Goal: Task Accomplishment & Management: Manage account settings

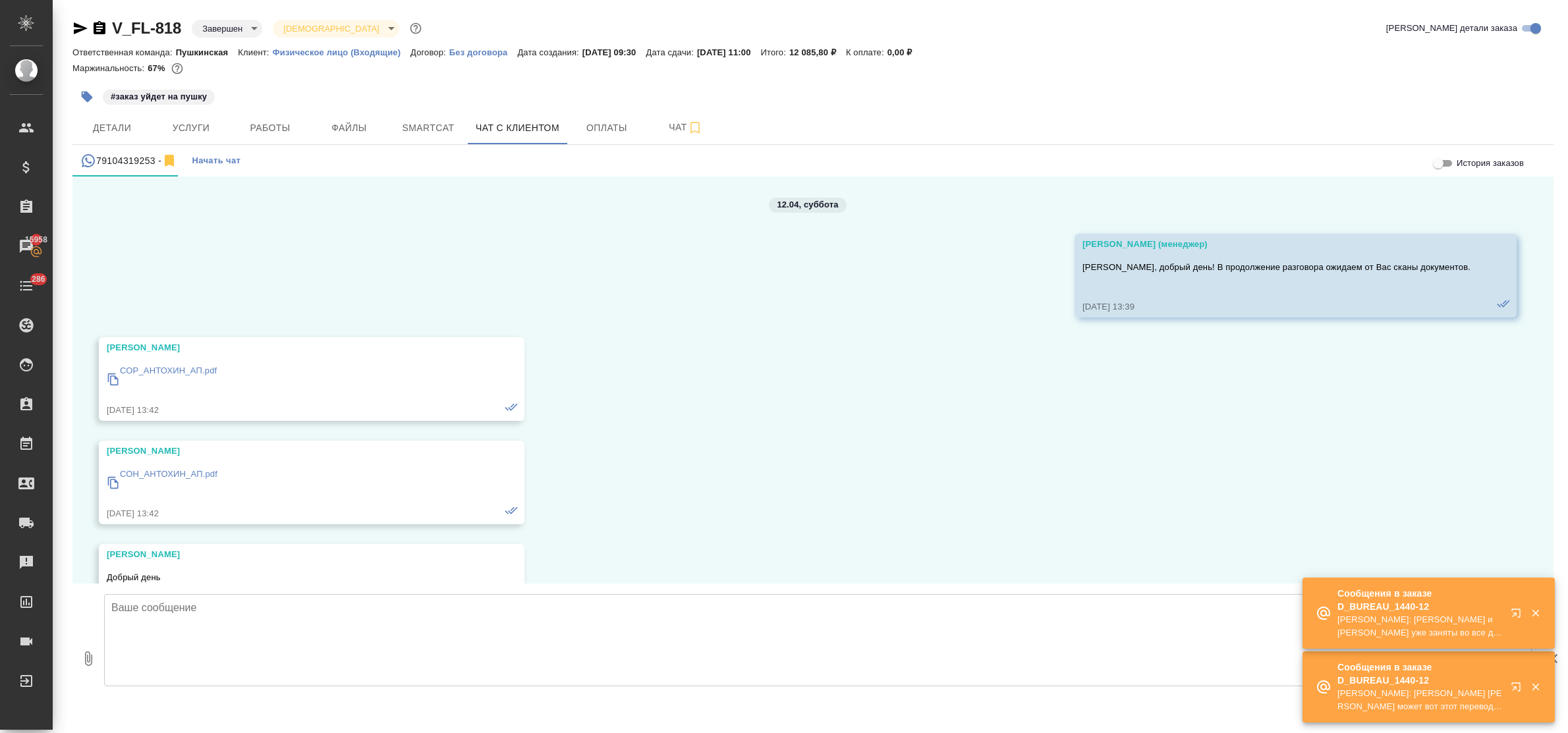
scroll to position [12216, 0]
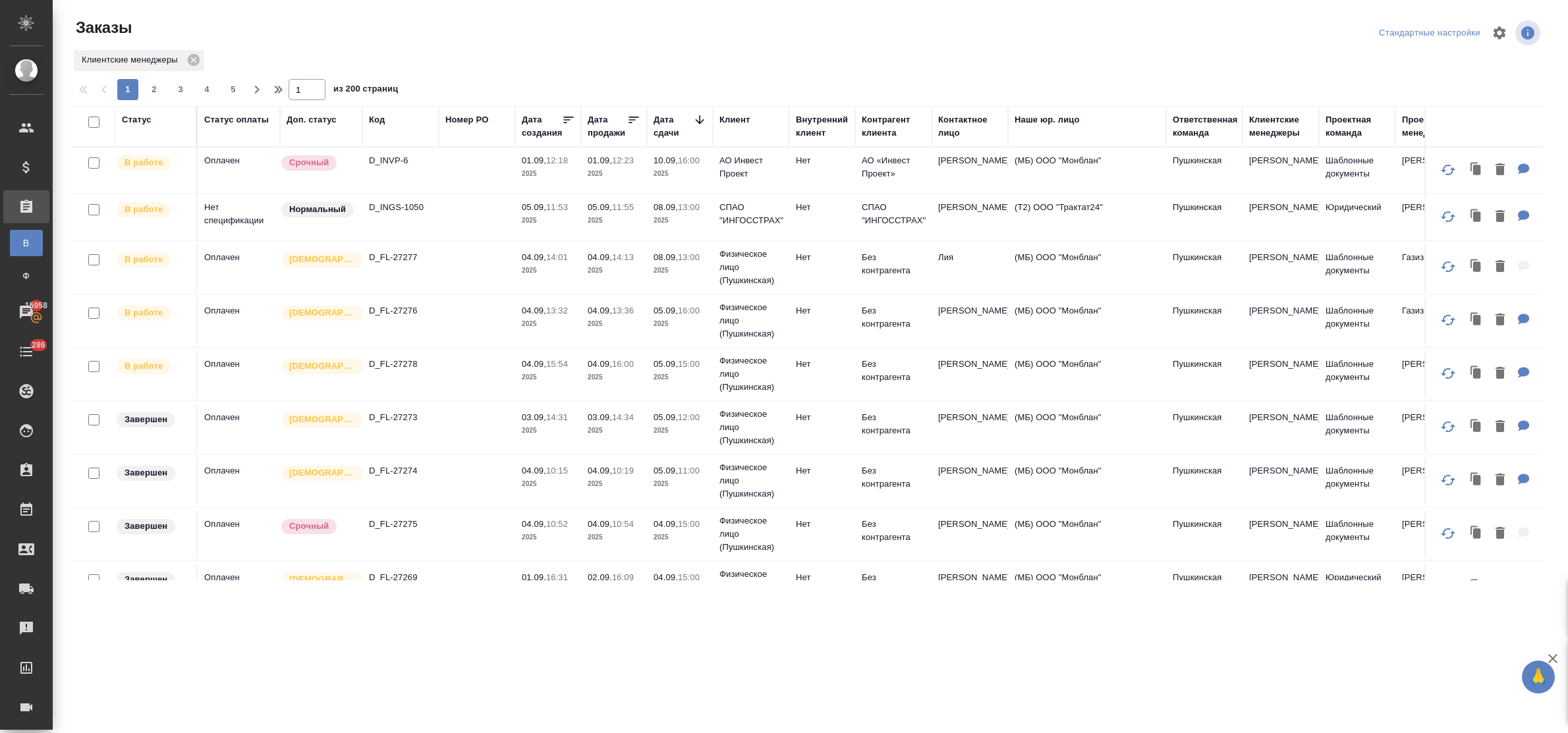
click at [597, 169] on p "2025" at bounding box center [614, 174] width 52 height 13
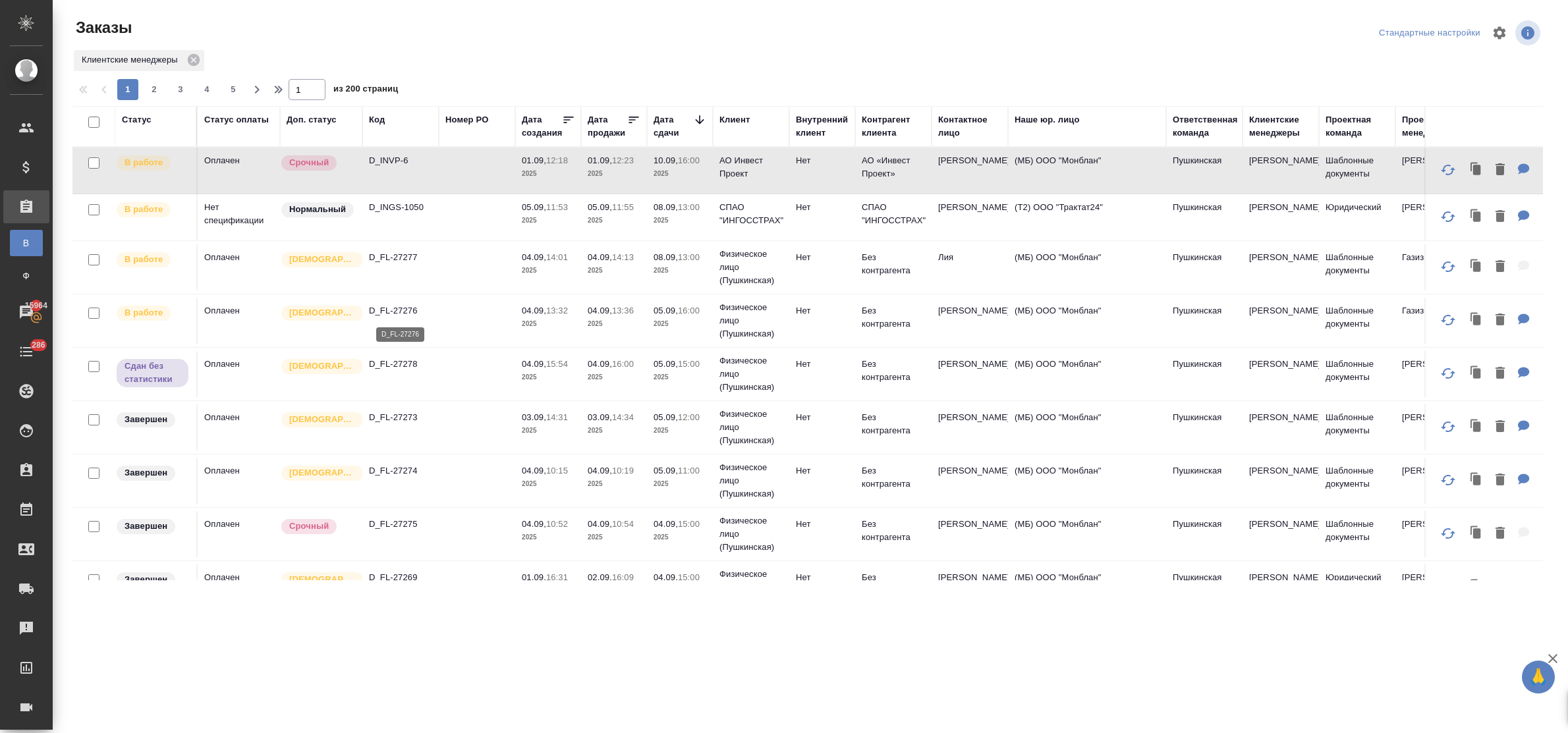
click at [406, 310] on p "D_FL-27276" at bounding box center [401, 310] width 63 height 13
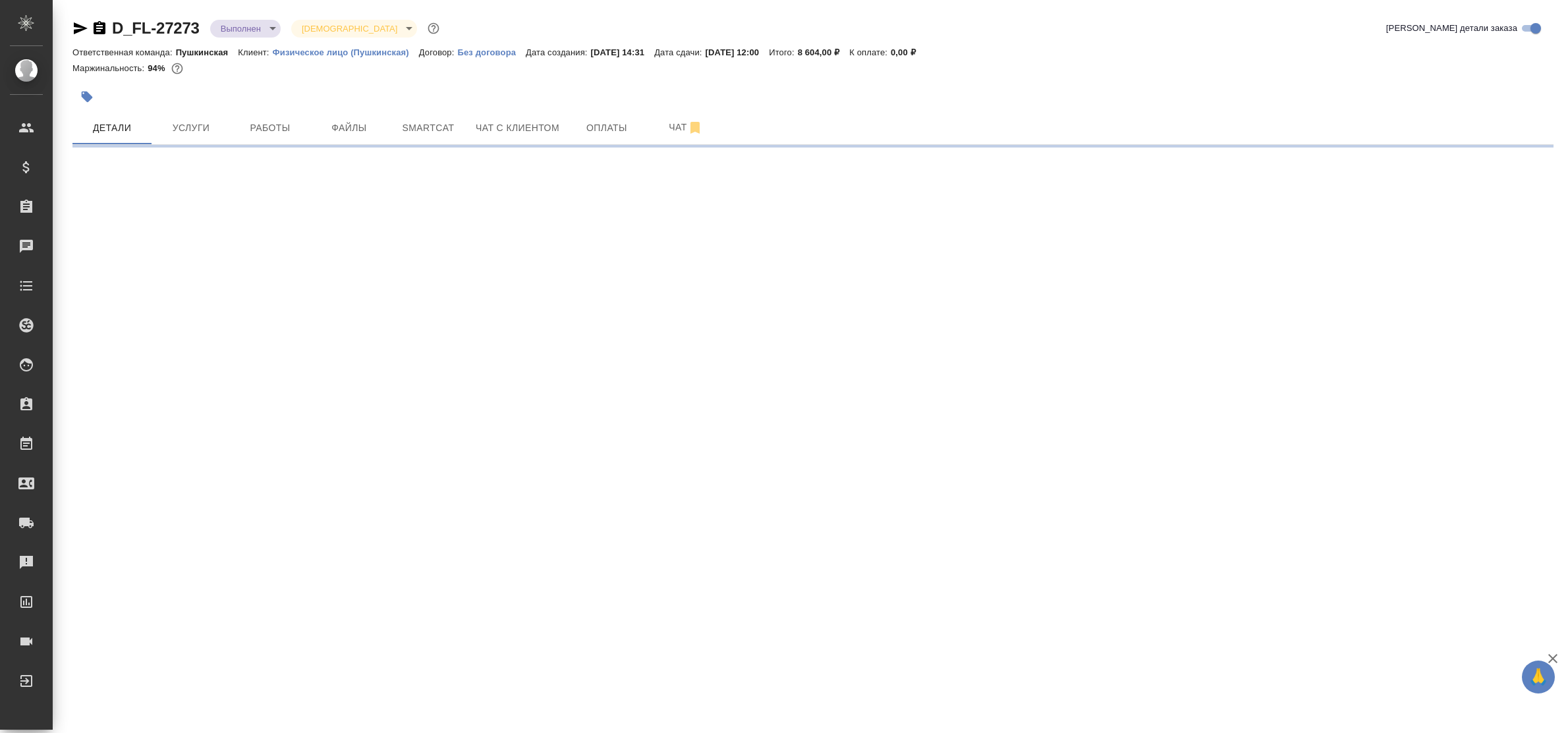
select select "RU"
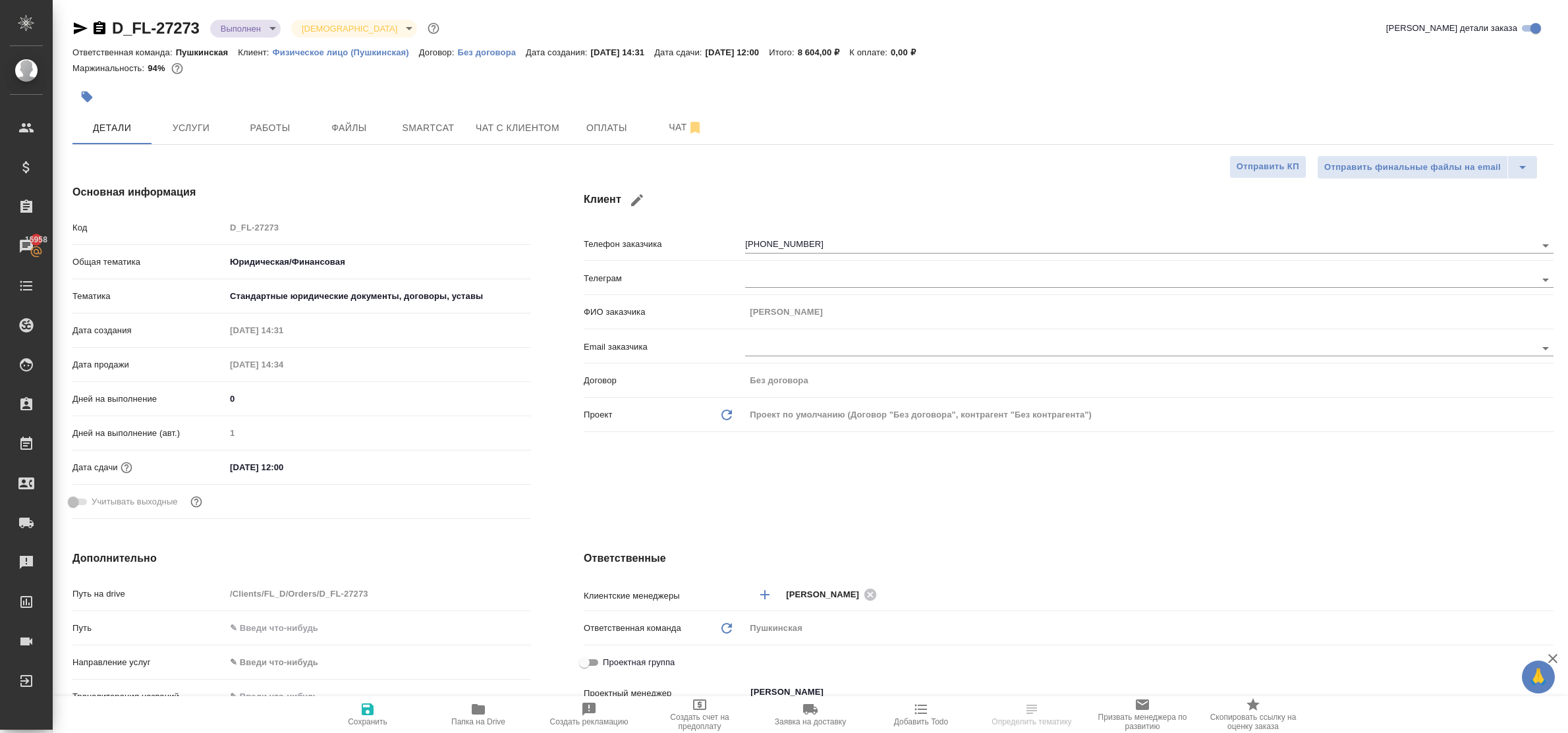
type textarea "x"
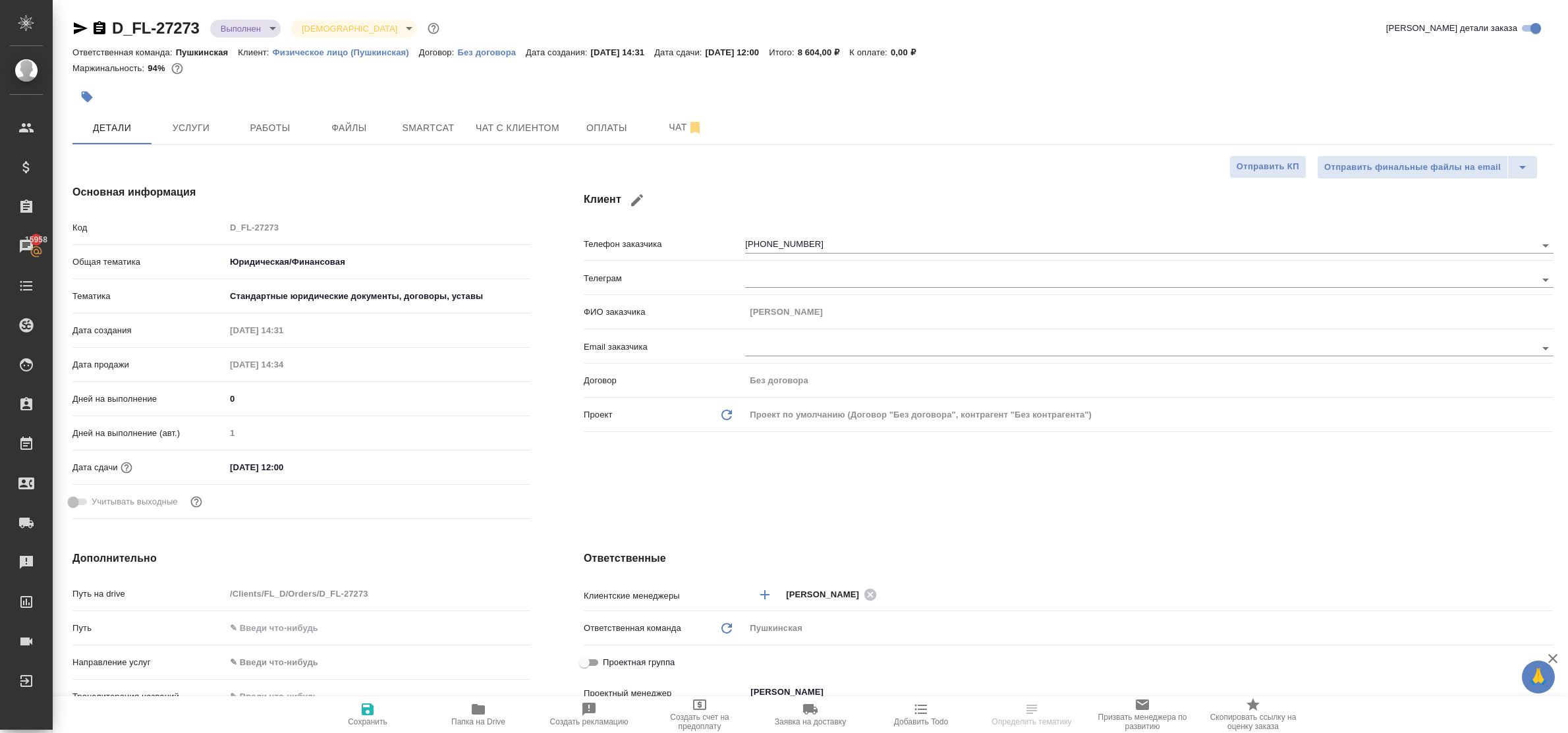
type textarea "x"
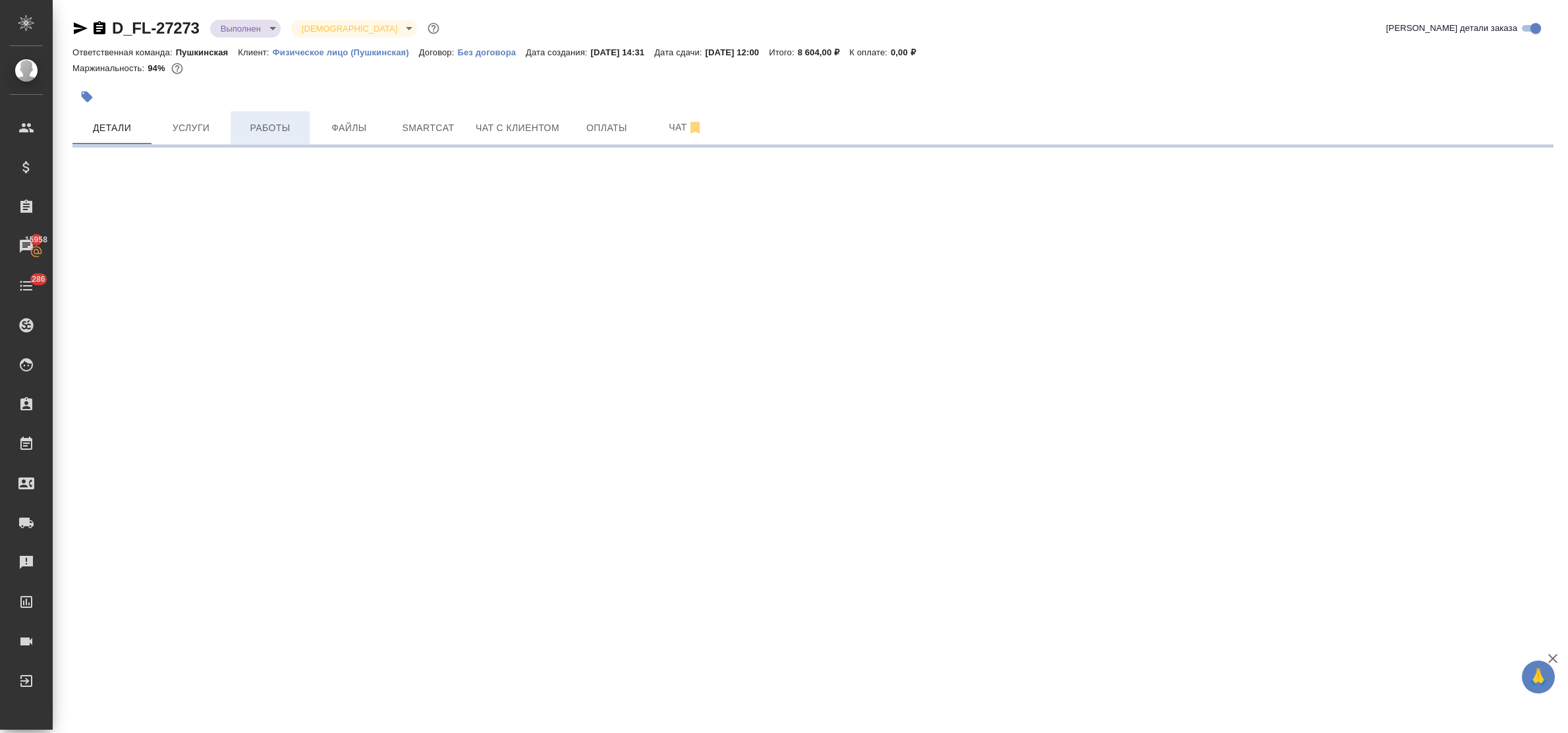
click at [275, 130] on span "Работы" at bounding box center [270, 128] width 63 height 17
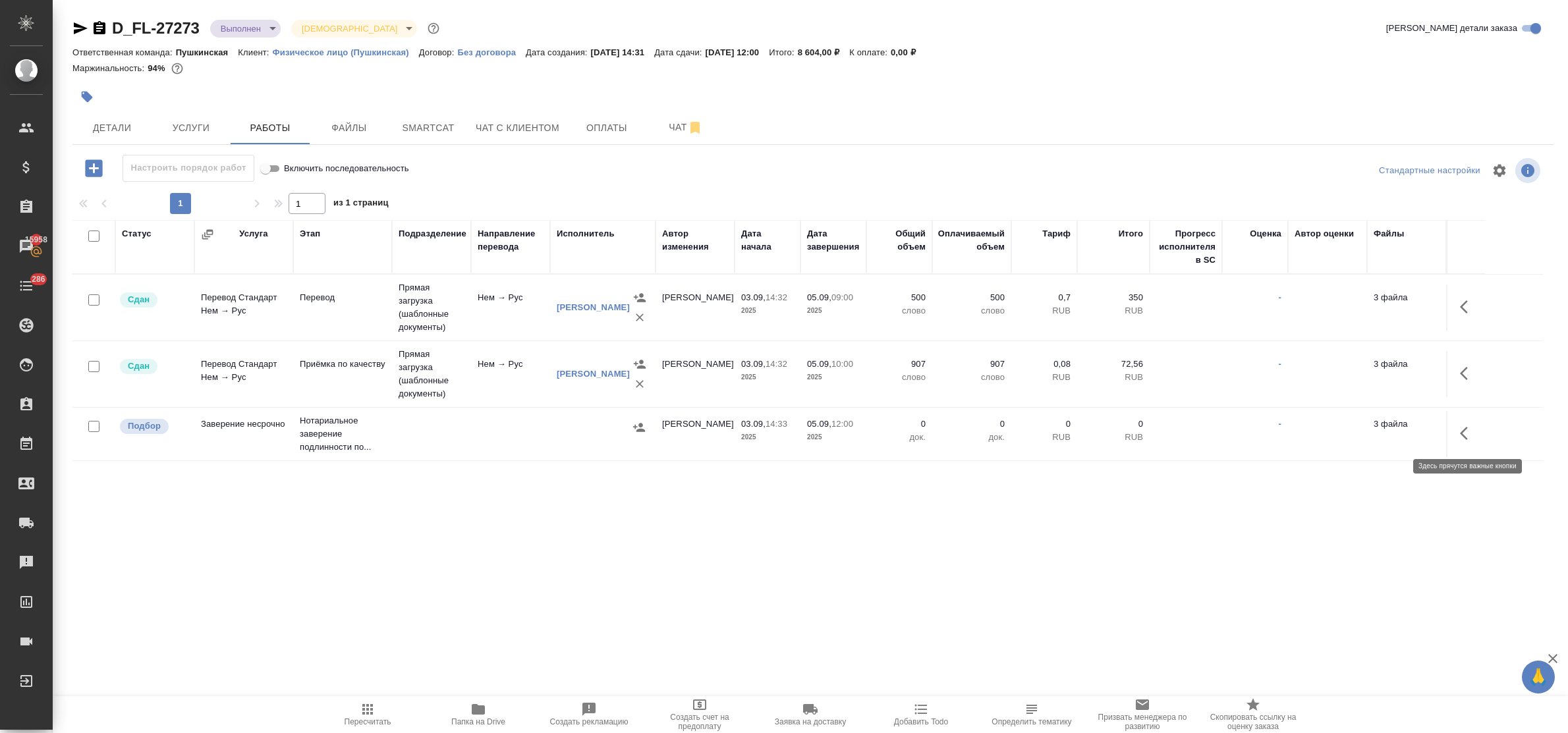
click at [1463, 435] on icon "button" at bounding box center [1464, 433] width 8 height 13
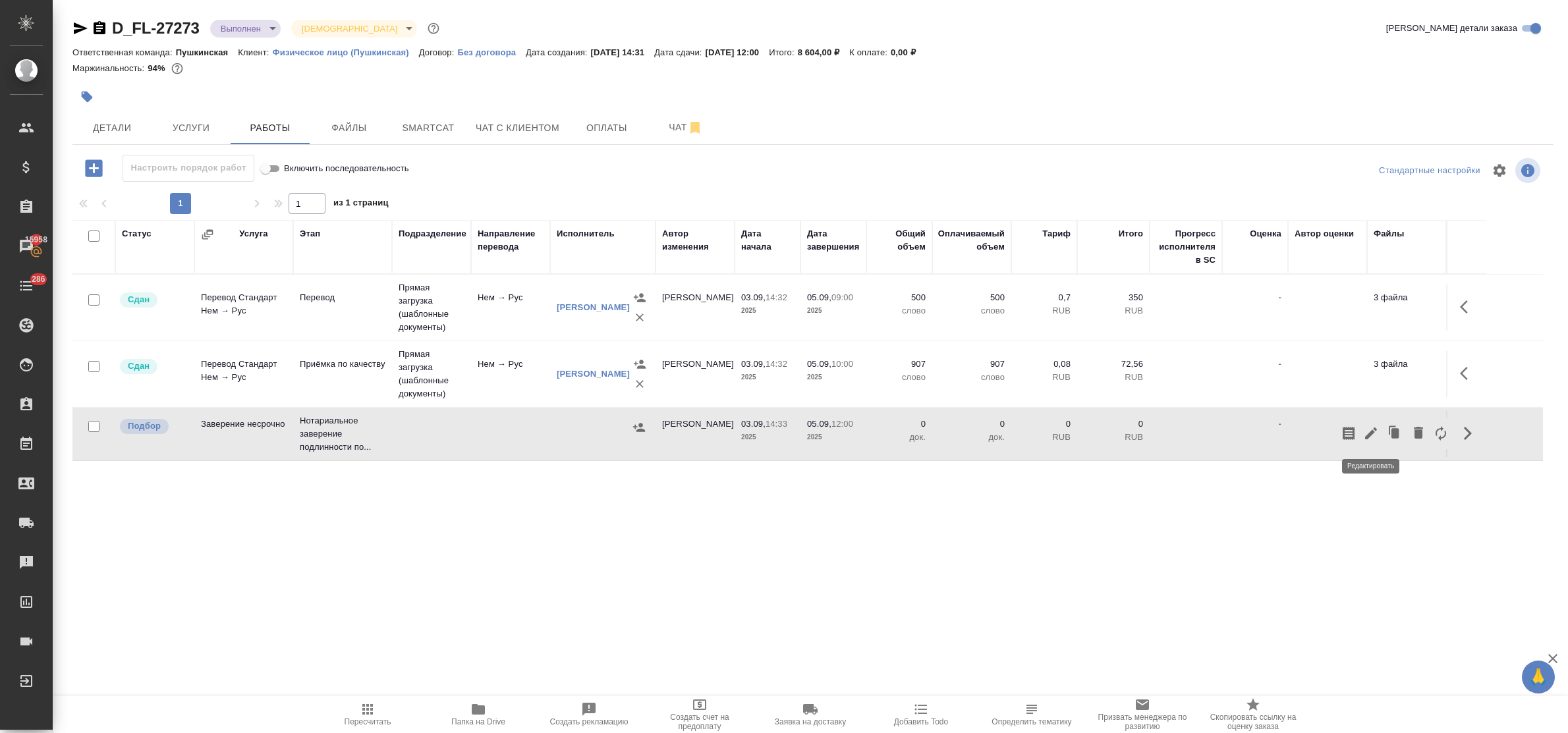
click at [1366, 433] on icon "button" at bounding box center [1371, 433] width 16 height 16
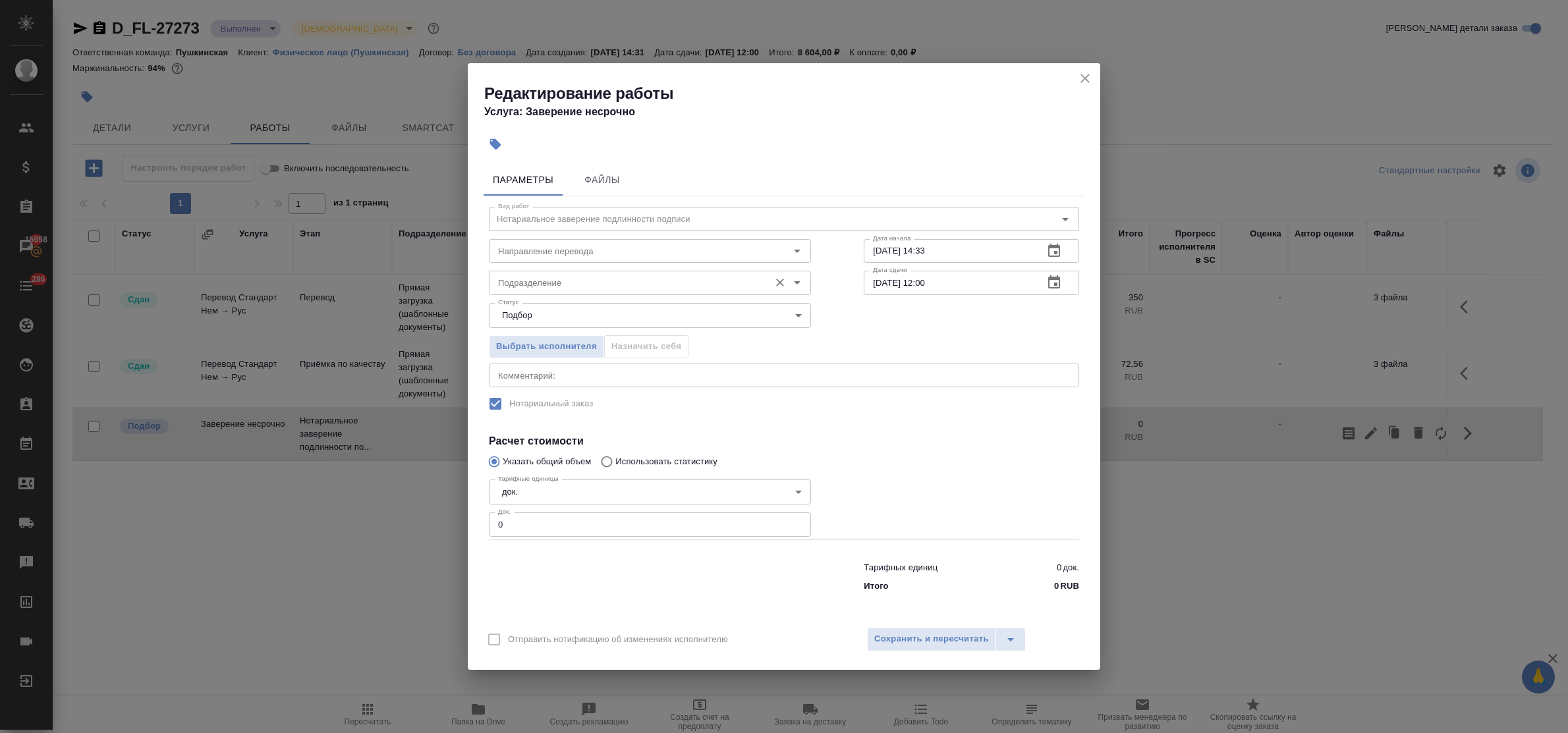
click at [575, 282] on input "Подразделение" at bounding box center [628, 282] width 270 height 16
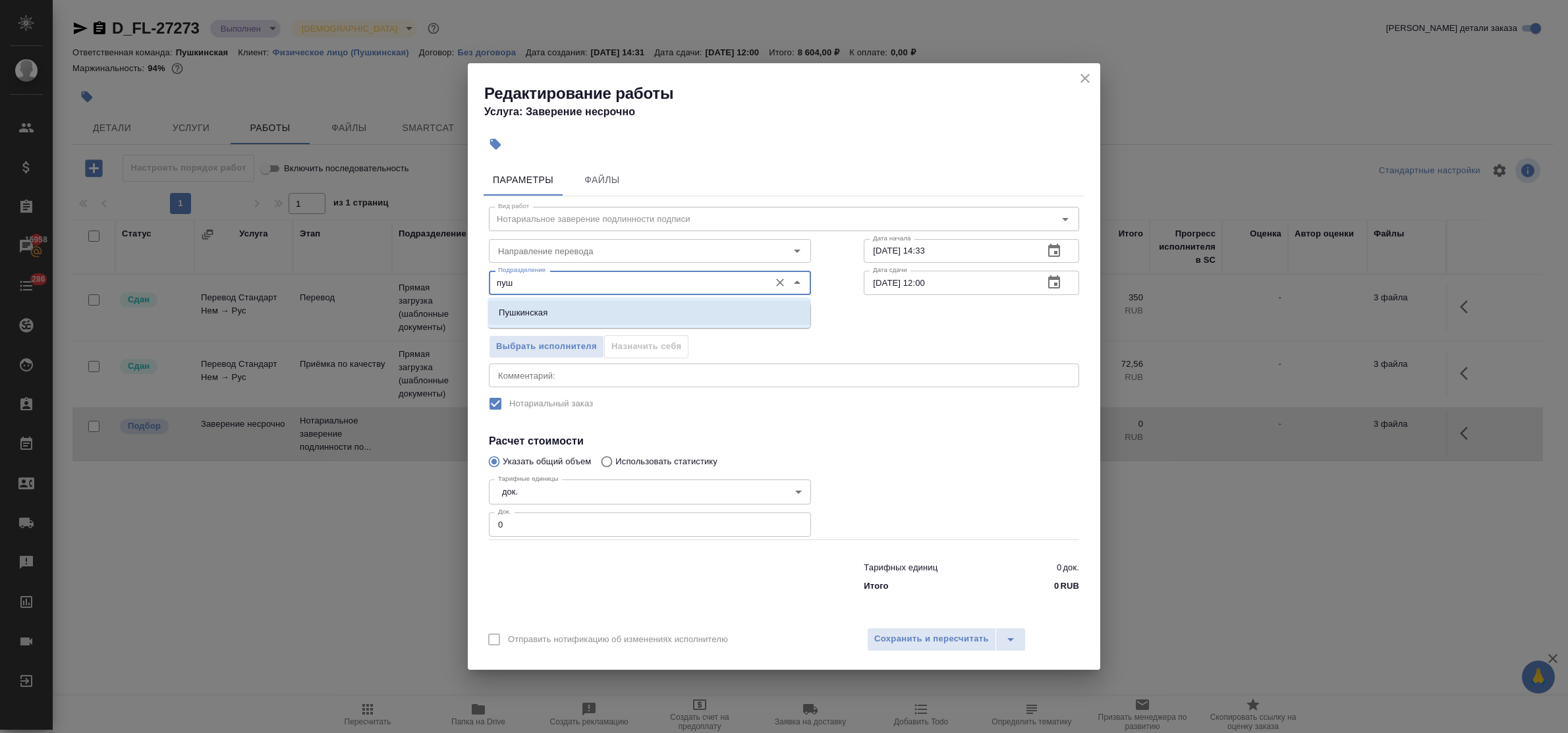
click at [580, 308] on li "Пушкинская" at bounding box center [649, 312] width 322 height 23
type input "Пушкинская"
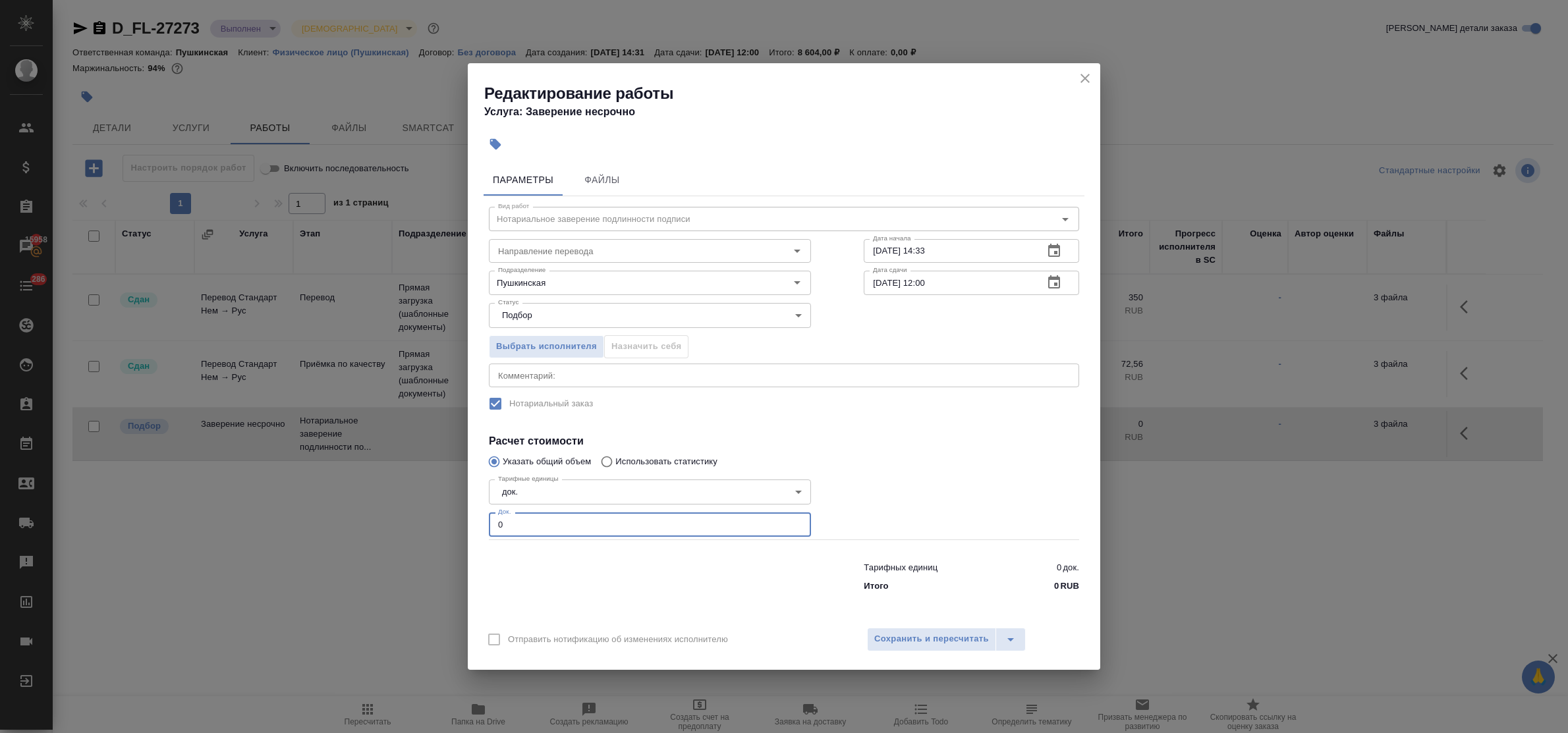
drag, startPoint x: 514, startPoint y: 536, endPoint x: 462, endPoint y: 530, distance: 52.3
click at [462, 532] on div "Редактирование работы Услуга: Заверение несрочно Параметры Файлы Вид работ Нота…" at bounding box center [784, 366] width 1568 height 733
type input "3"
click at [955, 637] on span "Сохранить и пересчитать" at bounding box center [931, 639] width 115 height 15
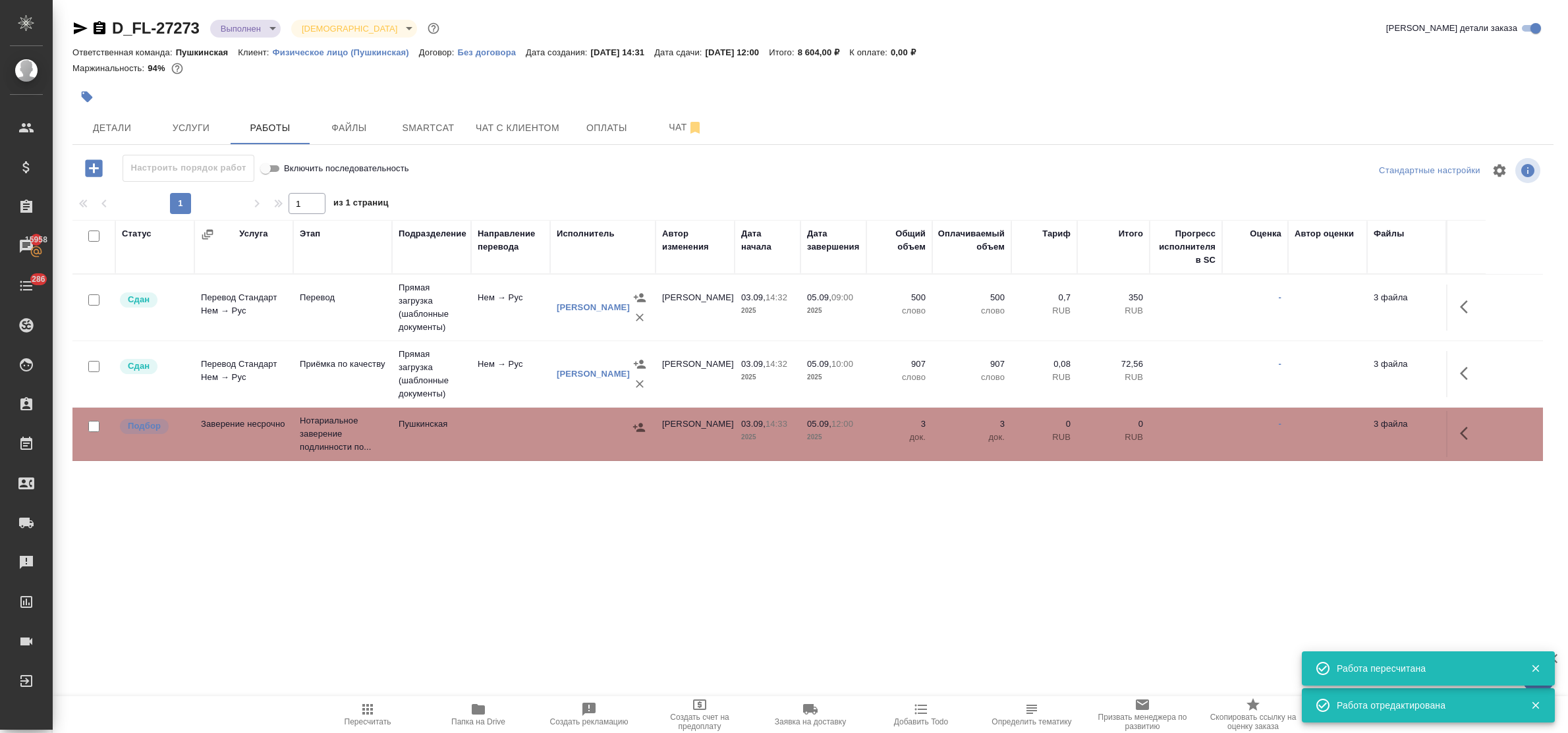
click at [640, 426] on icon "button" at bounding box center [639, 427] width 12 height 8
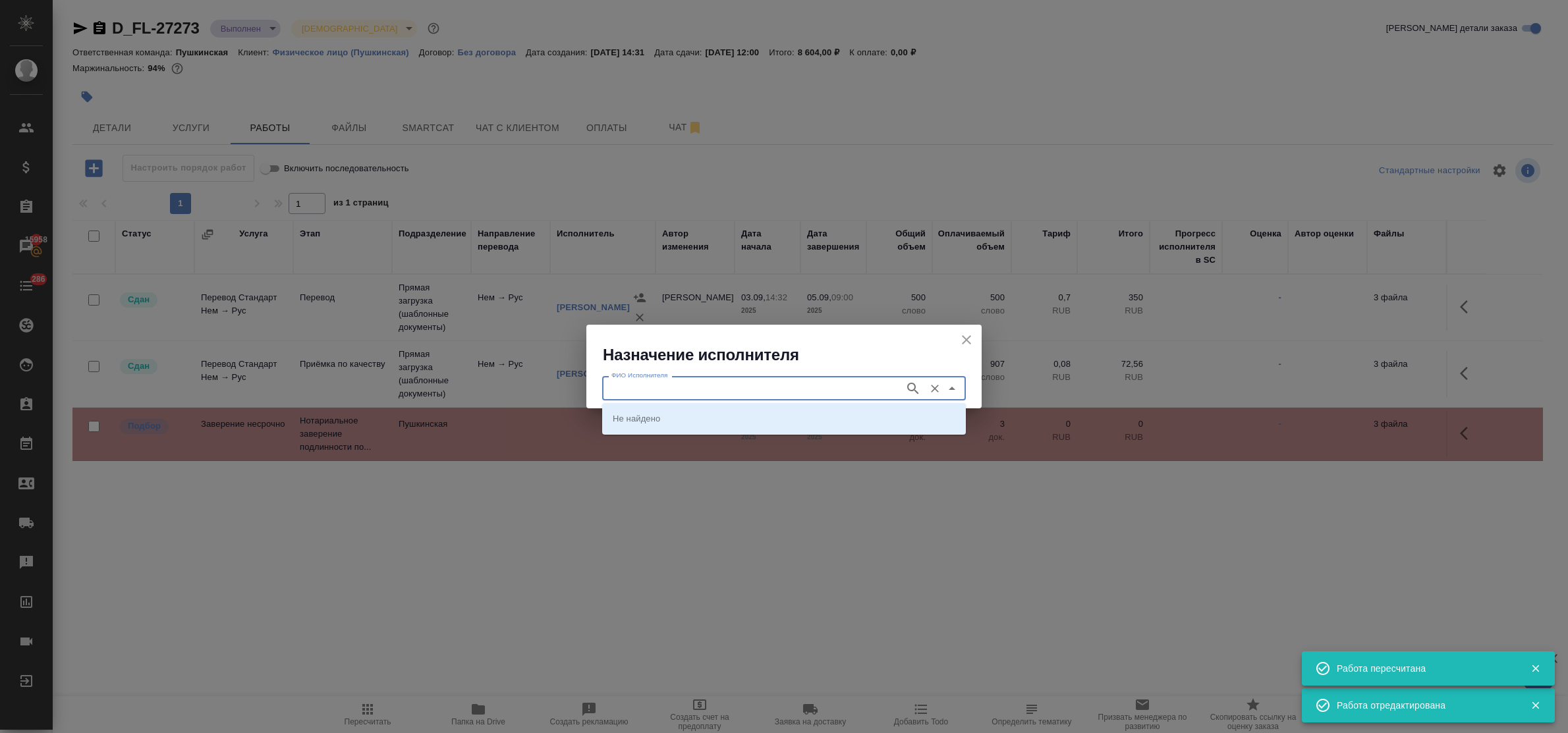
click at [651, 390] on input "ФИО Исполнителя" at bounding box center [752, 388] width 292 height 16
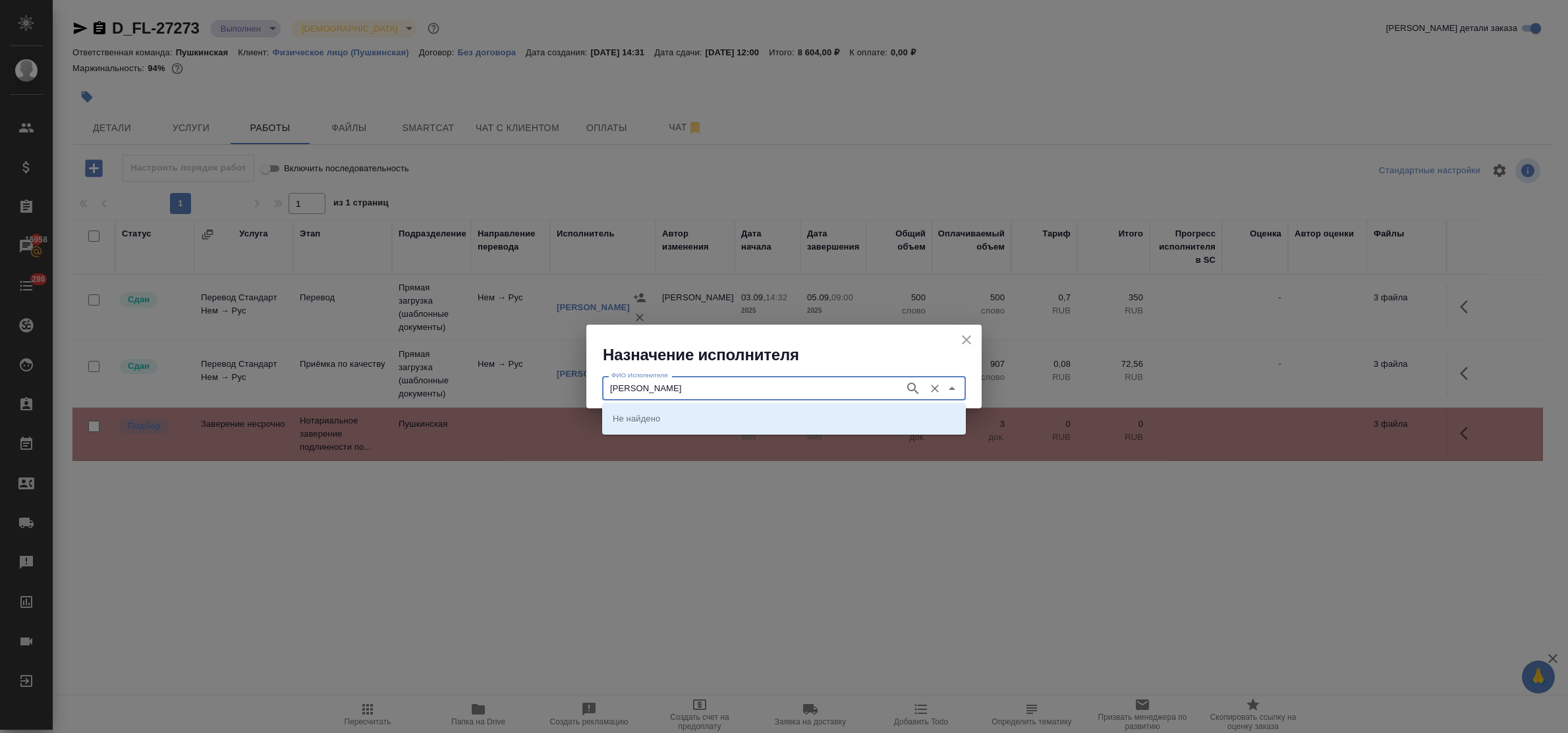
type input "федорченко"
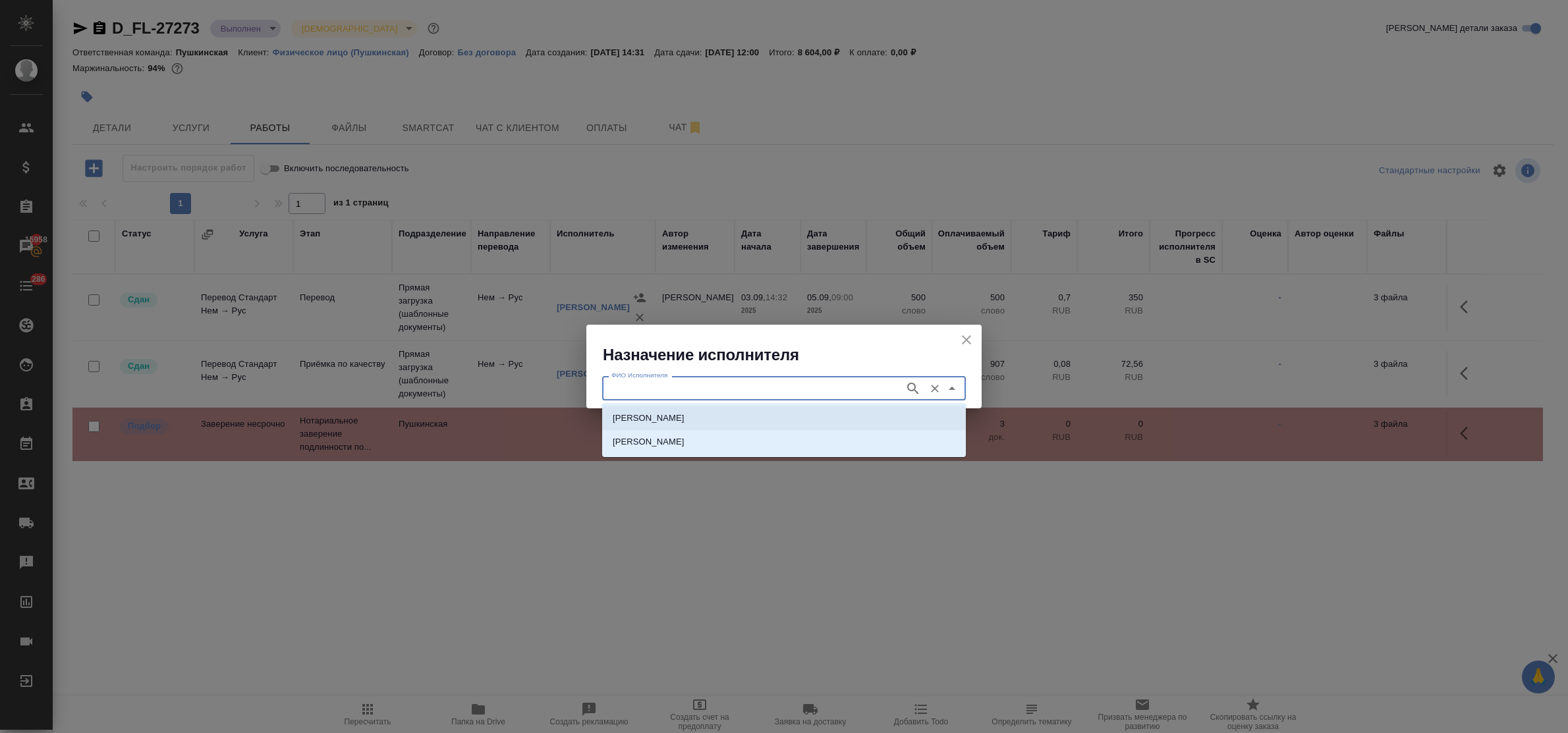
click at [664, 423] on p "НОТАРИУС Федорченко Александр Вячеславович" at bounding box center [648, 418] width 72 height 13
type input "НОТАРИУС Федорченко Александр Вячеславович"
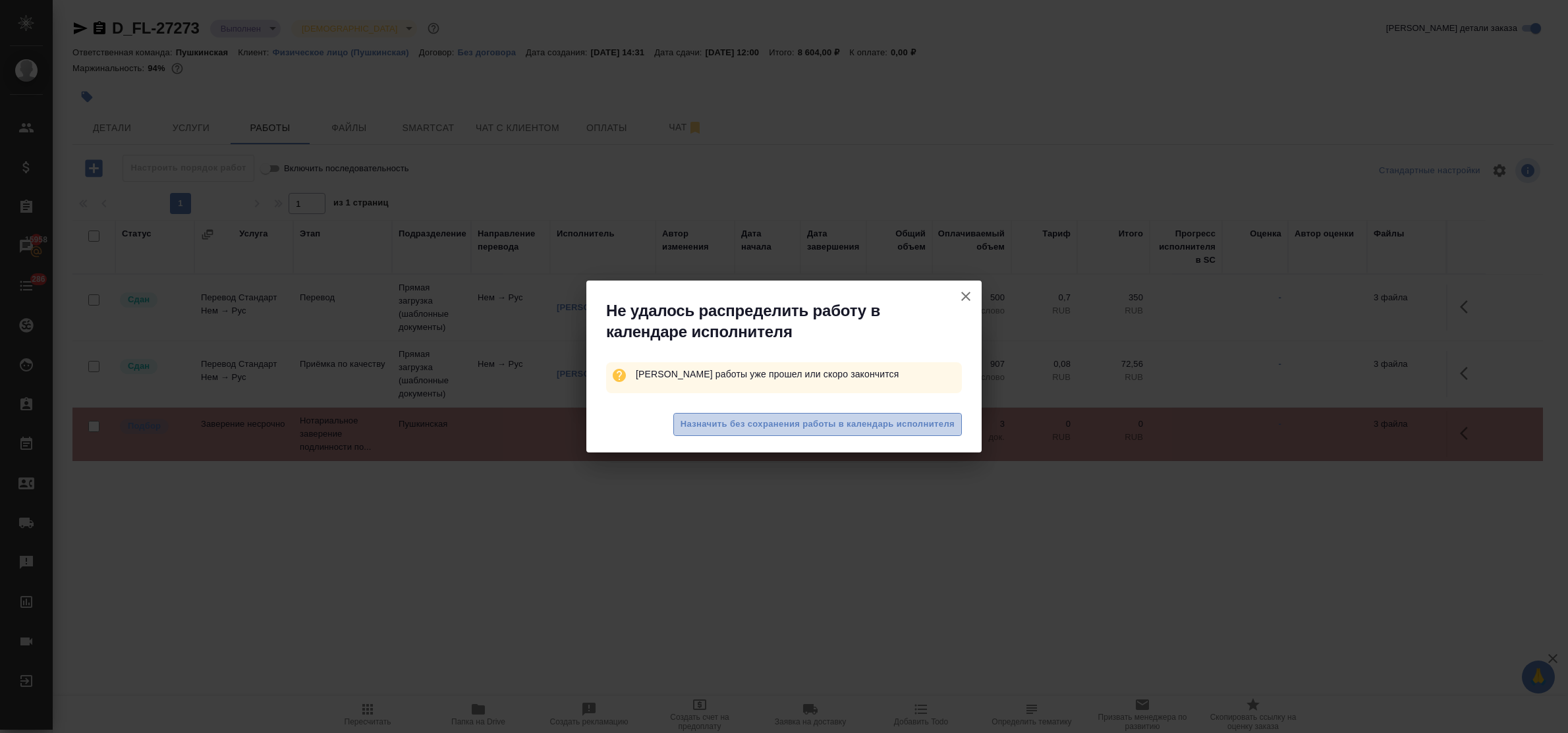
click at [712, 426] on span "Назначить без сохранения работы в календарь исполнителя" at bounding box center [817, 425] width 274 height 15
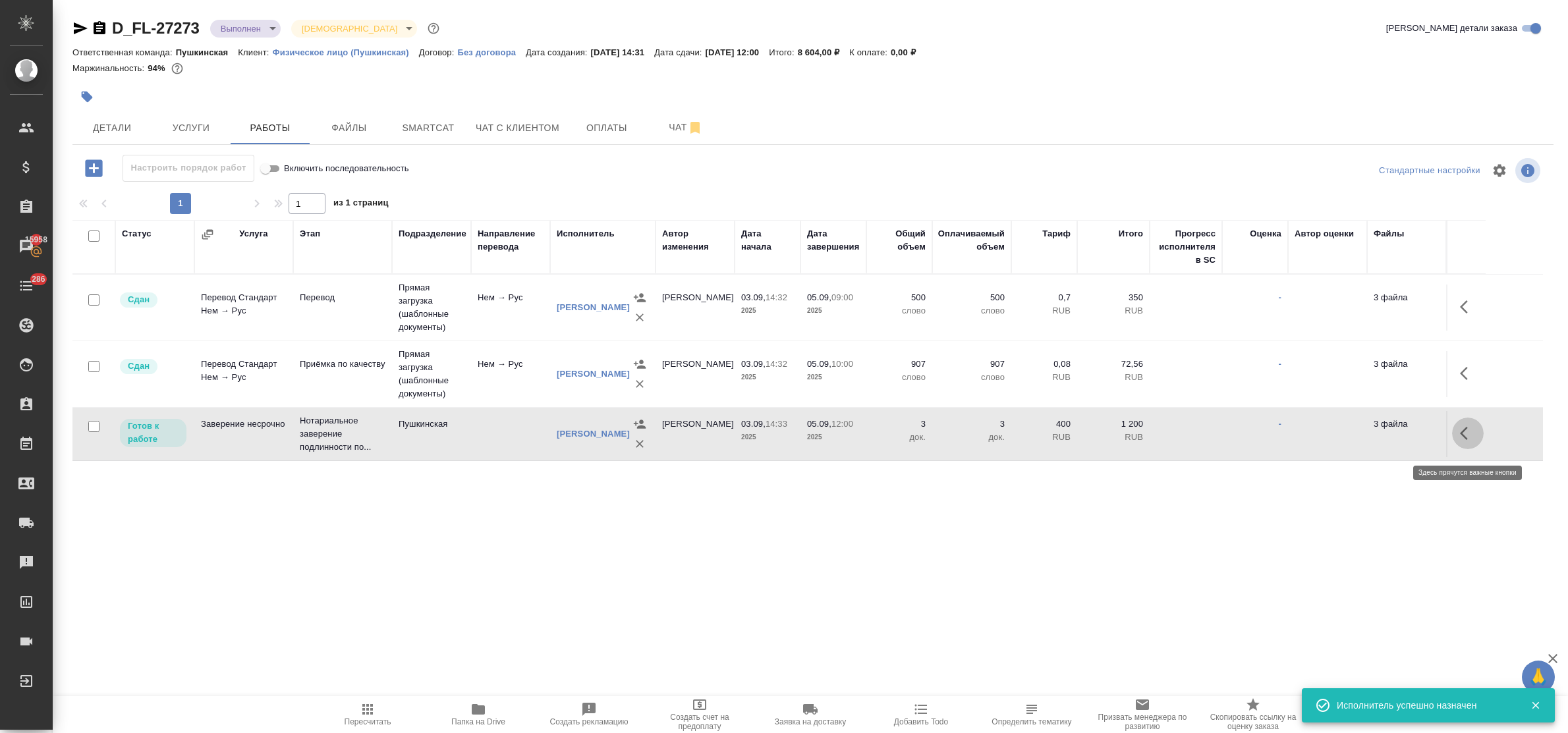
click at [1462, 440] on icon "button" at bounding box center [1464, 433] width 8 height 13
click at [1369, 436] on icon "button" at bounding box center [1371, 433] width 16 height 16
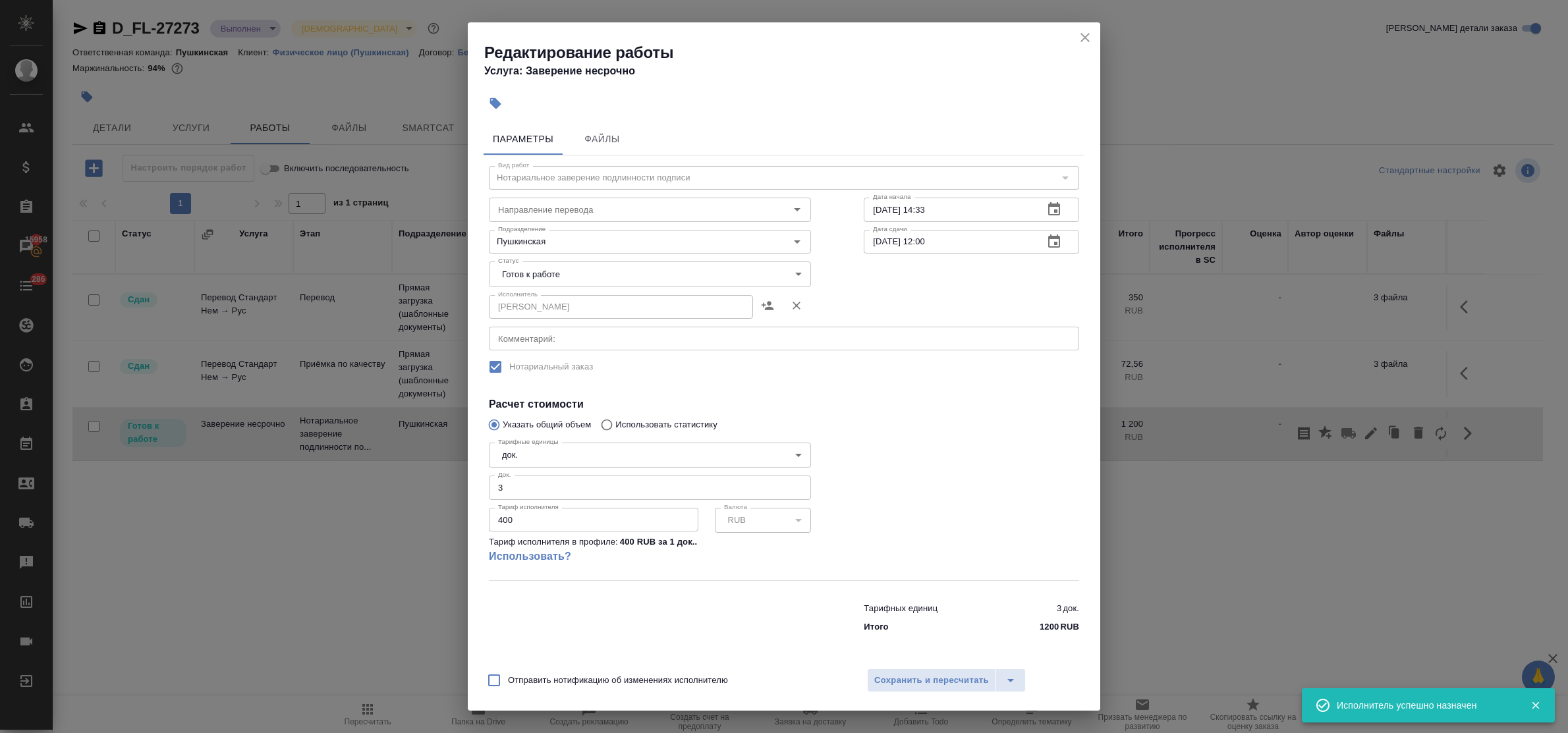
click at [633, 272] on body "🙏 .cls-1 fill:#fff; AWATERA Bulakhova Elena Клиенты Спецификации Заказы 15958 Ч…" at bounding box center [784, 366] width 1568 height 733
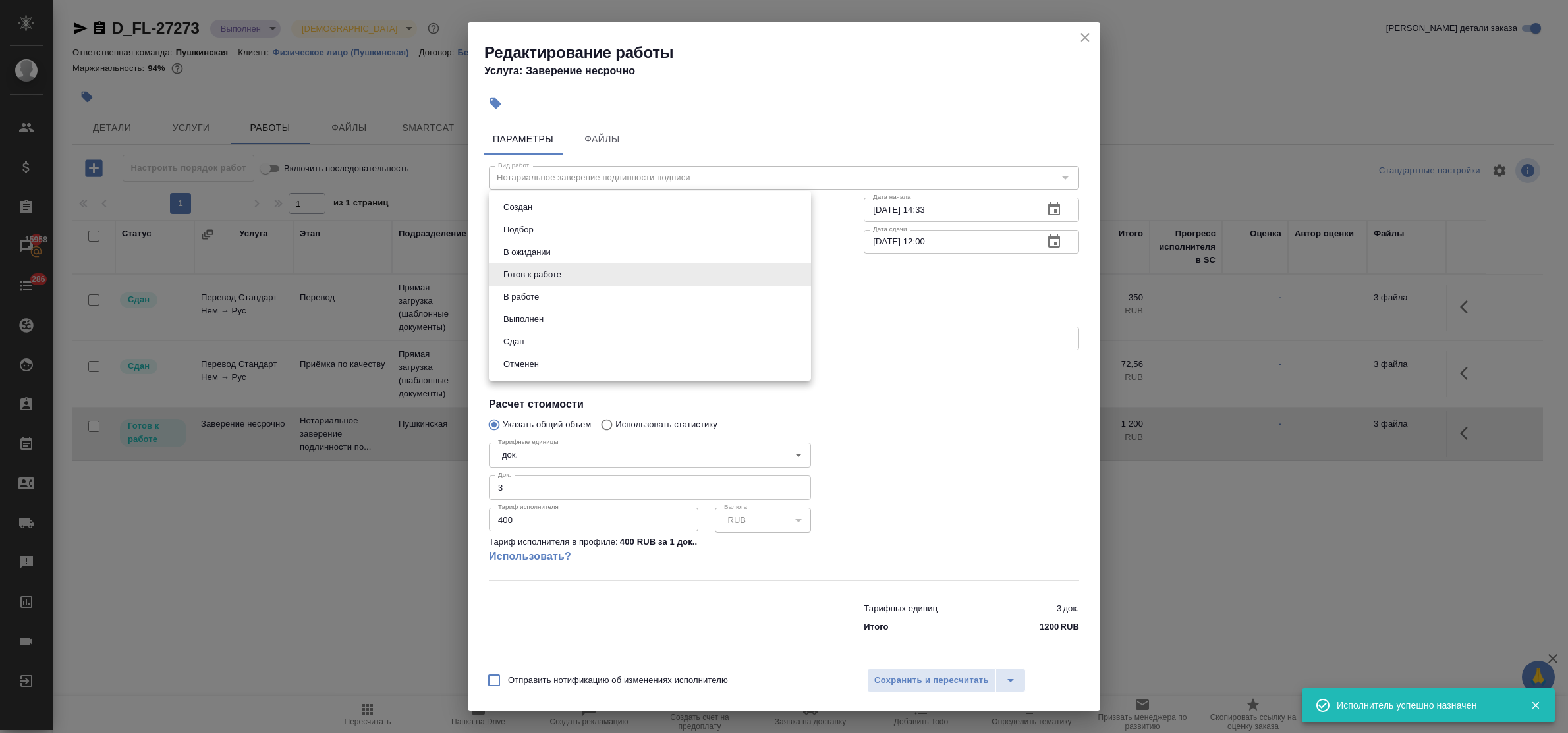
click at [564, 338] on li "Сдан" at bounding box center [650, 341] width 322 height 22
type input "closed"
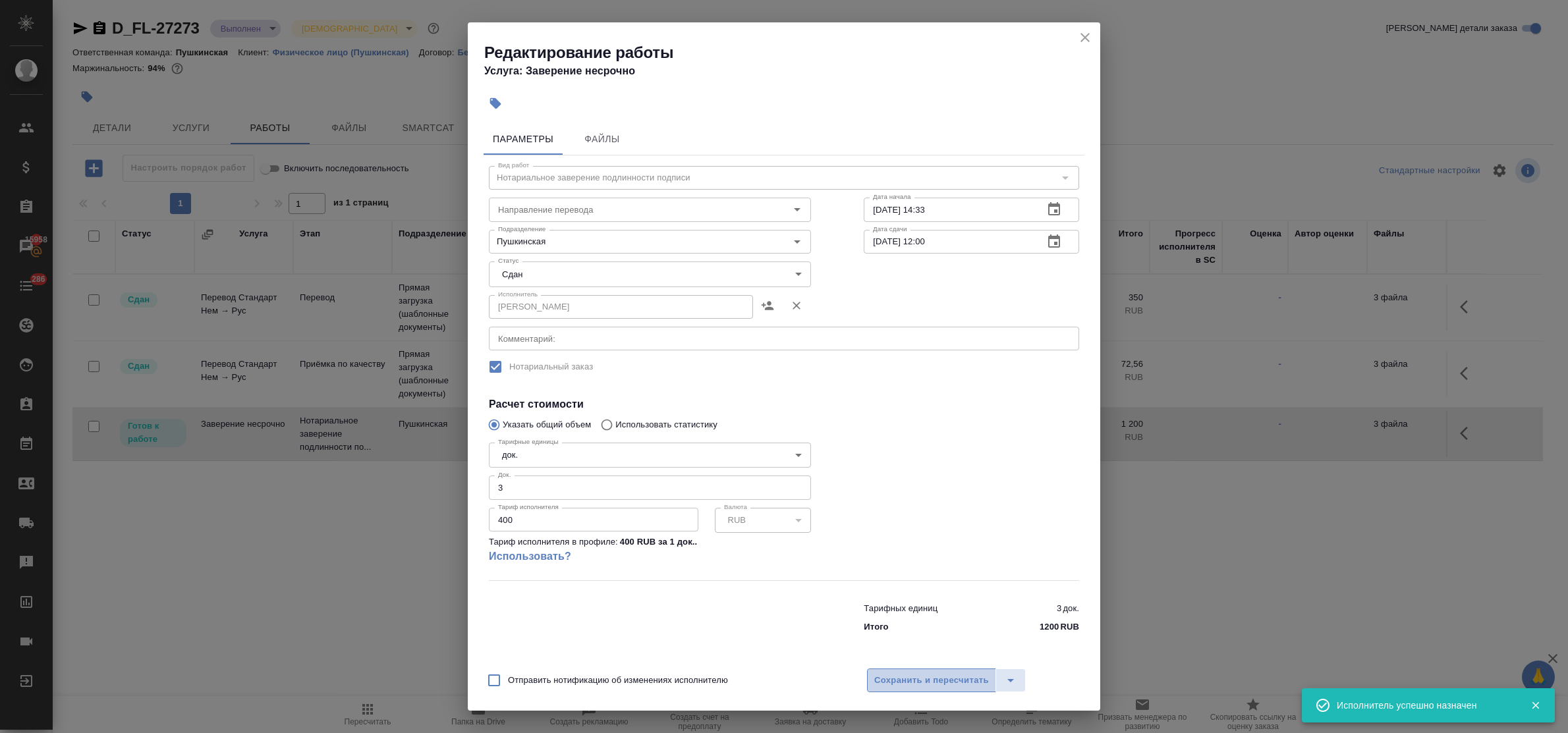
click at [909, 680] on span "Сохранить и пересчитать" at bounding box center [931, 681] width 115 height 15
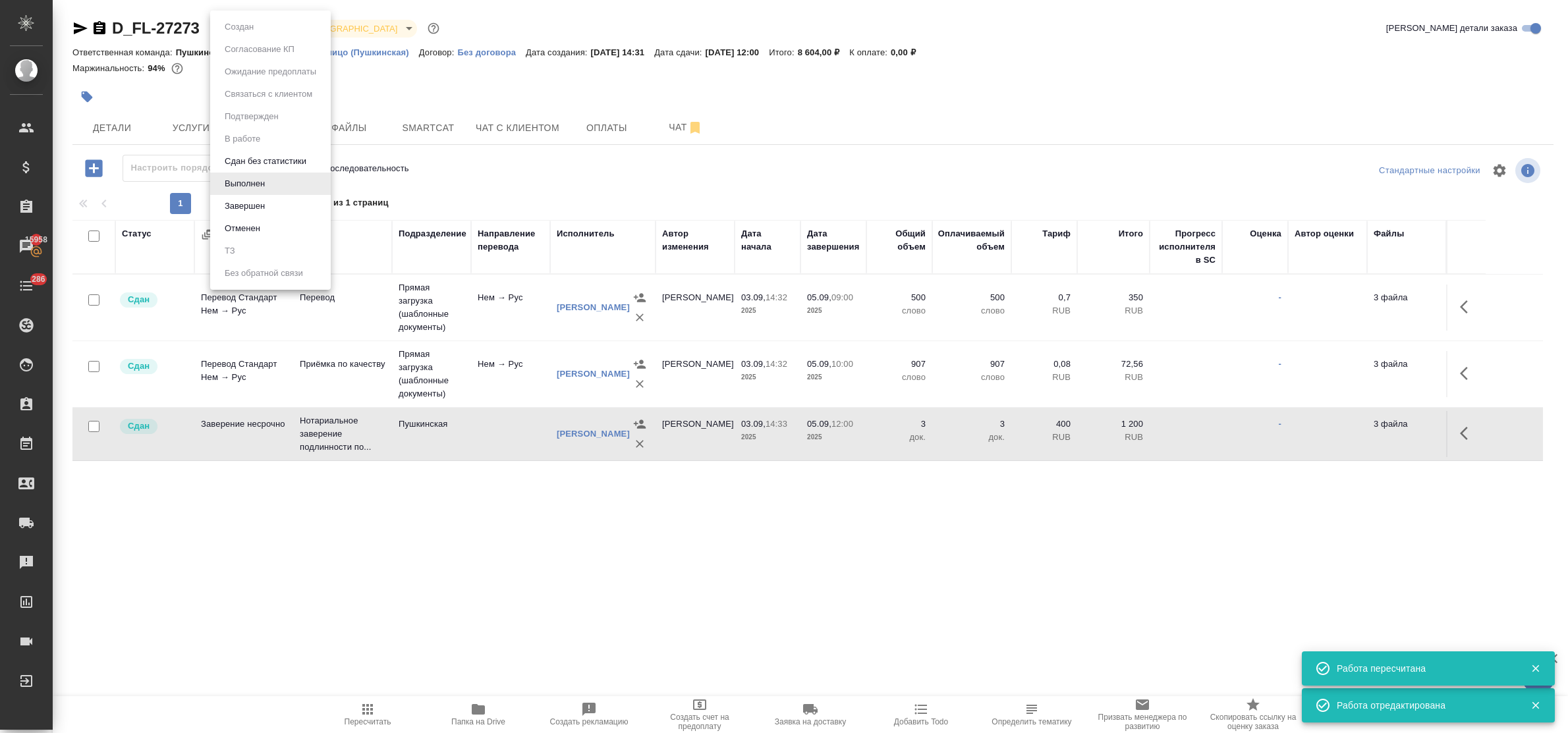
click at [231, 21] on body "🙏 .cls-1 fill:#fff; AWATERA Bulakhova Elena Клиенты Спецификации Заказы 15958 Ч…" at bounding box center [784, 366] width 1568 height 733
click at [257, 204] on button "Завершен" at bounding box center [245, 205] width 48 height 14
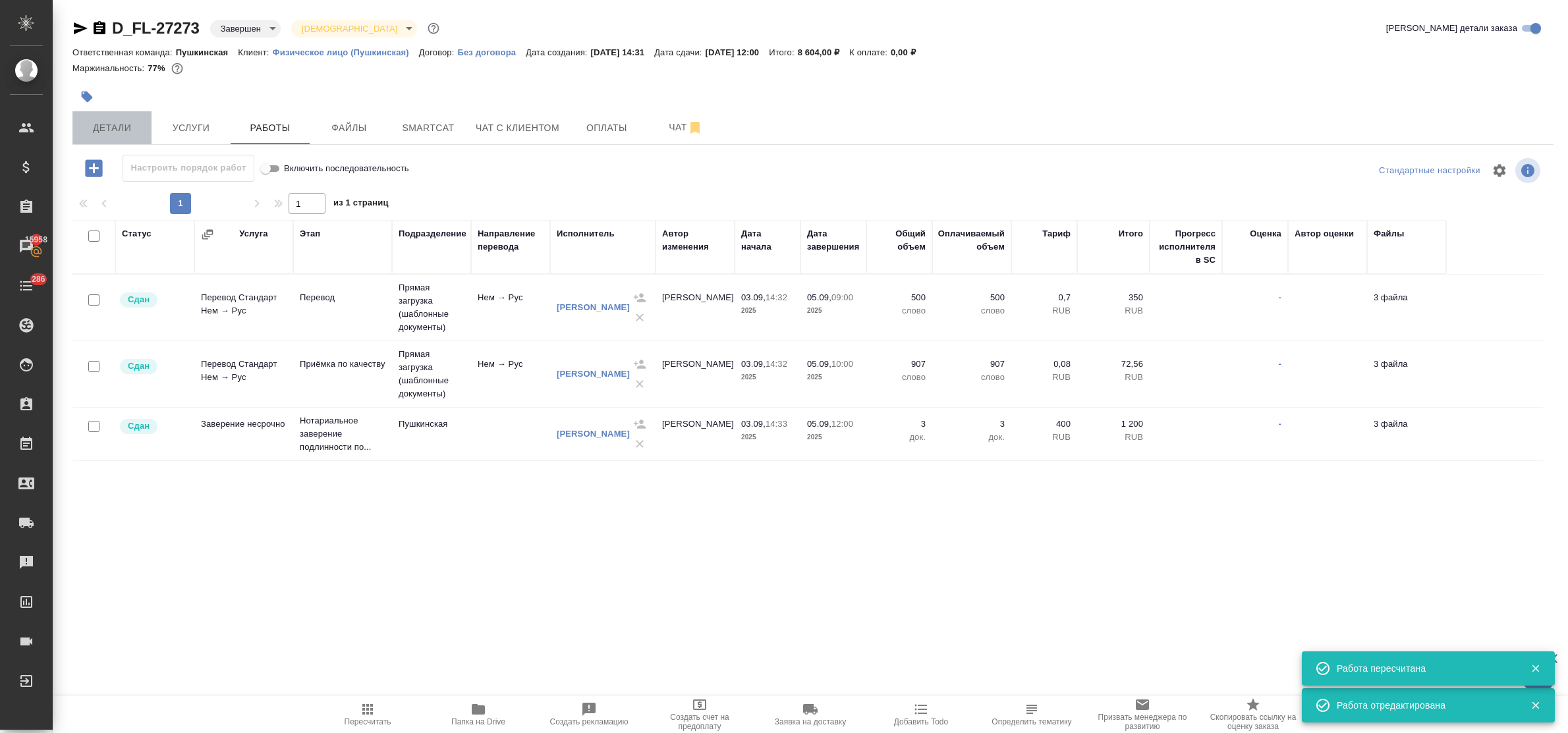
click at [114, 132] on span "Детали" at bounding box center [112, 128] width 63 height 17
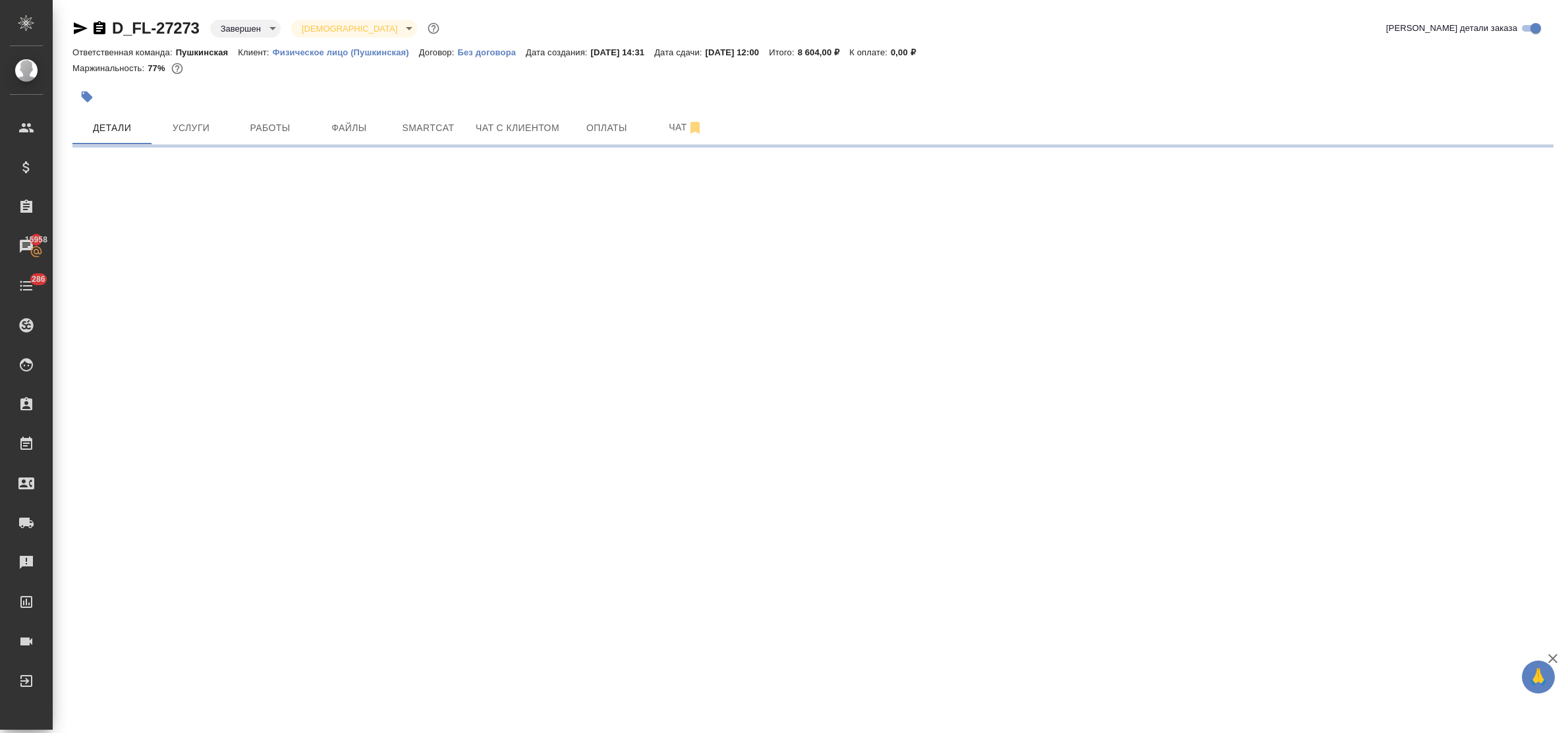
select select "RU"
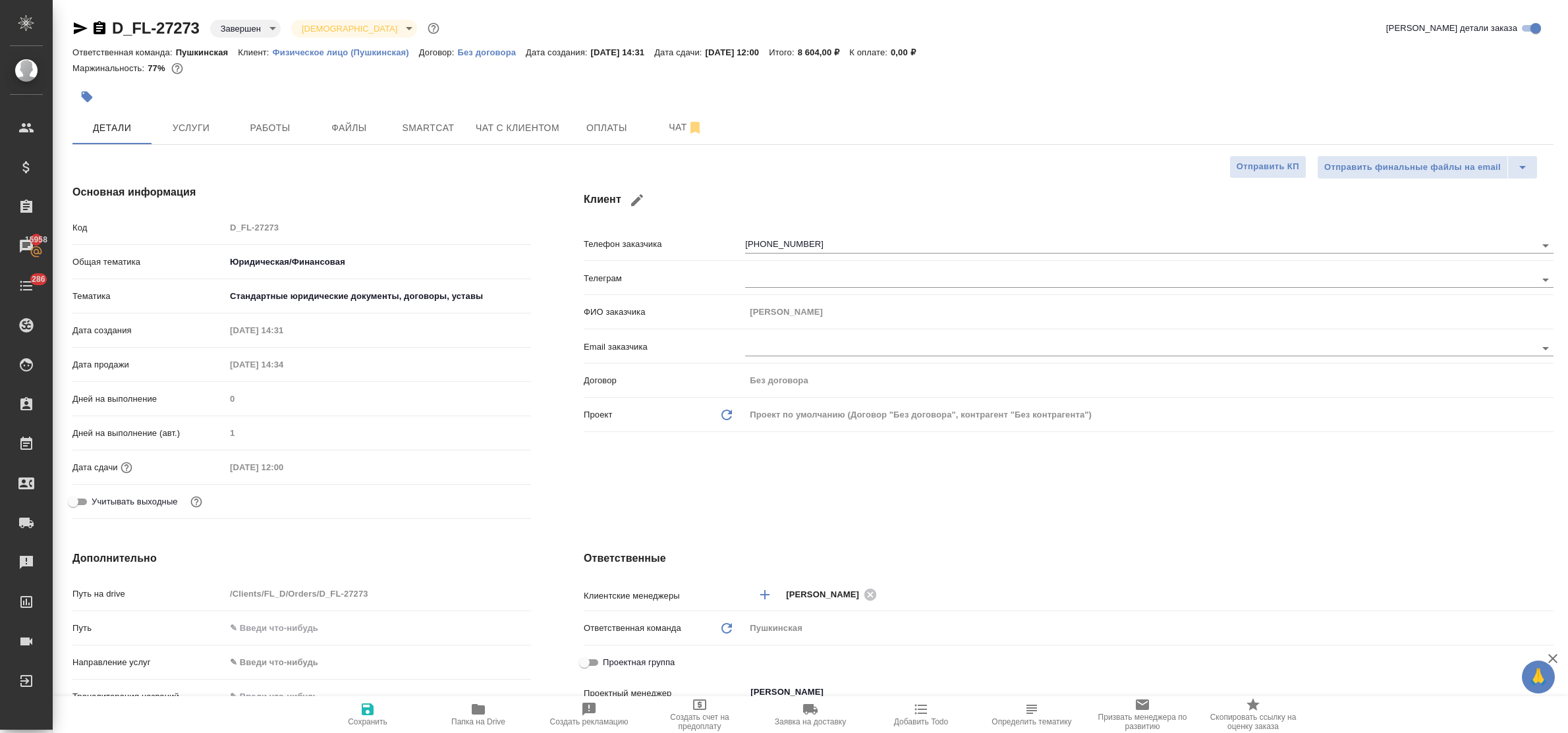
type textarea "x"
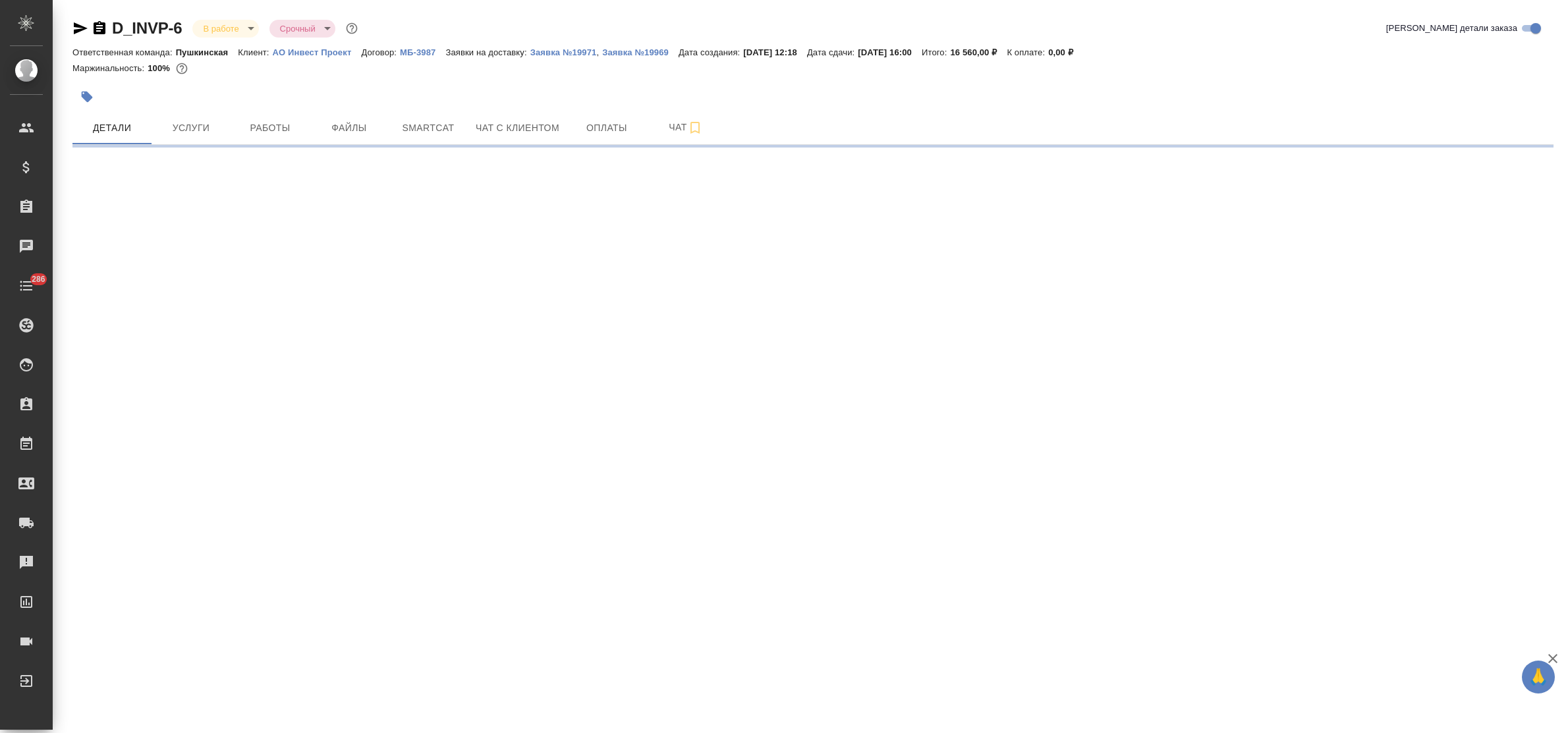
select select "RU"
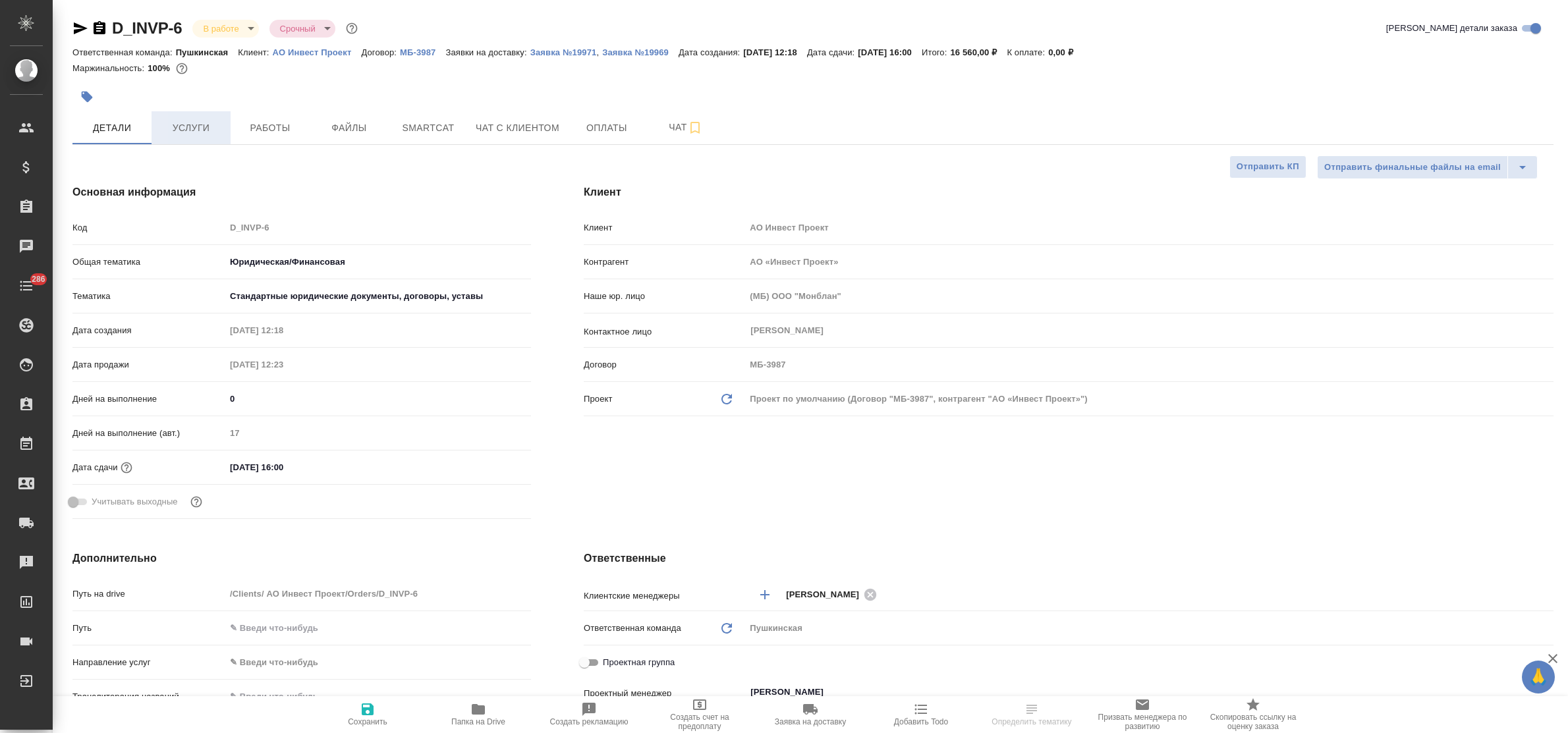
type textarea "x"
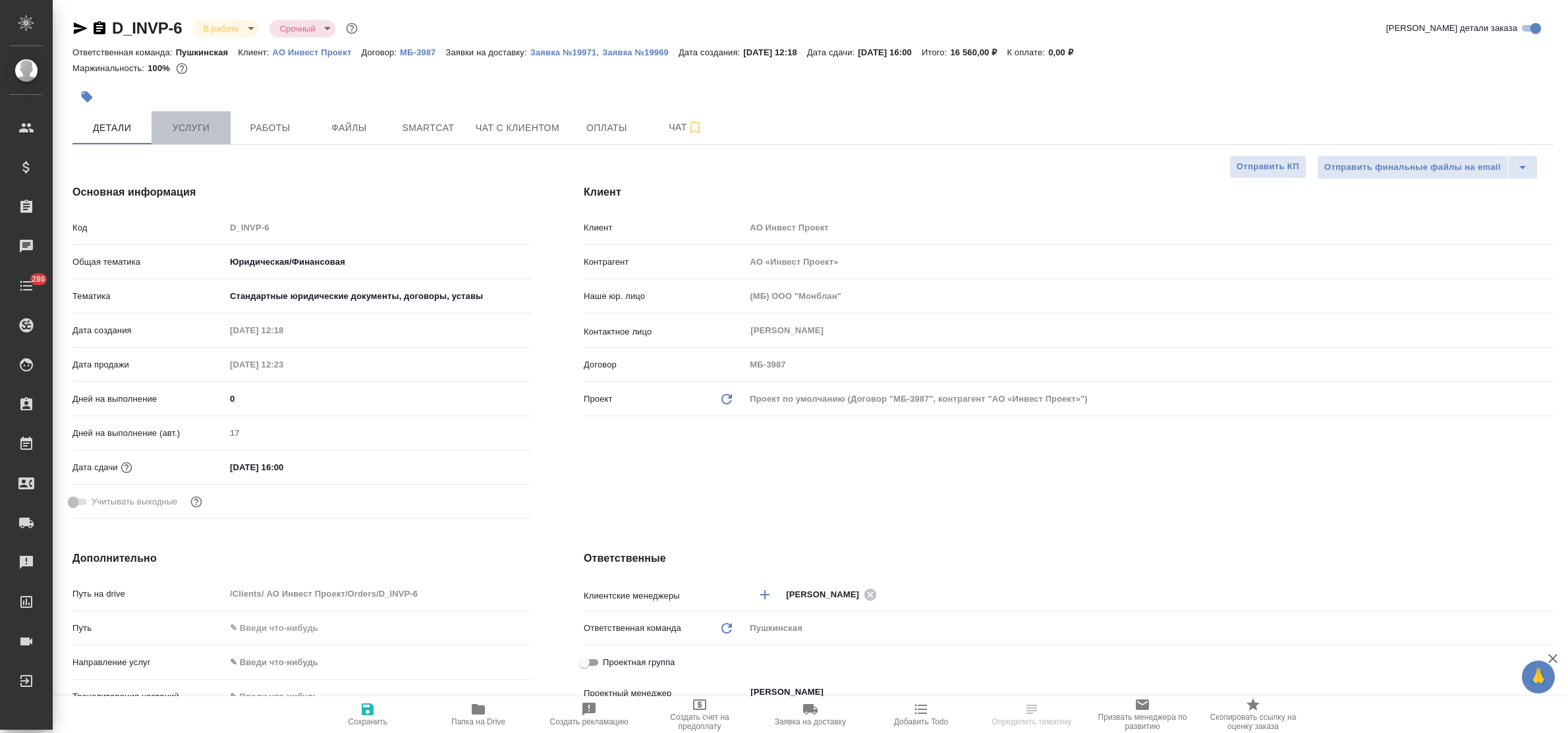
type textarea "x"
click at [191, 136] on span "Услуги" at bounding box center [191, 128] width 63 height 17
type textarea "x"
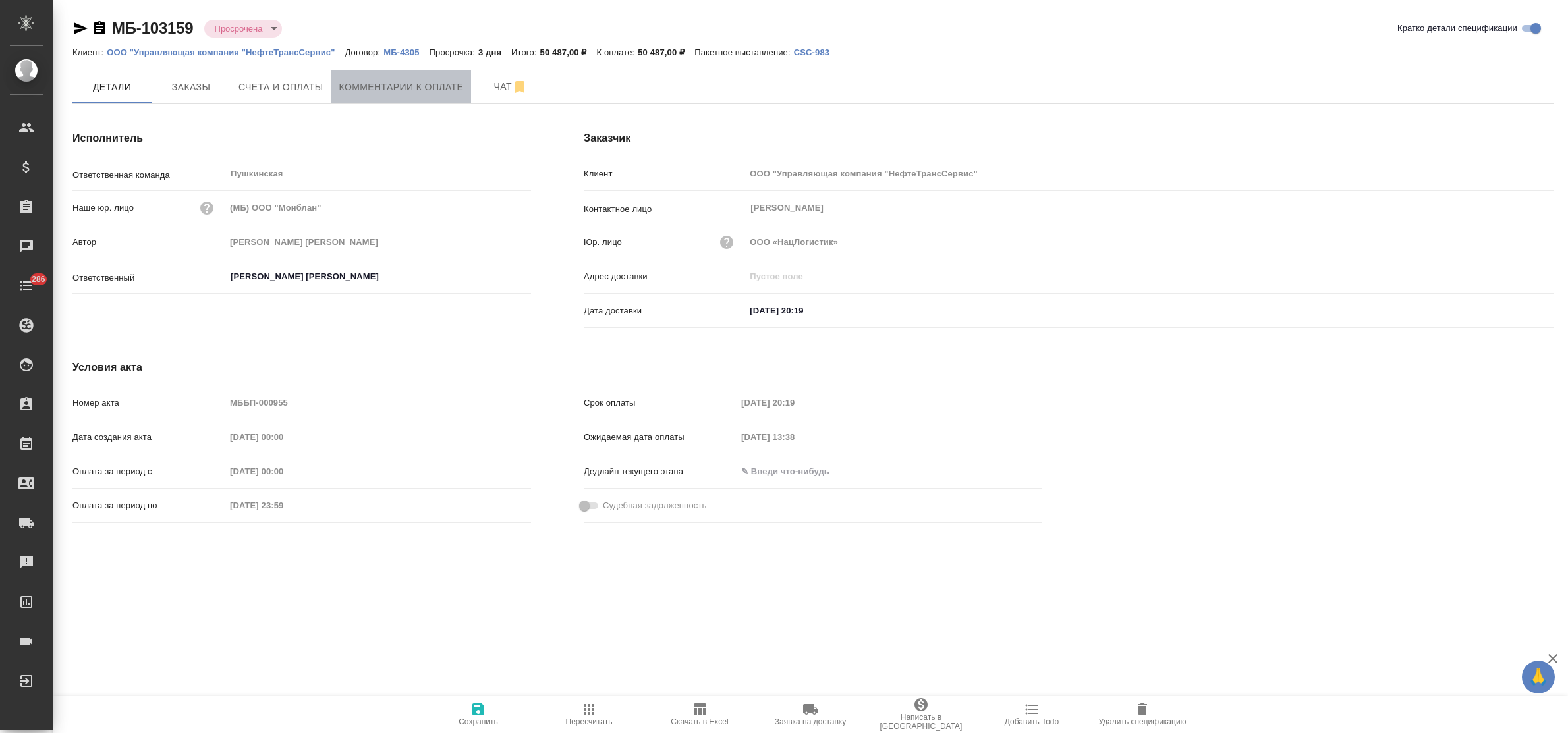
click at [374, 92] on span "Комментарии к оплате" at bounding box center [401, 88] width 125 height 17
click at [361, 86] on span "Комментарии к оплате" at bounding box center [401, 88] width 125 height 17
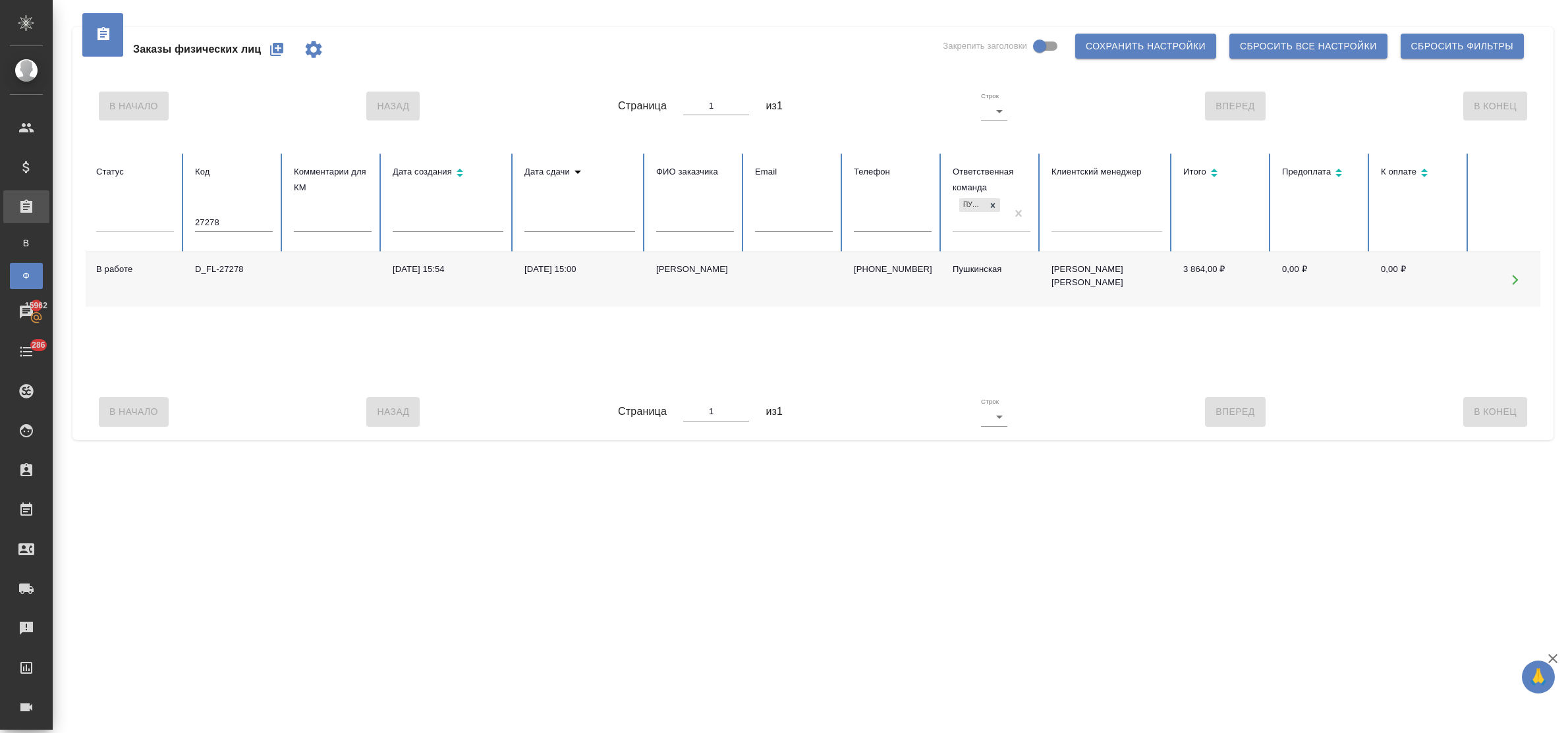
click at [466, 259] on td "[DATE] 15:54" at bounding box center [448, 279] width 132 height 54
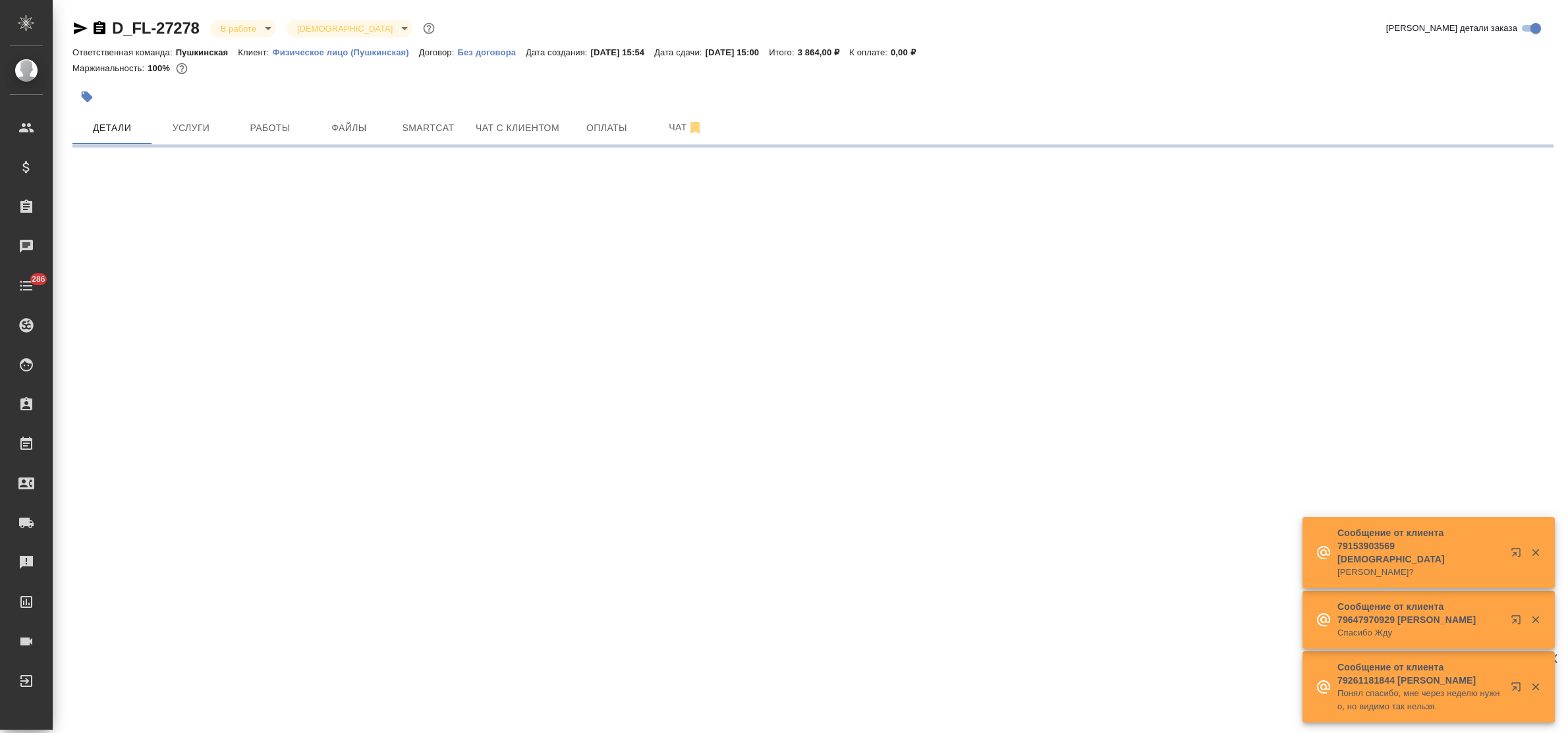
select select "RU"
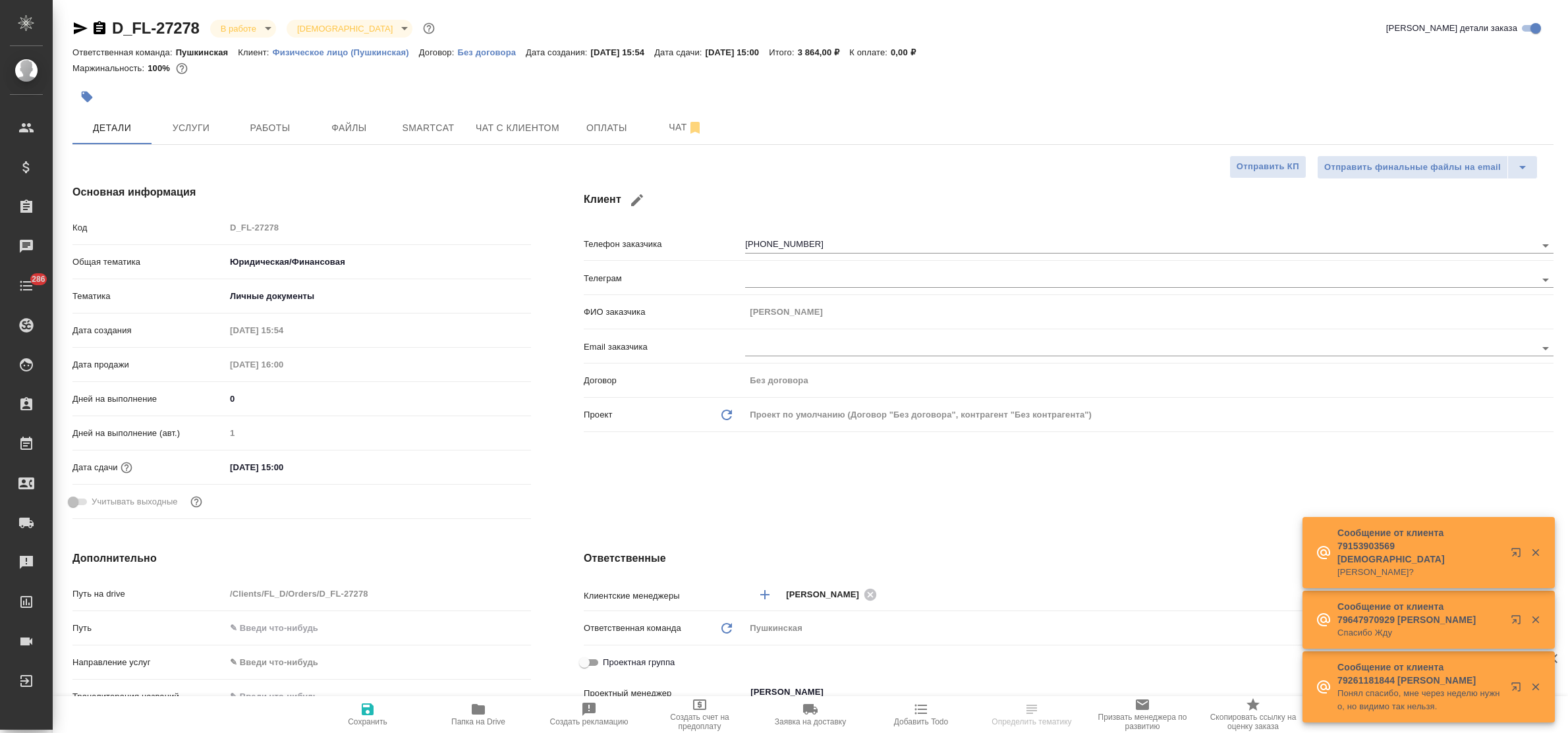
type textarea "x"
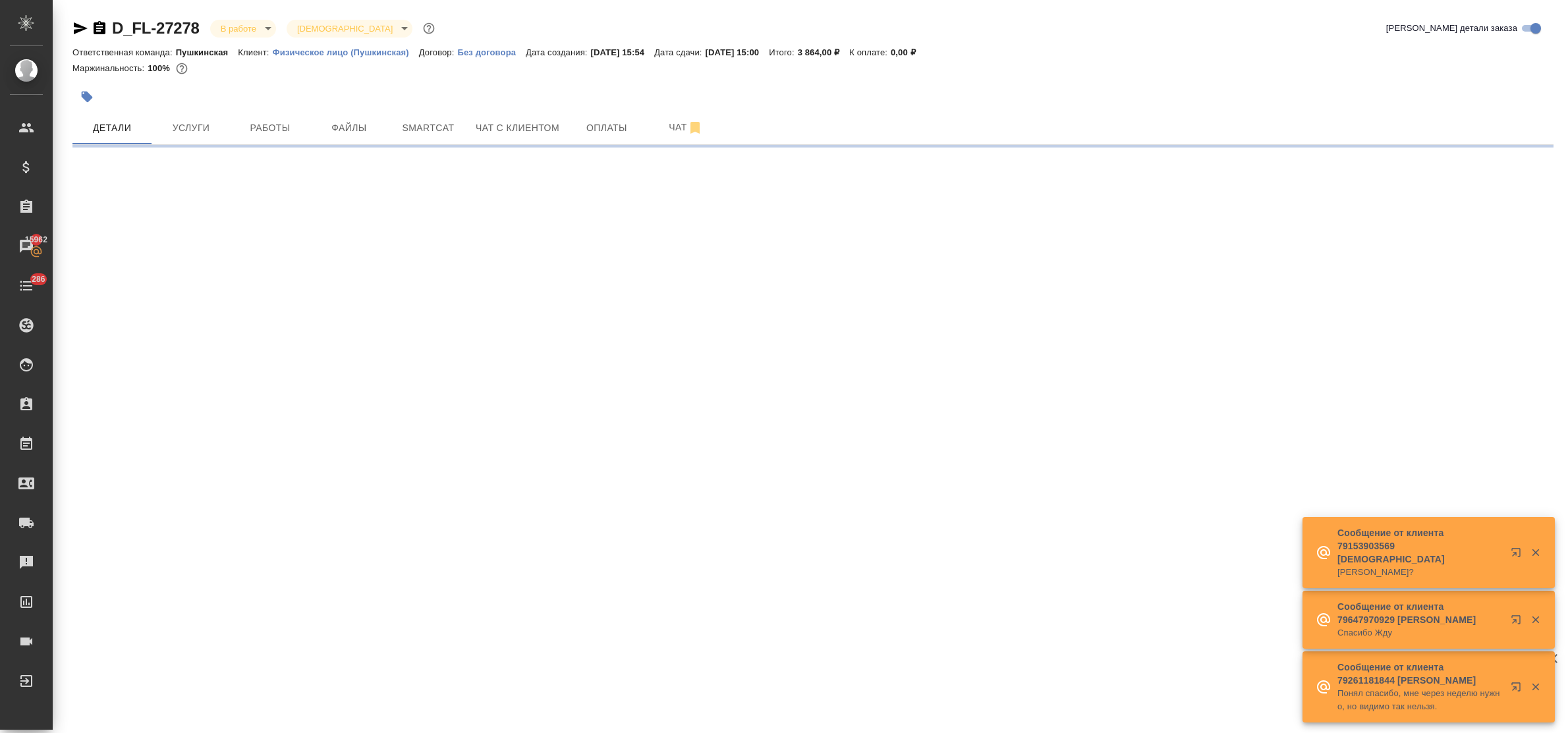
select select "RU"
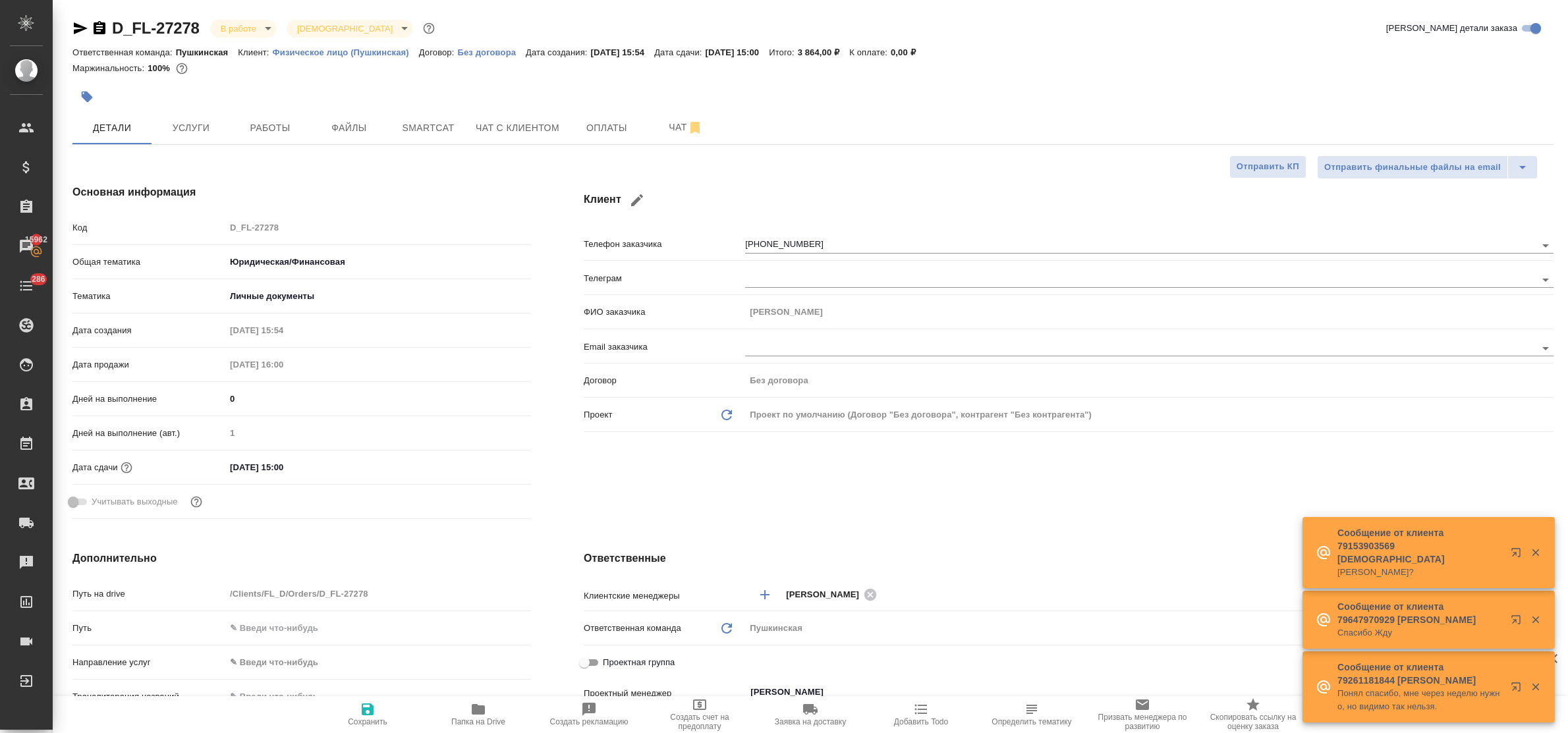
type textarea "x"
click at [476, 717] on span "Папка на Drive" at bounding box center [478, 721] width 54 height 9
type textarea "x"
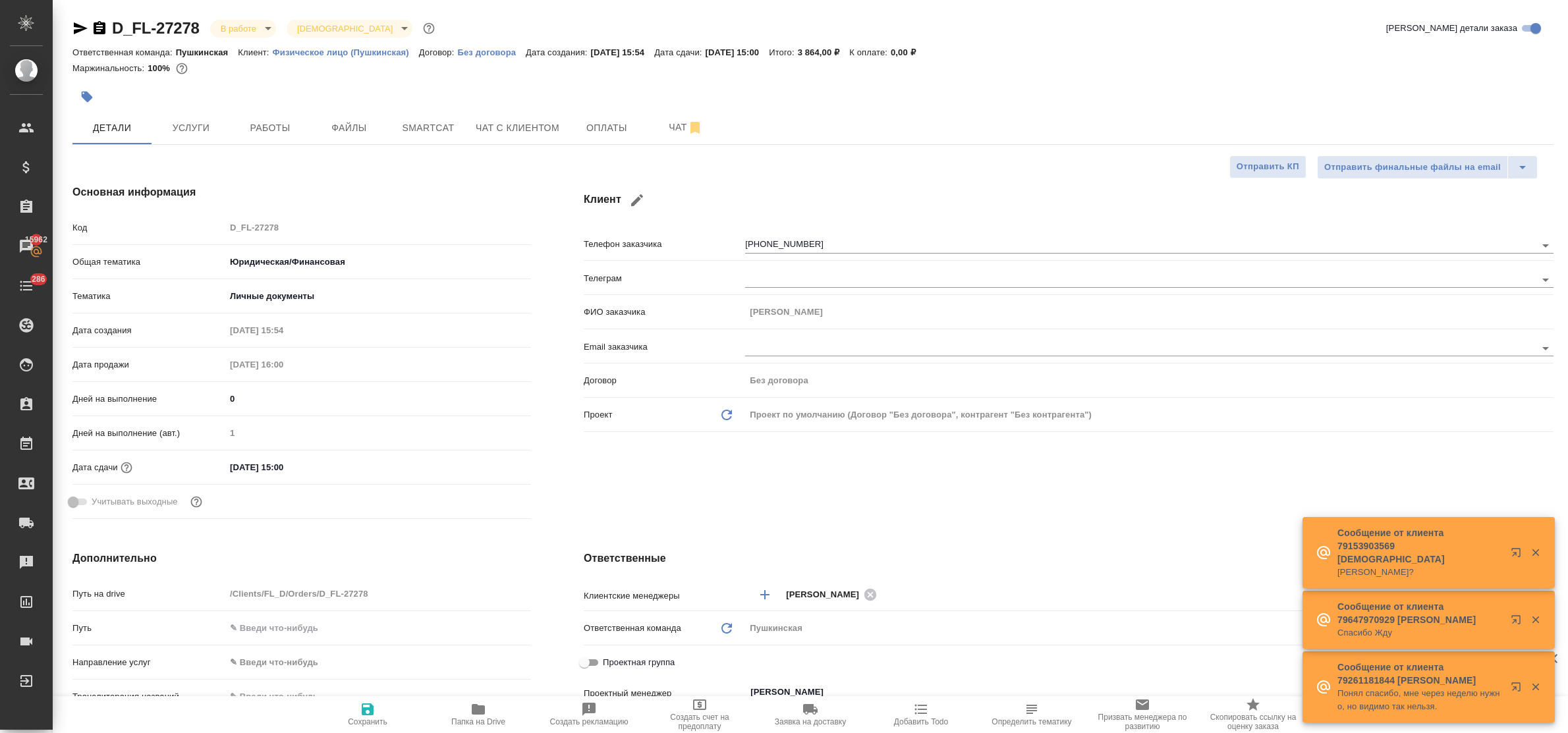
type textarea "x"
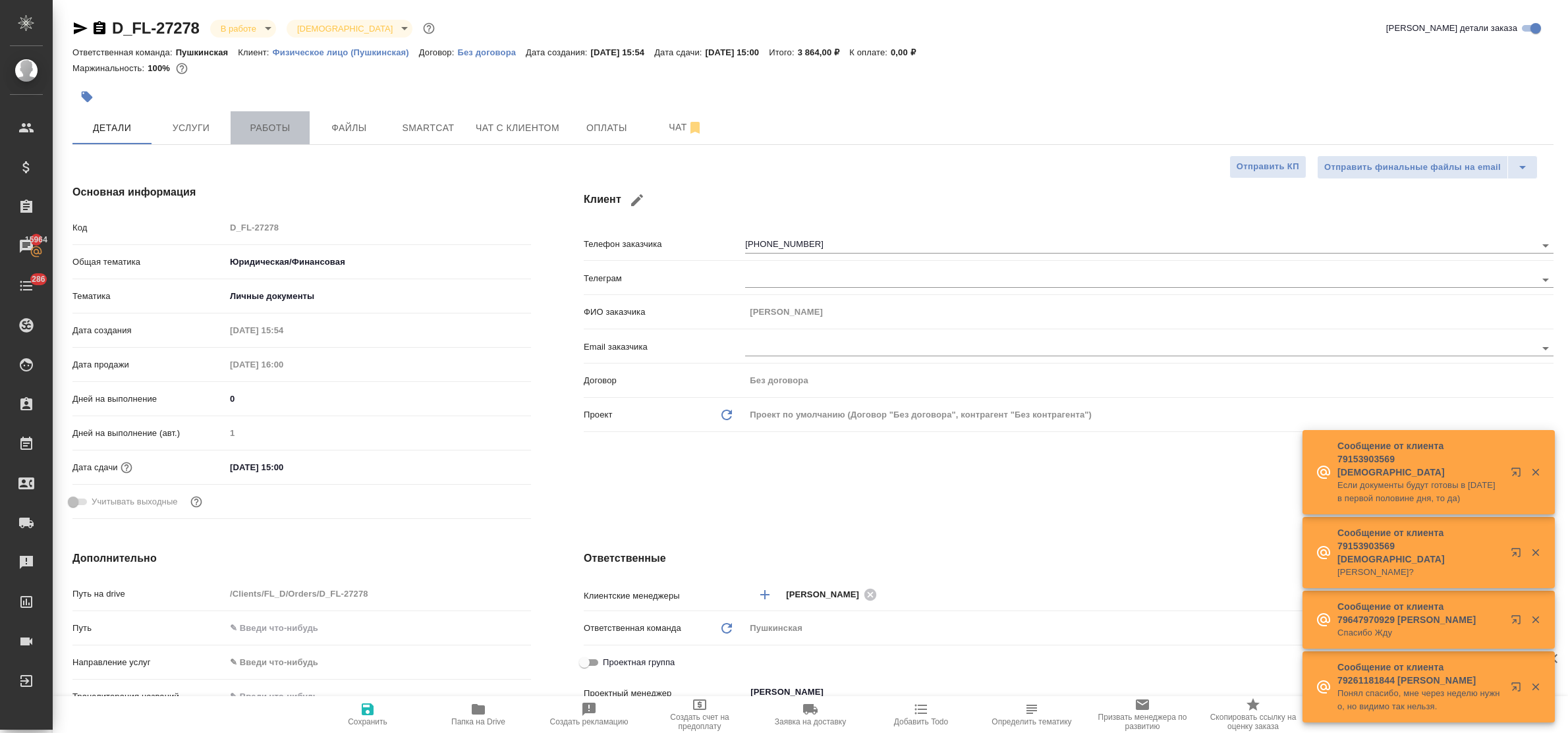
click at [272, 127] on span "Работы" at bounding box center [270, 128] width 63 height 17
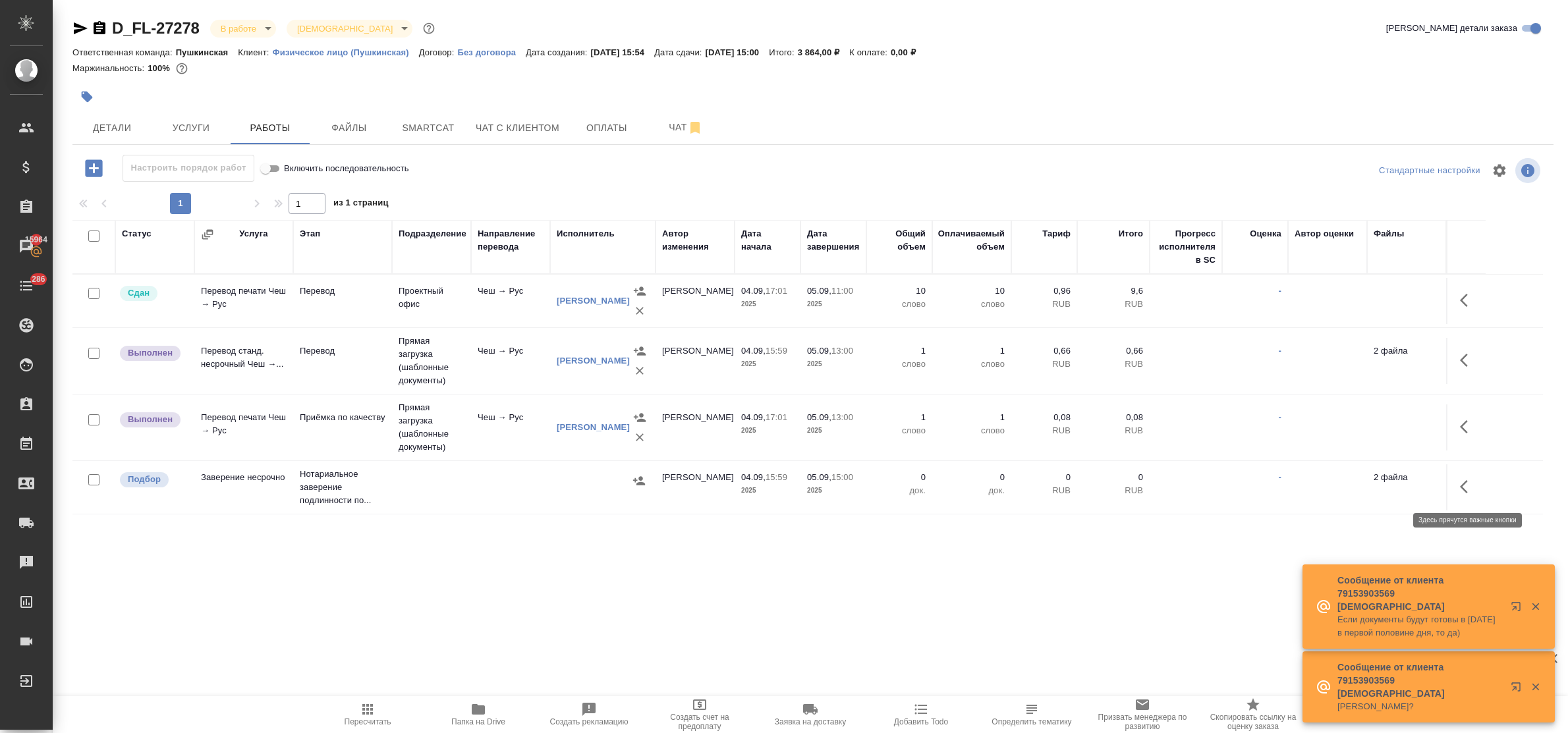
click at [1466, 485] on icon "button" at bounding box center [1468, 486] width 16 height 16
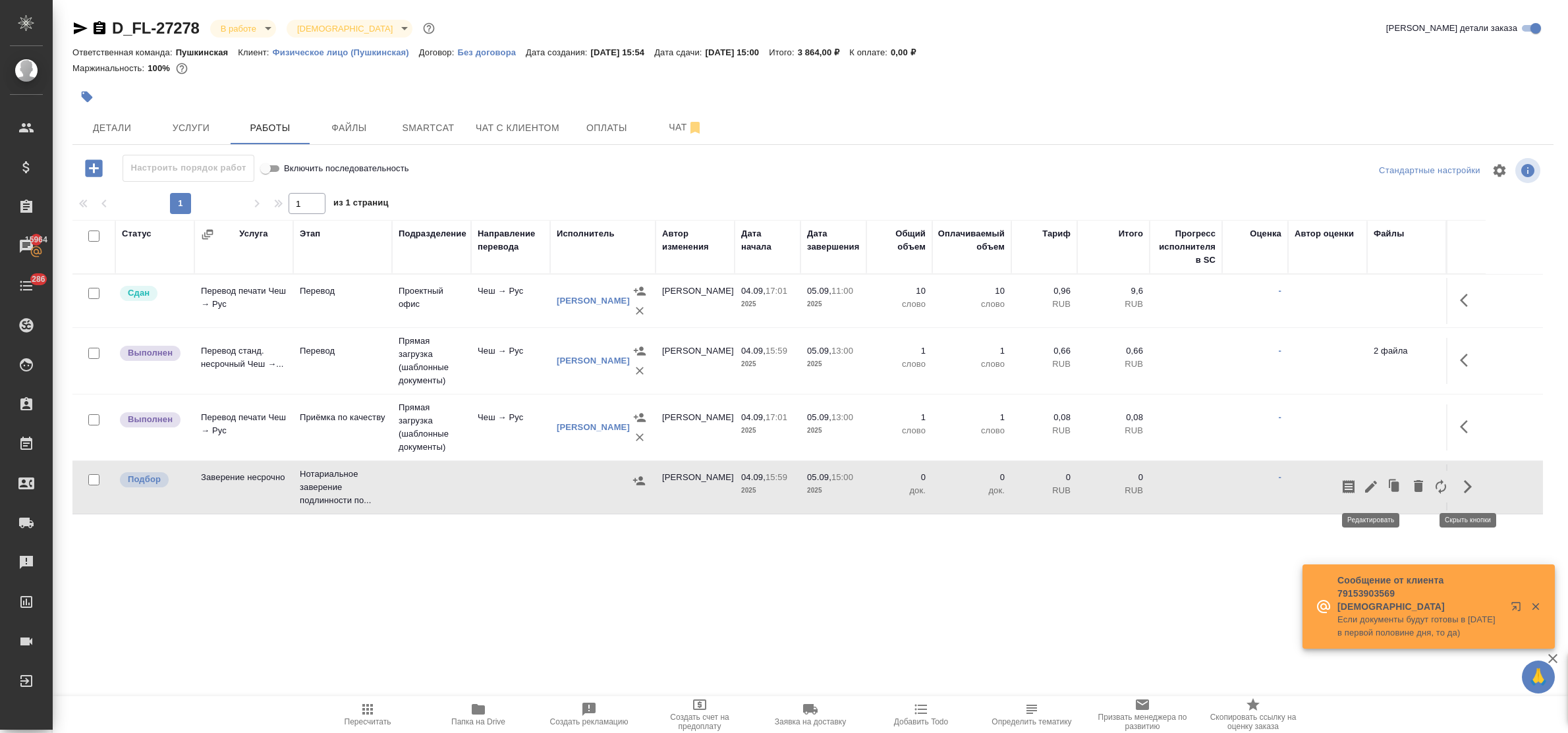
click at [1369, 484] on icon "button" at bounding box center [1371, 486] width 16 height 16
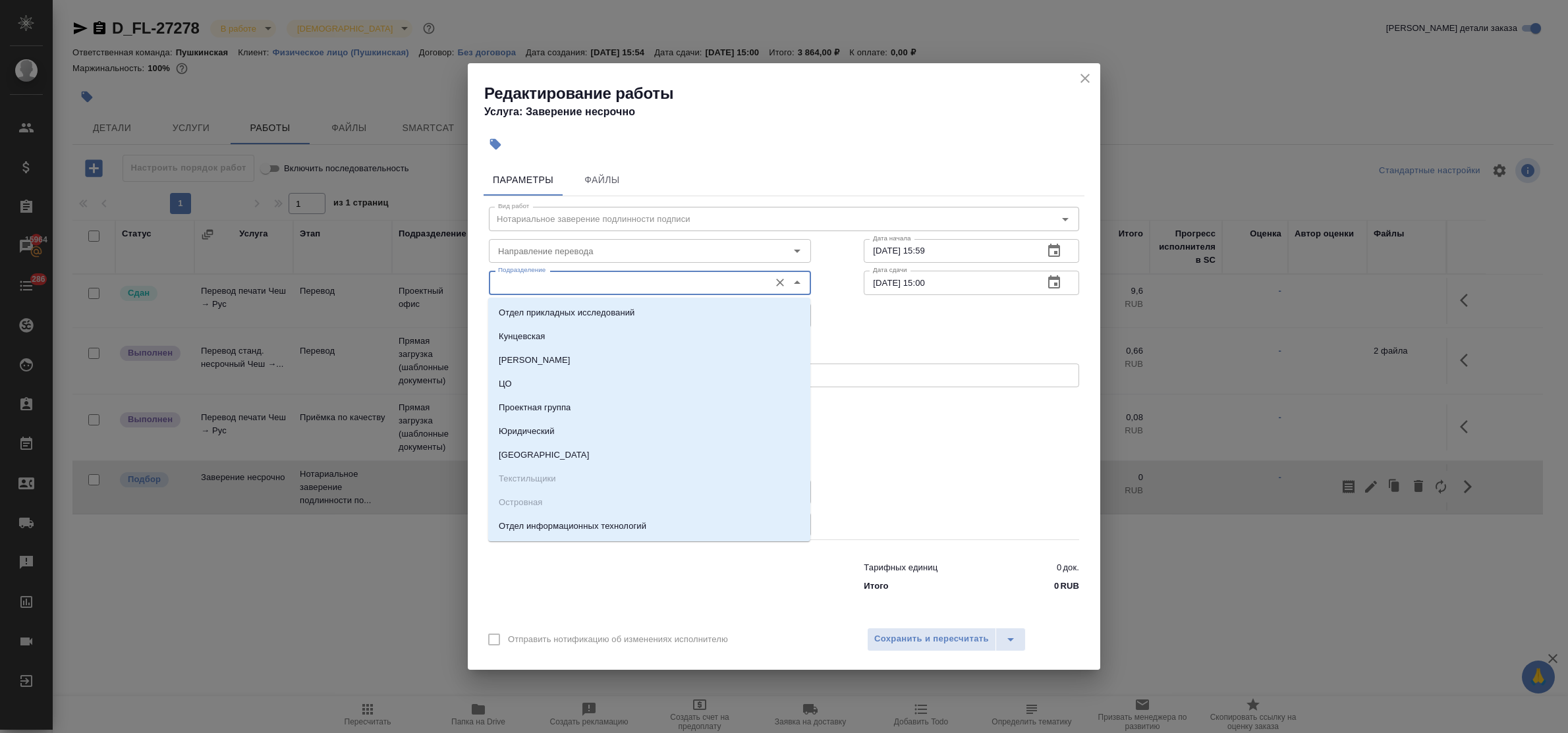
click at [544, 285] on input "Подразделение" at bounding box center [628, 282] width 270 height 16
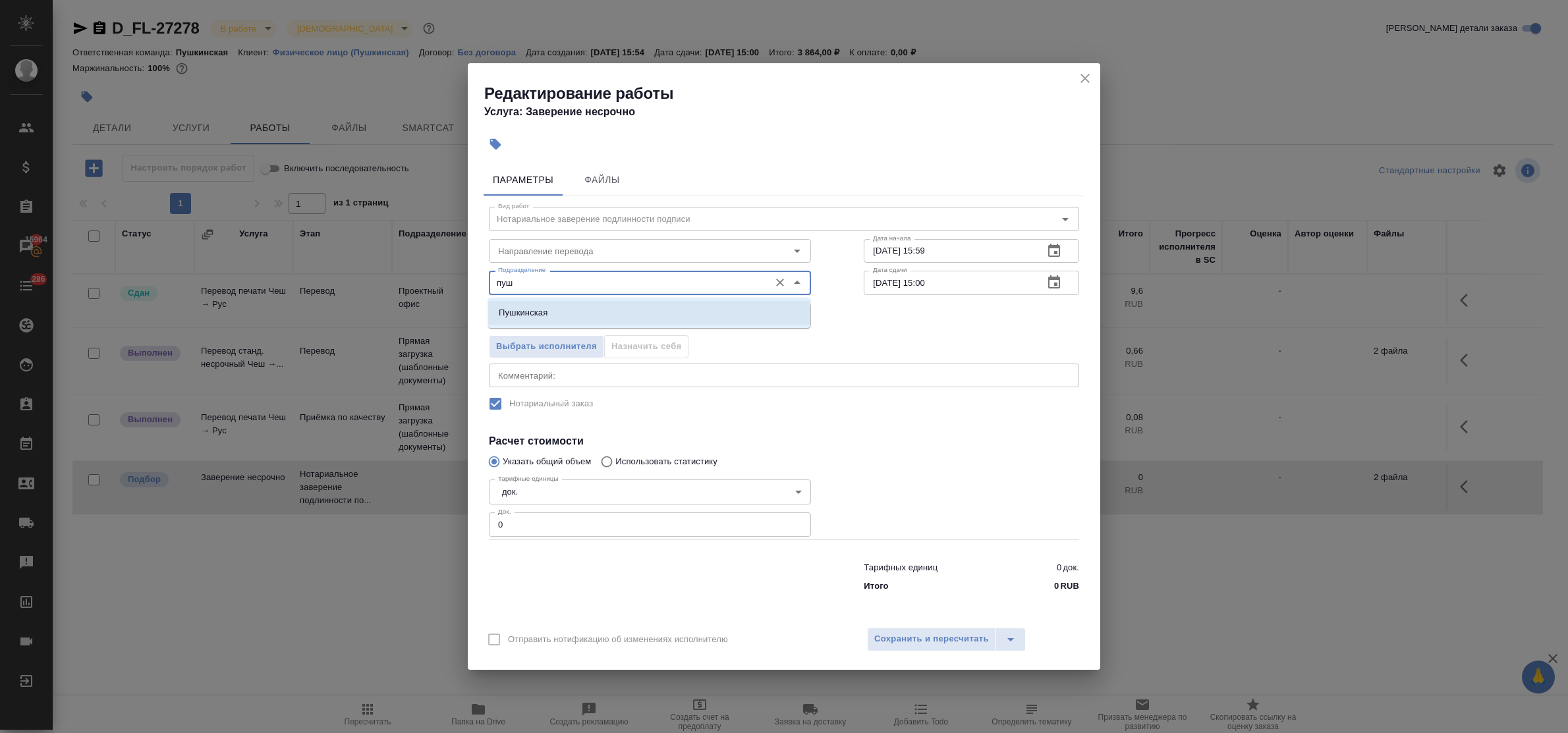
click at [554, 308] on li "Пушкинская" at bounding box center [649, 312] width 322 height 23
type input "Пушкинская"
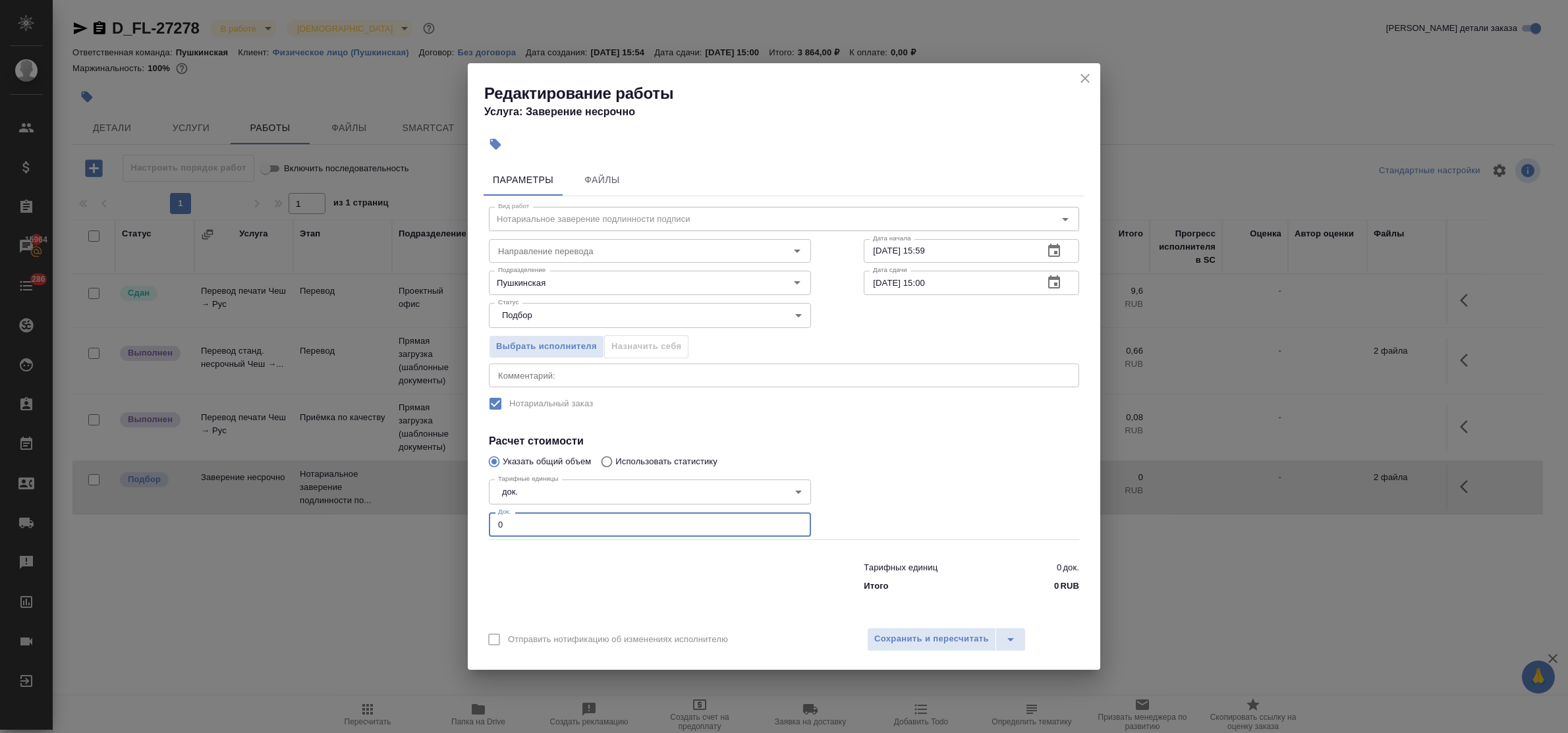
drag, startPoint x: 508, startPoint y: 527, endPoint x: 456, endPoint y: 518, distance: 52.8
click at [456, 518] on div "Редактирование работы Услуга: Заверение несрочно Параметры Файлы Вид работ Нота…" at bounding box center [784, 366] width 1568 height 733
type input "2"
click at [913, 643] on span "Сохранить и пересчитать" at bounding box center [931, 639] width 115 height 15
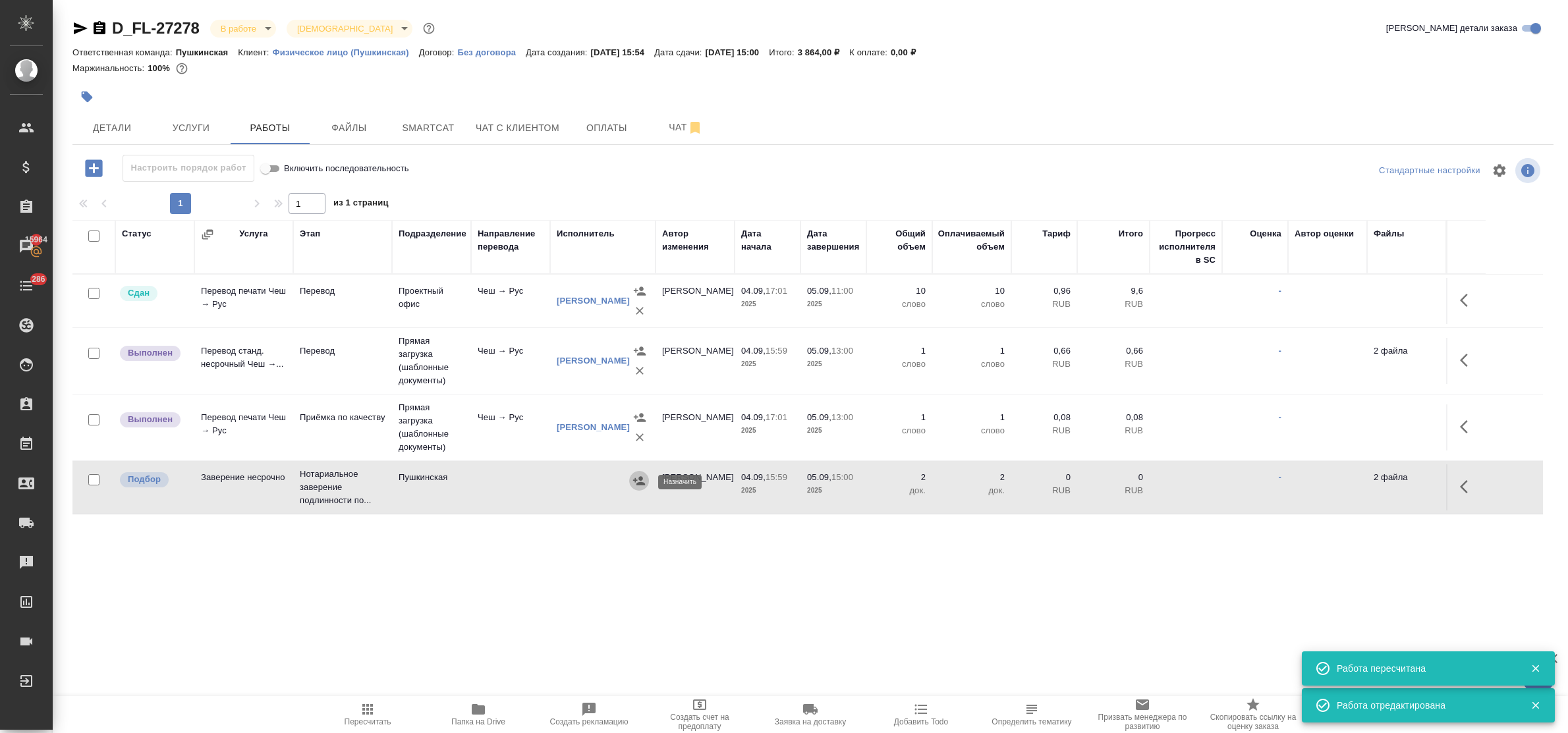
click at [642, 483] on icon "button" at bounding box center [639, 481] width 12 height 8
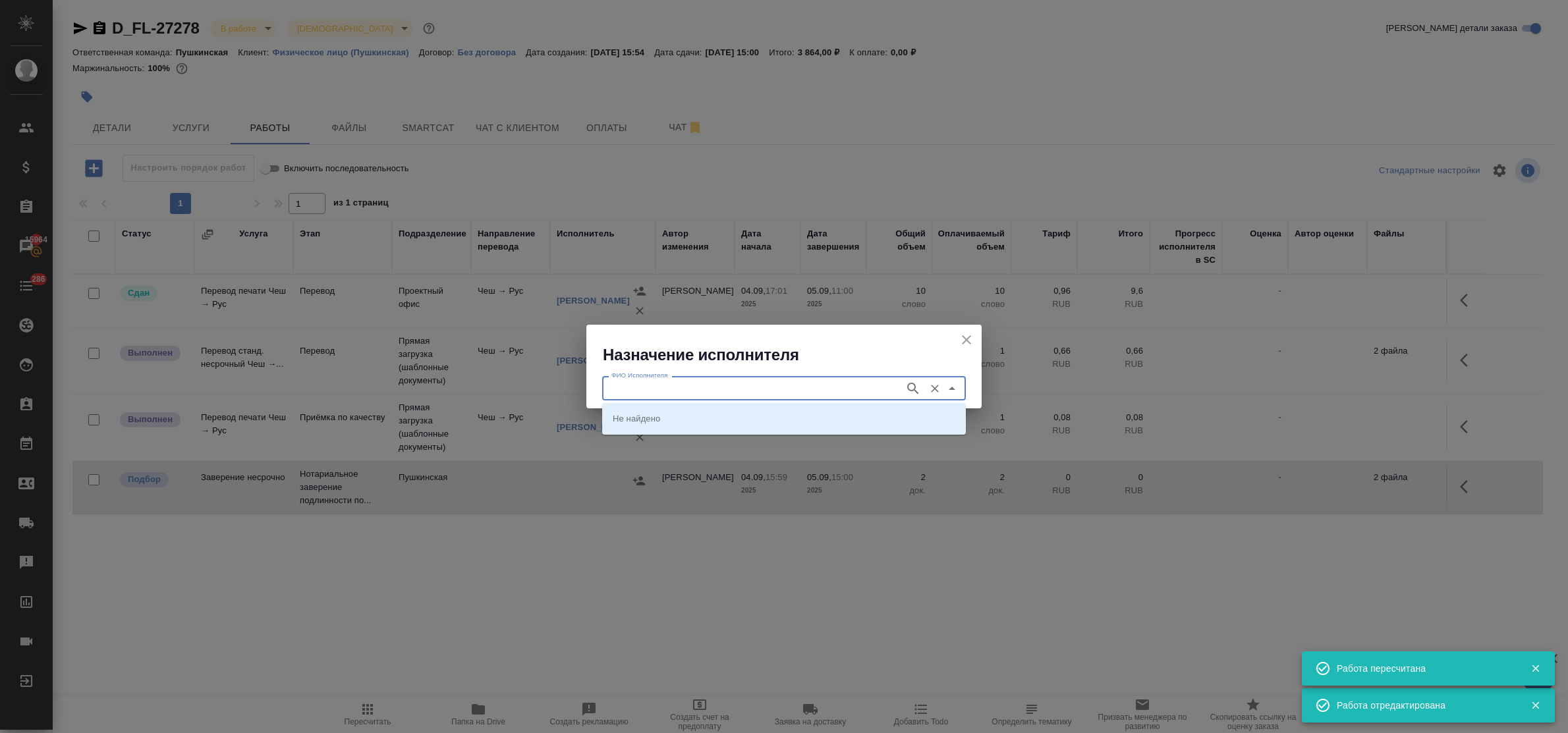
click at [628, 384] on input "ФИО Исполнителя" at bounding box center [752, 388] width 292 height 16
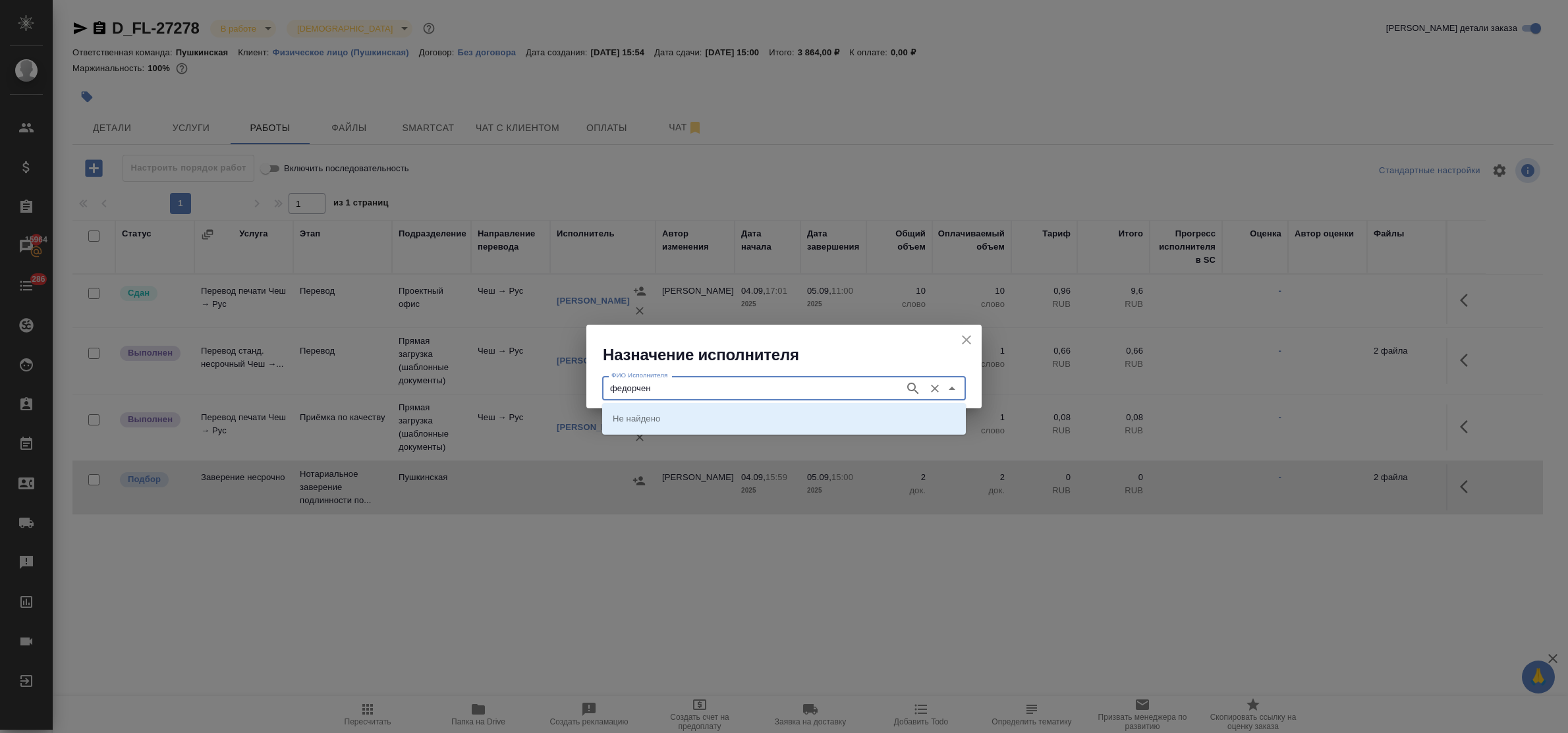
type input "федорчен"
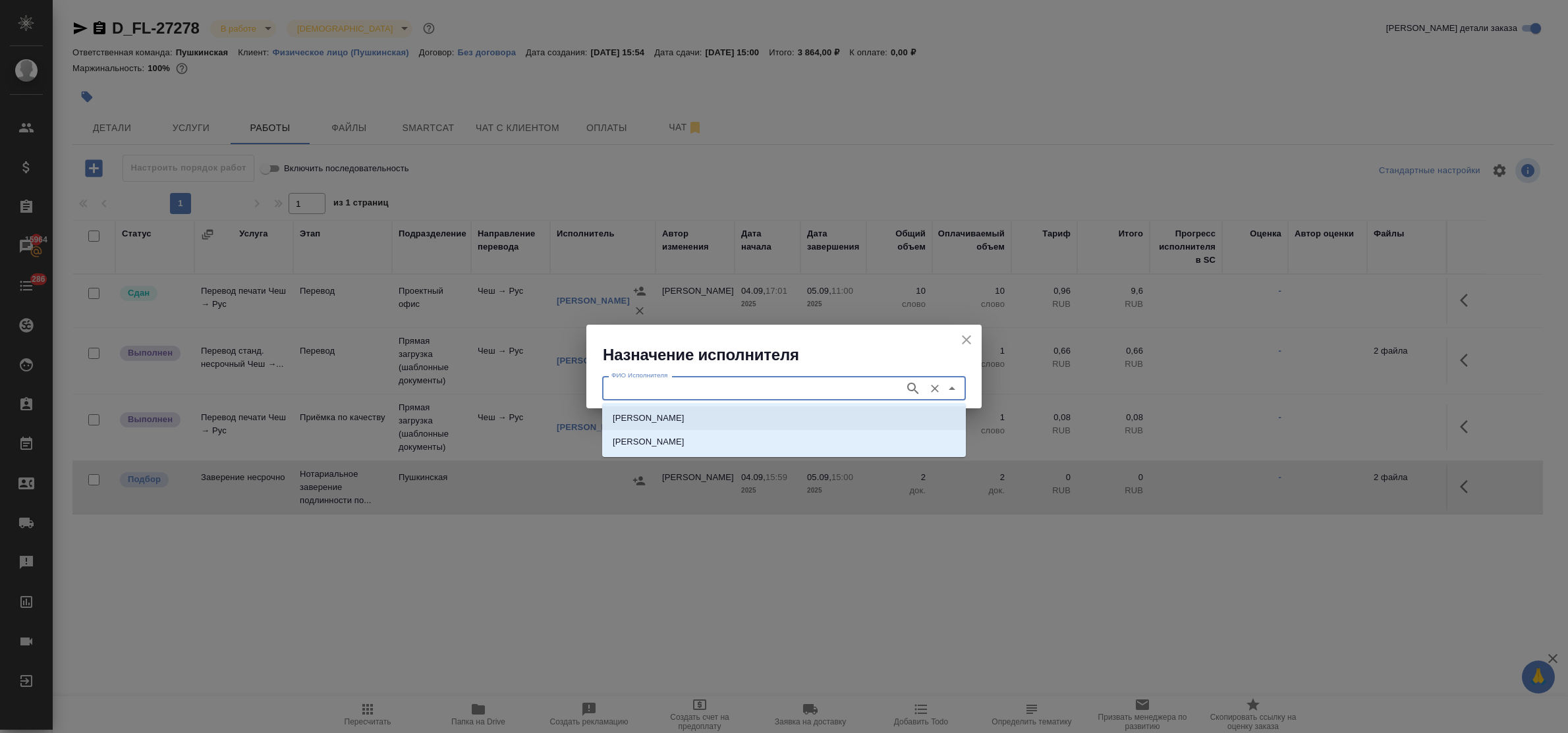
click at [657, 412] on p "НОТАРИУС Федорченко Александр Вячеславович" at bounding box center [648, 418] width 72 height 13
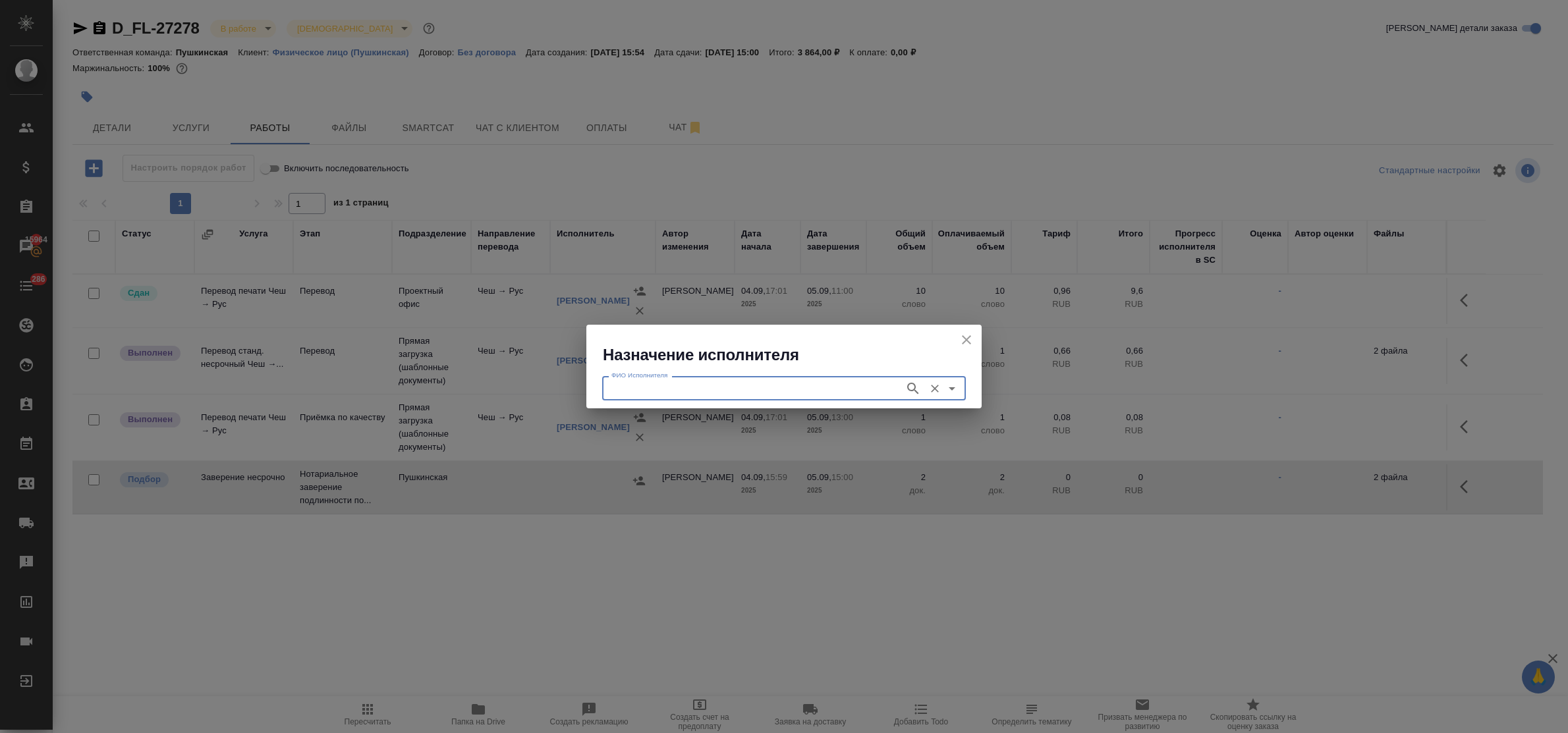
type input "НОТАРИУС Федорченко Александр Вячеславович"
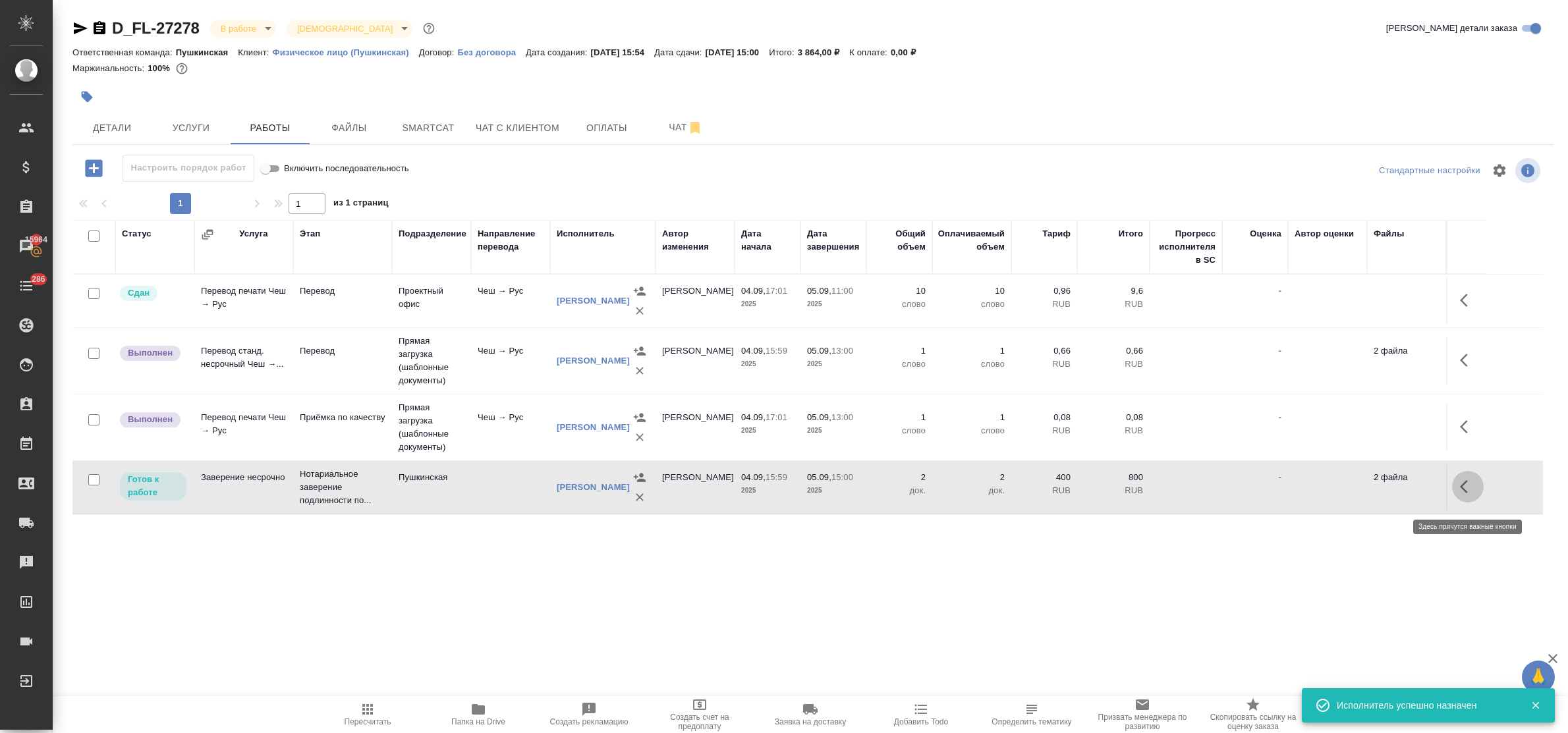
click at [1458, 489] on button "button" at bounding box center [1468, 487] width 32 height 32
click at [1374, 491] on icon "button" at bounding box center [1371, 486] width 12 height 12
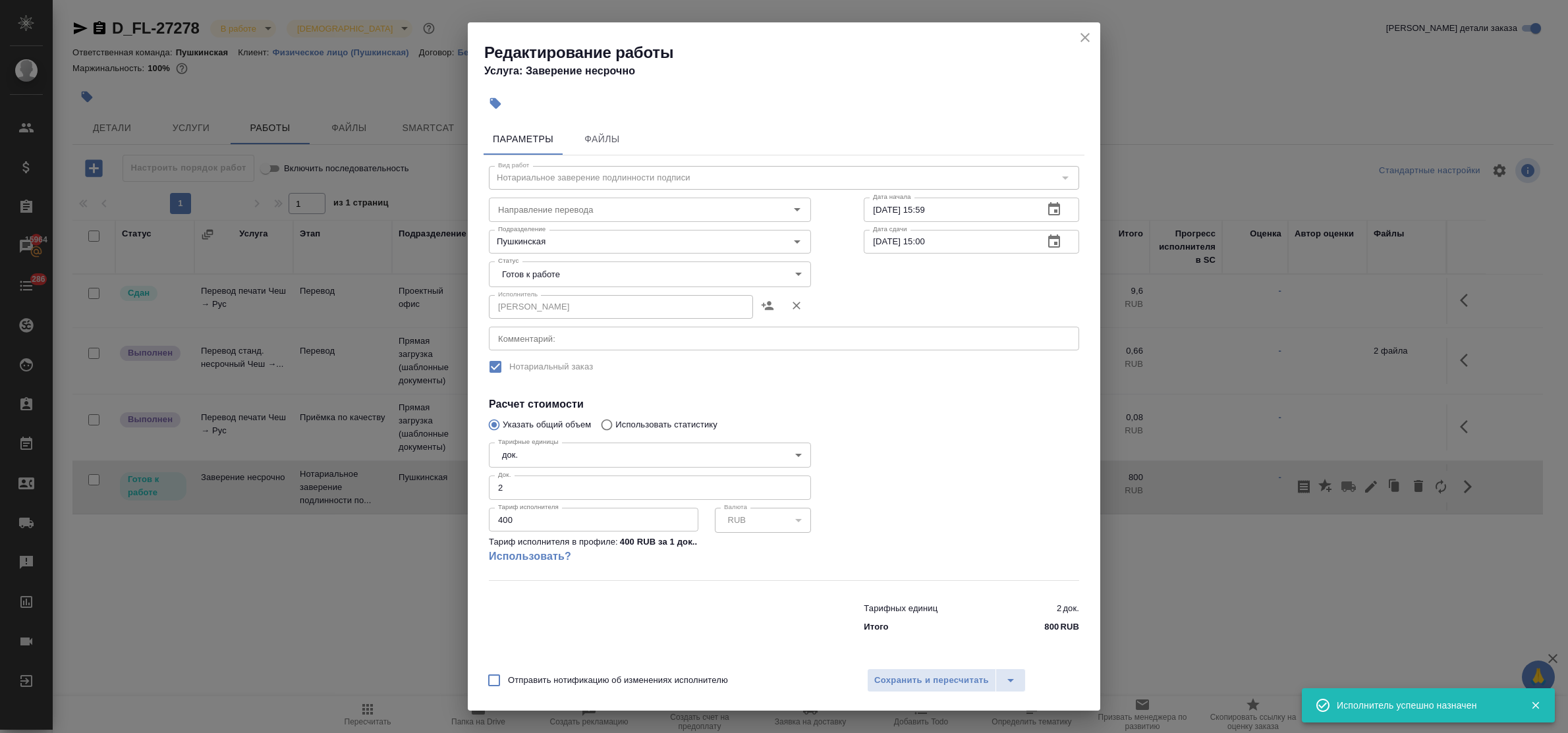
click at [719, 270] on body "🙏 .cls-1 fill:#fff; AWATERA Bulakhova Elena Клиенты Спецификации Заказы 15964 Ч…" at bounding box center [784, 366] width 1568 height 733
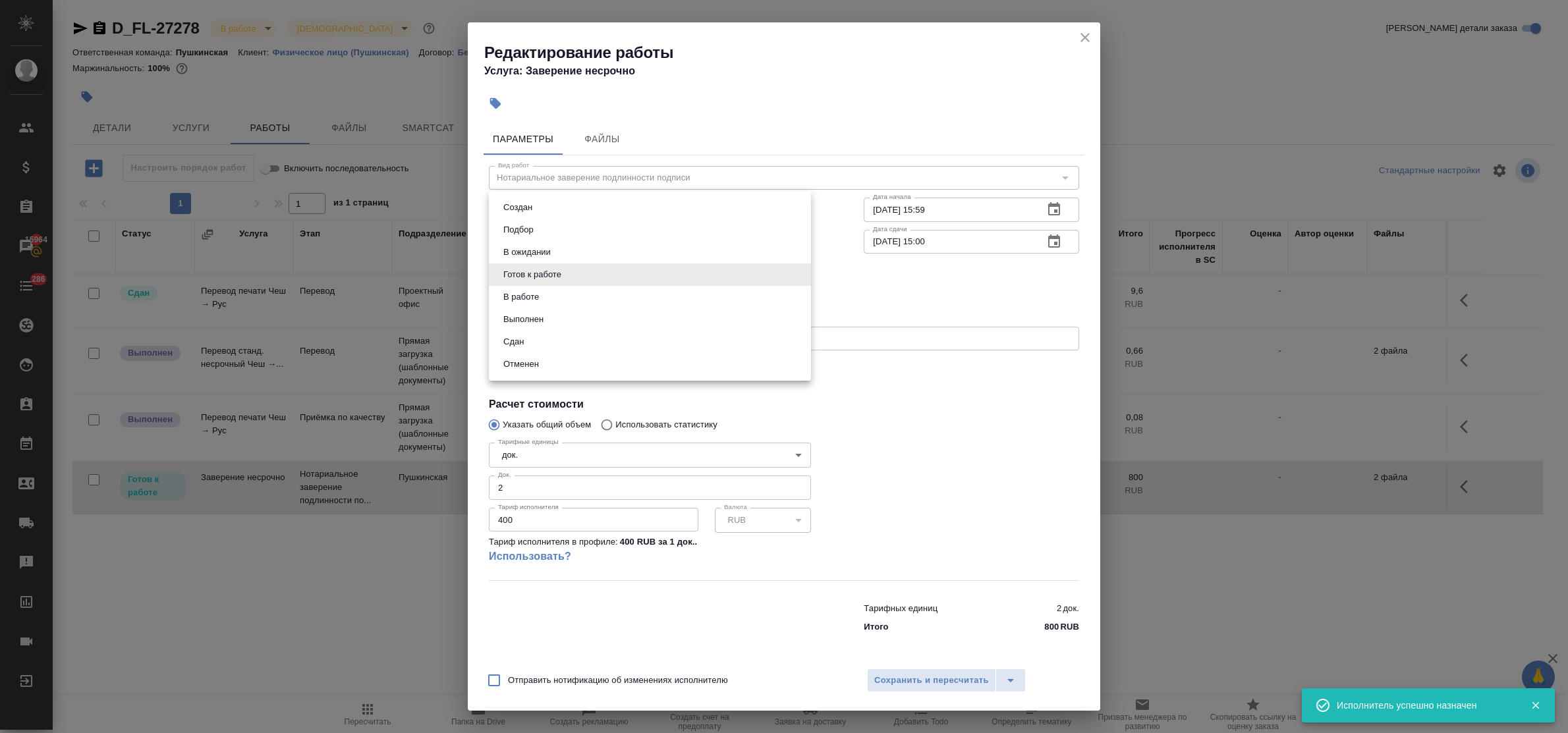
click at [624, 345] on li "Сдан" at bounding box center [650, 341] width 322 height 22
type input "closed"
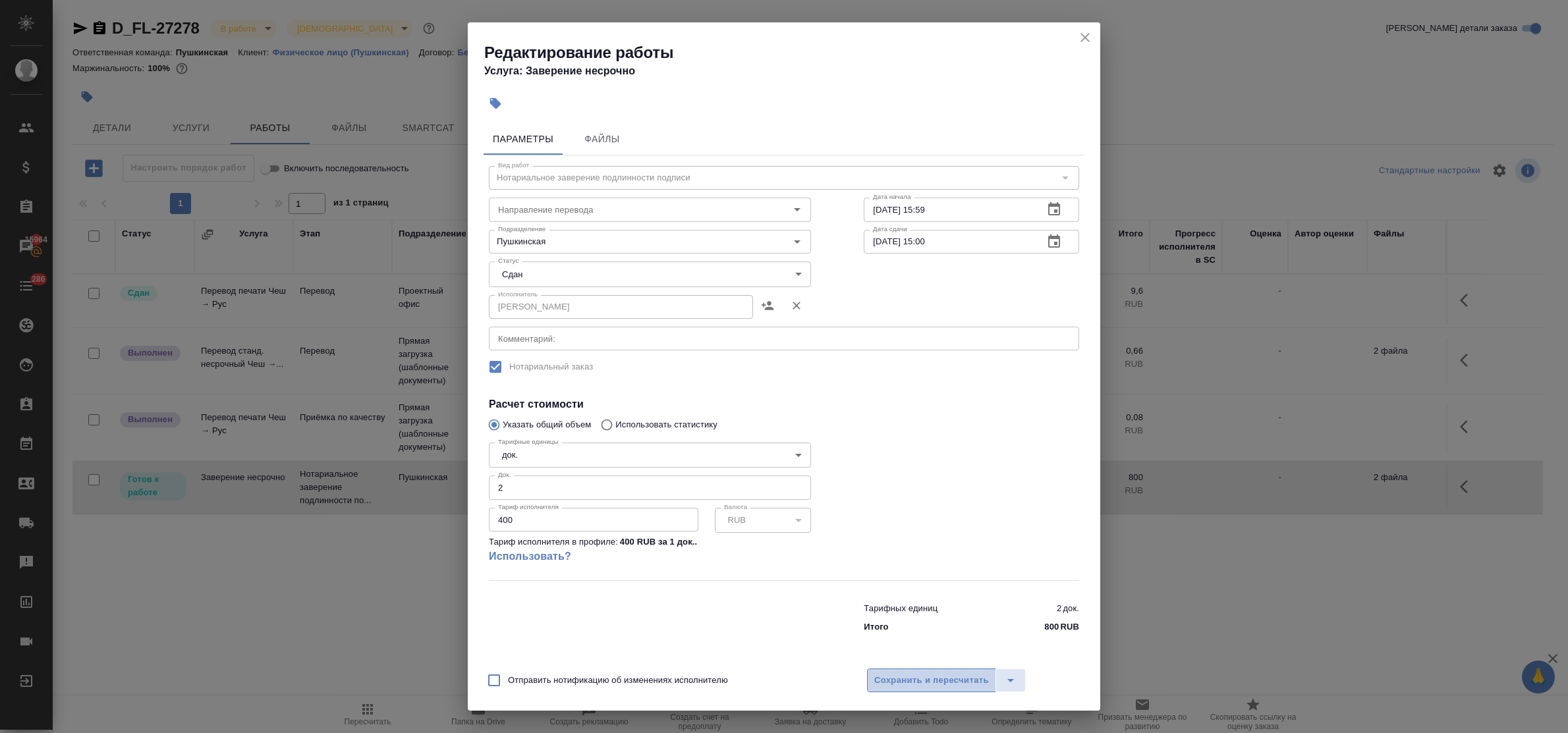
click at [917, 686] on span "Сохранить и пересчитать" at bounding box center [931, 681] width 115 height 15
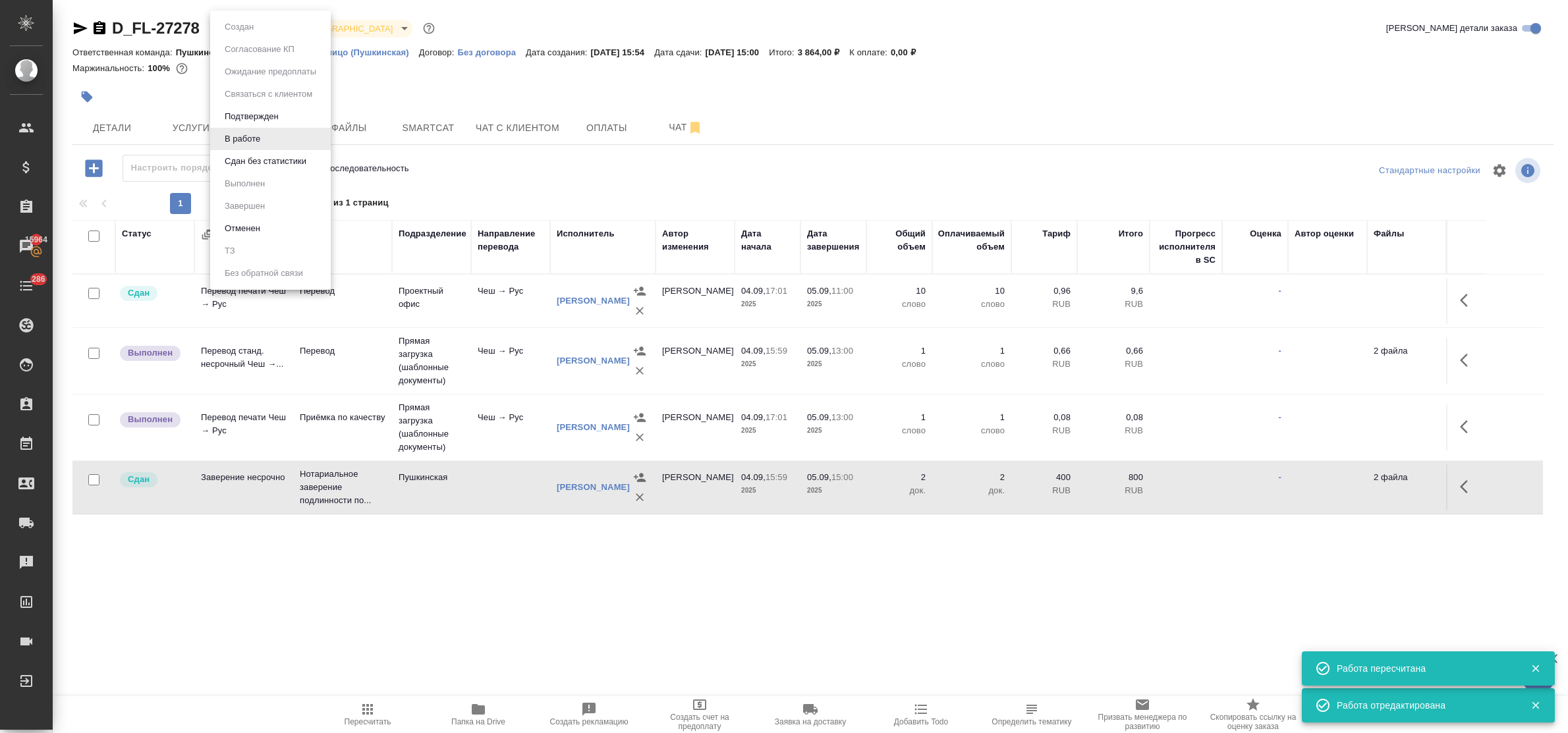
click at [224, 34] on body "🙏 .cls-1 fill:#fff; AWATERA Bulakhova Elena Клиенты Спецификации Заказы 15964 Ч…" at bounding box center [784, 366] width 1568 height 733
click at [256, 166] on button "Сдан без статистики" at bounding box center [266, 161] width 90 height 14
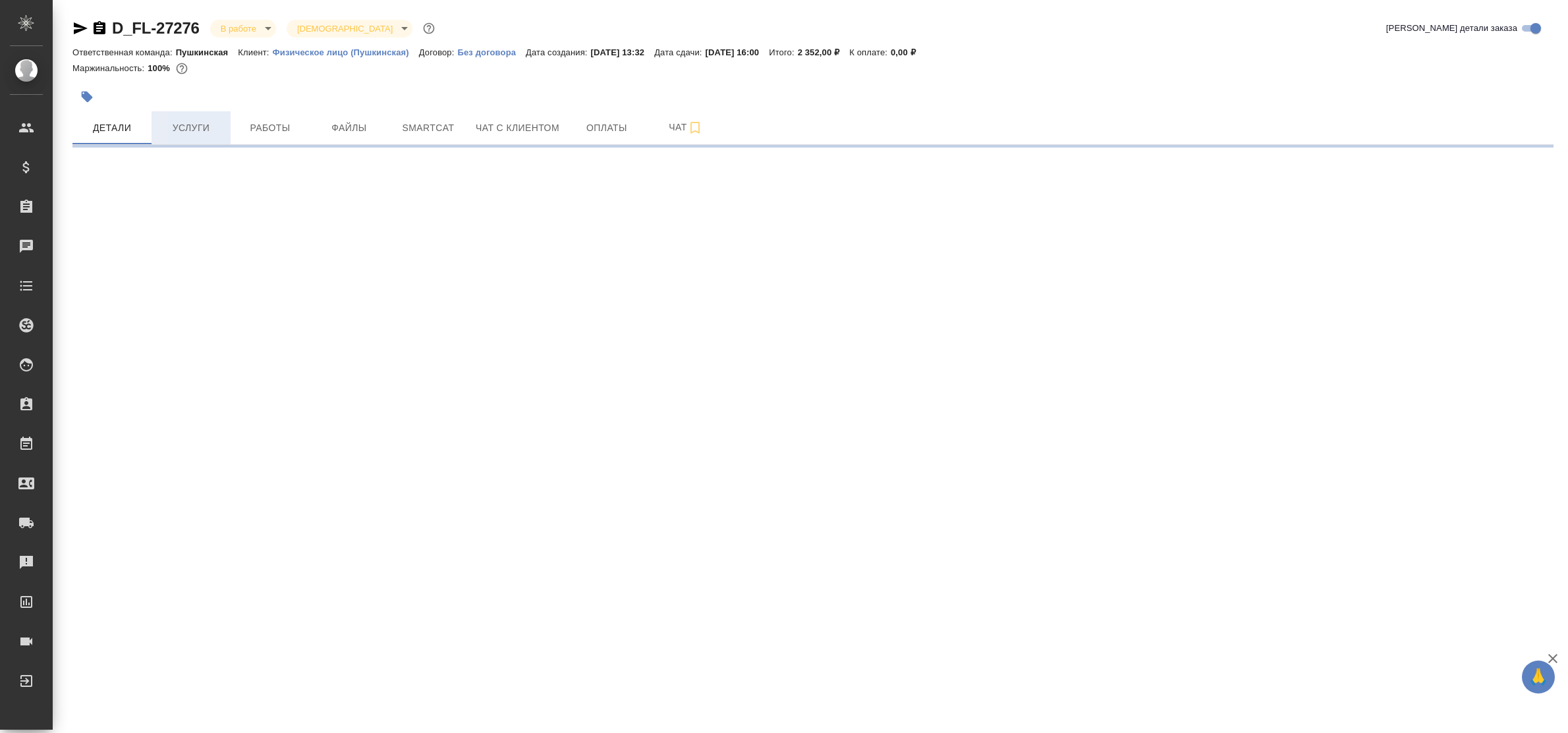
click at [197, 130] on span "Услуги" at bounding box center [191, 128] width 63 height 17
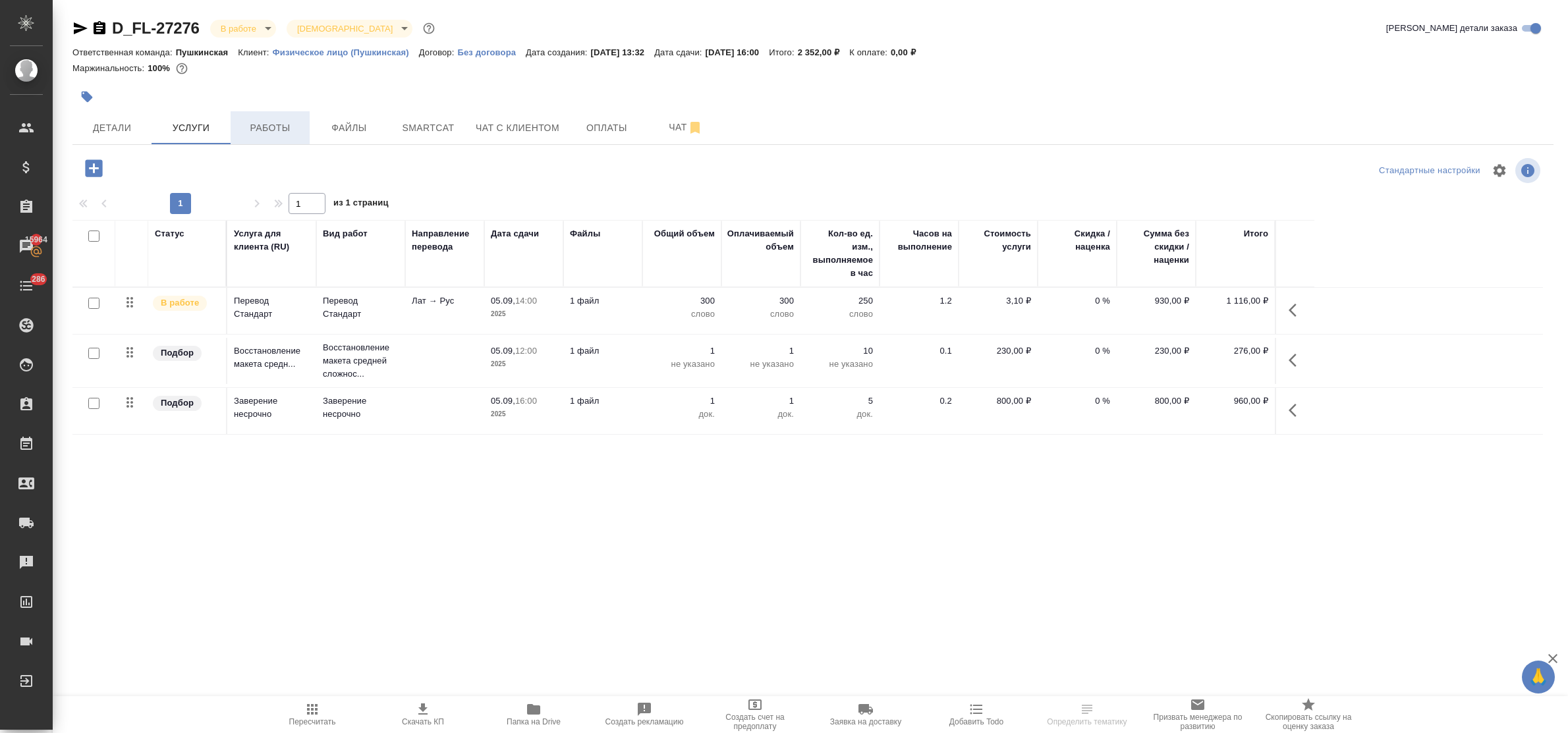
click at [271, 129] on span "Работы" at bounding box center [270, 128] width 63 height 17
click at [254, 126] on span "Работы" at bounding box center [270, 128] width 63 height 17
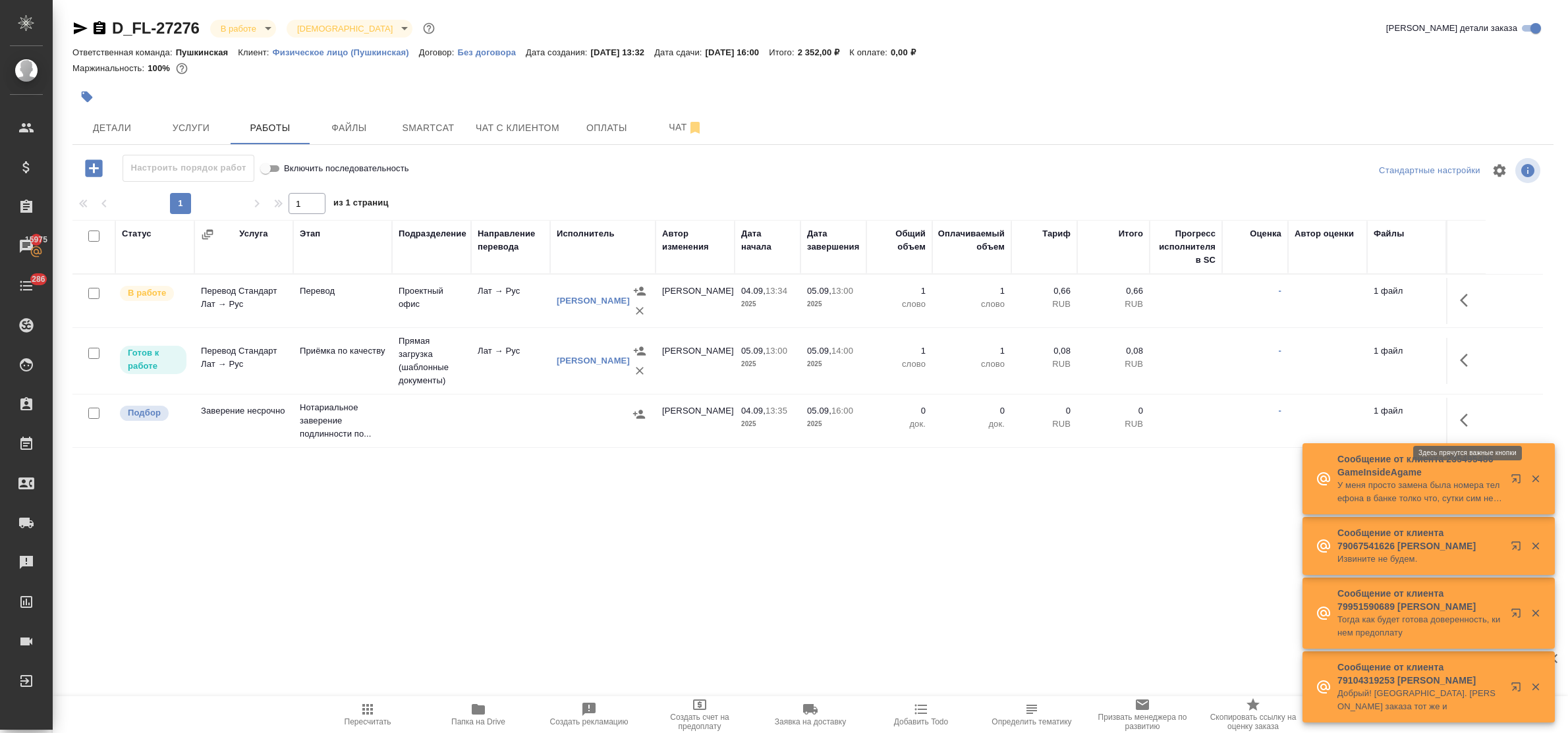
click at [1465, 425] on icon "button" at bounding box center [1464, 420] width 8 height 13
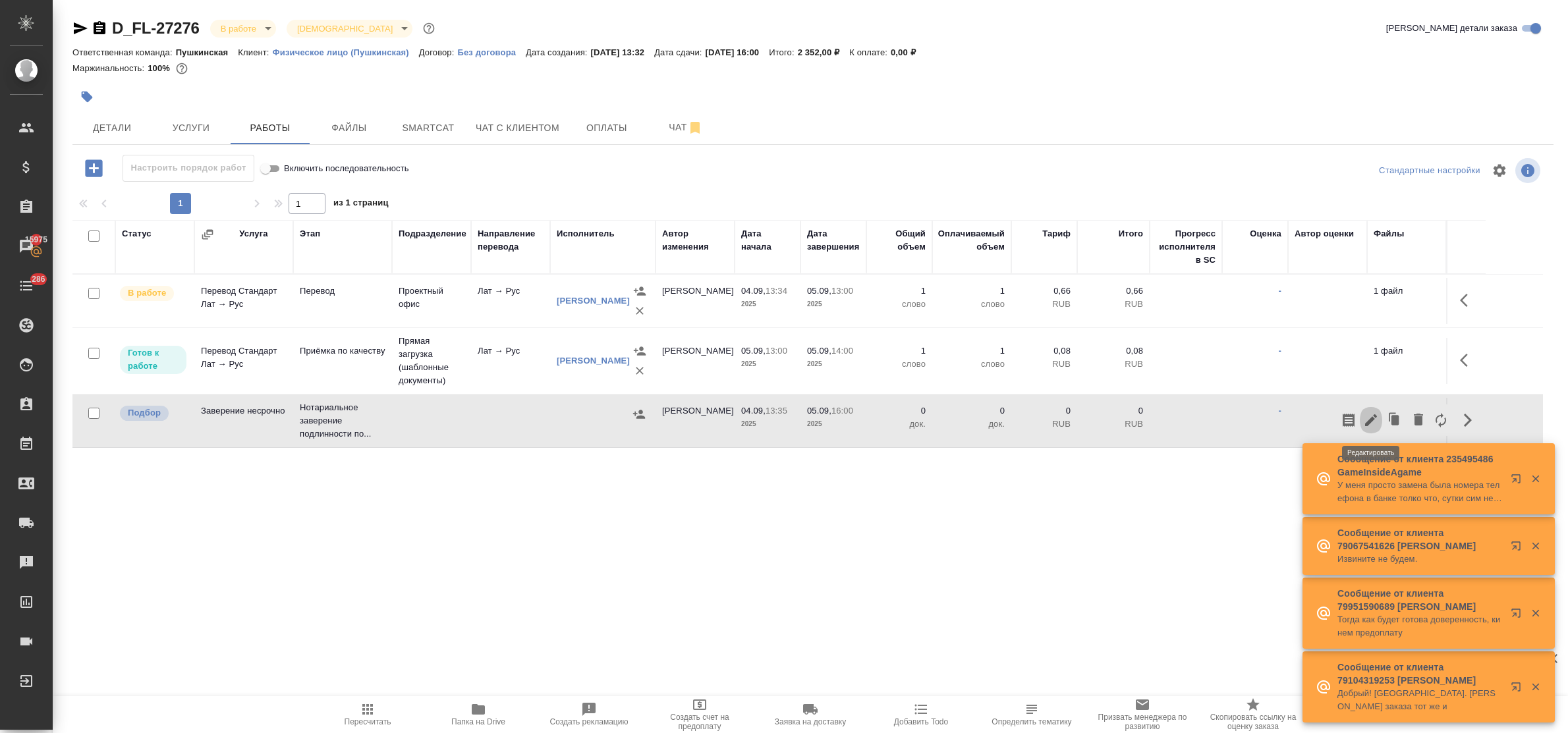
click at [1365, 419] on icon "button" at bounding box center [1371, 420] width 16 height 16
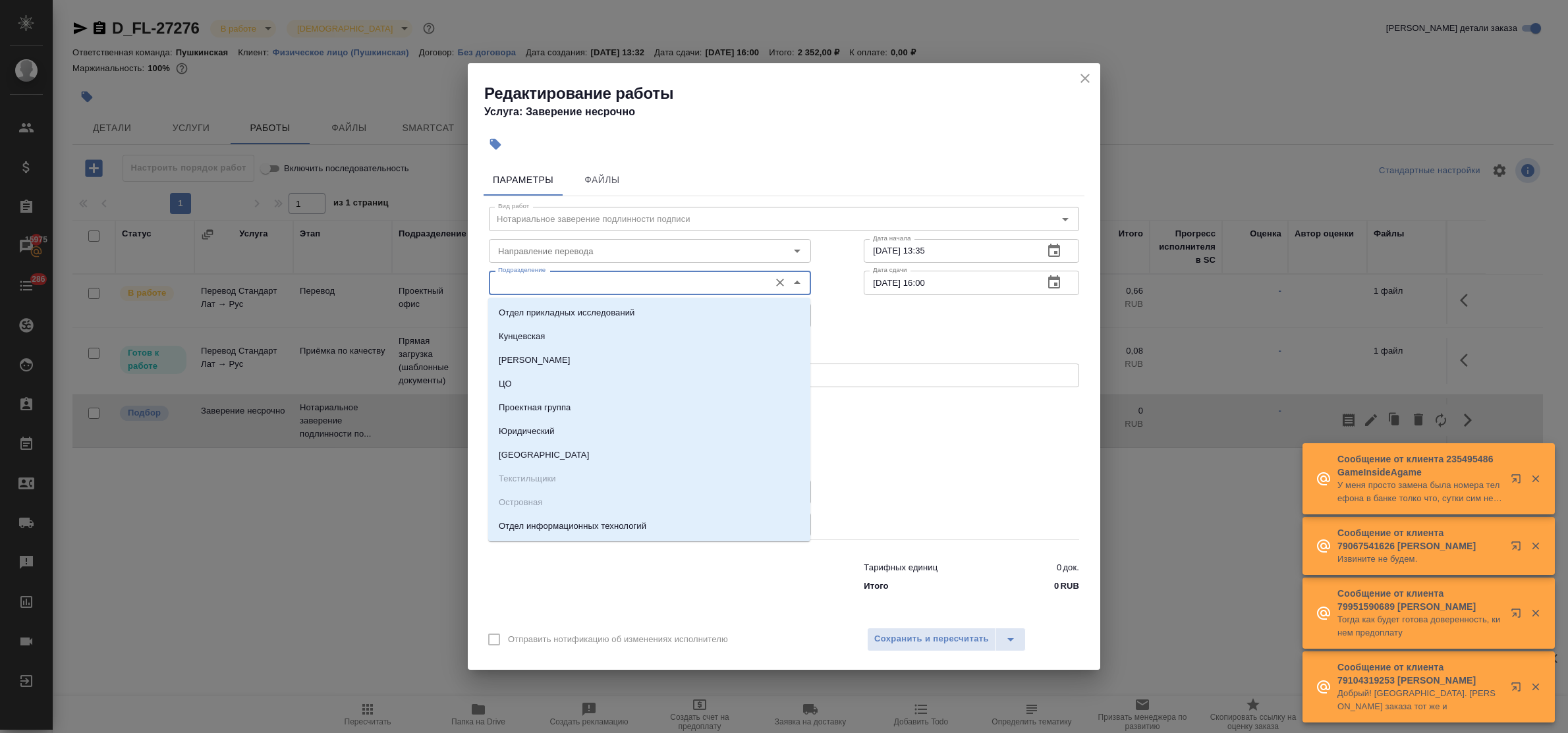
click at [519, 281] on input "Подразделение" at bounding box center [628, 282] width 270 height 16
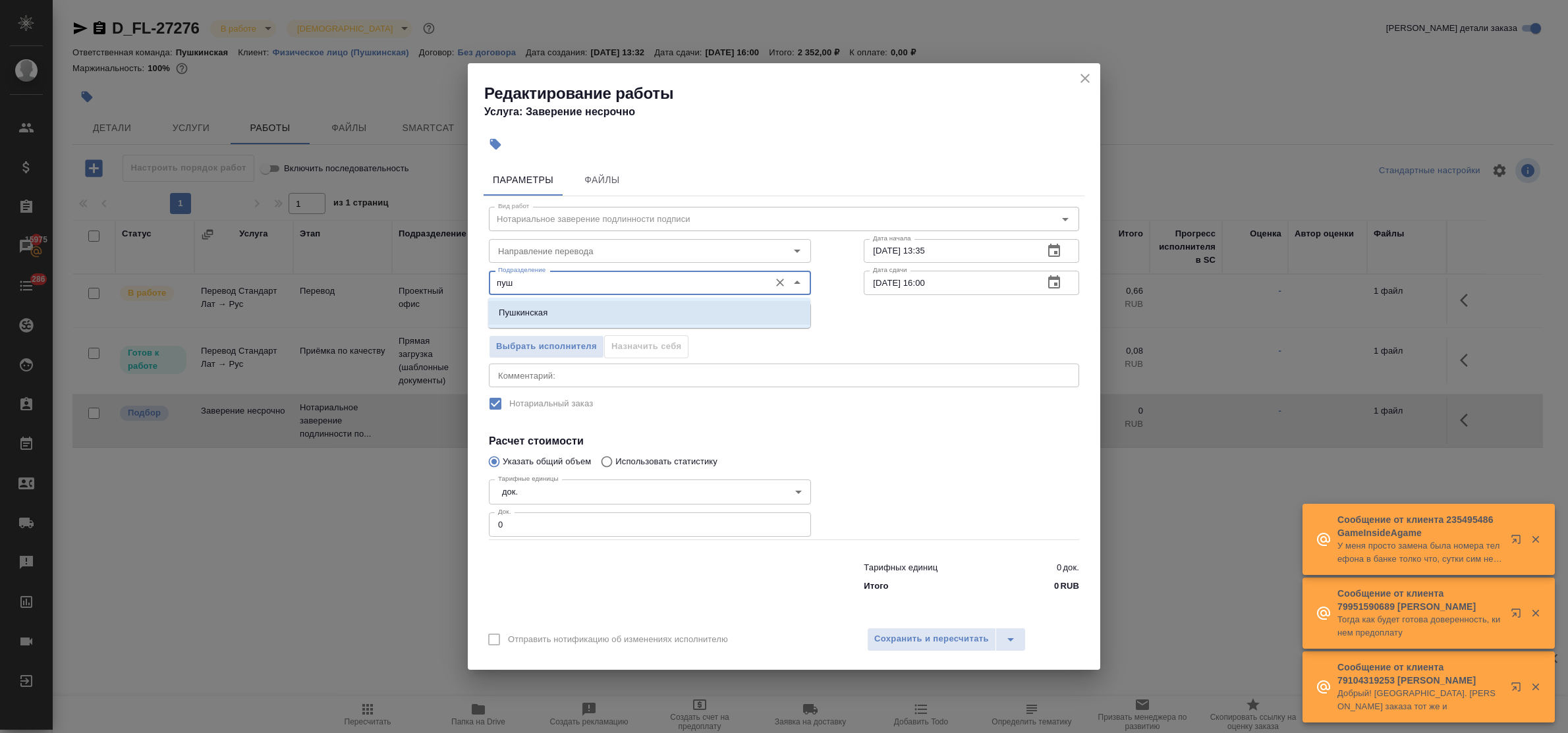
click at [524, 308] on p "Пушкинская" at bounding box center [523, 312] width 49 height 13
type input "Пушкинская"
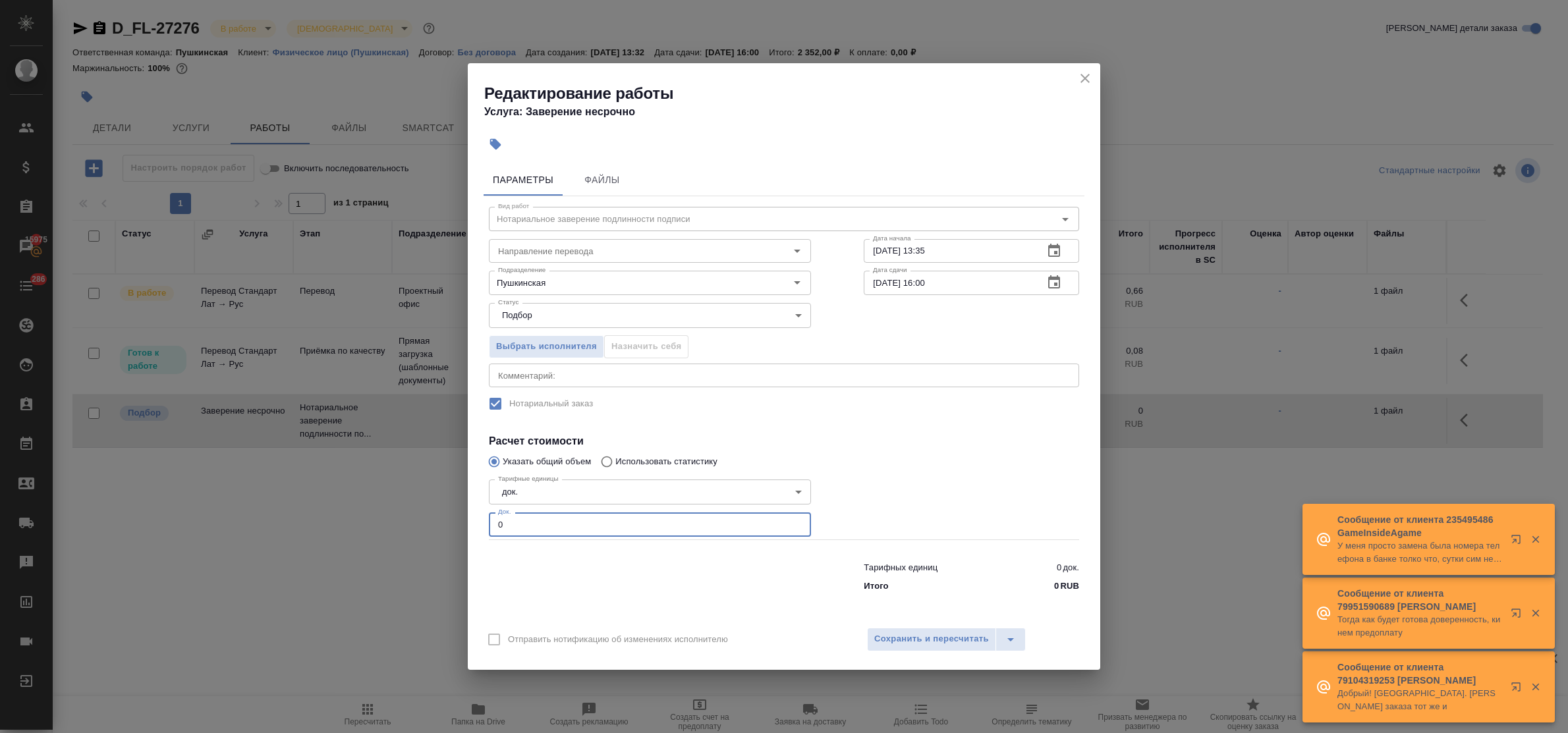
drag, startPoint x: 508, startPoint y: 524, endPoint x: 417, endPoint y: 519, distance: 91.1
click at [436, 528] on div "Редактирование работы Услуга: Заверение несрочно Параметры Файлы Вид работ Нота…" at bounding box center [784, 366] width 1568 height 733
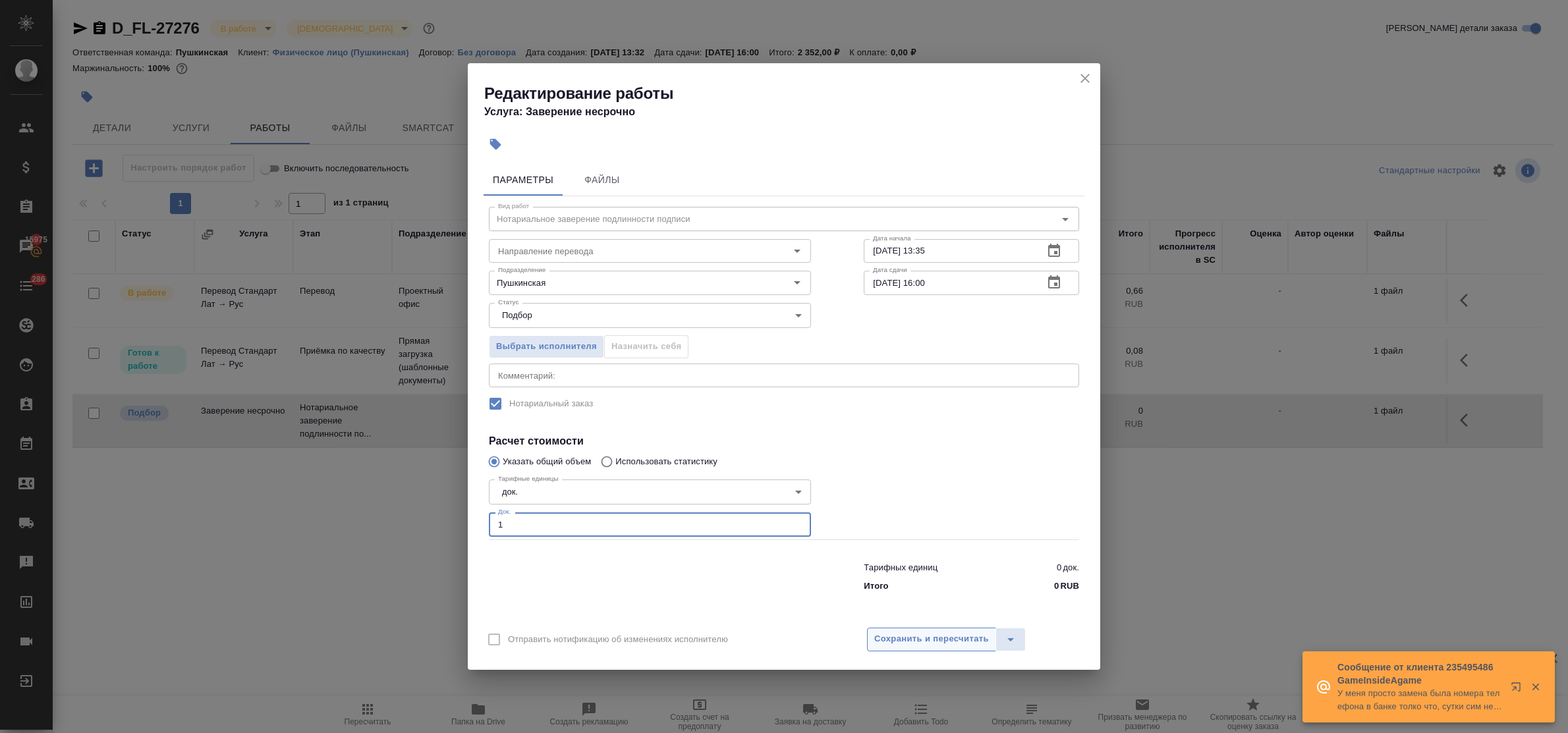
type input "1"
click at [929, 640] on span "Сохранить и пересчитать" at bounding box center [931, 639] width 115 height 15
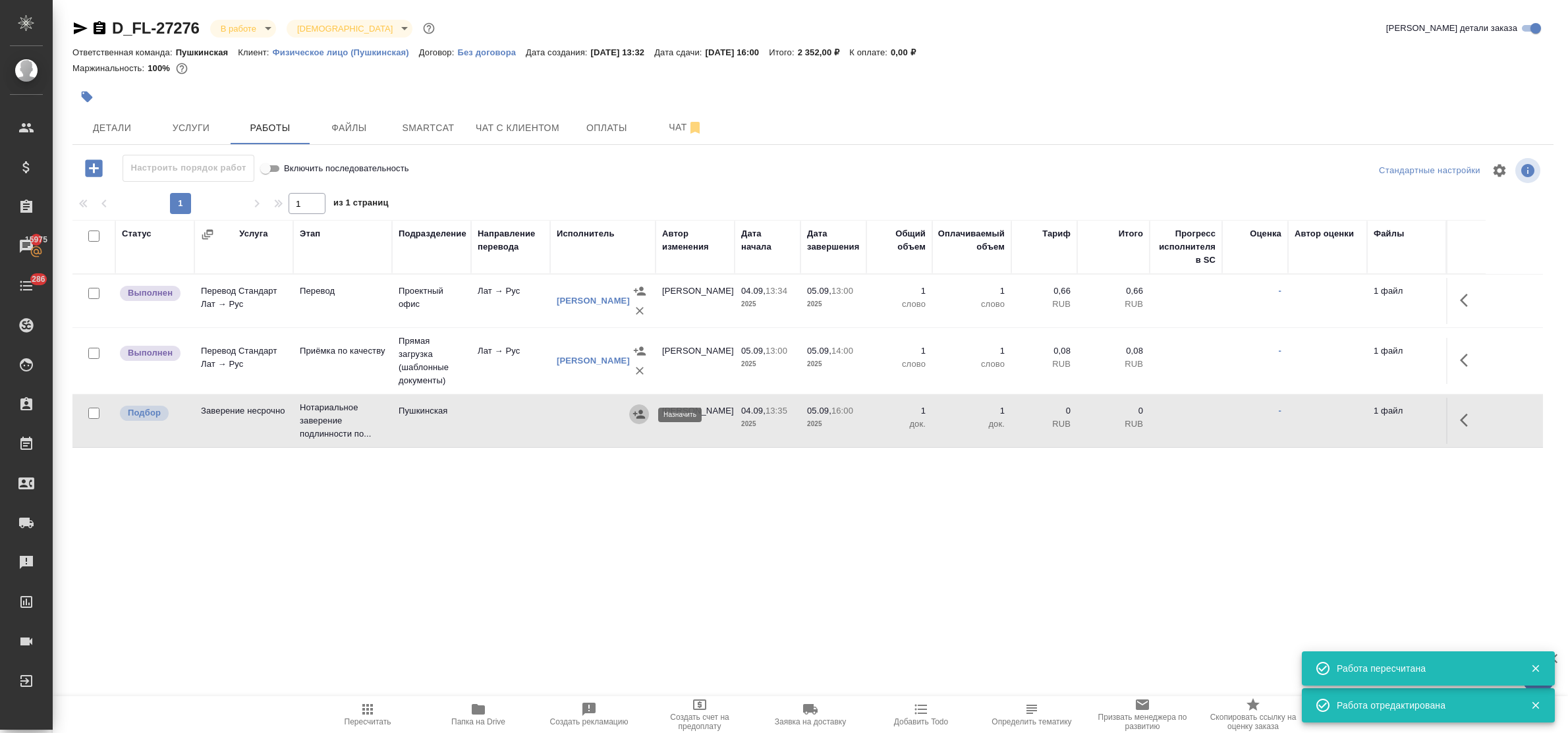
click at [639, 413] on icon "button" at bounding box center [639, 414] width 12 height 8
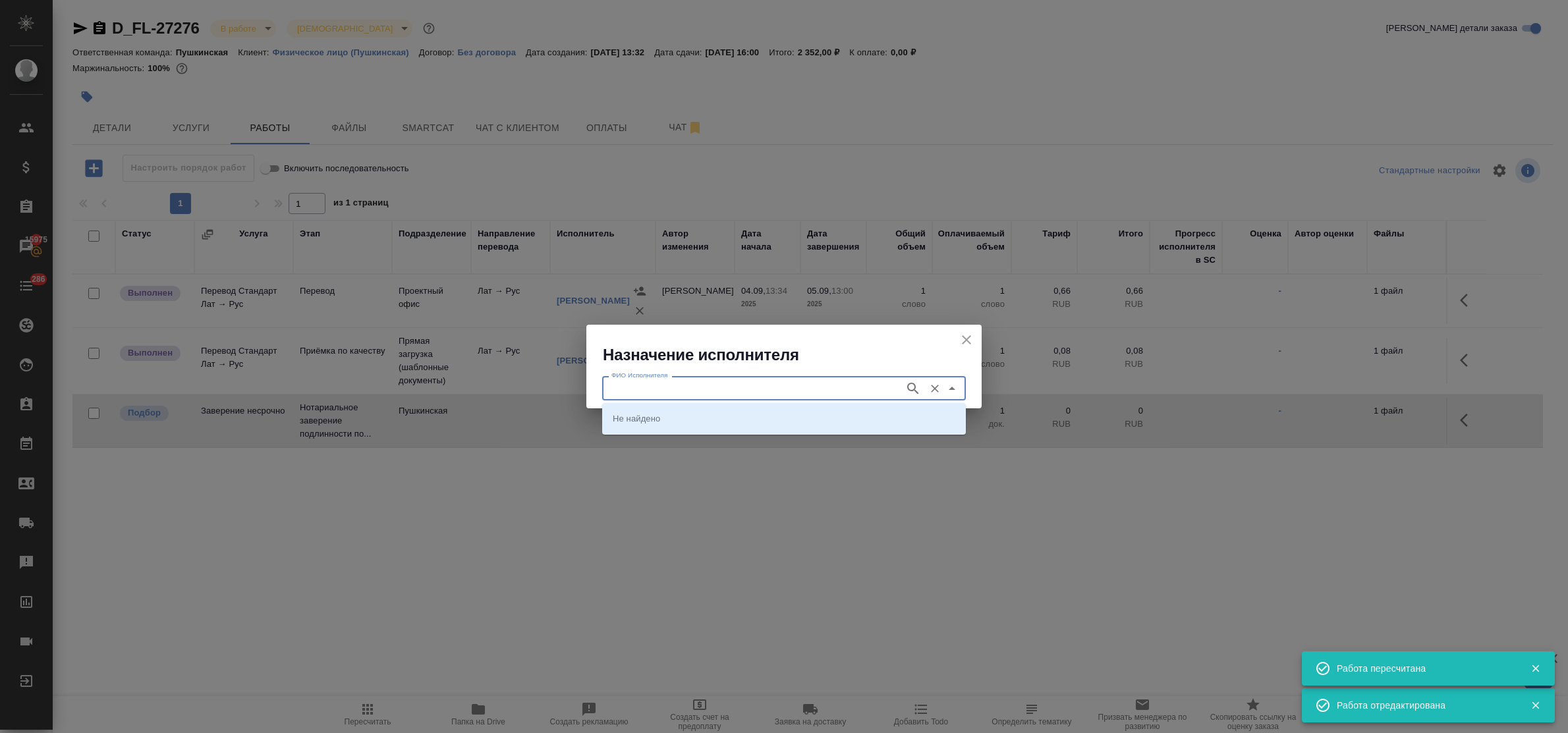
click at [663, 389] on input "ФИО Исполнителя" at bounding box center [752, 388] width 292 height 16
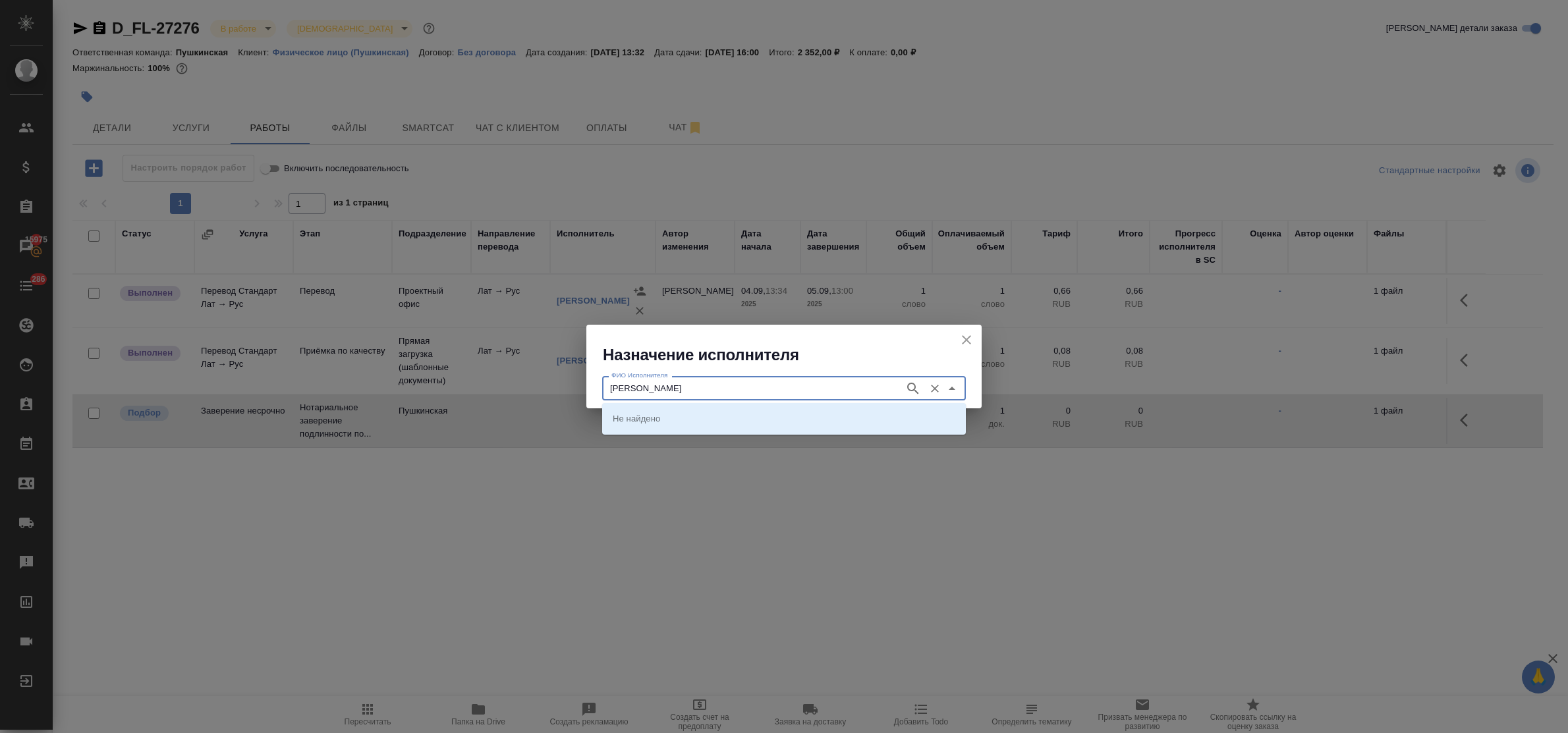
type input "федорченко"
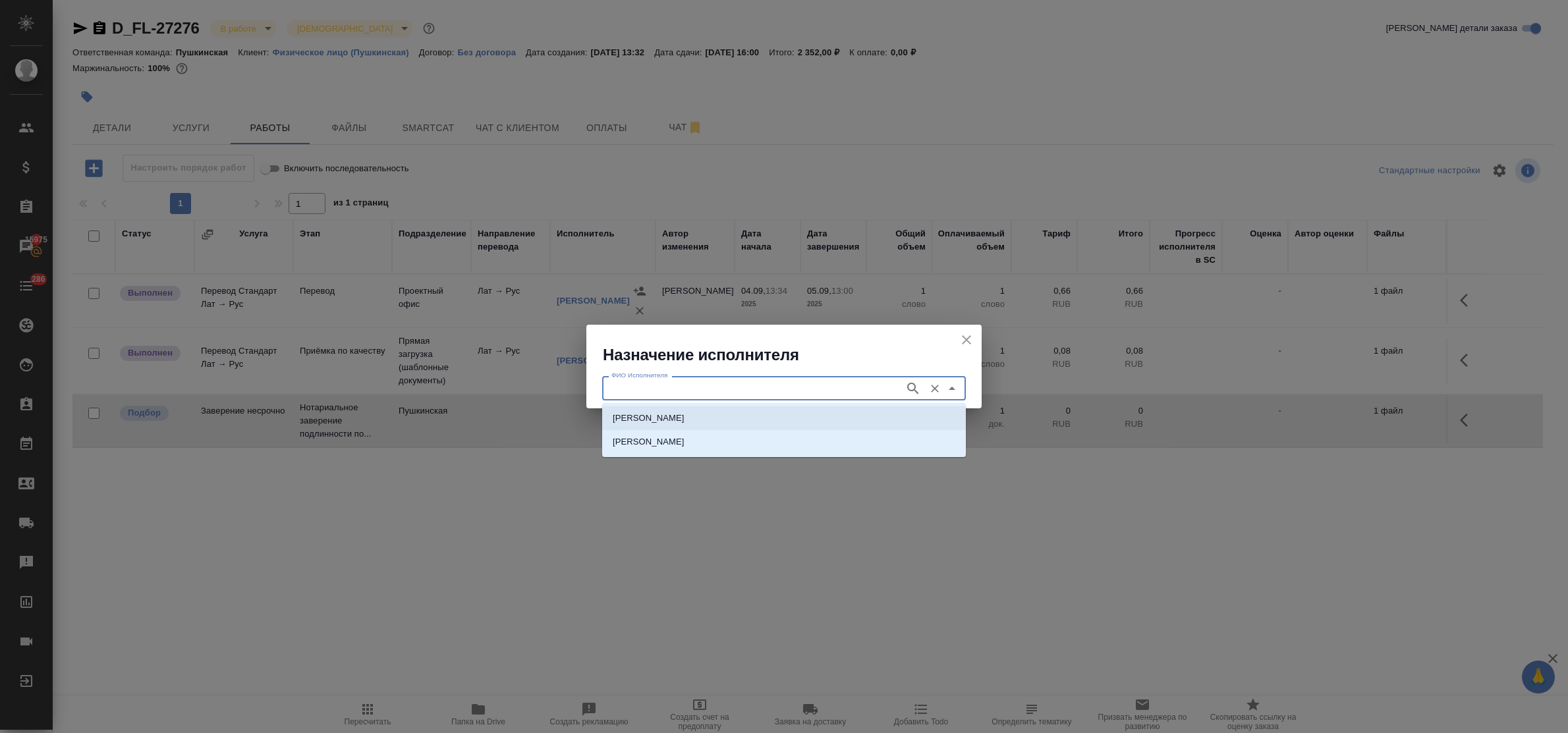
click at [668, 408] on li "НОТАРИУС Федорченко Александр Вячеславович" at bounding box center [784, 418] width 364 height 23
type input "НОТАРИУС Федорченко Александр Вячеславович"
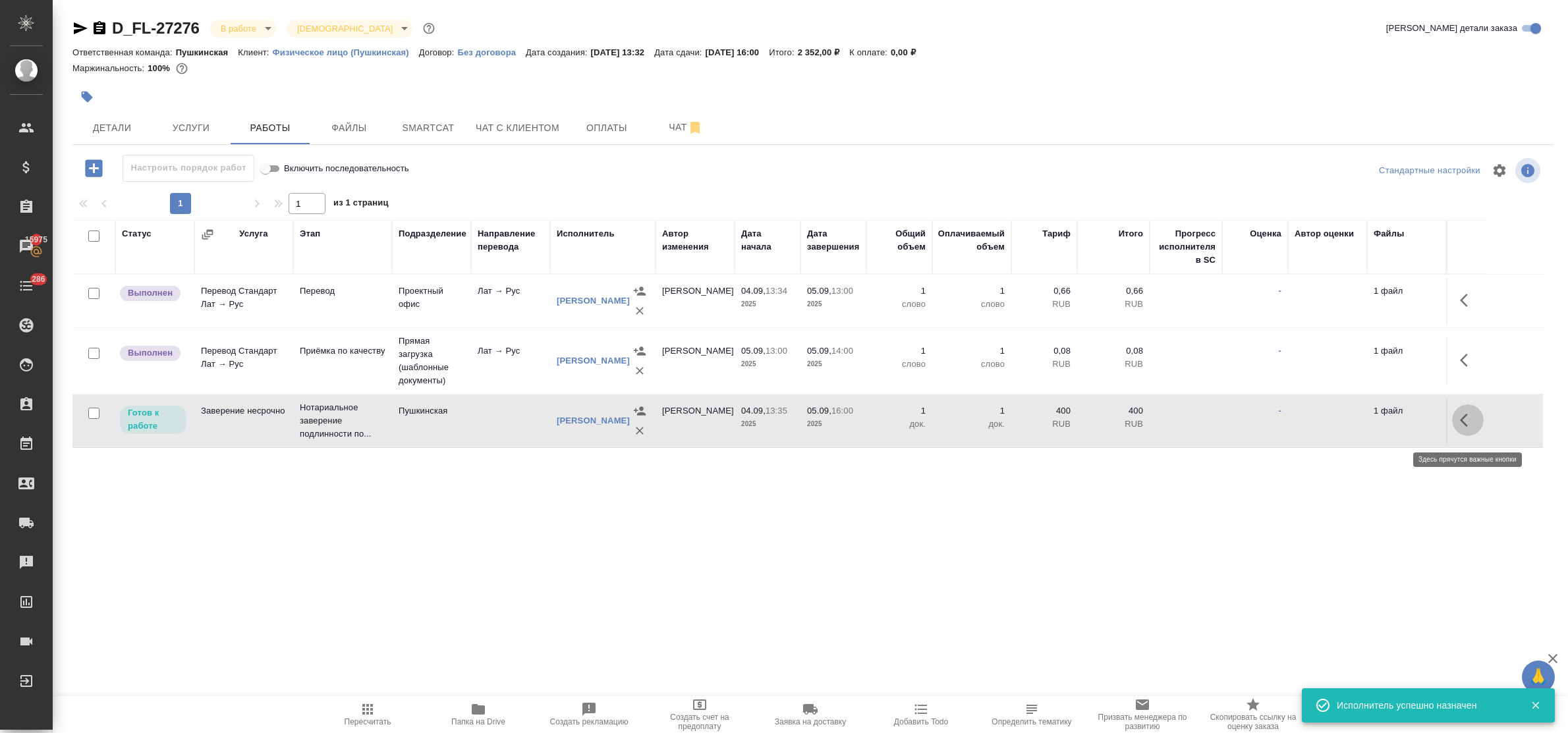
click at [1470, 427] on icon "button" at bounding box center [1468, 420] width 16 height 16
click at [1371, 423] on icon "button" at bounding box center [1371, 420] width 16 height 16
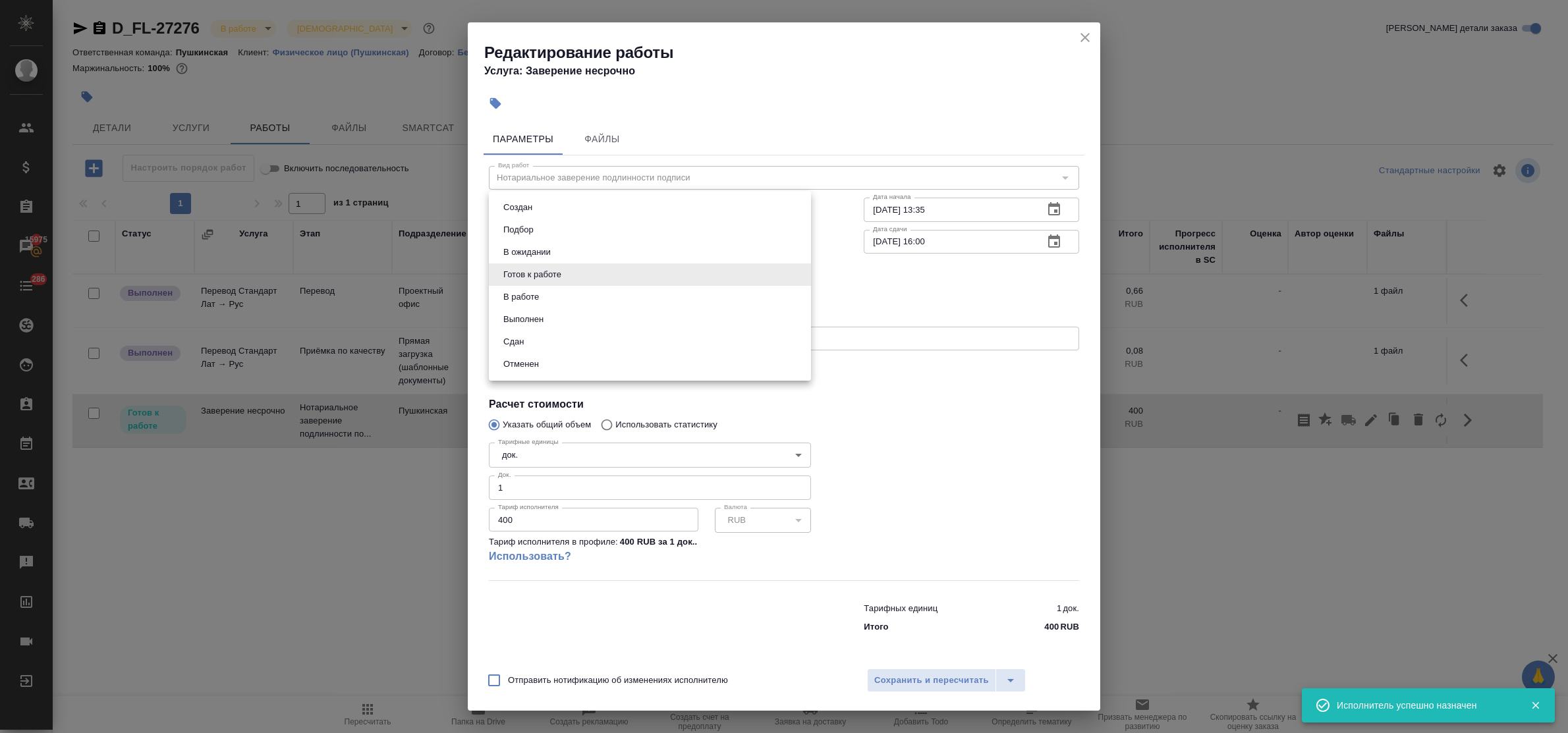
click at [641, 277] on body "🙏 .cls-1 fill:#fff; AWATERA Bulakhova Elena Клиенты Спецификации Заказы 15975 Ч…" at bounding box center [784, 366] width 1568 height 733
click at [601, 343] on li "Сдан" at bounding box center [650, 341] width 322 height 22
type input "closed"
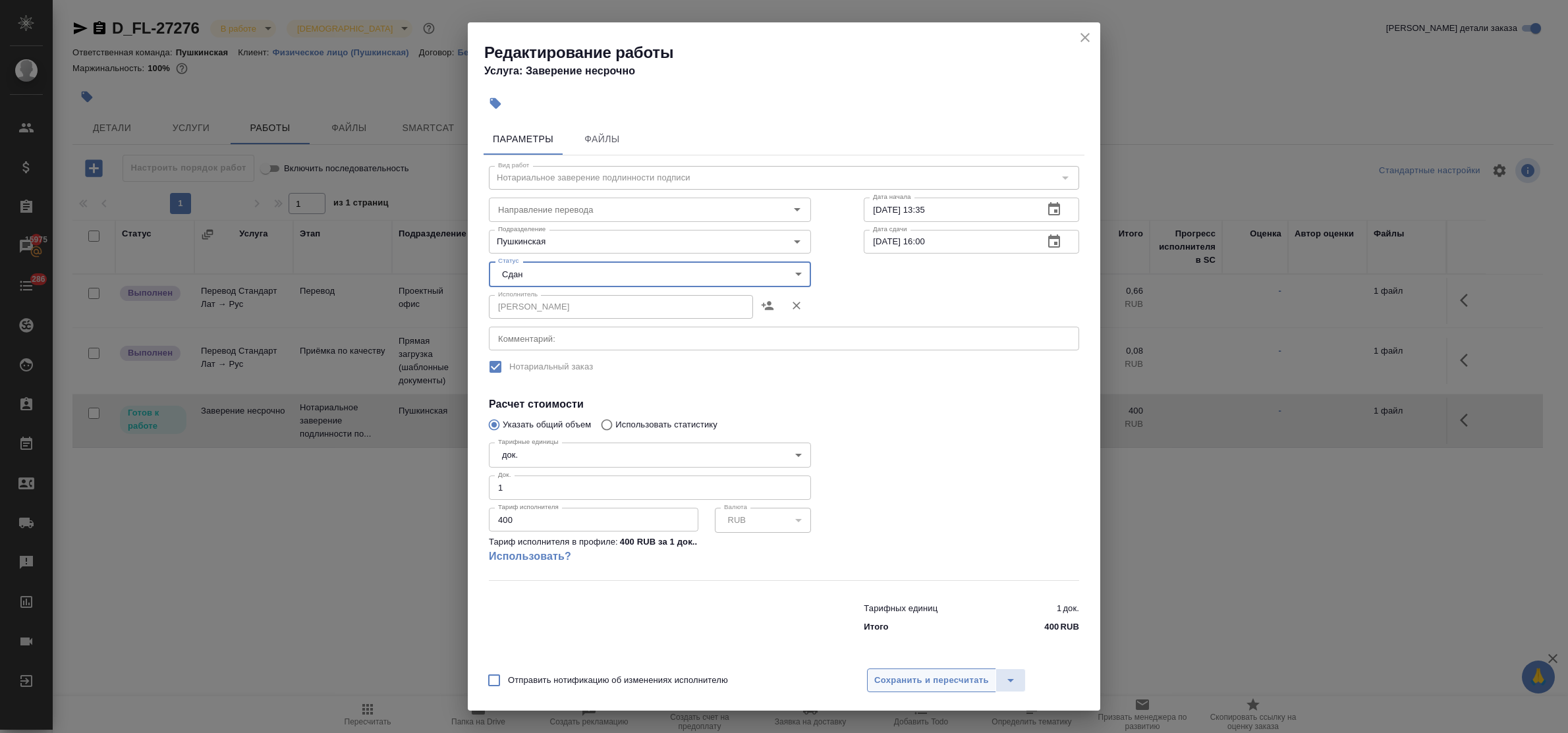
click at [921, 683] on span "Сохранить и пересчитать" at bounding box center [931, 681] width 115 height 15
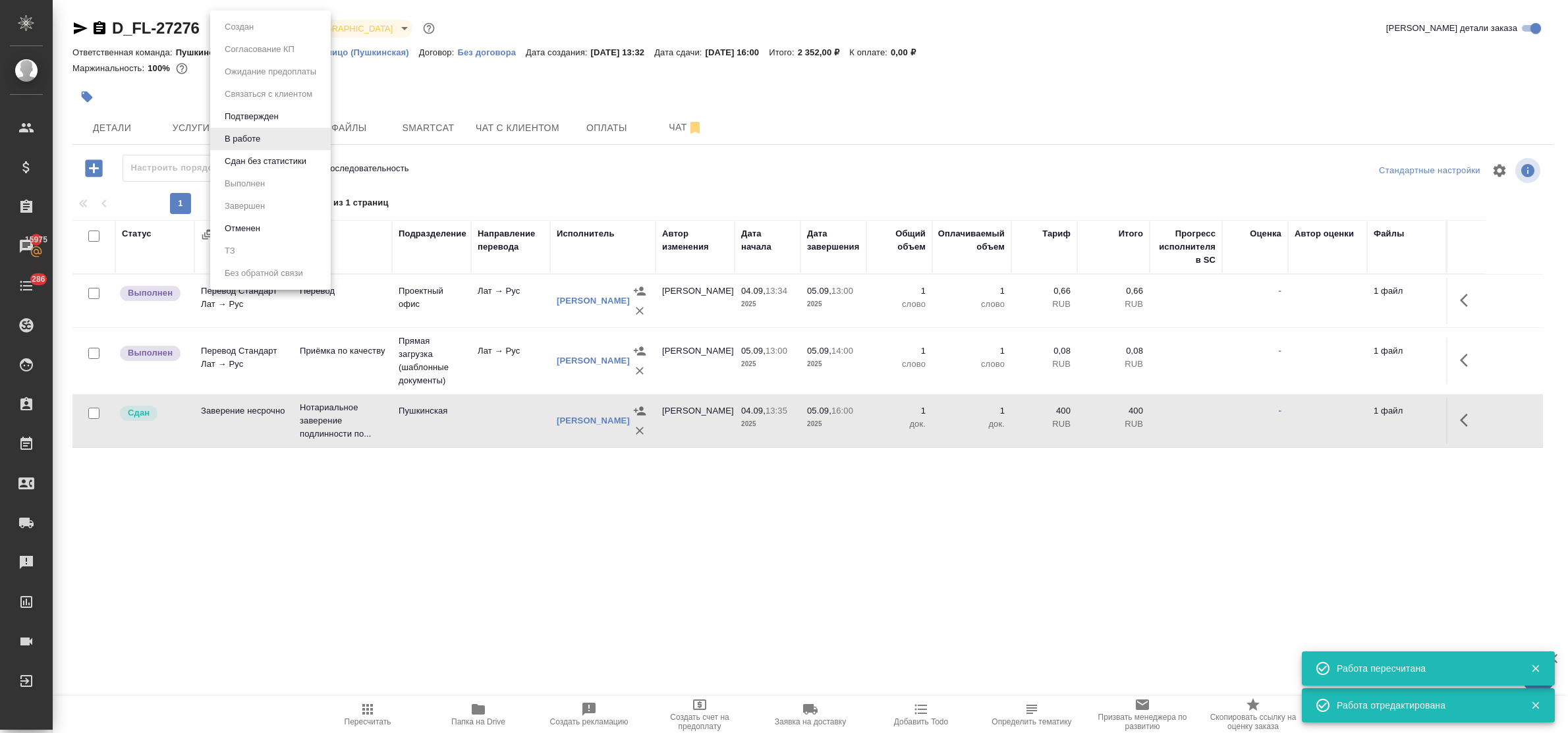
click at [248, 25] on body "🙏 .cls-1 fill:#fff; AWATERA Bulakhova Elena Клиенты Спецификации Заказы 15975 Ч…" at bounding box center [784, 366] width 1568 height 733
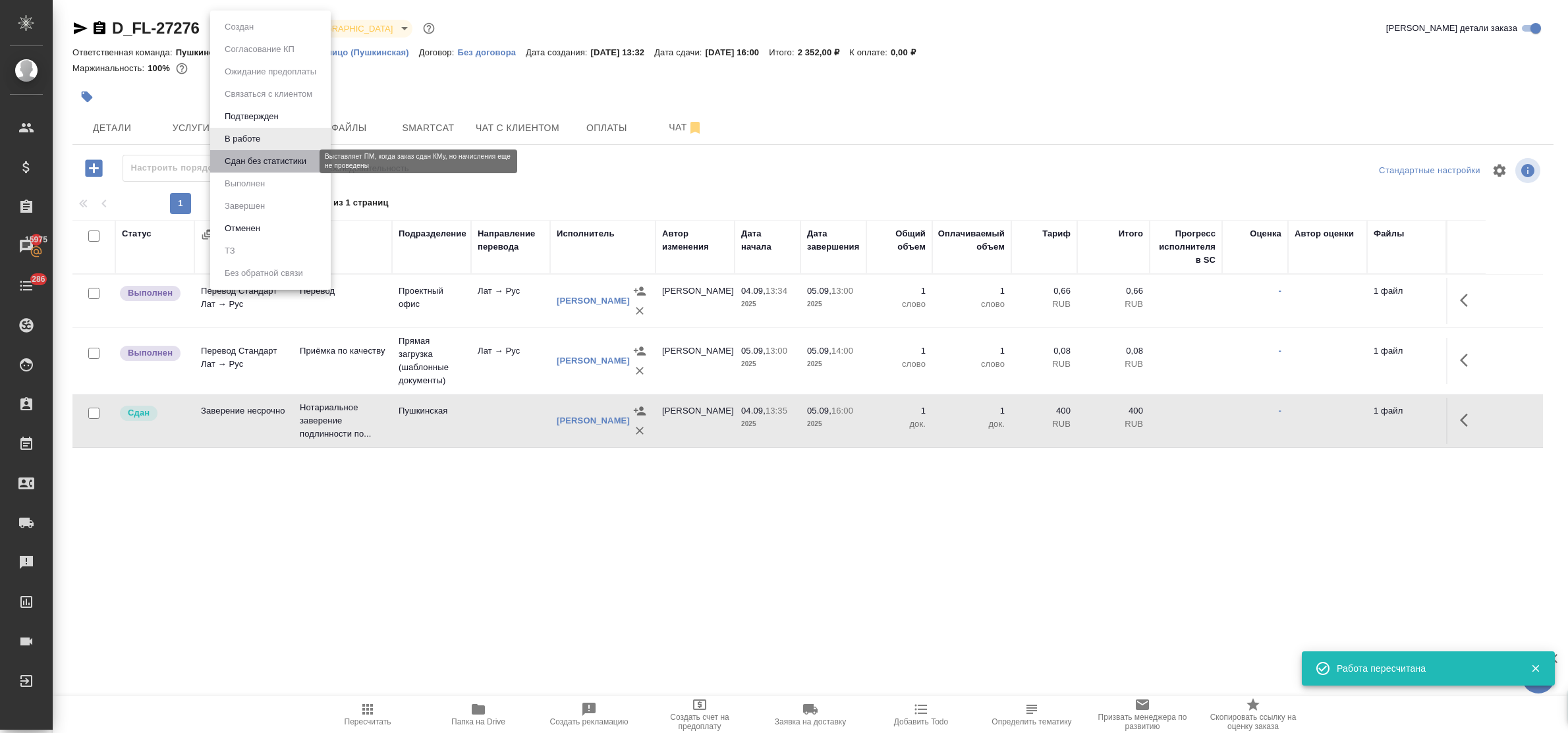
click at [257, 161] on button "Сдан без статистики" at bounding box center [266, 161] width 90 height 14
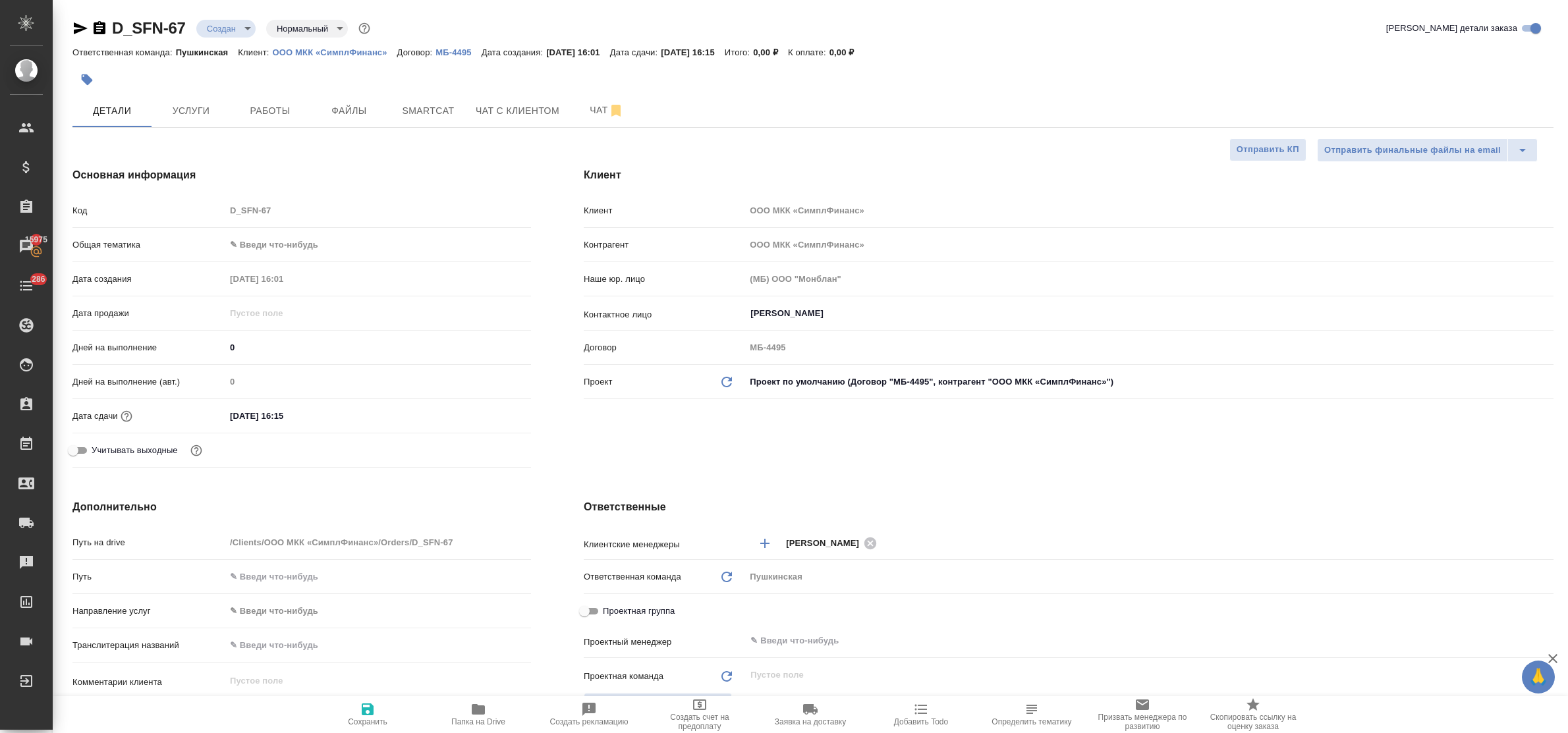
select select "RU"
click at [195, 110] on span "Услуги" at bounding box center [191, 111] width 63 height 17
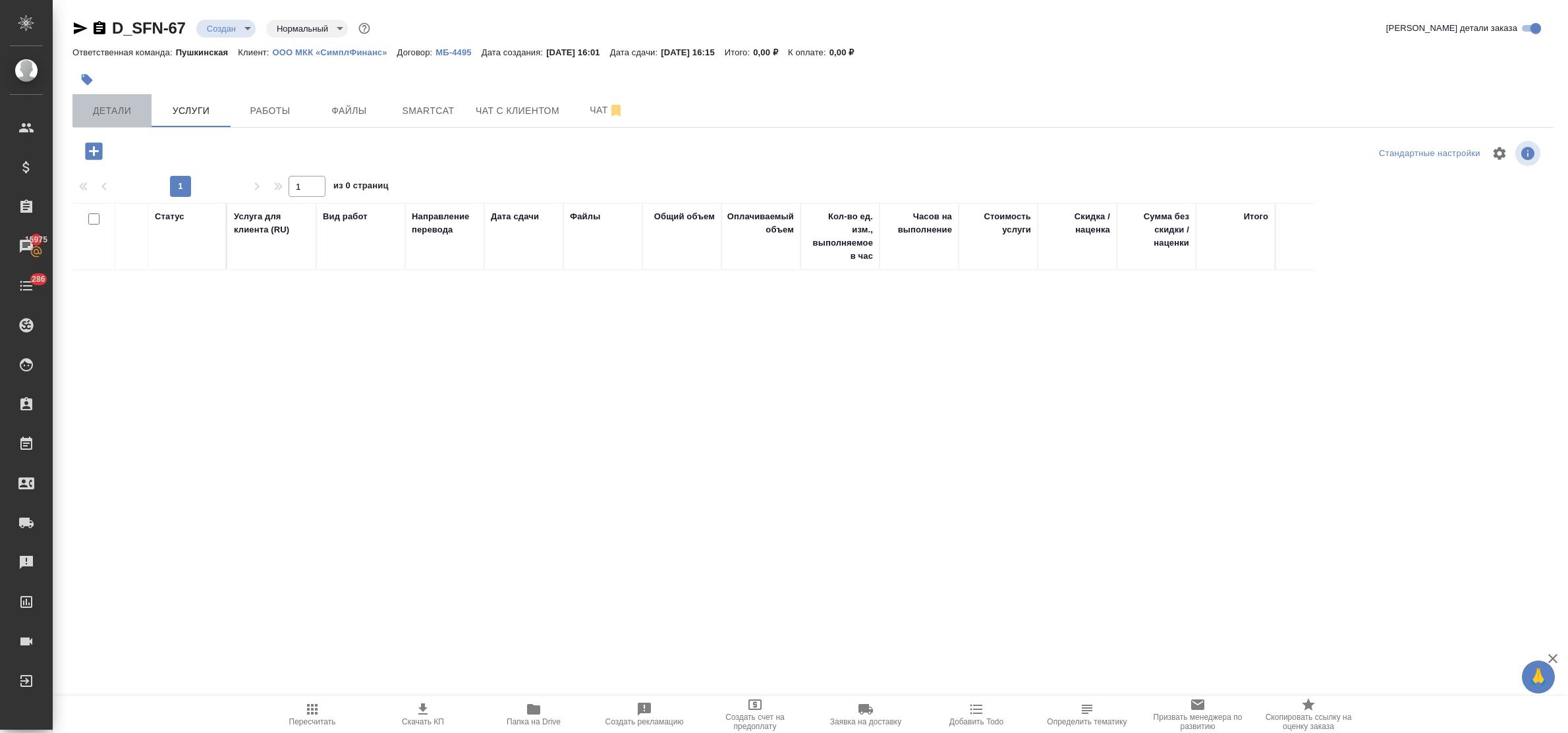
click at [115, 123] on button "Детали" at bounding box center [112, 111] width 79 height 33
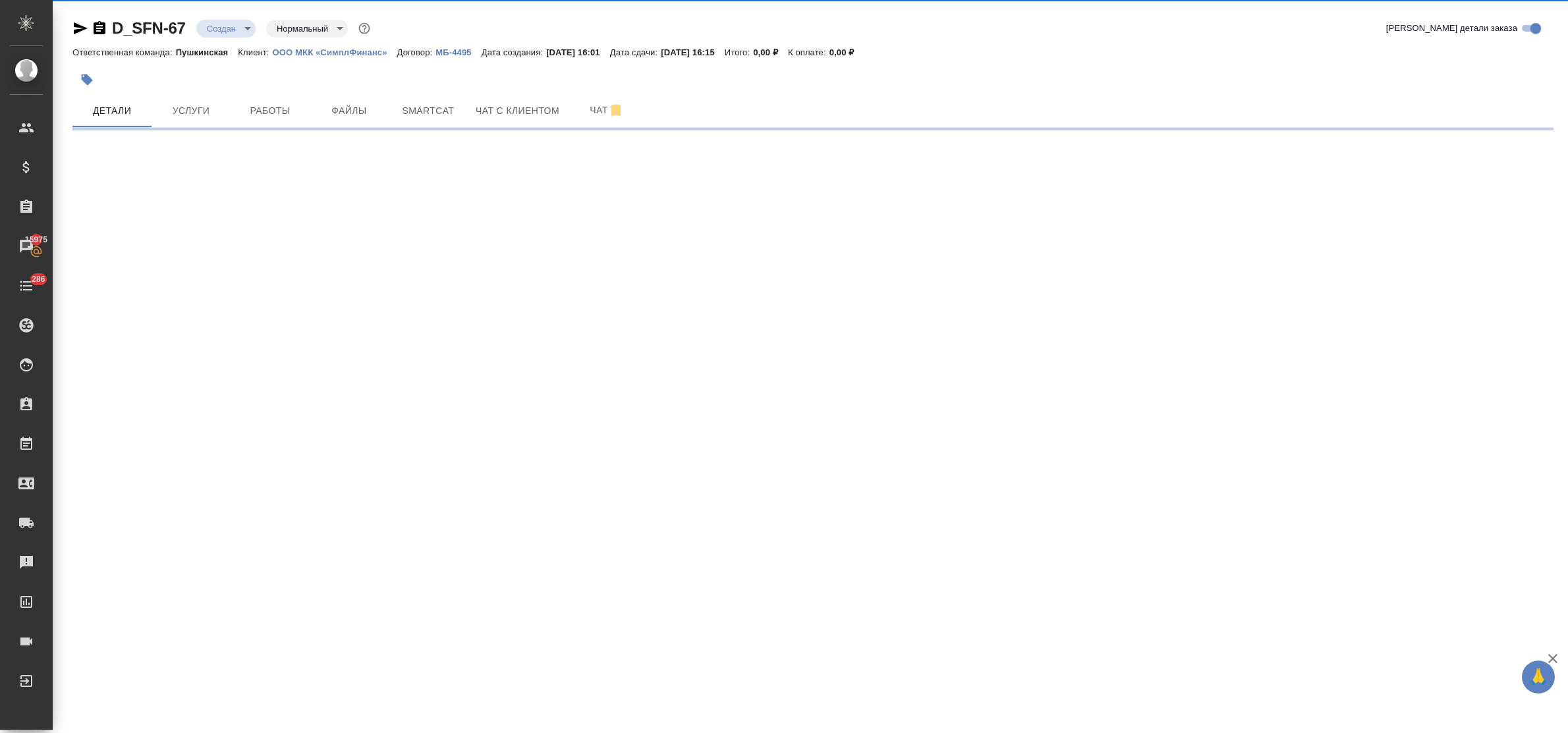
select select "RU"
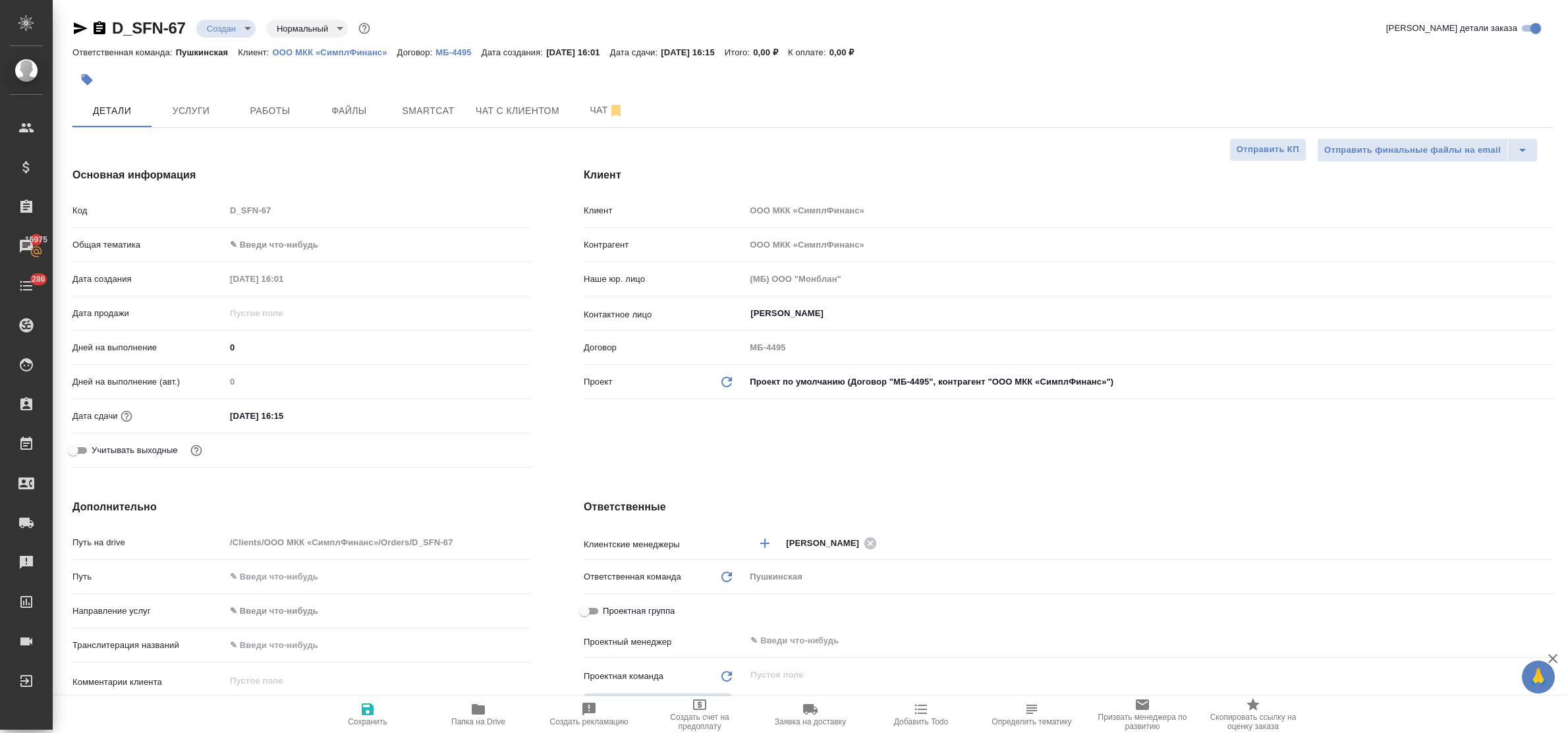
type textarea "x"
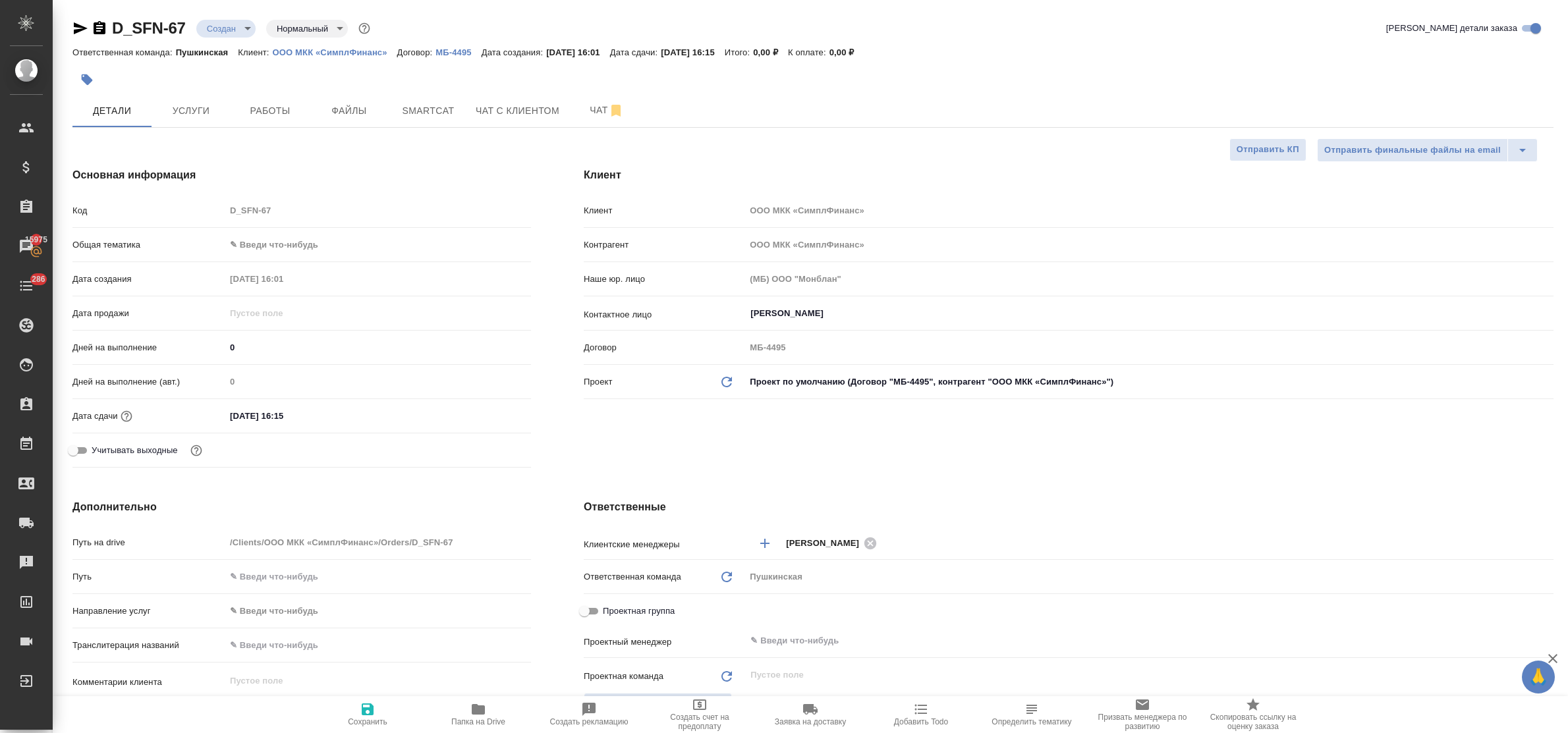
type textarea "x"
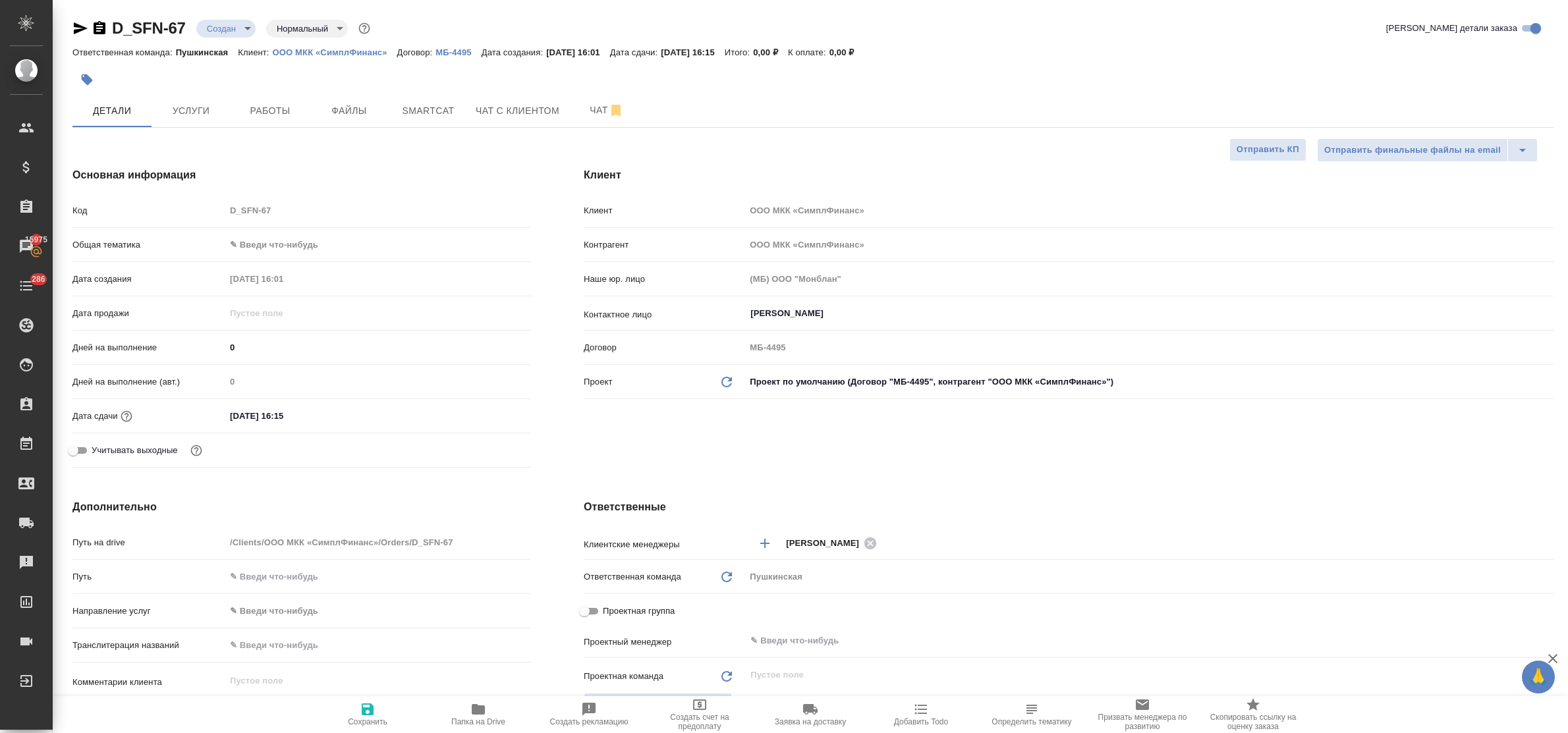
type textarea "x"
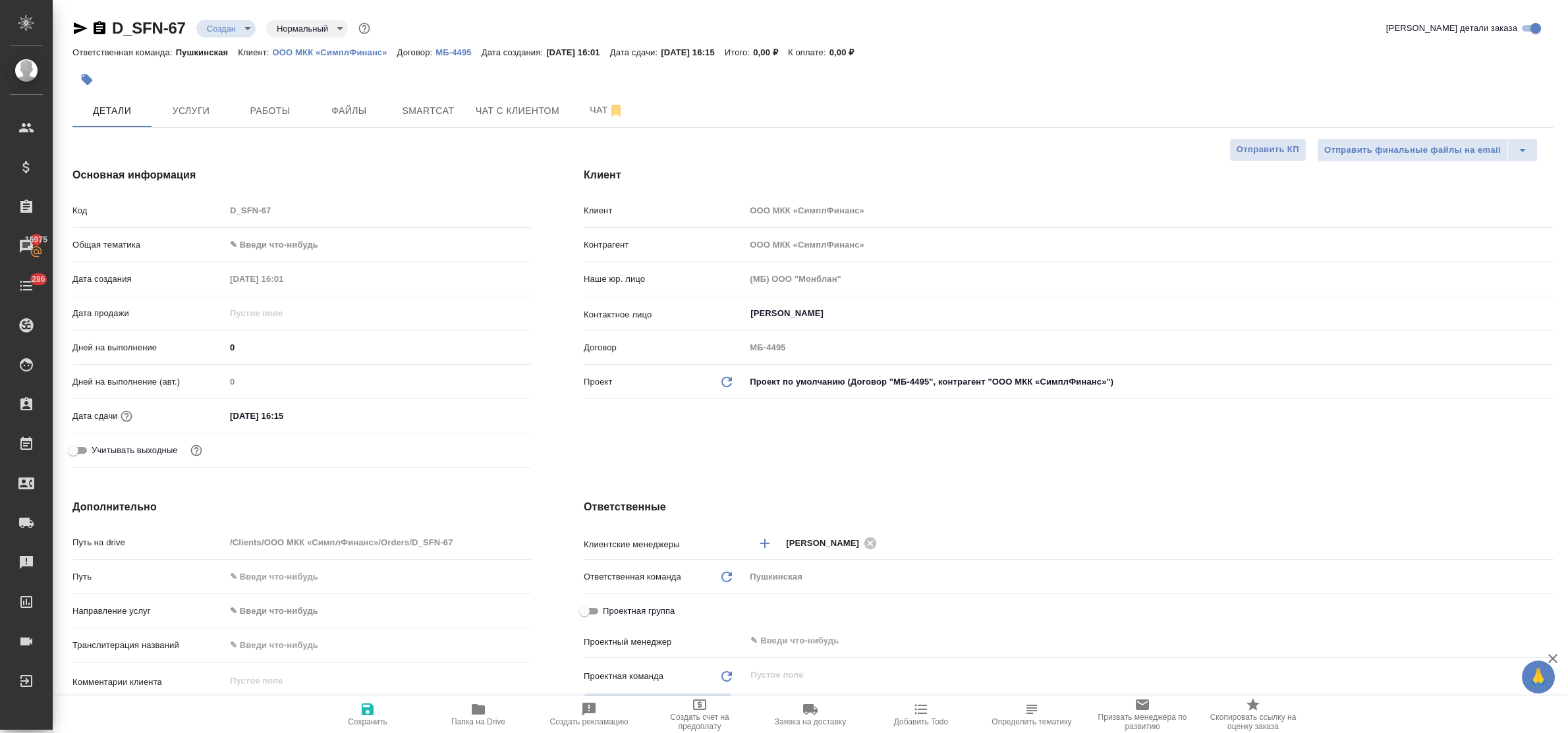
type textarea "x"
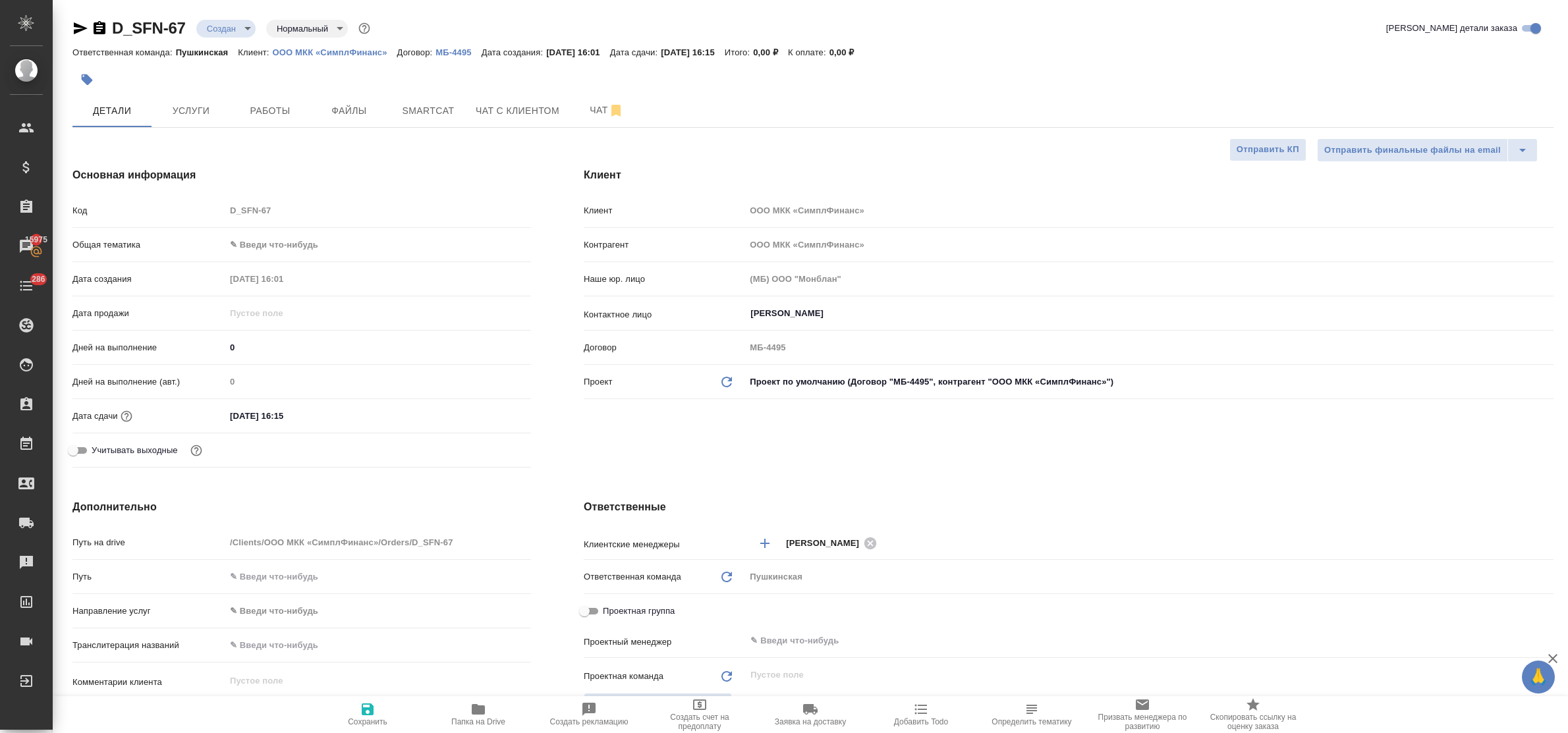
type textarea "x"
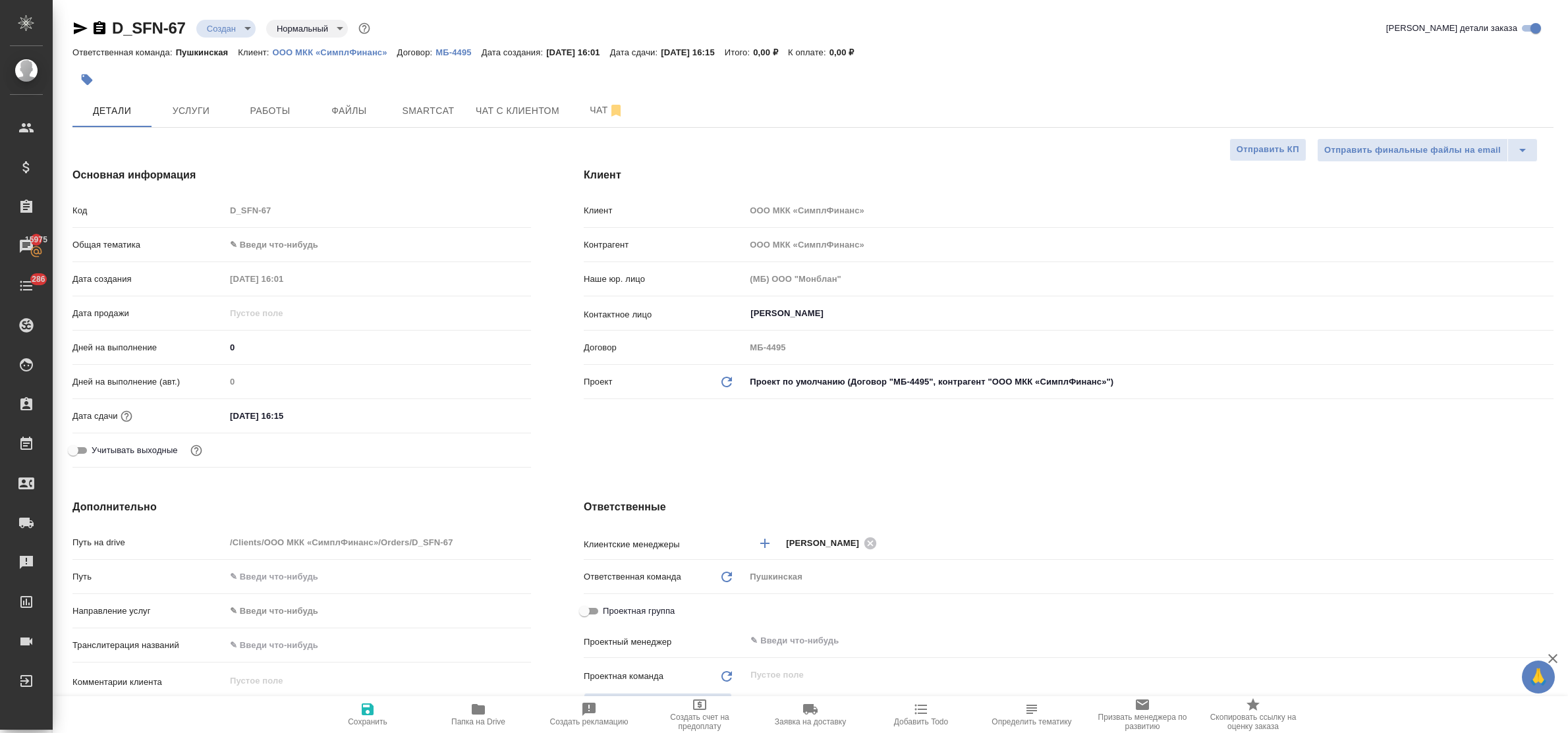
type textarea "x"
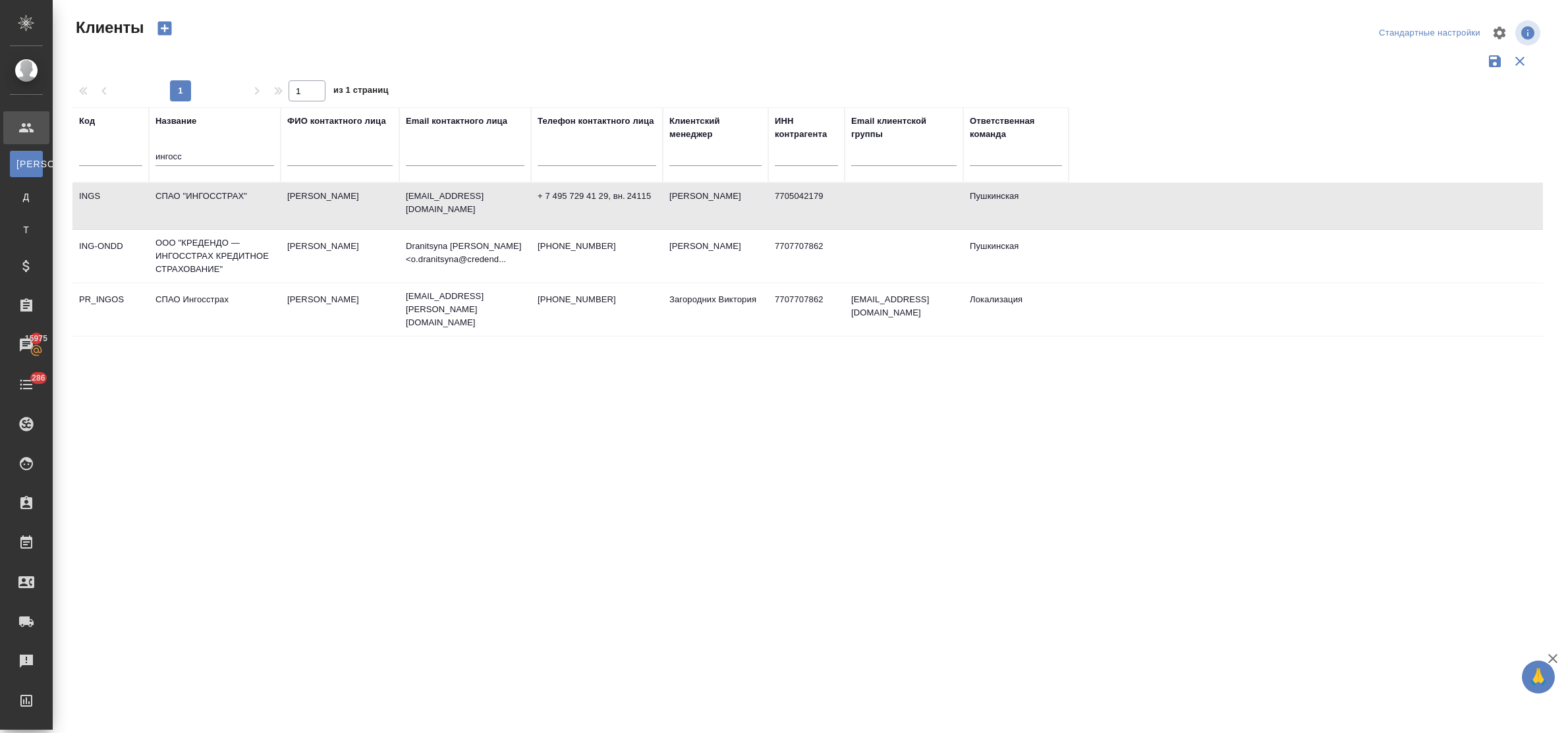
select select "RU"
drag, startPoint x: 195, startPoint y: 158, endPoint x: 165, endPoint y: 159, distance: 30.0
click at [165, 159] on input "ингосс" at bounding box center [215, 158] width 119 height 17
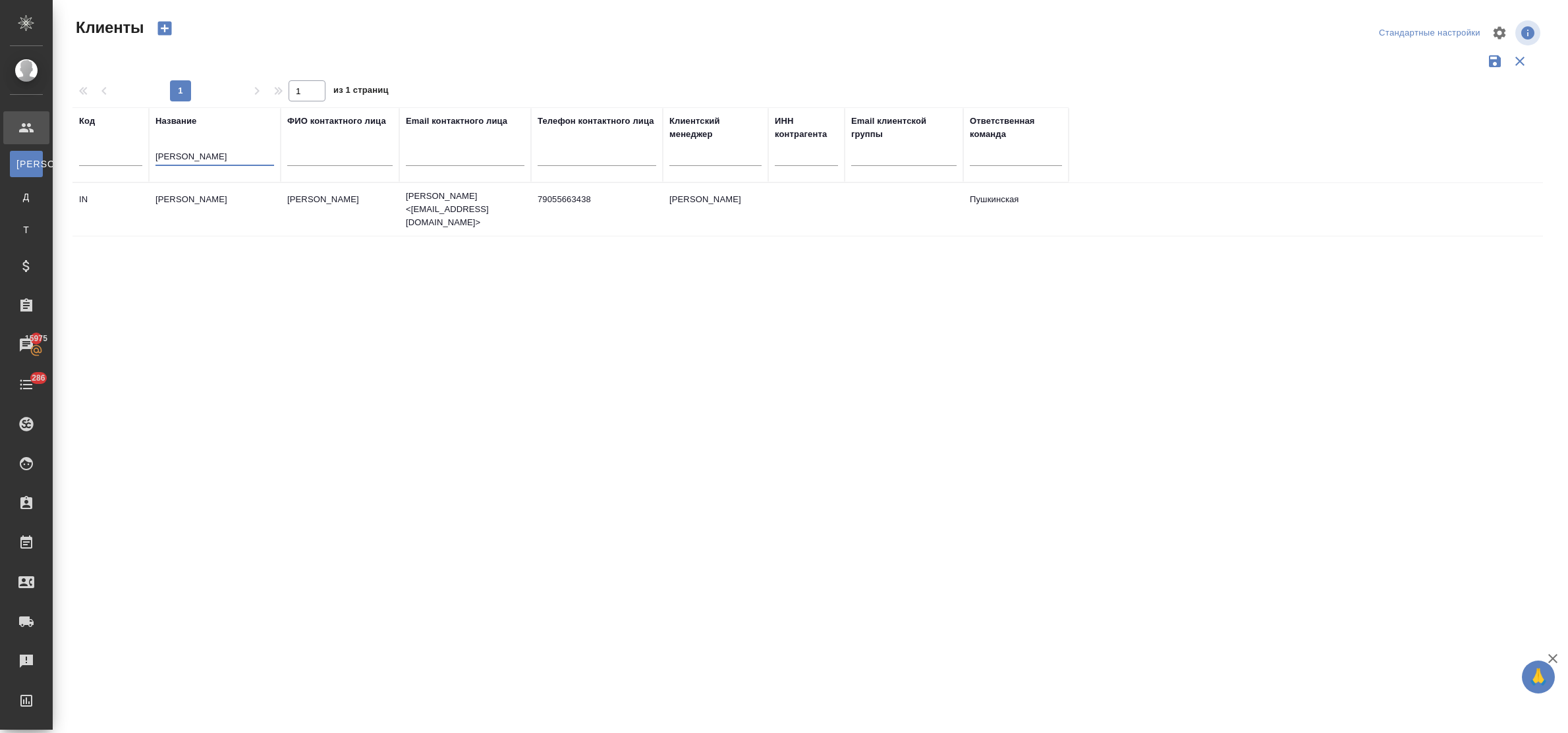
type input "иншаков"
click at [217, 197] on td "Иншаков Николай" at bounding box center [215, 209] width 132 height 46
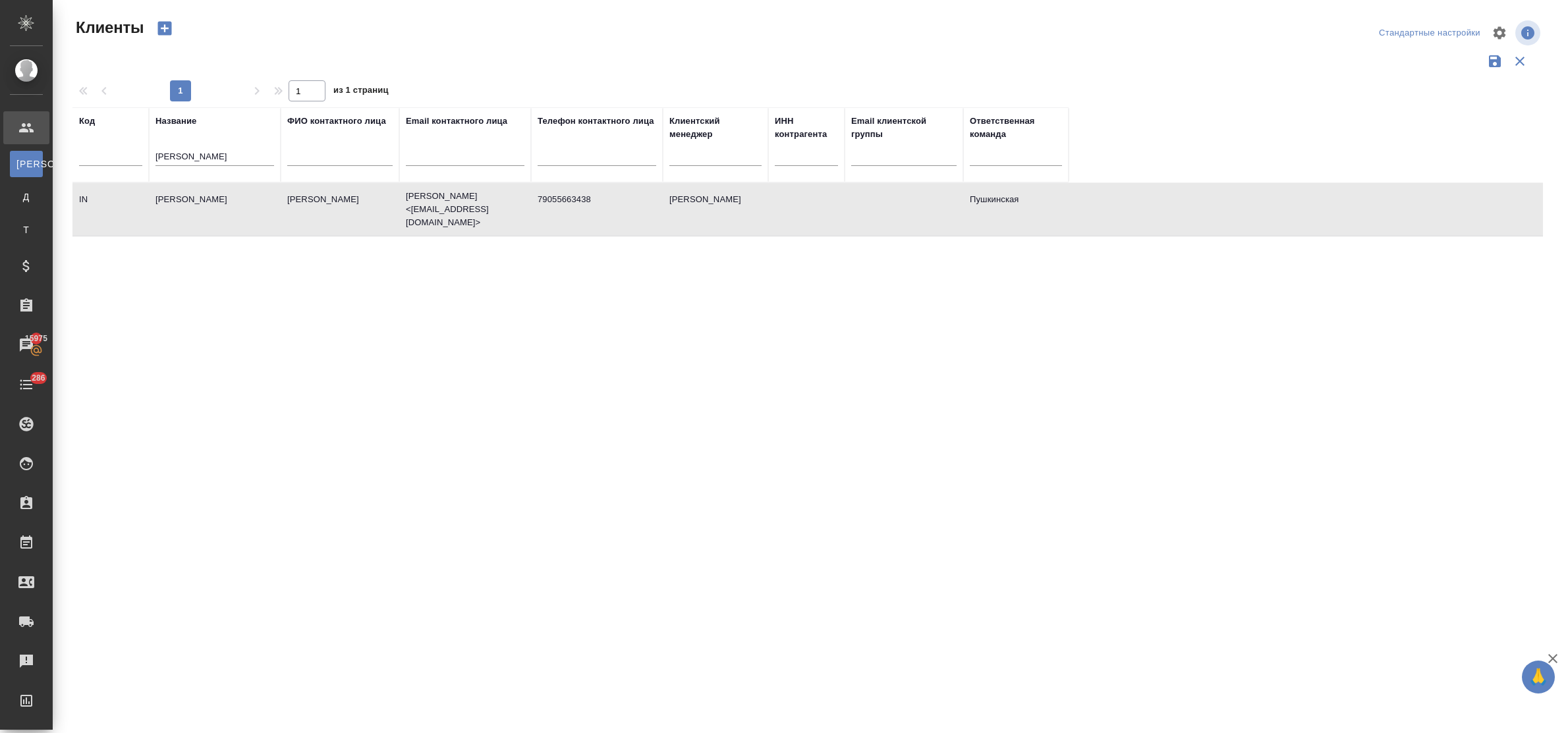
click at [217, 197] on td "Иншаков Николай" at bounding box center [215, 209] width 132 height 46
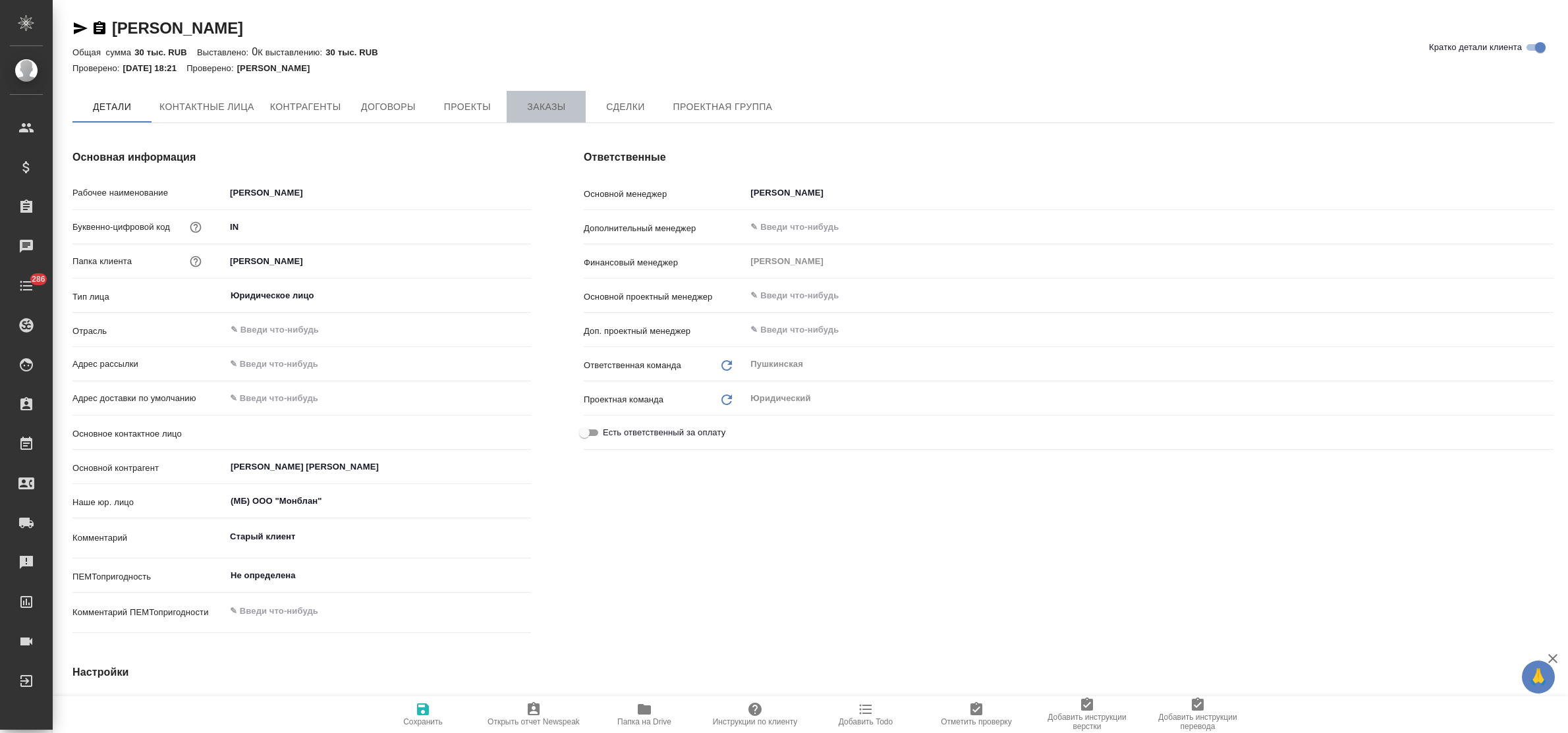
type textarea "x"
click at [541, 114] on span "Заказы" at bounding box center [546, 107] width 63 height 17
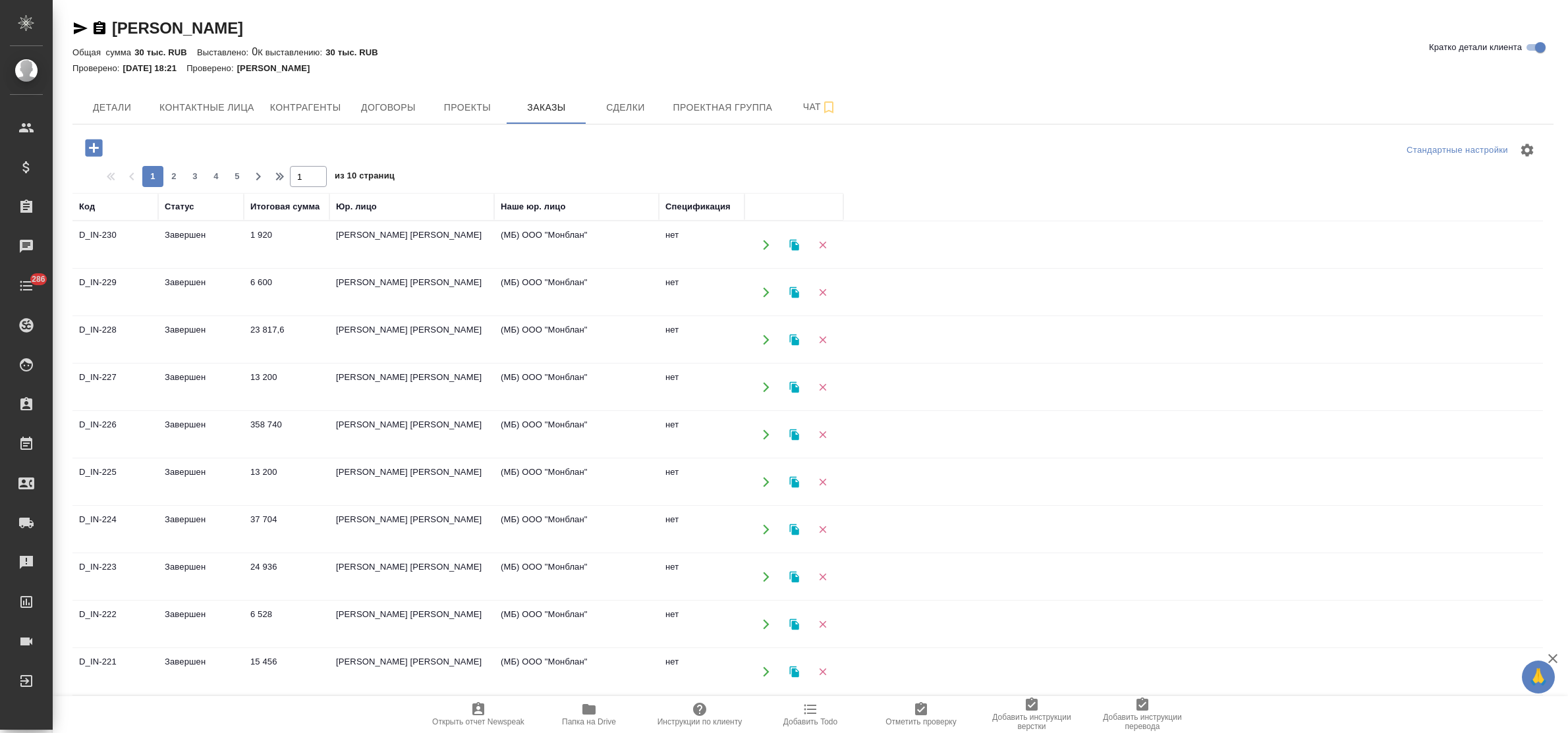
click at [371, 285] on td "[PERSON_NAME] [PERSON_NAME]" at bounding box center [412, 292] width 165 height 46
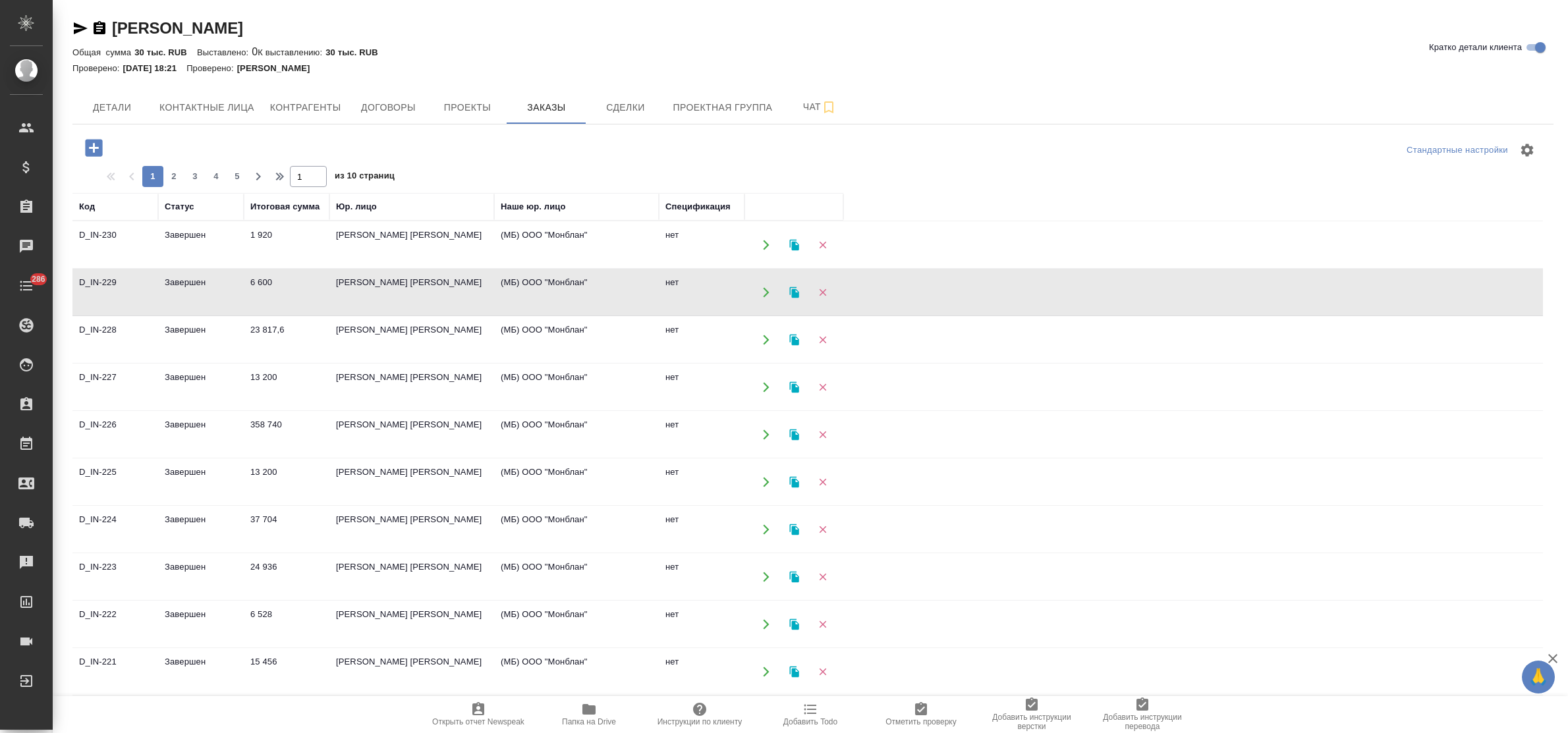
click at [371, 285] on td "[PERSON_NAME] [PERSON_NAME]" at bounding box center [412, 292] width 165 height 46
click at [376, 330] on td "[PERSON_NAME] [PERSON_NAME]" at bounding box center [412, 339] width 165 height 46
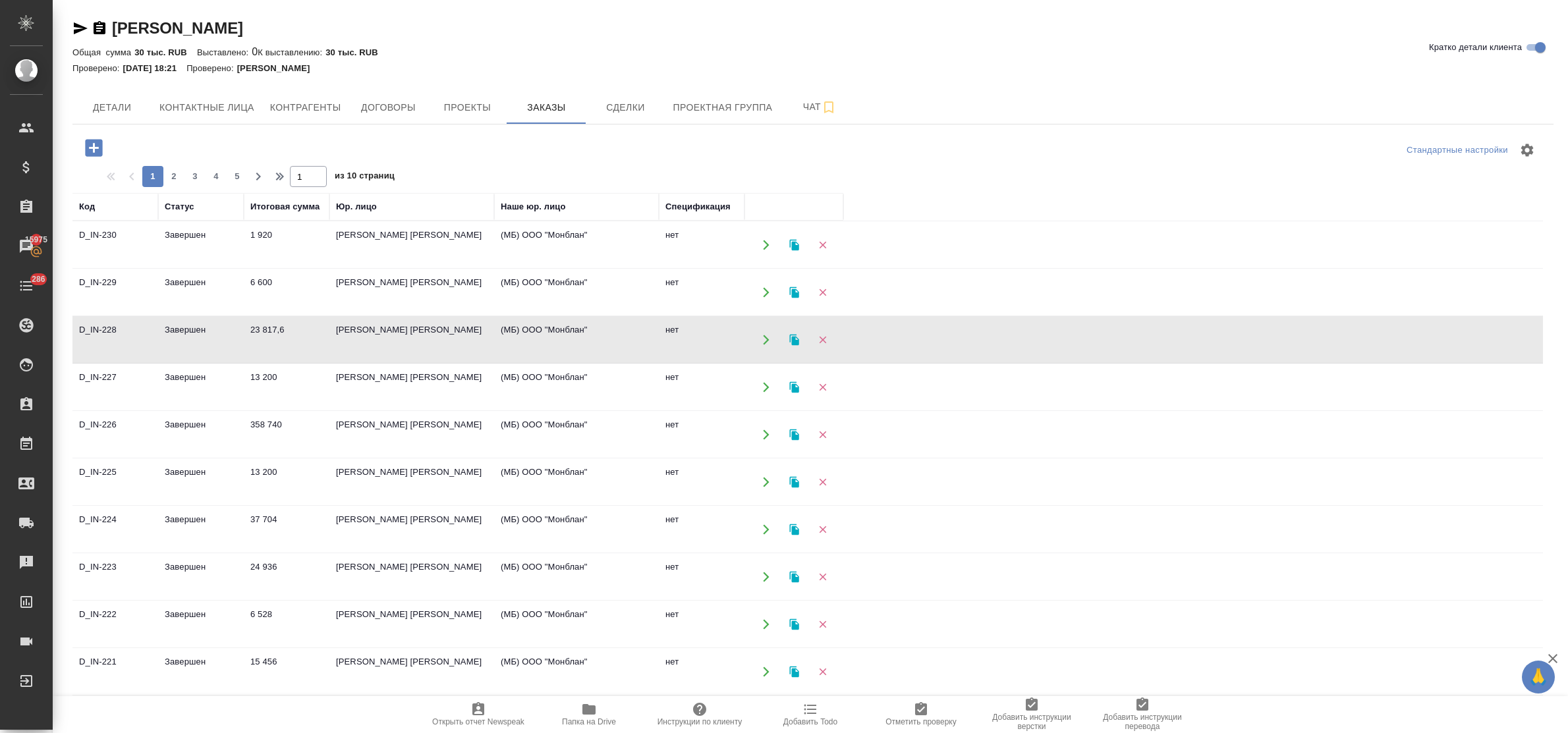
click at [376, 330] on td "[PERSON_NAME] [PERSON_NAME]" at bounding box center [412, 339] width 165 height 46
click at [399, 375] on td "[PERSON_NAME] [PERSON_NAME]" at bounding box center [412, 387] width 165 height 46
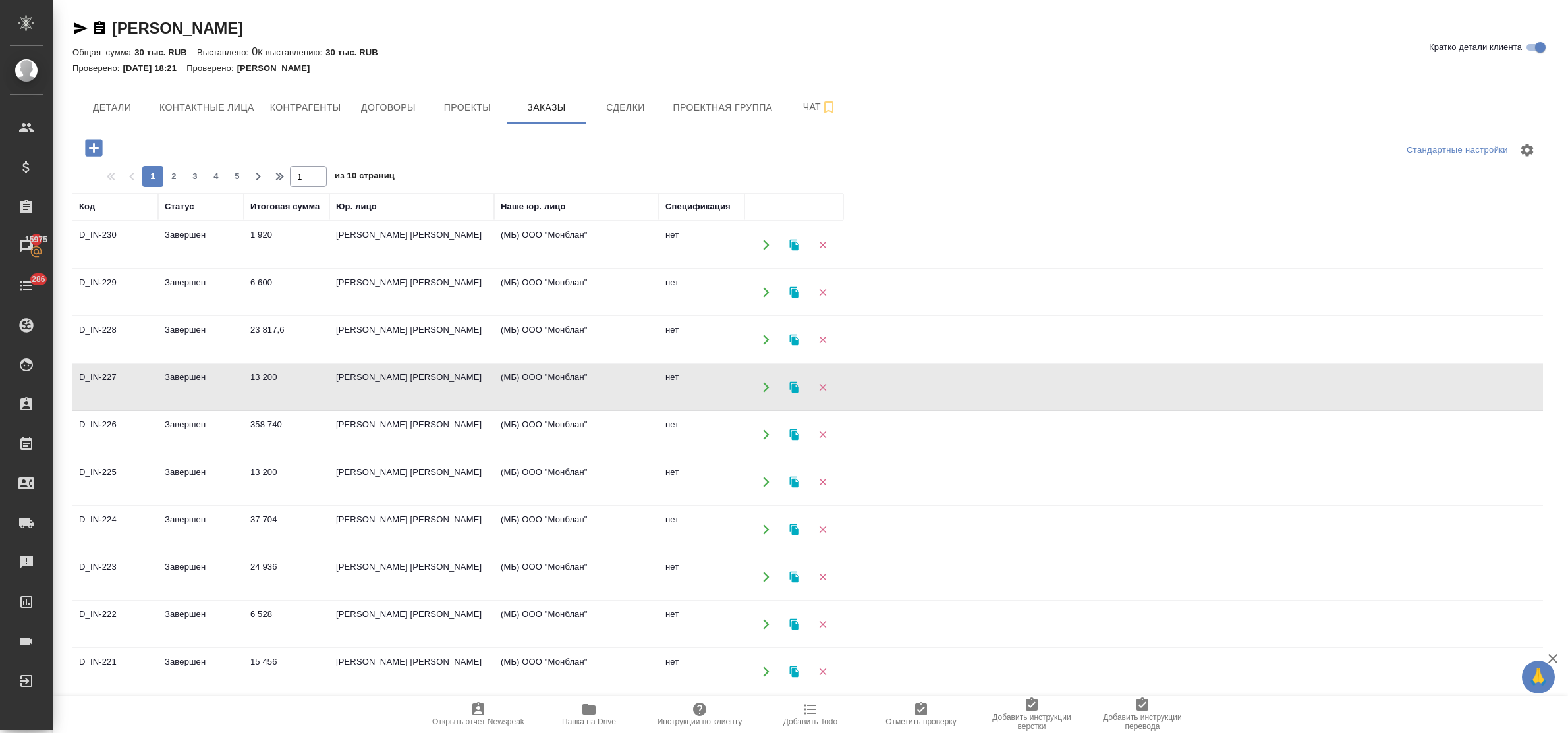
click at [399, 375] on td "[PERSON_NAME] [PERSON_NAME]" at bounding box center [412, 387] width 165 height 46
click at [395, 230] on td "[PERSON_NAME] [PERSON_NAME]" at bounding box center [412, 245] width 165 height 46
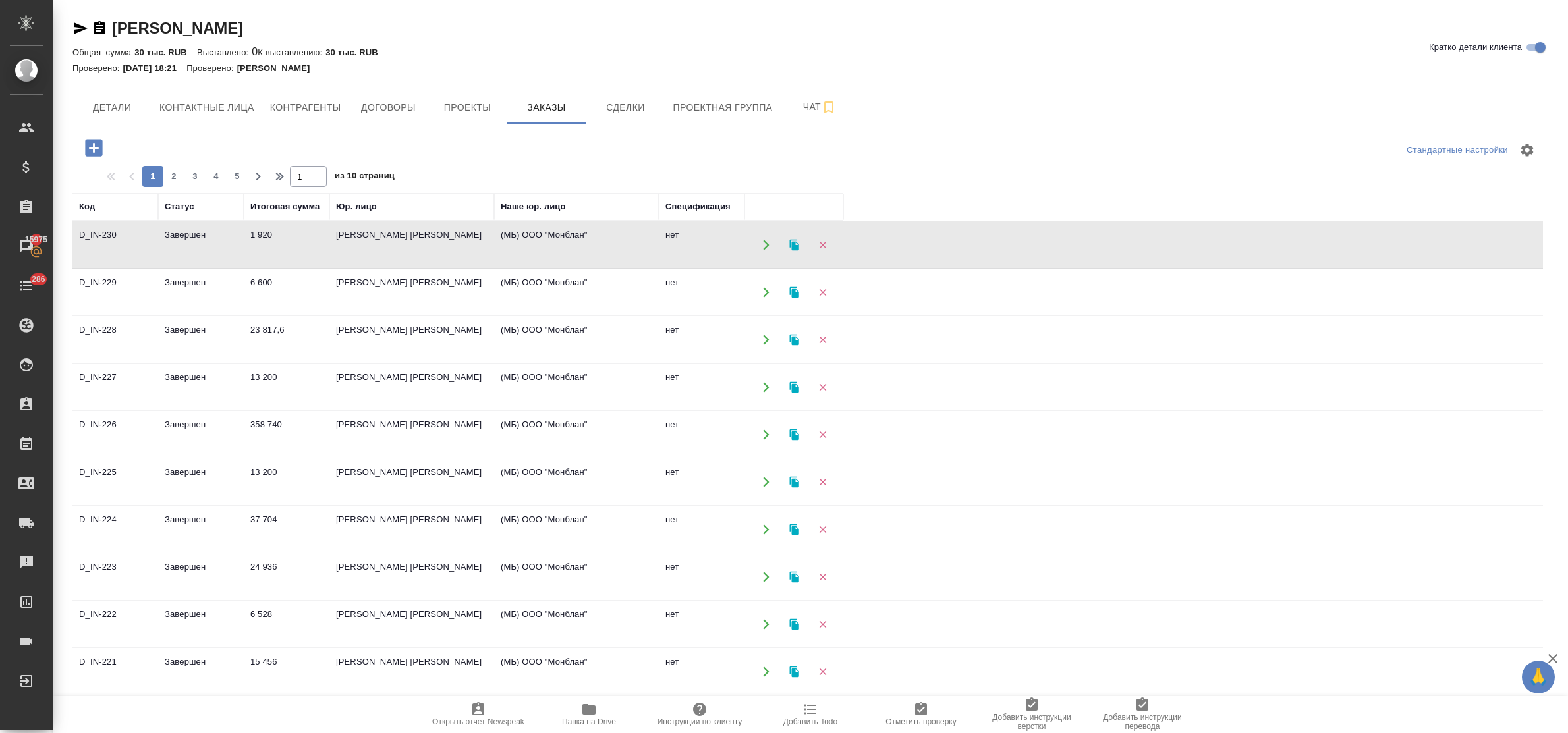
click at [395, 230] on td "[PERSON_NAME] [PERSON_NAME]" at bounding box center [412, 245] width 165 height 46
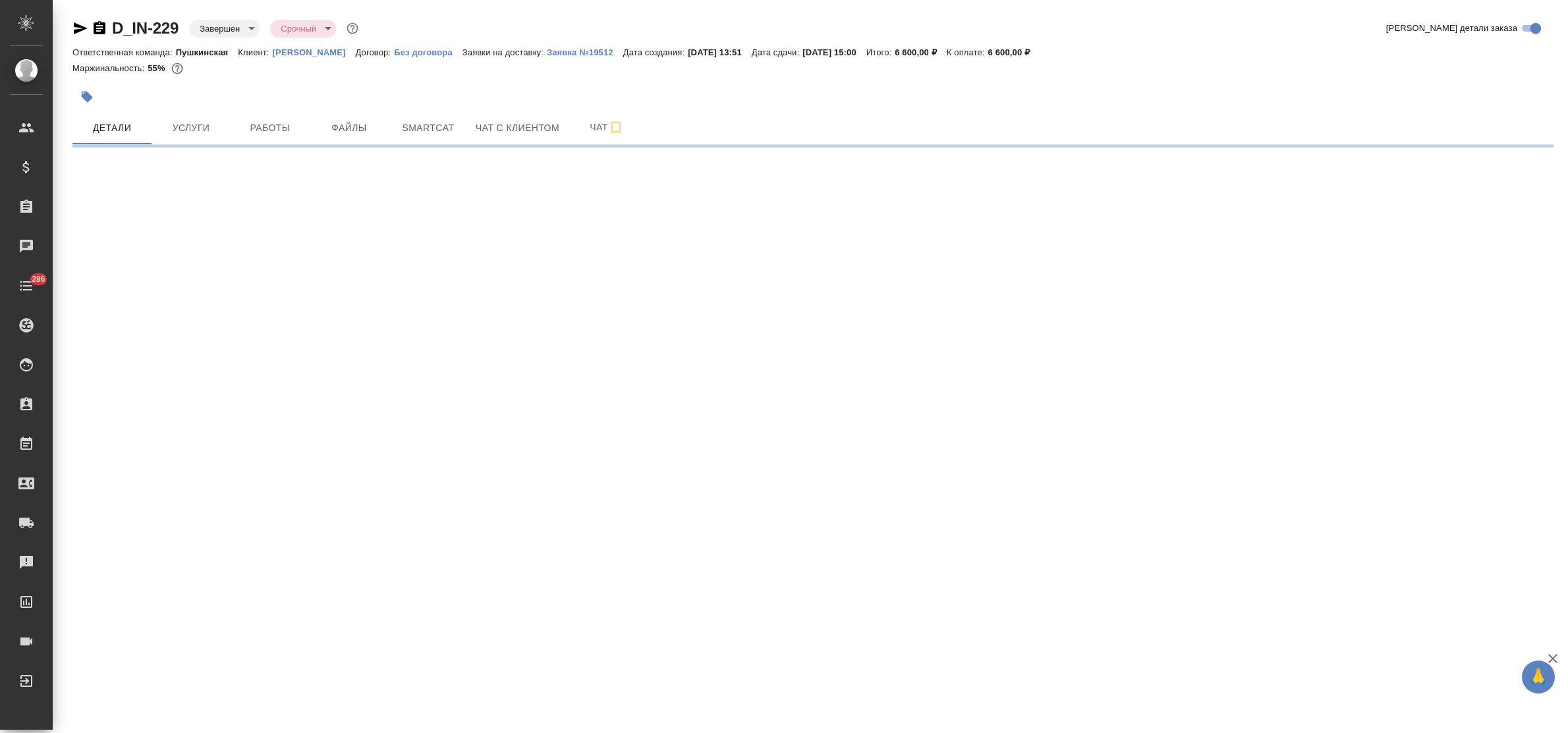
select select "RU"
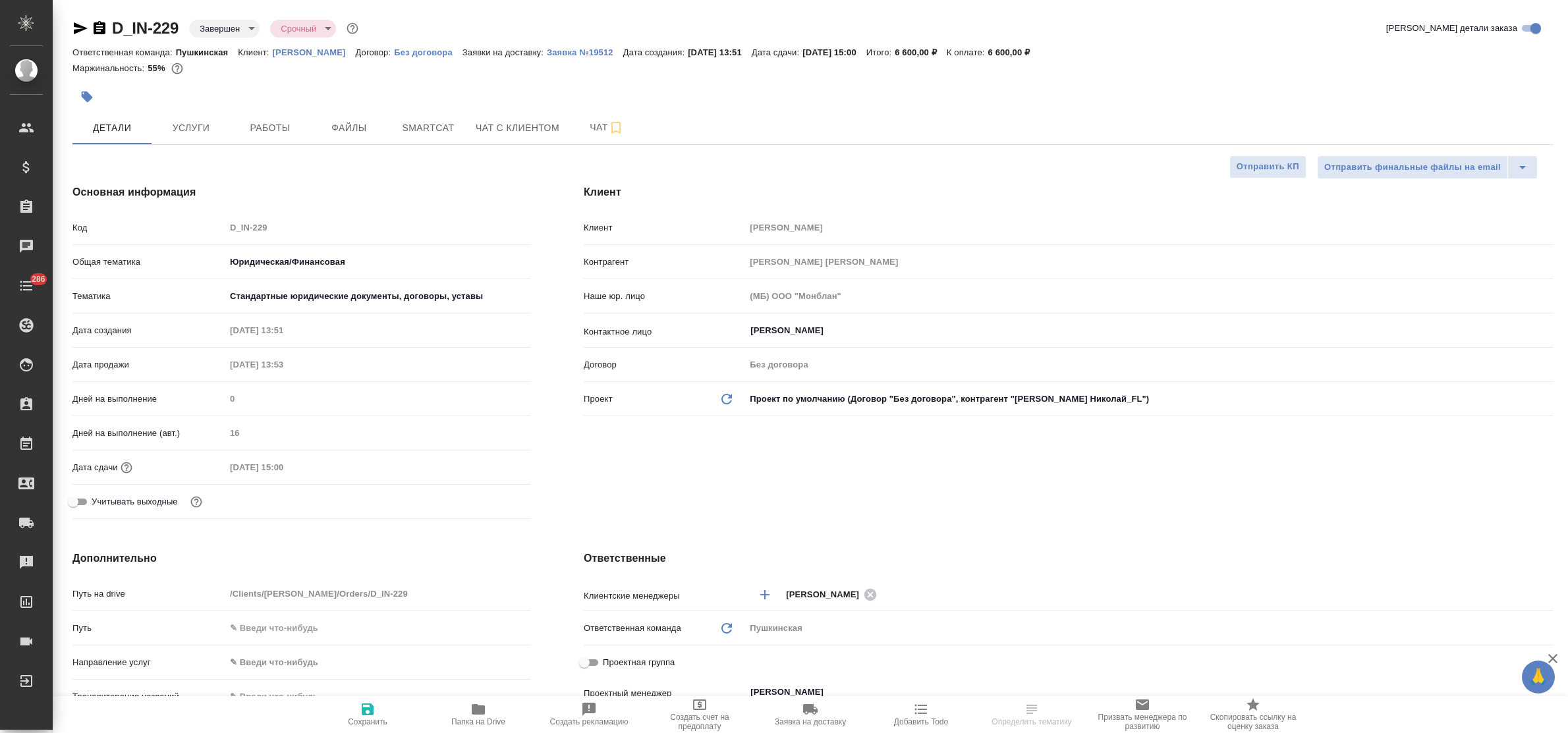
type textarea "x"
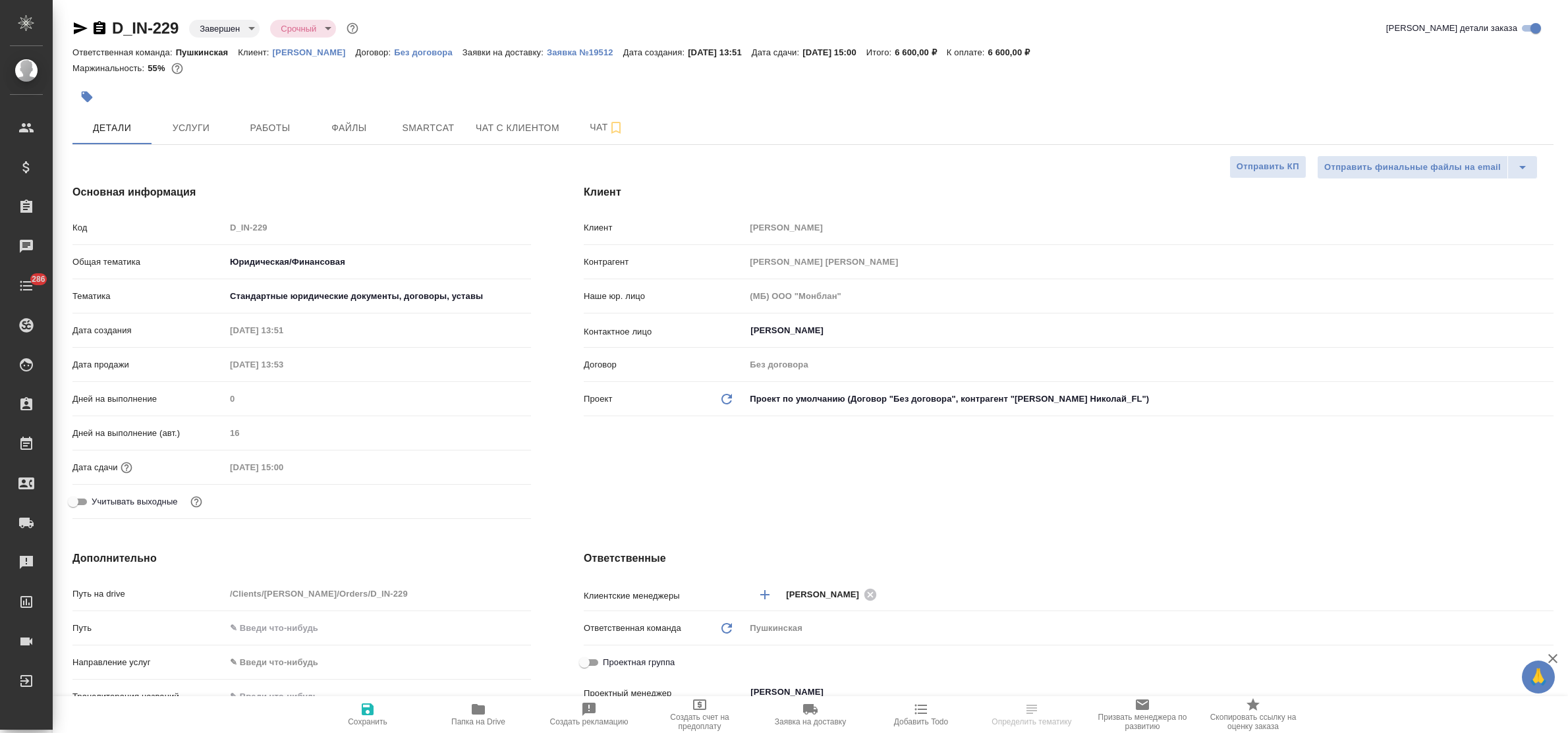
type textarea "x"
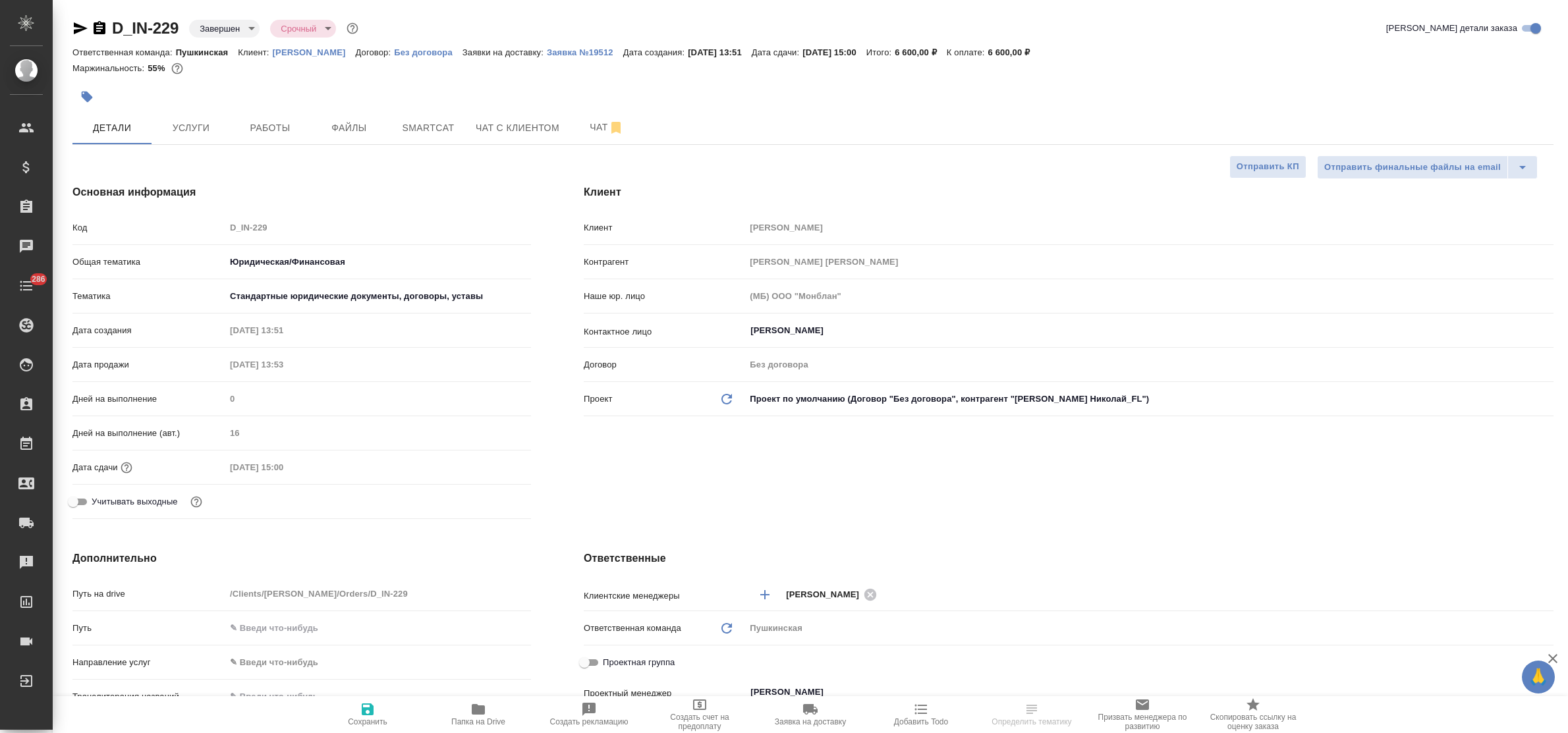
type textarea "x"
select select "RU"
type textarea "x"
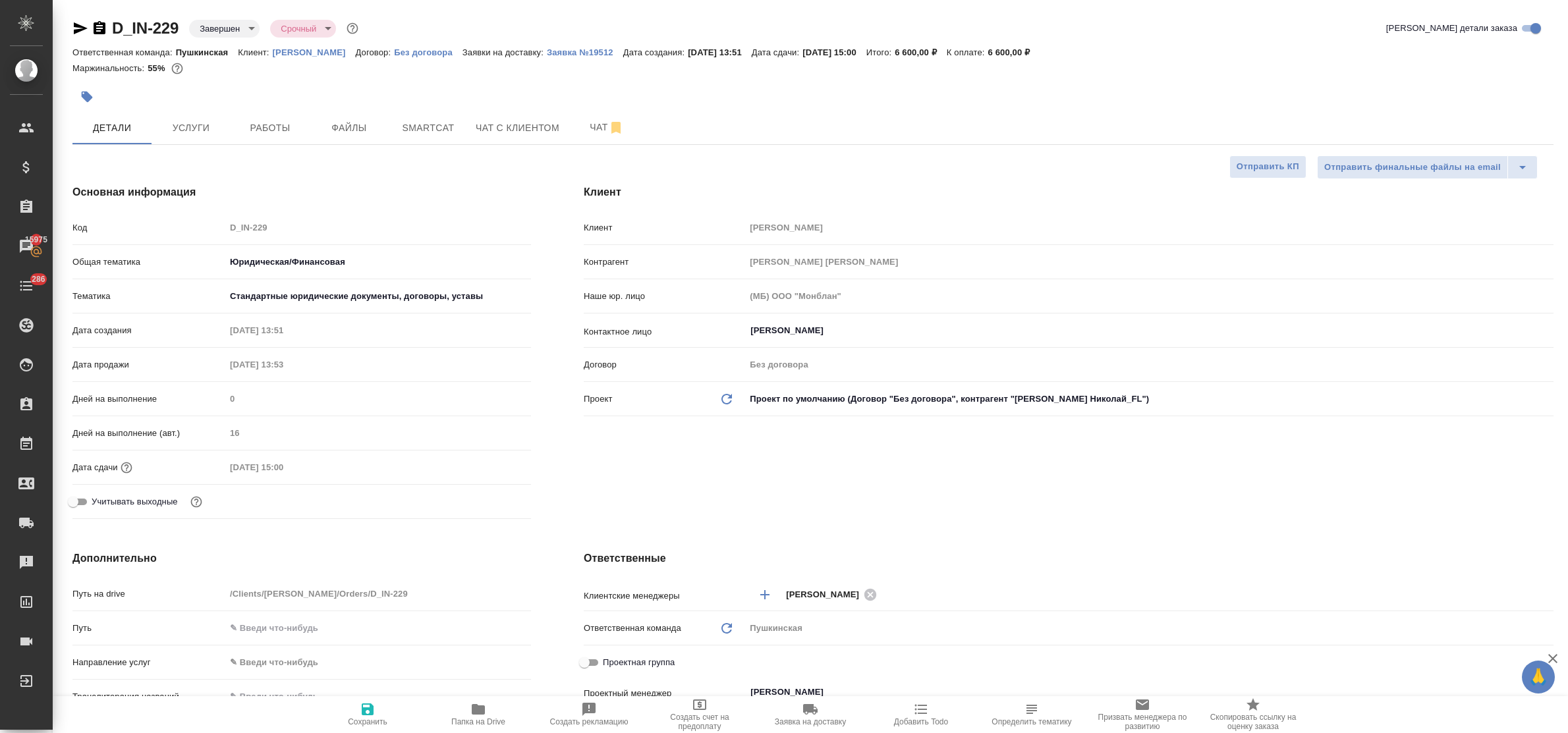
type textarea "x"
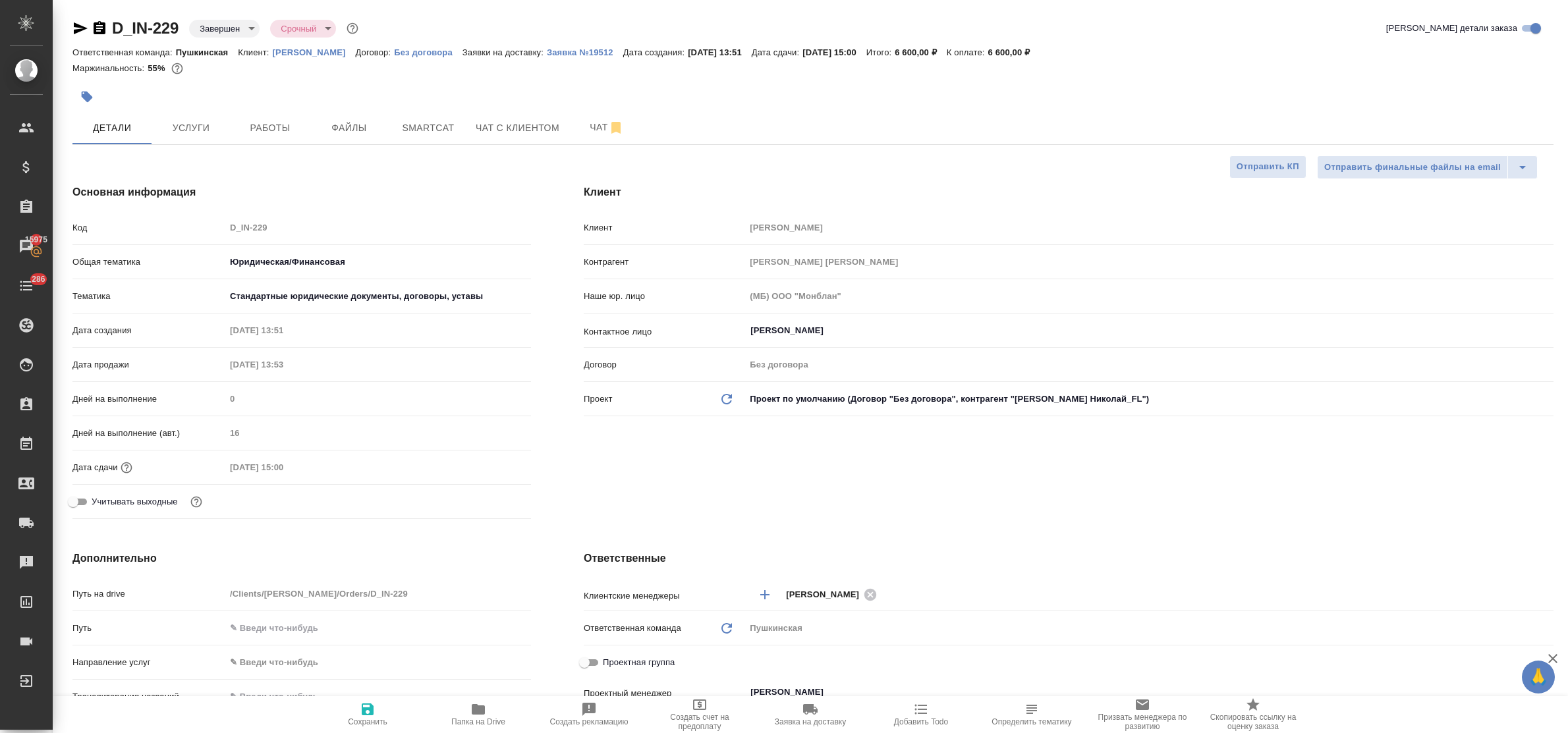
type textarea "x"
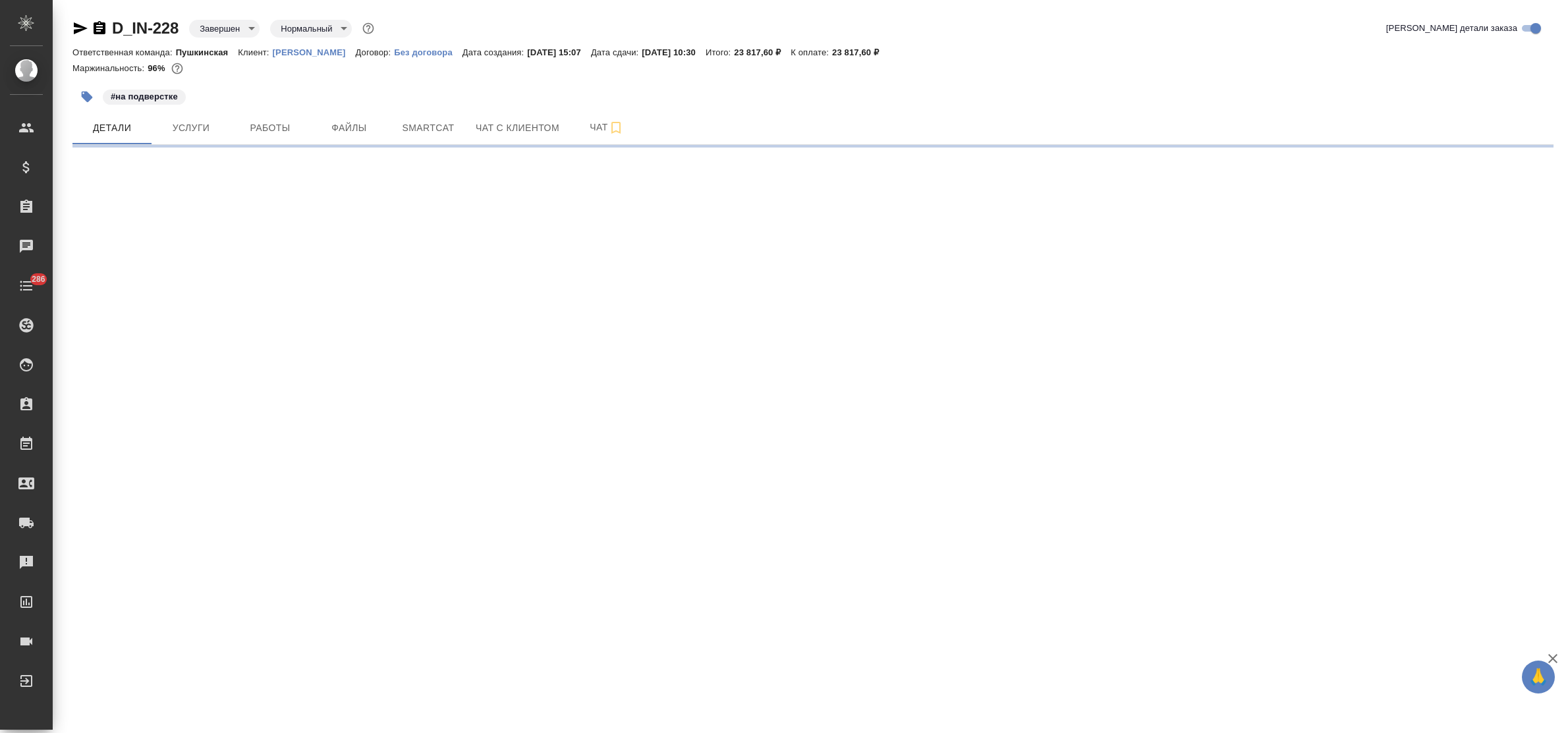
select select "RU"
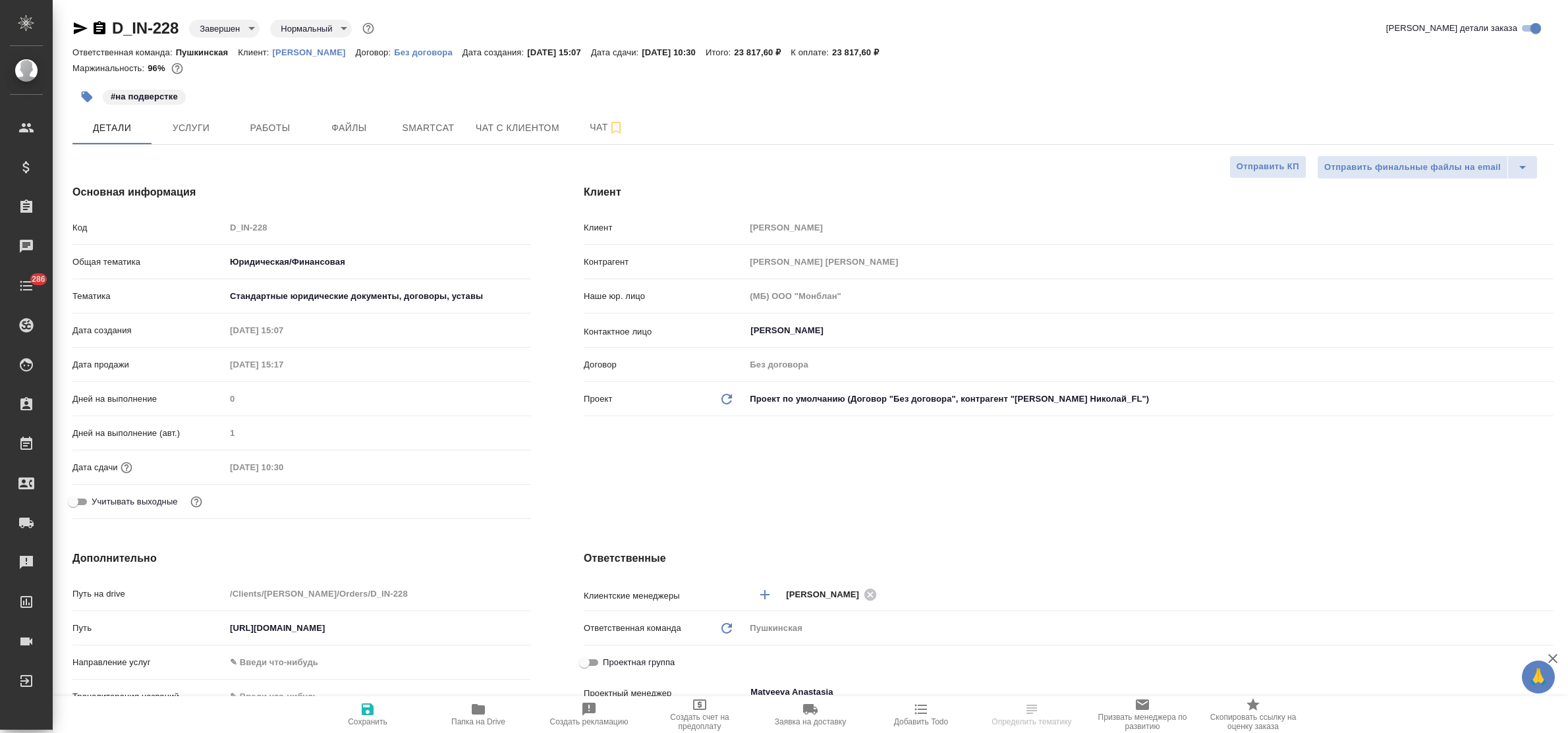
type textarea "x"
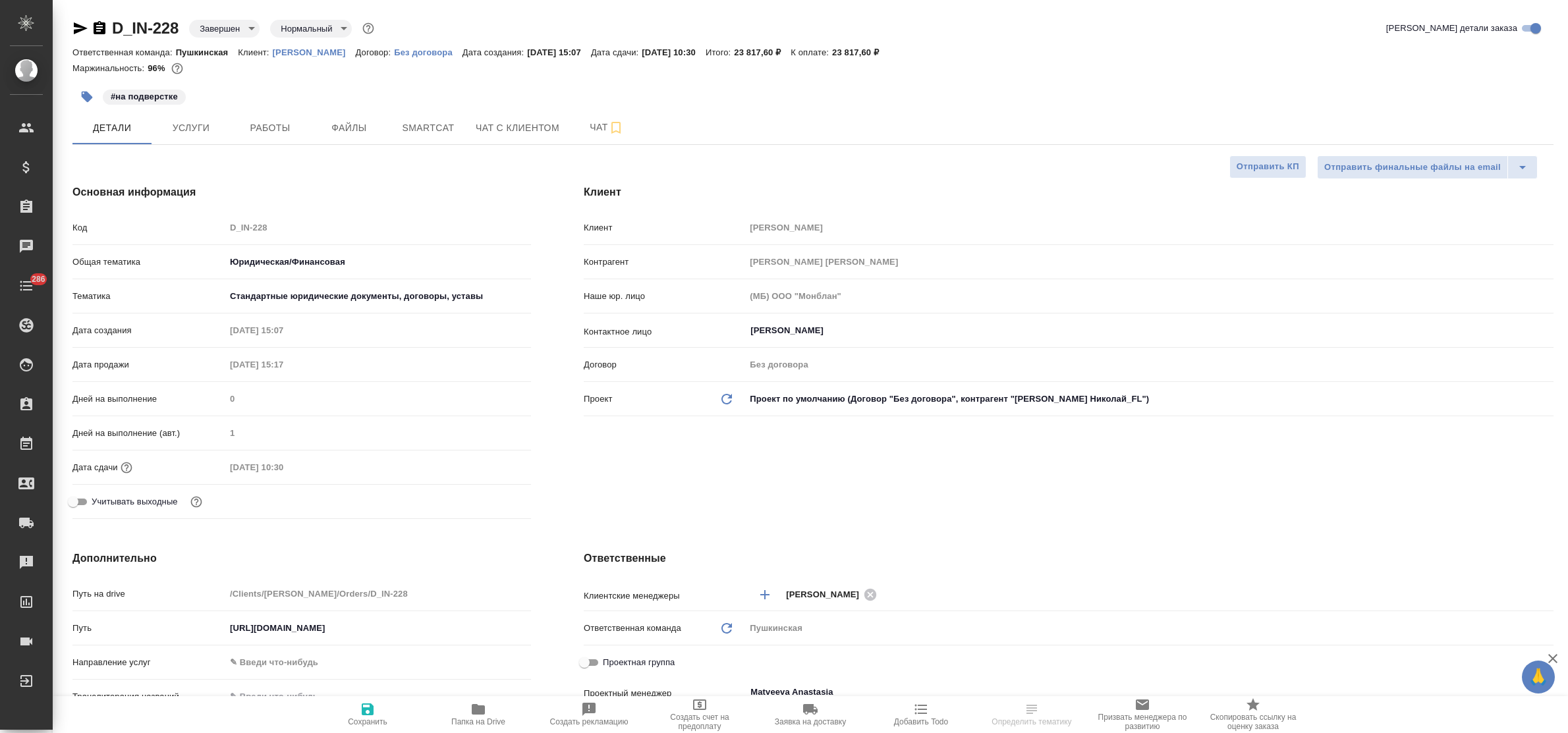
type textarea "x"
select select "RU"
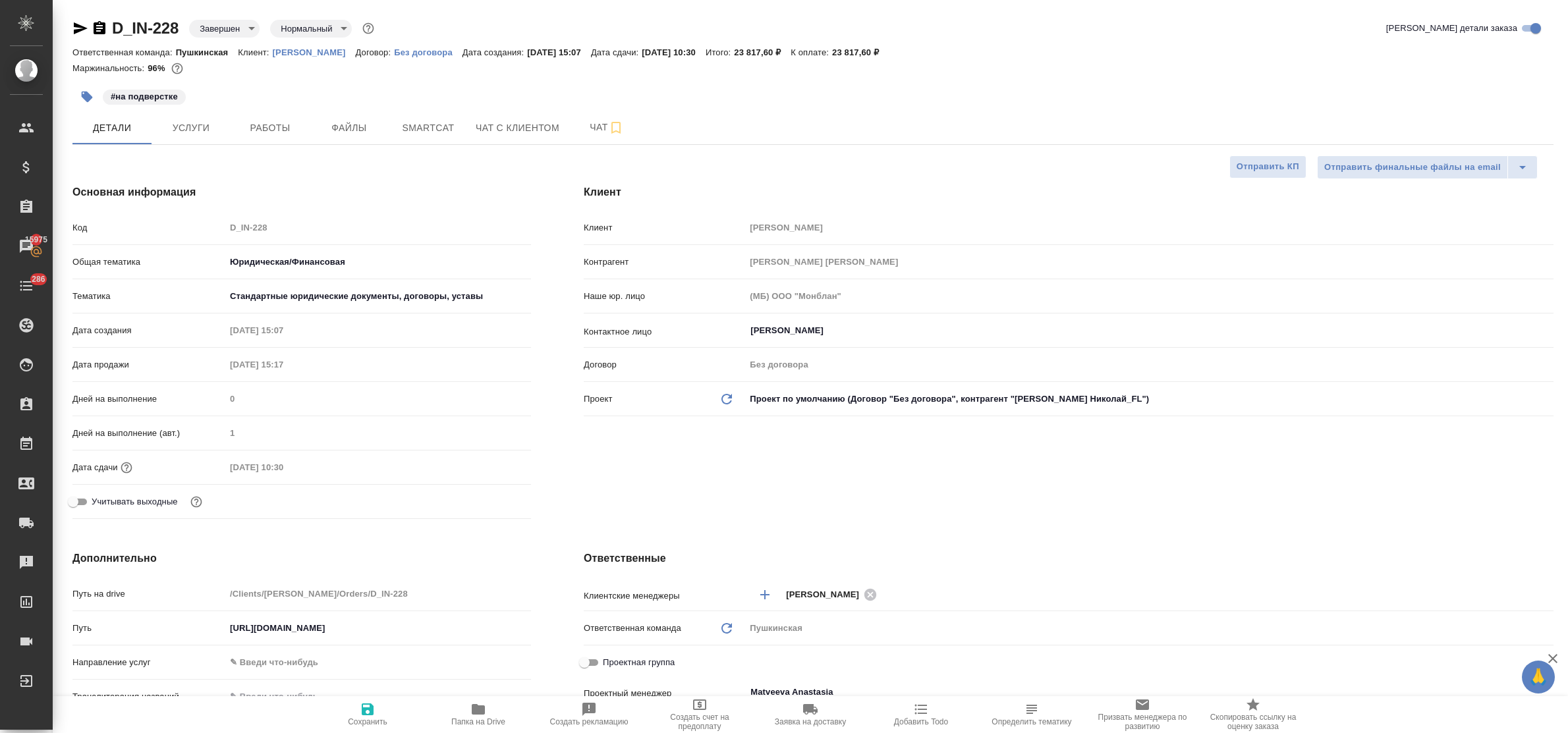
type textarea "x"
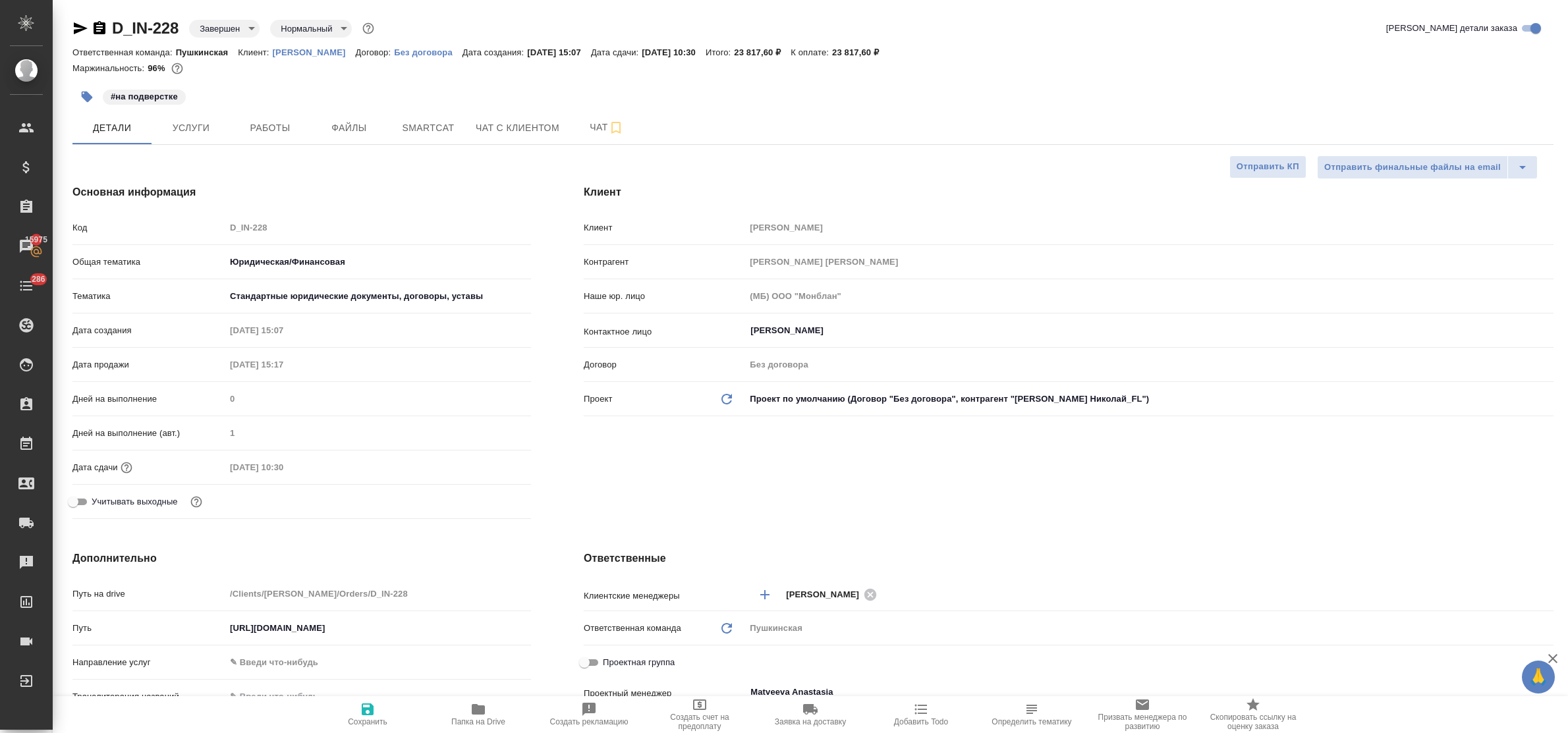
type textarea "x"
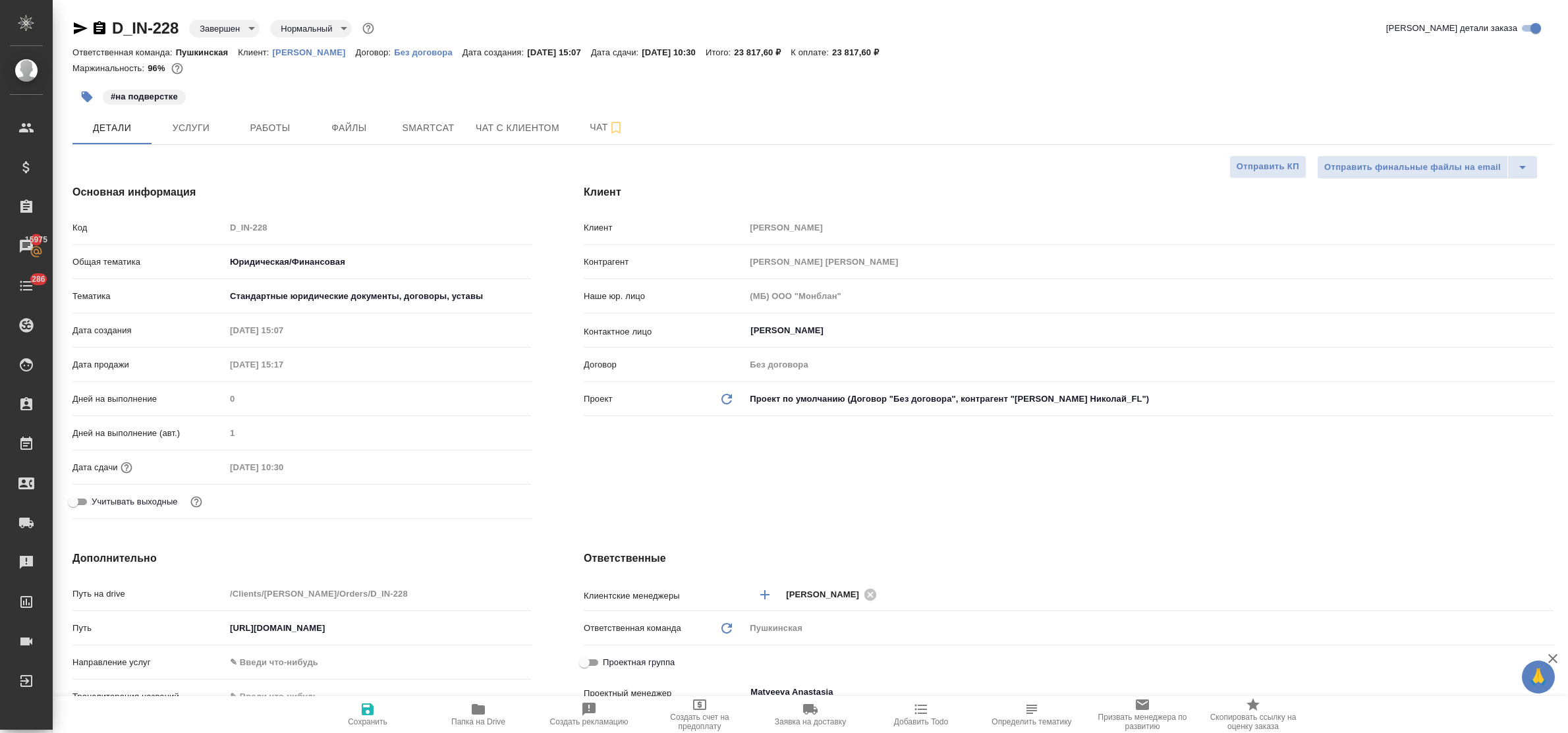
type textarea "x"
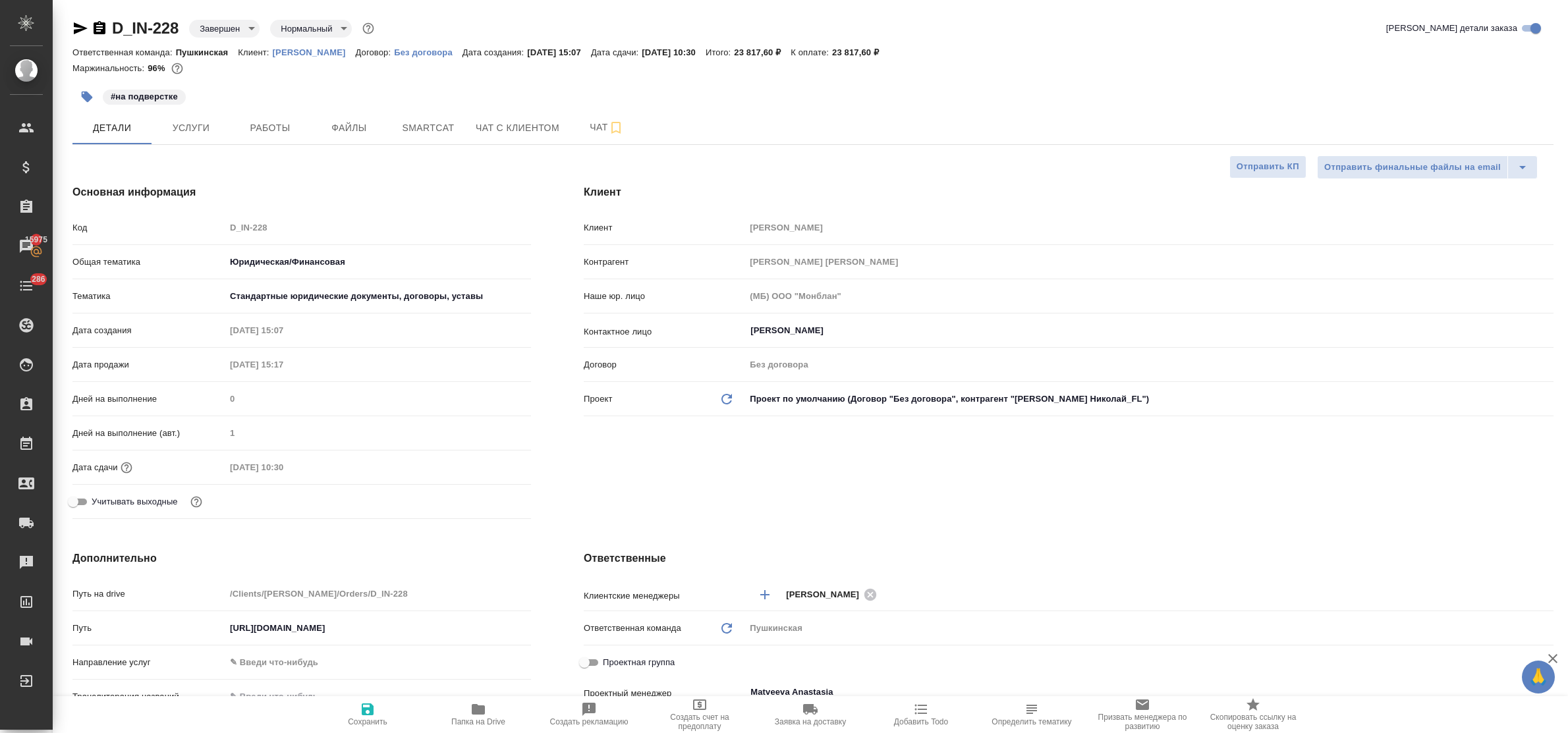
type textarea "x"
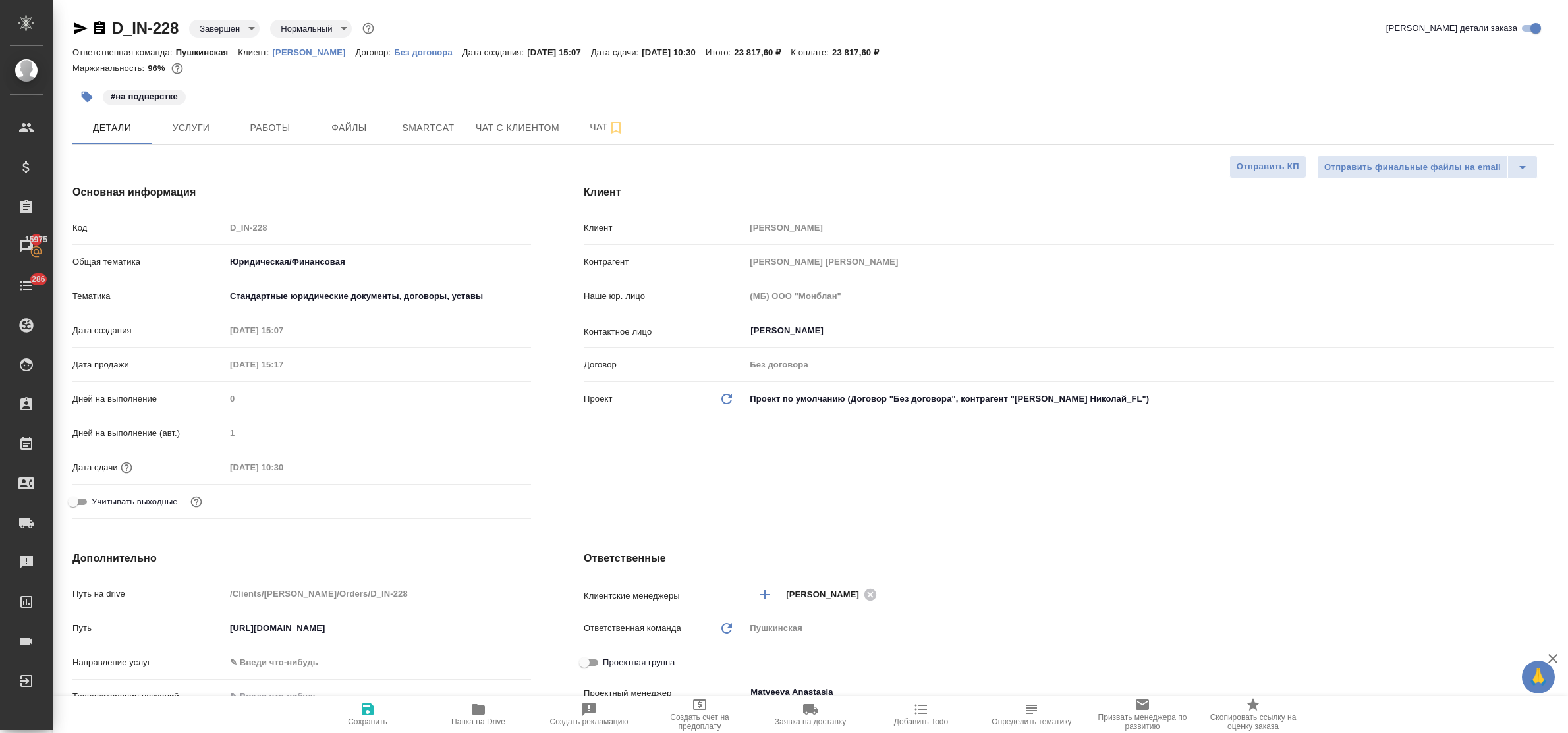
type textarea "x"
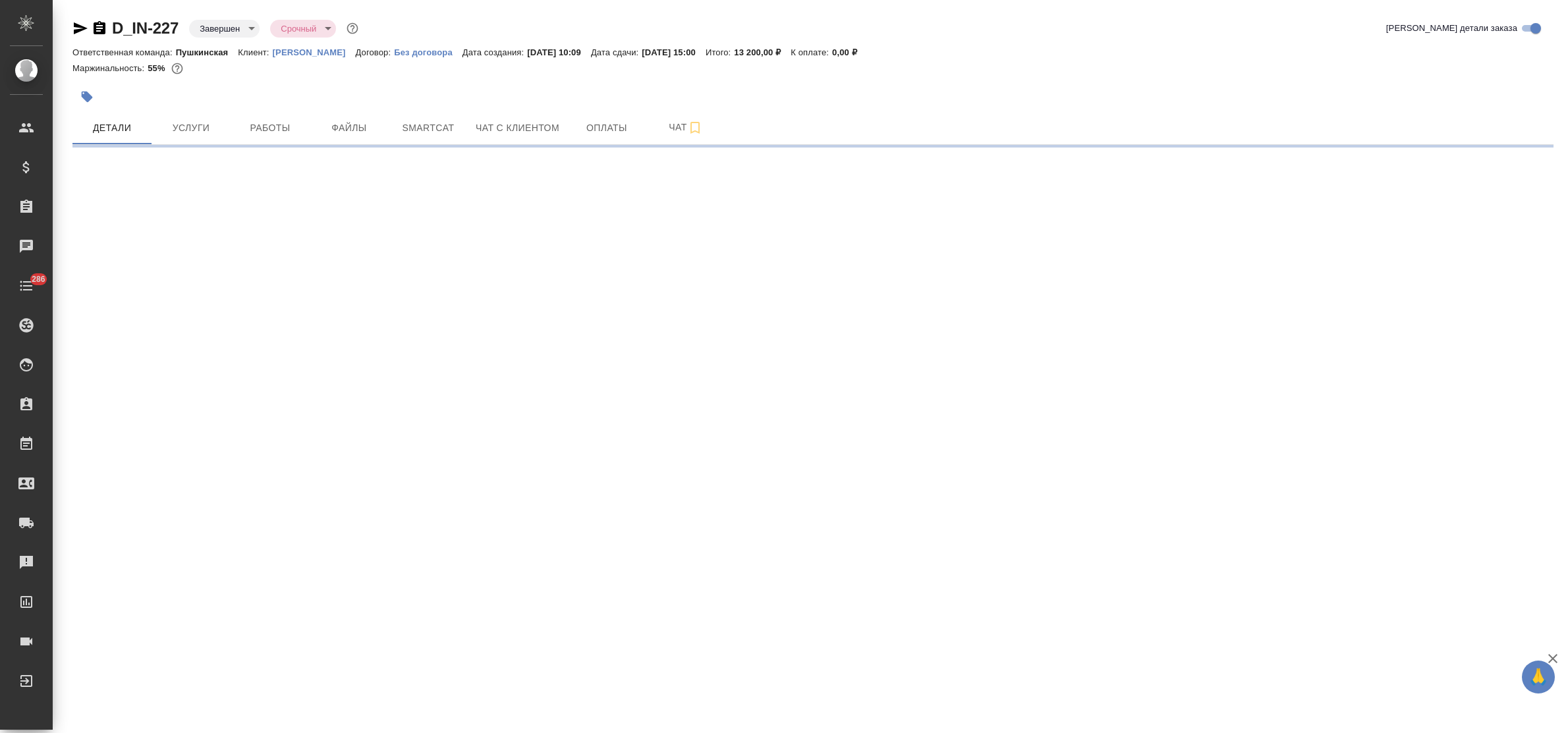
select select "RU"
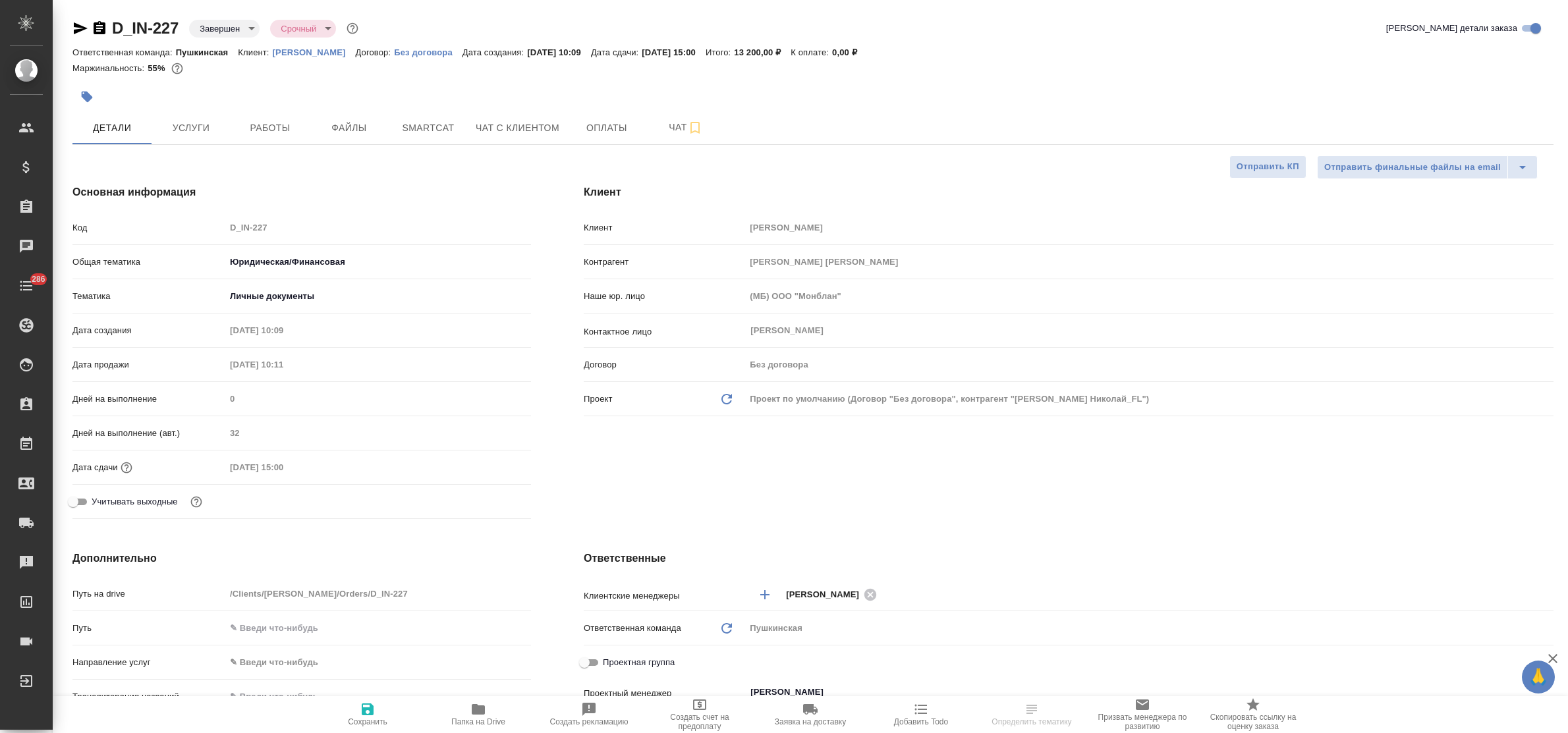
type textarea "x"
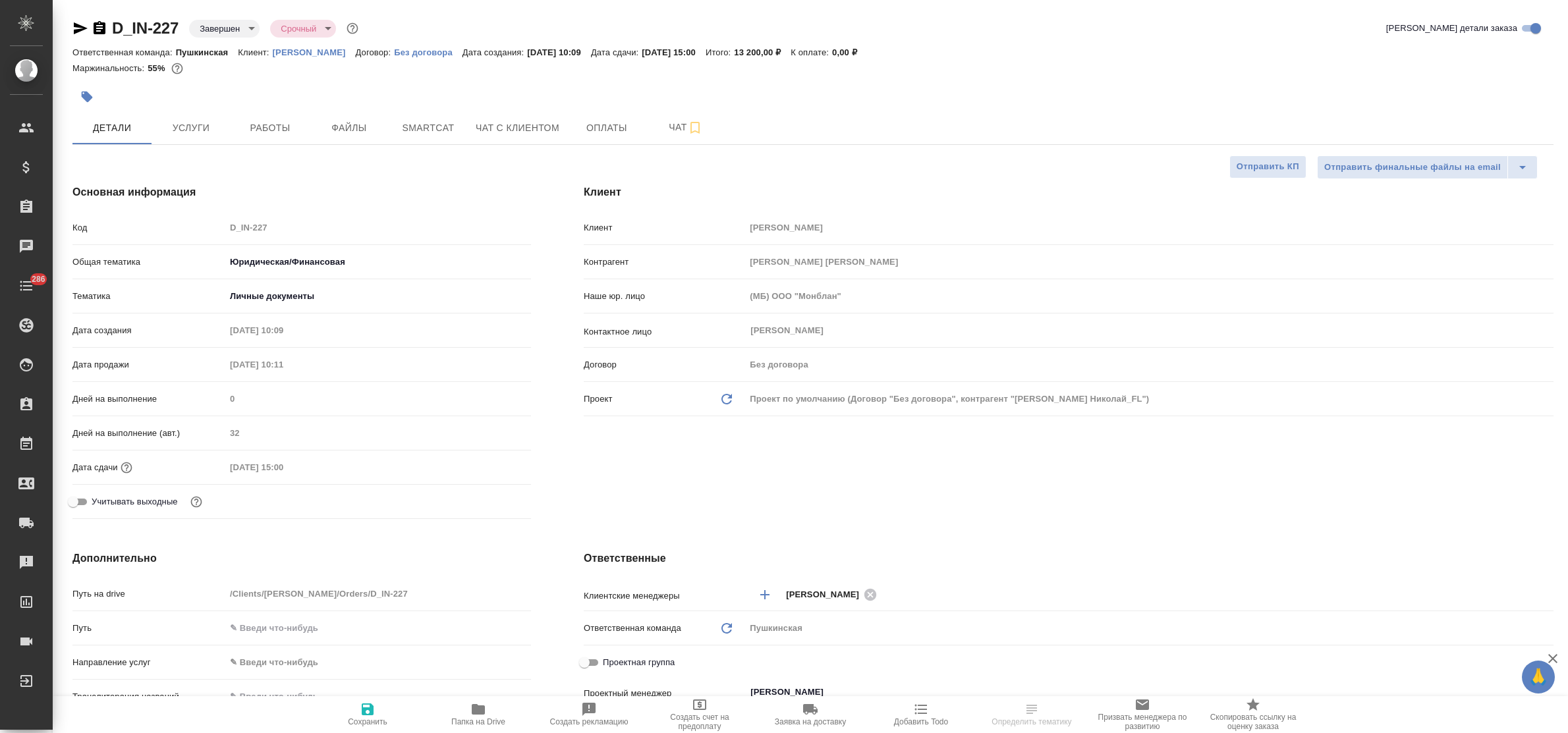
type textarea "x"
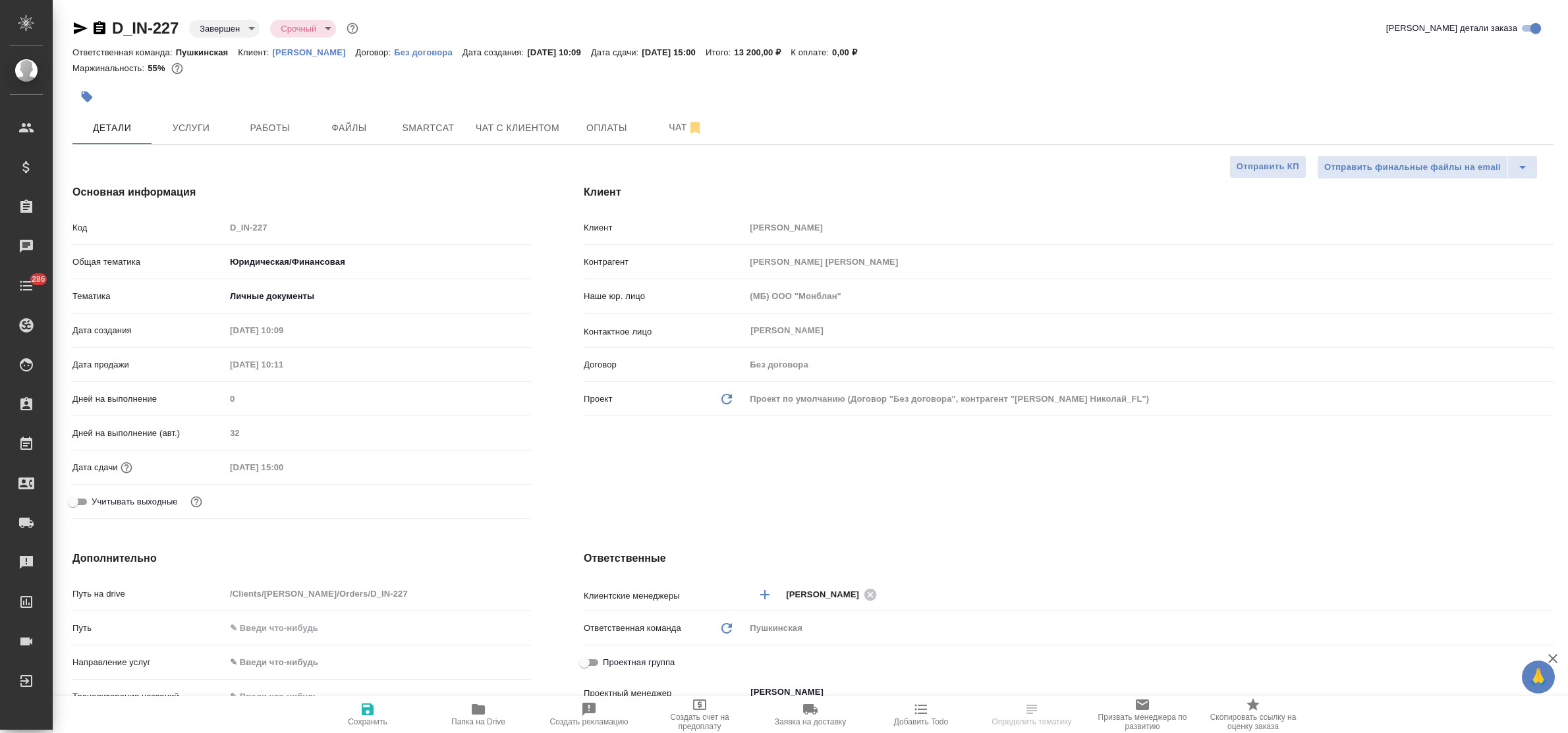
type textarea "x"
select select "RU"
type textarea "x"
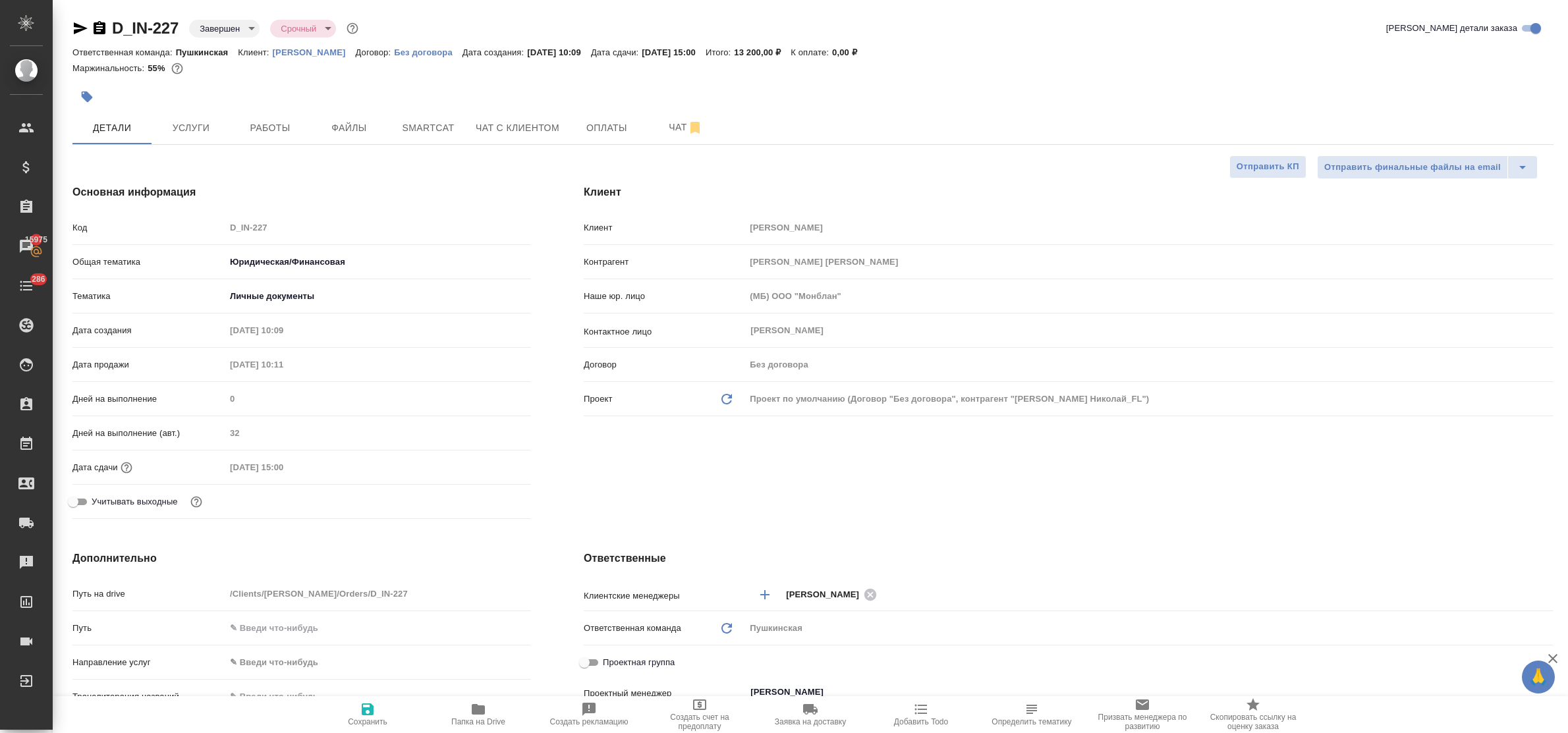
type textarea "x"
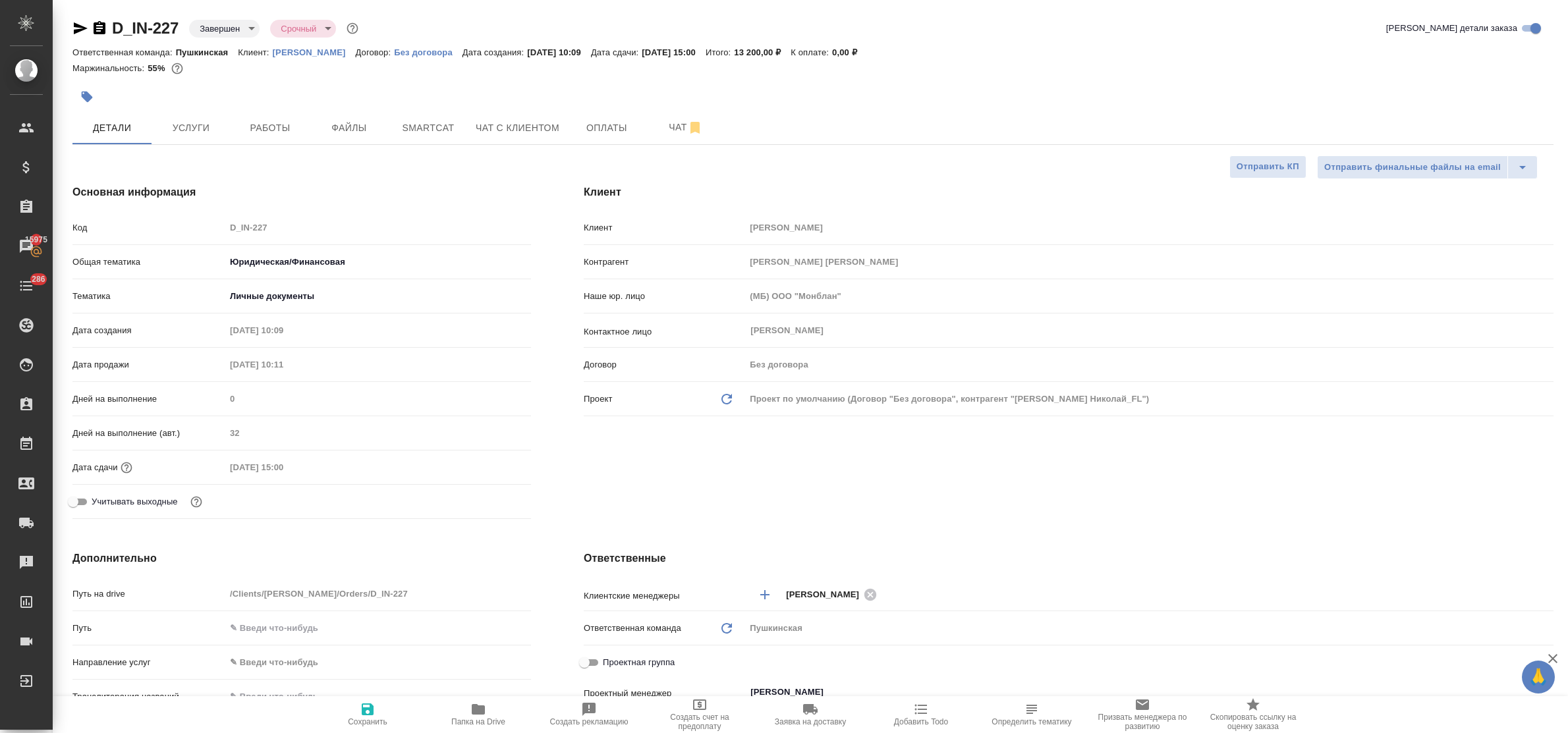
type textarea "x"
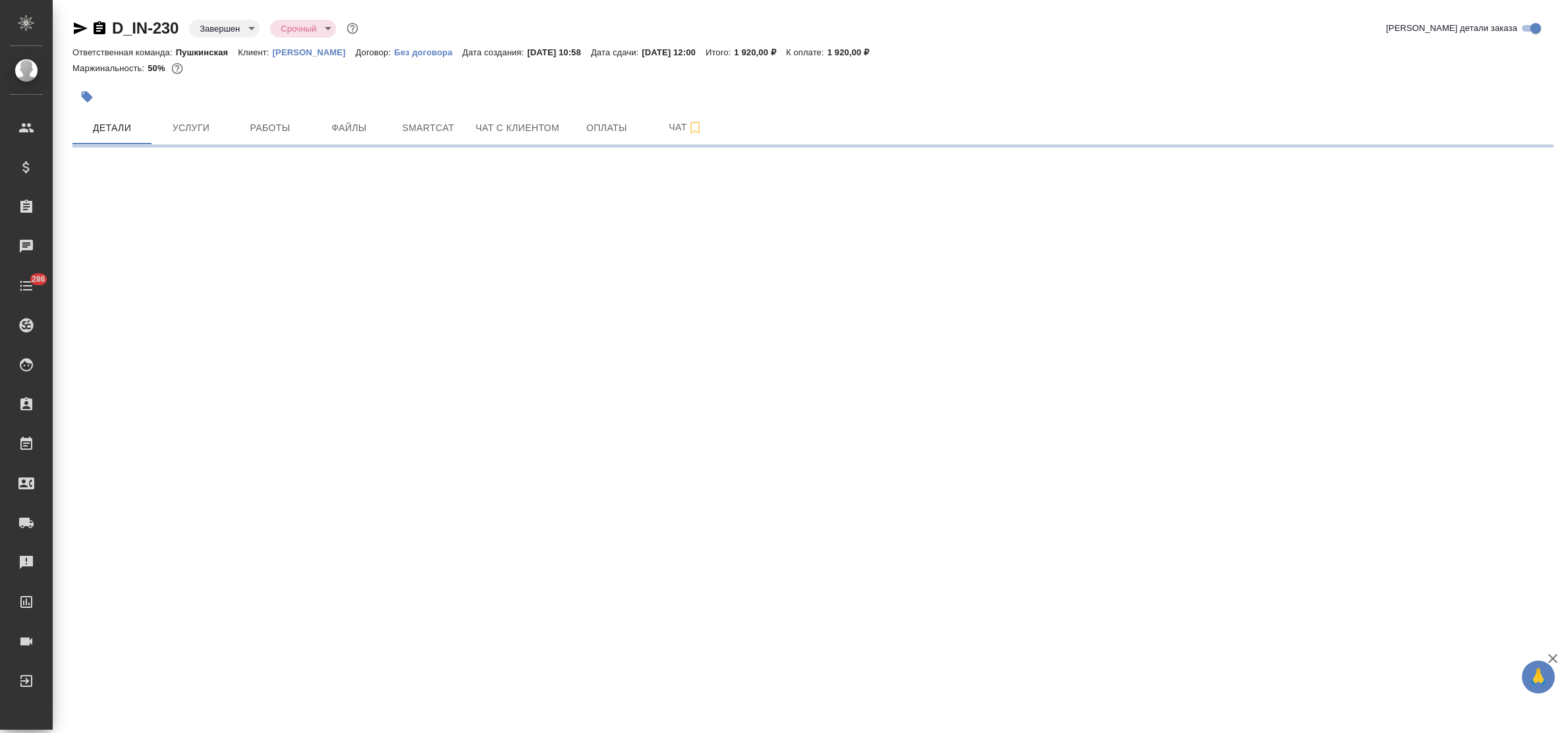
select select "RU"
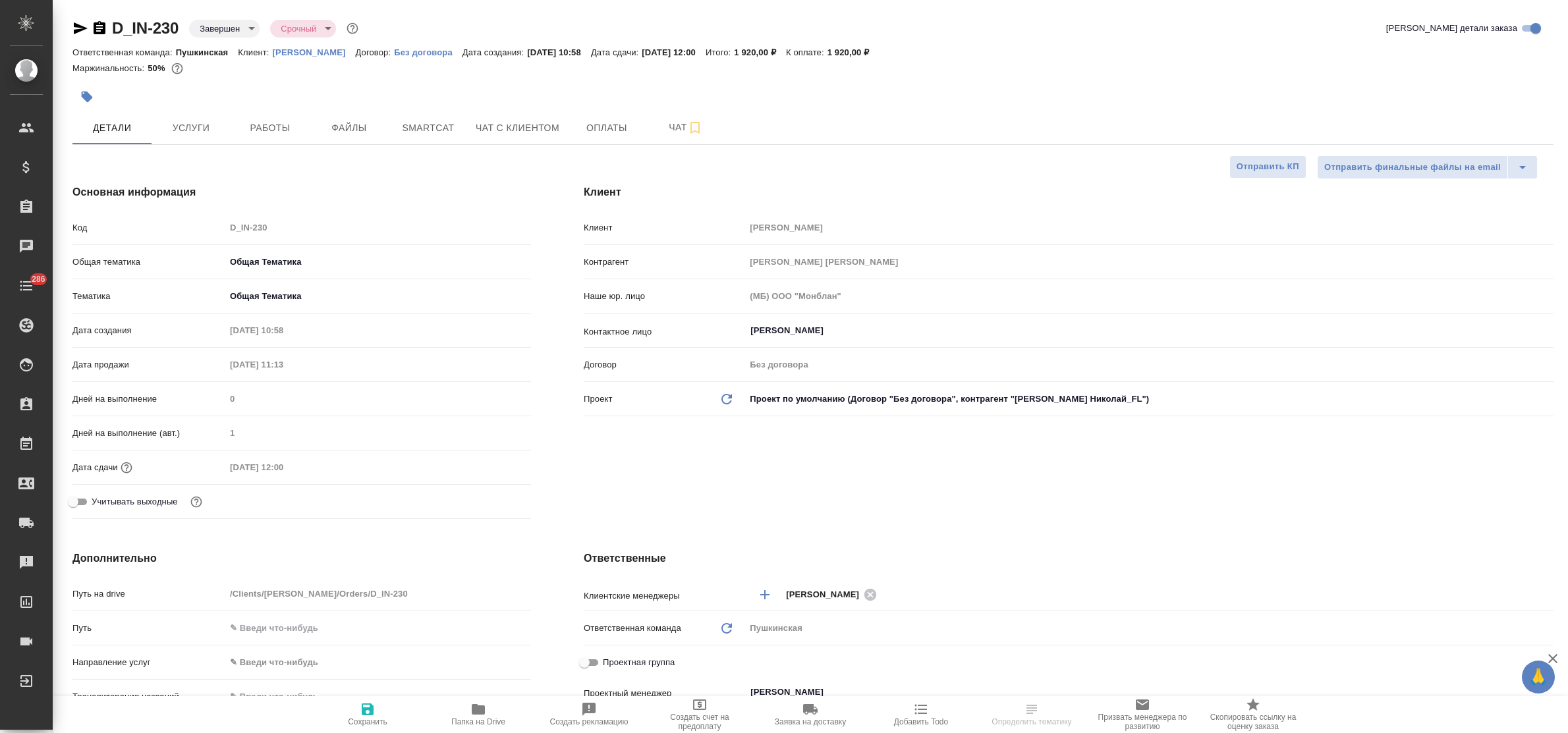
type textarea "x"
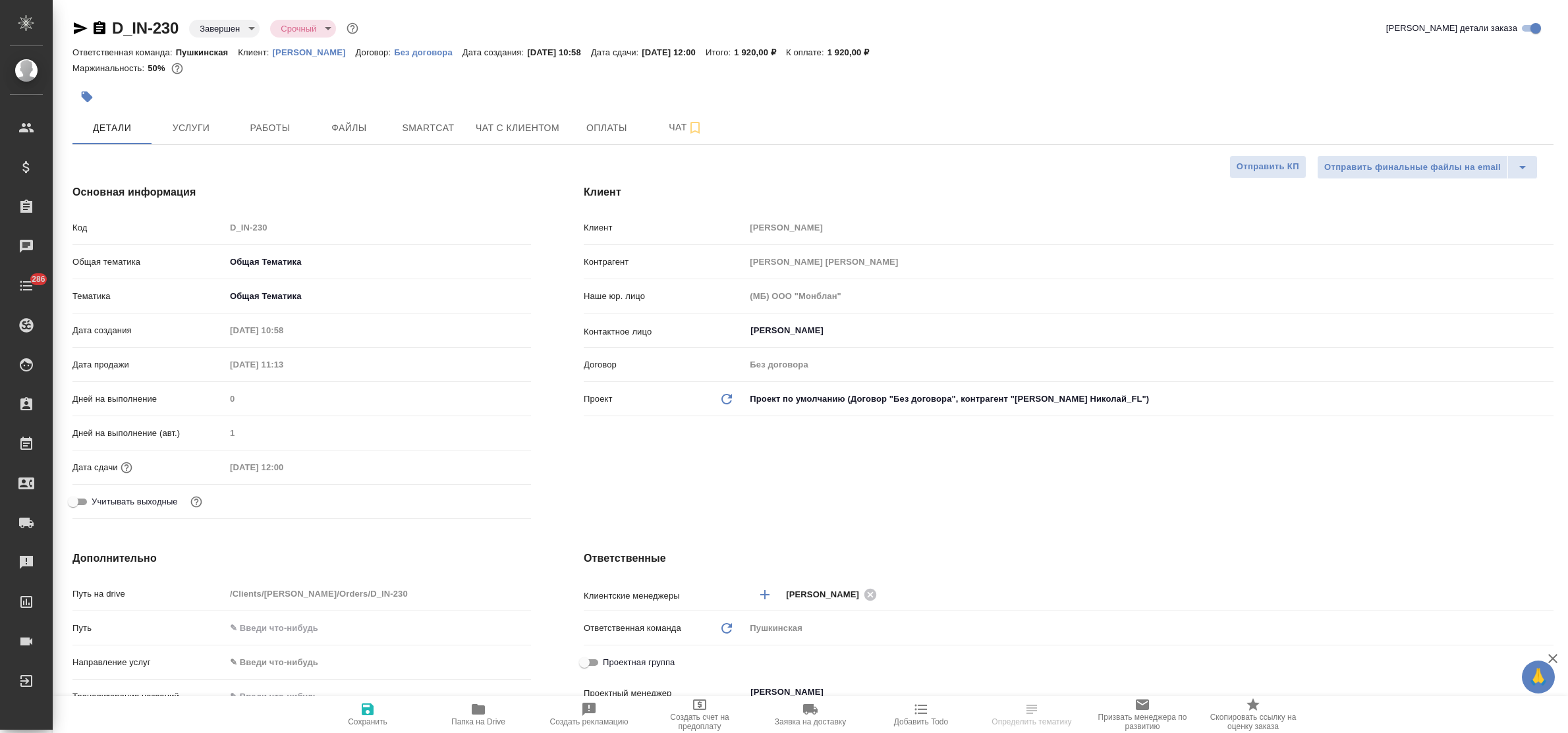
type textarea "x"
select select "RU"
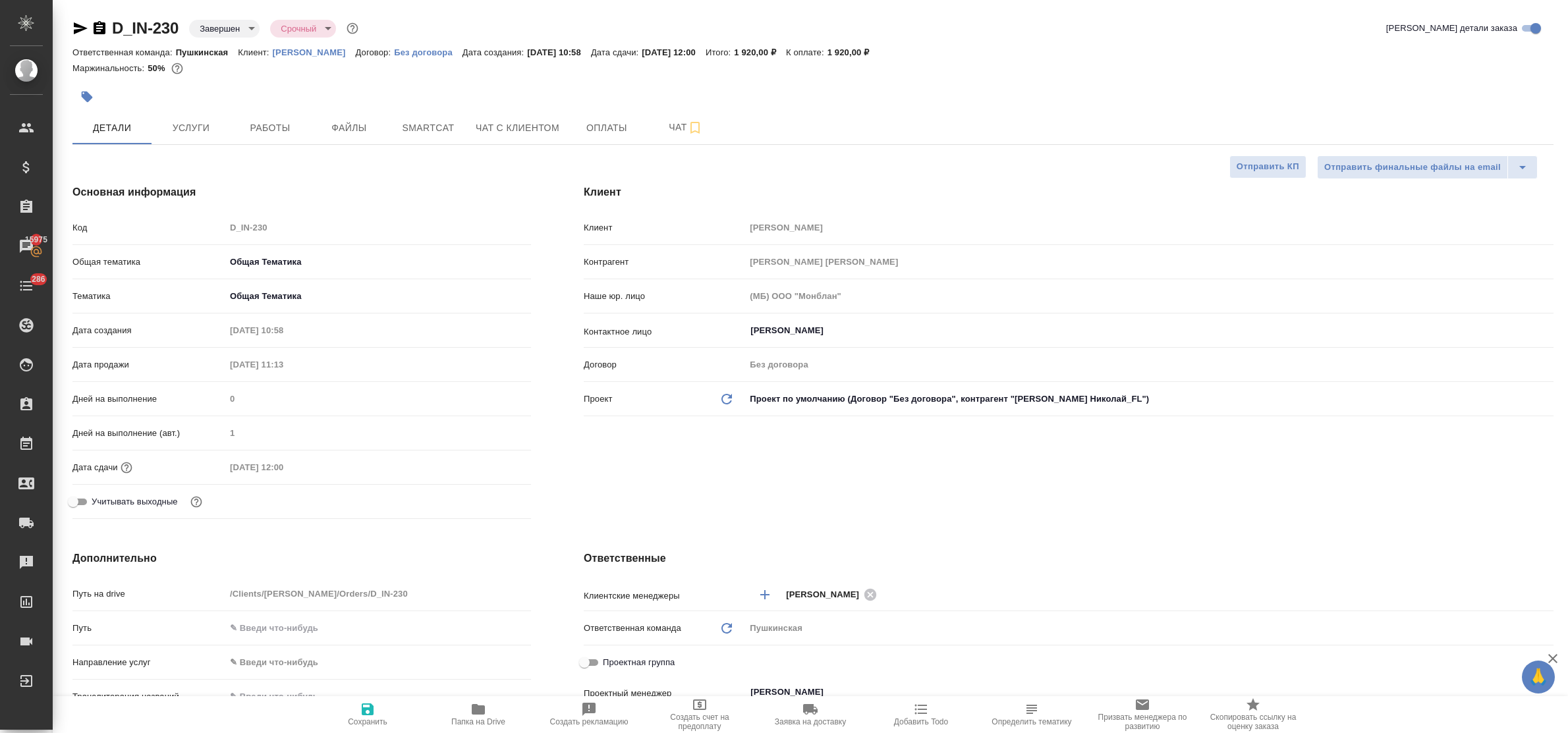
type textarea "x"
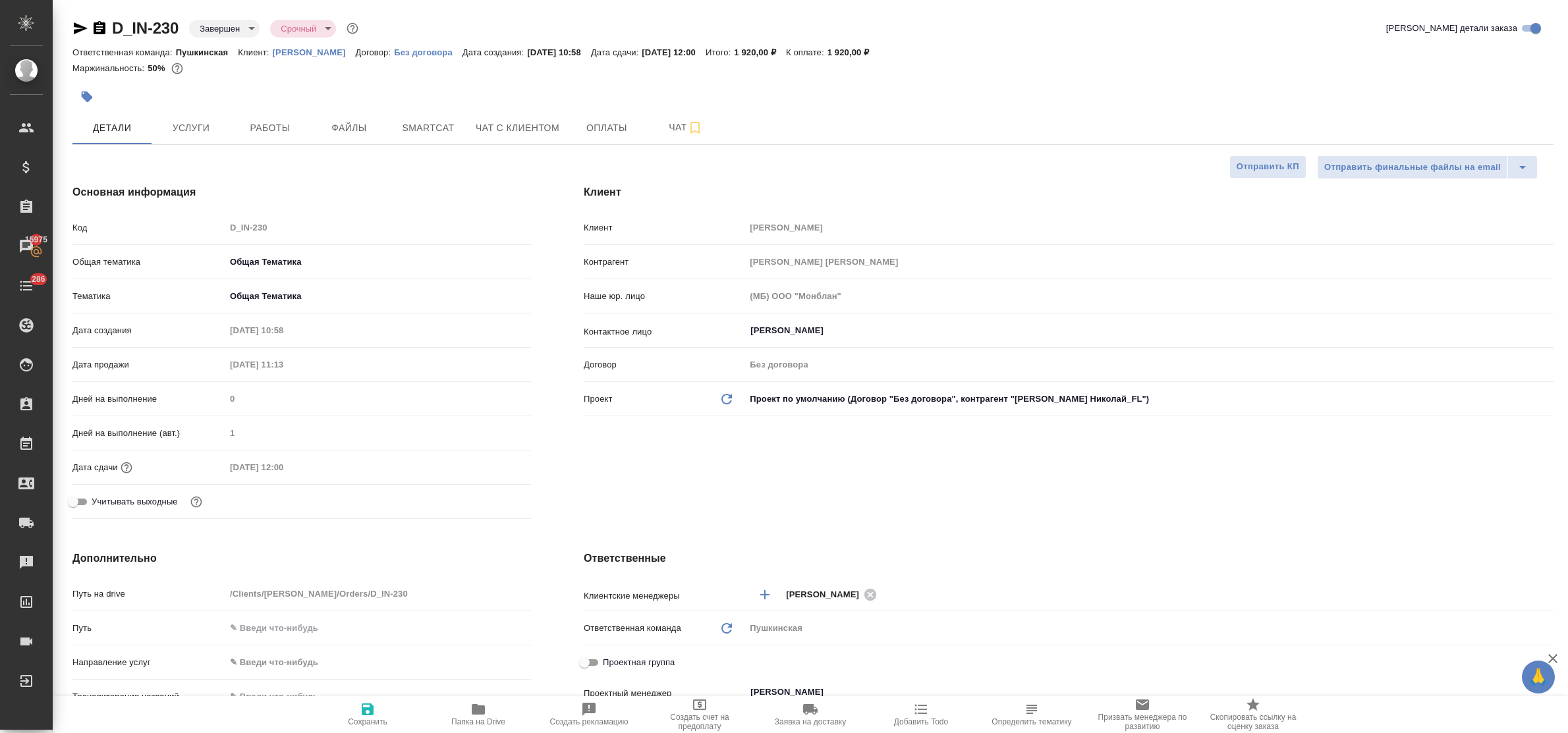
type textarea "x"
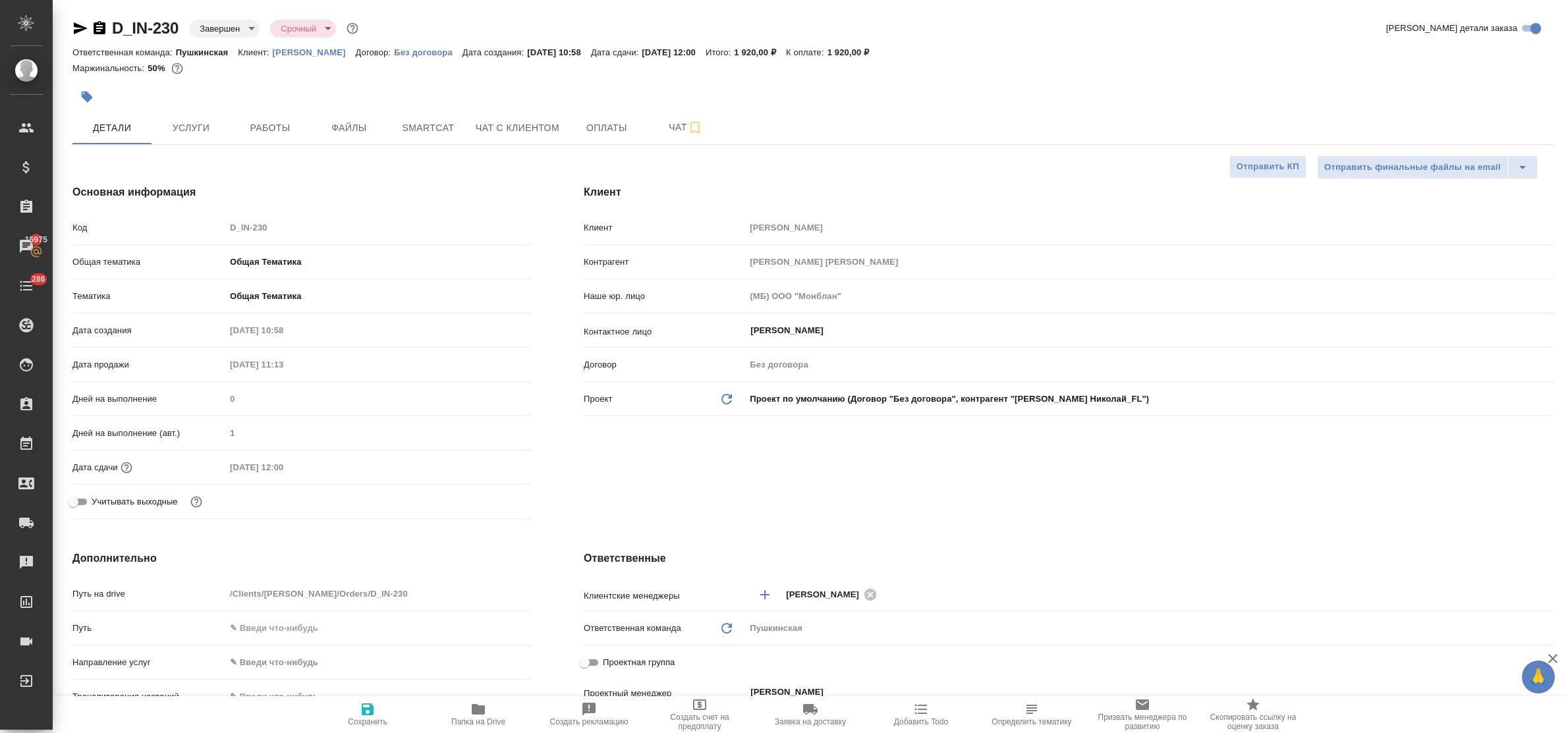
type textarea "x"
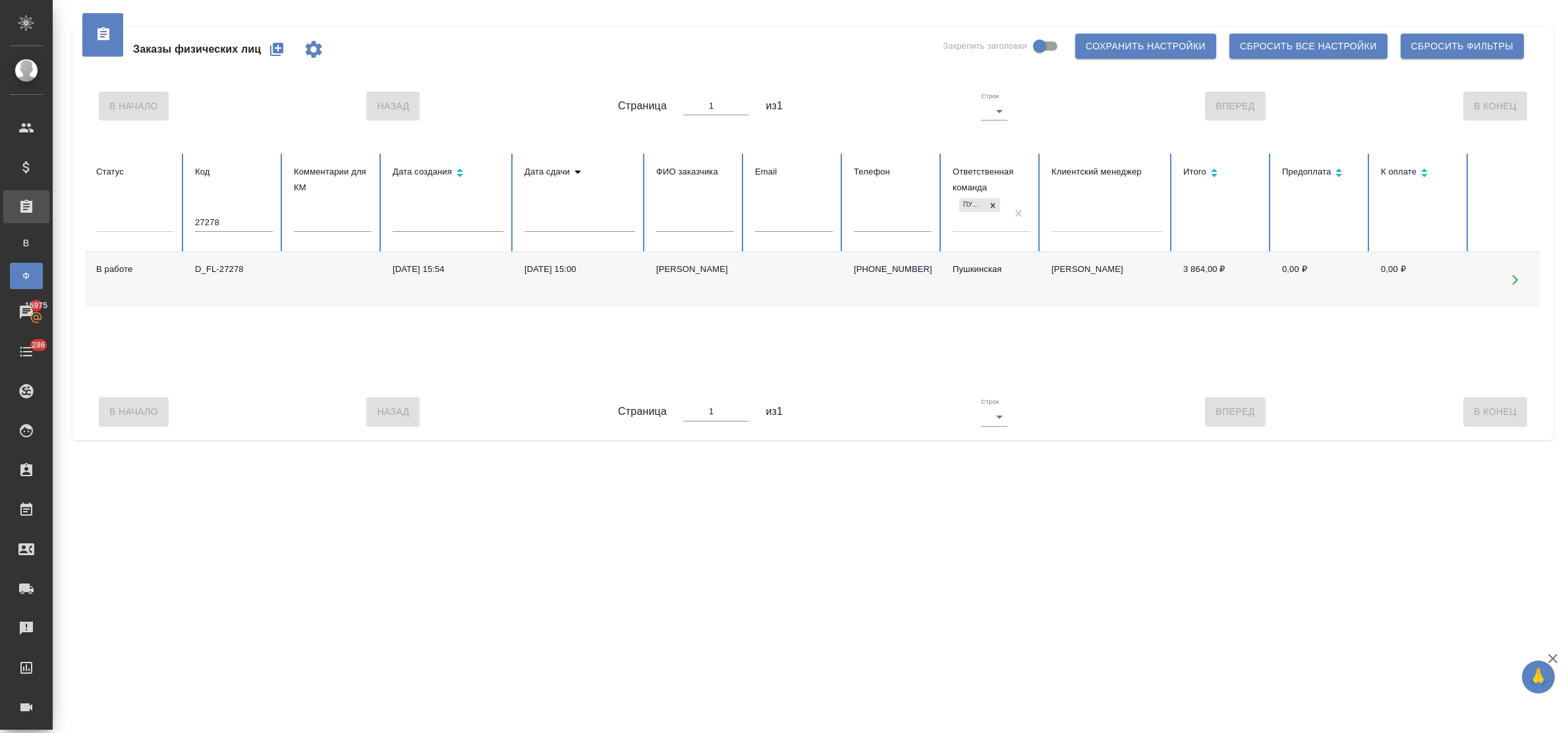
click at [275, 50] on icon "button" at bounding box center [277, 49] width 13 height 13
click at [272, 53] on icon "button" at bounding box center [277, 49] width 16 height 16
click at [275, 44] on icon "button" at bounding box center [277, 49] width 13 height 13
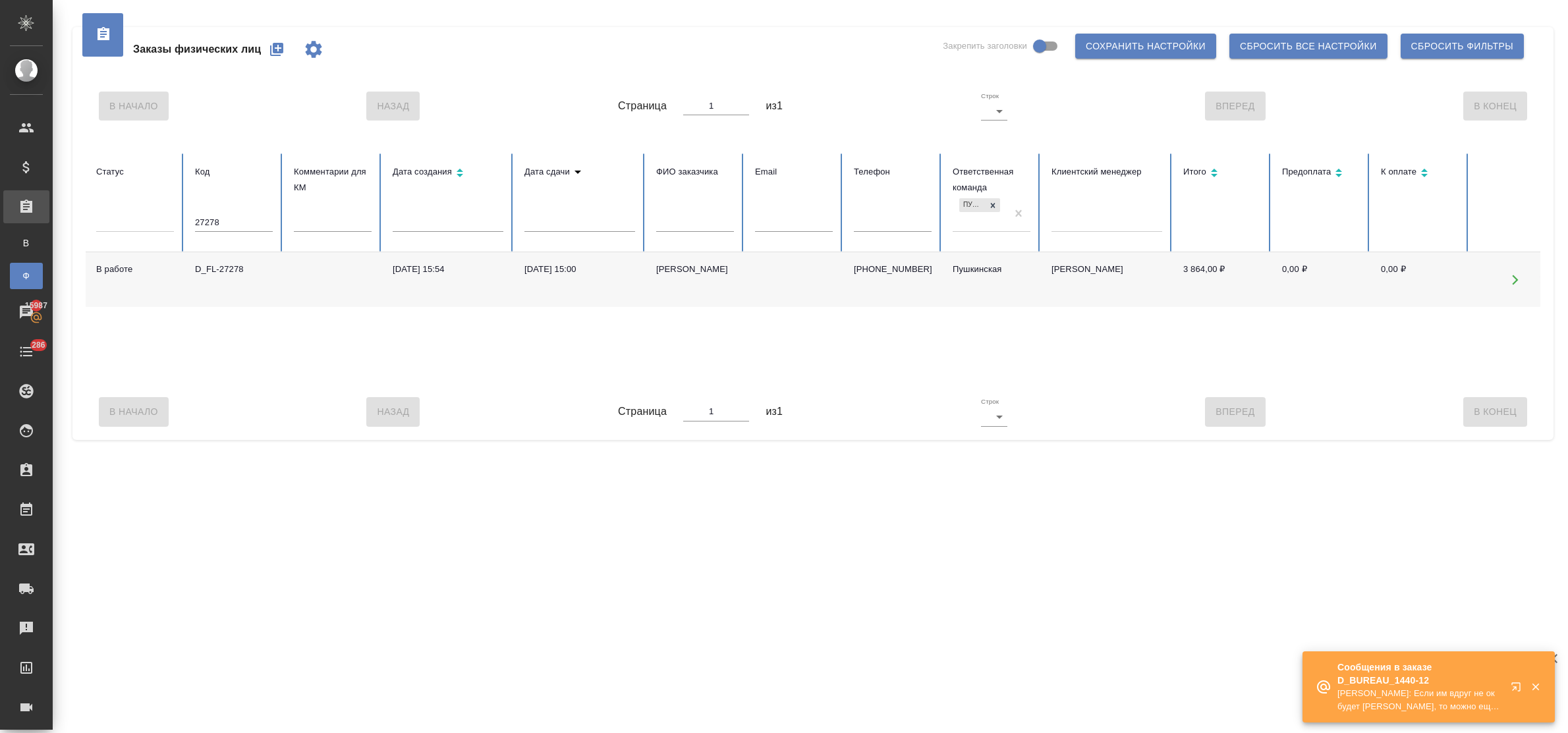
click at [273, 43] on icon "button" at bounding box center [277, 49] width 16 height 16
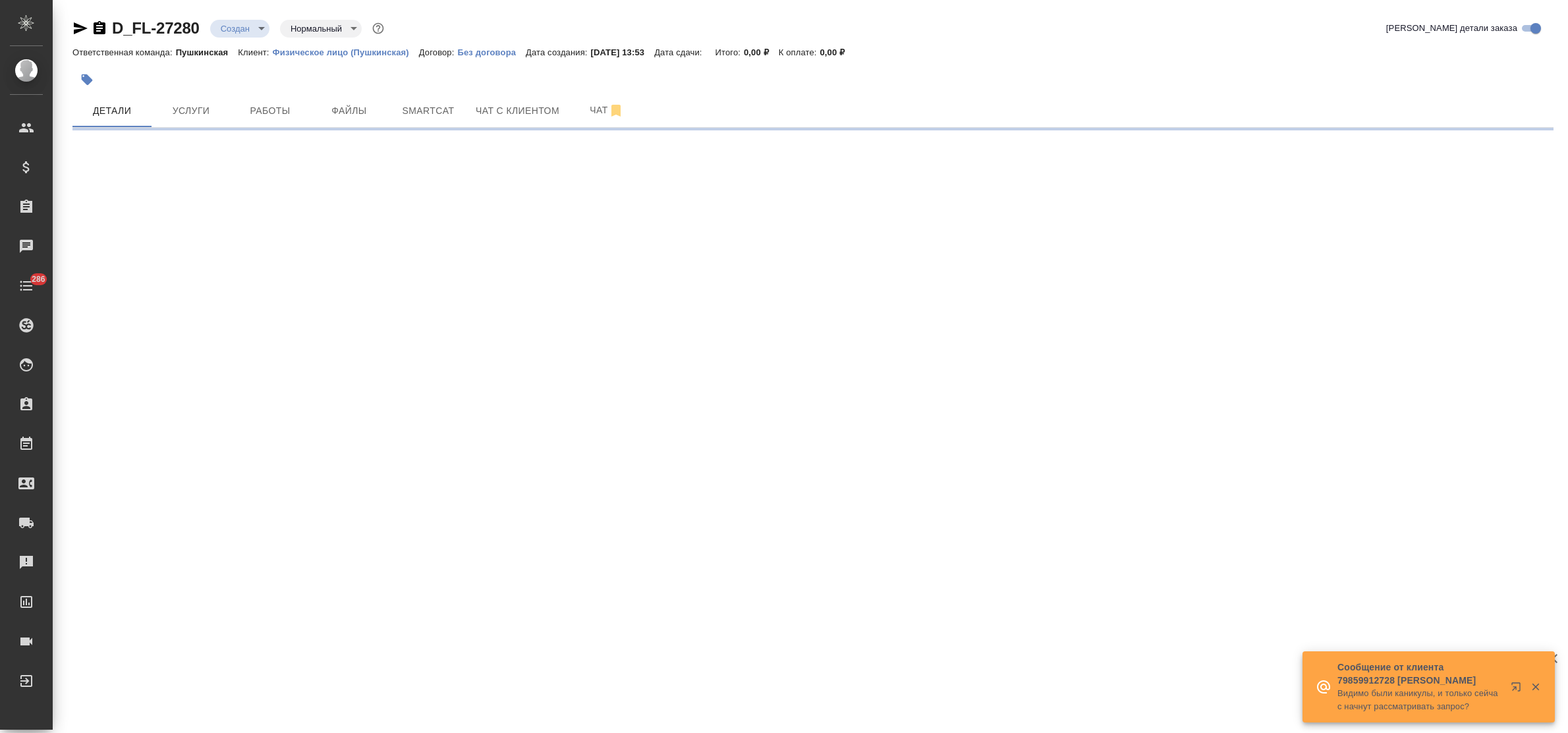
select select "RU"
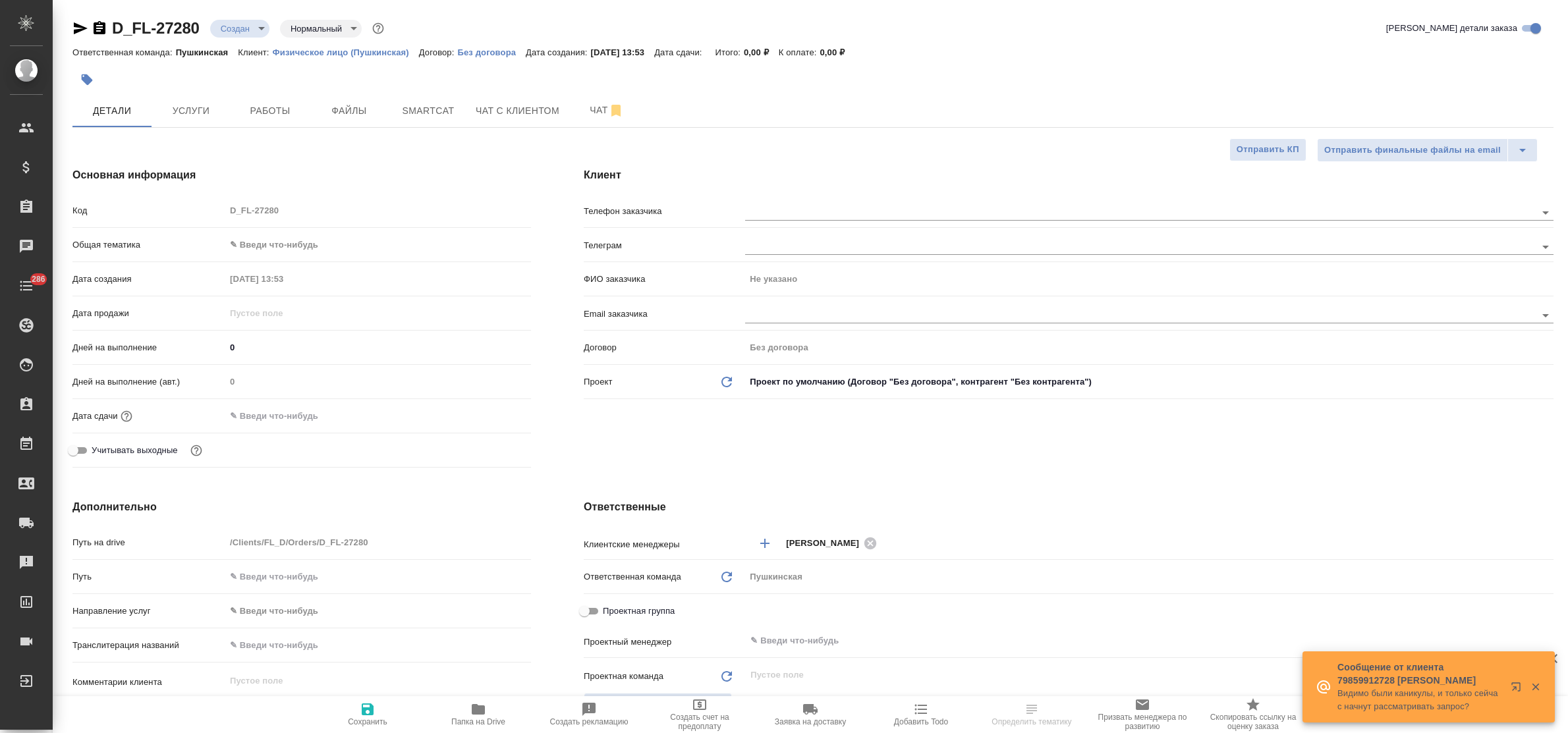
type textarea "x"
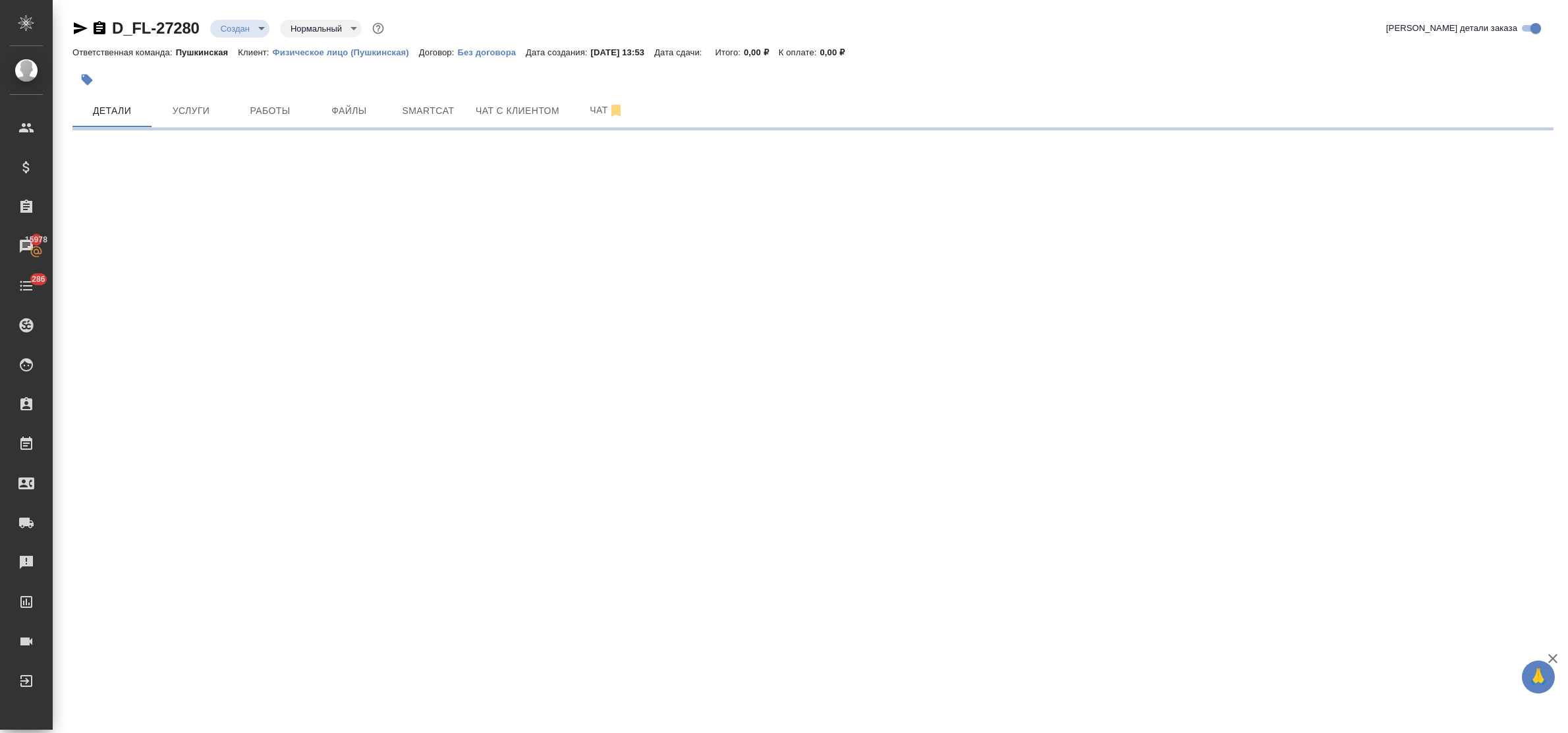
select select "RU"
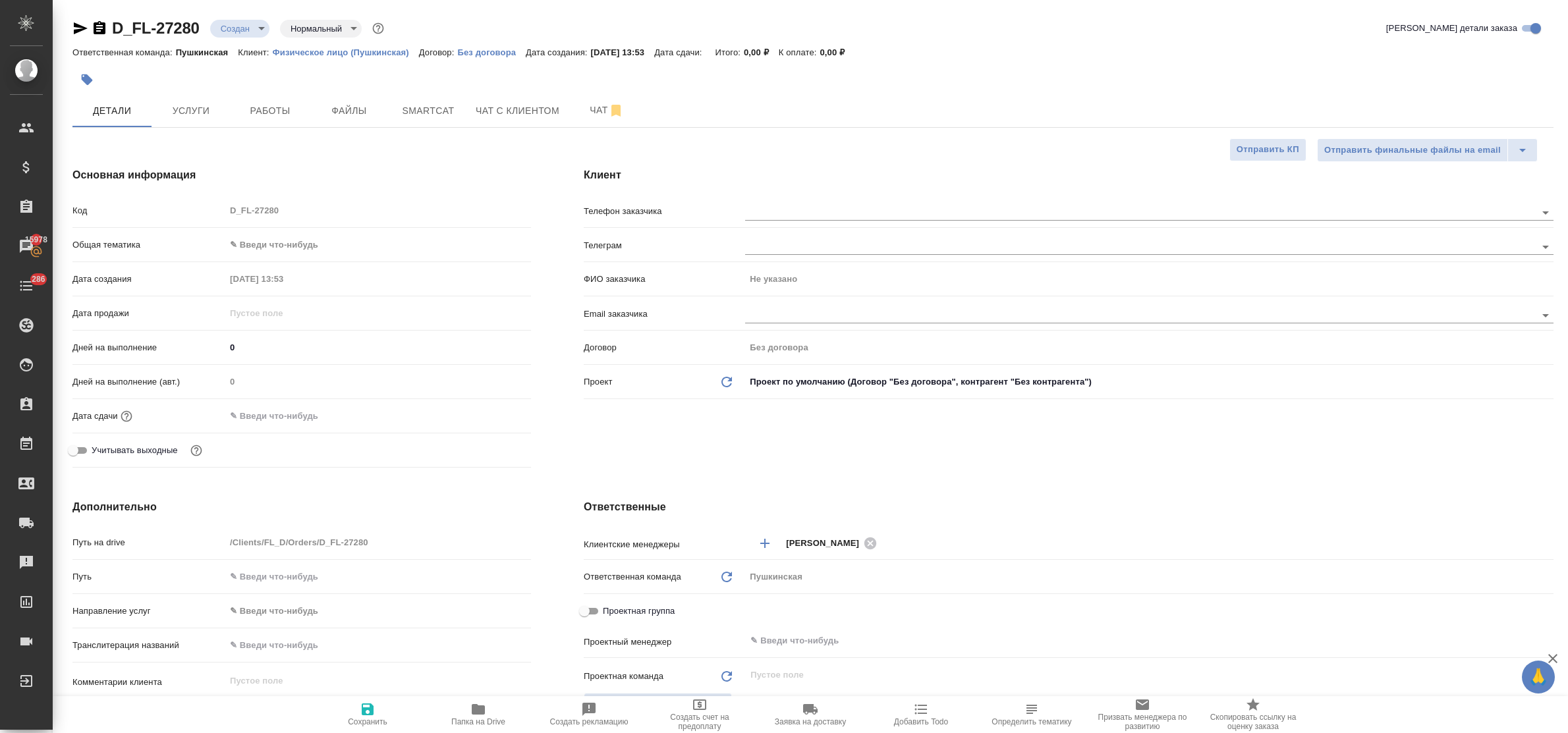
type textarea "x"
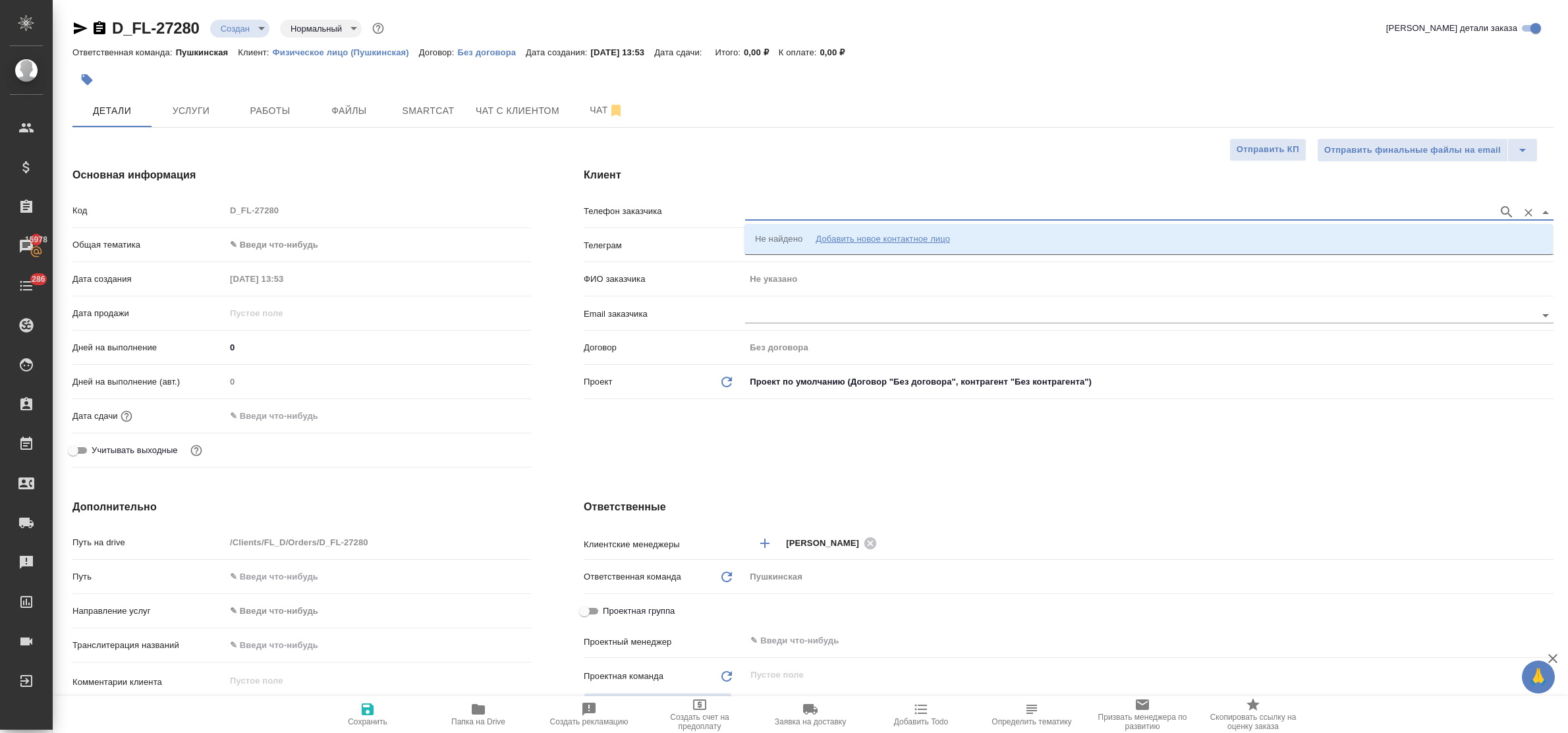
click at [776, 212] on input "text" at bounding box center [1118, 212] width 746 height 16
click at [857, 234] on div "Добавить новое контактное лицо" at bounding box center [882, 239] width 135 height 13
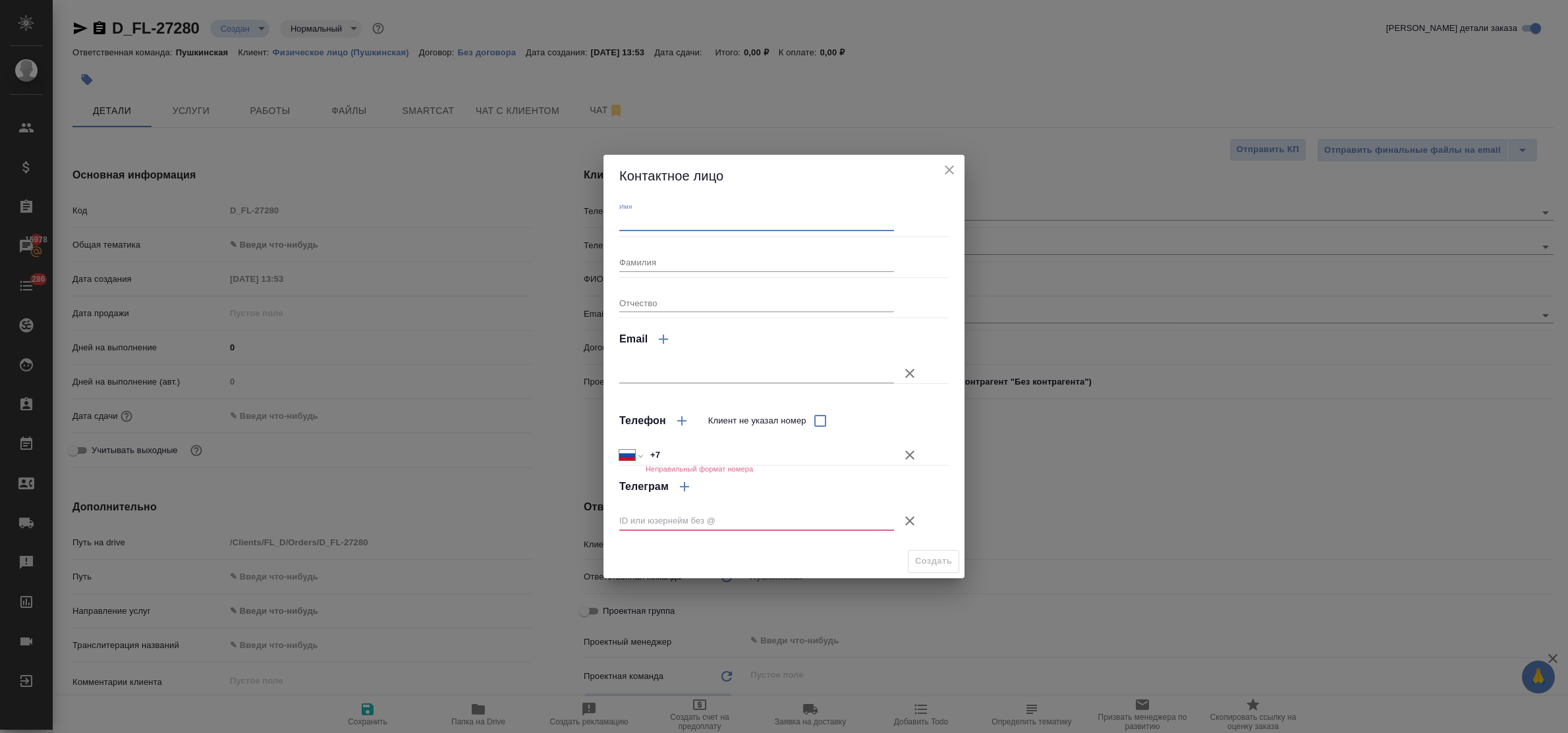
click at [675, 228] on input "Имя" at bounding box center [757, 222] width 275 height 19
type input "Светлана"
click at [680, 459] on input "+7" at bounding box center [770, 456] width 248 height 19
type input "+7 965 371 55 17"
click at [907, 523] on icon "button" at bounding box center [909, 521] width 9 height 9
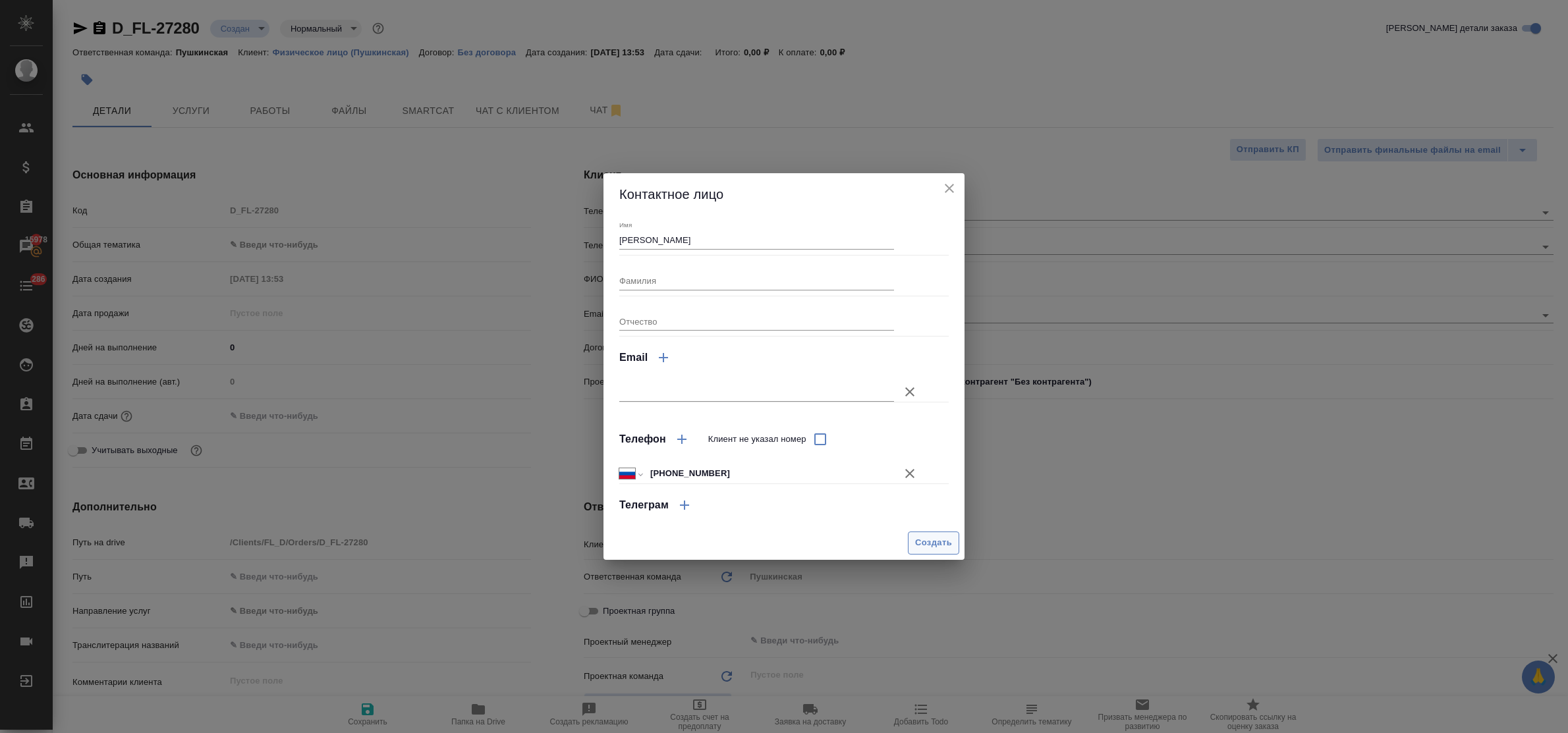
click at [924, 545] on span "Создать" at bounding box center [933, 543] width 37 height 15
type input "Светлана"
type textarea "x"
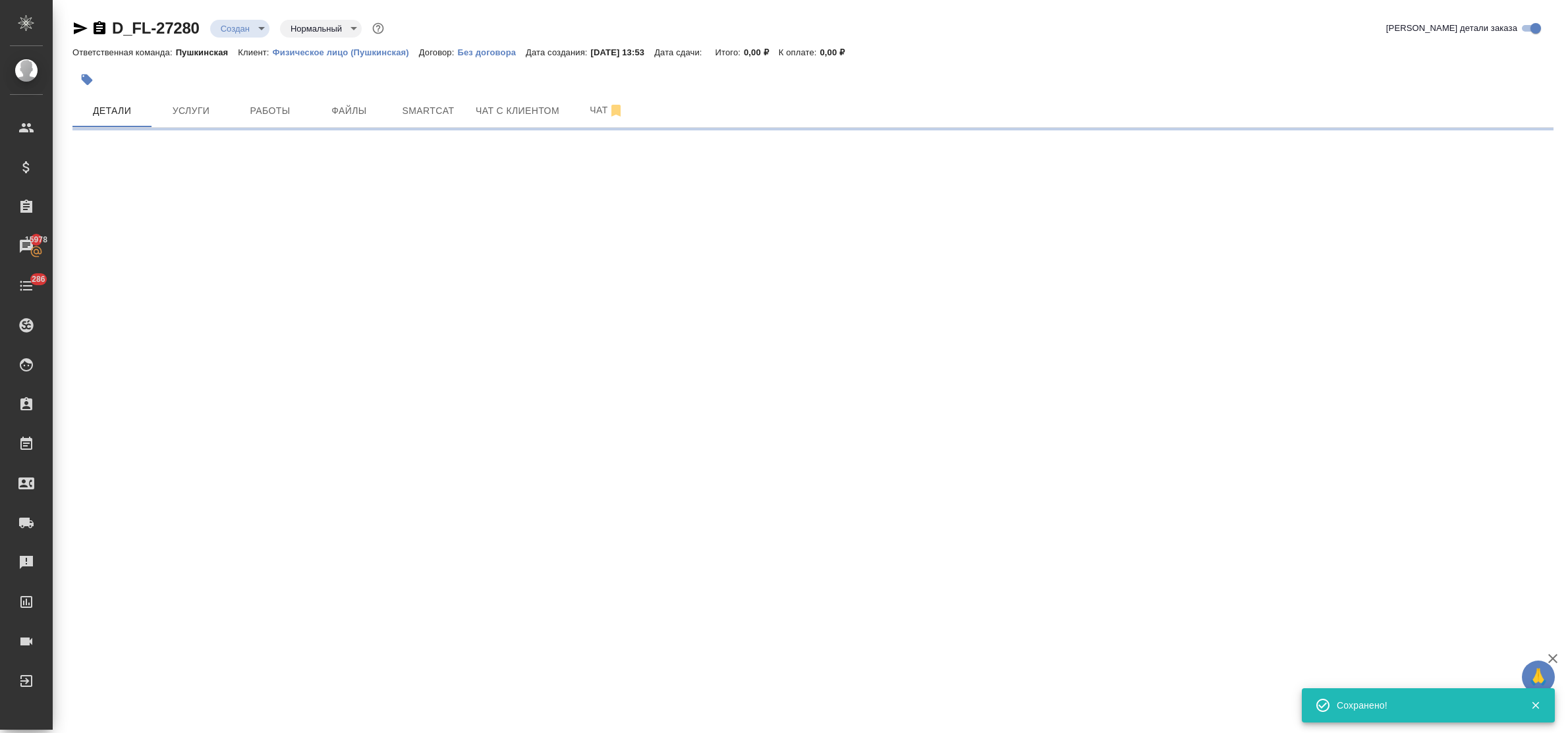
type input "holyTrinity"
select select "RU"
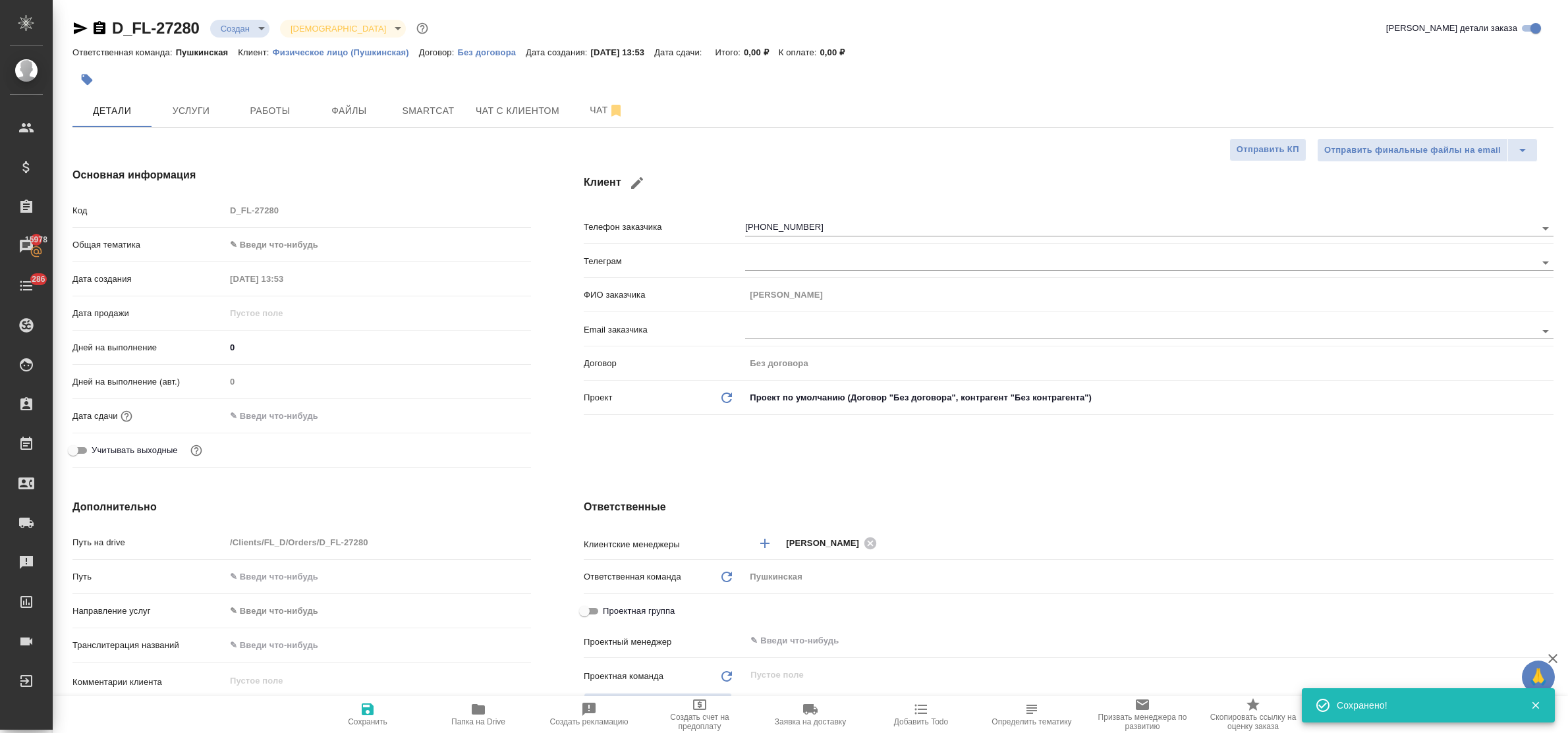
type textarea "x"
click at [304, 243] on body "🙏 .cls-1 fill:#fff; AWATERA Bulakhova Elena Клиенты Спецификации Заказы 15978 Ч…" at bounding box center [784, 366] width 1568 height 733
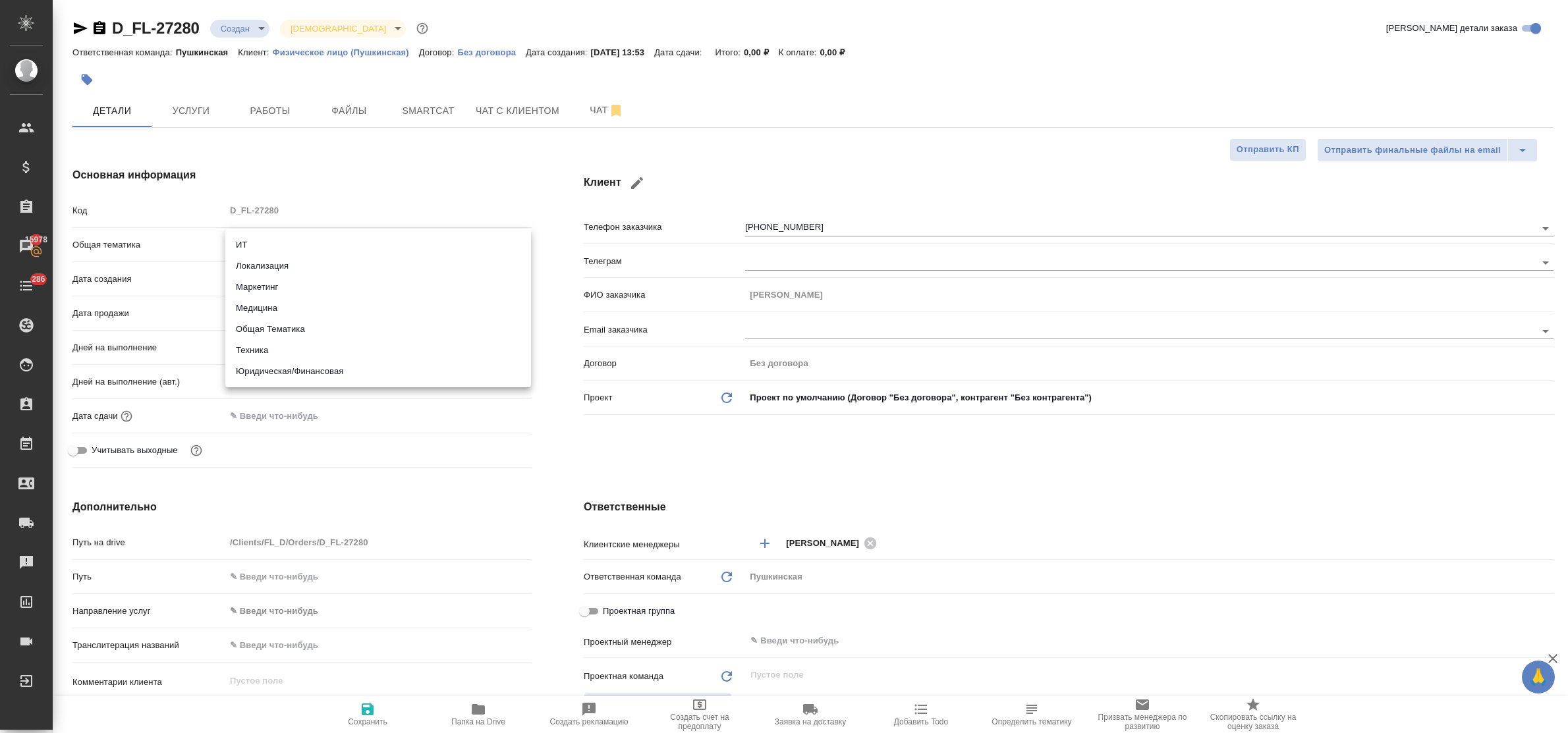
click at [337, 366] on li "Юридическая/Финансовая" at bounding box center [378, 371] width 306 height 21
type input "yr-fn"
type textarea "x"
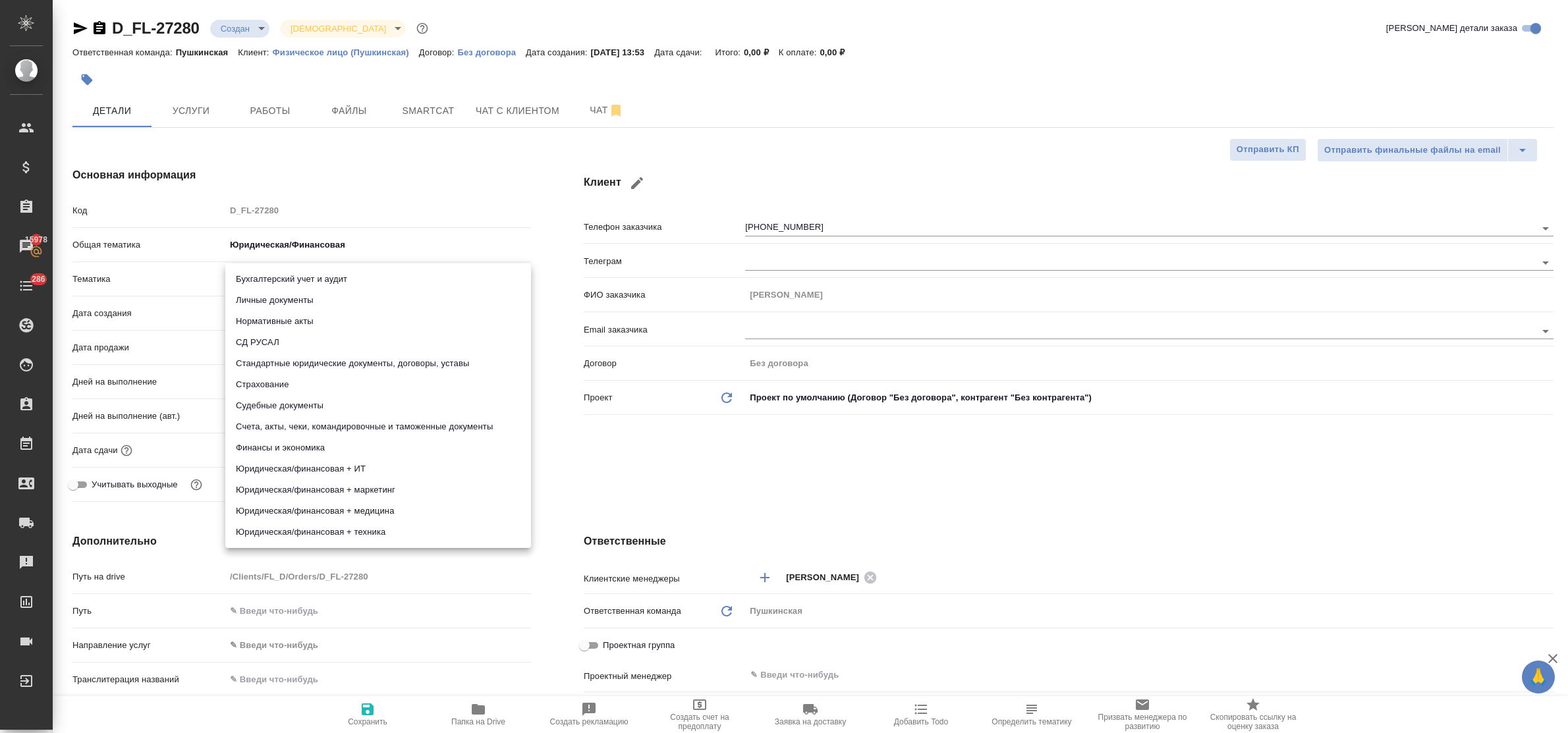
click at [298, 275] on body "🙏 .cls-1 fill:#fff; AWATERA Bulakhova Elena Клиенты Спецификации Заказы 15978 Ч…" at bounding box center [784, 366] width 1568 height 733
click at [337, 367] on li "Стандартные юридические документы, договоры, уставы" at bounding box center [378, 363] width 306 height 21
type textarea "x"
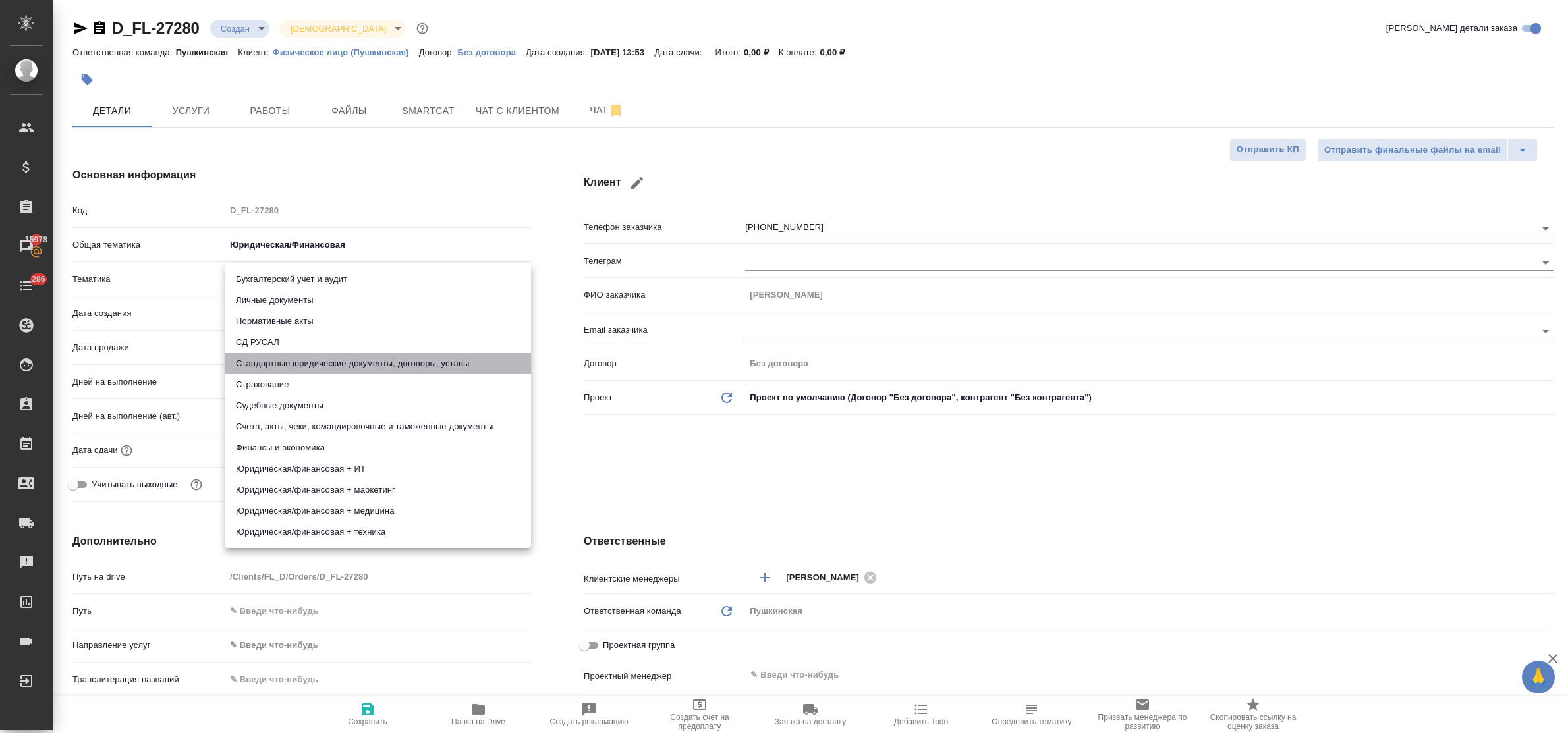
type input "5f647205b73bc97568ca66bf"
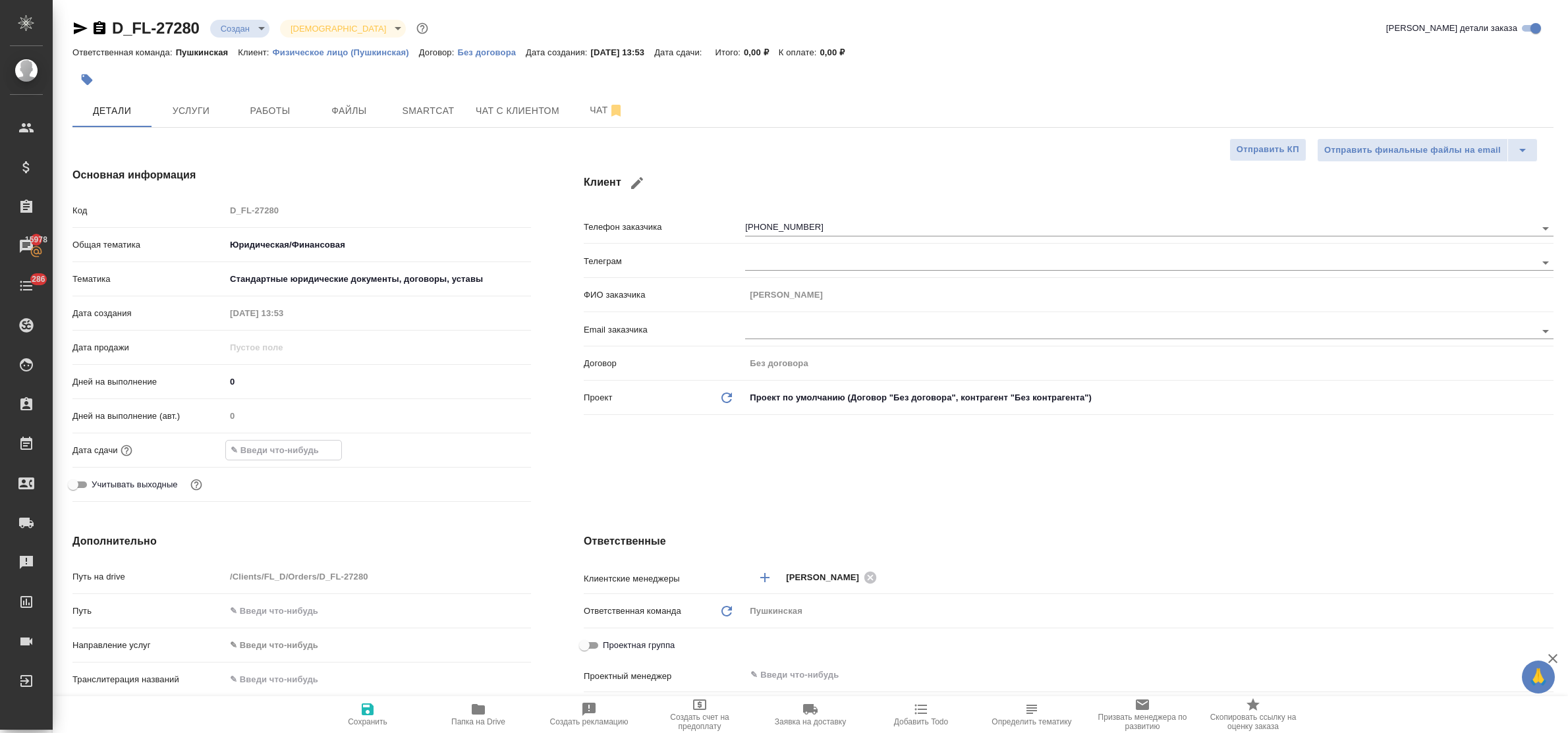
click at [311, 451] on input "text" at bounding box center [284, 450] width 115 height 19
click at [492, 449] on icon "button" at bounding box center [493, 450] width 16 height 16
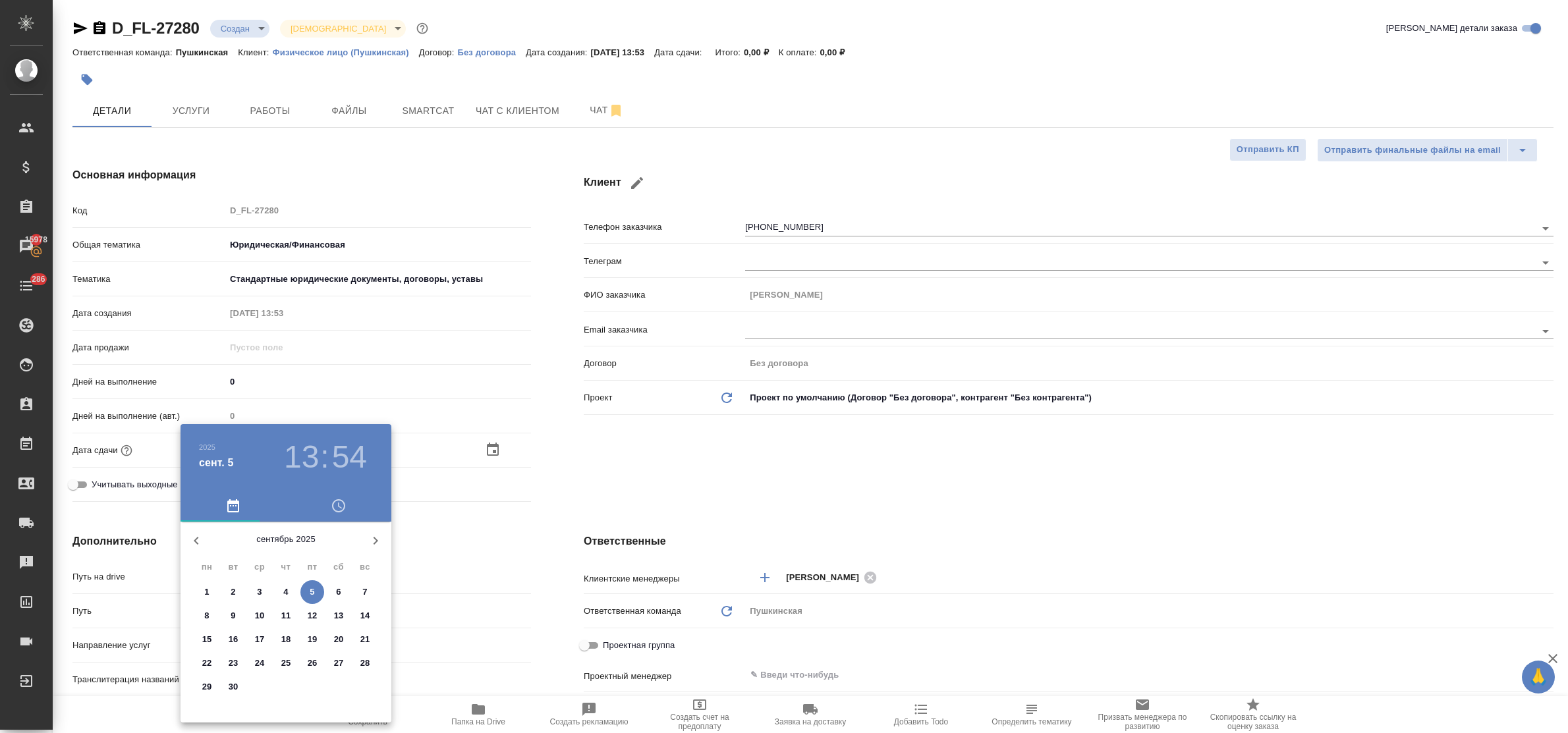
click at [204, 612] on p "8" at bounding box center [206, 615] width 5 height 13
type input "08.09.2025 13:54"
type textarea "x"
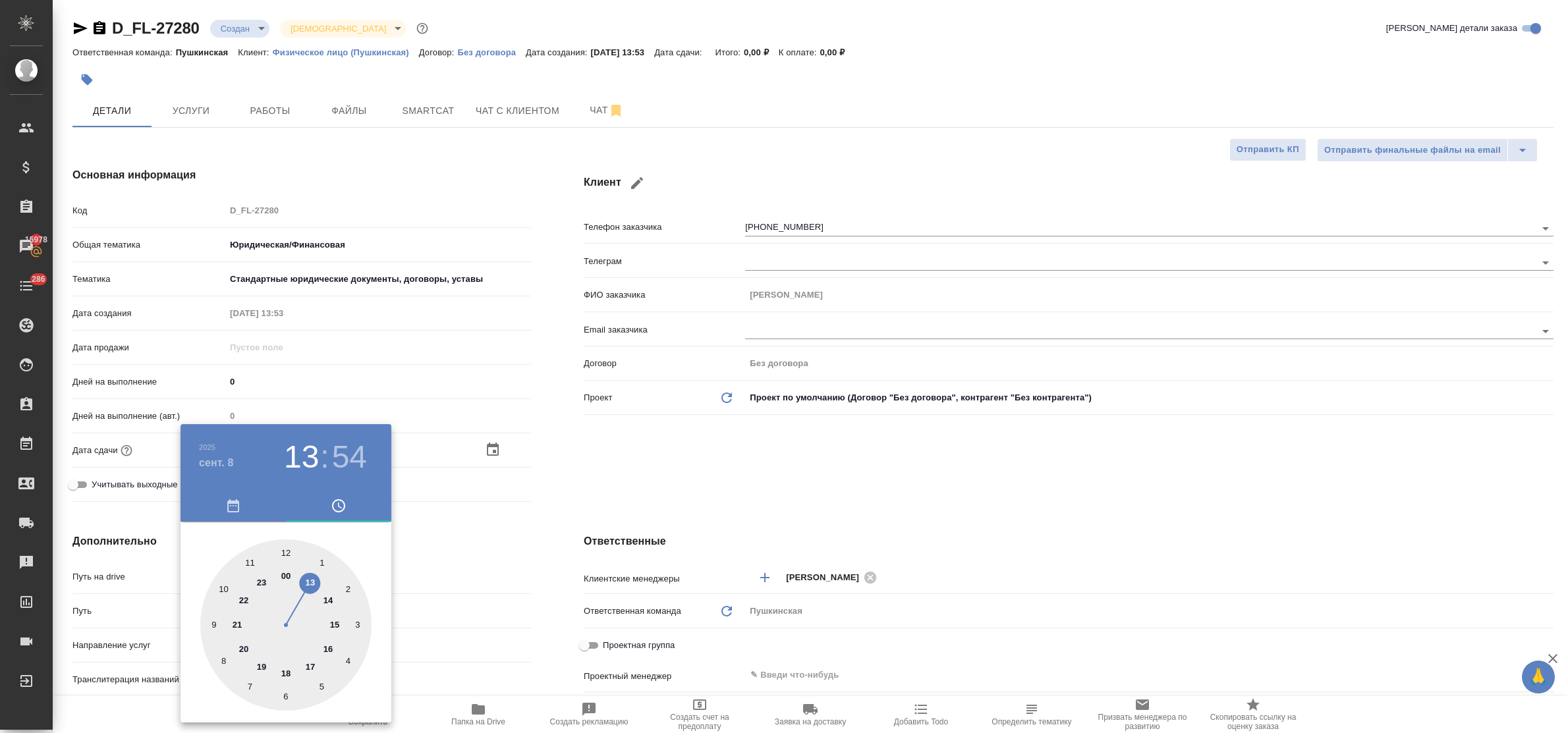
click at [330, 600] on div at bounding box center [286, 625] width 171 height 171
type input "08.09.2025 14:54"
type textarea "x"
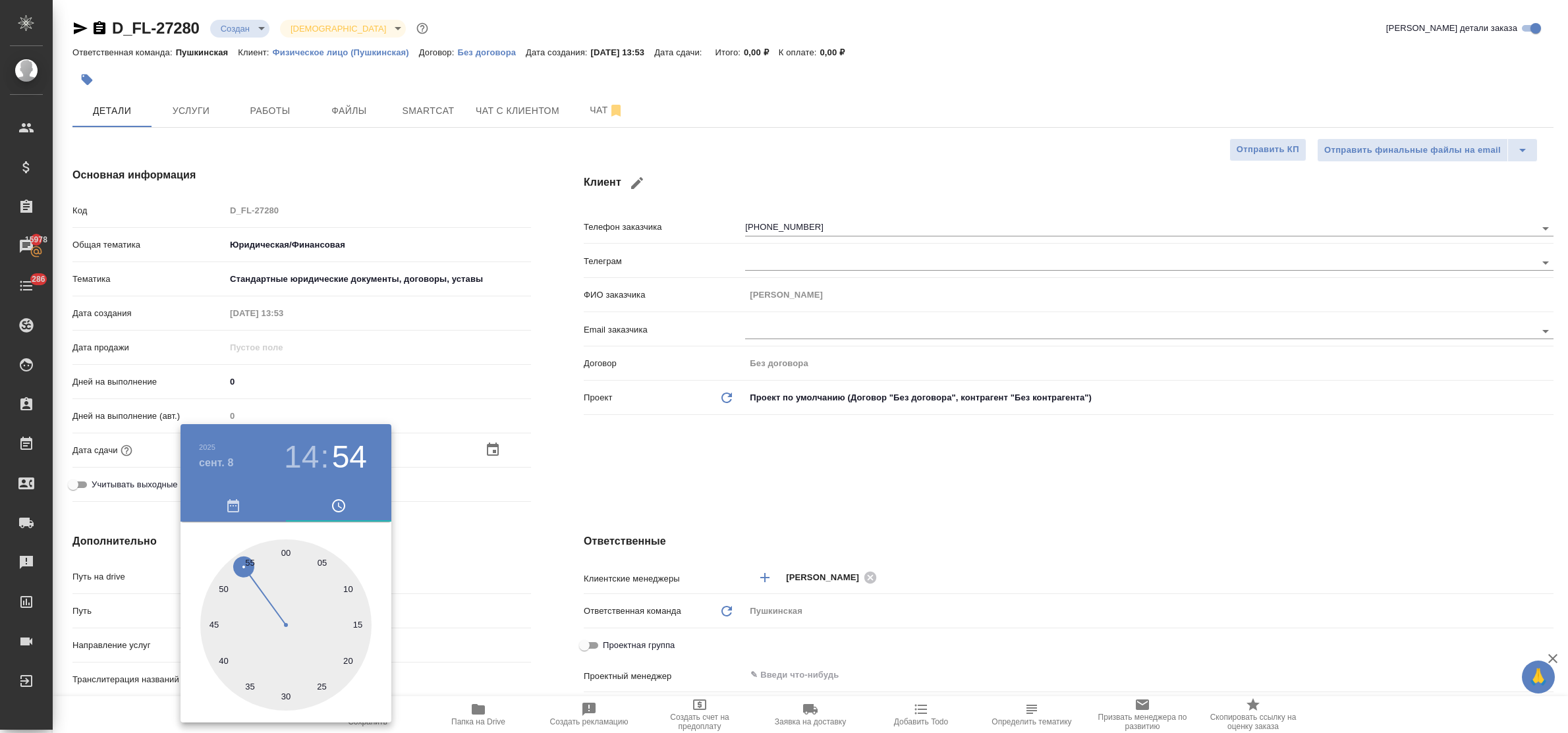
drag, startPoint x: 284, startPoint y: 551, endPoint x: 428, endPoint y: 568, distance: 145.0
click at [285, 551] on div at bounding box center [286, 625] width 171 height 171
type input "08.09.2025 14:00"
type textarea "x"
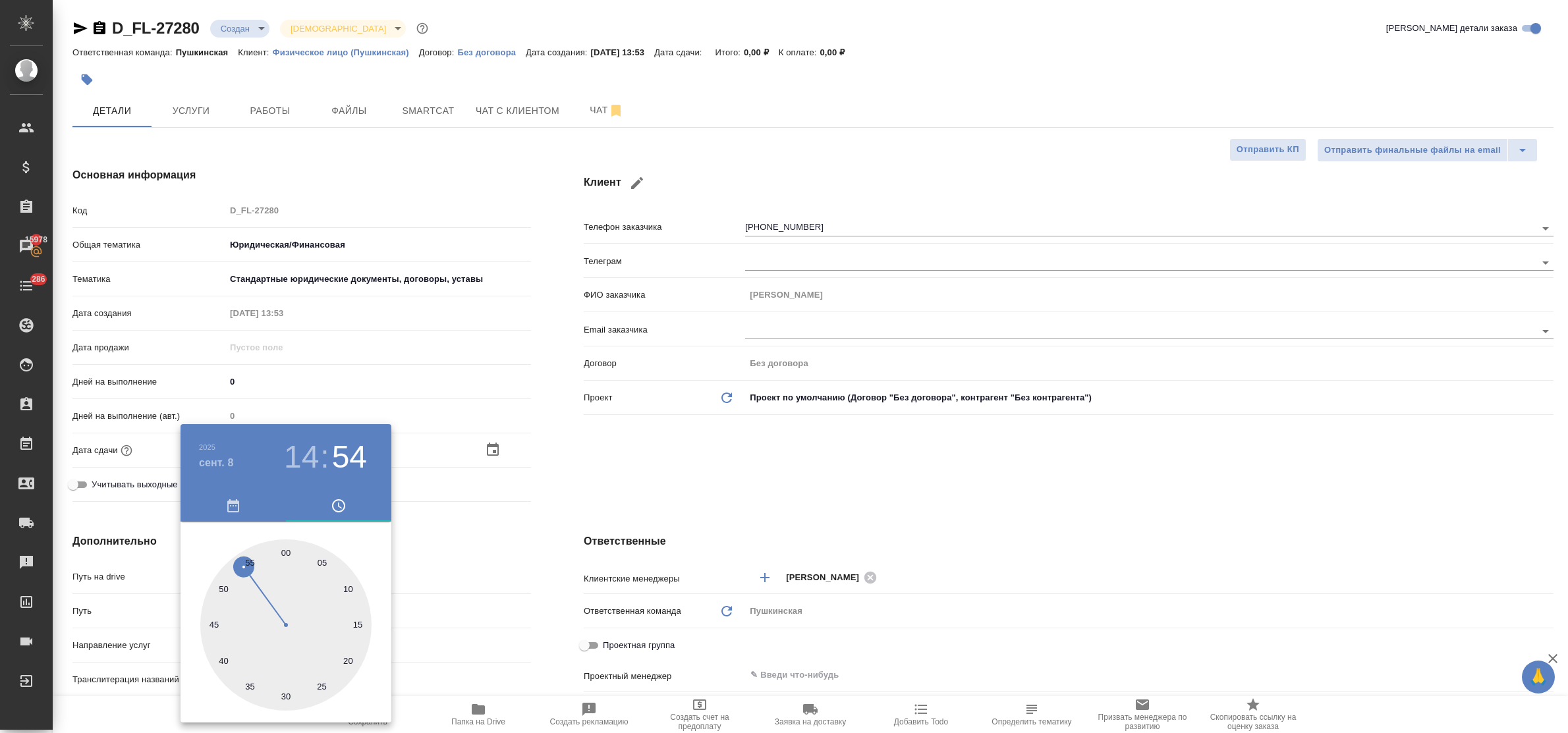
type textarea "x"
click at [456, 571] on div at bounding box center [784, 366] width 1568 height 733
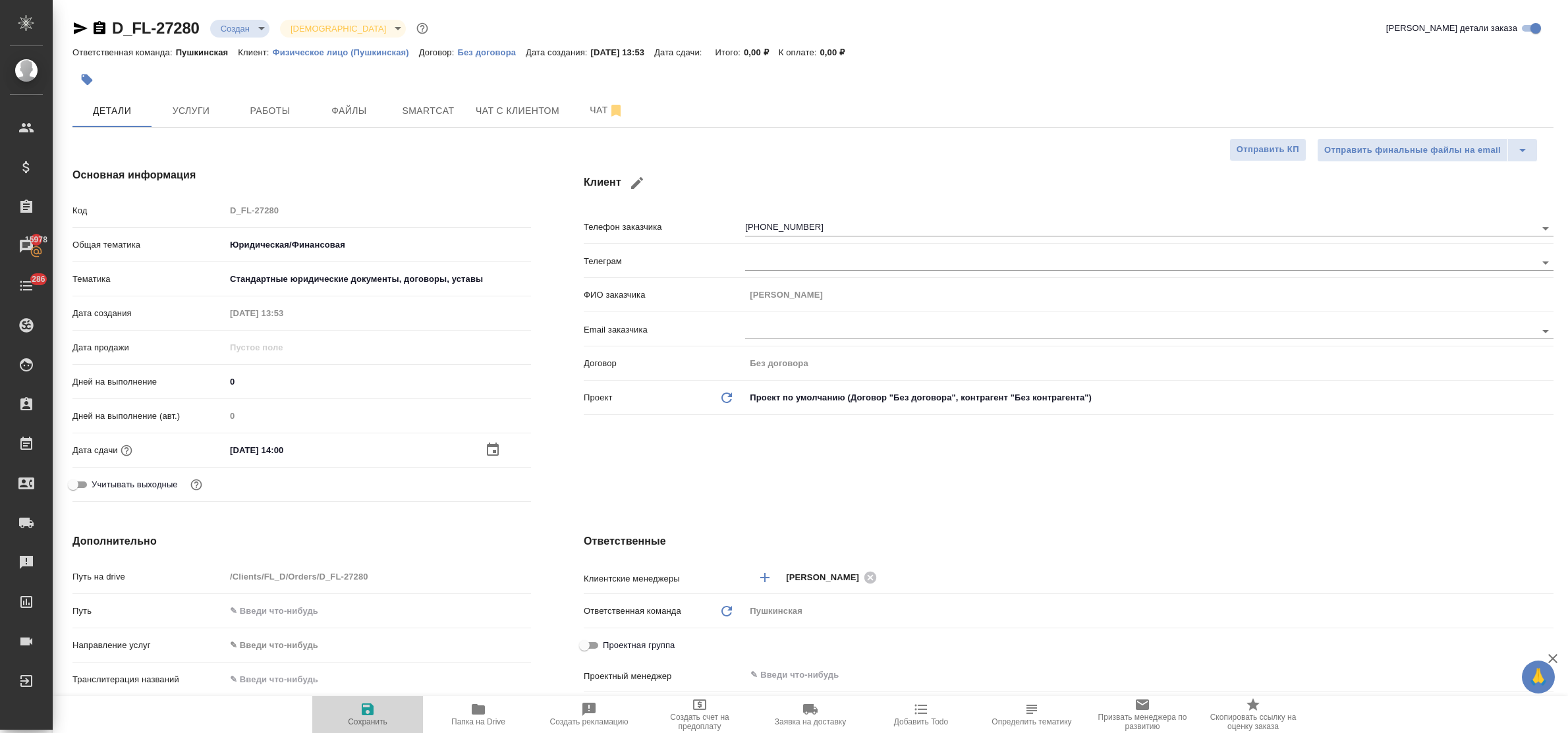
click at [366, 705] on icon "button" at bounding box center [367, 709] width 12 height 12
type textarea "x"
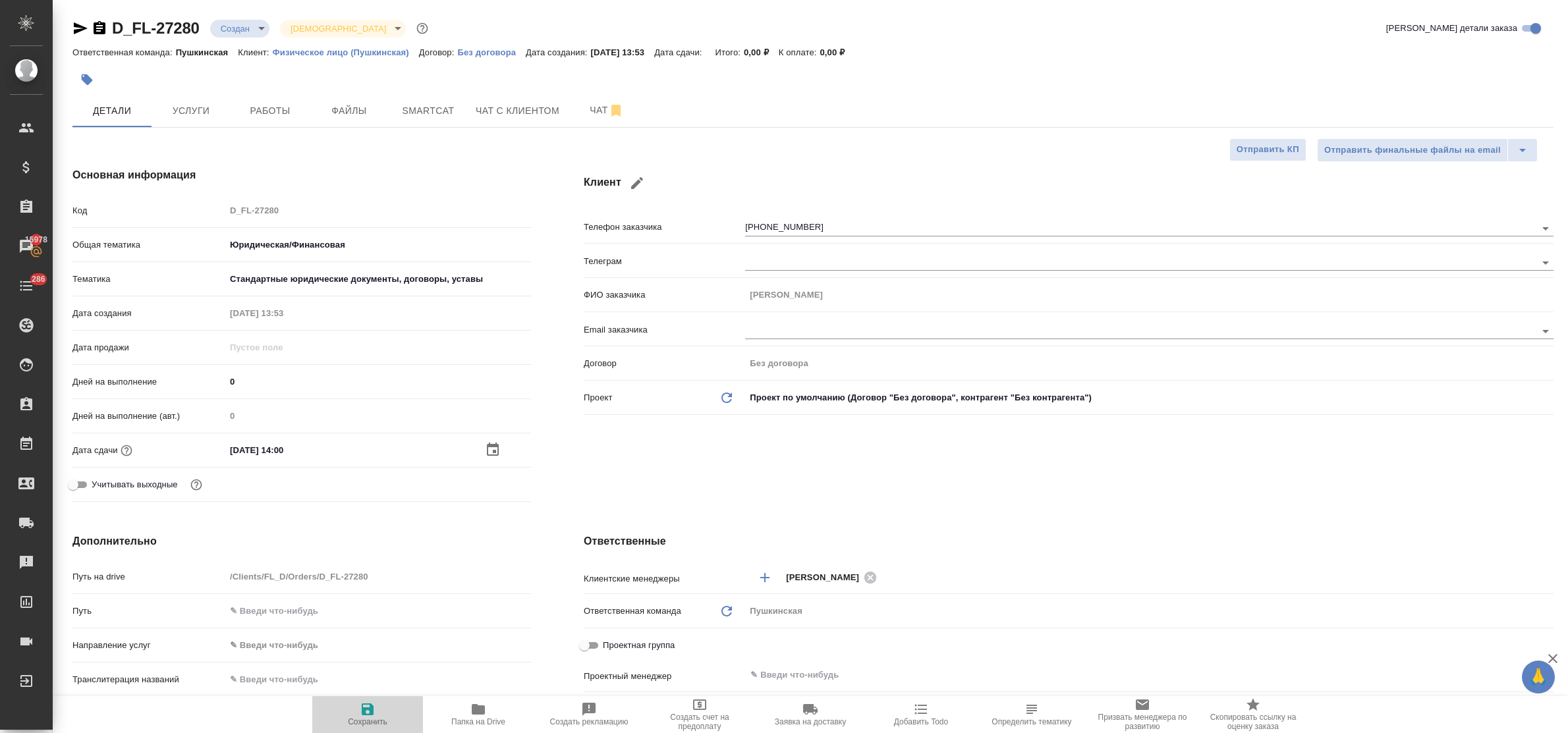
type textarea "x"
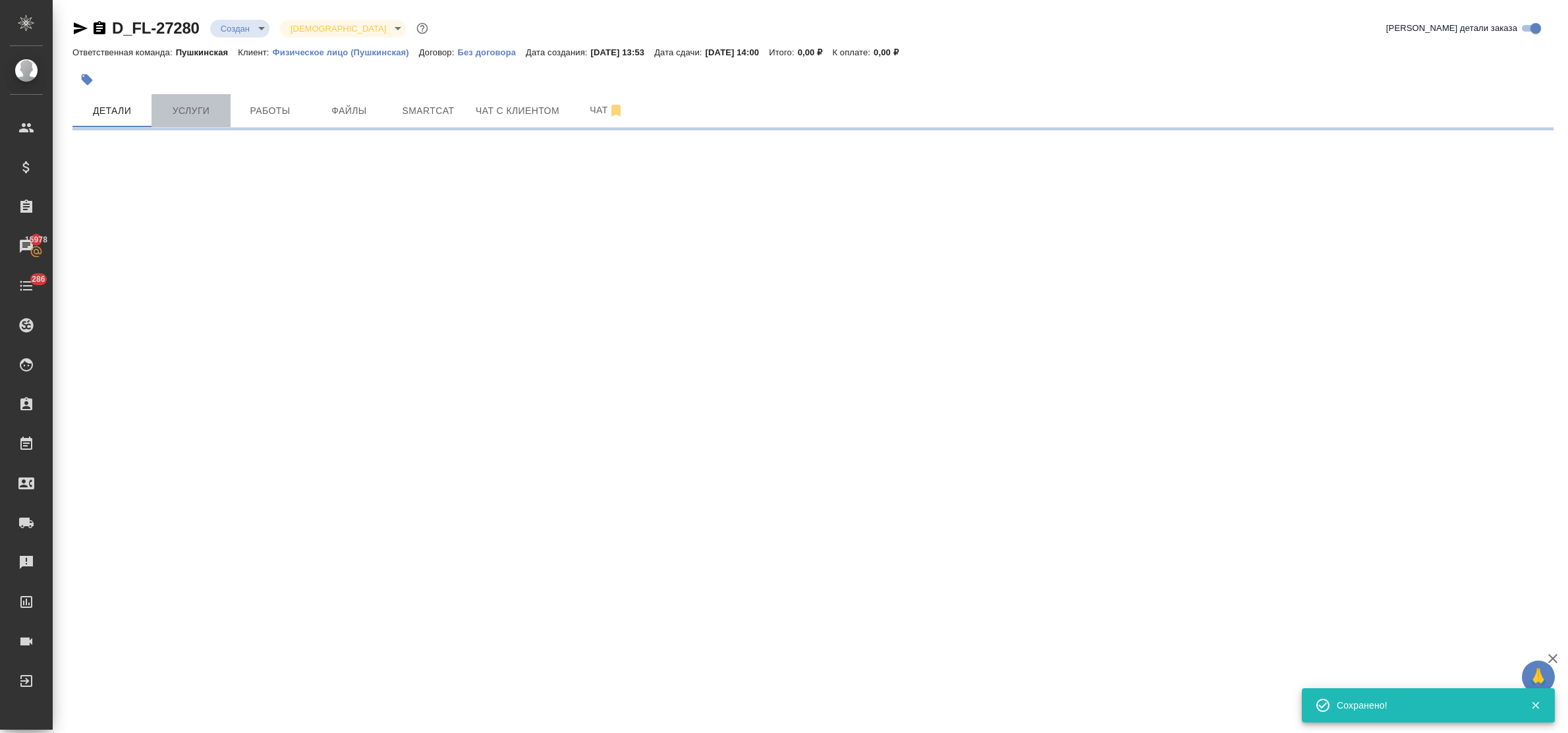
click at [199, 109] on span "Услуги" at bounding box center [191, 111] width 63 height 17
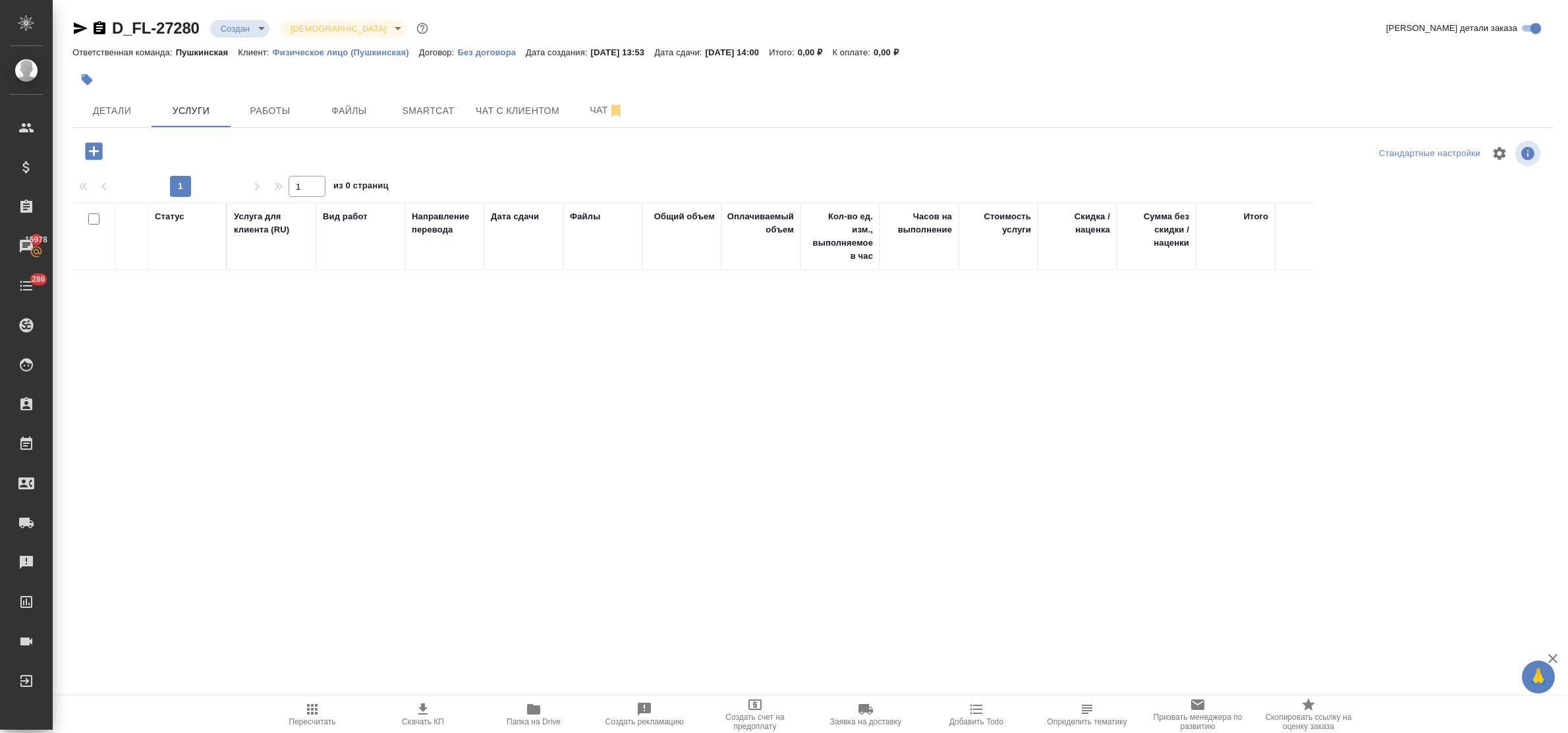
drag, startPoint x: 408, startPoint y: 614, endPoint x: 404, endPoint y: 753, distance: 139.1
click at [404, 732] on html "🙏 .cls-1 fill:#fff; AWATERA Bulakhova Elena Клиенты Спецификации Заказы 15978 Ч…" at bounding box center [784, 366] width 1568 height 733
click at [366, 114] on span "Файлы" at bounding box center [349, 111] width 63 height 17
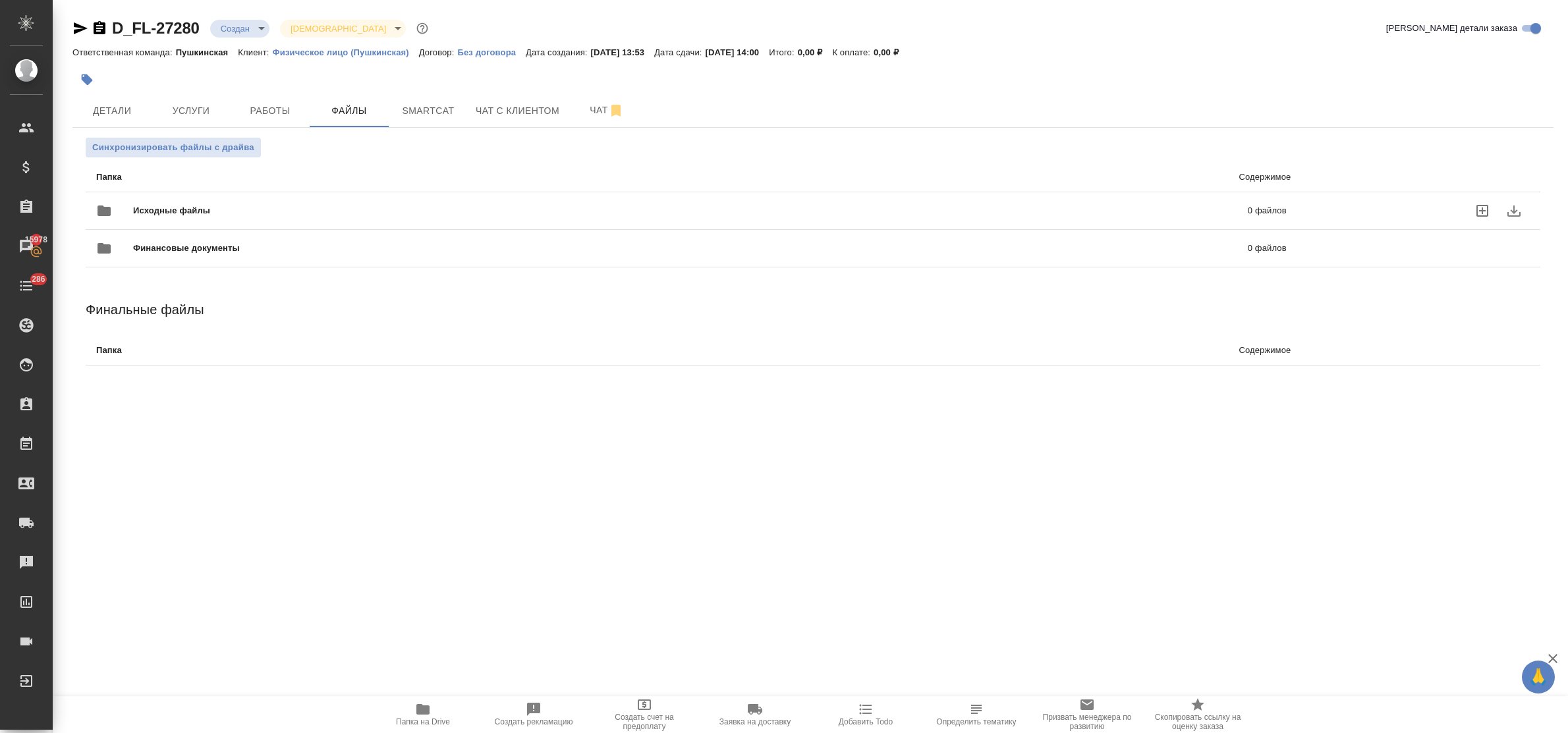
click at [1482, 208] on icon "uploadFiles" at bounding box center [1482, 210] width 16 height 16
click at [0, 0] on input "uploadFiles" at bounding box center [0, 0] width 0 height 0
click at [179, 106] on span "Услуги" at bounding box center [191, 111] width 63 height 17
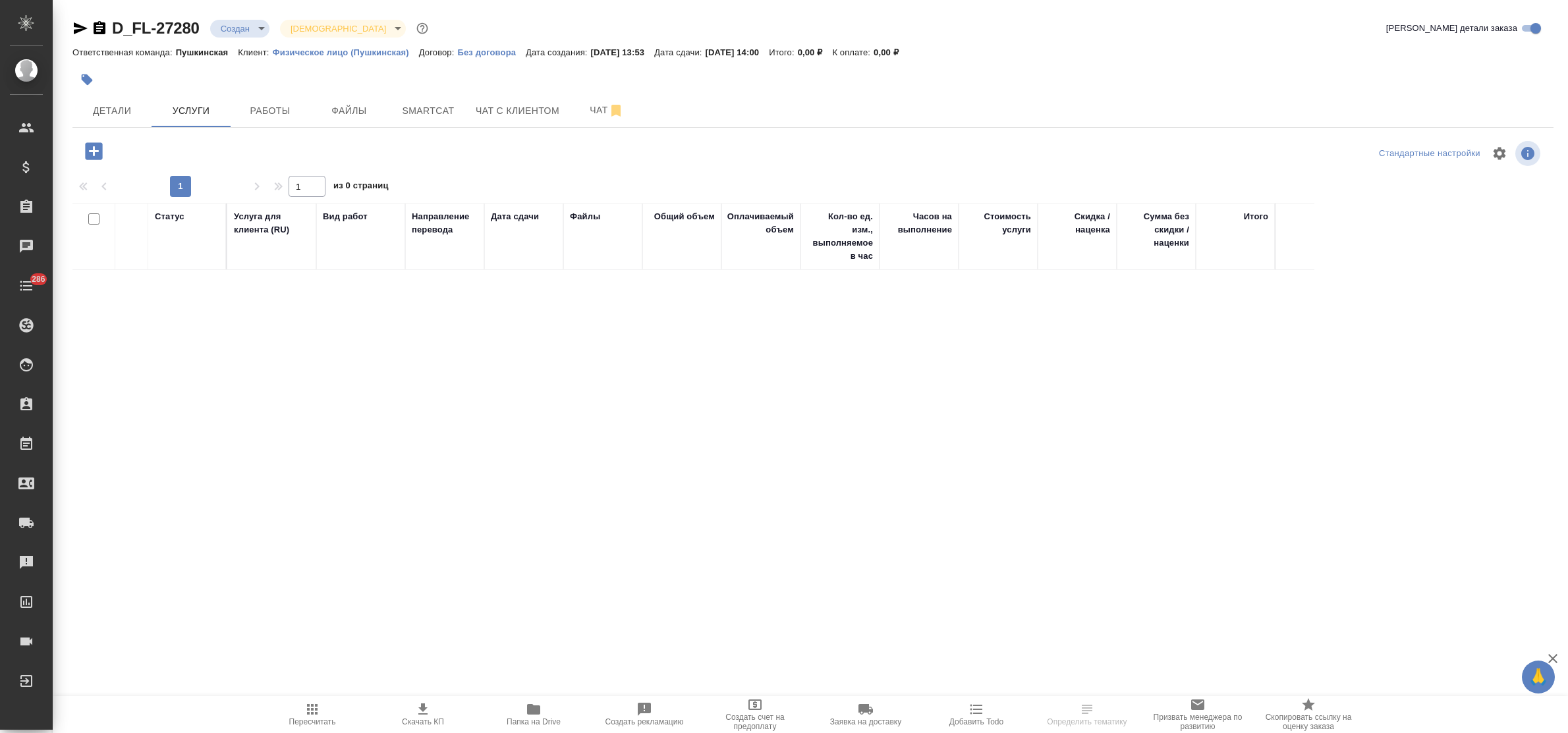
click at [95, 148] on icon "button" at bounding box center [93, 150] width 23 height 23
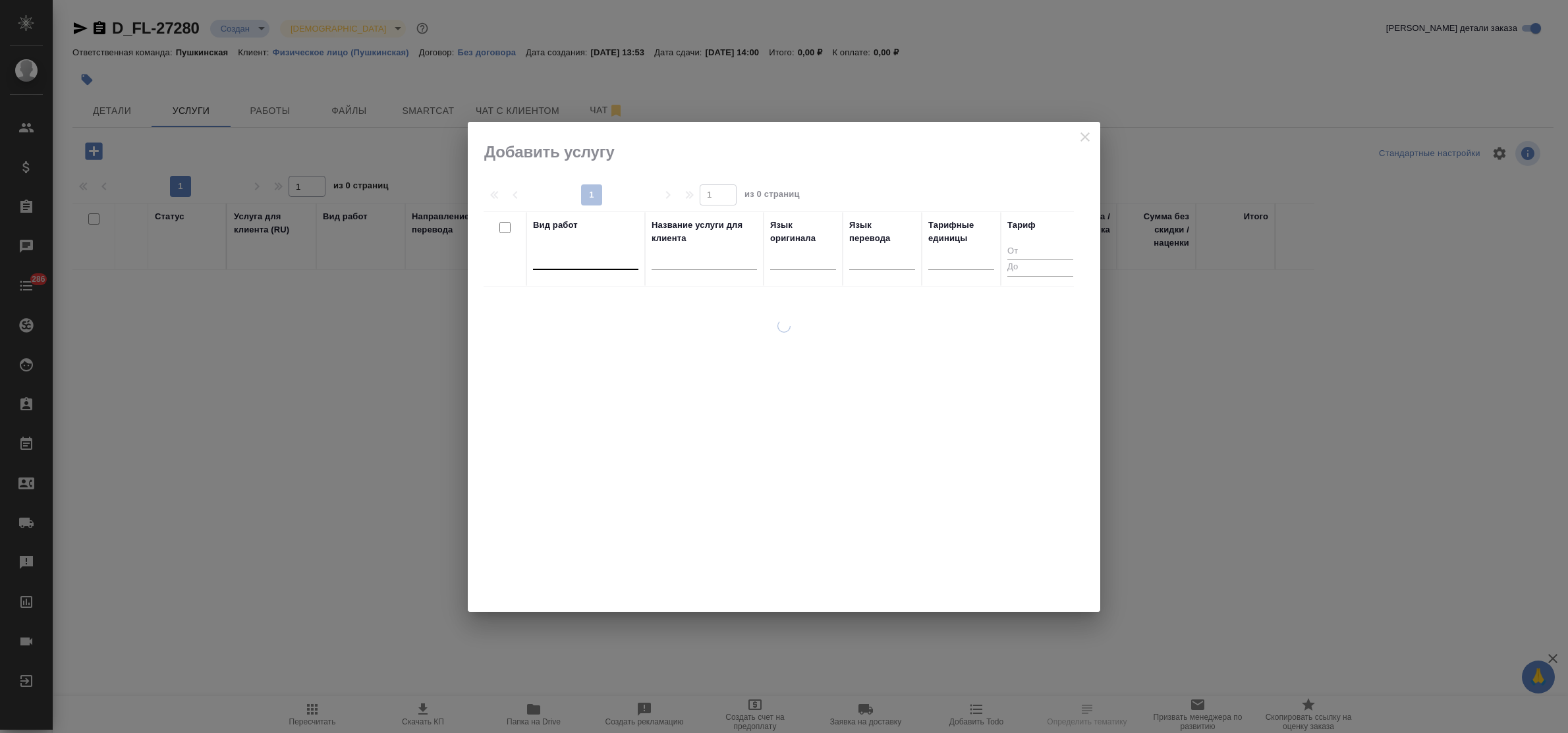
click at [601, 260] on div at bounding box center [586, 257] width 106 height 19
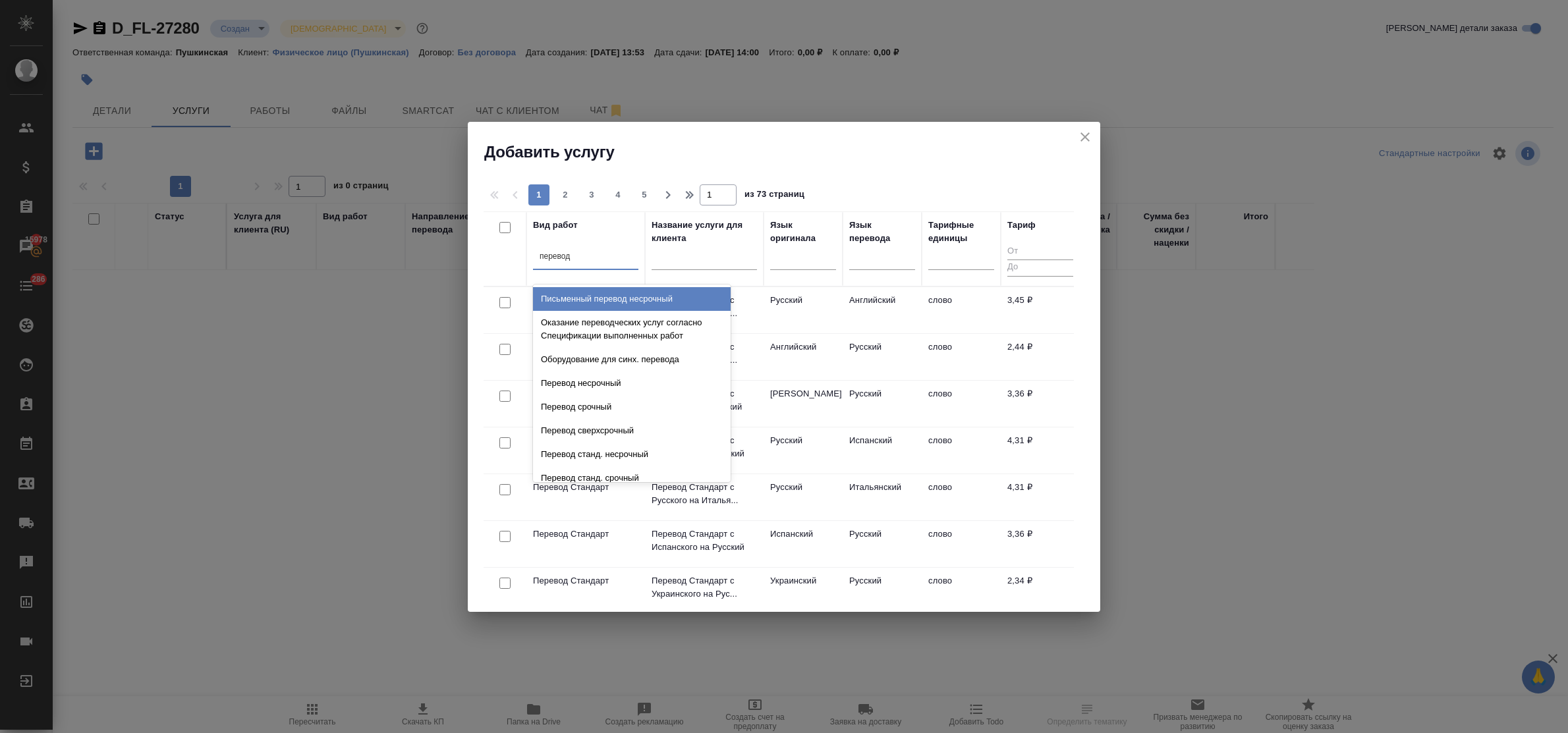
type input "перевод [PERSON_NAME]"
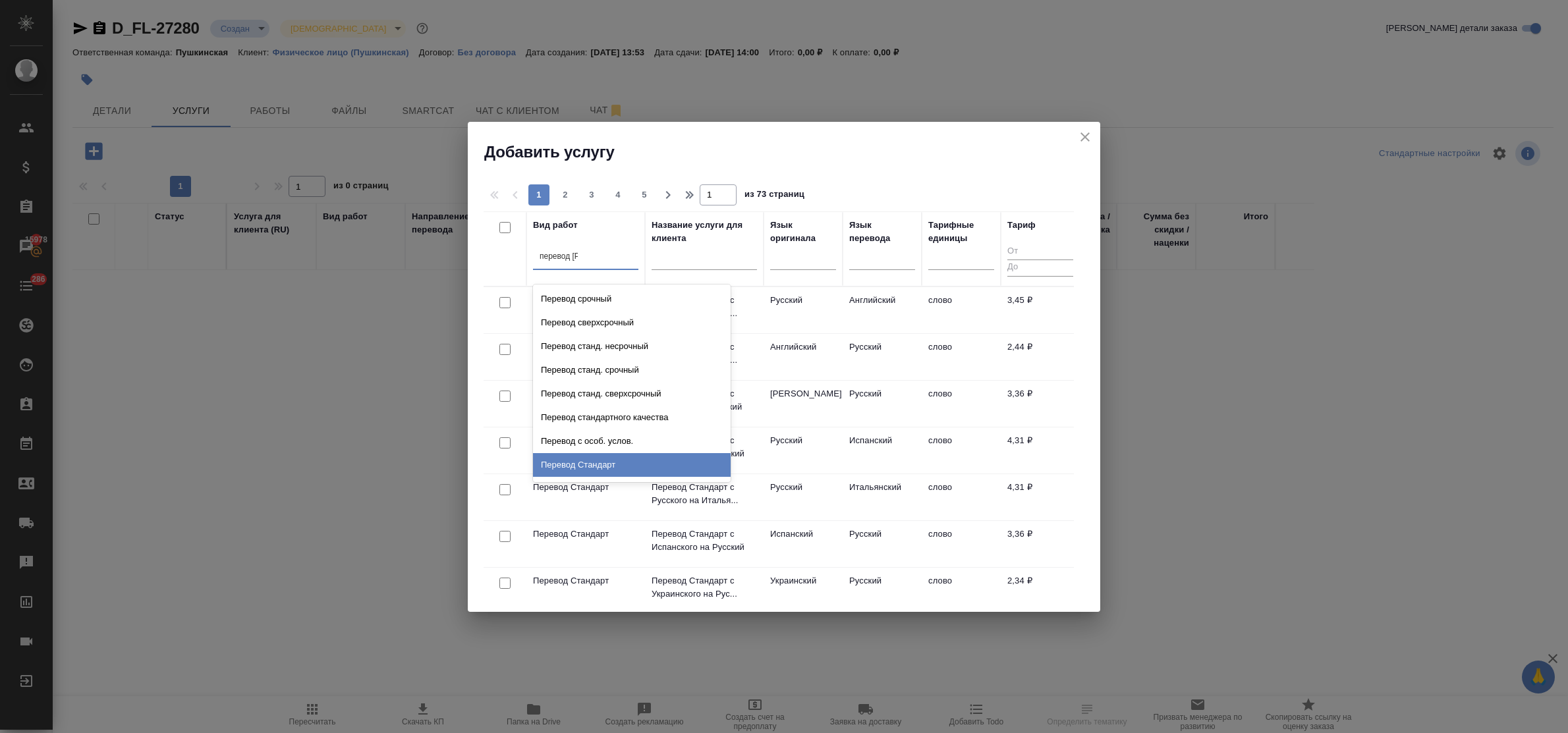
drag, startPoint x: 651, startPoint y: 463, endPoint x: 683, endPoint y: 434, distance: 43.2
click at [653, 463] on div "Перевод Стандарт" at bounding box center [632, 465] width 198 height 23
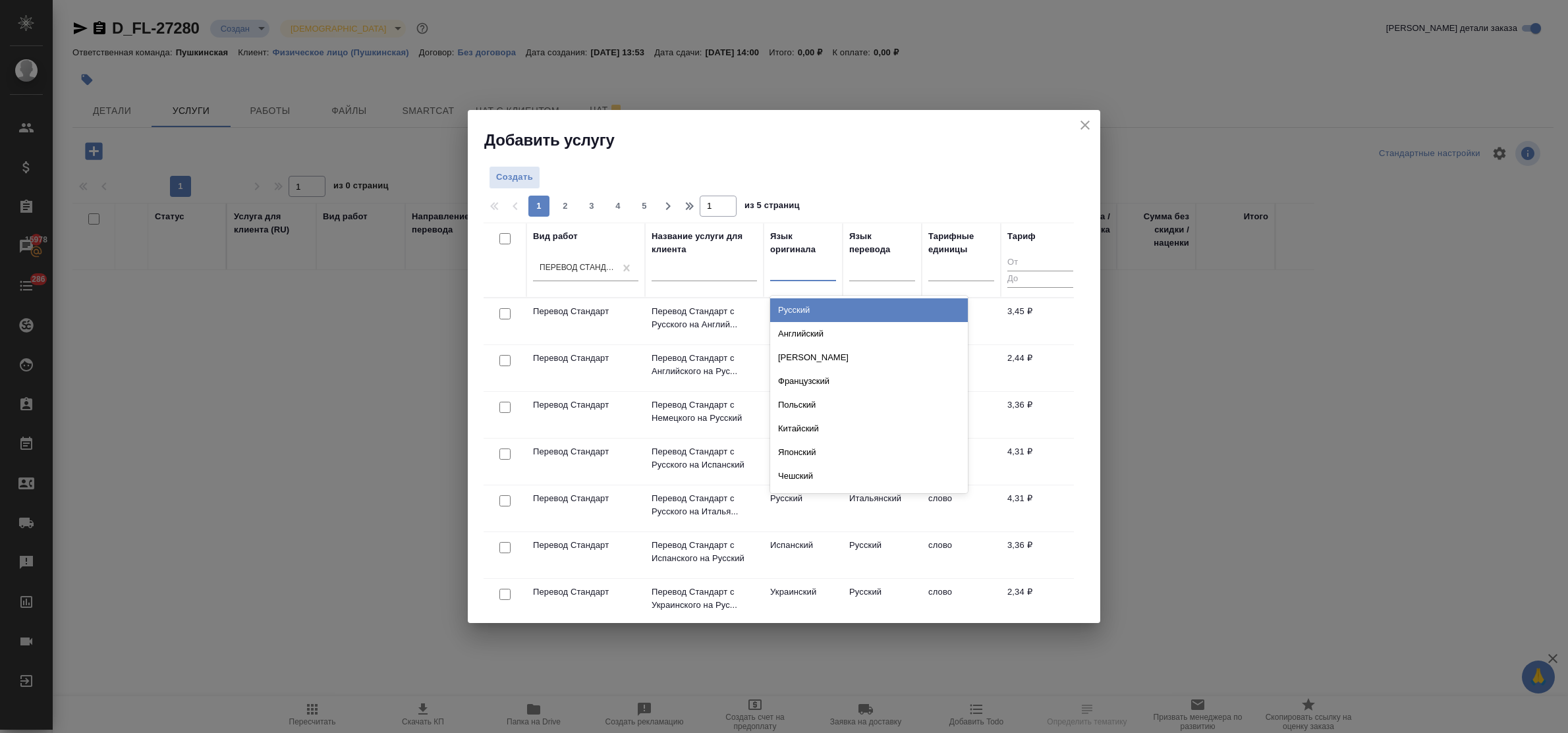
click at [821, 268] on div at bounding box center [804, 268] width 66 height 19
click at [824, 326] on div "Английский" at bounding box center [869, 334] width 198 height 23
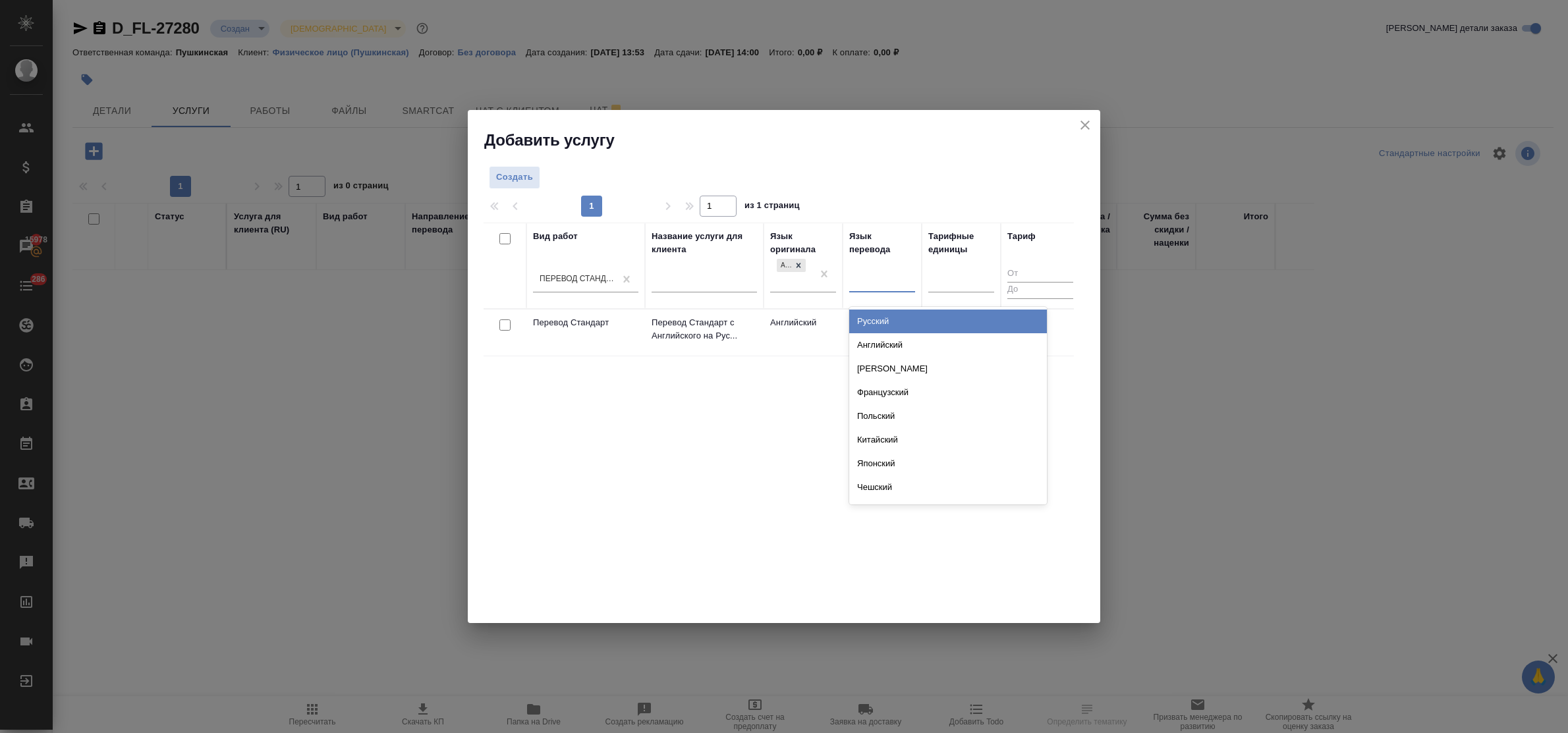
click at [869, 277] on div at bounding box center [882, 279] width 66 height 19
click at [893, 325] on div "Русский" at bounding box center [948, 321] width 198 height 23
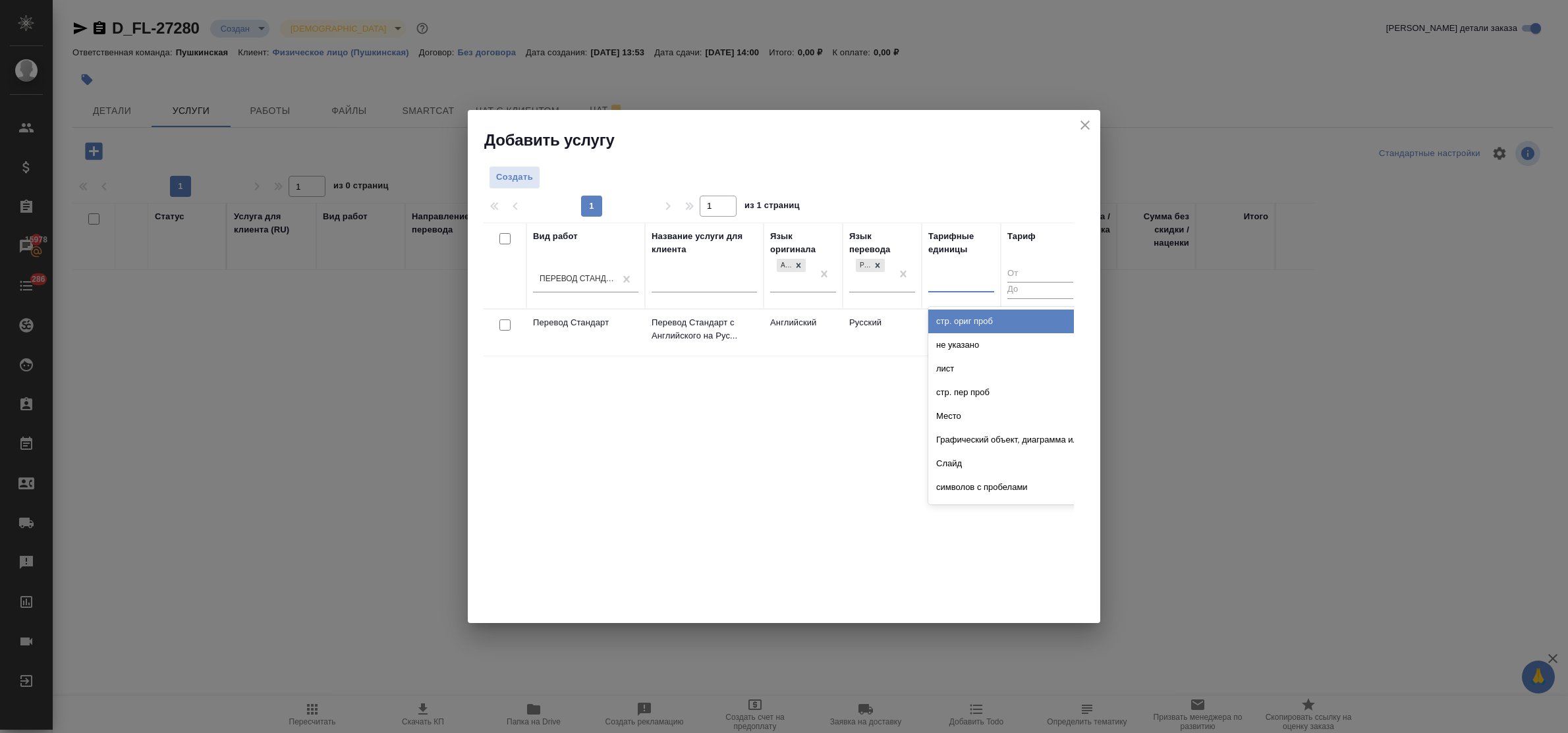
click at [947, 290] on div at bounding box center [962, 280] width 66 height 25
type input "сло"
click at [963, 321] on div "слово" at bounding box center [1027, 321] width 198 height 23
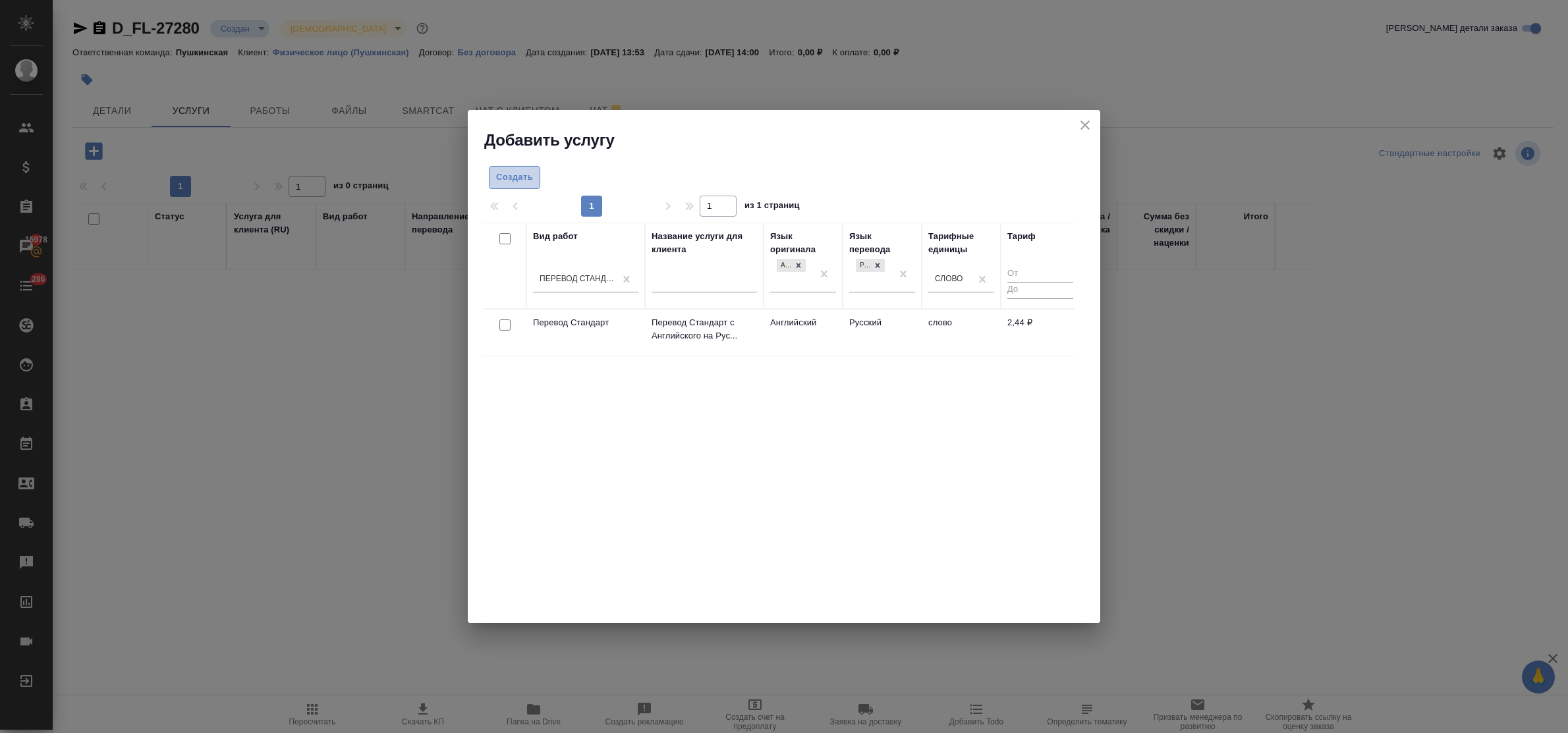
click at [522, 182] on span "Создать" at bounding box center [514, 177] width 37 height 15
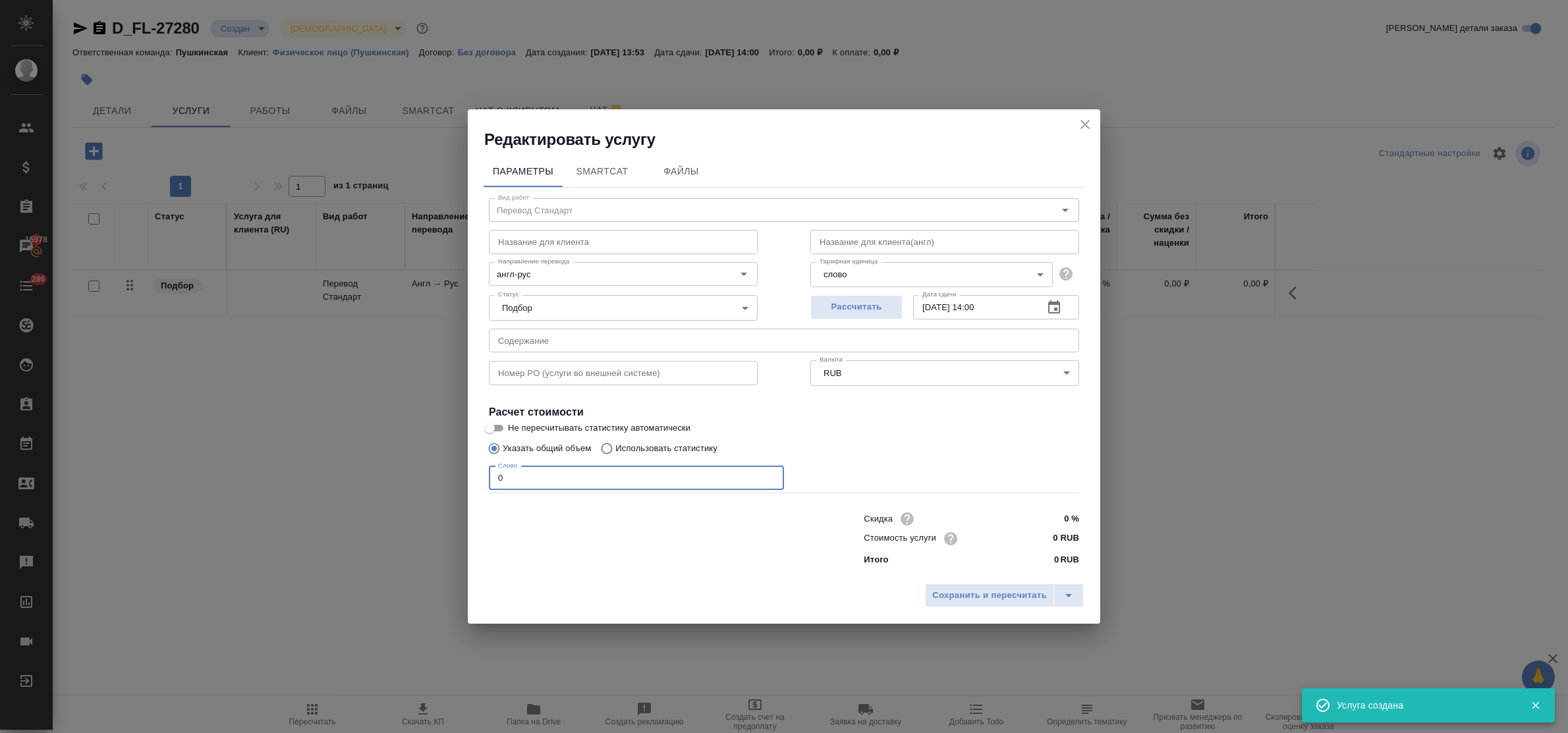
click at [490, 476] on input "0" at bounding box center [637, 478] width 295 height 23
type input "600"
click at [1042, 535] on input "0 RUB" at bounding box center [1055, 539] width 48 height 19
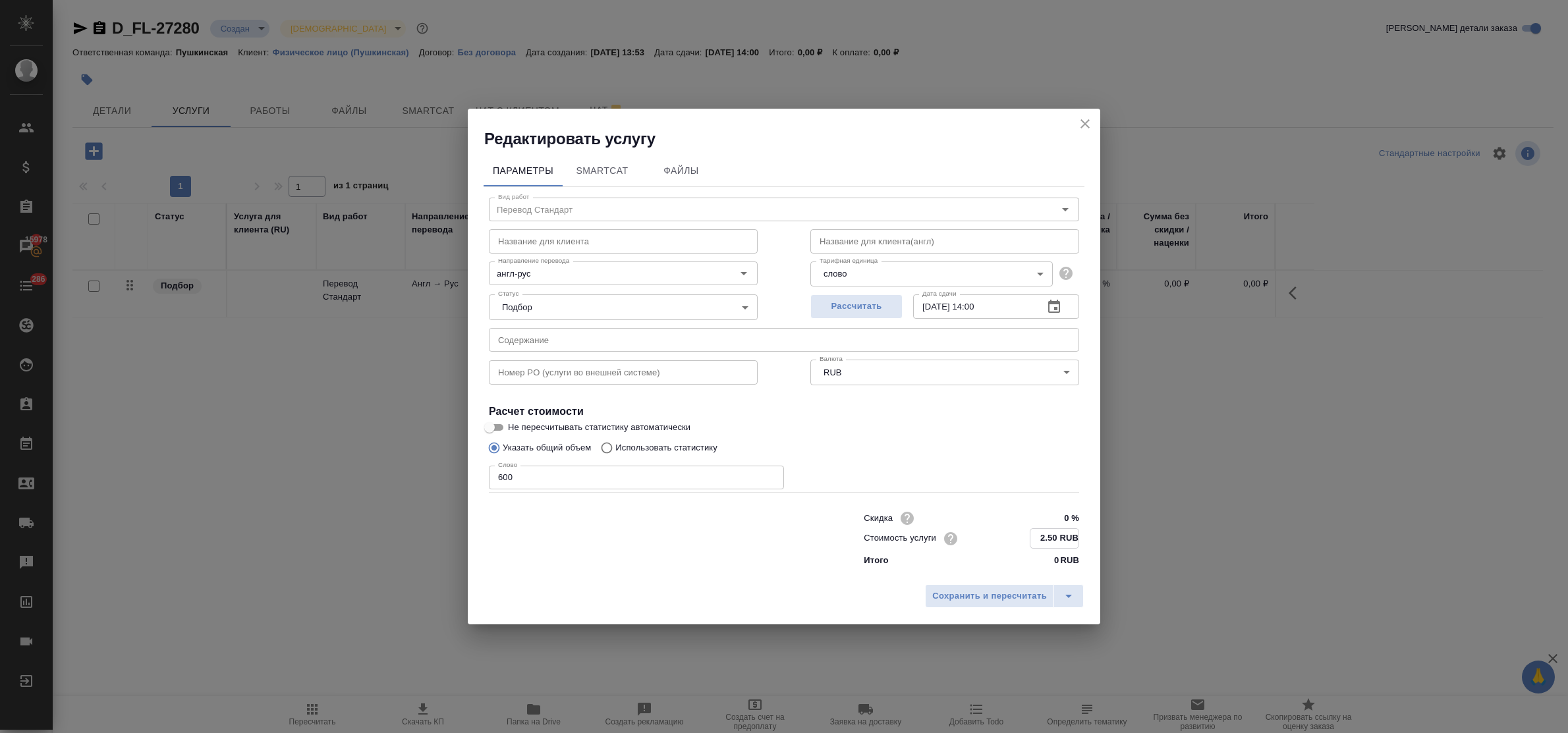
type input "2.50 RUB"
click at [982, 301] on input "08.09.2025 14:00" at bounding box center [973, 307] width 120 height 23
type input "08.09.2025 11:00"
click at [1033, 588] on span "Сохранить и пересчитать" at bounding box center [990, 596] width 115 height 15
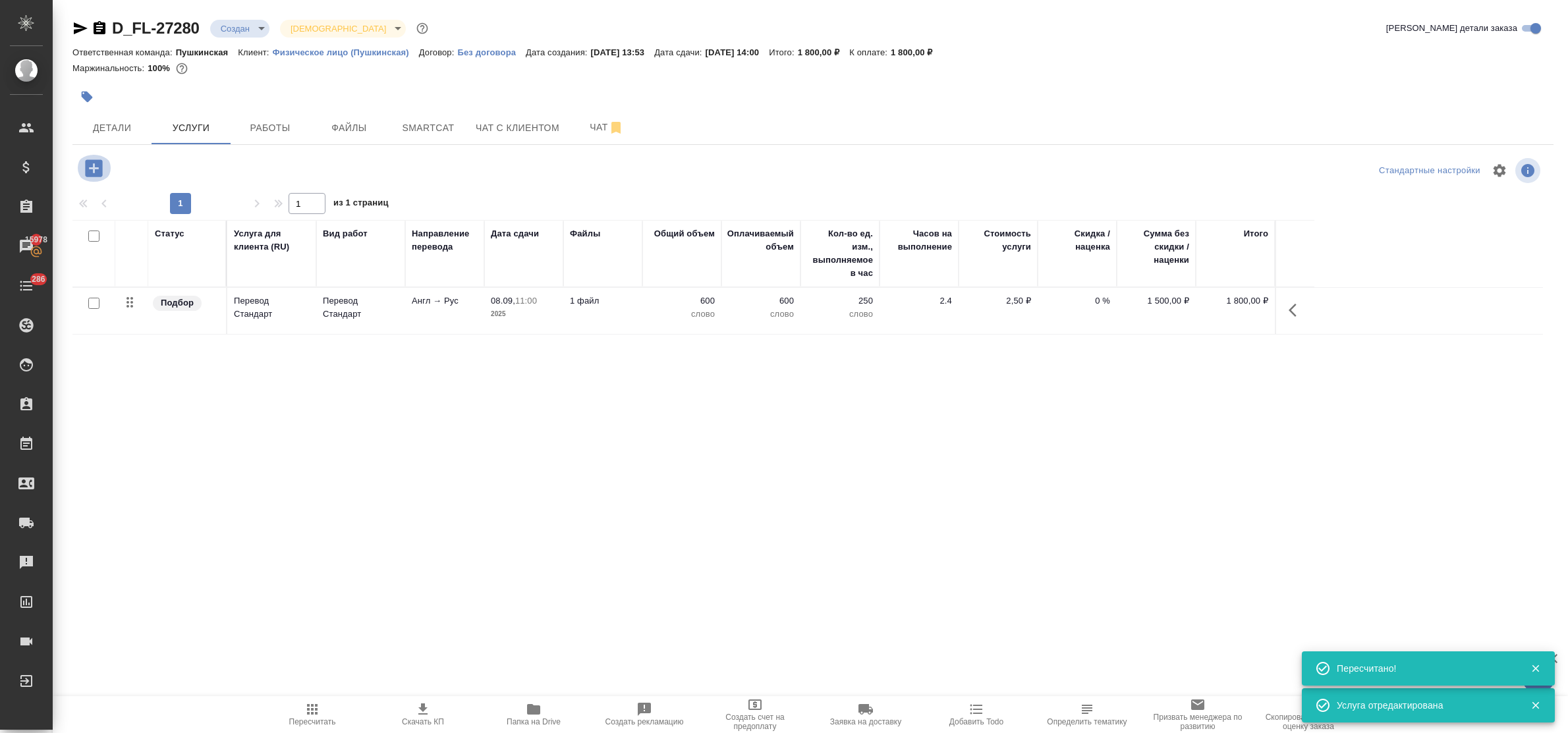
click at [90, 167] on icon "button" at bounding box center [93, 168] width 17 height 17
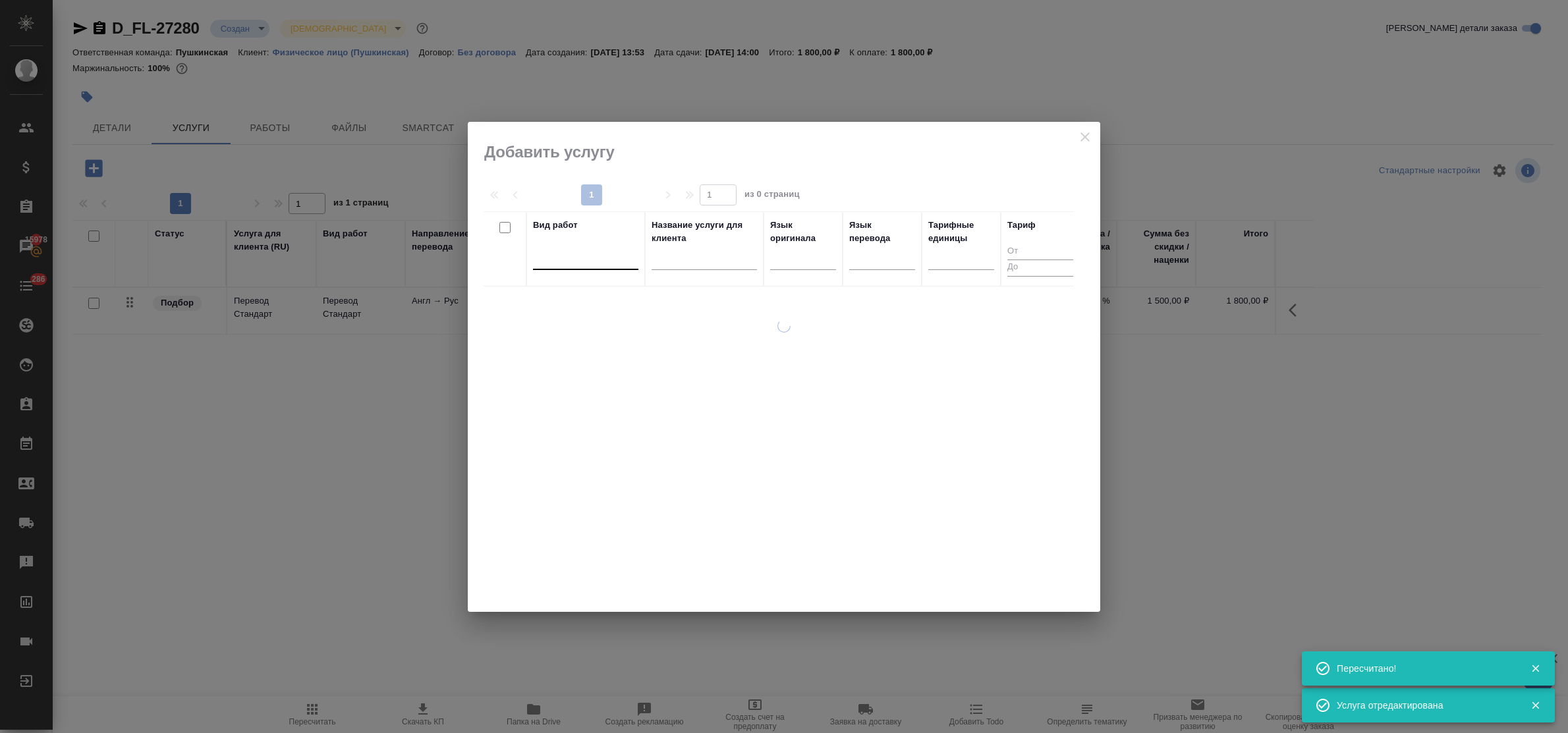
click at [574, 262] on div at bounding box center [586, 257] width 106 height 19
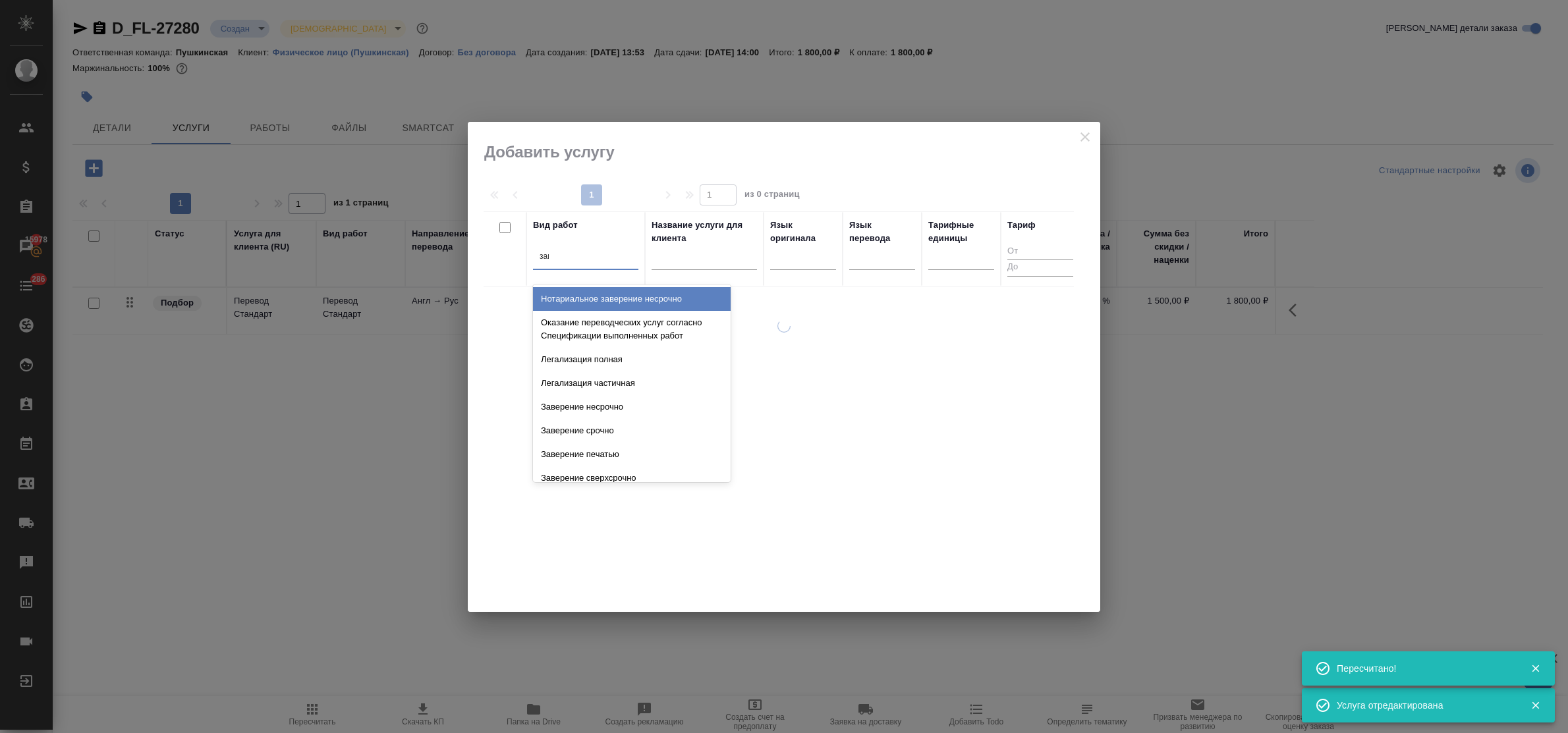
type input "заве"
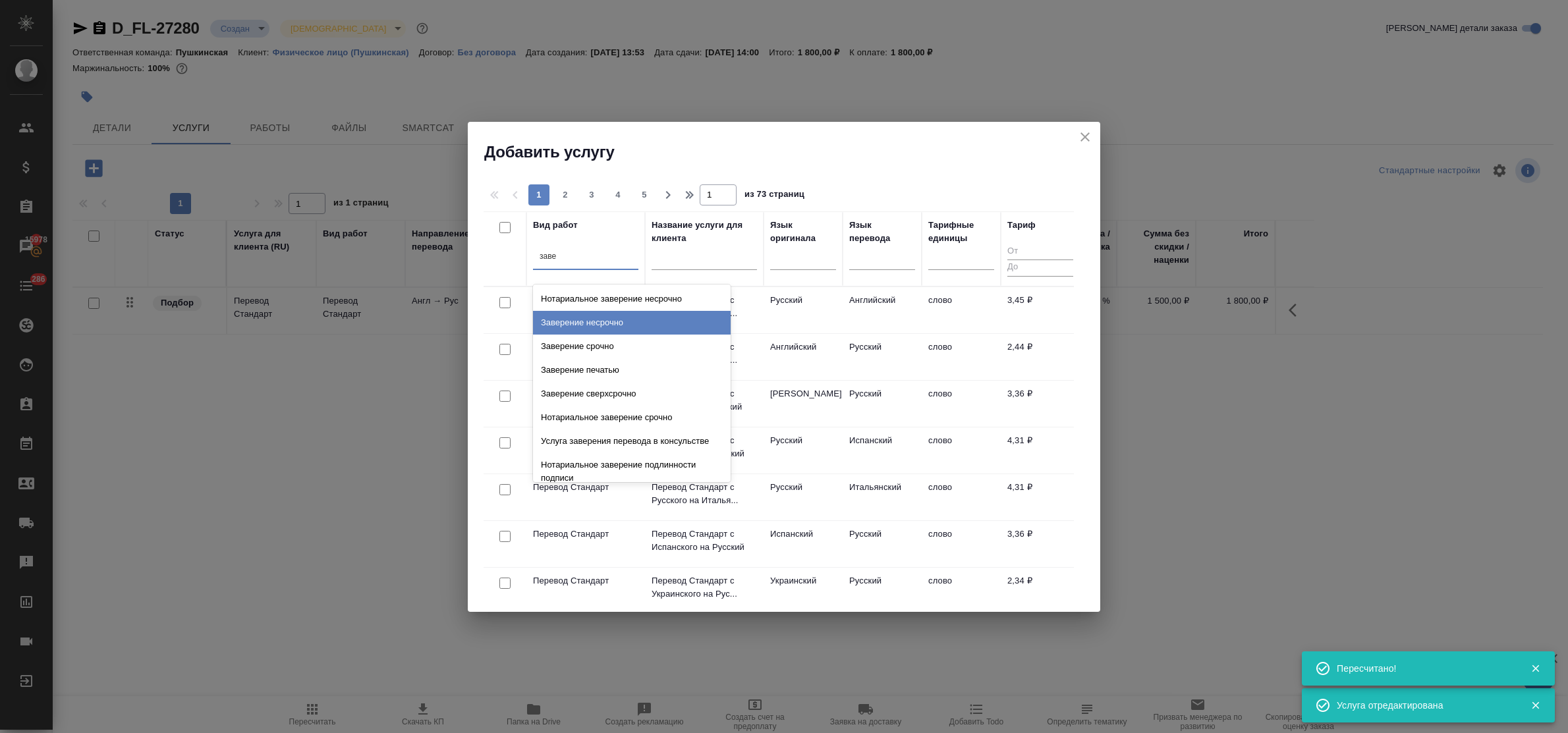
click at [591, 320] on div "Заверение несрочно" at bounding box center [632, 323] width 198 height 23
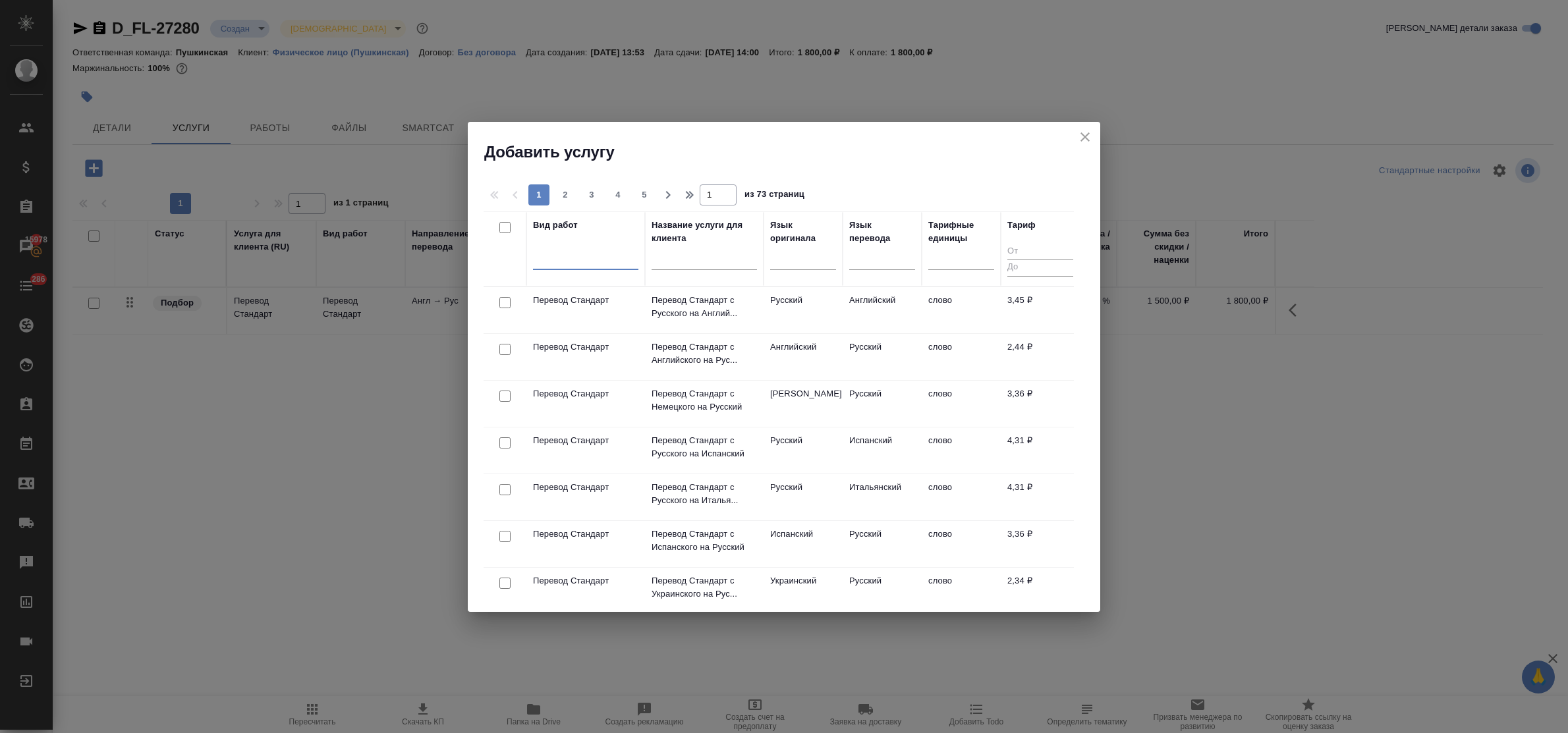
click at [609, 261] on div at bounding box center [586, 257] width 106 height 19
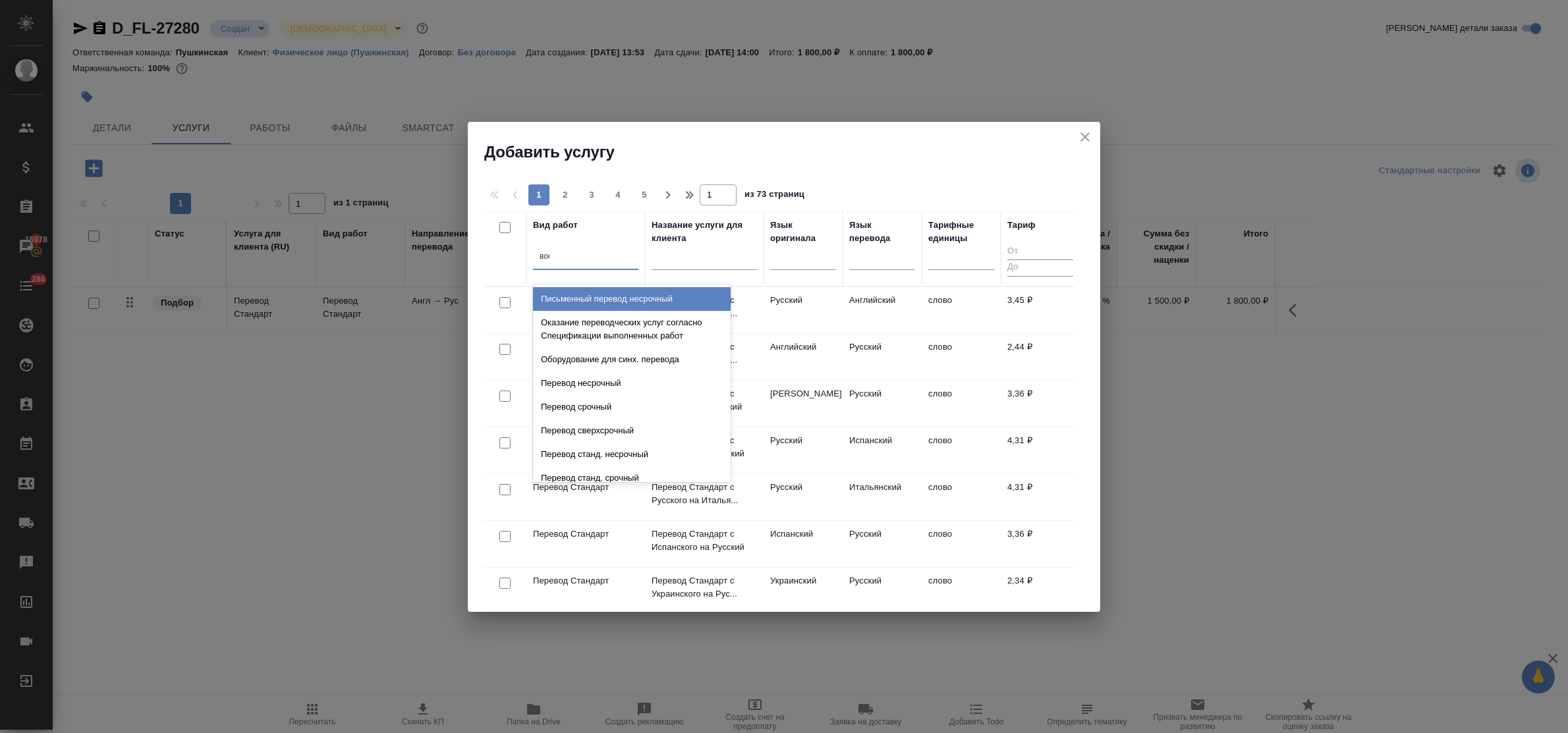
type input "восс"
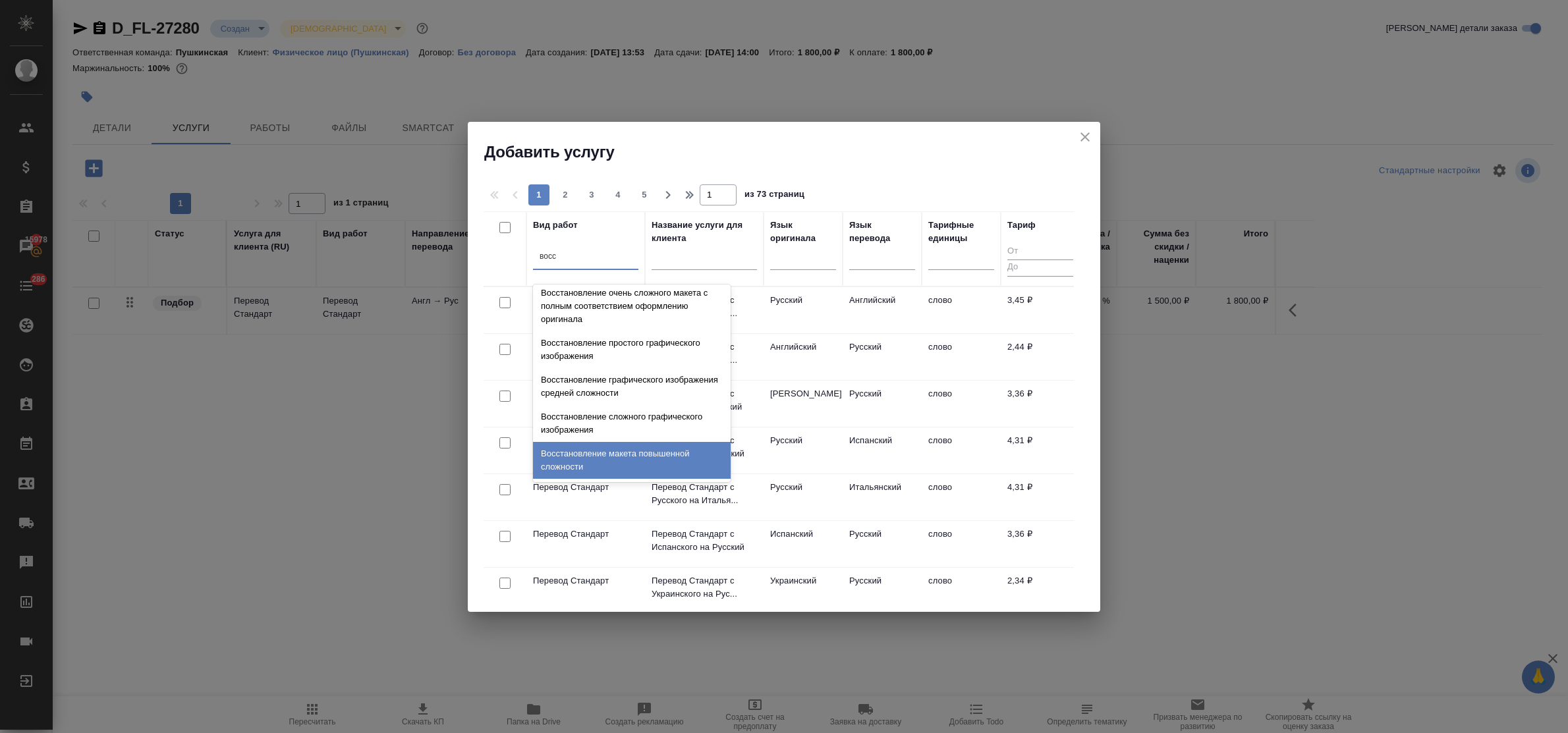
scroll to position [242, 0]
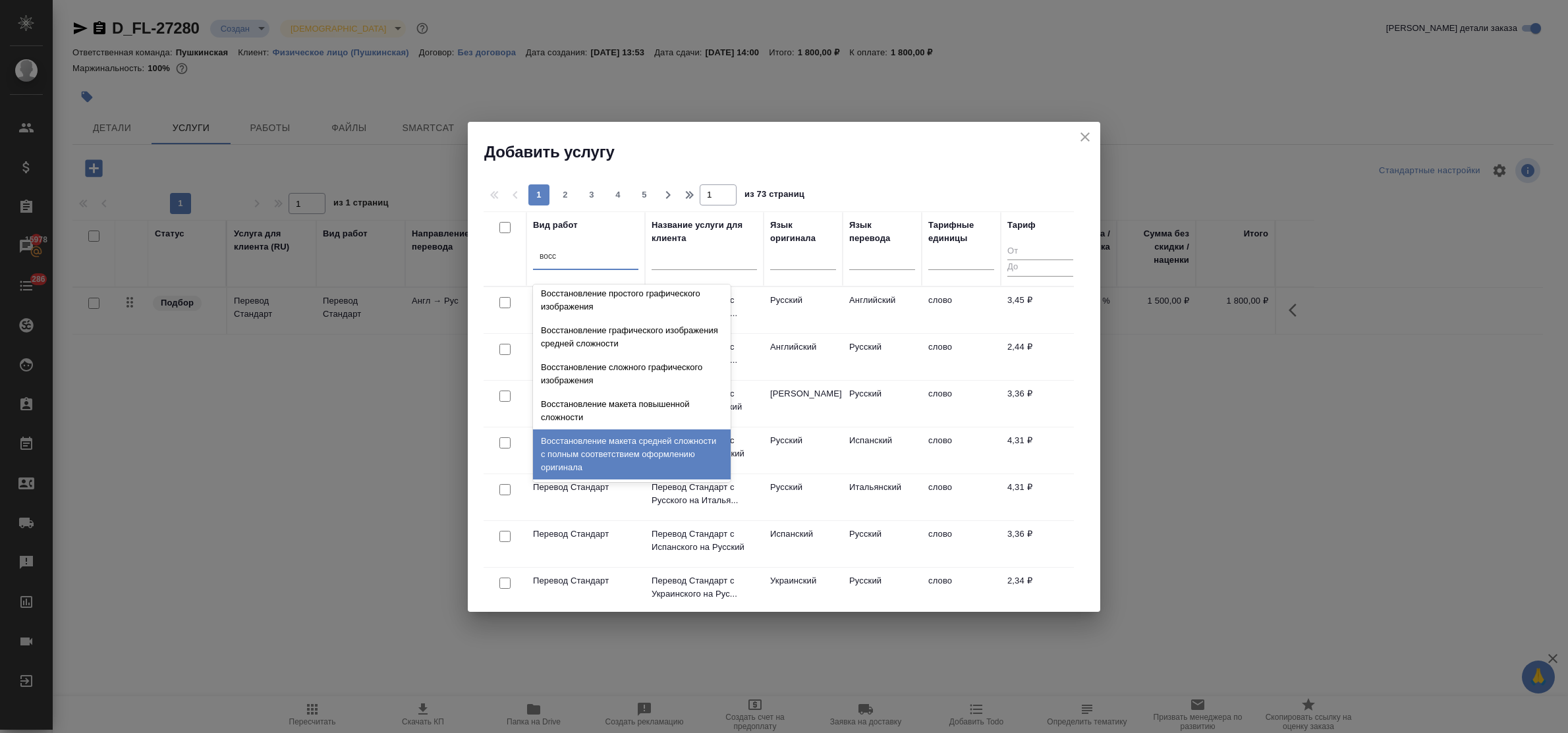
click at [626, 446] on div "Восстановление макета средней сложности с полным соответствием оформлению ориги…" at bounding box center [632, 454] width 198 height 50
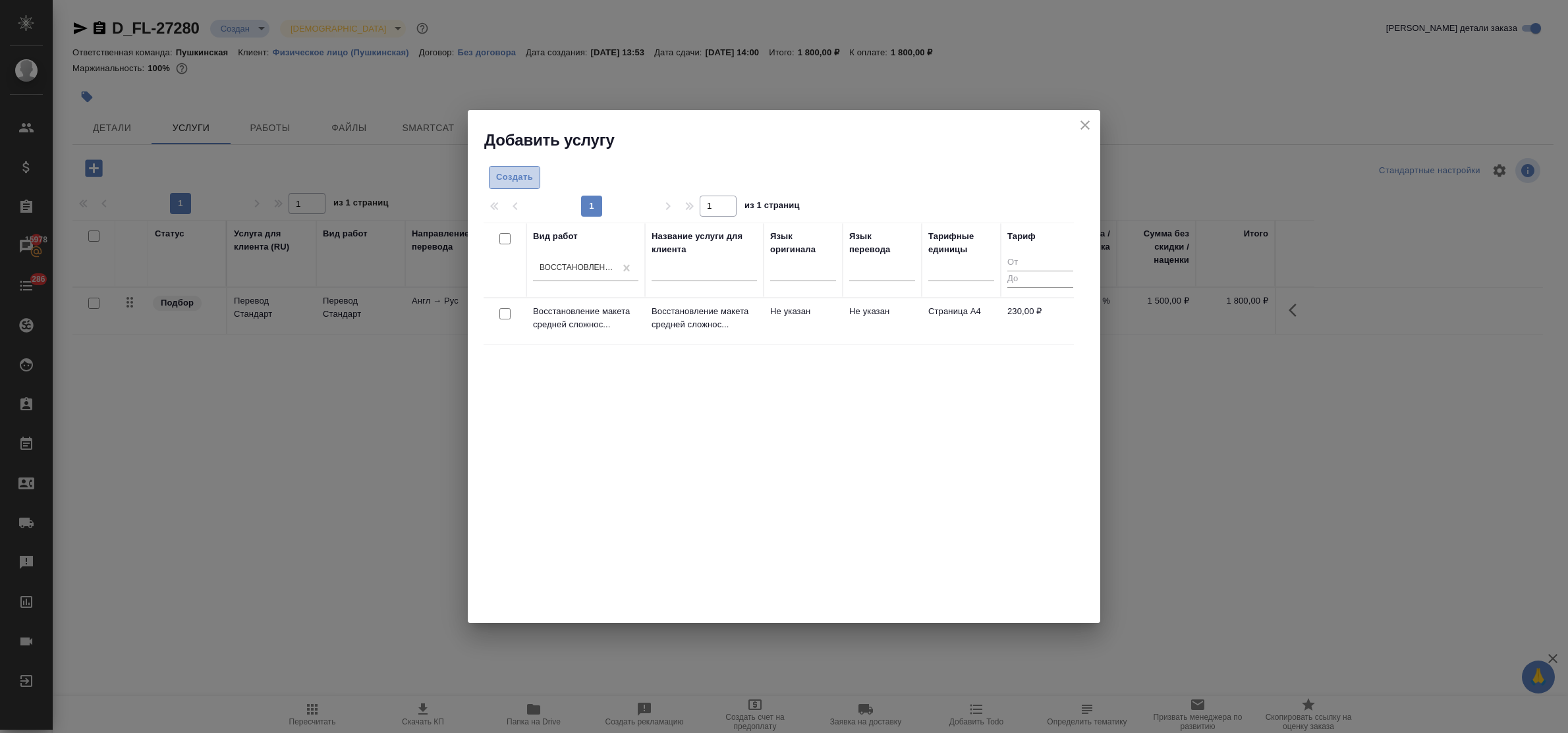
click at [528, 174] on span "Создать" at bounding box center [514, 177] width 37 height 15
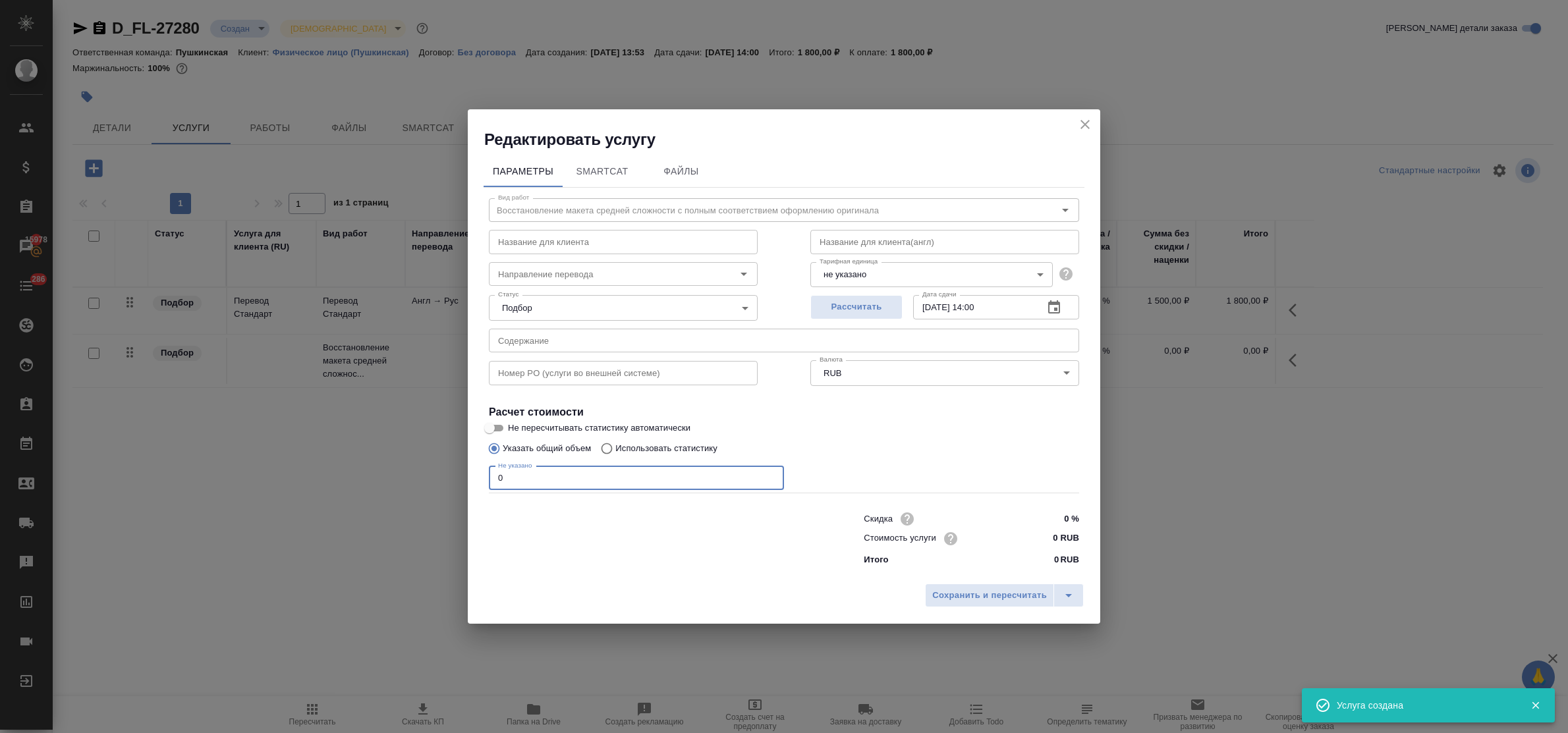
drag, startPoint x: 515, startPoint y: 479, endPoint x: 439, endPoint y: 476, distance: 76.1
click at [439, 476] on div "Редактировать услугу Параметры SmartCat Файлы Вид работ Восстановление макета с…" at bounding box center [784, 366] width 1568 height 733
type input "2"
click at [1036, 536] on input "0 RUB" at bounding box center [1055, 539] width 48 height 19
type input "230 RUB"
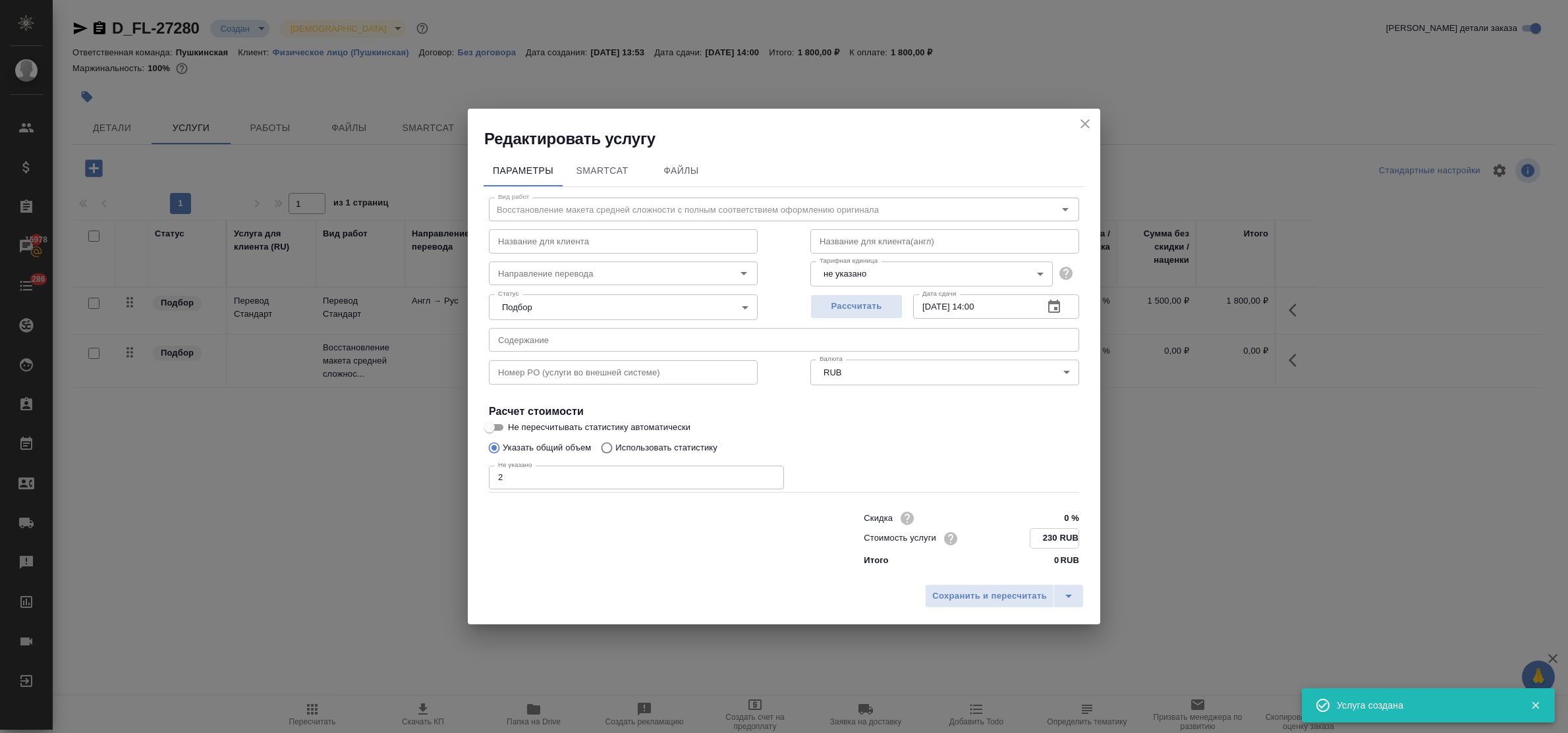
click at [983, 305] on input "08.09.2025 14:00" at bounding box center [973, 306] width 120 height 23
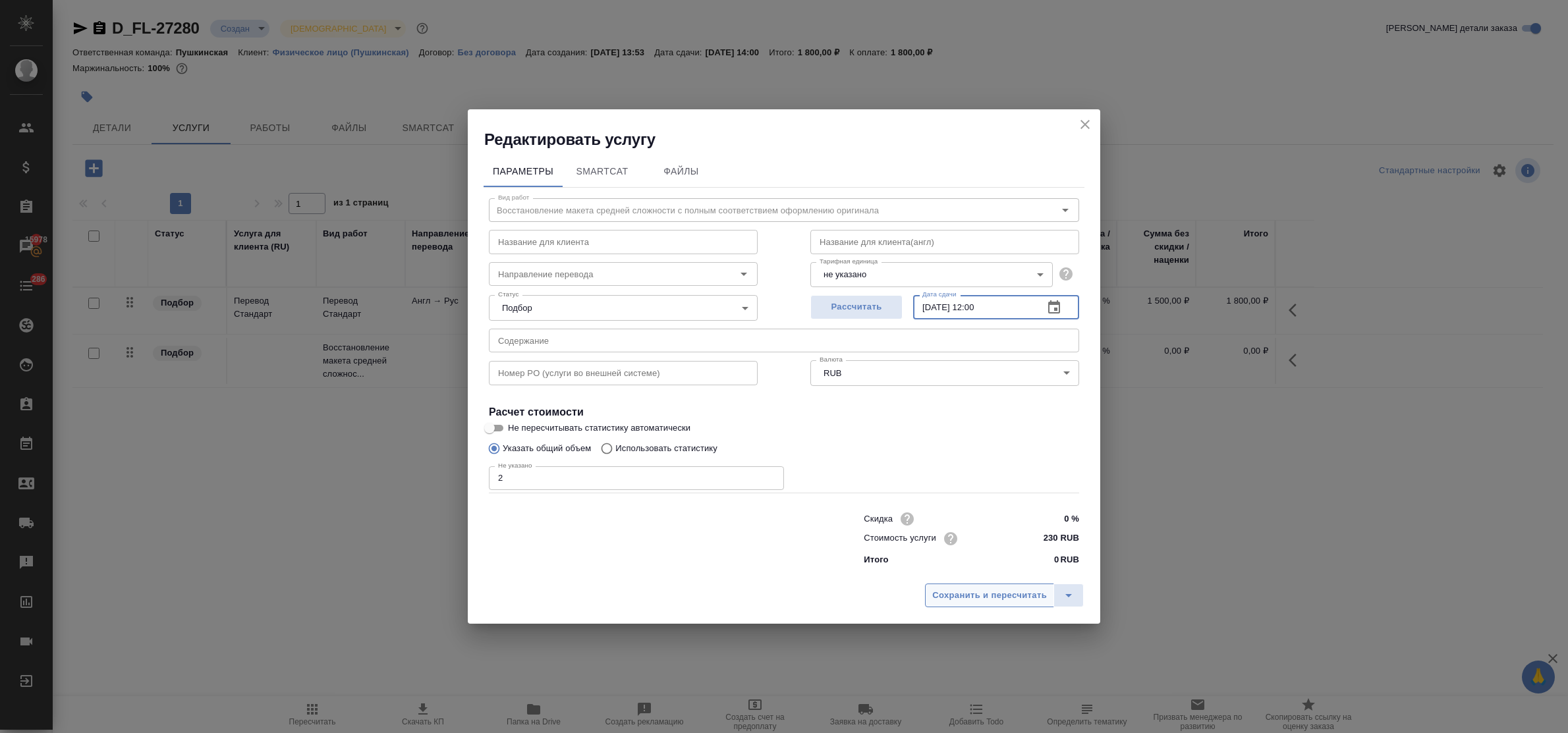
type input "08.09.2025 12:00"
click at [998, 590] on span "Сохранить и пересчитать" at bounding box center [990, 596] width 115 height 15
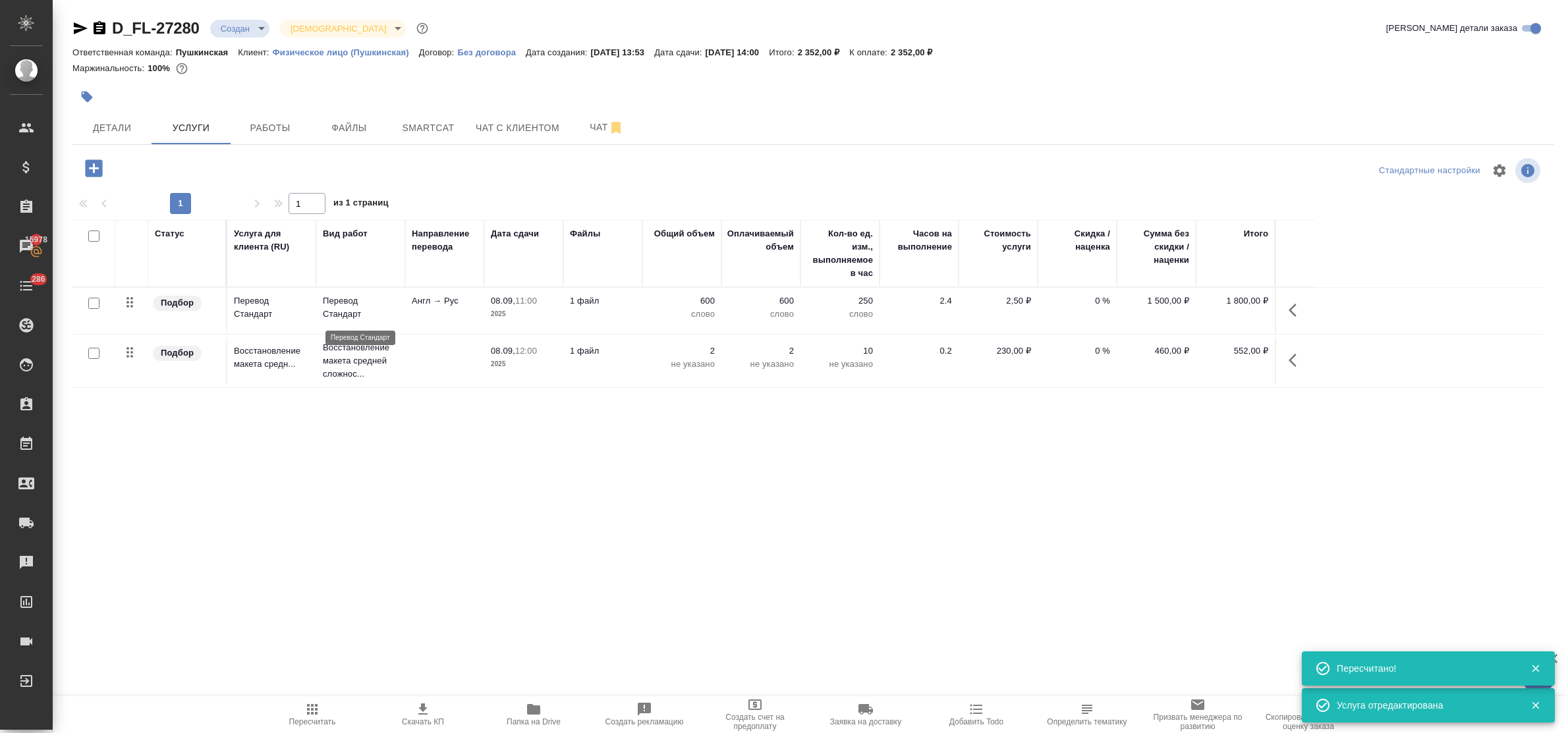
click at [343, 314] on p "Перевод Стандарт" at bounding box center [361, 308] width 76 height 26
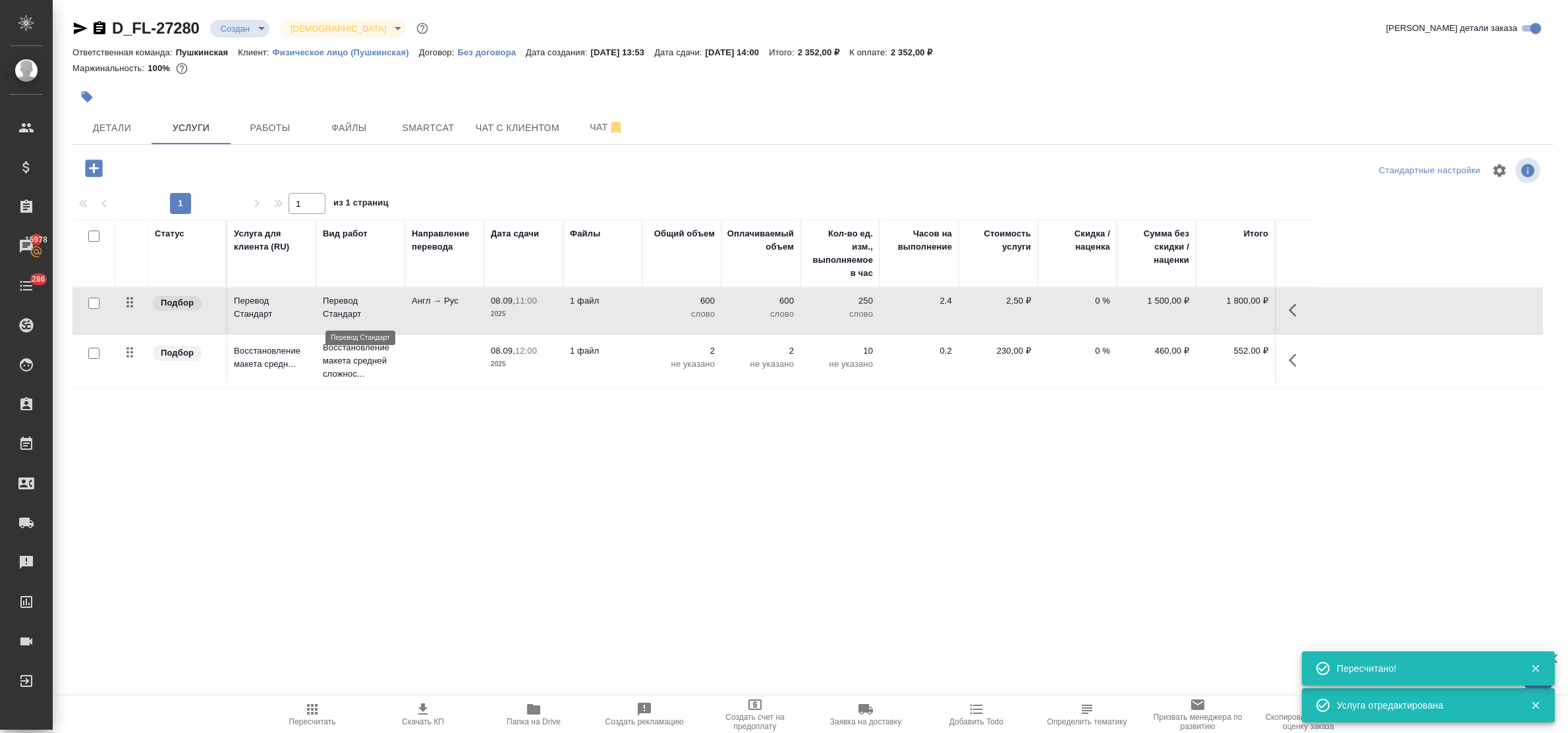
click at [343, 314] on p "Перевод Стандарт" at bounding box center [361, 308] width 76 height 26
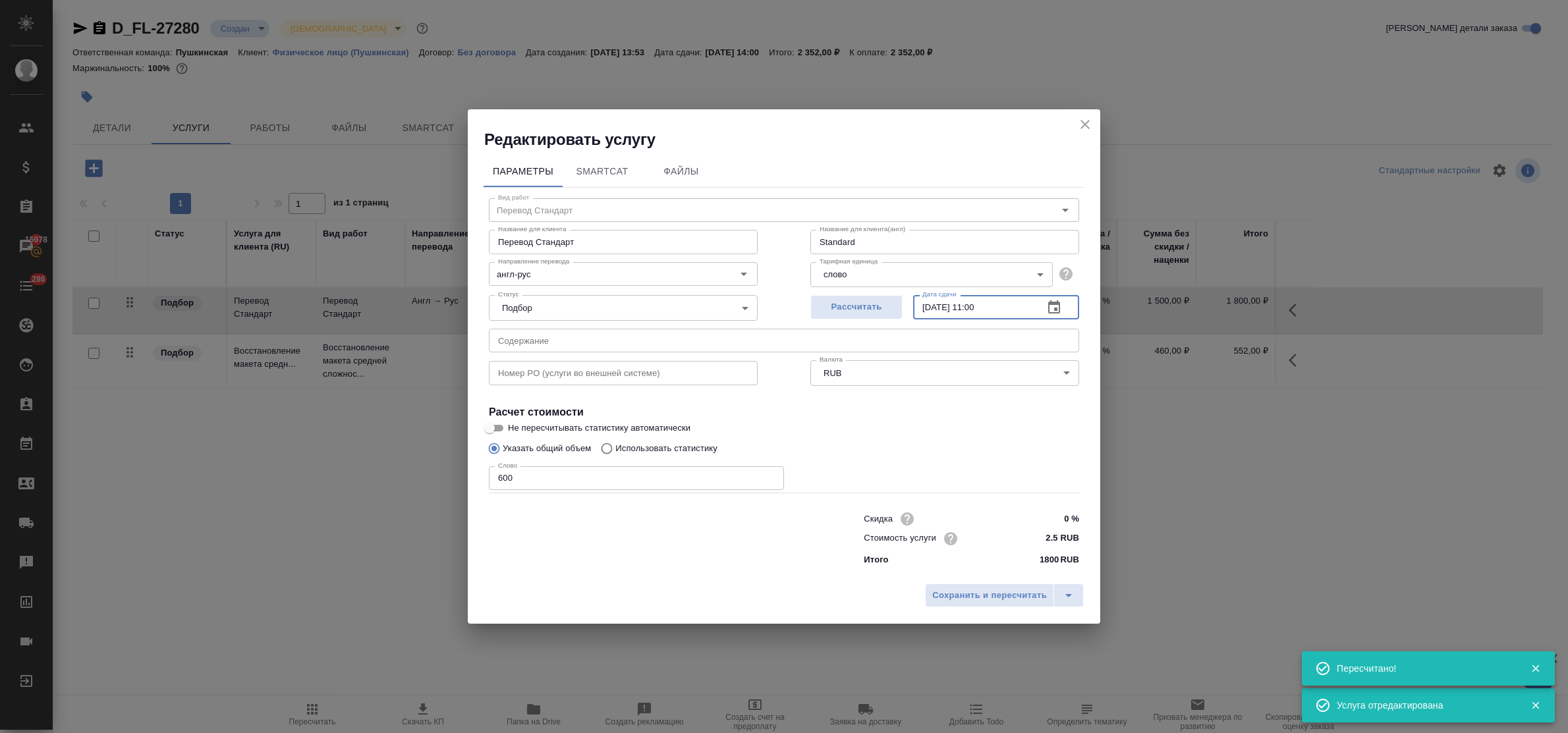
click at [980, 308] on input "08.09.2025 11:00" at bounding box center [973, 307] width 120 height 23
type input "08.09.2025 12:00"
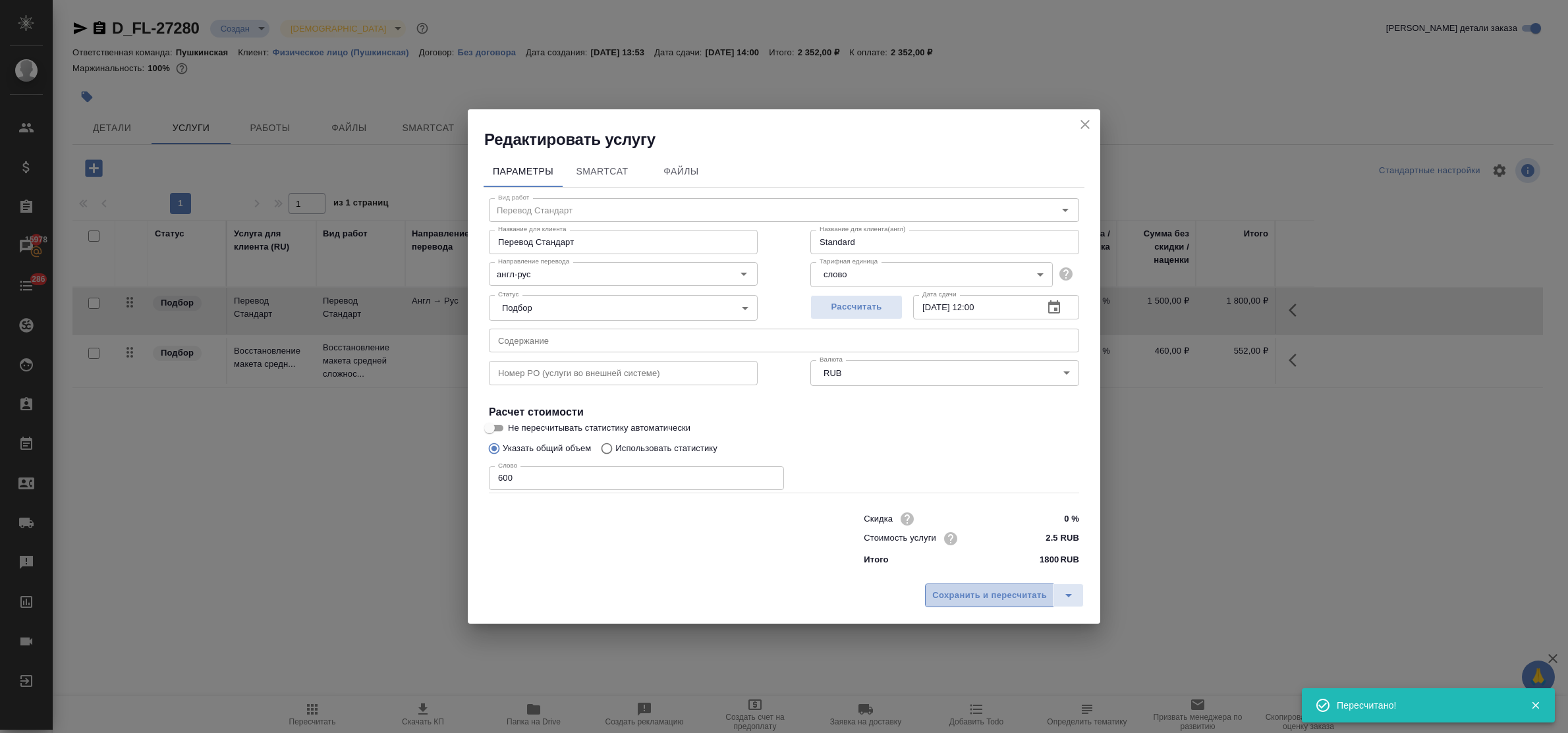
click at [979, 596] on span "Сохранить и пересчитать" at bounding box center [990, 596] width 115 height 15
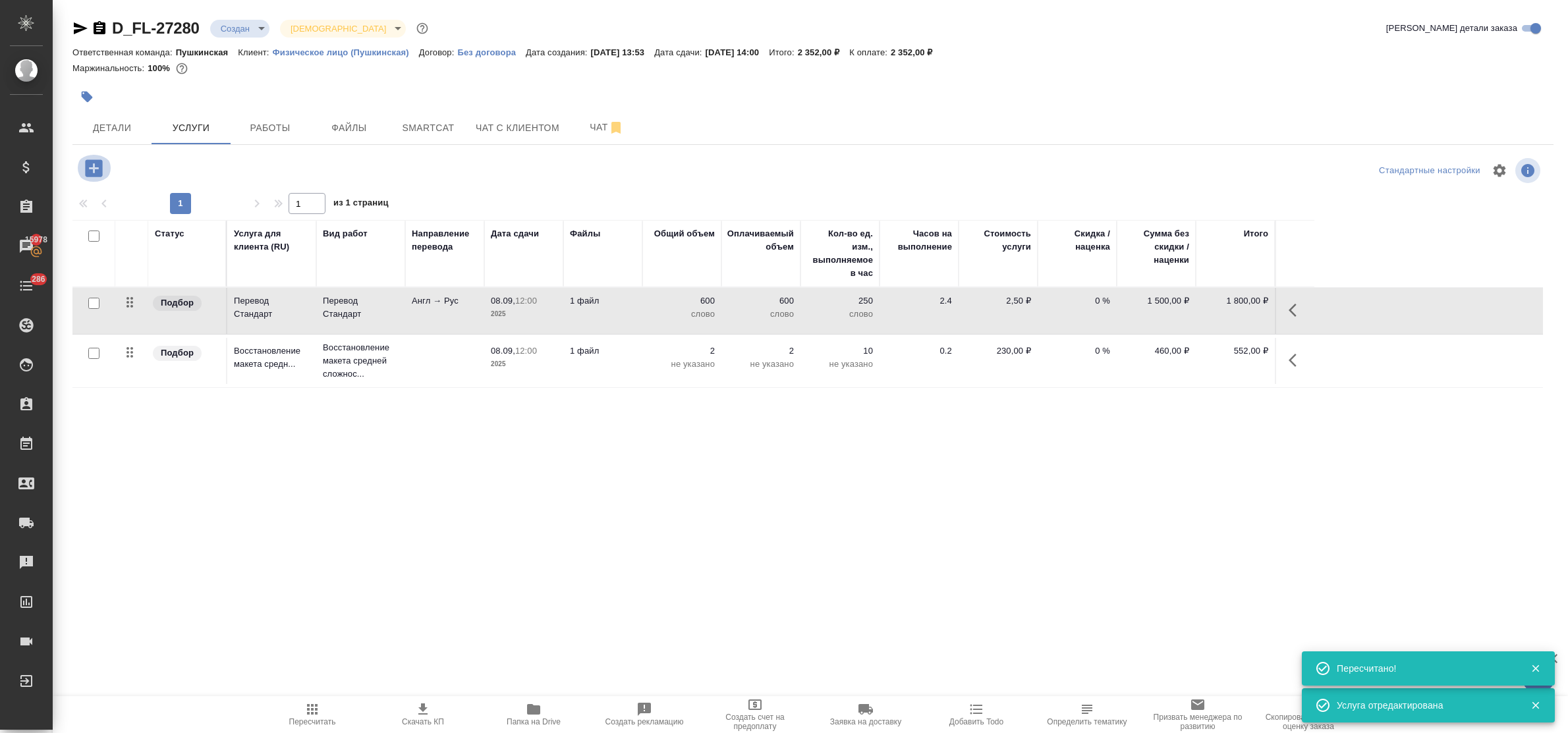
click at [97, 173] on icon "button" at bounding box center [93, 168] width 23 height 23
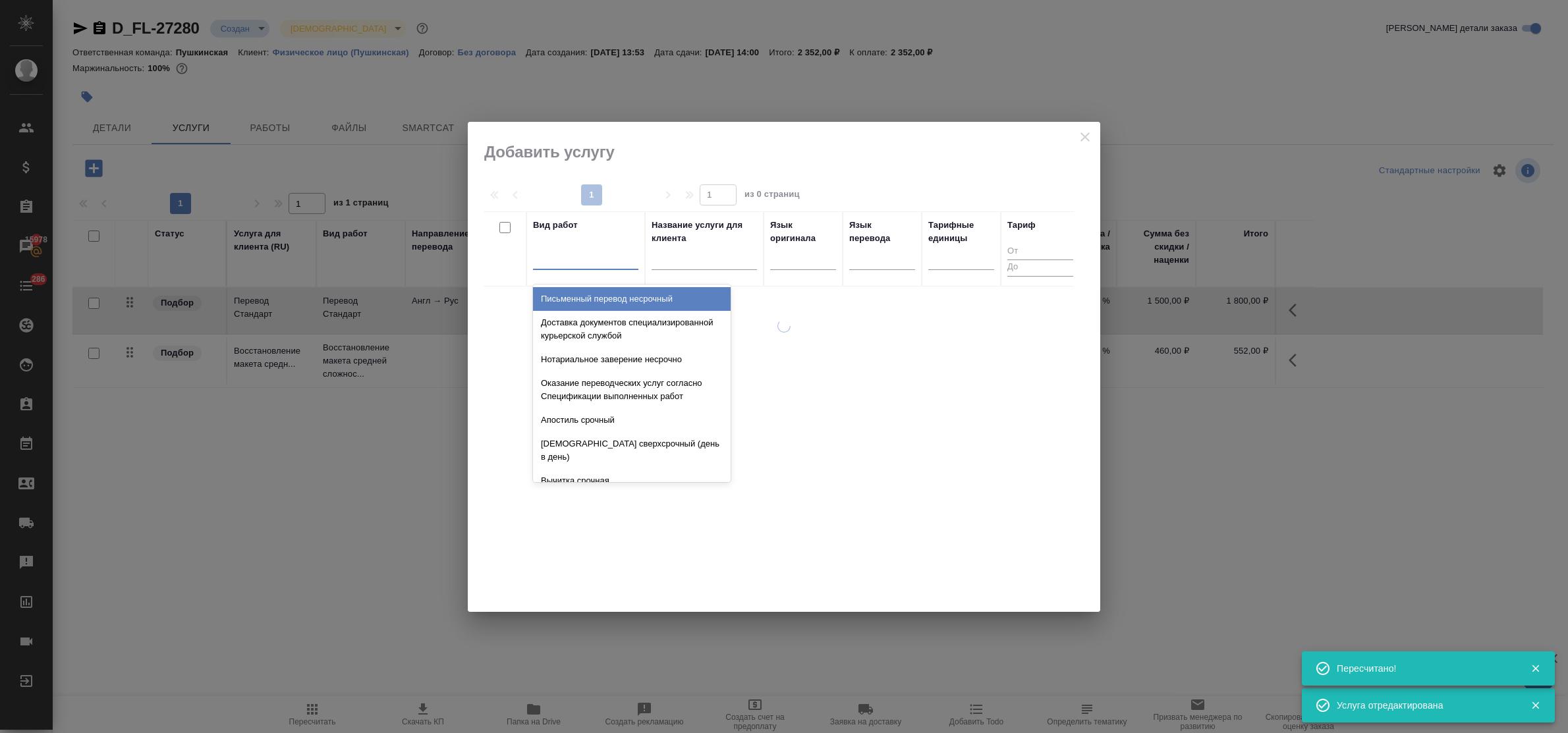
click at [617, 265] on div at bounding box center [586, 257] width 106 height 19
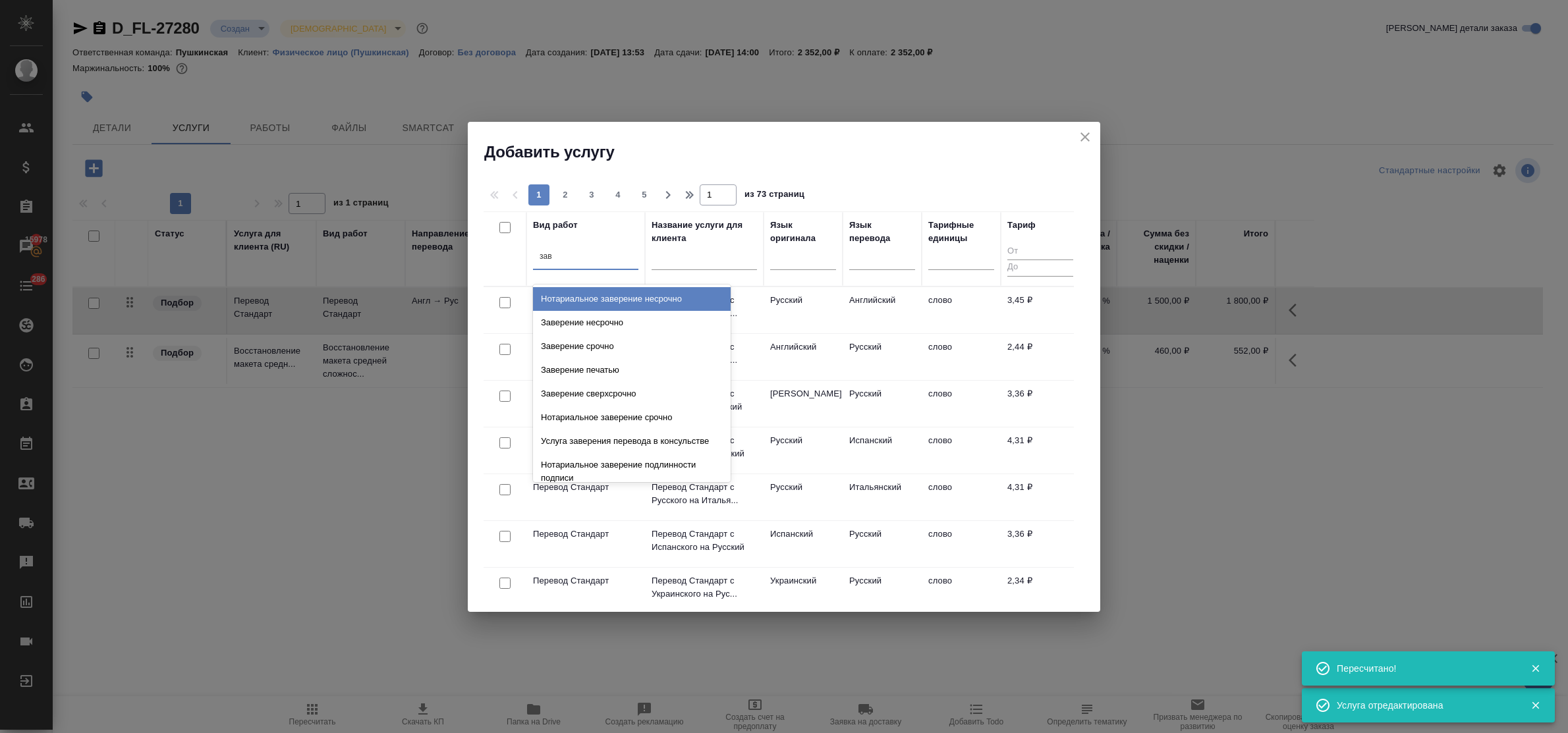
type input "заве"
click at [633, 321] on div "Заверение несрочно" at bounding box center [632, 323] width 198 height 23
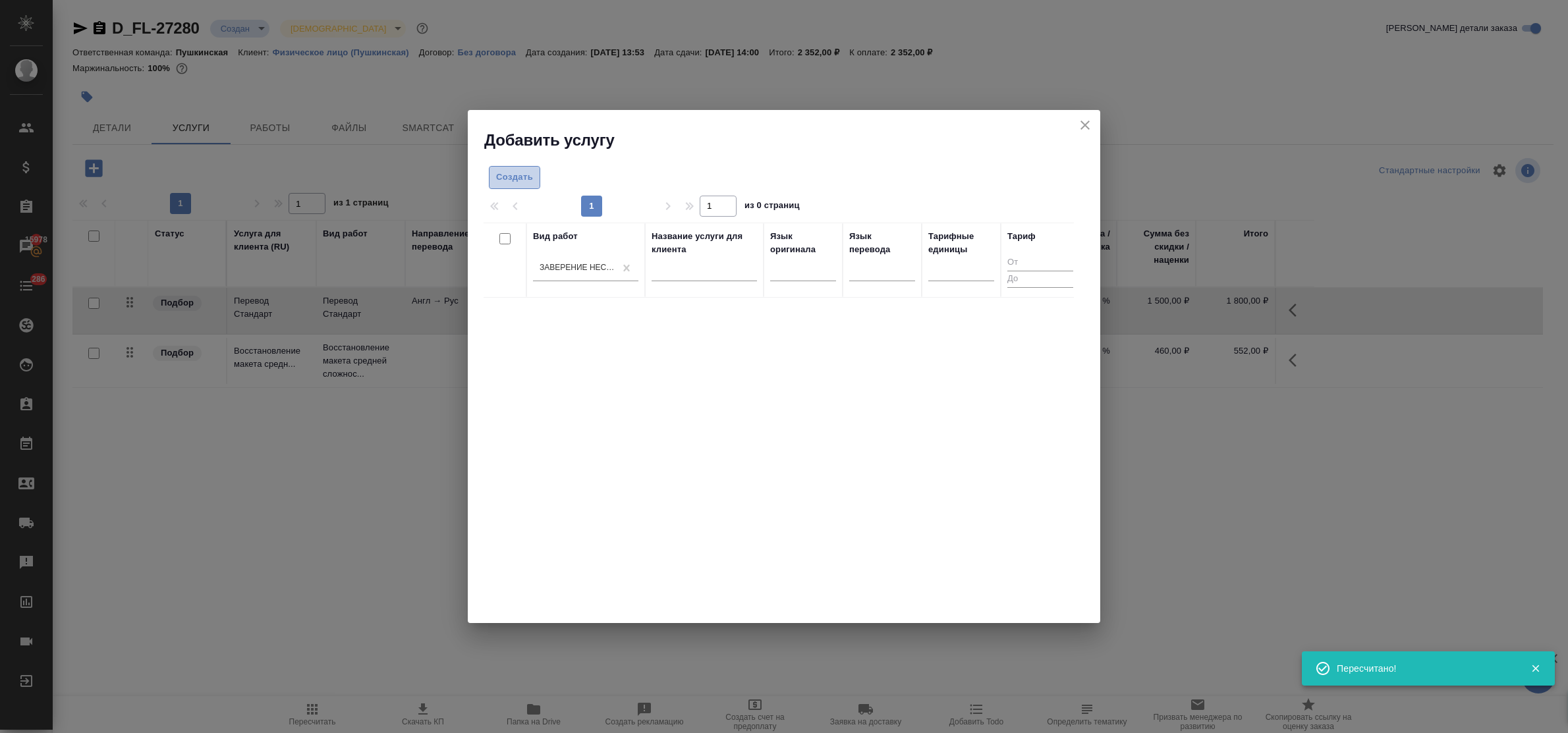
click at [519, 178] on span "Создать" at bounding box center [514, 177] width 37 height 15
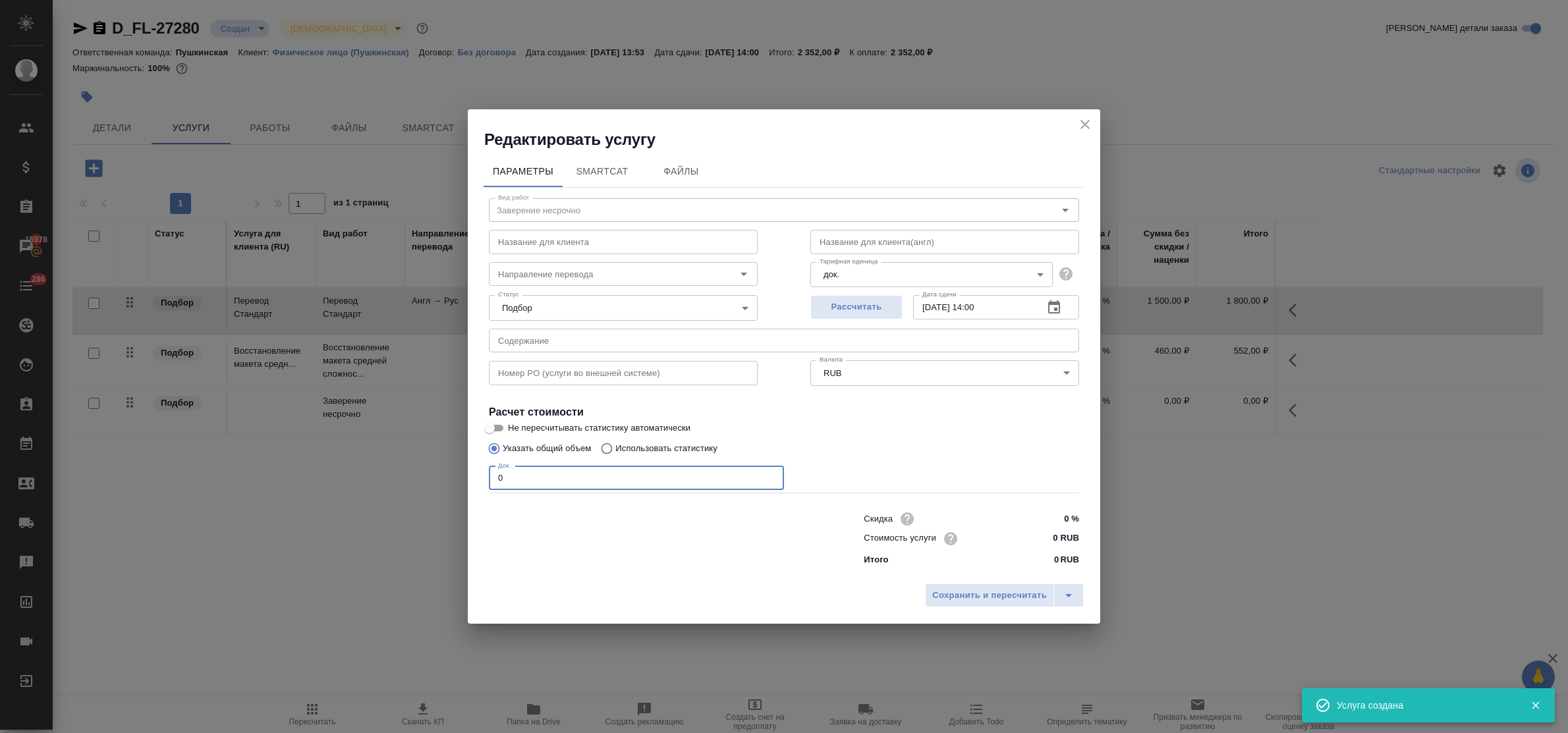
drag, startPoint x: 510, startPoint y: 478, endPoint x: 442, endPoint y: 472, distance: 68.3
click at [442, 475] on div "Редактировать услугу Параметры SmartCat Файлы Вид работ Заверение несрочно Вид …" at bounding box center [784, 366] width 1568 height 733
type input "1"
click at [1038, 537] on input "0 RUB" at bounding box center [1055, 539] width 48 height 19
type input "800 RUB"
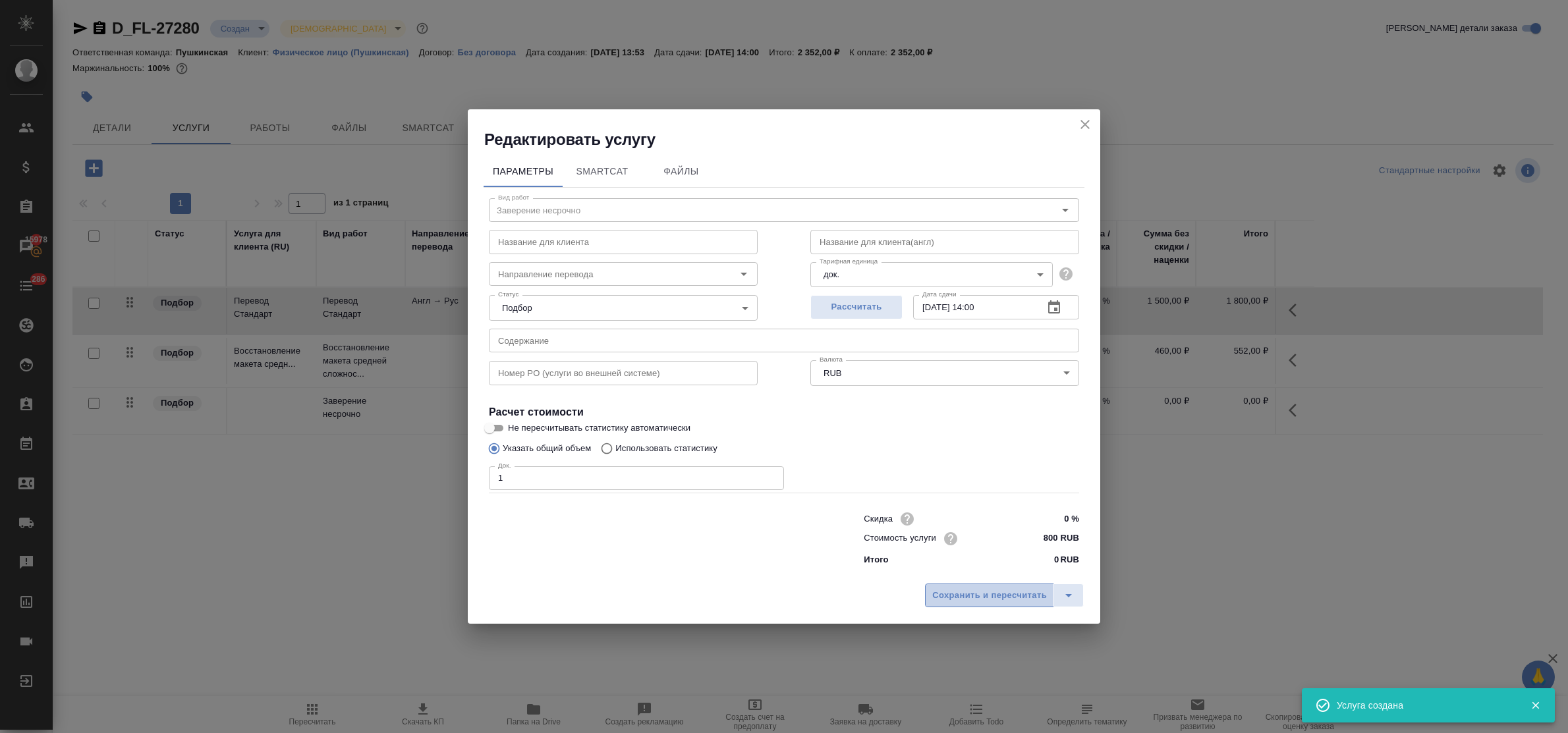
click at [1015, 600] on span "Сохранить и пересчитать" at bounding box center [990, 596] width 115 height 15
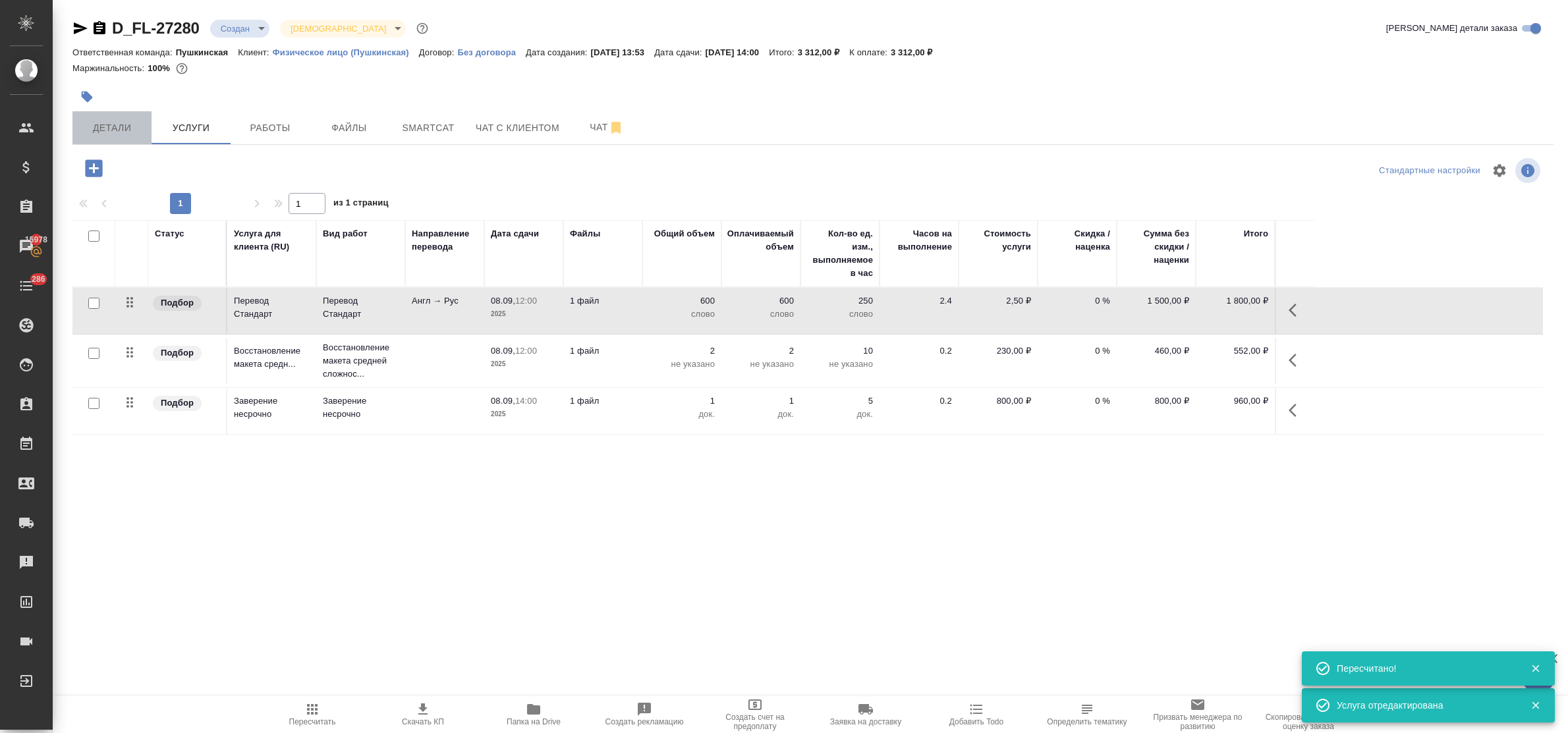
click at [119, 121] on span "Детали" at bounding box center [112, 128] width 63 height 17
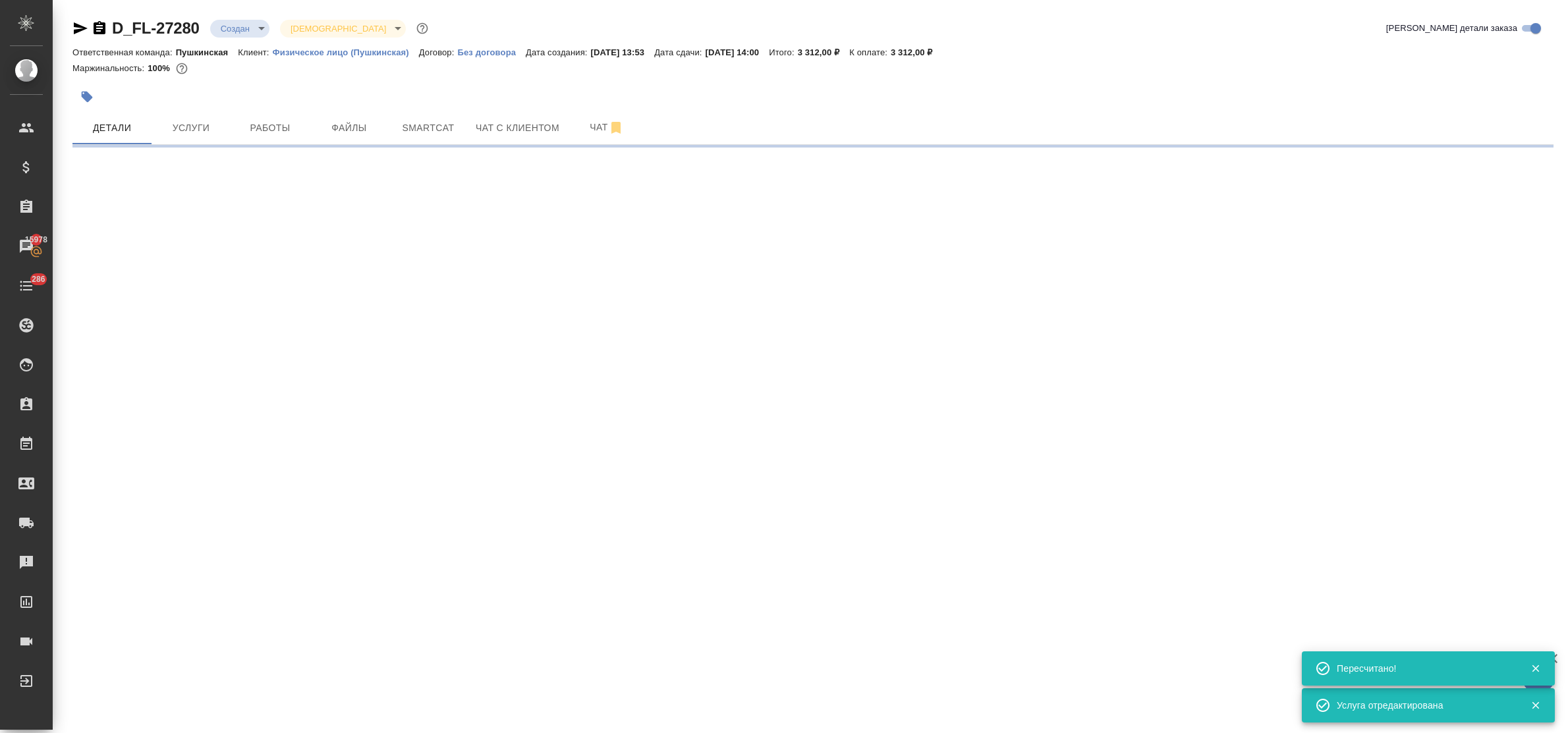
select select "RU"
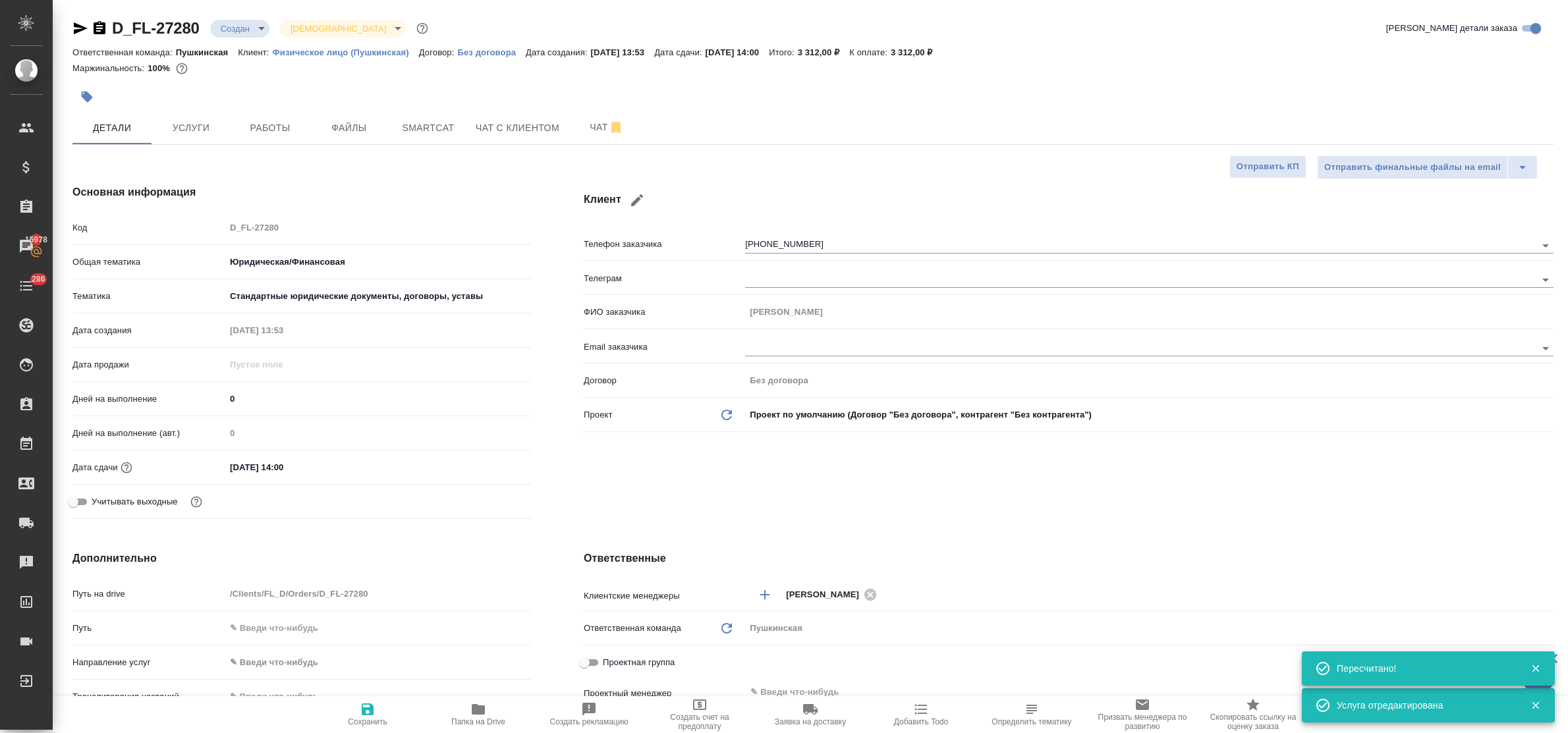
type textarea "x"
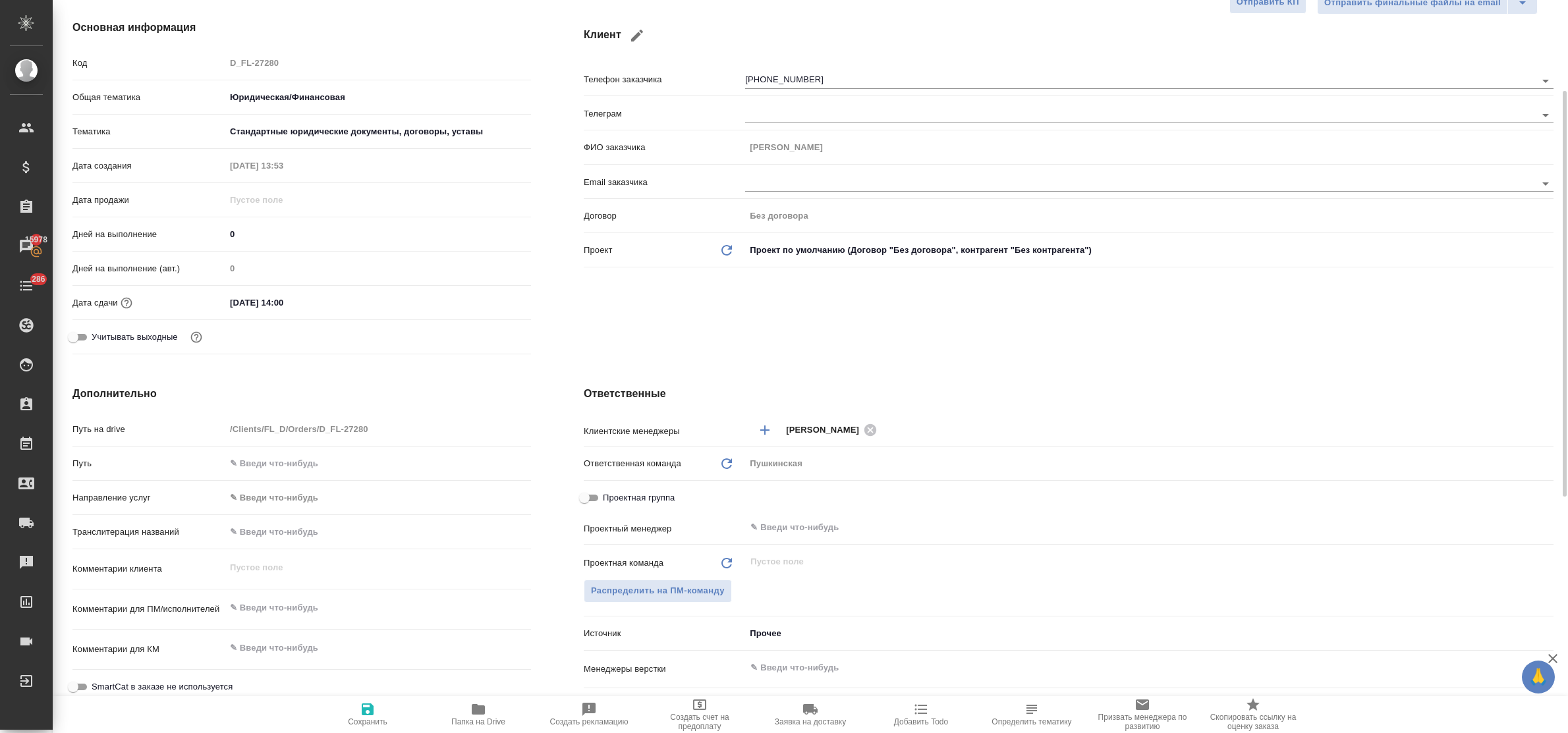
type textarea "x"
click at [286, 611] on textarea at bounding box center [378, 608] width 304 height 22
type textarea "р"
type textarea "x"
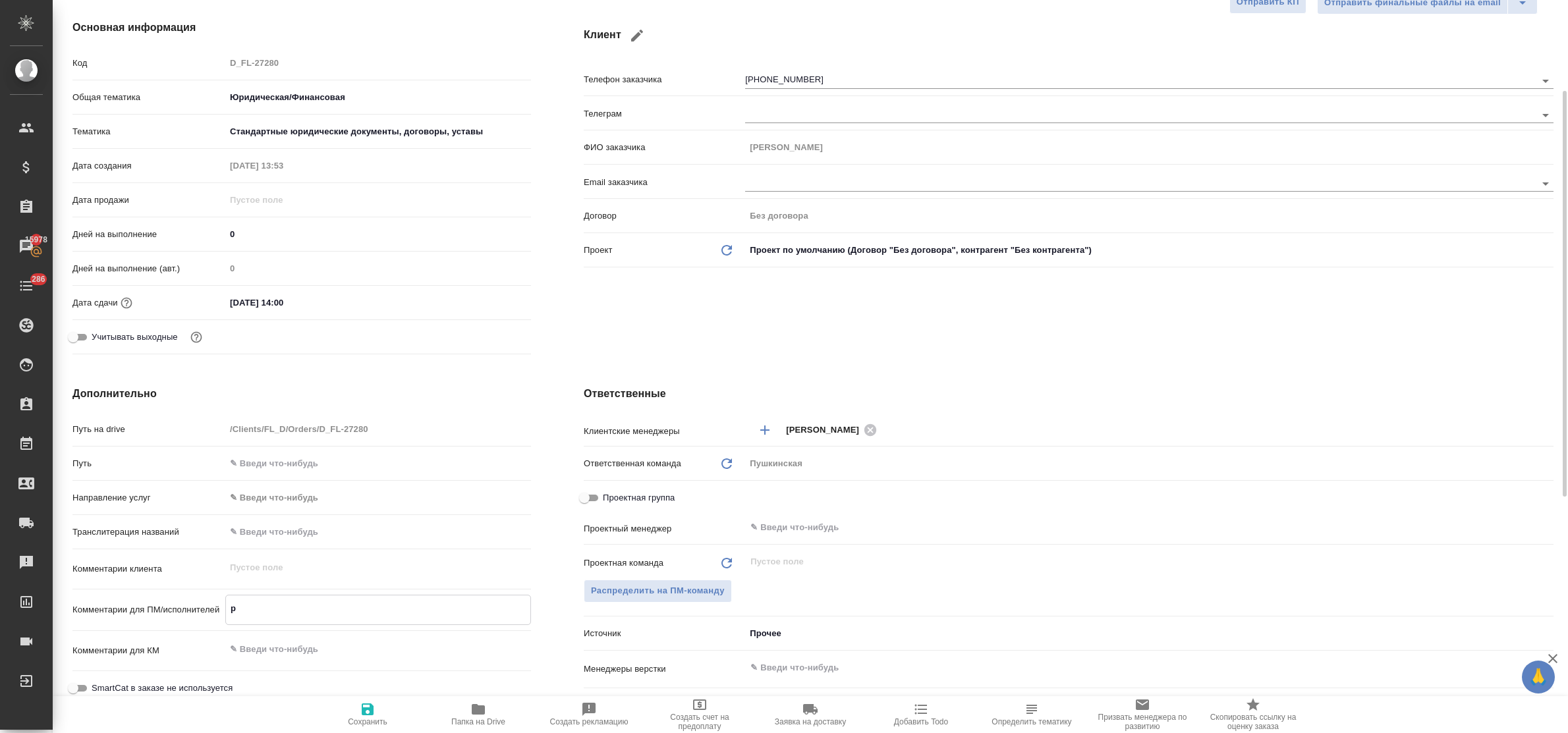
type textarea "x"
type textarea "ру"
type textarea "x"
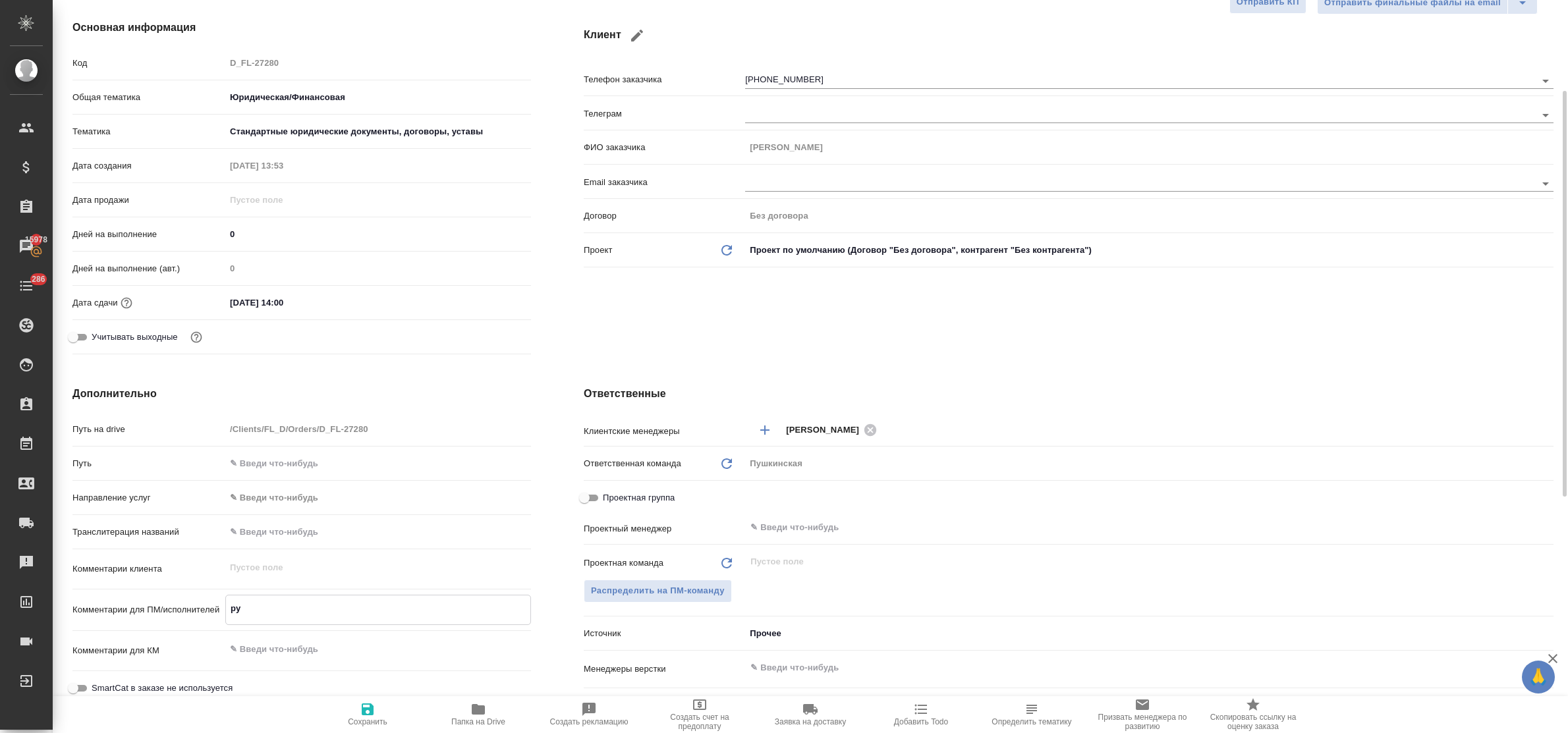
type textarea "рус"
type textarea "x"
type textarea "рус"
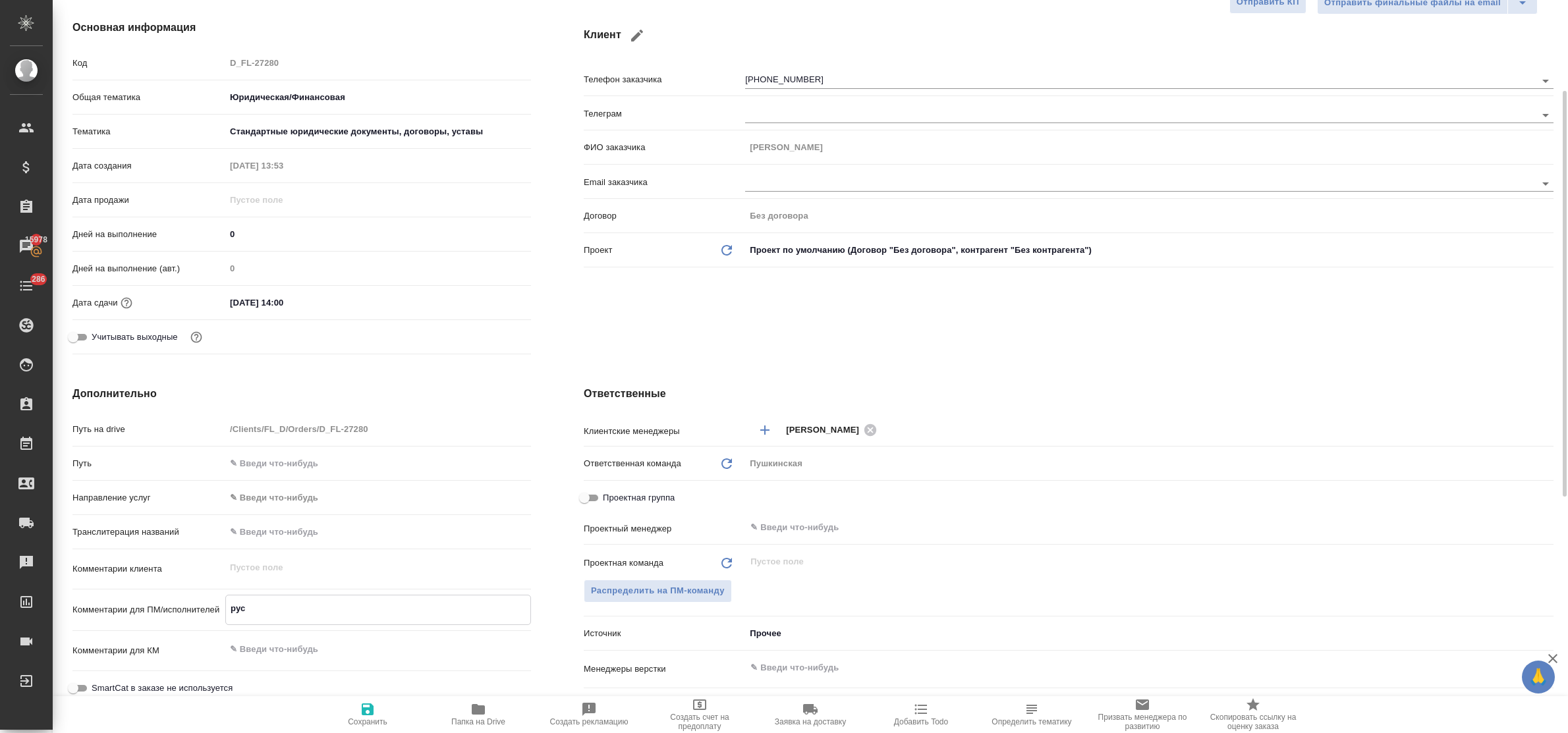
type textarea "x"
type textarea "рус т"
type textarea "x"
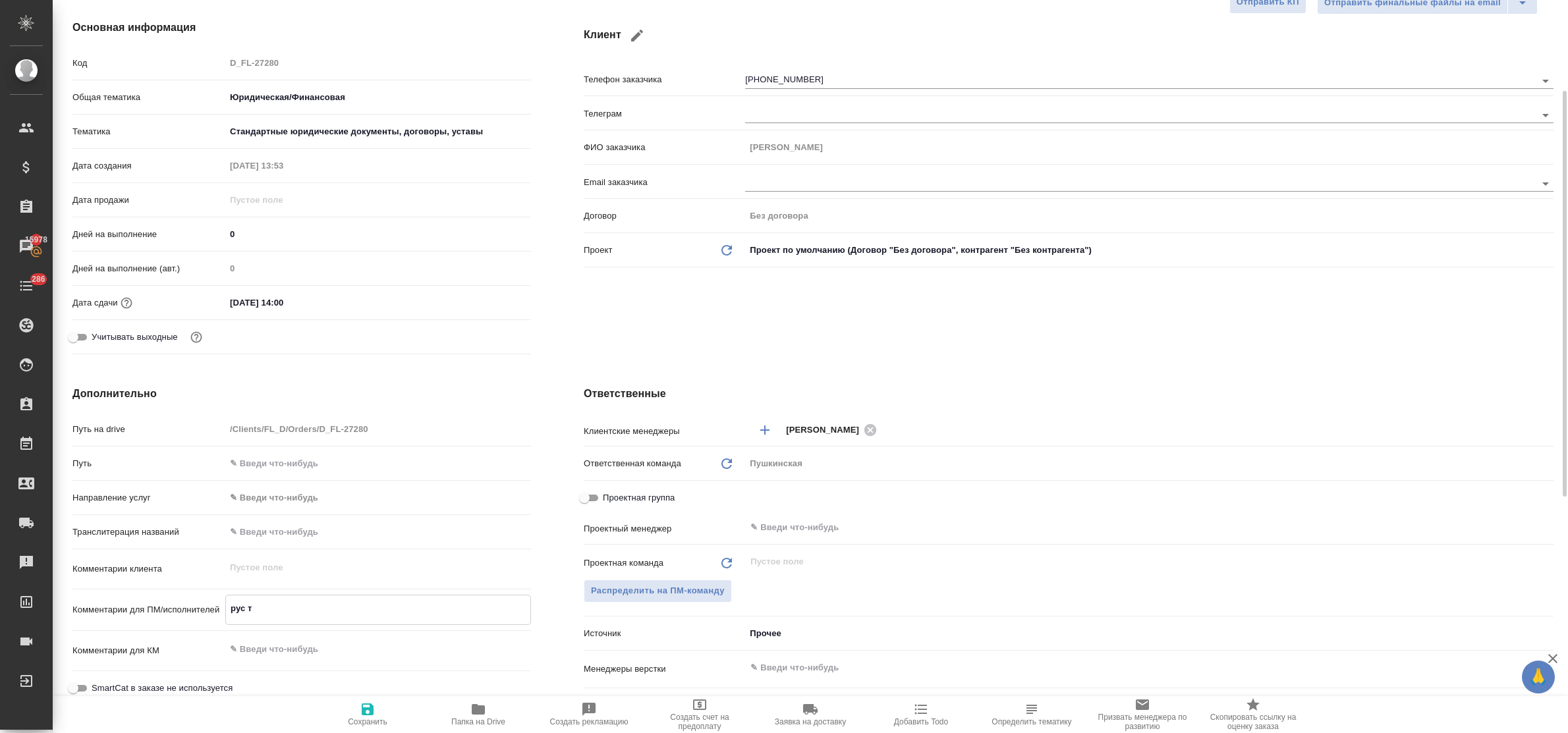
type textarea "x"
type textarea "рус те"
type textarea "x"
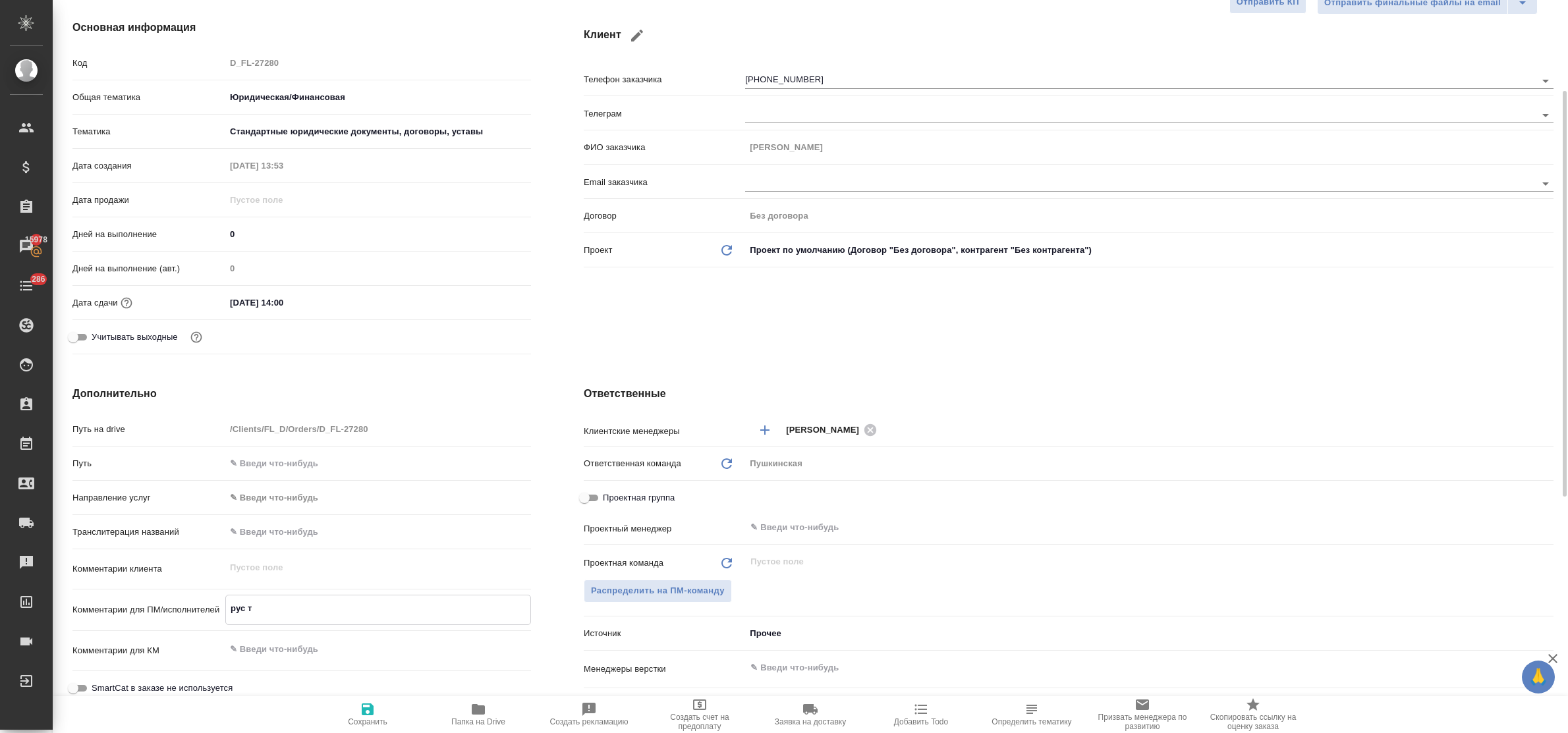
type textarea "x"
type textarea "рус тек"
type textarea "x"
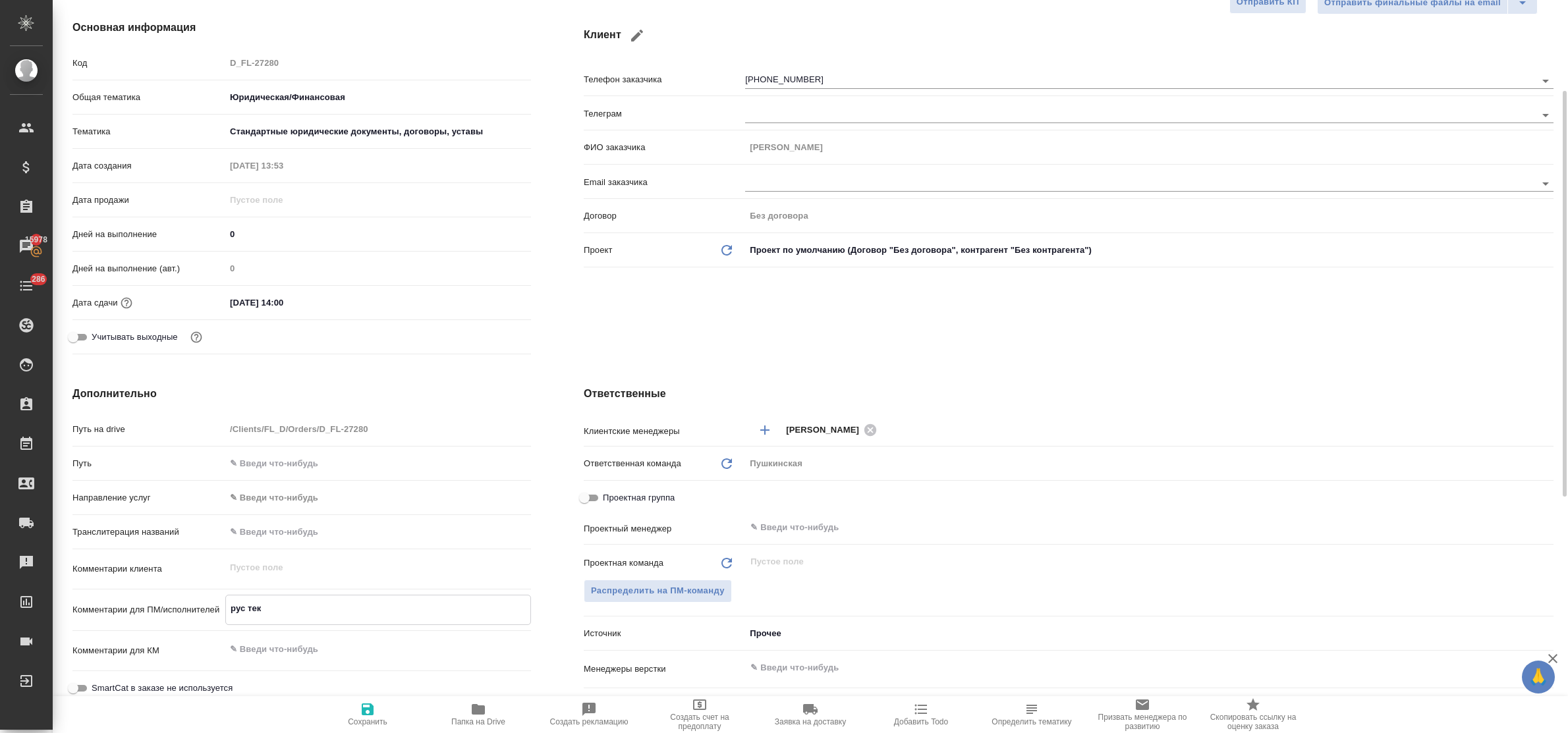
type textarea "рус текс"
type textarea "x"
type textarea "рус текст"
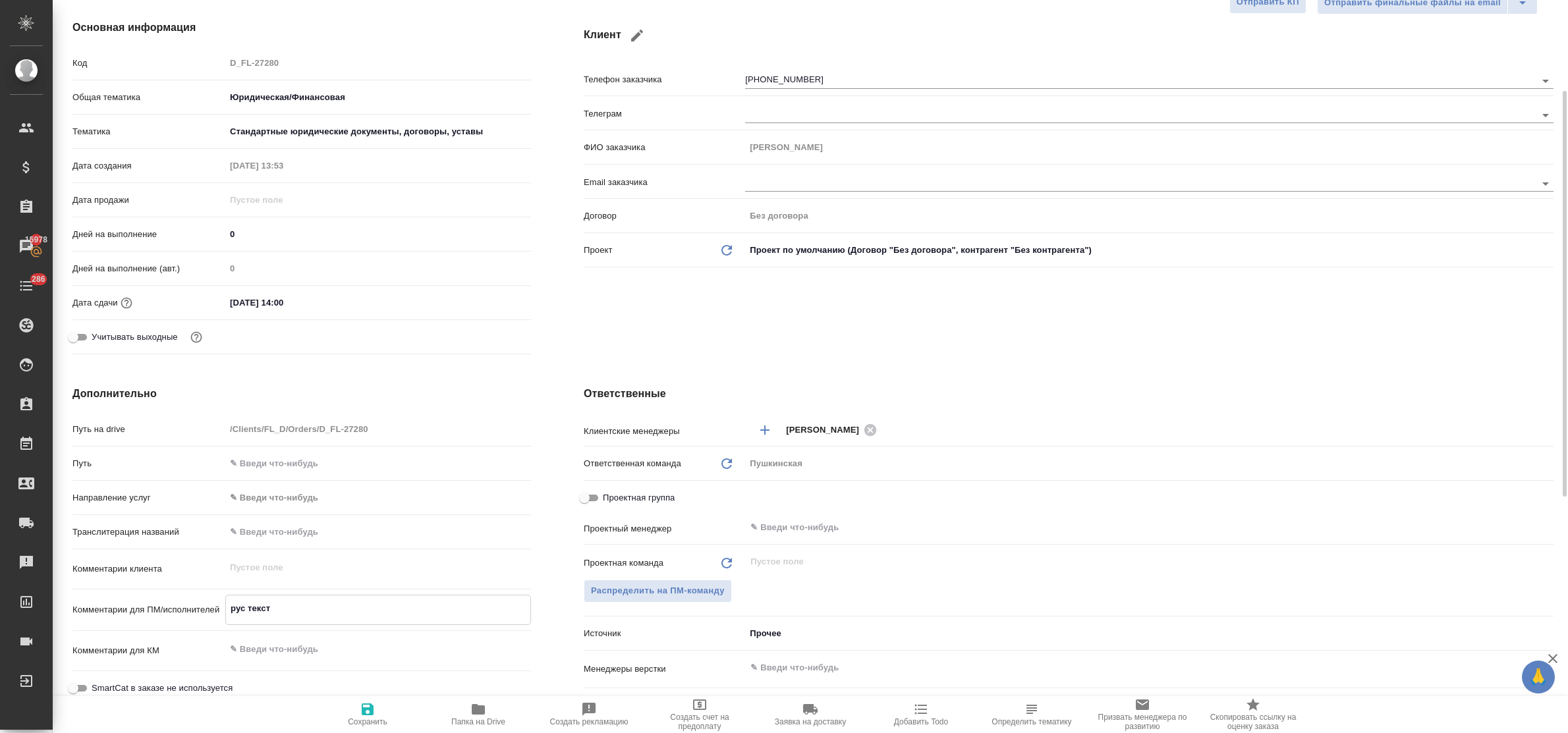
type textarea "x"
type textarea "рус текст"
type textarea "x"
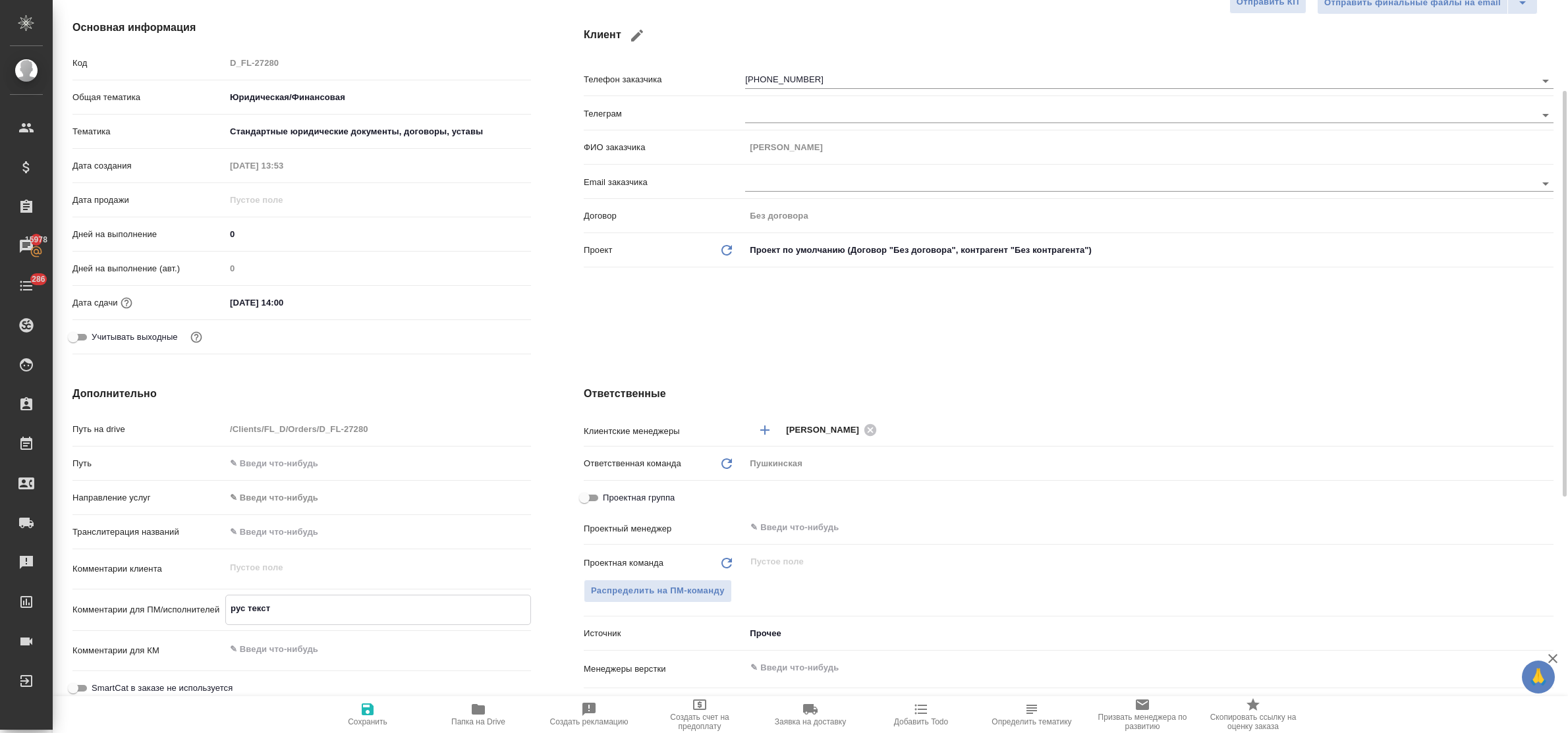
type textarea "x"
type textarea "рус текст н"
type textarea "x"
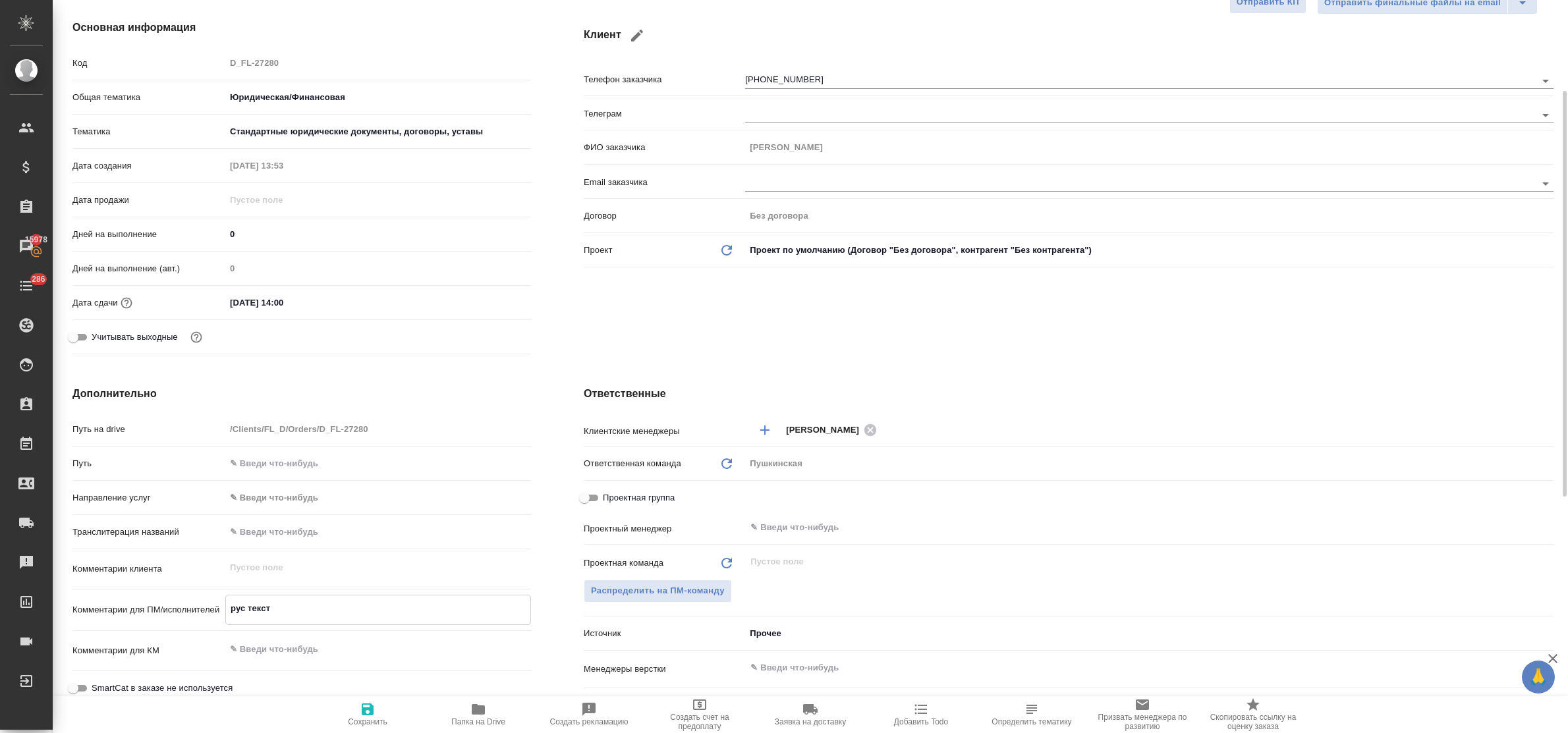
type textarea "x"
type textarea "рус текст не"
type textarea "x"
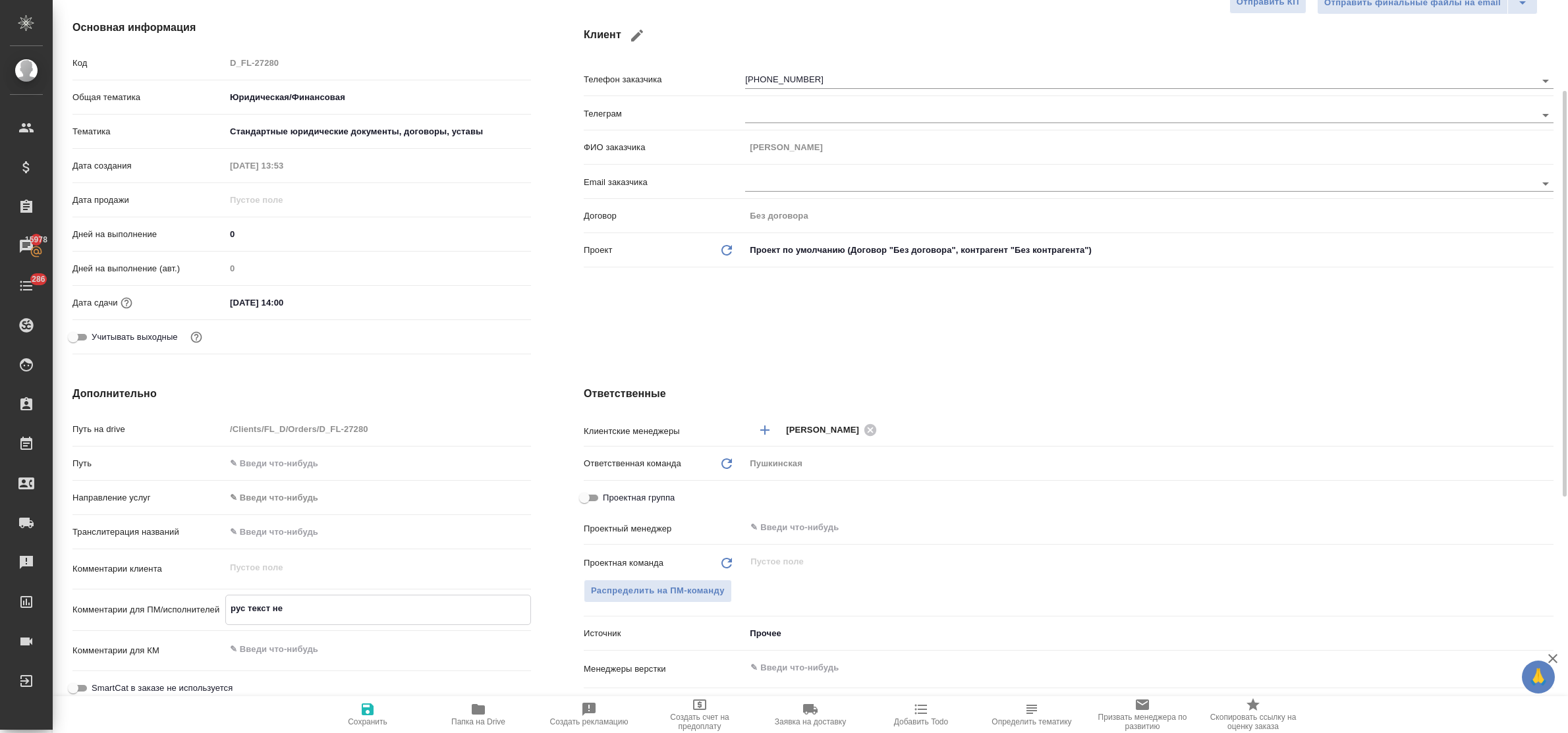
type textarea "x"
type textarea "рус текст не"
type textarea "x"
type textarea "рус текст не п"
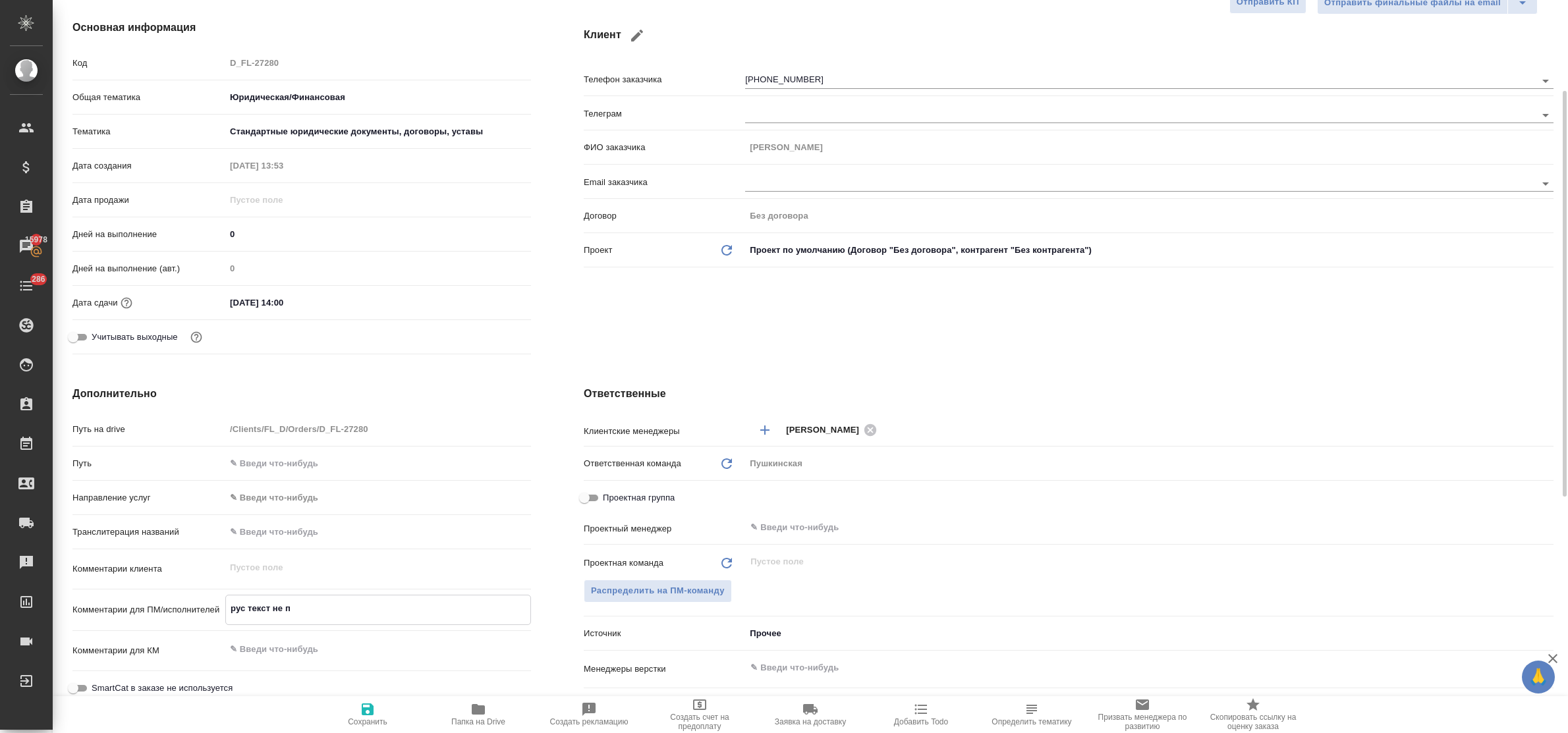
type textarea "x"
type textarea "рус текст не пе"
type textarea "x"
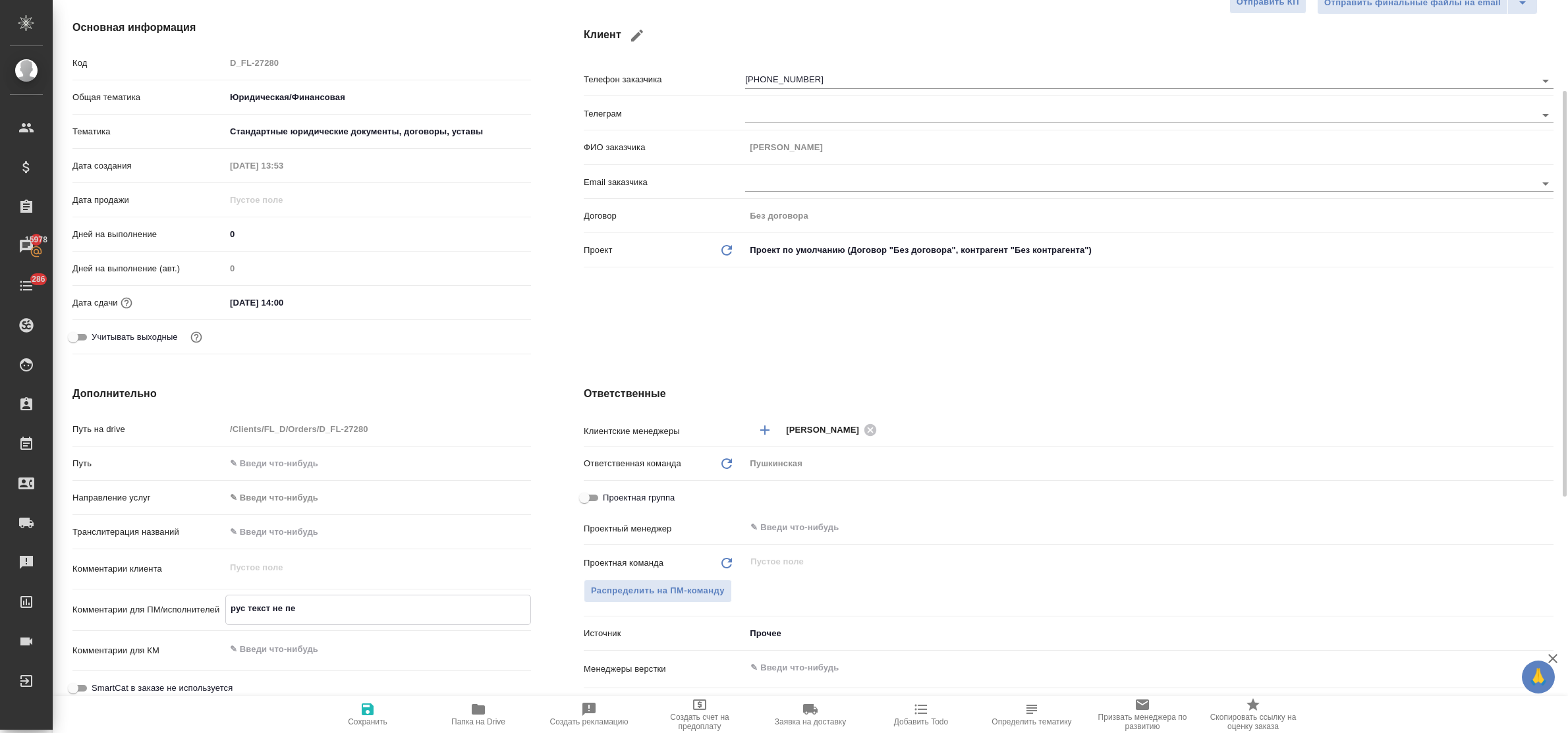
type textarea "x"
type textarea "рус текст не пере"
type textarea "x"
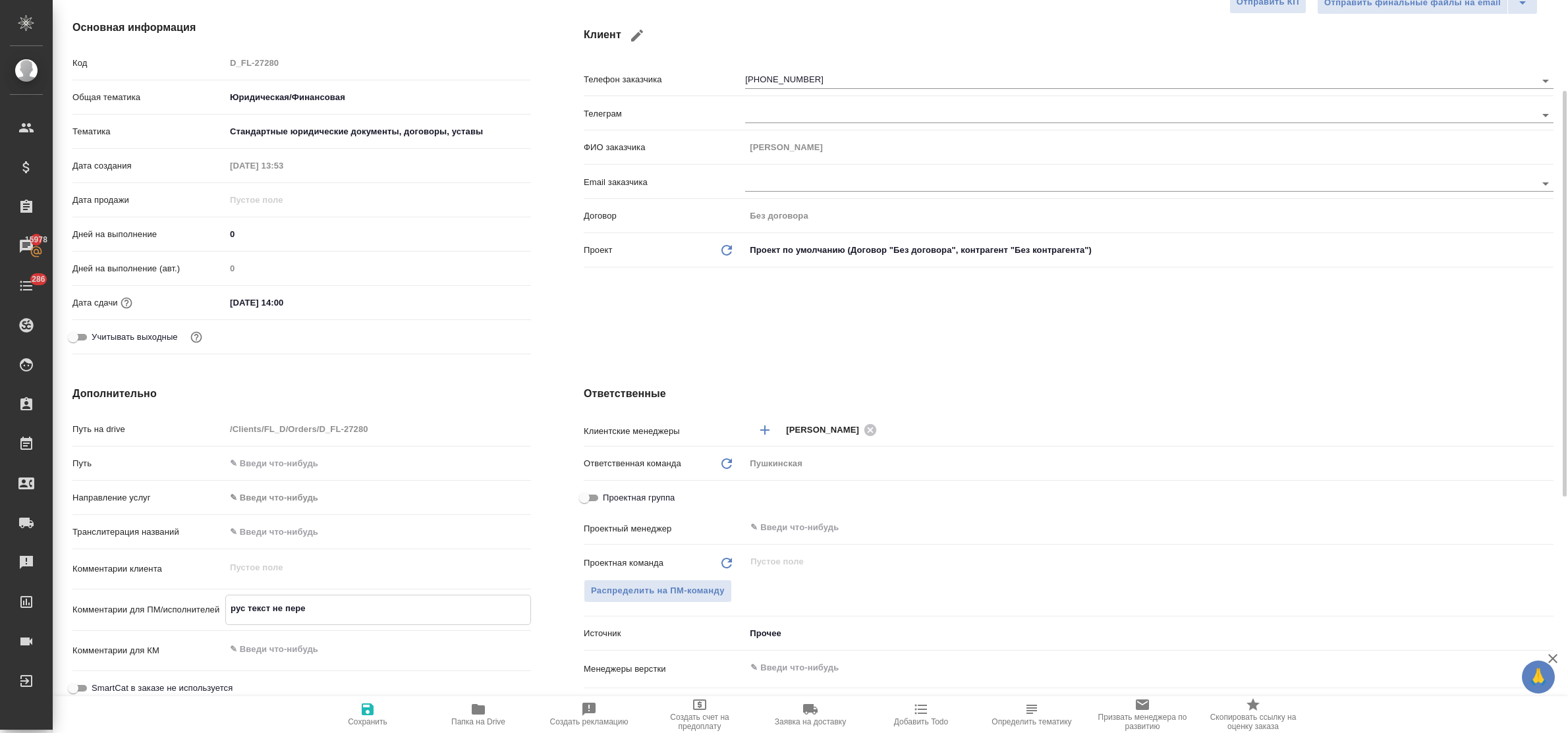
type textarea "x"
type textarea "рус текст не перен"
type textarea "x"
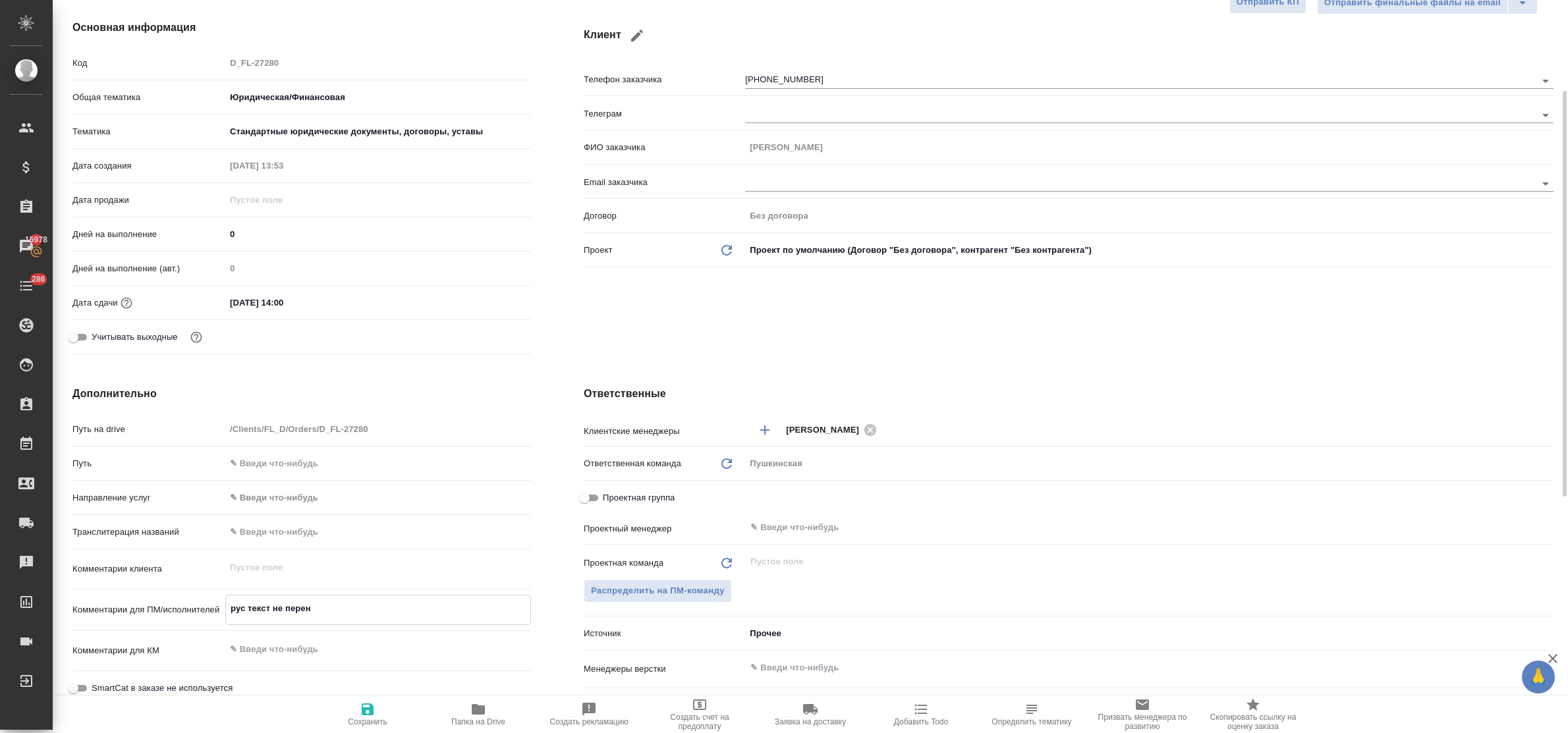
type textarea "рус текст не перена"
type textarea "x"
type textarea "рус текст не перенаб"
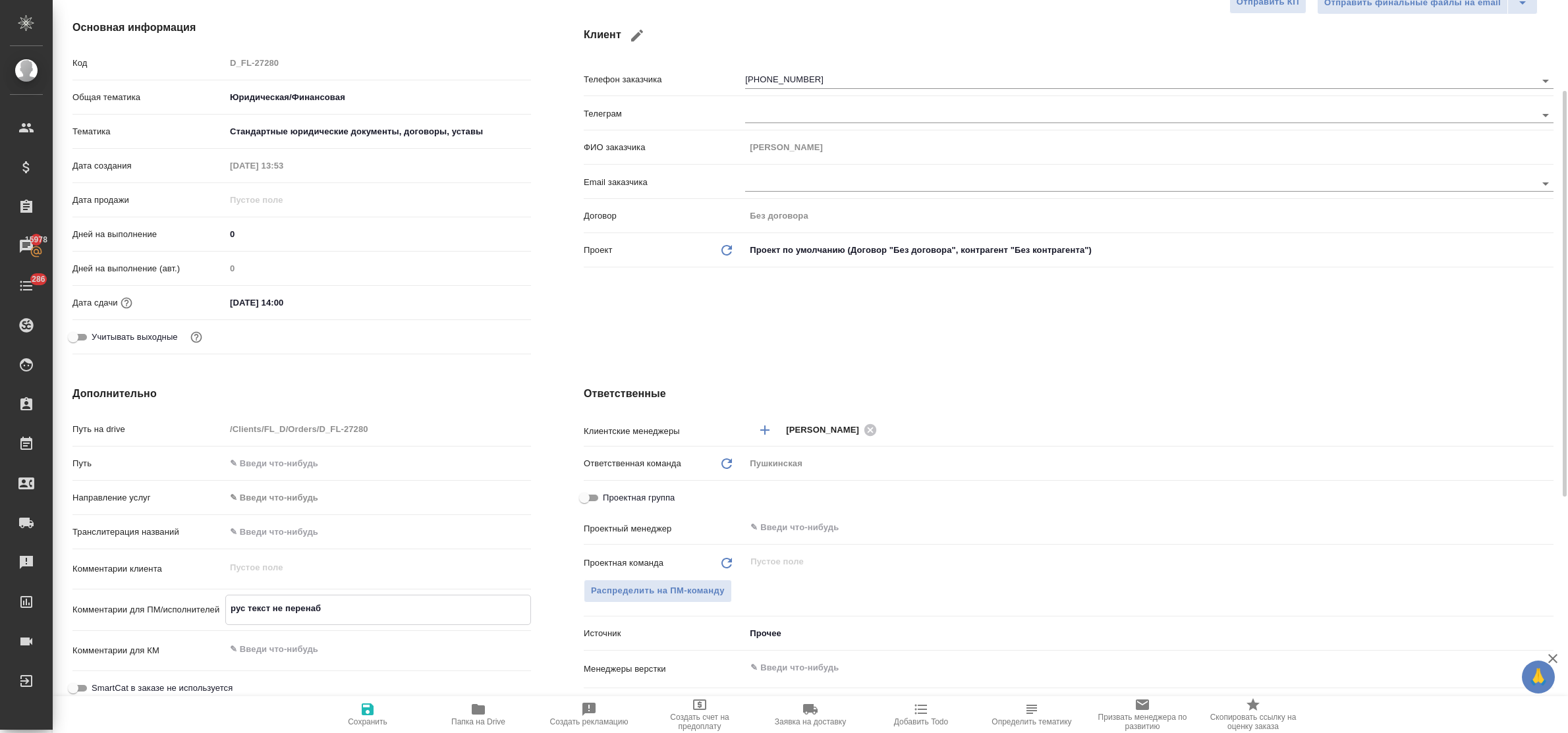
type textarea "x"
type textarea "рус текст не перенаби"
type textarea "x"
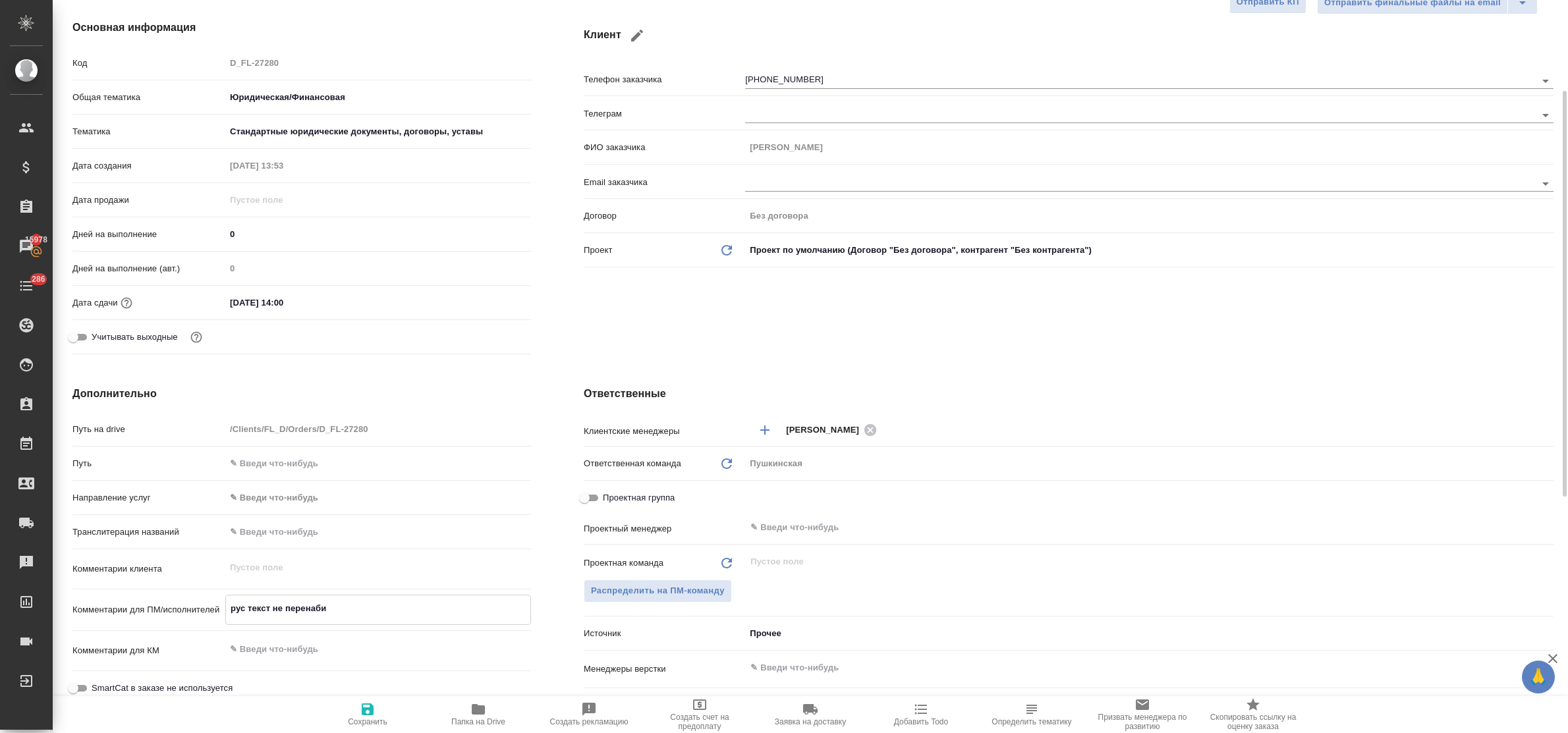
type textarea "x"
type textarea "рус текст не перенабив"
type textarea "x"
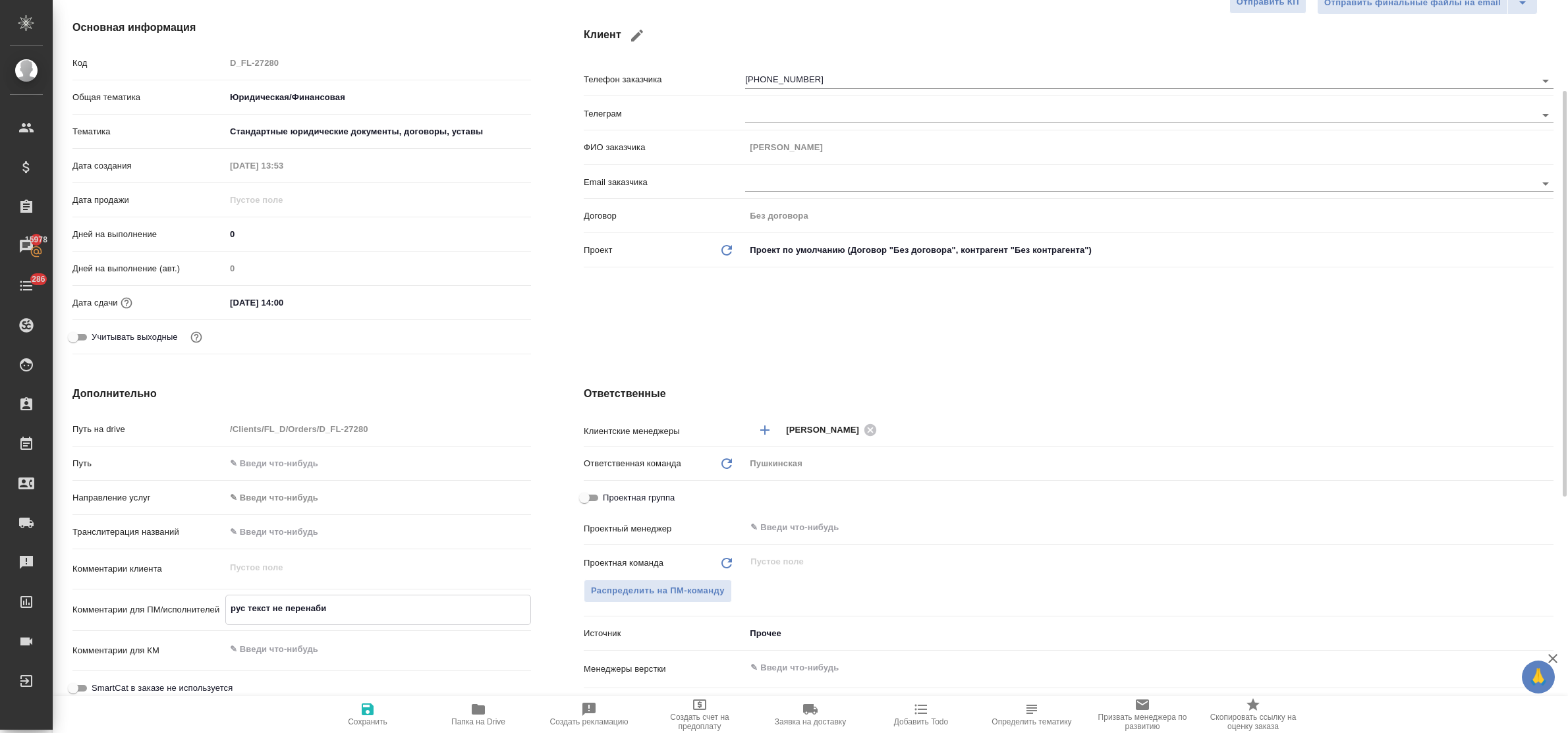
type textarea "x"
type textarea "рус текст не перенабива"
type textarea "x"
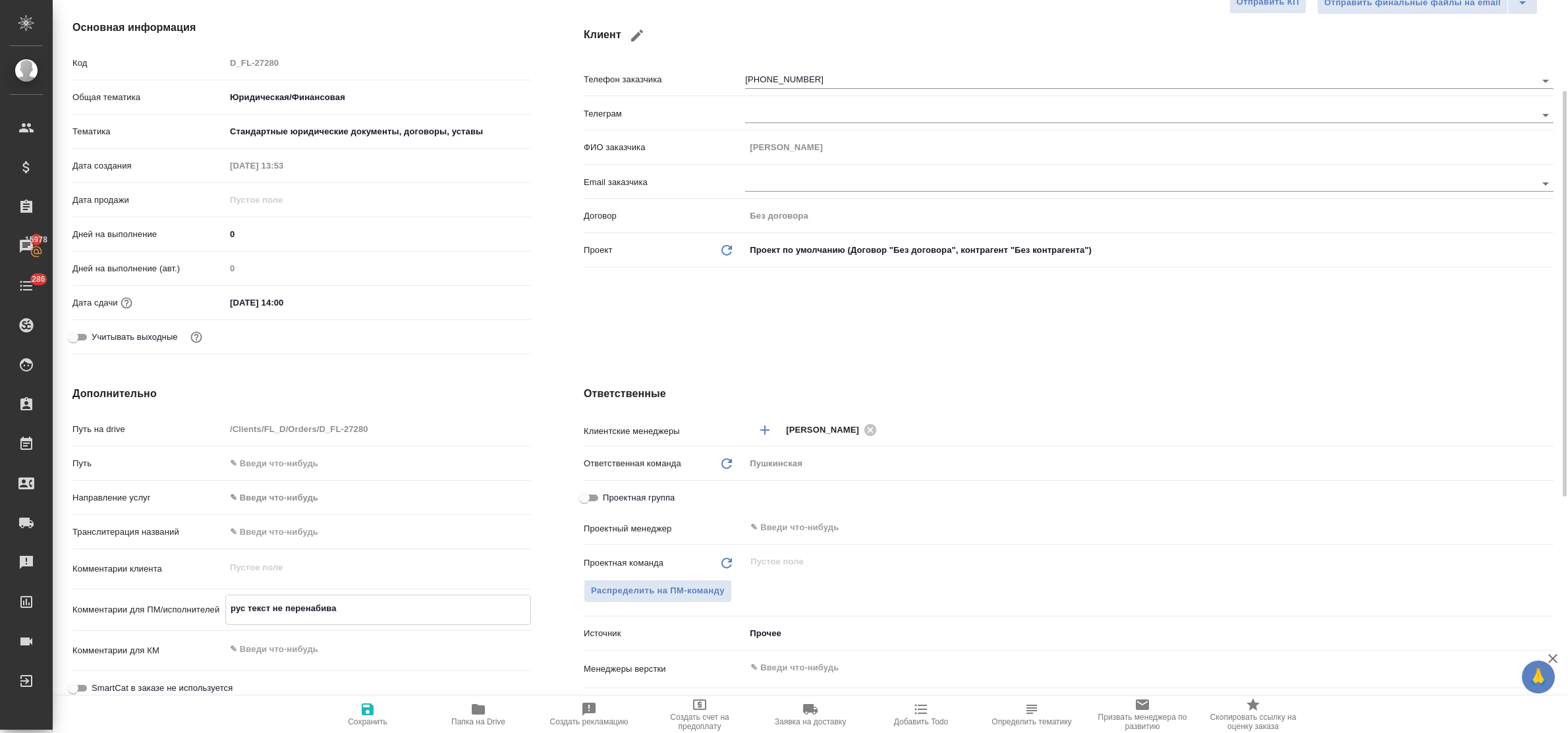
type textarea "рус текст не перенабивае"
type textarea "x"
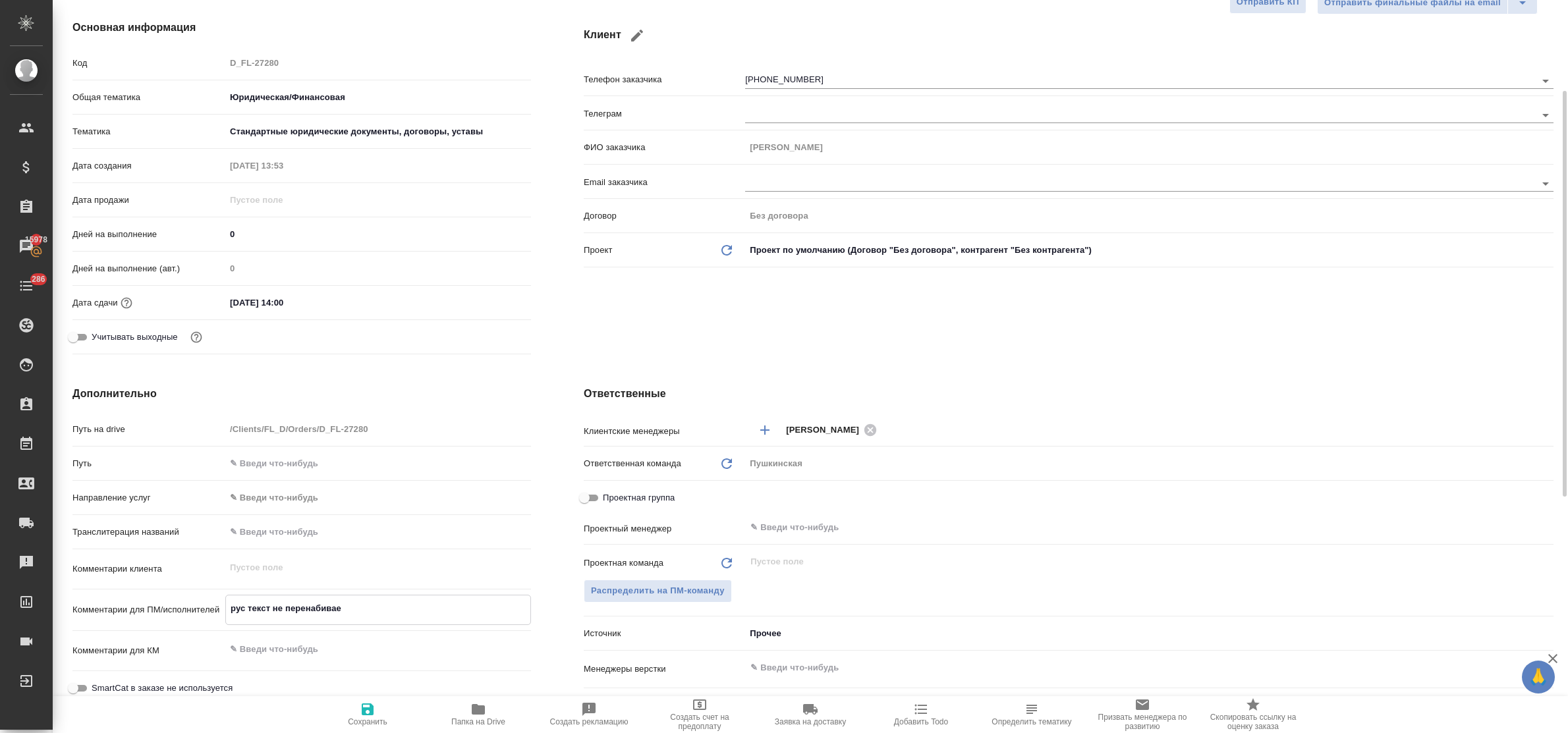
type textarea "рус текст не перенабиваем"
type textarea "x"
type textarea "рус текст не перенабиваем"
type textarea "x"
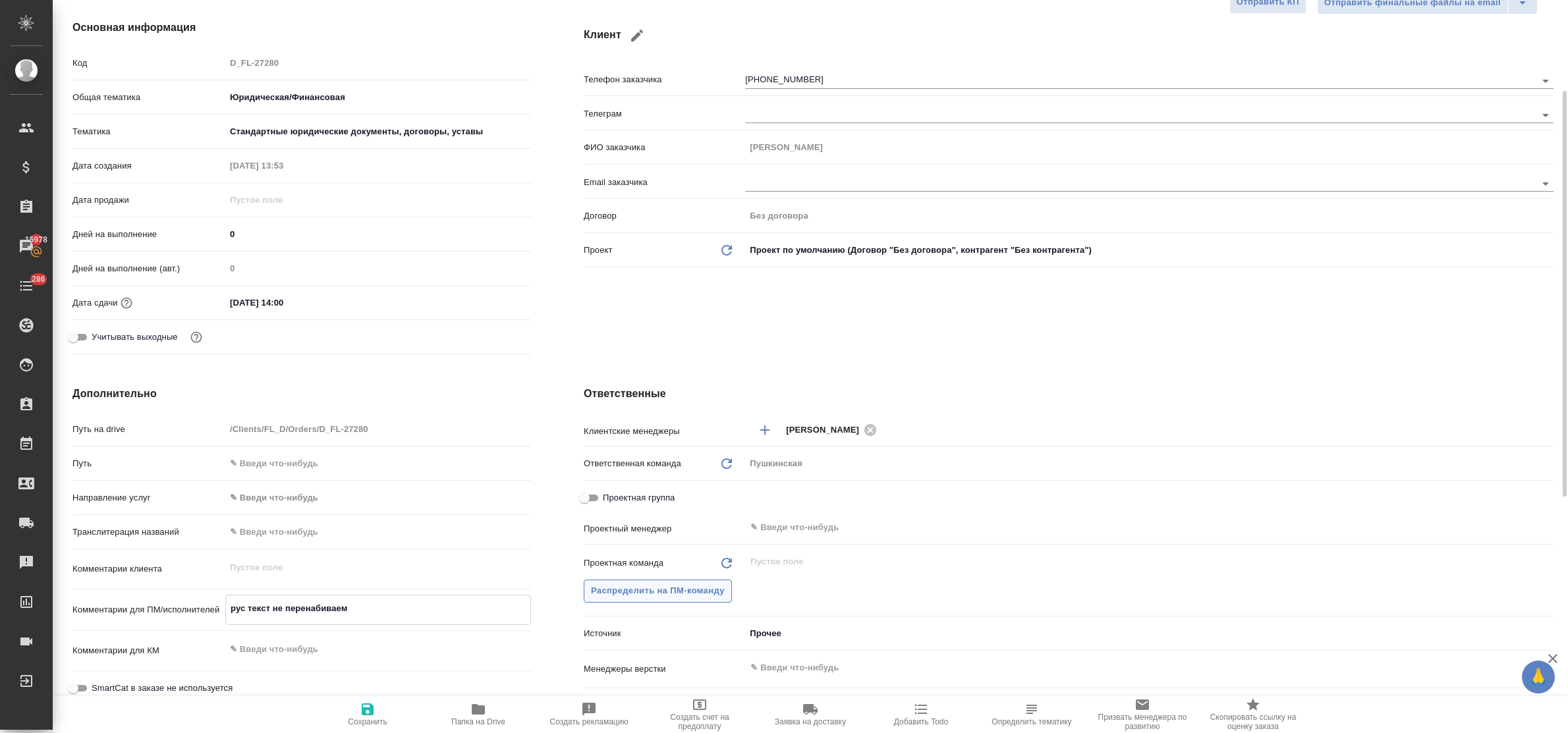
click at [700, 588] on span "Распределить на ПМ-команду" at bounding box center [658, 591] width 134 height 15
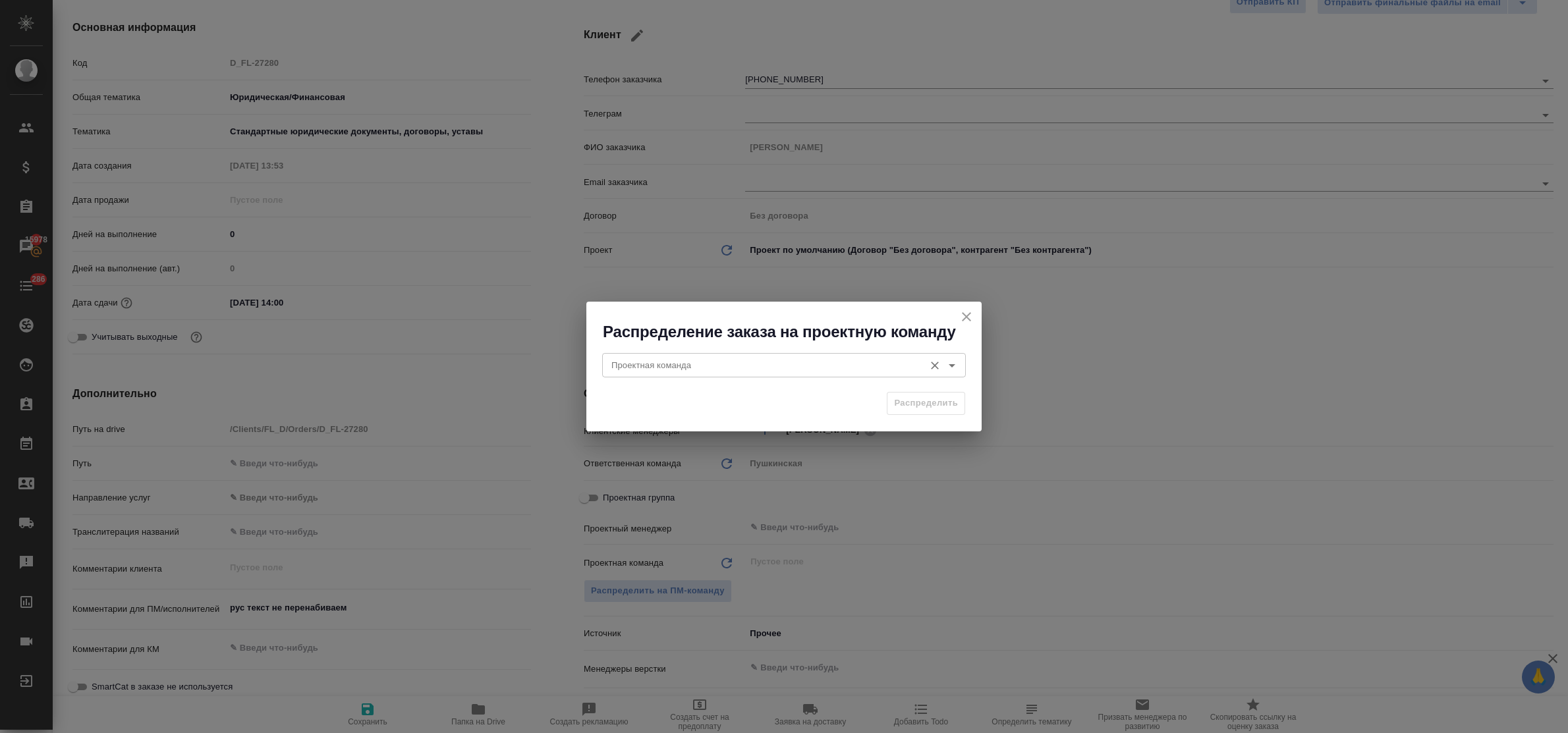
click at [668, 356] on div "Проектная команда" at bounding box center [784, 365] width 364 height 23
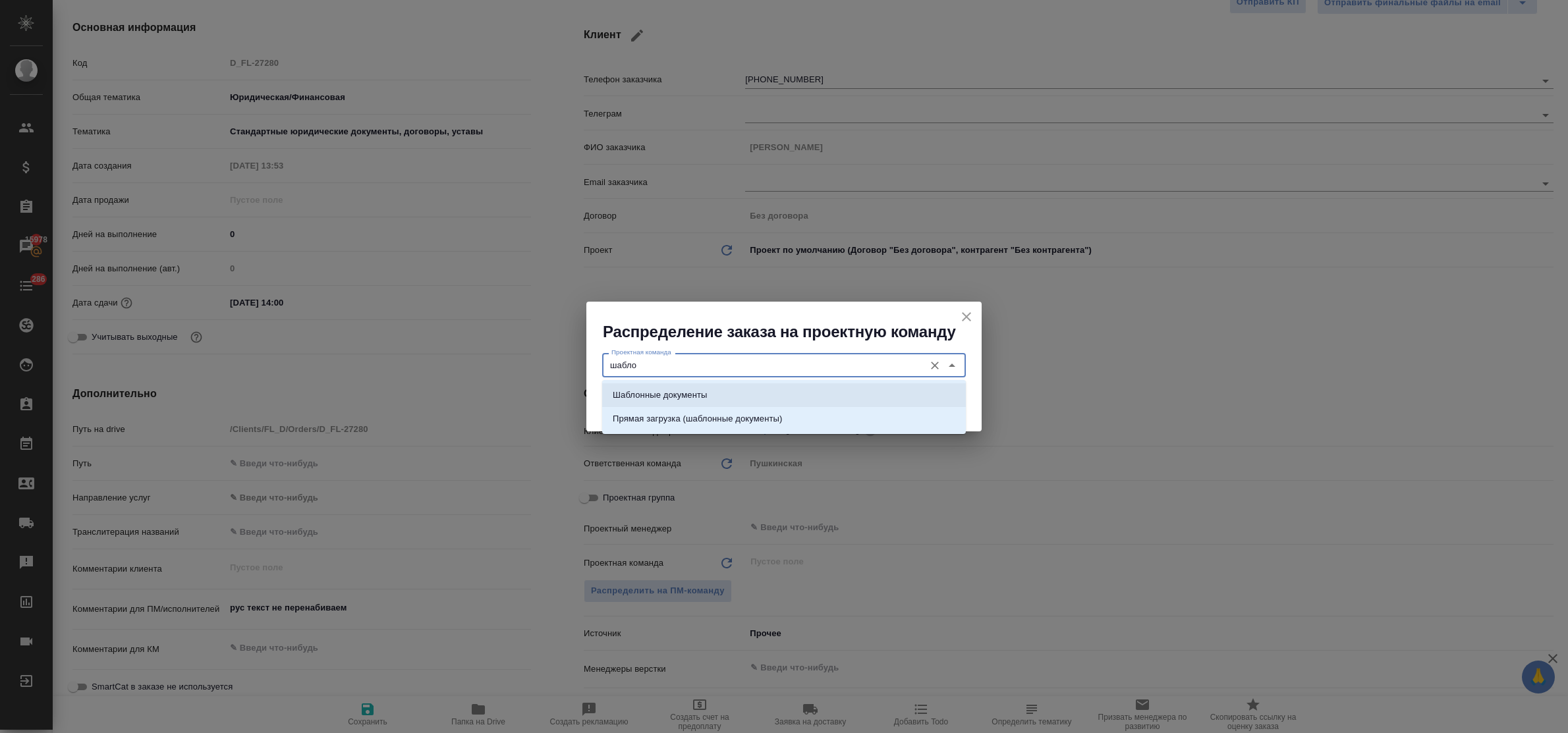
drag, startPoint x: 688, startPoint y: 386, endPoint x: 923, endPoint y: 415, distance: 236.8
click at [699, 388] on li "Шаблонные документы" at bounding box center [784, 395] width 364 height 23
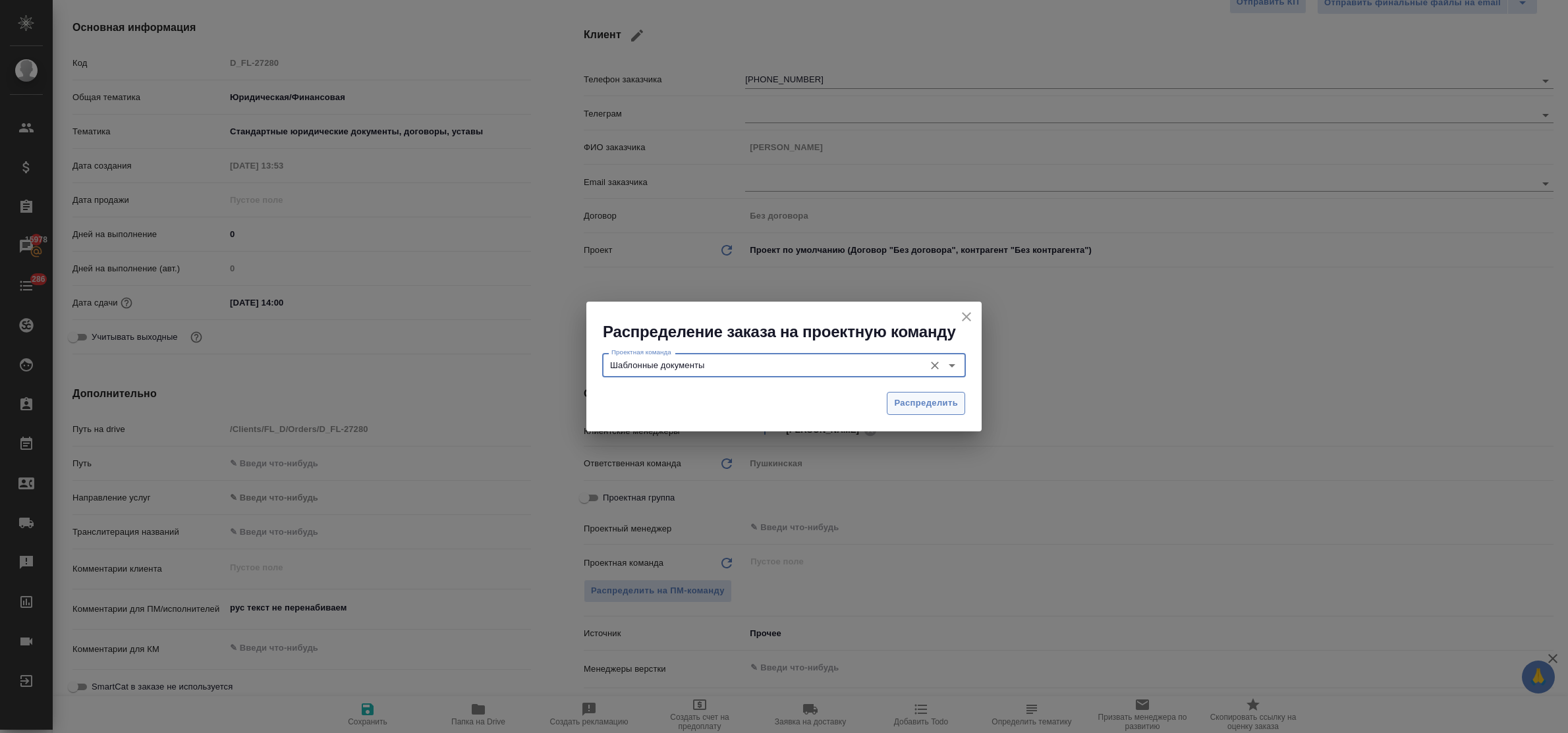
type input "Шаблонные документы"
click at [946, 410] on span "Распределить" at bounding box center [926, 403] width 64 height 15
type textarea "x"
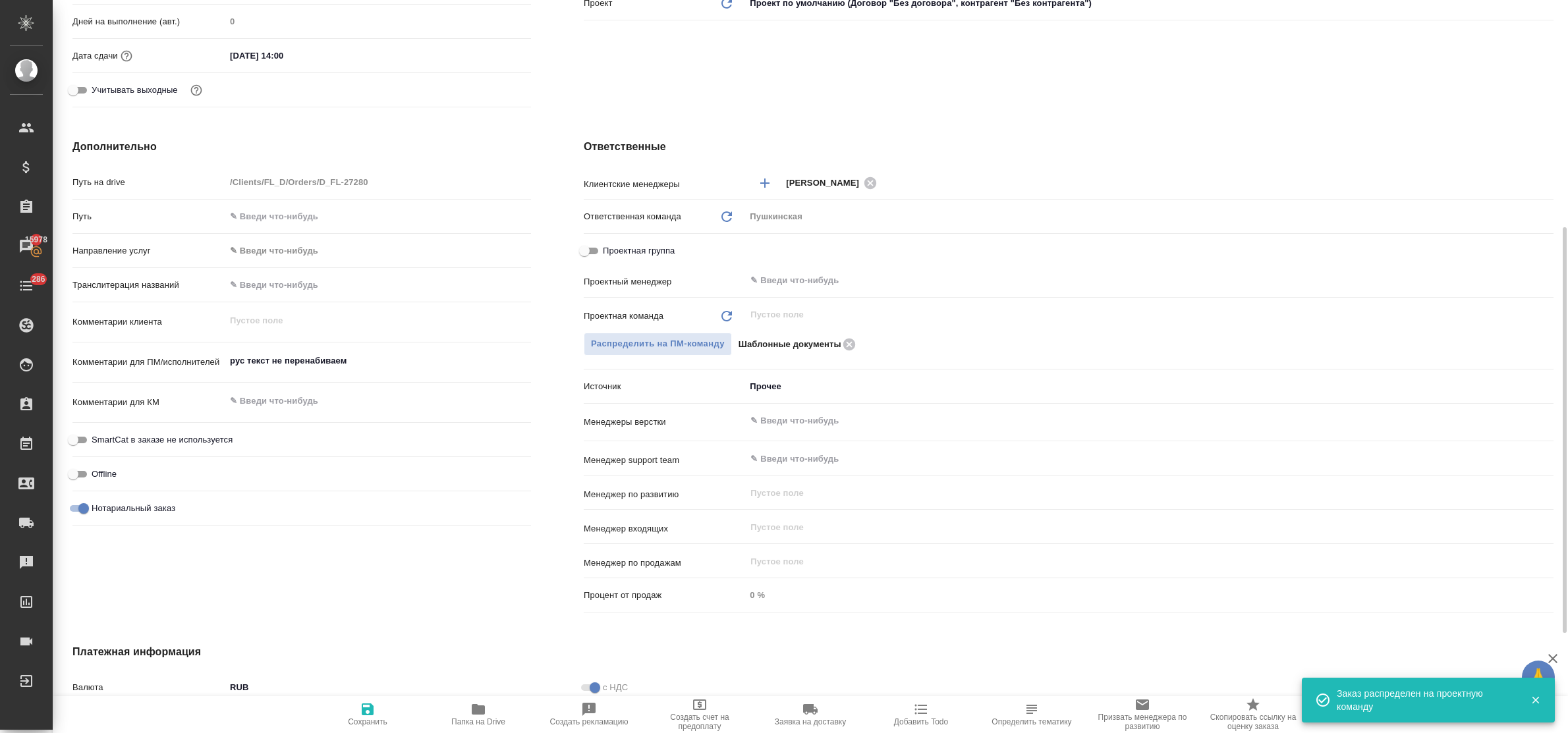
scroll to position [594, 0]
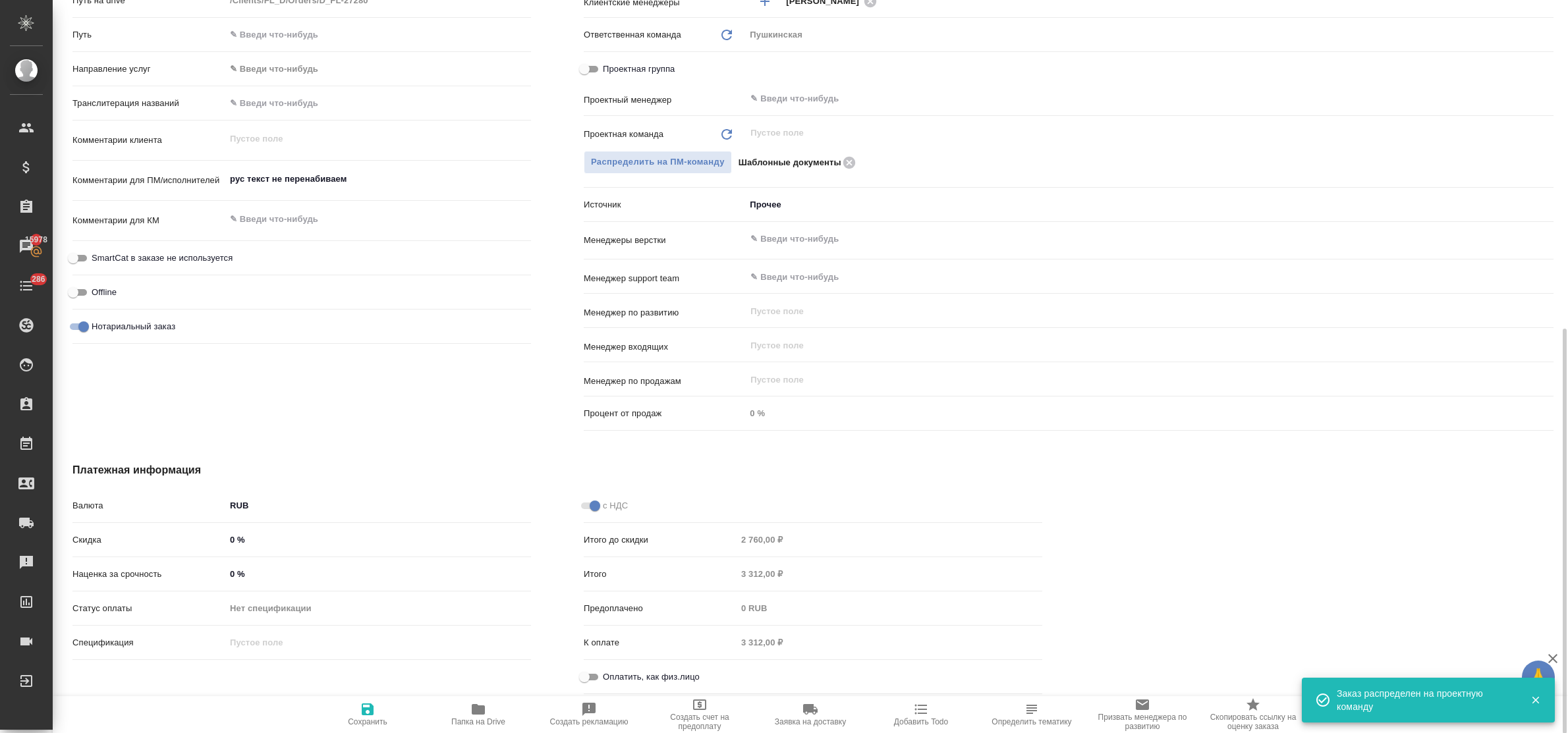
click at [598, 673] on input "Оплатить, как физ.лицо" at bounding box center [584, 676] width 48 height 16
checkbox input "true"
type textarea "x"
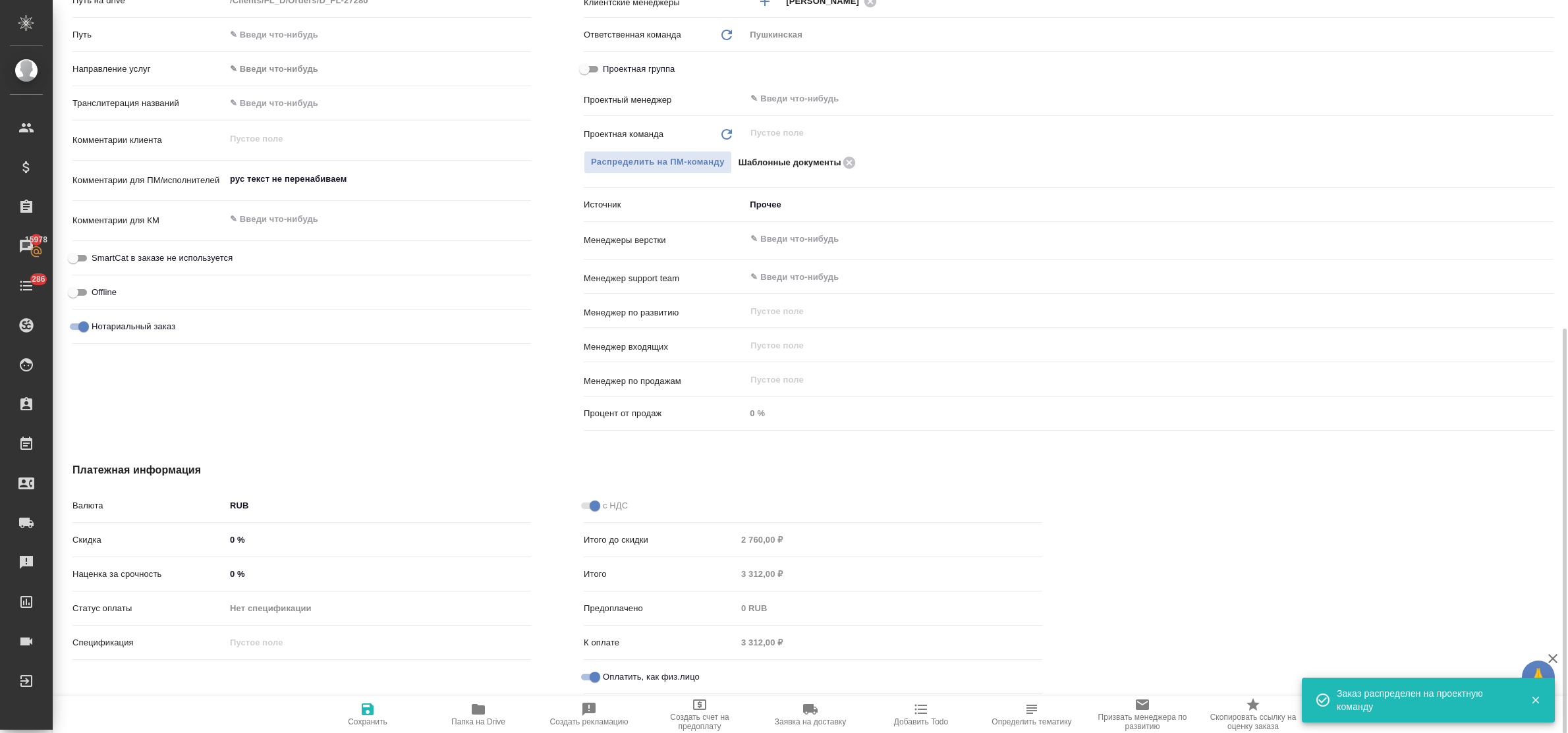
click at [357, 708] on span "Сохранить" at bounding box center [368, 714] width 95 height 25
type textarea "x"
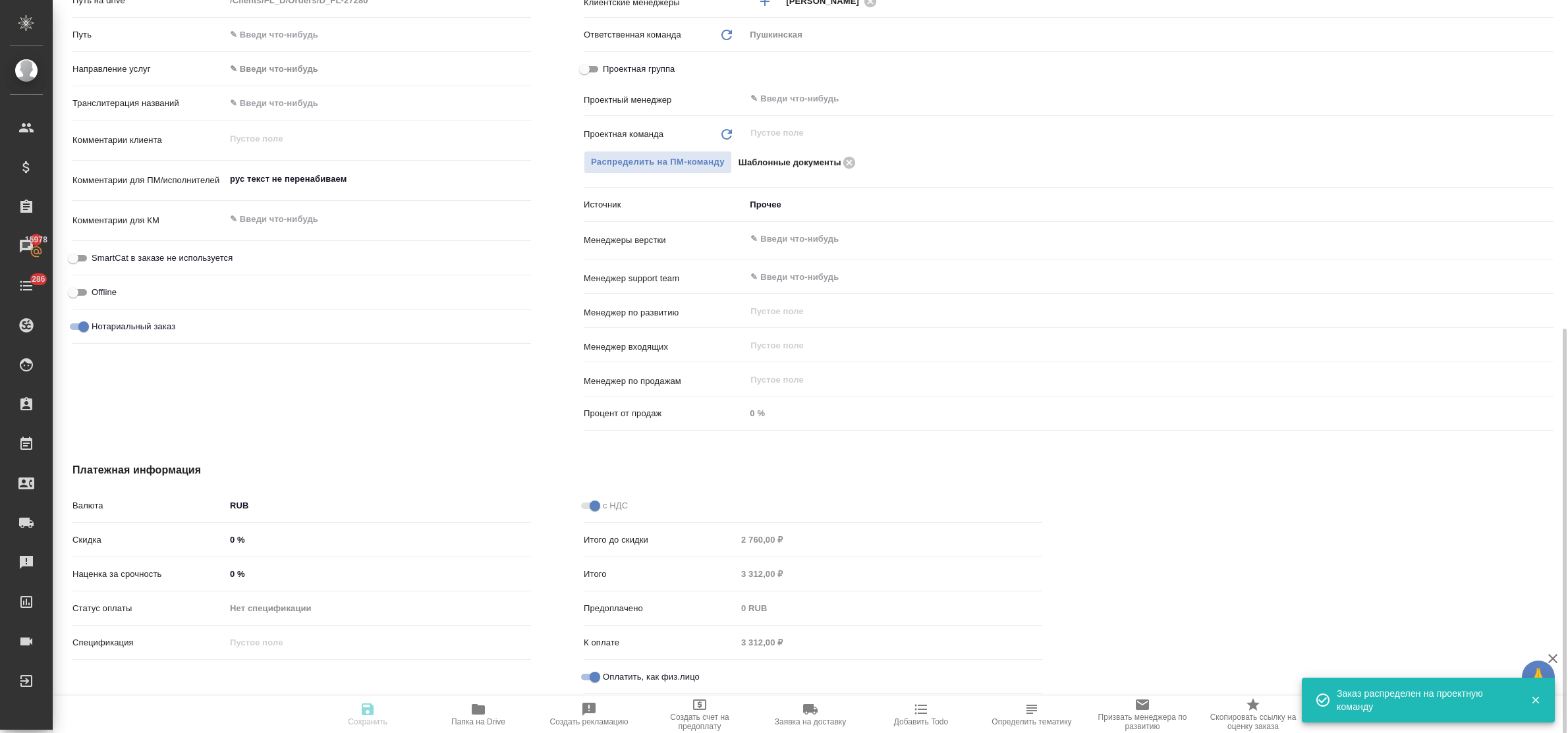
type textarea "x"
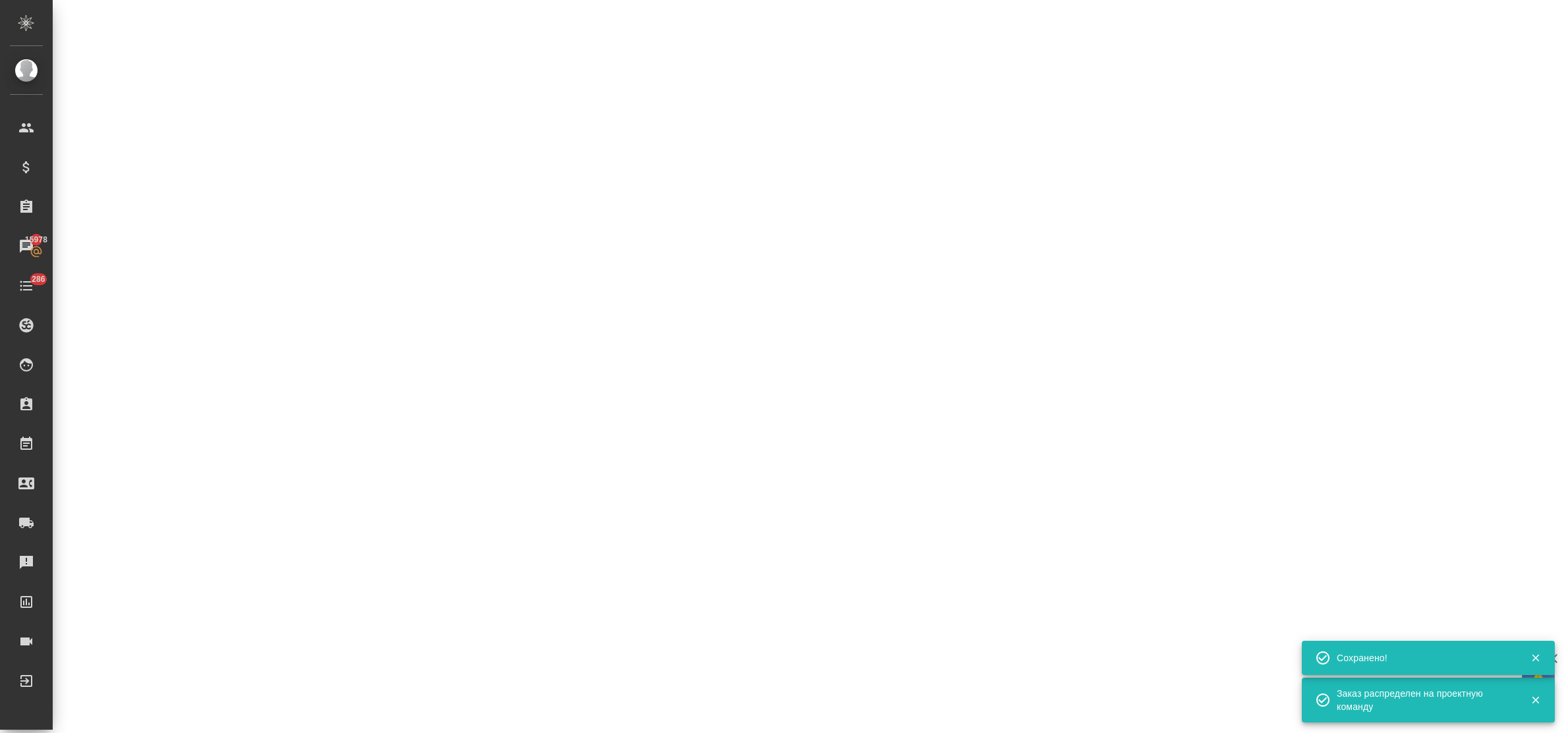
select select "RU"
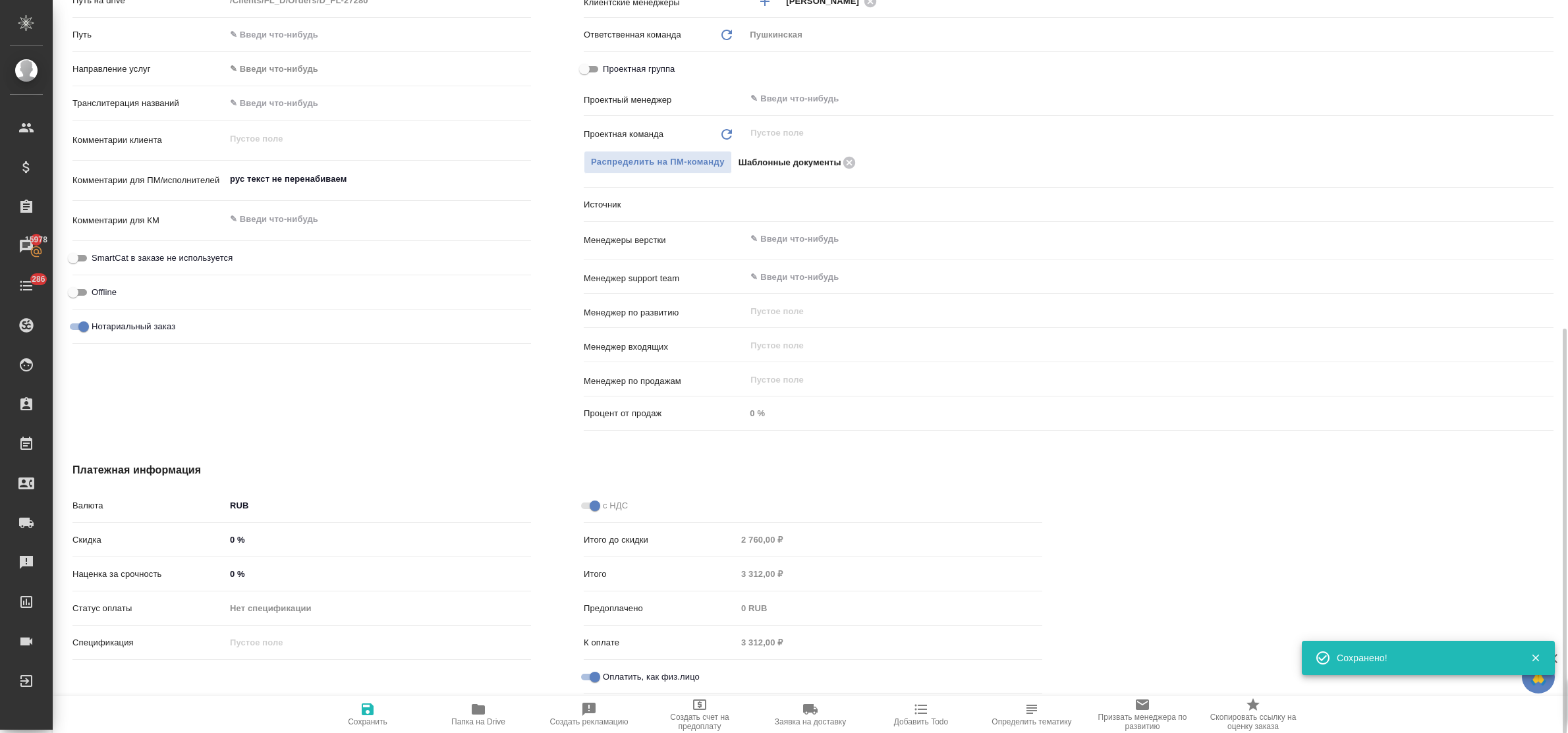
type textarea "x"
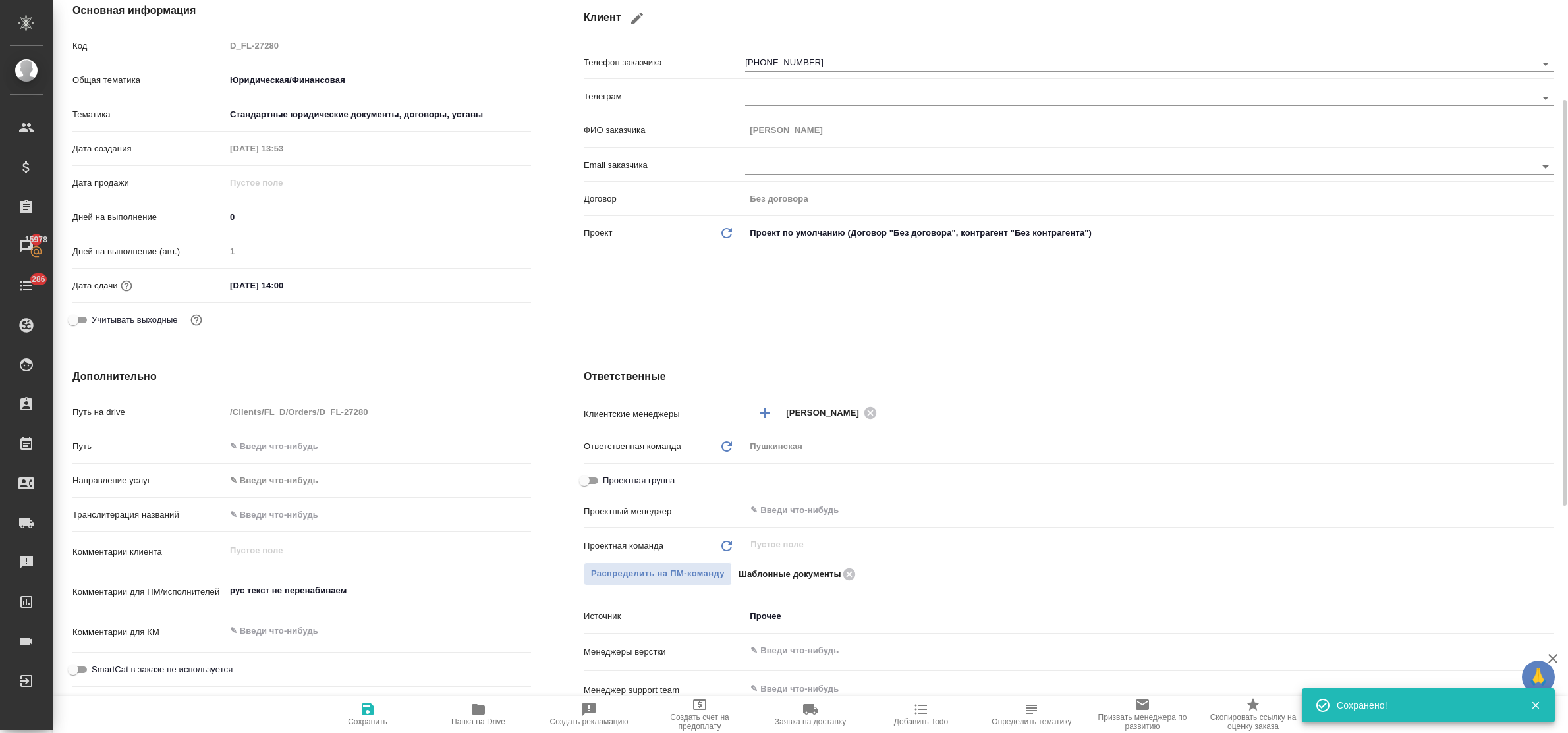
scroll to position [0, 0]
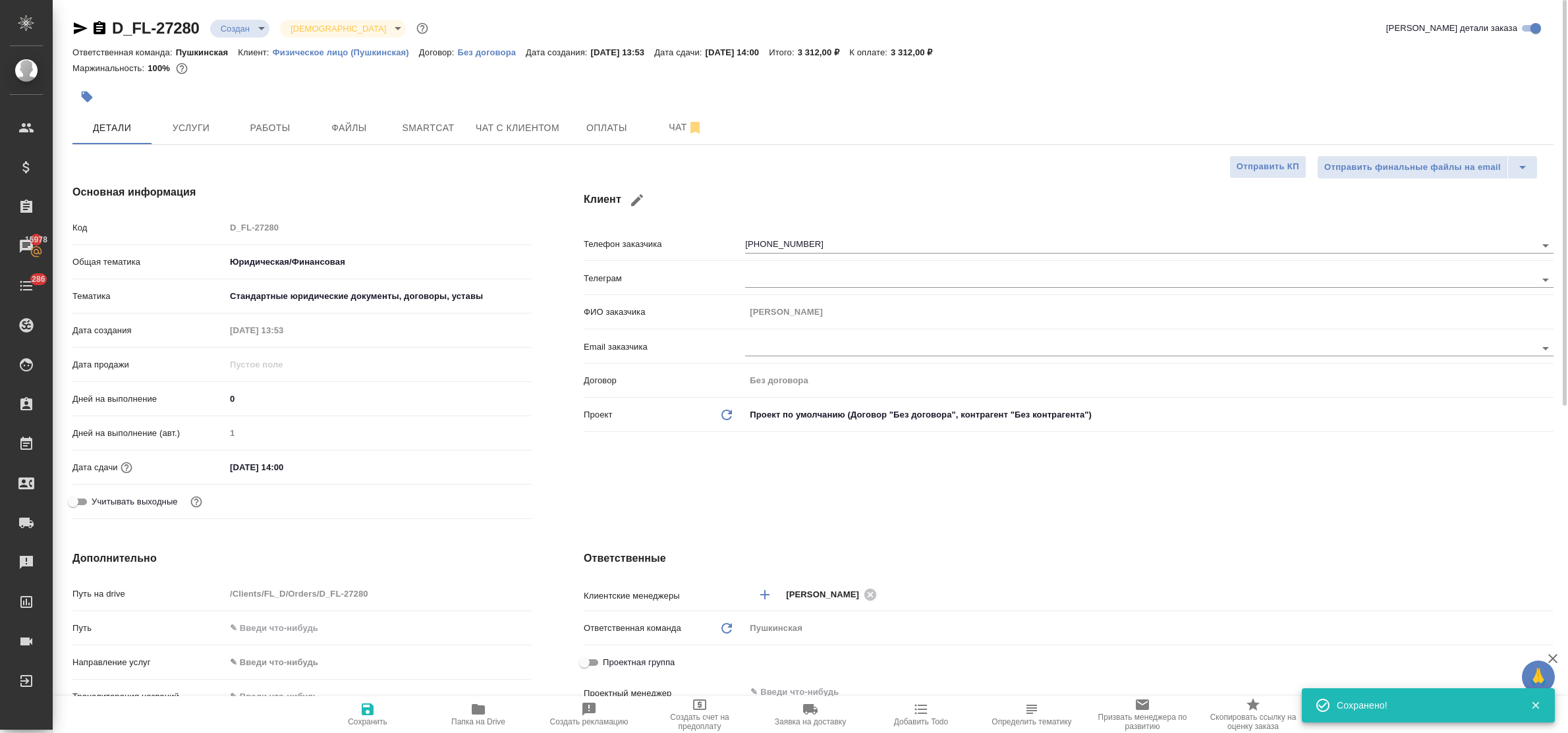
click at [231, 18] on div "D_FL-27280 Создан new Святая троица holyTrinity" at bounding box center [252, 28] width 359 height 21
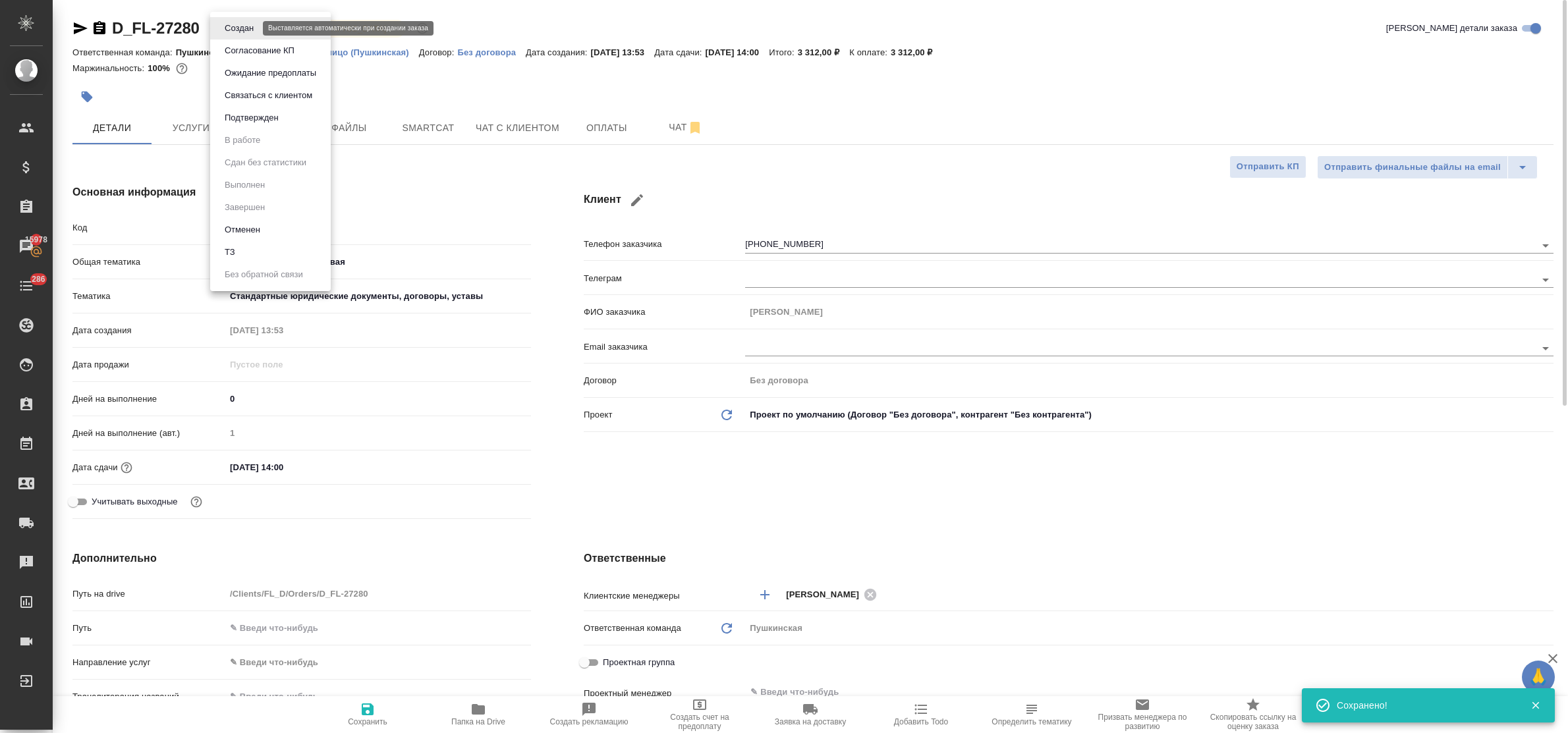
click at [231, 28] on body "🙏 .cls-1 fill:#fff; AWATERA Bulakhova Elena Клиенты Спецификации Заказы 15978 Ч…" at bounding box center [784, 366] width 1568 height 733
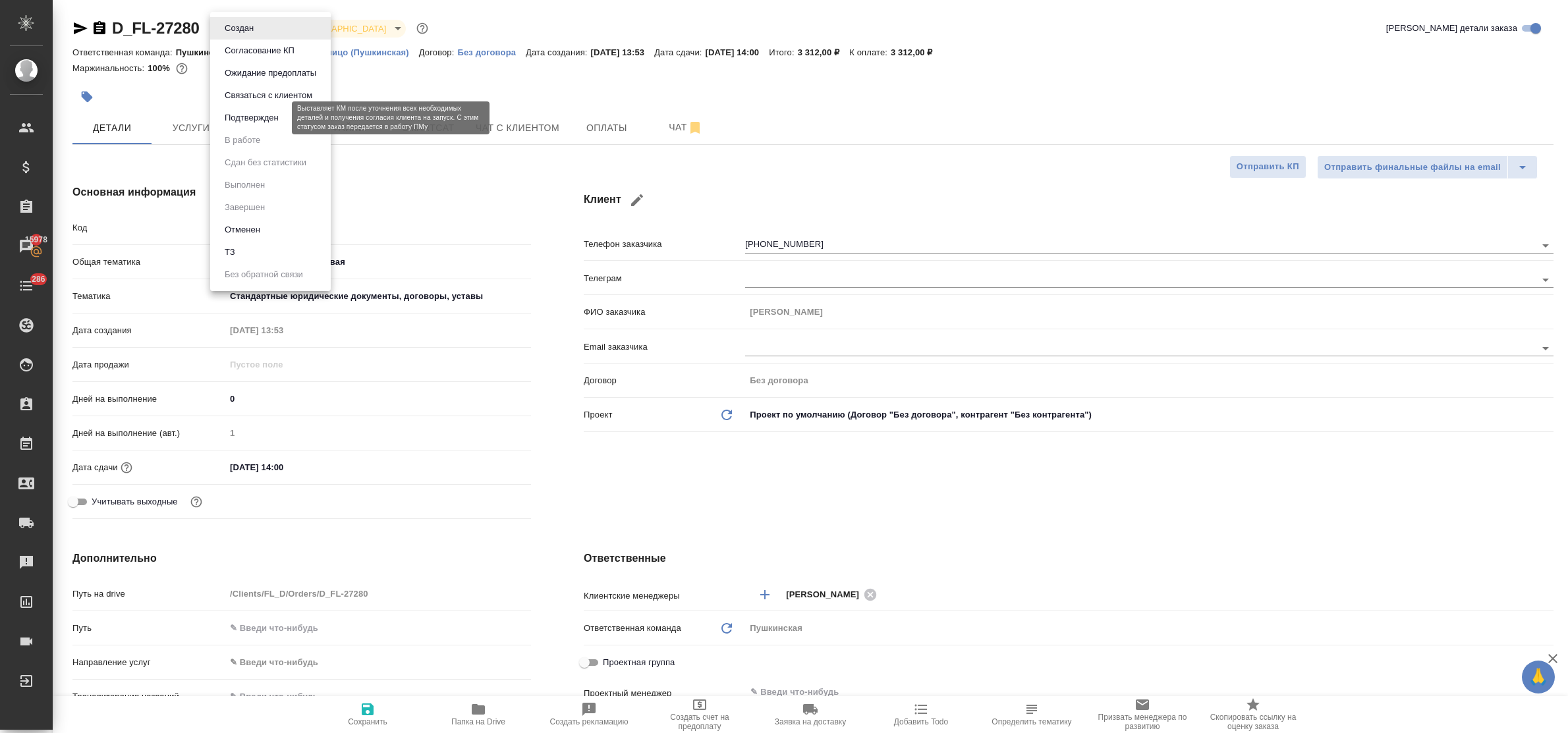
click at [248, 117] on button "Подтвержден" at bounding box center [252, 117] width 62 height 14
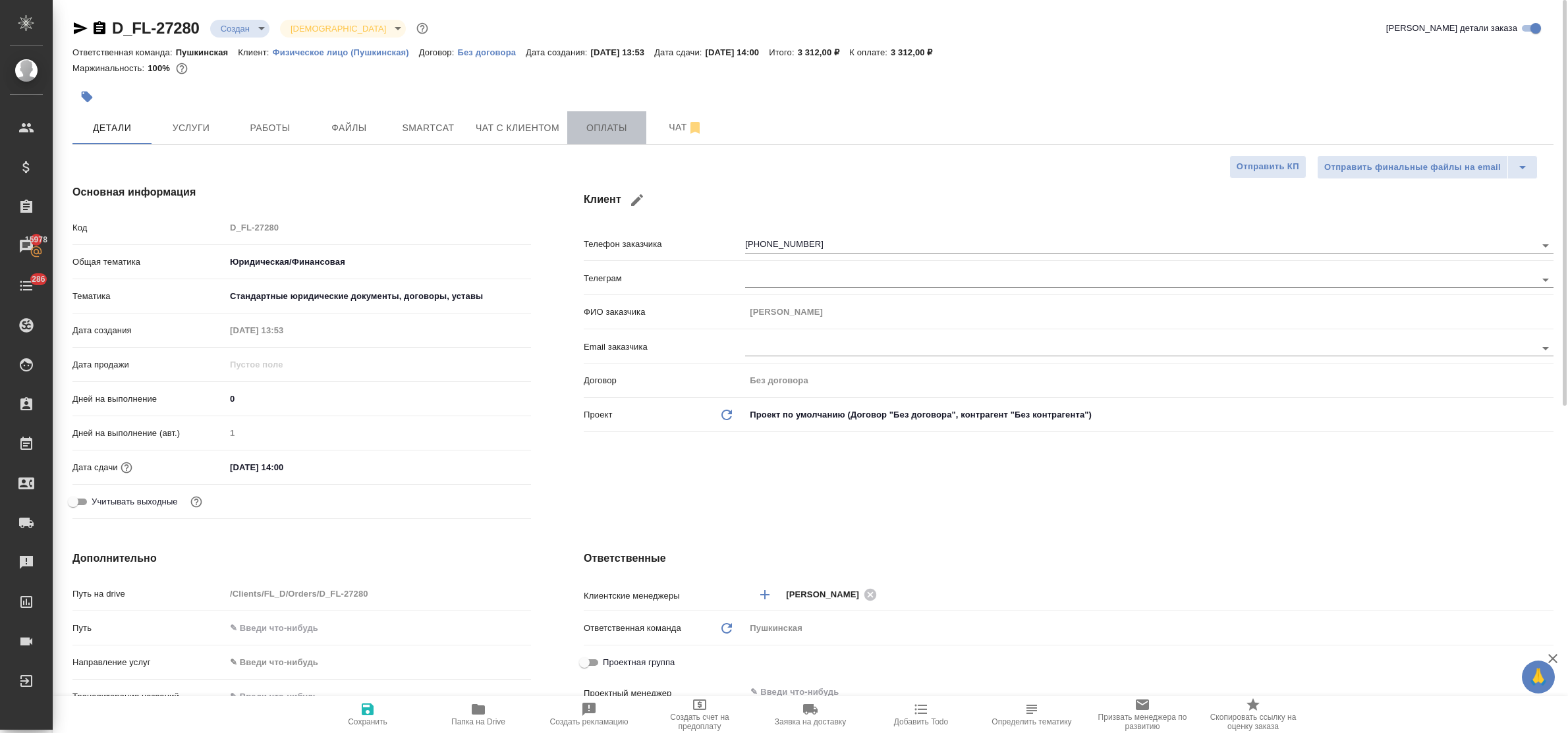
click at [594, 123] on span "Оплаты" at bounding box center [607, 128] width 63 height 17
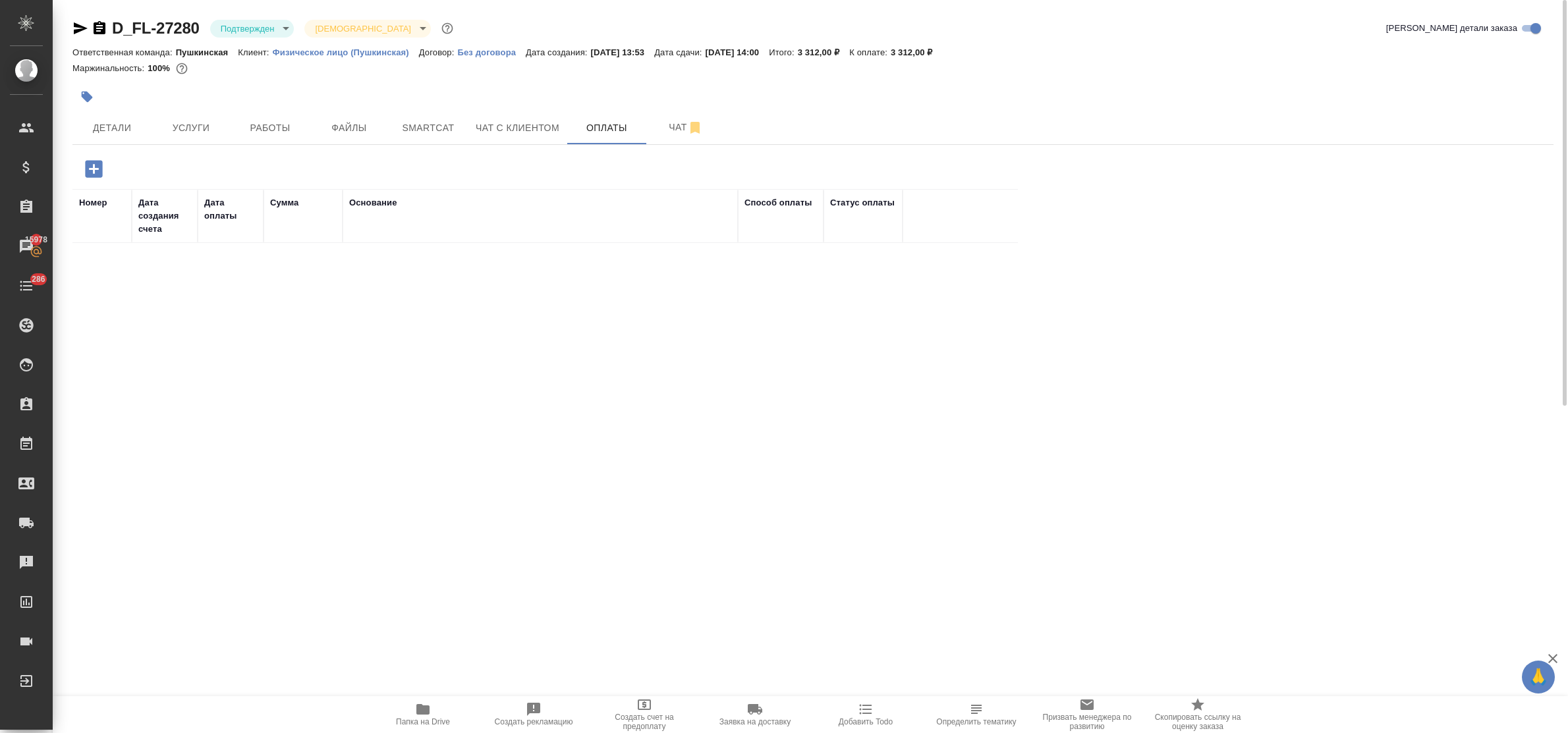
click at [95, 173] on icon "button" at bounding box center [93, 168] width 23 height 23
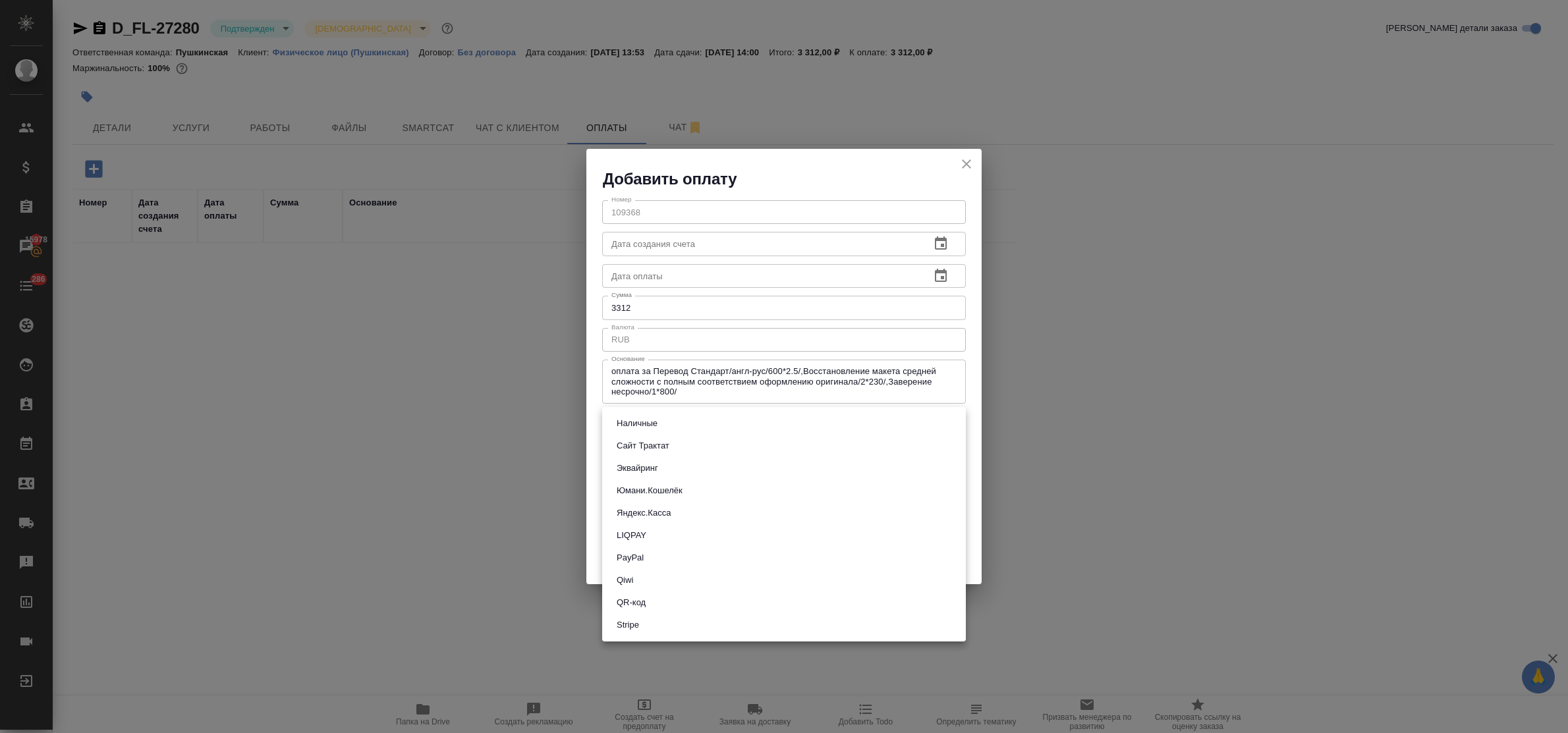
click at [668, 433] on body "🙏 .cls-1 fill:#fff; AWATERA Bulakhova Elena Клиенты Спецификации Заказы 15978 Ч…" at bounding box center [784, 366] width 1568 height 733
click at [664, 463] on li "Эквайринг" at bounding box center [784, 468] width 364 height 22
type input "acquiring"
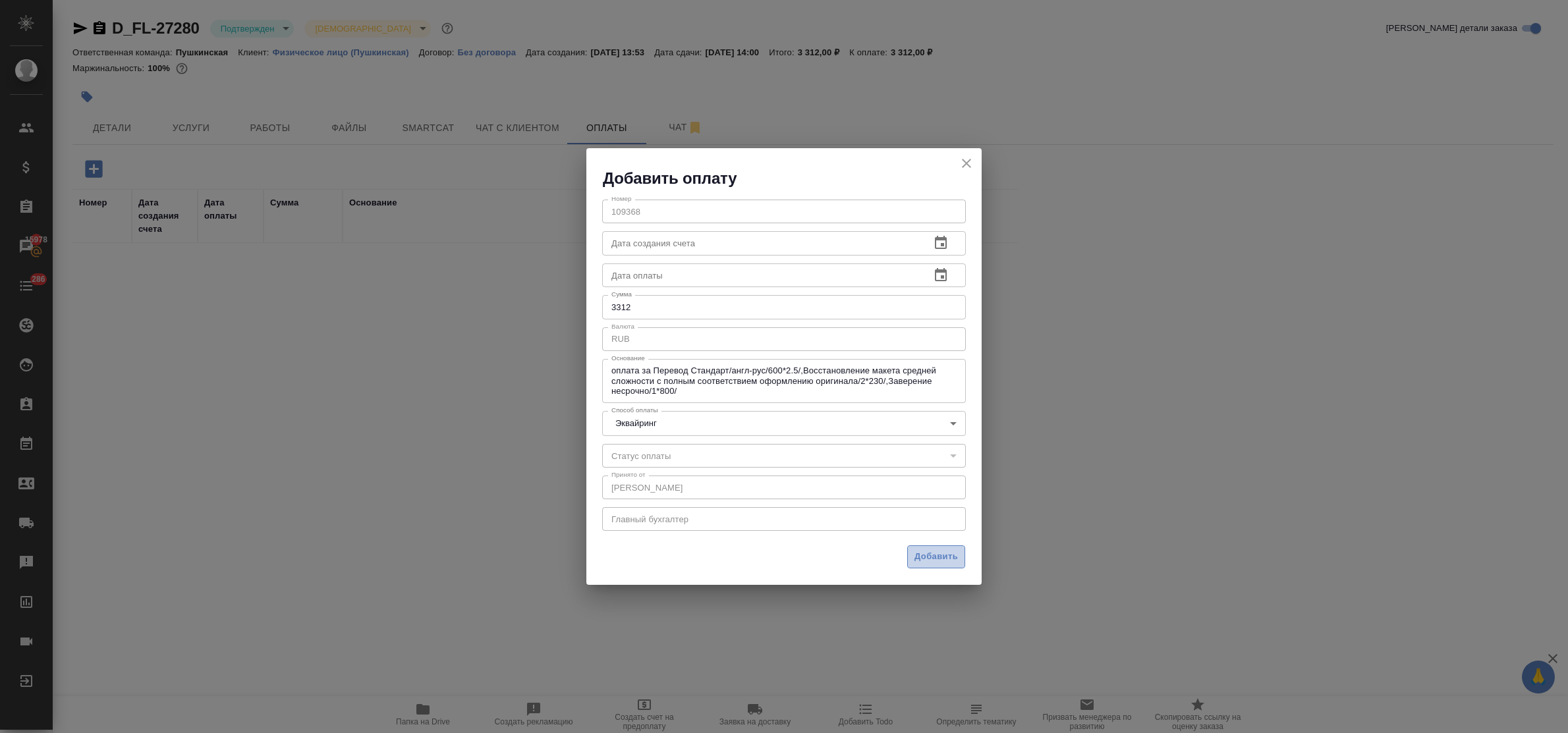
click at [942, 565] on button "Добавить" at bounding box center [936, 556] width 58 height 23
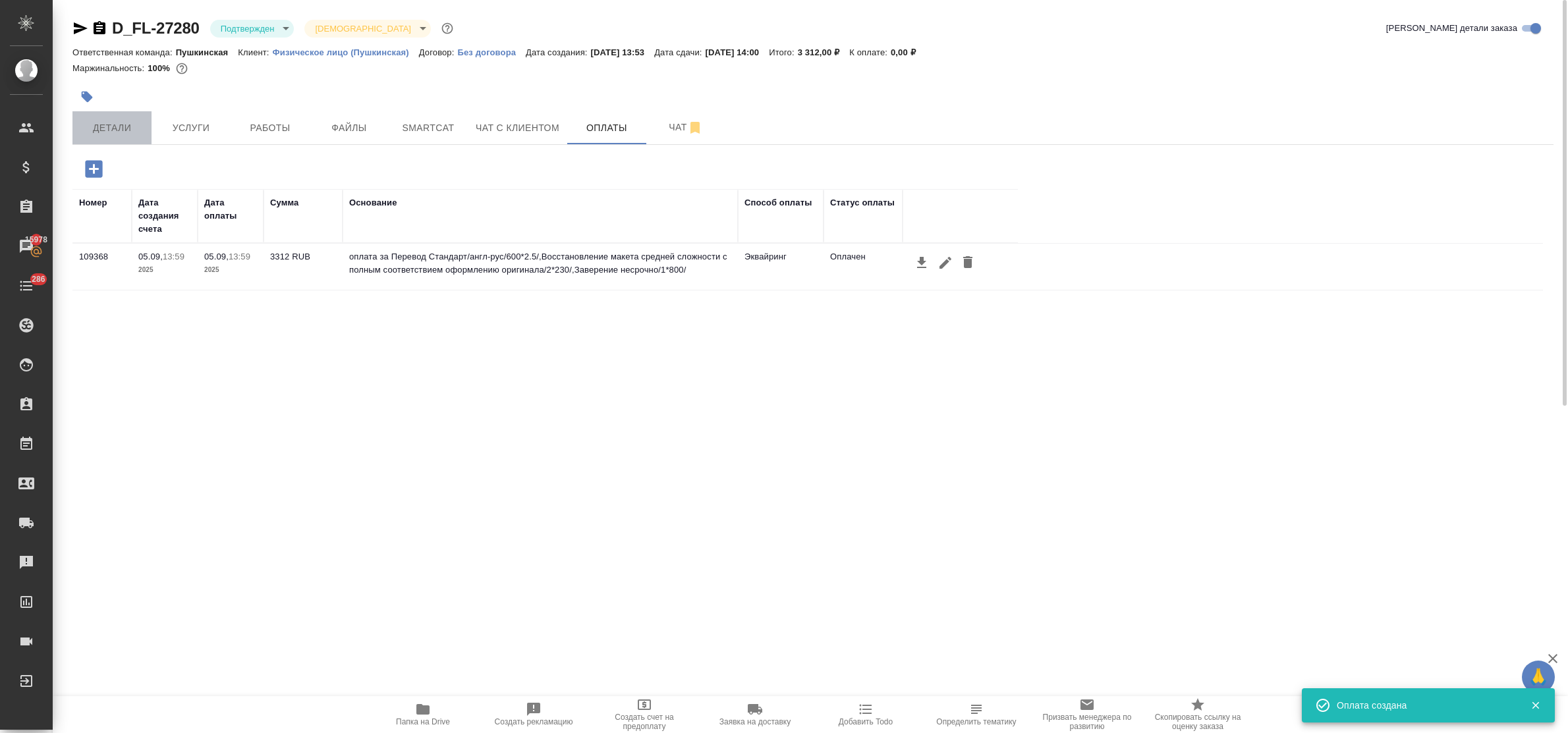
click at [123, 125] on span "Детали" at bounding box center [112, 128] width 63 height 17
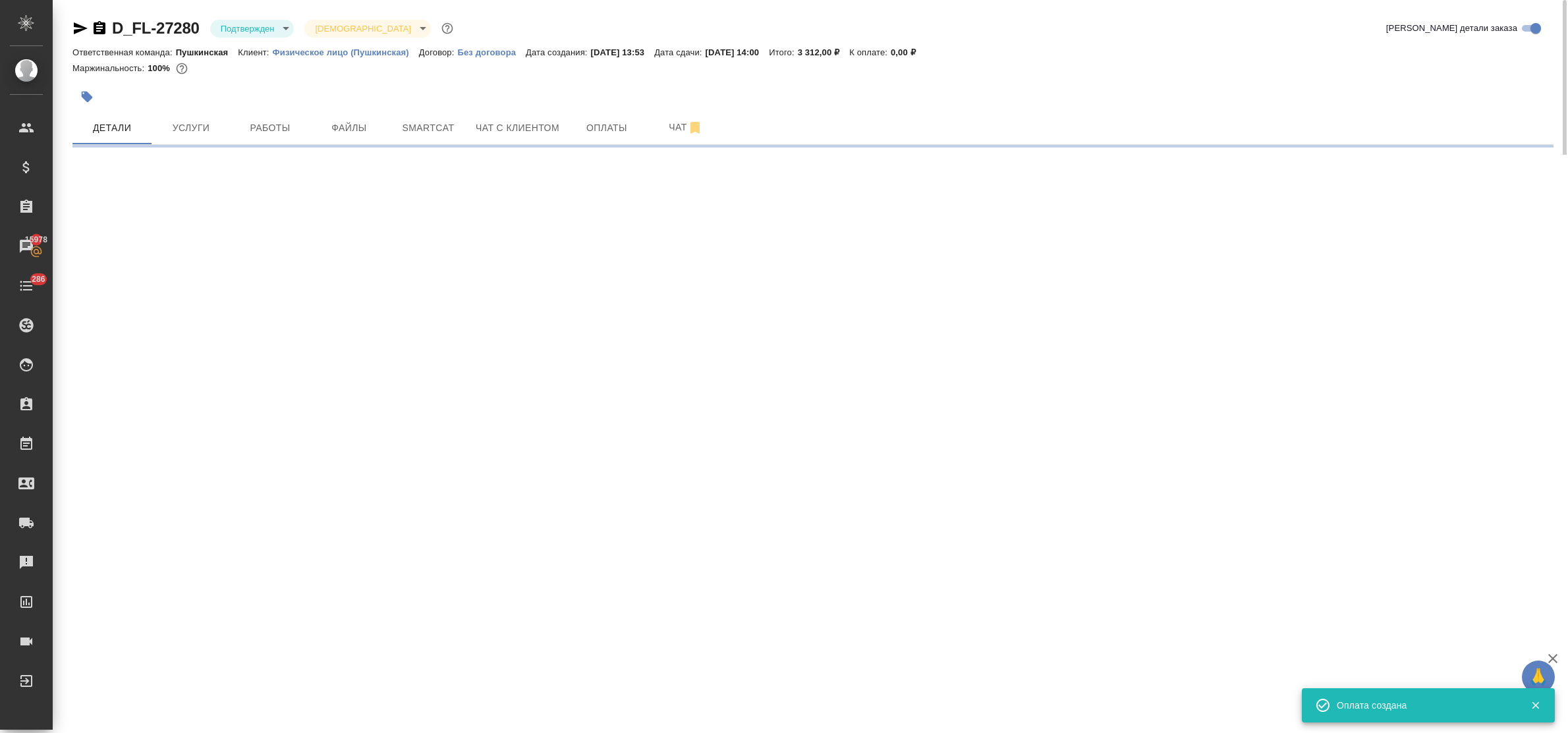
select select "RU"
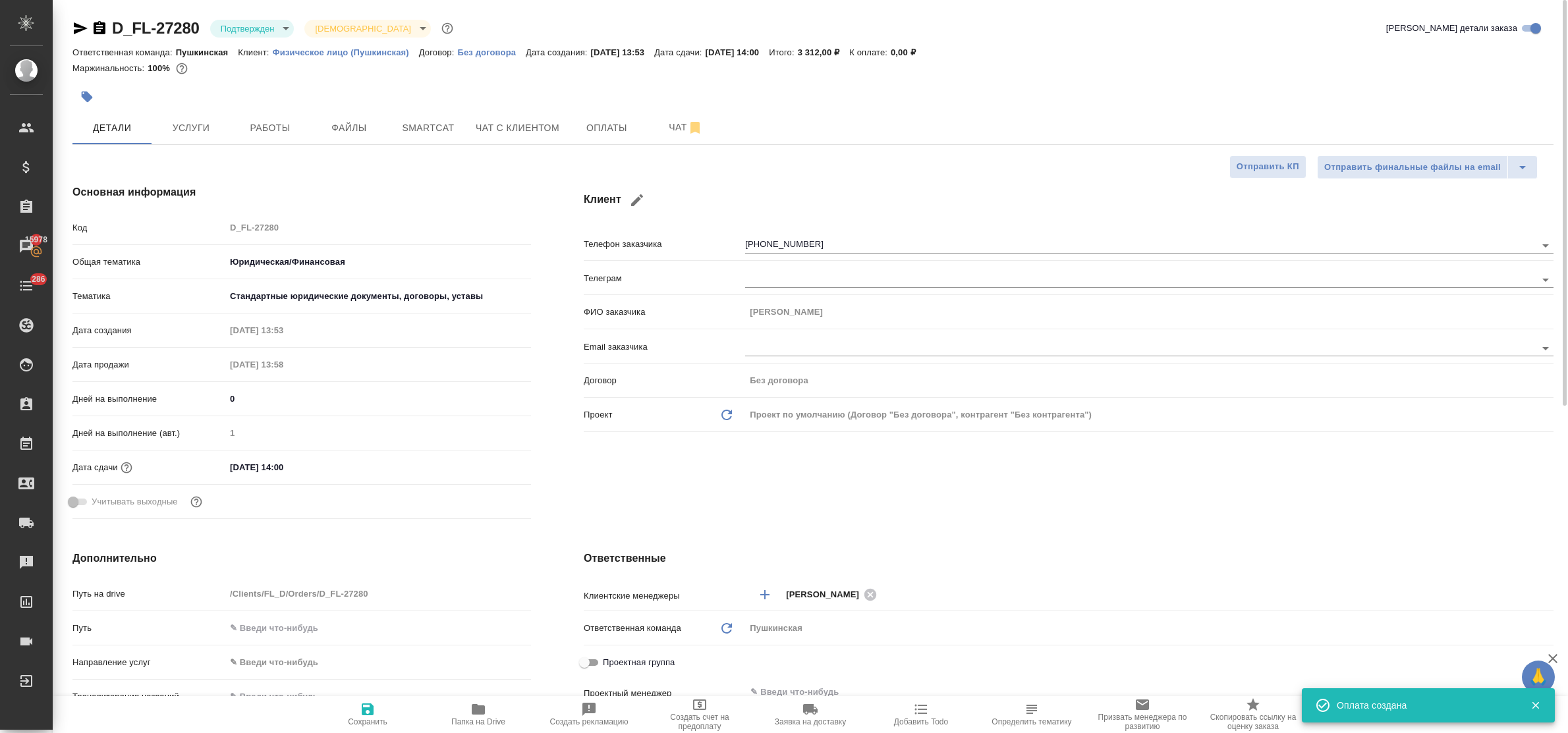
type textarea "x"
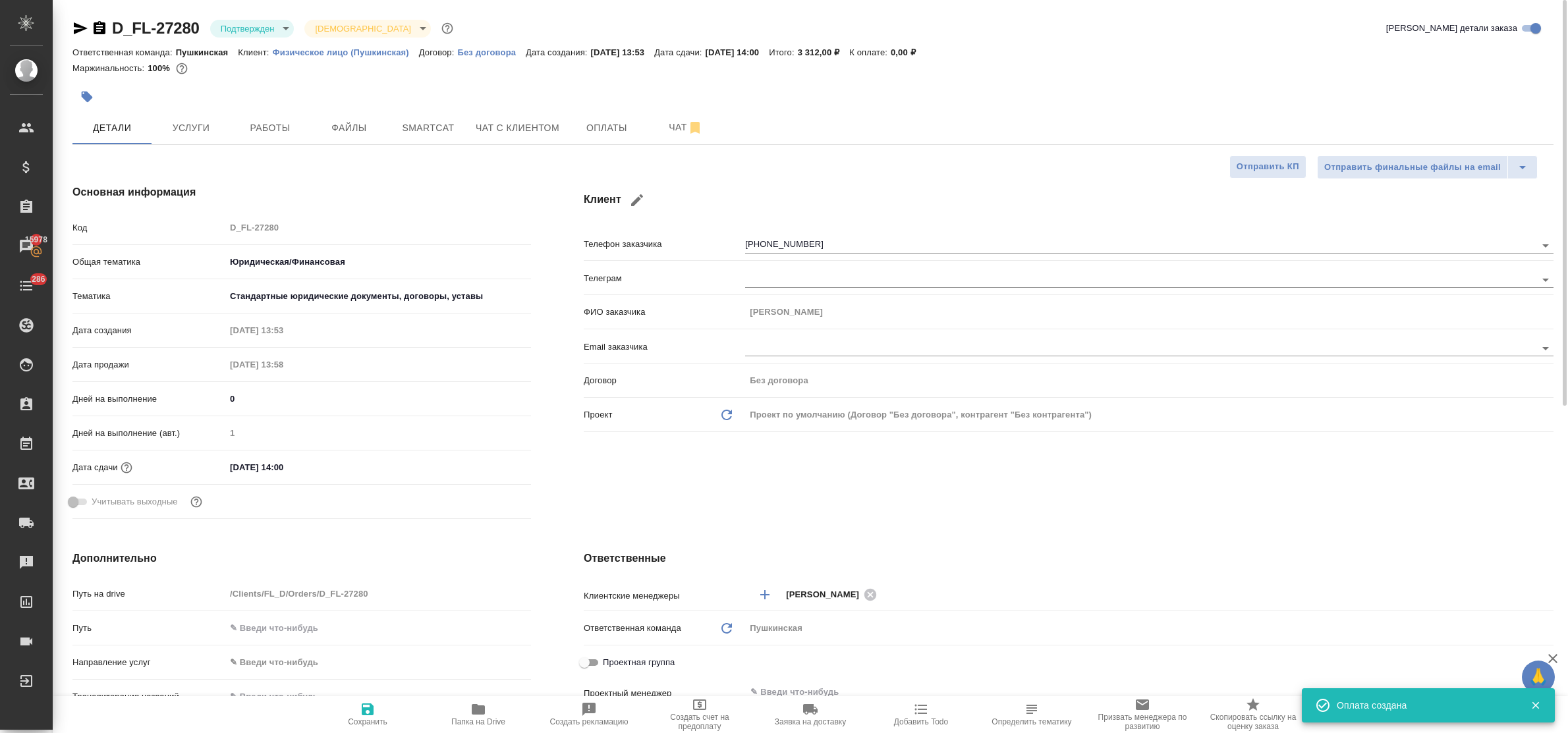
type textarea "x"
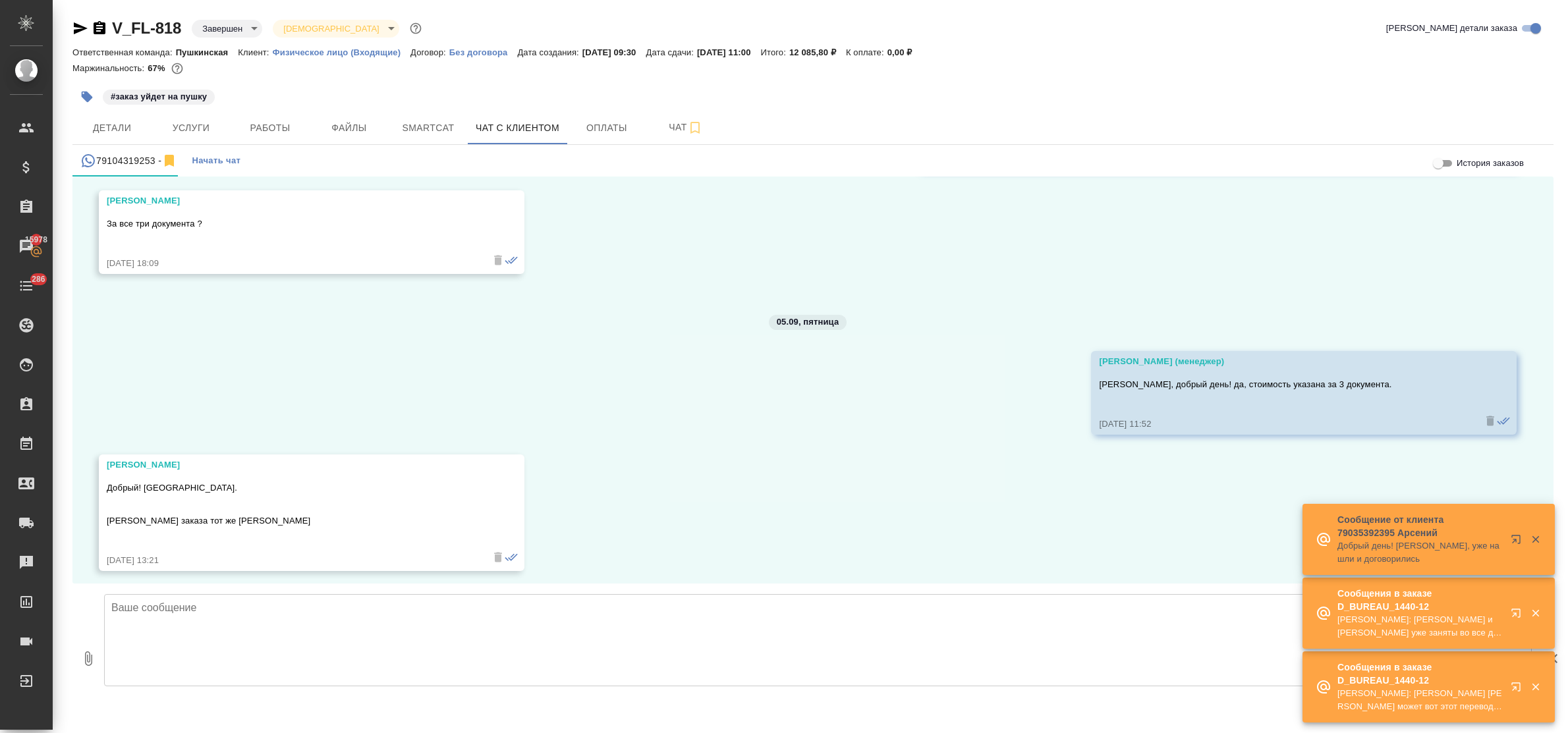
scroll to position [12353, 0]
click at [336, 623] on textarea at bounding box center [818, 641] width 1428 height 92
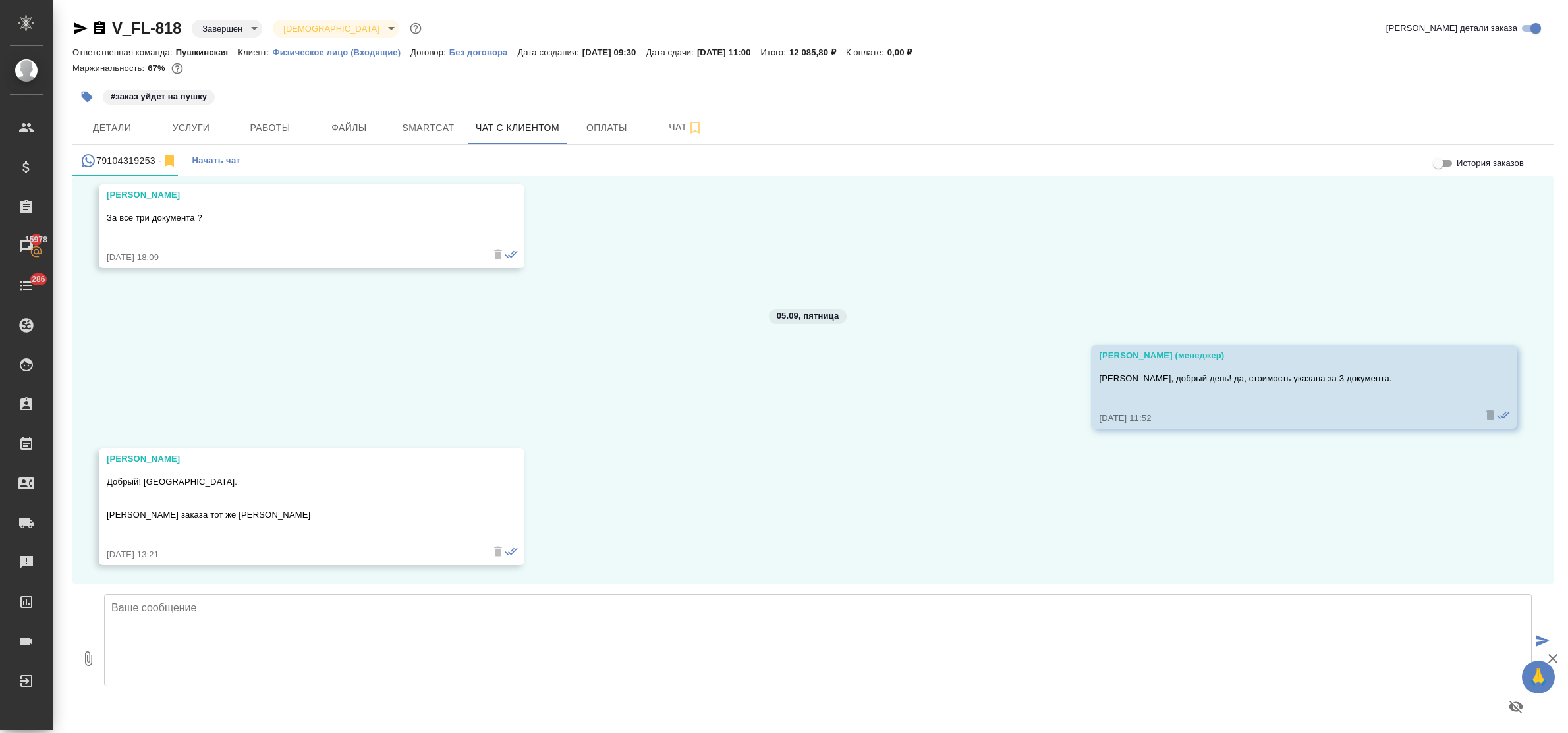
click at [269, 608] on textarea at bounding box center [818, 641] width 1428 height 92
paste textarea "D_FL-27281"
paste textarea "[URL][DOMAIN_NAME]"
type textarea "[PERSON_NAME], номер Вашего заказа - D_FL-27281, ссылка на оплату - [URL][DOMAI…"
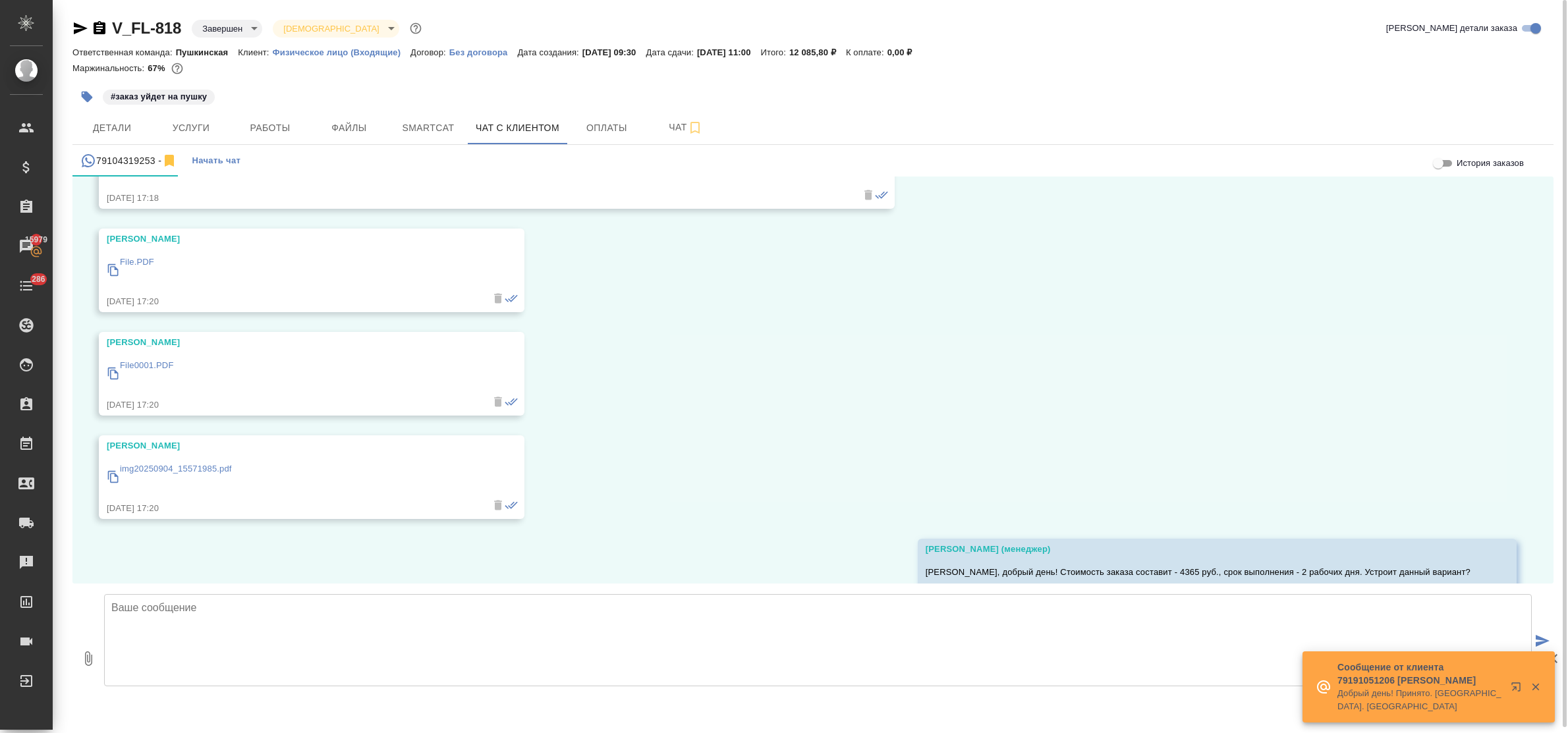
scroll to position [11796, 0]
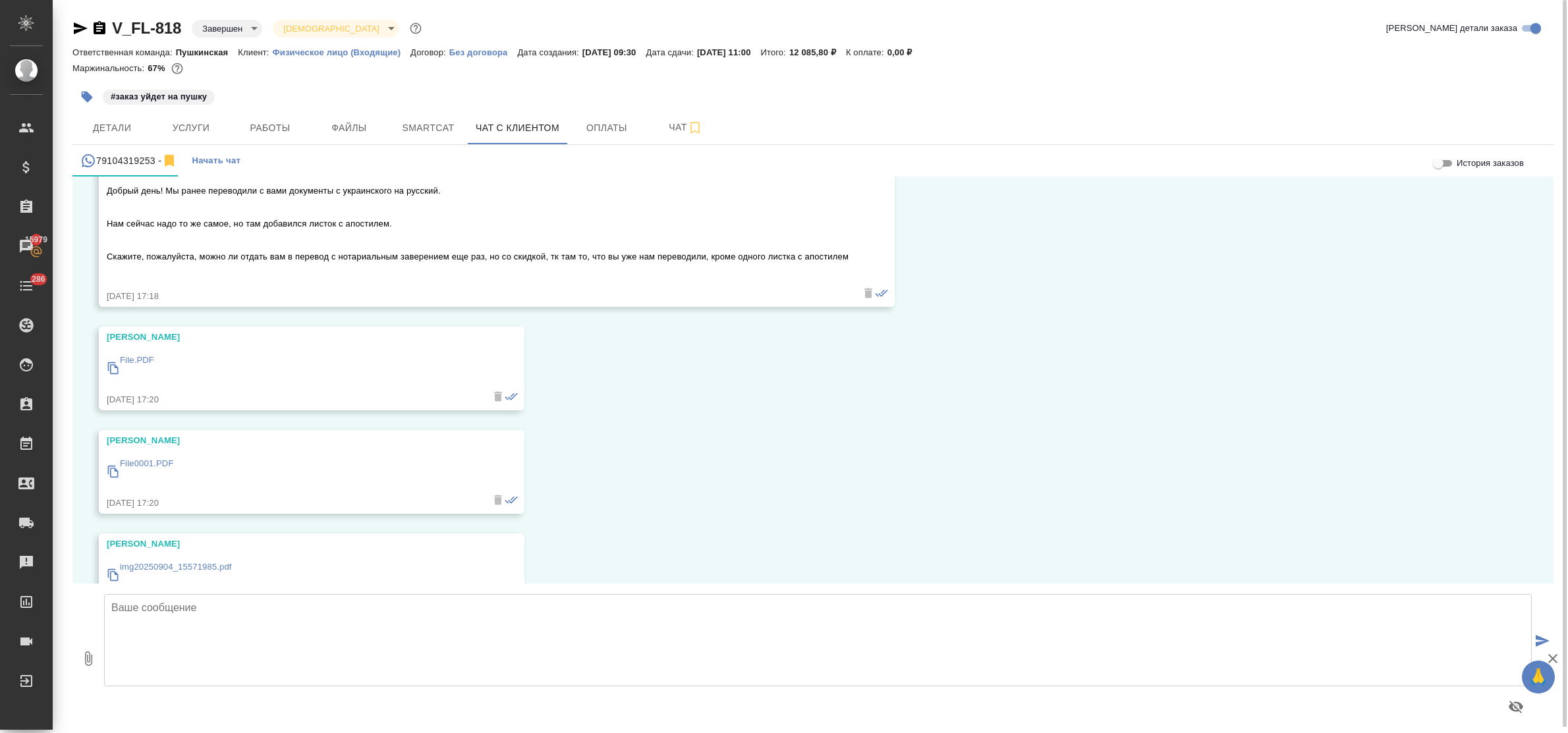
click at [160, 463] on p "File0001.PDF" at bounding box center [147, 463] width 54 height 13
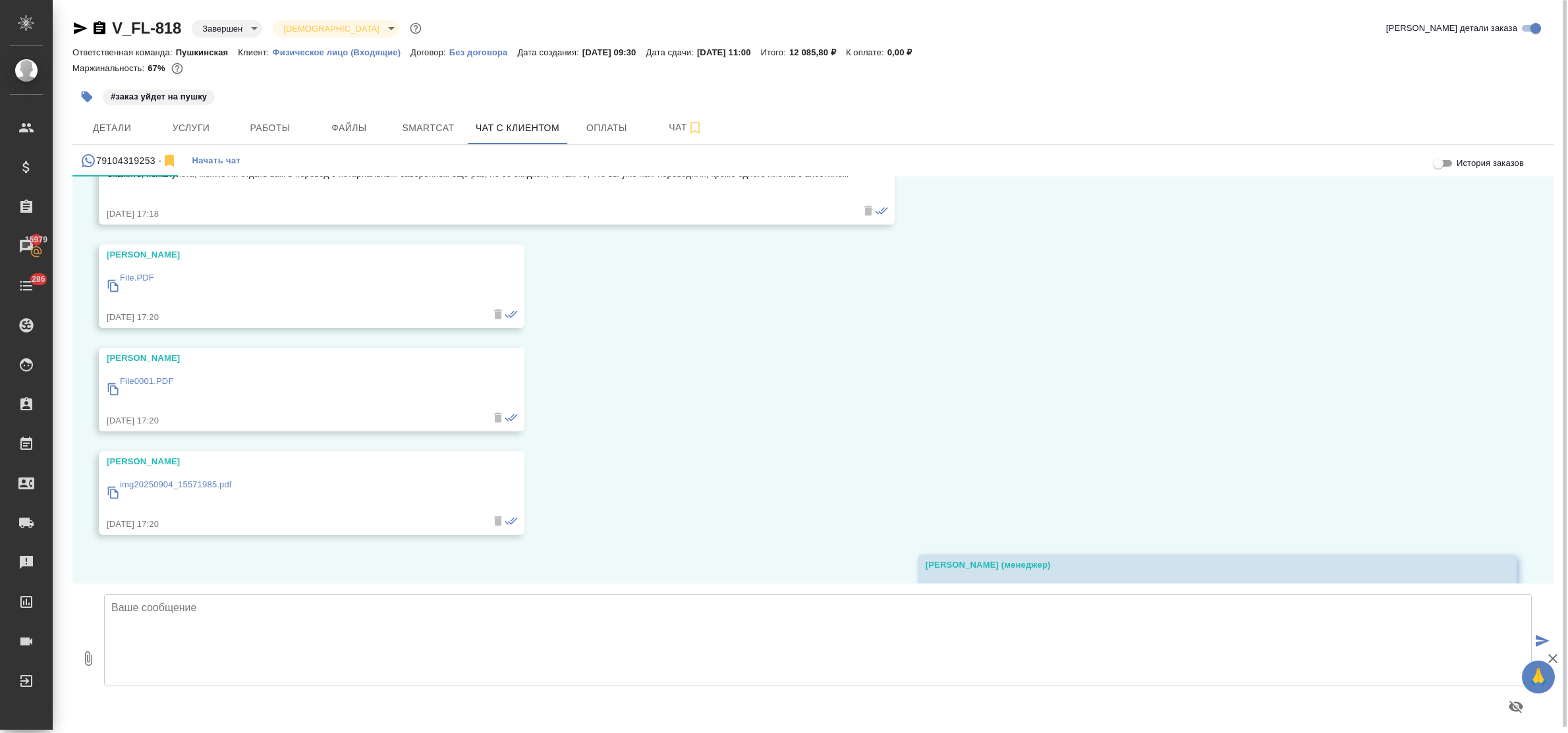
click at [202, 478] on p "img20250904_15571985.pdf" at bounding box center [176, 484] width 112 height 13
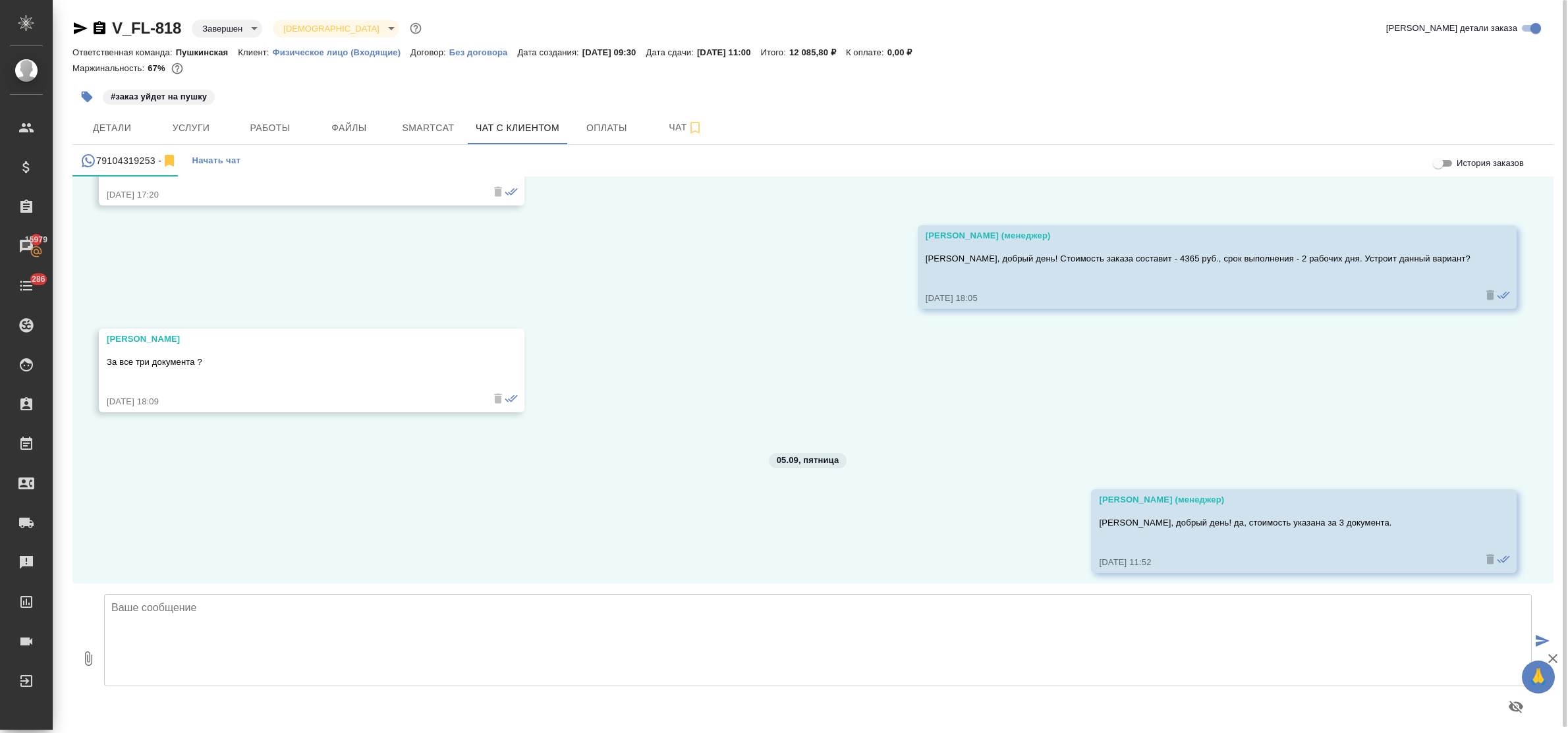
scroll to position [12455, 0]
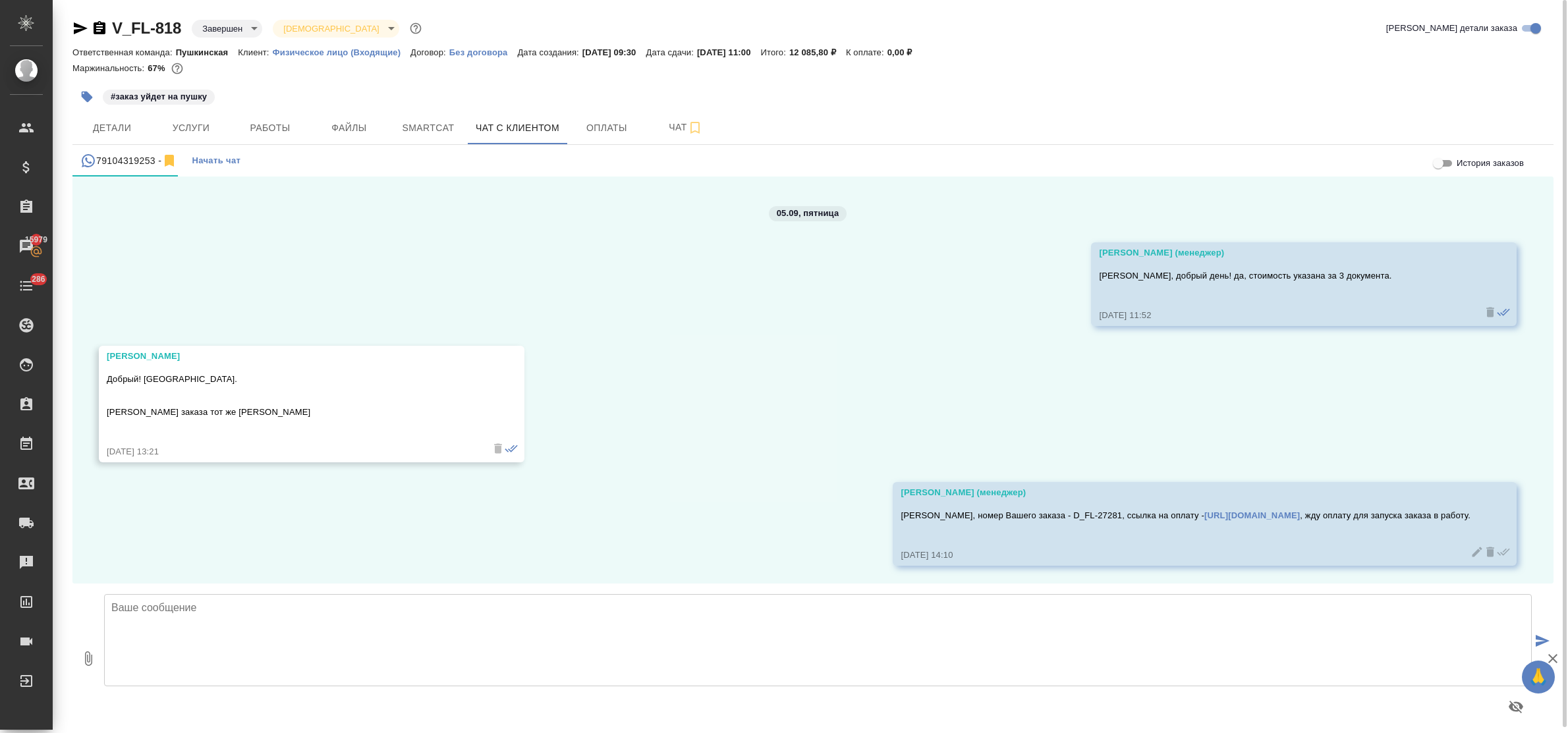
click at [417, 627] on textarea at bounding box center [818, 641] width 1428 height 92
type textarea "[PERSON_NAME], простите, у Вас не 3 документа, а 4!"
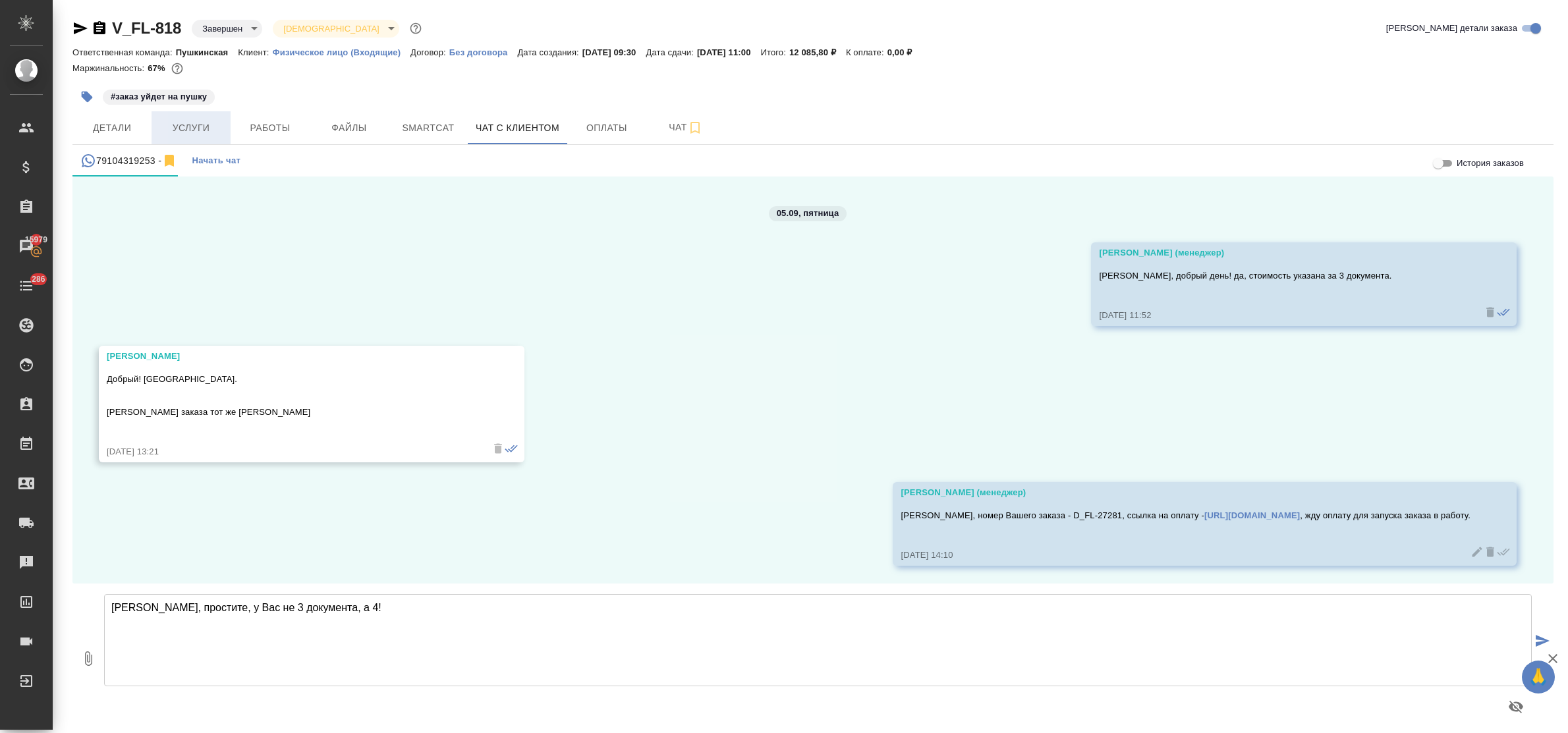
click at [201, 132] on span "Услуги" at bounding box center [191, 128] width 63 height 17
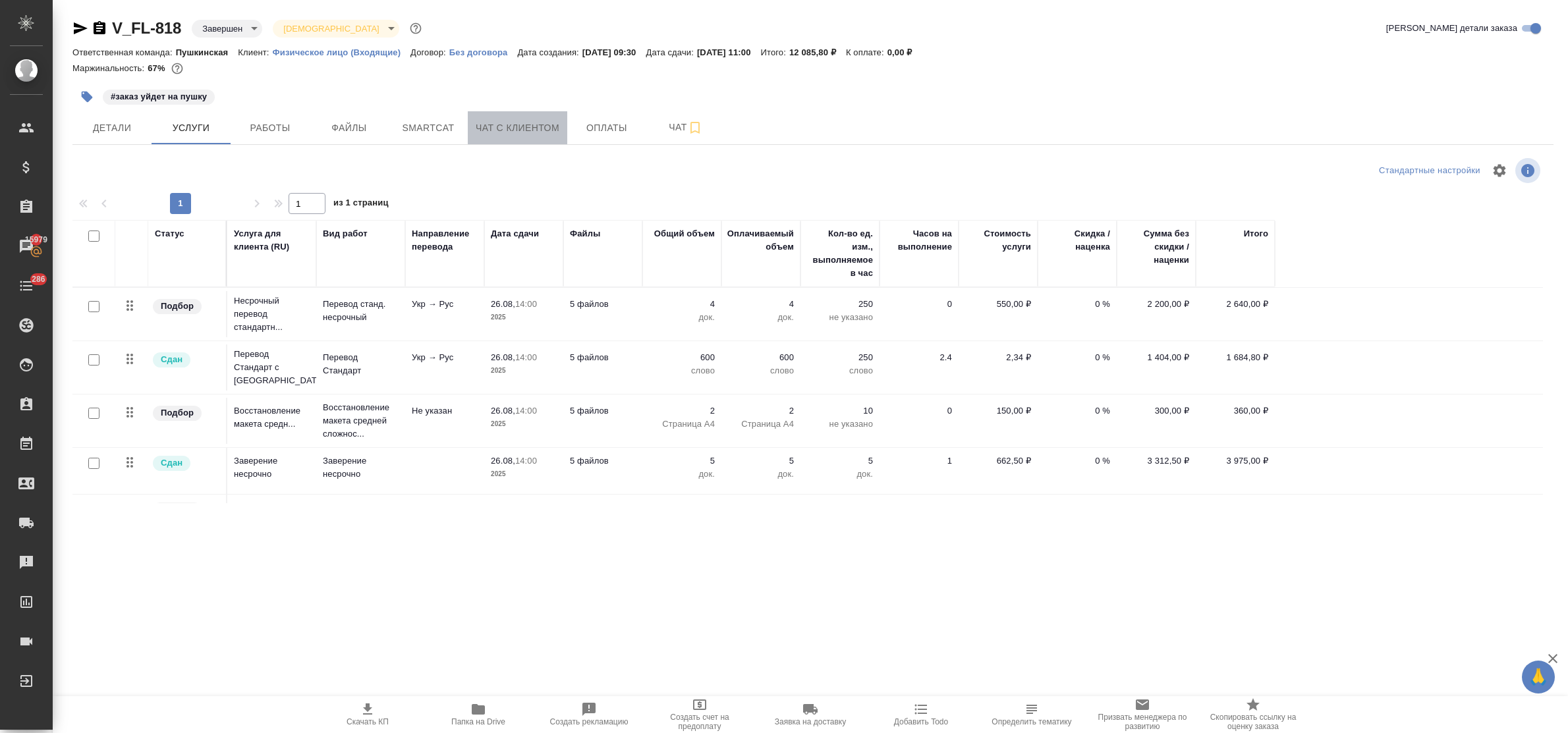
click at [511, 117] on button "Чат с клиентом" at bounding box center [517, 128] width 99 height 33
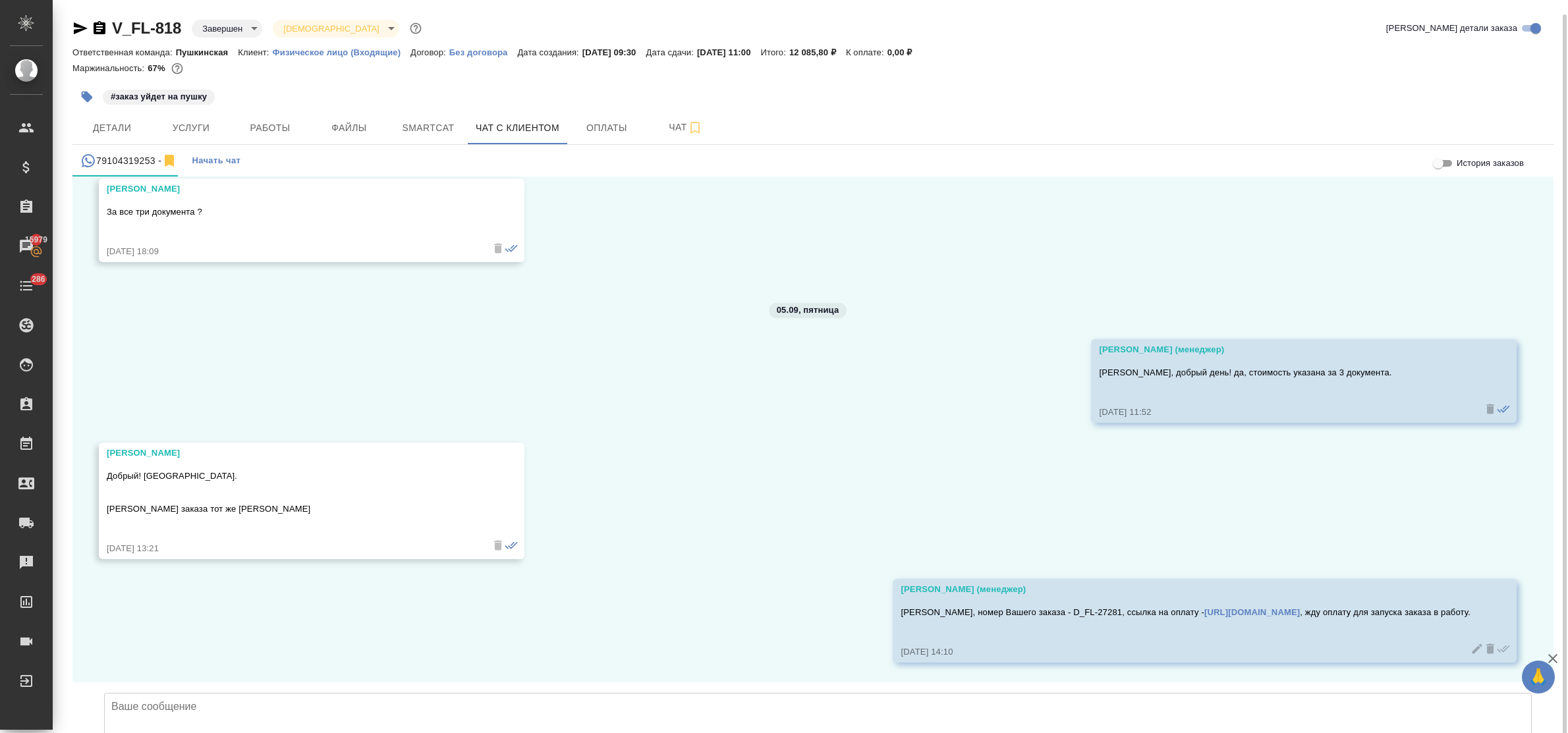
scroll to position [8, 0]
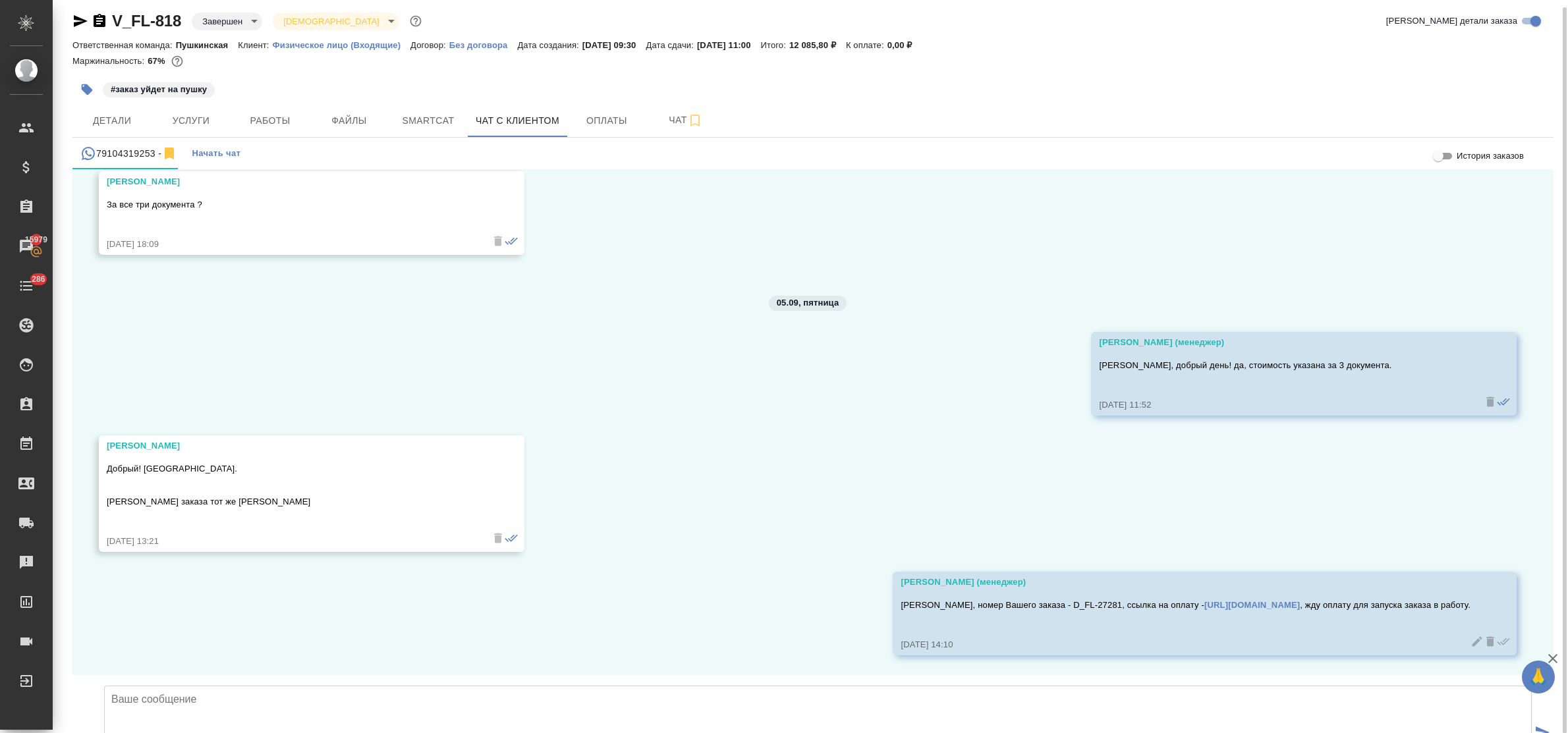
click at [274, 685] on textarea at bounding box center [818, 732] width 1428 height 92
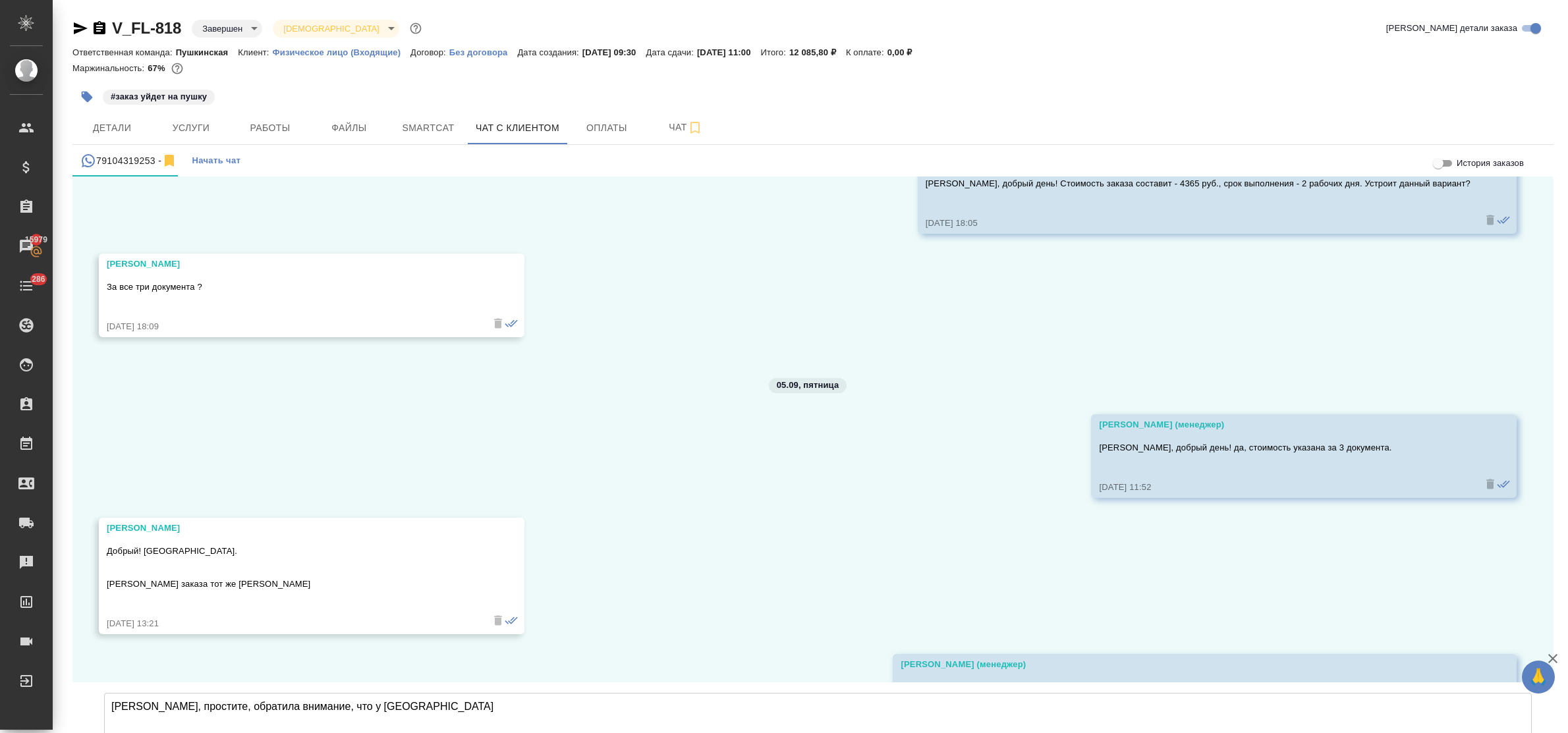
scroll to position [12455, 0]
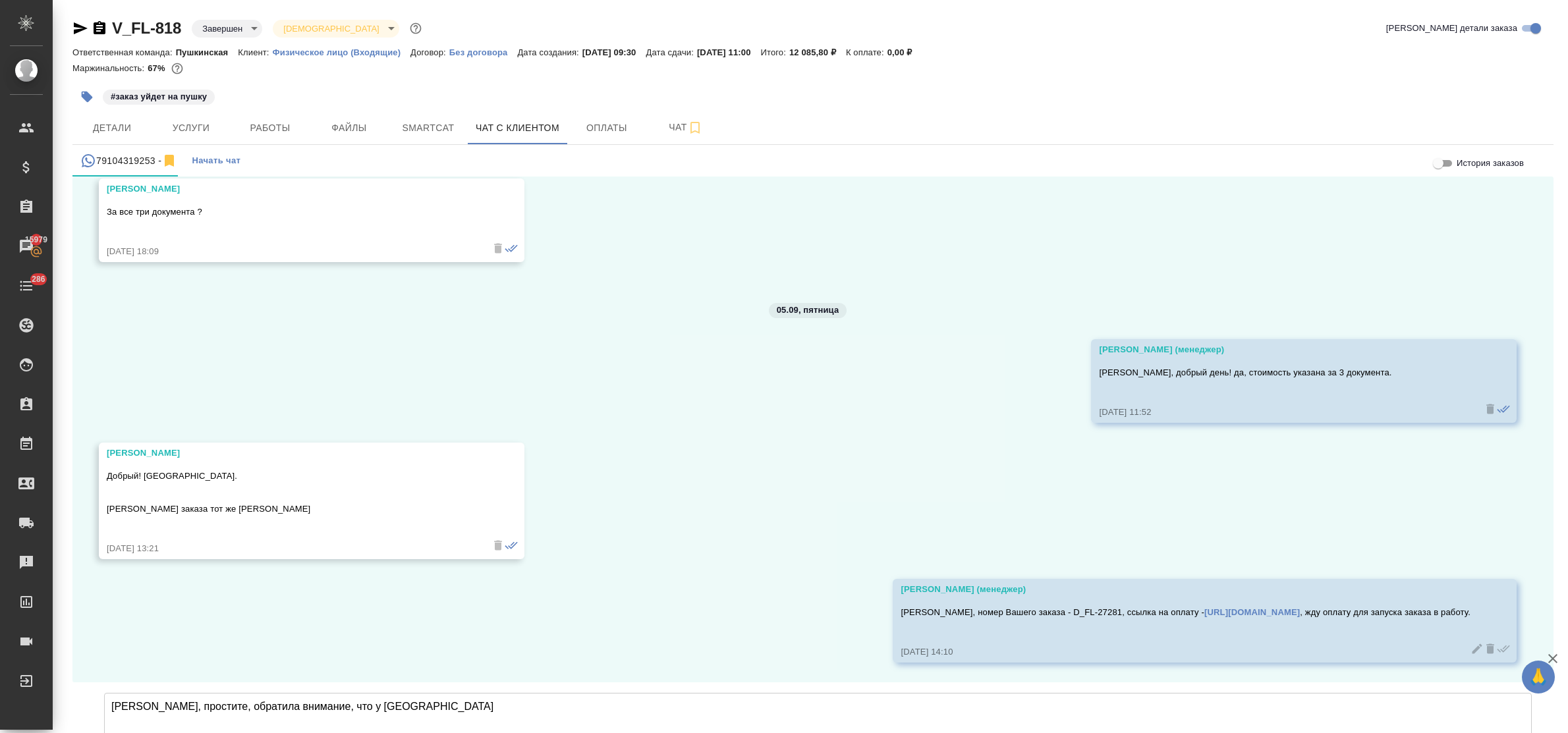
click at [379, 693] on textarea "[PERSON_NAME], простите, обратила внимание, что у [GEOGRAPHIC_DATA]" at bounding box center [818, 739] width 1428 height 92
type textarea "[PERSON_NAME], простите, обратила внимание, что у Вас не 3 документа, а 4 -"
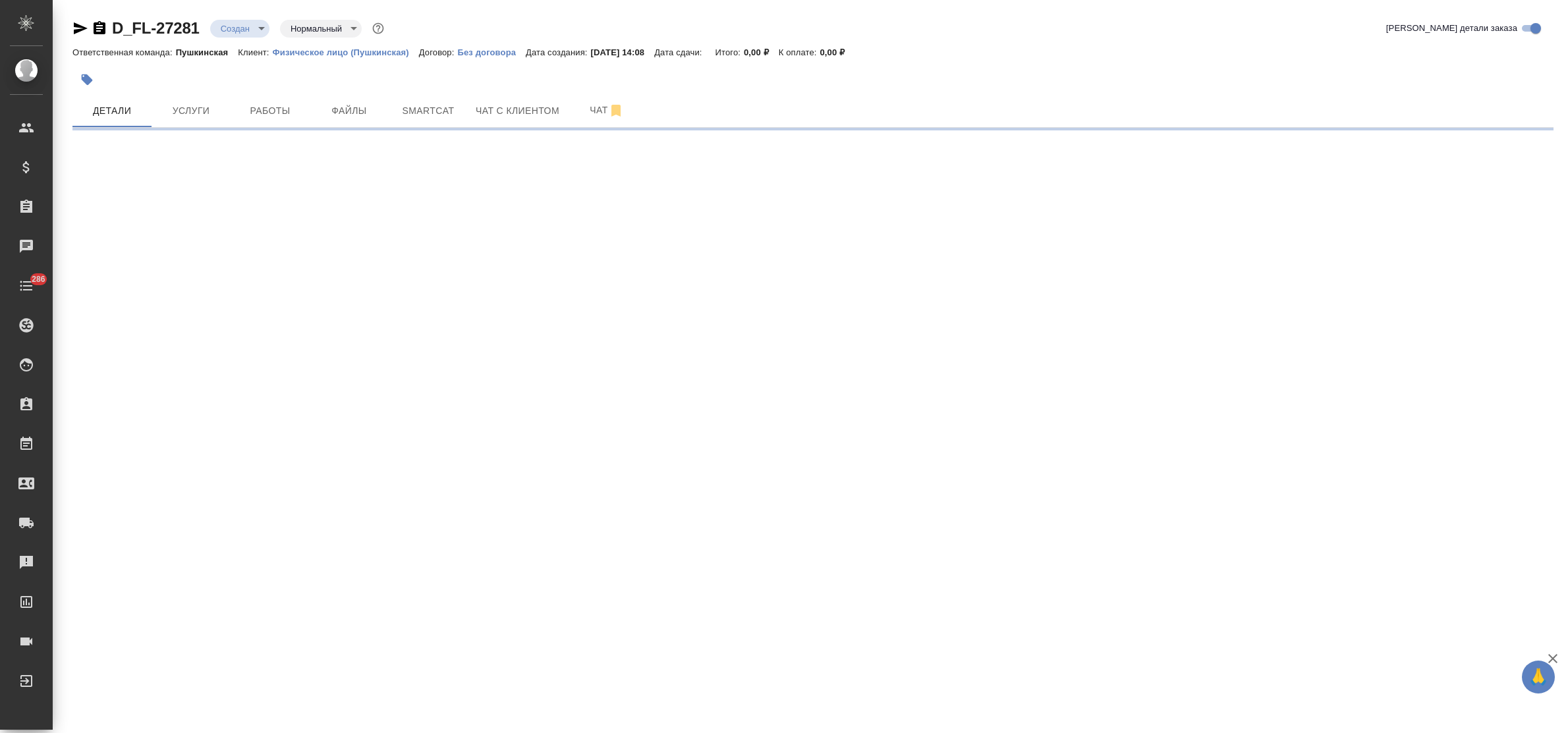
select select "RU"
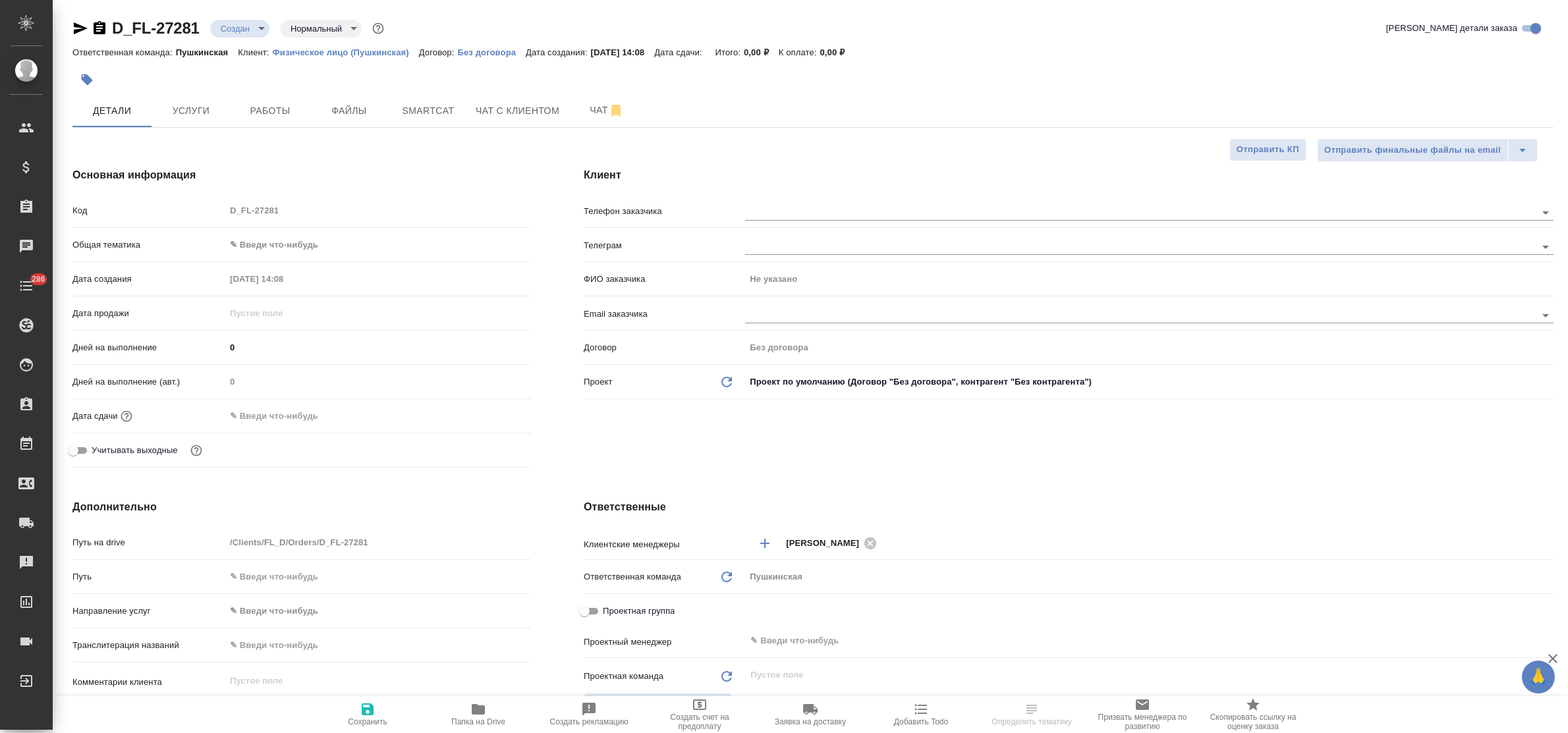
type textarea "x"
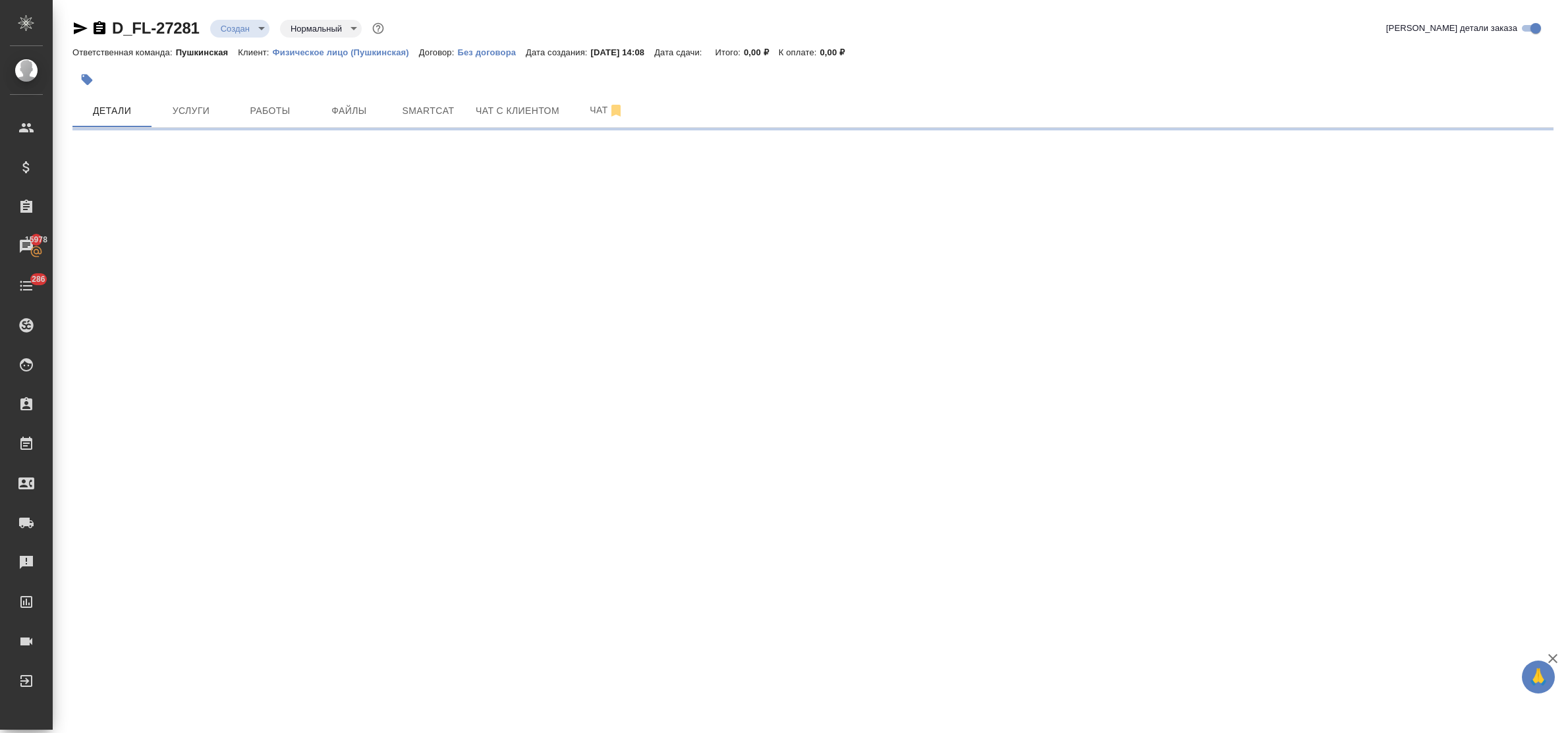
select select "RU"
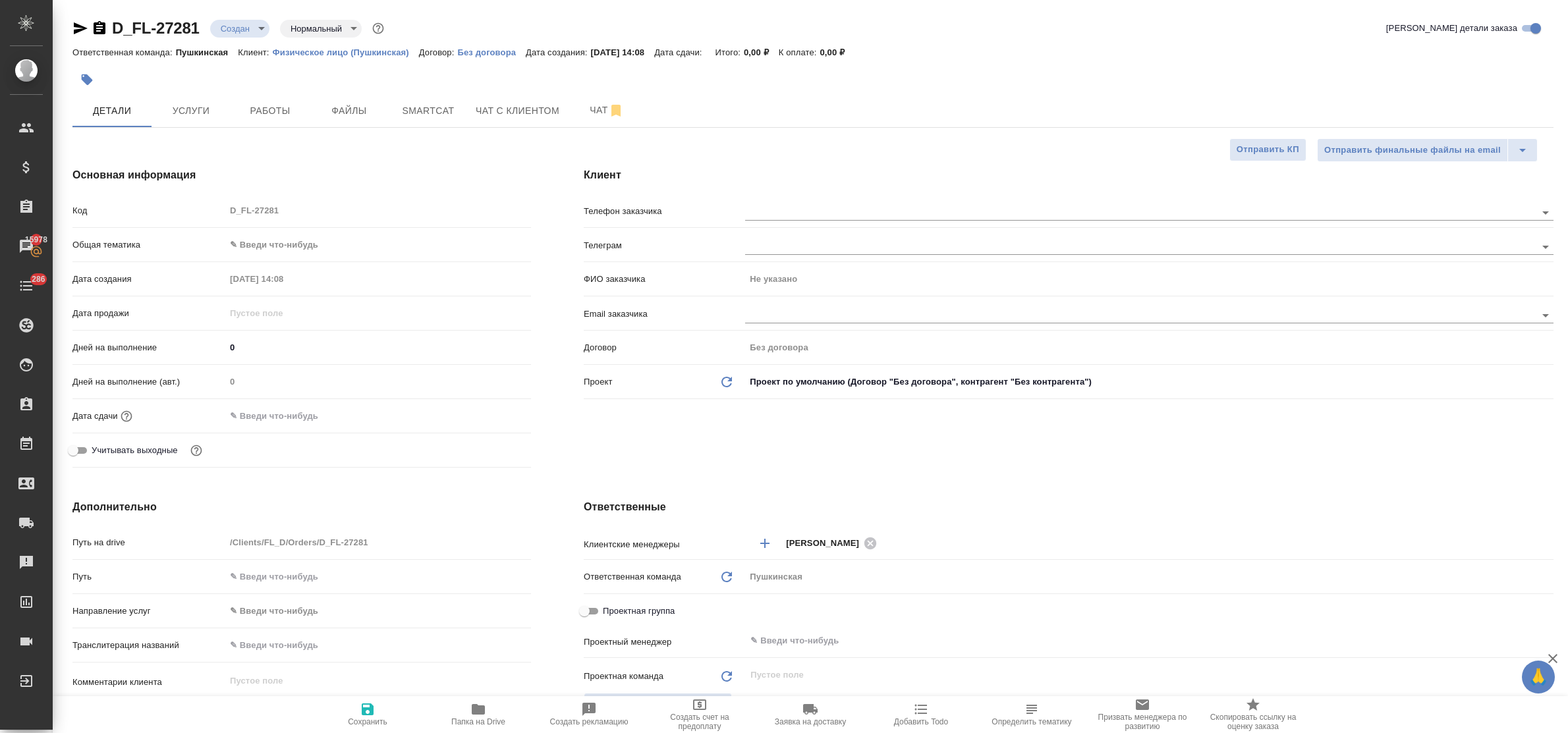
type textarea "x"
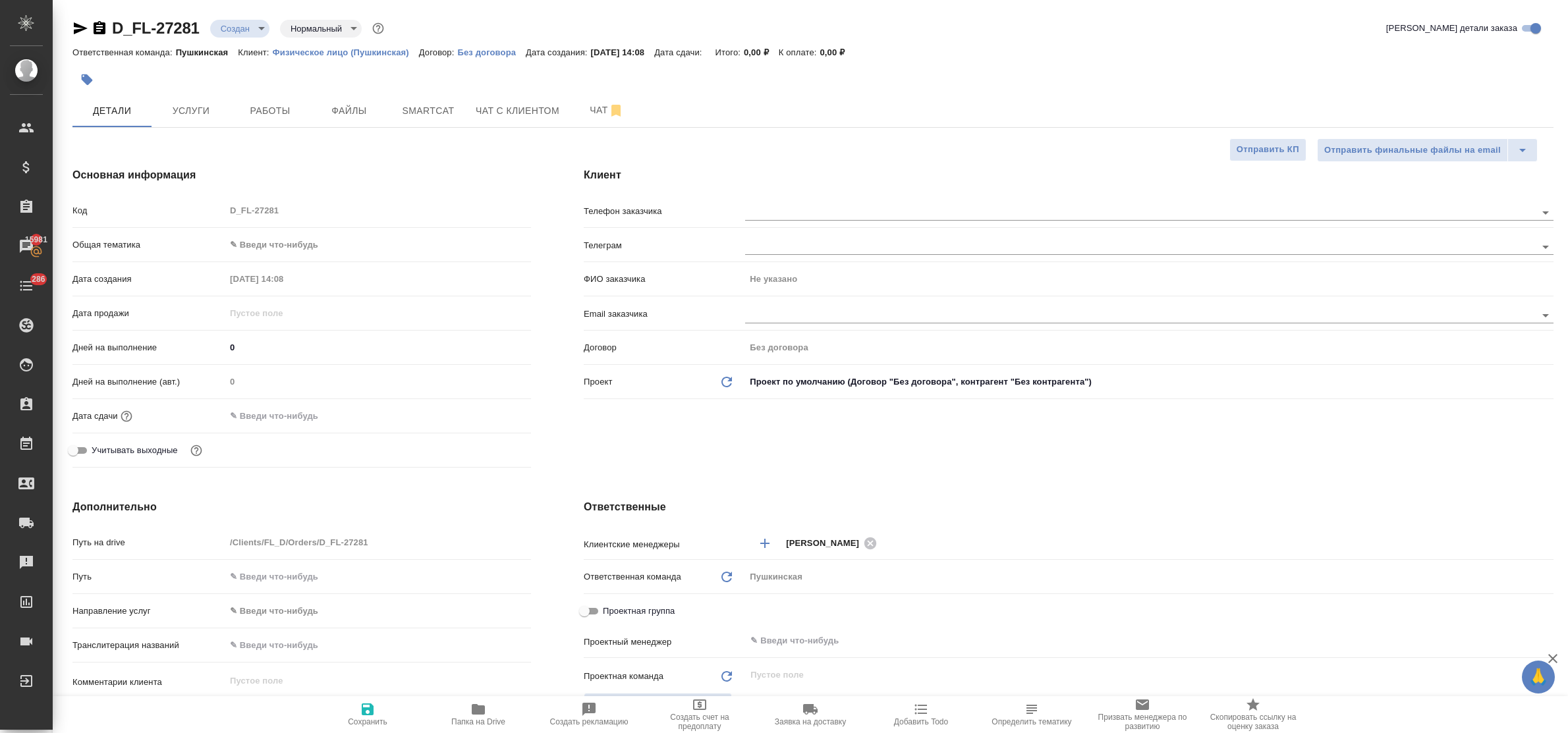
type textarea "x"
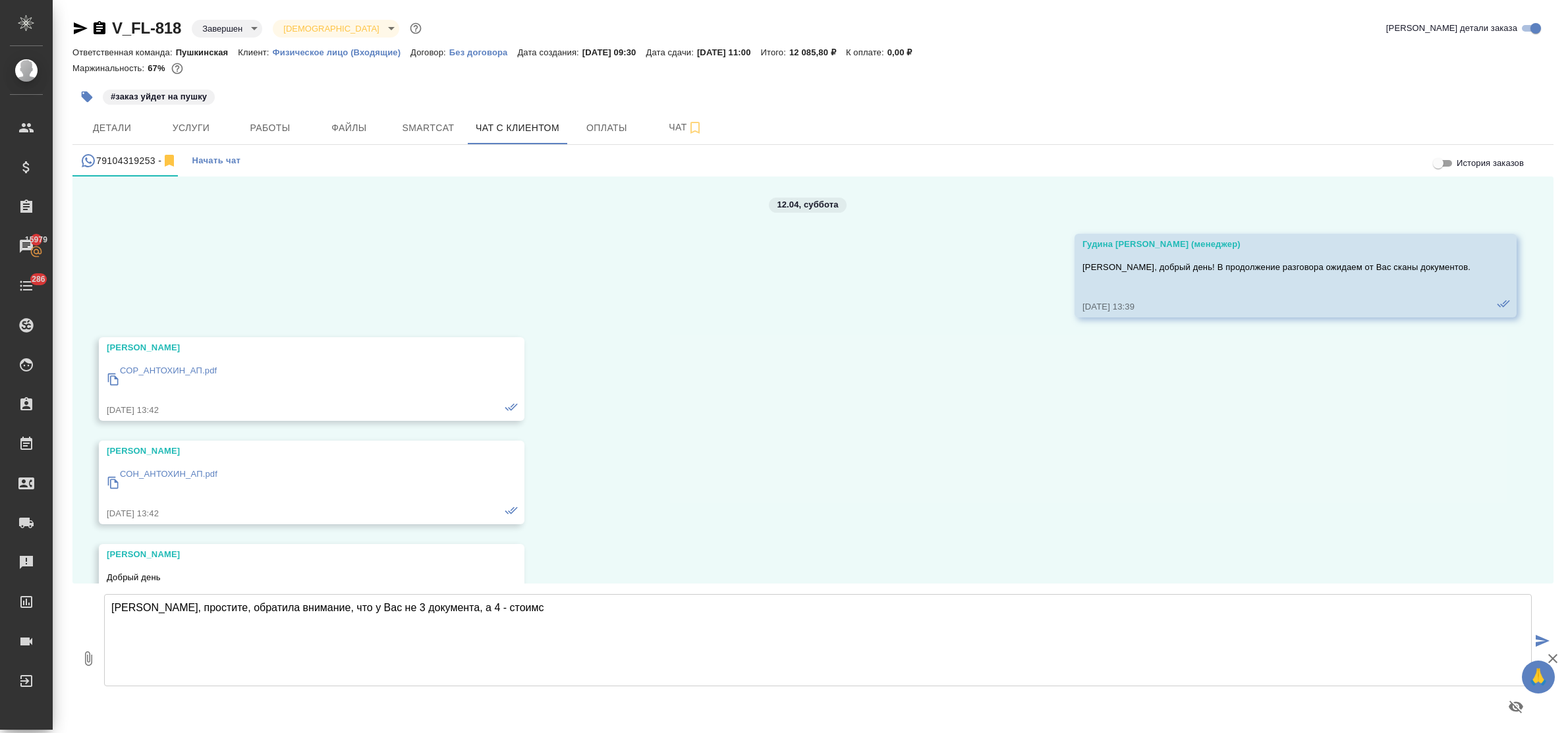
scroll to position [12455, 0]
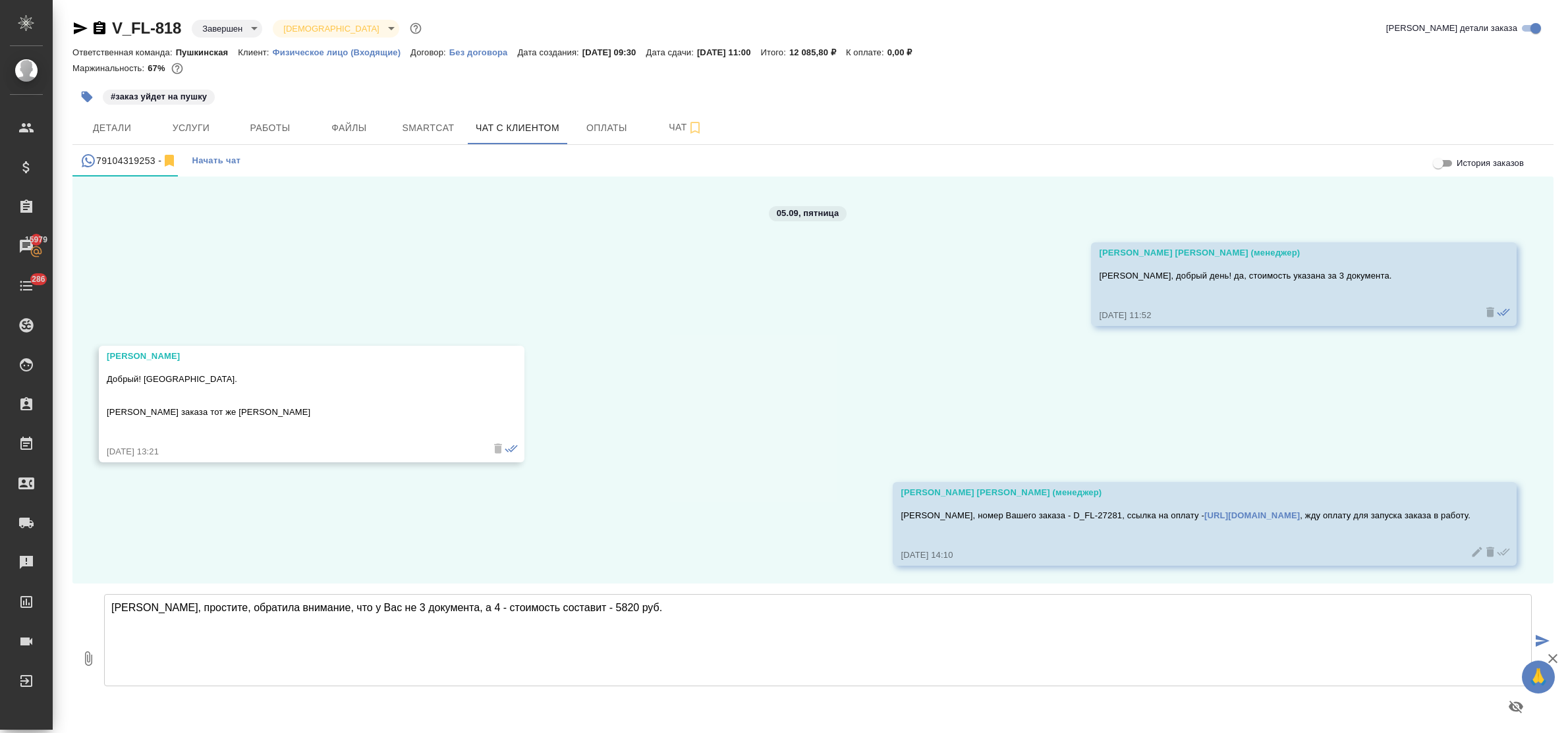
type textarea "[PERSON_NAME], простите, обратила внимание, что у Вас не 3 документа, а 4 - сто…"
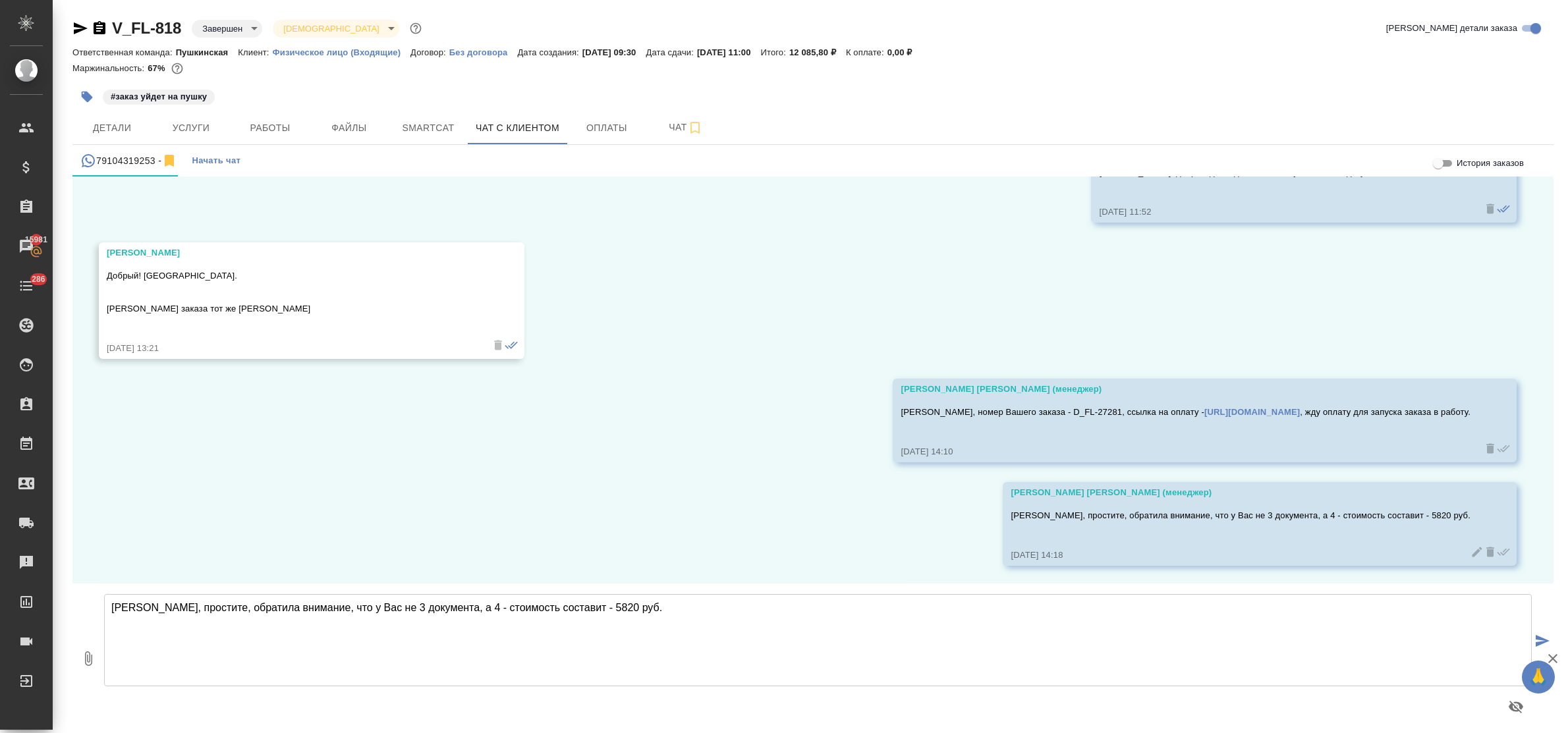
scroll to position [12811, 0]
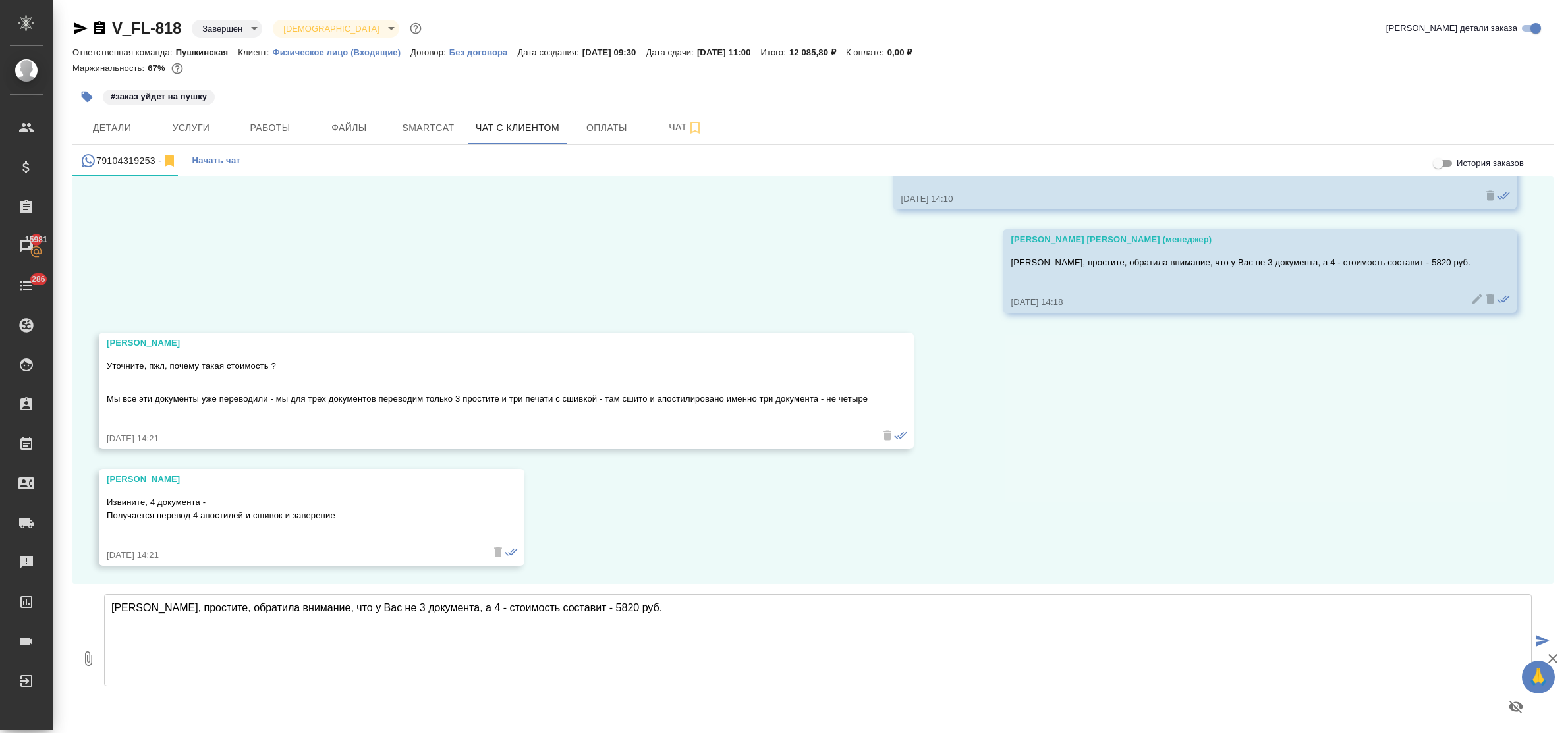
click at [314, 624] on textarea "[PERSON_NAME], простите, обратила внимание, что у Вас не 3 документа, а 4 - сто…" at bounding box center [818, 641] width 1428 height 92
click at [297, 609] on textarea "Юрий, простите, обратила внимание, что у Вас не 3 документа, а 4 - стоимость со…" at bounding box center [818, 641] width 1428 height 92
click at [360, 608] on textarea "Да, Юрий, 2 диплома и 2 приложения к дипломам - на перевод только апостили и но…" at bounding box center [818, 641] width 1428 height 92
click at [364, 609] on textarea "Да, Юрий, 2 диплома и 2 приложения к дипломам - на перевод только апостили и но…" at bounding box center [818, 641] width 1428 height 92
type textarea "Да, Юрий, 2 диплома и 2 приложения к дипломам -4 документа! на перевод только а…"
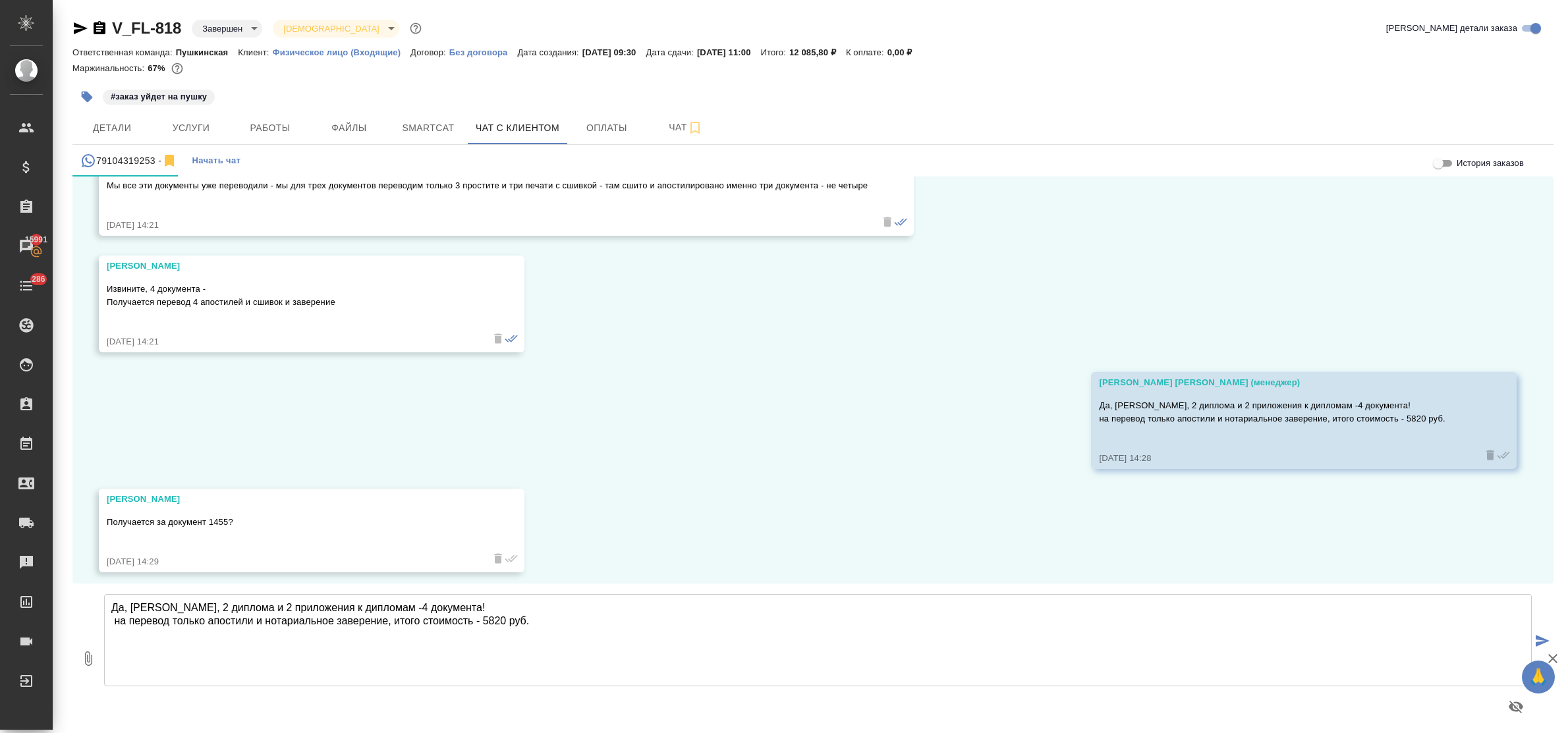
scroll to position [13031, 0]
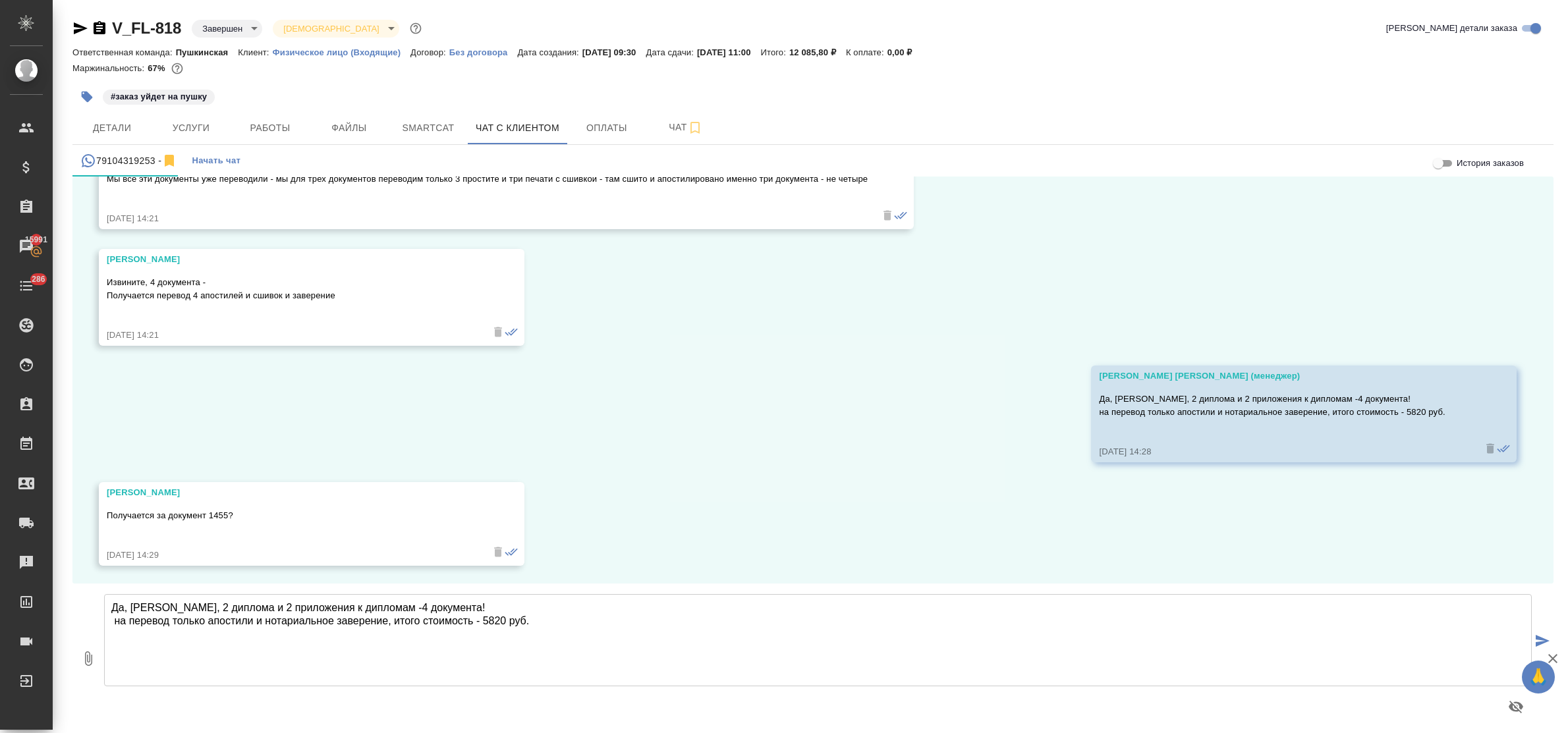
click at [310, 623] on textarea "Да, Юрий, 2 диплома и 2 приложения к дипломам -4 документа! на перевод только а…" at bounding box center [818, 641] width 1428 height 92
type textarea "да, все верно!"
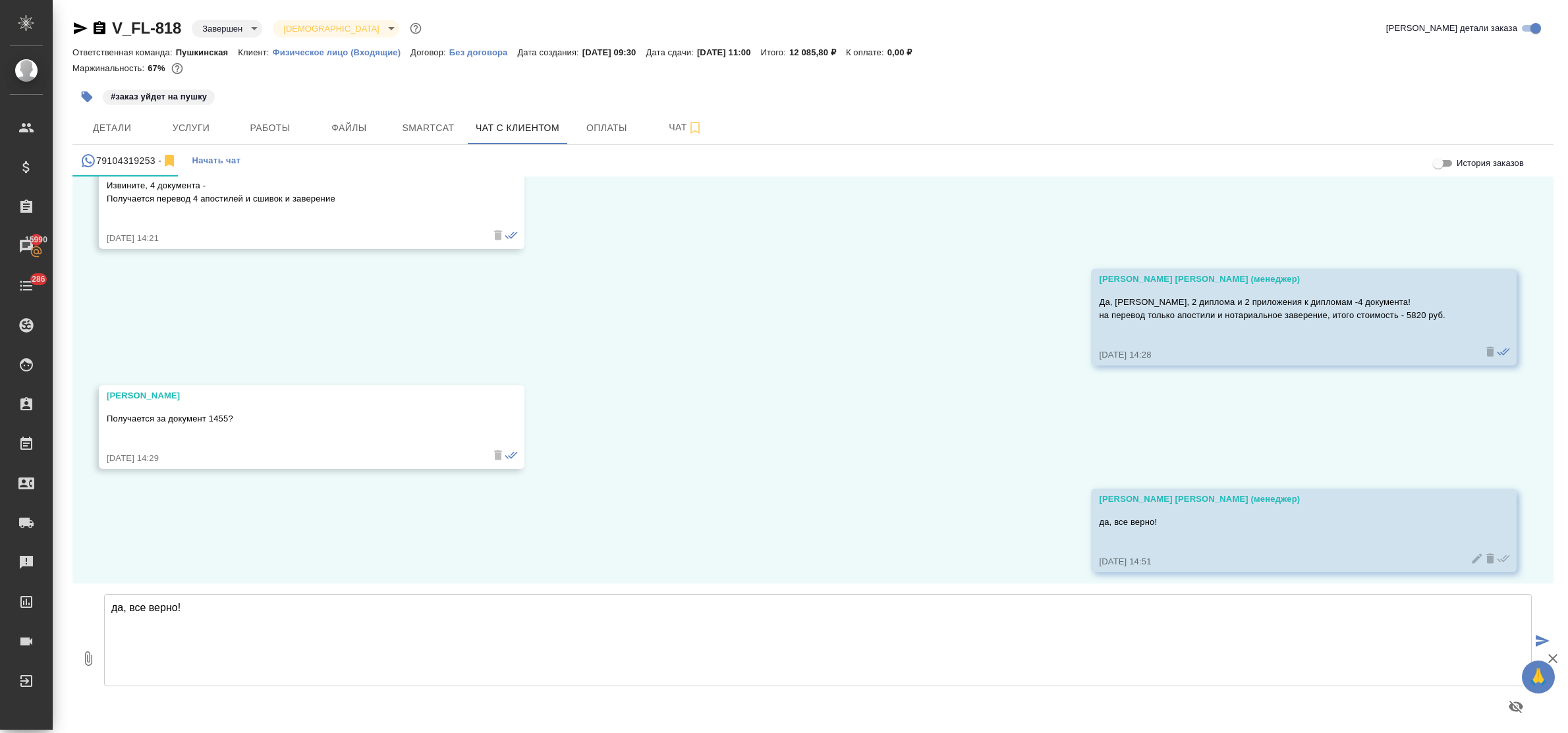
scroll to position [13135, 0]
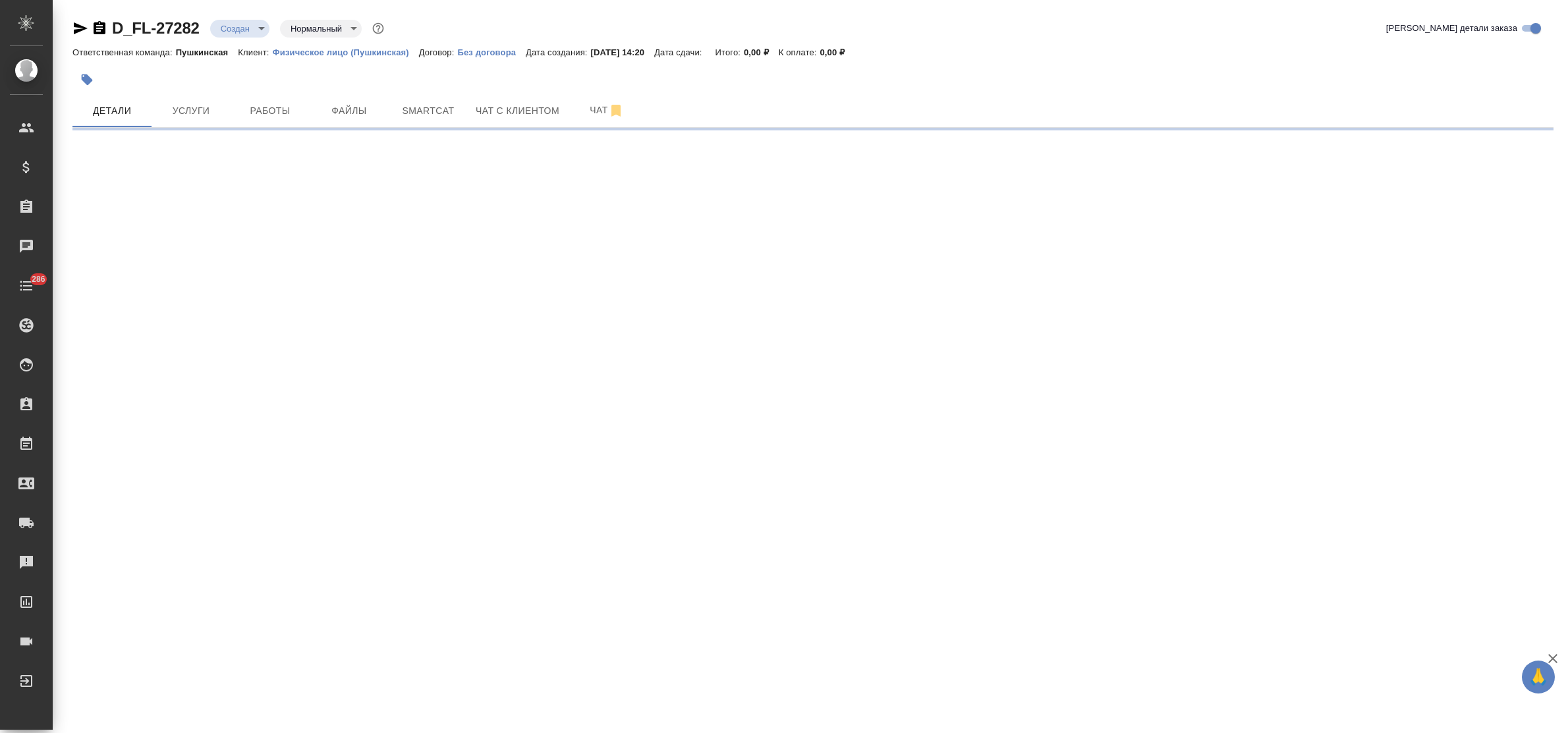
select select "RU"
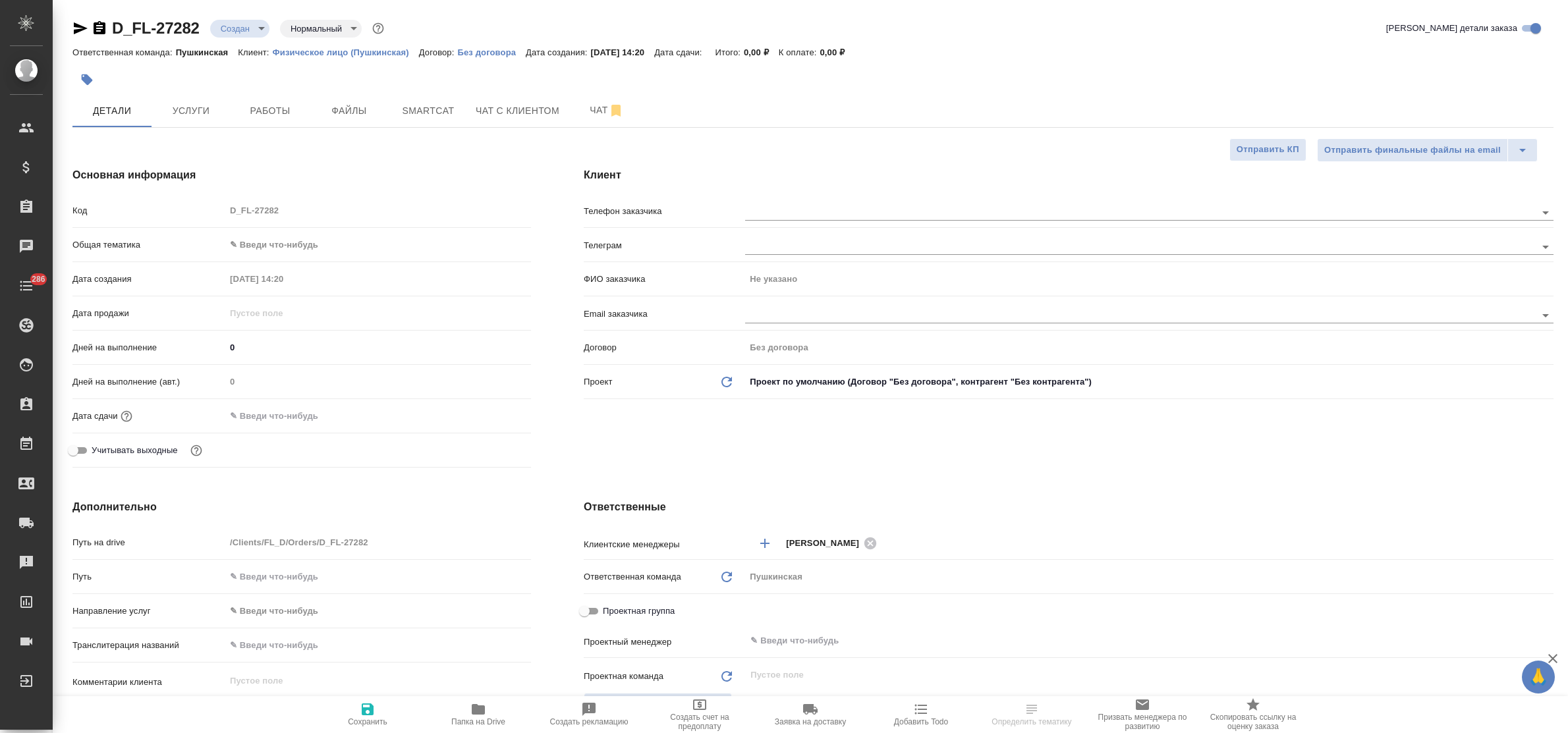
type textarea "x"
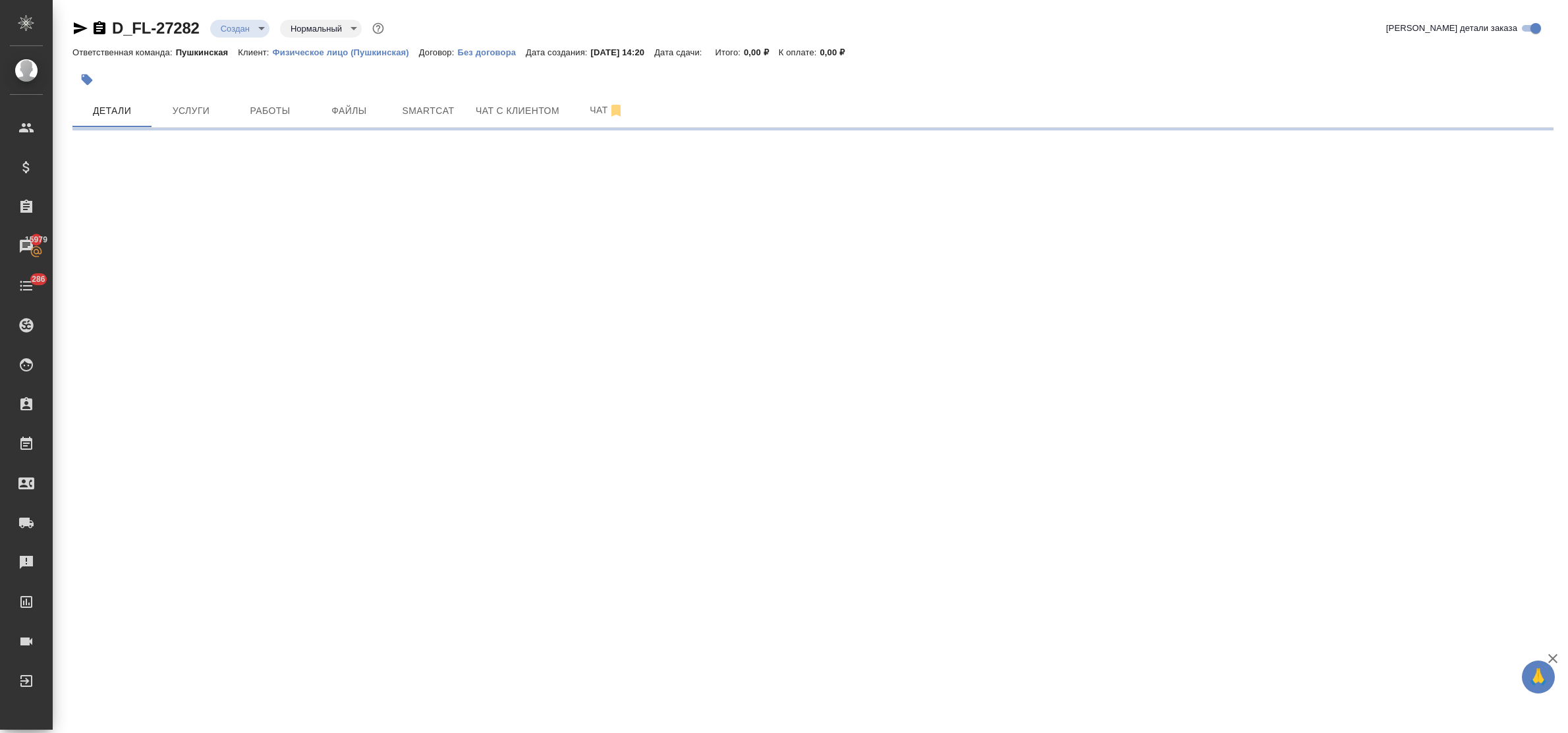
select select "RU"
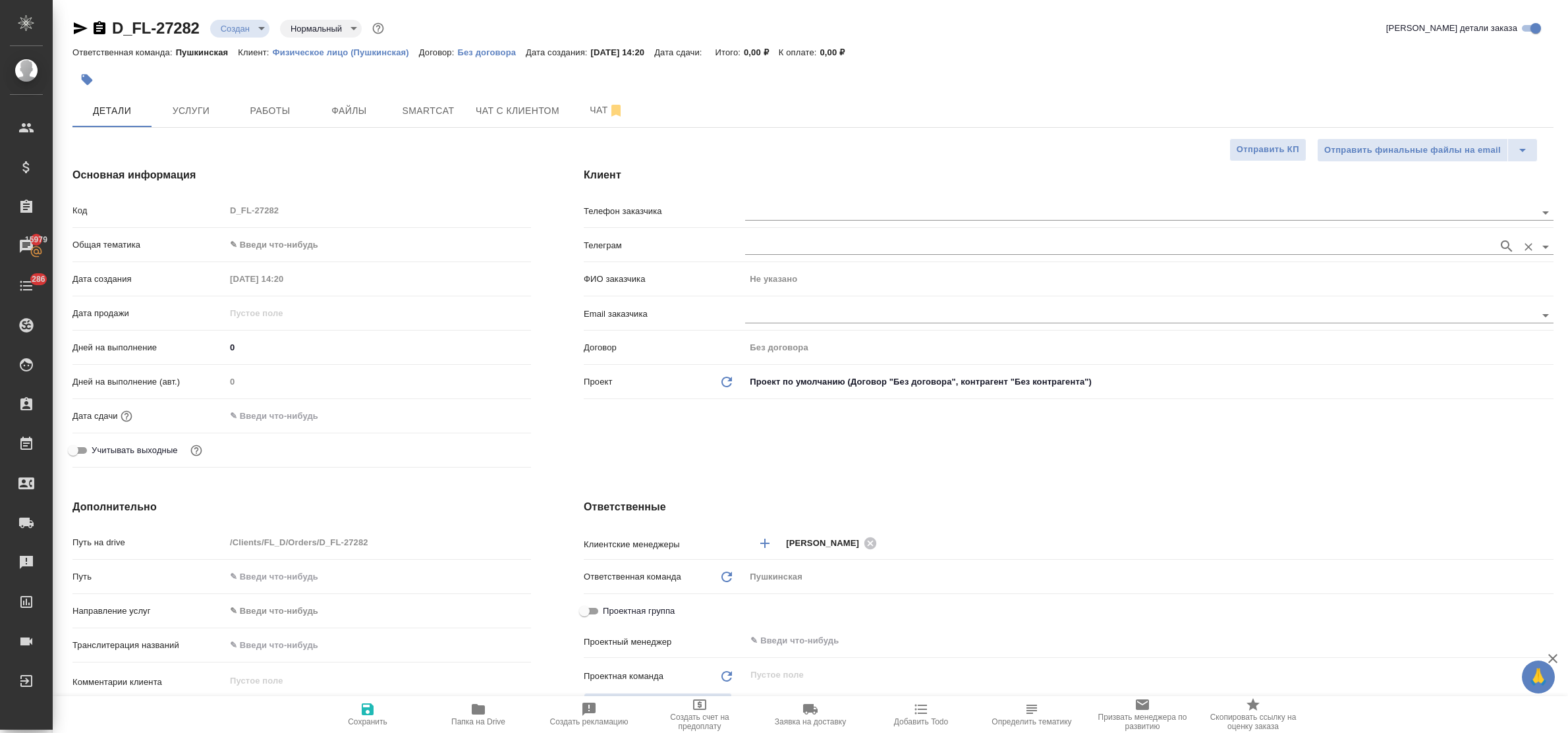
type textarea "x"
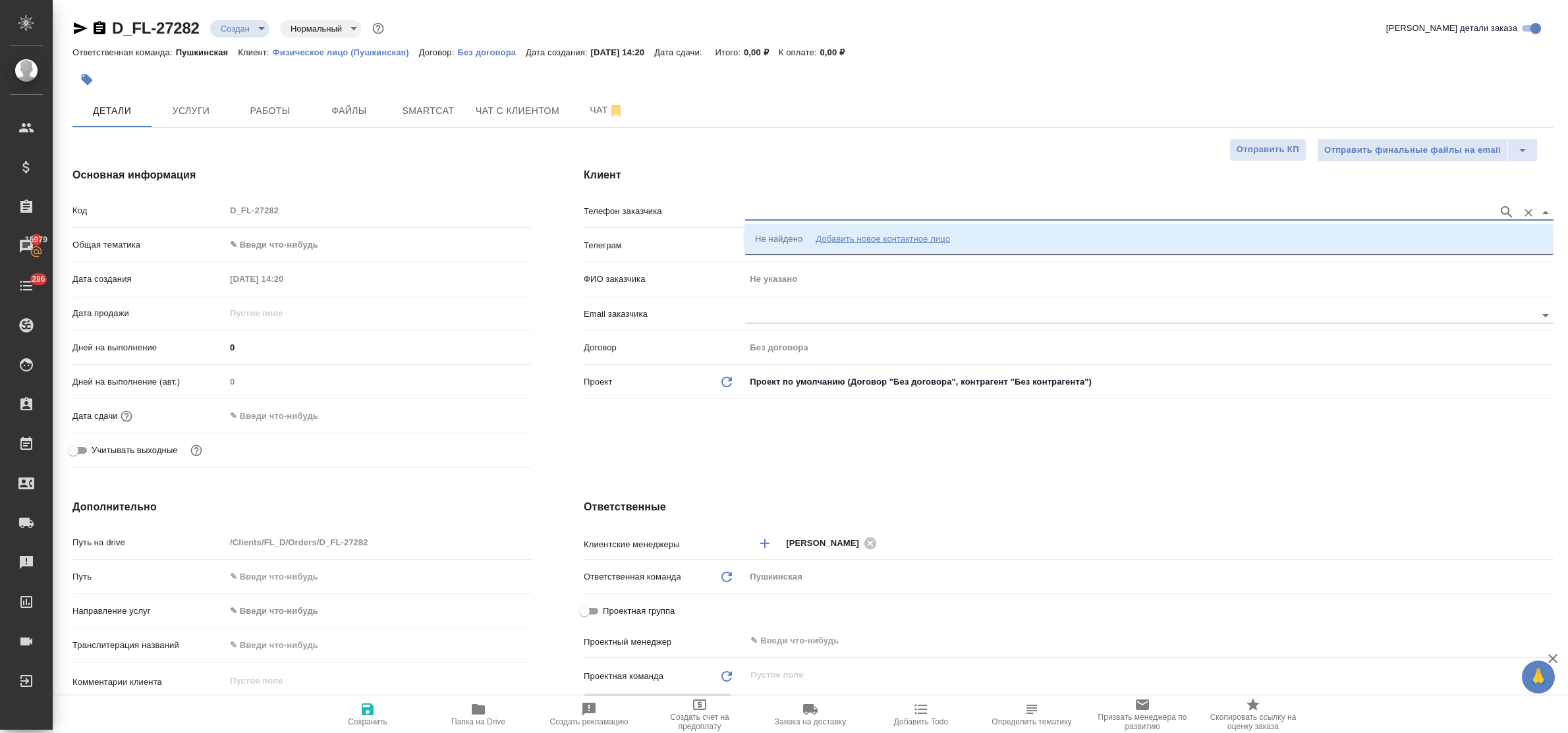
click at [768, 213] on input "text" at bounding box center [1118, 212] width 746 height 16
click at [857, 237] on div "Добавить новое контактное лицо" at bounding box center [882, 239] width 135 height 13
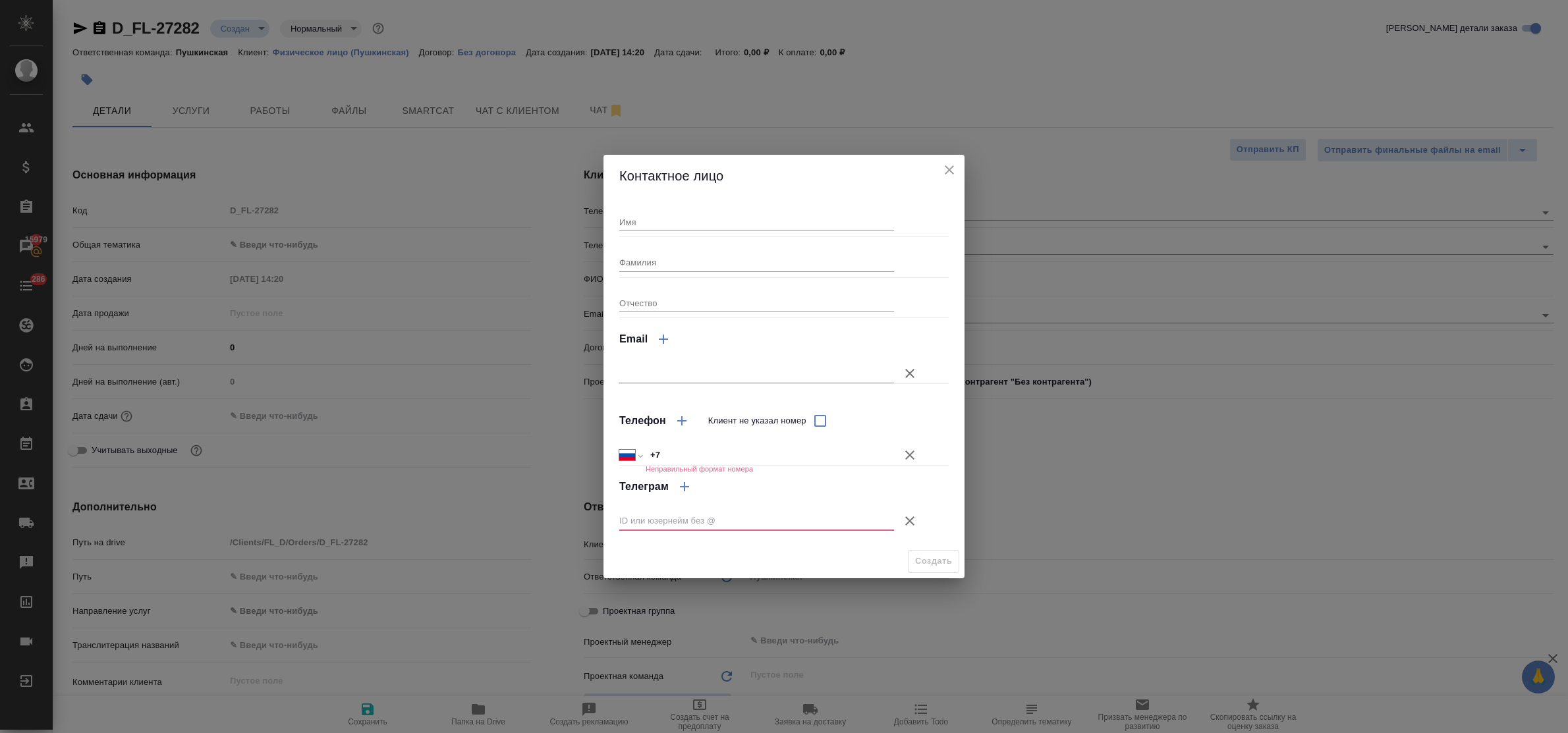
click at [713, 225] on input "Имя" at bounding box center [757, 222] width 275 height 19
type input "Валентина"
click at [728, 448] on input "+7" at bounding box center [770, 456] width 247 height 19
type input "[PHONE_NUMBER]"
click at [911, 519] on icon "button" at bounding box center [910, 521] width 16 height 16
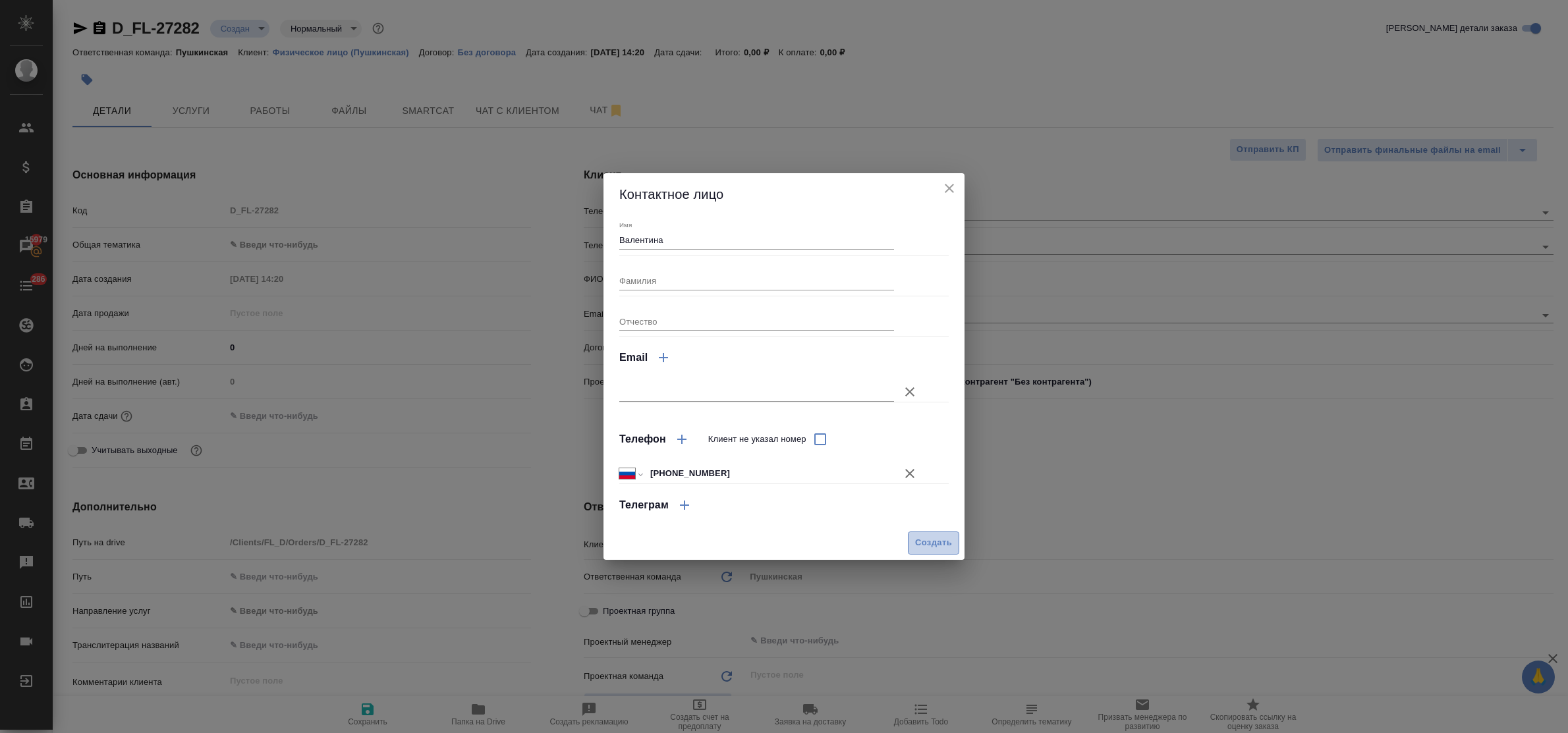
click at [922, 543] on span "Создать" at bounding box center [933, 543] width 37 height 15
type input "Валентина"
type textarea "x"
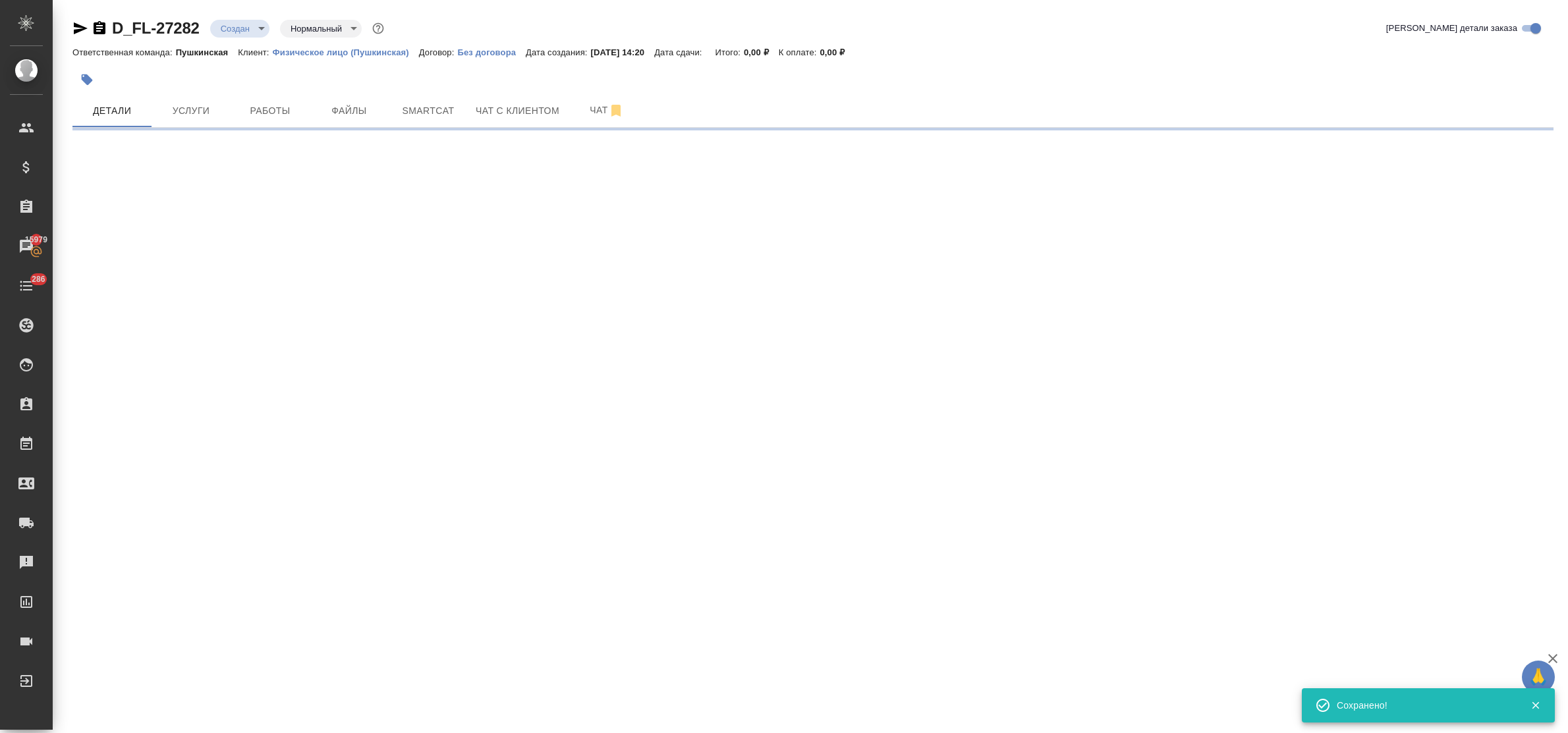
type input "holyTrinity"
select select "RU"
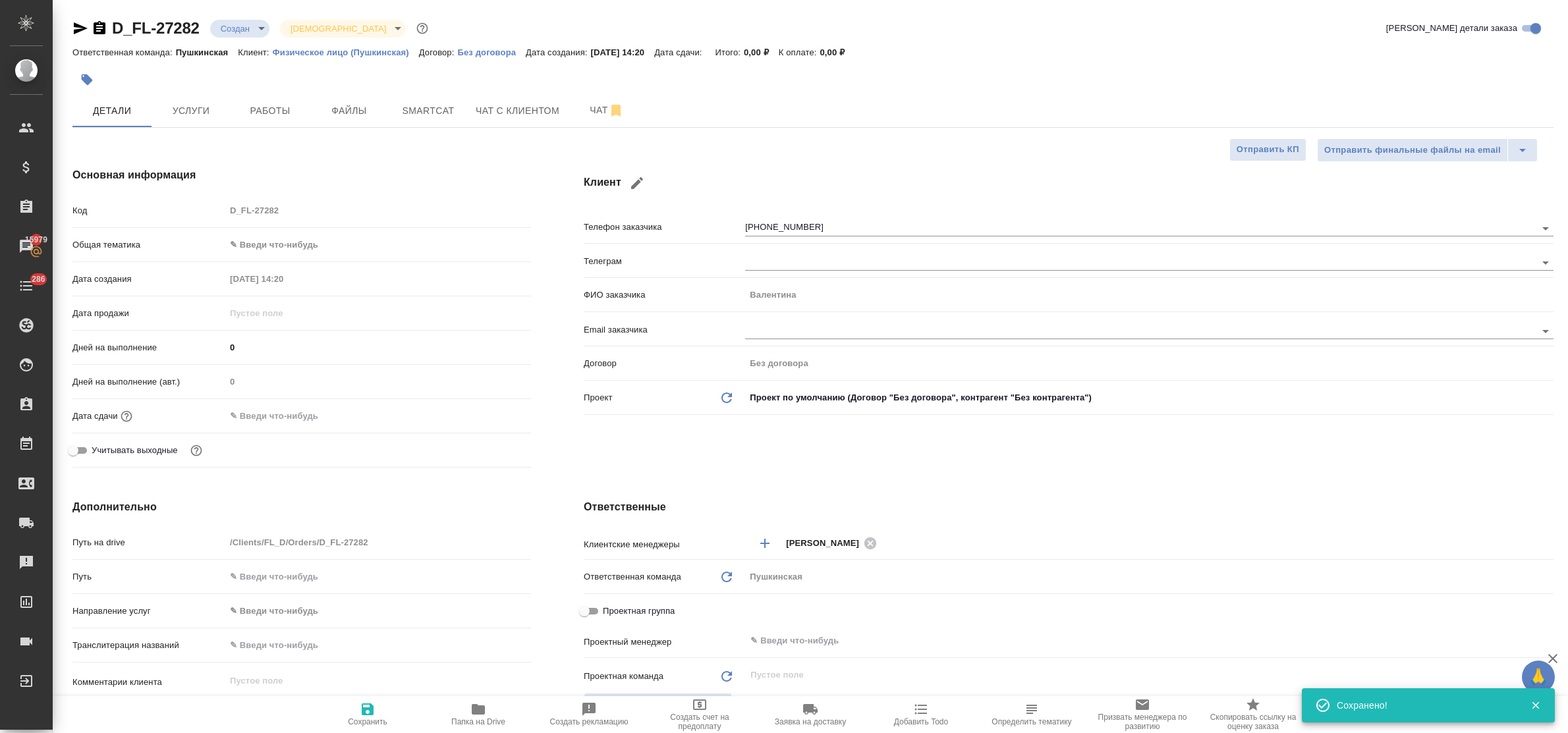
type textarea "x"
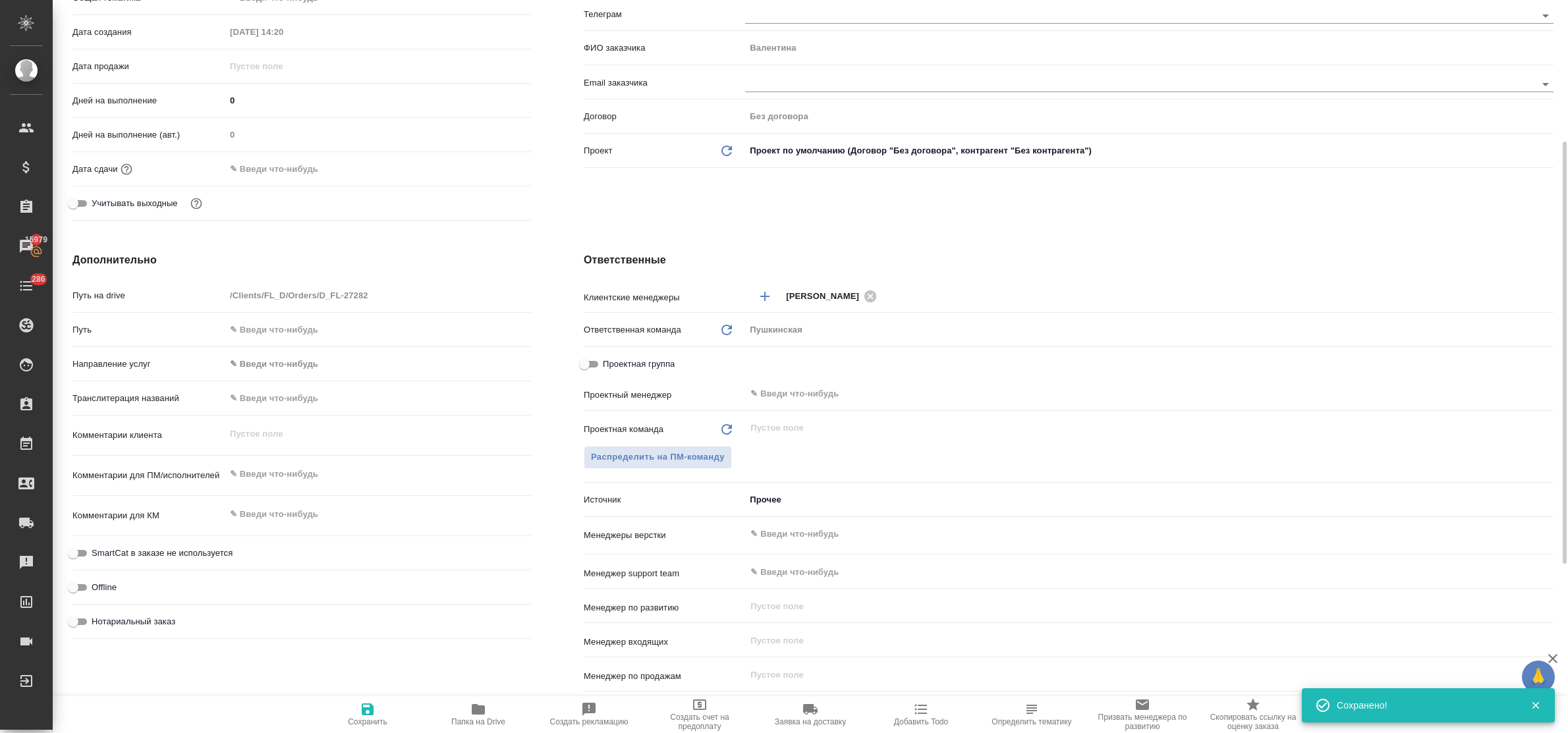
type textarea "x"
click at [270, 472] on textarea at bounding box center [378, 474] width 304 height 22
type textarea "д"
type textarea "x"
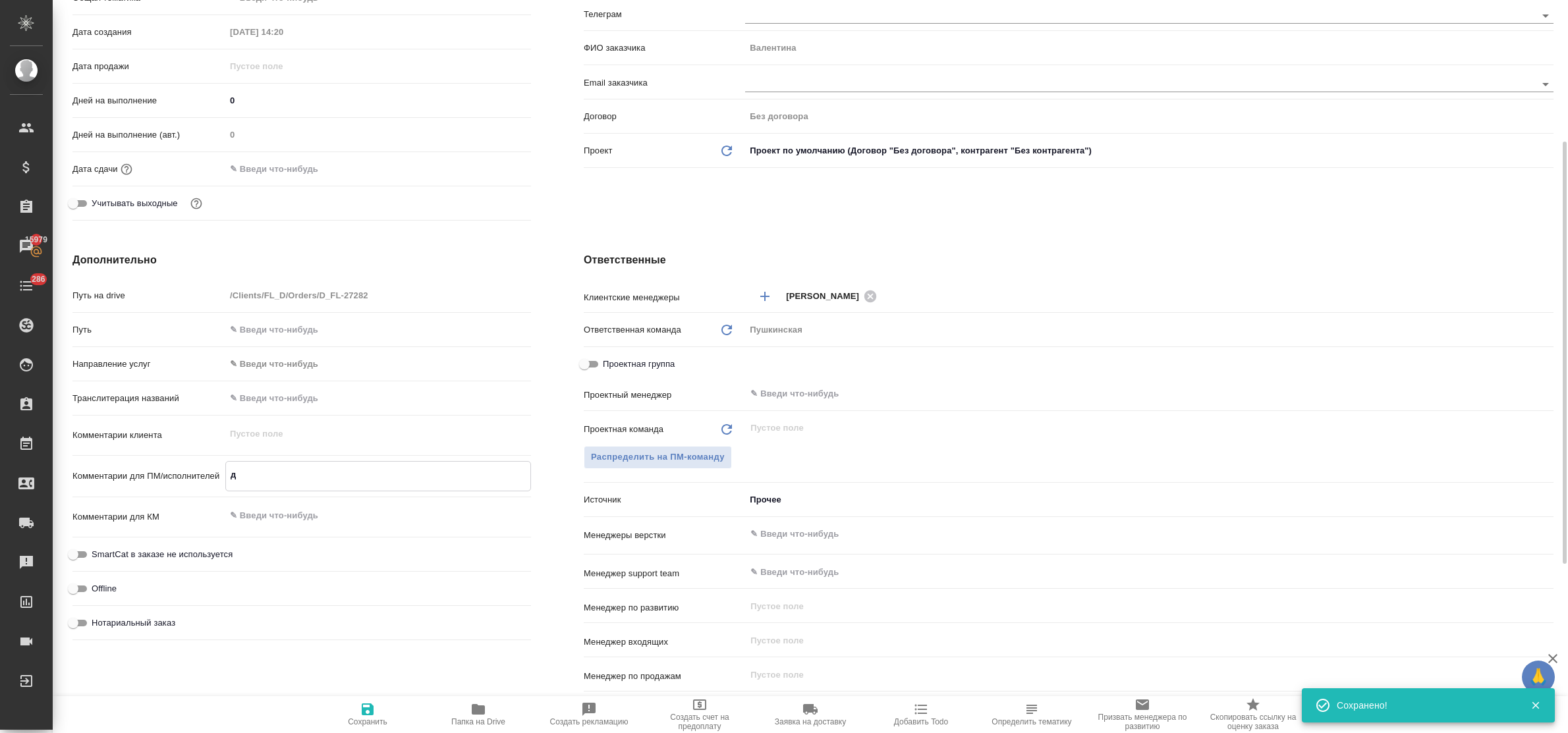
type textarea "x"
type textarea "до"
type textarea "x"
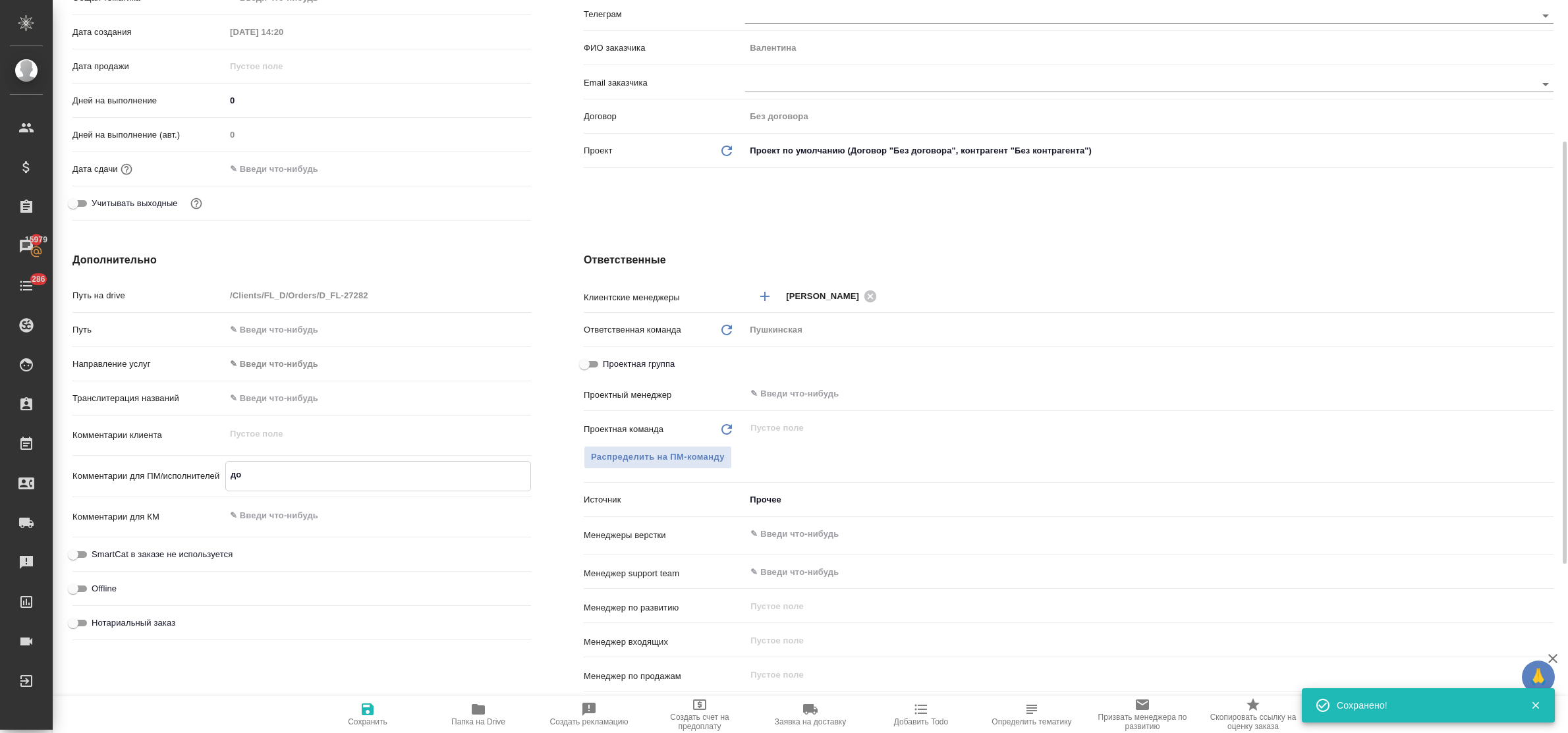
type textarea "x"
type textarea "дов"
type textarea "x"
type textarea "дове"
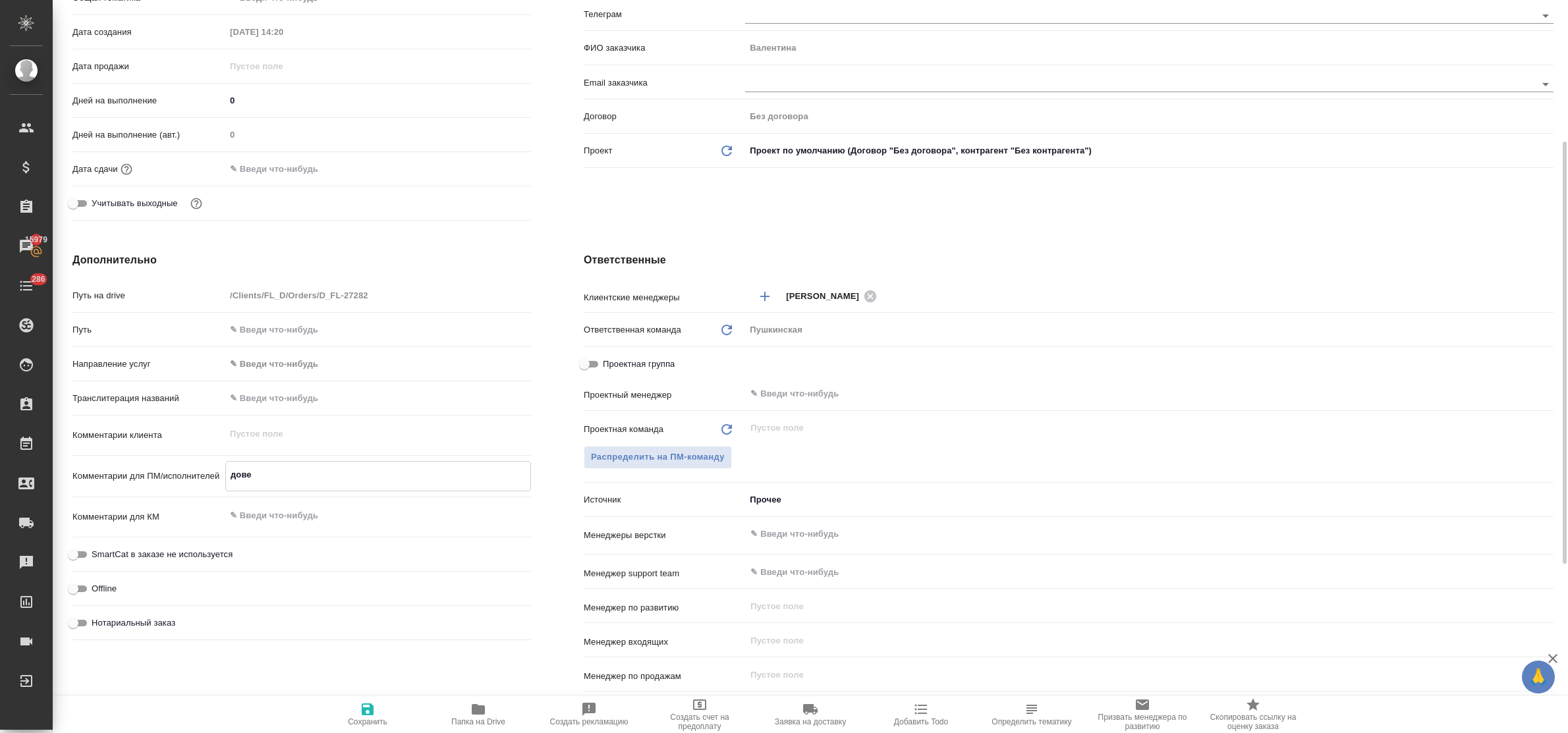
type textarea "x"
type textarea "довер"
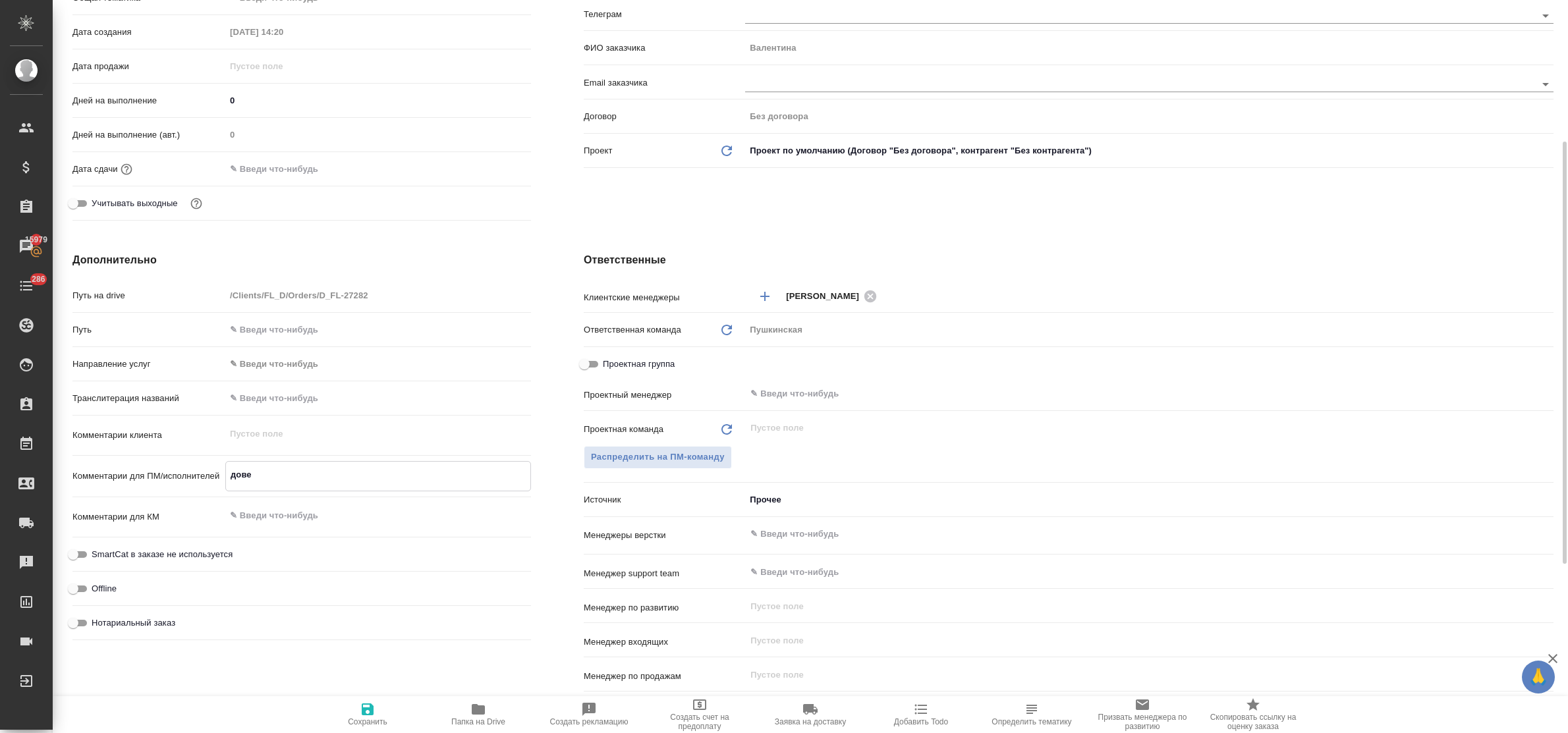
type textarea "x"
type textarea "доверк"
type textarea "x"
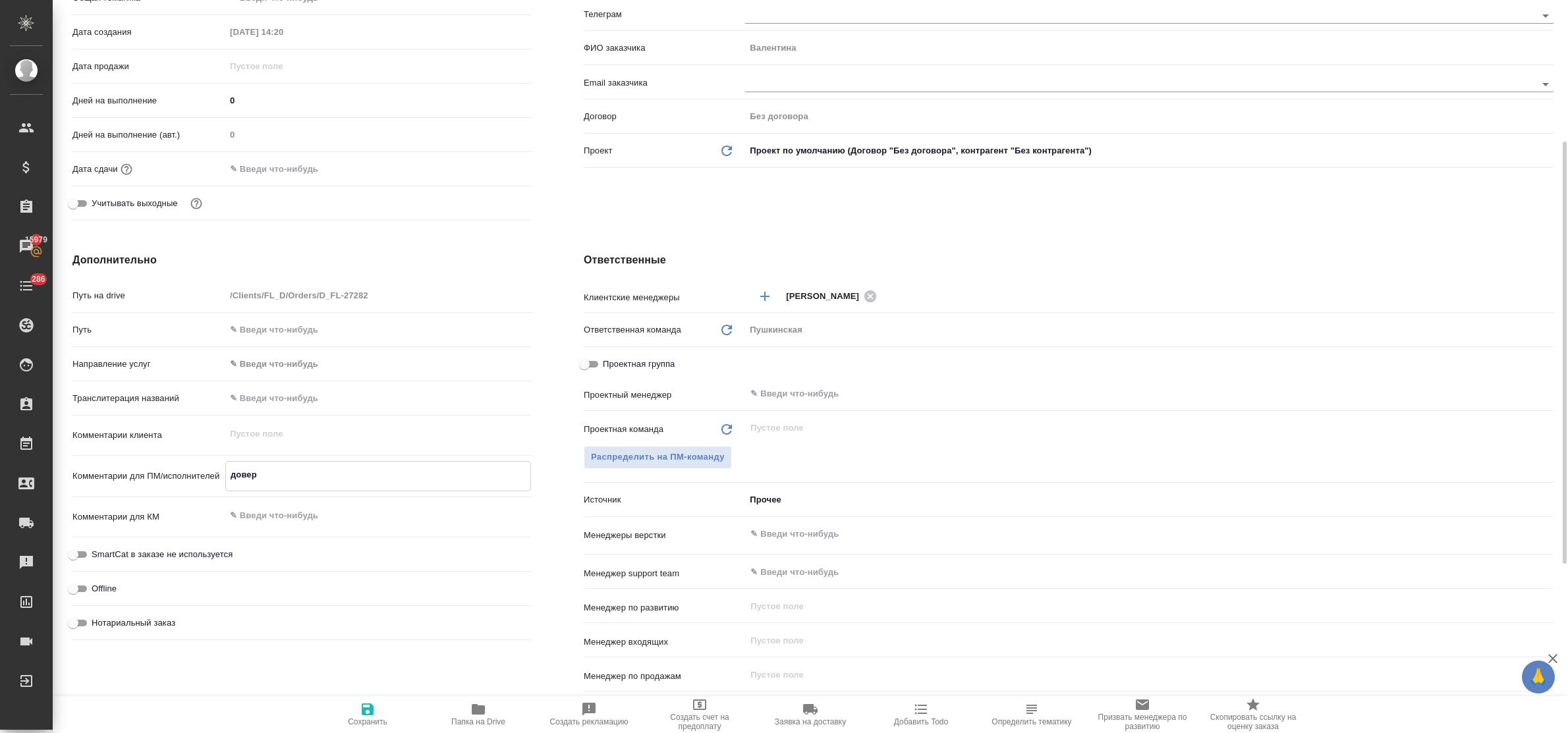
type textarea "x"
type textarea "доверка"
type textarea "x"
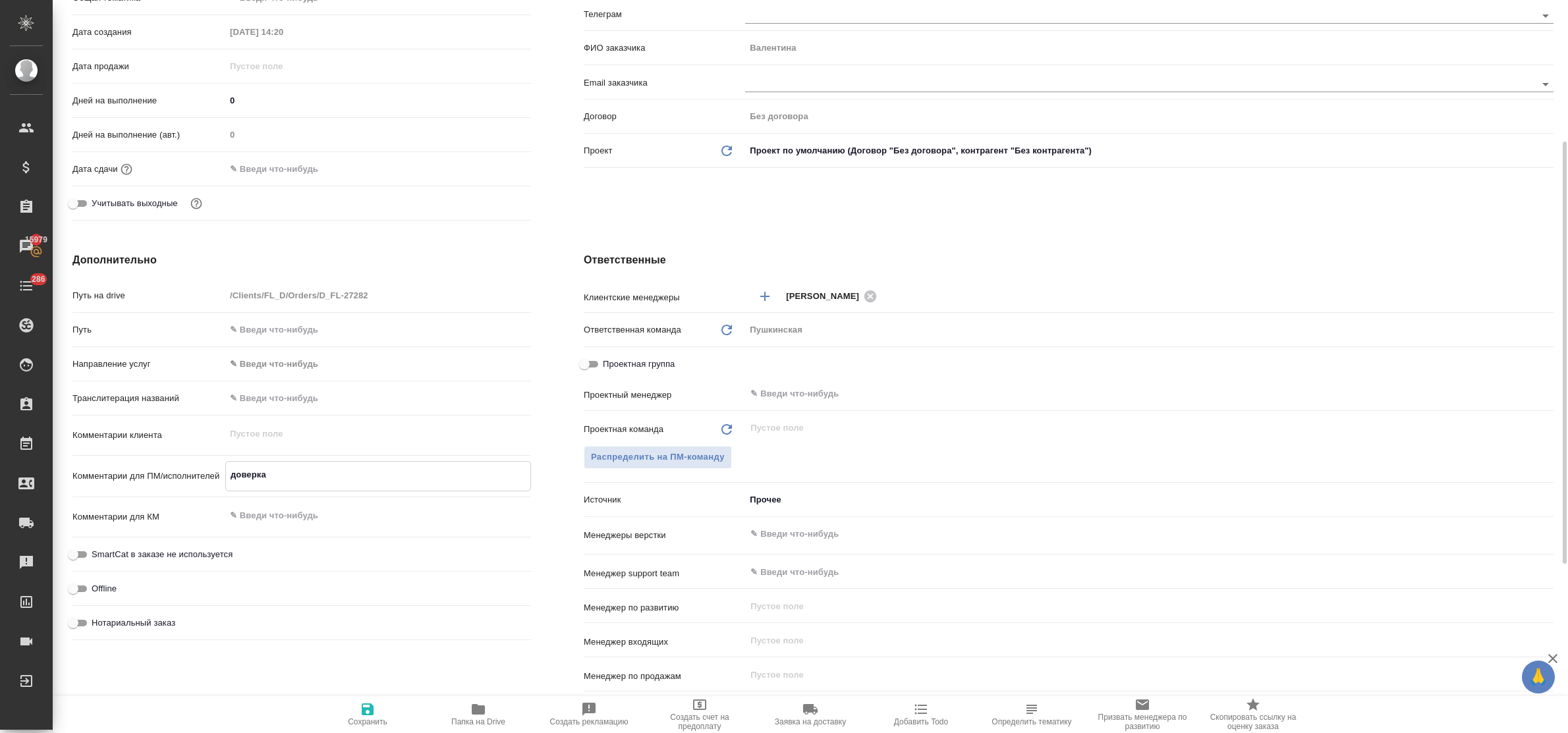
type textarea "доверка"
type textarea "x"
type textarea "доверка д"
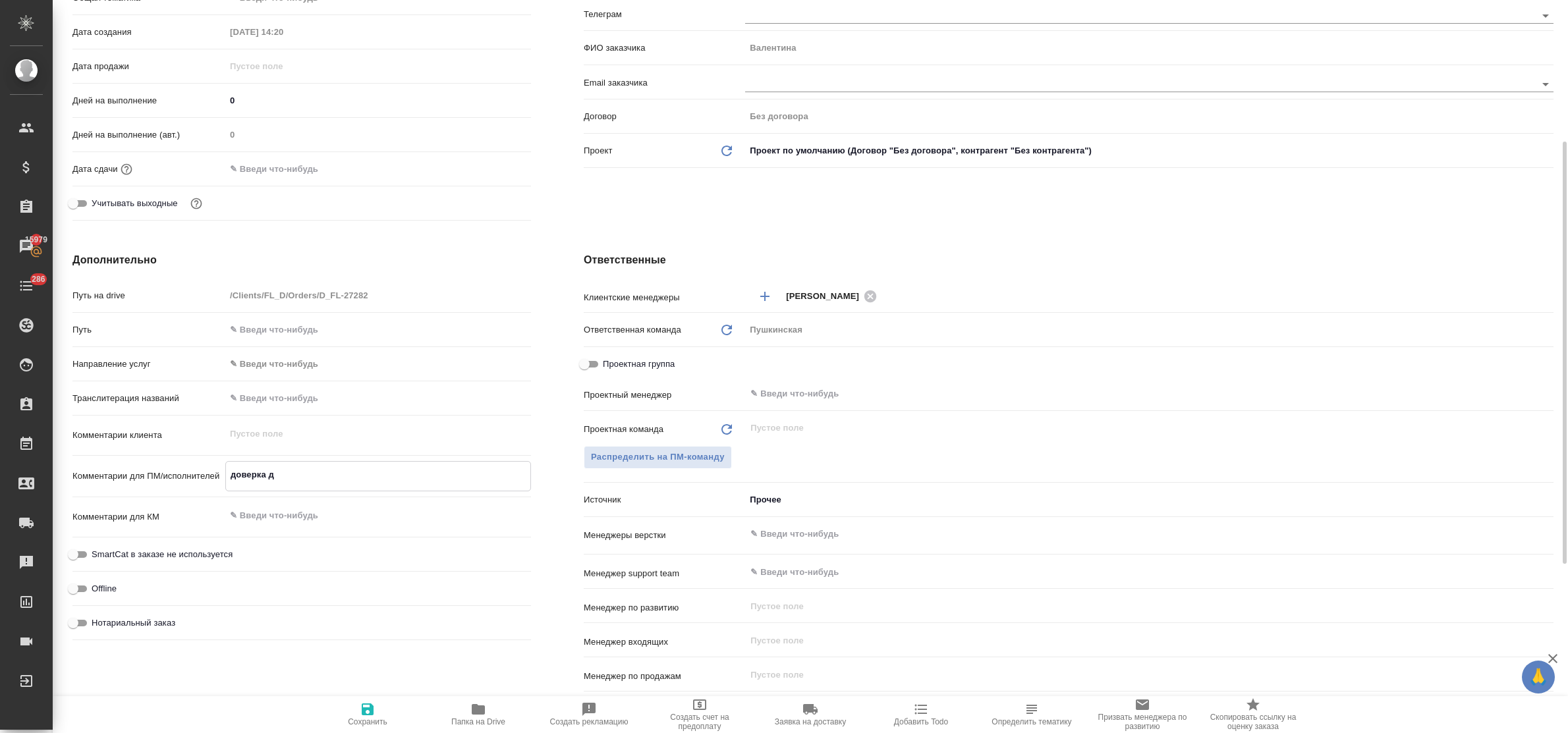
type textarea "x"
type textarea "доверка дл"
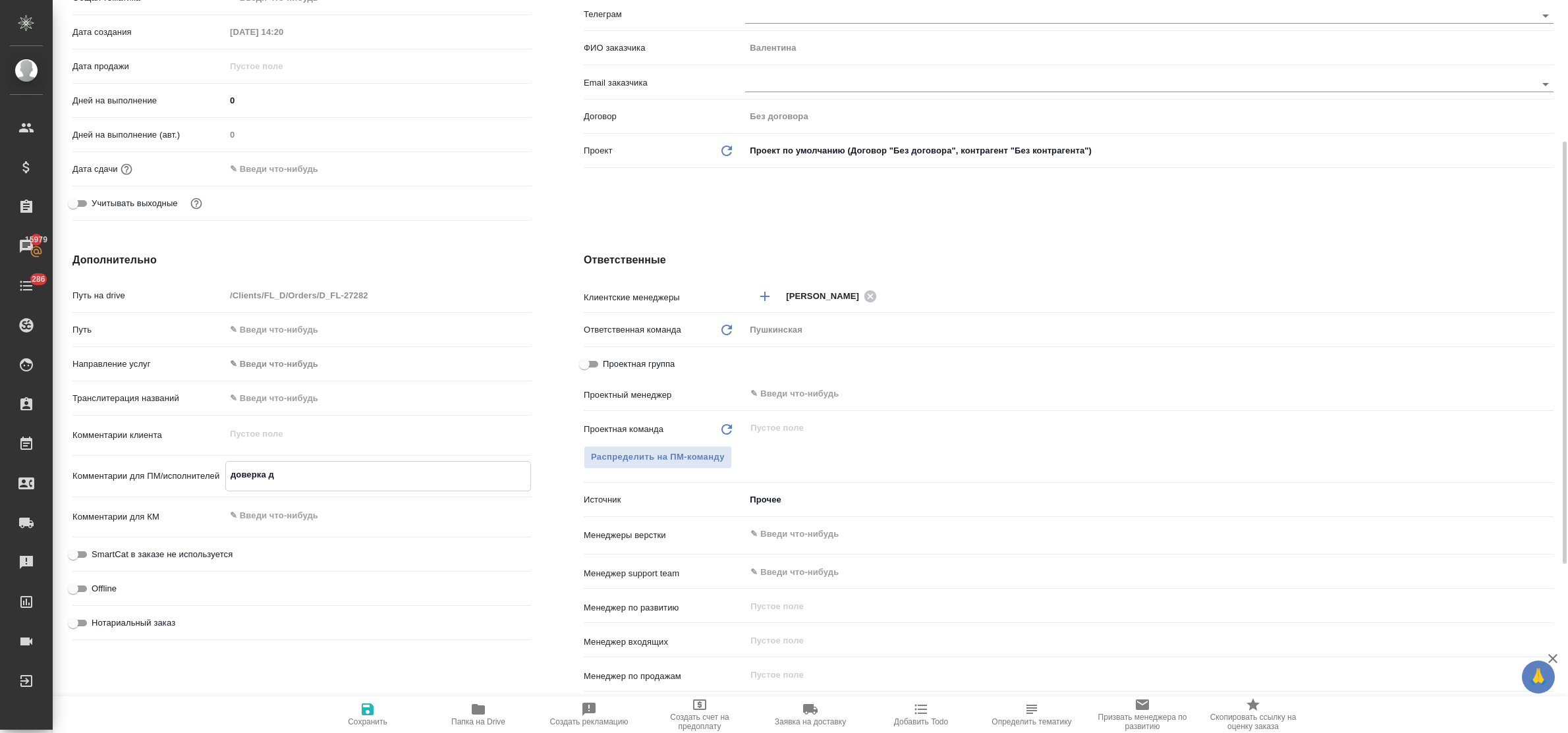
type textarea "x"
type textarea "доверка для"
type textarea "x"
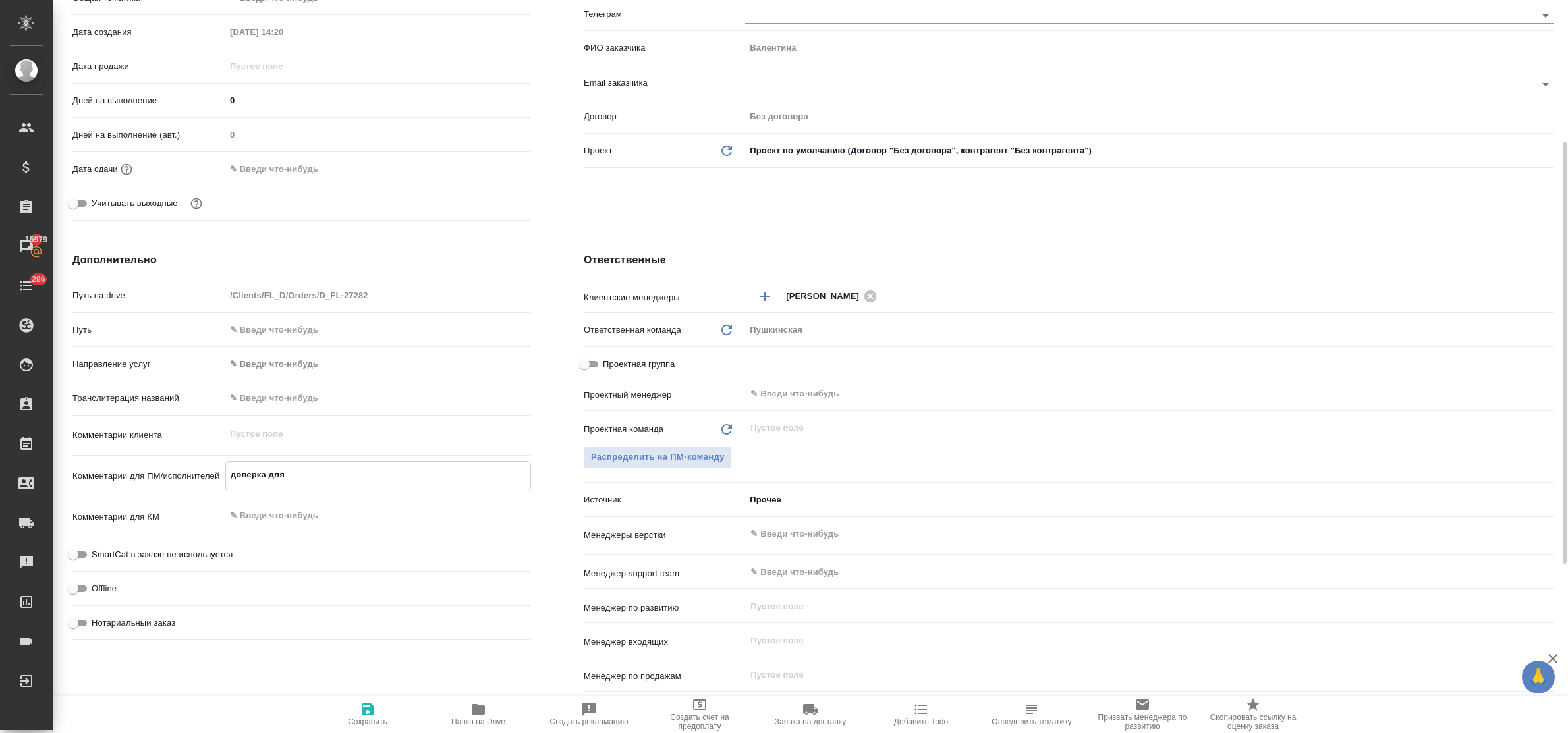
type textarea "x"
type textarea "доверка для"
type textarea "x"
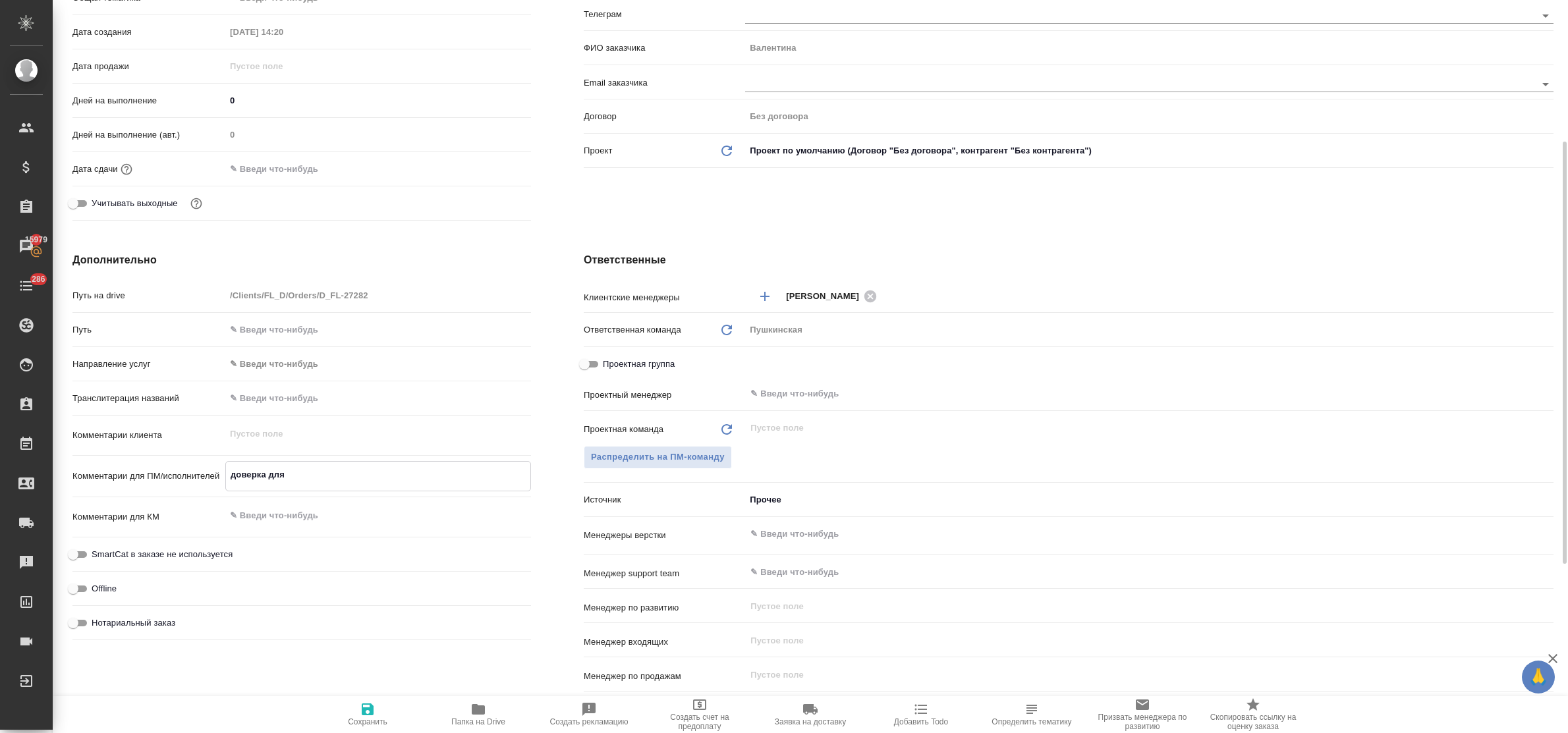
type textarea "доверка для Т"
type textarea "x"
type textarea "доверка для Тк"
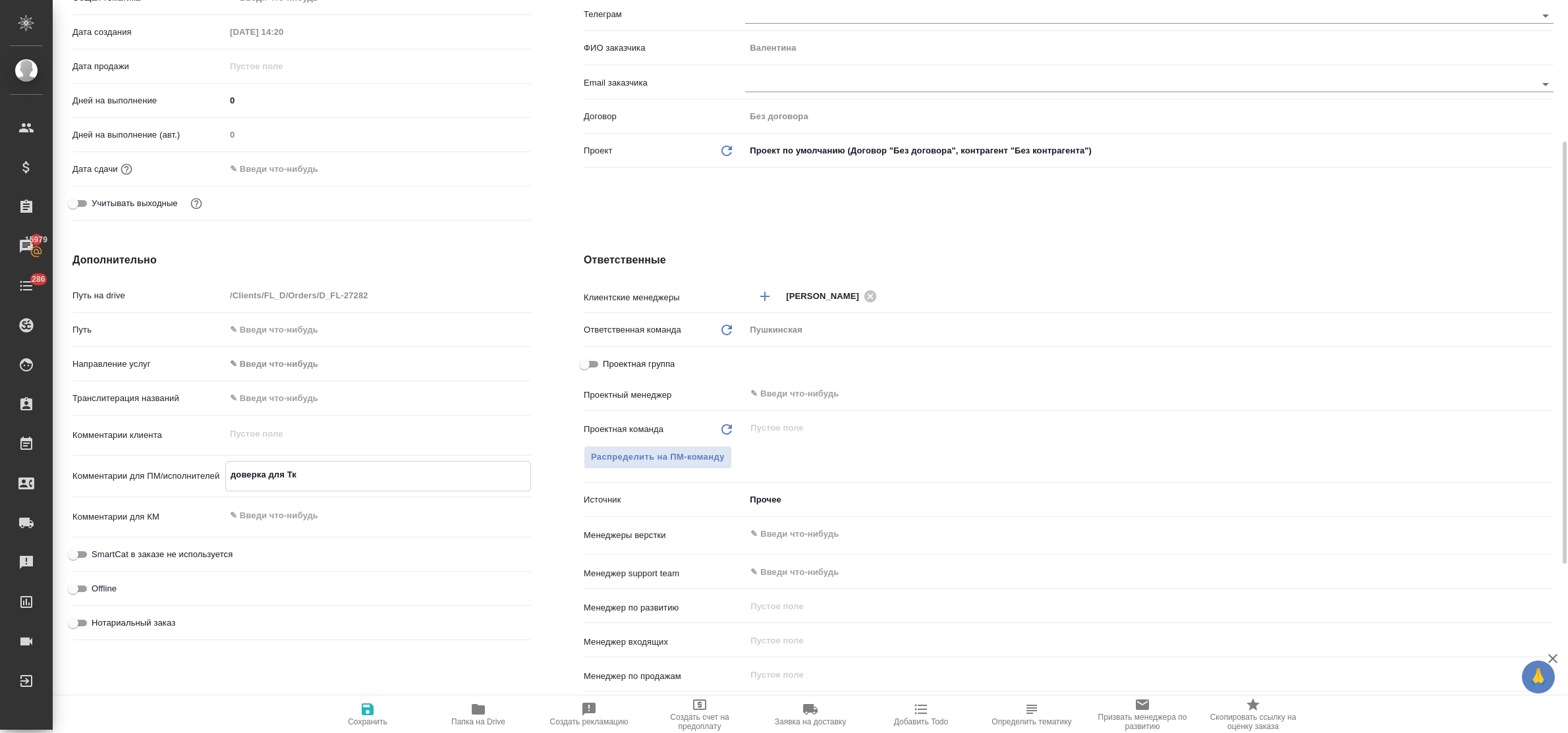
type textarea "x"
type textarea "доверка для Т"
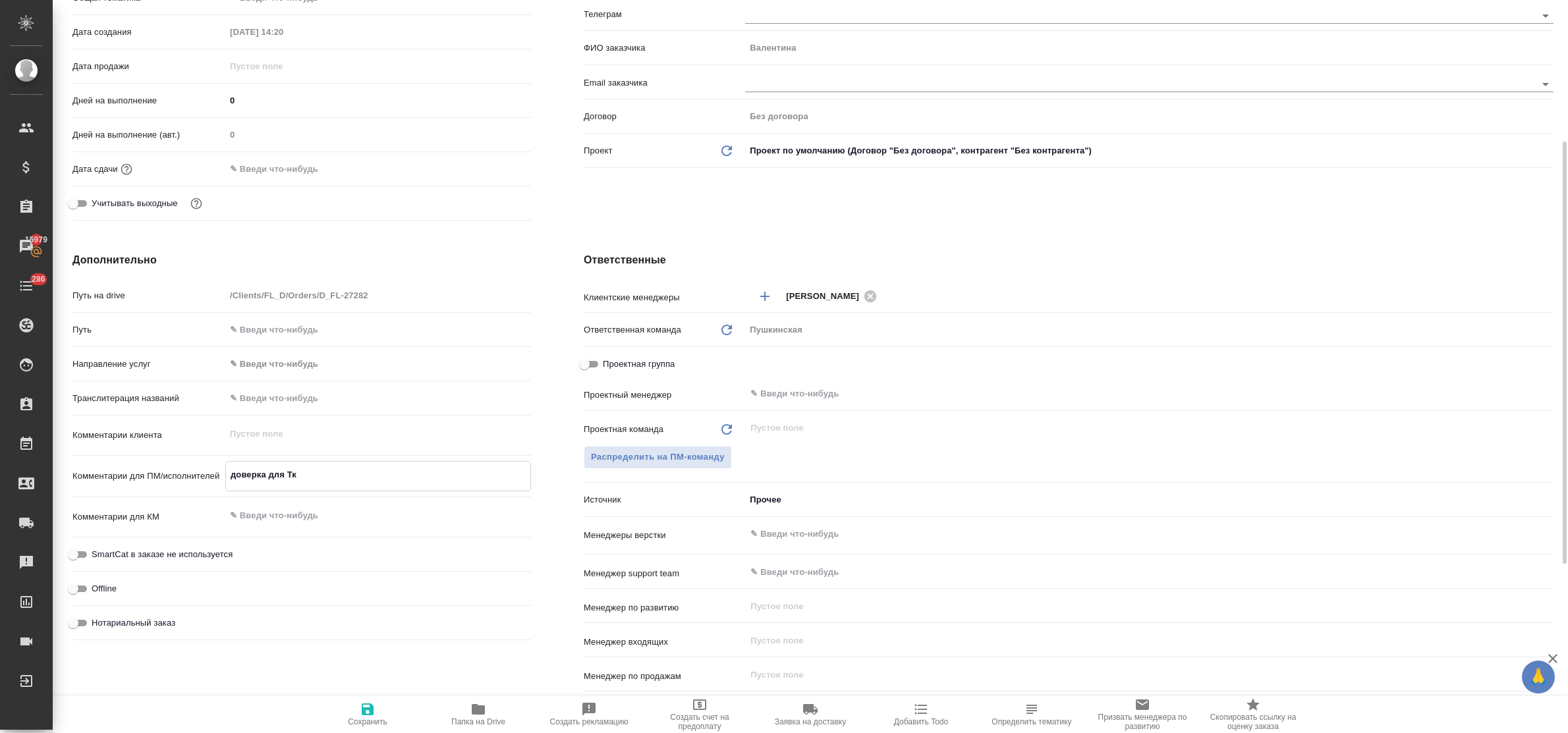
type textarea "x"
type textarea "доверка для Ту"
type textarea "x"
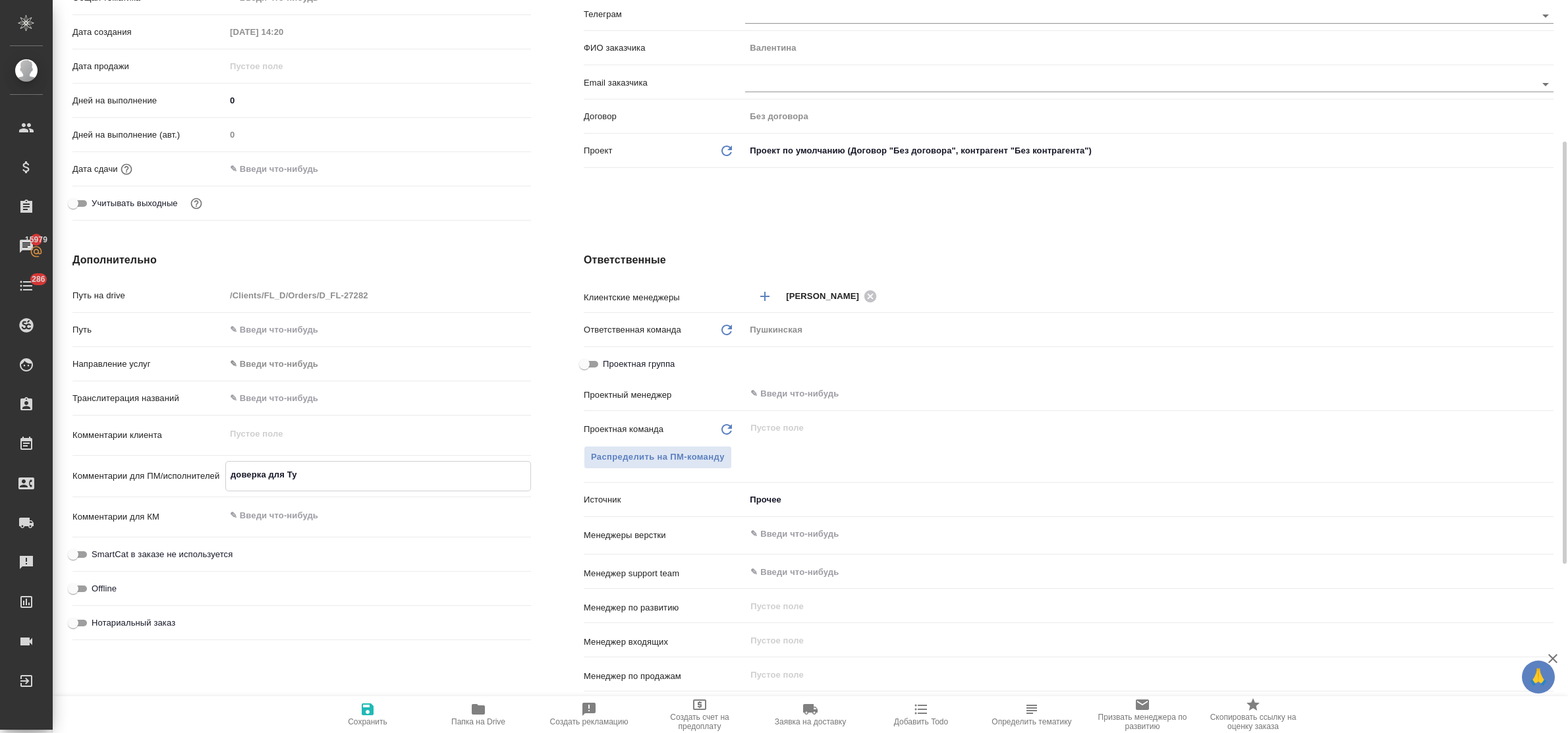
type textarea "x"
type textarea "доверка для Тур"
type textarea "x"
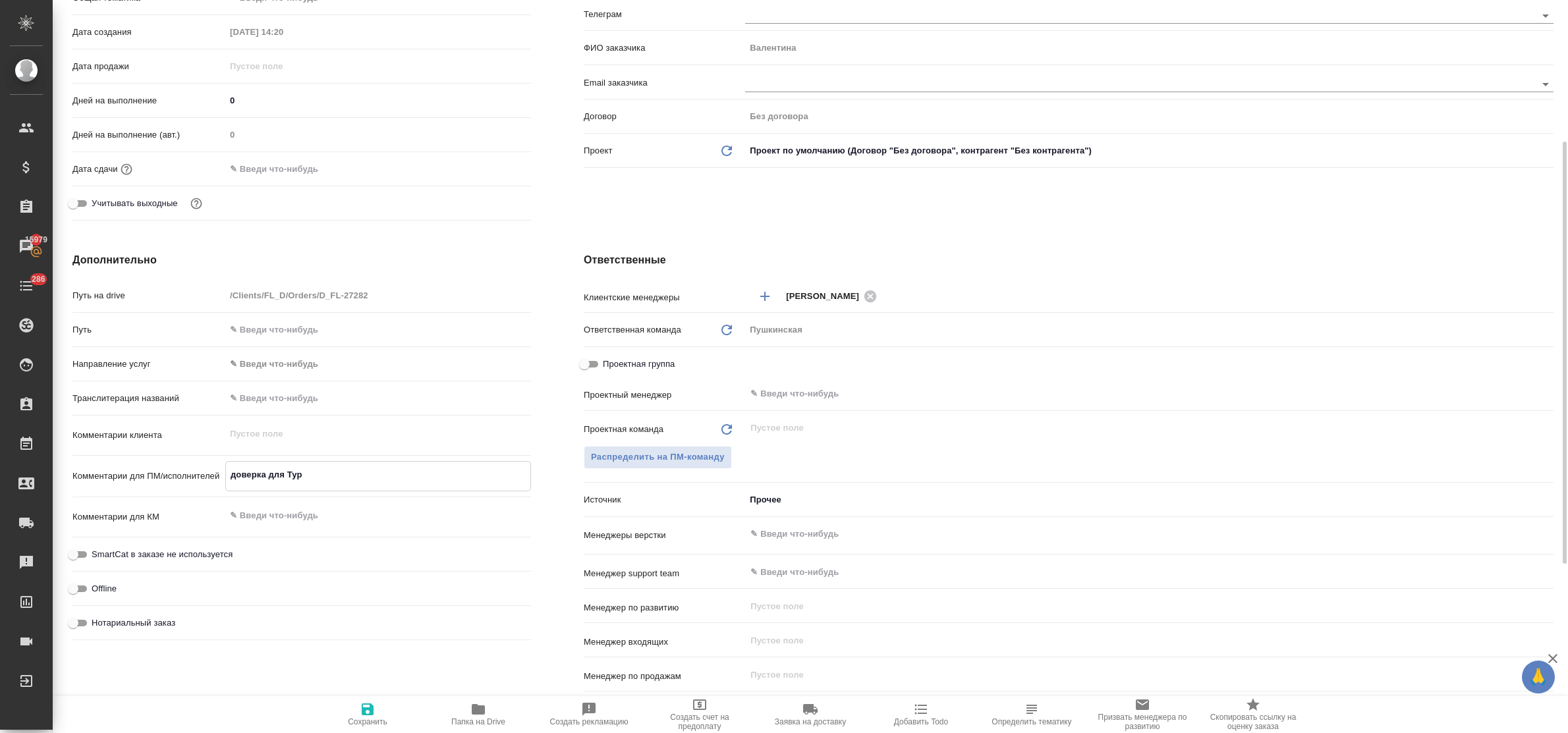
type textarea "x"
type textarea "доверка для Турц"
type textarea "x"
type textarea "доверка для Турци"
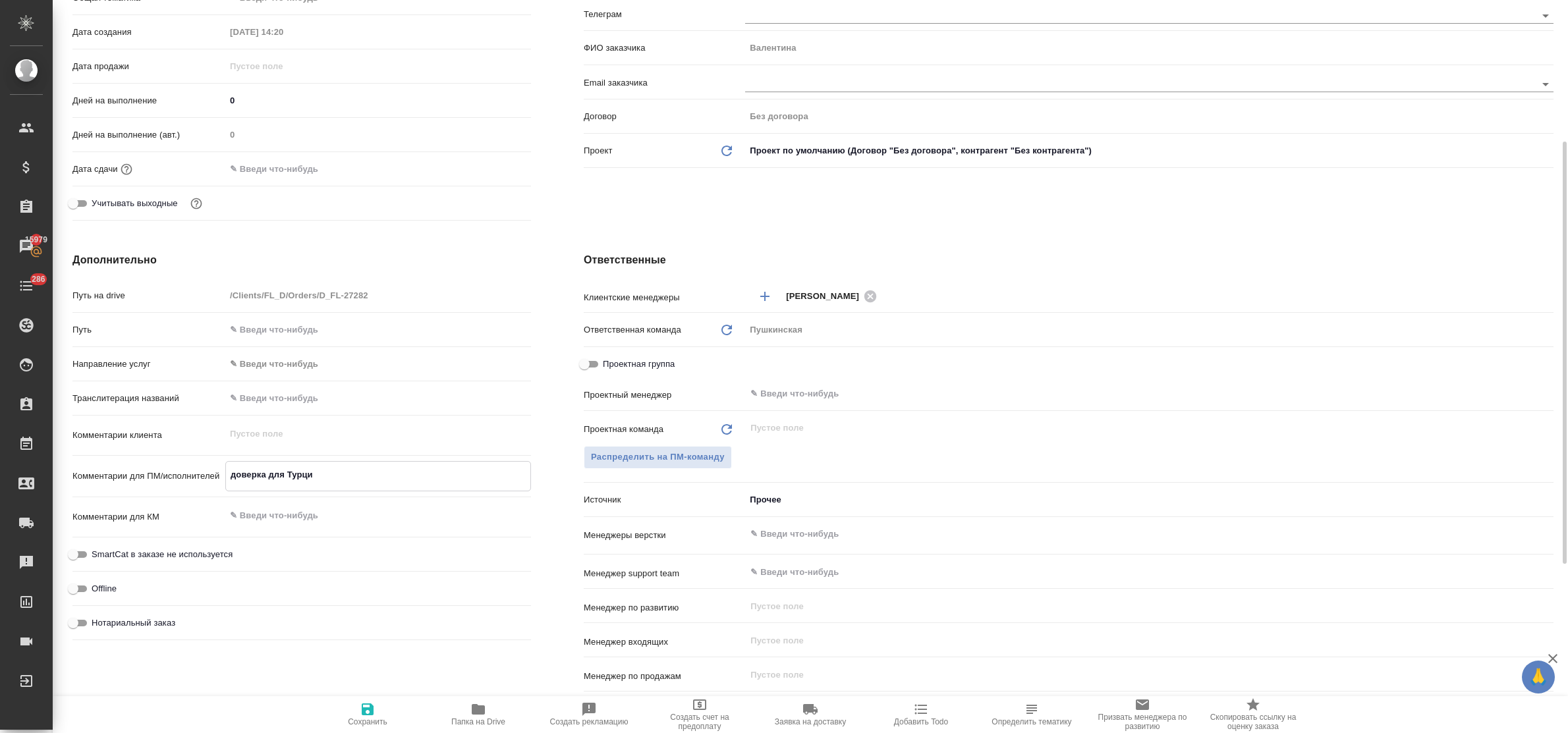
type textarea "x"
type textarea "доверка для Турции"
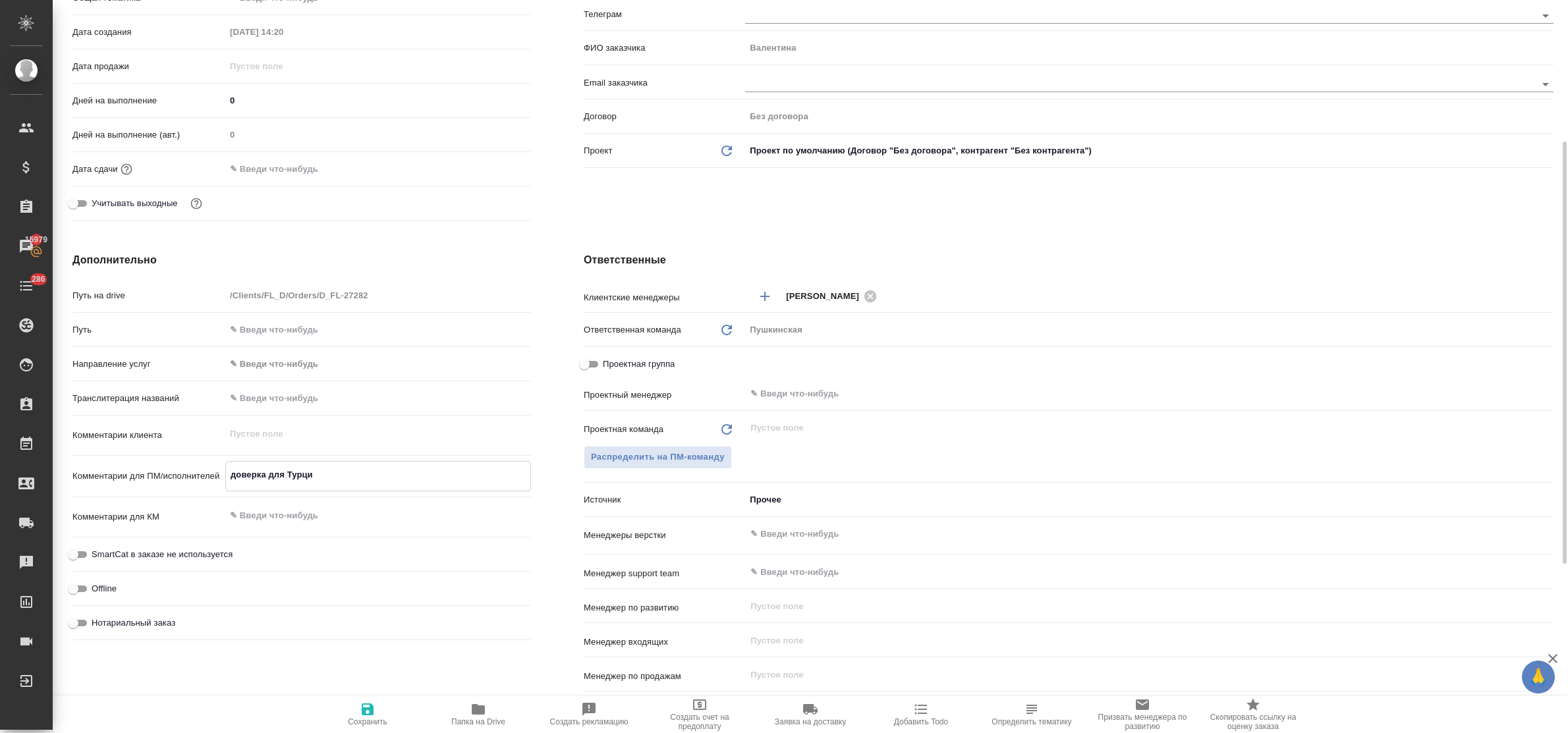
type textarea "x"
type textarea "доверка для Турции"
type textarea "x"
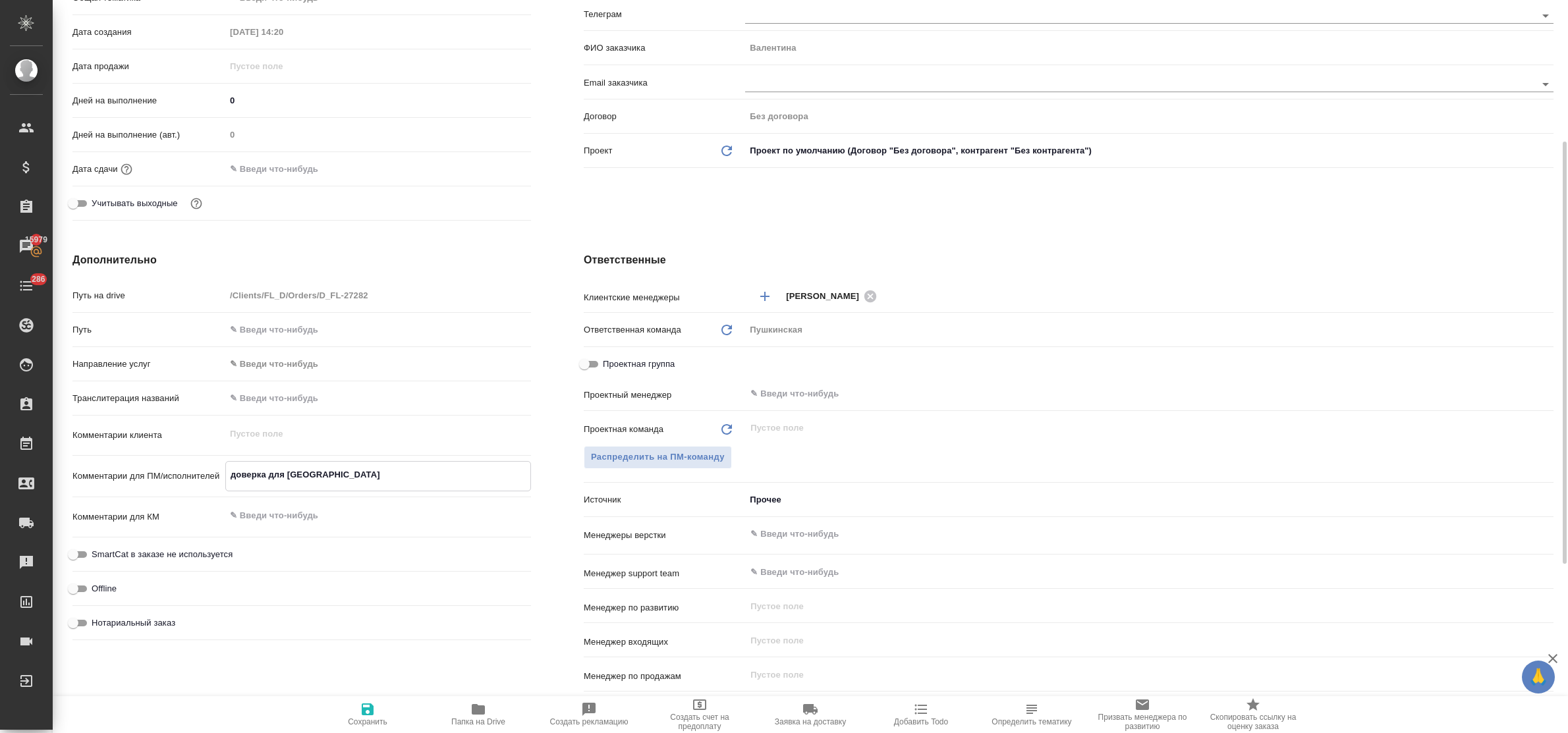
type textarea "x"
type textarea "доверка для Турции 0"
type textarea "x"
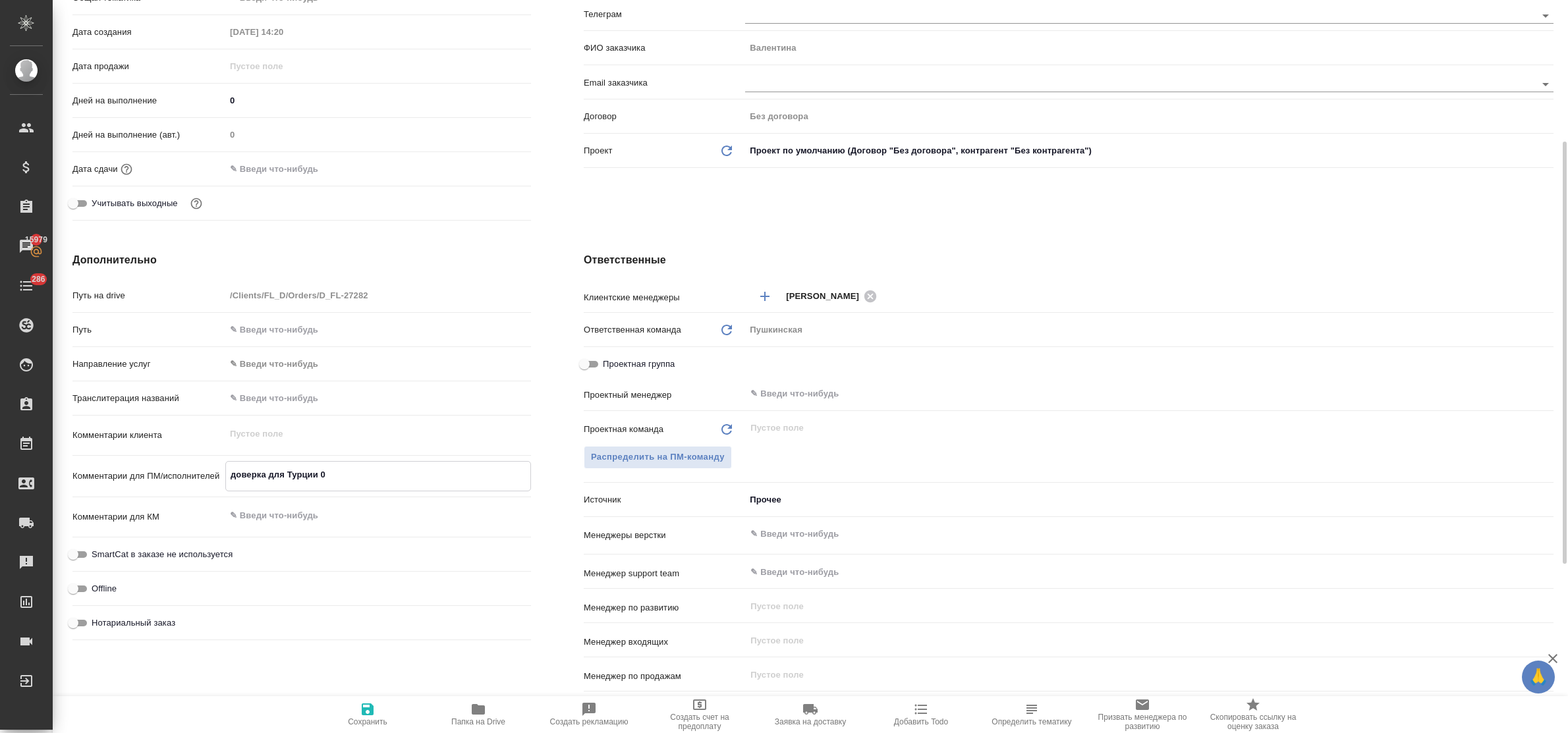
type textarea "доверка для Турции 08"
type textarea "x"
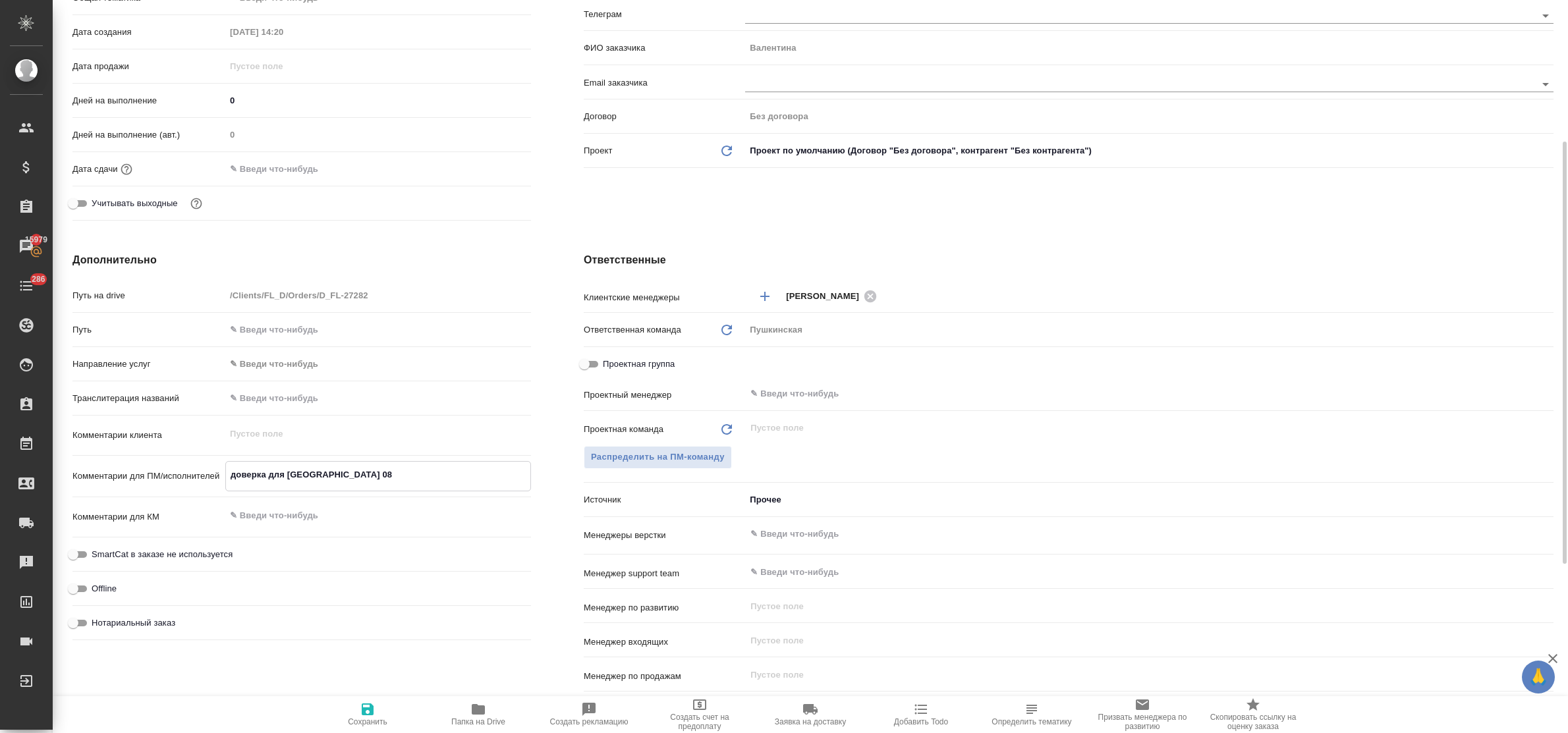
type textarea "доверка для Турции 08."
type textarea "x"
type textarea "доверка для Турции 08.0"
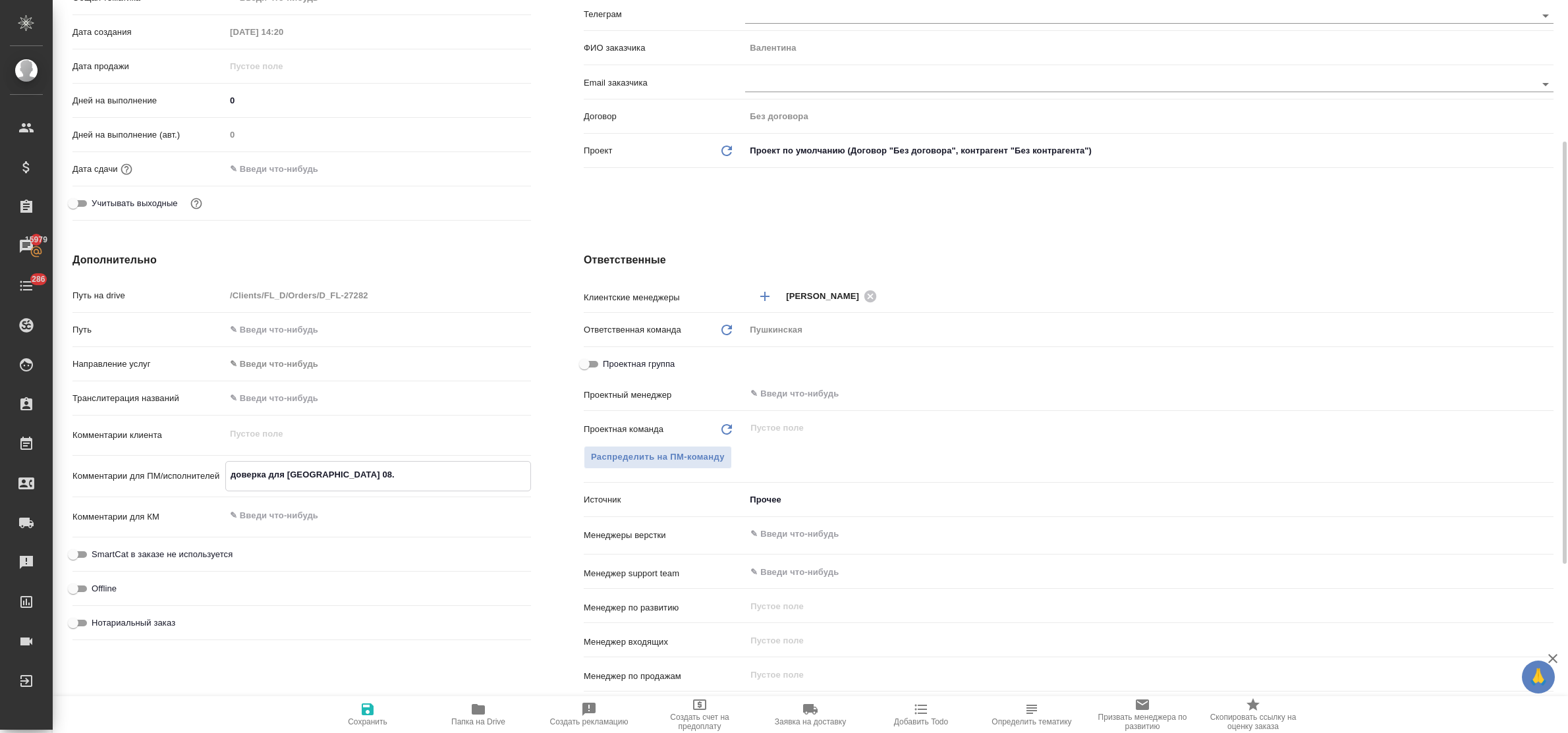
type textarea "x"
type textarea "доверка для Турции 08.09"
type textarea "x"
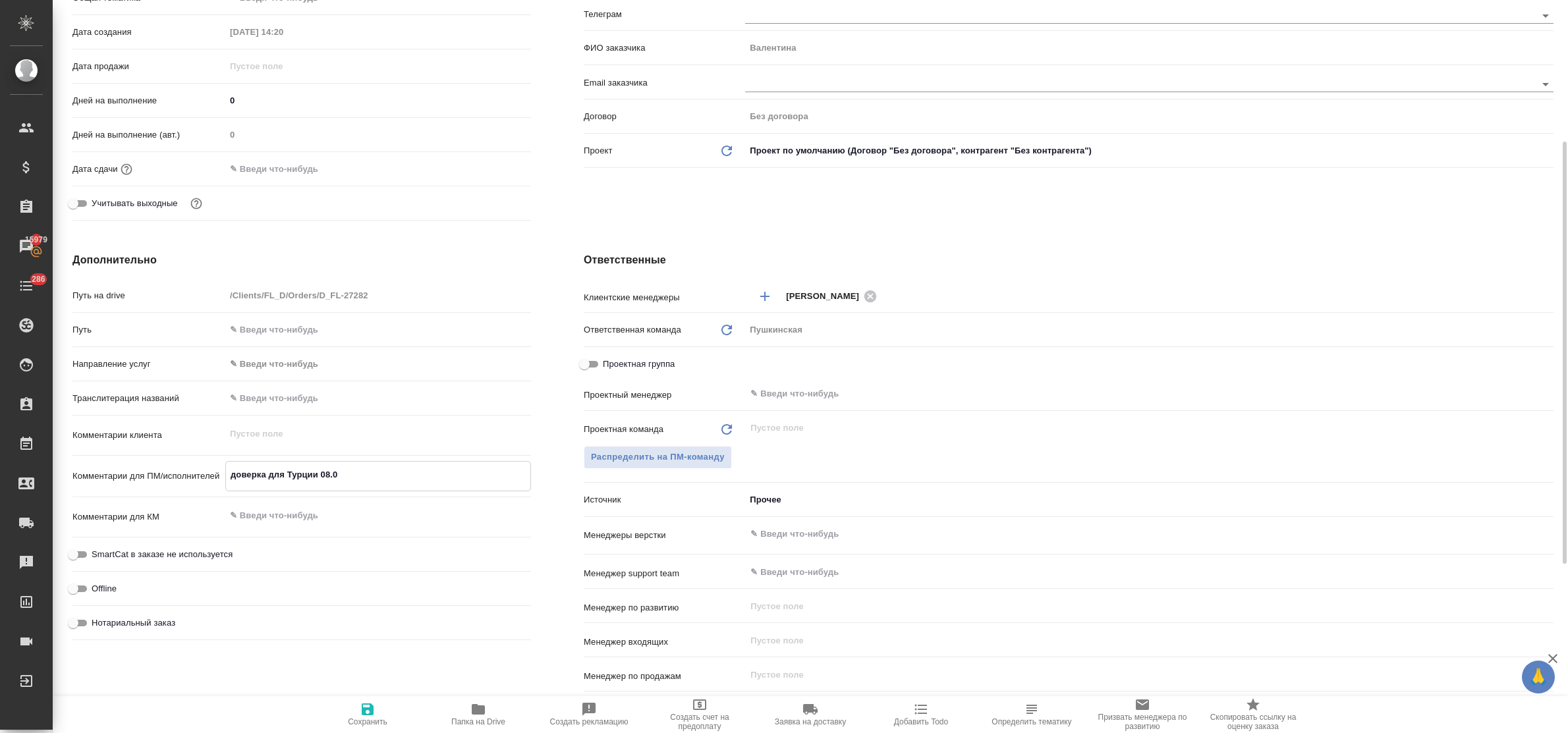
type textarea "x"
type textarea "доверка для Турции 08.09"
type textarea "x"
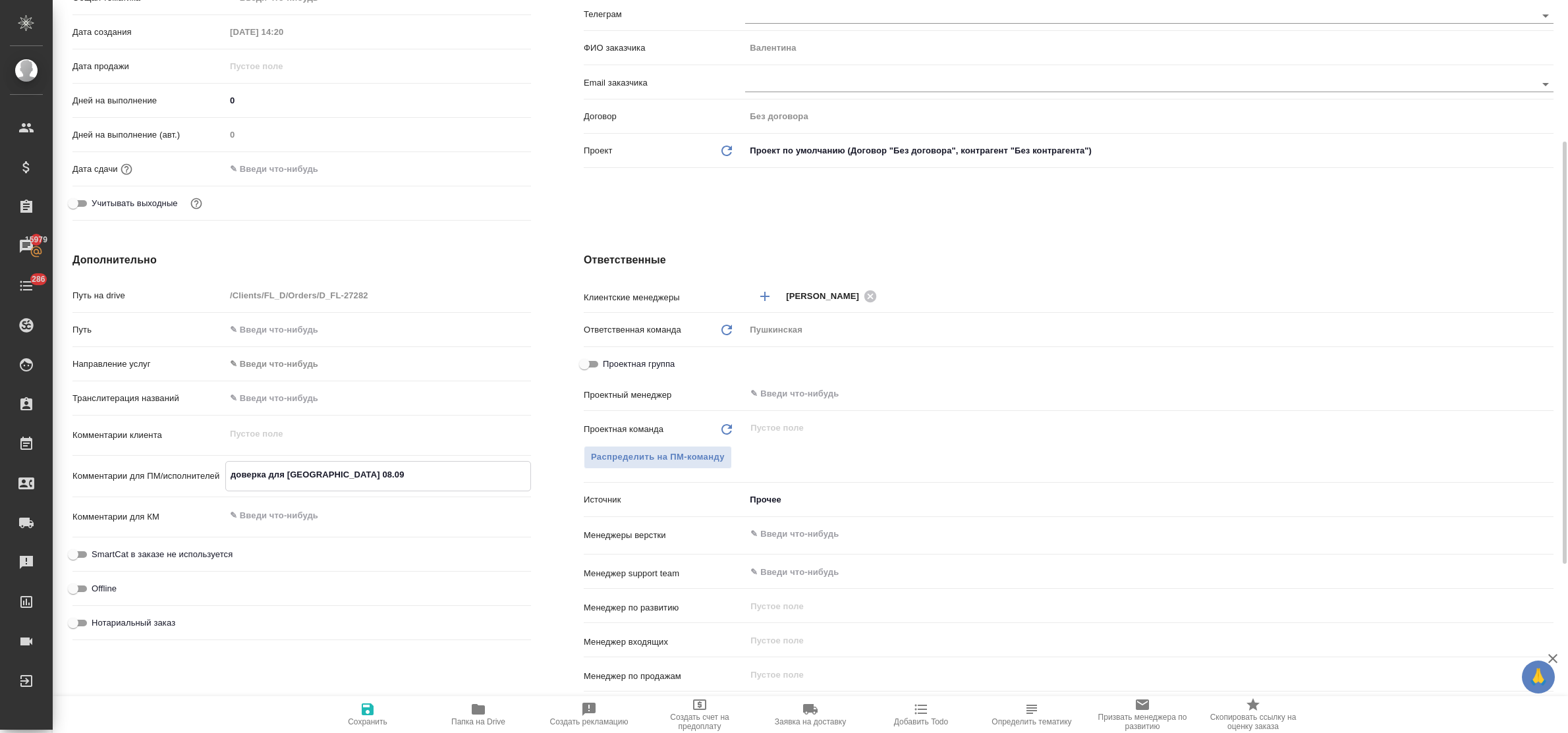
type textarea "доверка для Турции 08.09 п"
type textarea "x"
type textarea "доверка для Турции 08.09 по"
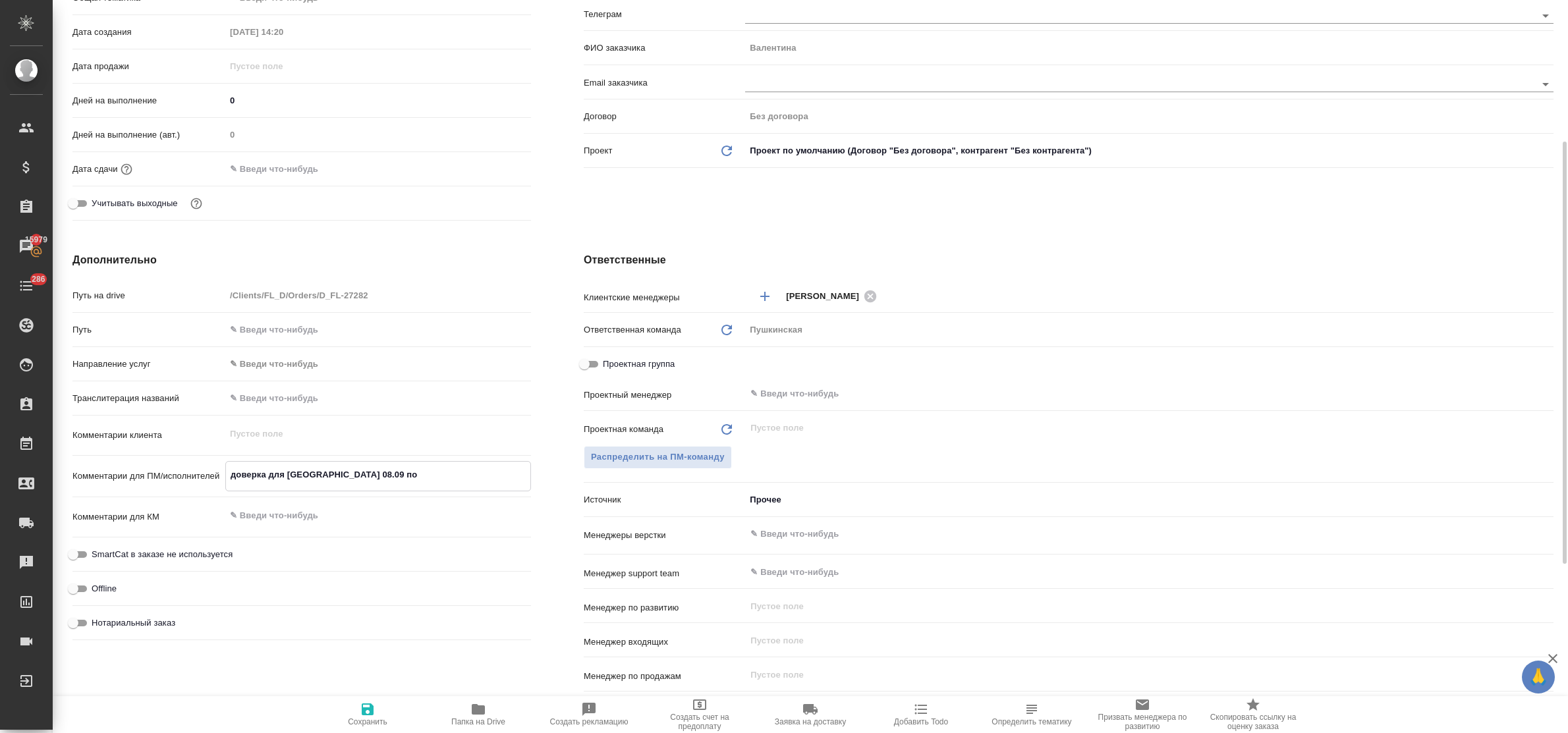
type textarea "x"
type textarea "доверка для Турции 08.09 под"
type textarea "x"
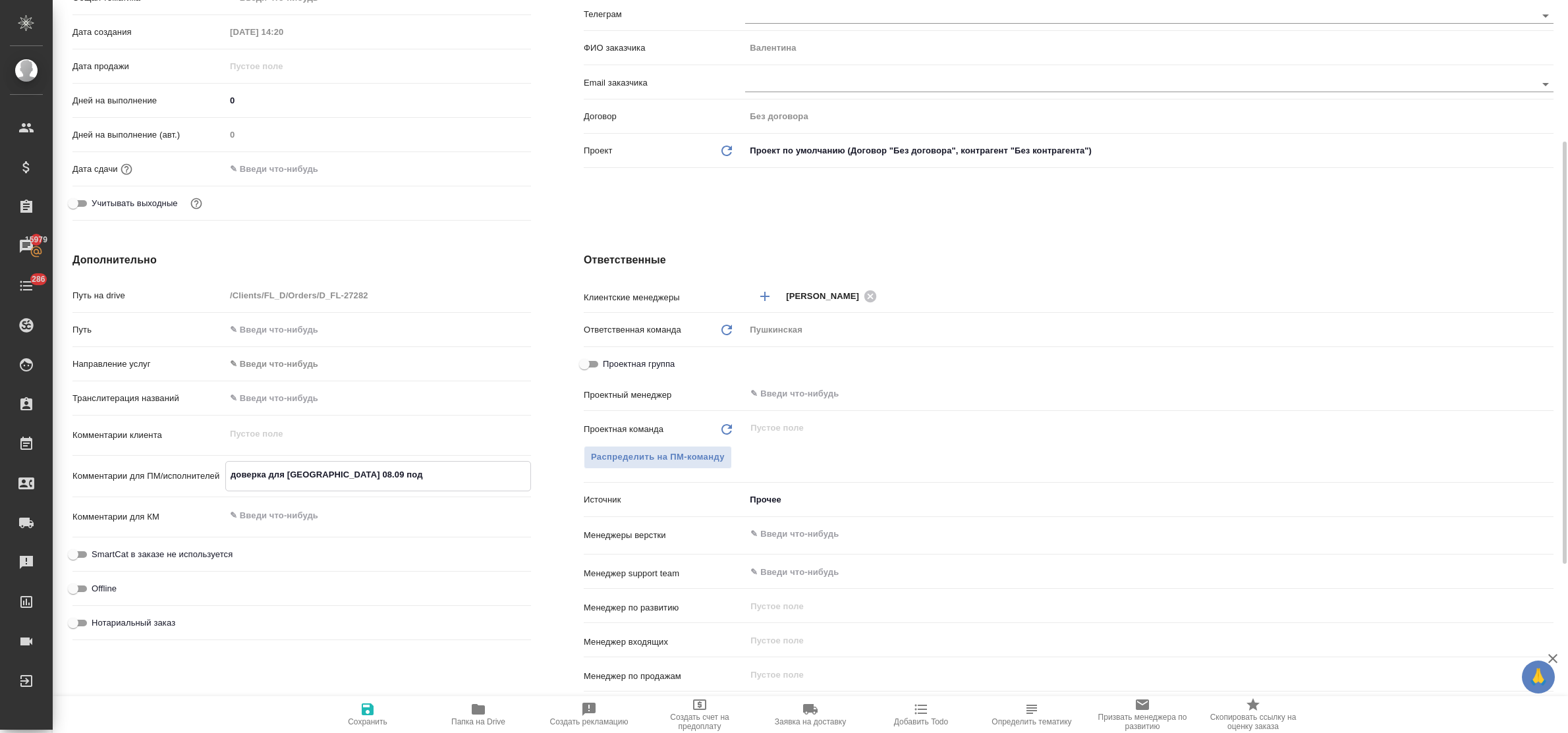
type textarea "x"
type textarea "доверка для Турции 08.09 пода"
type textarea "x"
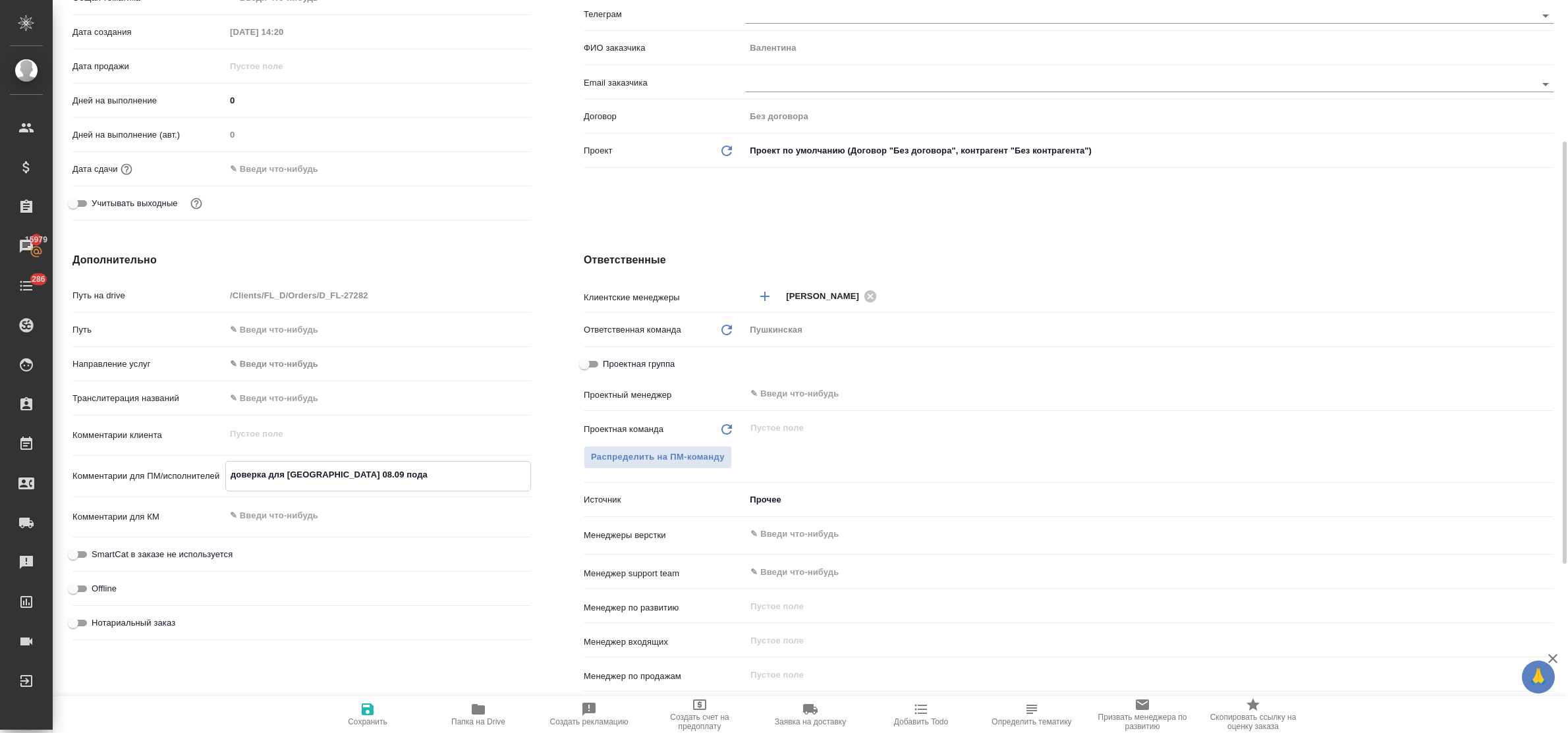
type textarea "x"
type textarea "доверка для Турции 08.09 подал"
type textarea "x"
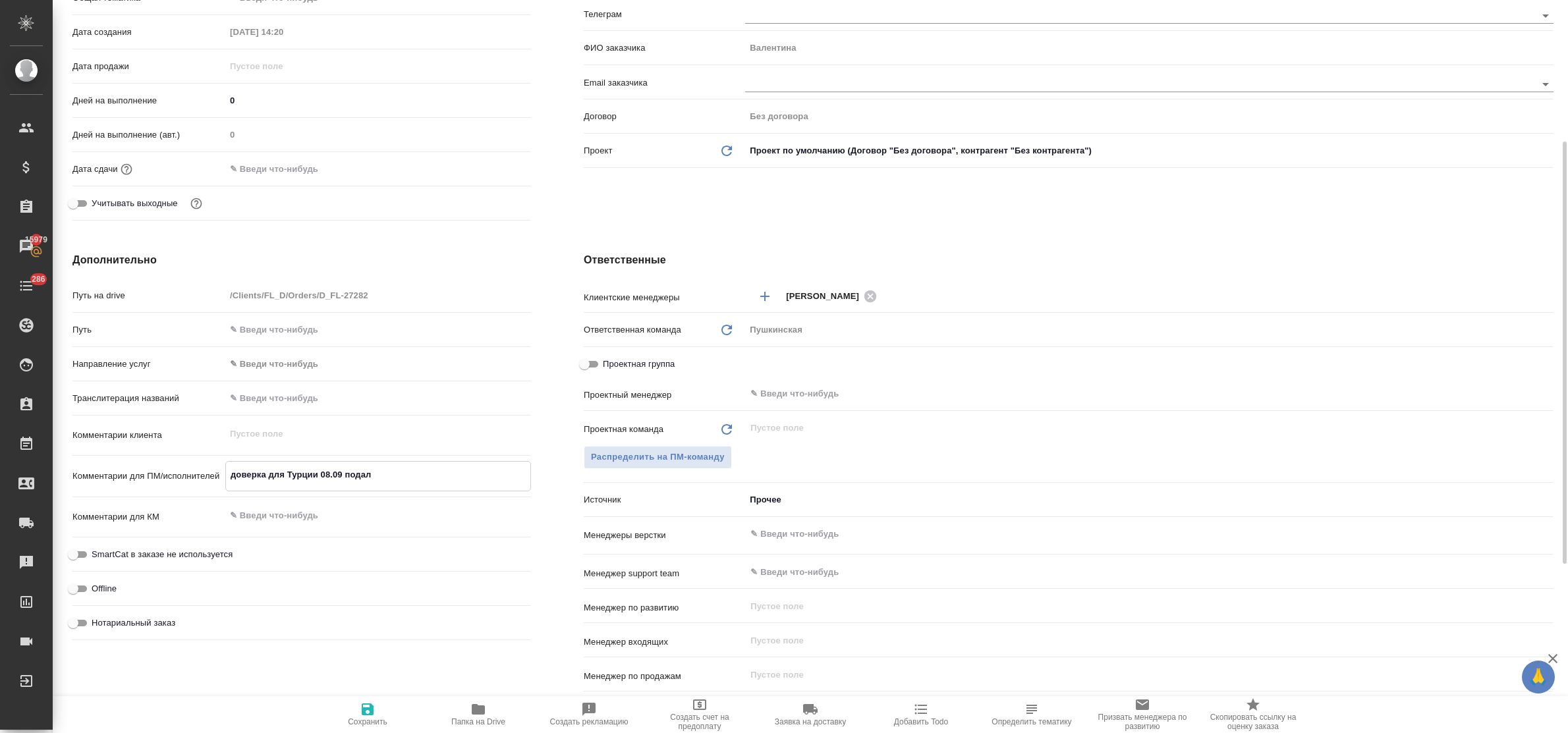
type textarea "доверка для Турции 08.09 подали"
type textarea "x"
type textarea "доверка для Турции 08.09 подали"
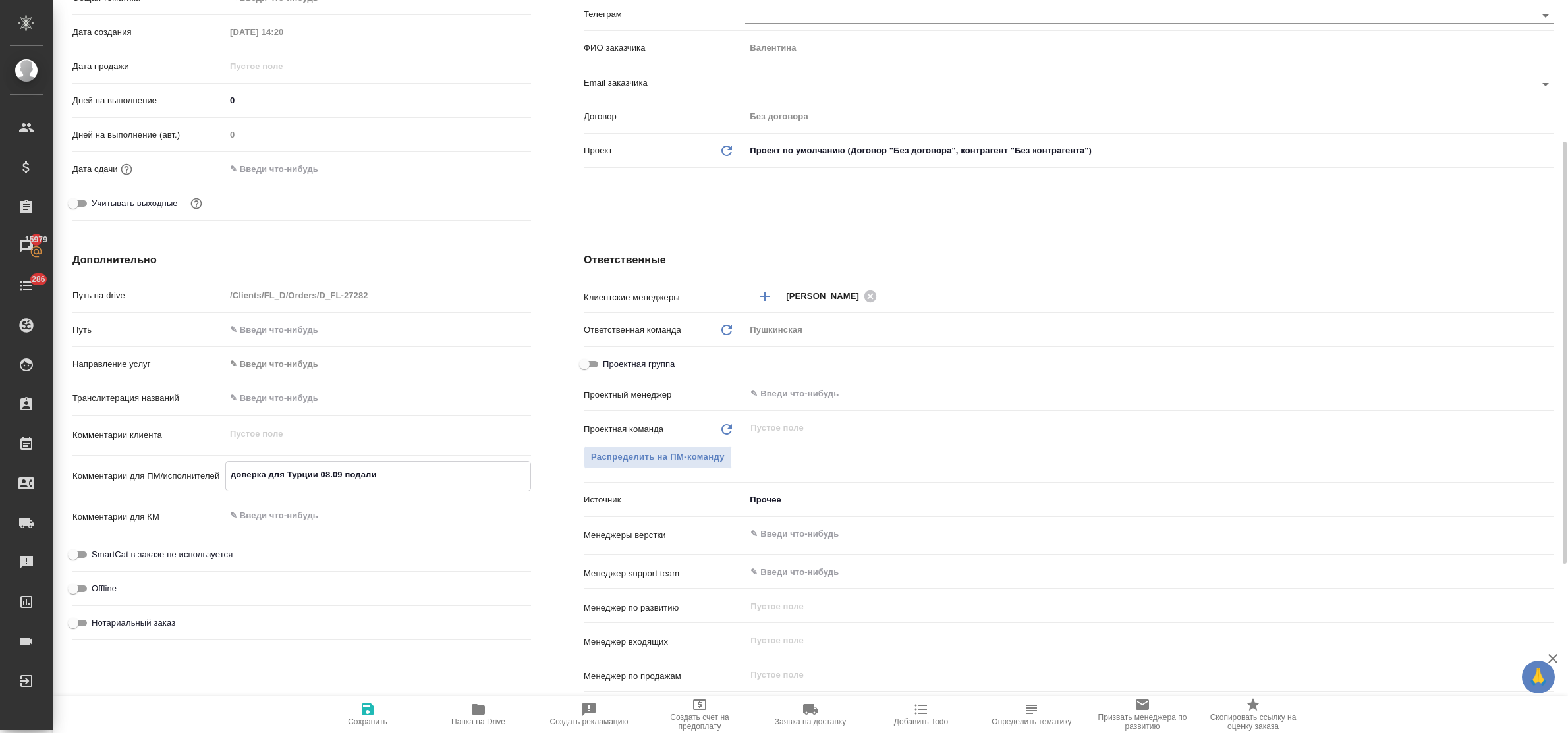
type textarea "x"
click at [370, 707] on icon "button" at bounding box center [367, 709] width 12 height 12
type textarea "x"
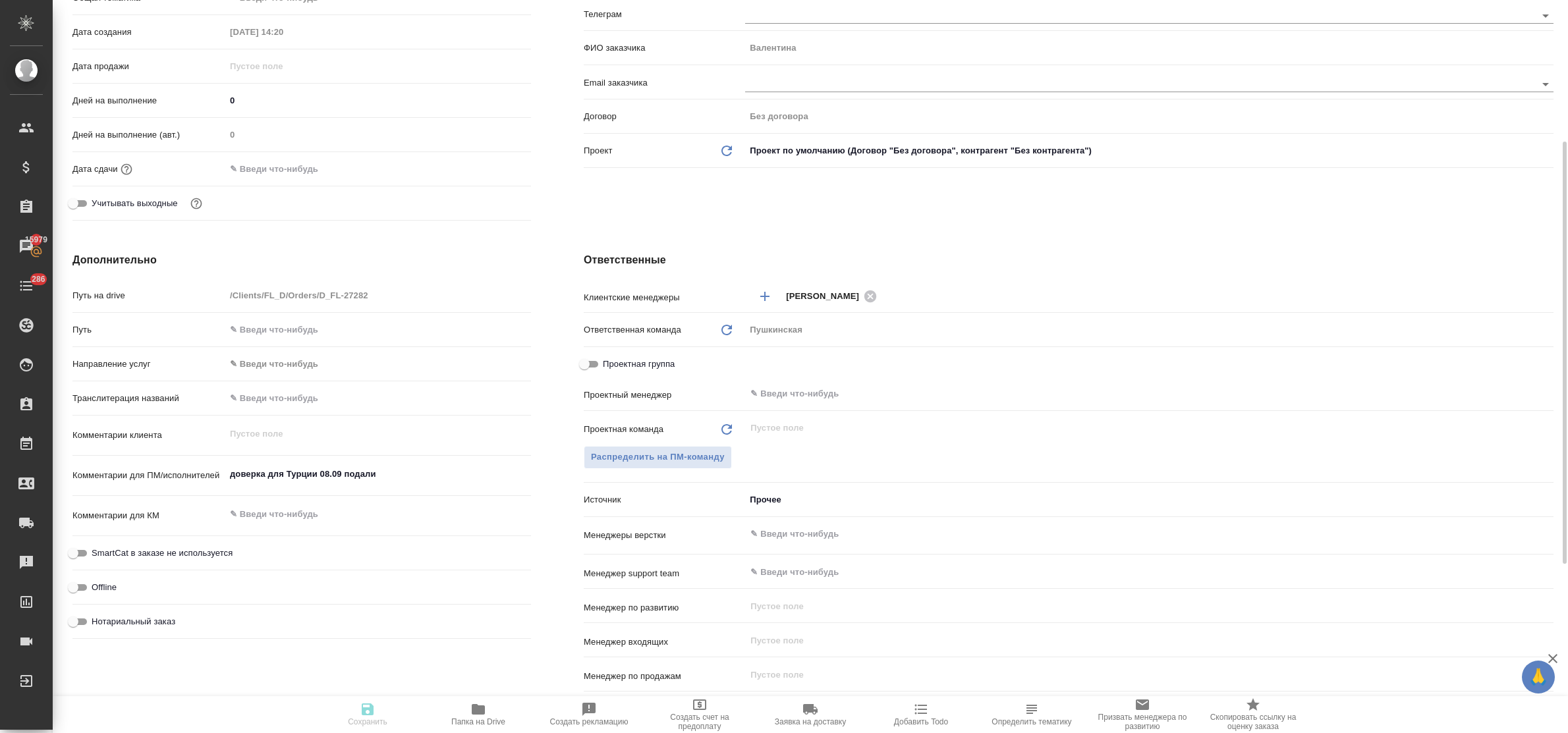
type textarea "x"
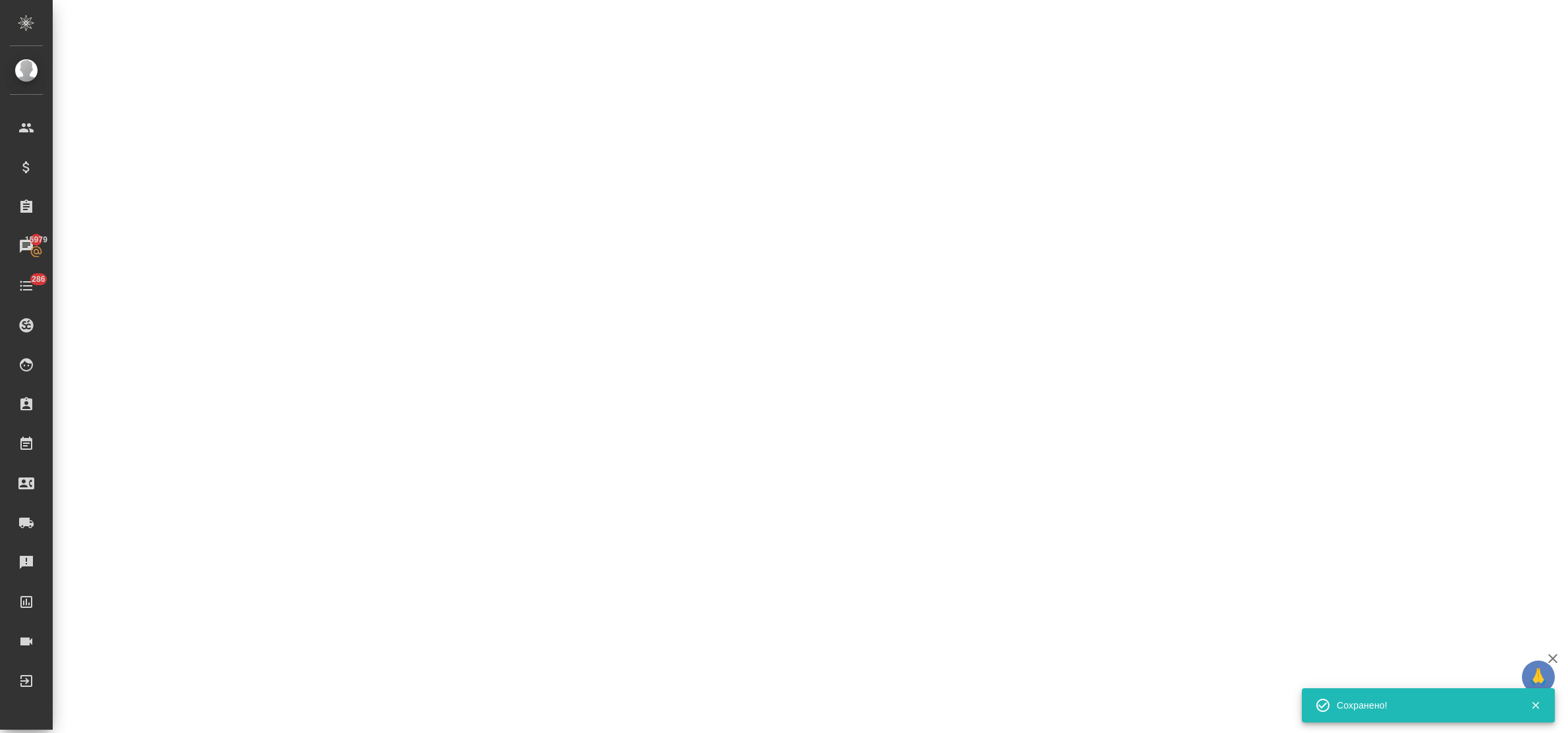
select select "RU"
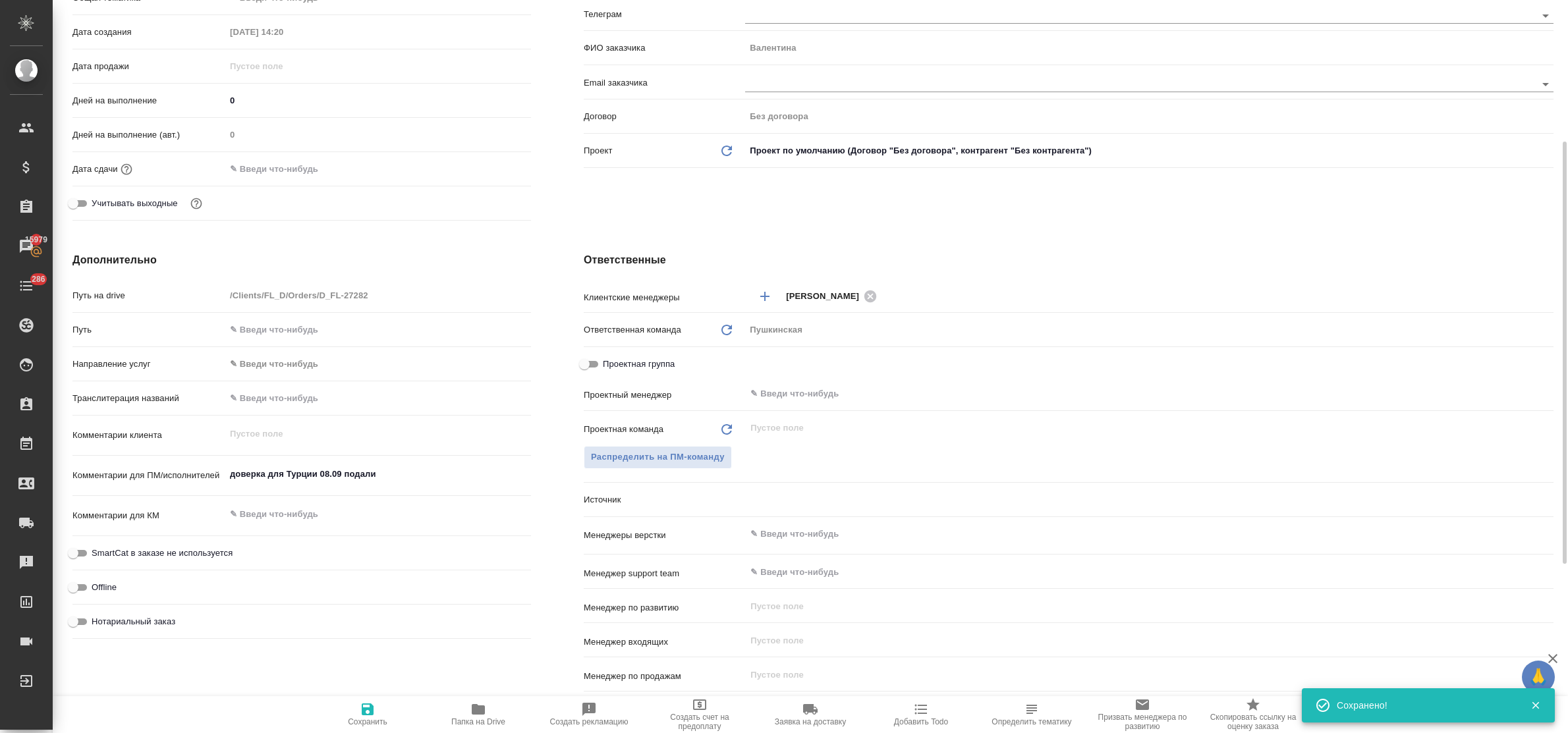
type textarea "x"
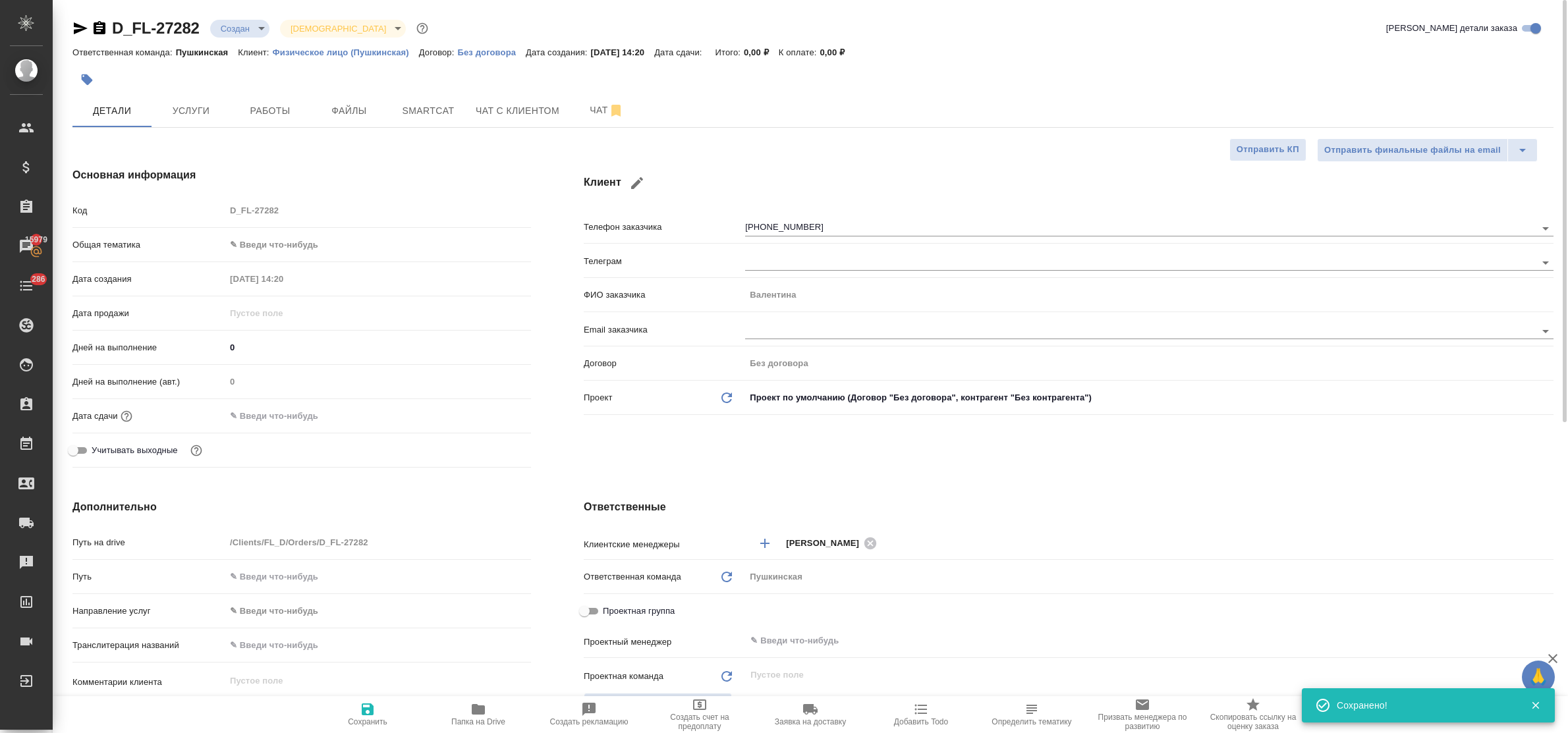
click at [290, 413] on input "text" at bounding box center [283, 416] width 115 height 19
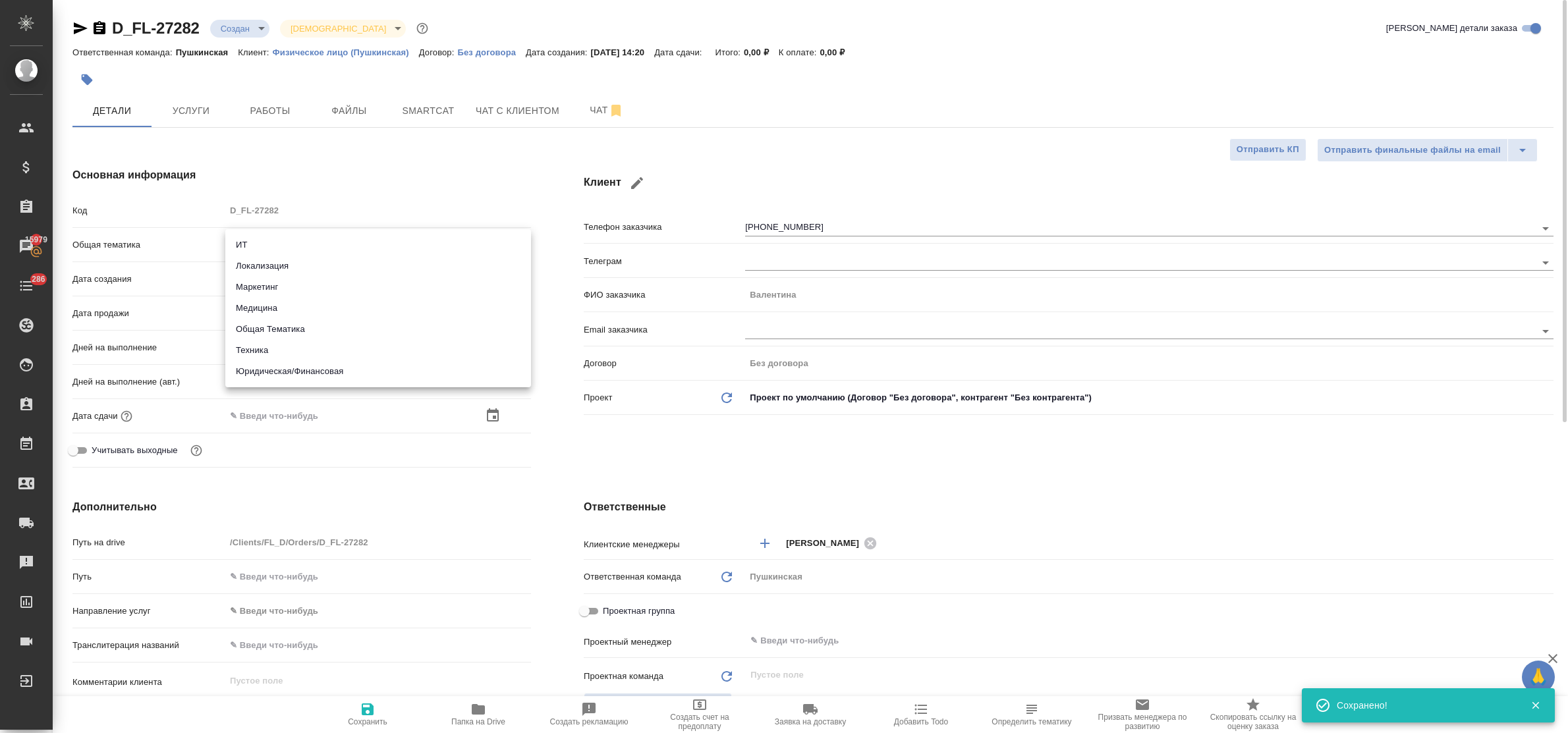
click at [319, 242] on body "🙏 .cls-1 fill:#fff; AWATERA Bulakhova Elena Клиенты Спецификации Заказы 15979 Ч…" at bounding box center [784, 366] width 1568 height 733
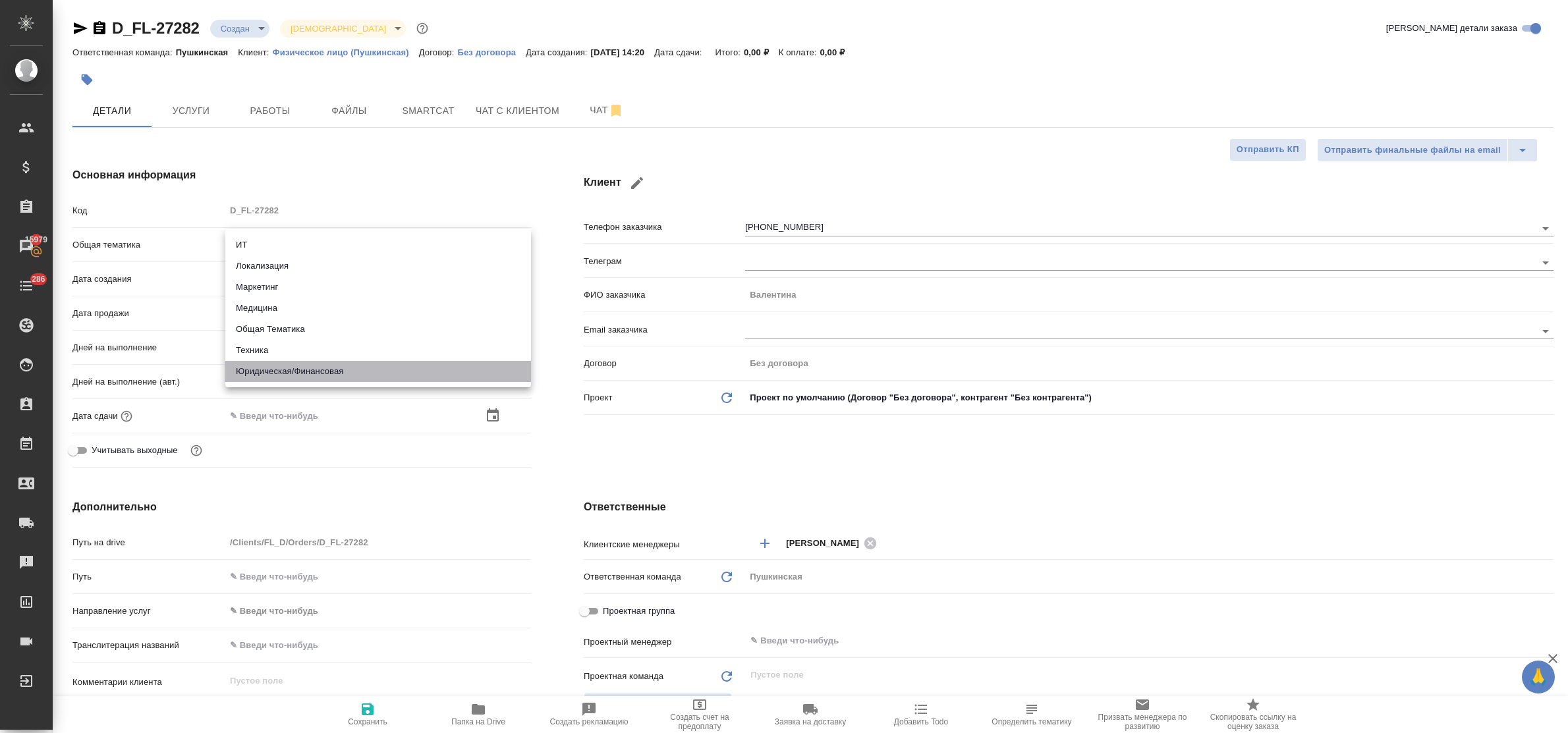
click at [337, 363] on li "Юридическая/Финансовая" at bounding box center [378, 371] width 306 height 21
type input "yr-fn"
type textarea "x"
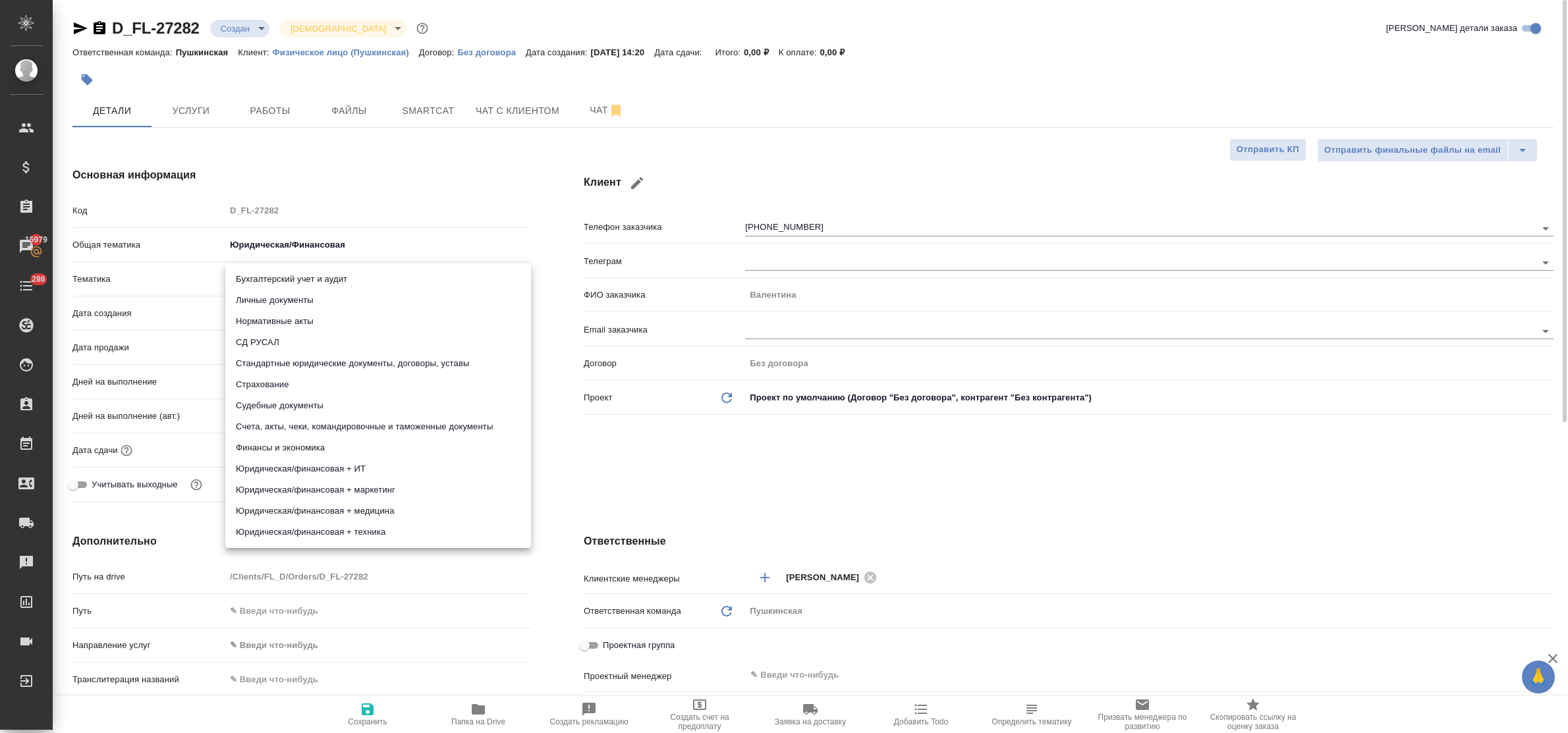
click at [304, 277] on body "🙏 .cls-1 fill:#fff; AWATERA Bulakhova Elena Клиенты Спецификации Заказы 15979 Ч…" at bounding box center [784, 366] width 1568 height 733
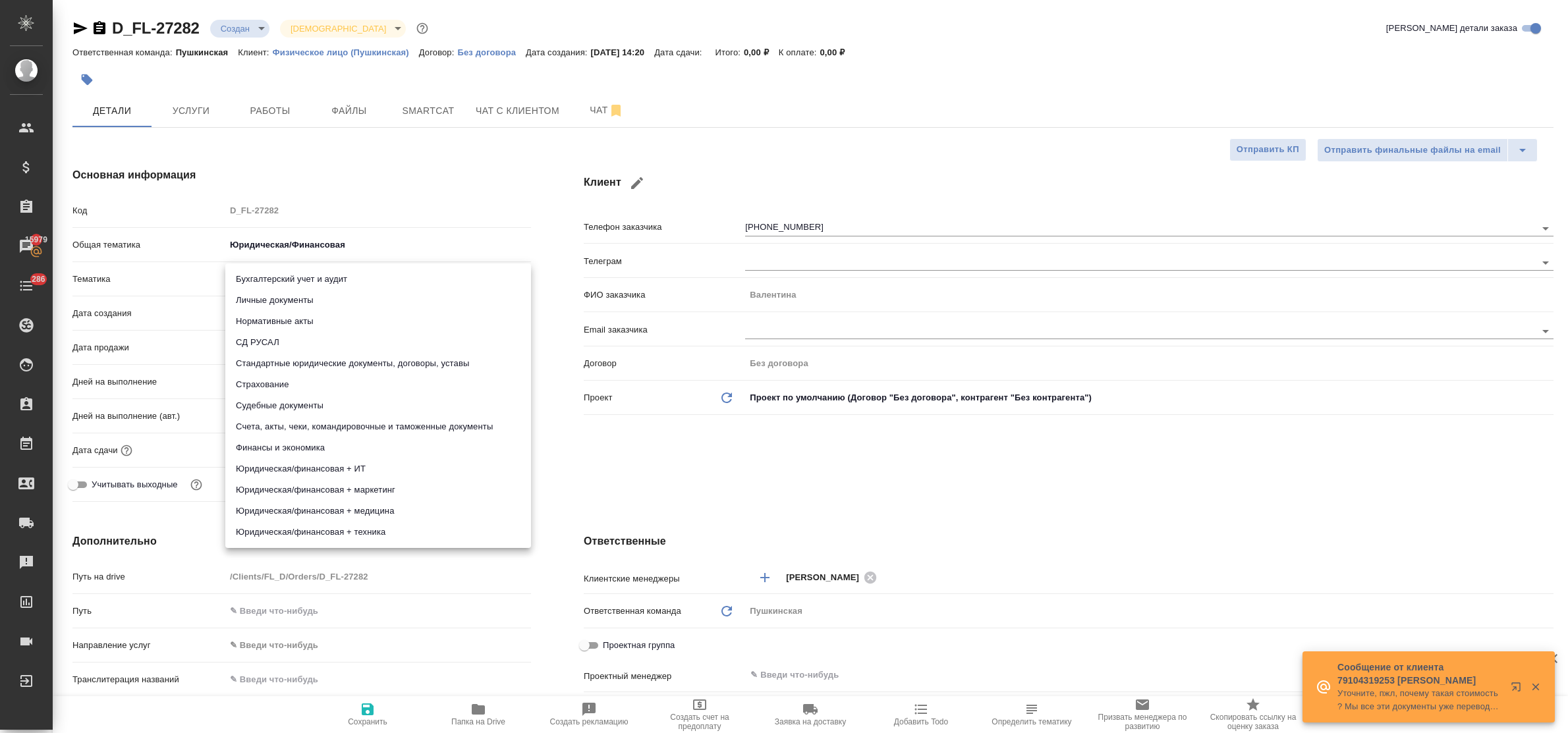
click at [328, 362] on li "Стандартные юридические документы, договоры, уставы" at bounding box center [378, 363] width 306 height 21
type textarea "x"
type input "5f647205b73bc97568ca66bf"
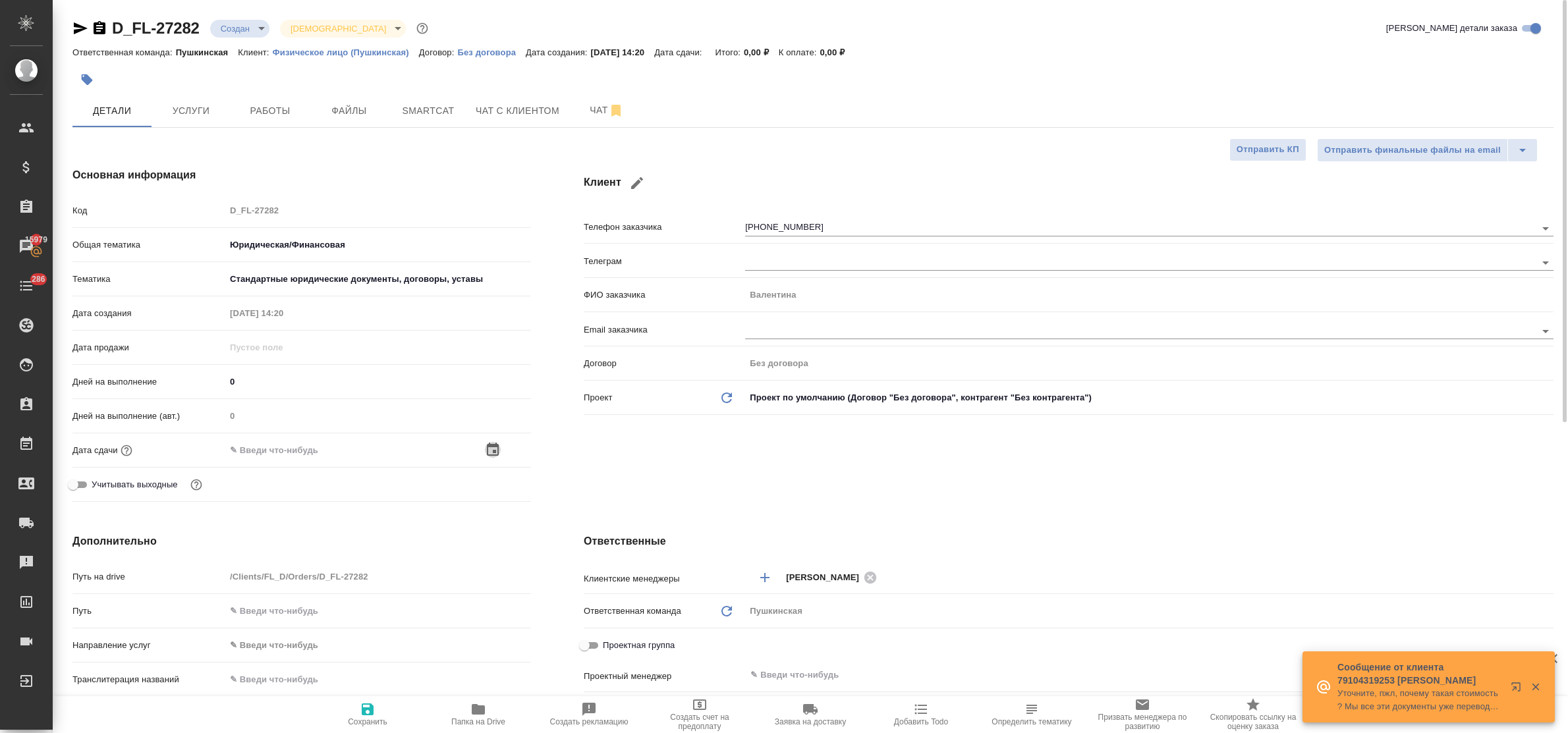
click at [497, 451] on icon "button" at bounding box center [493, 449] width 12 height 13
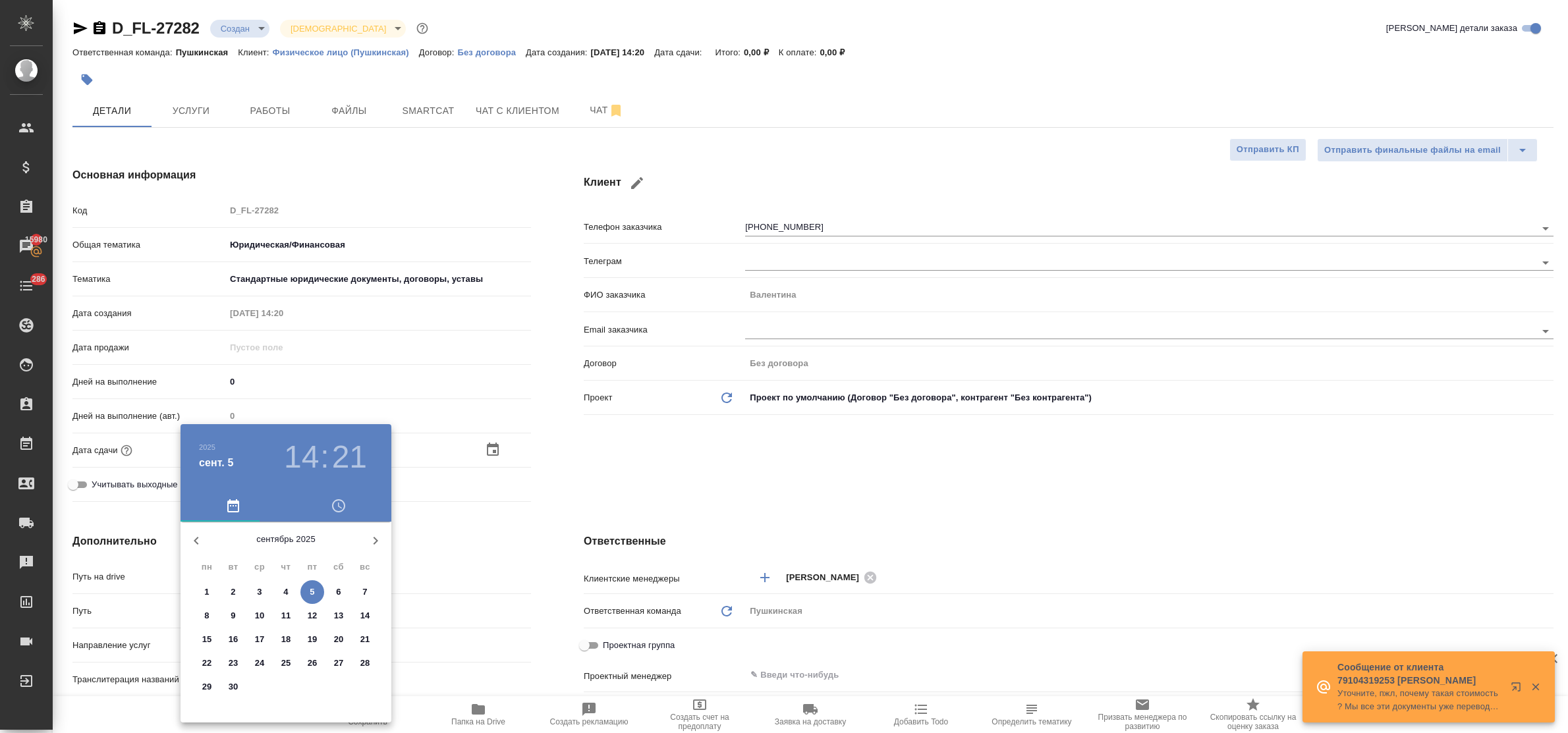
click at [215, 637] on span "15" at bounding box center [207, 639] width 23 height 13
type input "15.09.2025 14:21"
type textarea "x"
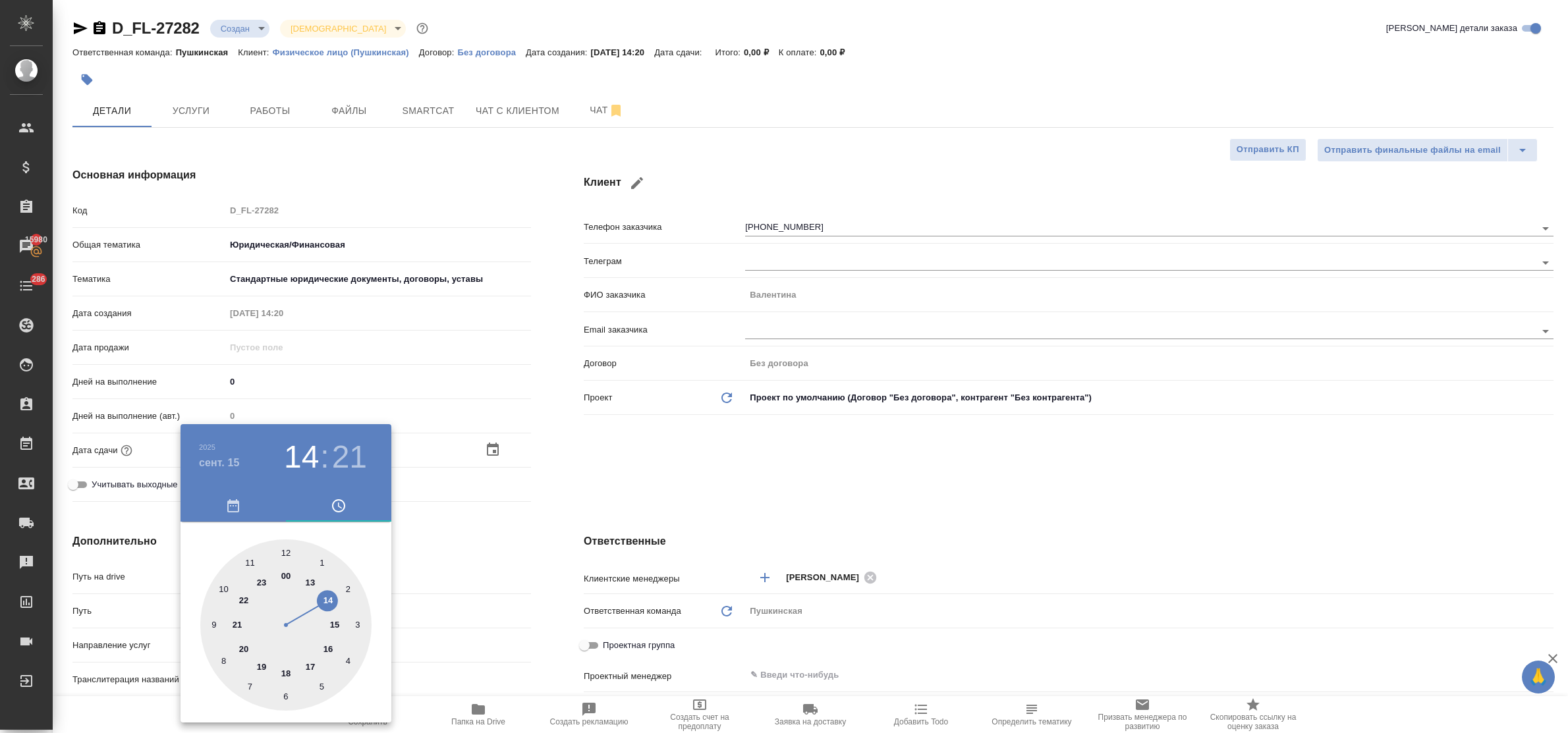
click at [333, 627] on div at bounding box center [286, 625] width 171 height 171
type input "15.09.2025 15:21"
type textarea "x"
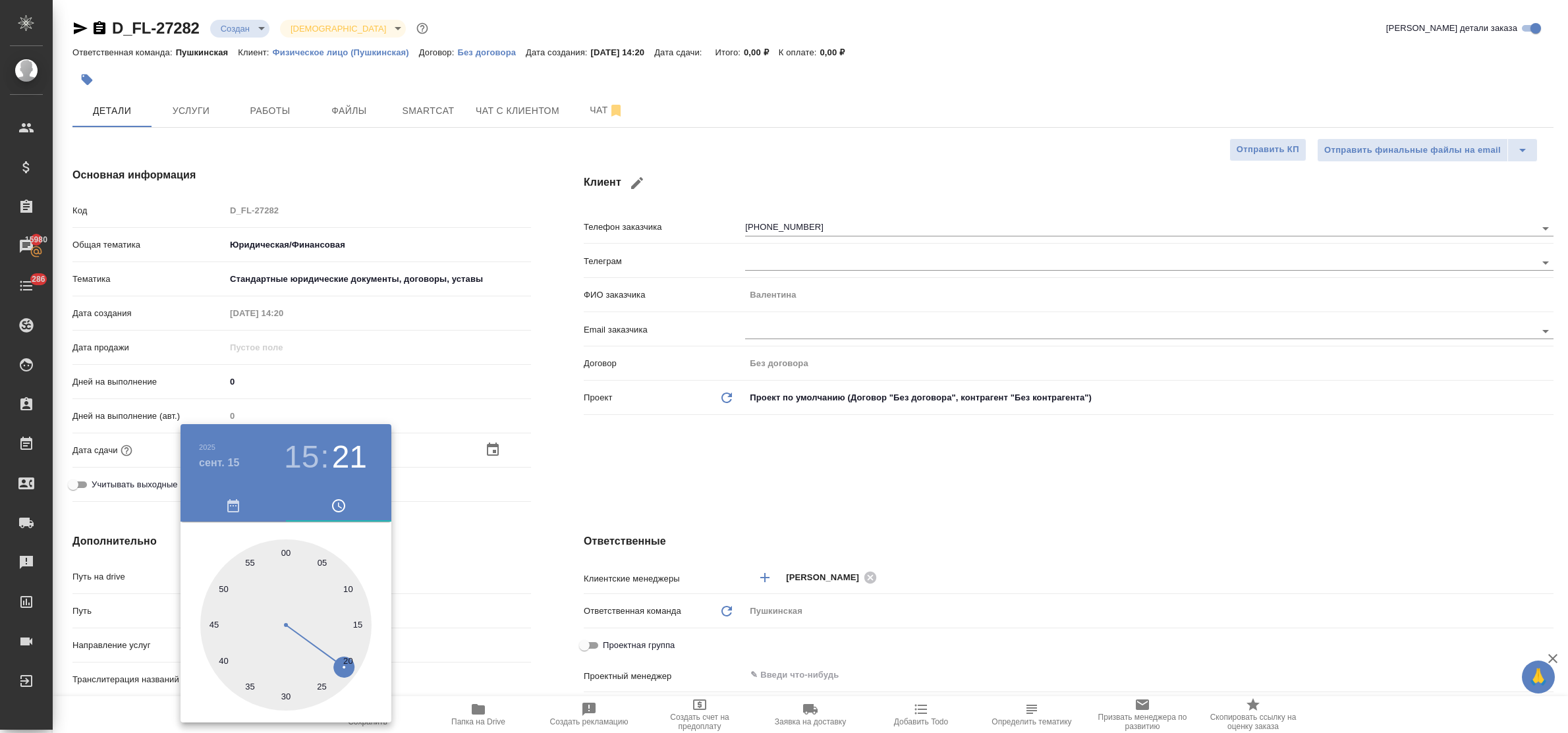
click at [288, 560] on div at bounding box center [286, 625] width 171 height 171
type input "15.09.2025 15:00"
type textarea "x"
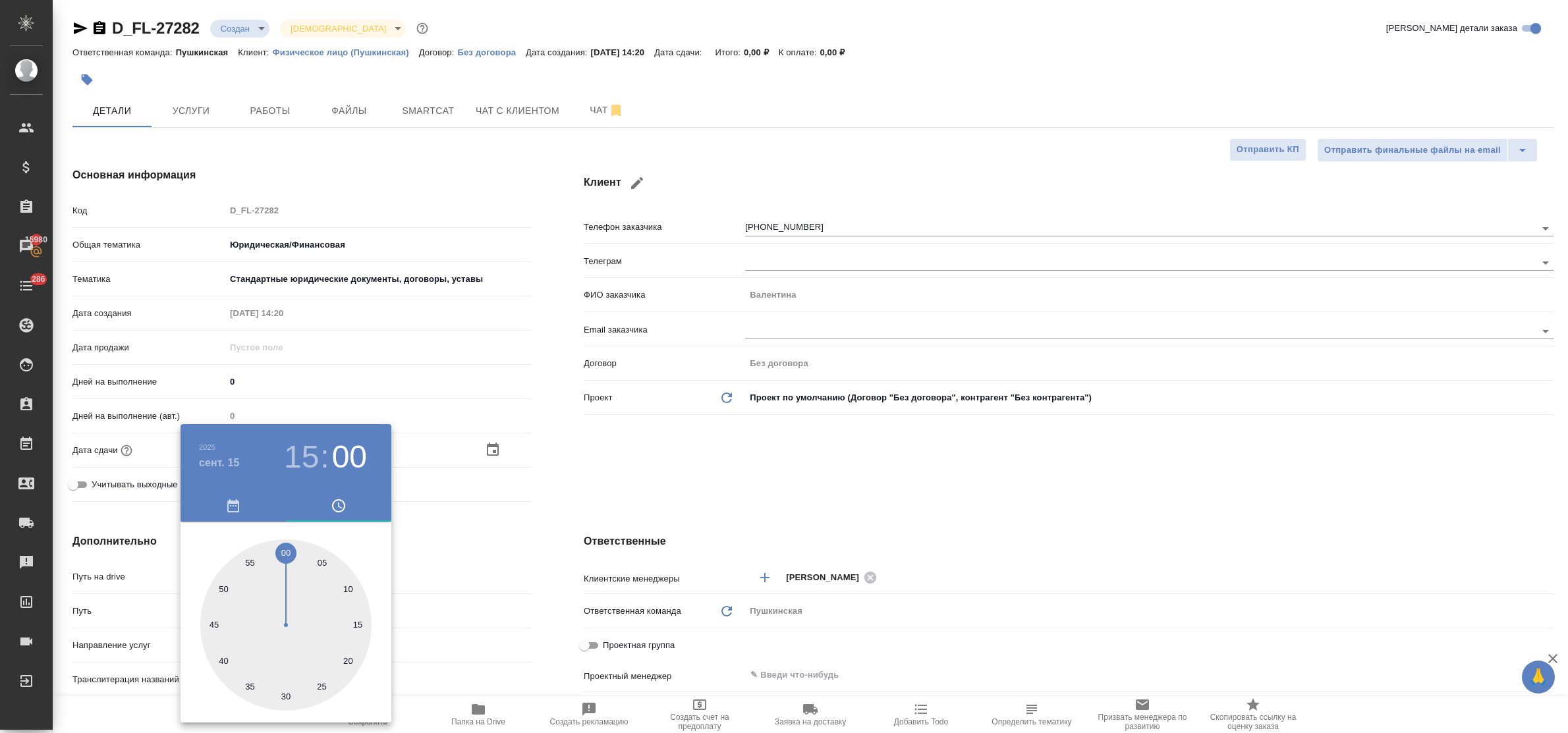
click at [448, 552] on div at bounding box center [784, 366] width 1568 height 733
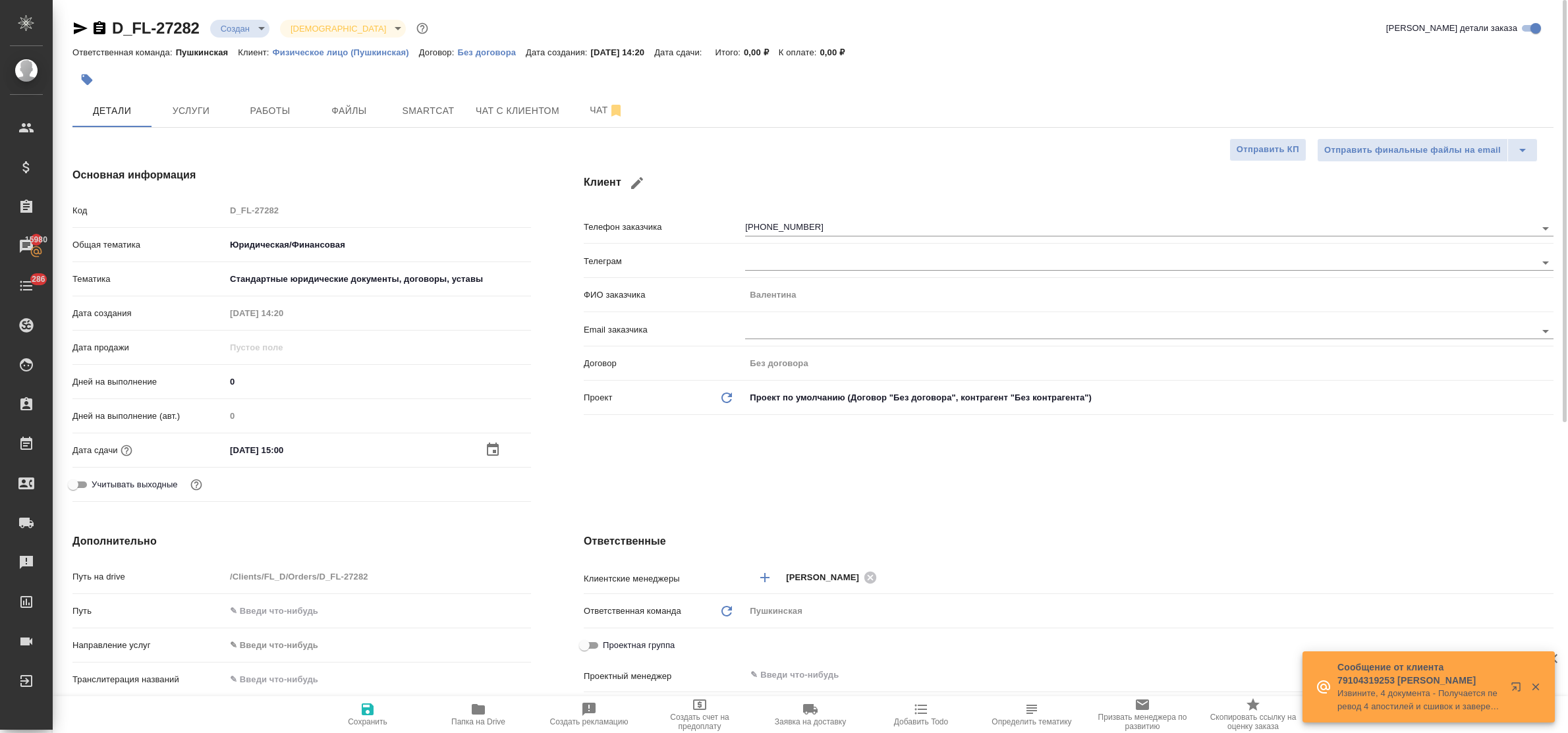
drag, startPoint x: 371, startPoint y: 706, endPoint x: 339, endPoint y: 618, distance: 93.6
click at [370, 706] on icon "button" at bounding box center [367, 709] width 12 height 12
type textarea "x"
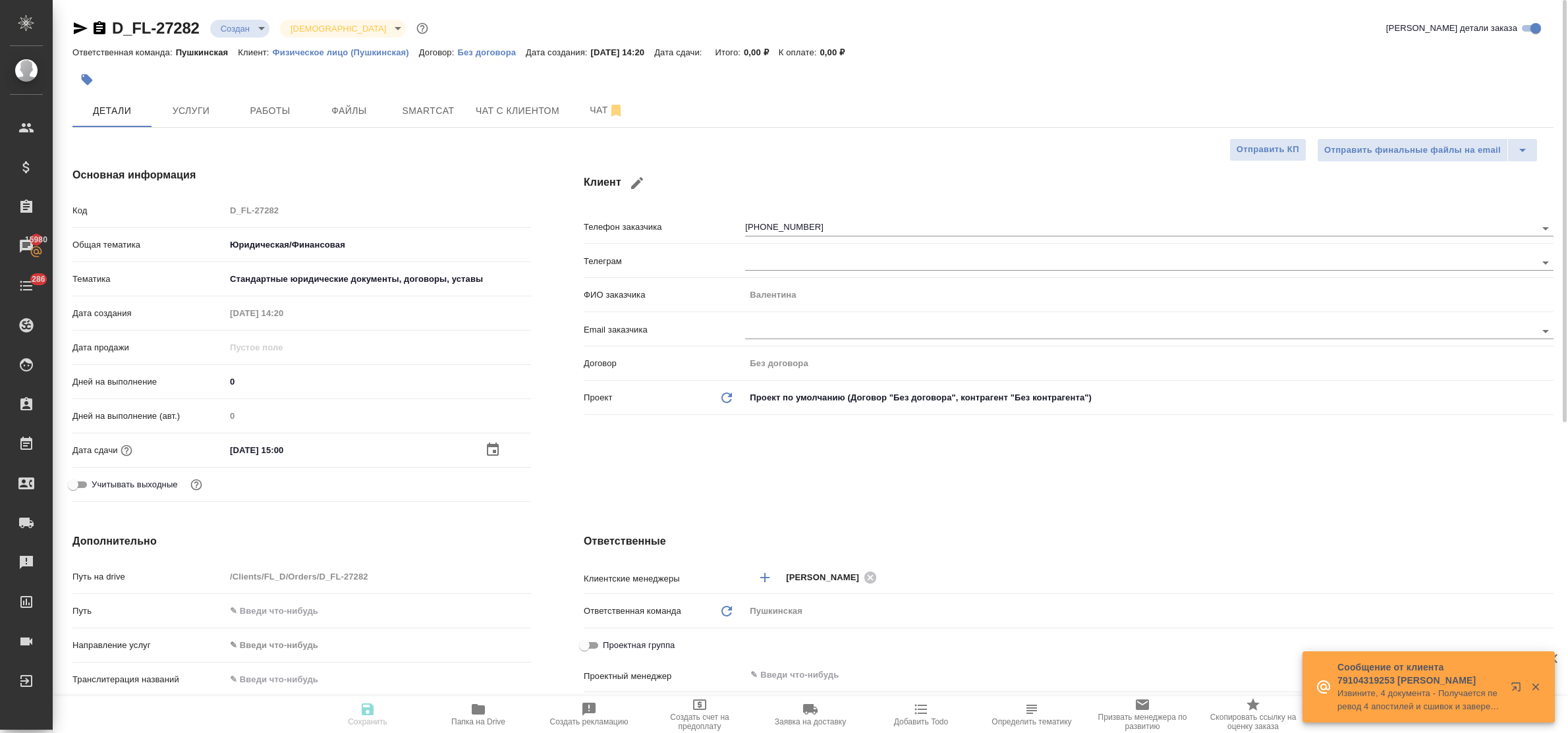
type textarea "x"
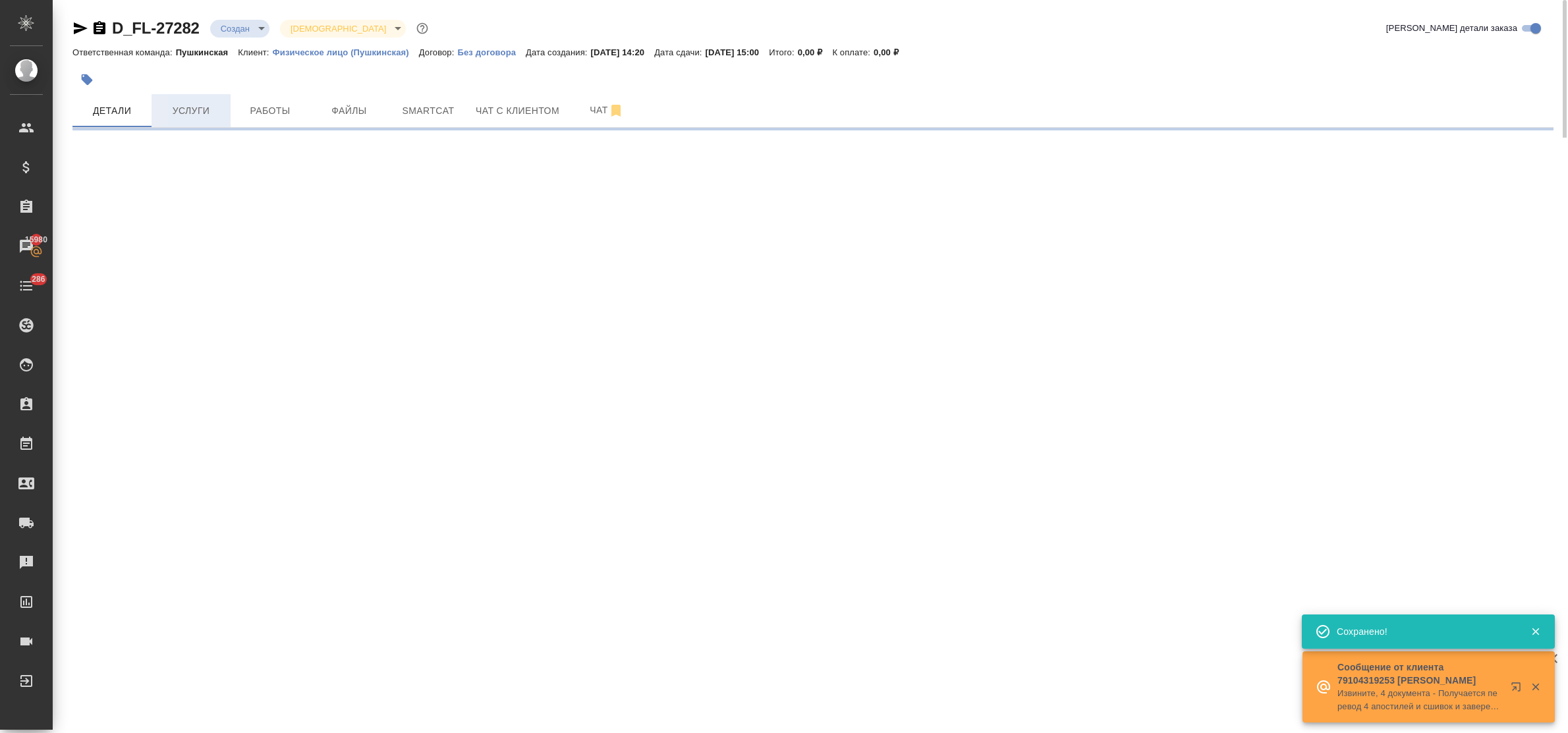
click at [193, 115] on span "Услуги" at bounding box center [191, 111] width 63 height 17
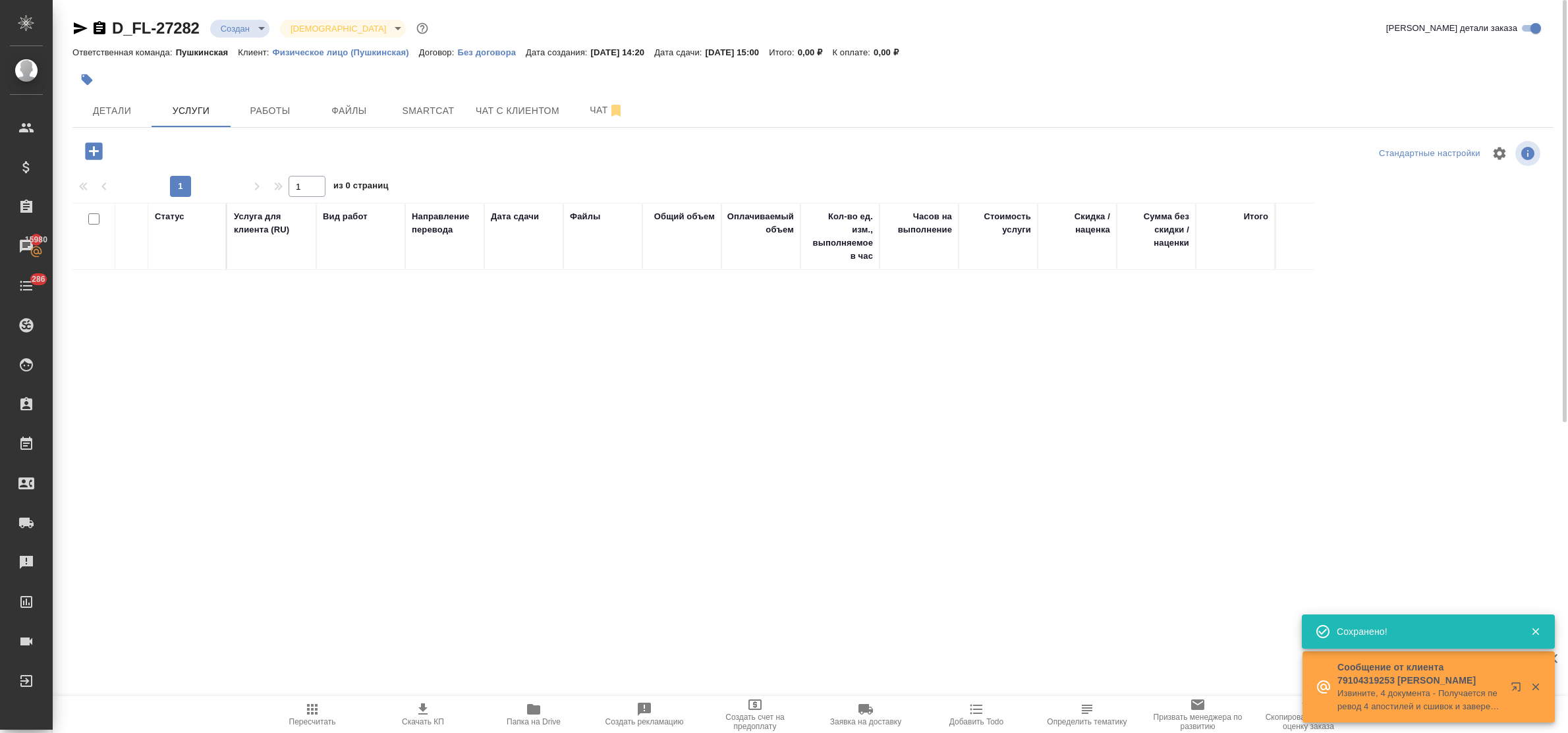
click at [87, 152] on icon "button" at bounding box center [93, 150] width 17 height 17
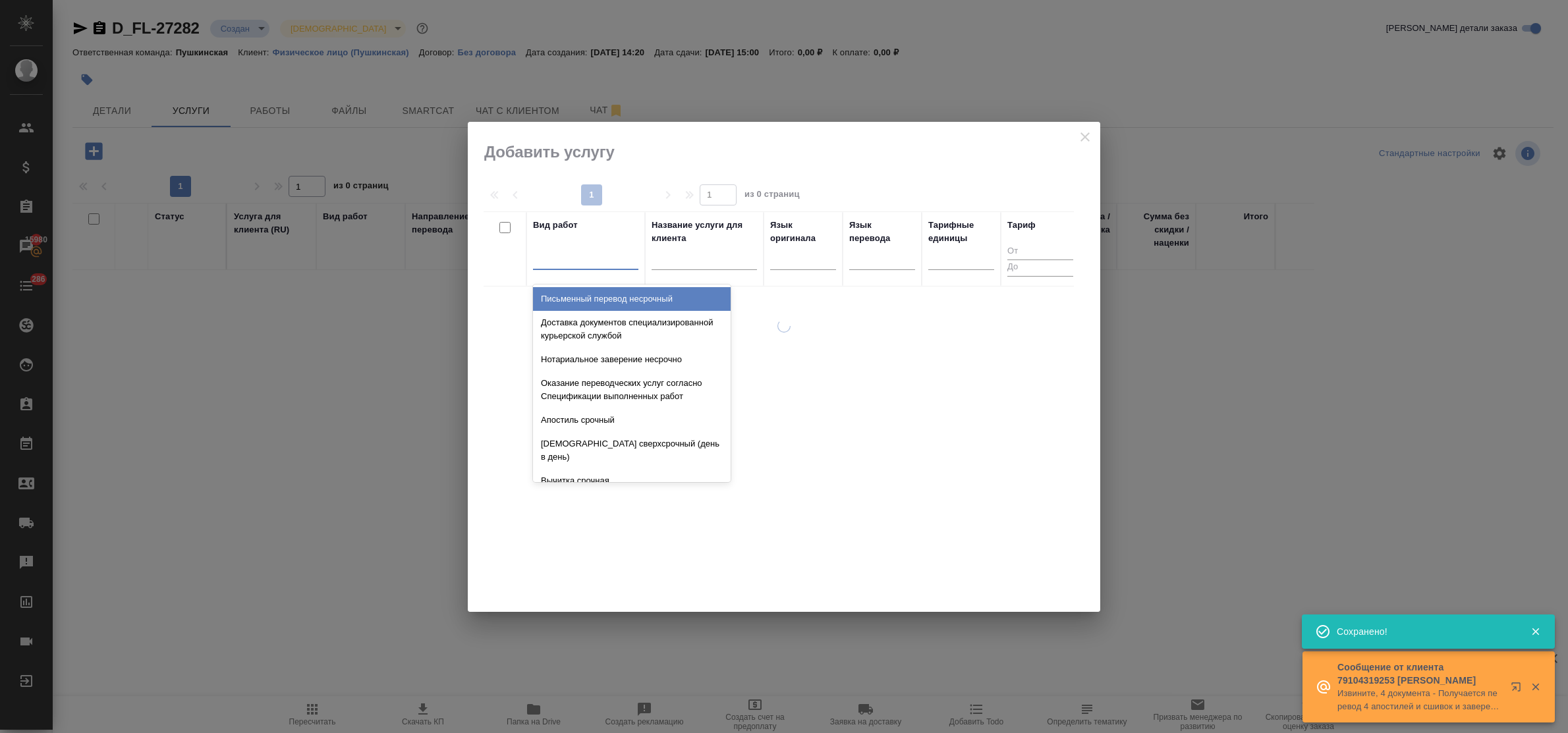
click at [593, 264] on div at bounding box center [586, 257] width 106 height 19
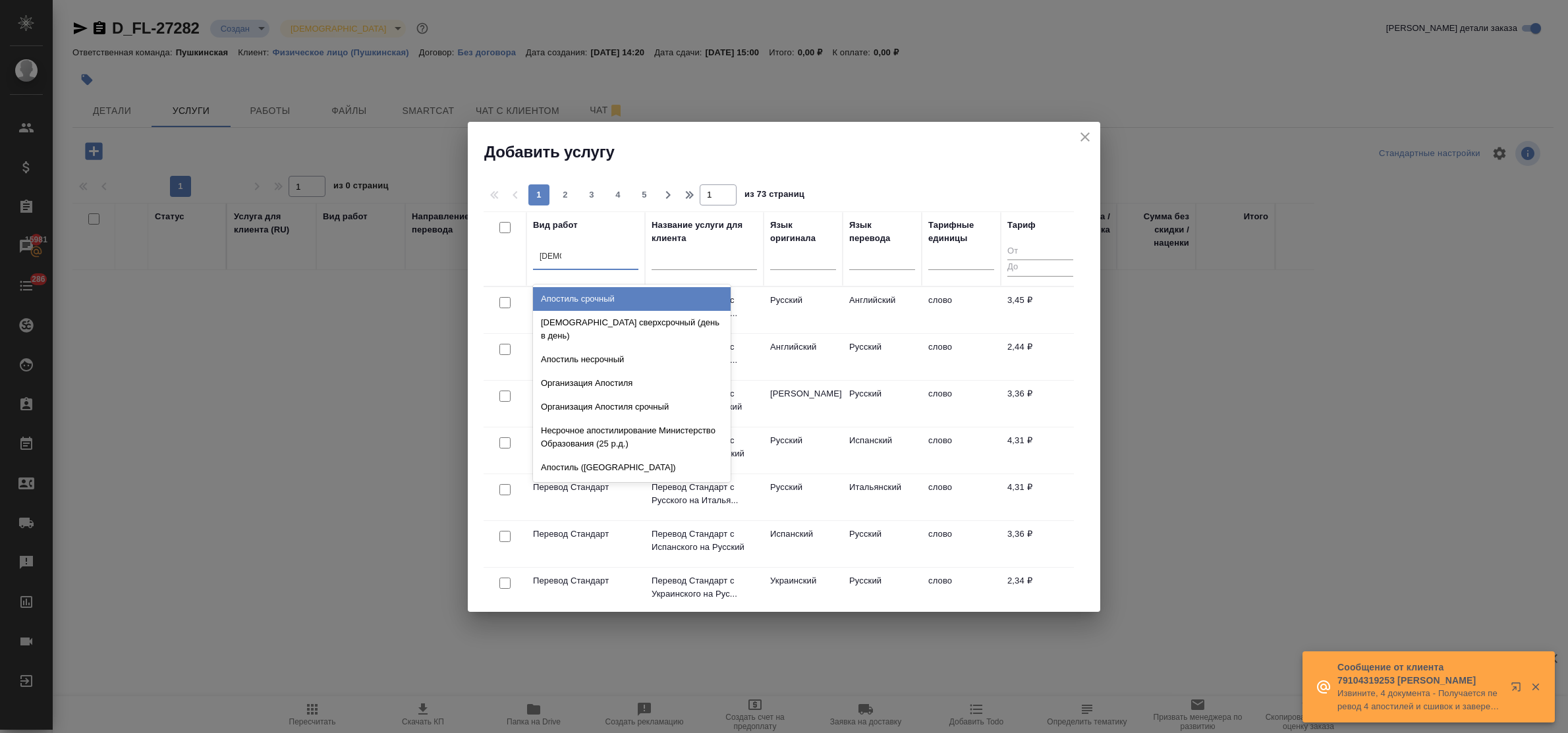
type input "апости"
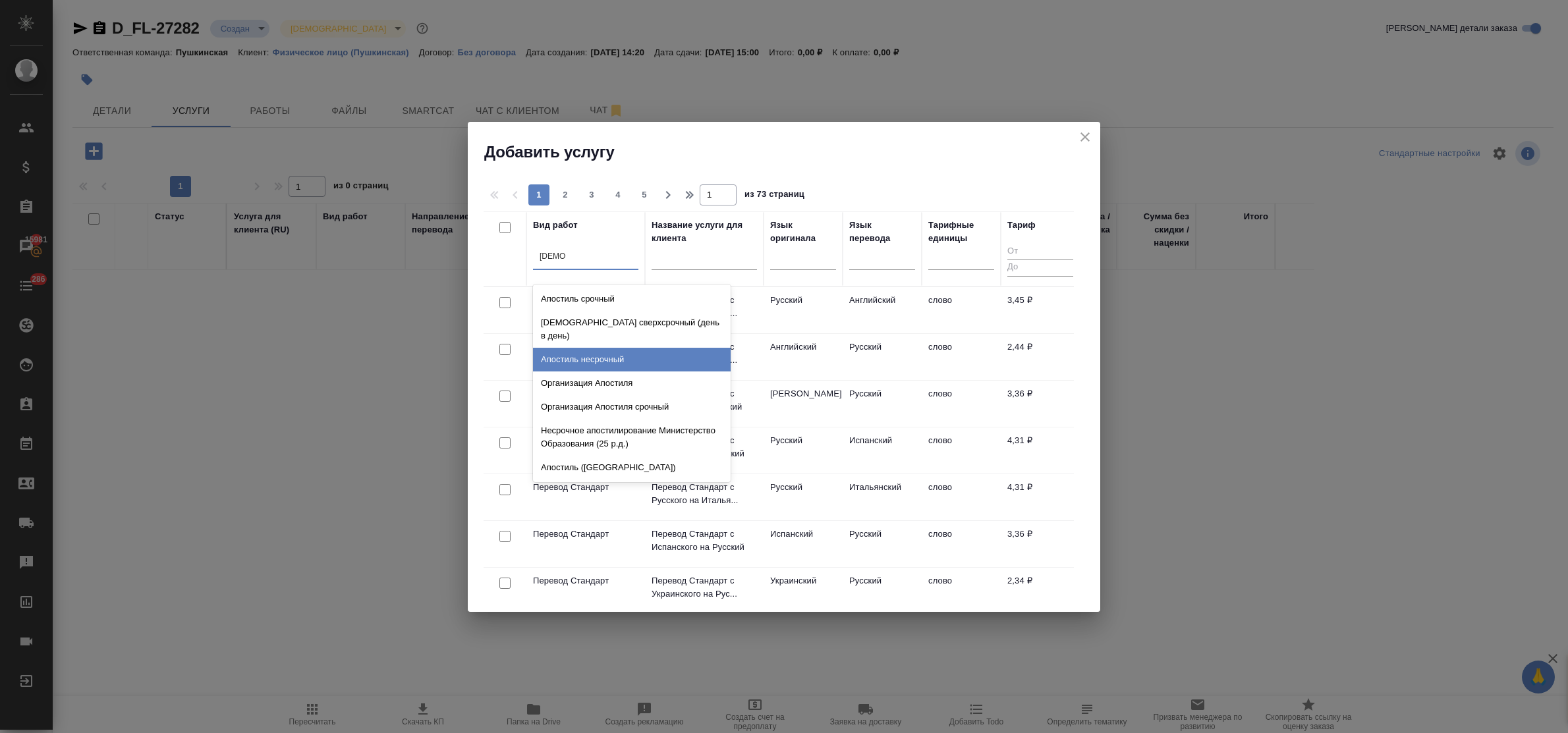
click at [613, 348] on div "Апостиль несрочный" at bounding box center [632, 359] width 198 height 23
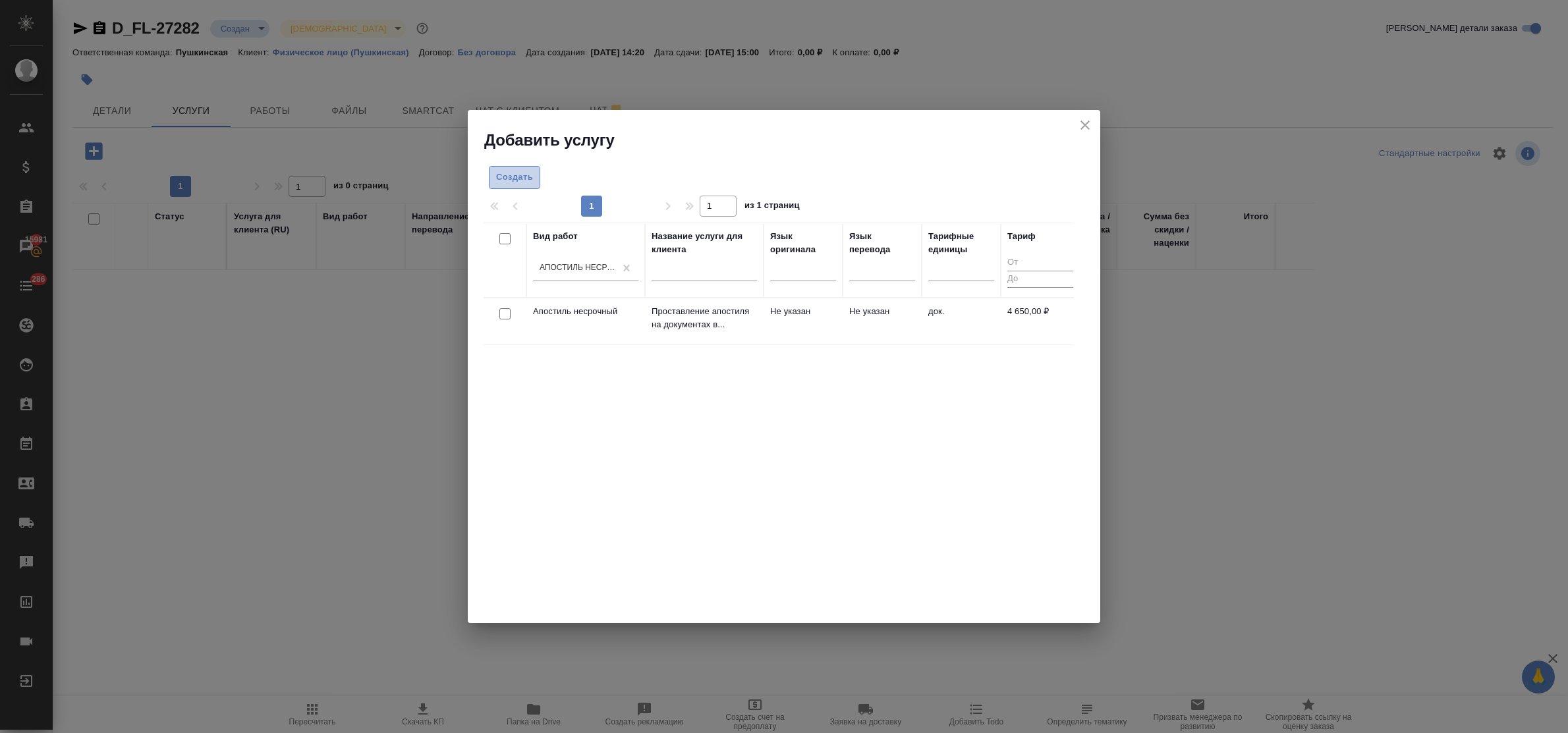
click at [537, 176] on button "Создать" at bounding box center [515, 177] width 52 height 23
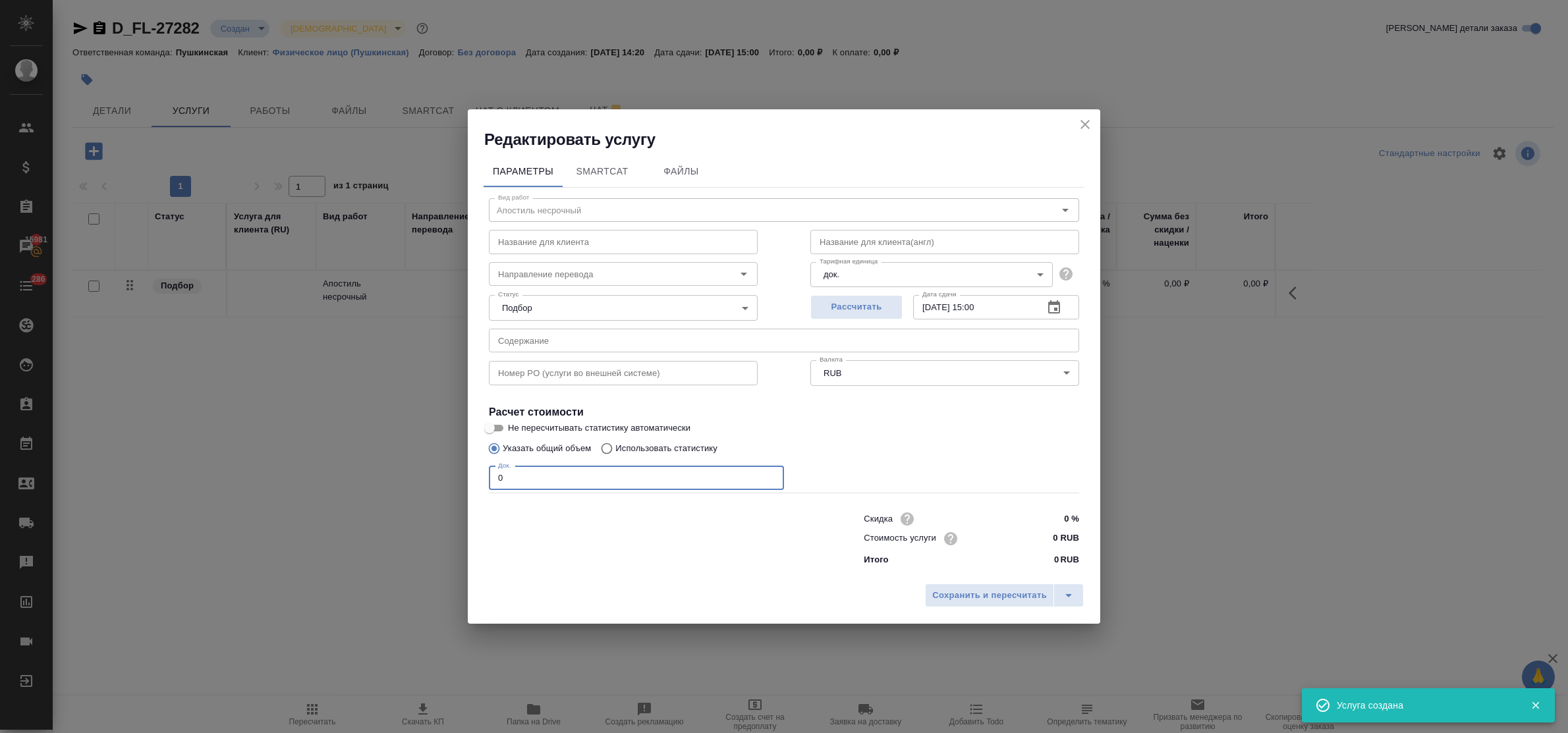
drag, startPoint x: 502, startPoint y: 481, endPoint x: 437, endPoint y: 468, distance: 66.3
click at [444, 475] on div "Редактировать услугу Параметры SmartCat Файлы Вид работ Апостиль несрочный Вид …" at bounding box center [784, 366] width 1568 height 733
type input "1"
click at [1041, 544] on input "0 RUB" at bounding box center [1055, 539] width 50 height 19
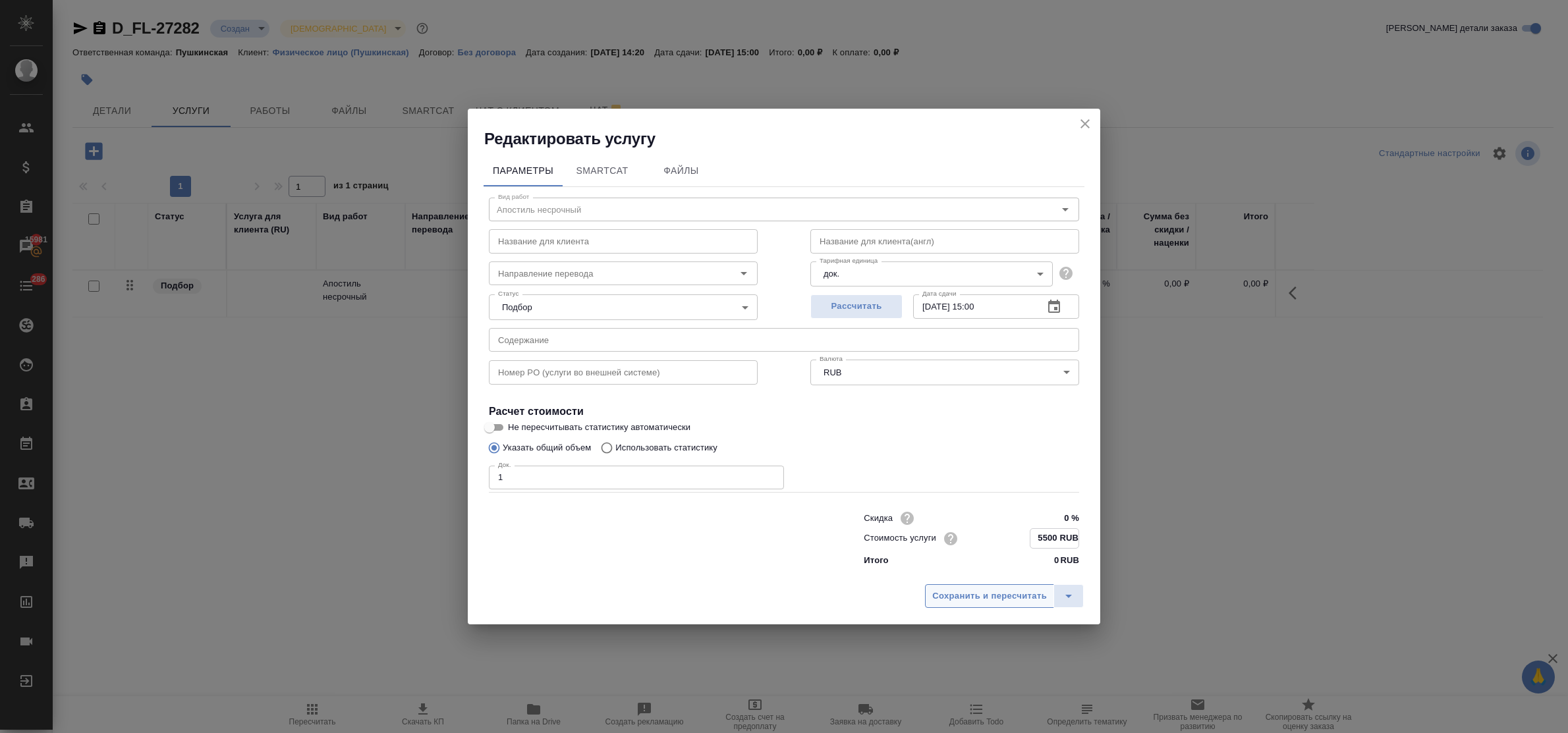
type input "5500 RUB"
click at [1015, 588] on button "Сохранить и пересчитать" at bounding box center [989, 595] width 129 height 23
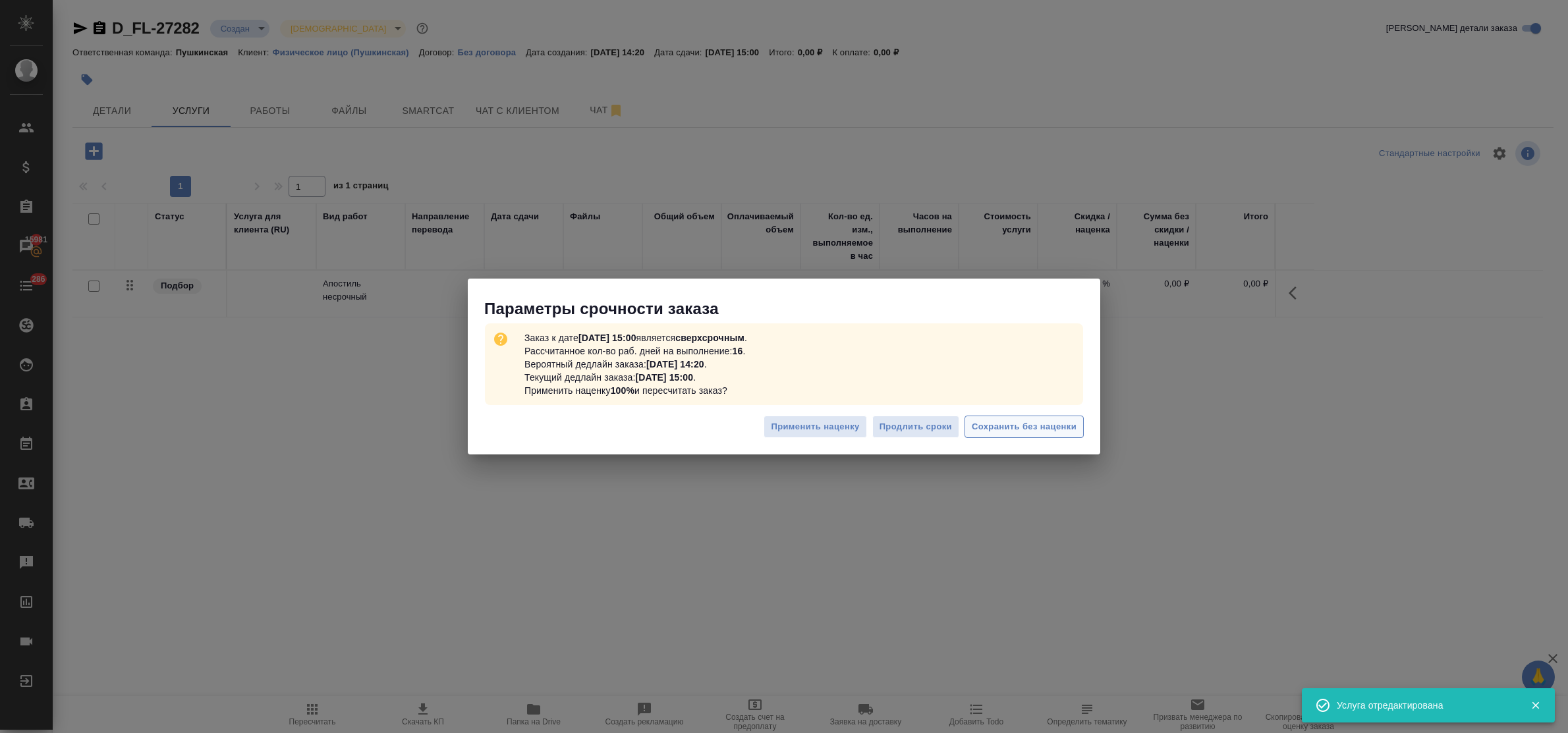
click at [1041, 425] on span "Сохранить без наценки" at bounding box center [1024, 427] width 105 height 15
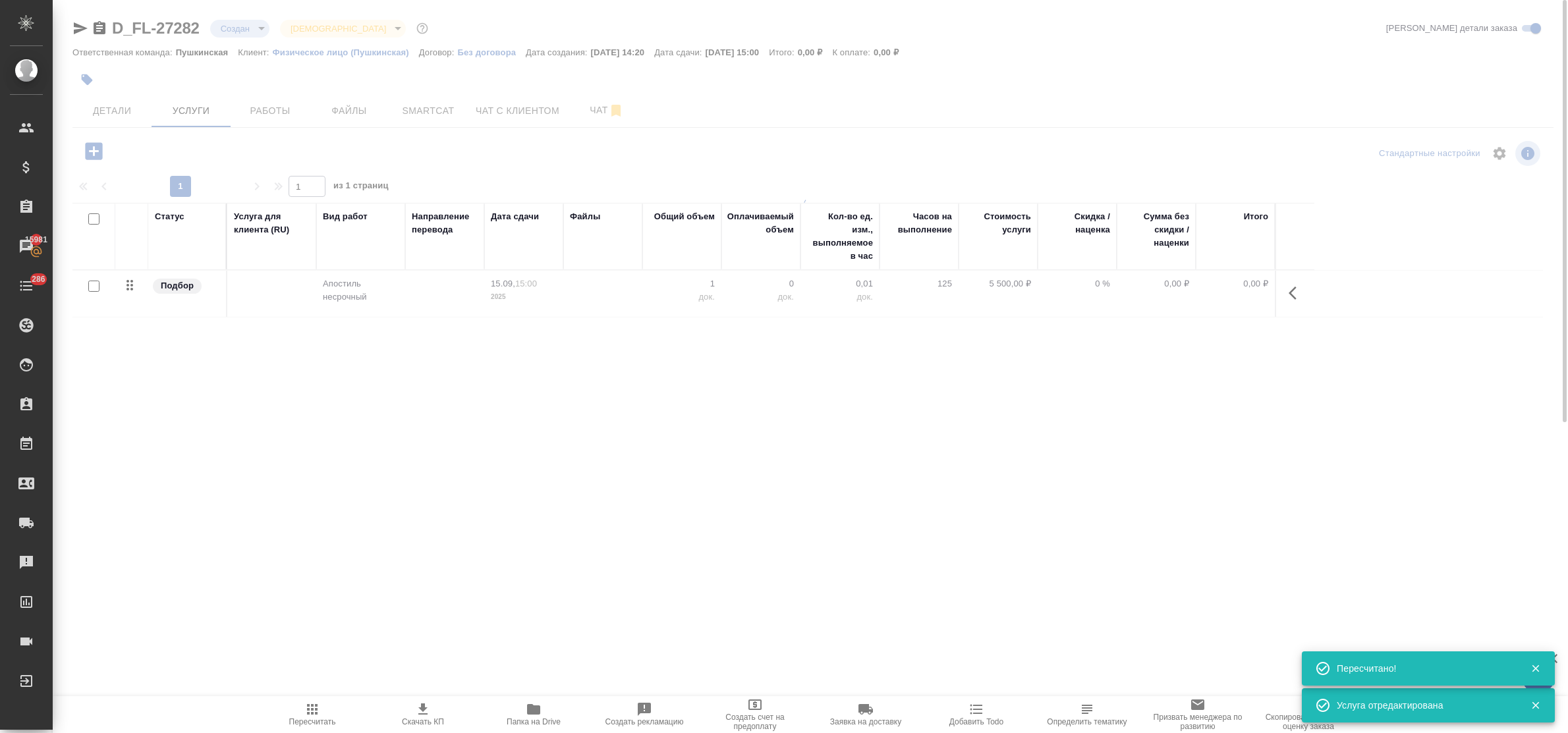
type input "urgent"
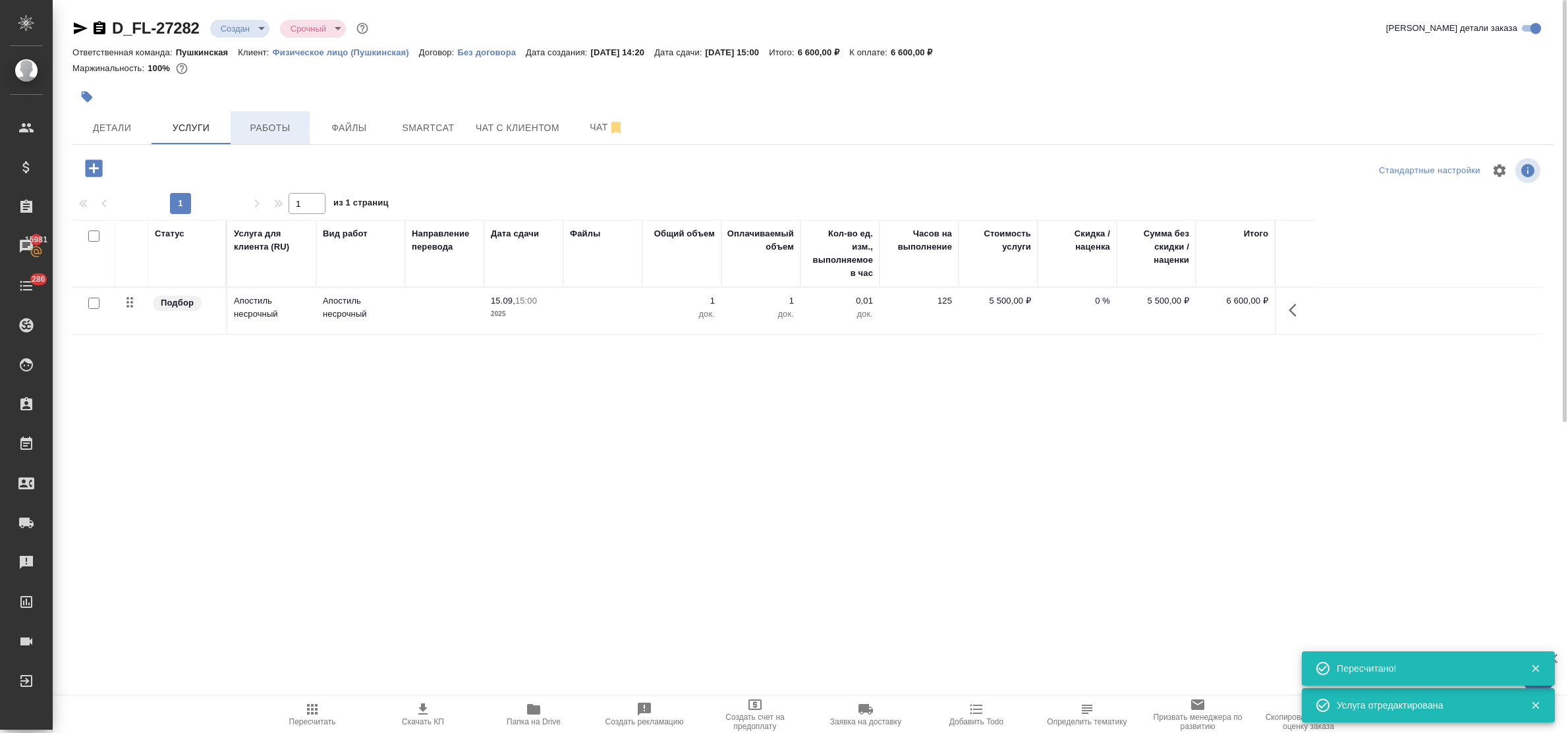
click at [268, 129] on span "Работы" at bounding box center [270, 128] width 63 height 17
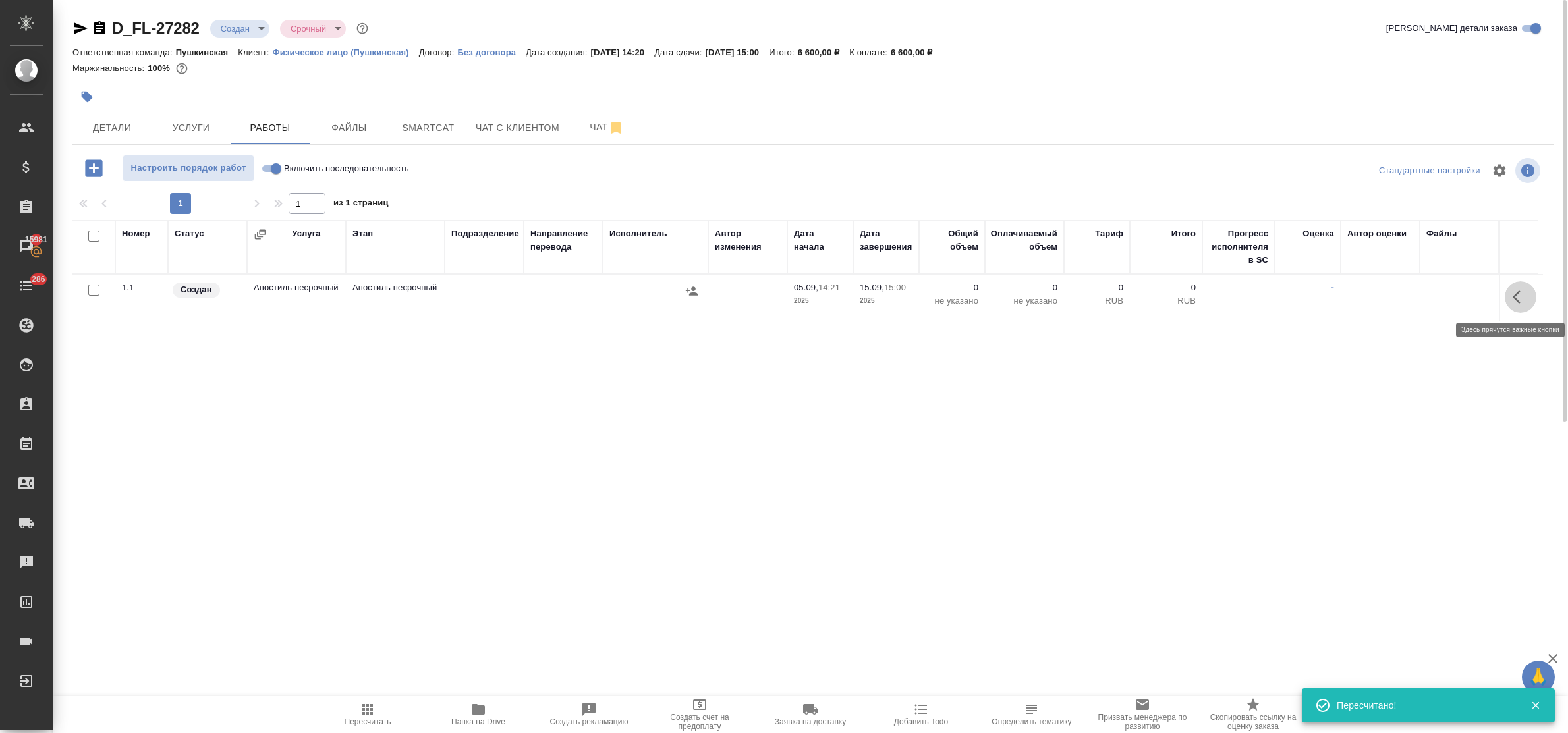
click at [1517, 301] on icon "button" at bounding box center [1516, 297] width 8 height 13
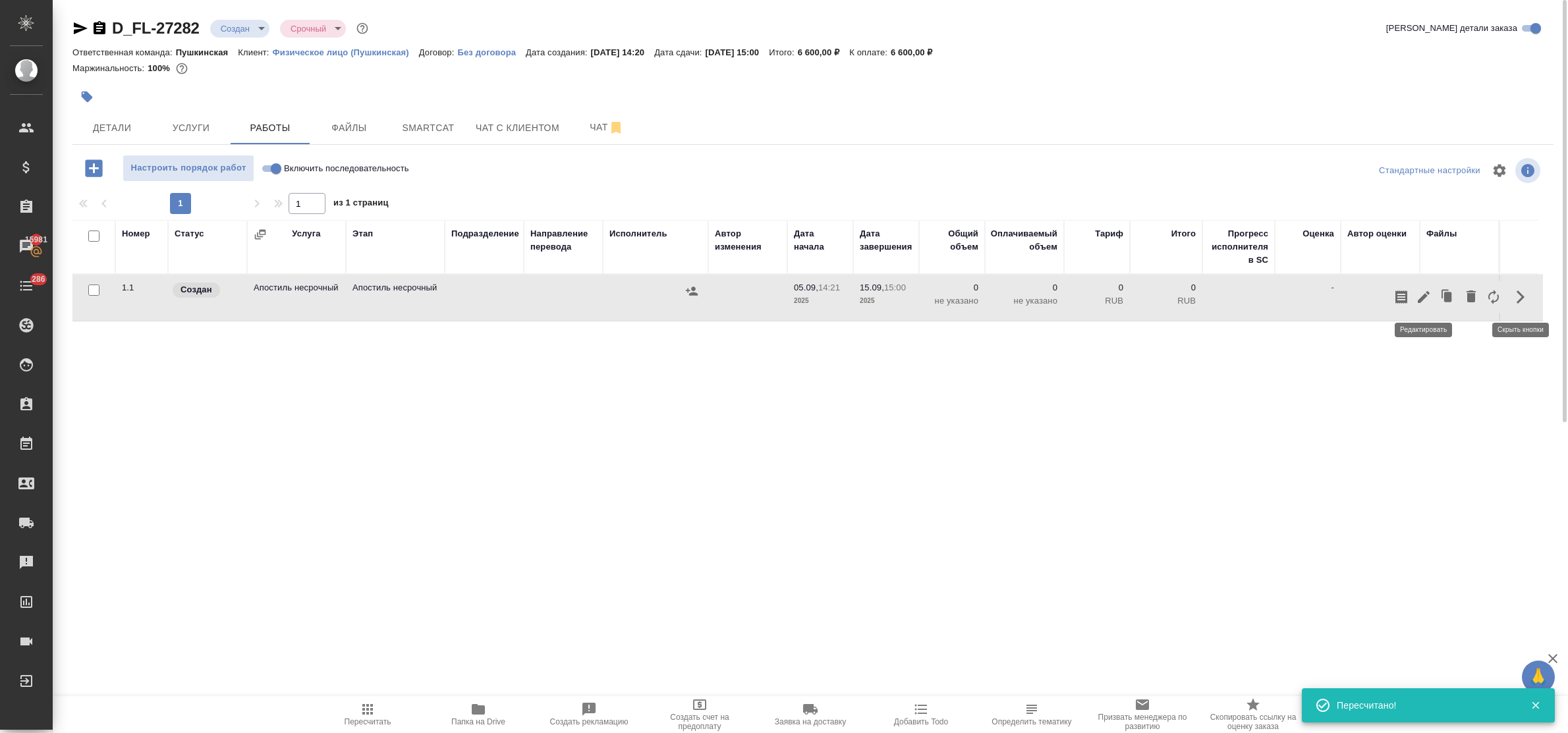
click at [1418, 294] on icon "button" at bounding box center [1424, 297] width 16 height 16
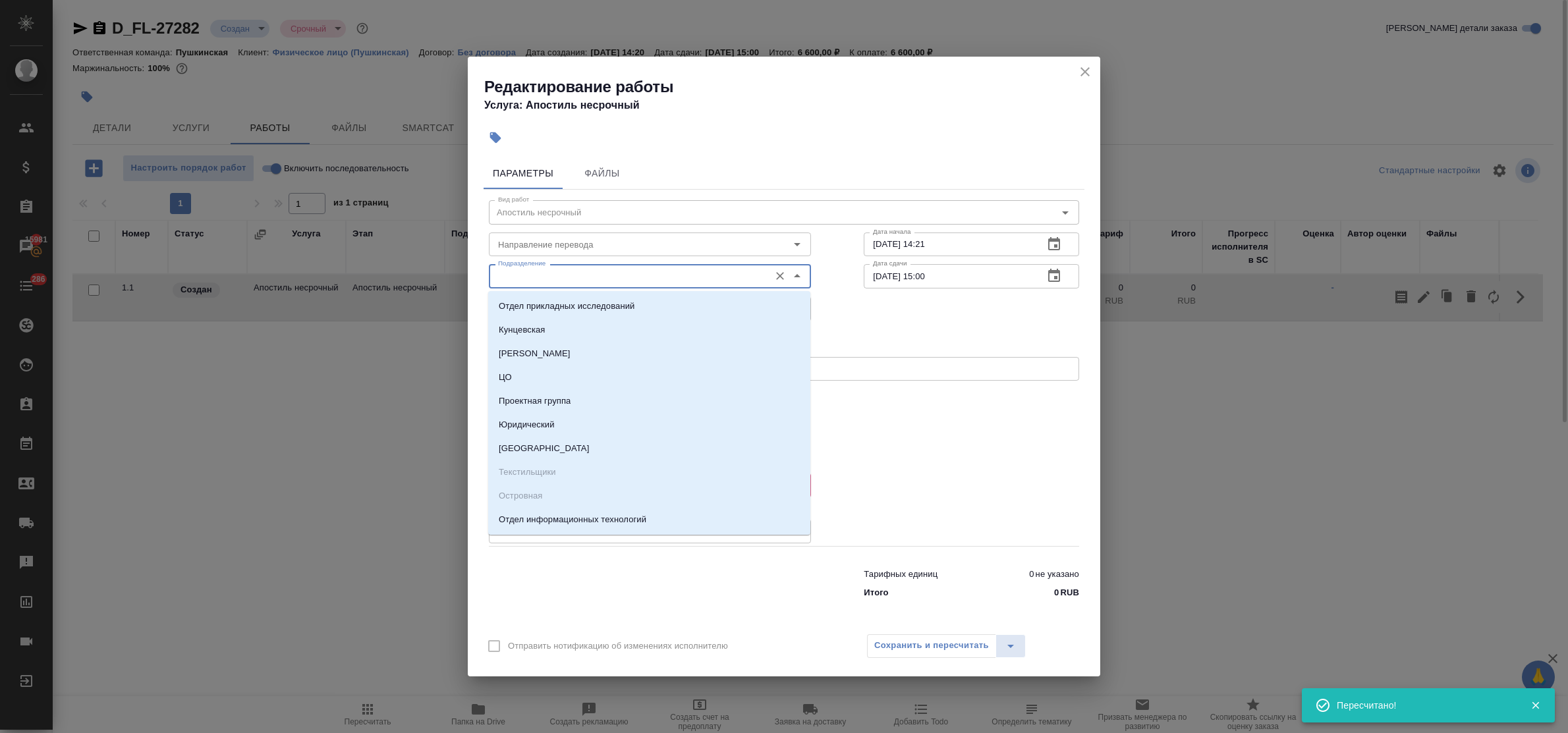
click at [591, 281] on input "Подразделение" at bounding box center [628, 276] width 270 height 16
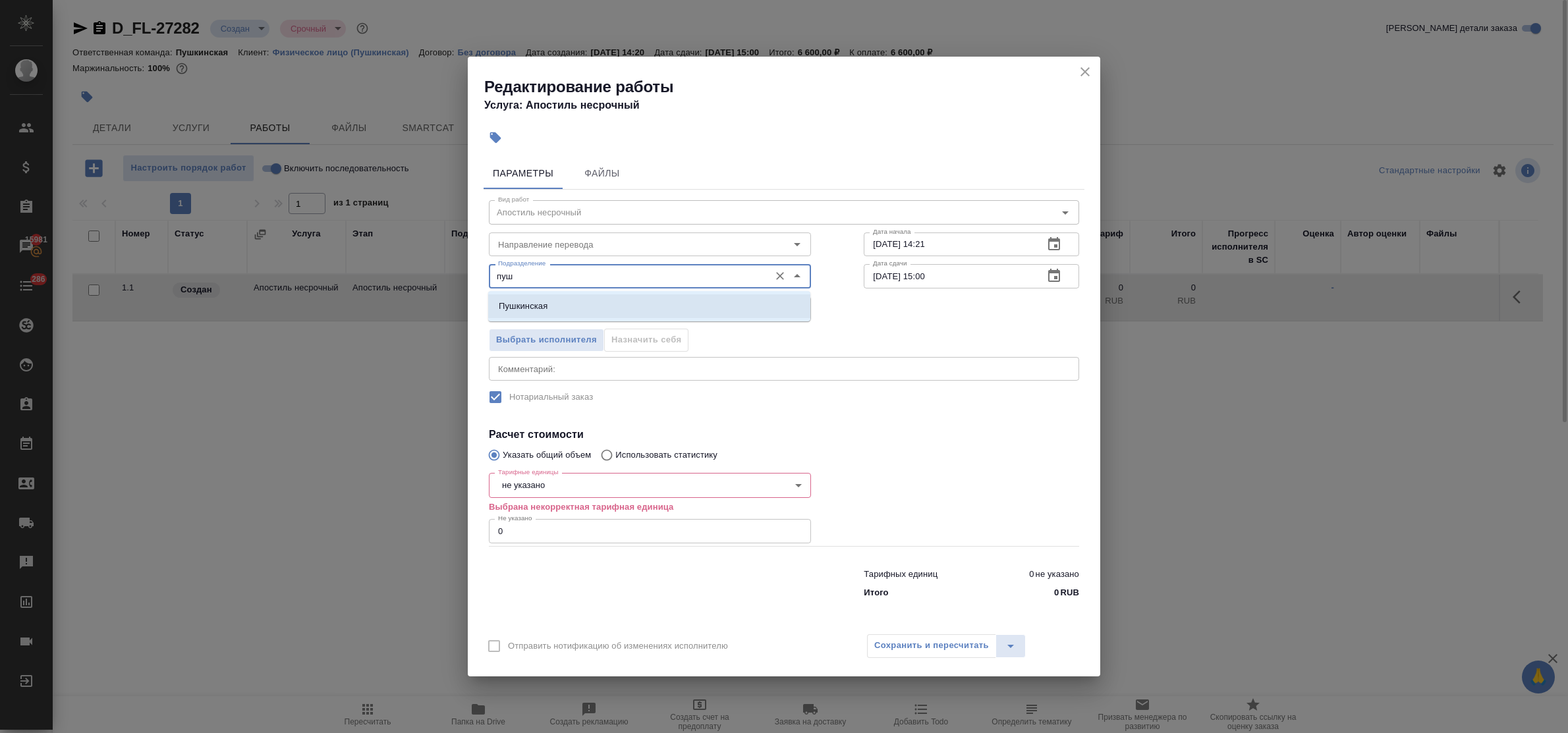
click at [597, 301] on li "Пушкинская" at bounding box center [649, 306] width 322 height 23
type input "Пушкинская"
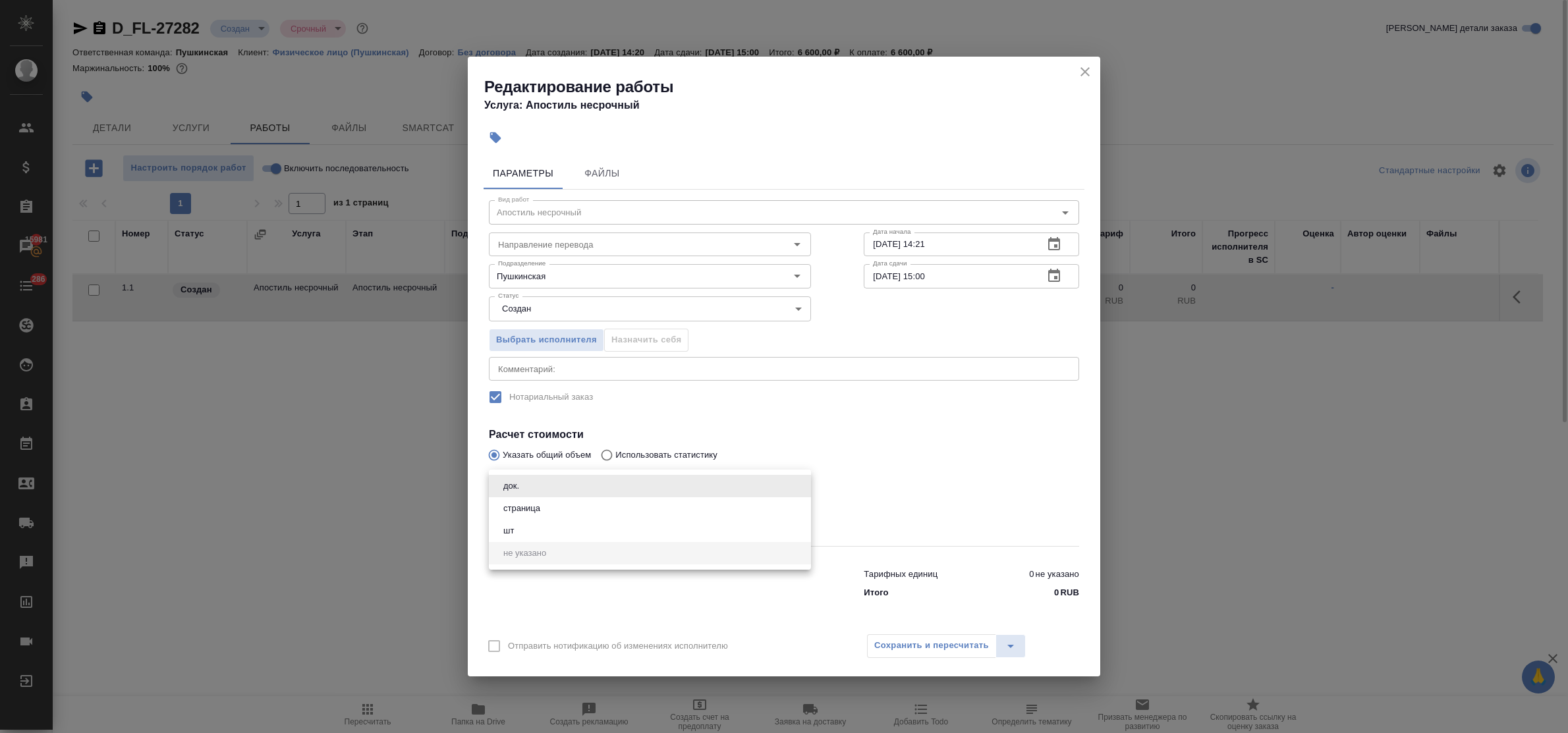
click at [577, 494] on body "🙏 .cls-1 fill:#fff; AWATERA Bulakhova Elena Клиенты Спецификации Заказы 15981 Ч…" at bounding box center [784, 366] width 1568 height 733
click at [540, 483] on li "док." at bounding box center [650, 486] width 322 height 22
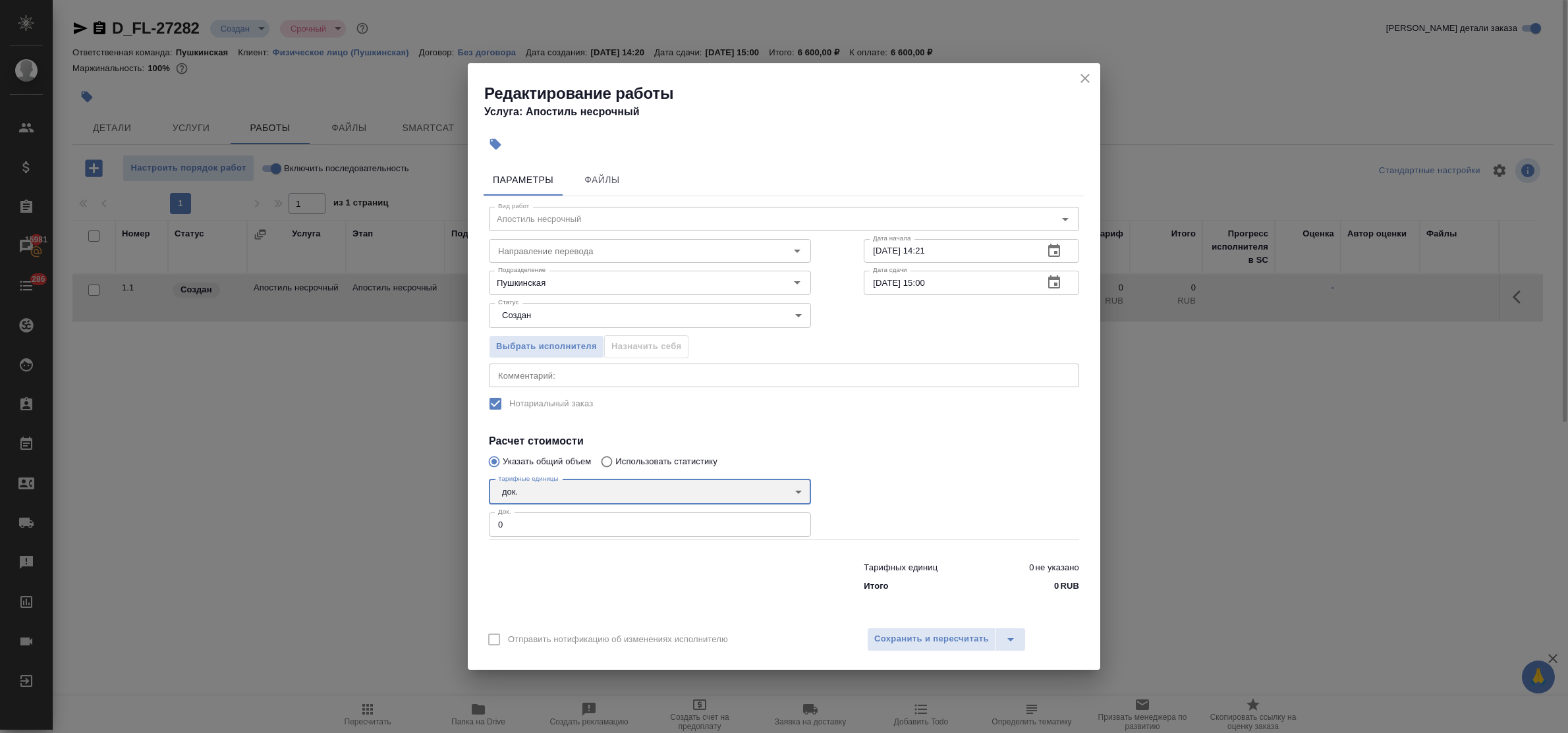
type input "5a8b1489cc6b4906c91bfd8b"
drag, startPoint x: 522, startPoint y: 521, endPoint x: 446, endPoint y: 499, distance: 79.1
click at [448, 521] on div "Редактирование работы Услуга: Апостиль несрочный Параметры Файлы Вид работ Апос…" at bounding box center [784, 366] width 1568 height 733
type input "1"
drag, startPoint x: 921, startPoint y: 621, endPoint x: 919, endPoint y: 634, distance: 13.2
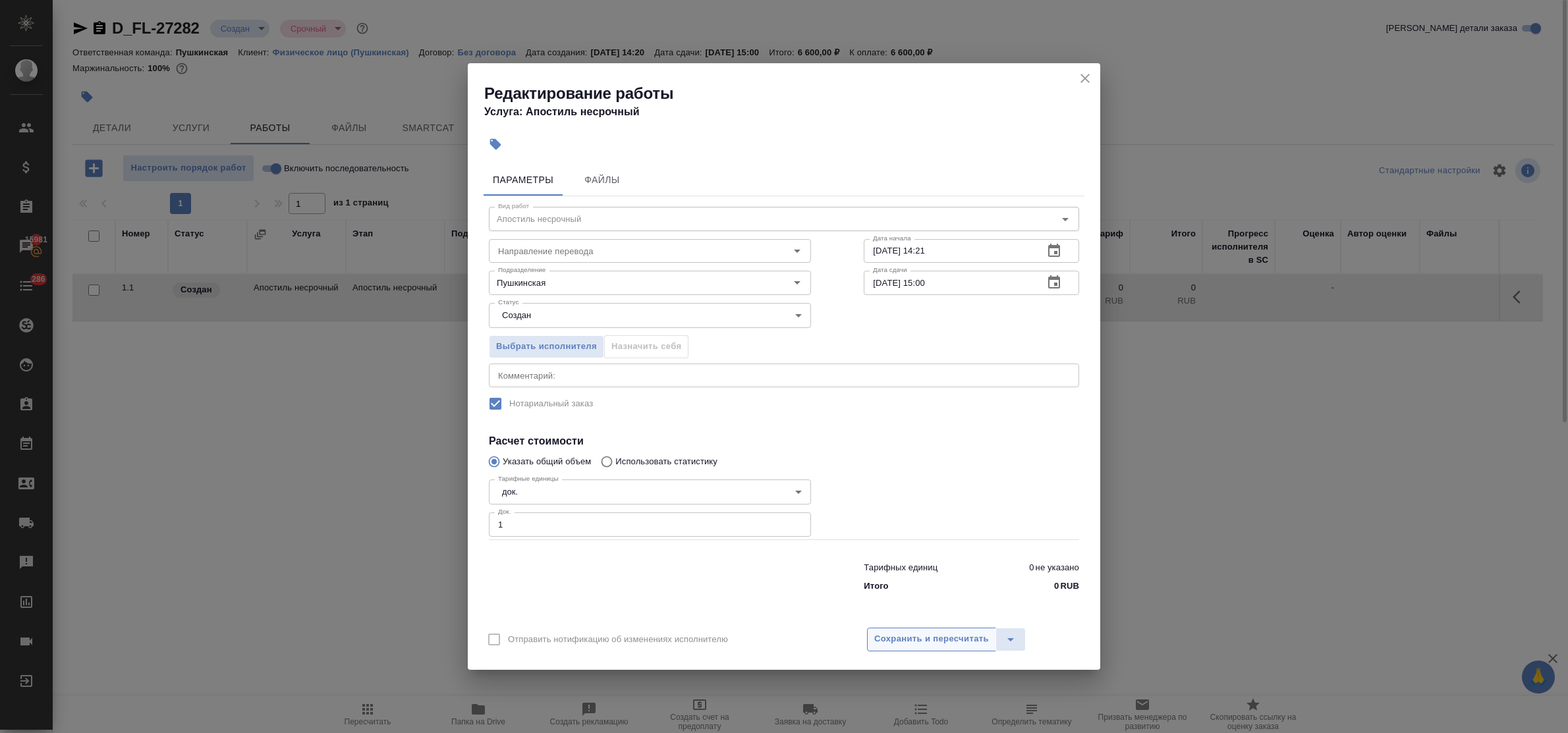
click at [920, 633] on div "Отправить нотификацию об изменениях исполнителю Сохранить и пересчитать" at bounding box center [784, 645] width 633 height 51
click at [919, 634] on span "Сохранить и пересчитать" at bounding box center [931, 639] width 115 height 15
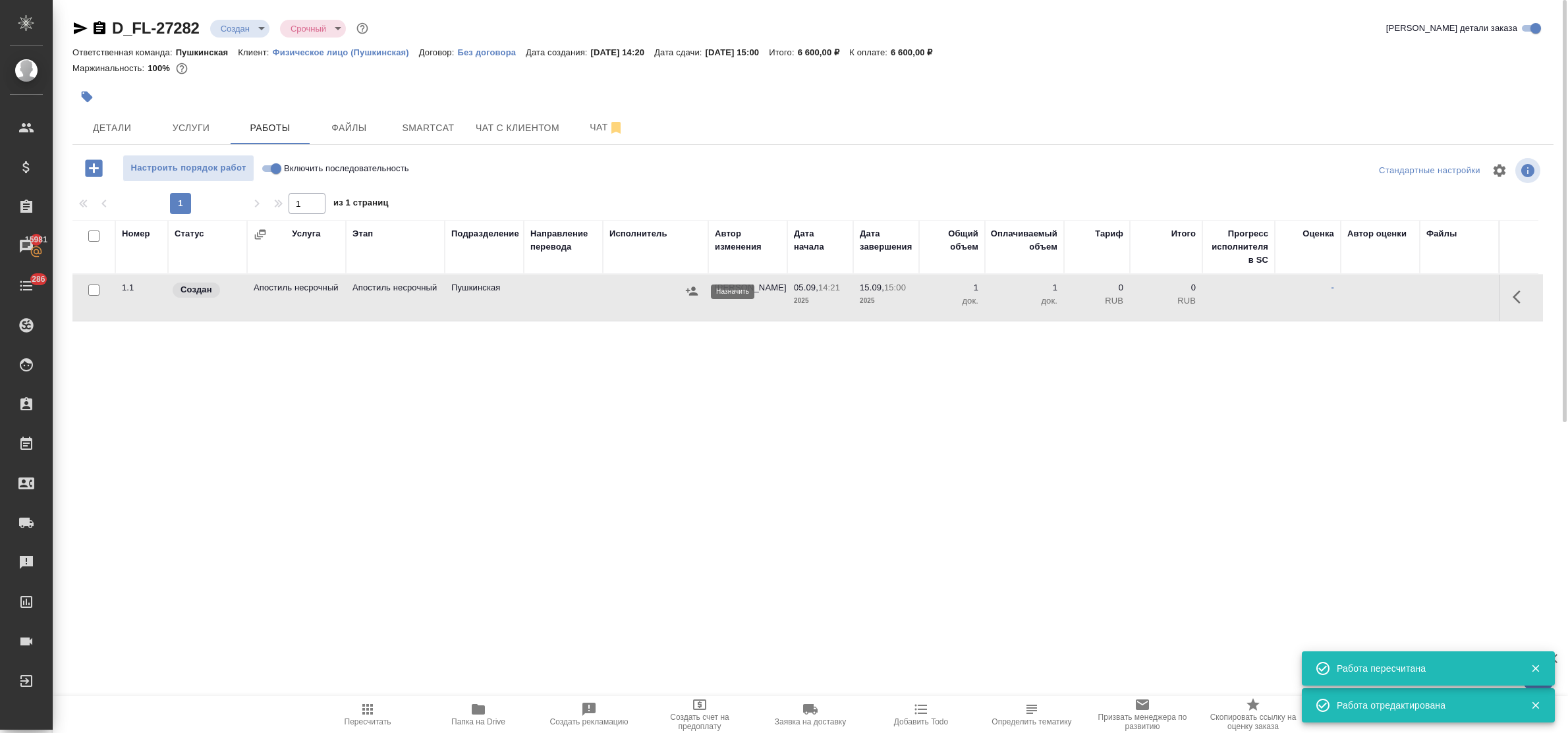
click at [698, 293] on button "button" at bounding box center [692, 291] width 20 height 20
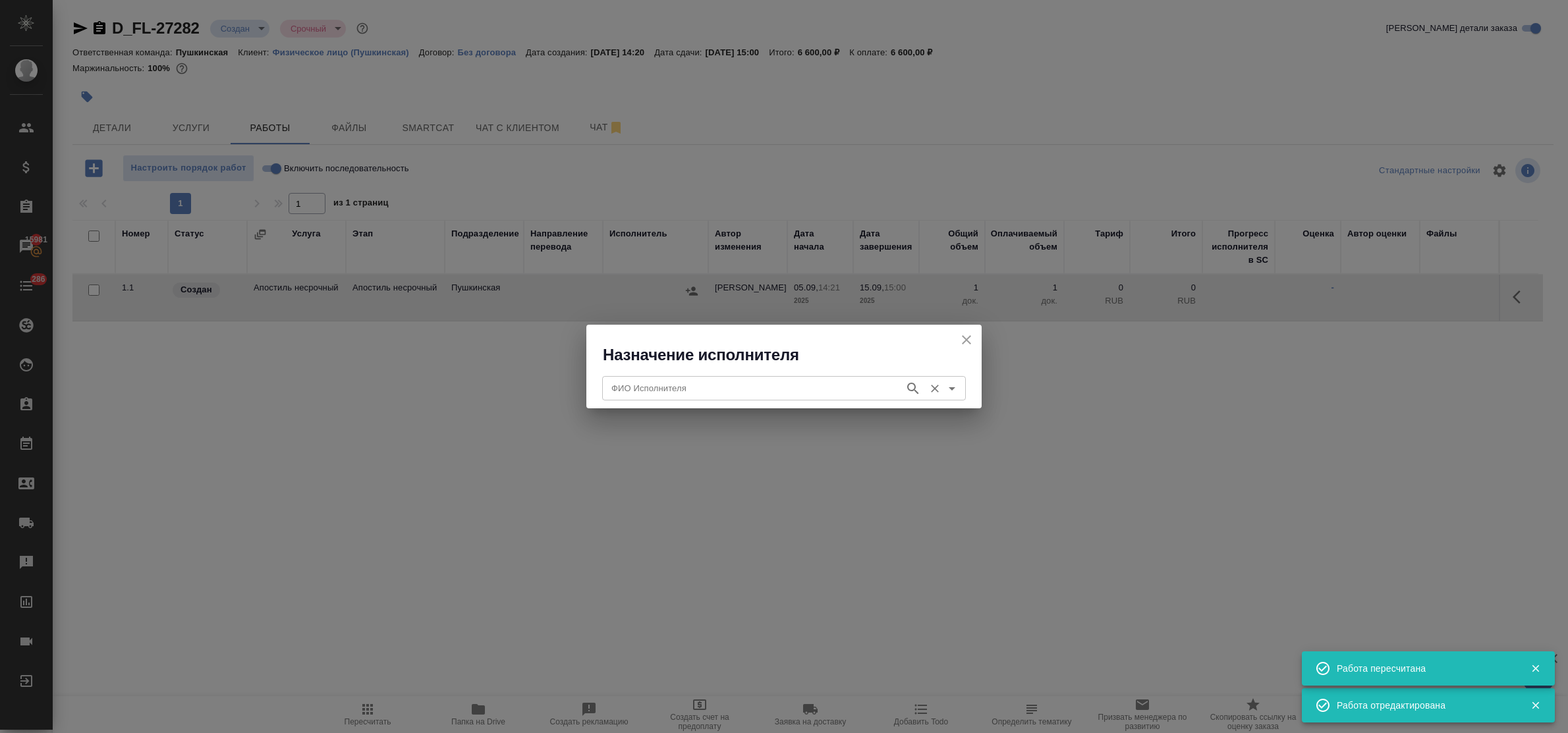
click at [728, 385] on input "ФИО Исполнителя" at bounding box center [752, 388] width 292 height 16
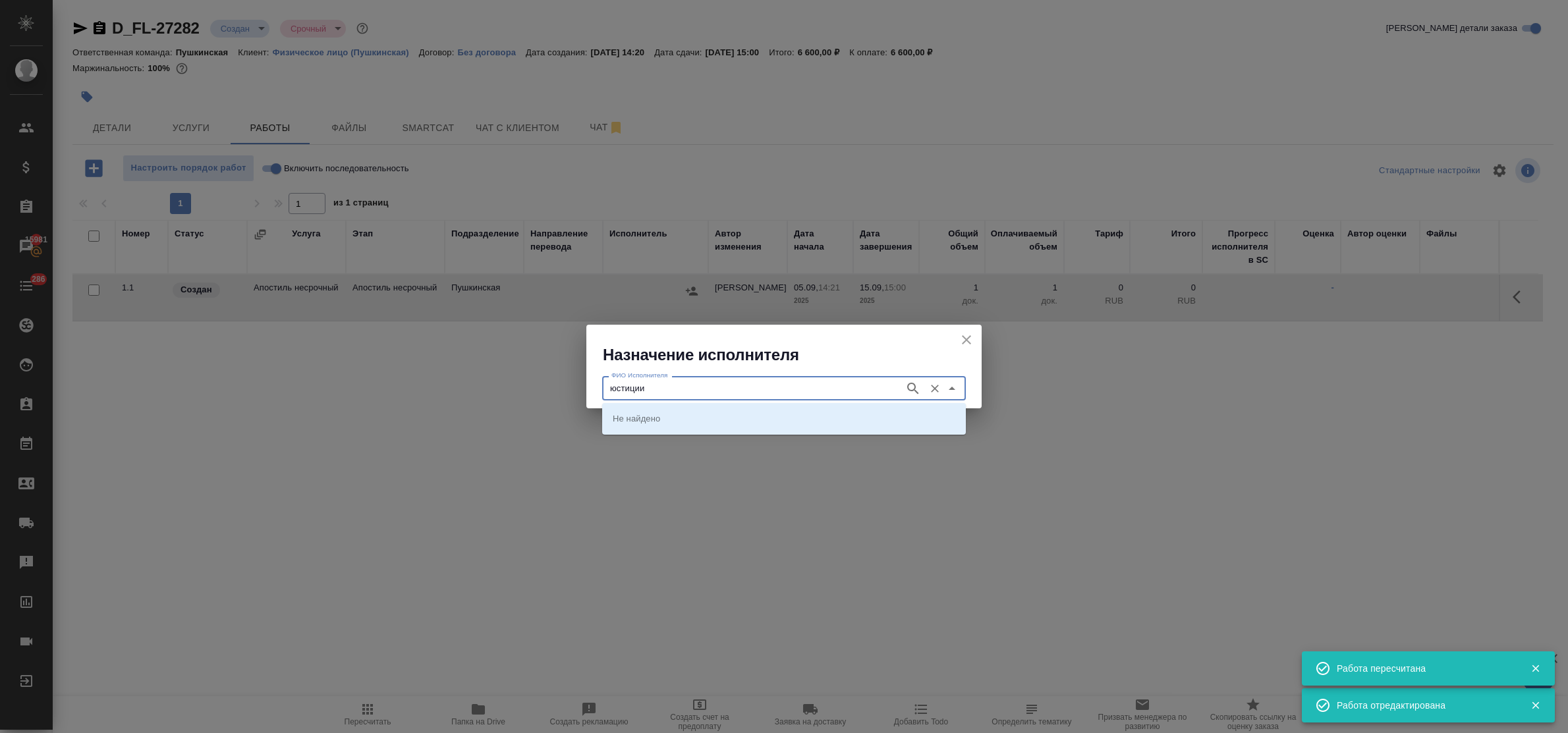
type input "юстиции"
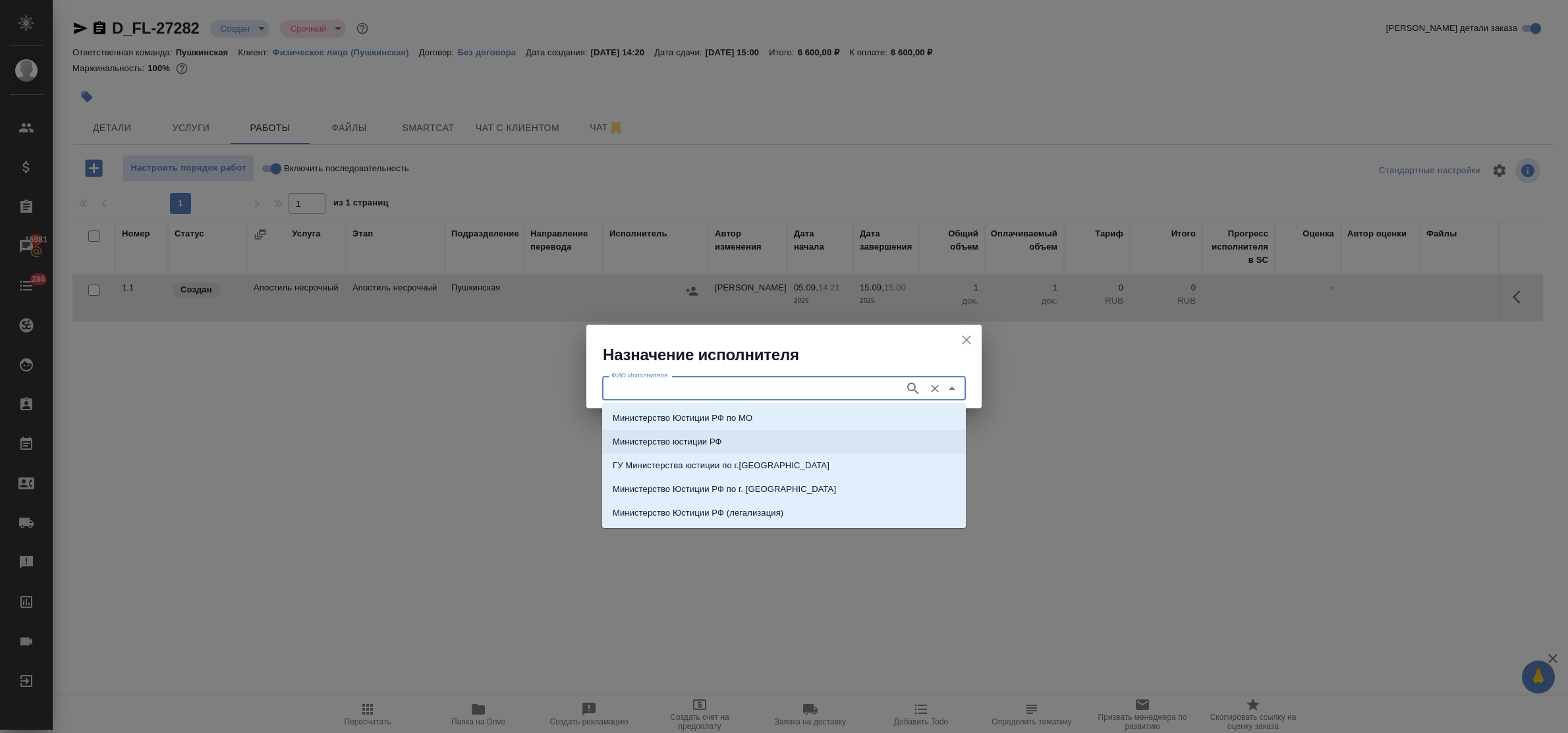
click at [719, 440] on p "Министерство юстиции РФ" at bounding box center [667, 441] width 110 height 13
type input "Министерство юстиции РФ"
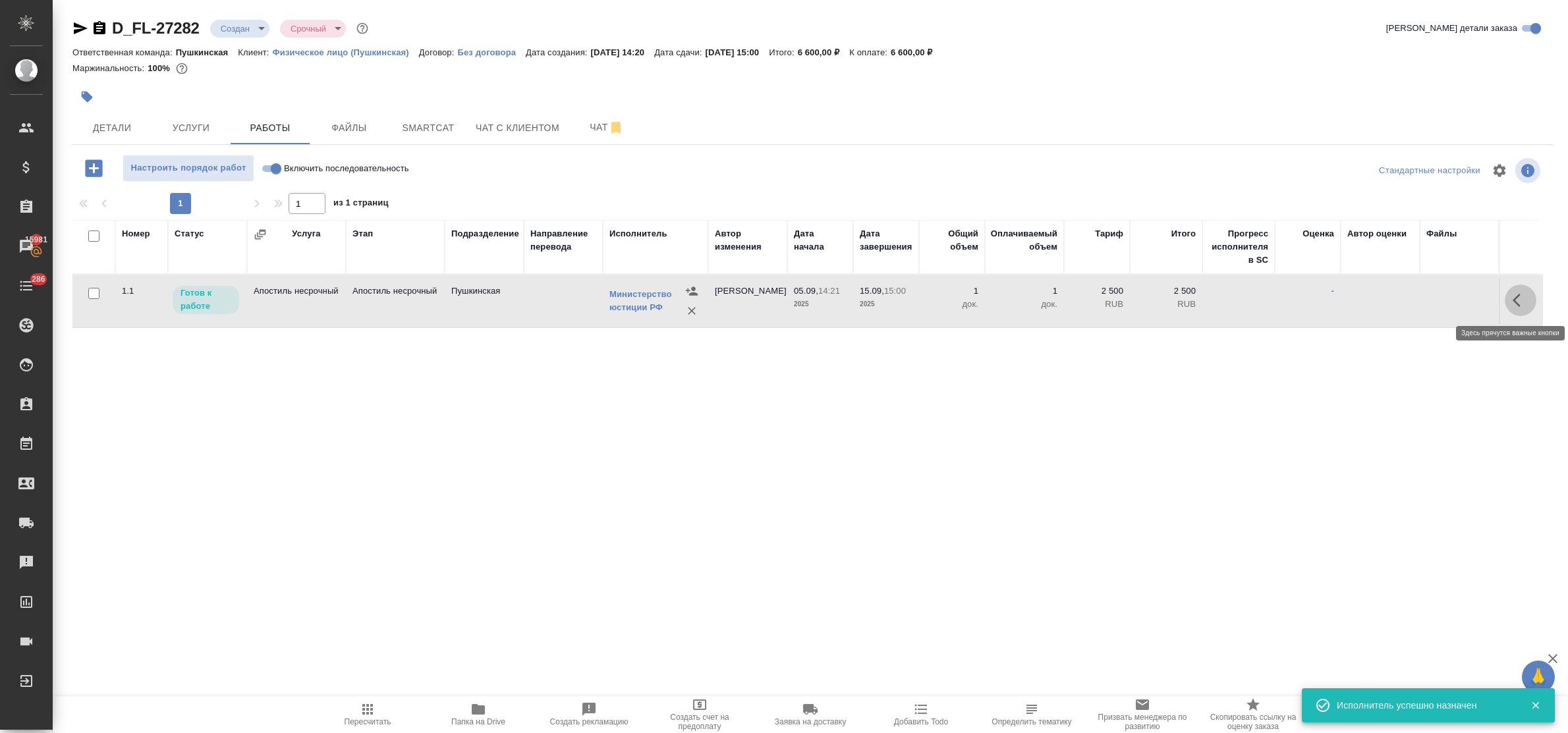
click at [1520, 301] on icon "button" at bounding box center [1520, 300] width 16 height 16
click at [1425, 295] on icon "button" at bounding box center [1424, 300] width 16 height 16
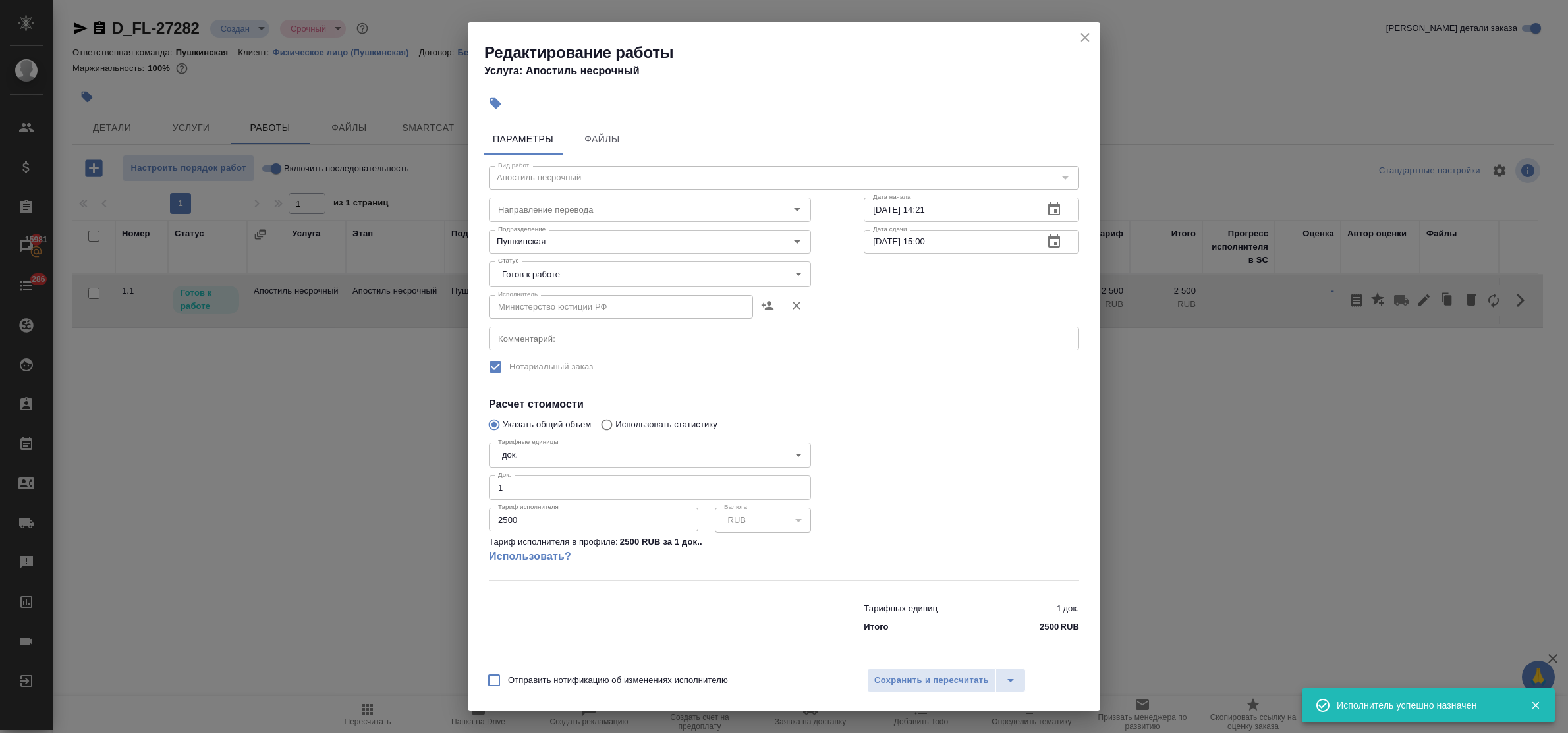
click at [533, 269] on body "🙏 .cls-1 fill:#fff; AWATERA Bulakhova Elena Клиенты Спецификации Заказы 15981 Ч…" at bounding box center [784, 366] width 1568 height 733
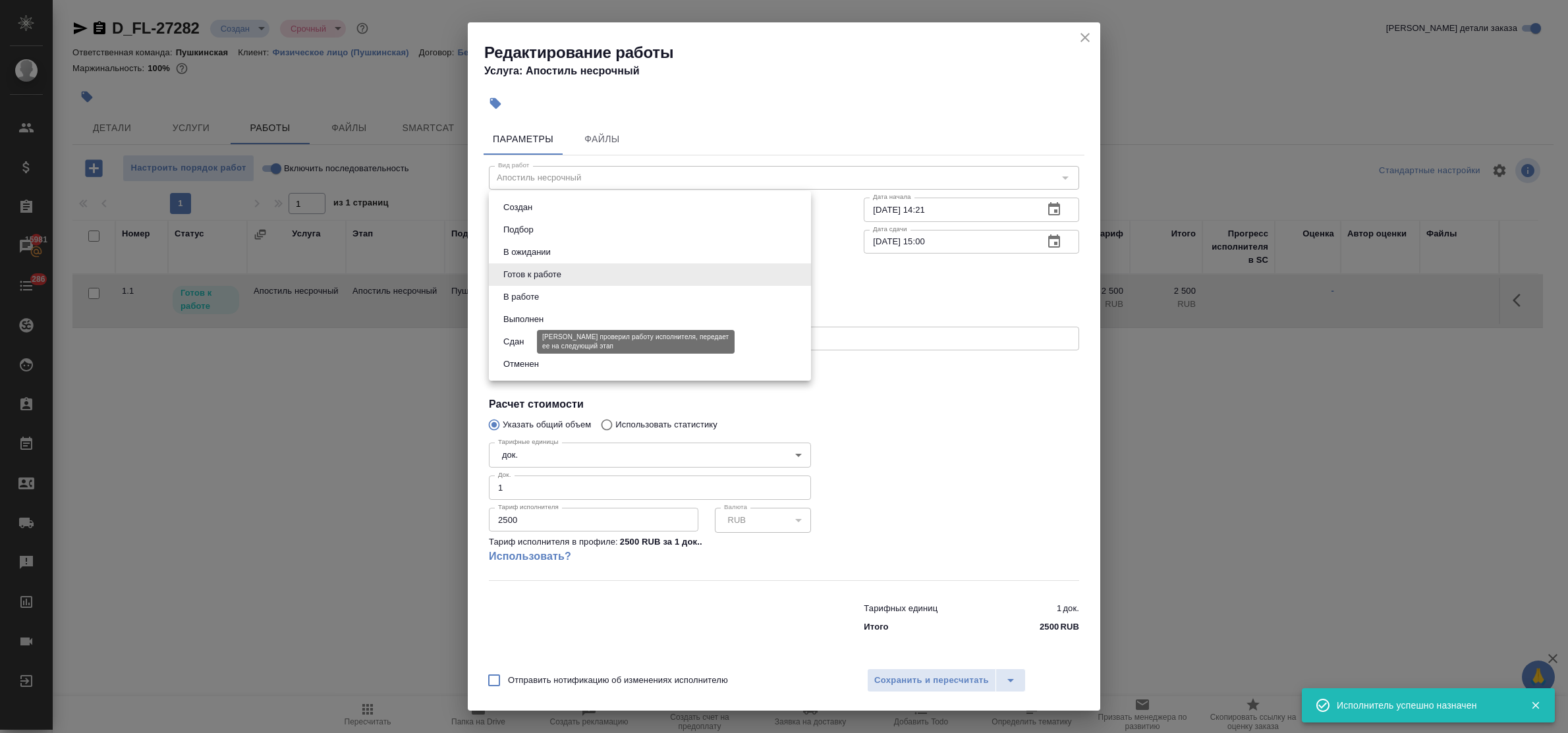
click at [525, 340] on button "Сдан" at bounding box center [513, 341] width 28 height 14
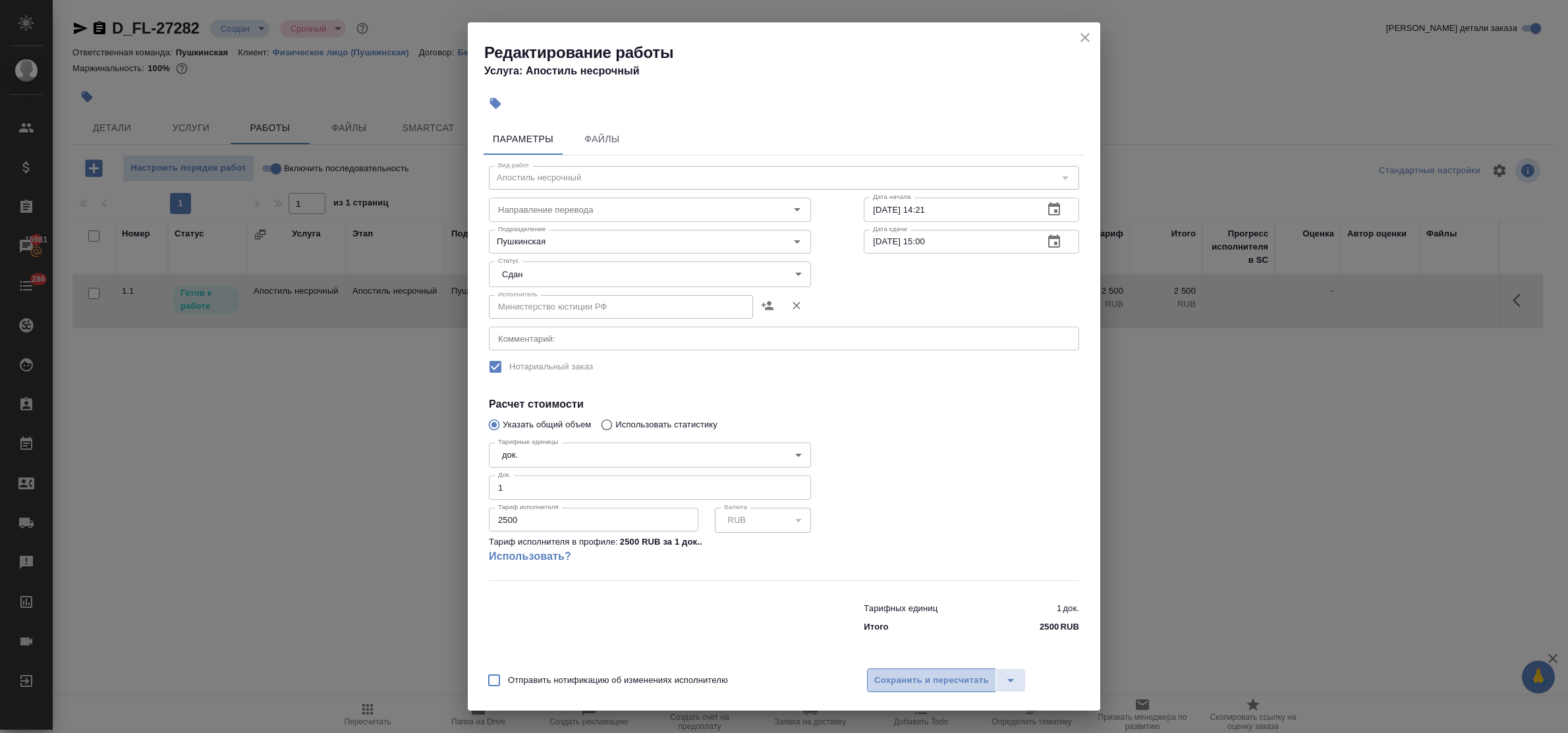
click at [889, 679] on span "Сохранить и пересчитать" at bounding box center [931, 681] width 115 height 15
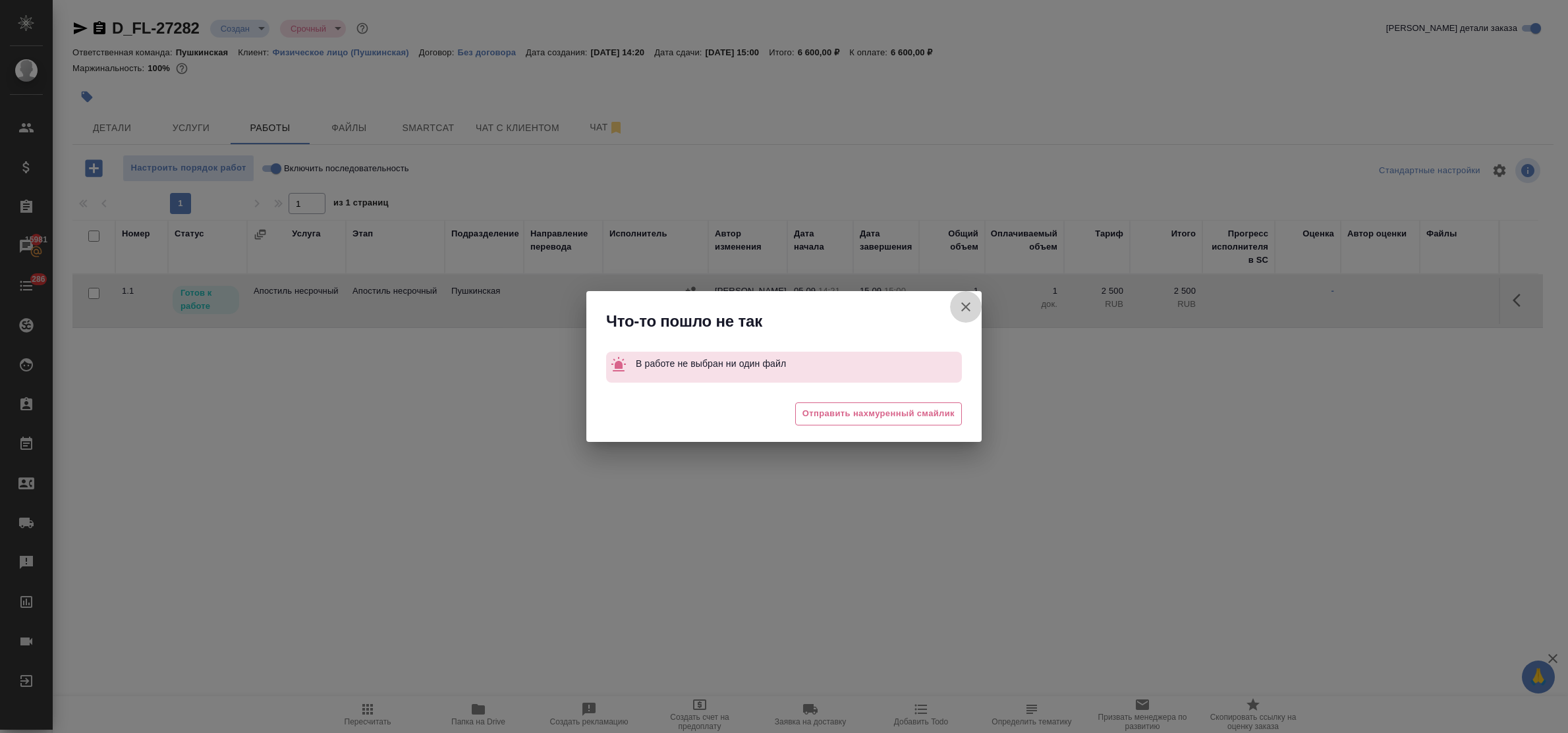
drag, startPoint x: 957, startPoint y: 310, endPoint x: 794, endPoint y: 272, distance: 167.4
click at [959, 310] on icon "button" at bounding box center [966, 307] width 16 height 16
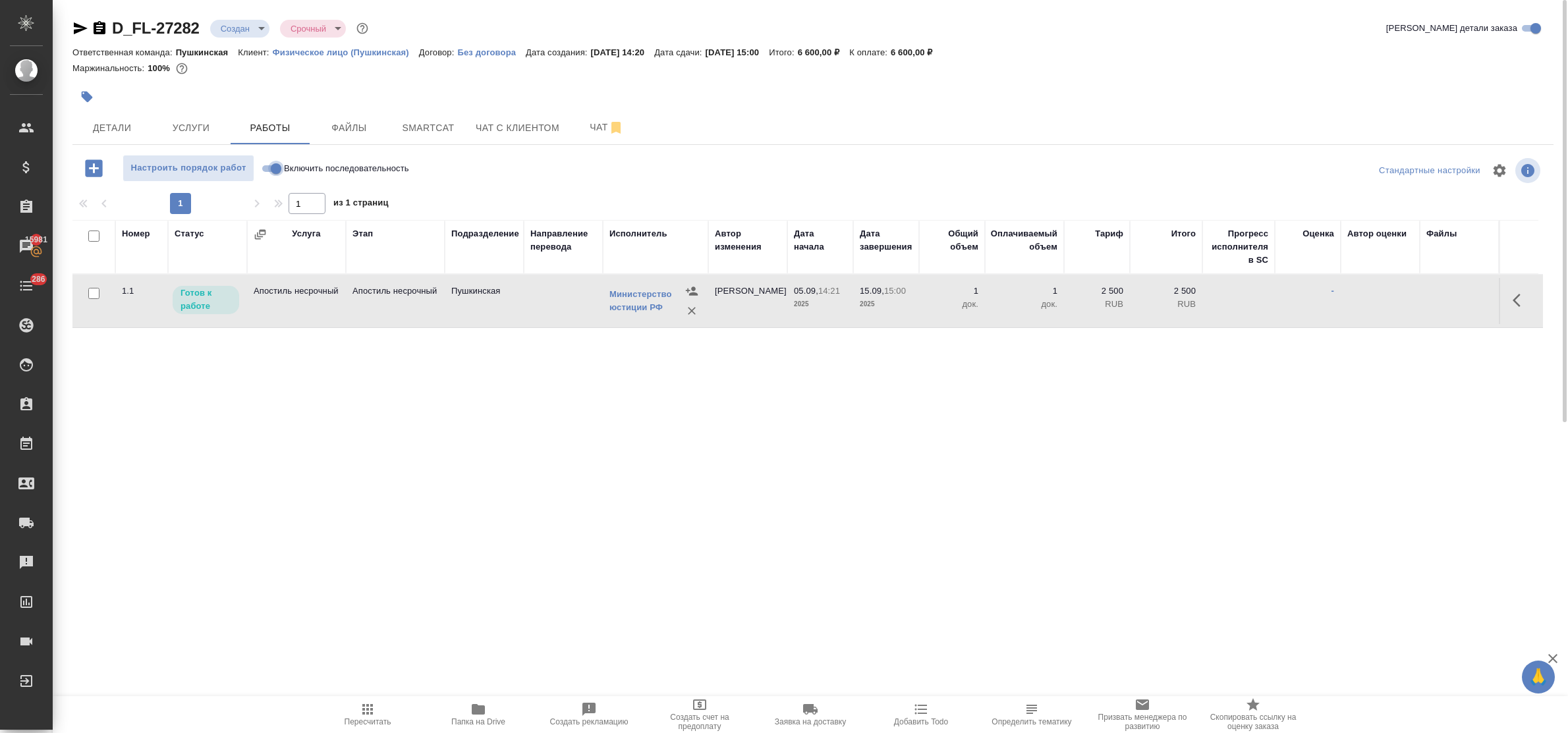
click at [265, 169] on input "Включить последовательность" at bounding box center [276, 168] width 48 height 16
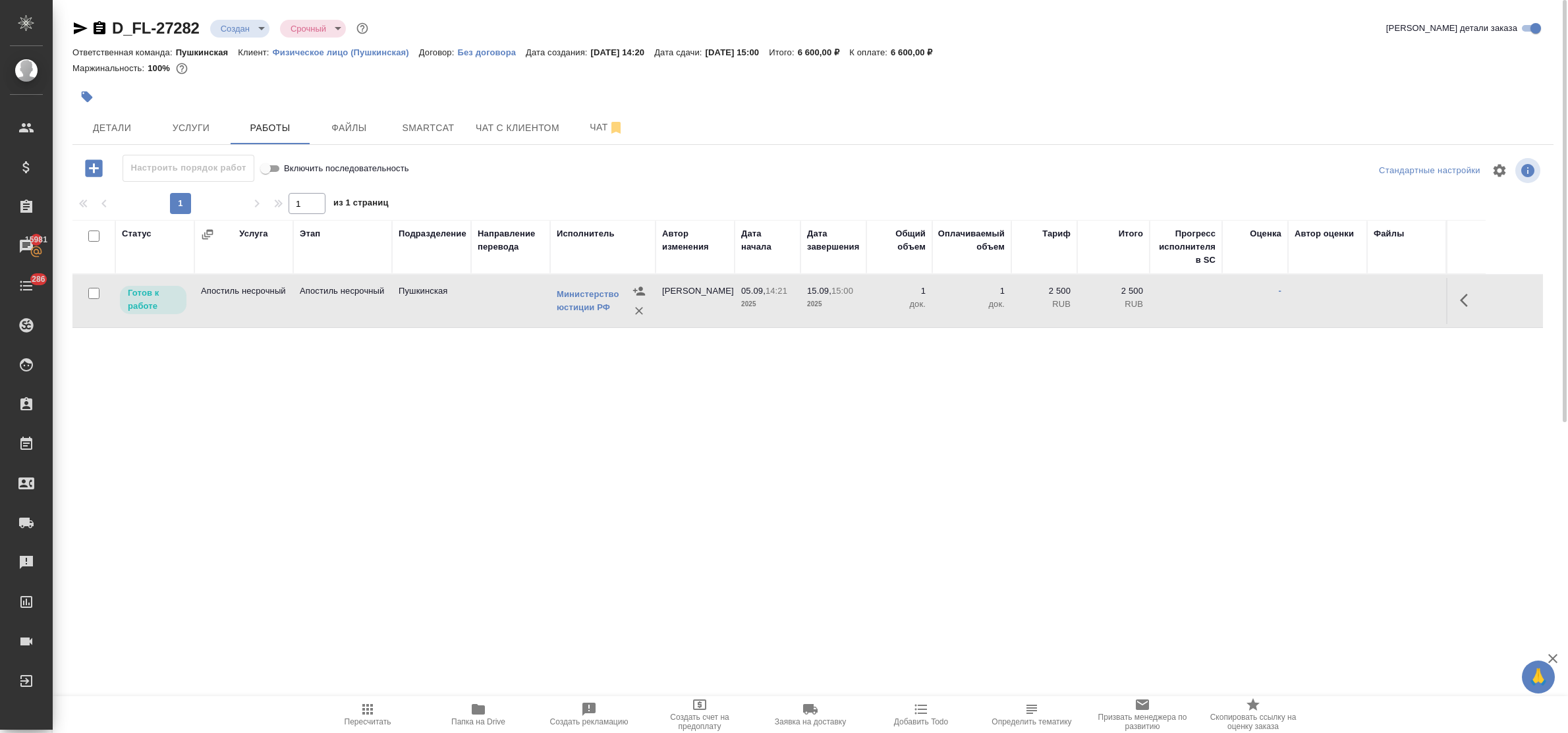
click at [1465, 294] on icon "button" at bounding box center [1468, 300] width 16 height 16
click at [1371, 297] on icon "button" at bounding box center [1371, 300] width 16 height 16
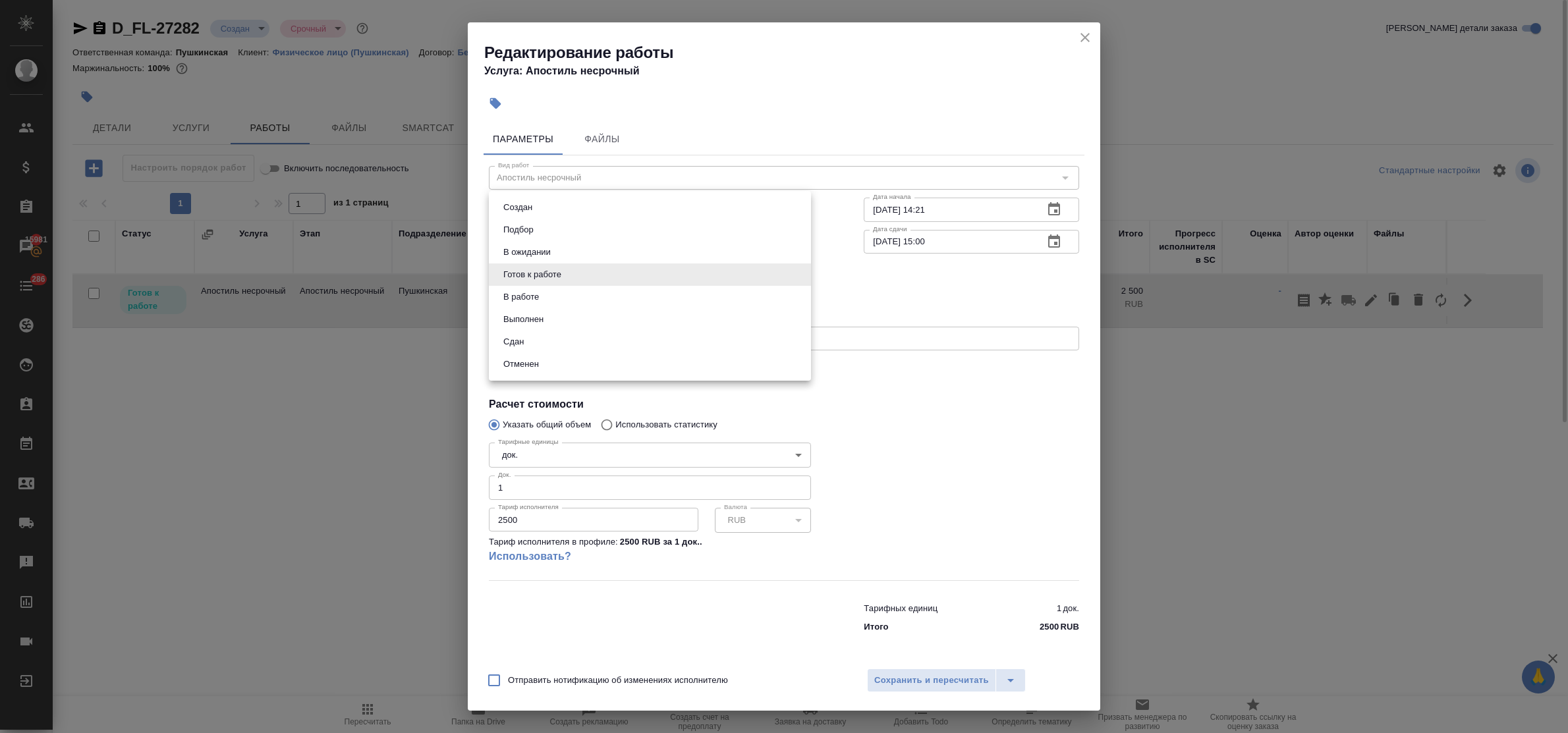
click at [522, 277] on body "🙏 .cls-1 fill:#fff; AWATERA Bulakhova Elena Клиенты Спецификации Заказы 15981 Ч…" at bounding box center [784, 366] width 1568 height 733
click at [524, 337] on button "Сдан" at bounding box center [513, 341] width 28 height 14
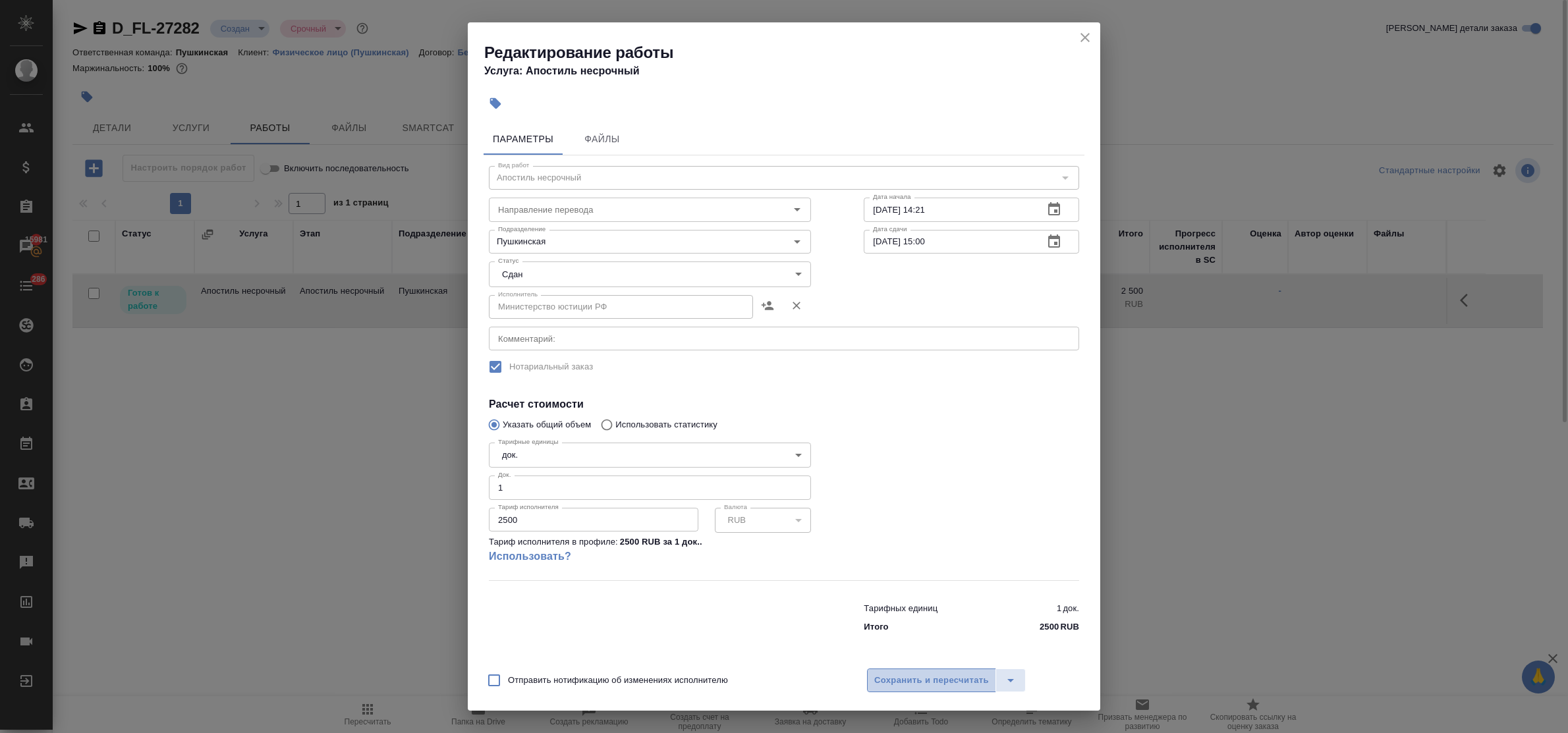
click at [893, 676] on span "Сохранить и пересчитать" at bounding box center [931, 681] width 115 height 15
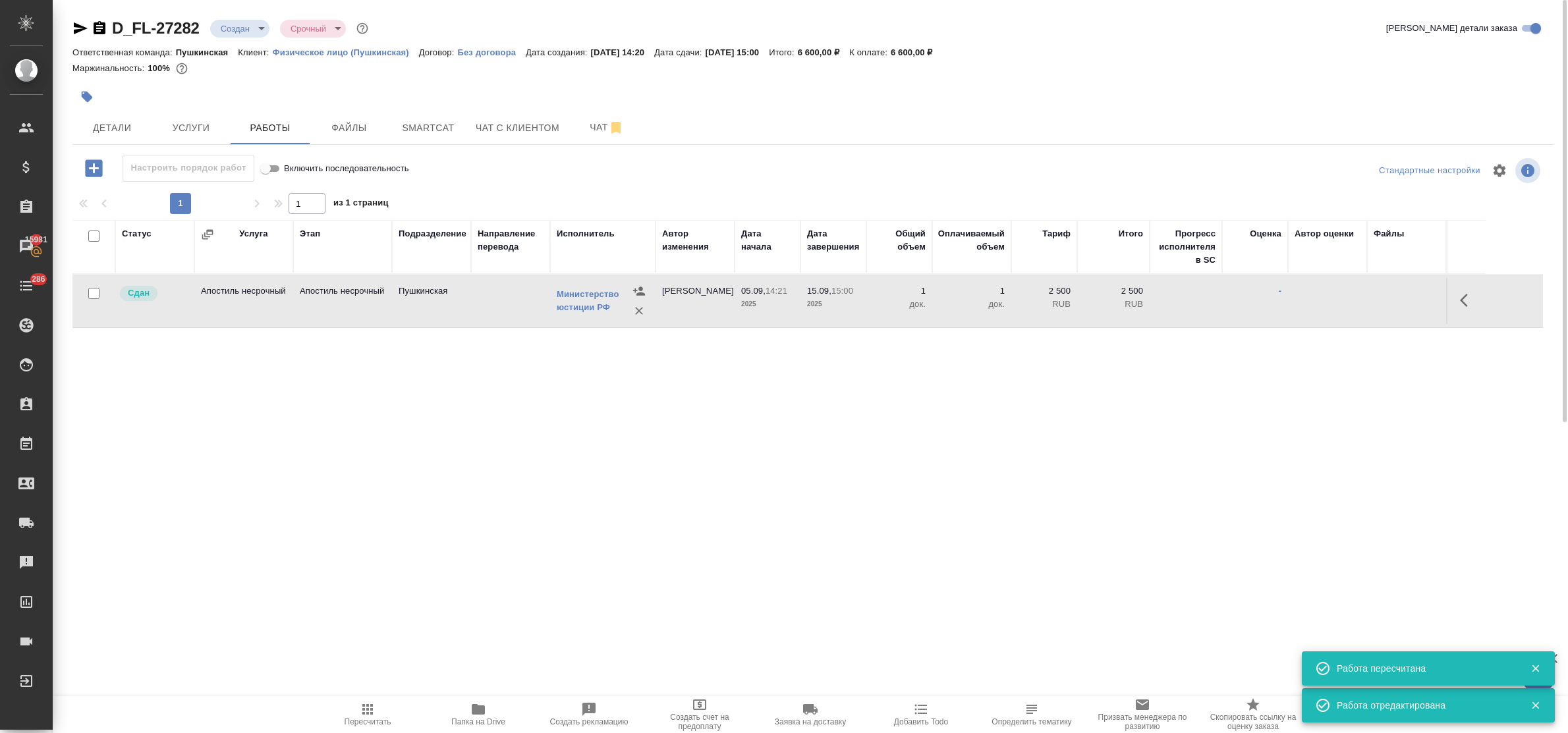
click at [241, 24] on body "🙏 .cls-1 fill:#fff; AWATERA Bulakhova Elena Клиенты Спецификации Заказы 15981 Ч…" at bounding box center [784, 366] width 1568 height 733
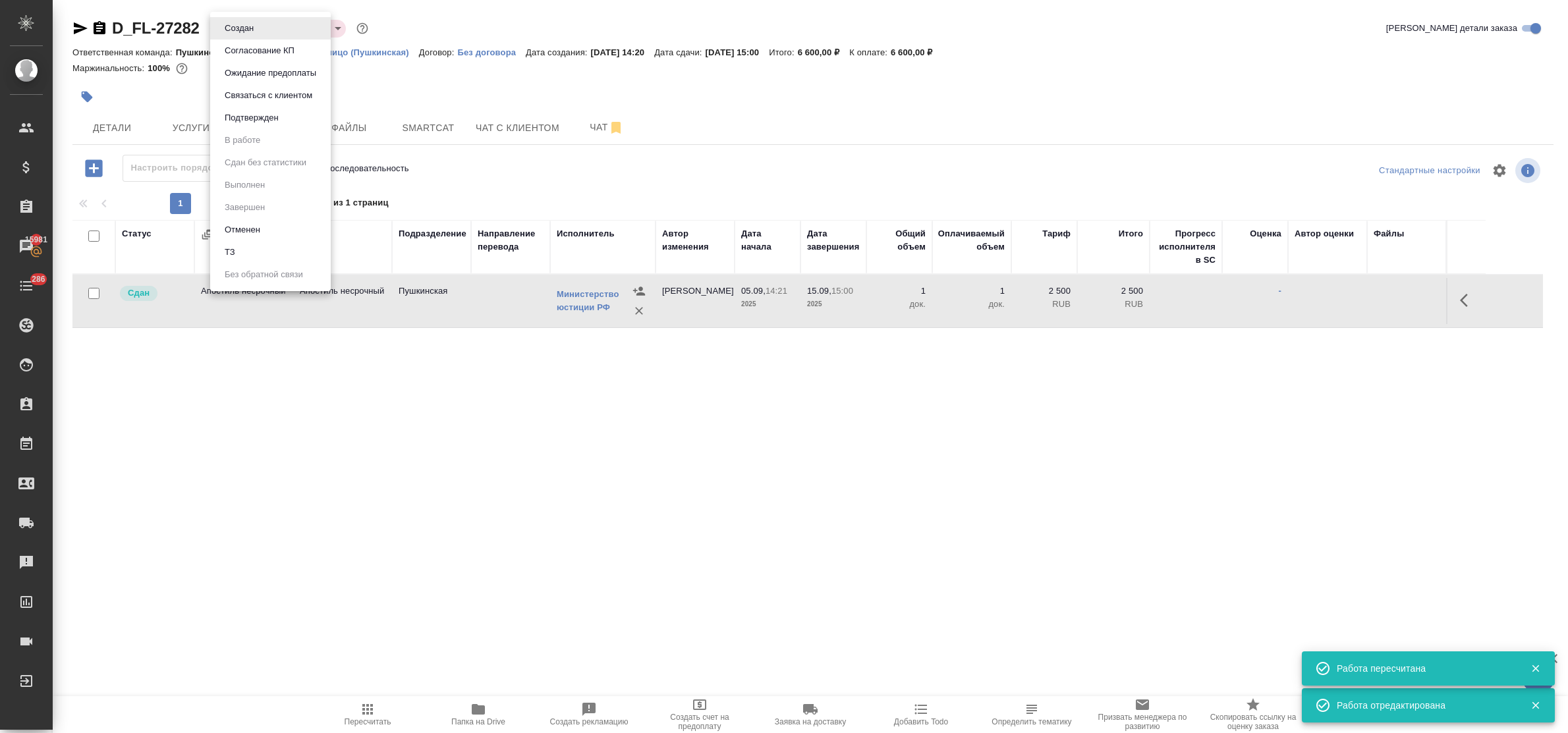
drag, startPoint x: 254, startPoint y: 114, endPoint x: 127, endPoint y: 89, distance: 129.4
click at [127, 88] on div "Создан Согласование КП Ожидание предоплаты Связаться с клиентом Подтвержден В р…" at bounding box center [784, 366] width 1568 height 733
click at [130, 91] on div at bounding box center [784, 366] width 1568 height 733
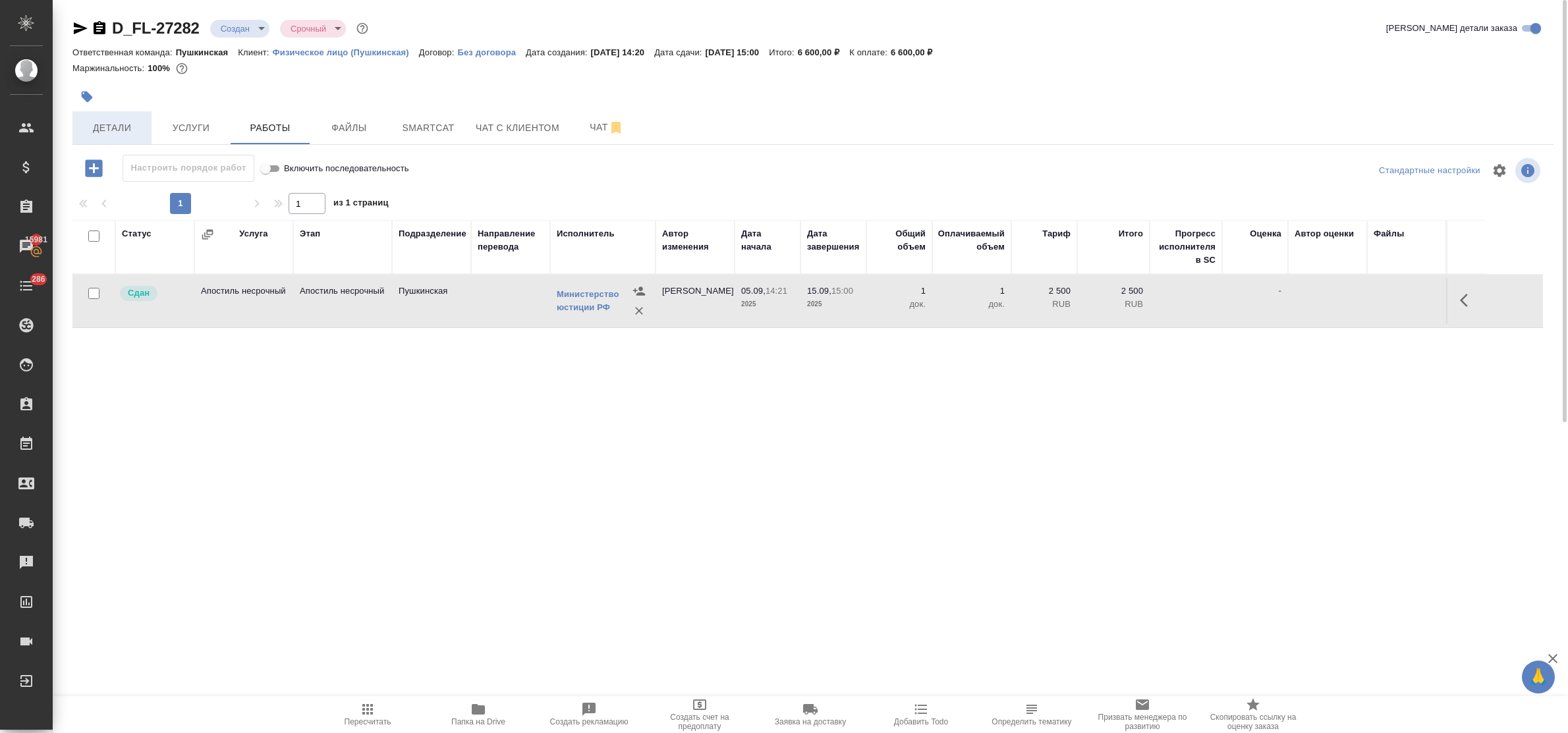
click at [97, 127] on span "Детали" at bounding box center [112, 128] width 63 height 17
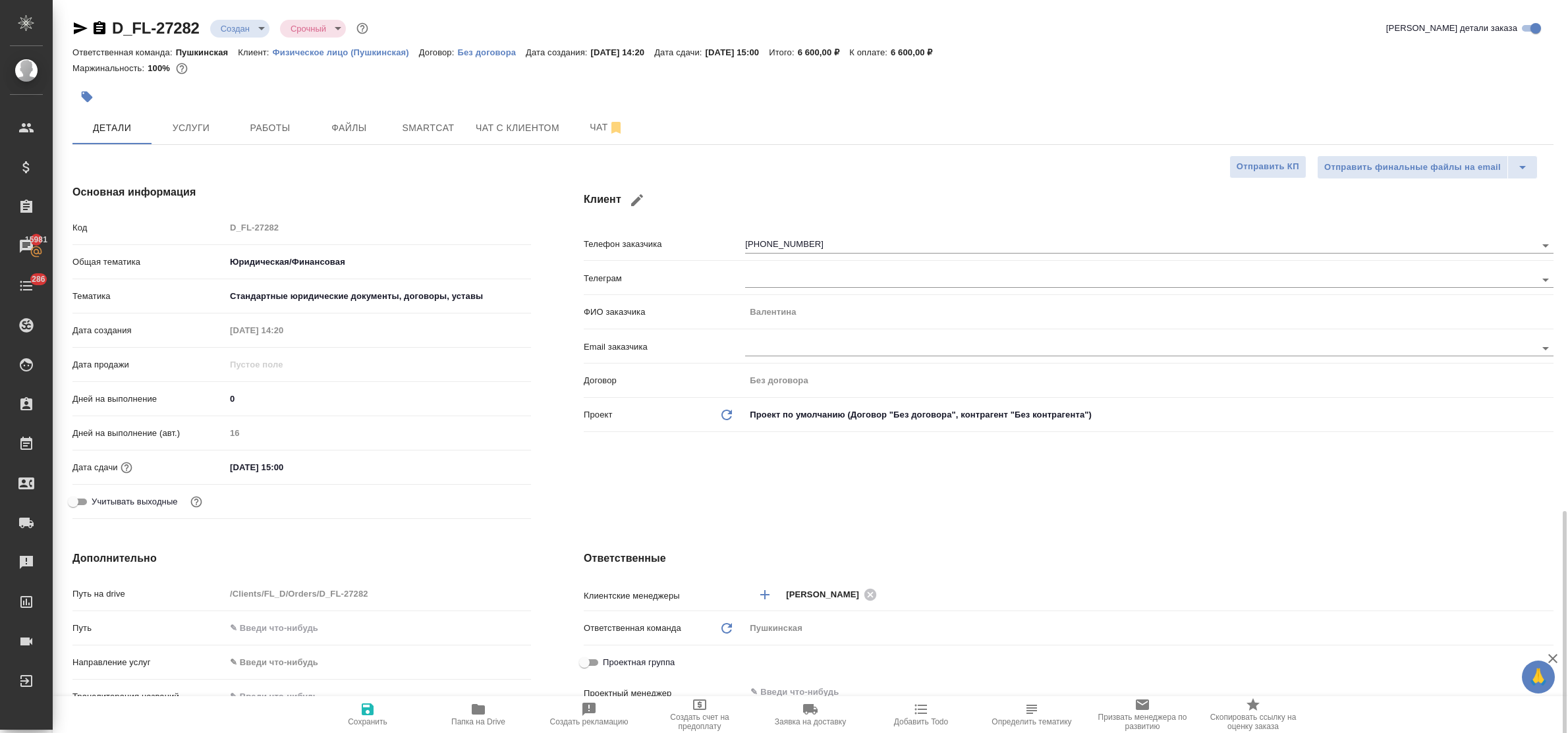
scroll to position [330, 0]
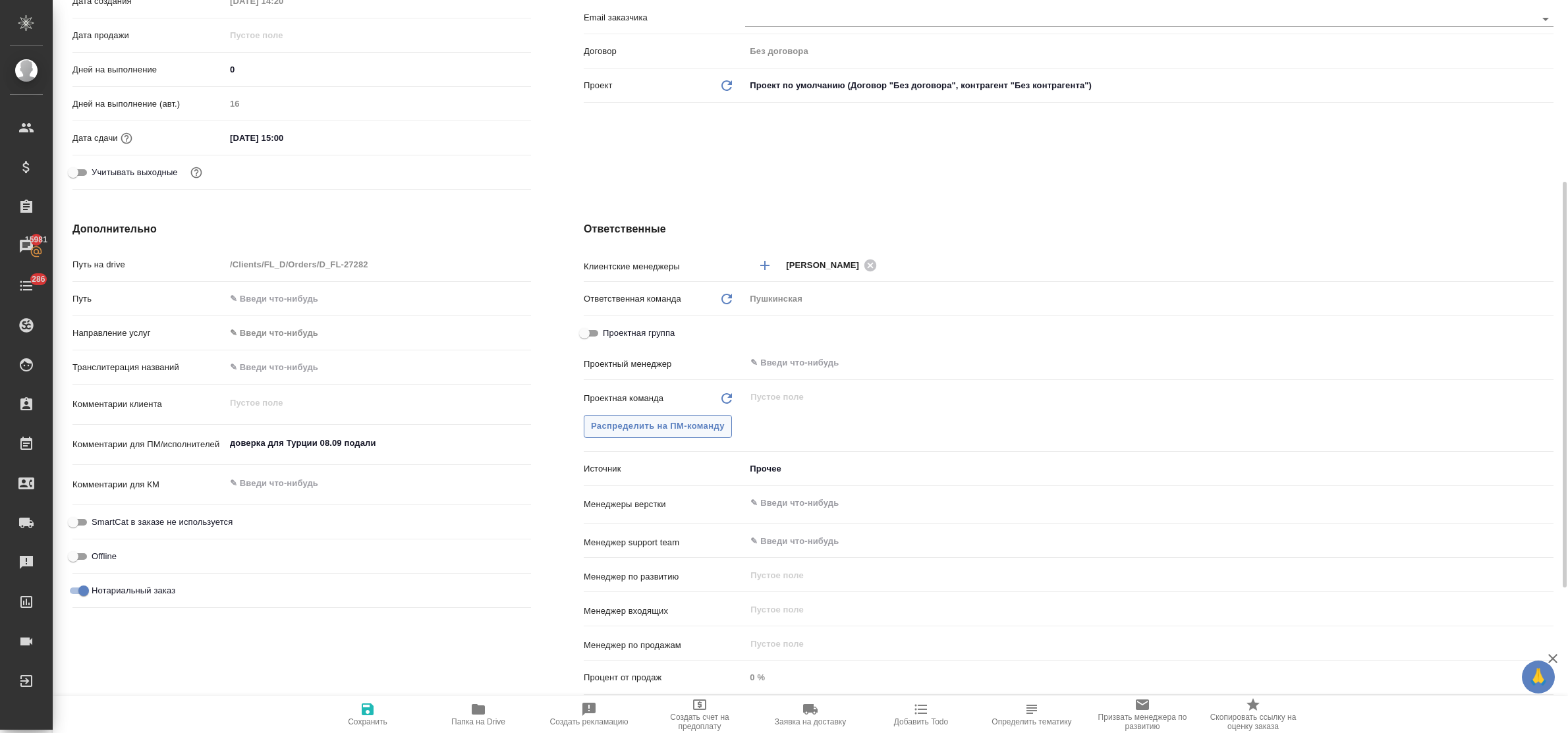
click at [648, 421] on span "Распределить на ПМ-команду" at bounding box center [658, 426] width 134 height 15
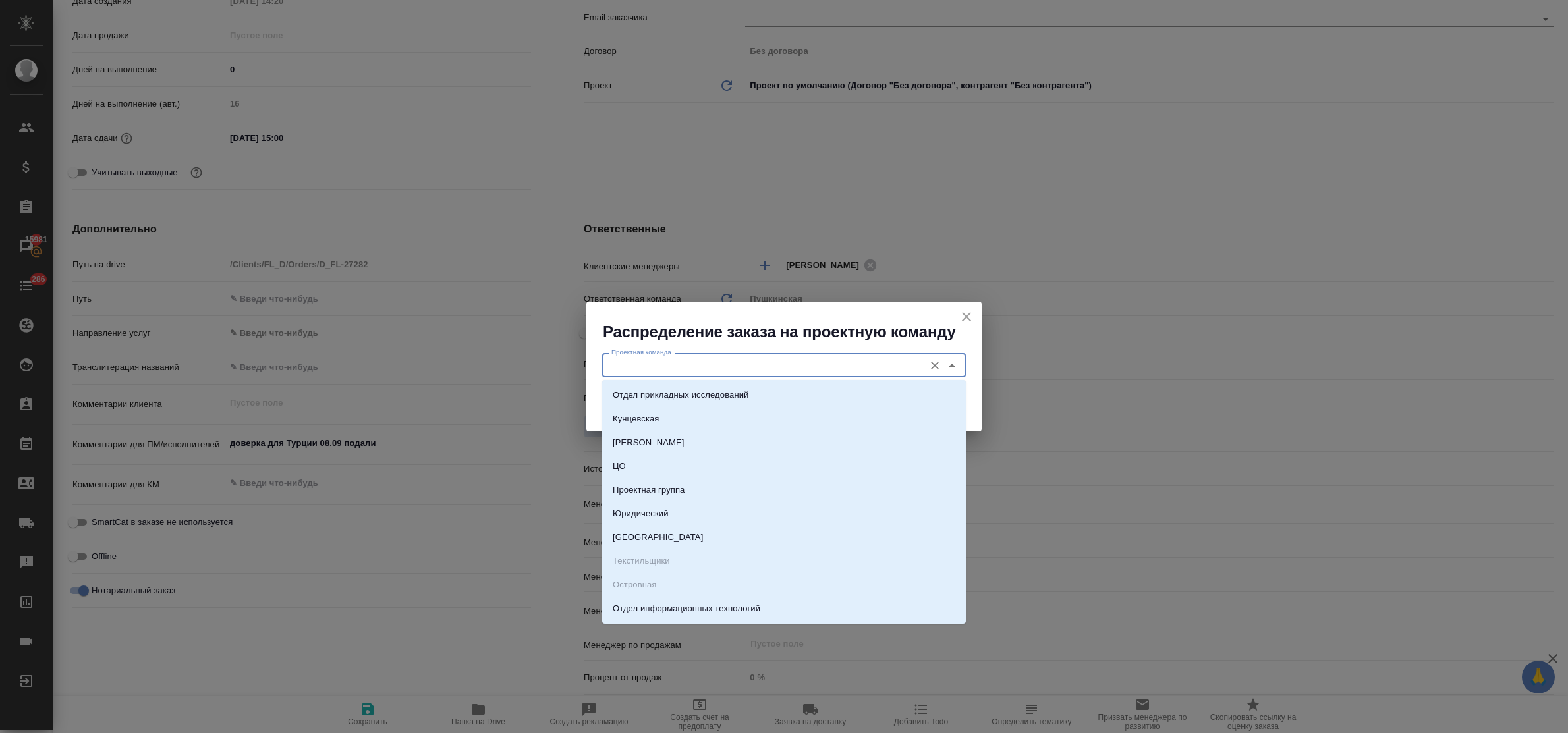
click at [659, 371] on input "Проектная команда" at bounding box center [762, 365] width 312 height 16
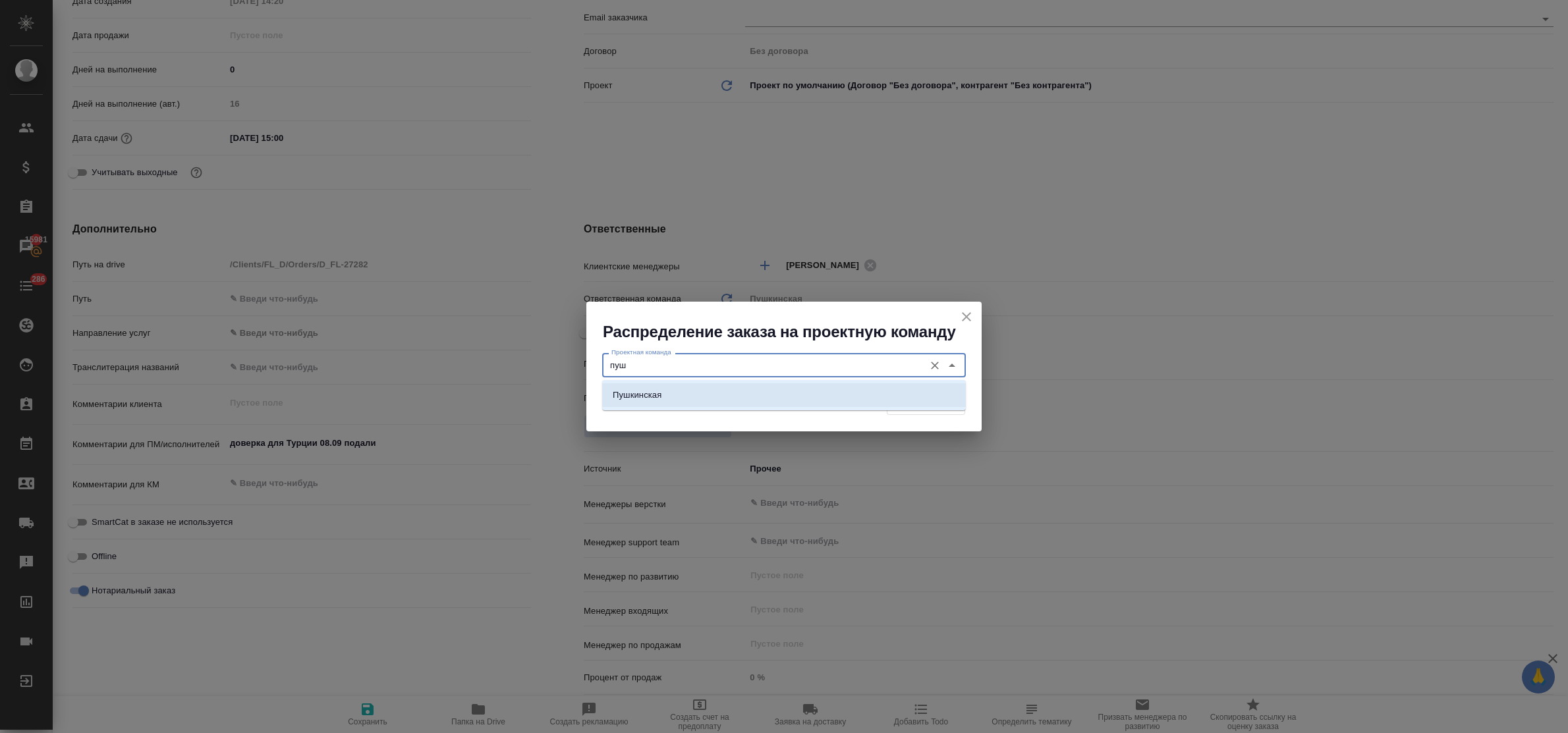
click at [666, 400] on li "Пушкинская" at bounding box center [784, 395] width 364 height 23
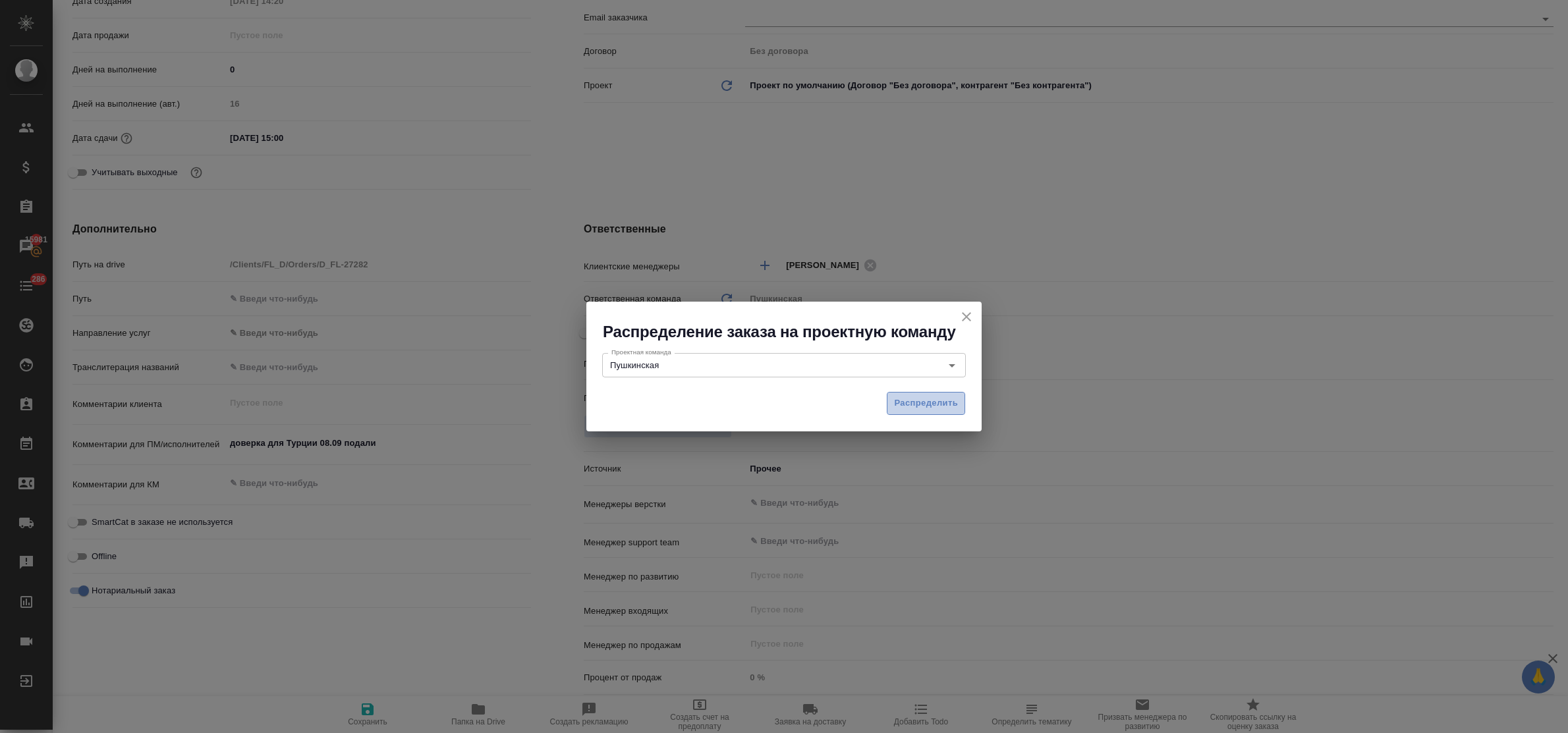
click at [917, 403] on span "Распределить" at bounding box center [926, 403] width 64 height 15
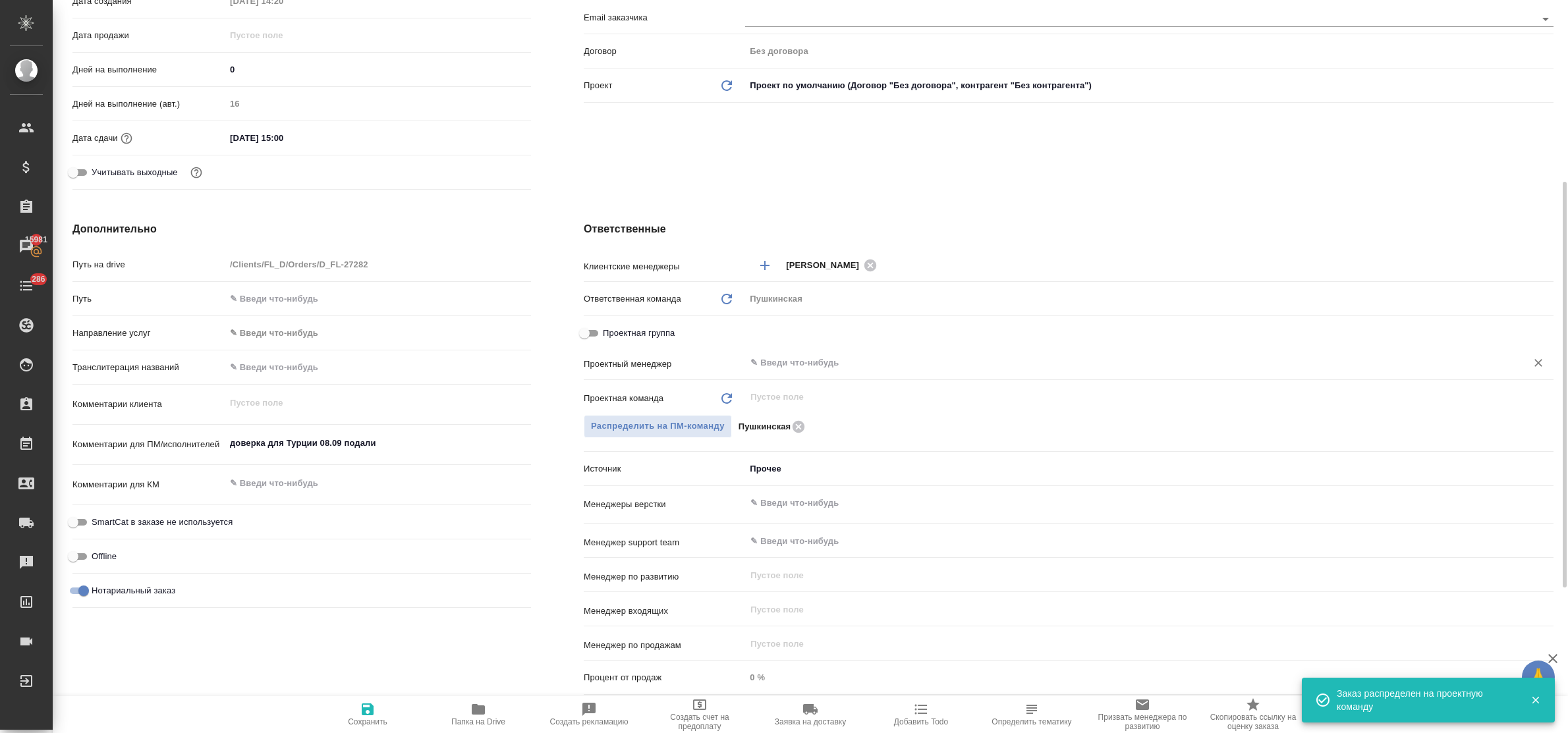
click at [781, 366] on input "text" at bounding box center [1127, 363] width 756 height 16
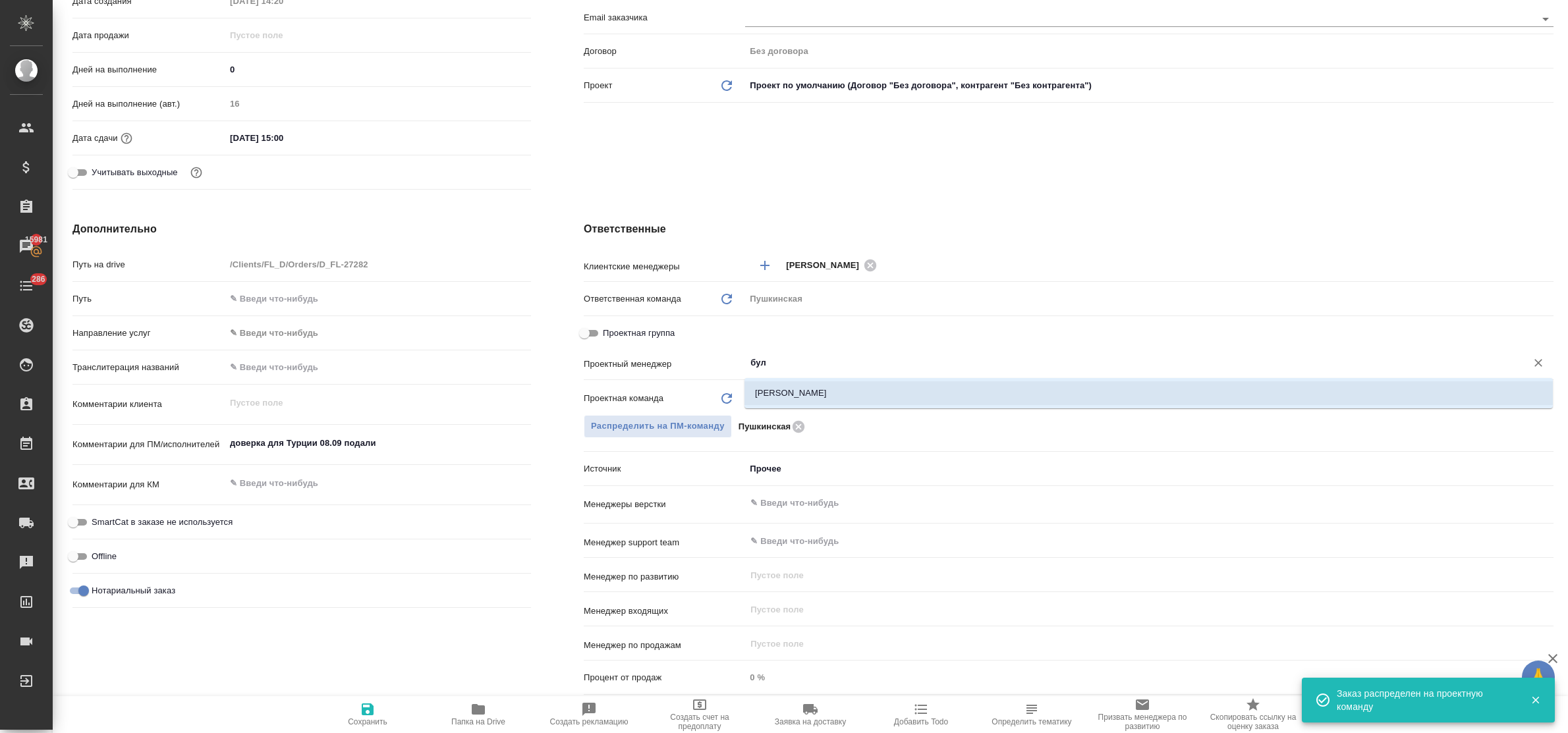
click at [792, 389] on li "[PERSON_NAME]" at bounding box center [1149, 393] width 808 height 23
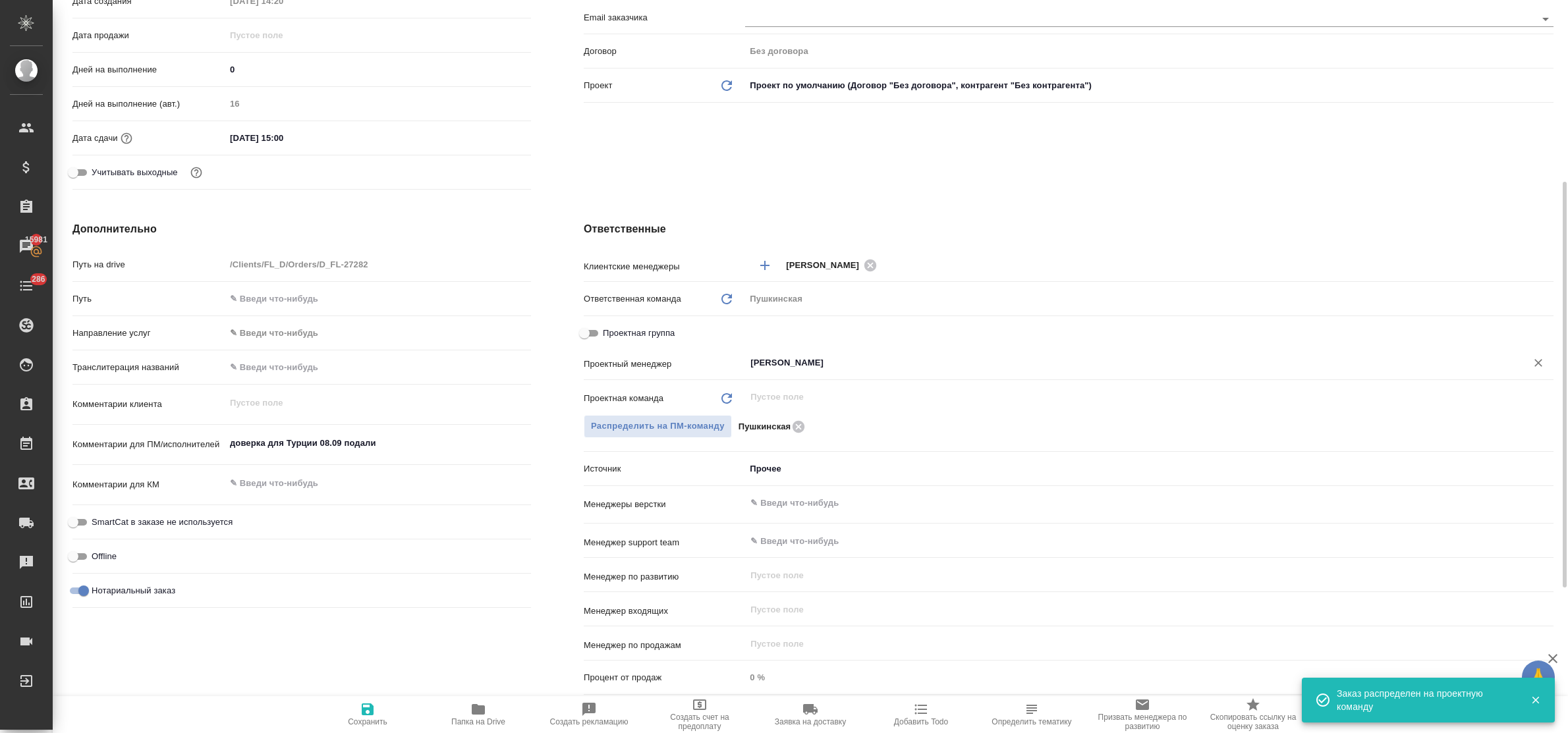
scroll to position [594, 0]
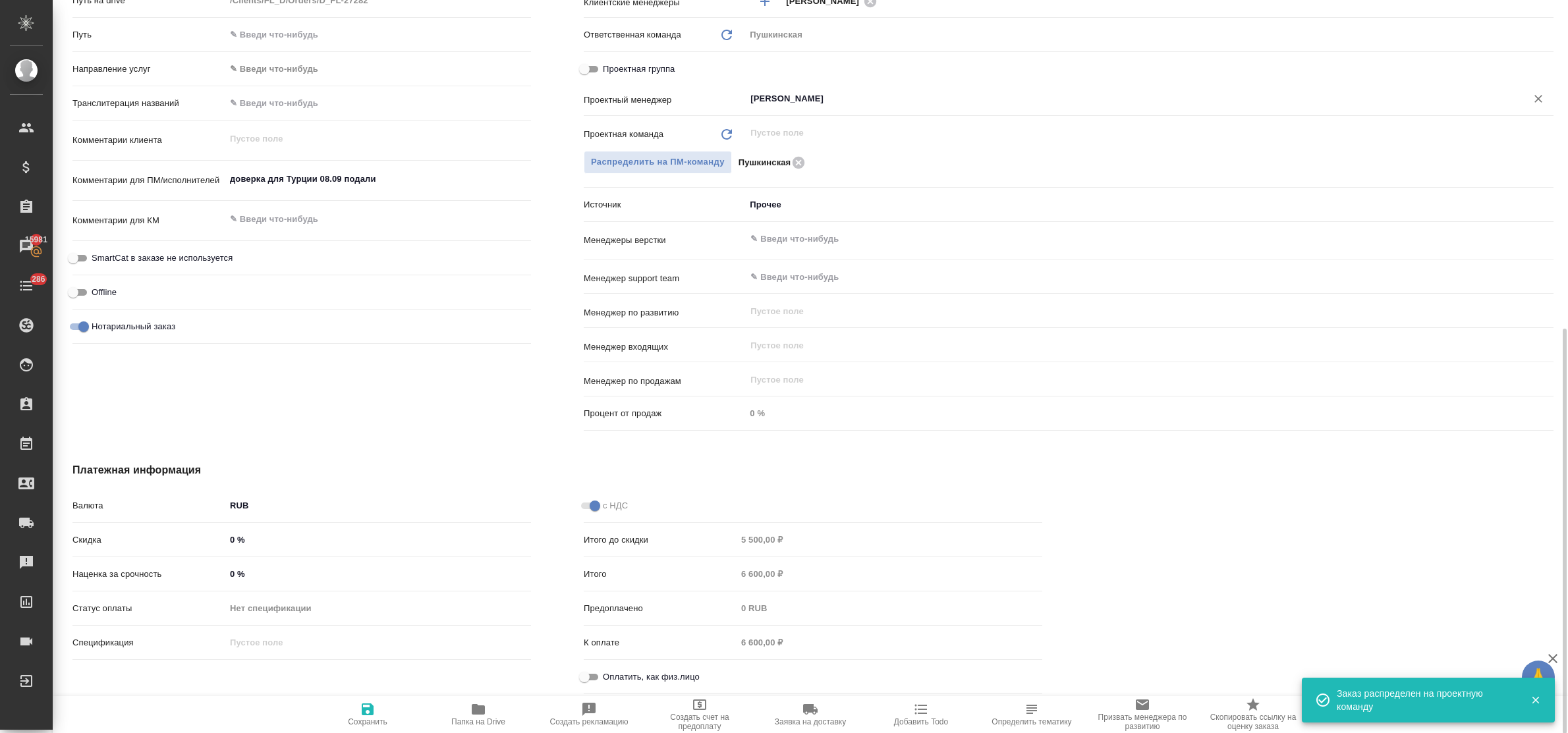
click at [594, 675] on input "Оплатить, как физ.лицо" at bounding box center [584, 676] width 48 height 16
click at [361, 703] on icon "button" at bounding box center [368, 709] width 16 height 16
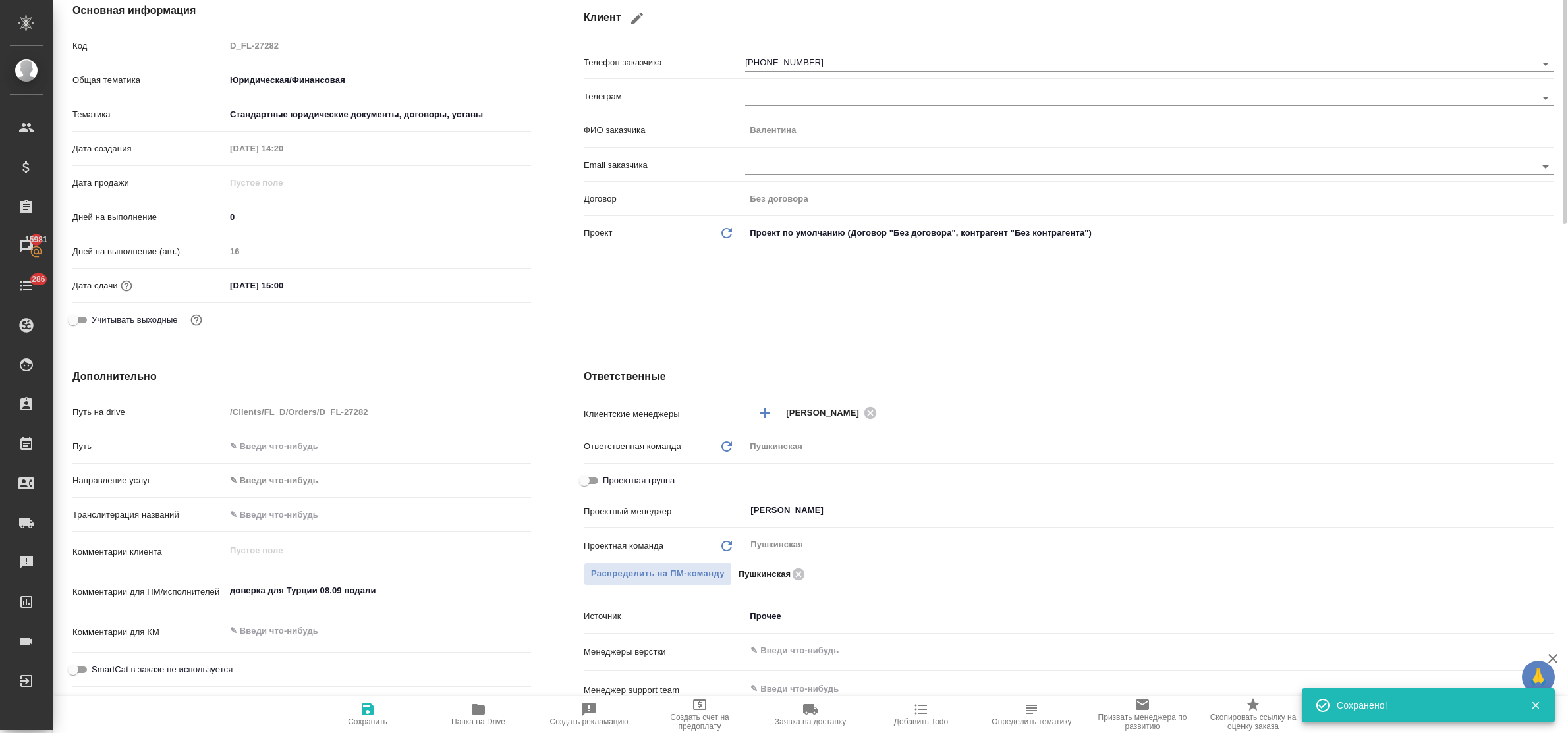
scroll to position [0, 0]
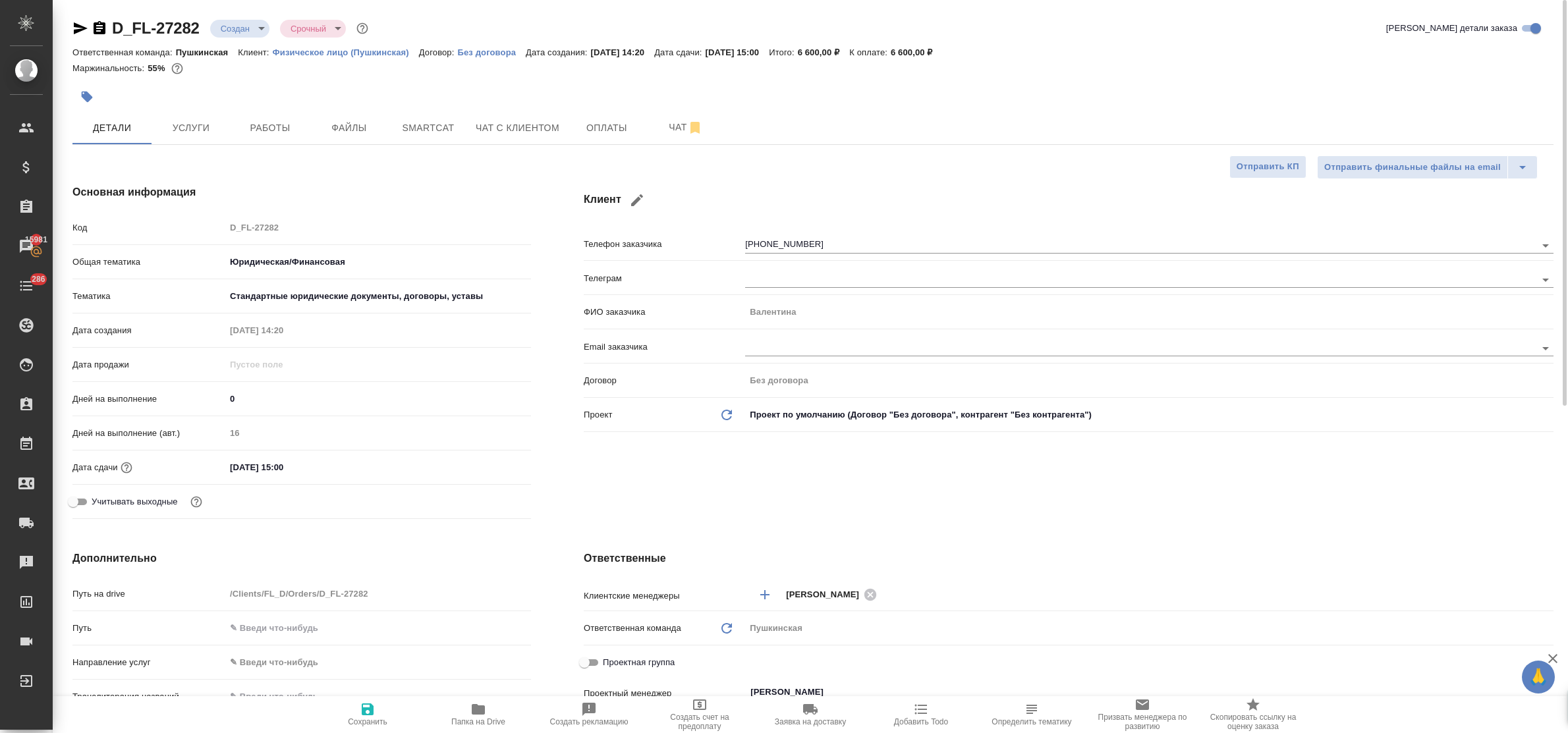
click at [241, 30] on body "🙏 .cls-1 fill:#fff; AWATERA Bulakhova Elena Клиенты Спецификации Заказы 15981 Ч…" at bounding box center [784, 366] width 1568 height 733
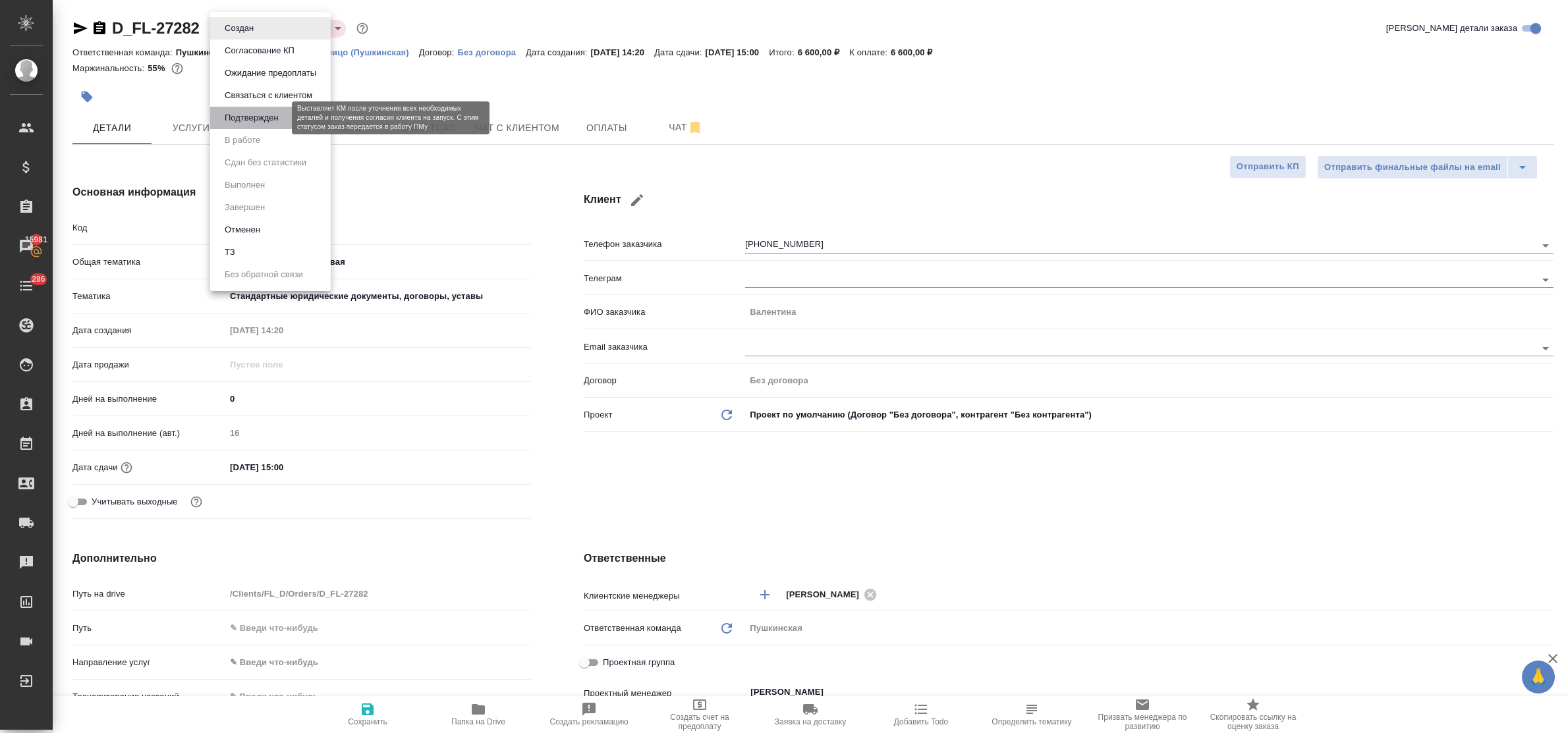
click at [245, 119] on button "Подтвержден" at bounding box center [252, 117] width 62 height 14
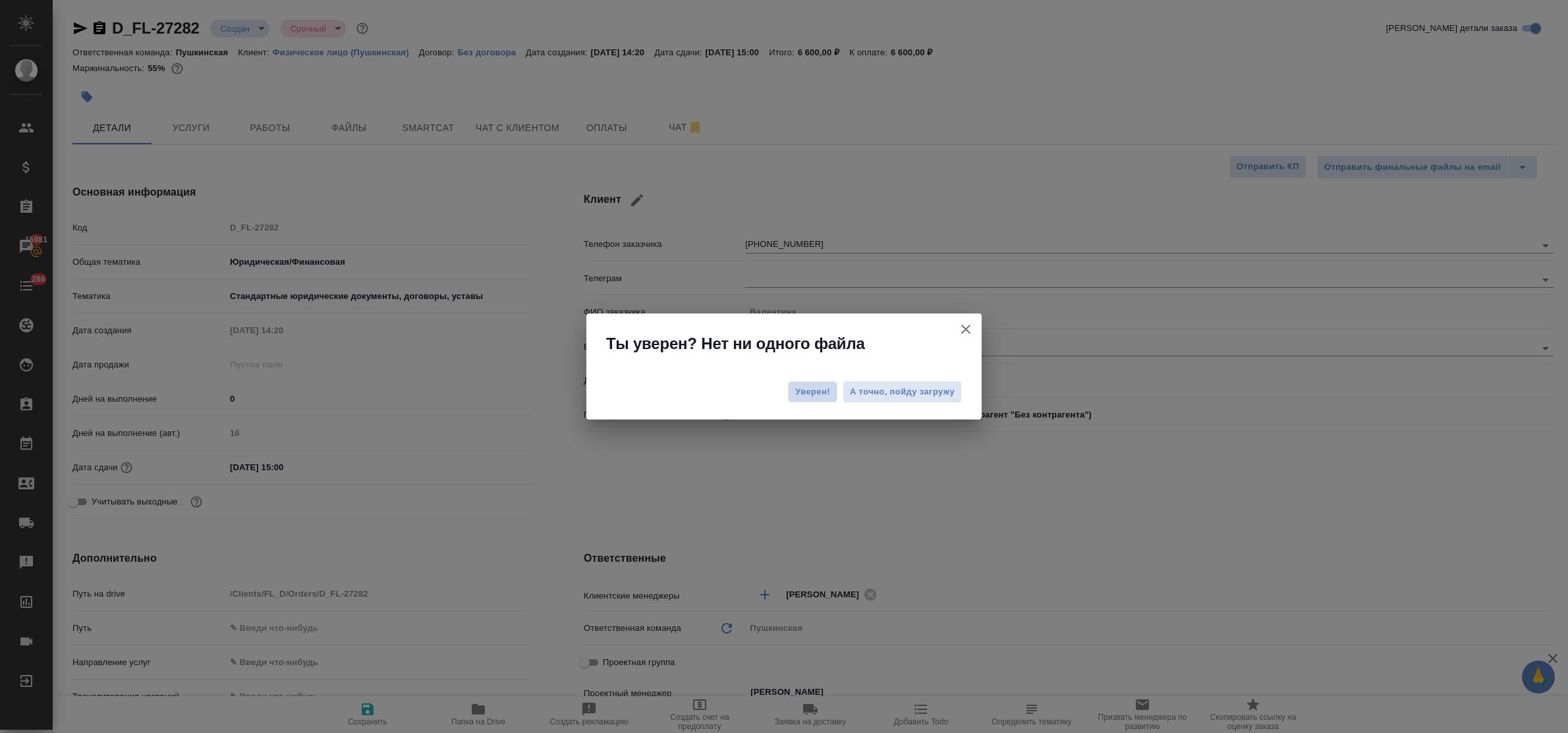
click at [811, 393] on span "Уверен!" at bounding box center [813, 392] width 35 height 13
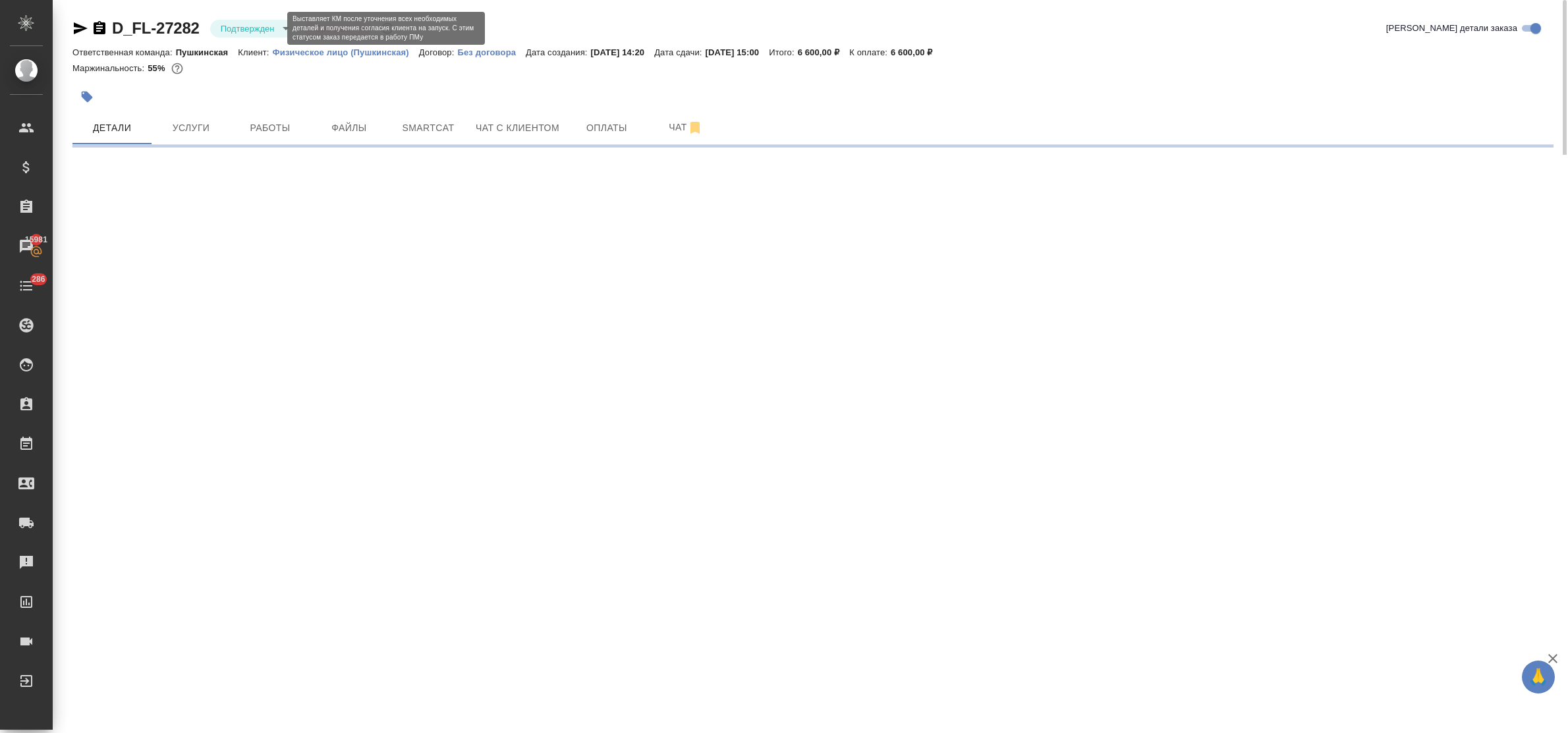
click at [261, 32] on body "🙏 .cls-1 fill:#fff; AWATERA Bulakhova Elena Клиенты Спецификации Заказы 15981 Ч…" at bounding box center [784, 366] width 1568 height 733
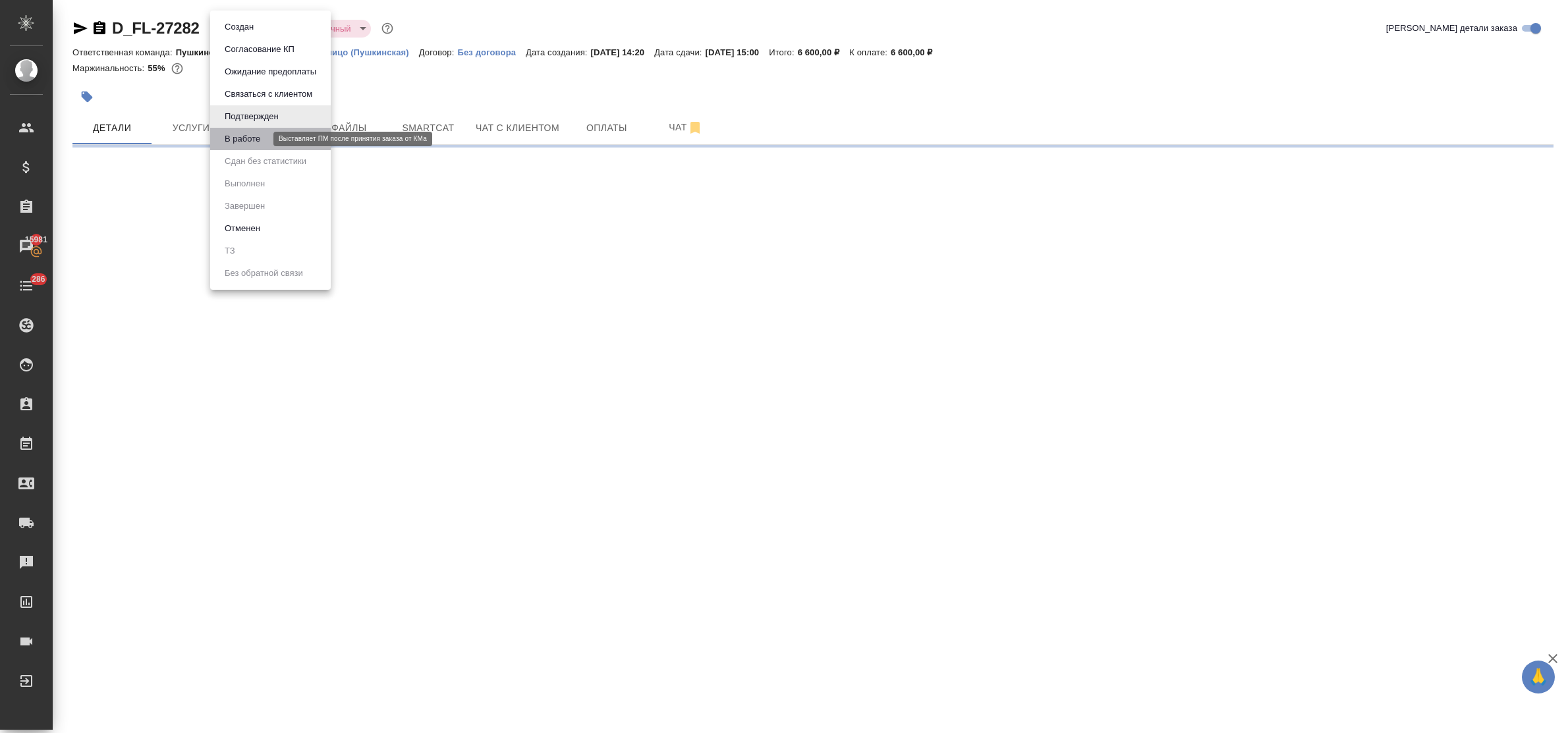
click at [257, 139] on button "В работе" at bounding box center [242, 139] width 43 height 14
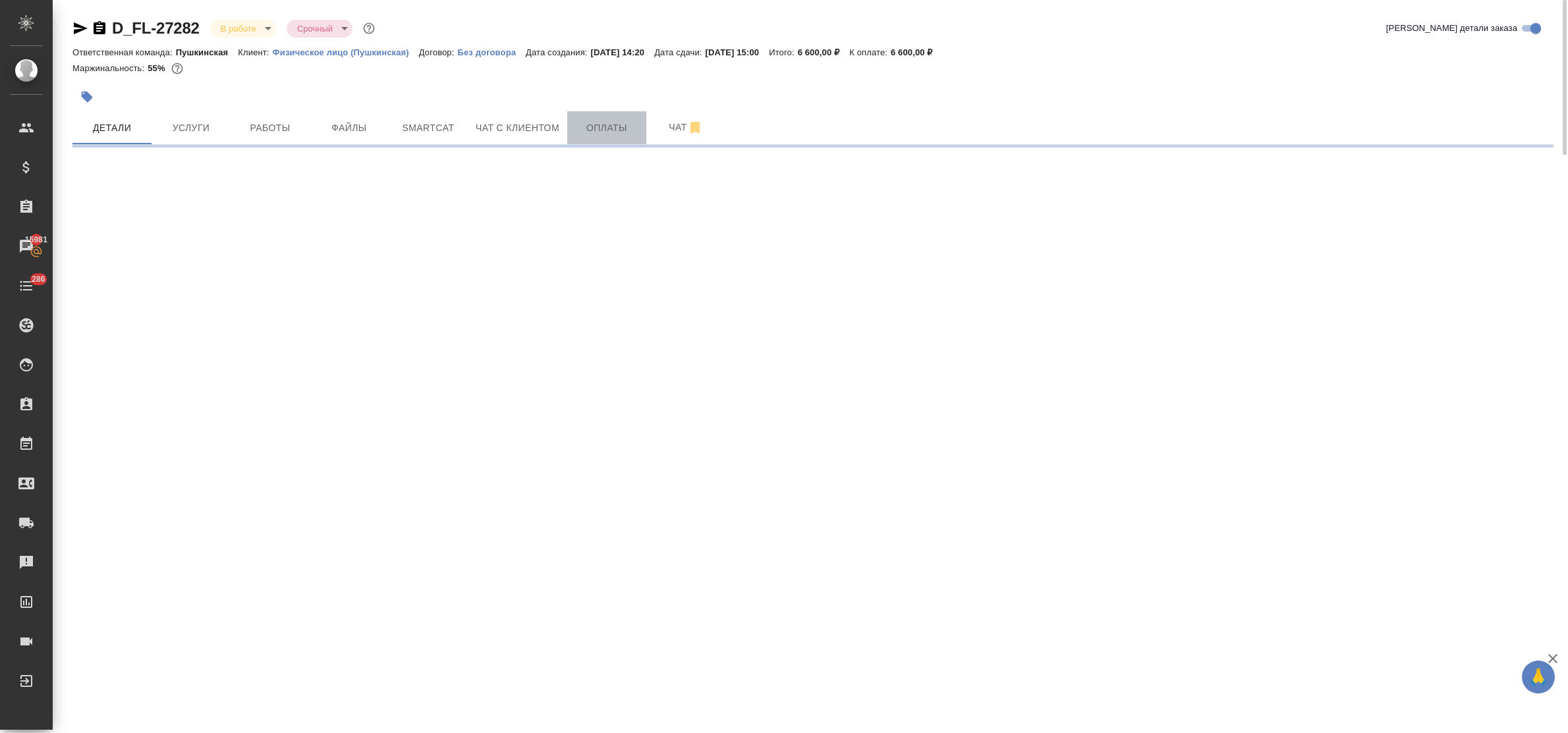
click at [598, 129] on span "Оплаты" at bounding box center [607, 128] width 63 height 17
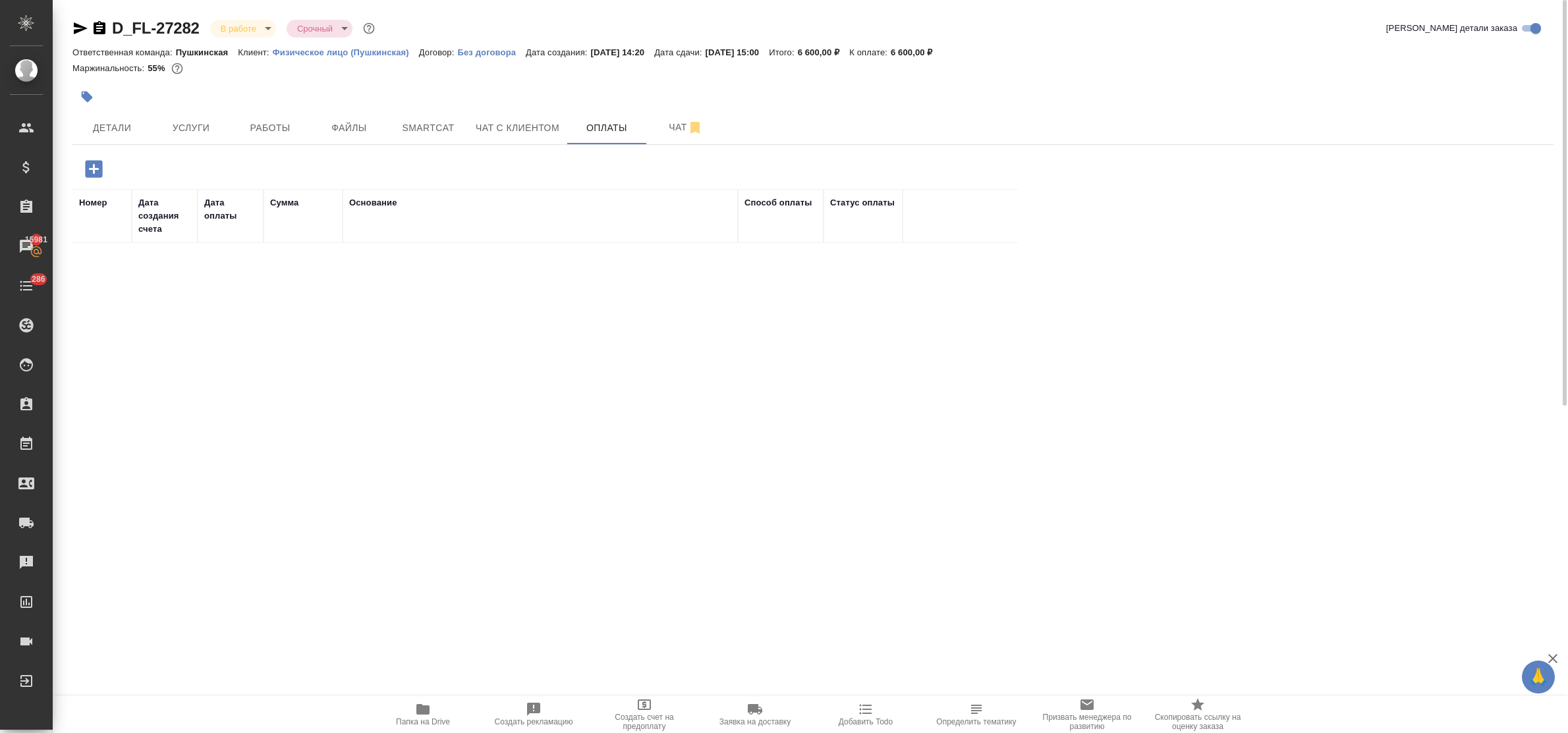
click at [99, 170] on icon "button" at bounding box center [93, 168] width 17 height 17
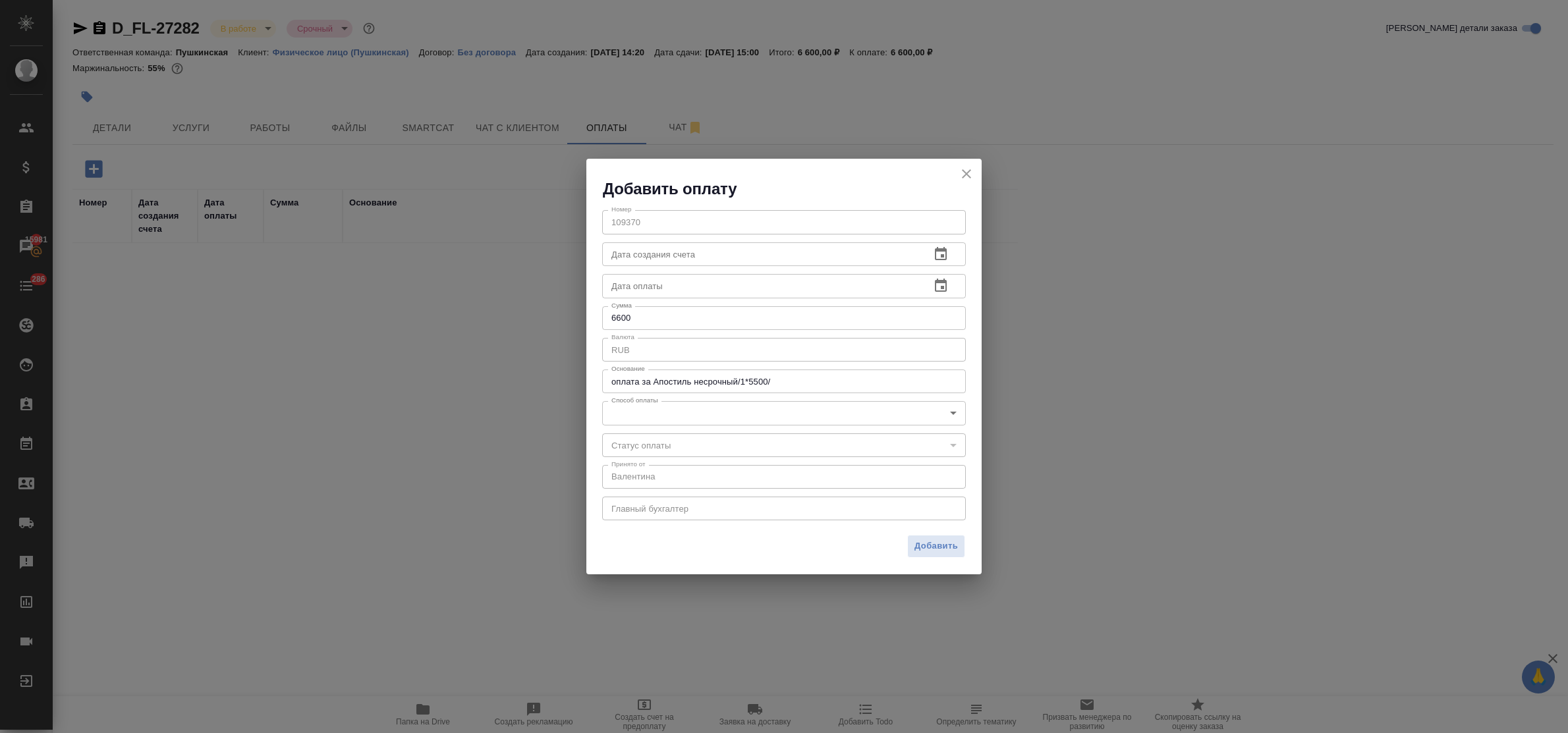
click at [689, 412] on body "🙏 .cls-1 fill:#fff; AWATERA Bulakhova Elena Клиенты Спецификации Заказы 15981 Ч…" at bounding box center [784, 366] width 1568 height 733
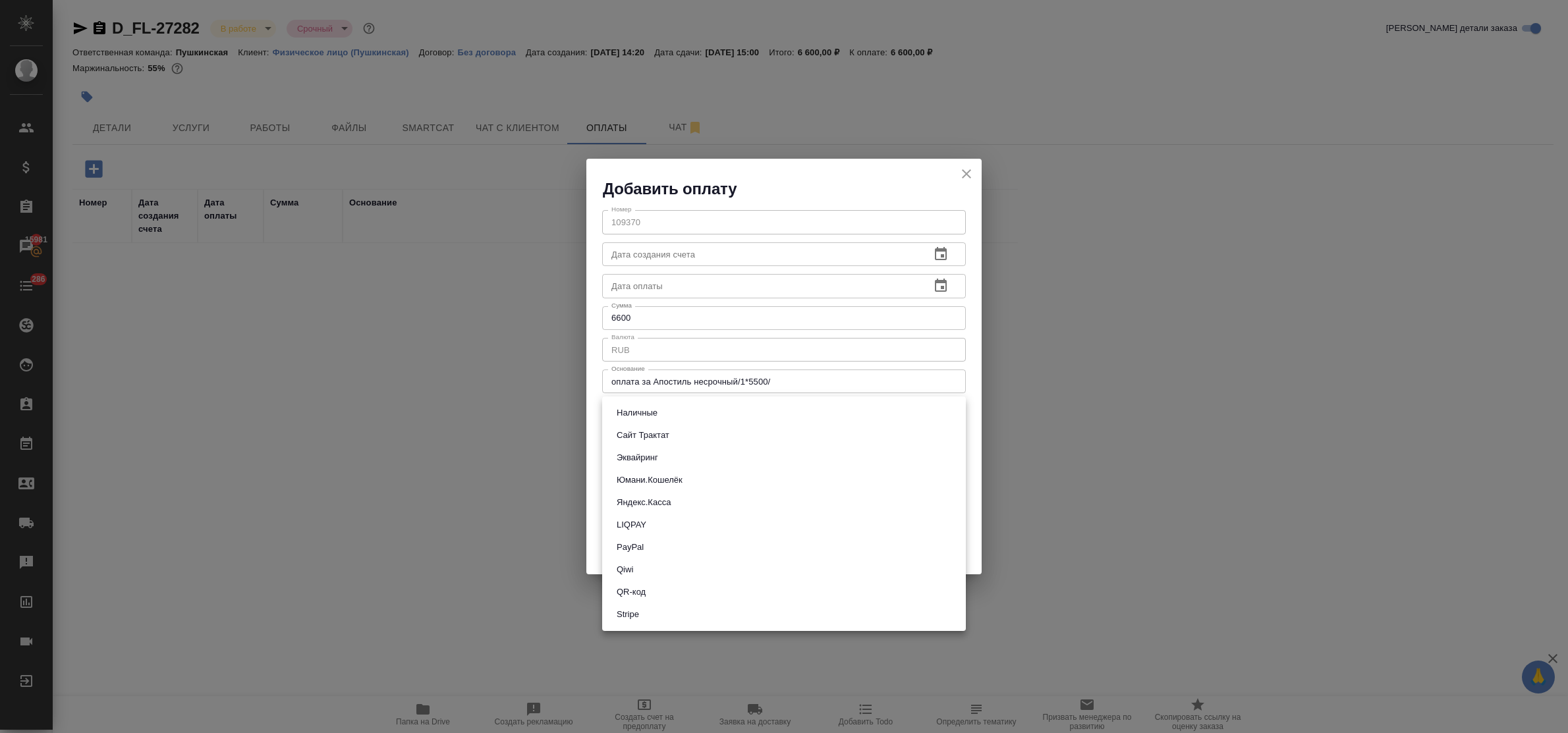
click at [683, 456] on li "Эквайринг" at bounding box center [784, 458] width 364 height 22
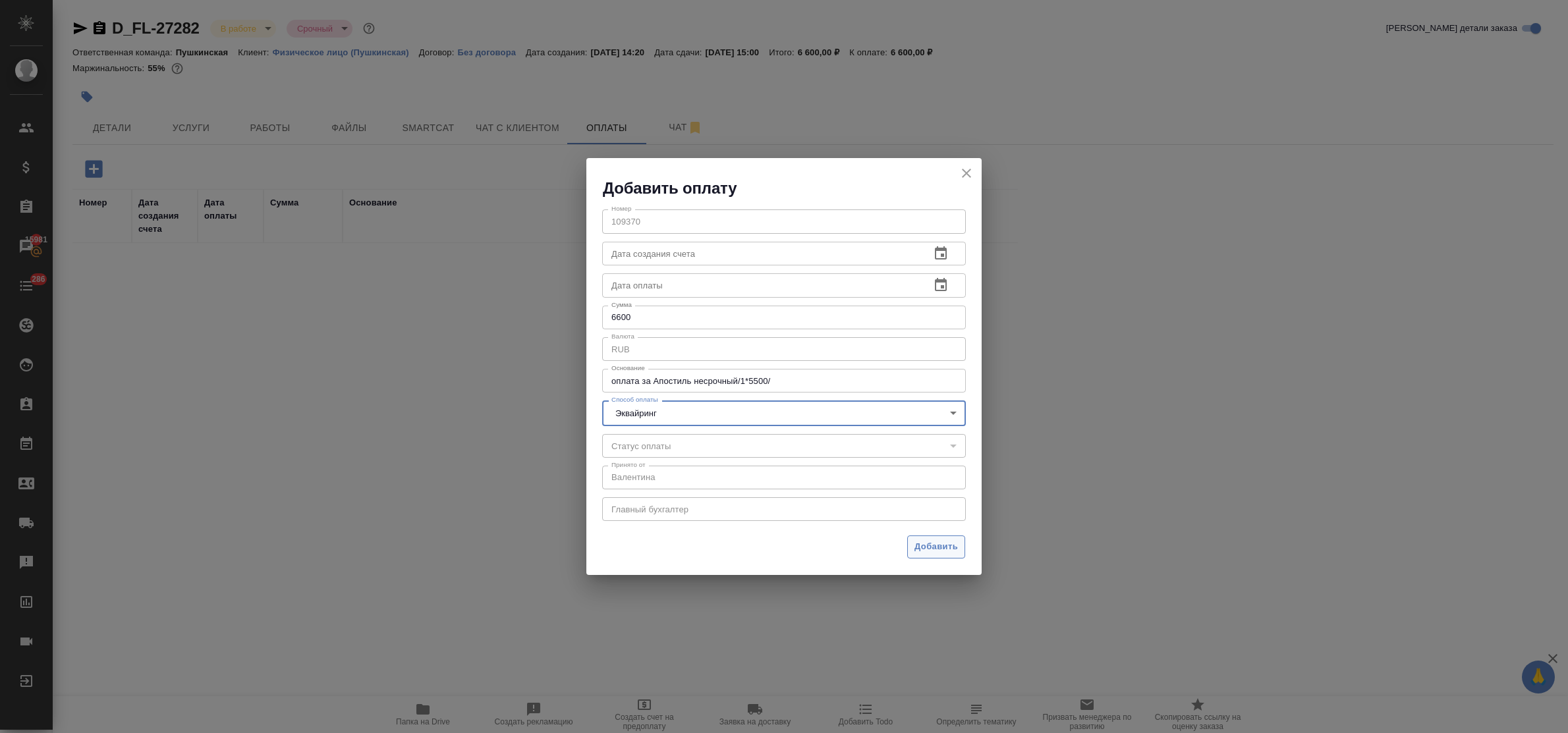
click at [940, 541] on span "Добавить" at bounding box center [936, 547] width 43 height 15
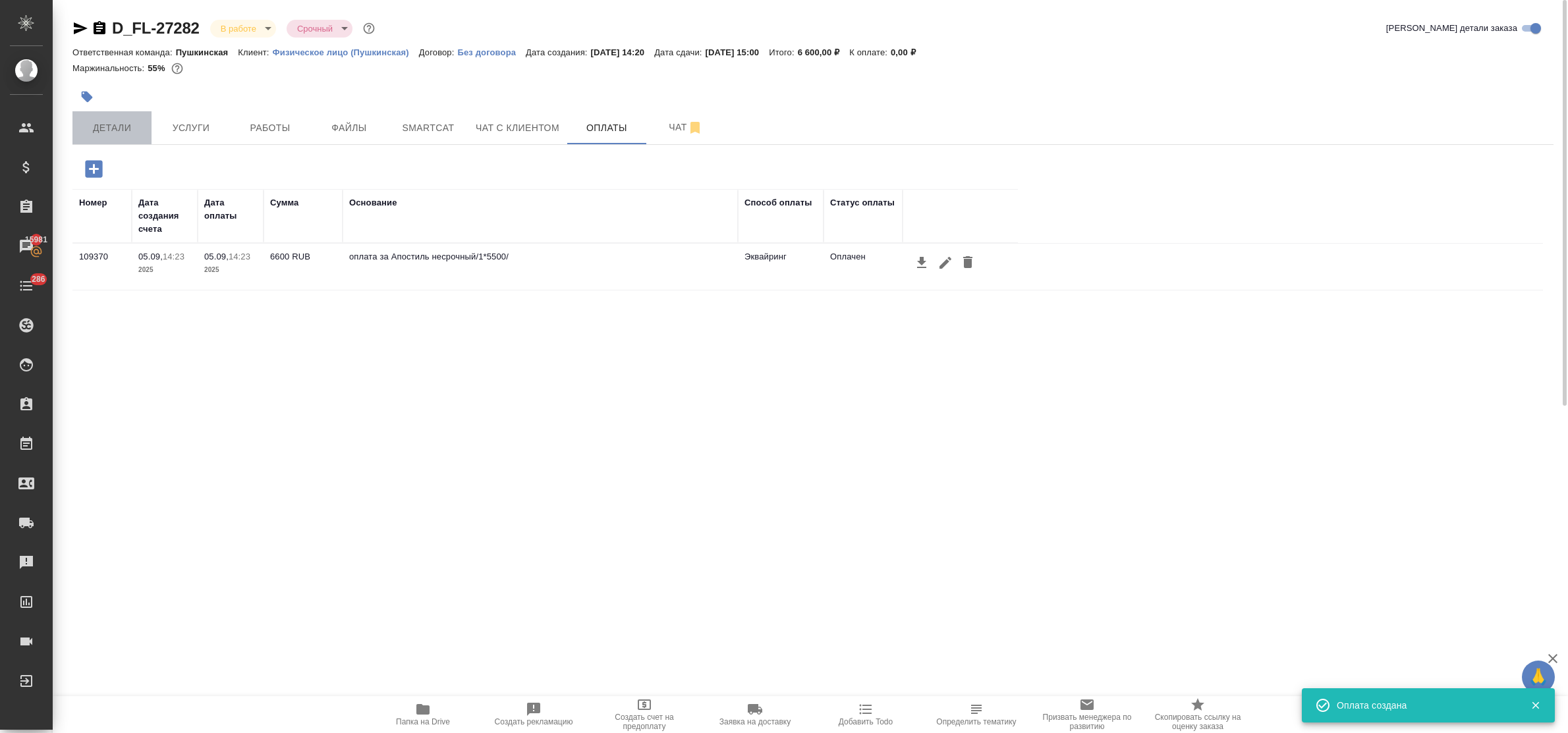
click at [108, 119] on button "Детали" at bounding box center [112, 128] width 79 height 33
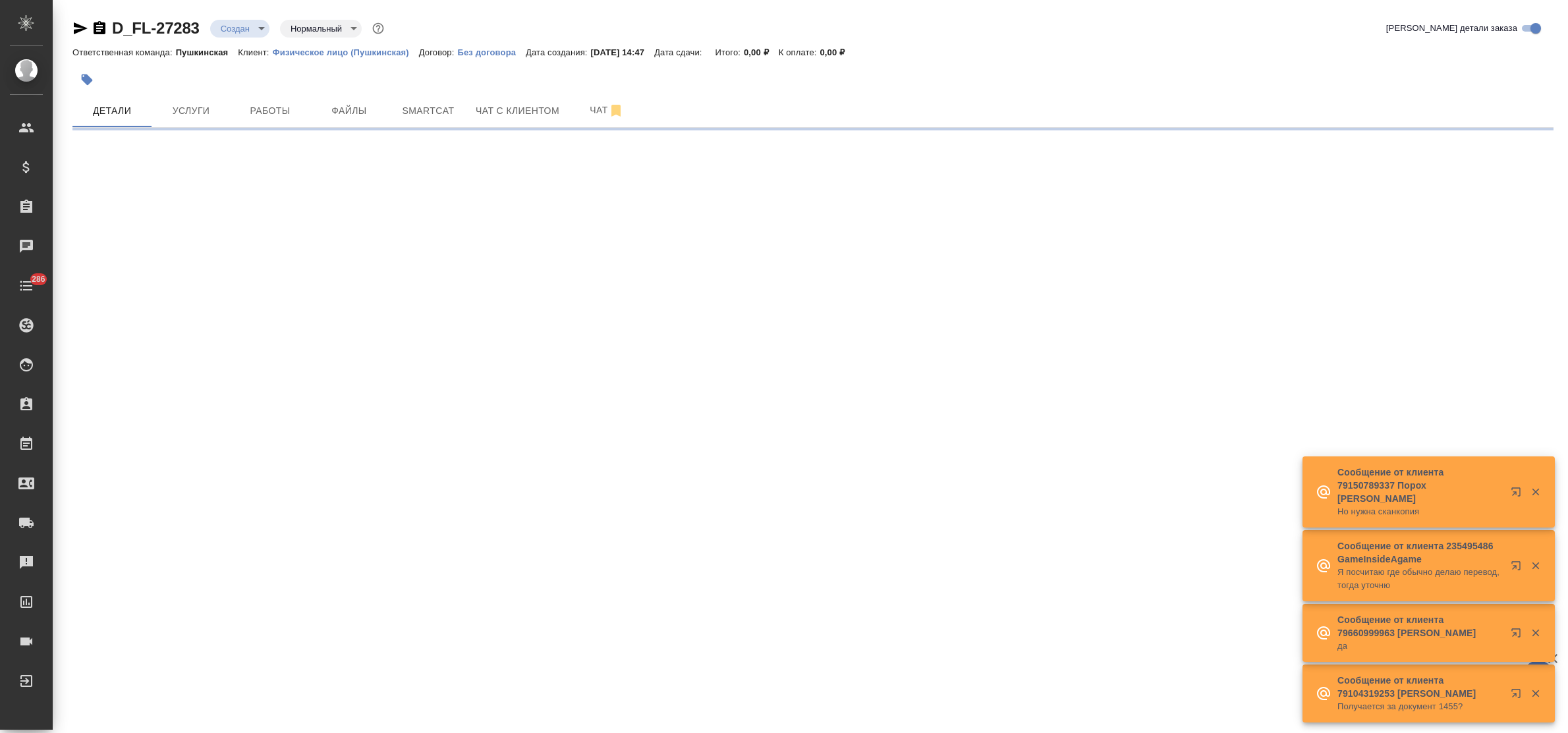
select select "RU"
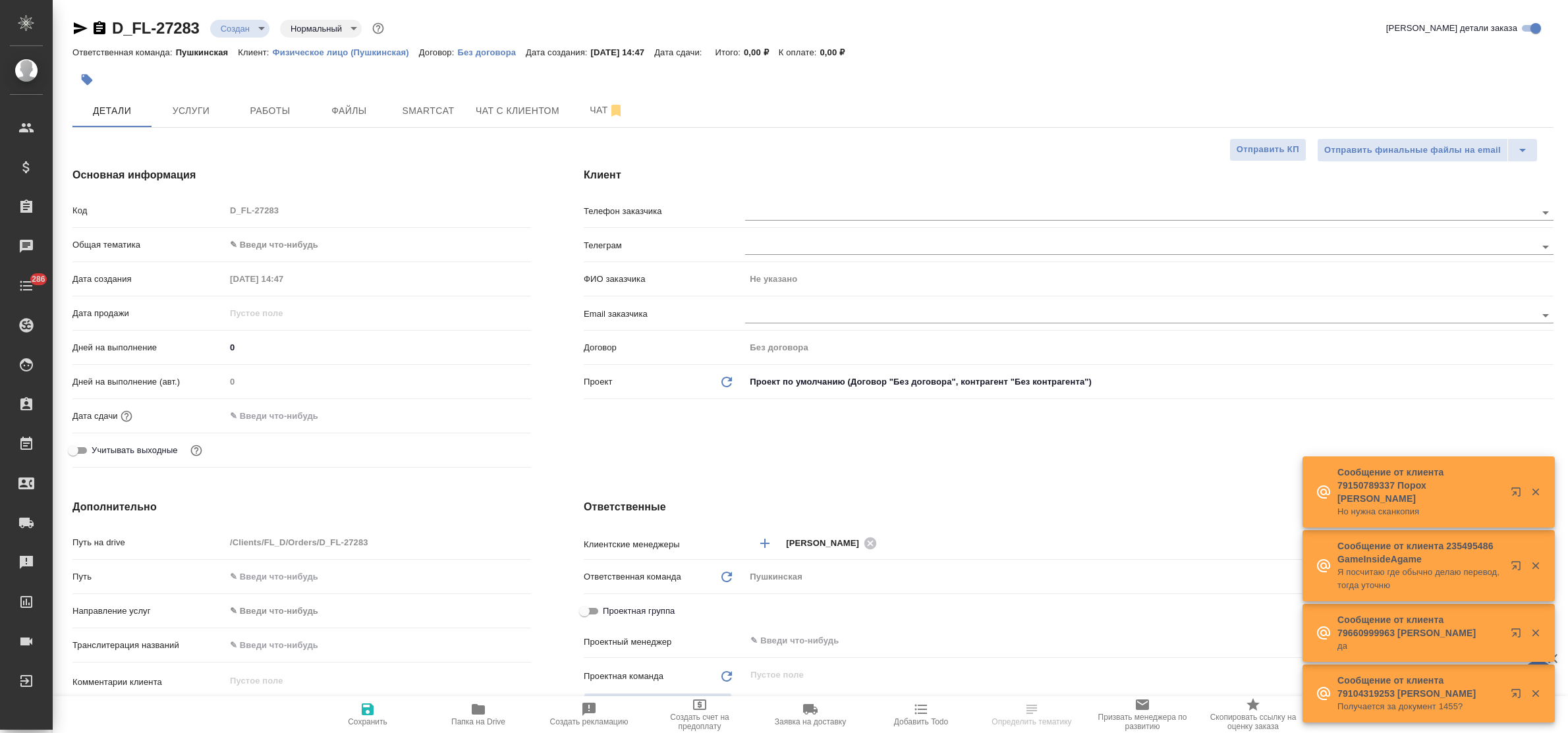
type textarea "x"
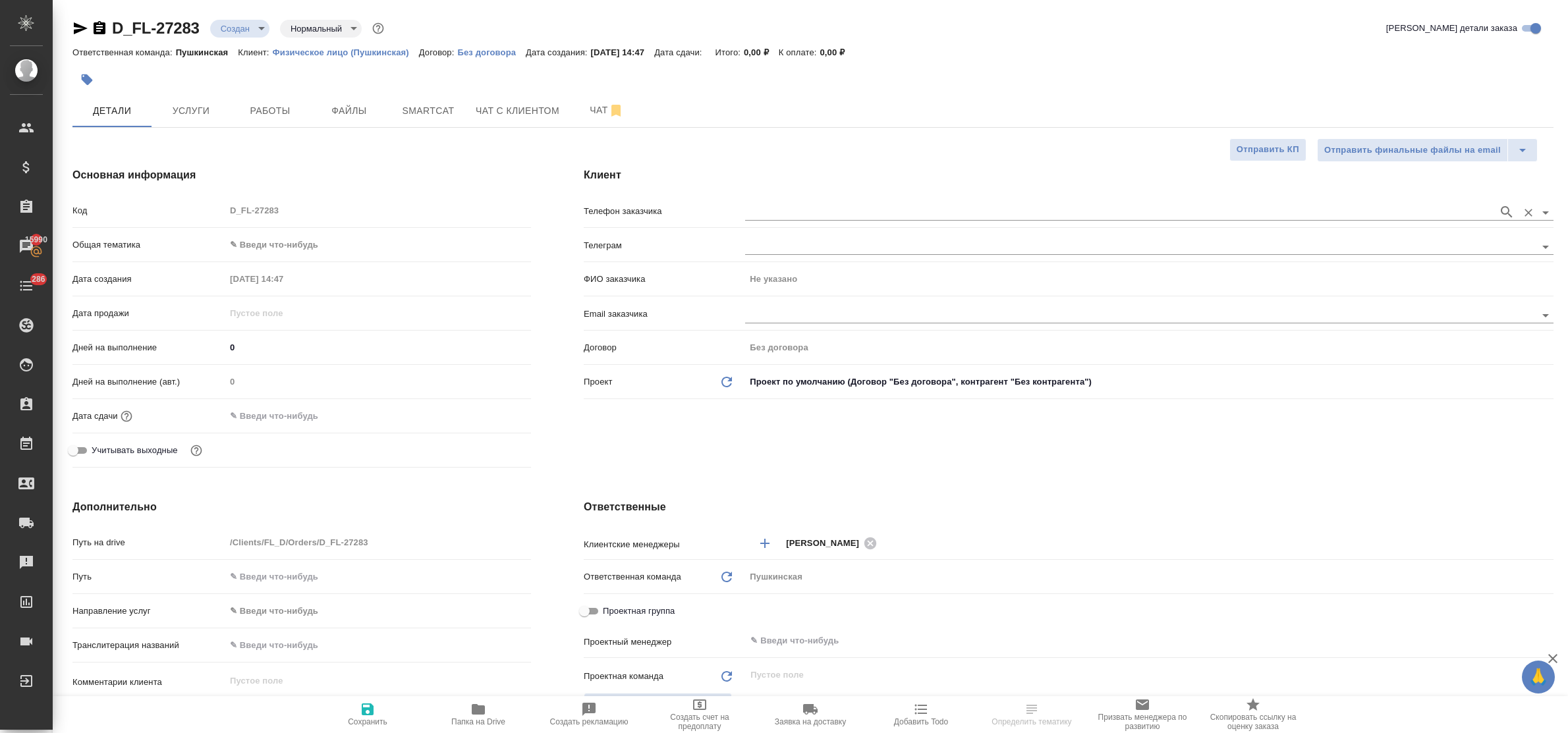
click at [759, 221] on div at bounding box center [1149, 212] width 808 height 17
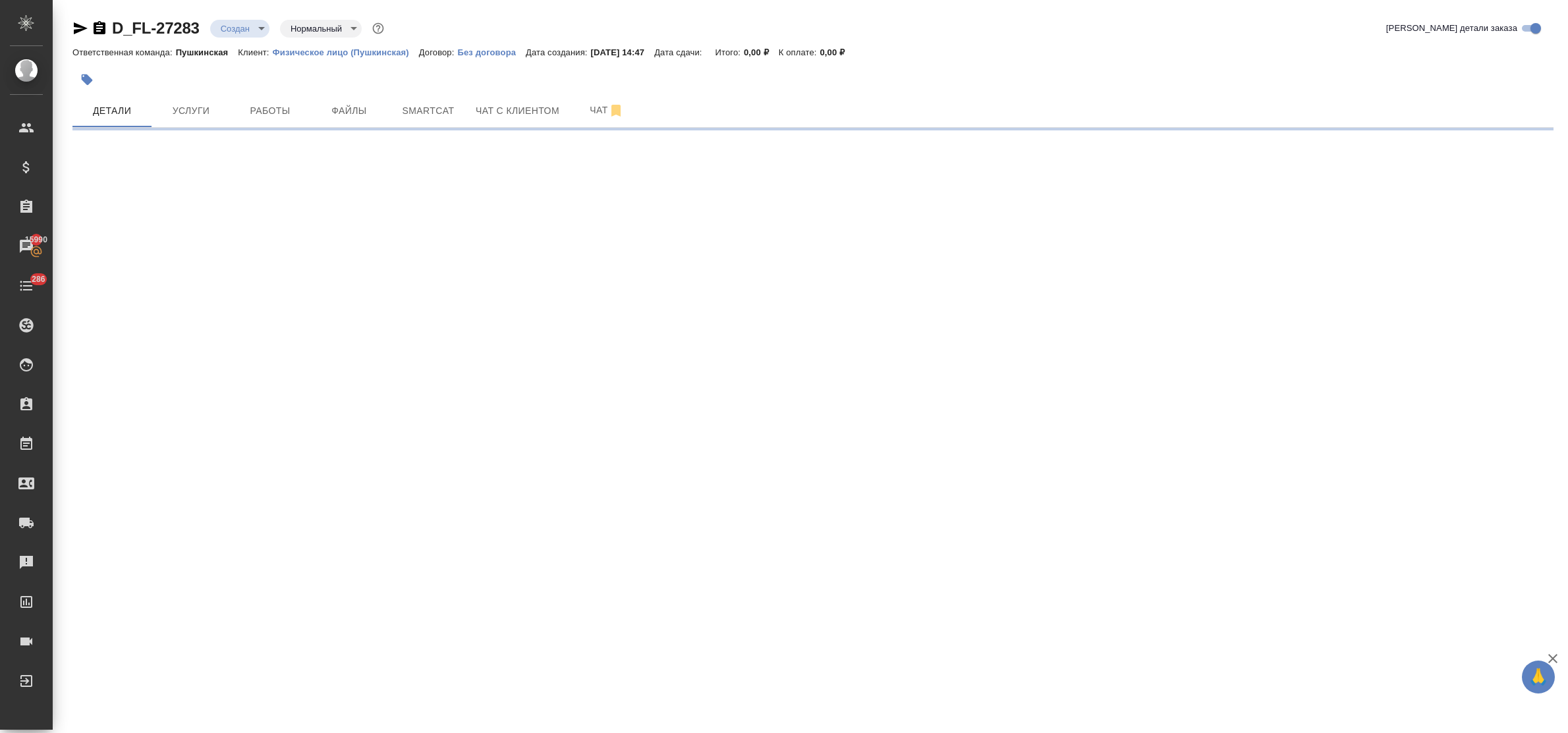
select select "RU"
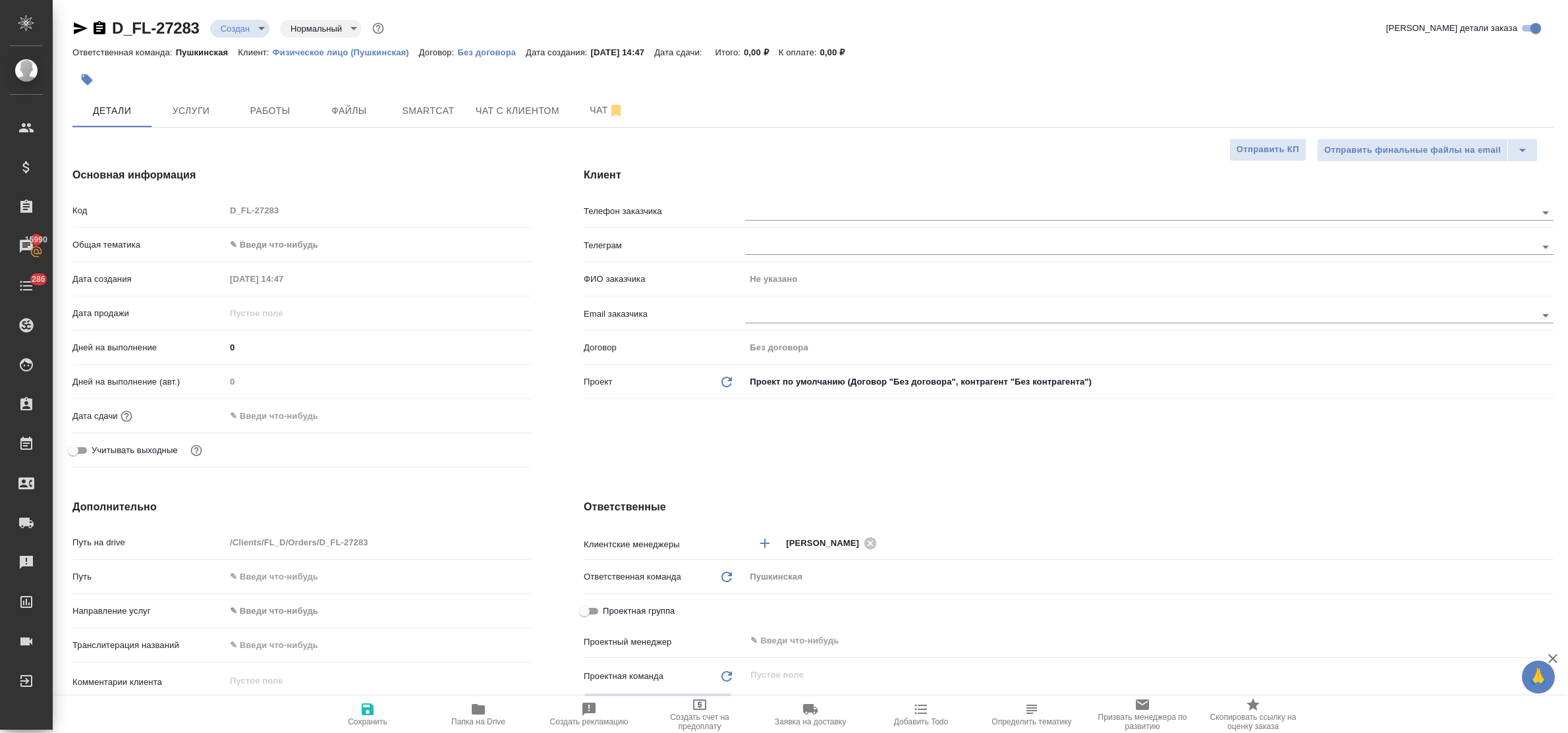
type textarea "x"
click at [797, 214] on input "text" at bounding box center [1118, 212] width 746 height 16
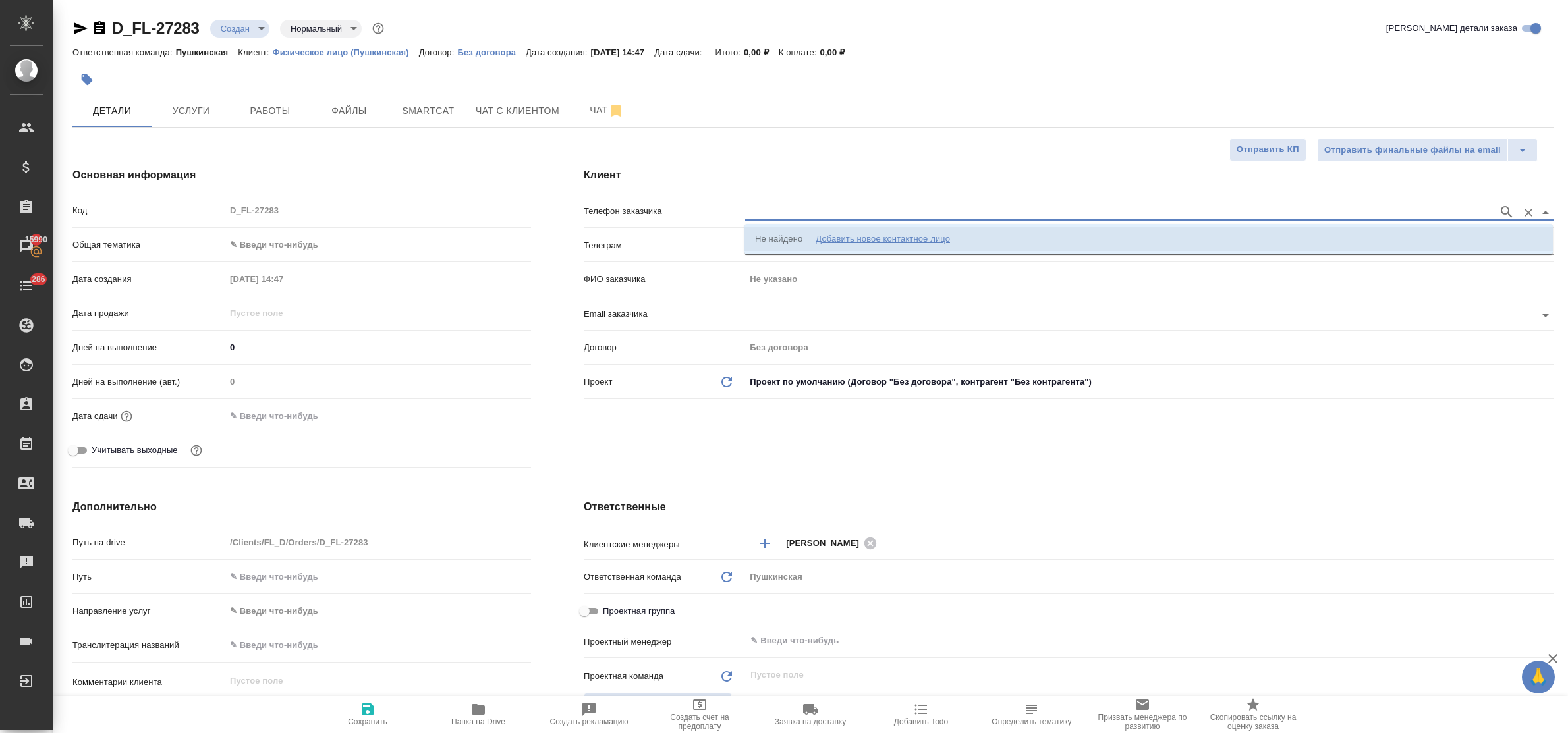
click at [882, 234] on div "Добавить новое контактное лицо" at bounding box center [882, 239] width 135 height 13
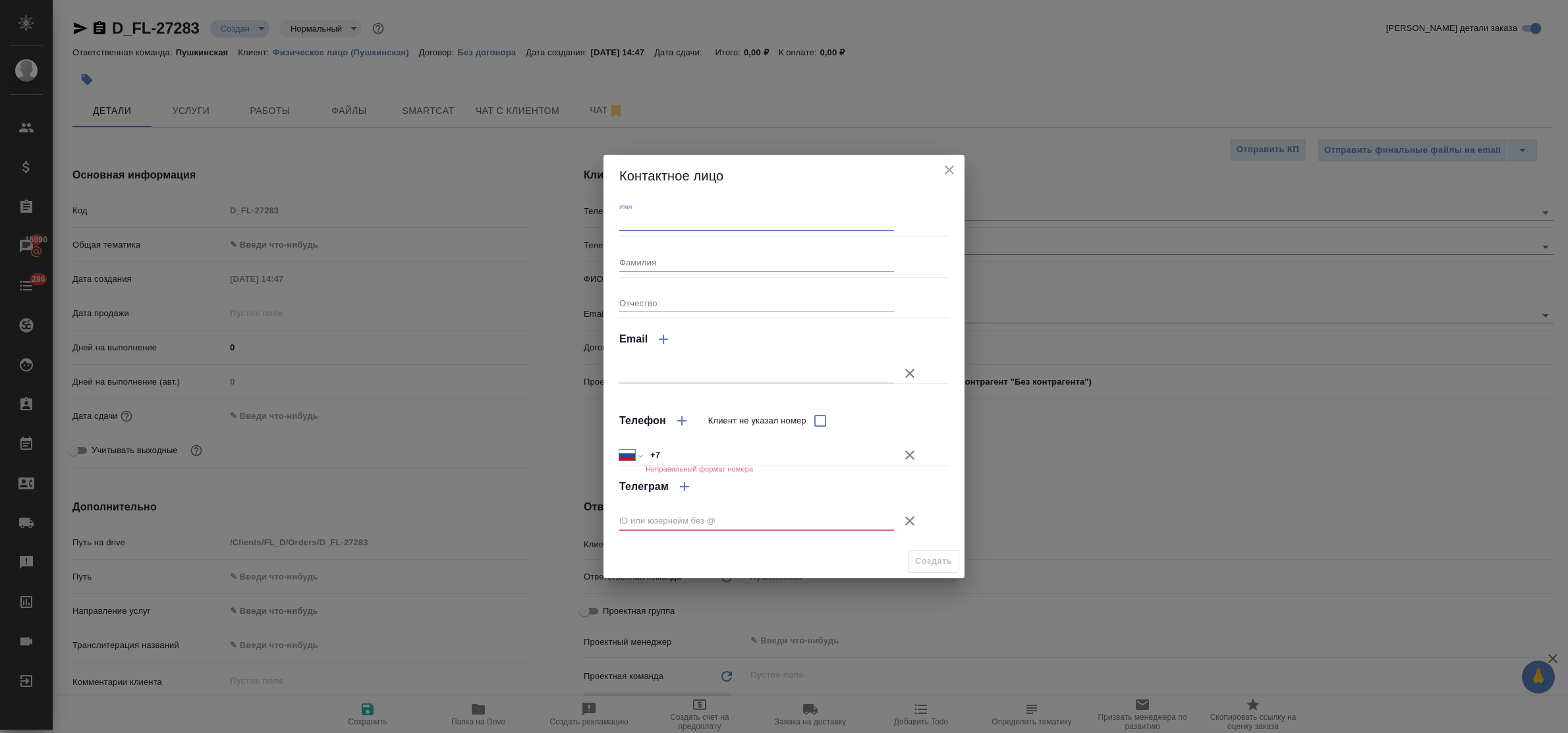
click at [723, 221] on input "Имя" at bounding box center [757, 222] width 275 height 19
click at [630, 223] on input "[PERSON_NAME]" at bounding box center [757, 222] width 275 height 19
type input "Любовь"
click at [696, 456] on input "+7" at bounding box center [770, 456] width 248 height 19
type input "+7 926 878 93 90"
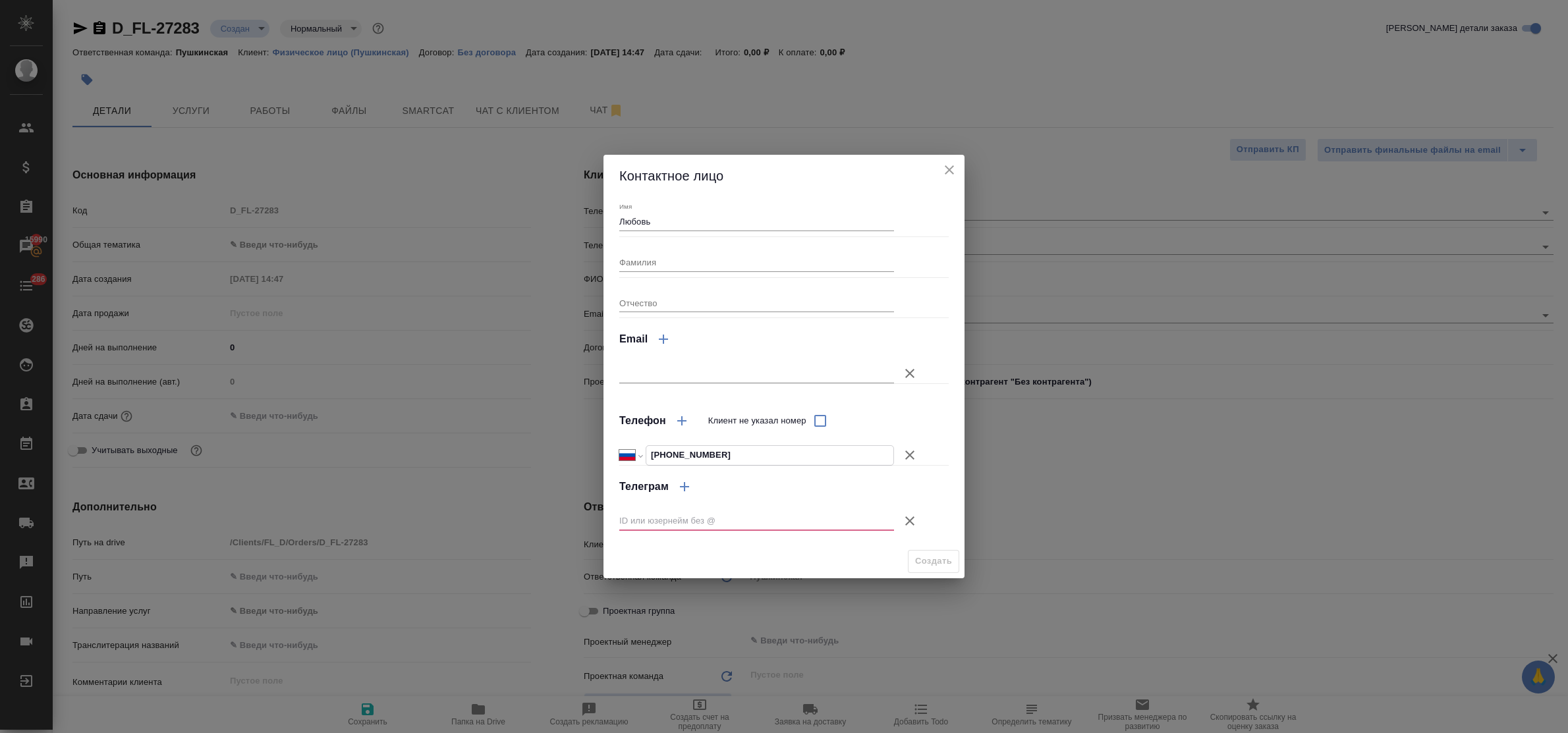
click at [906, 515] on icon "button" at bounding box center [910, 521] width 16 height 16
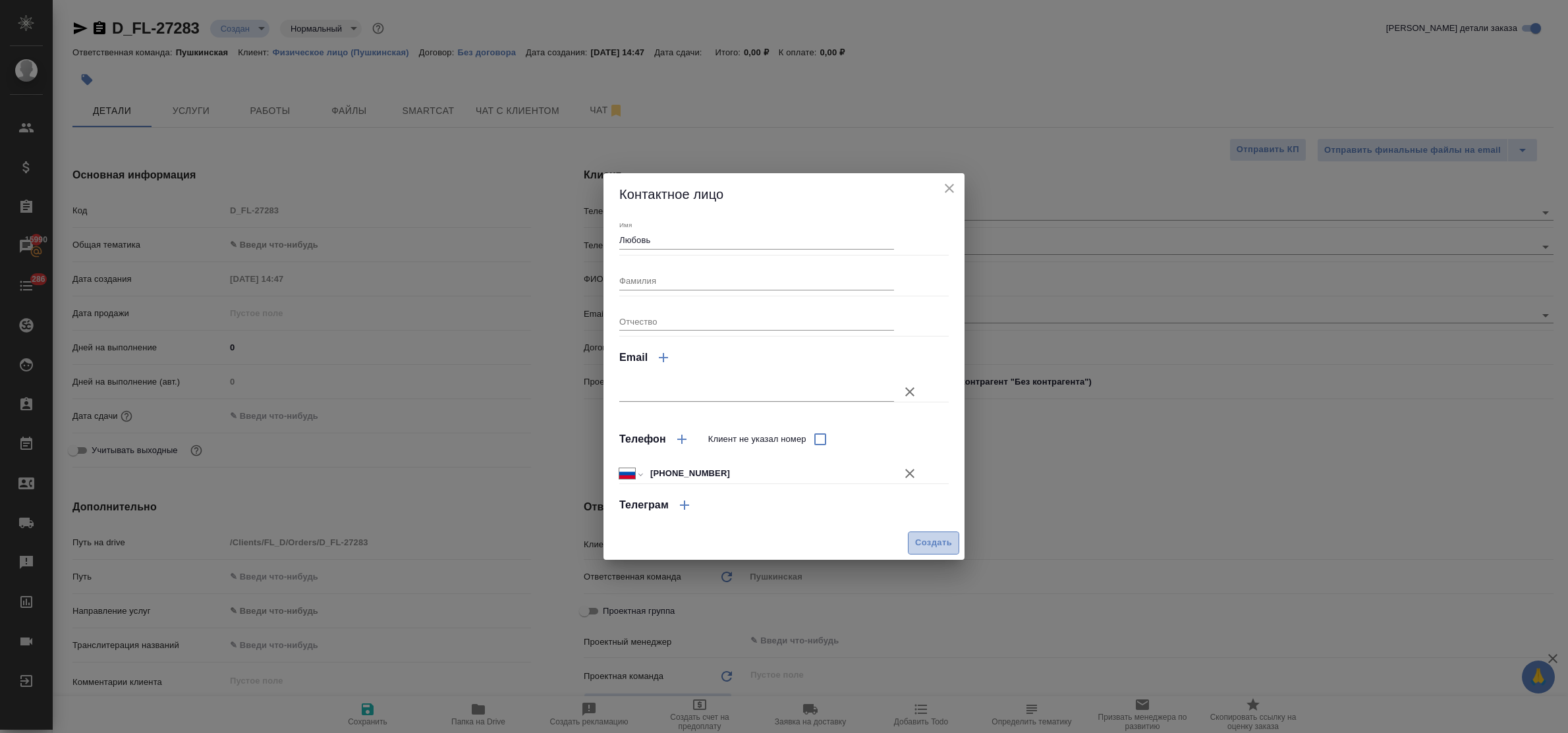
click at [919, 545] on span "Создать" at bounding box center [933, 543] width 37 height 15
type input "Любовь"
type textarea "x"
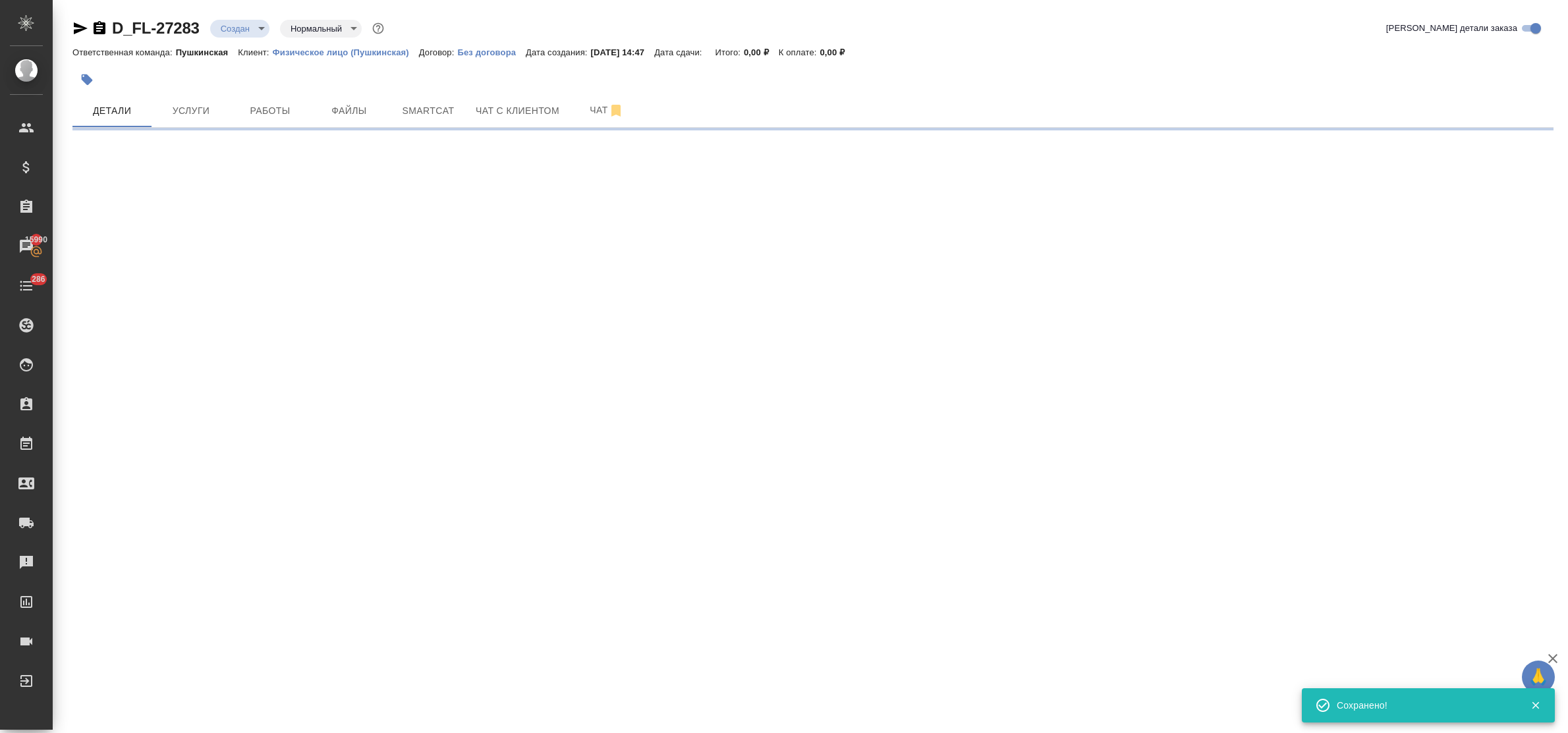
type input "holyTrinity"
select select "RU"
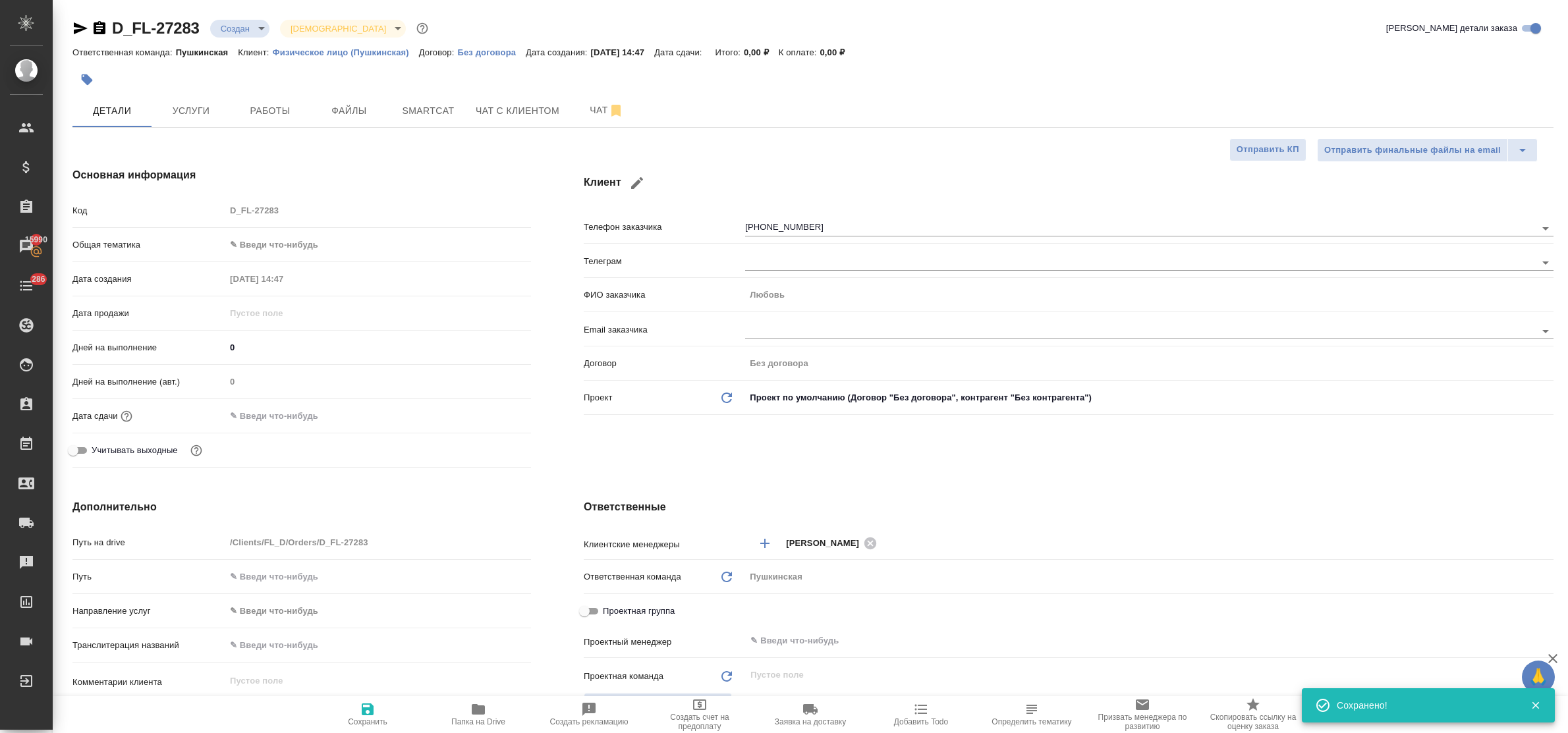
type textarea "x"
click at [277, 239] on body "🙏 .cls-1 fill:#fff; AWATERA Bulakhova Elena Клиенты Спецификации Заказы 15990 Ч…" at bounding box center [784, 366] width 1568 height 733
click at [333, 364] on li "Юридическая/Финансовая" at bounding box center [378, 371] width 306 height 21
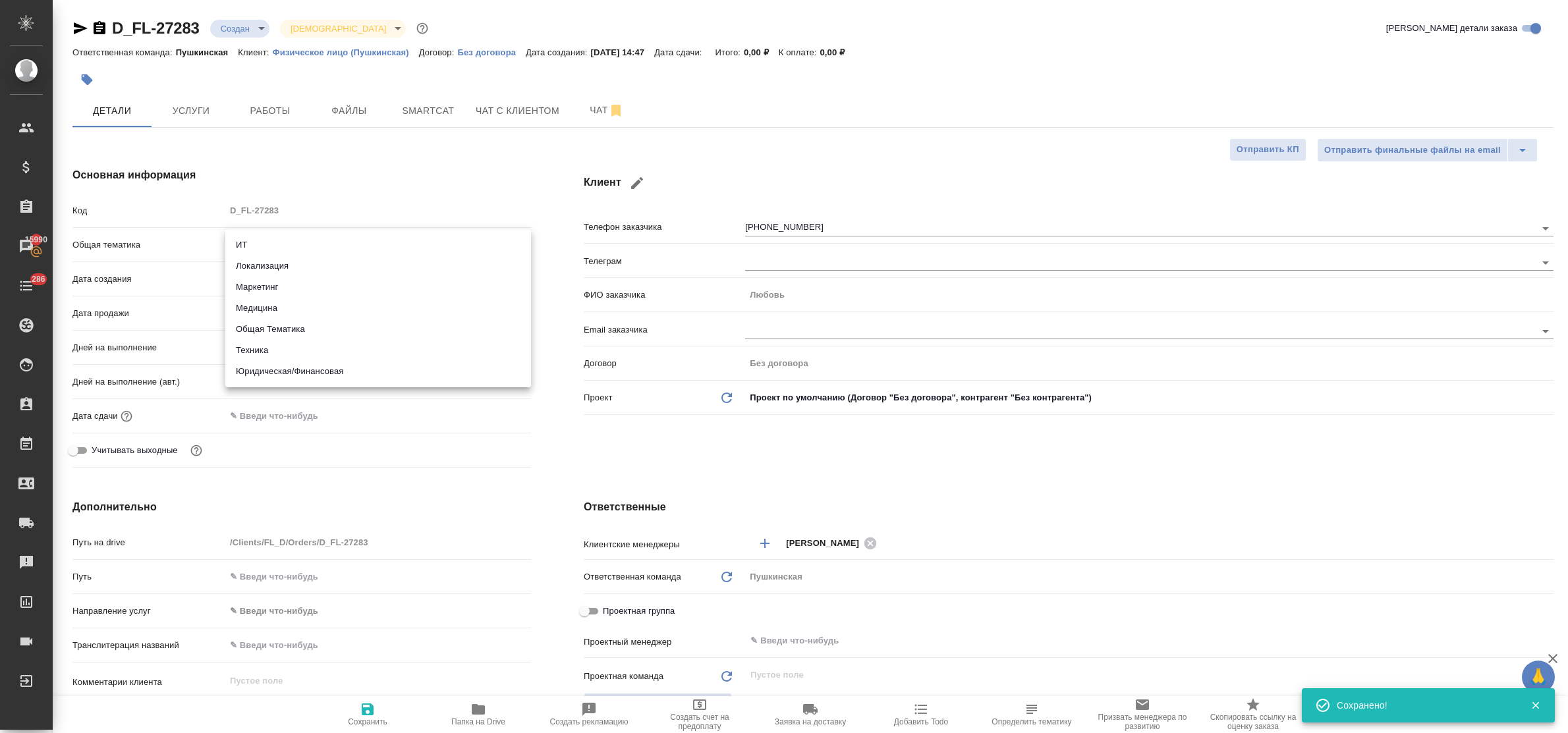
type input "yr-fn"
type textarea "x"
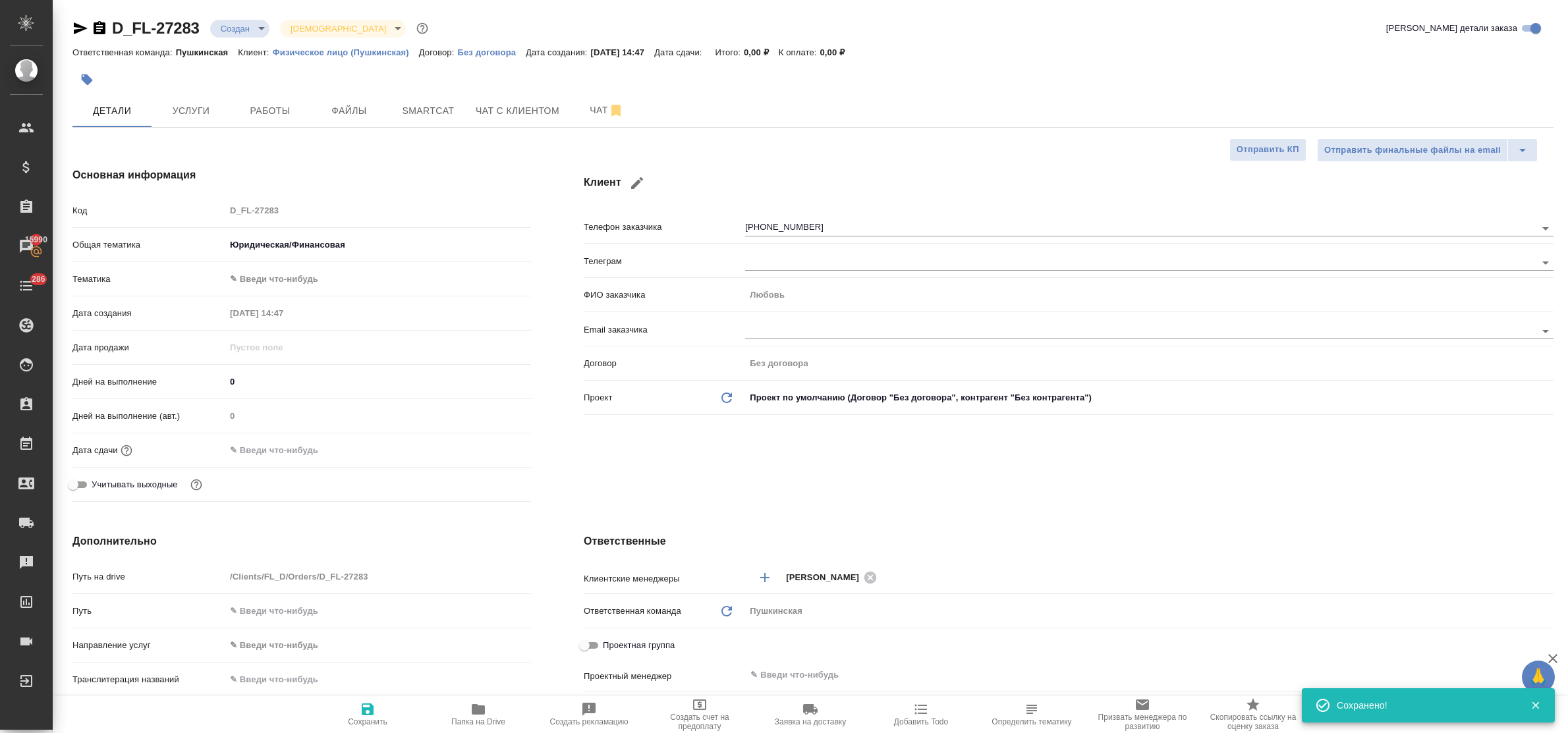
click at [297, 283] on body "🙏 .cls-1 fill:#fff; AWATERA Bulakhova Elena Клиенты Спецификации Заказы 15990 Ч…" at bounding box center [784, 366] width 1568 height 733
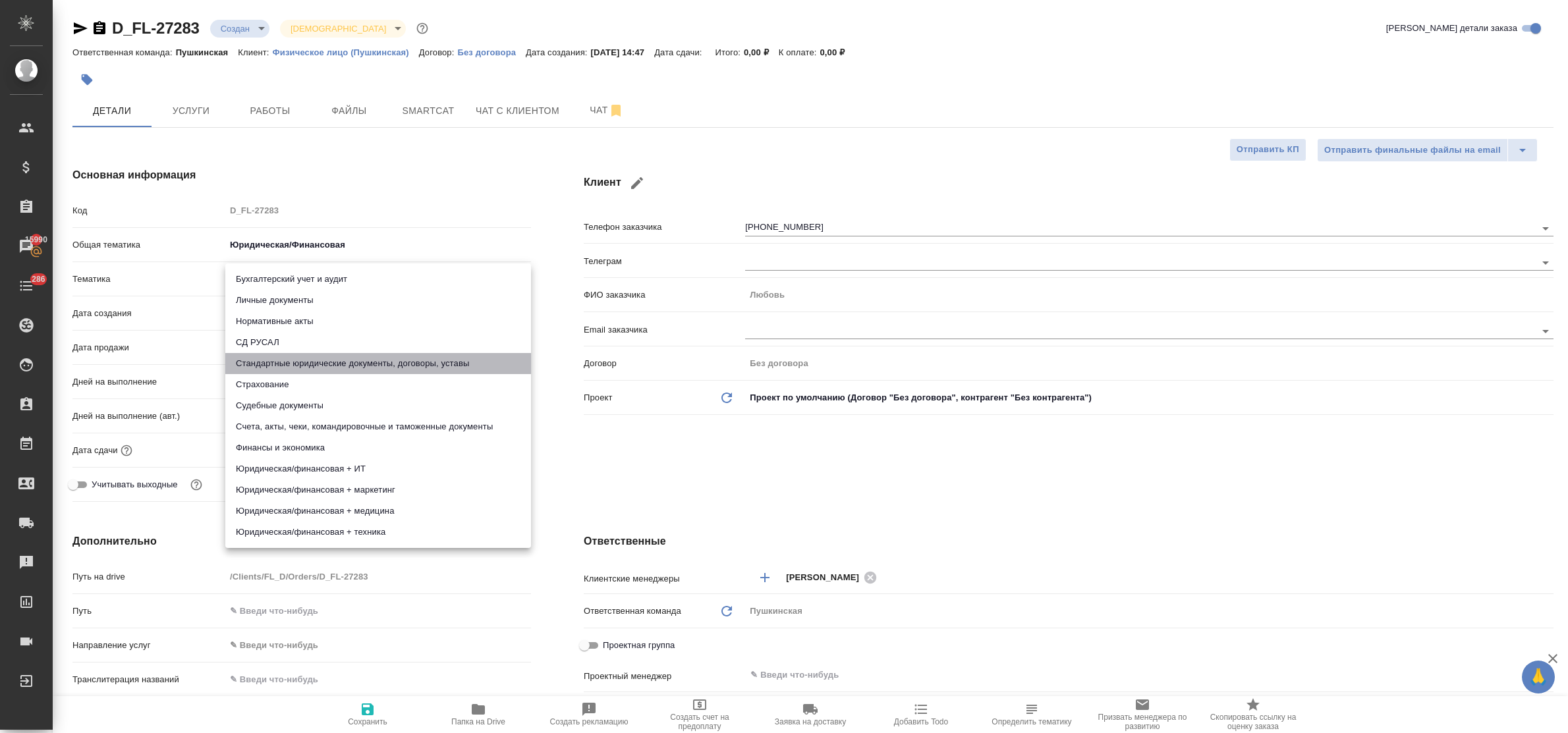
click at [337, 364] on li "Стандартные юридические документы, договоры, уставы" at bounding box center [378, 363] width 306 height 21
type textarea "x"
type input "5f647205b73bc97568ca66bf"
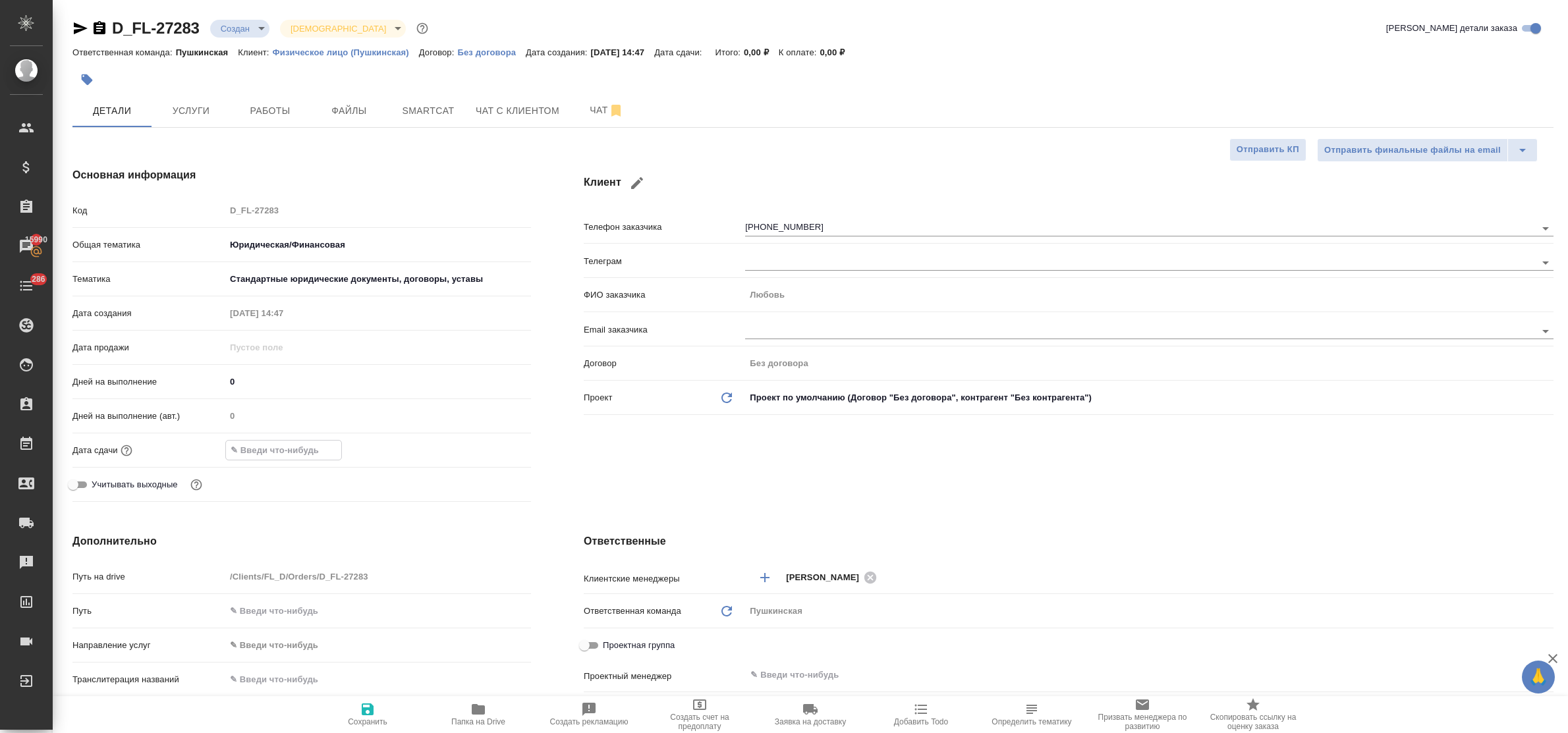
click at [325, 449] on input "text" at bounding box center [284, 450] width 115 height 19
click at [494, 448] on icon "button" at bounding box center [493, 449] width 16 height 16
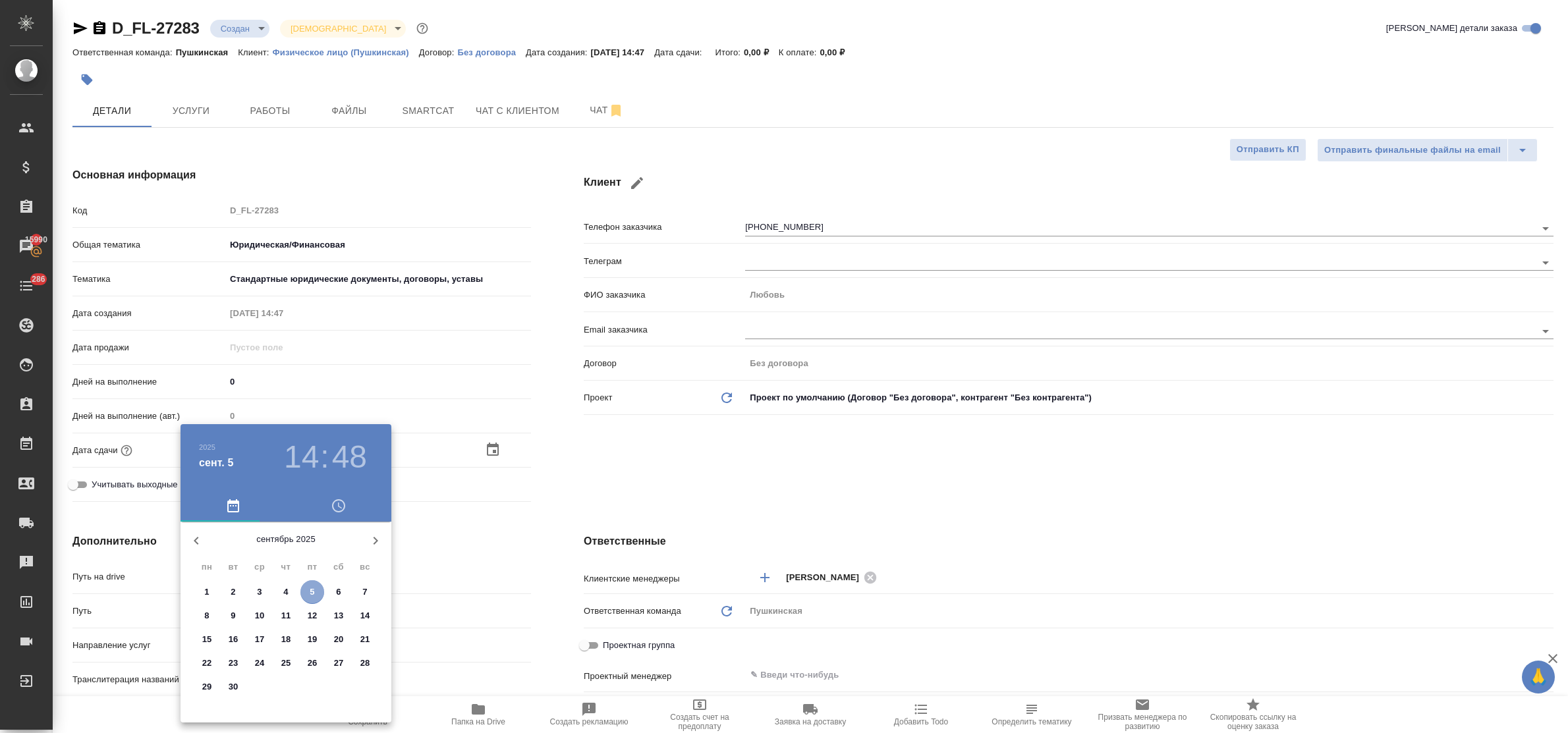
click at [308, 587] on span "5" at bounding box center [312, 592] width 23 height 13
type input "05.09.2025 14:48"
type textarea "x"
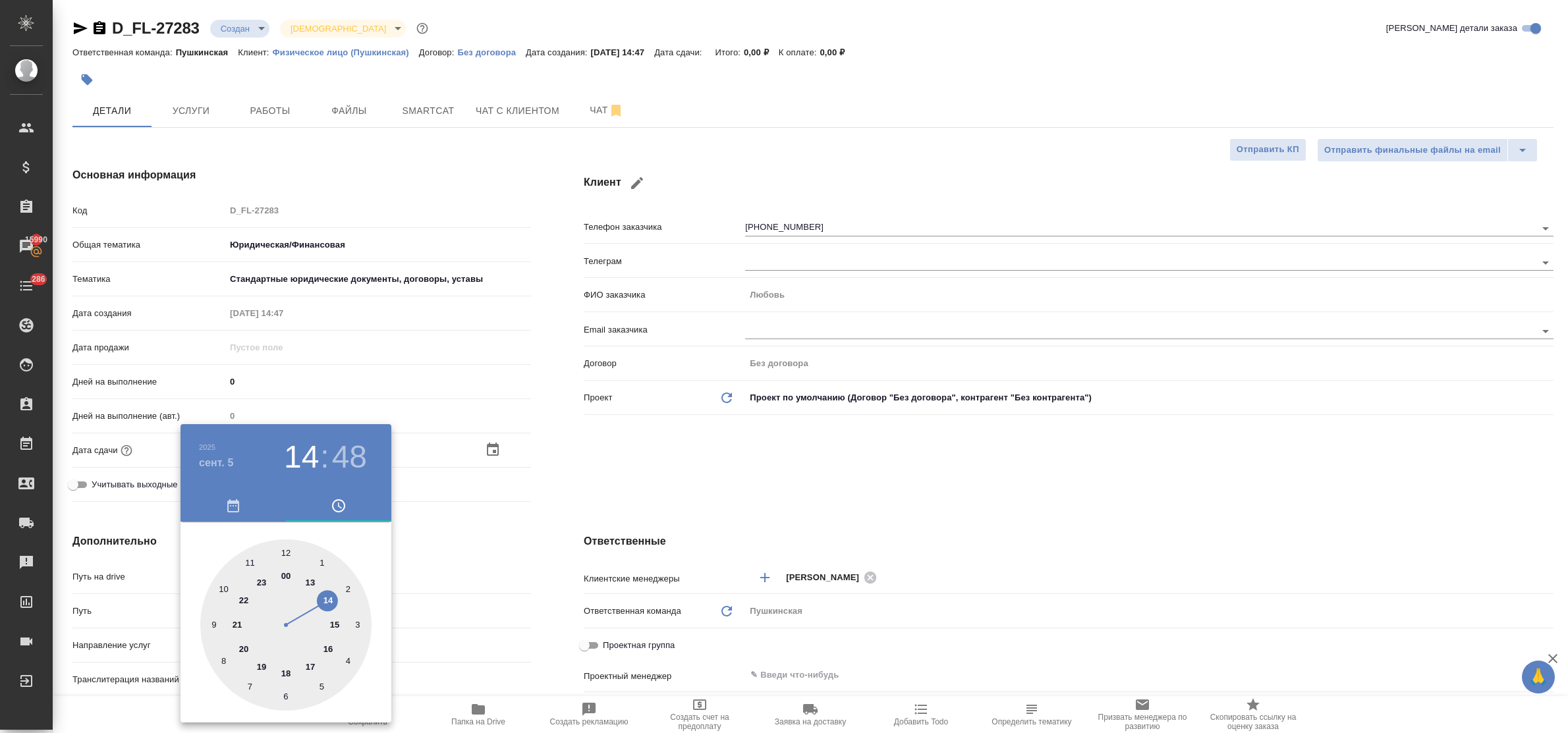
click at [310, 667] on div at bounding box center [286, 625] width 171 height 171
type input "05.09.2025 17:48"
type textarea "x"
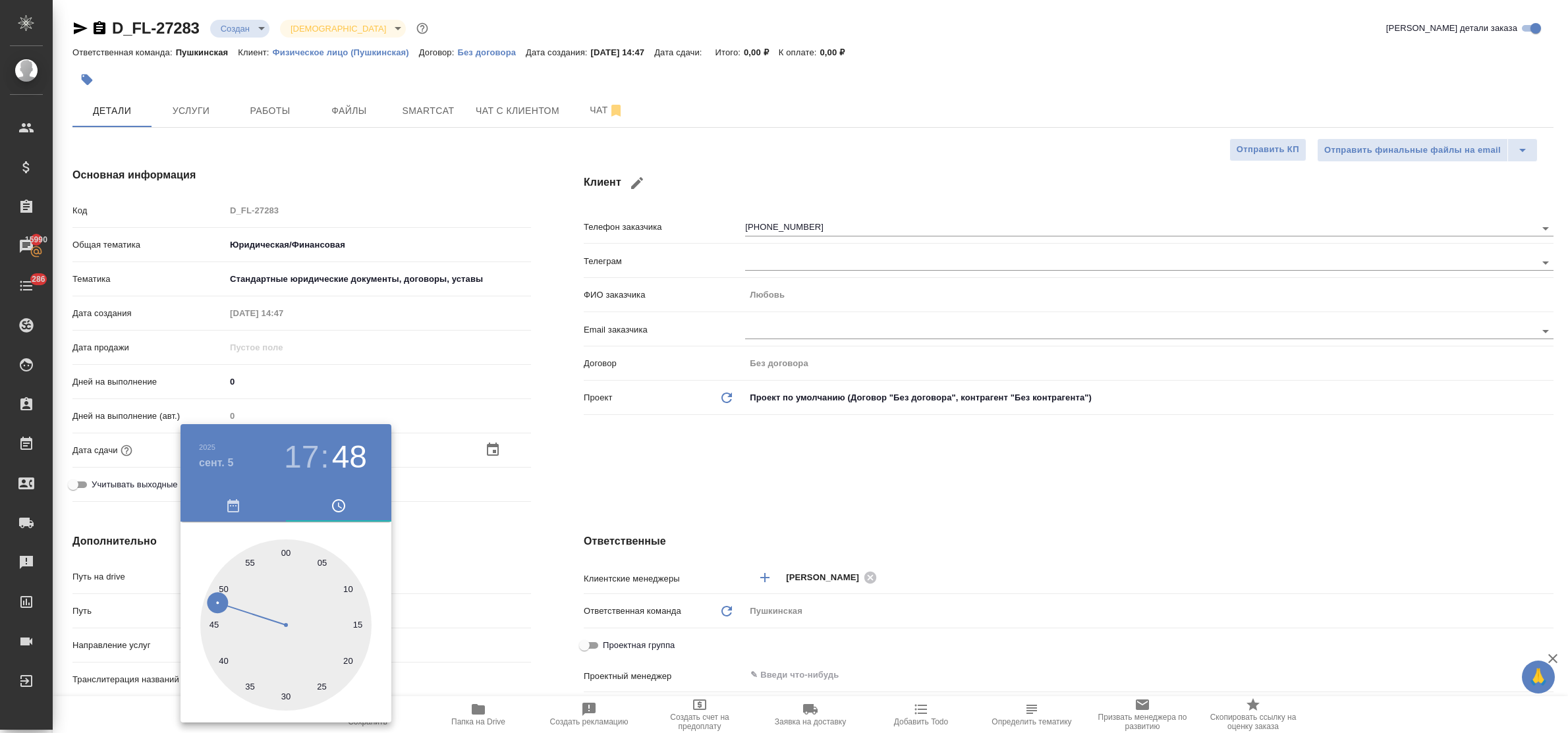
click at [288, 557] on div at bounding box center [286, 625] width 171 height 171
type input "[DATE] 17:00"
type textarea "x"
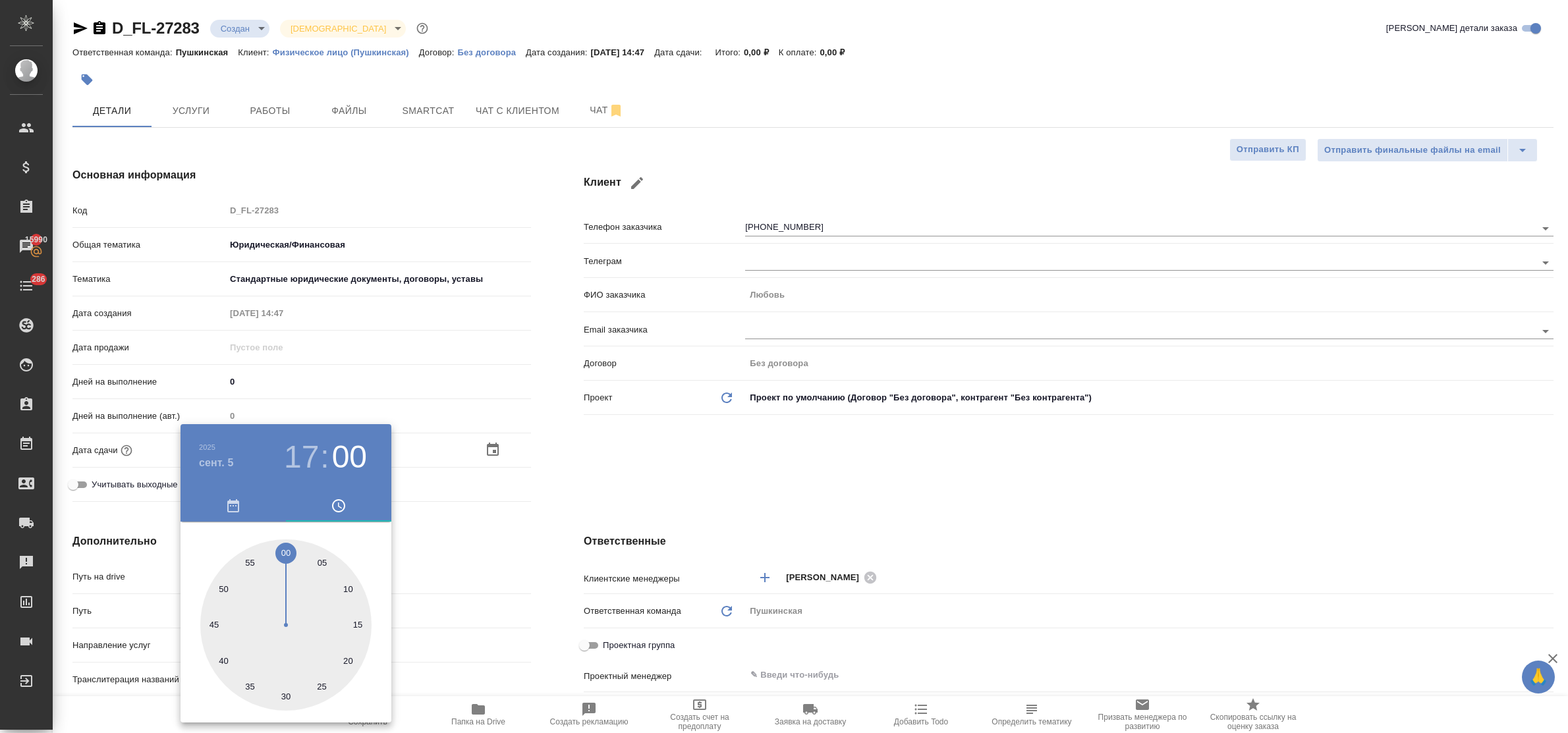
click at [472, 541] on div at bounding box center [784, 366] width 1568 height 733
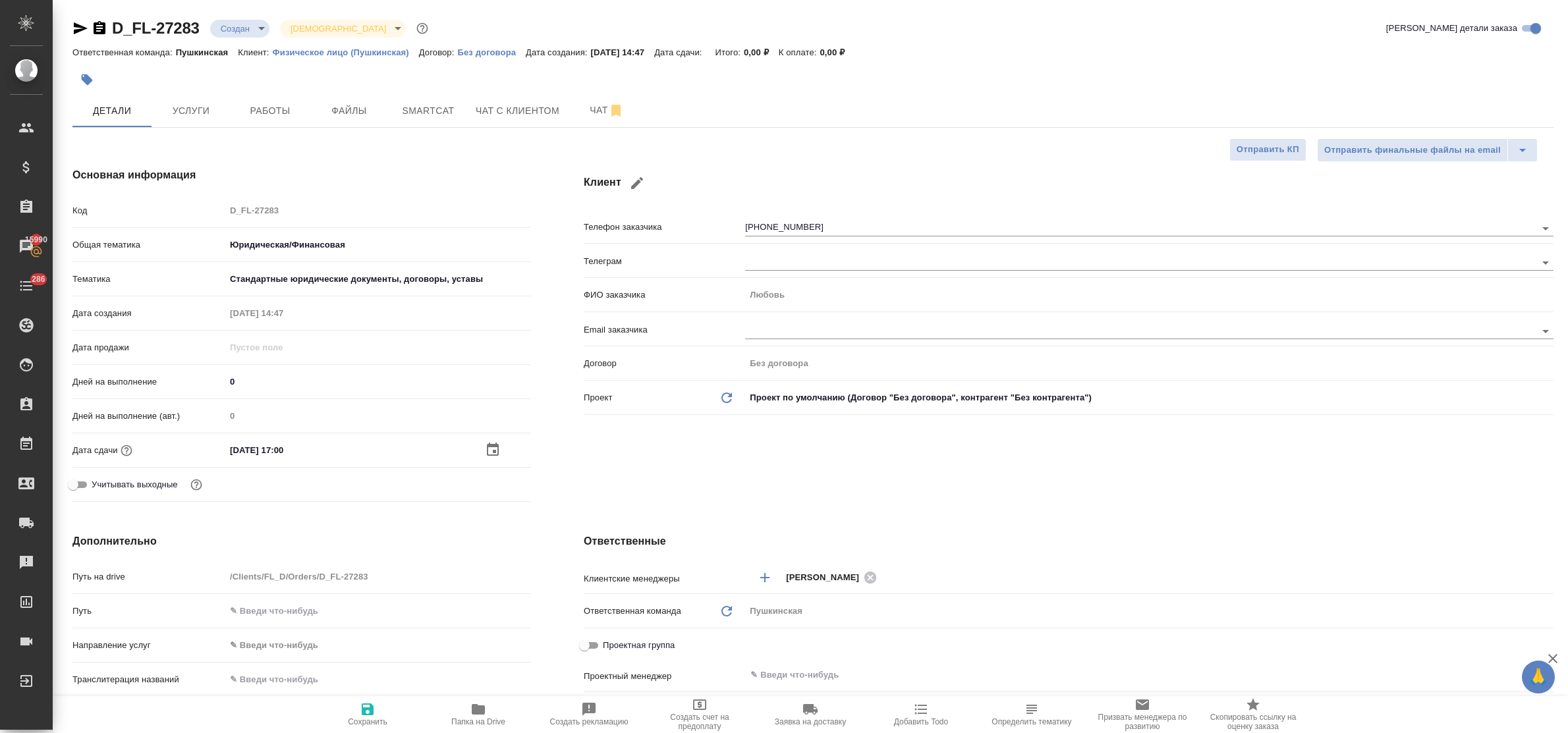
scroll to position [247, 0]
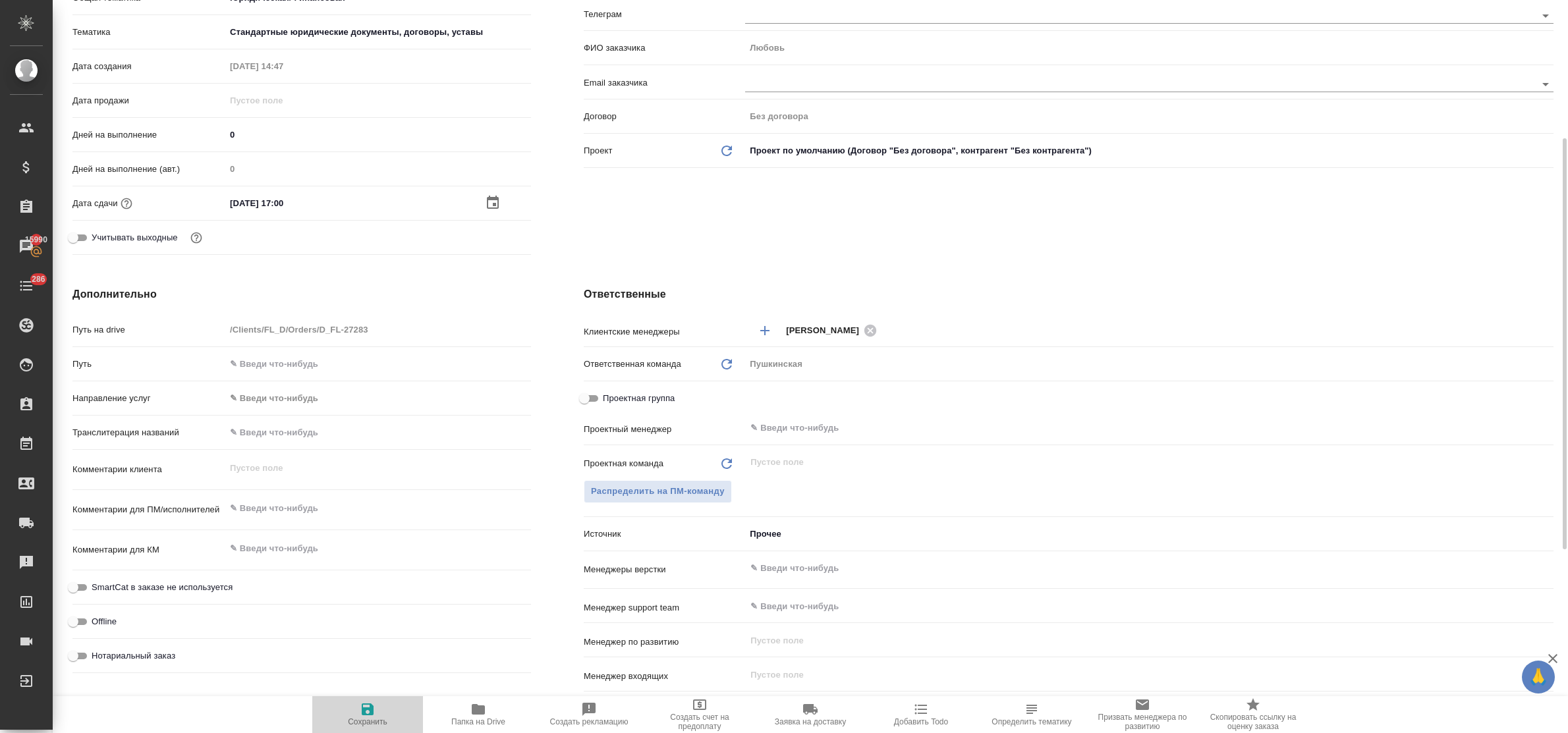
click at [366, 708] on icon "button" at bounding box center [367, 709] width 12 height 12
type textarea "x"
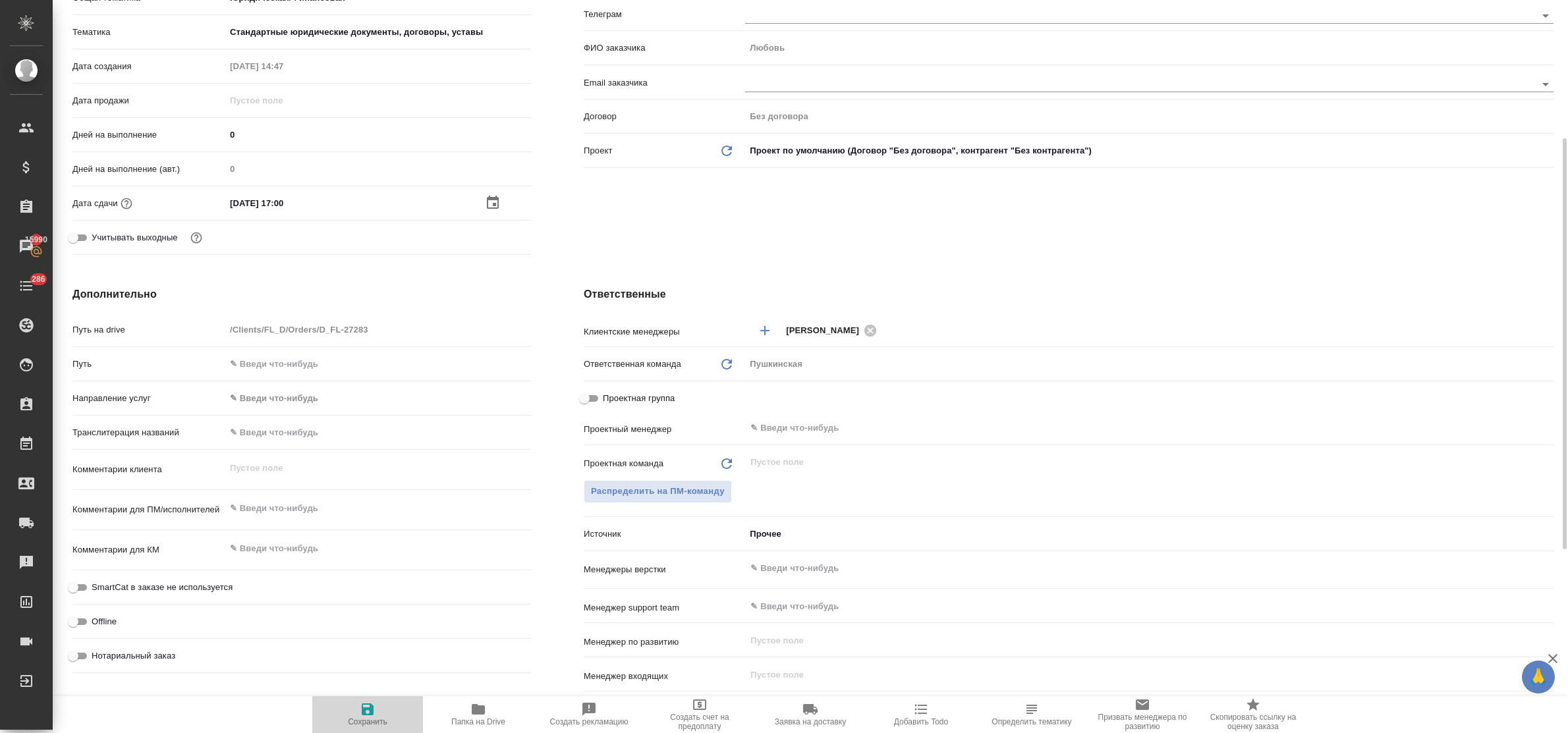
type textarea "x"
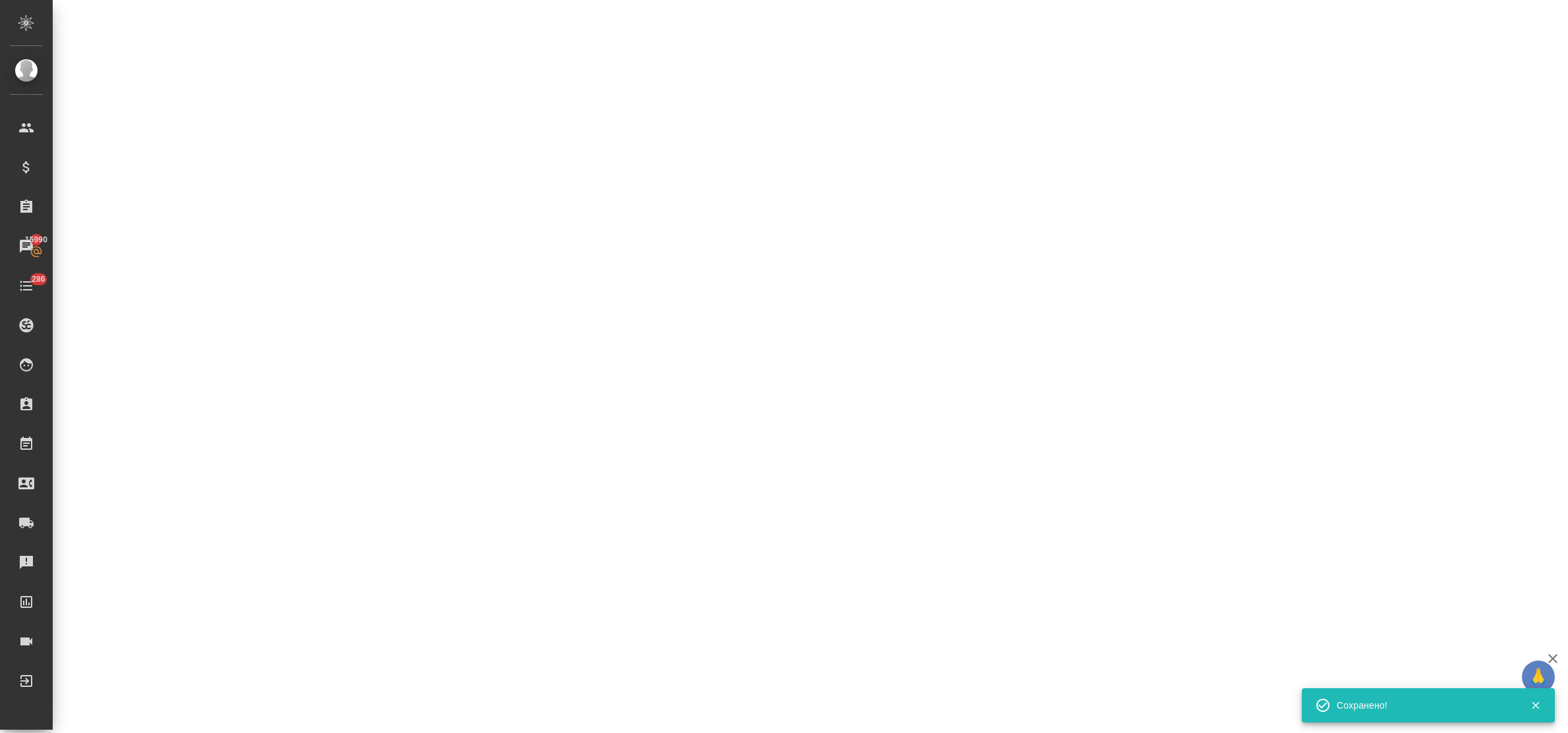
select select "RU"
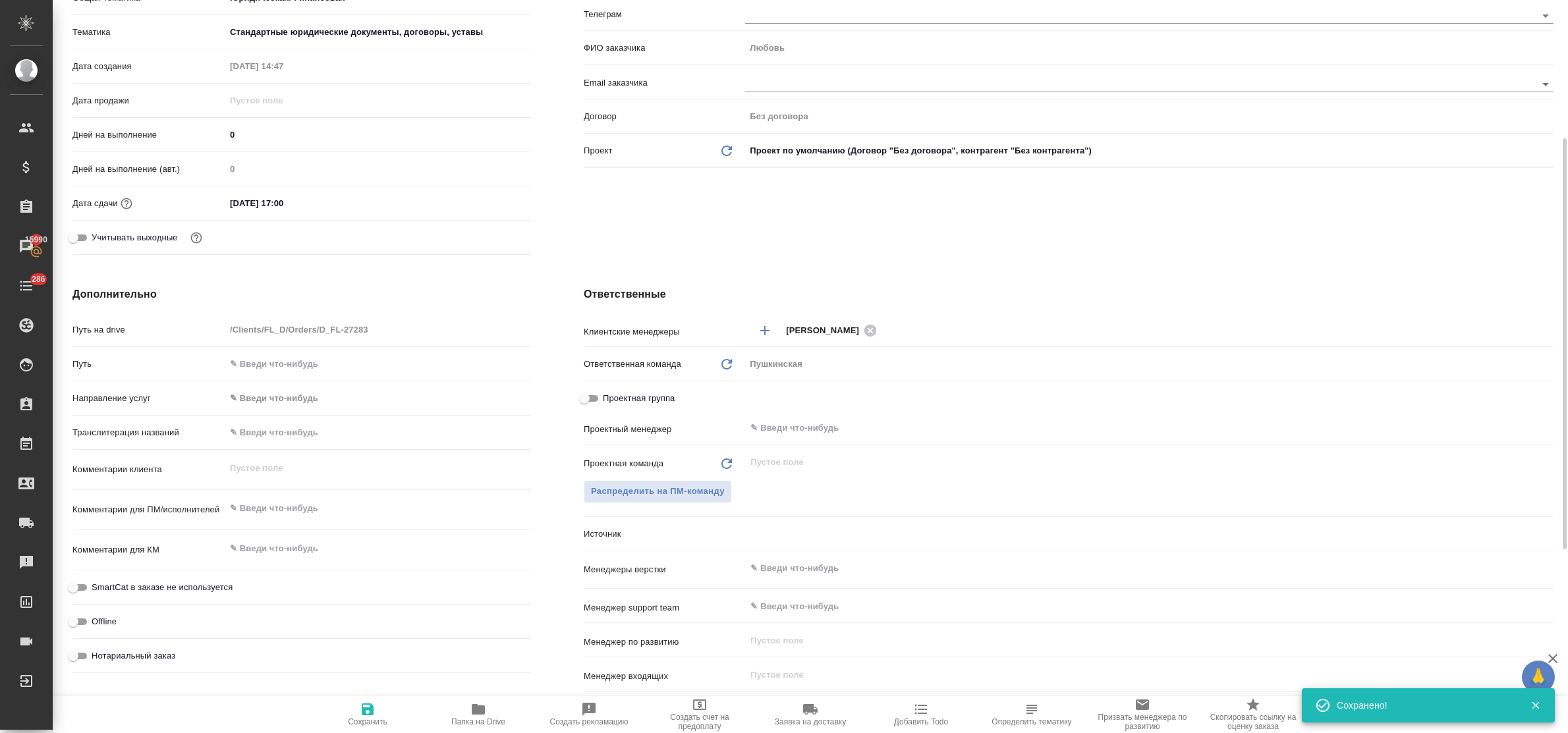
type textarea "x"
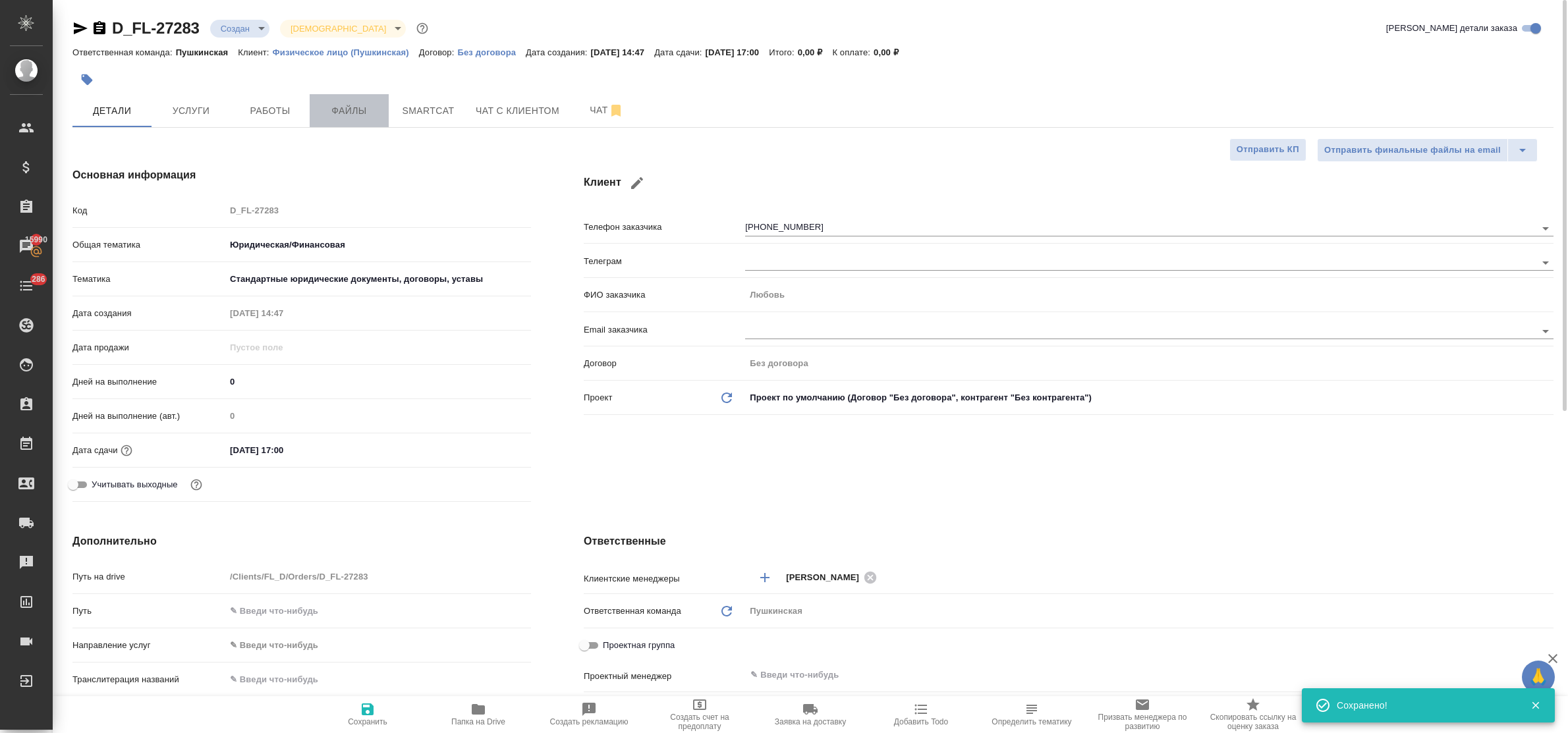
click at [350, 112] on span "Файлы" at bounding box center [349, 111] width 63 height 17
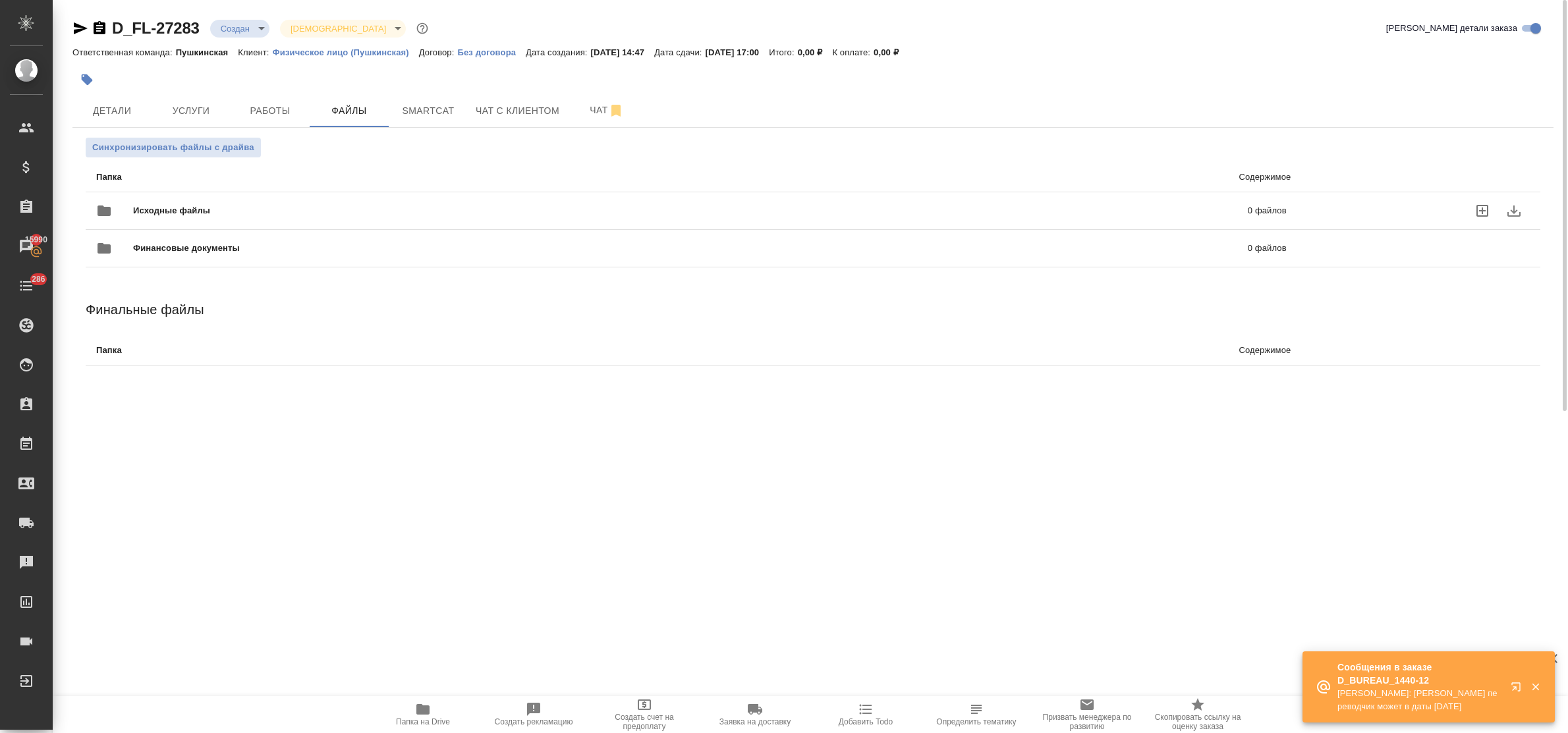
click at [1491, 206] on label "uploadFiles" at bounding box center [1482, 211] width 32 height 32
click at [0, 0] on input "uploadFiles" at bounding box center [0, 0] width 0 height 0
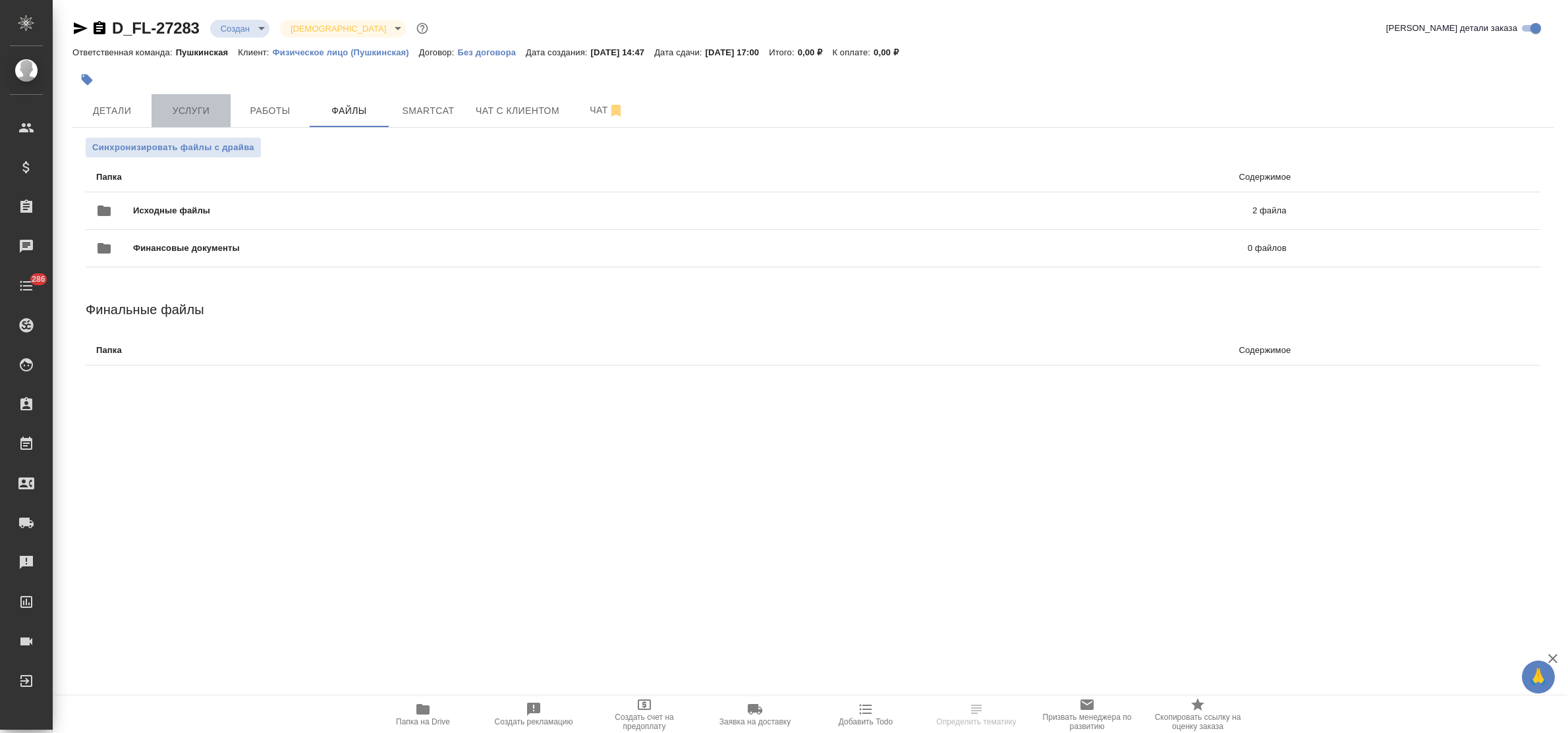
click at [177, 112] on span "Услуги" at bounding box center [191, 111] width 63 height 17
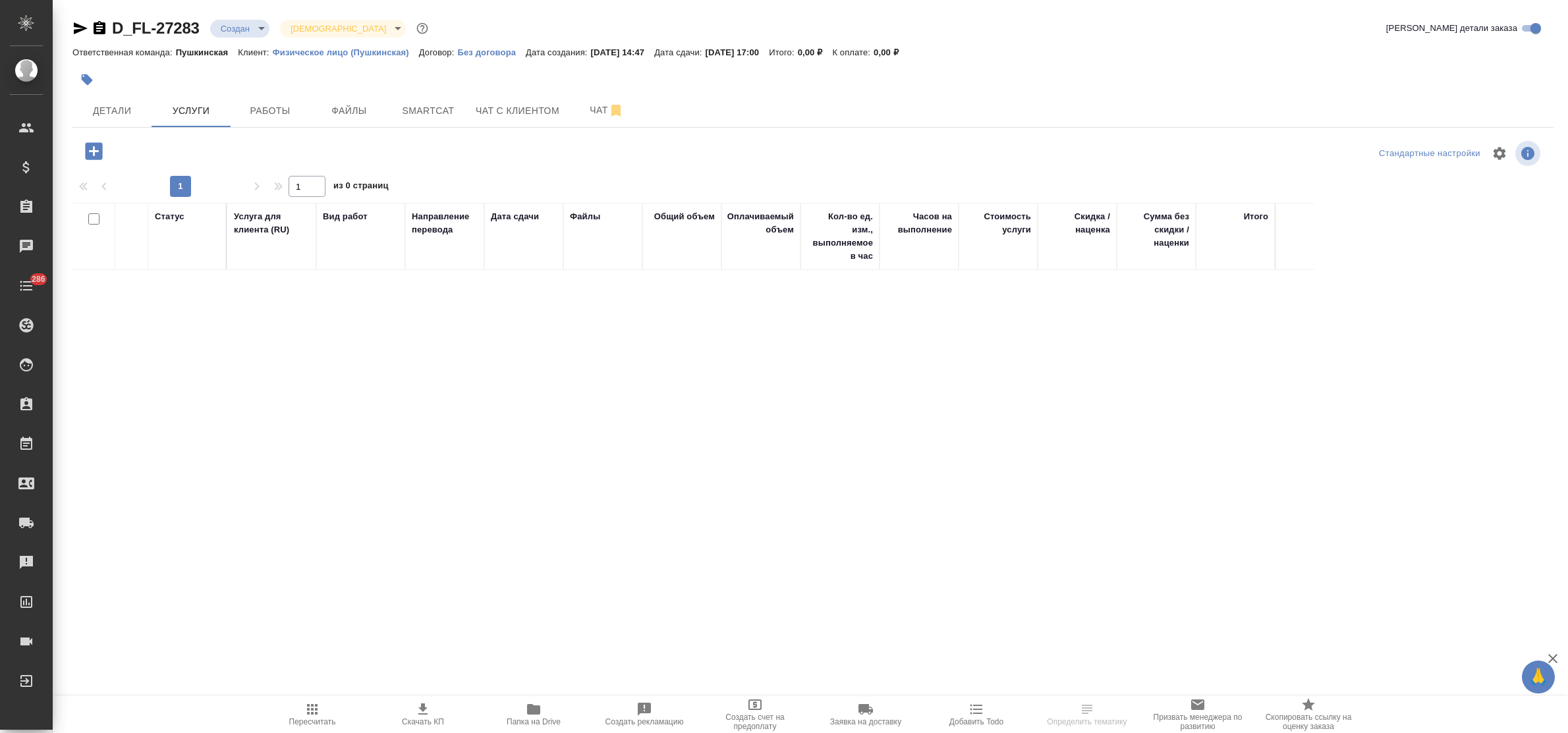
click at [93, 158] on icon "button" at bounding box center [93, 150] width 17 height 17
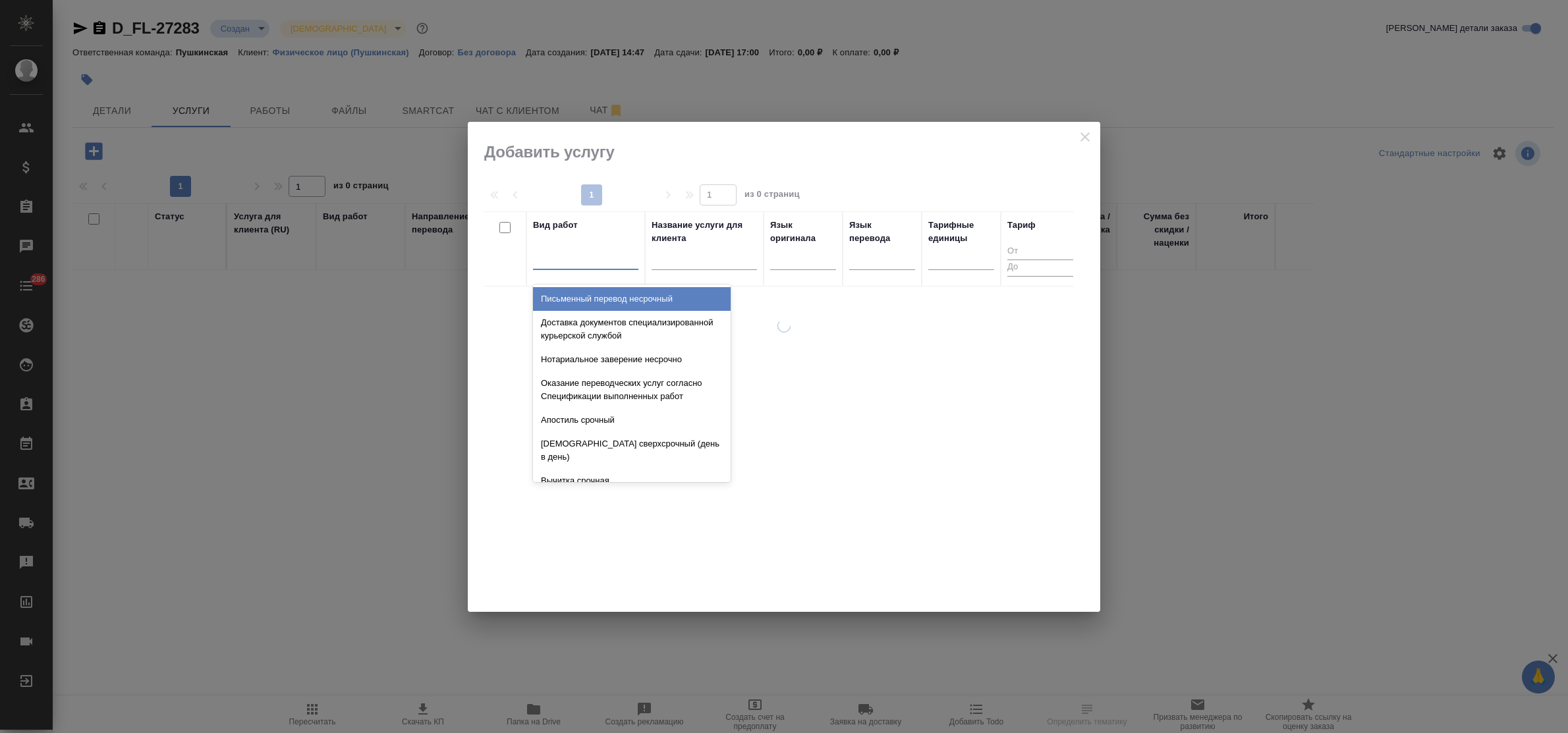
click at [586, 265] on div at bounding box center [586, 257] width 106 height 19
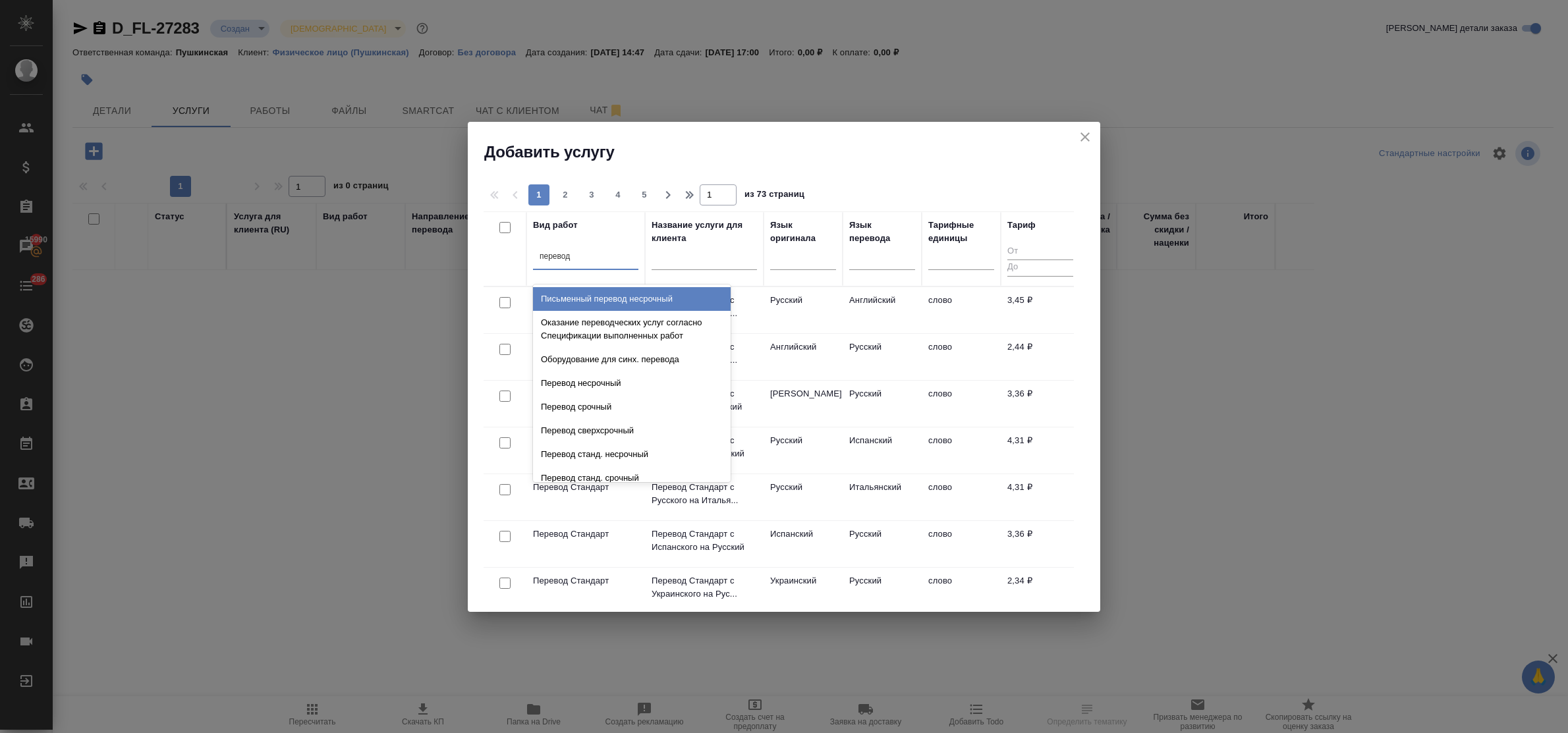
type input "перевод [PERSON_NAME]"
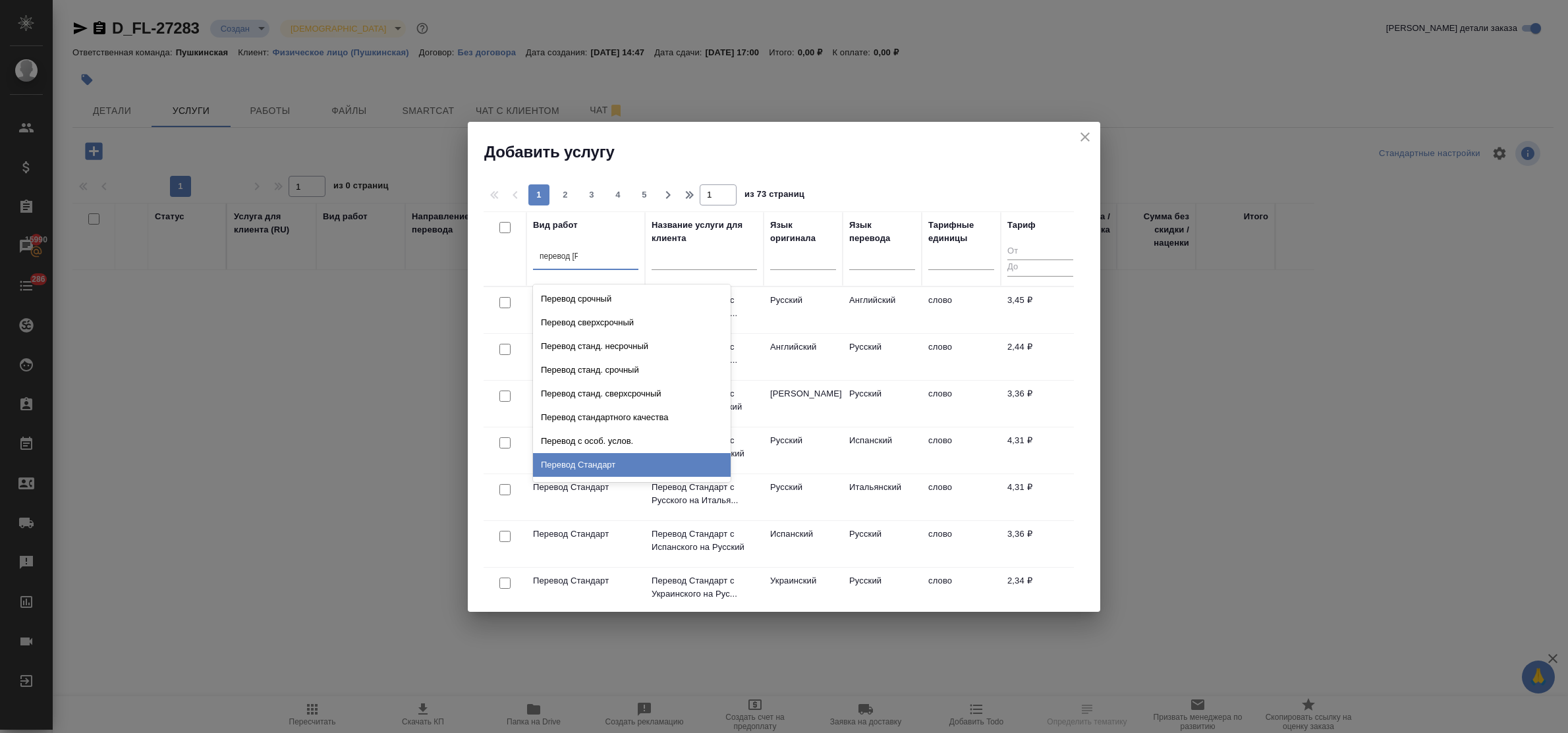
click at [634, 455] on div "Перевод Стандарт" at bounding box center [632, 465] width 198 height 23
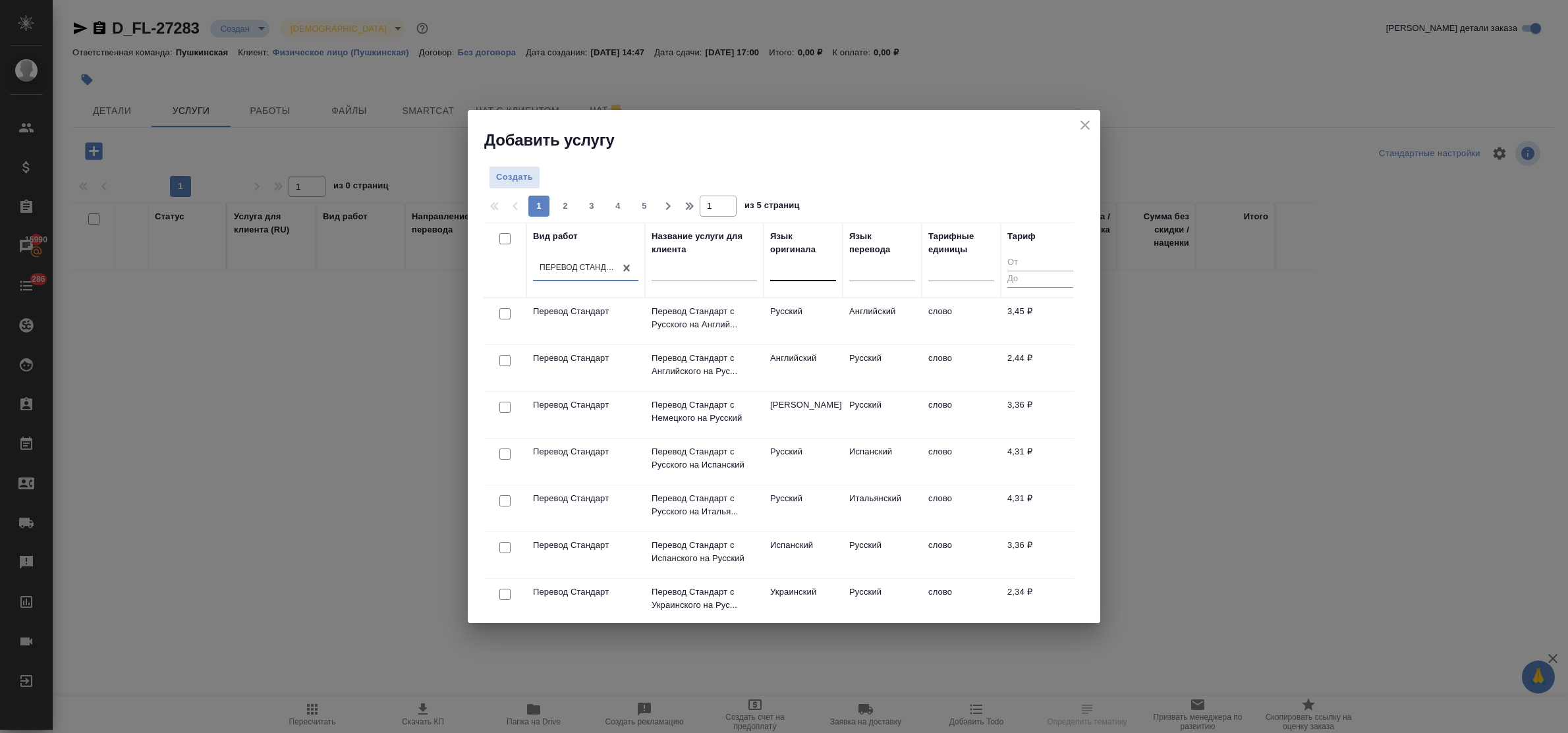
click at [793, 281] on div at bounding box center [804, 269] width 66 height 25
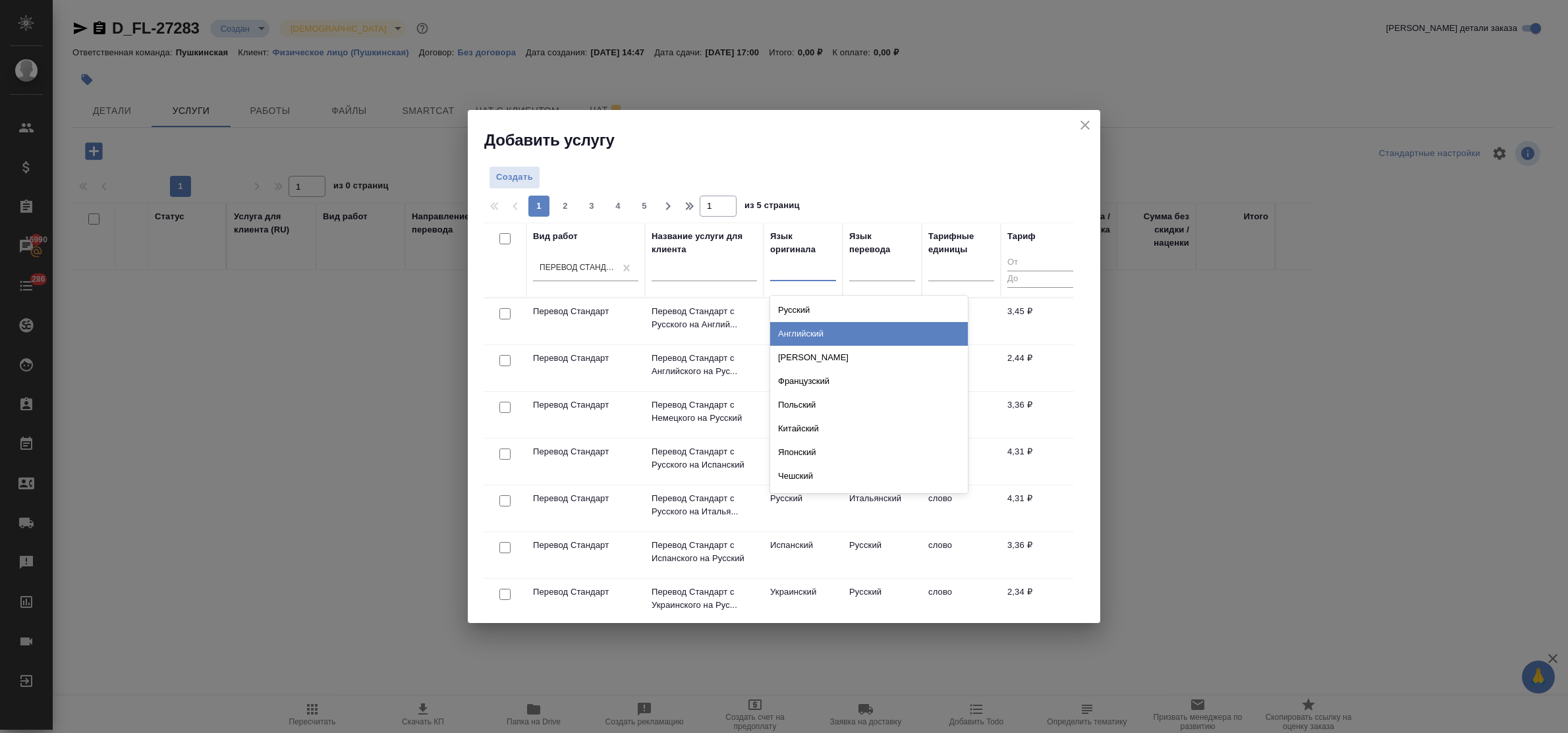
click at [808, 328] on div "Английский" at bounding box center [869, 334] width 198 height 23
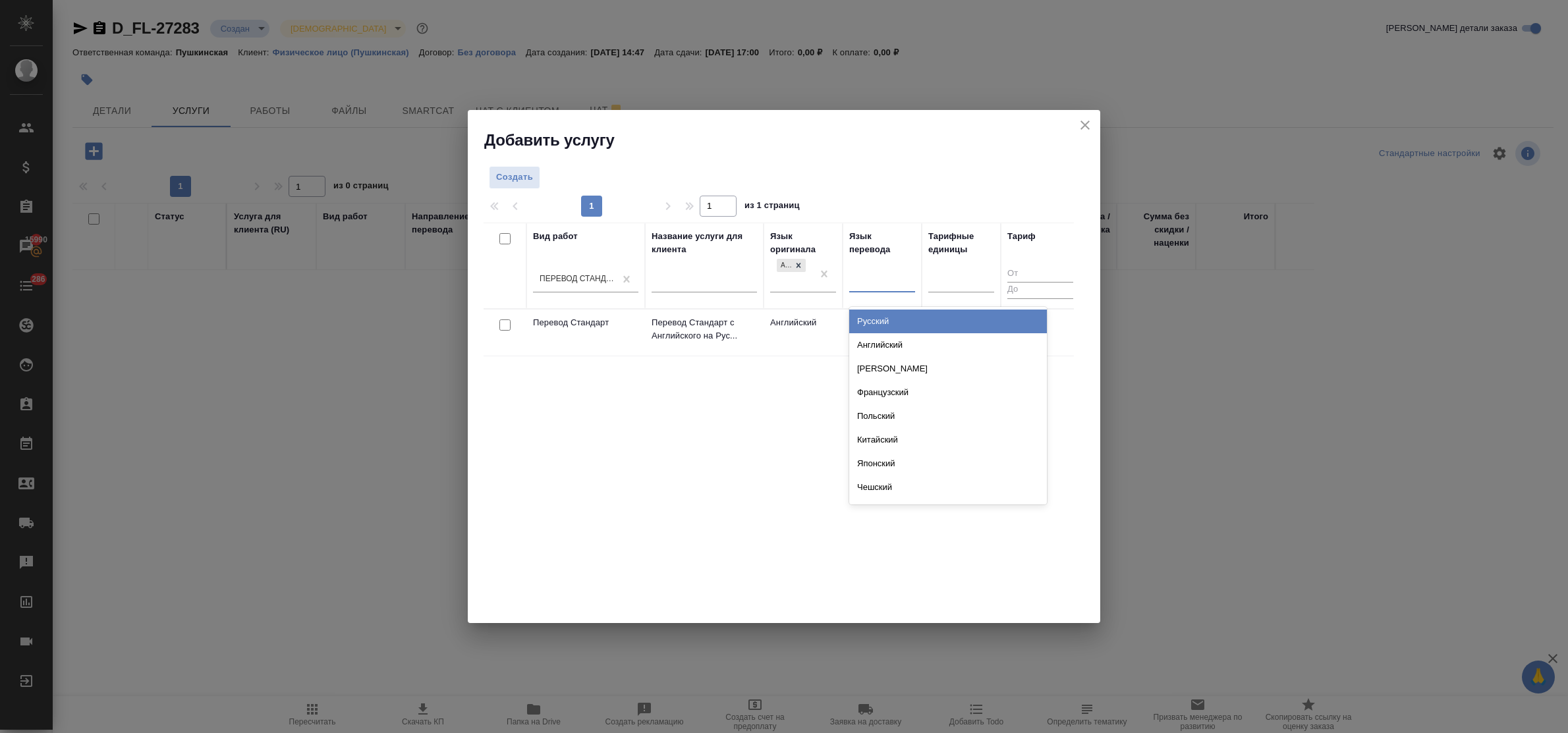
click at [882, 275] on div at bounding box center [882, 279] width 66 height 19
click at [891, 321] on div "Русский" at bounding box center [948, 321] width 198 height 23
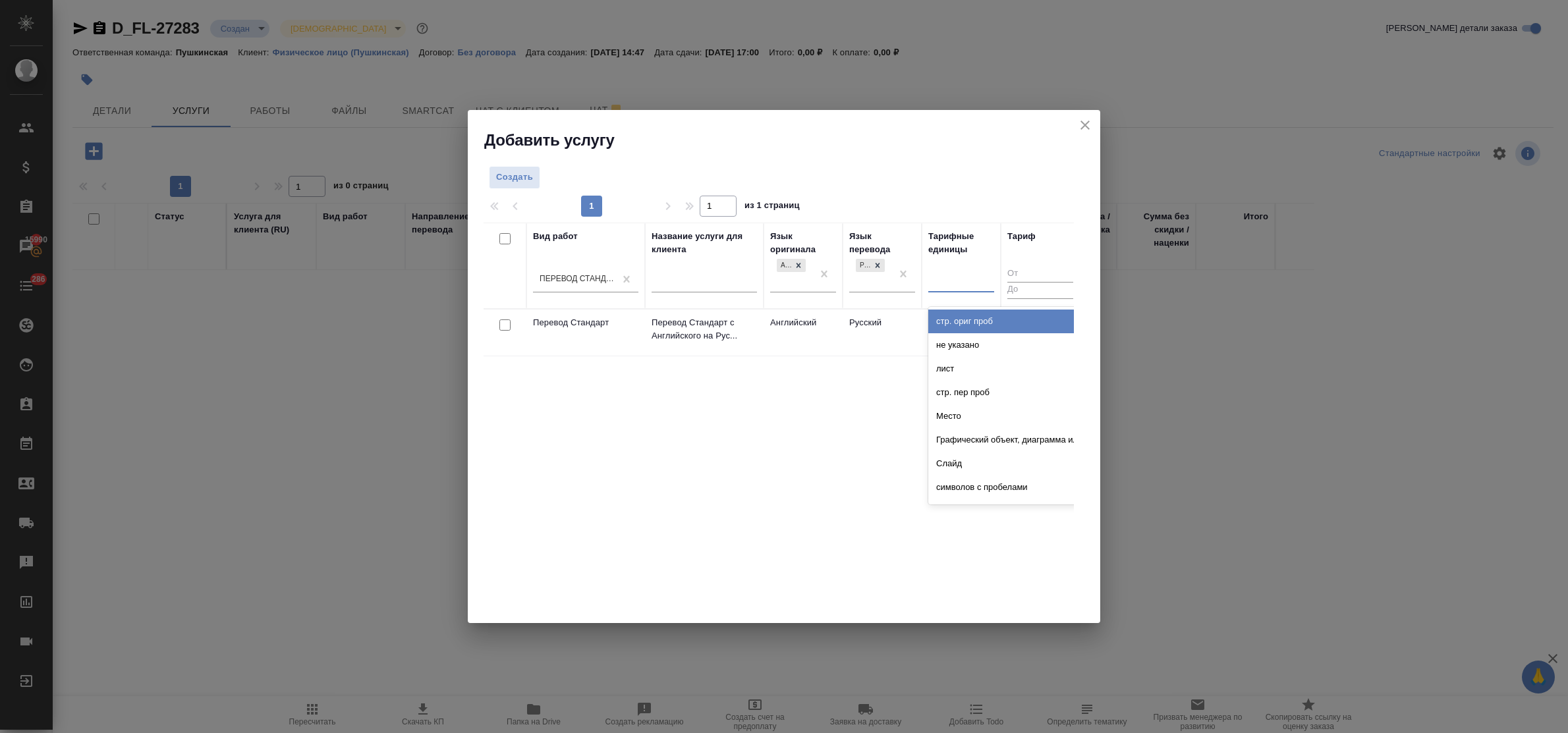
click at [961, 288] on div at bounding box center [962, 279] width 66 height 19
type input "сло"
click at [960, 317] on div "слово" at bounding box center [1027, 321] width 198 height 23
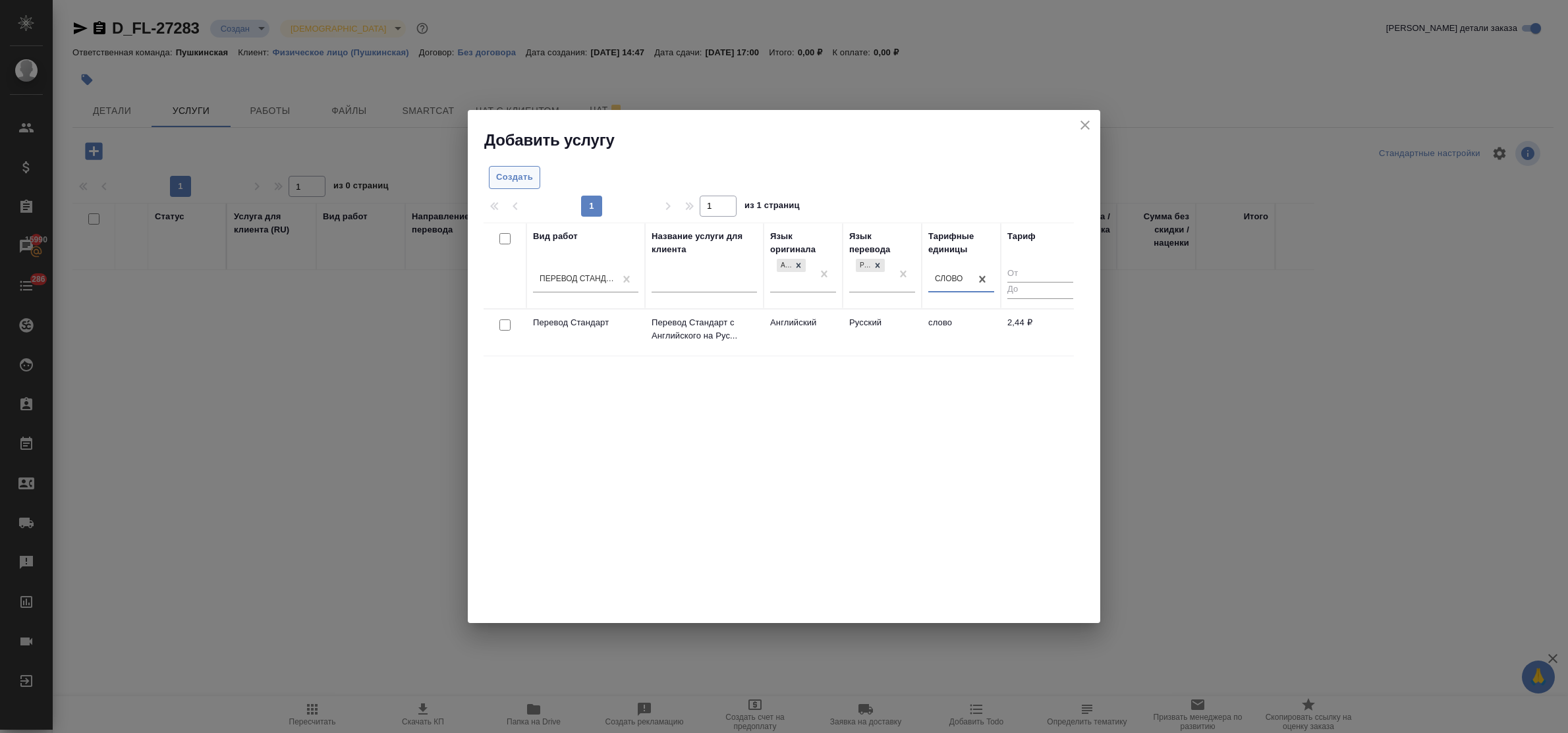
click at [522, 173] on span "Создать" at bounding box center [514, 177] width 37 height 15
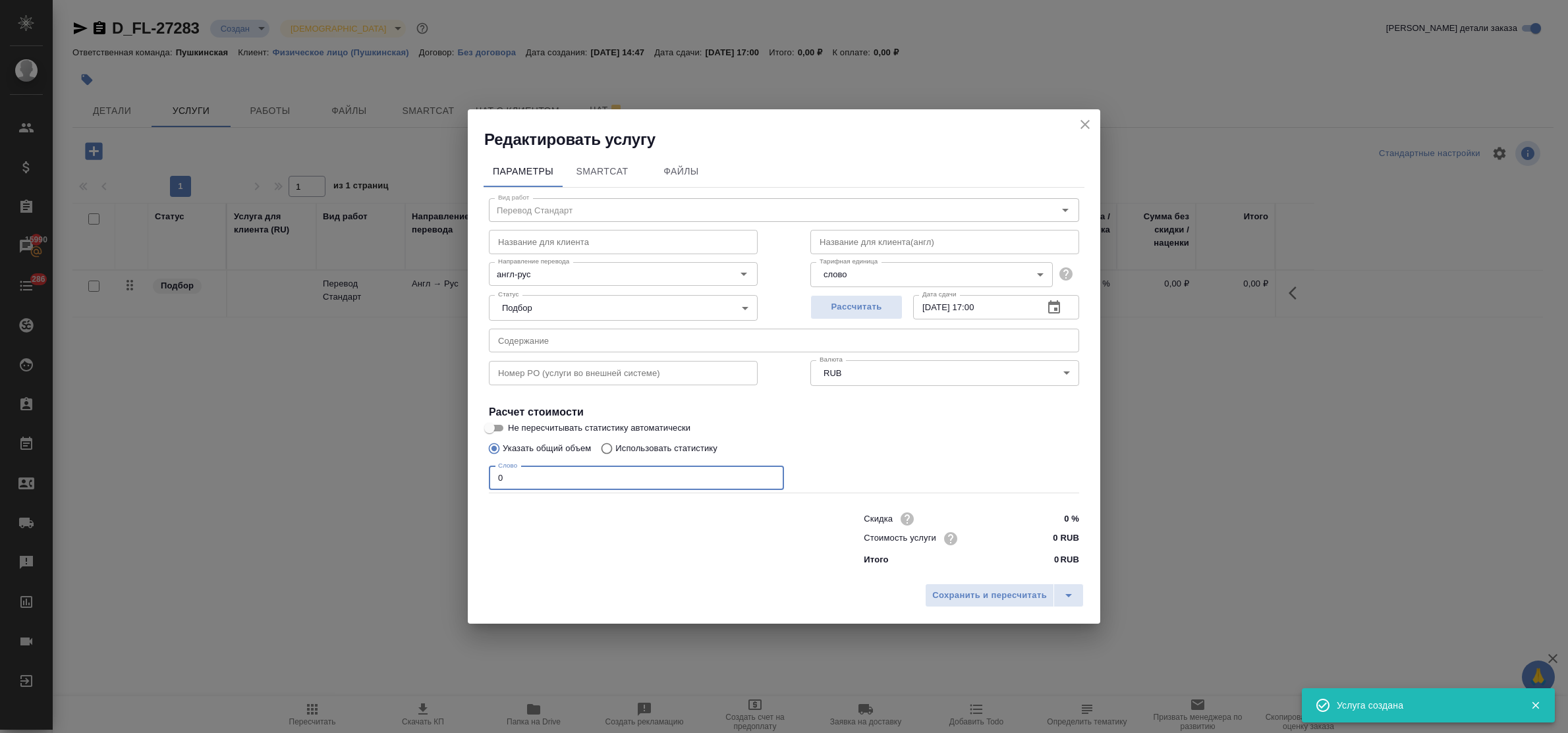
click at [495, 479] on input "0" at bounding box center [637, 478] width 295 height 23
type input "700"
drag, startPoint x: 1053, startPoint y: 534, endPoint x: 1061, endPoint y: 534, distance: 8.0
click at [1061, 534] on input "0 RUB" at bounding box center [1055, 539] width 48 height 19
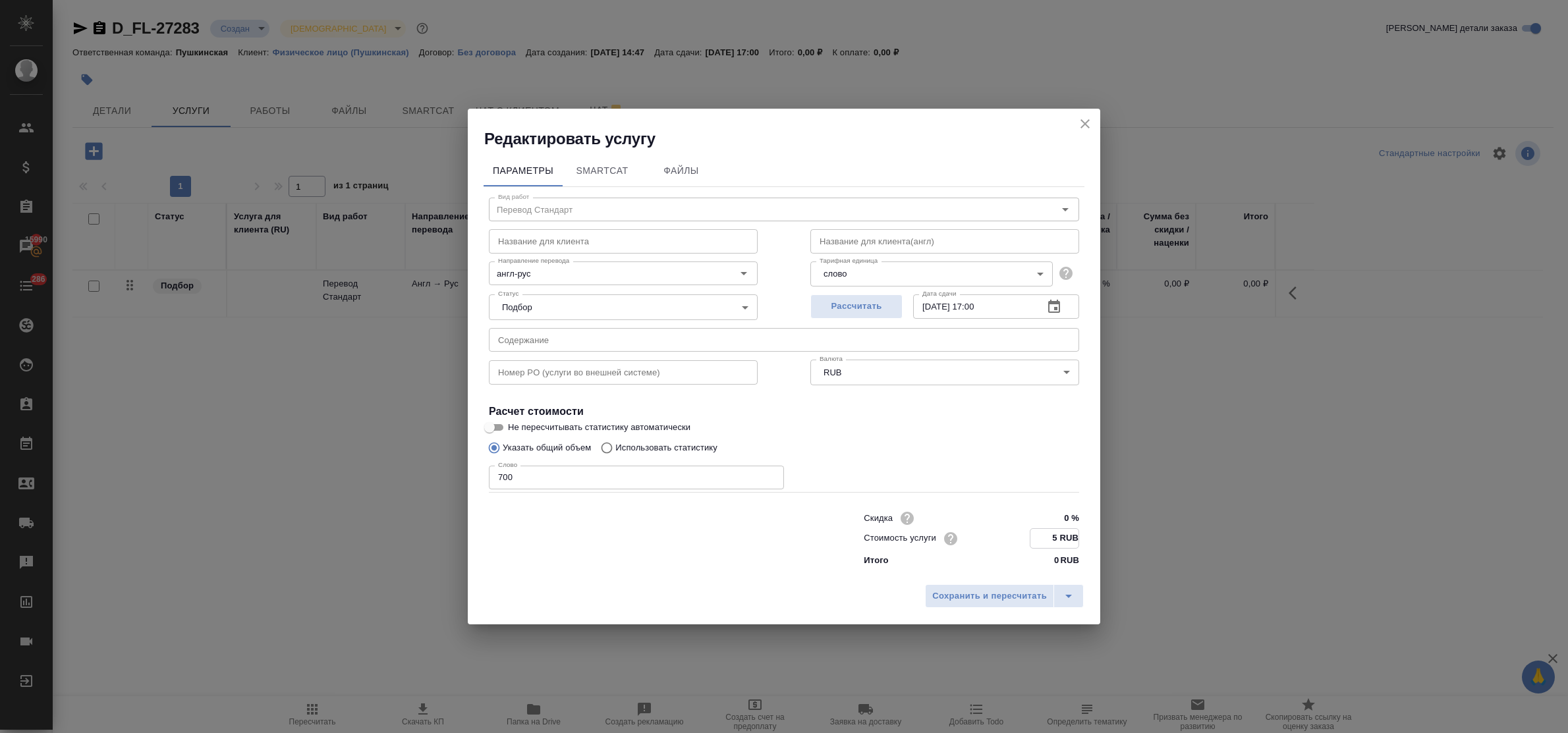
type input "5 RUB"
click at [982, 301] on input "[DATE] 17:00" at bounding box center [973, 307] width 120 height 23
type input "05.09.2025 16:00"
click at [1013, 597] on span "Сохранить и пересчитать" at bounding box center [990, 596] width 115 height 15
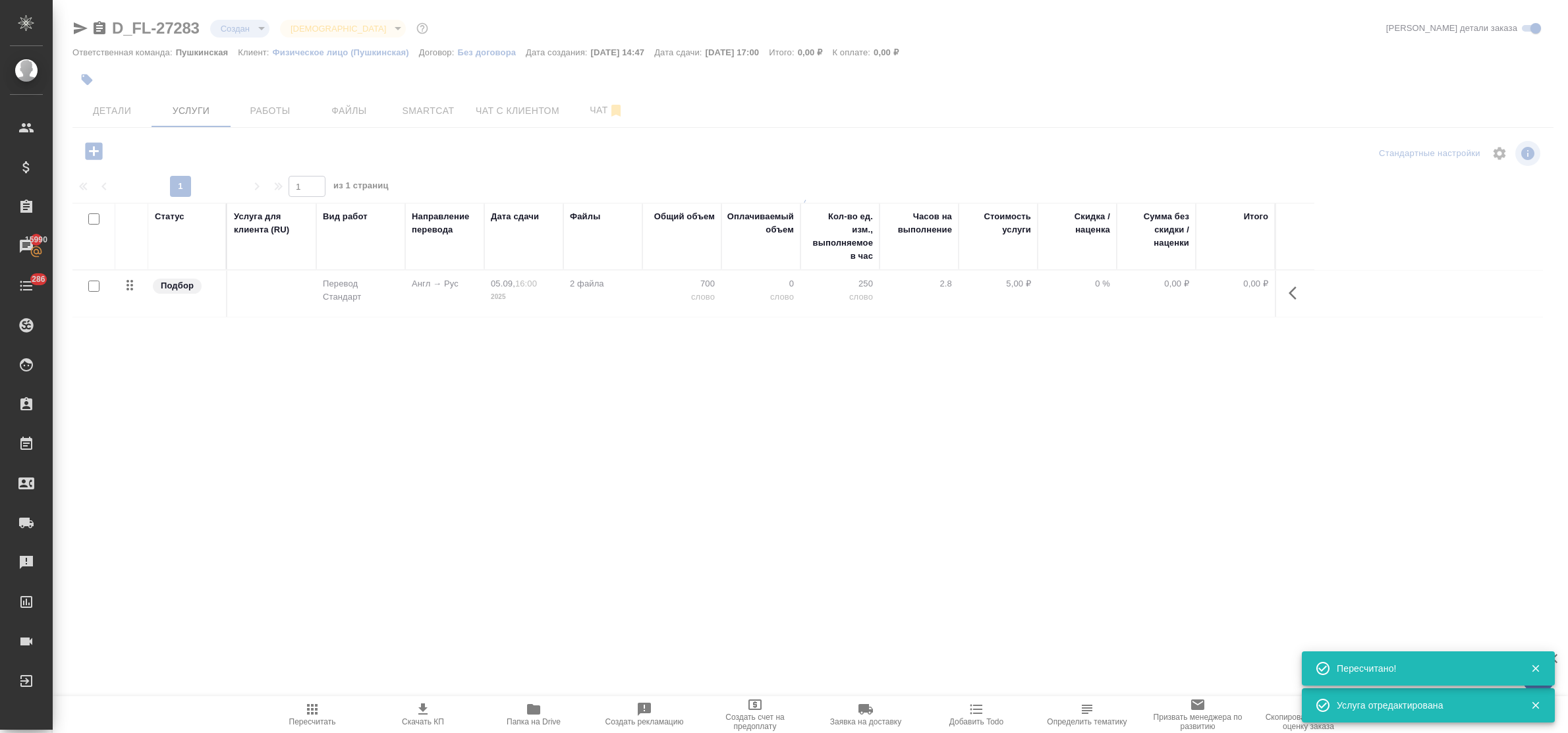
type input "urgent"
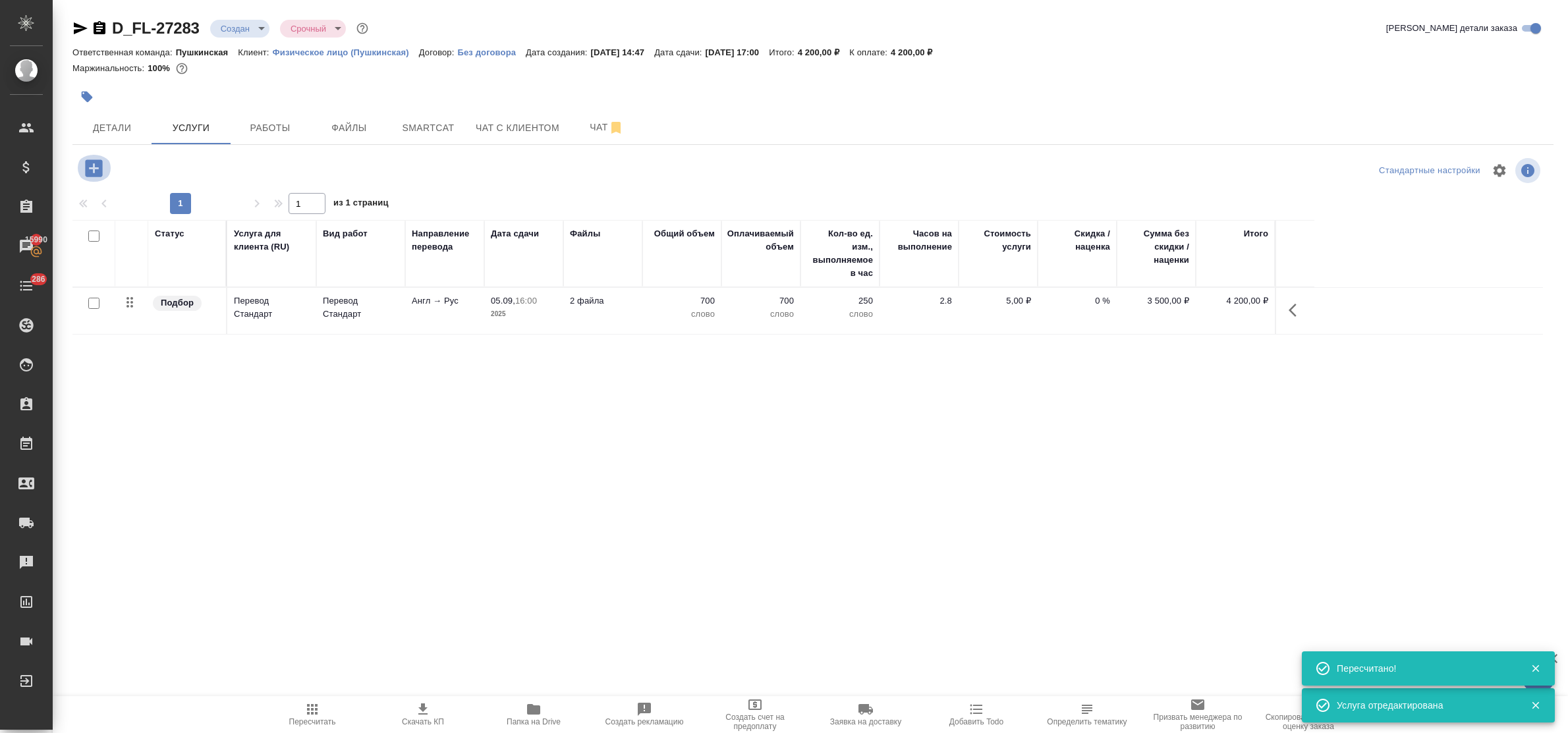
drag, startPoint x: 93, startPoint y: 168, endPoint x: 99, endPoint y: 171, distance: 6.7
click at [99, 171] on icon "button" at bounding box center [93, 168] width 23 height 23
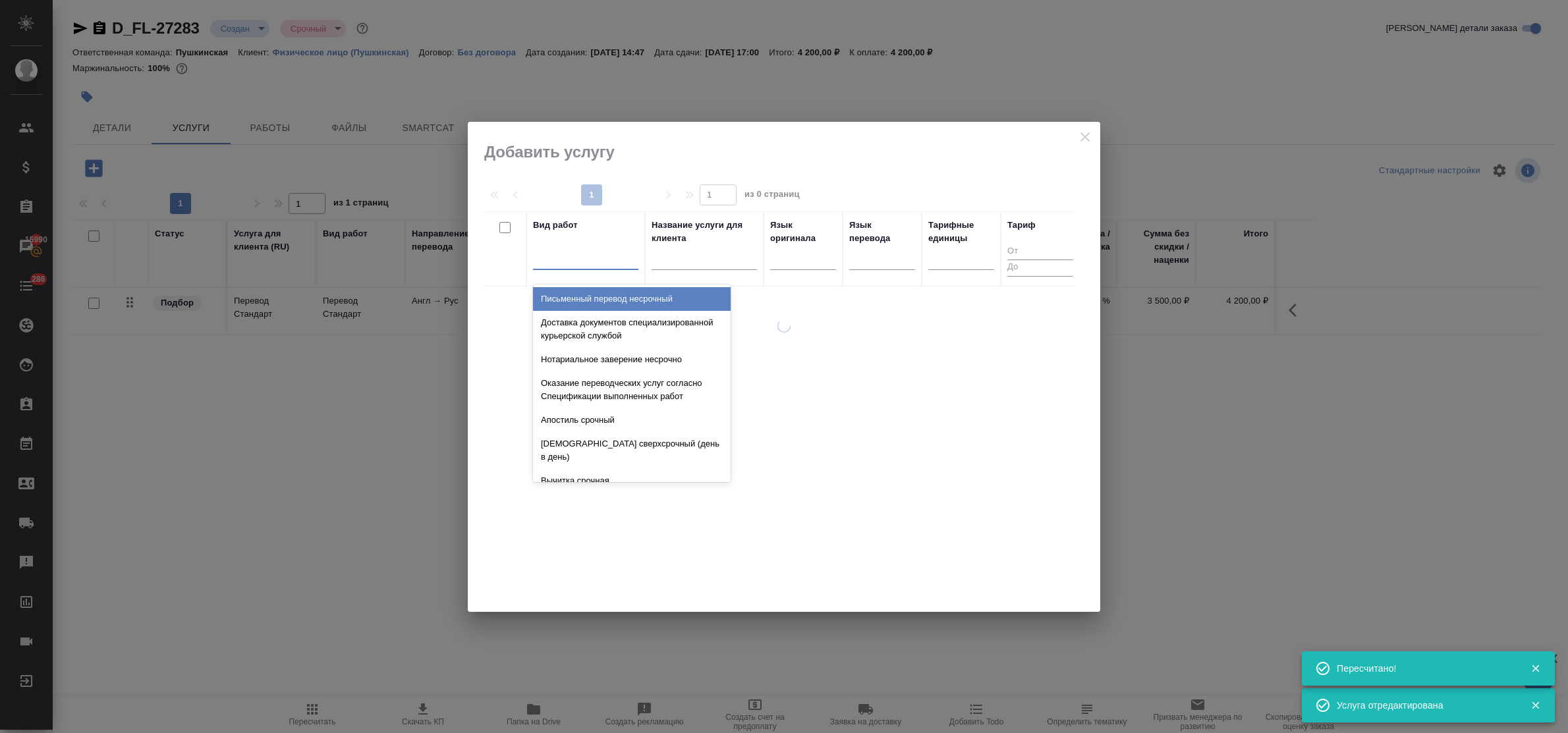
click at [595, 264] on div at bounding box center [586, 257] width 106 height 19
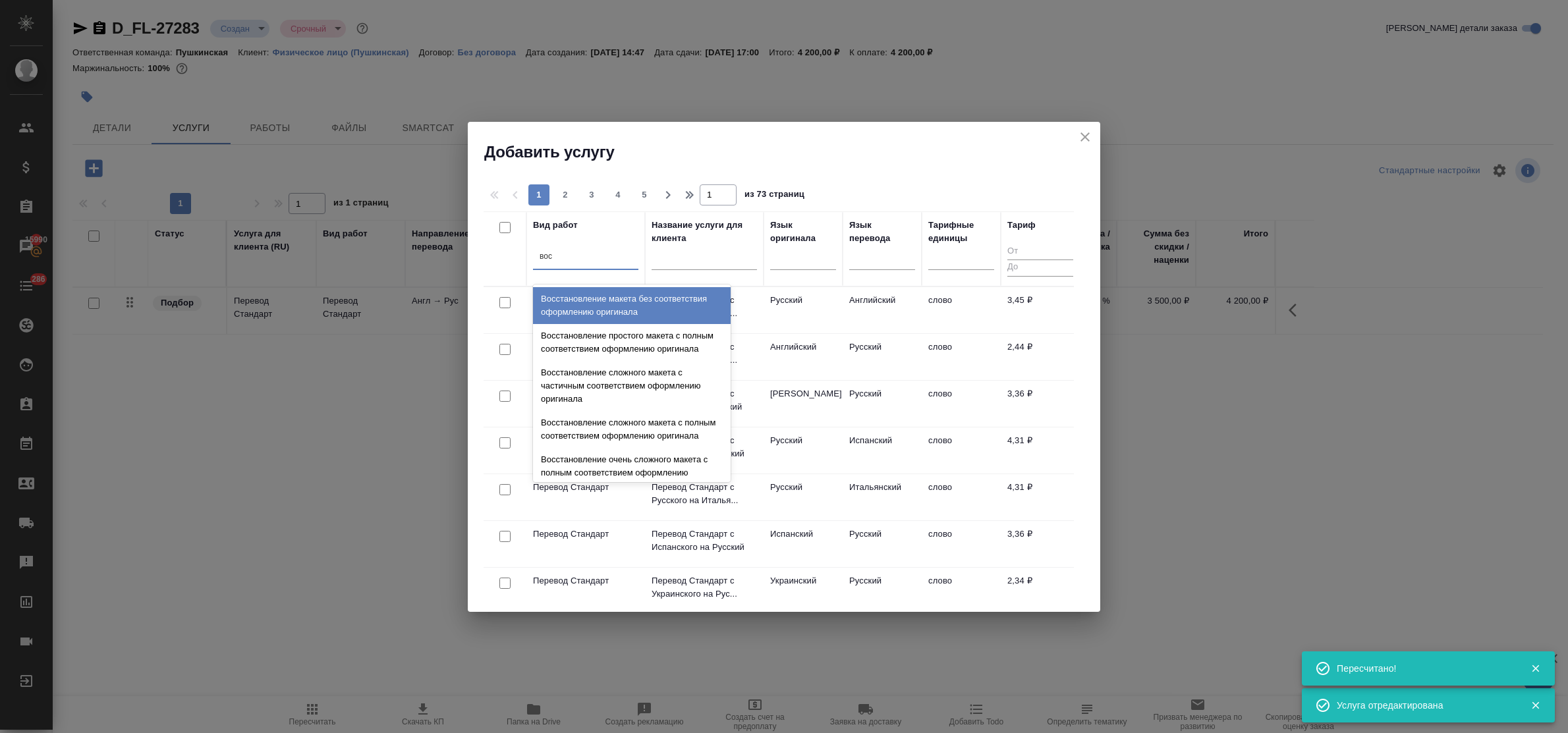
type input "восс"
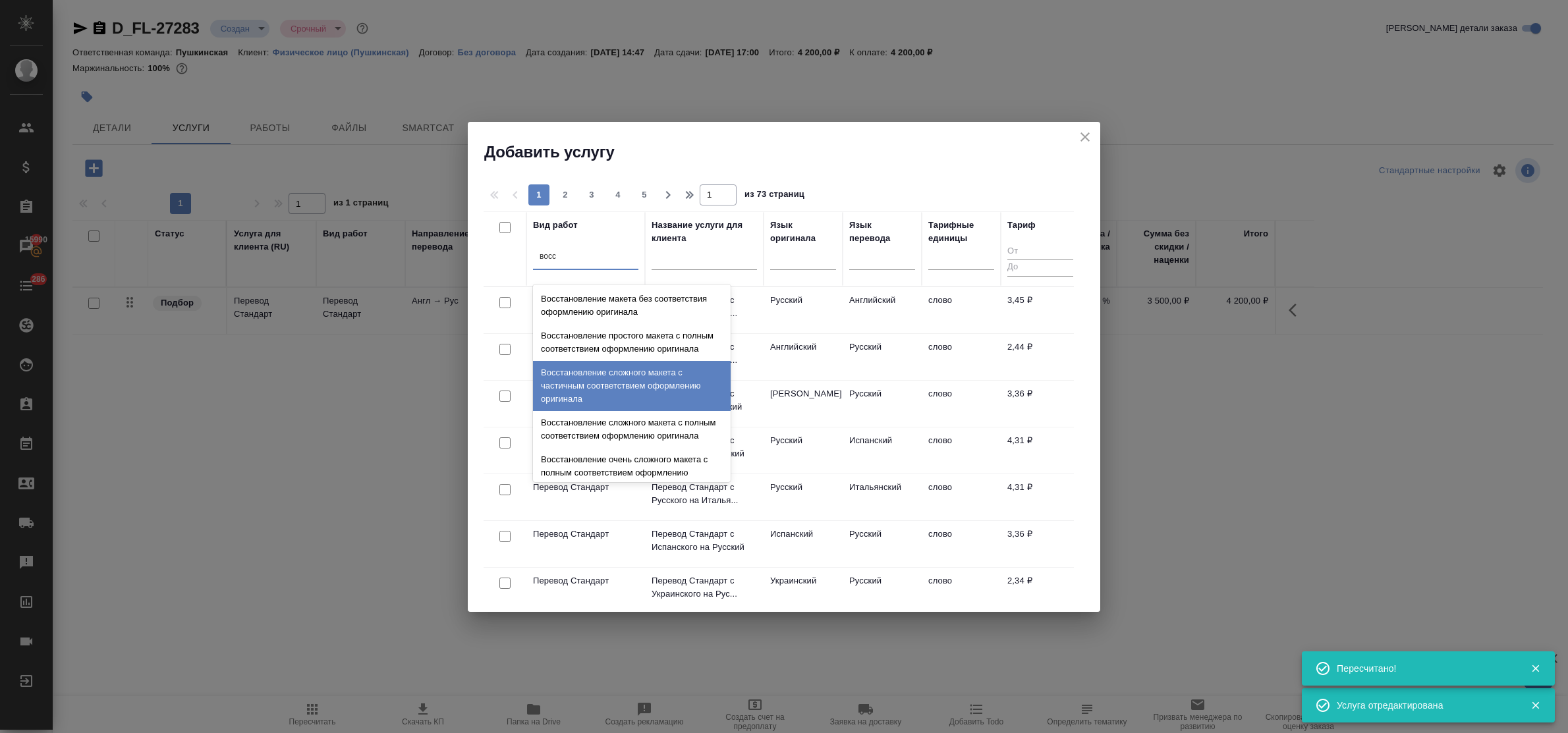
scroll to position [242, 0]
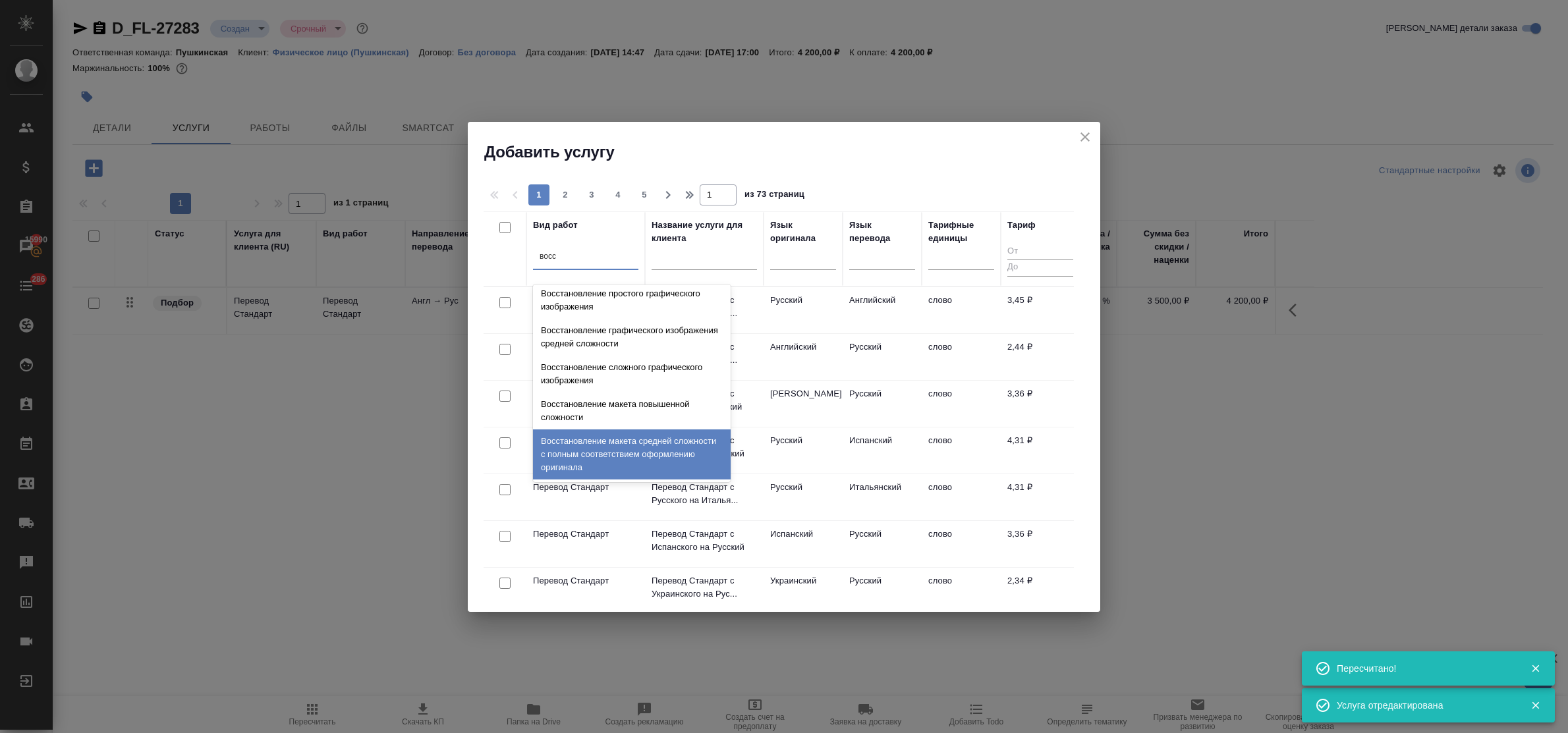
click at [628, 455] on div "Восстановление макета средней сложности с полным соответствием оформлению ориги…" at bounding box center [632, 454] width 198 height 50
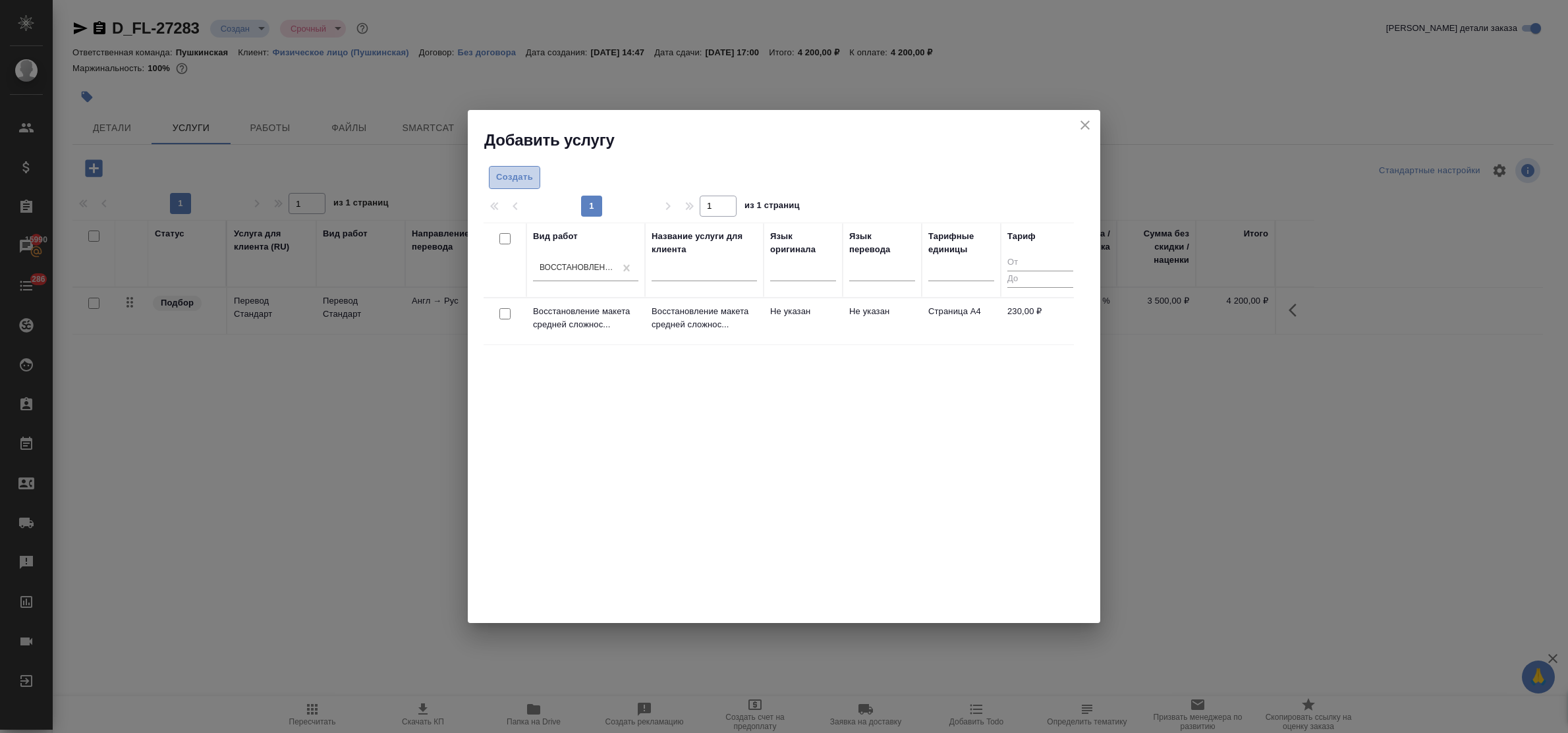
click at [521, 184] on span "Создать" at bounding box center [514, 177] width 37 height 15
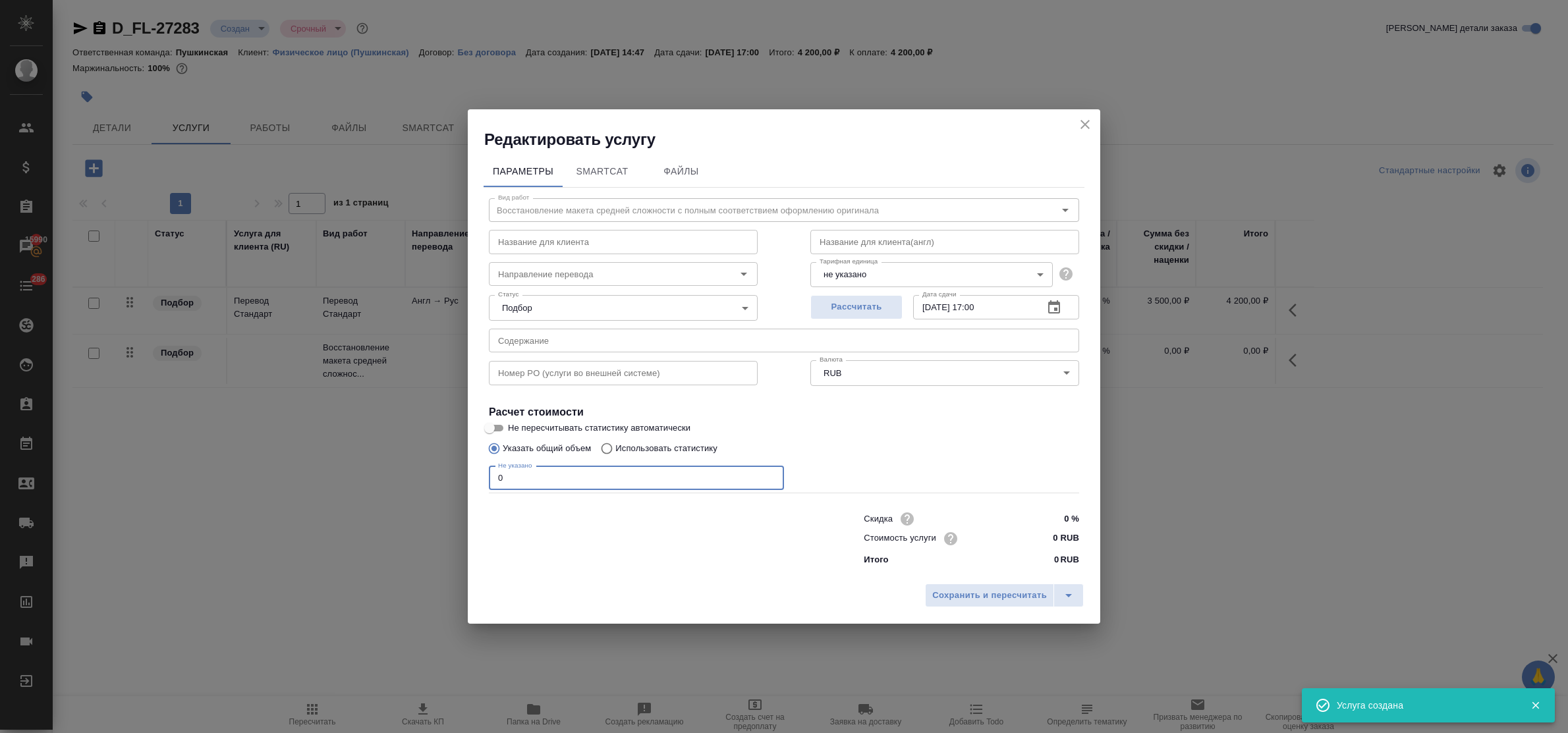
drag, startPoint x: 527, startPoint y: 479, endPoint x: 469, endPoint y: 478, distance: 58.0
click at [469, 478] on div "Параметры SmartCat Файлы Вид работ Восстановление макета средней сложности с по…" at bounding box center [784, 363] width 633 height 427
type input "4"
click at [1032, 541] on input "0 RUB" at bounding box center [1055, 539] width 48 height 19
type input "230 RUB"
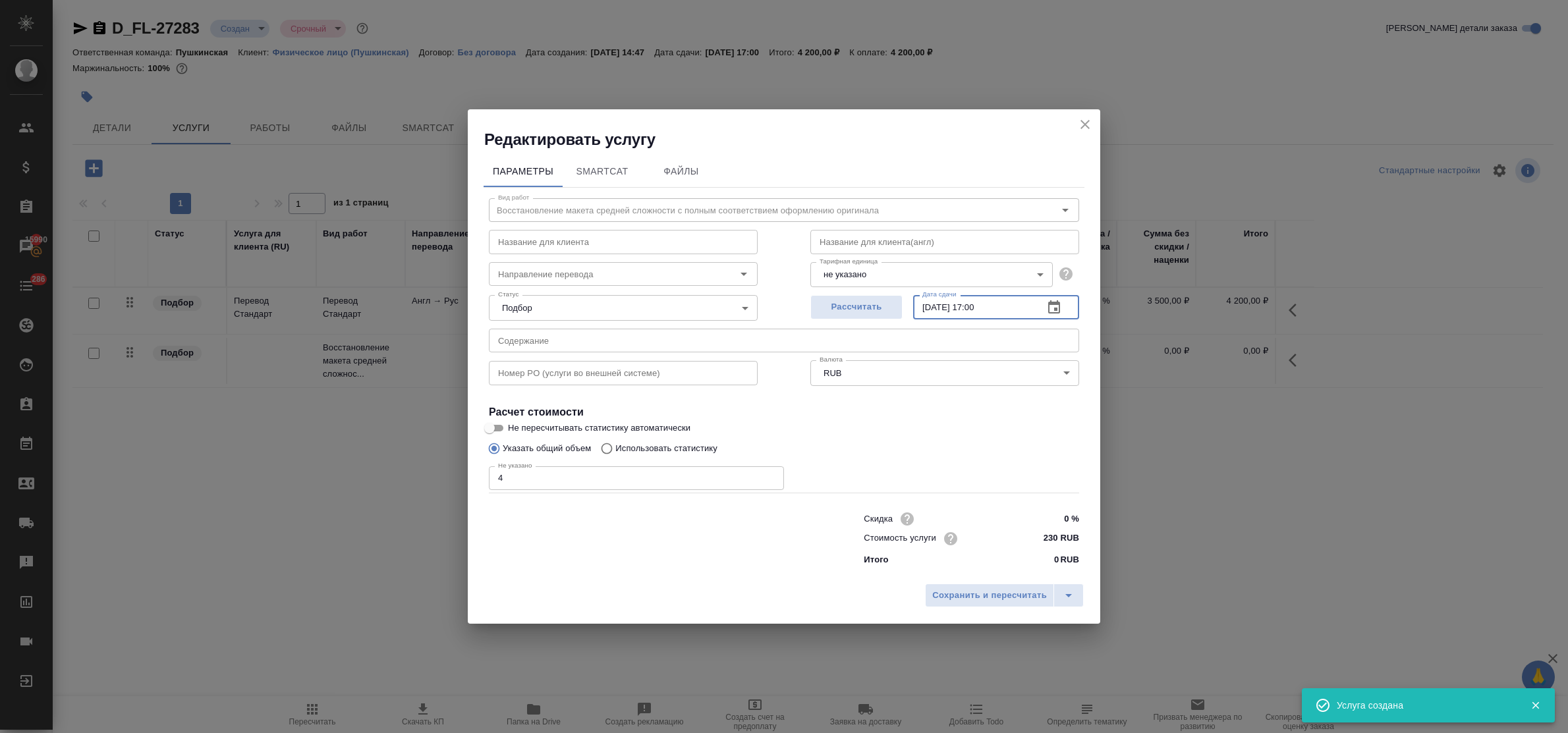
click at [982, 307] on input "[DATE] 17:00" at bounding box center [973, 307] width 120 height 23
type input "05.09.2025 16:00"
click at [993, 588] on span "Сохранить и пересчитать" at bounding box center [990, 596] width 115 height 15
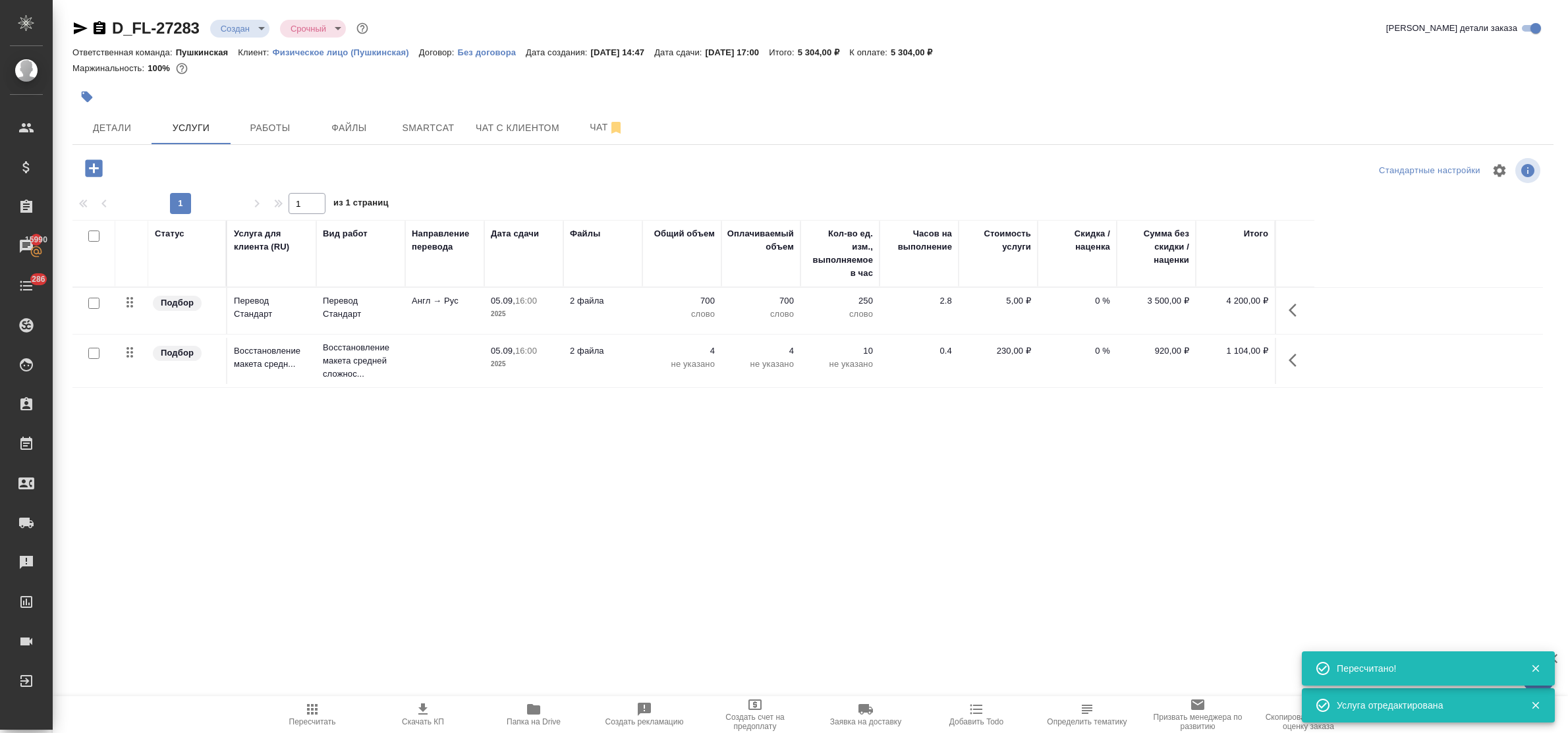
click at [93, 172] on icon "button" at bounding box center [93, 168] width 23 height 23
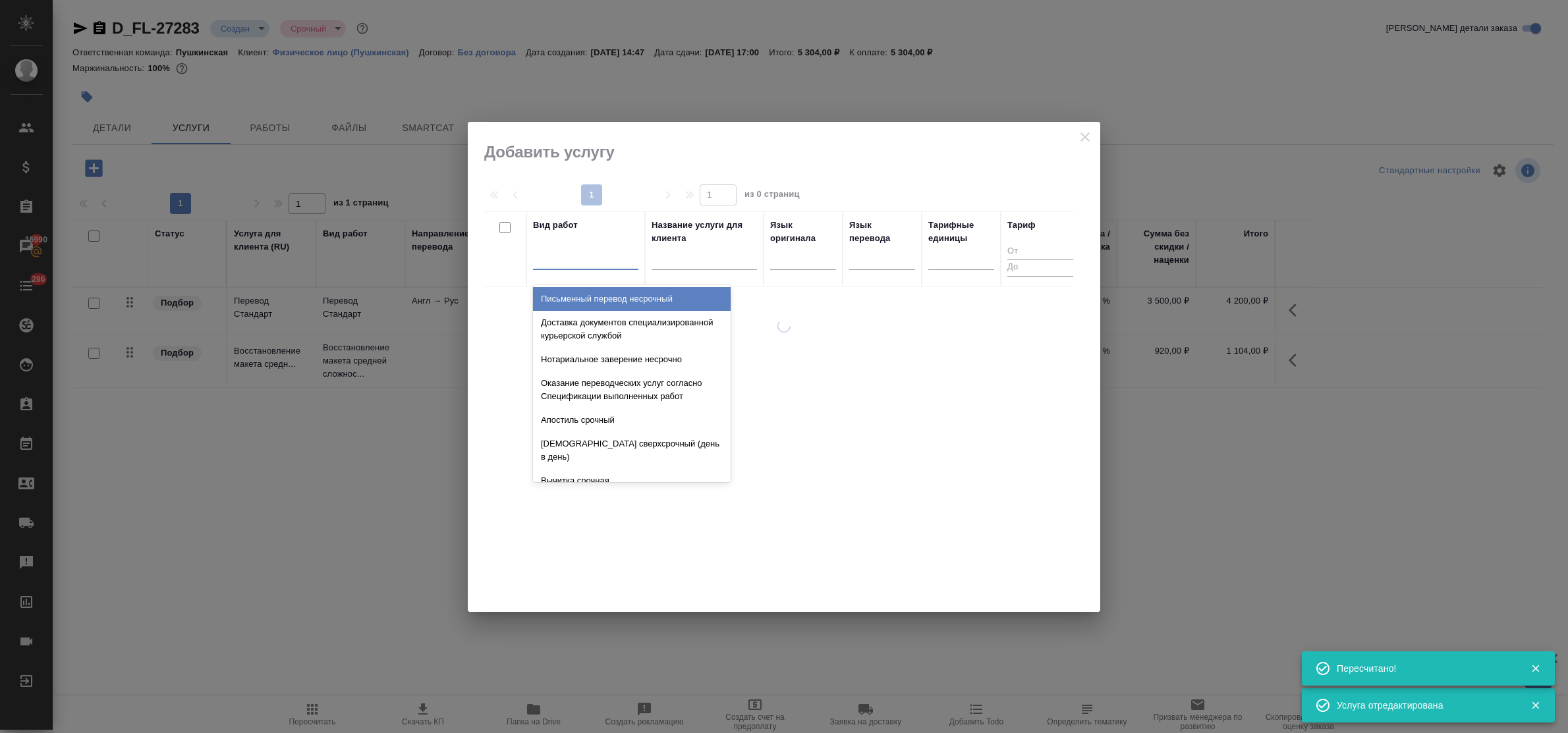
click at [557, 261] on div at bounding box center [586, 257] width 106 height 19
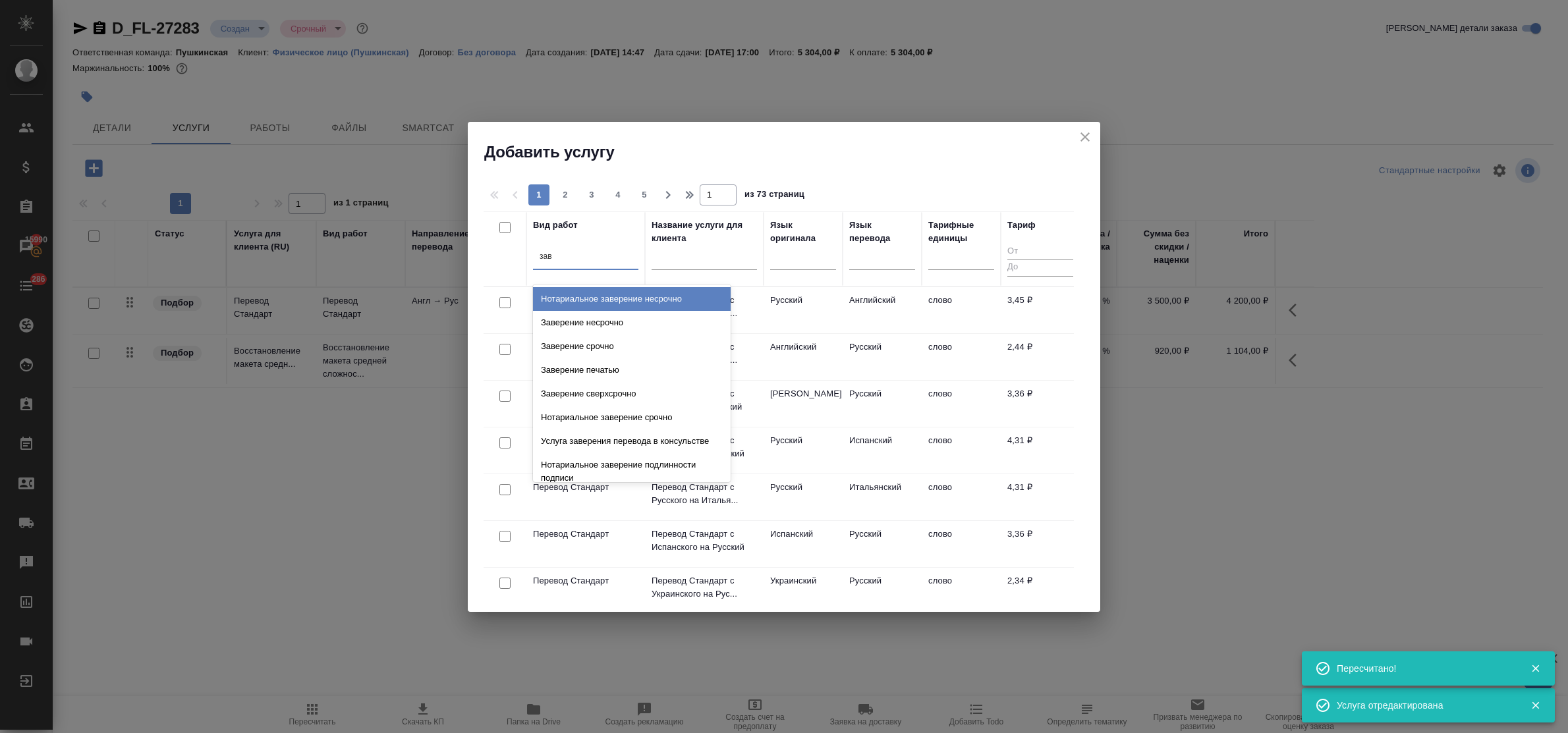
type input "заве"
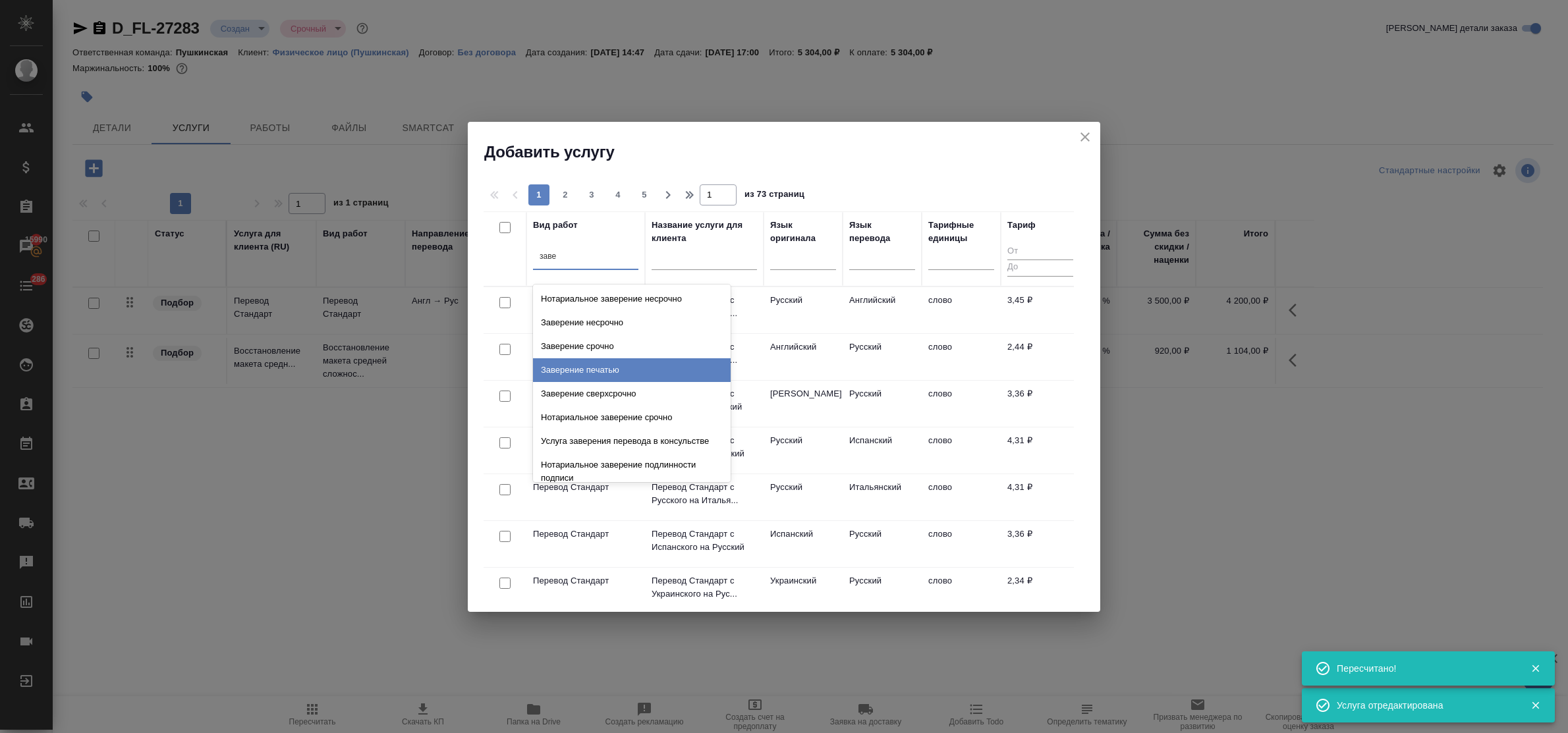
click at [595, 382] on div "Нотариальное заверение несрочно Заверение несрочно Заверение срочно Заверение п…" at bounding box center [632, 383] width 198 height 198
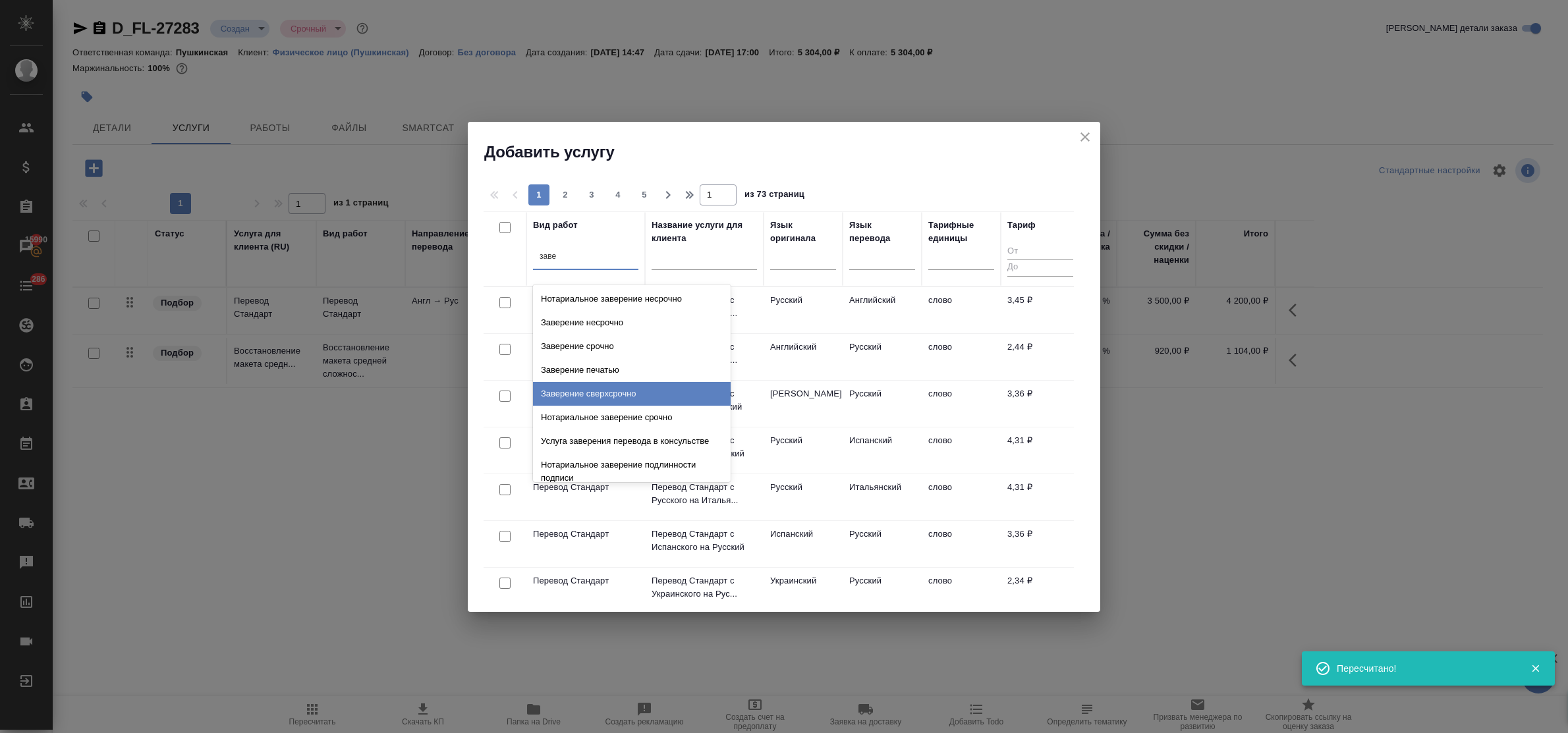
click at [595, 382] on div "Заверение сверхсрочно" at bounding box center [632, 394] width 198 height 23
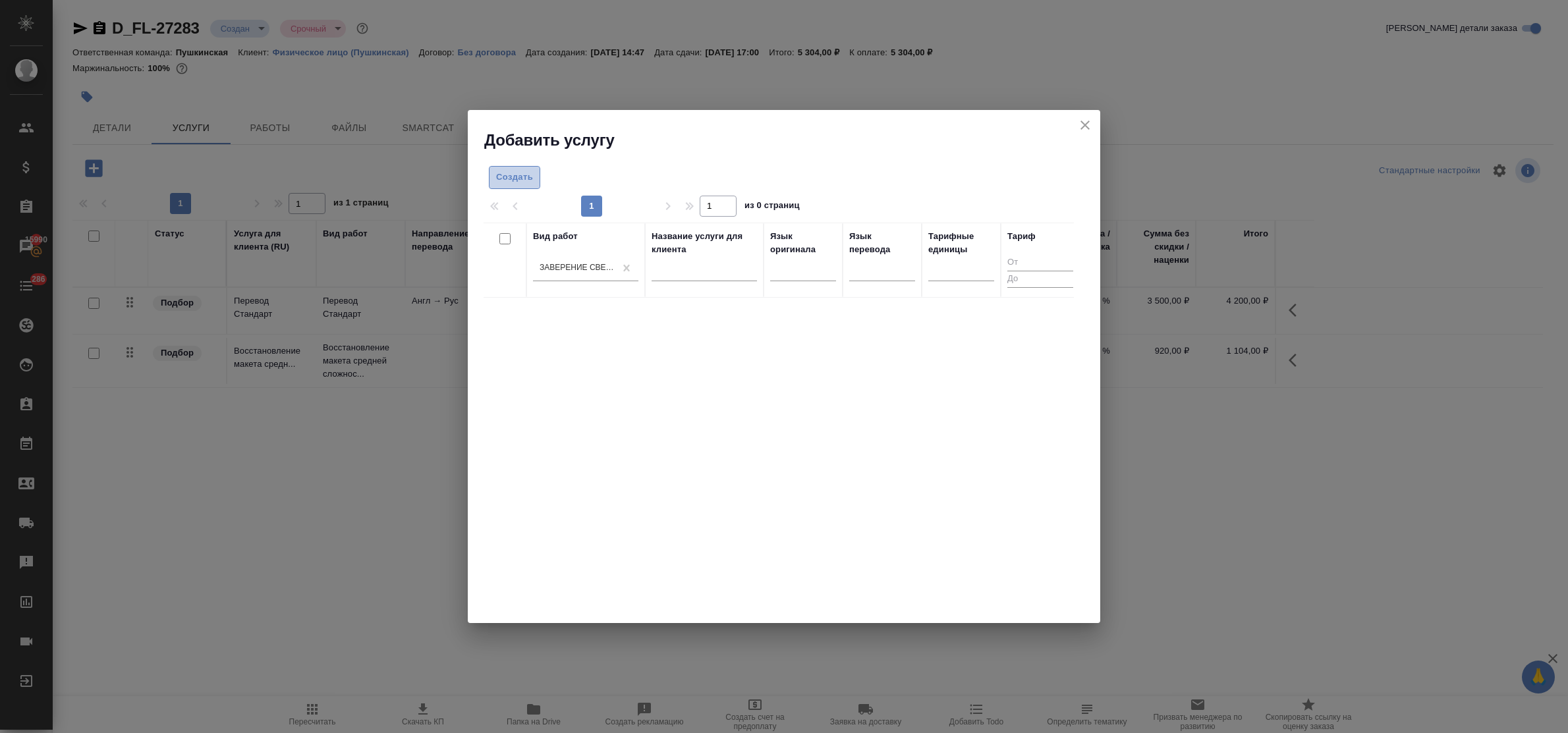
click at [506, 169] on button "Создать" at bounding box center [515, 177] width 52 height 23
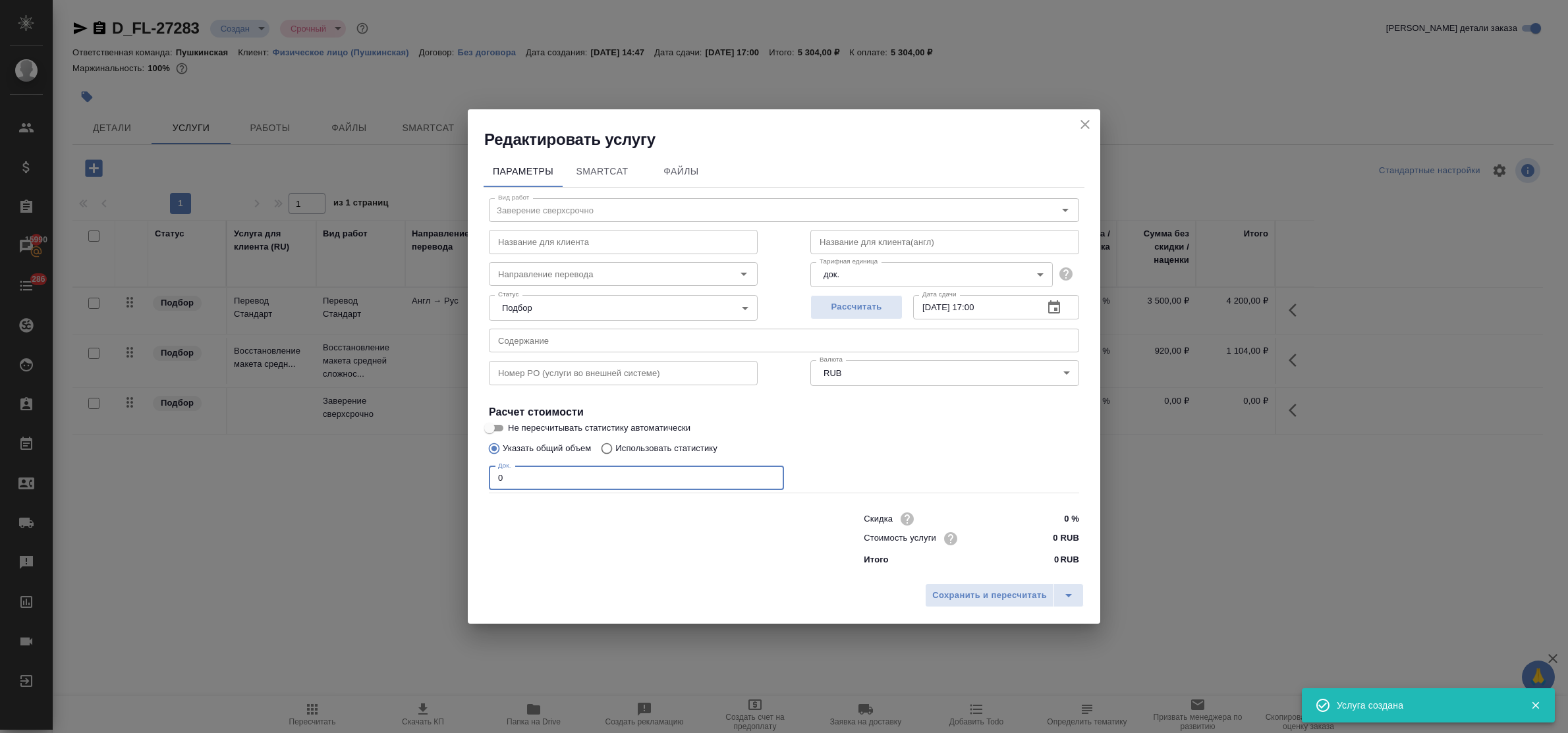
drag, startPoint x: 515, startPoint y: 473, endPoint x: 475, endPoint y: 470, distance: 40.1
click at [475, 470] on div "Параметры SmartCat Файлы Вид работ Заверение сверхсрочно Вид работ Название для…" at bounding box center [784, 363] width 633 height 427
type input "2"
click at [1042, 536] on input "0 RUB" at bounding box center [1055, 539] width 48 height 19
type input "1500 RUB"
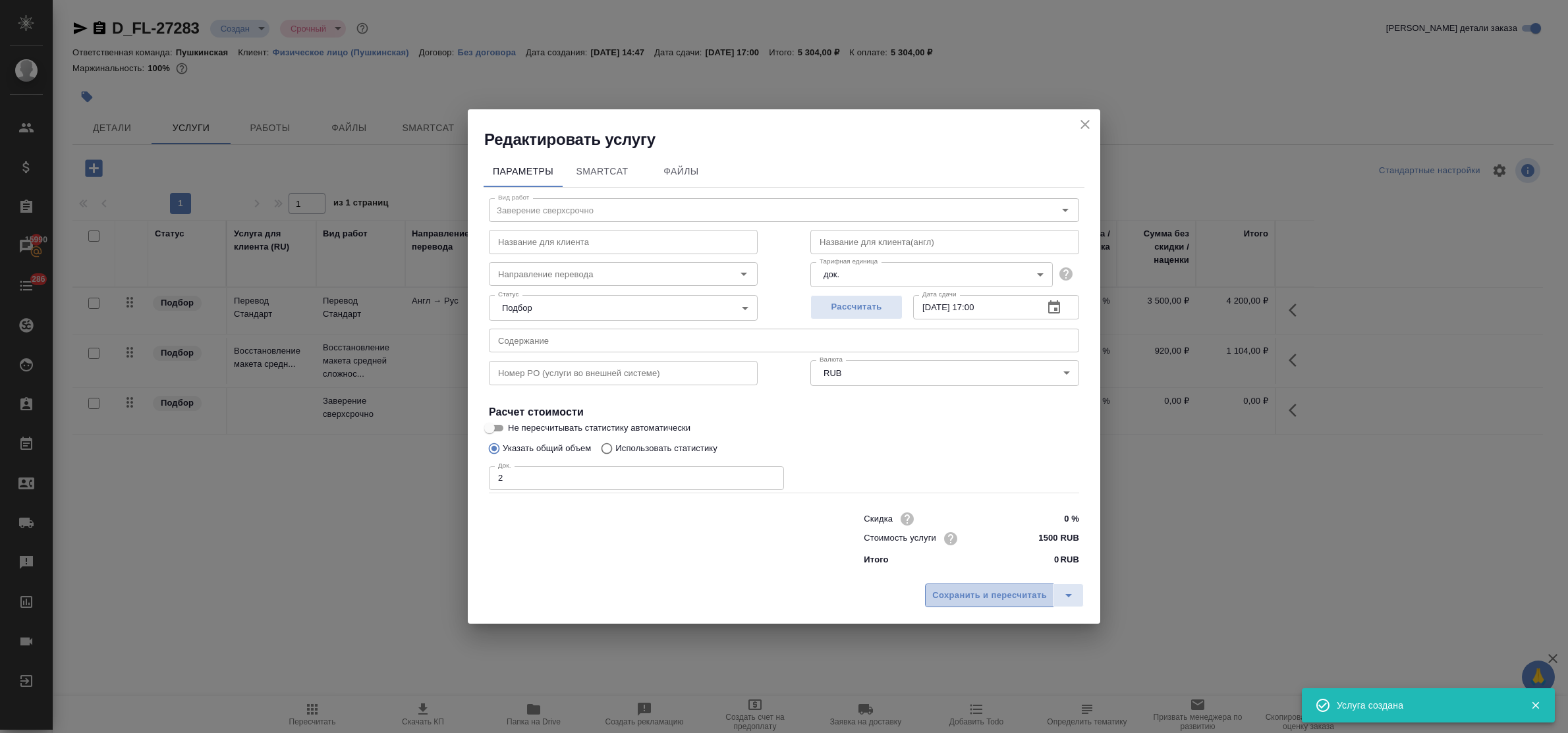
click at [1022, 594] on span "Сохранить и пересчитать" at bounding box center [990, 596] width 115 height 15
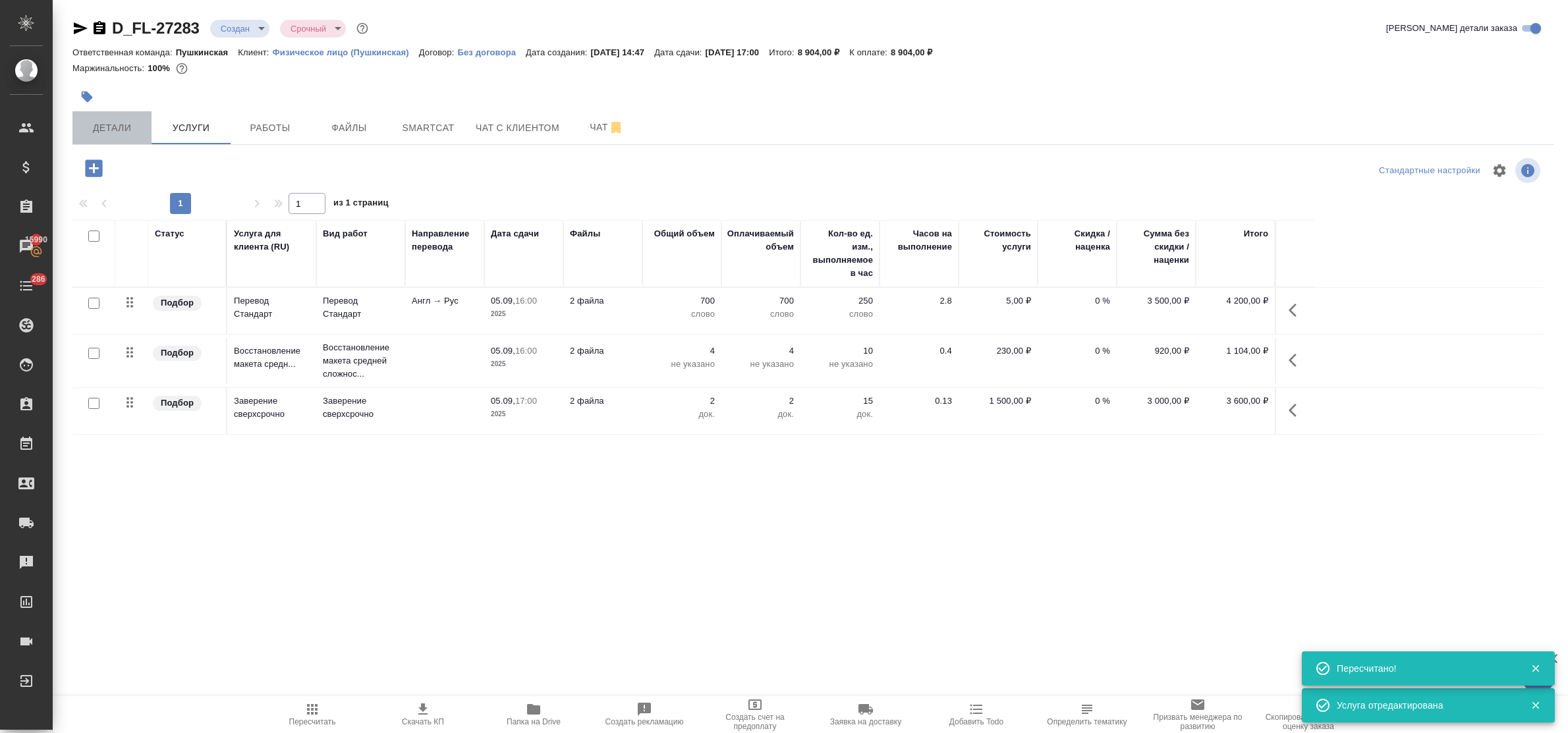
click at [120, 130] on span "Детали" at bounding box center [112, 128] width 63 height 17
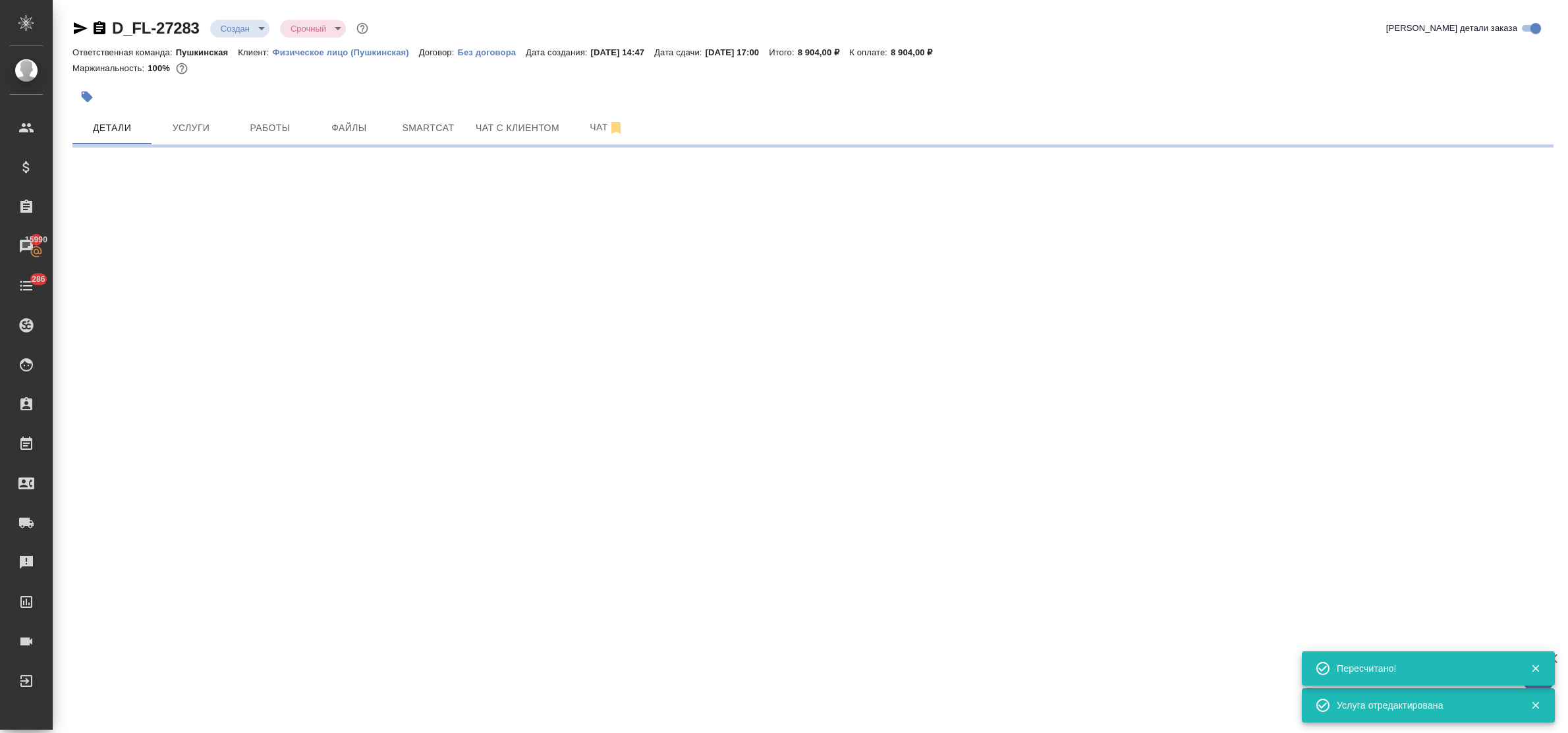
select select "RU"
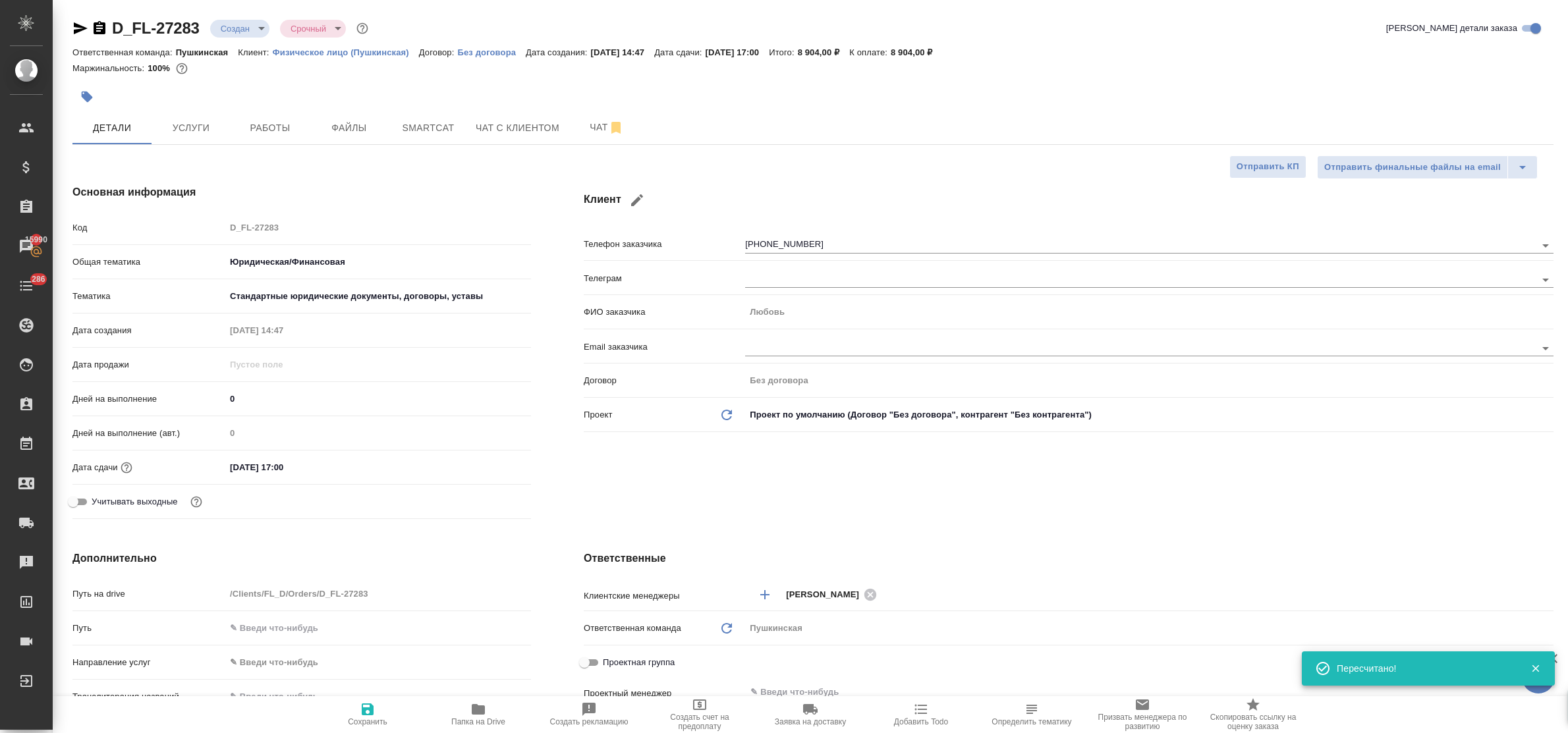
type textarea "x"
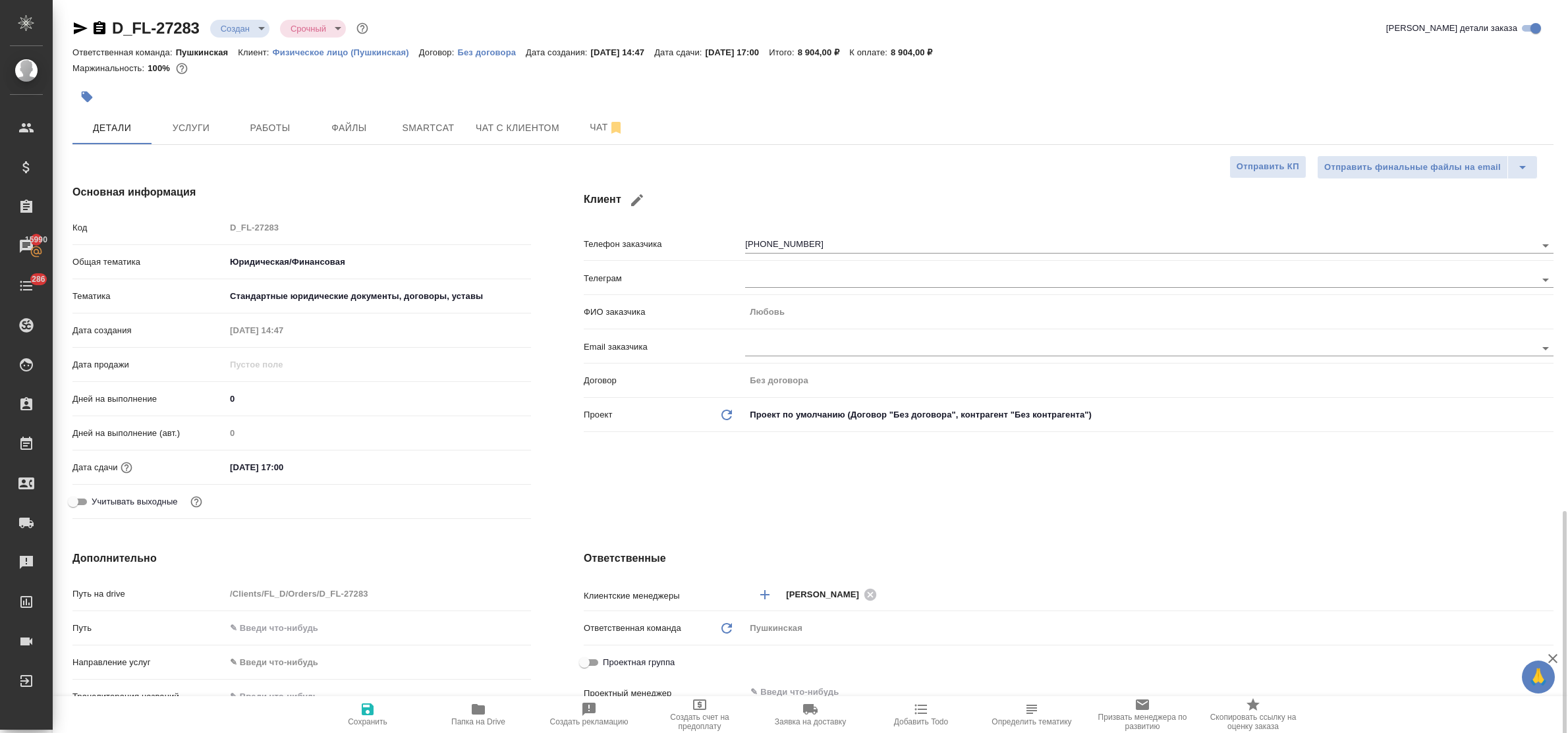
scroll to position [330, 0]
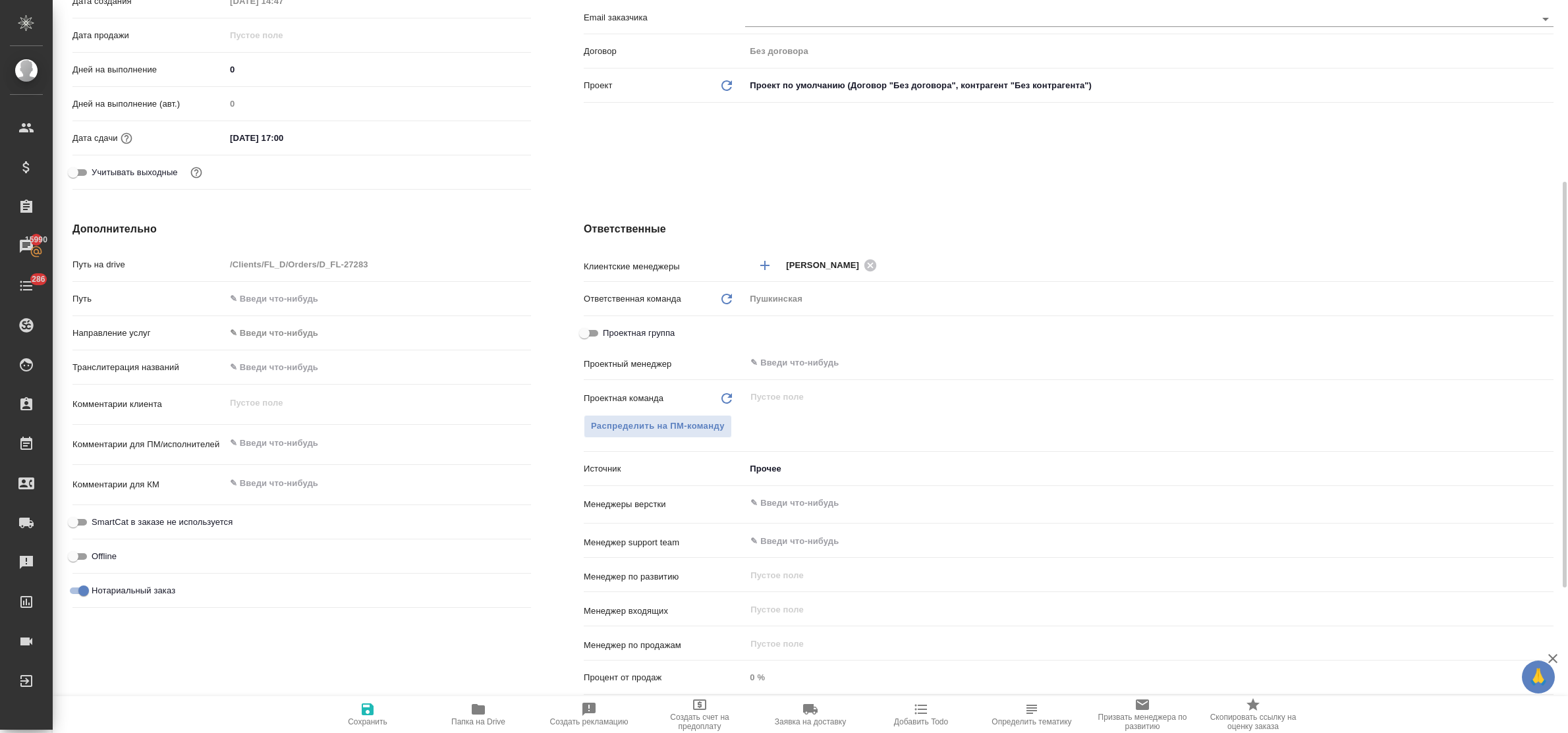
type textarea "x"
click at [288, 452] on textarea at bounding box center [378, 443] width 306 height 22
type textarea "x"
type textarea "н"
type textarea "x"
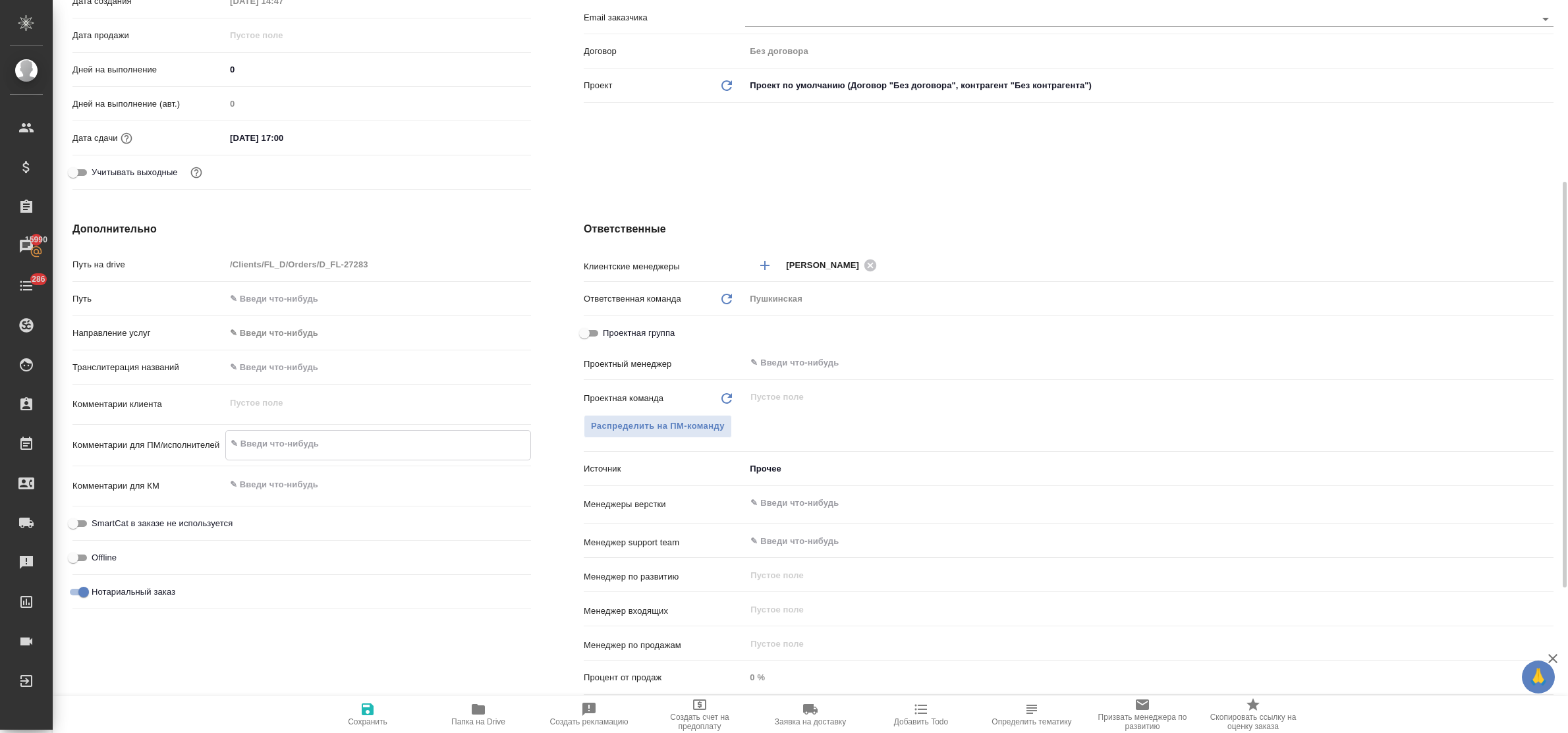
type textarea "x"
type textarea "на"
type textarea "x"
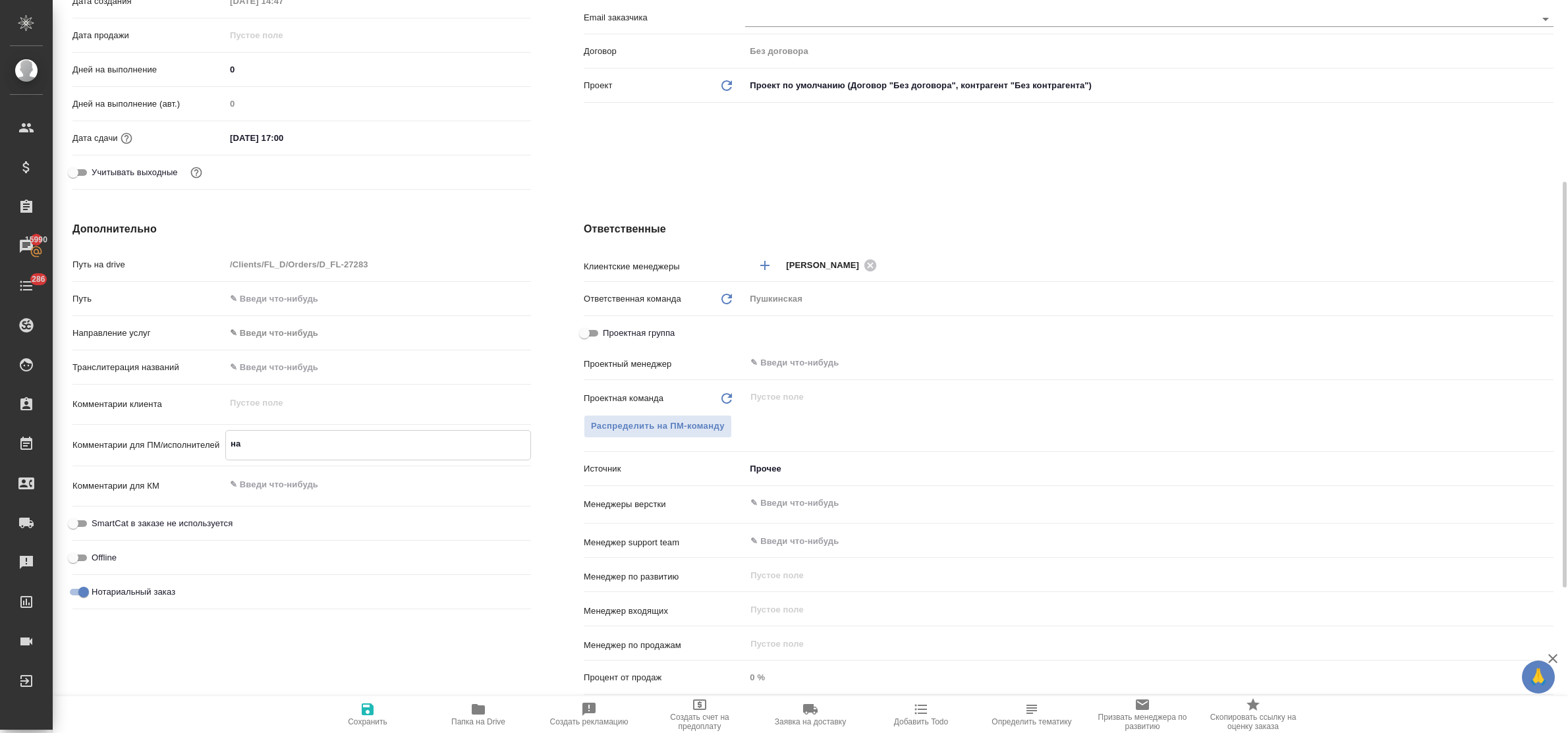
type textarea "на"
type textarea "x"
type textarea "на п"
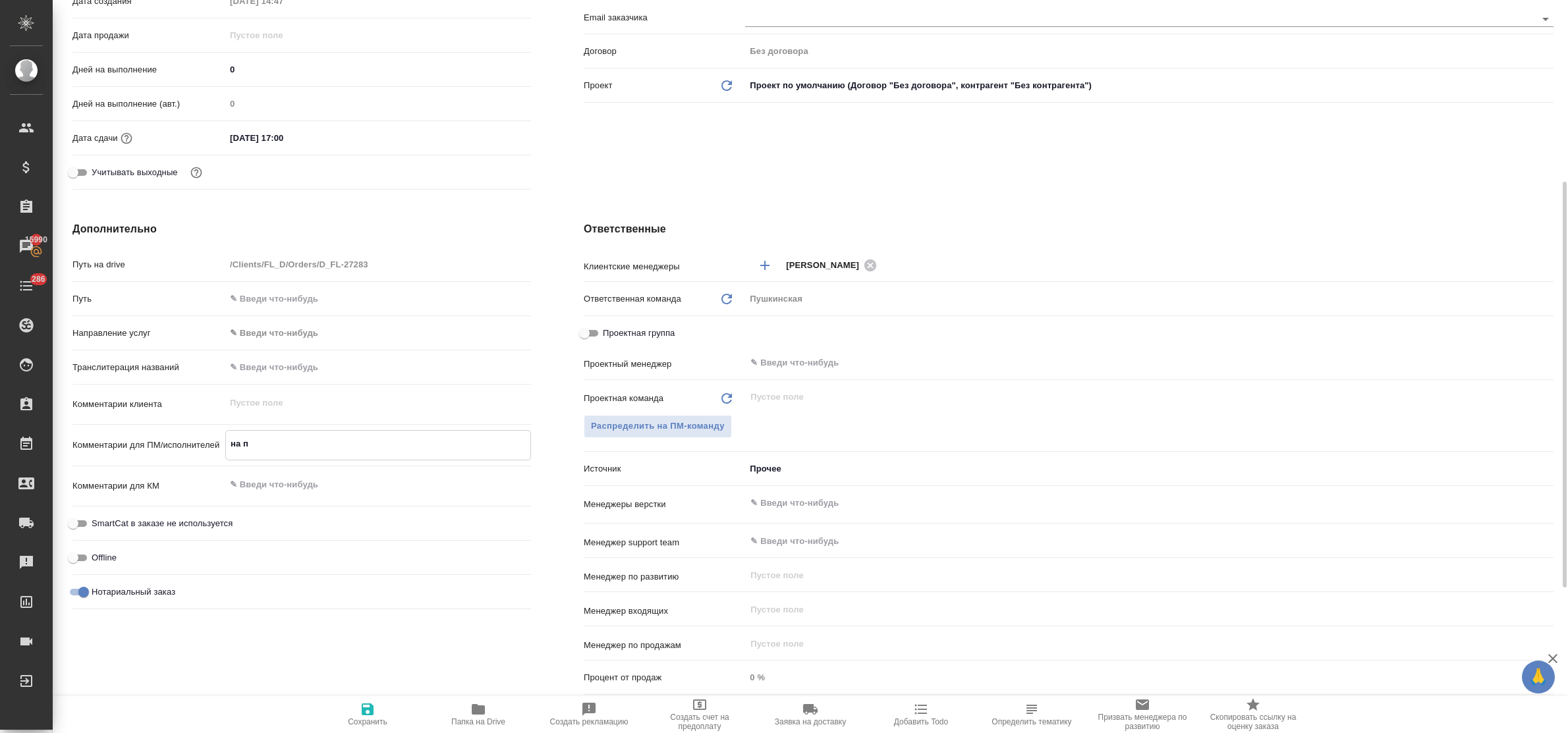
type textarea "x"
type textarea "на пе"
type textarea "x"
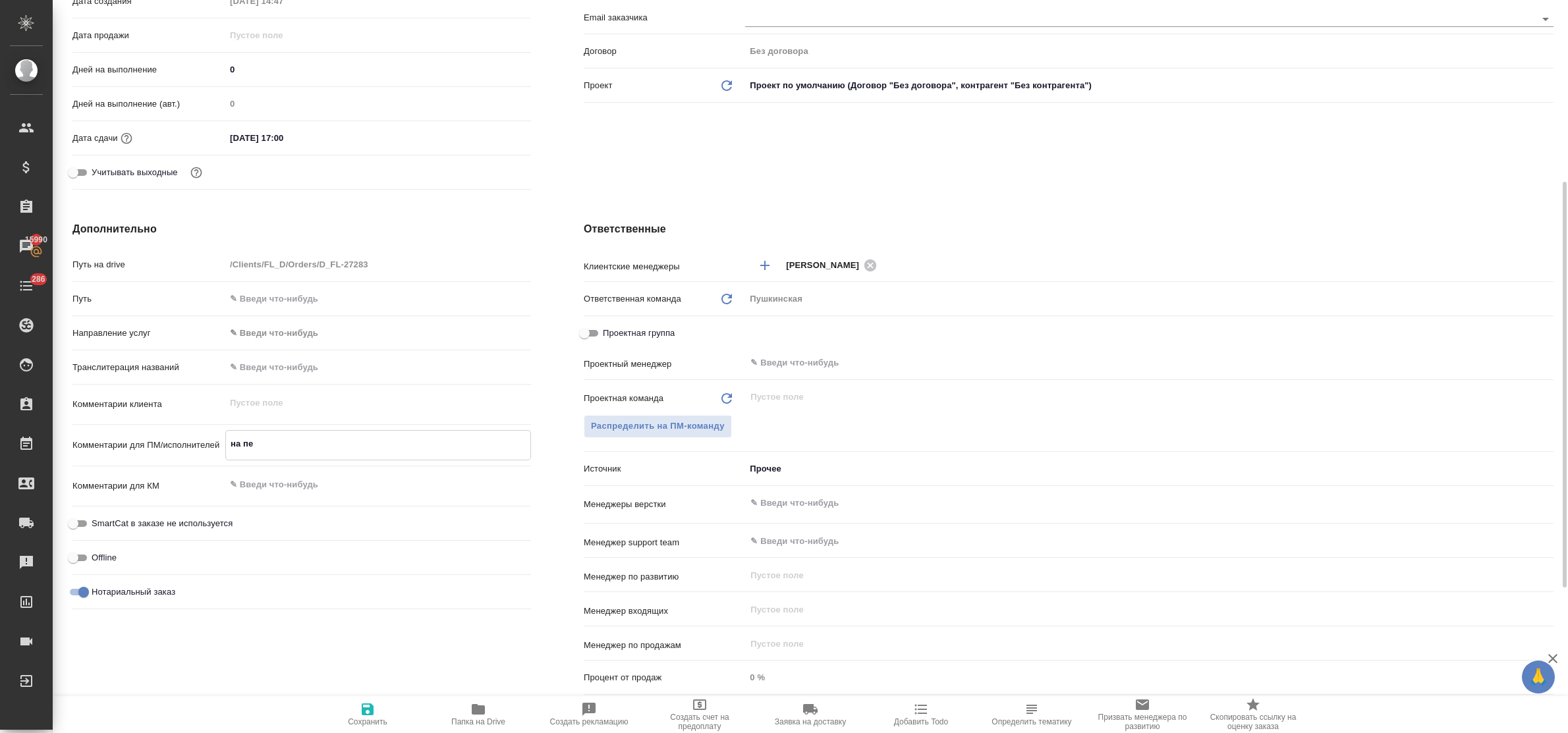
type textarea "x"
type textarea "на пере"
type textarea "x"
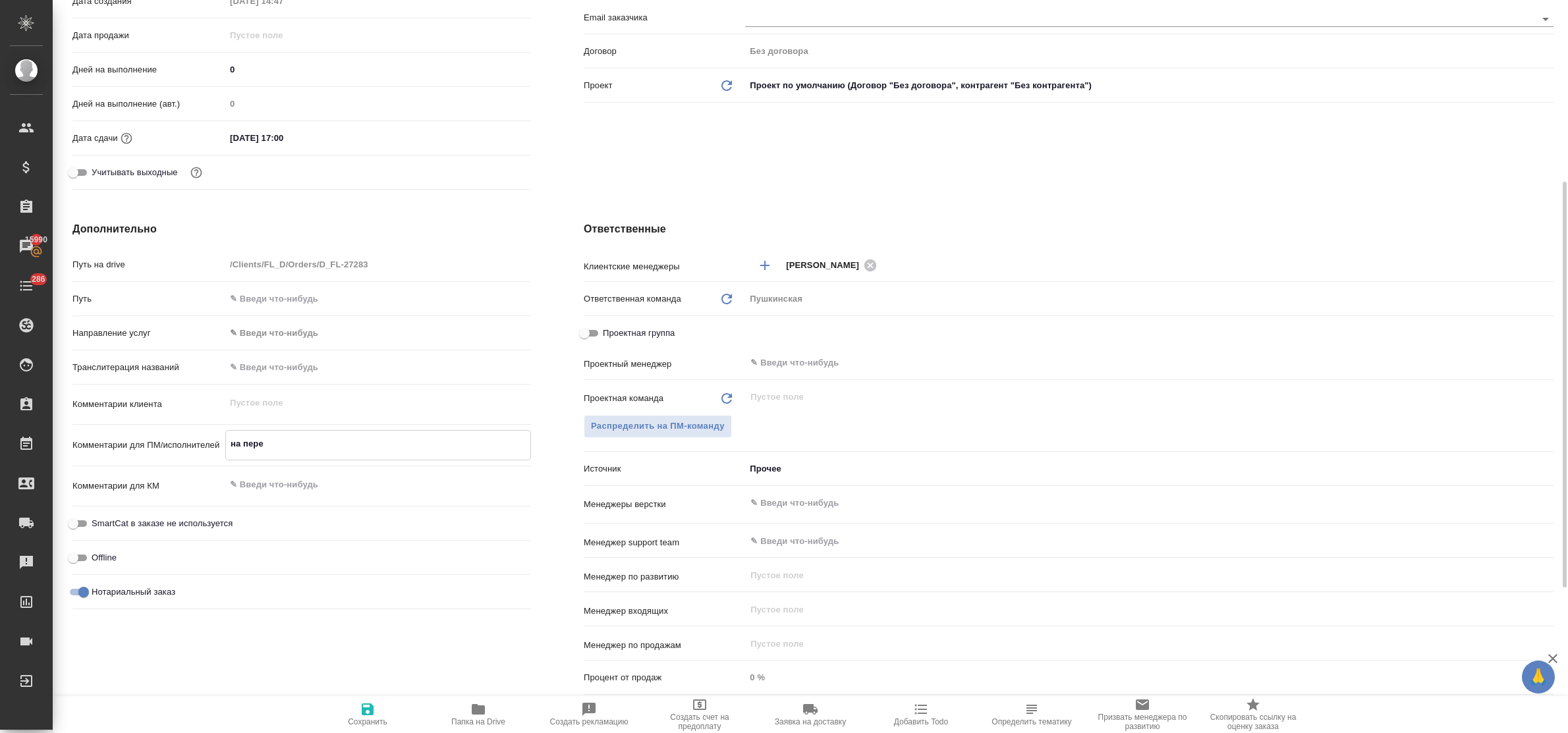
type textarea "x"
type textarea "на перев"
type textarea "x"
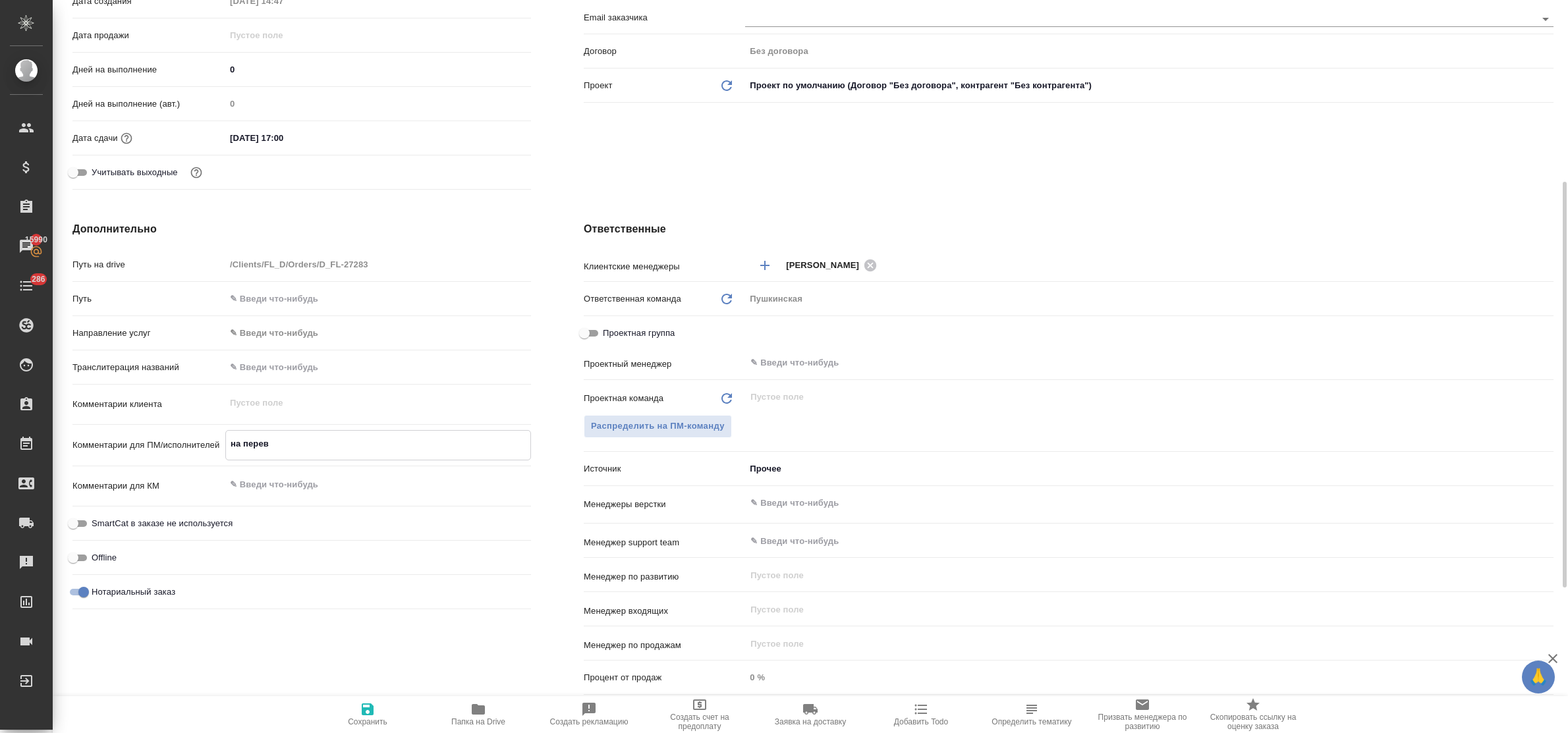
type textarea "на перево"
type textarea "x"
type textarea "на перевод"
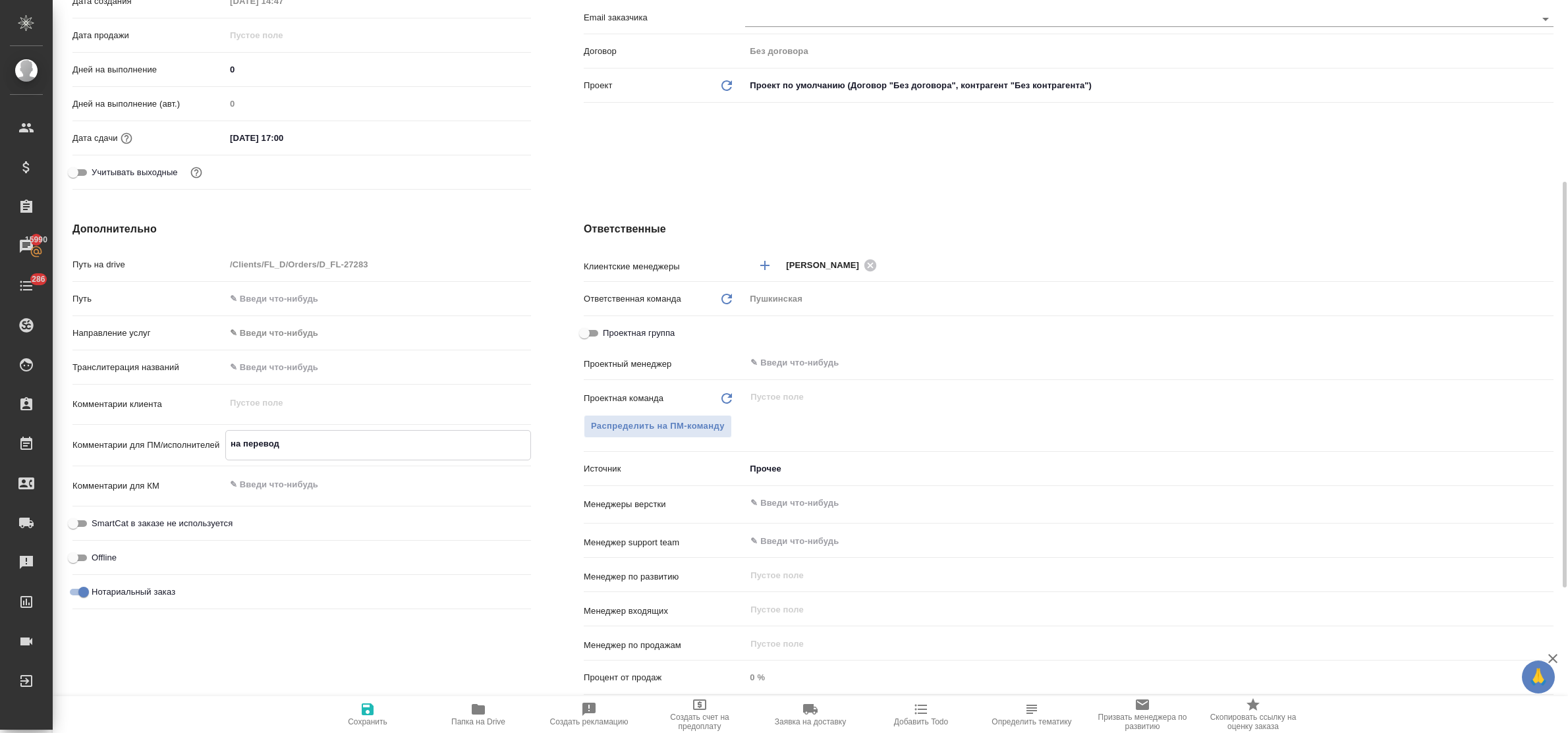
type textarea "x"
type textarea "на перевод"
type textarea "x"
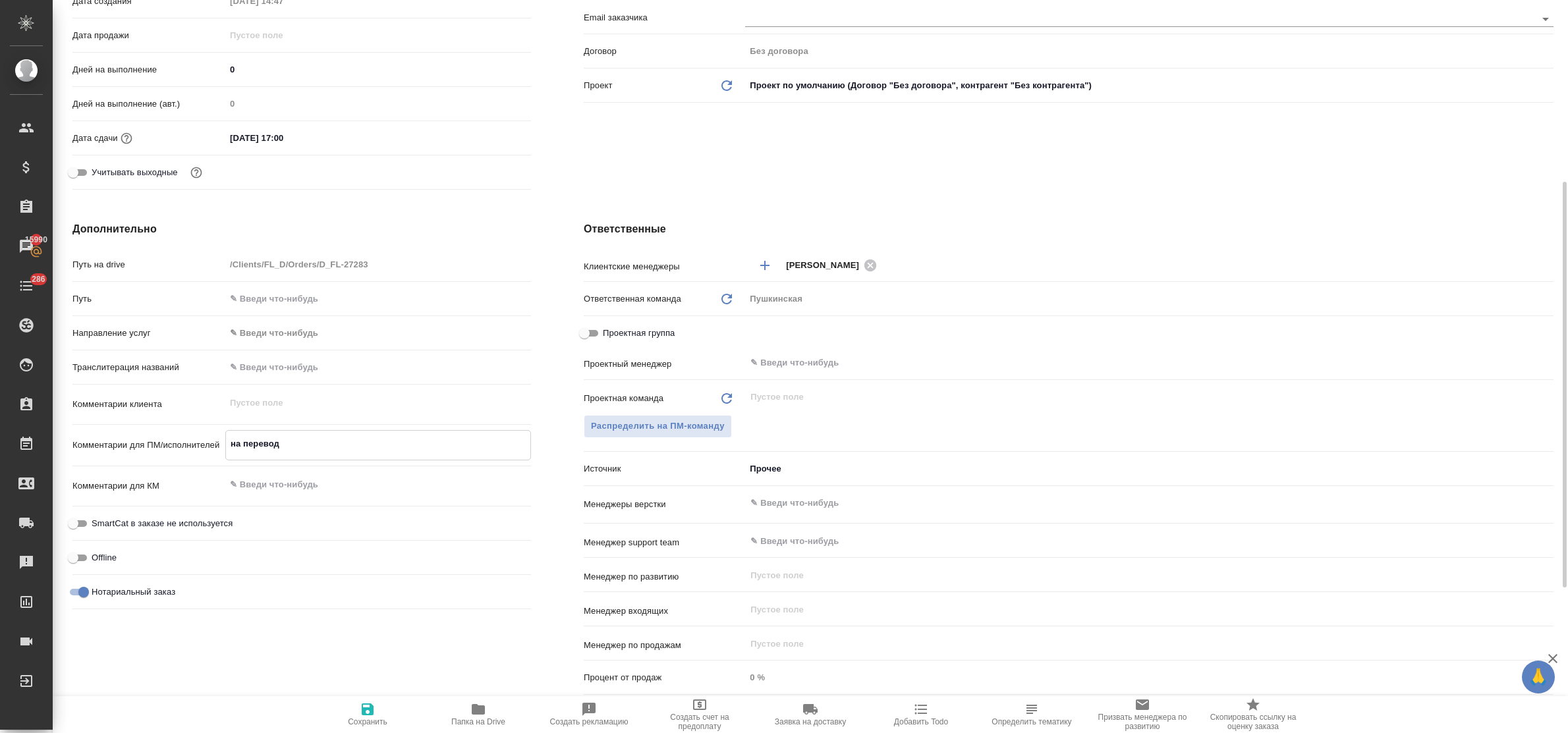
type textarea "x"
type textarea "на перевод т"
type textarea "x"
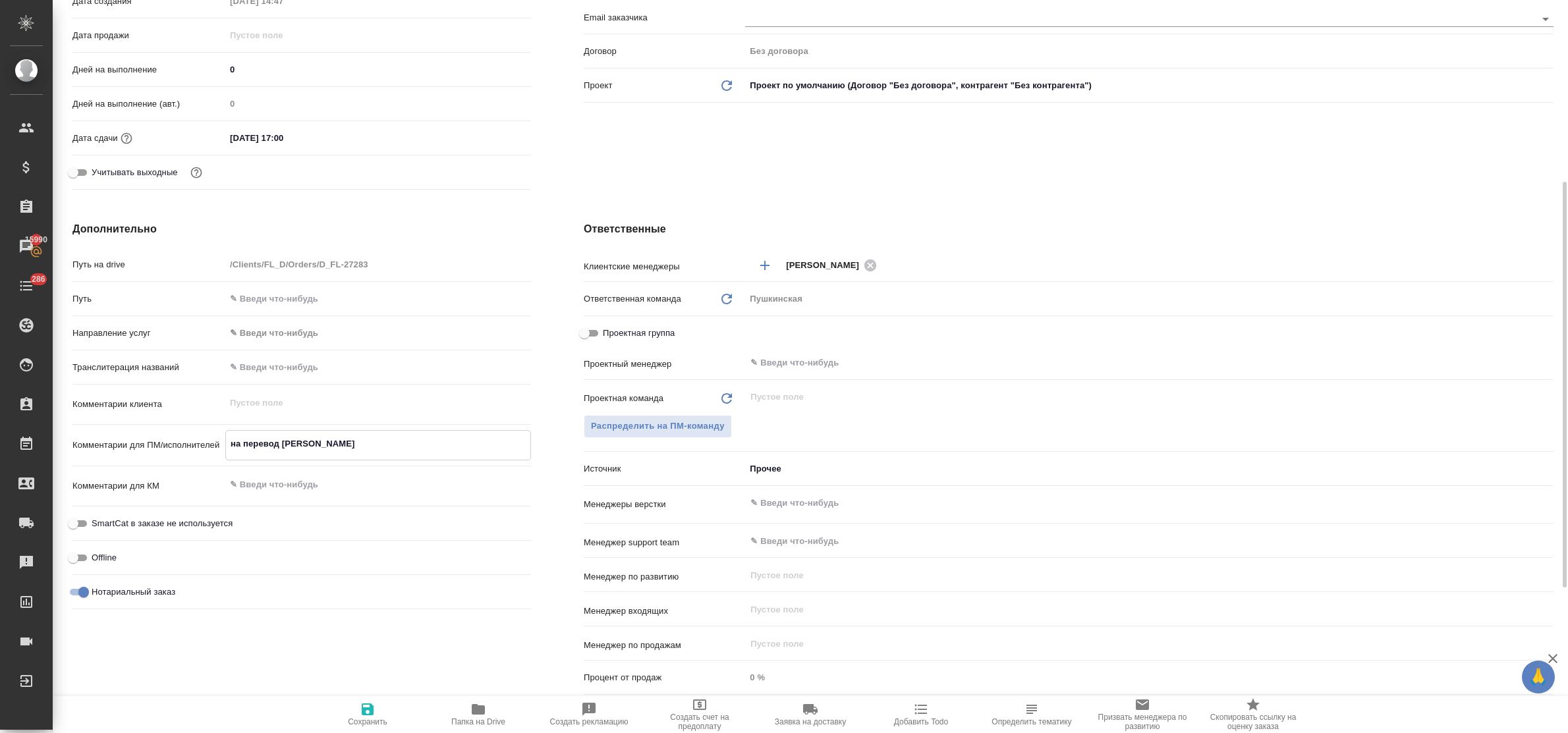
type textarea "x"
type textarea "на перевод то"
type textarea "x"
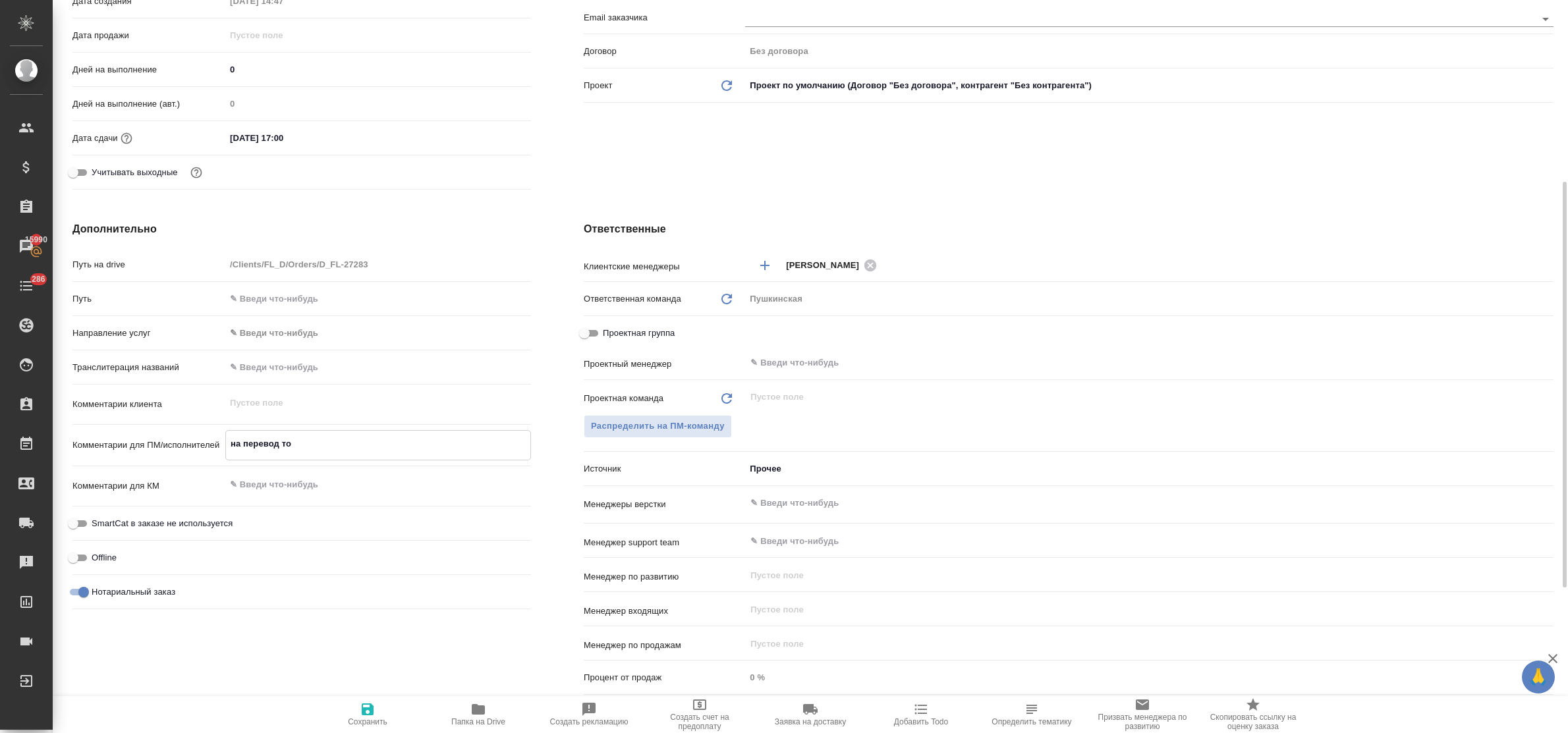
type textarea "на перевод тол"
type textarea "x"
type textarea "на перевод толь"
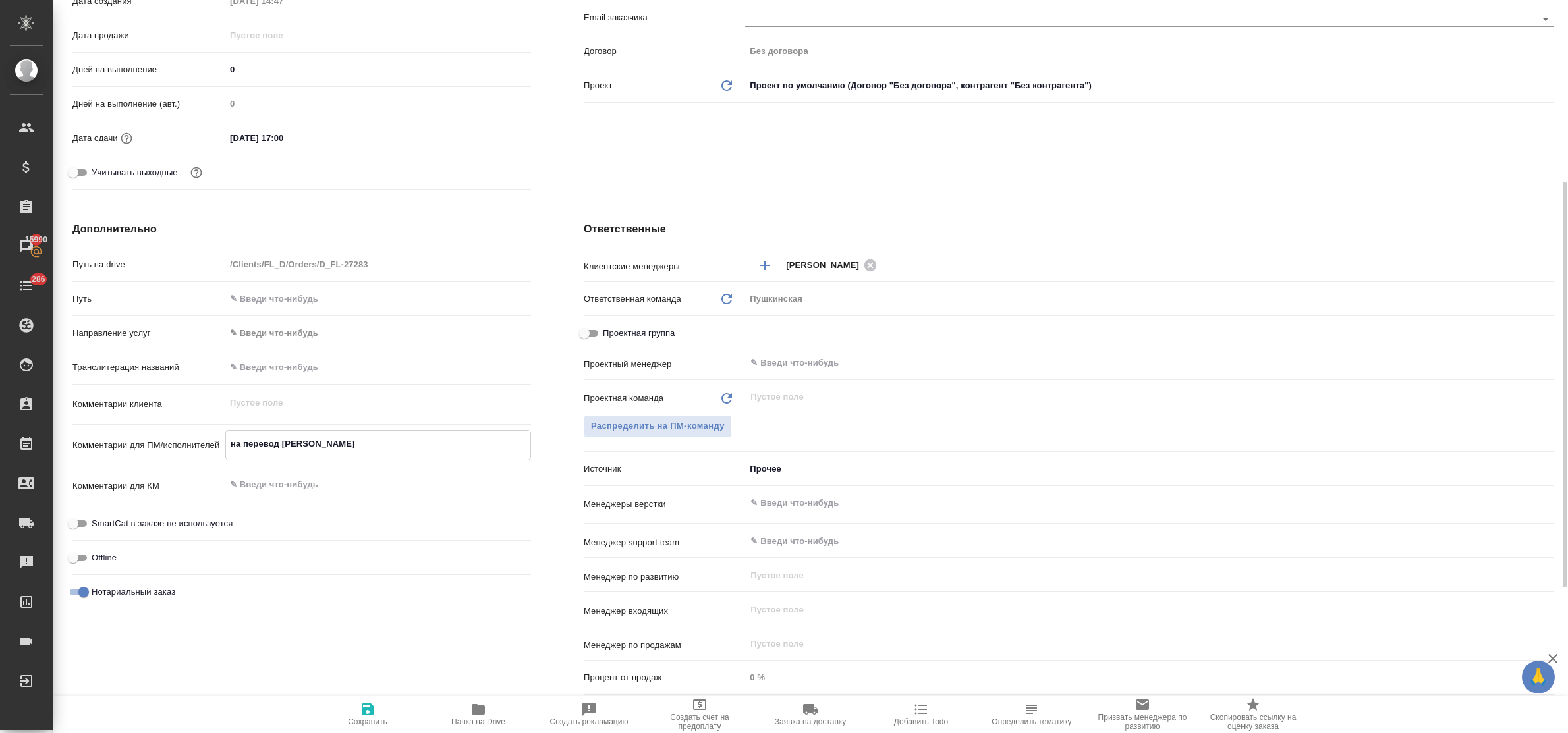
type textarea "x"
type textarea "на перевод тольк"
type textarea "x"
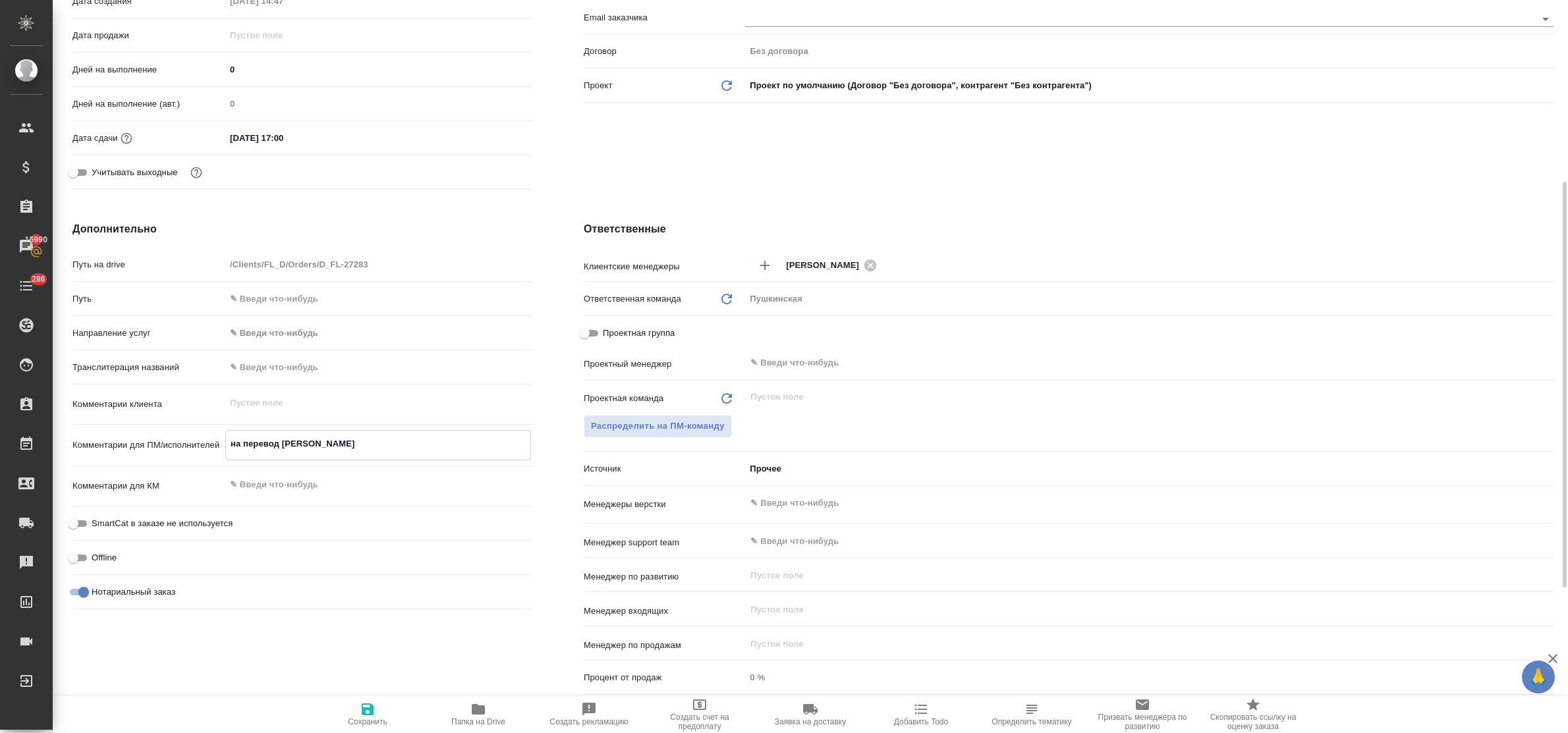
type textarea "x"
type textarea "на перевод только"
type textarea "x"
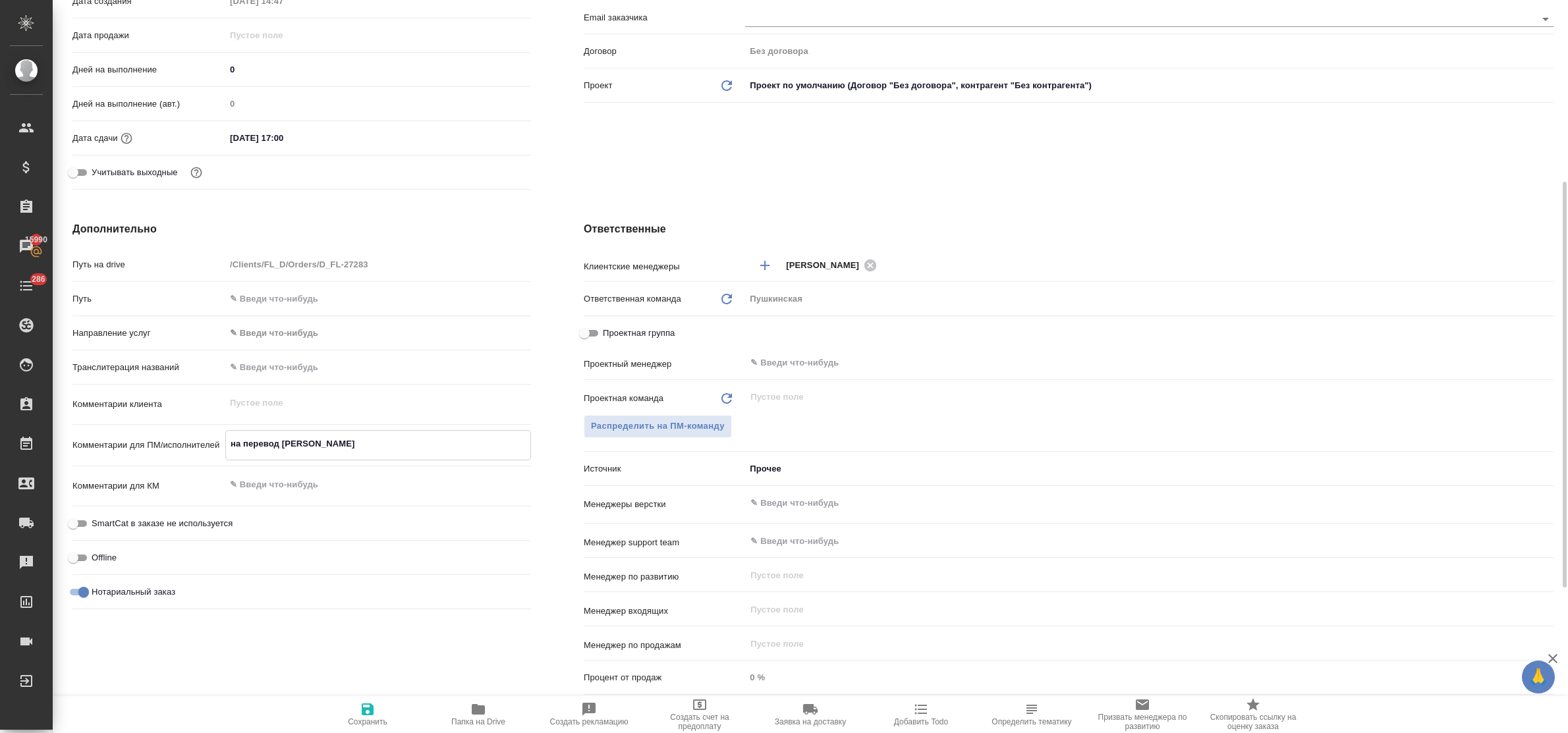
type textarea "x"
type textarea "на перевод только"
type textarea "x"
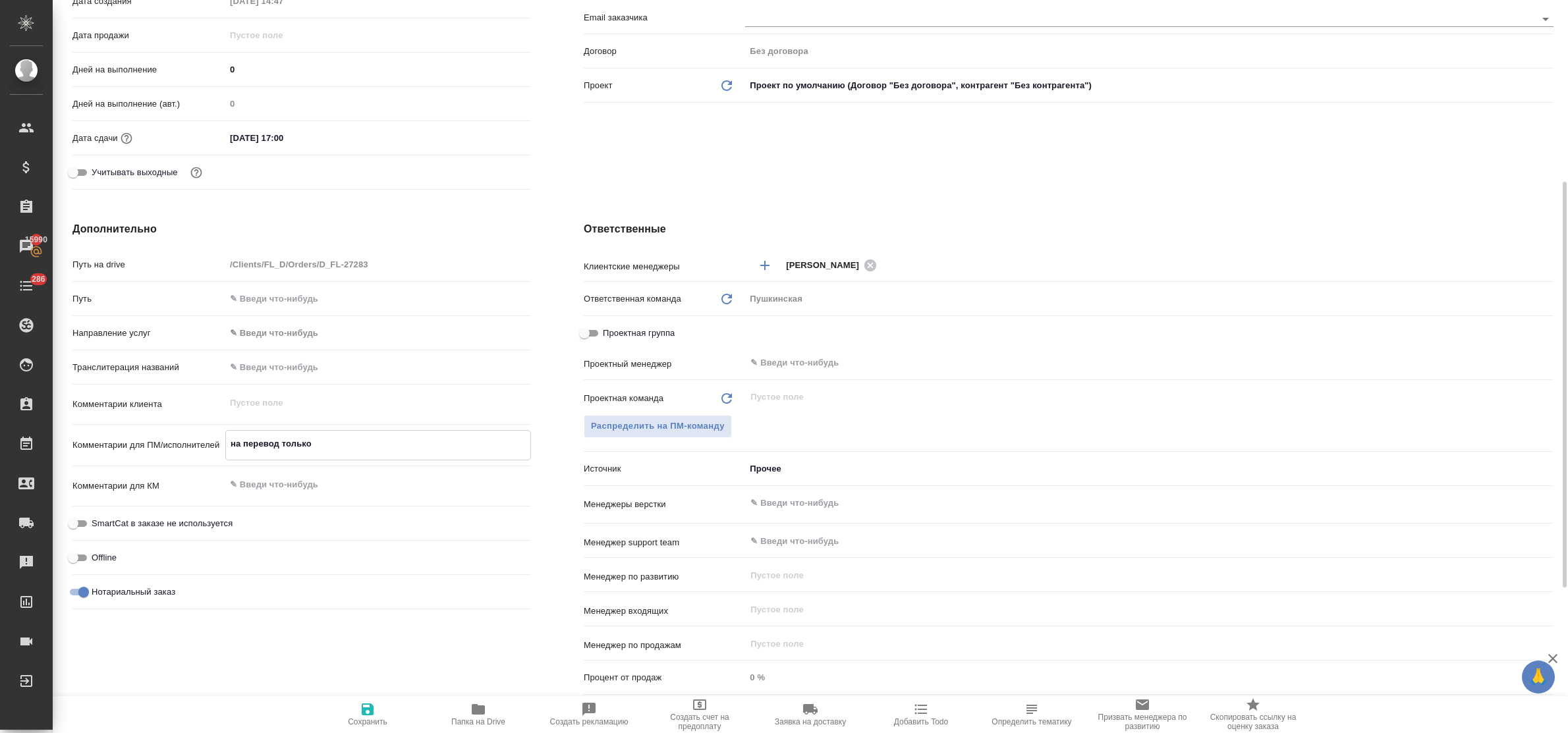
type textarea "на перевод только т"
type textarea "x"
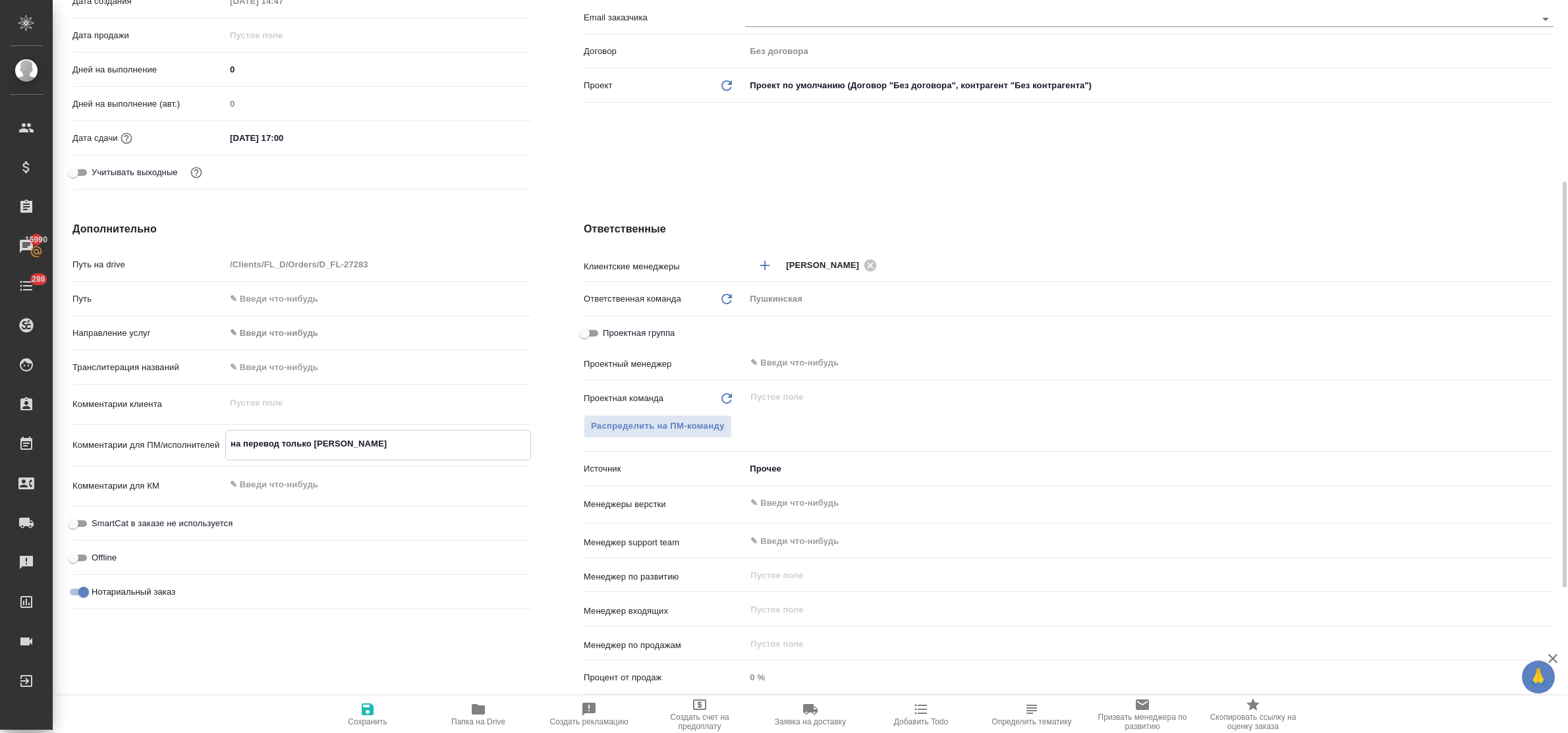
type textarea "на перевод только то"
type textarea "x"
type textarea "на перевод только то,"
type textarea "x"
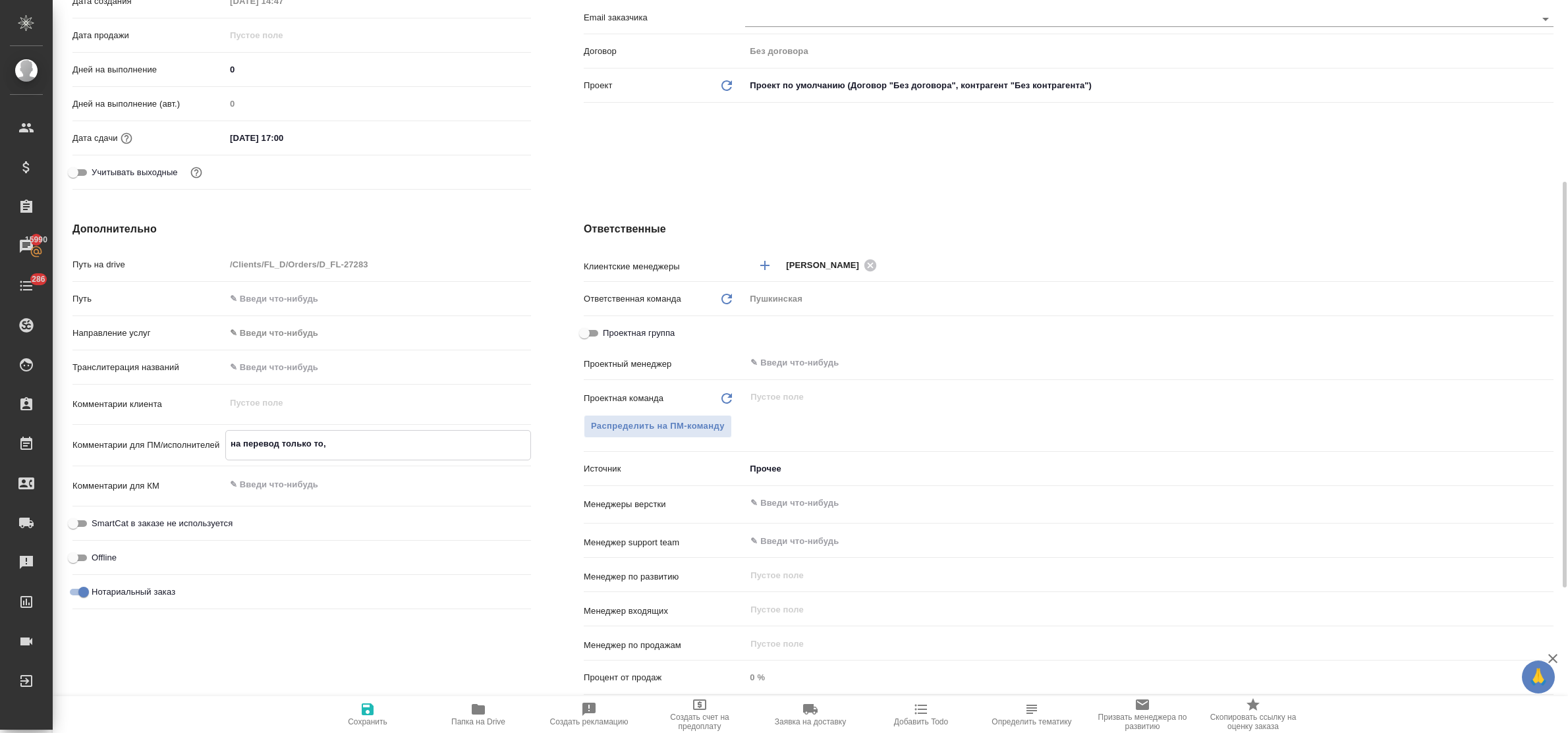
type textarea "x"
type textarea "на перевод только то,"
type textarea "x"
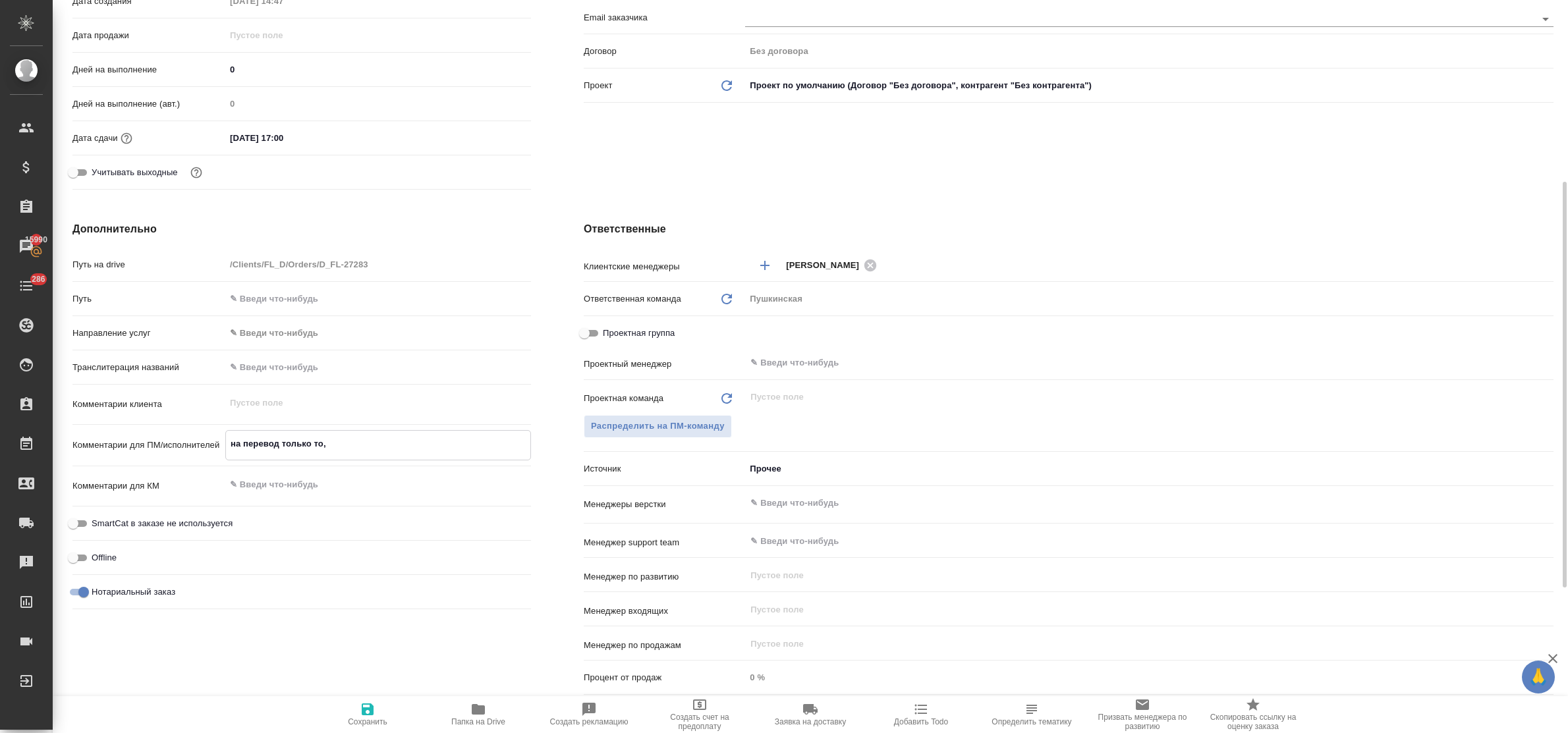
type textarea "x"
type textarea "на перевод только то, ч"
type textarea "x"
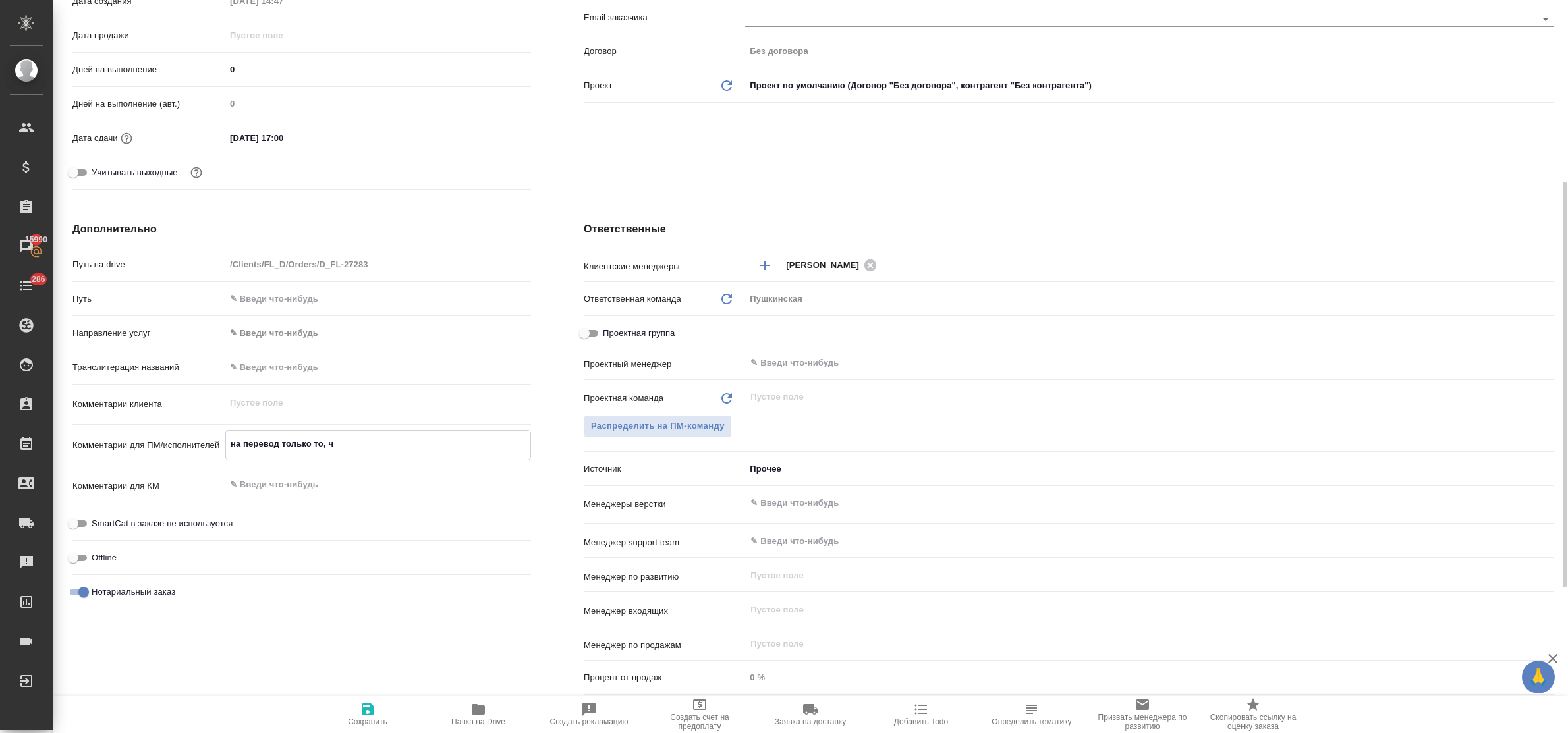
type textarea "на перевод только то, чт"
type textarea "x"
type textarea "на перевод только то, что"
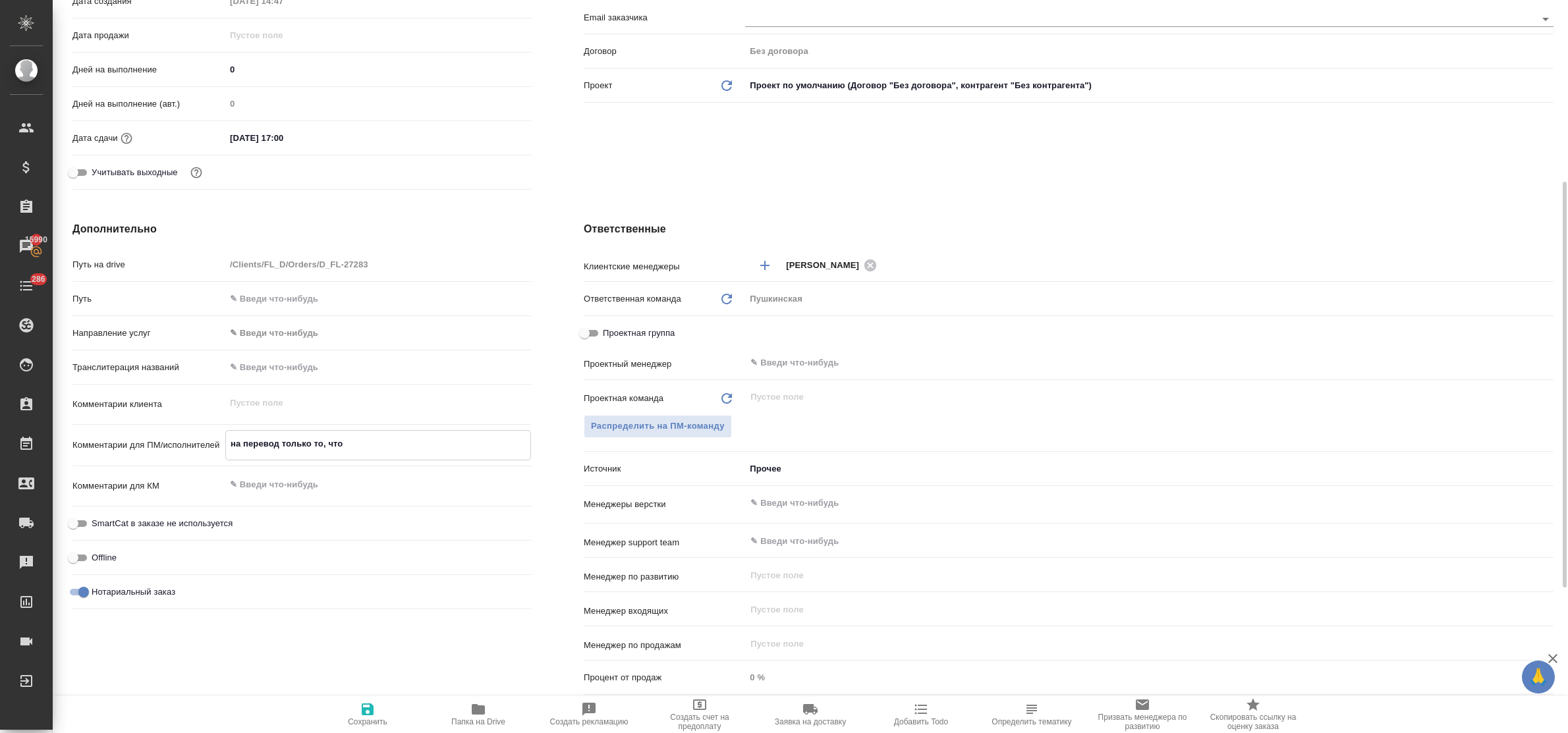
type textarea "x"
type textarea "на перевод только то, что"
type textarea "x"
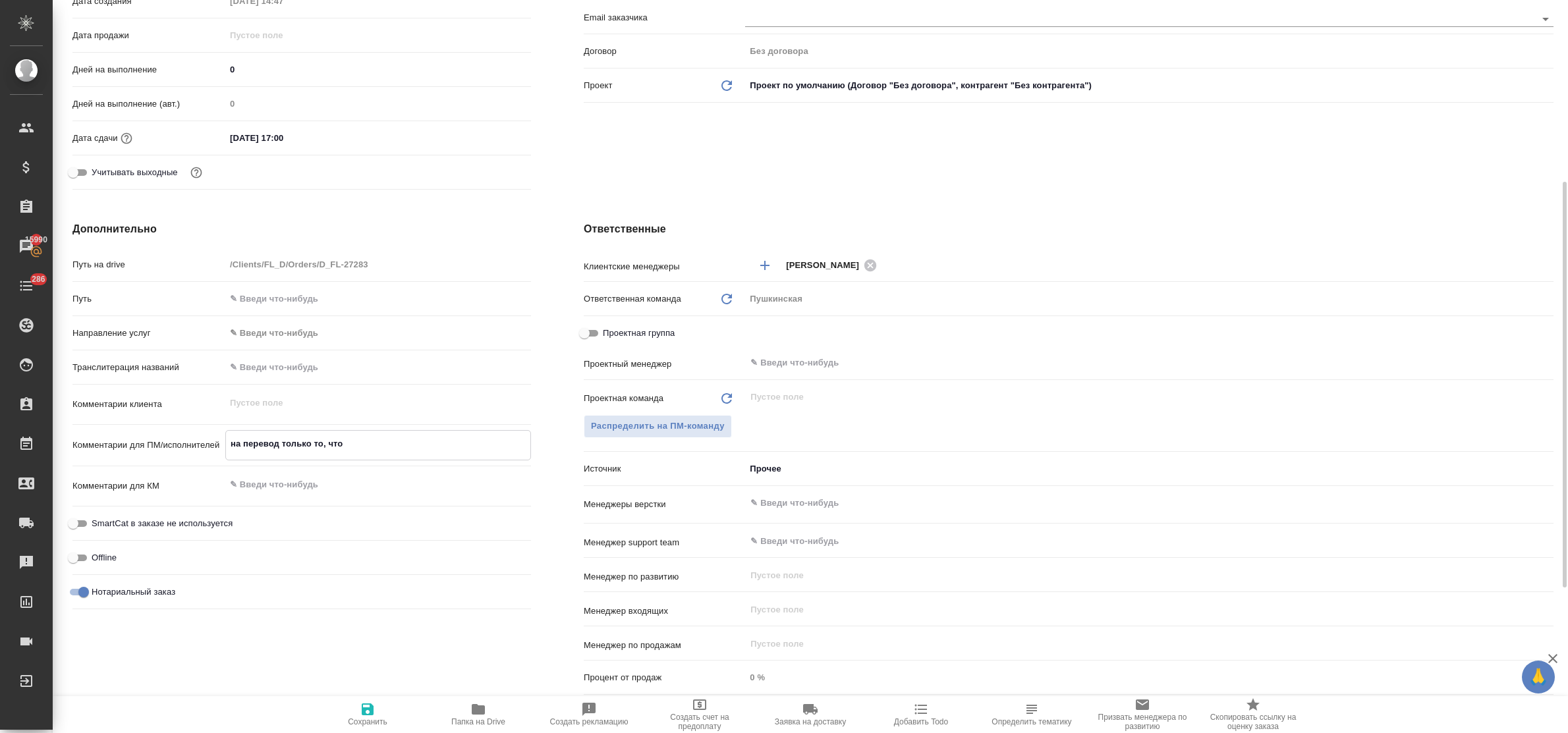
type textarea "x"
type textarea "на перевод только то, что н"
type textarea "x"
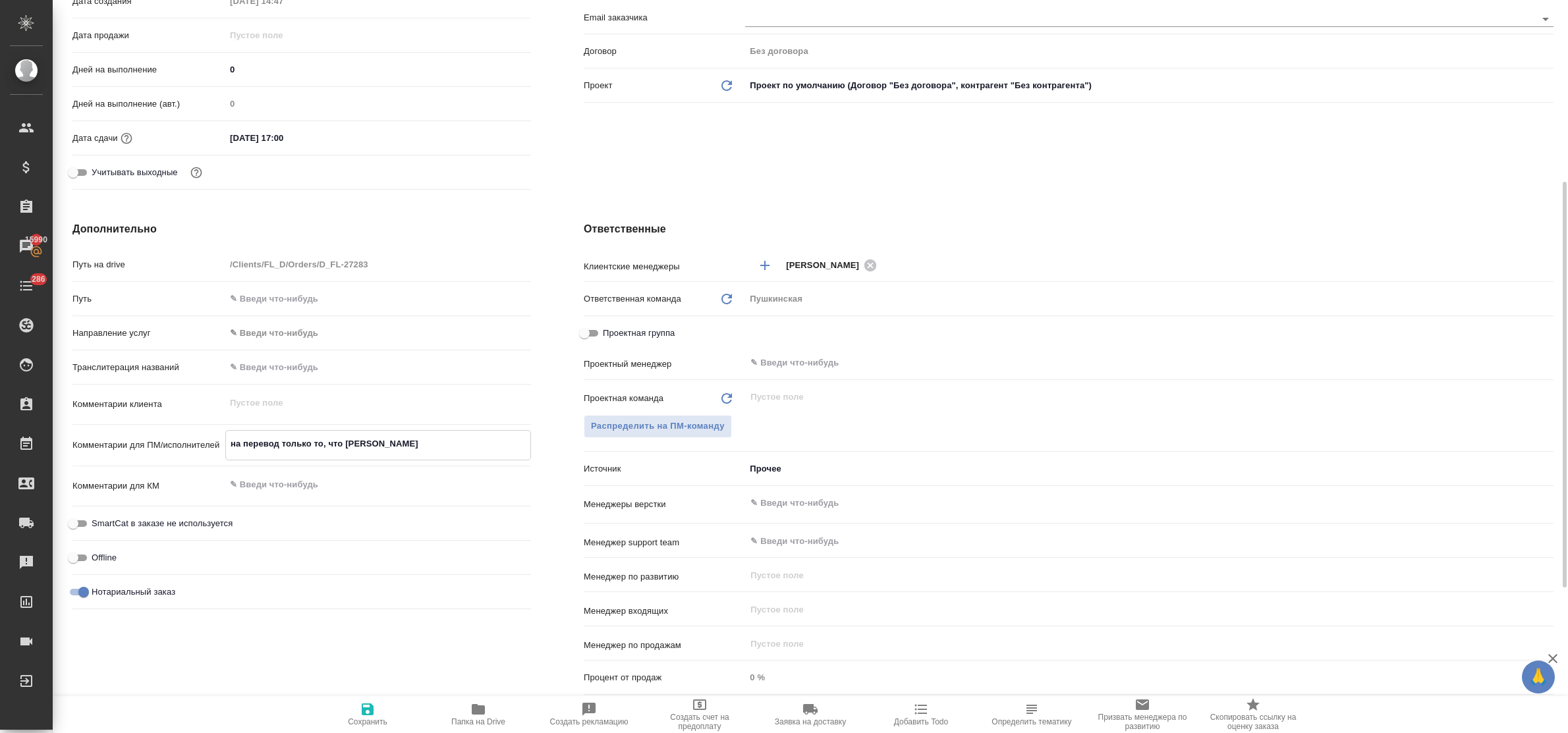
type textarea "x"
type textarea "на перевод только то, что не"
type textarea "x"
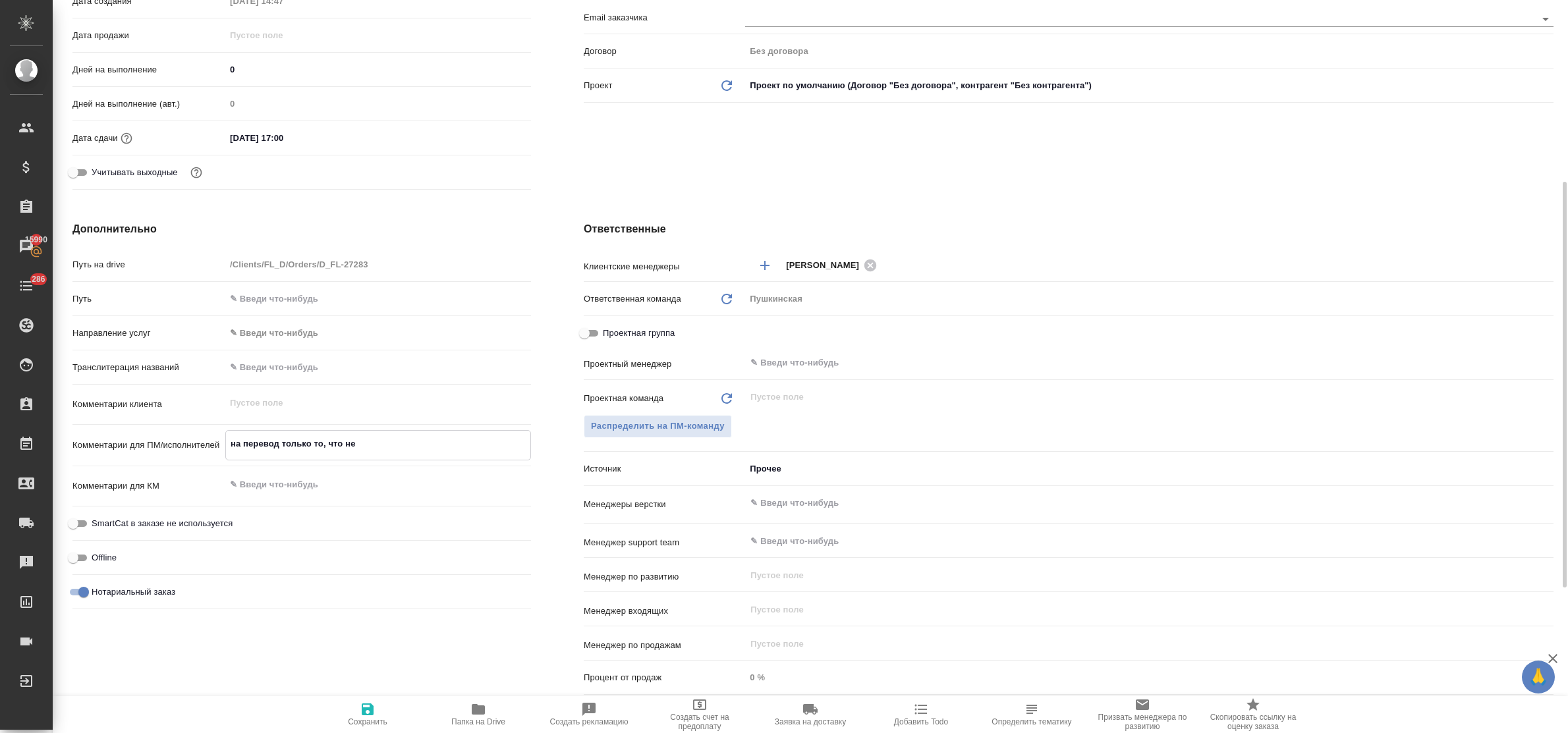
type textarea "на перевод только то, что не"
type textarea "x"
type textarea "на перевод только то, что не д"
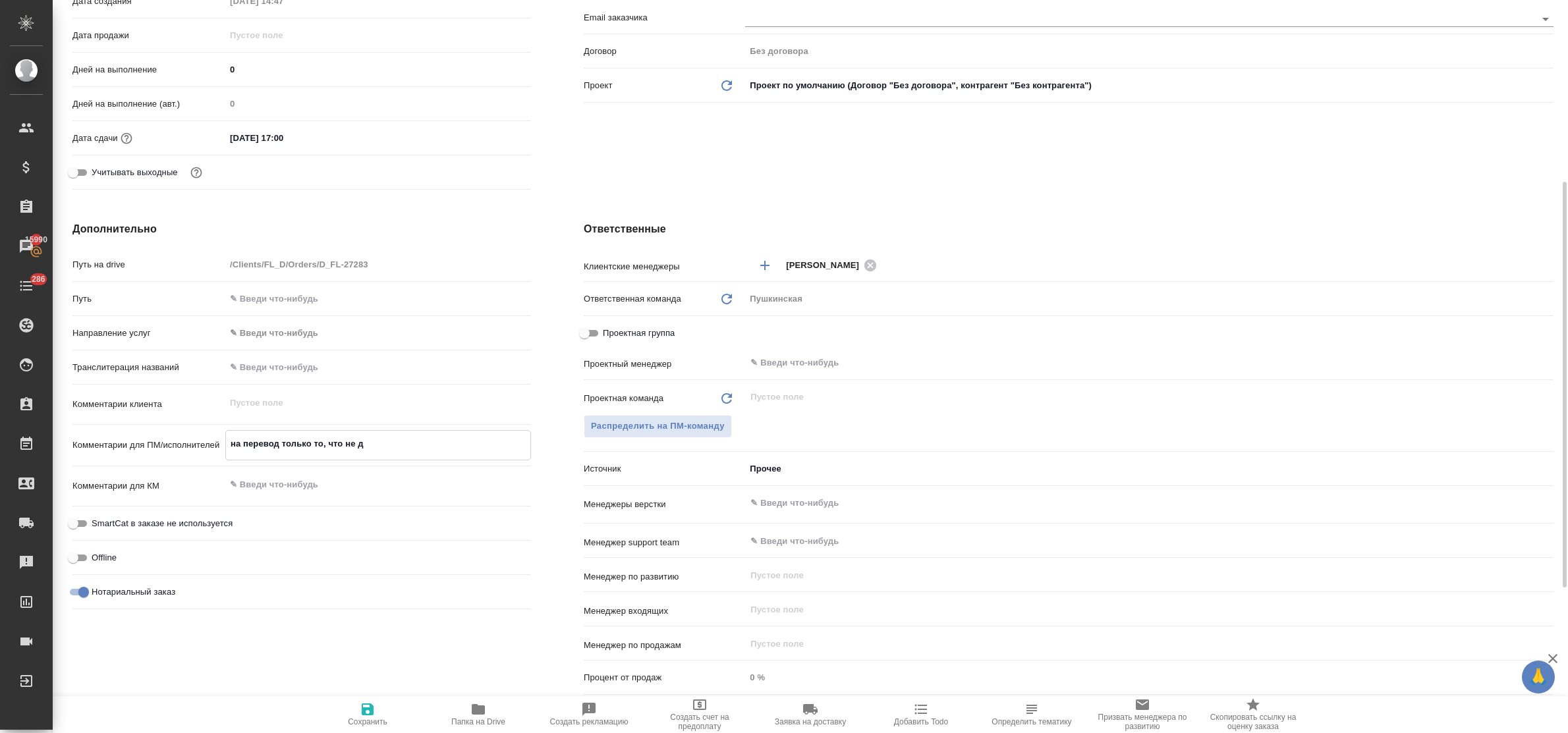
type textarea "x"
type textarea "на перевод только то, что не ду"
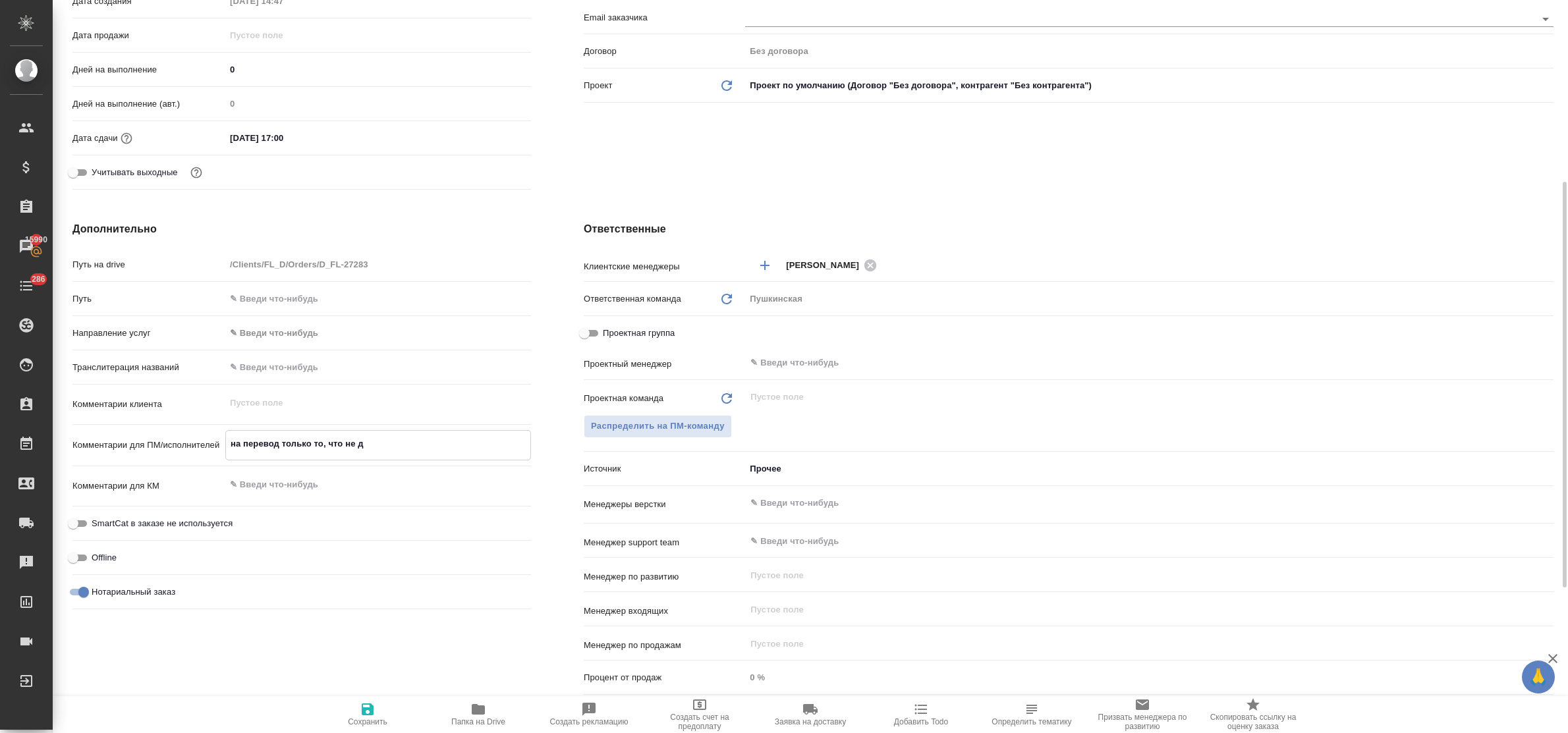
type textarea "x"
type textarea "на перевод только то, что не дуб"
type textarea "x"
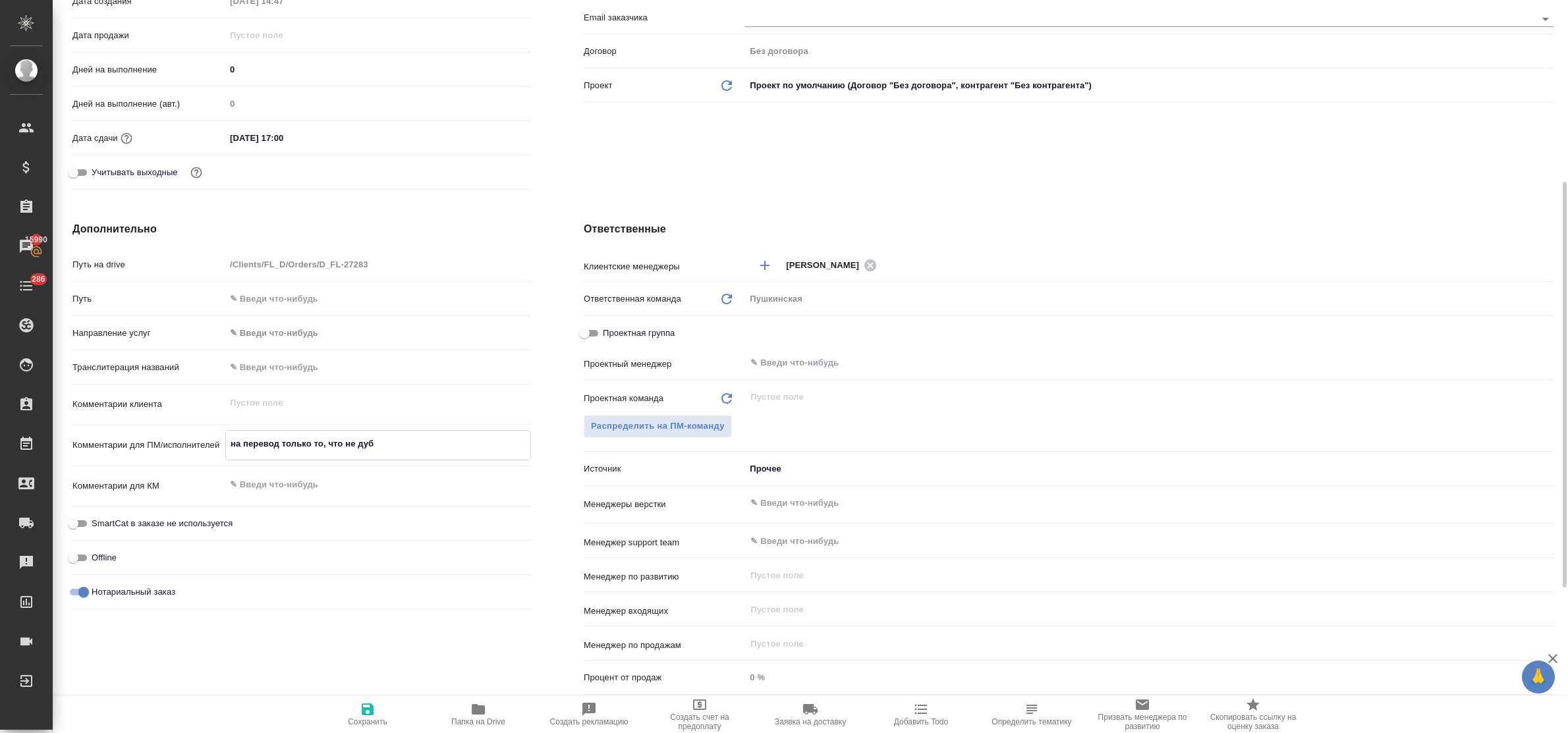
type textarea "x"
type textarea "на перевод только то, что не дубл"
type textarea "x"
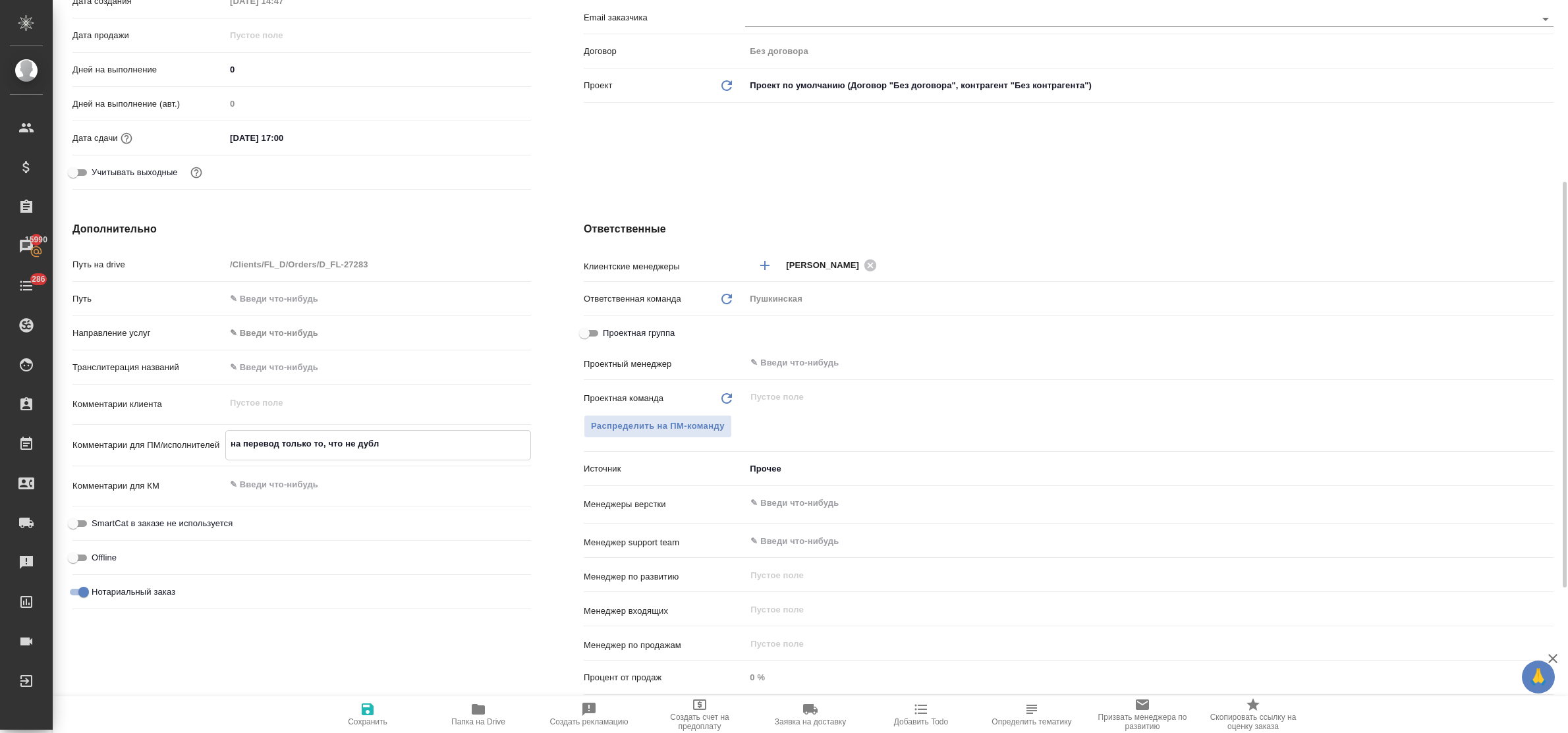
type textarea "на перевод только то, что не дубли"
type textarea "x"
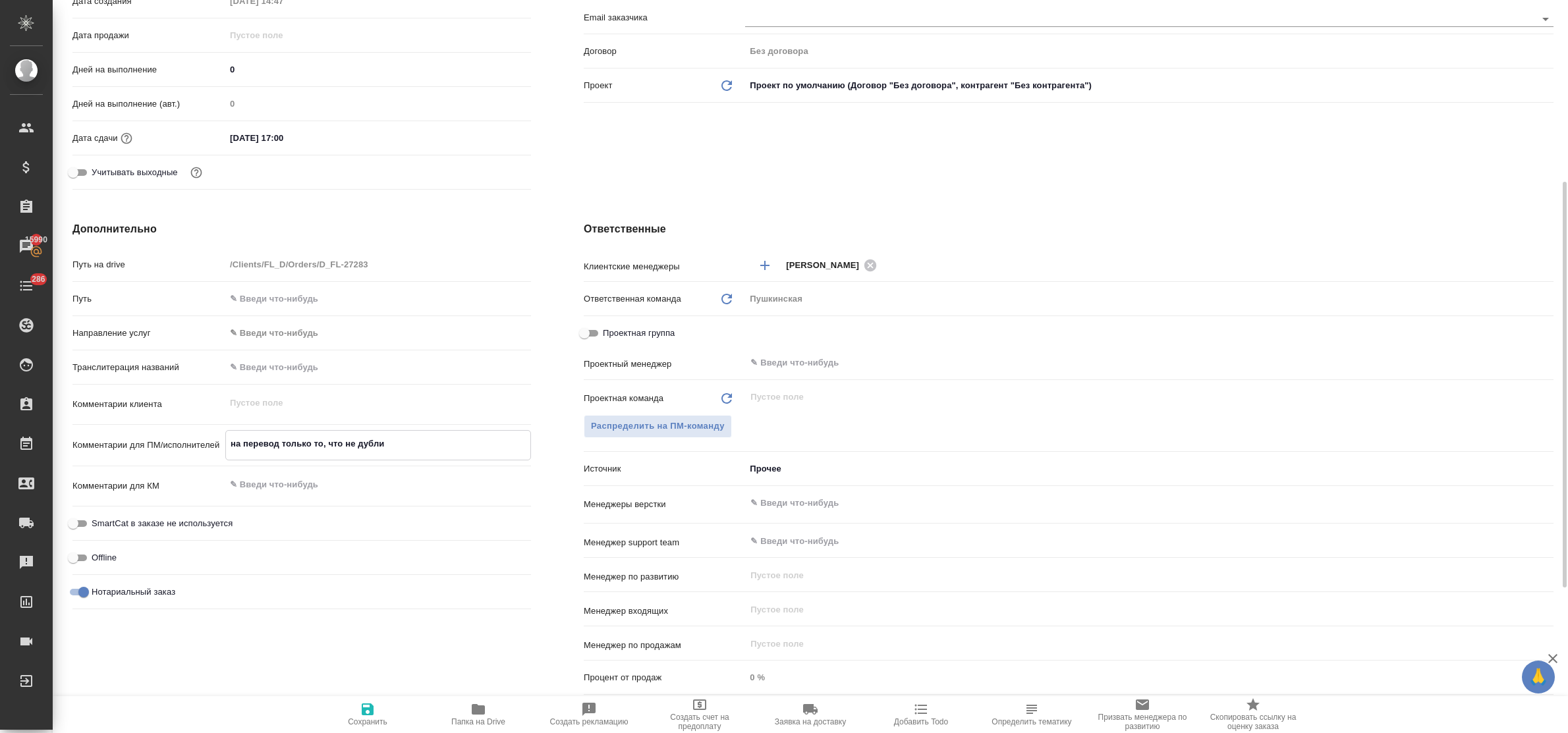
type textarea "на перевод только то, что не дублир"
type textarea "x"
type textarea "на перевод только то, что не дублиру"
type textarea "x"
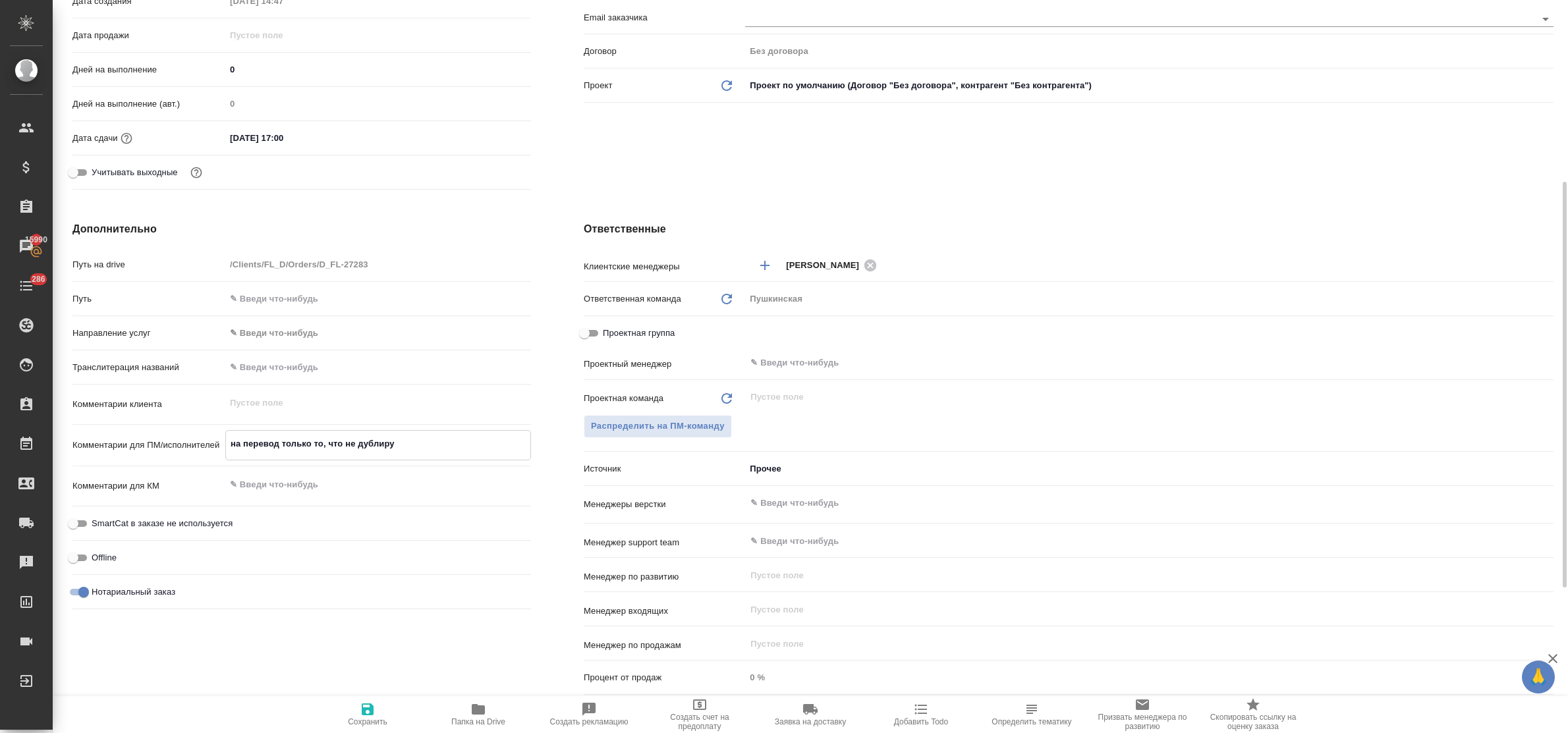
type textarea "x"
type textarea "на перевод только то, что не дублируе"
type textarea "x"
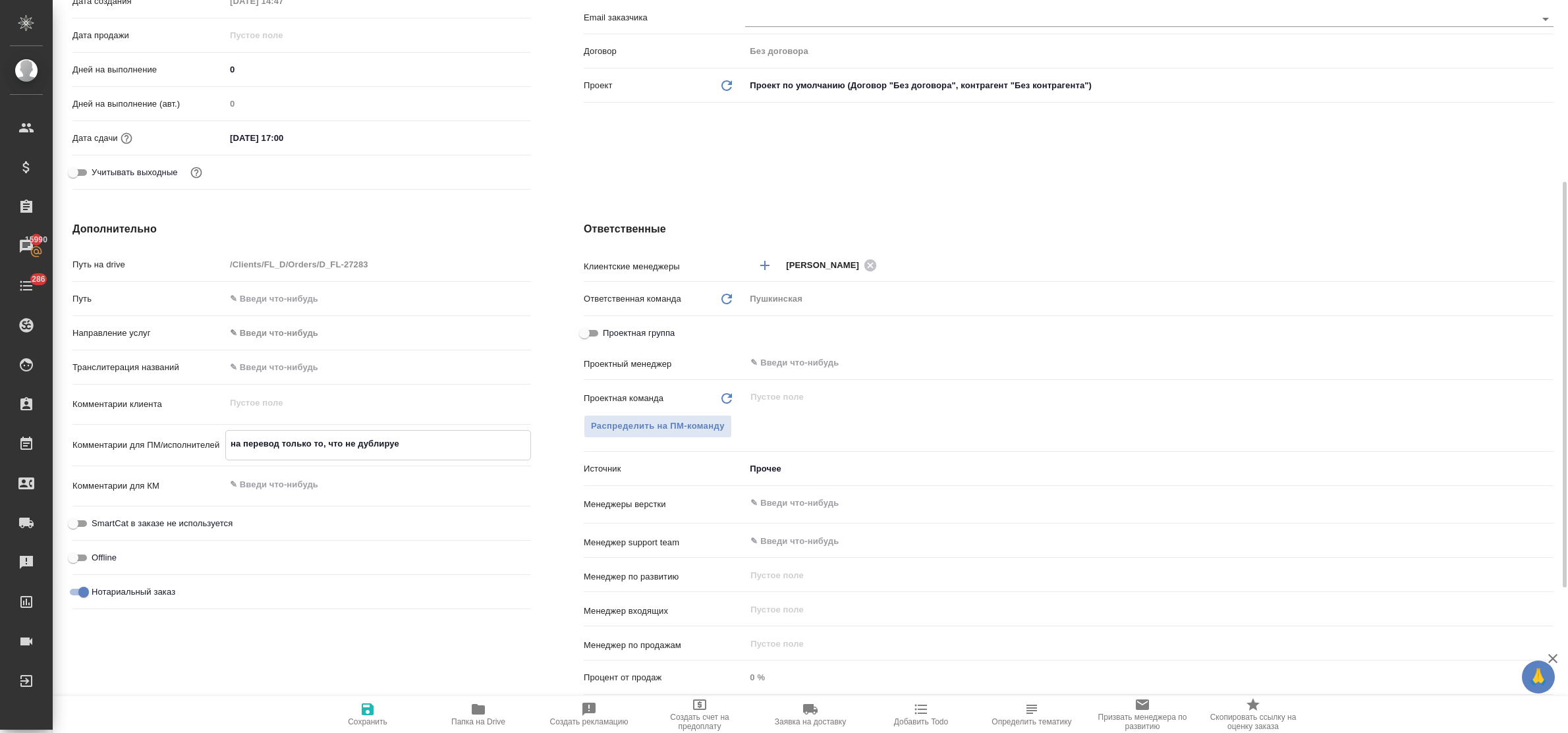
type textarea "x"
type textarea "на перевод только то, что не дублирует"
type textarea "x"
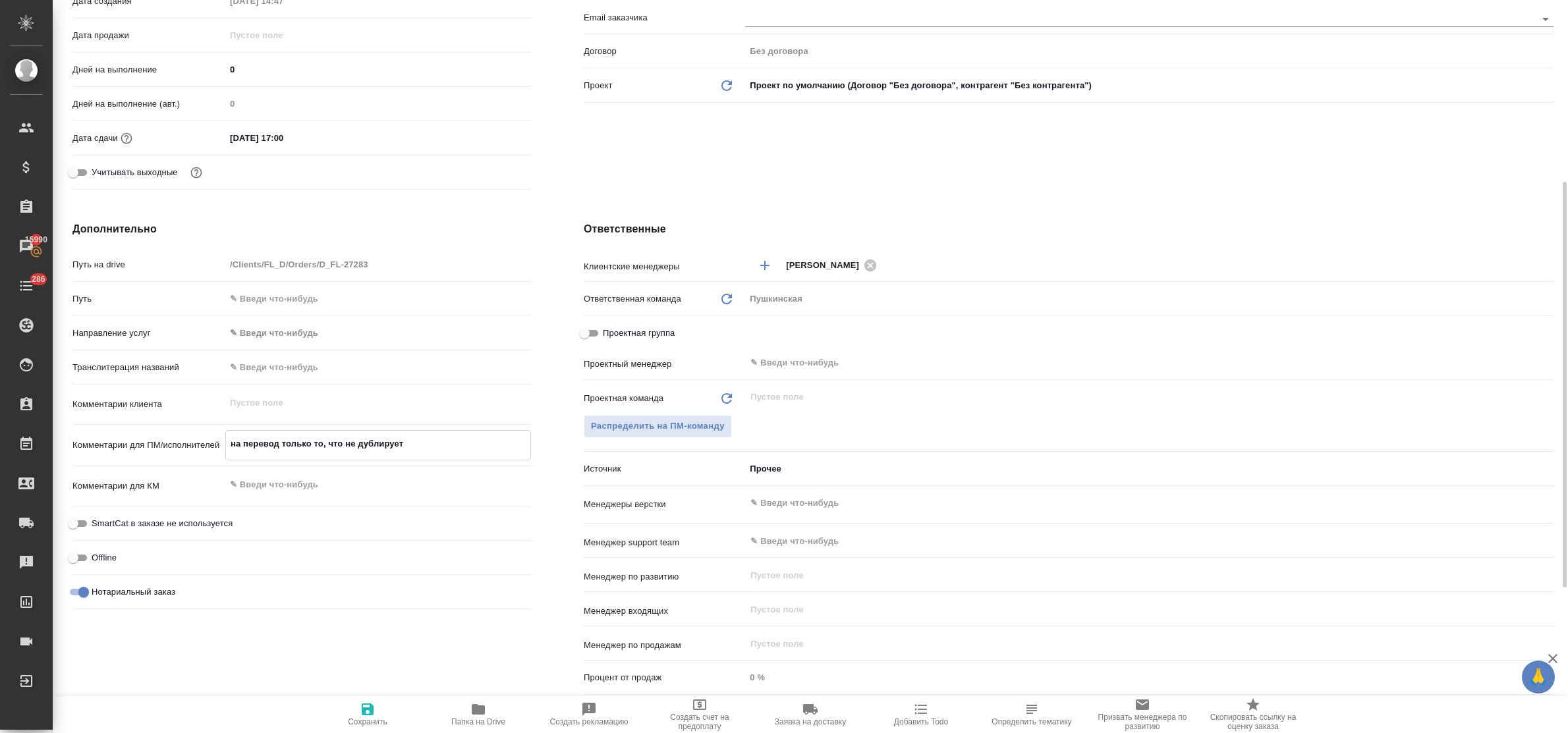
type textarea "на перевод только то, что не дублируетс"
type textarea "x"
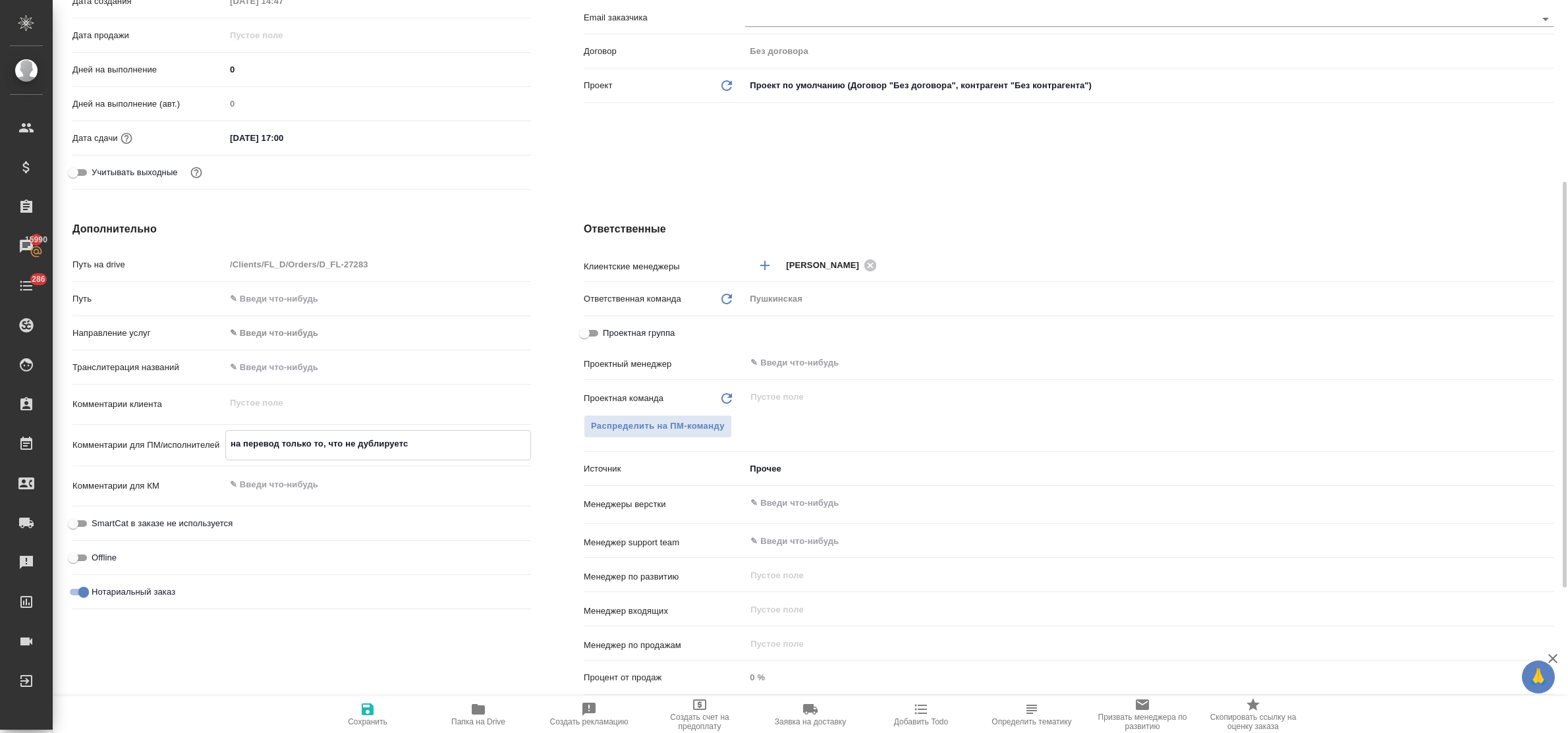
type textarea "на перевод только то, что не дублируется"
type textarea "x"
type textarea "на перевод только то, что не дублируется,"
type textarea "x"
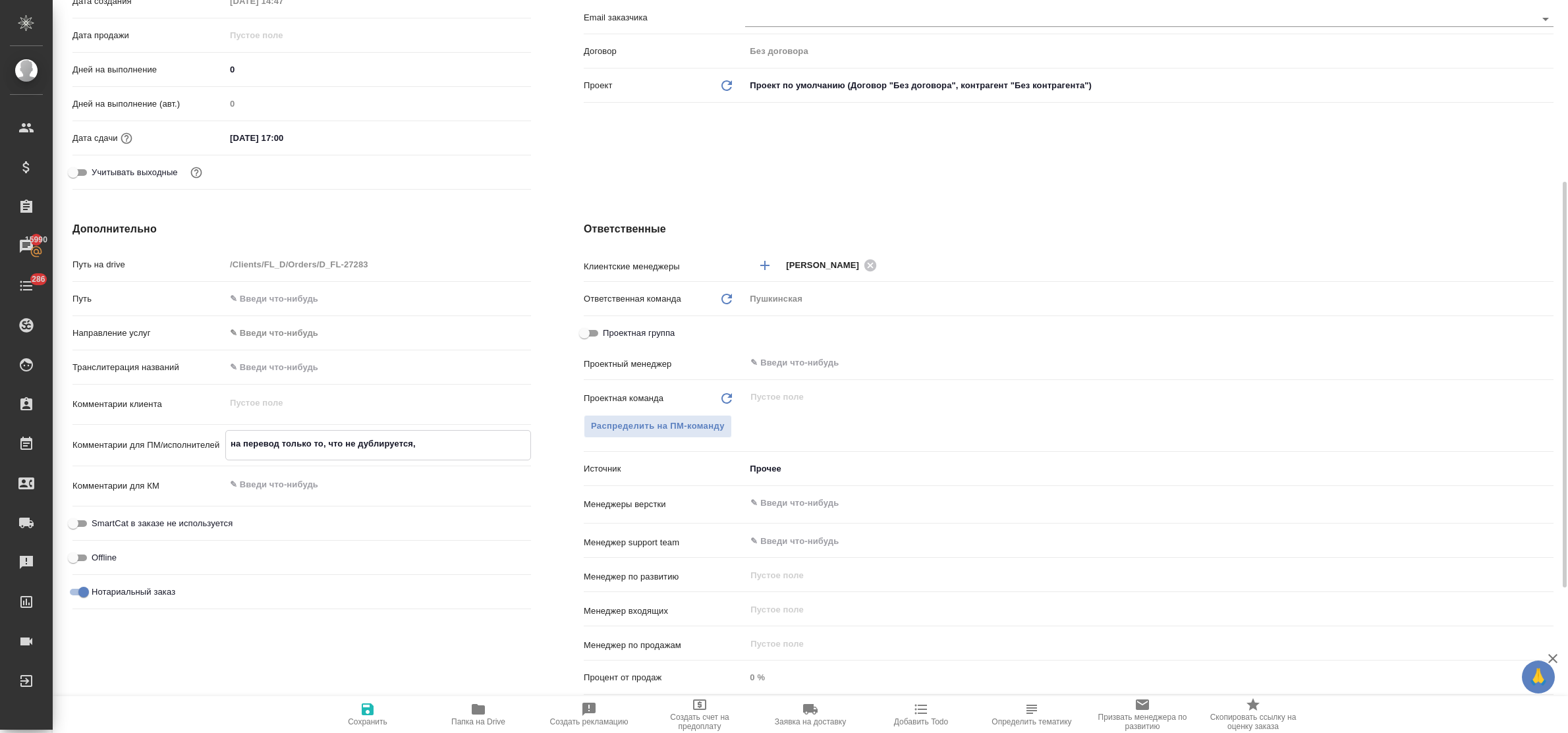
type textarea "x"
type textarea "на перевод только то, что не дублируется,"
type textarea "x"
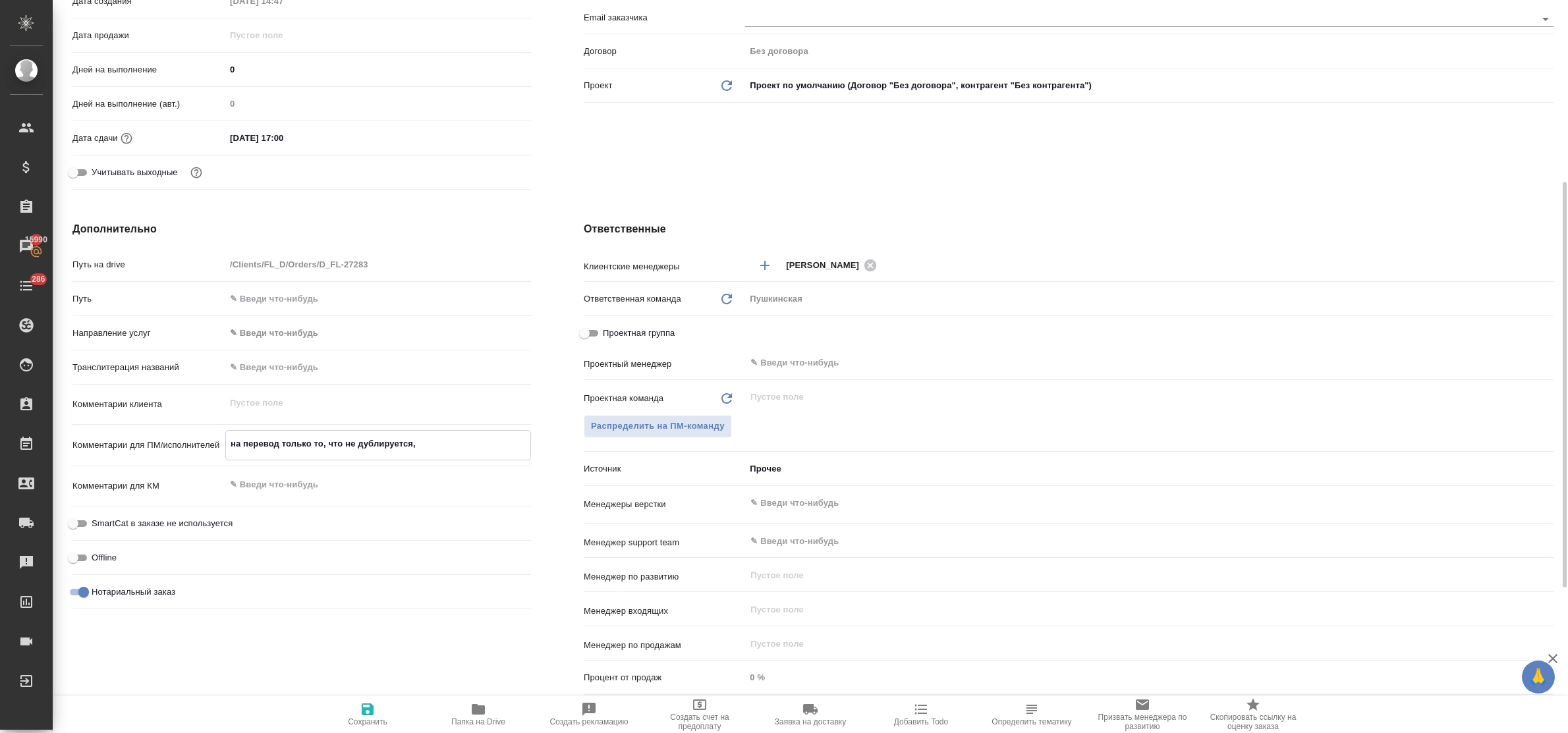
type textarea "x"
type textarea "на перевод только то, что не дублируется, а"
type textarea "x"
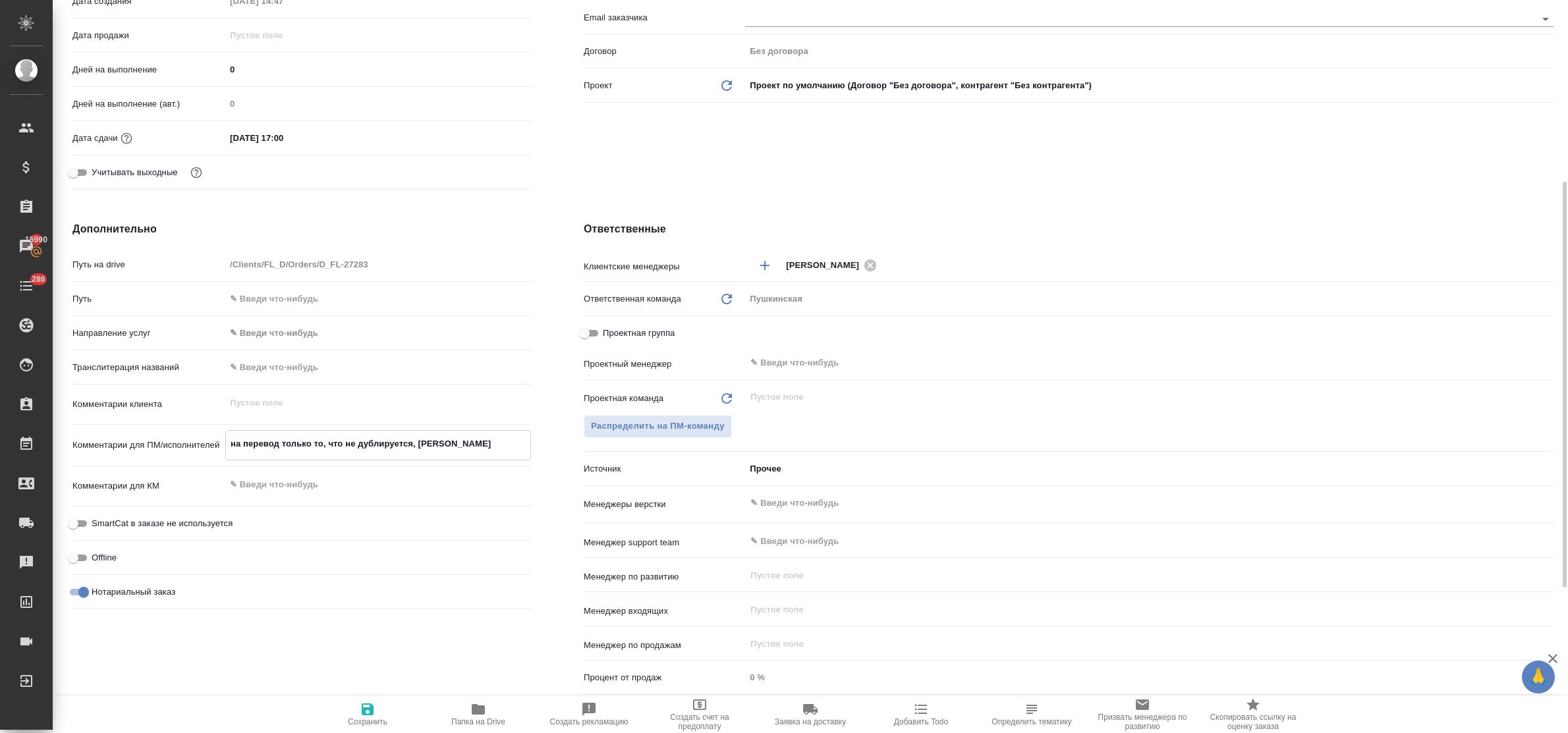
type textarea "x"
type textarea "на перевод только то, что не дублируется, а"
type textarea "x"
type textarea "на перевод только то, что не дублируется, а"
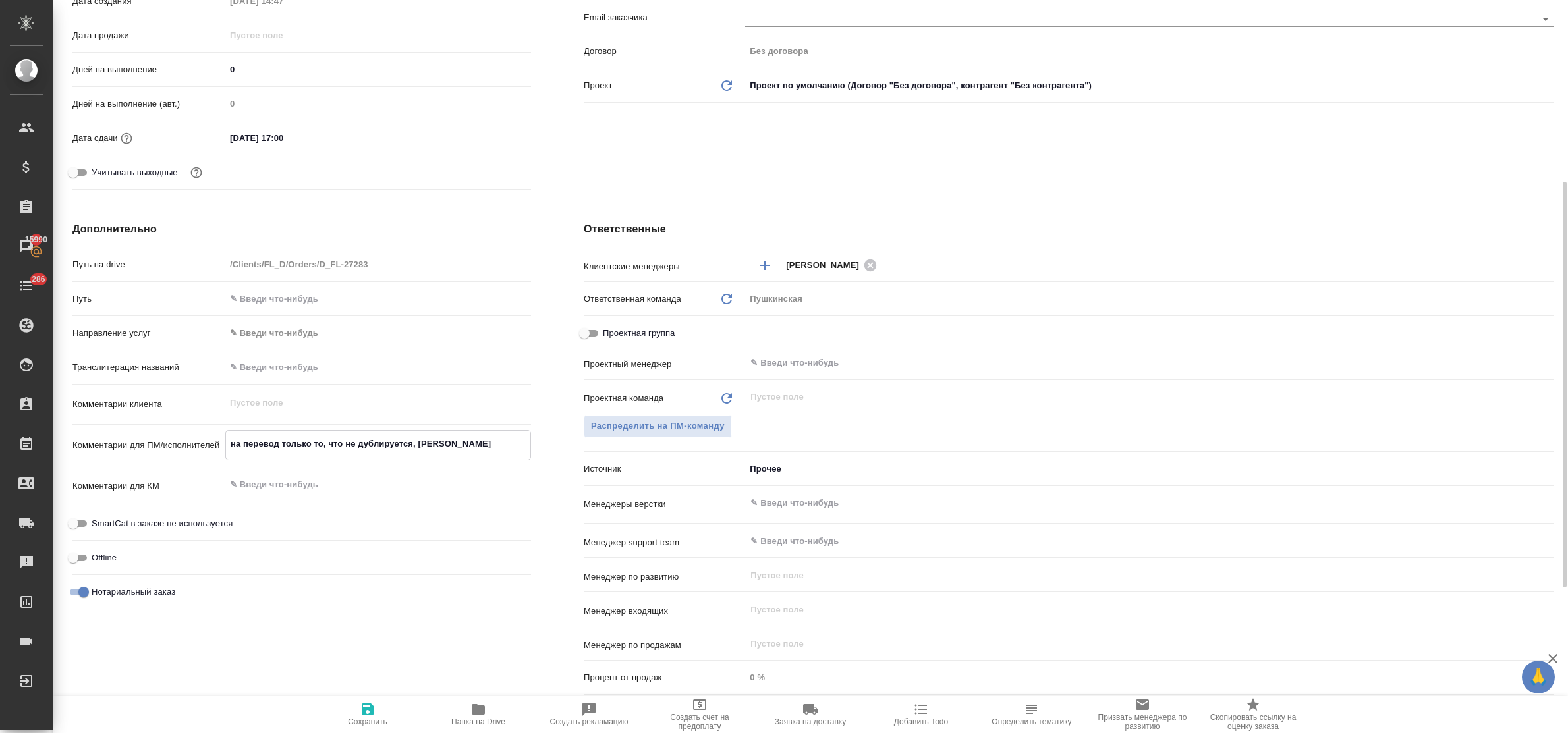
type textarea "x"
type textarea "на перевод только то, что не дублируется,"
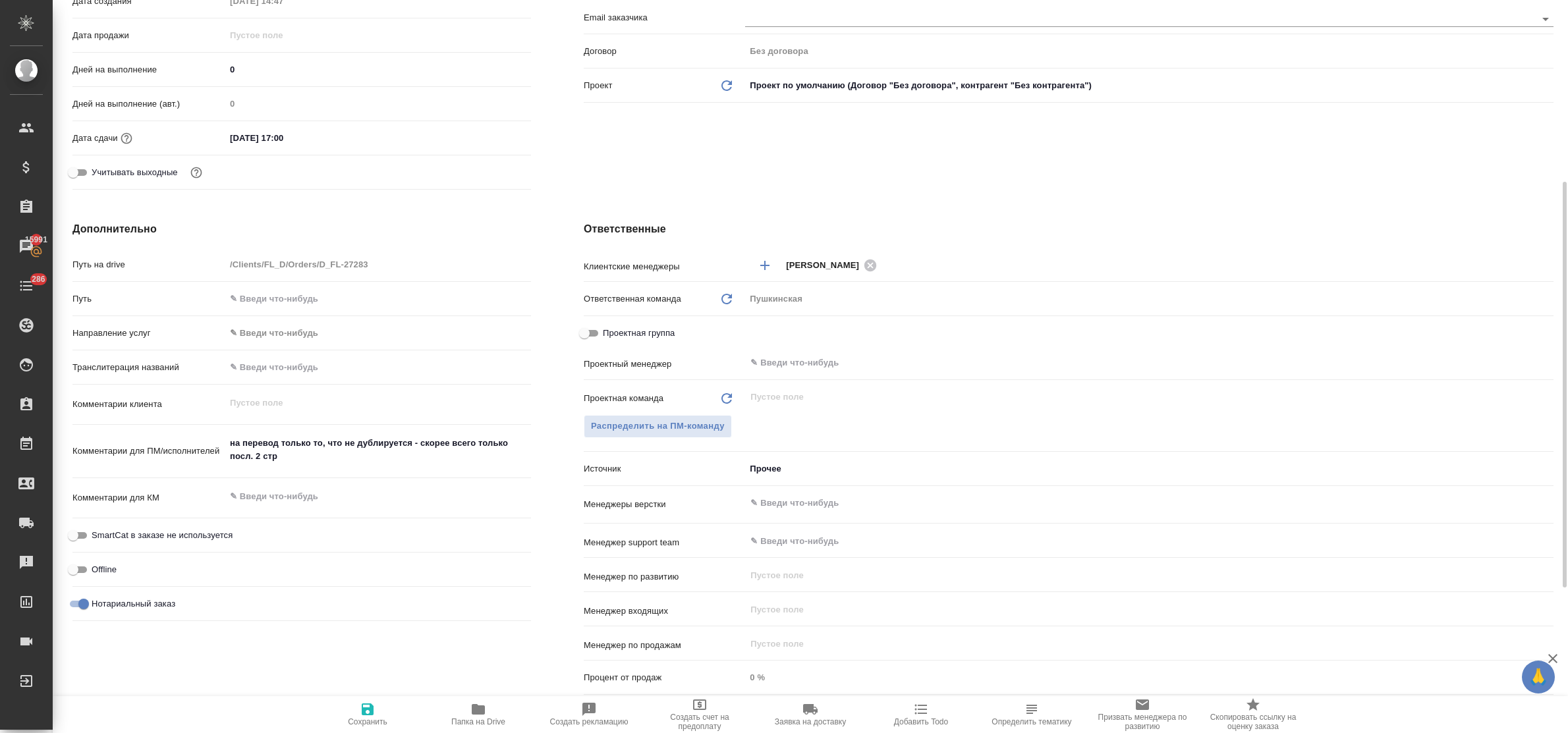
click at [633, 410] on div "Проектная команда Обновить ​ Распределить на ПМ-команду" at bounding box center [1069, 421] width 970 height 72
click at [631, 425] on span "Распределить на ПМ-команду" at bounding box center [658, 426] width 134 height 15
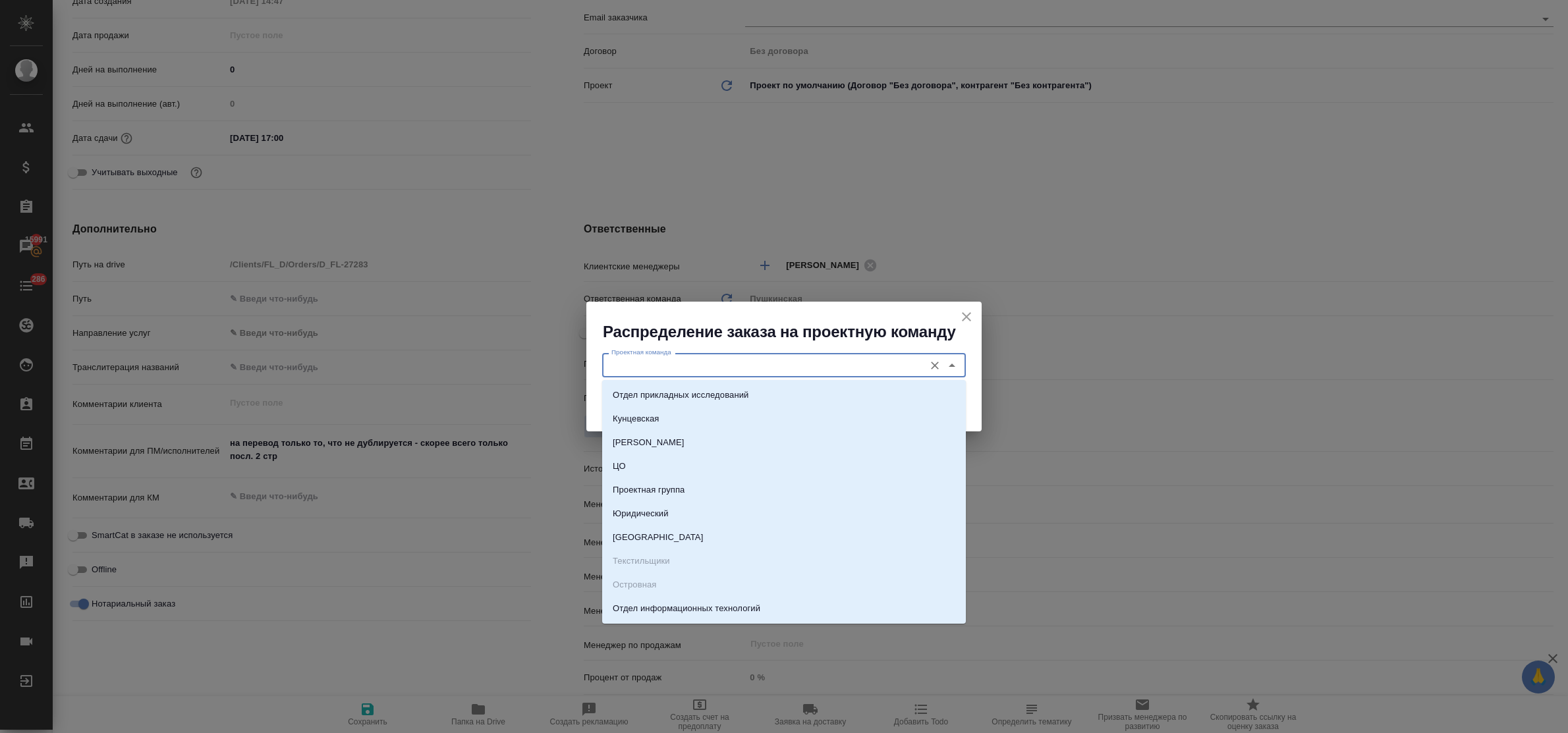
click at [653, 361] on input "Проектная команда" at bounding box center [762, 365] width 312 height 16
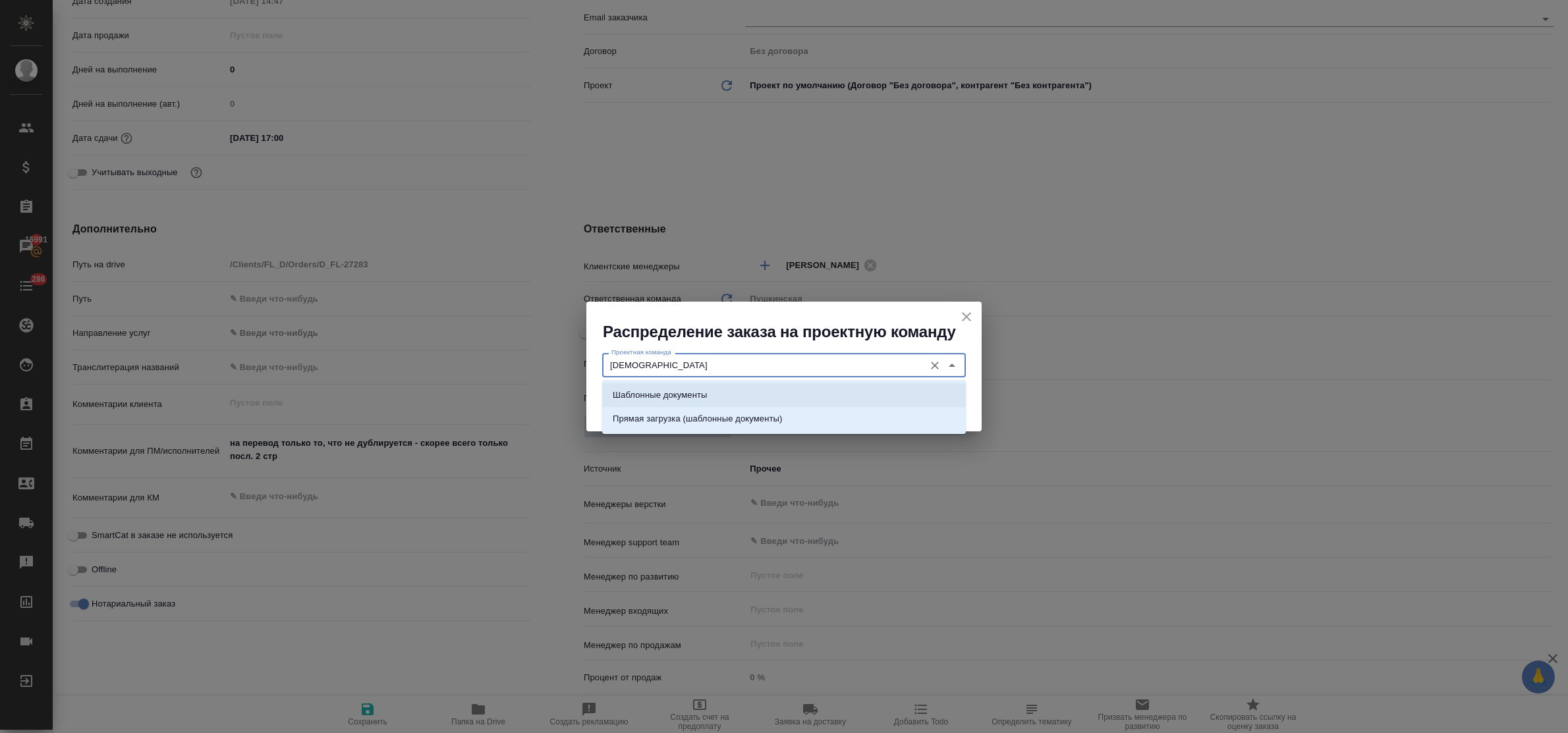
click at [663, 383] on li "Шаблонные документы" at bounding box center [784, 395] width 364 height 23
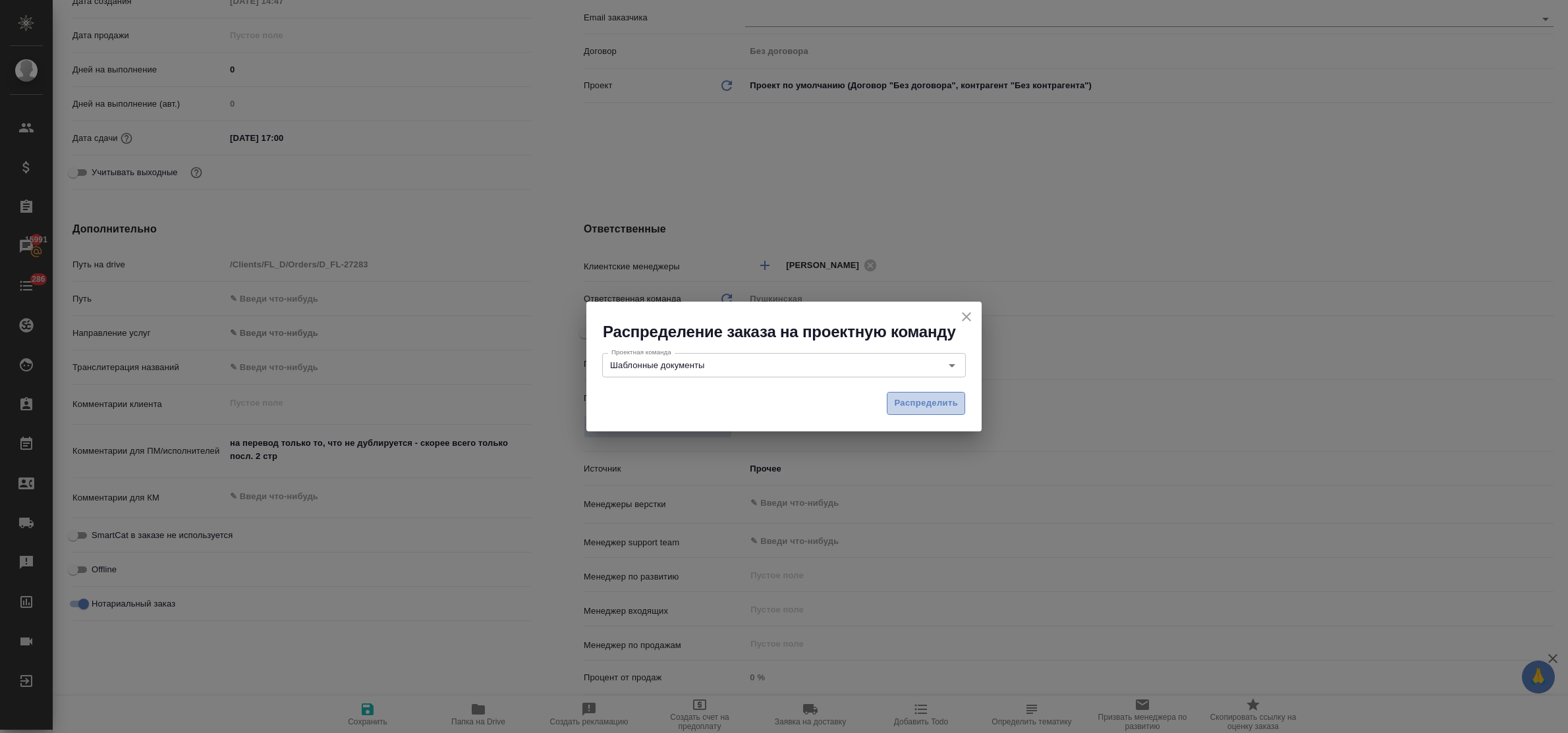
click at [908, 405] on span "Распределить" at bounding box center [926, 403] width 64 height 15
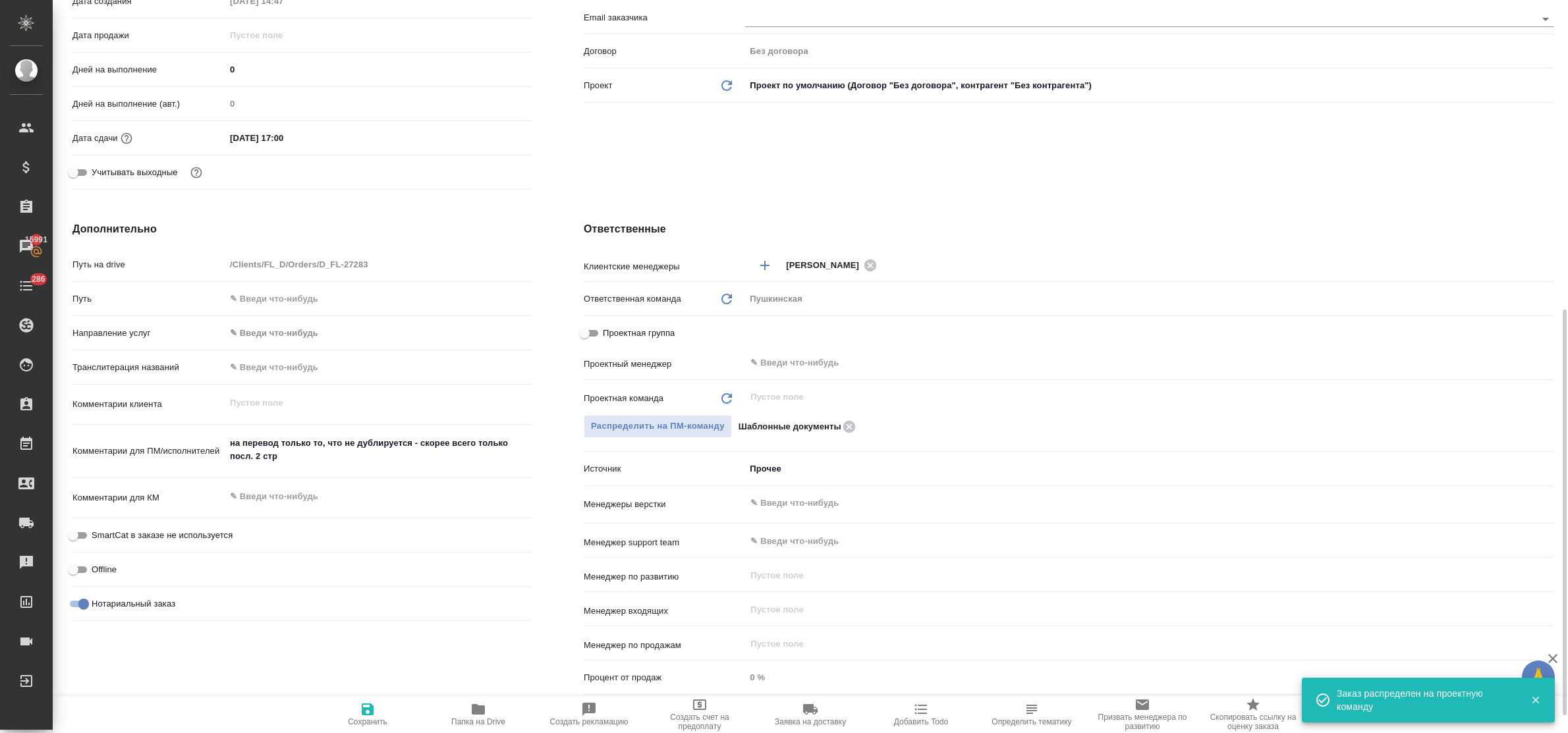
scroll to position [412, 0]
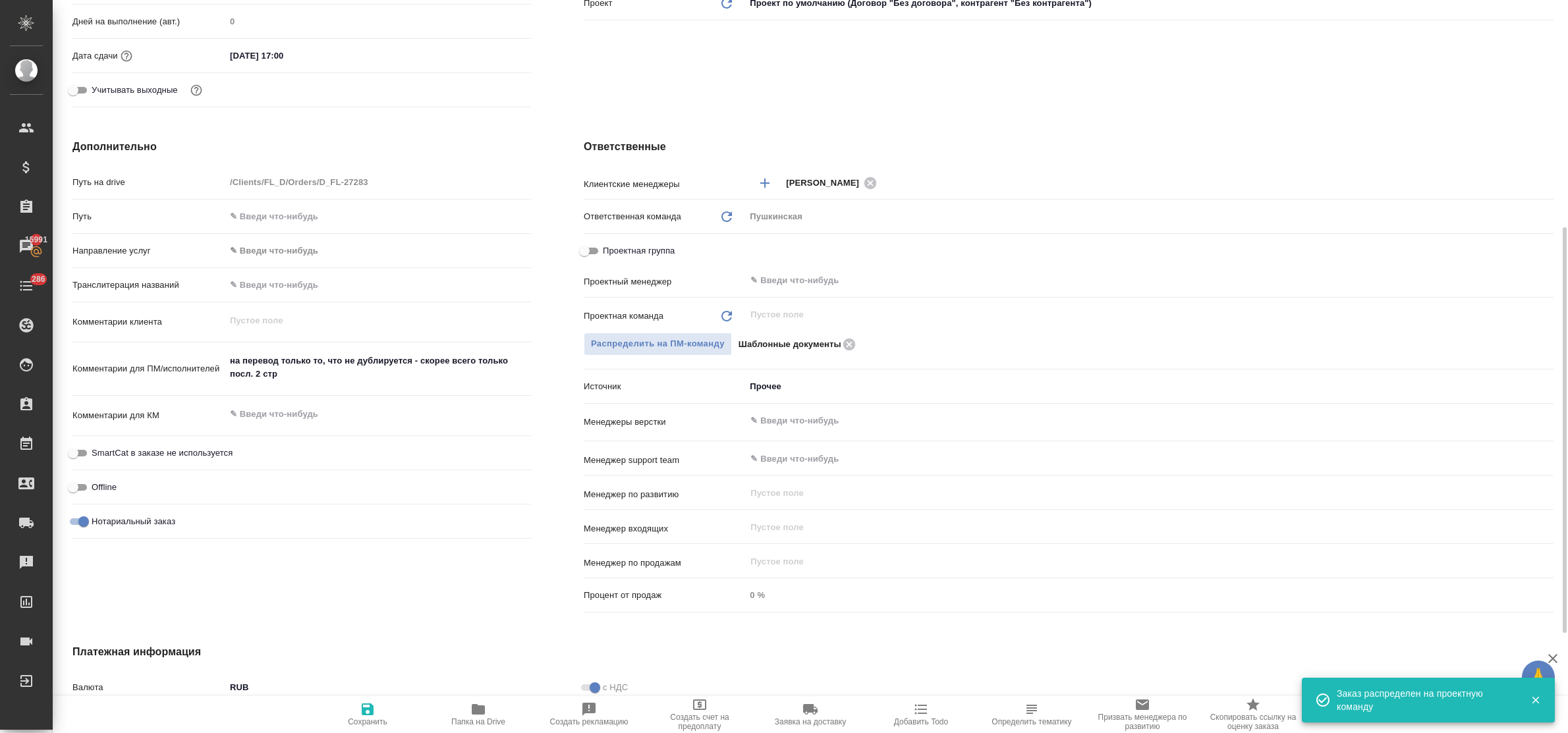
drag, startPoint x: 366, startPoint y: 709, endPoint x: 363, endPoint y: 667, distance: 42.1
click at [364, 709] on icon "button" at bounding box center [367, 709] width 12 height 12
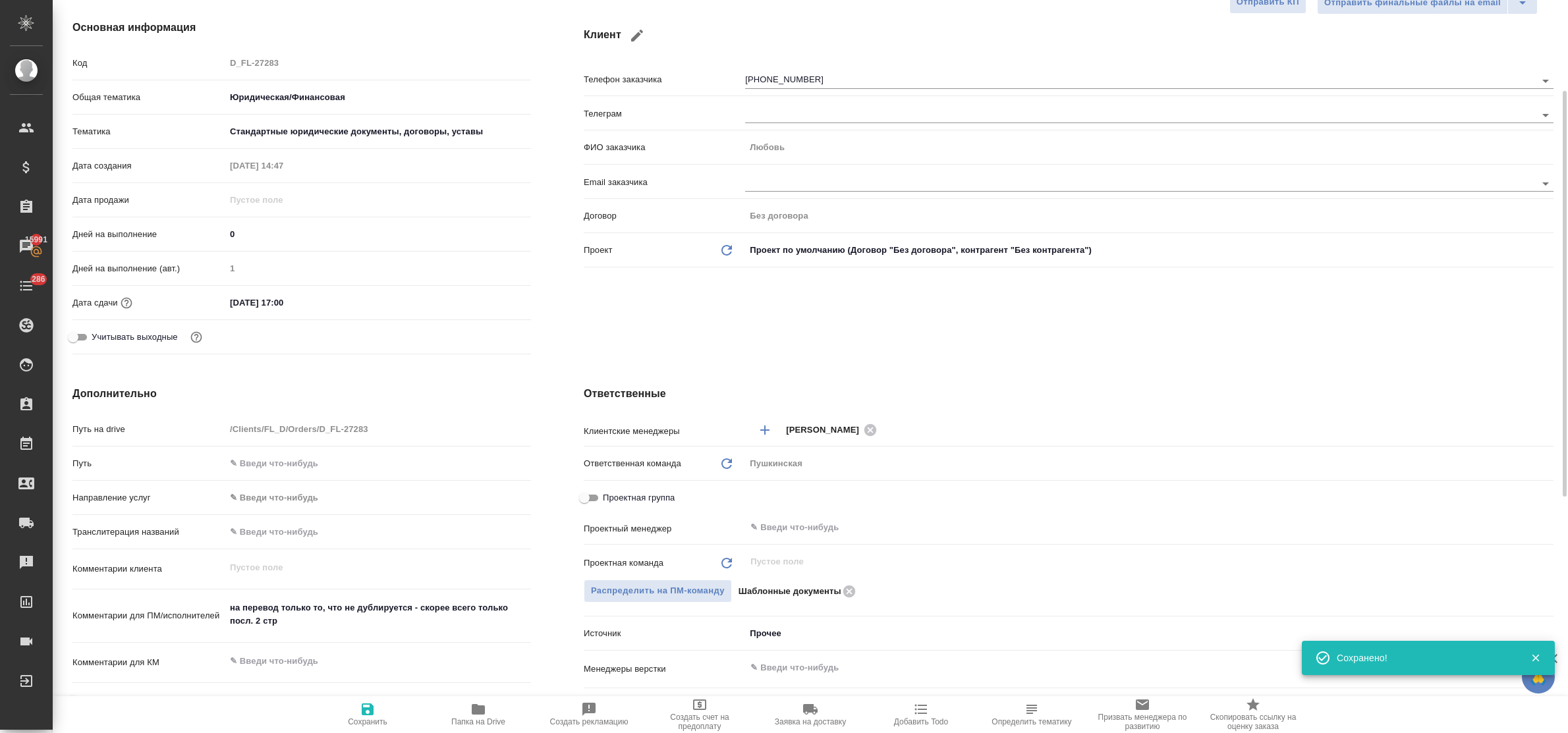
scroll to position [0, 0]
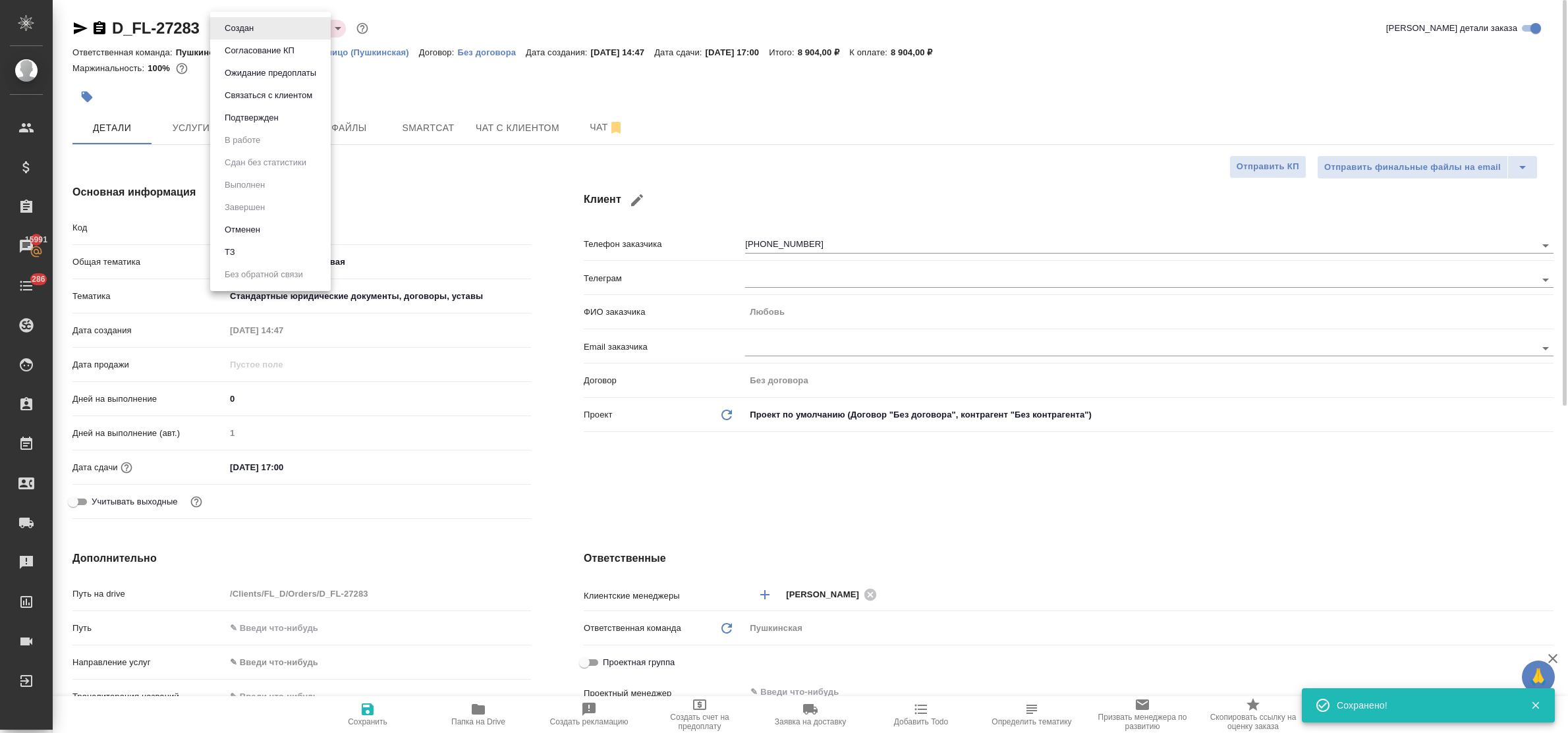
click at [242, 21] on body "🙏 .cls-1 fill:#fff; AWATERA Bulakhova Elena Клиенты Спецификации Заказы 15991 Ч…" at bounding box center [784, 366] width 1568 height 733
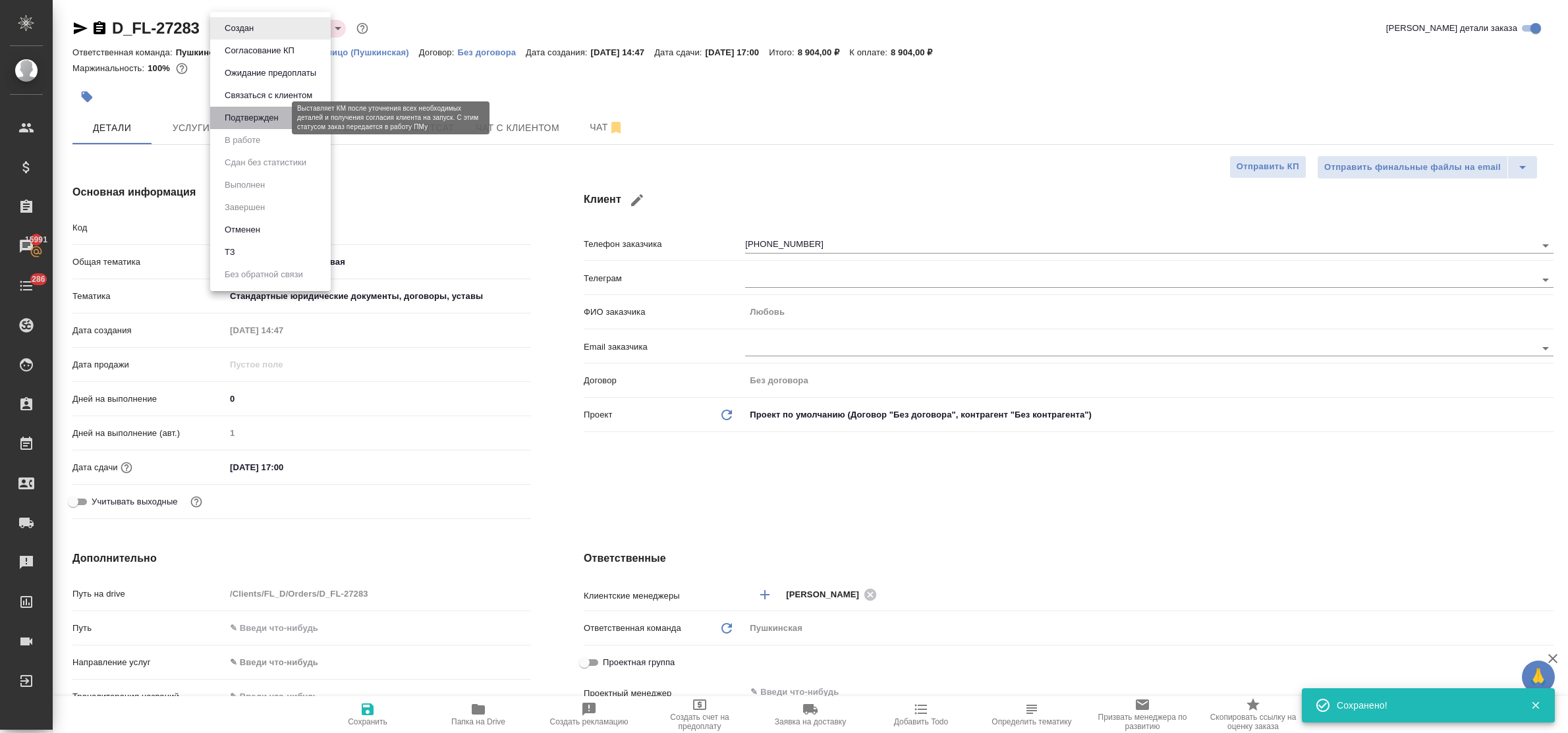
click at [252, 119] on button "Подтвержден" at bounding box center [252, 117] width 62 height 14
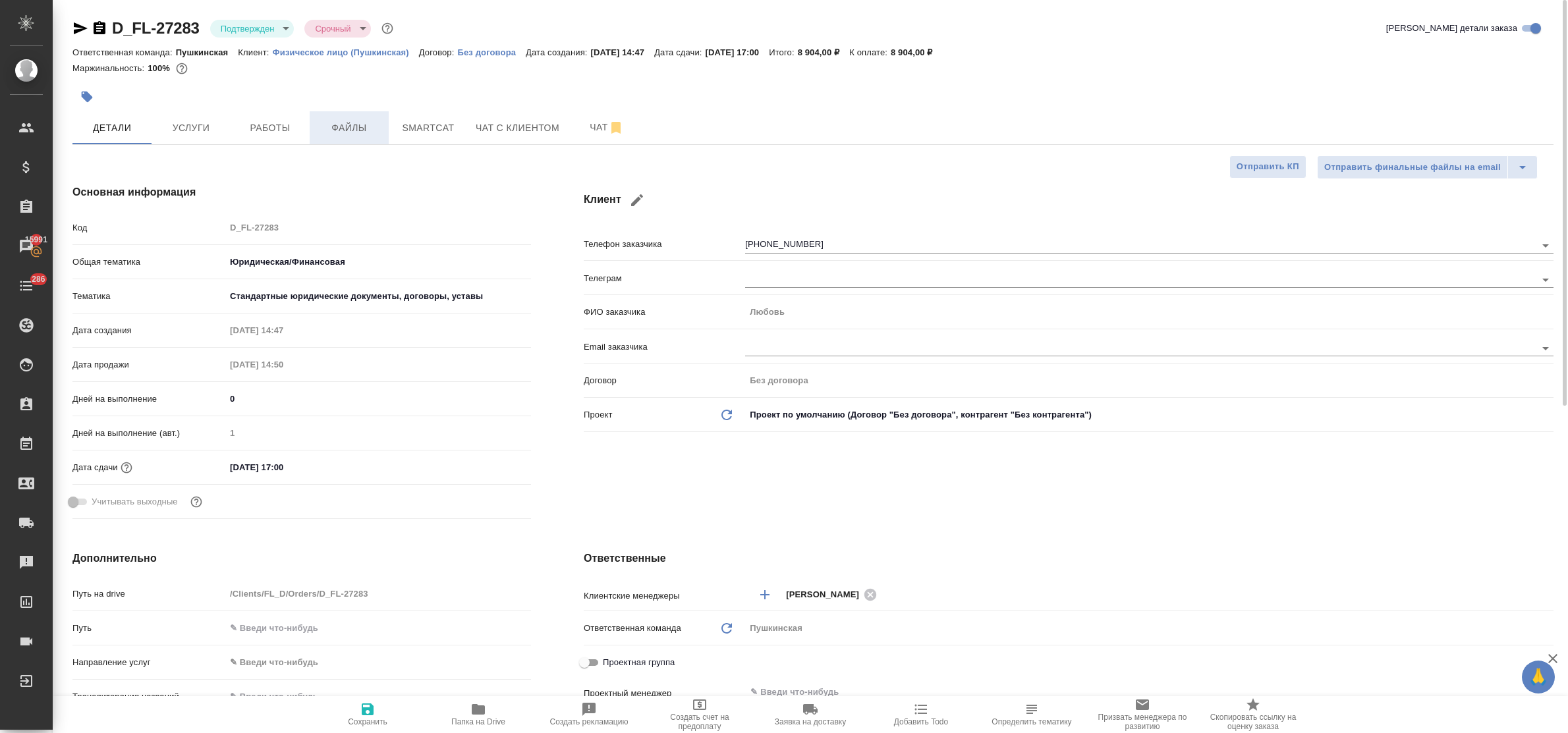
click at [356, 130] on span "Файлы" at bounding box center [349, 128] width 63 height 17
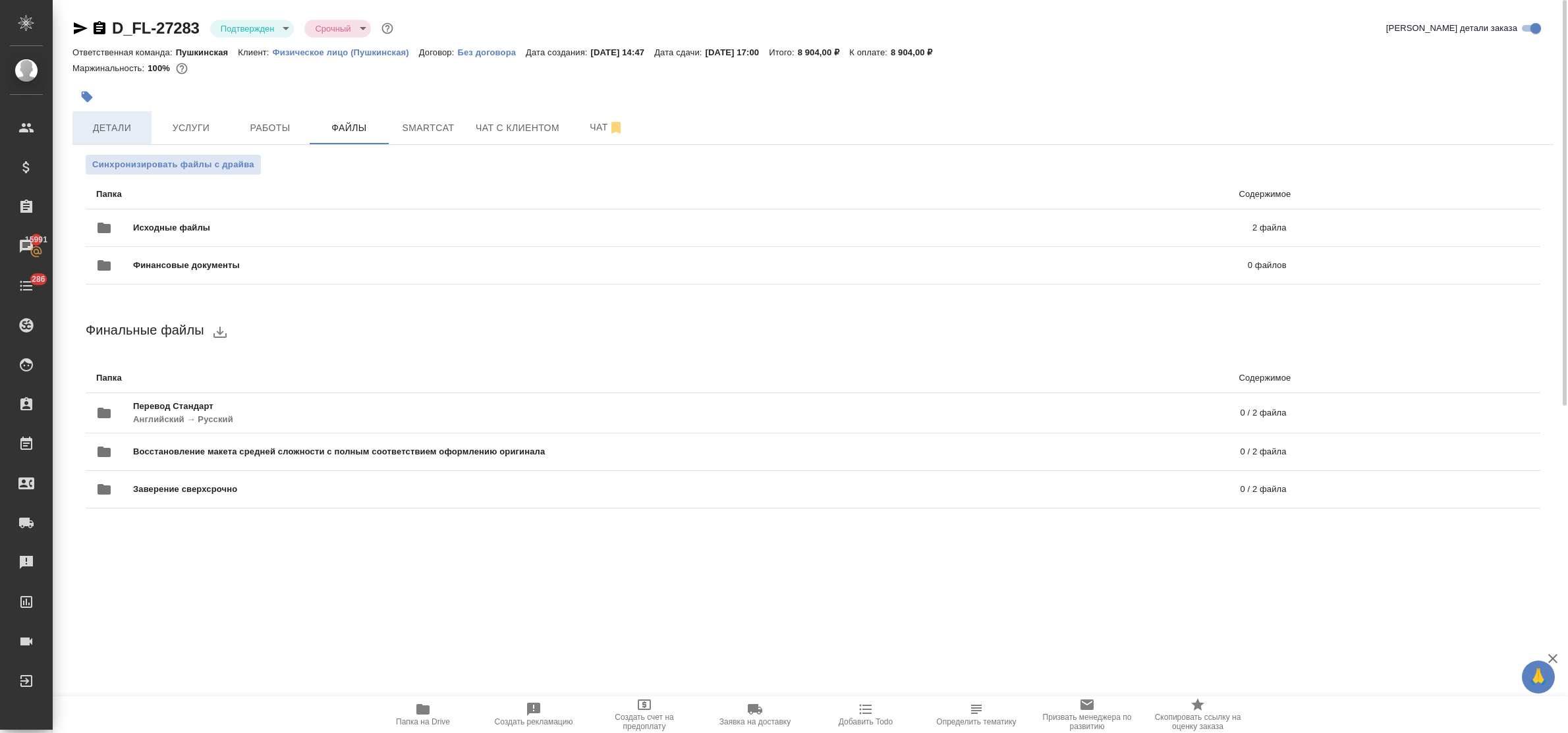
click at [121, 132] on span "Детали" at bounding box center [112, 128] width 63 height 17
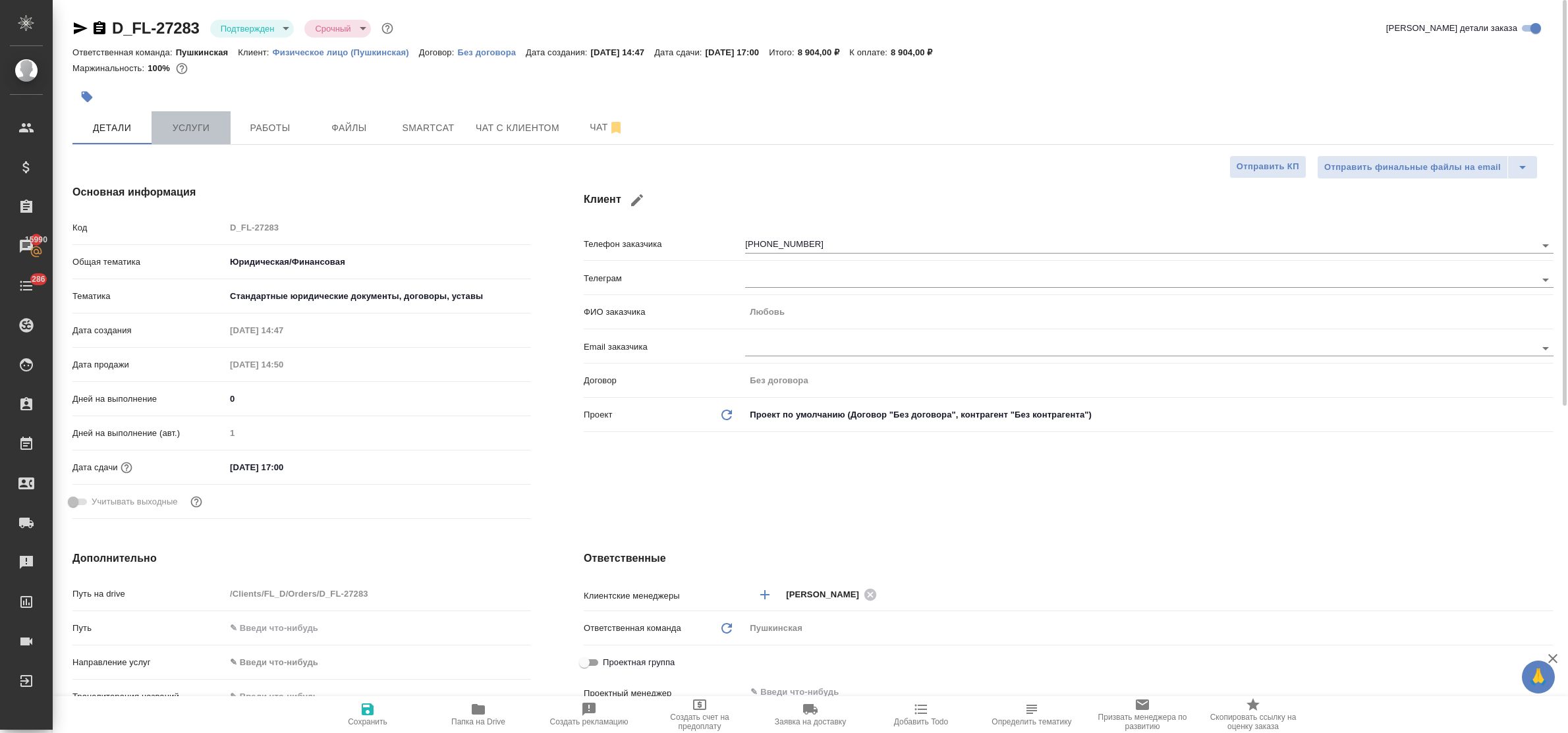
click at [186, 132] on span "Услуги" at bounding box center [191, 128] width 63 height 17
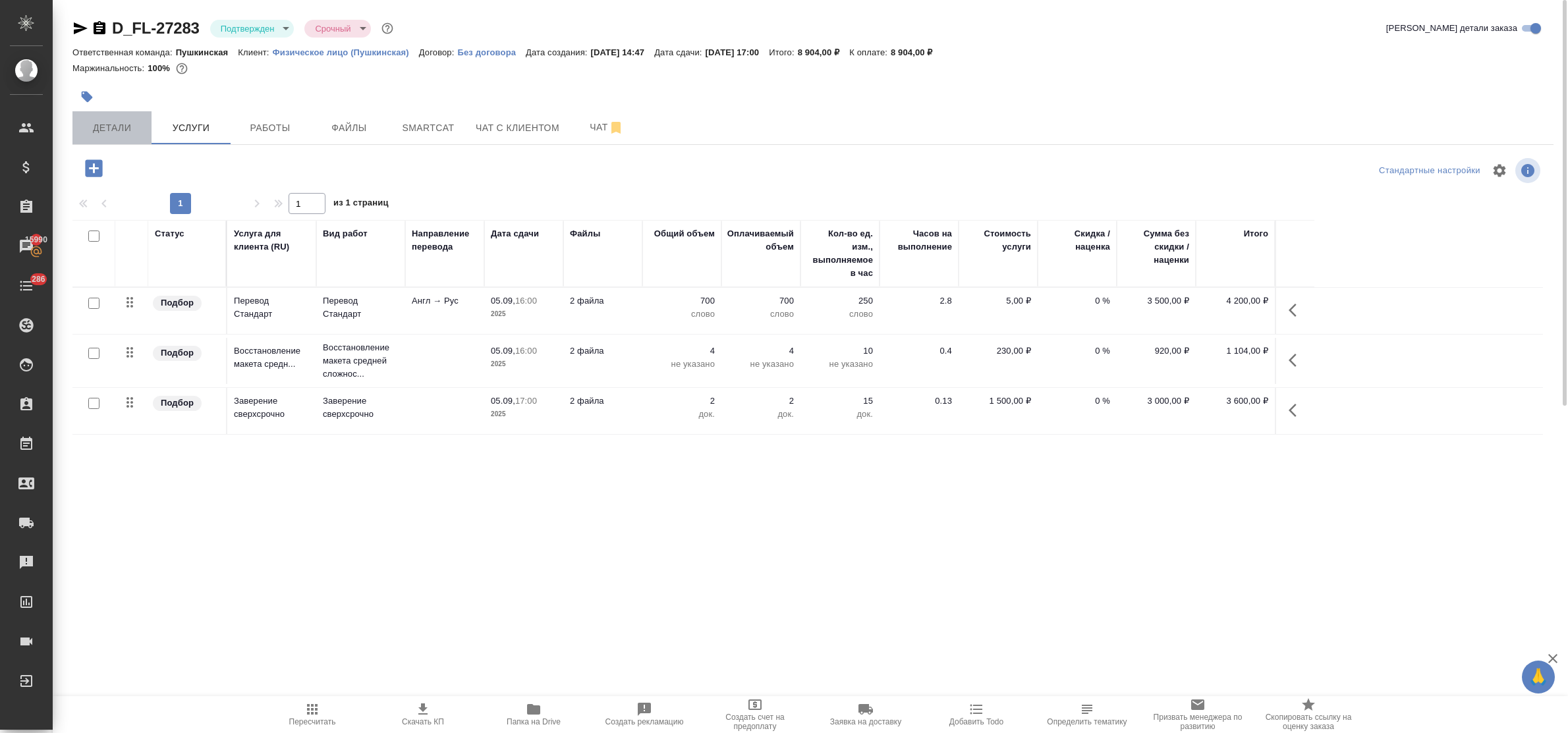
click at [112, 128] on span "Детали" at bounding box center [112, 128] width 63 height 17
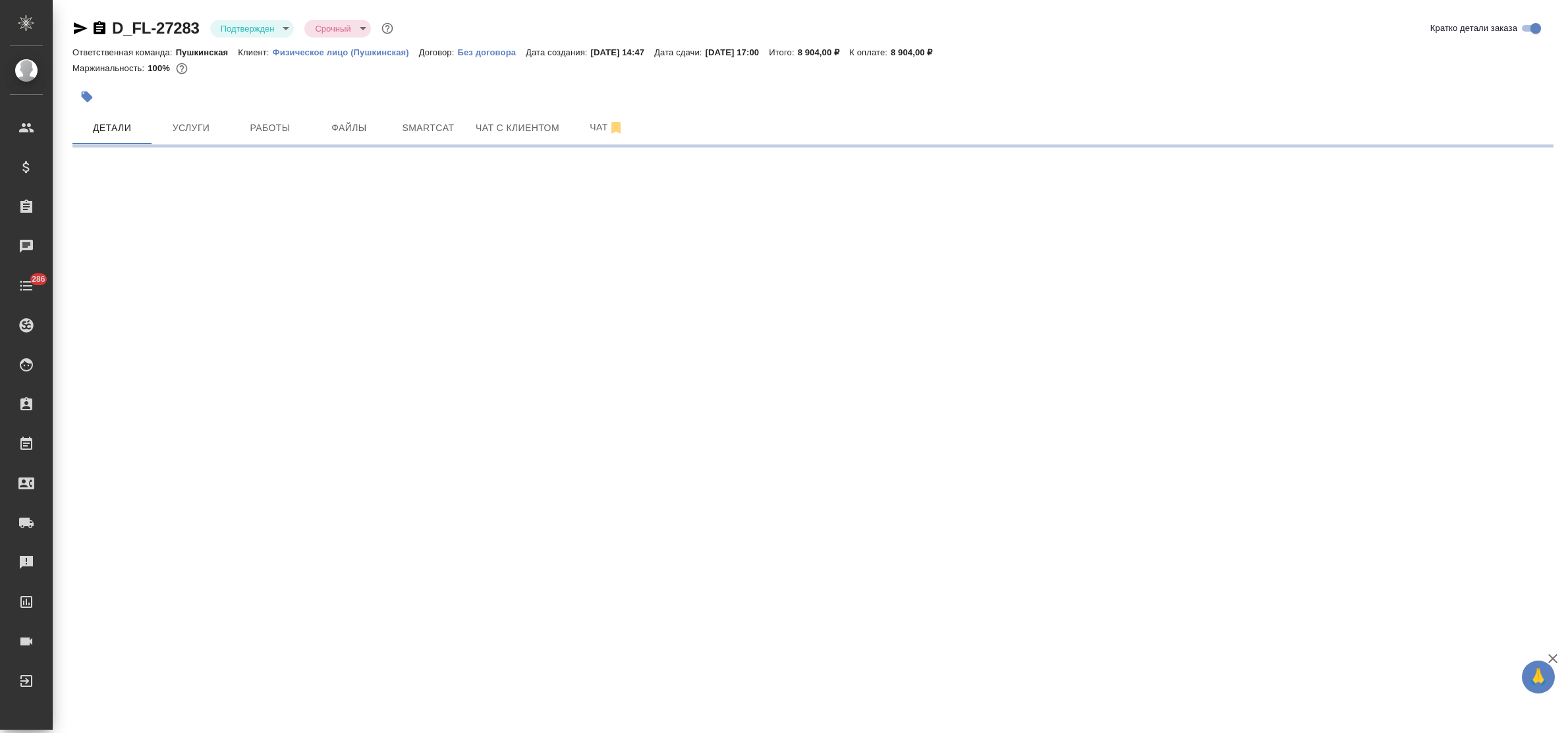
select select "RU"
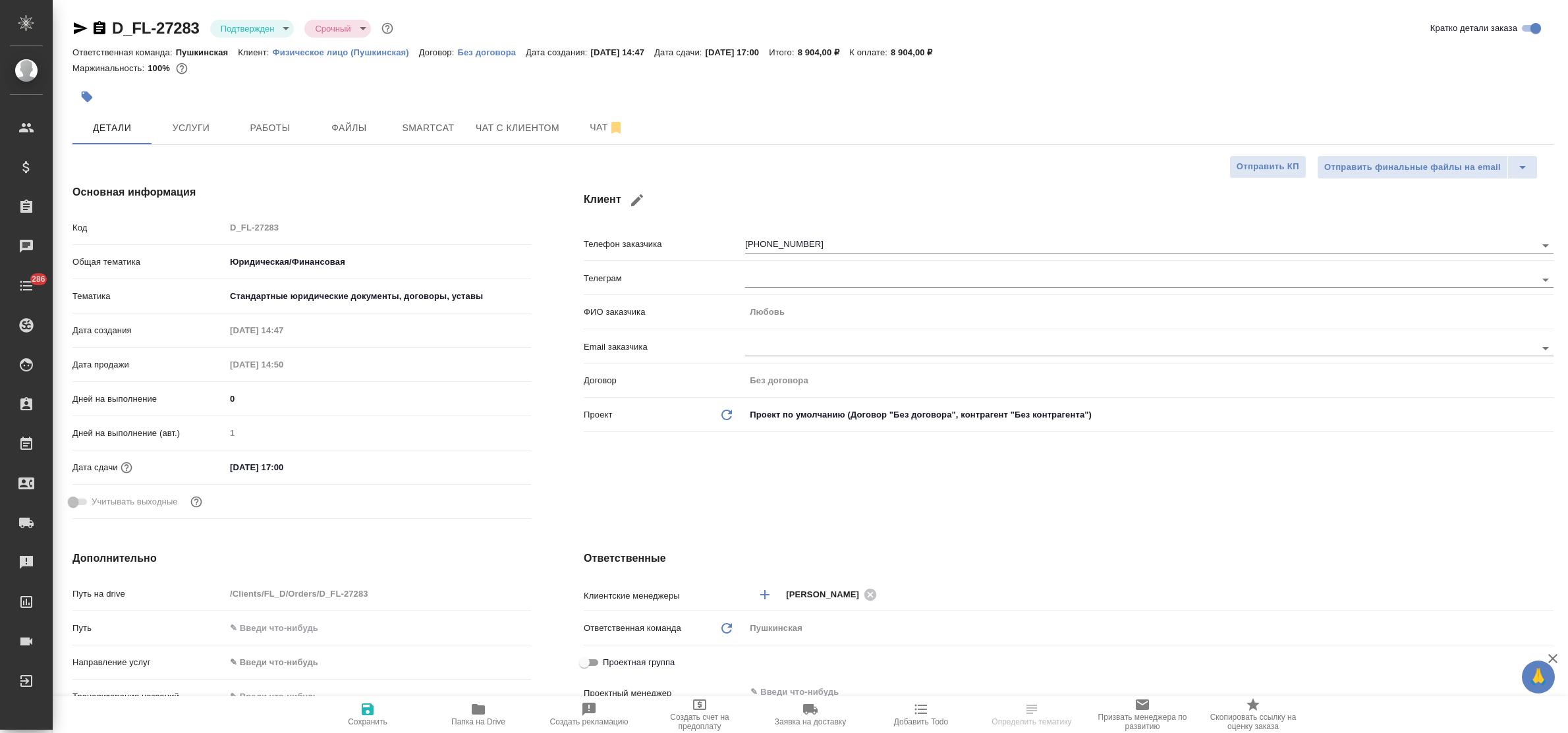
type textarea "x"
click at [73, 26] on icon "button" at bounding box center [80, 28] width 16 height 16
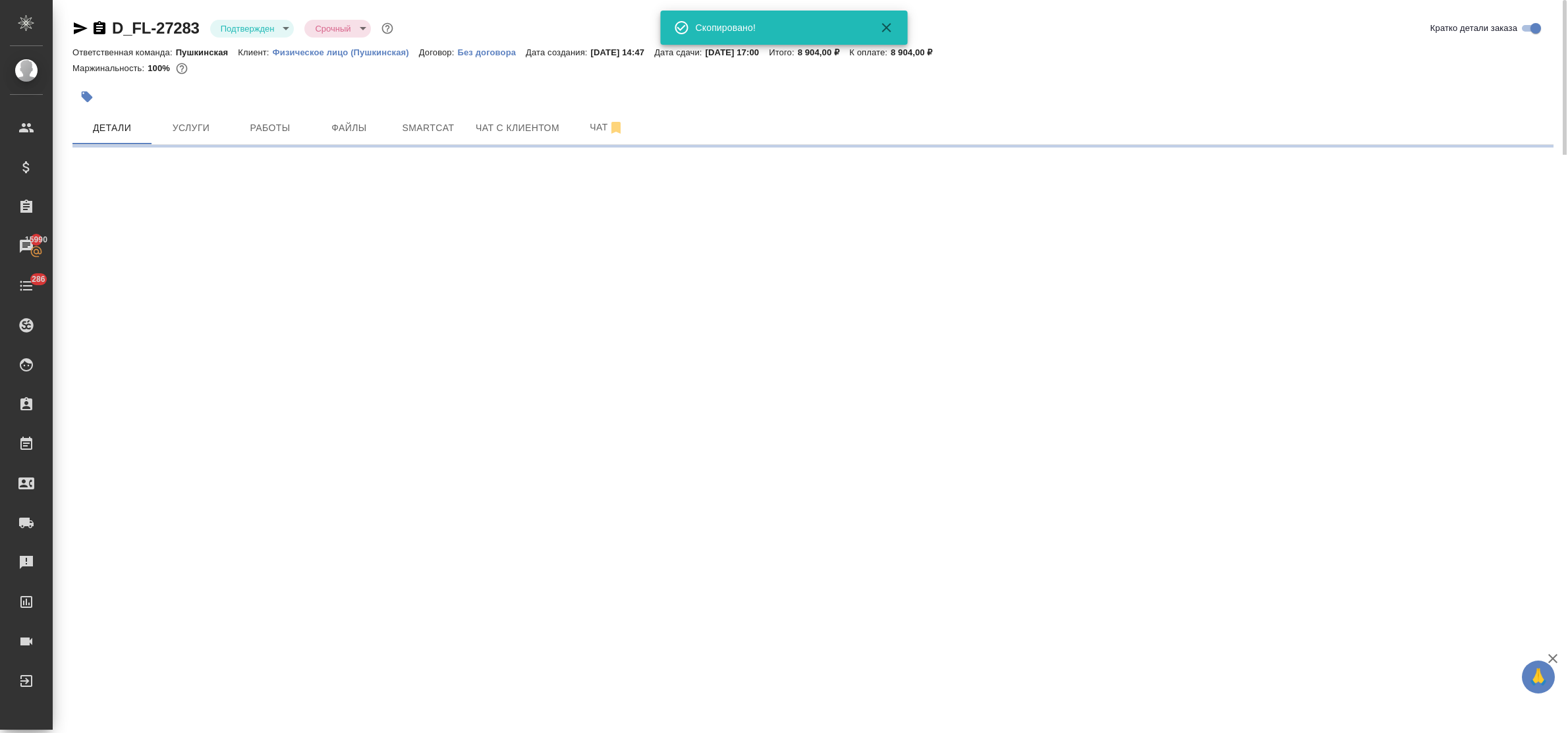
select select "RU"
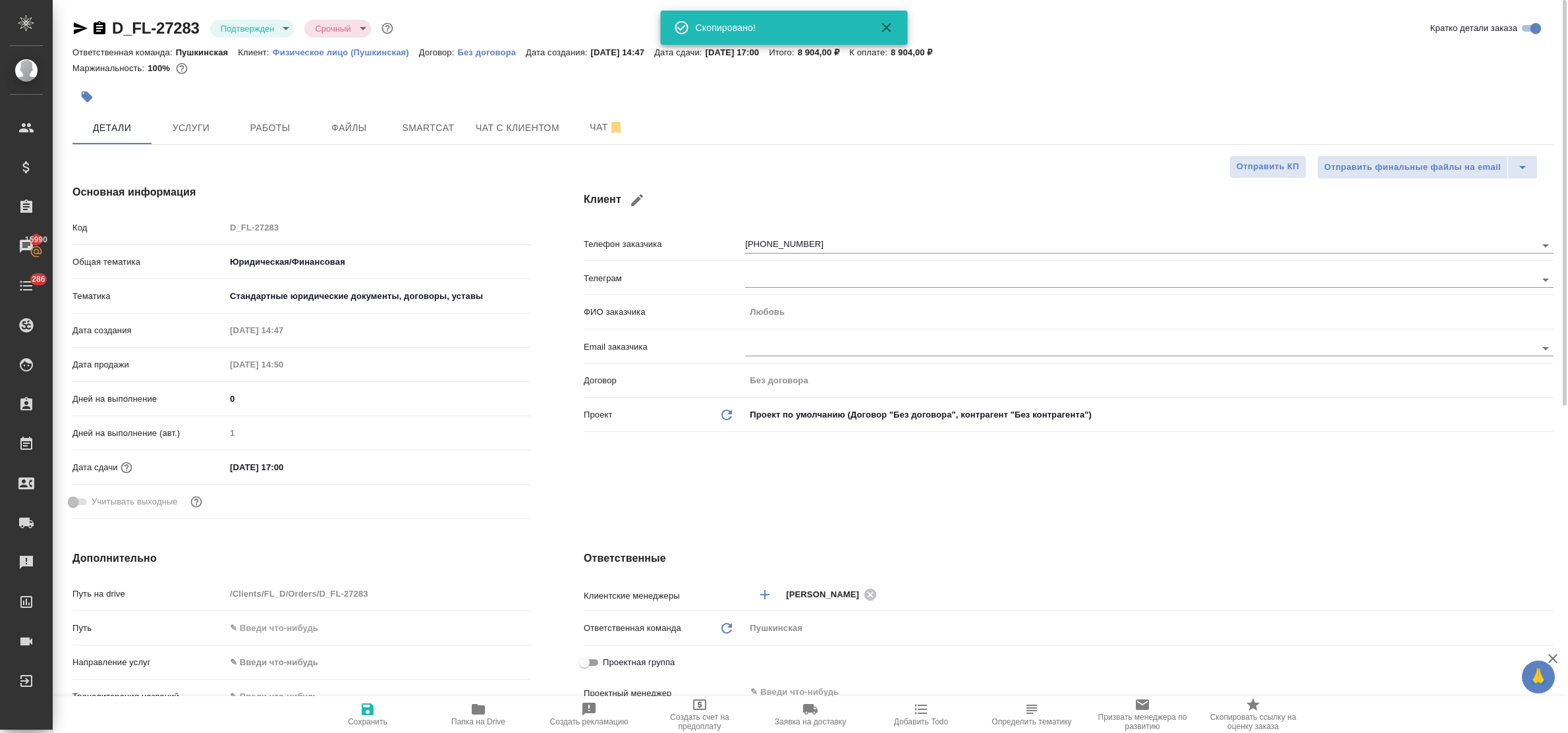
type textarea "x"
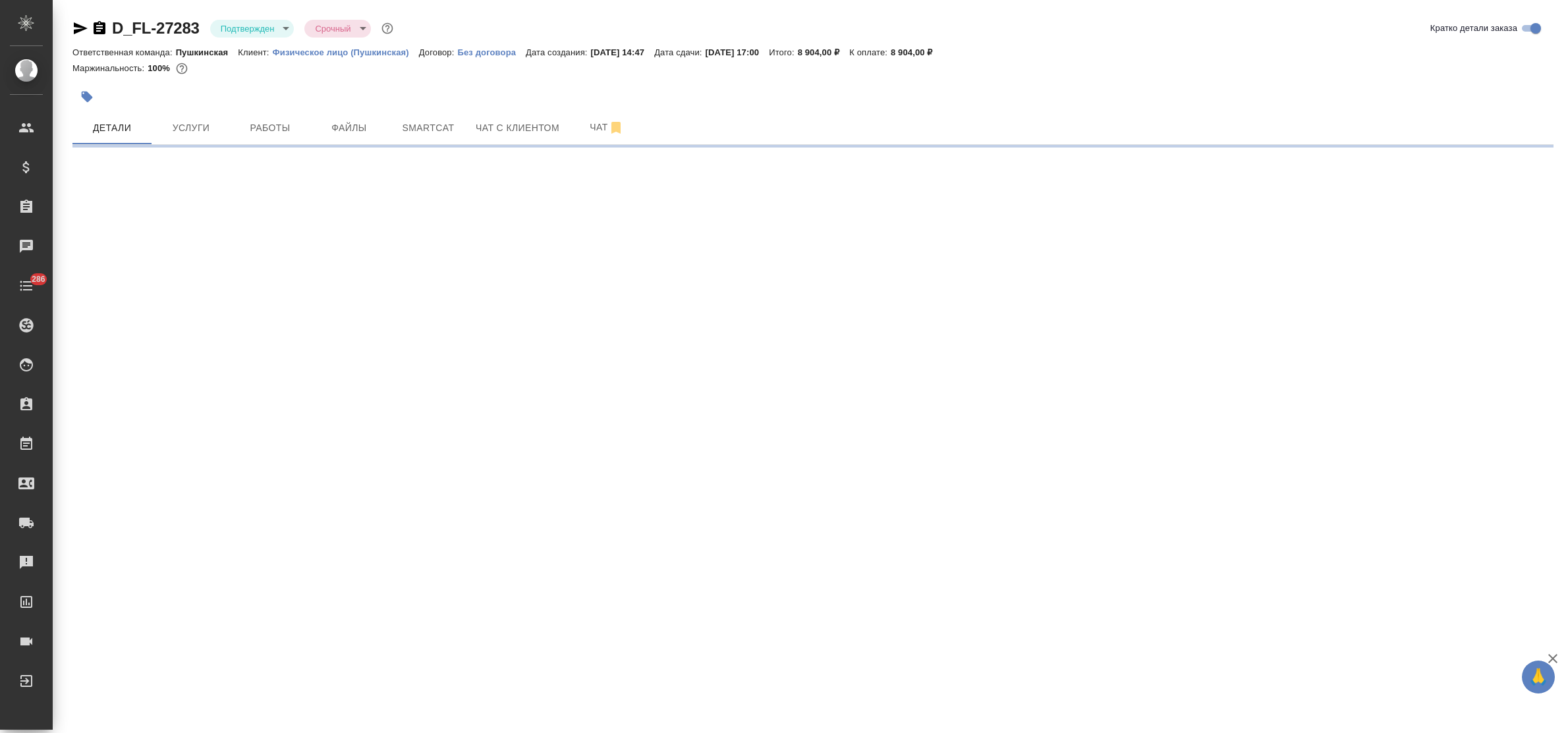
select select "RU"
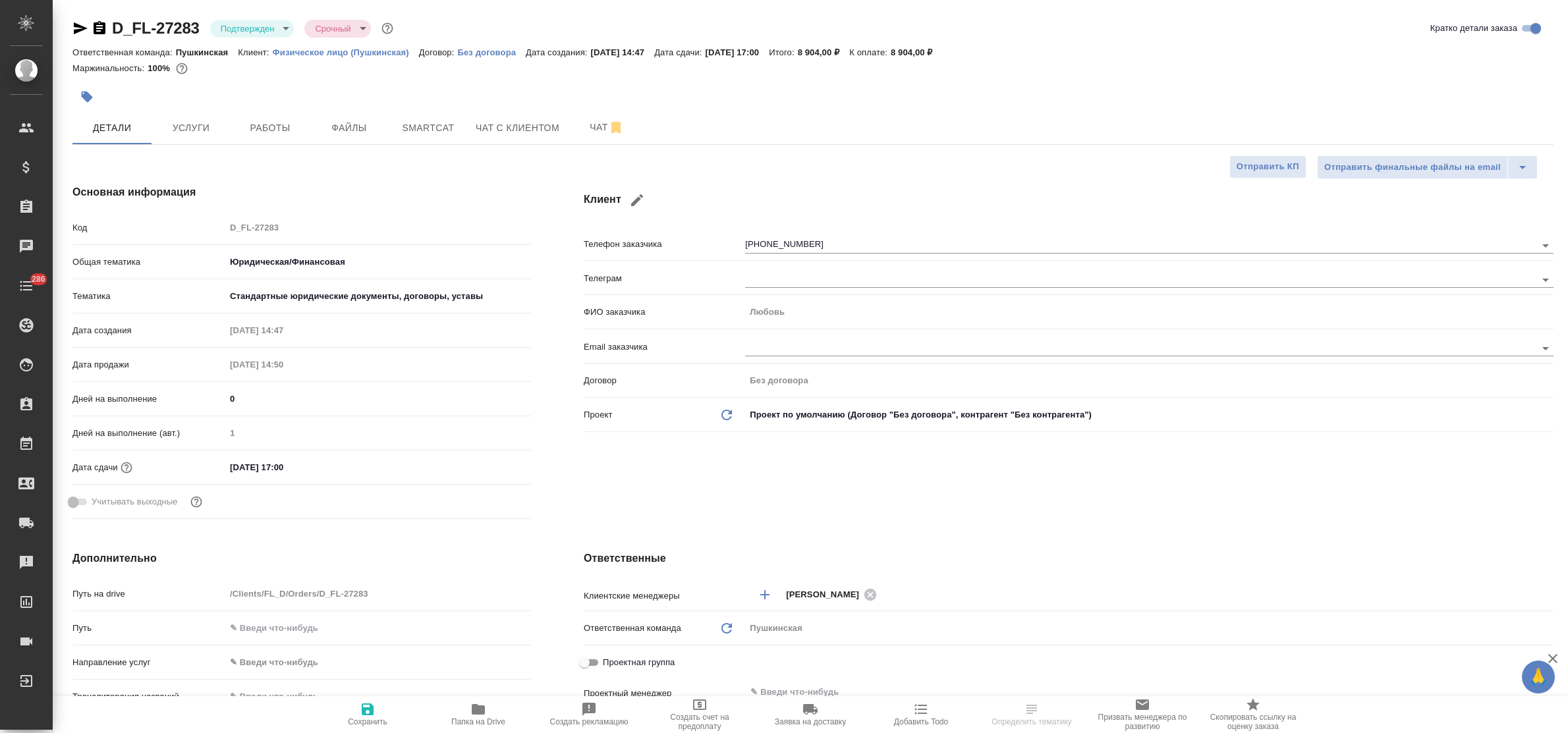
type textarea "x"
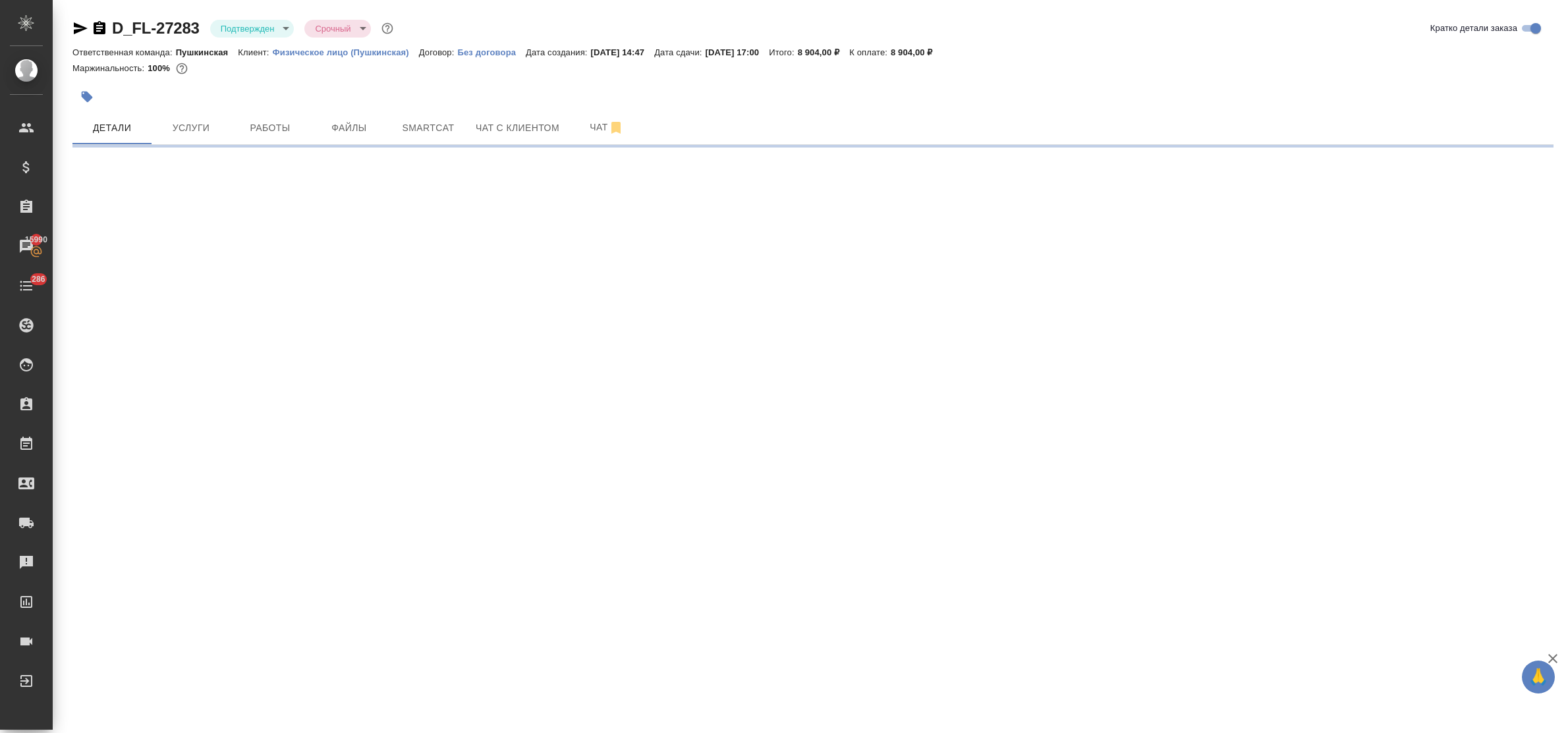
select select "RU"
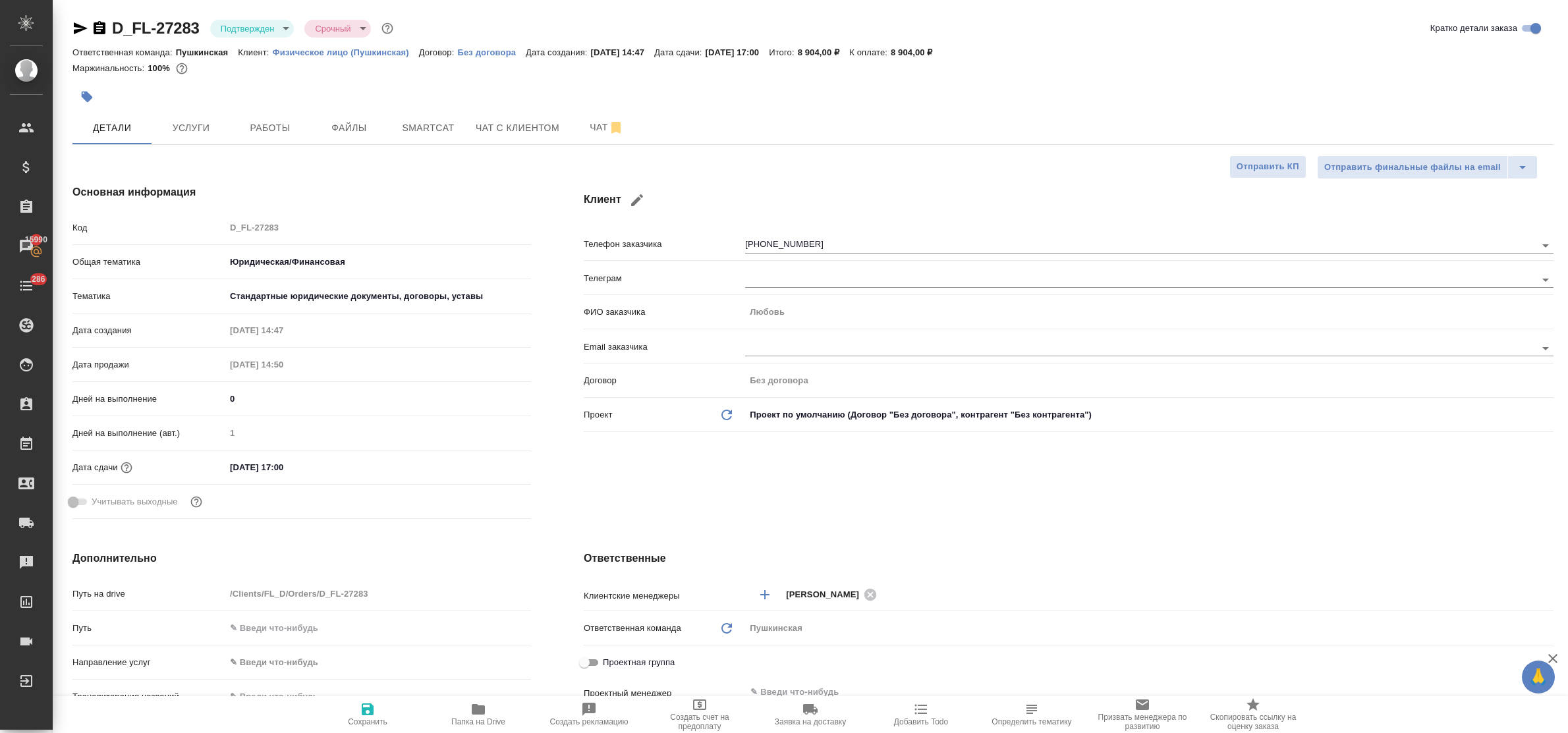
type textarea "x"
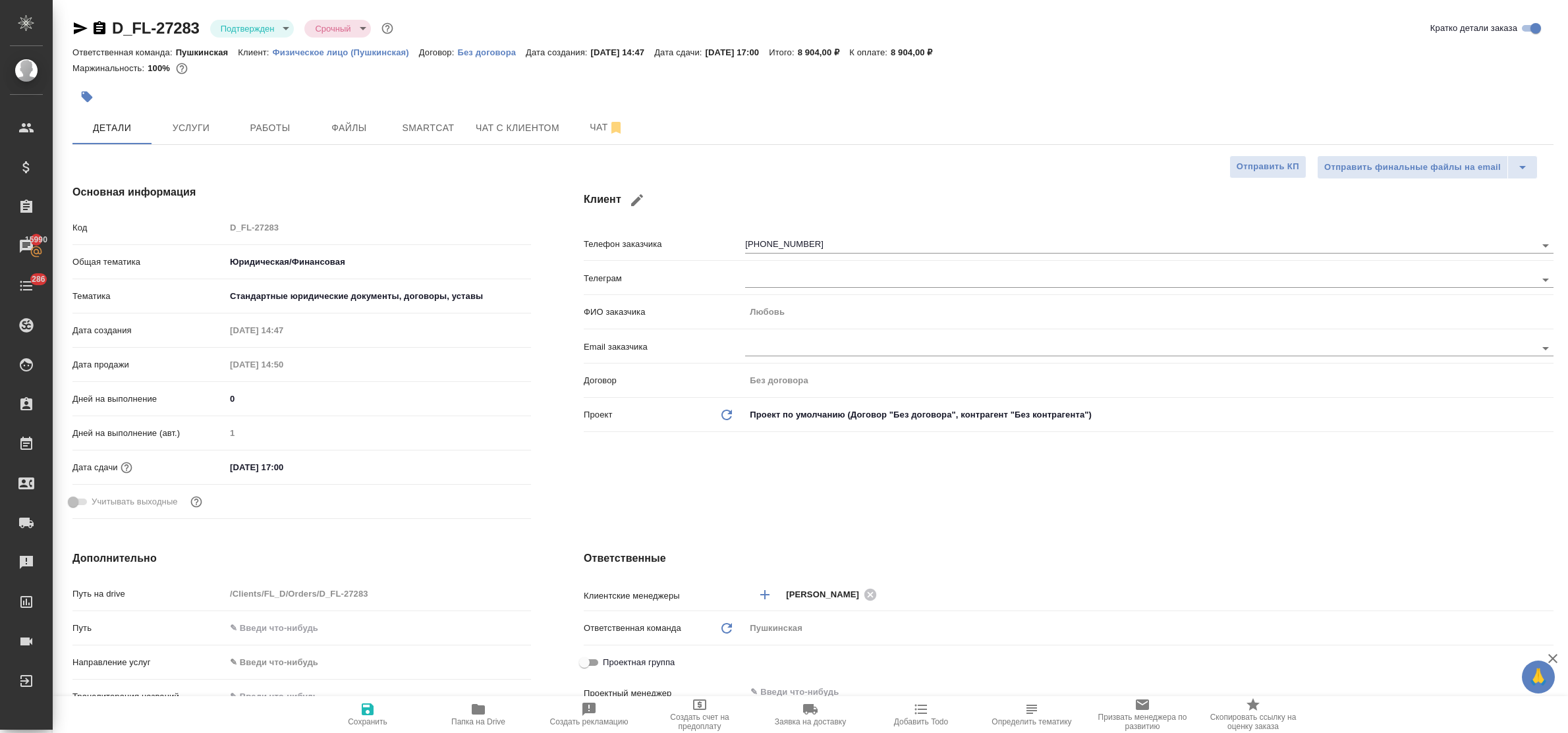
type textarea "x"
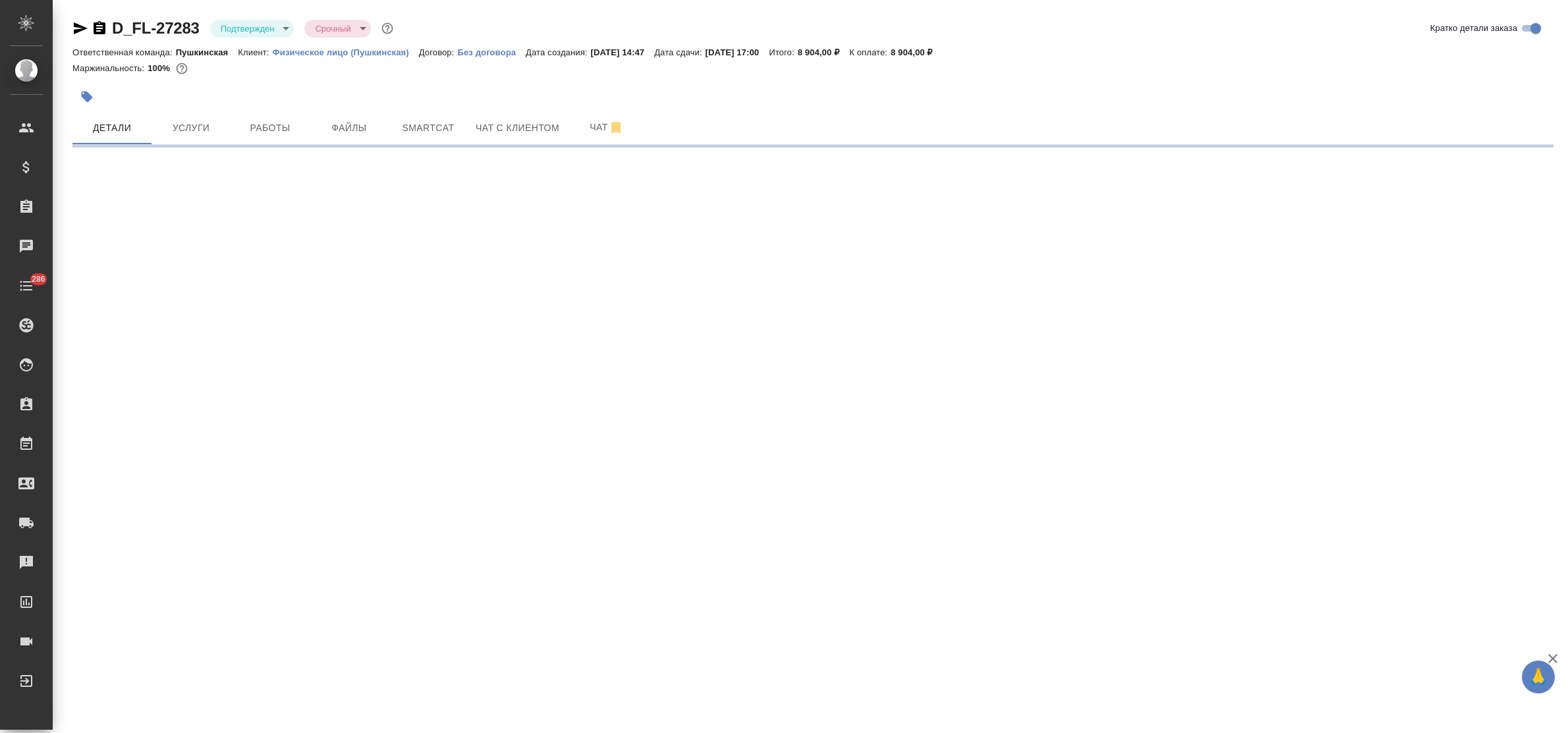
select select "RU"
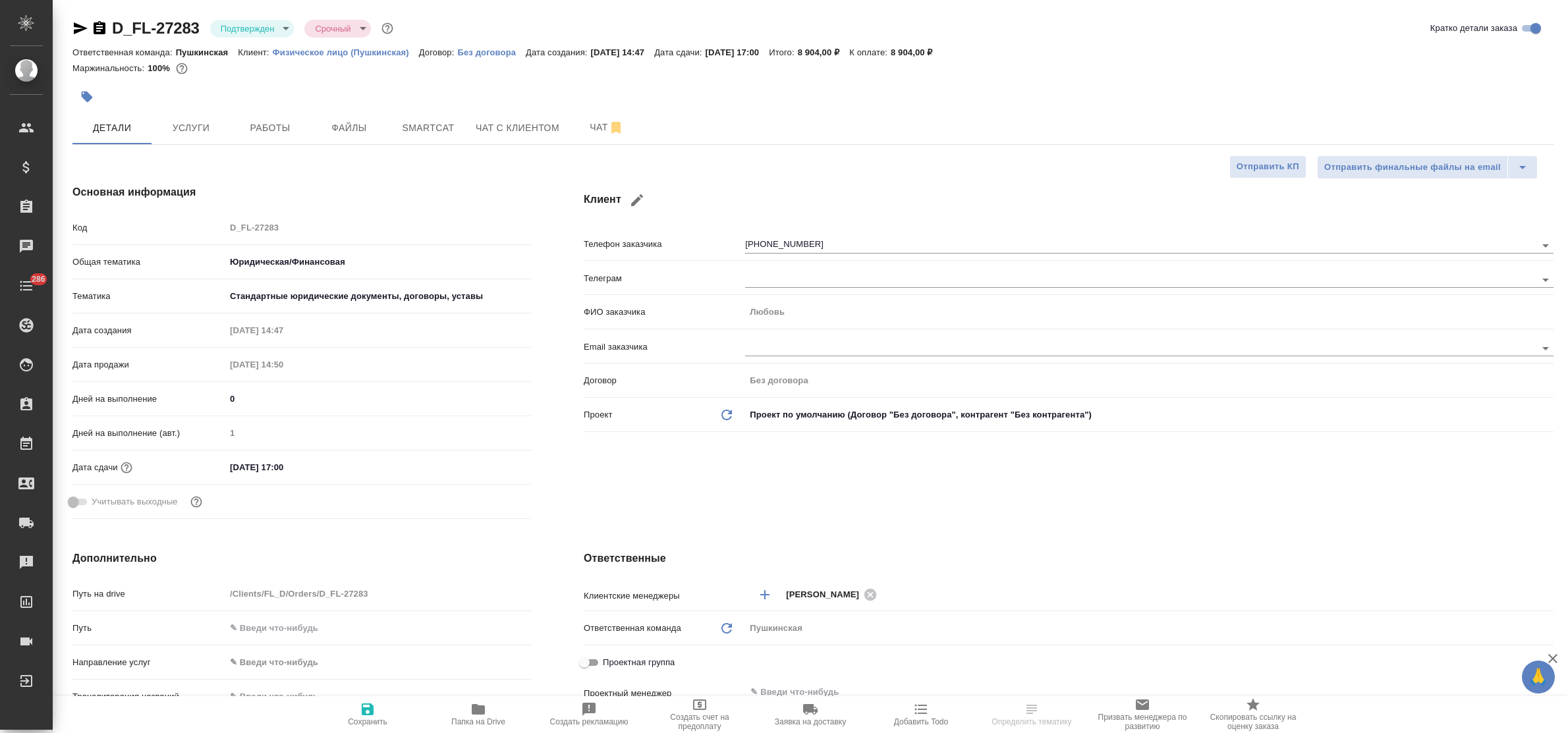
type textarea "x"
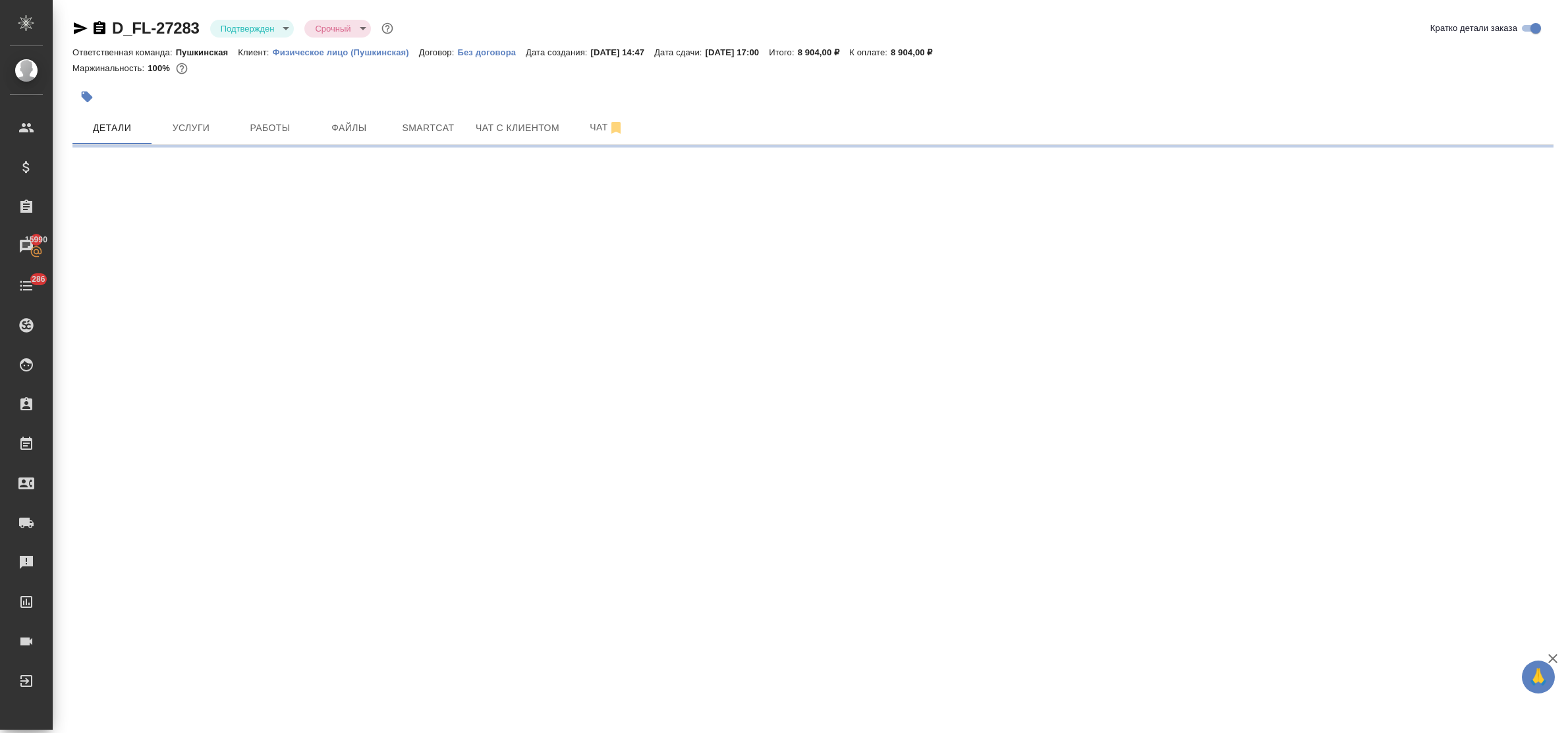
select select "RU"
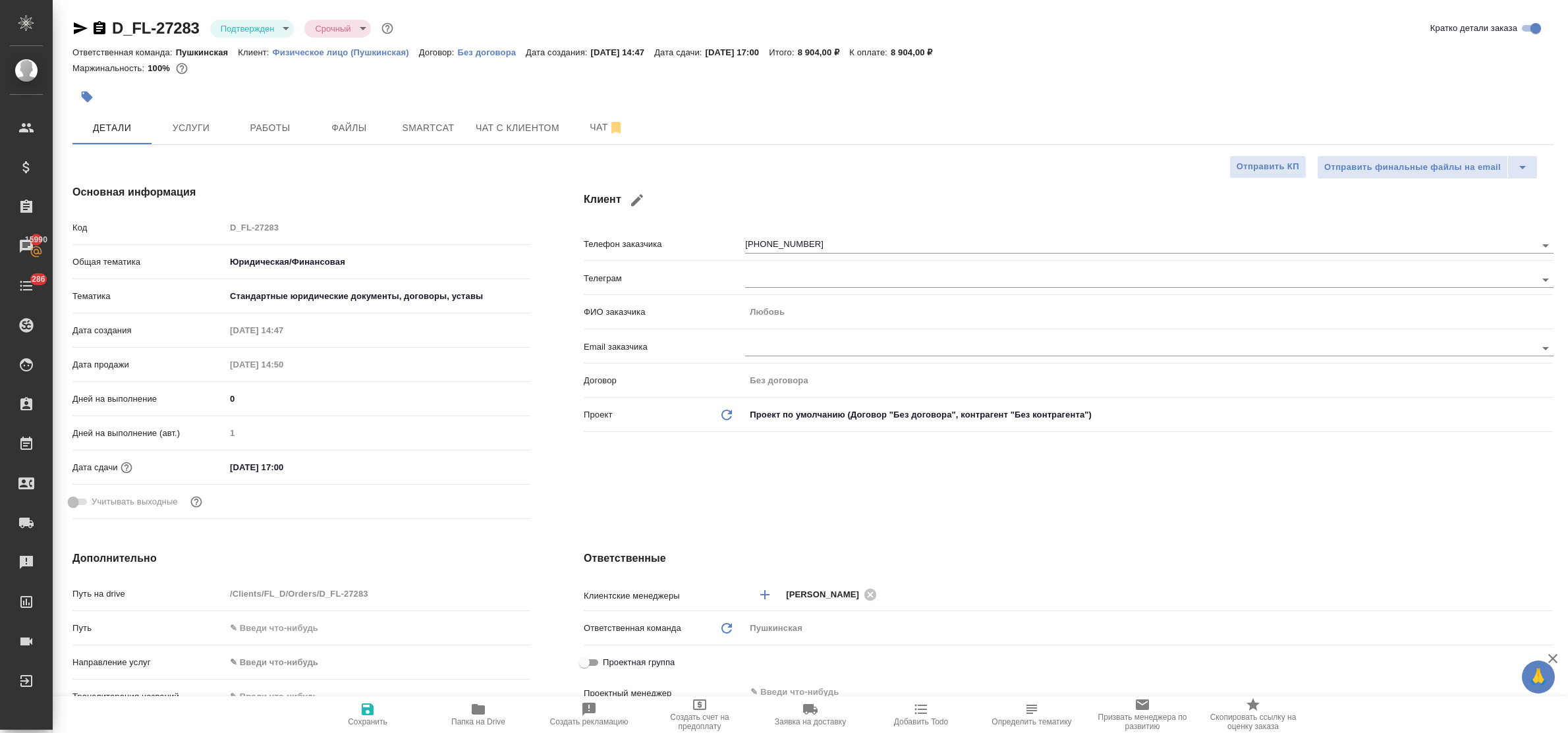
type textarea "x"
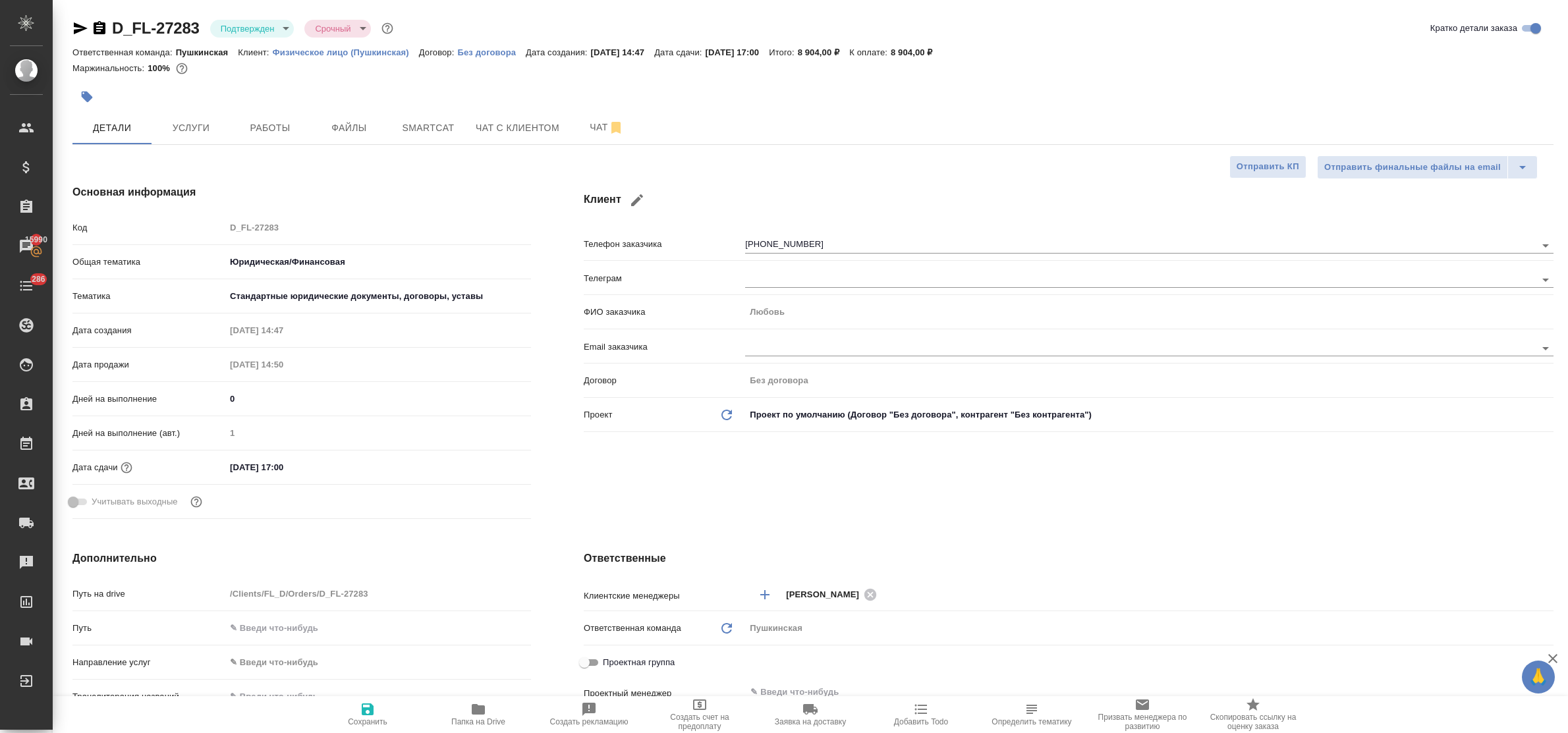
type textarea "x"
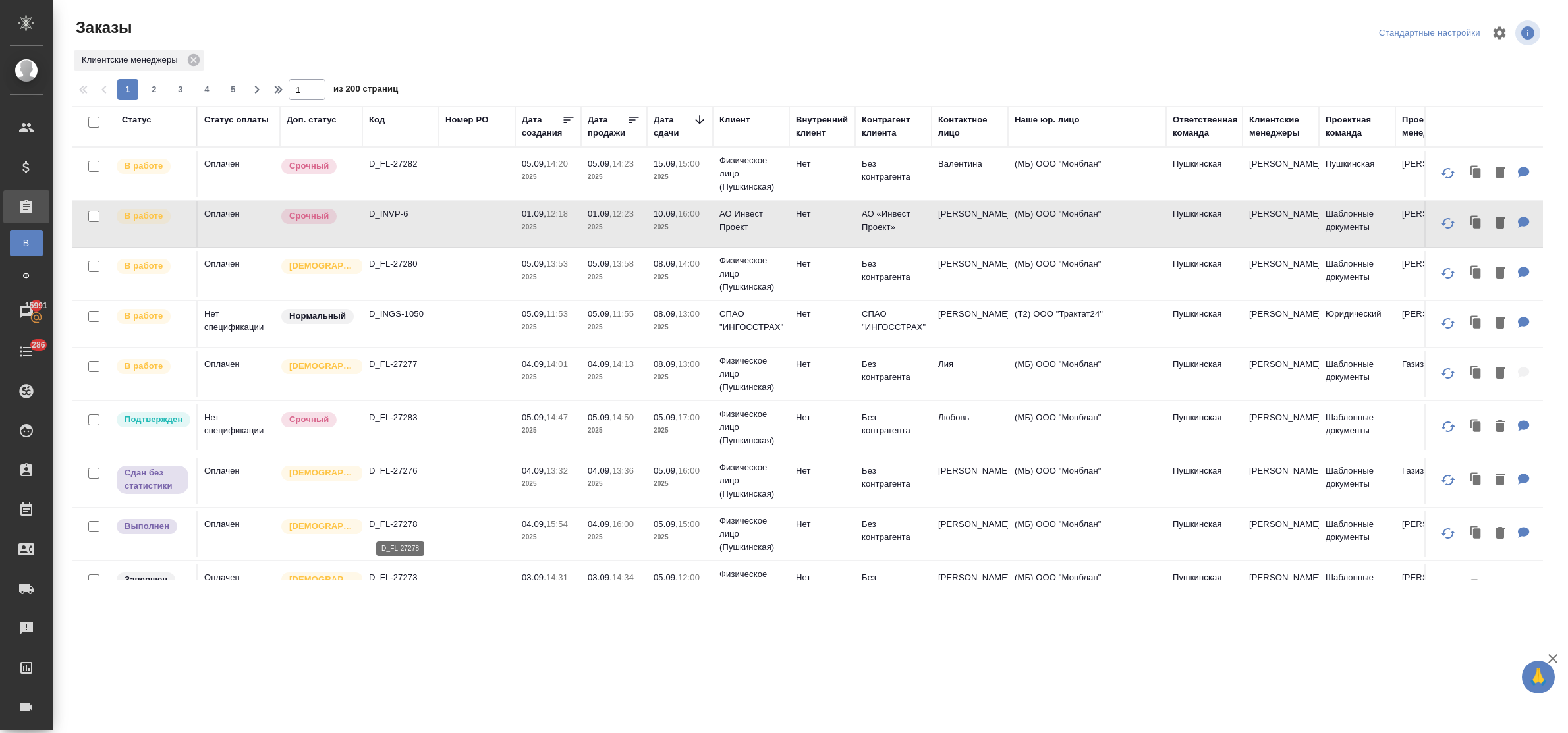
click at [405, 521] on p "D_FL-27278" at bounding box center [401, 524] width 63 height 13
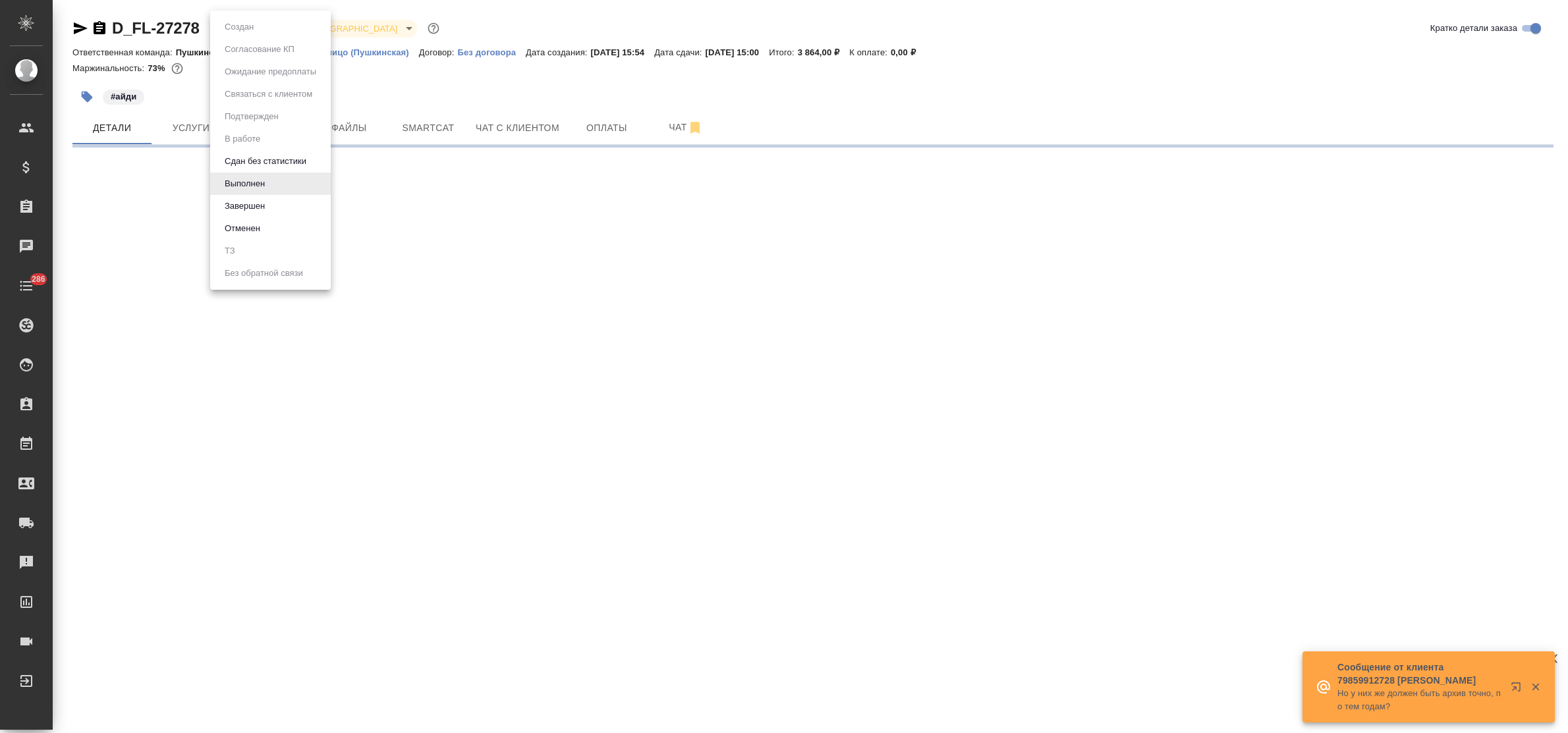
click at [241, 28] on body "🙏 .cls-1 fill:#fff; AWATERA Bulakhova [PERSON_NAME] Спецификации Заказы Чаты 28…" at bounding box center [784, 366] width 1568 height 733
select select "RU"
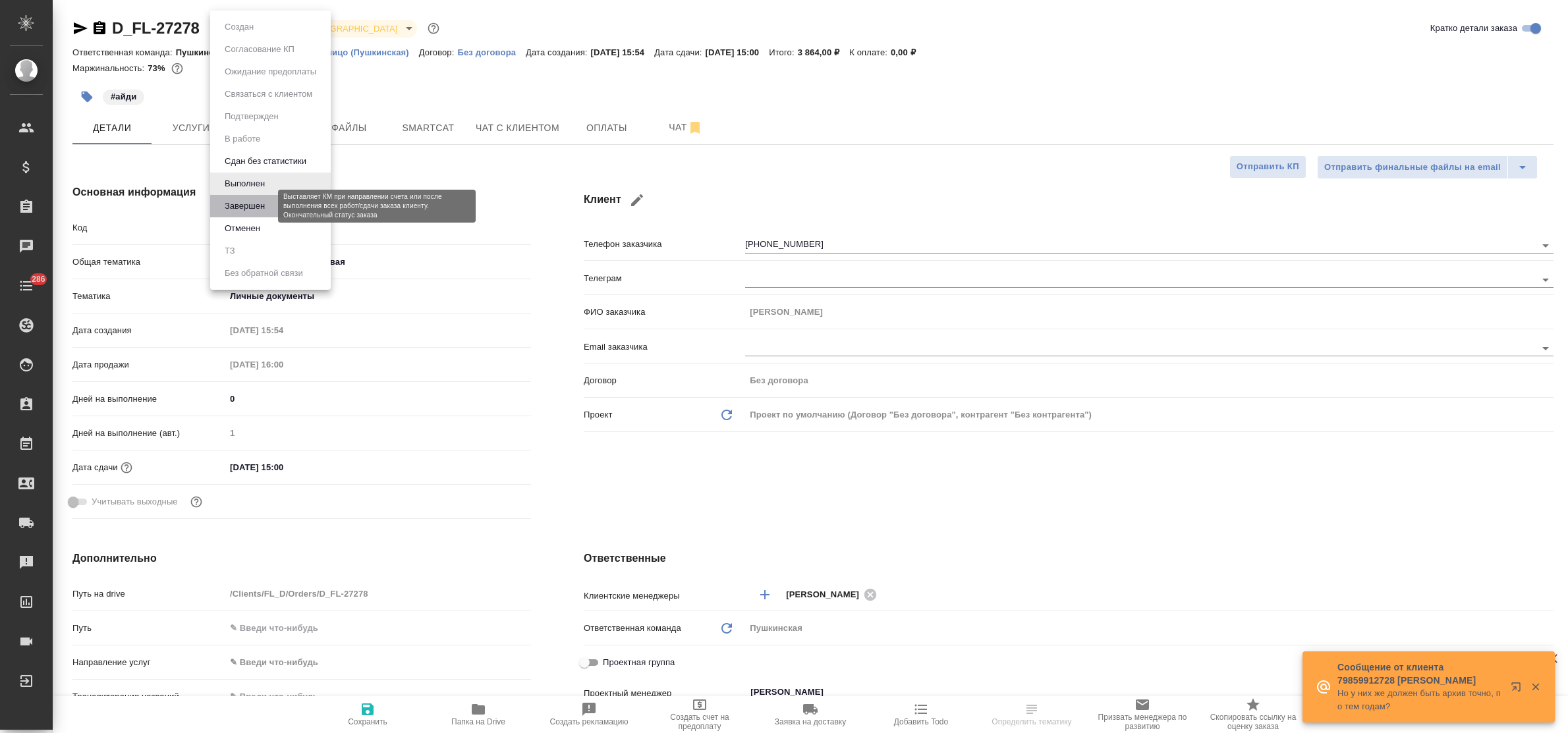
click at [266, 204] on button "Завершен" at bounding box center [245, 205] width 48 height 14
type textarea "x"
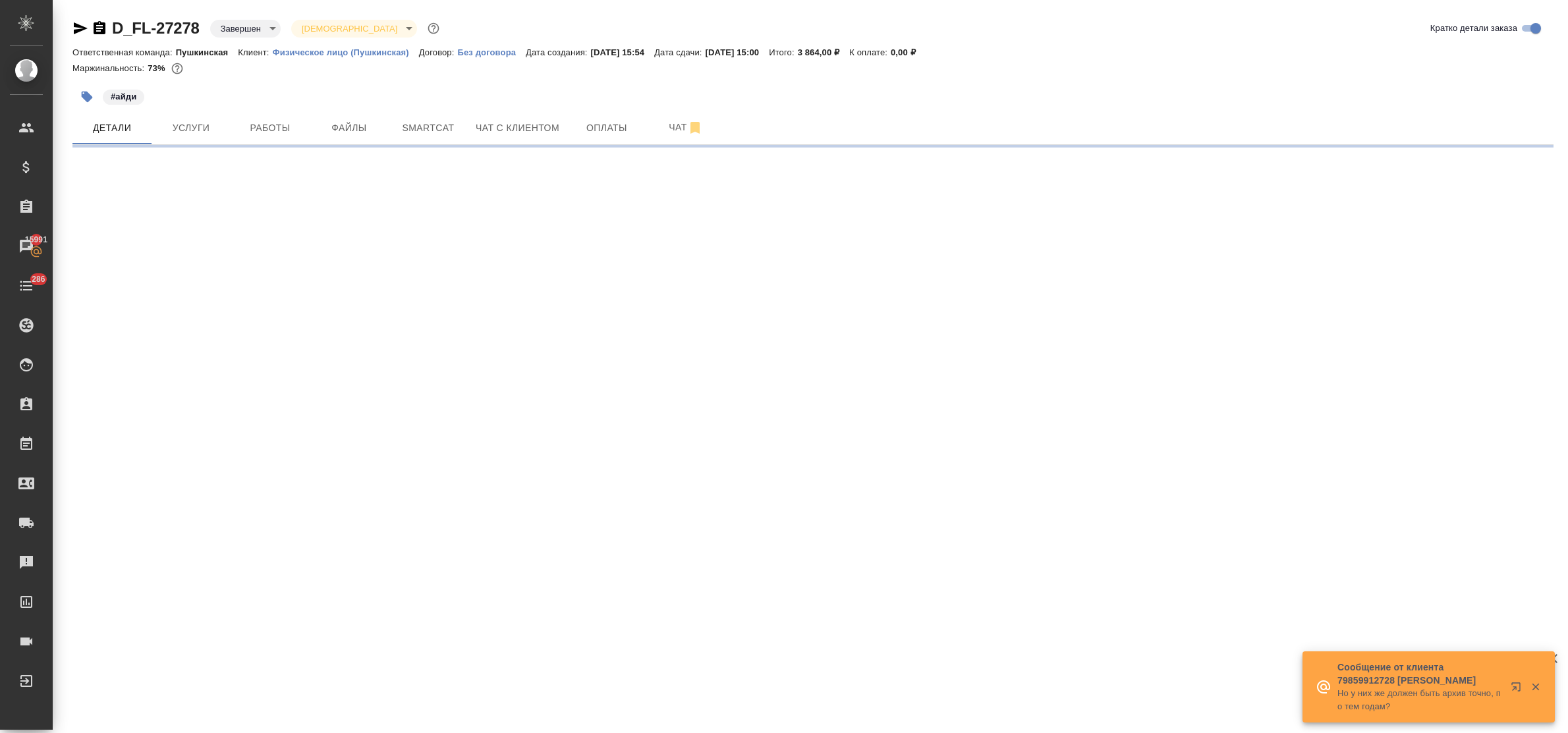
select select "RU"
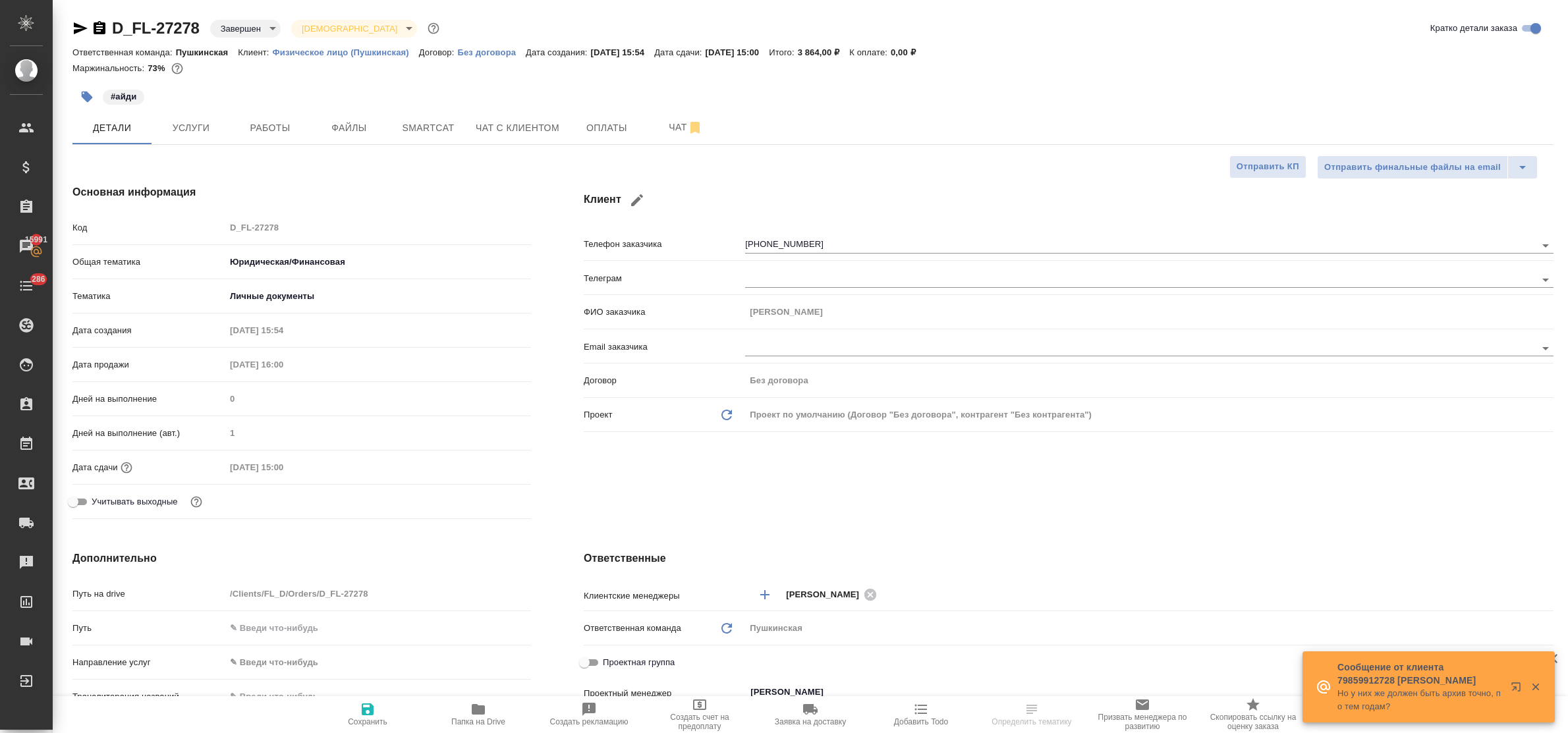
type textarea "x"
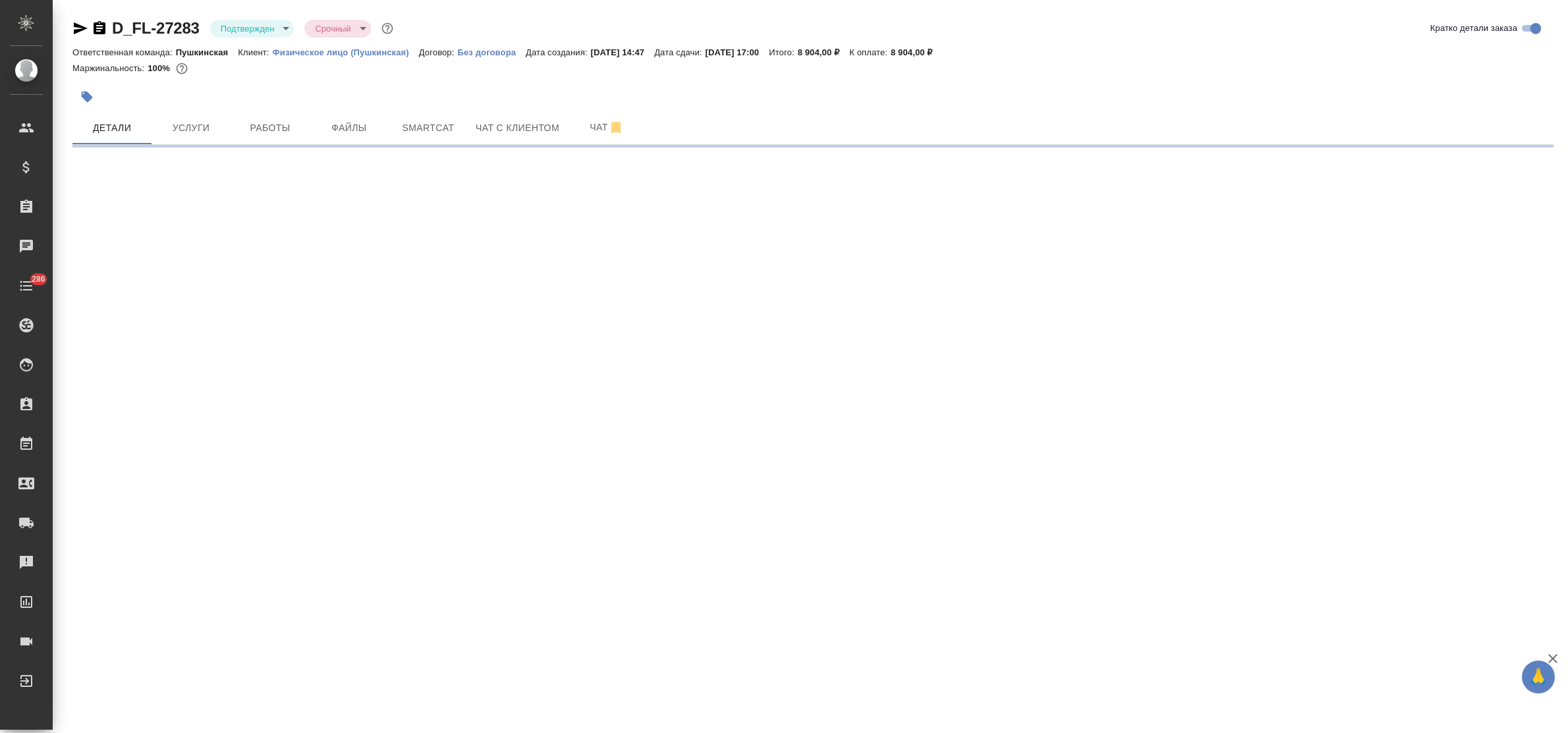
select select "RU"
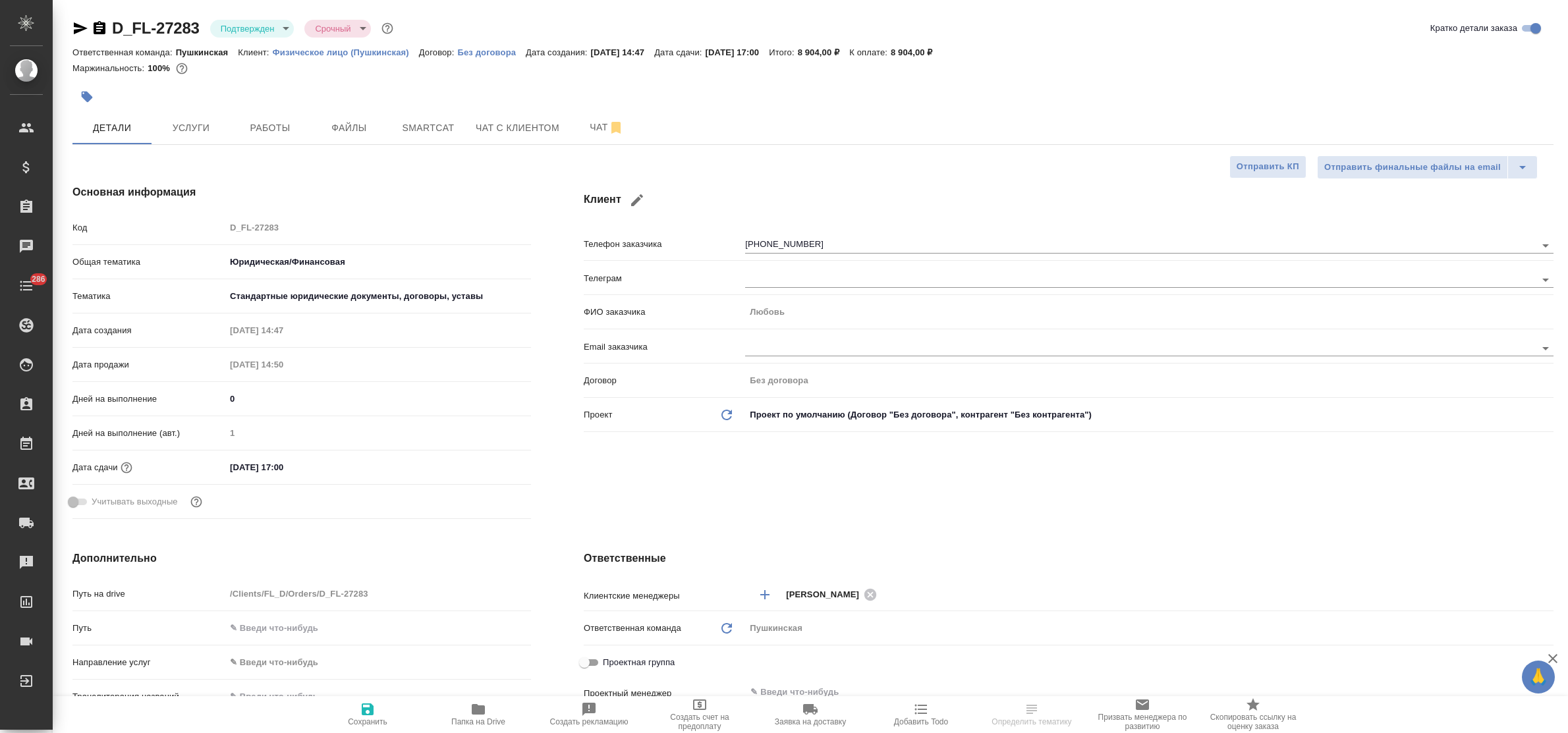
type textarea "x"
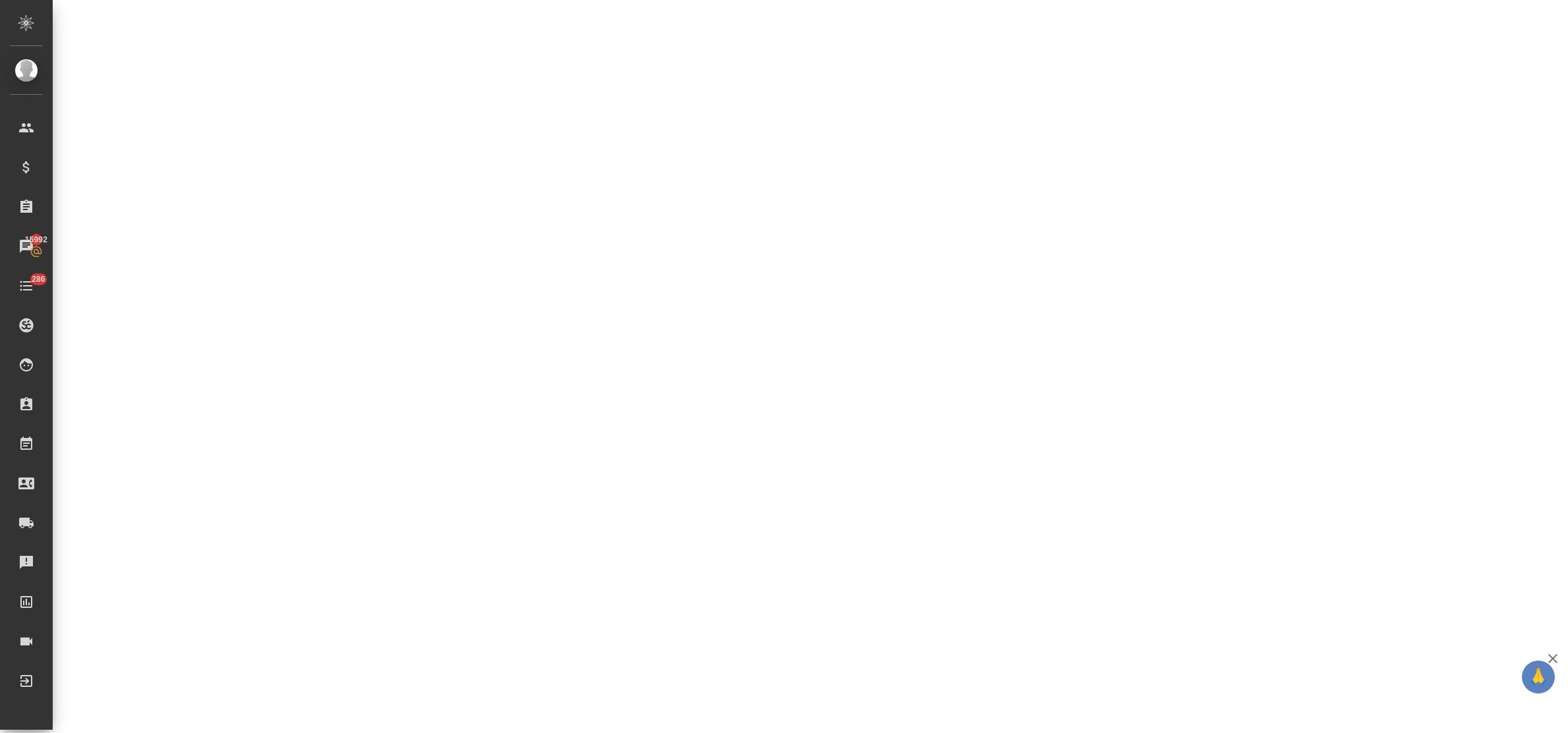
select select "RU"
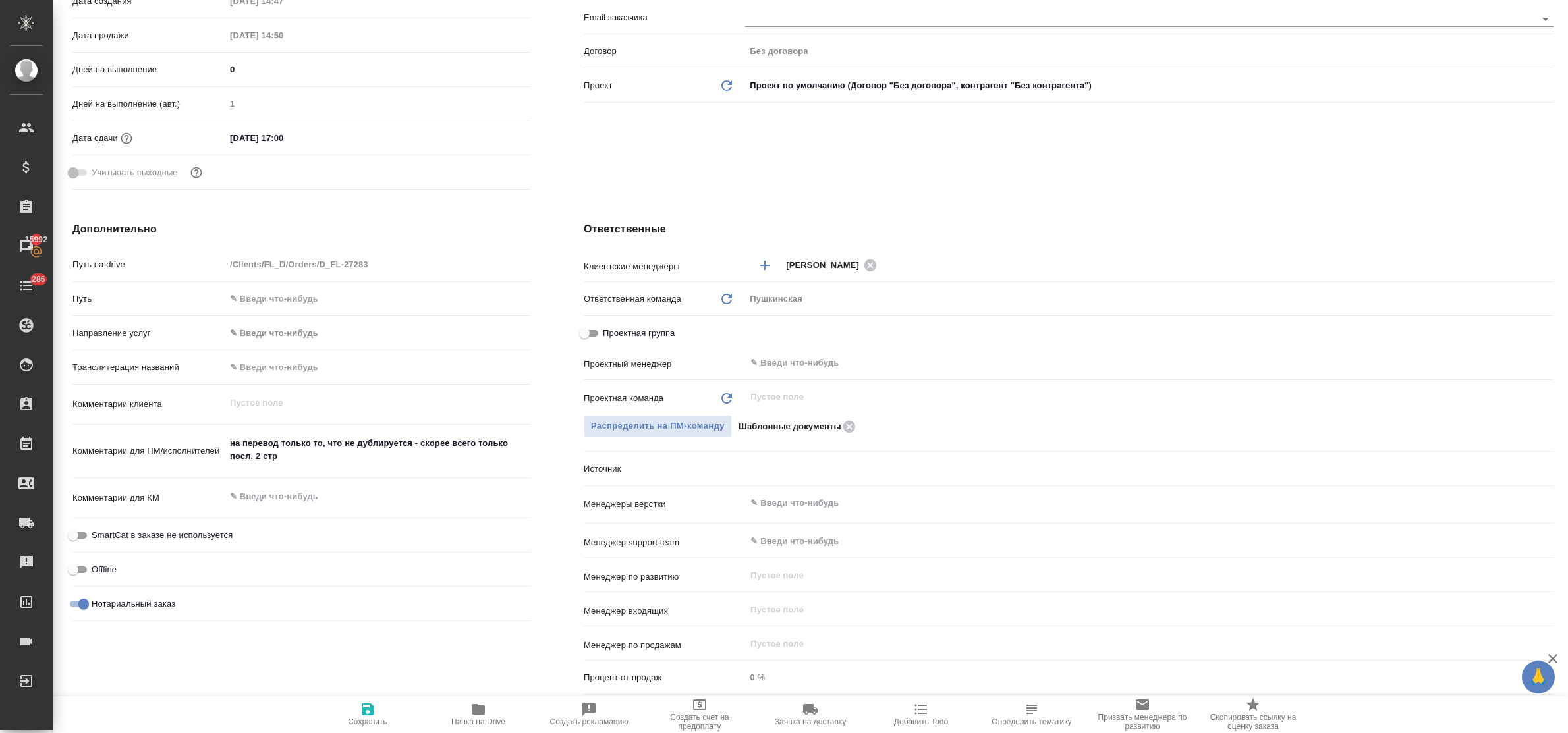
type textarea "x"
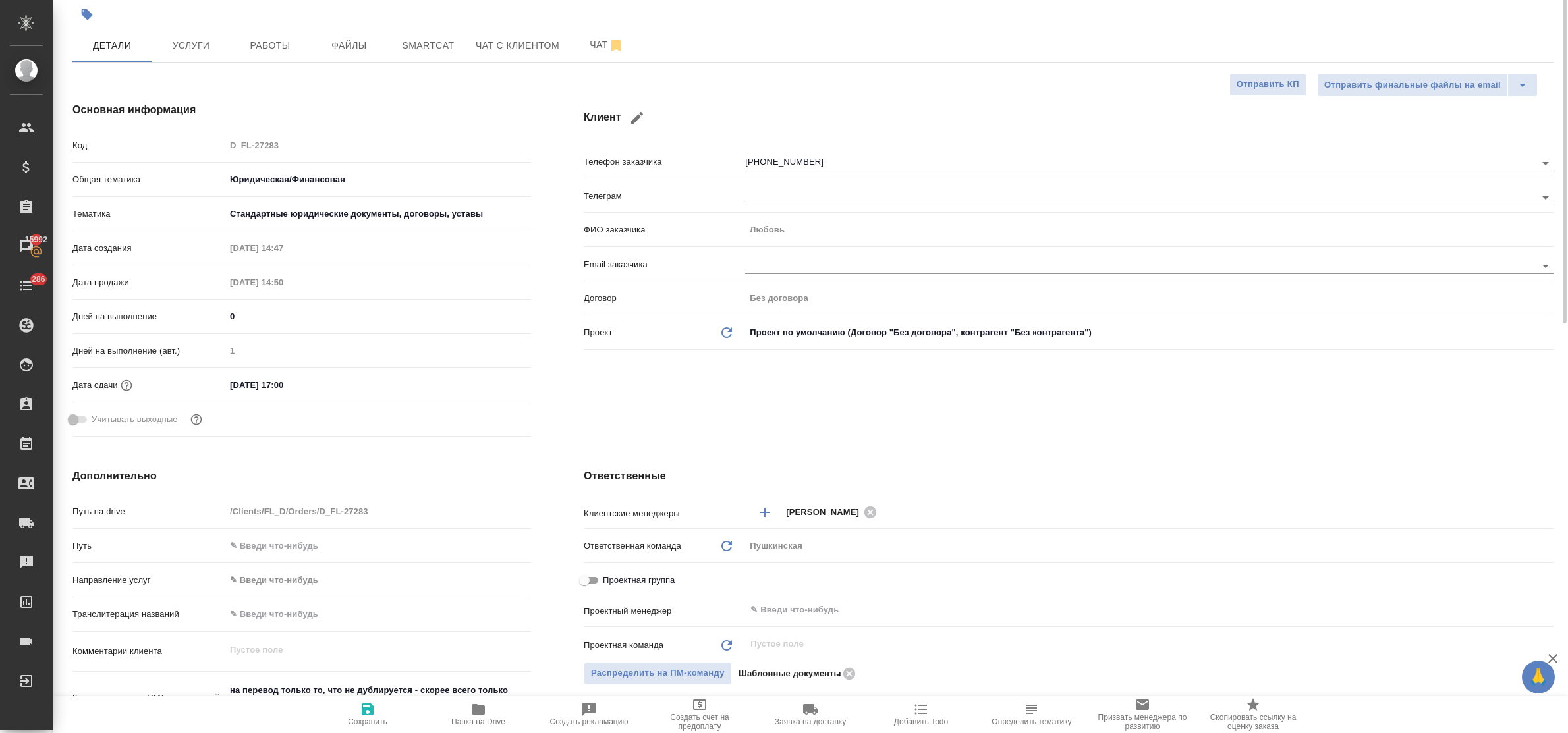
scroll to position [0, 0]
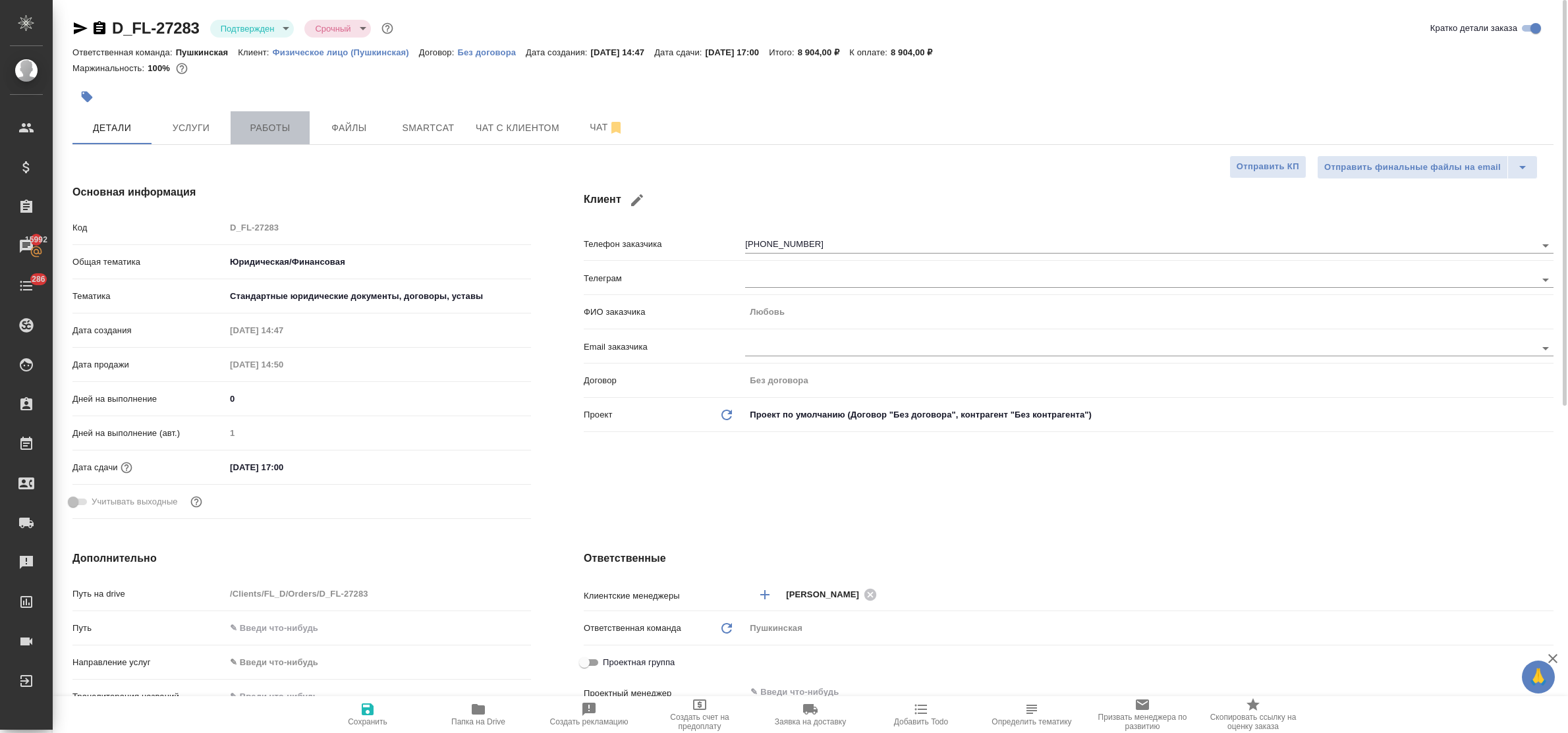
click at [278, 124] on span "Работы" at bounding box center [270, 128] width 63 height 17
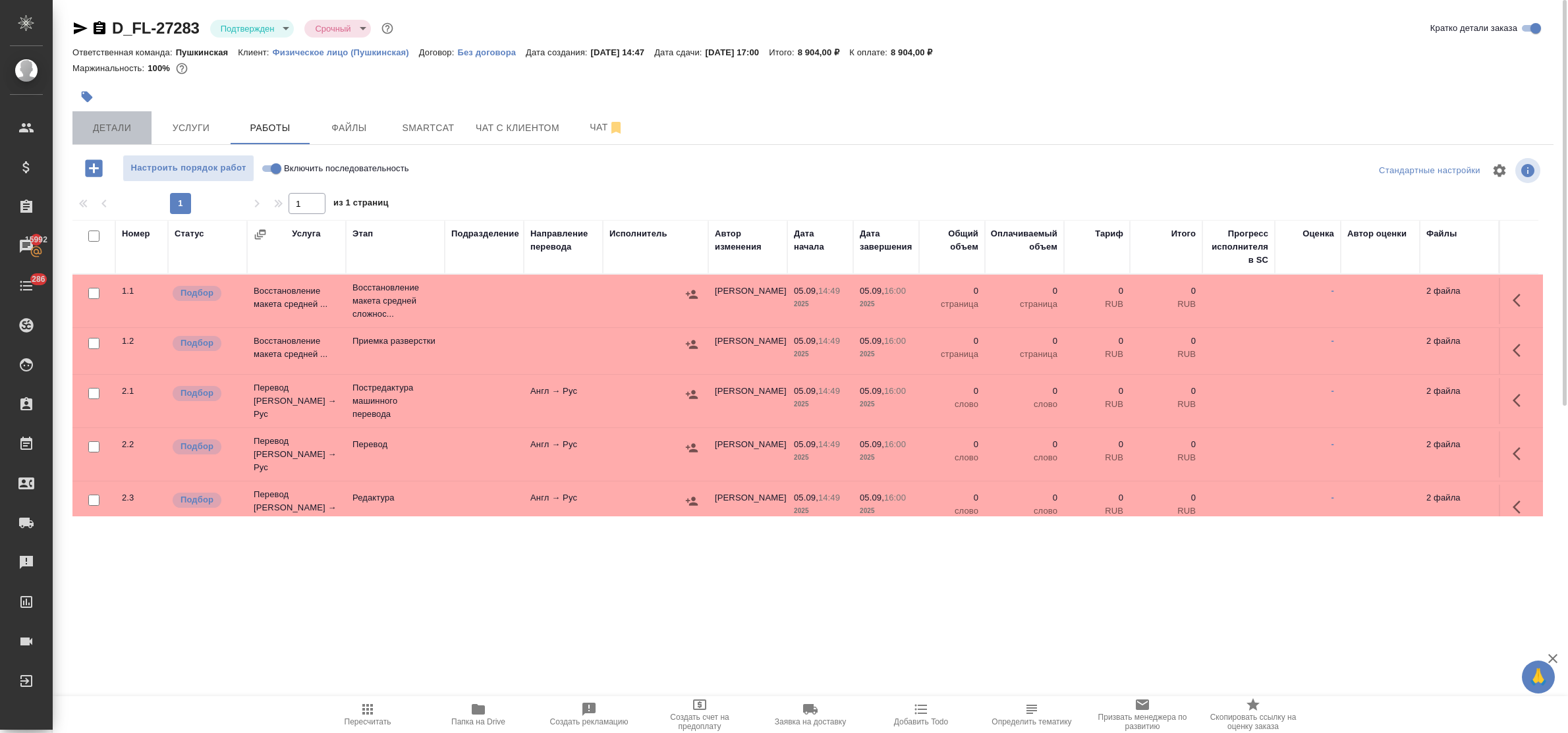
click at [110, 129] on span "Детали" at bounding box center [112, 128] width 63 height 17
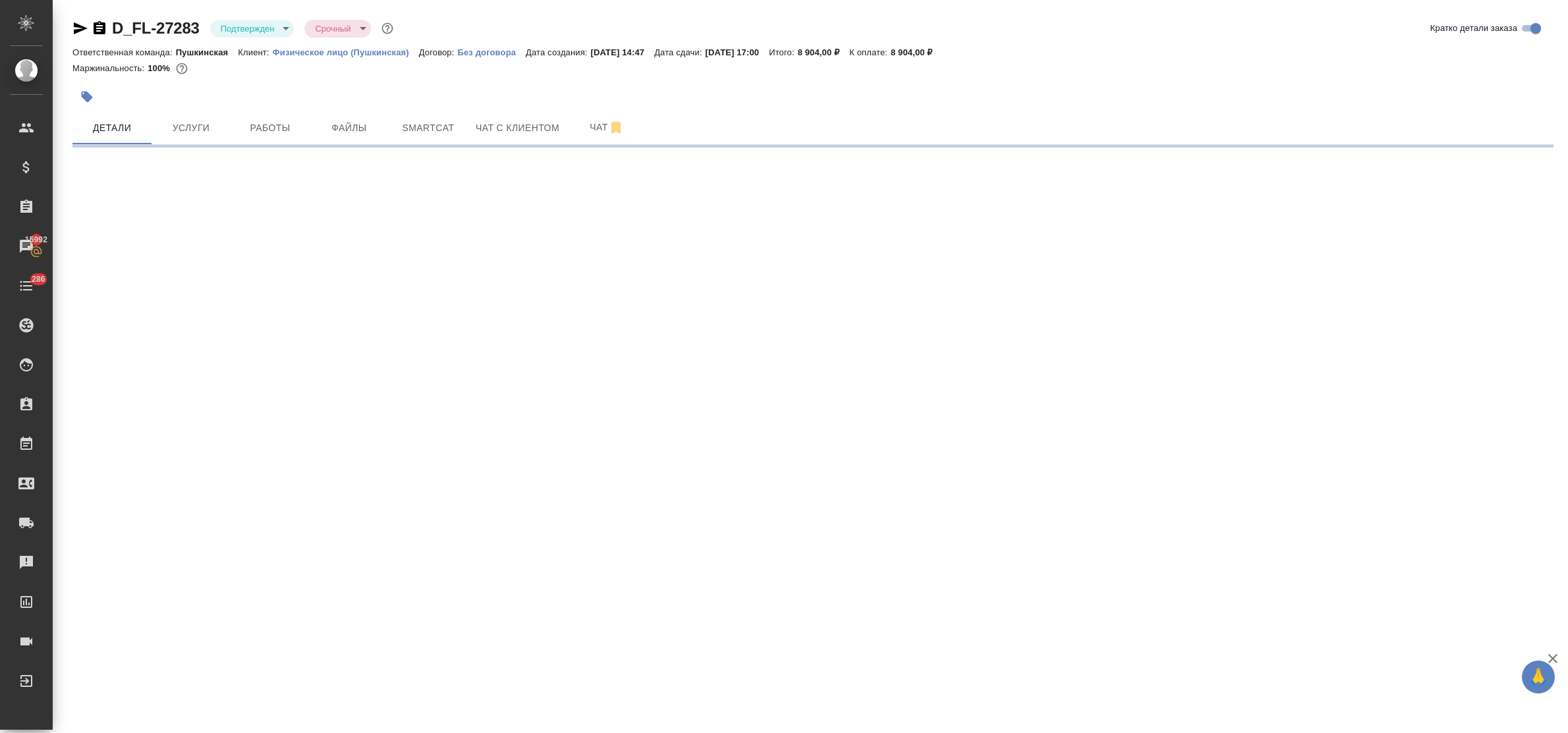
select select "RU"
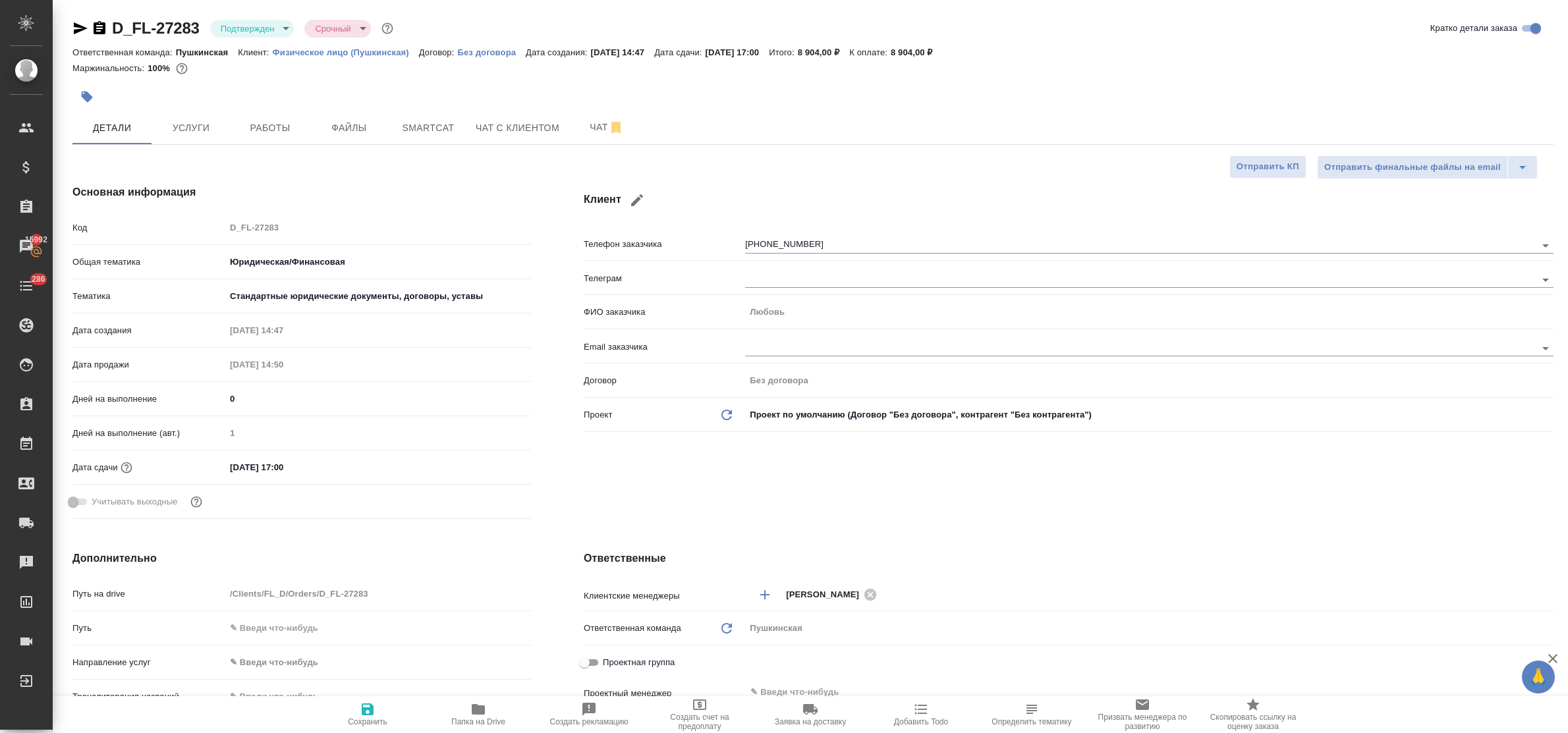
type textarea "x"
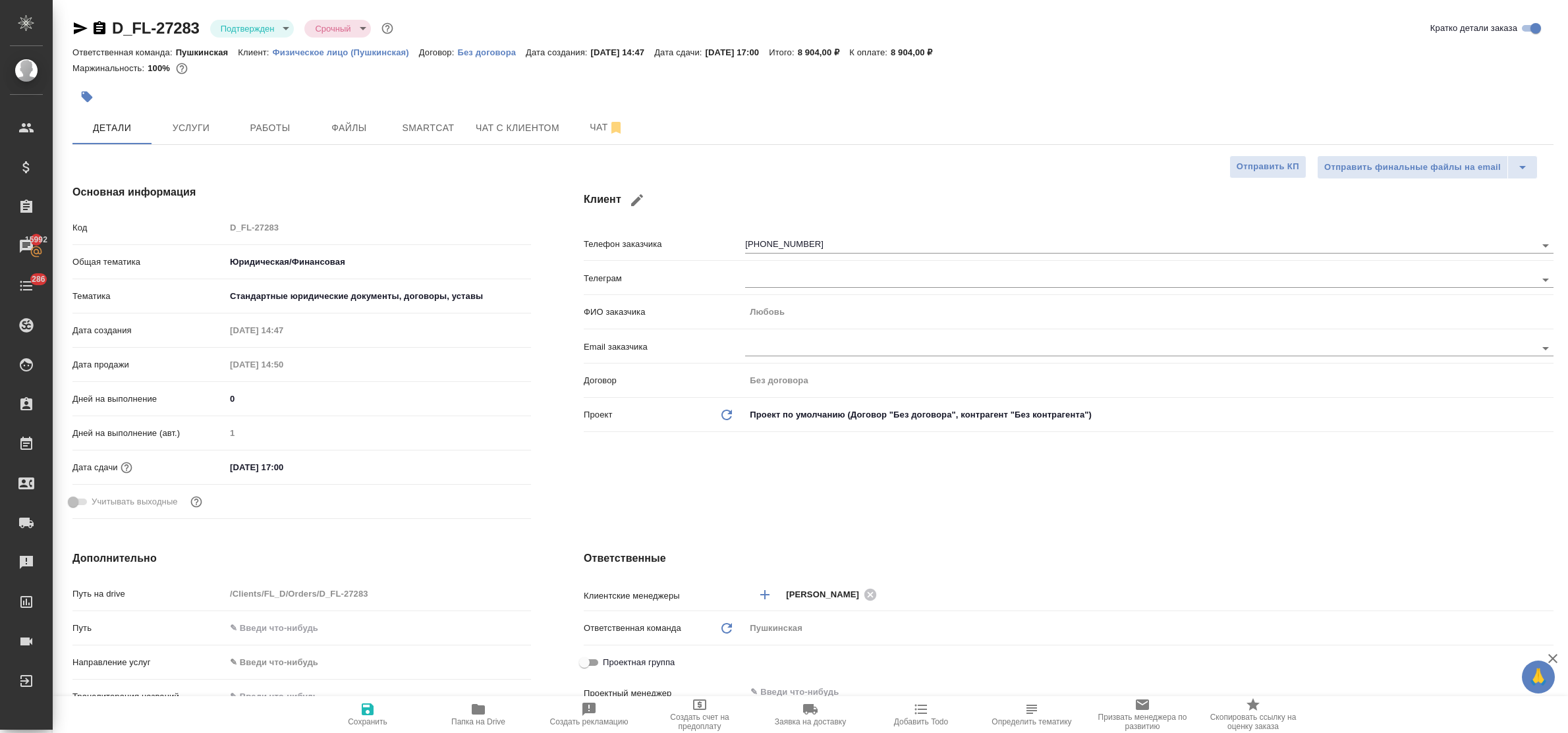
type textarea "x"
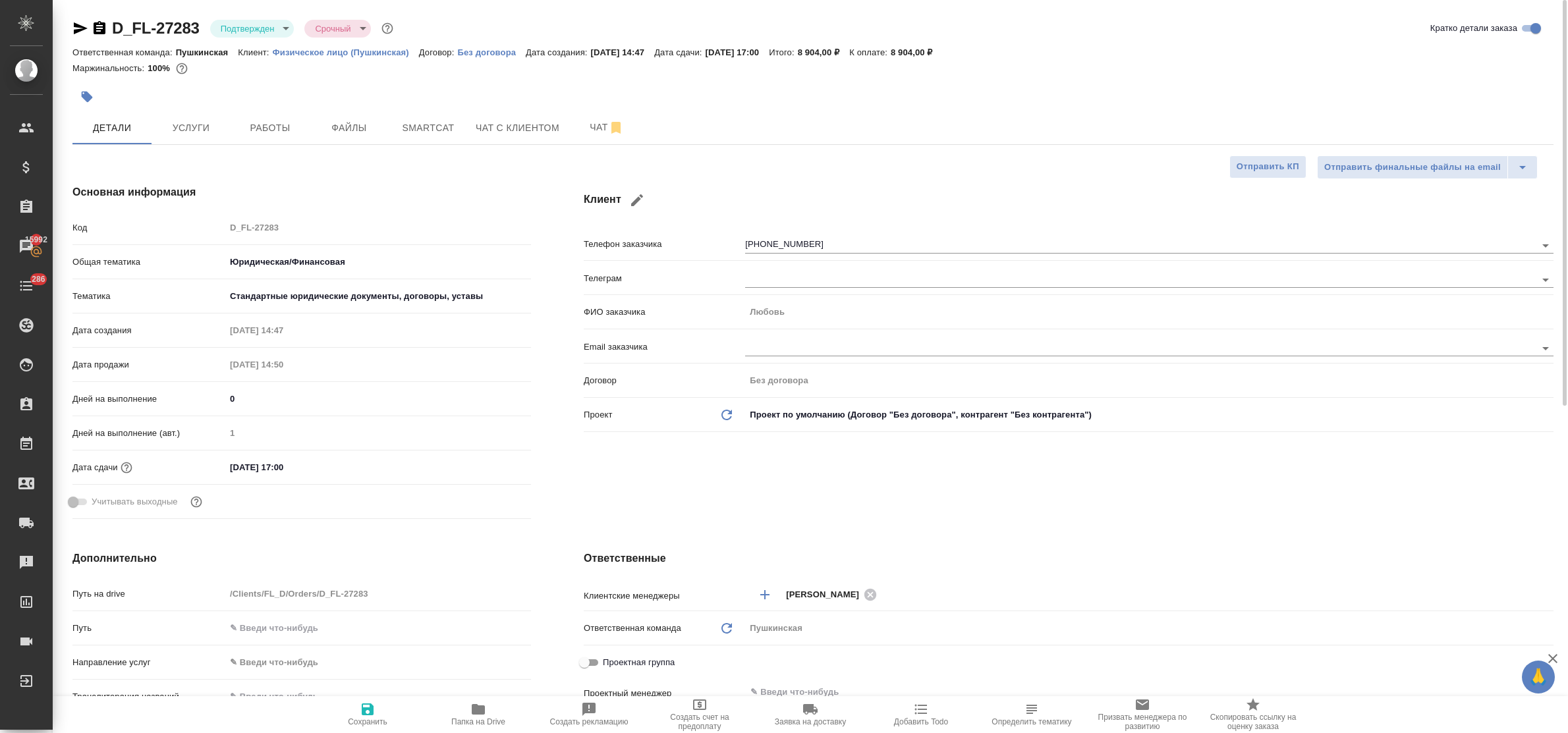
type textarea "x"
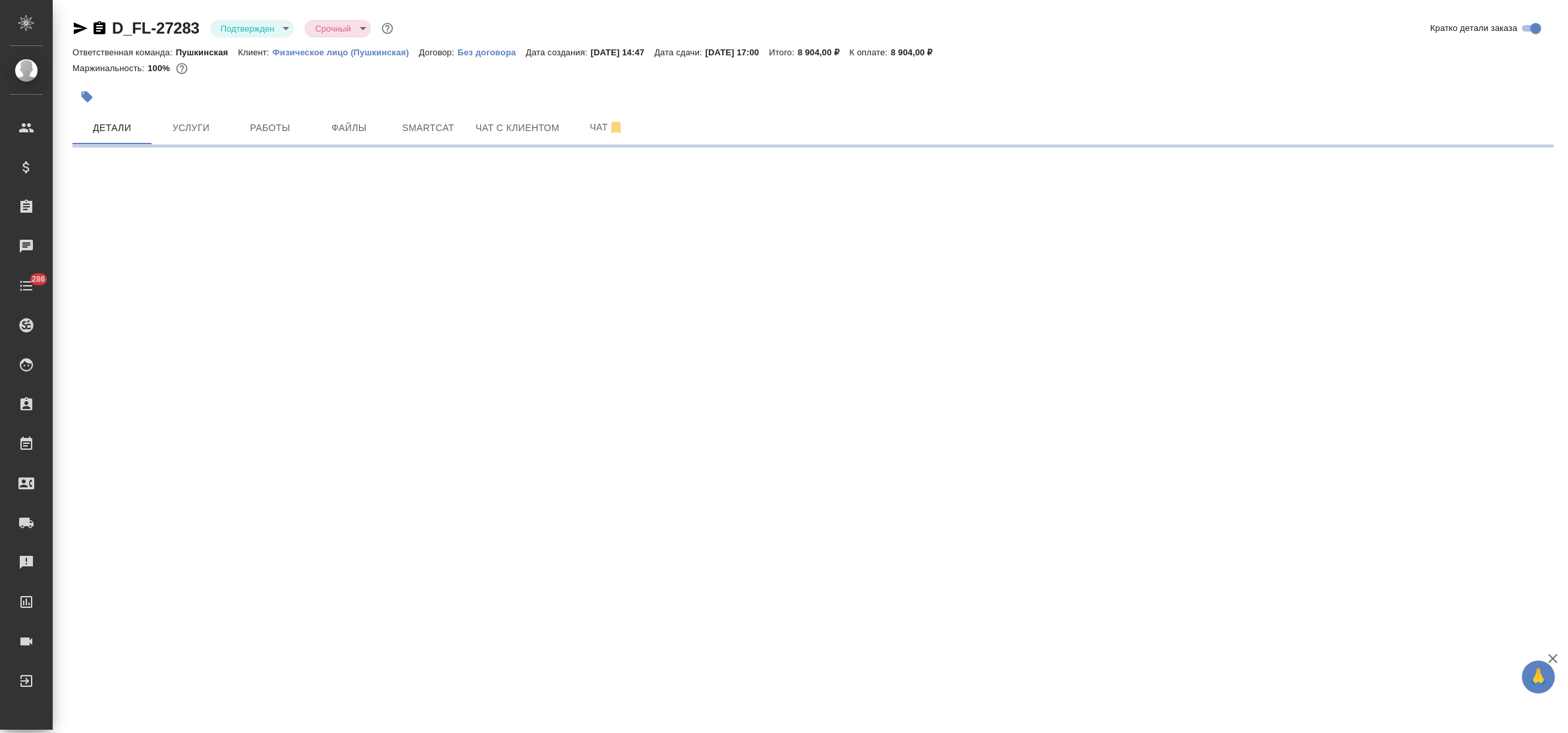
select select "RU"
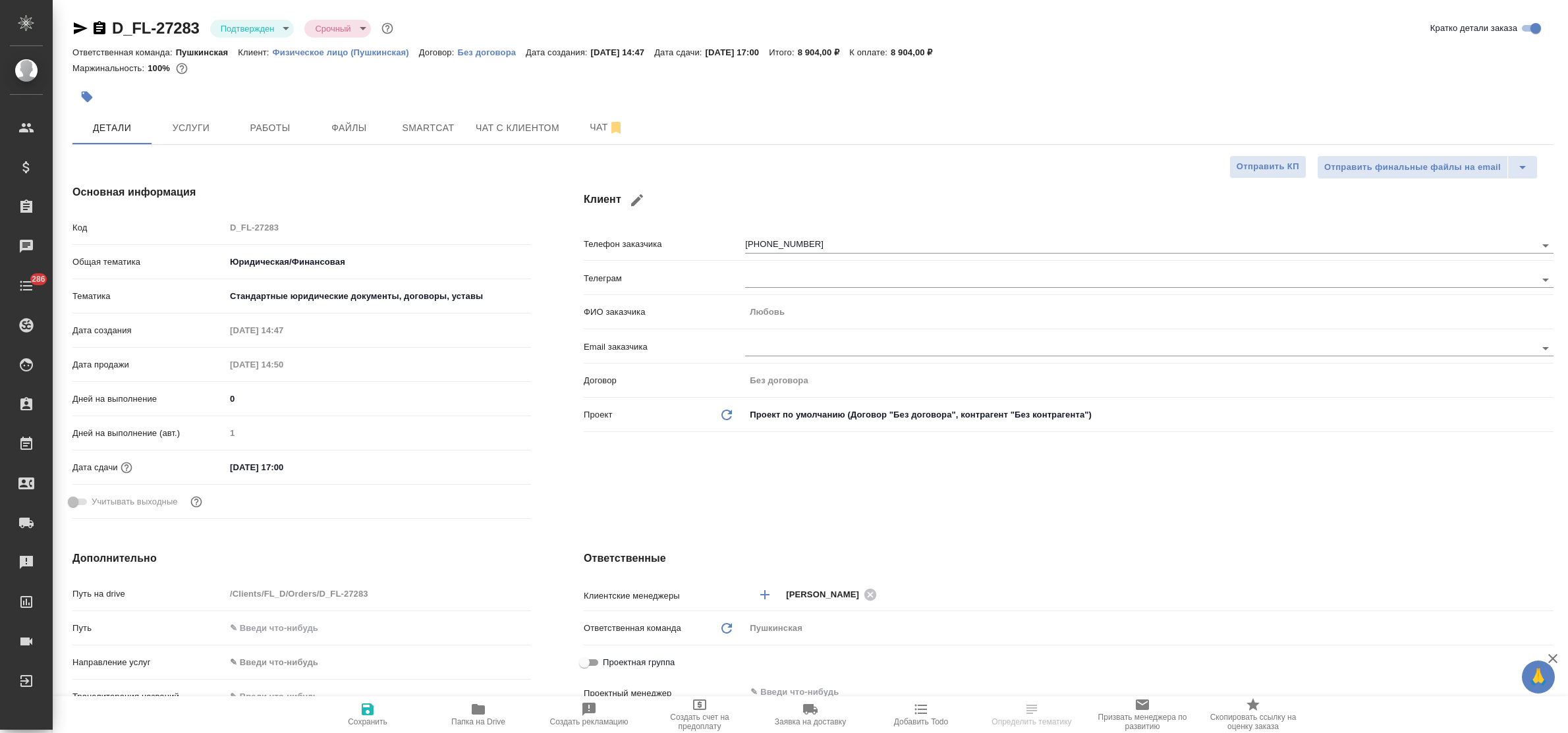
type textarea "x"
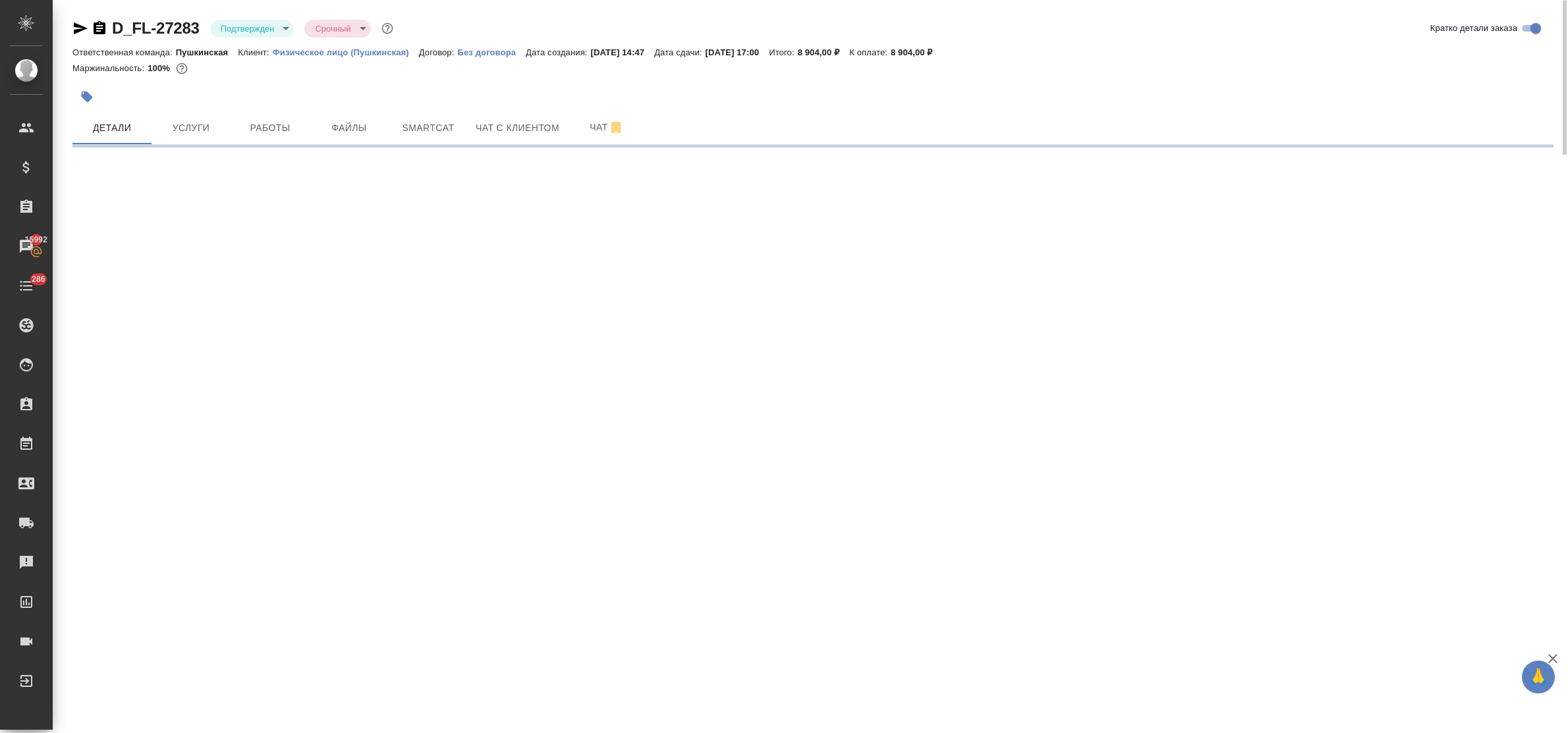
select select "RU"
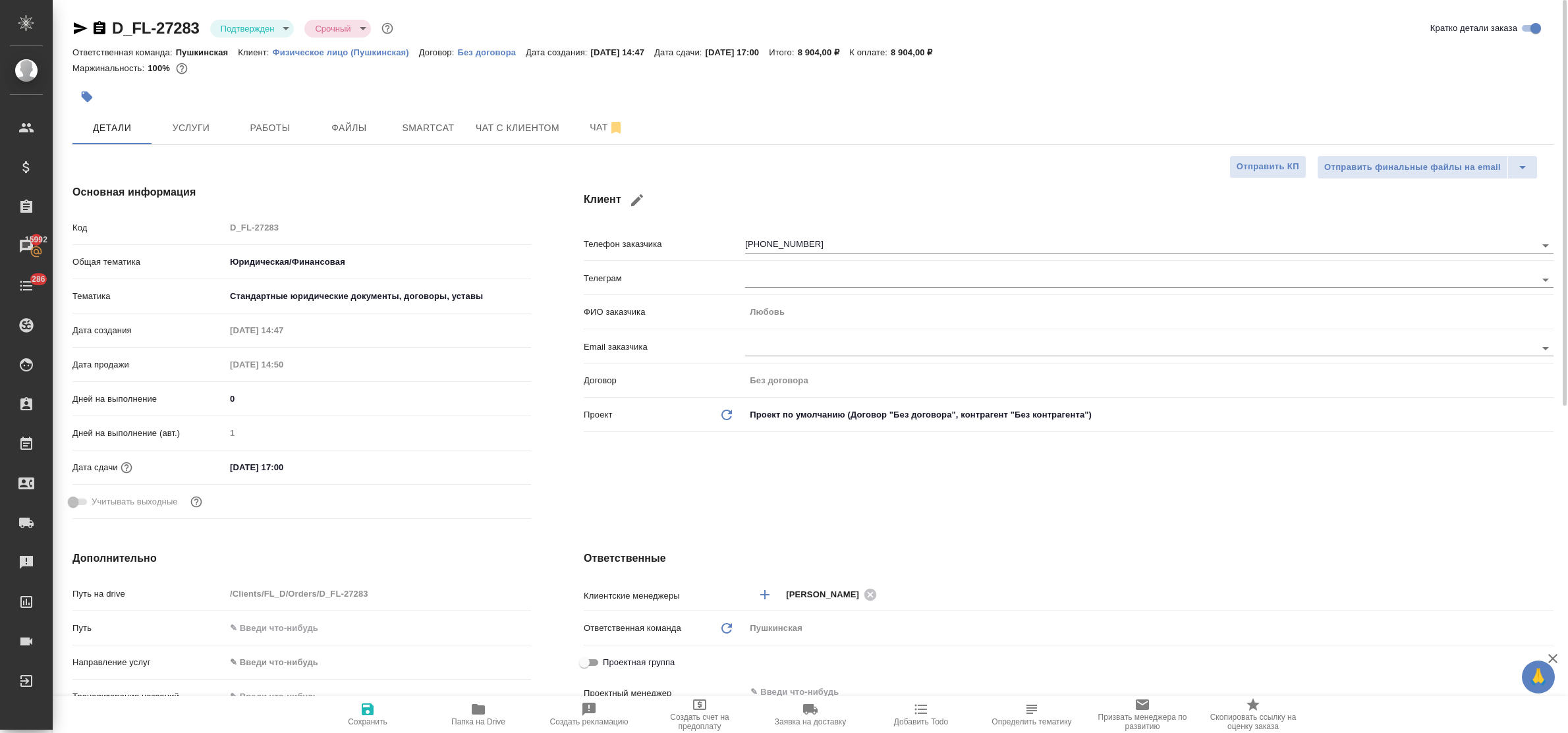
type textarea "x"
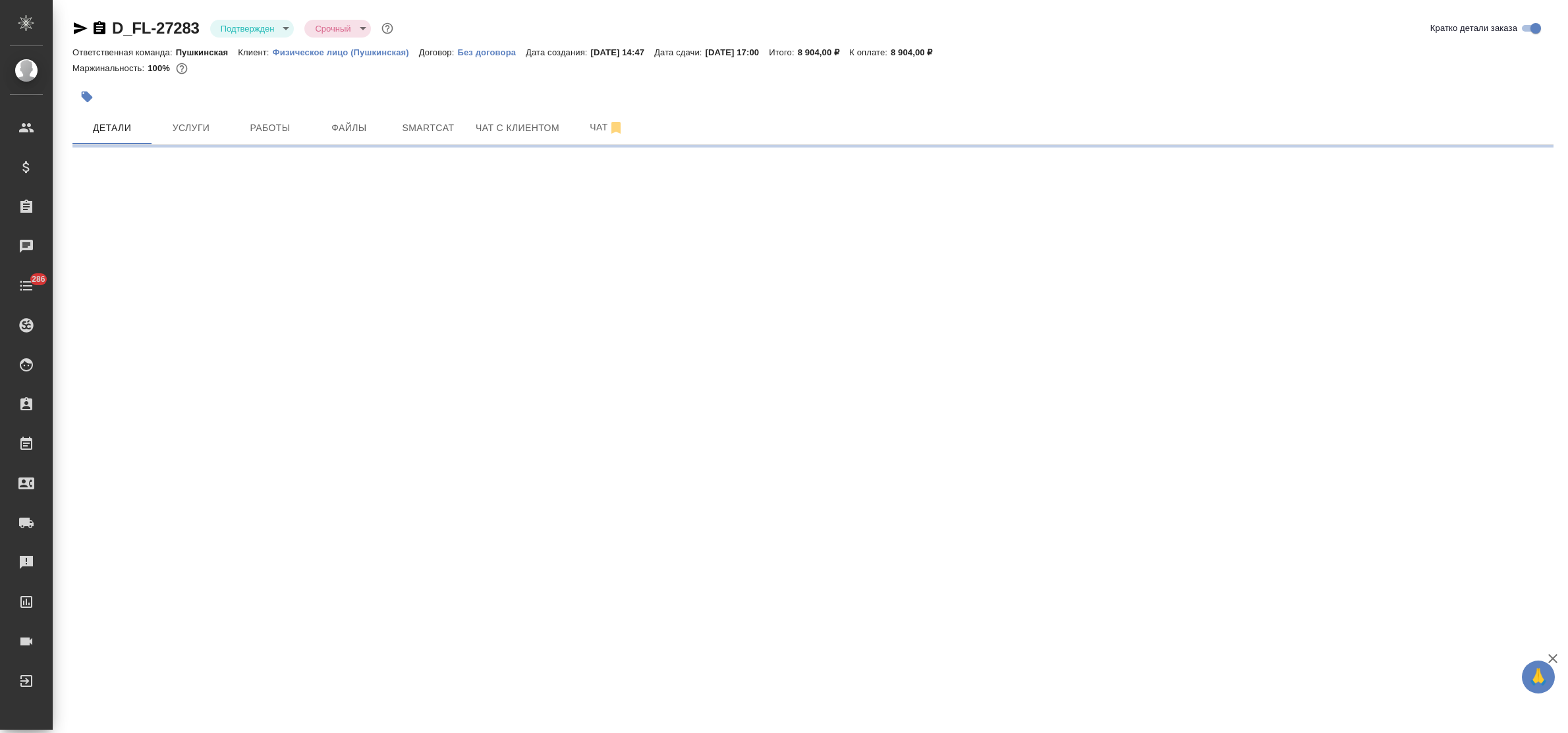
select select "RU"
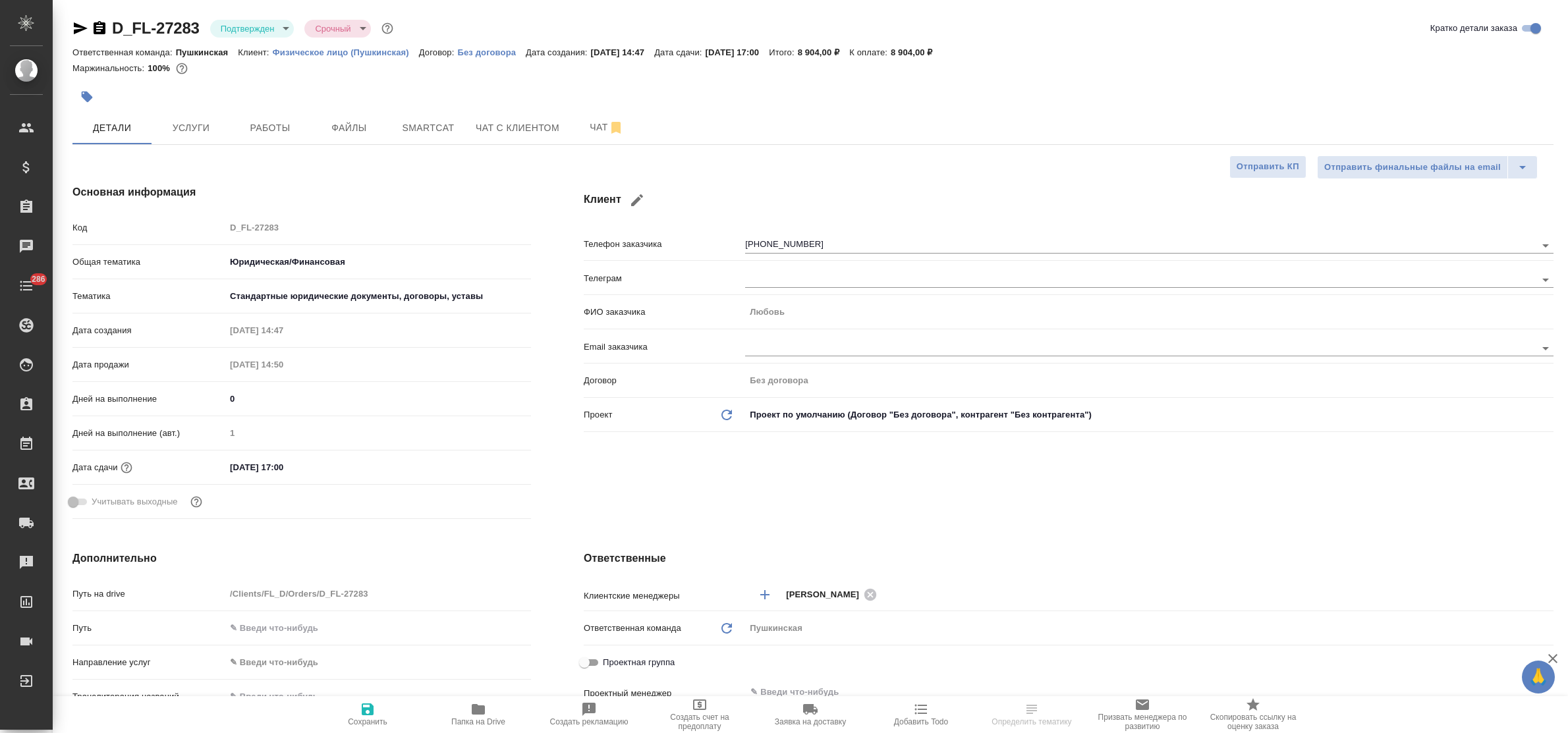
type textarea "x"
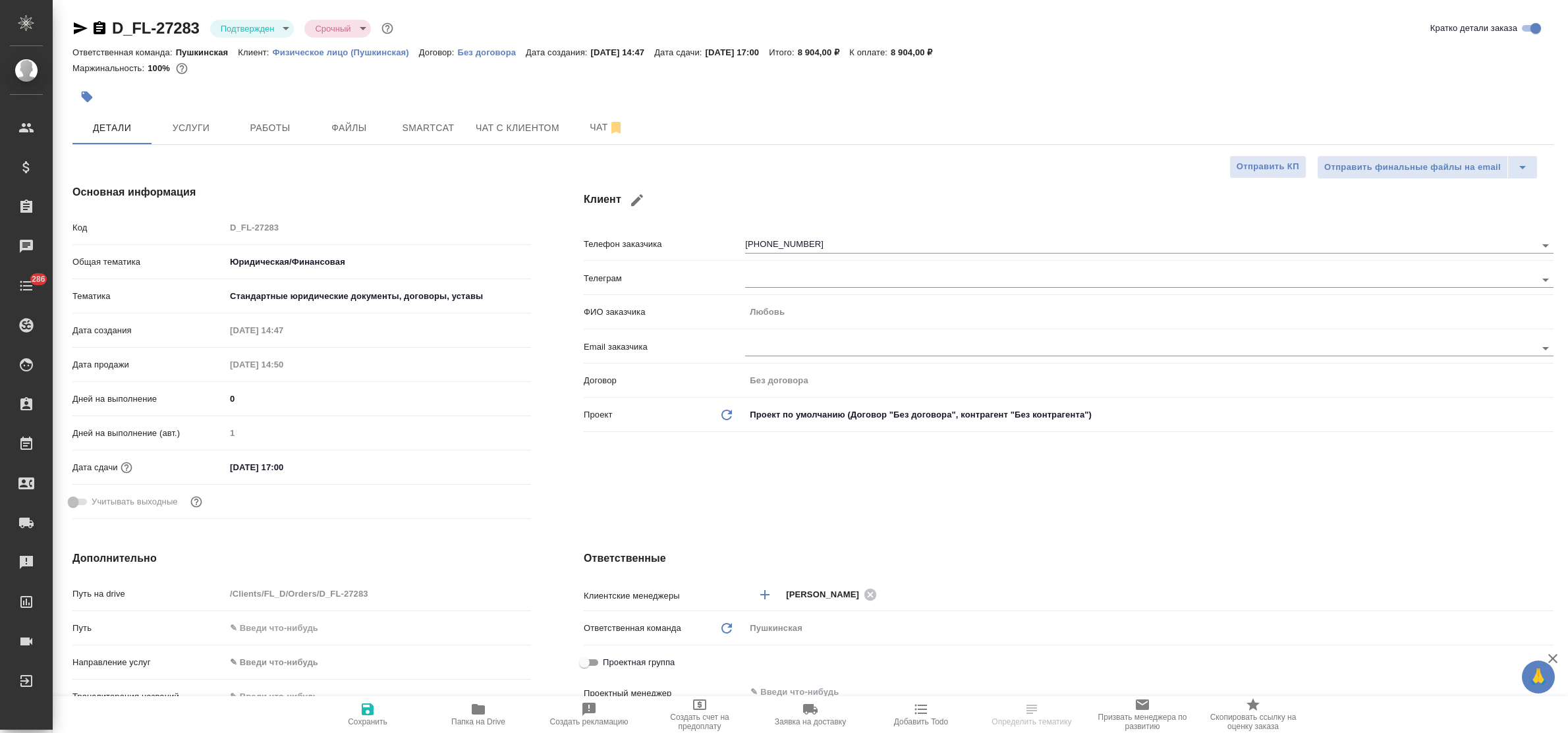
type textarea "x"
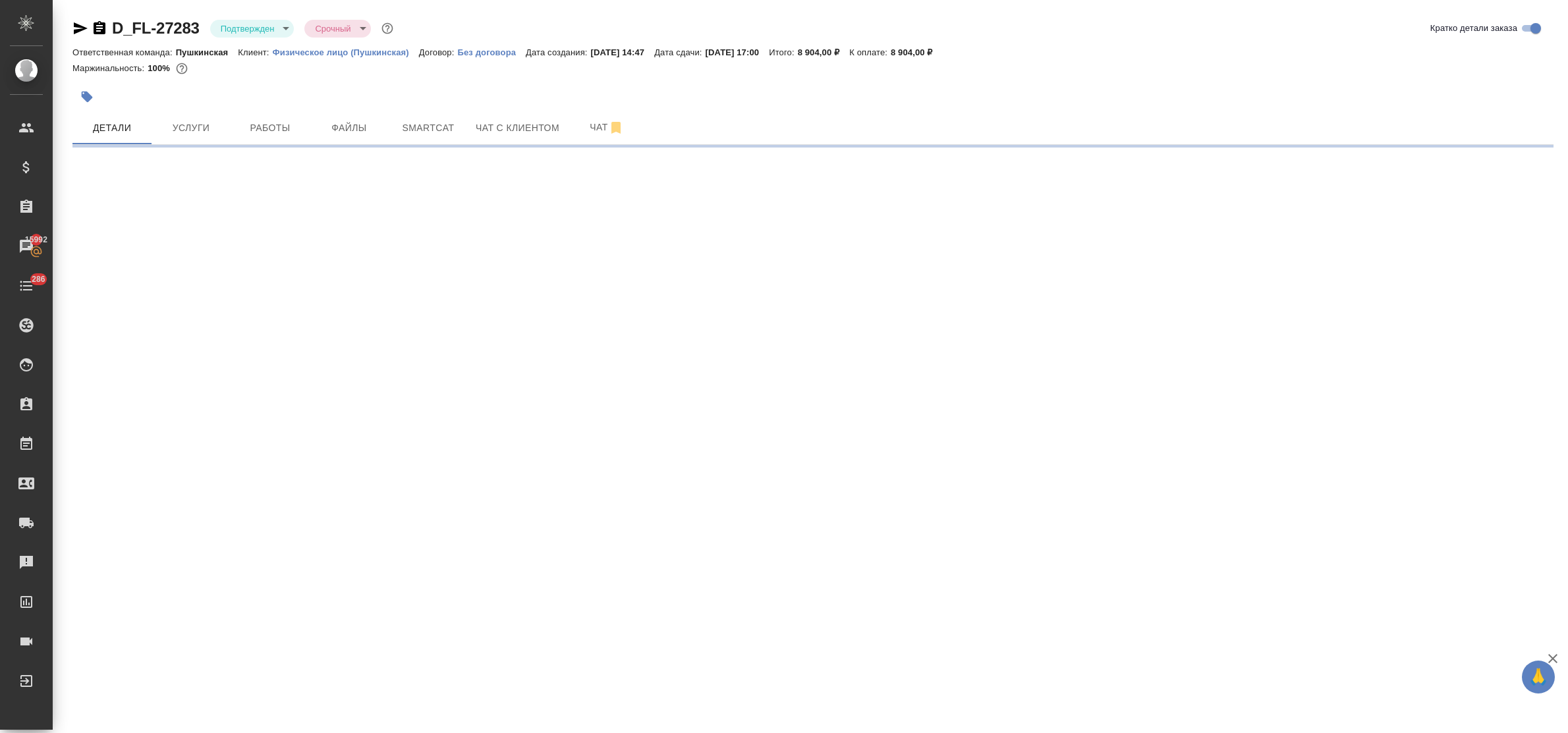
select select "RU"
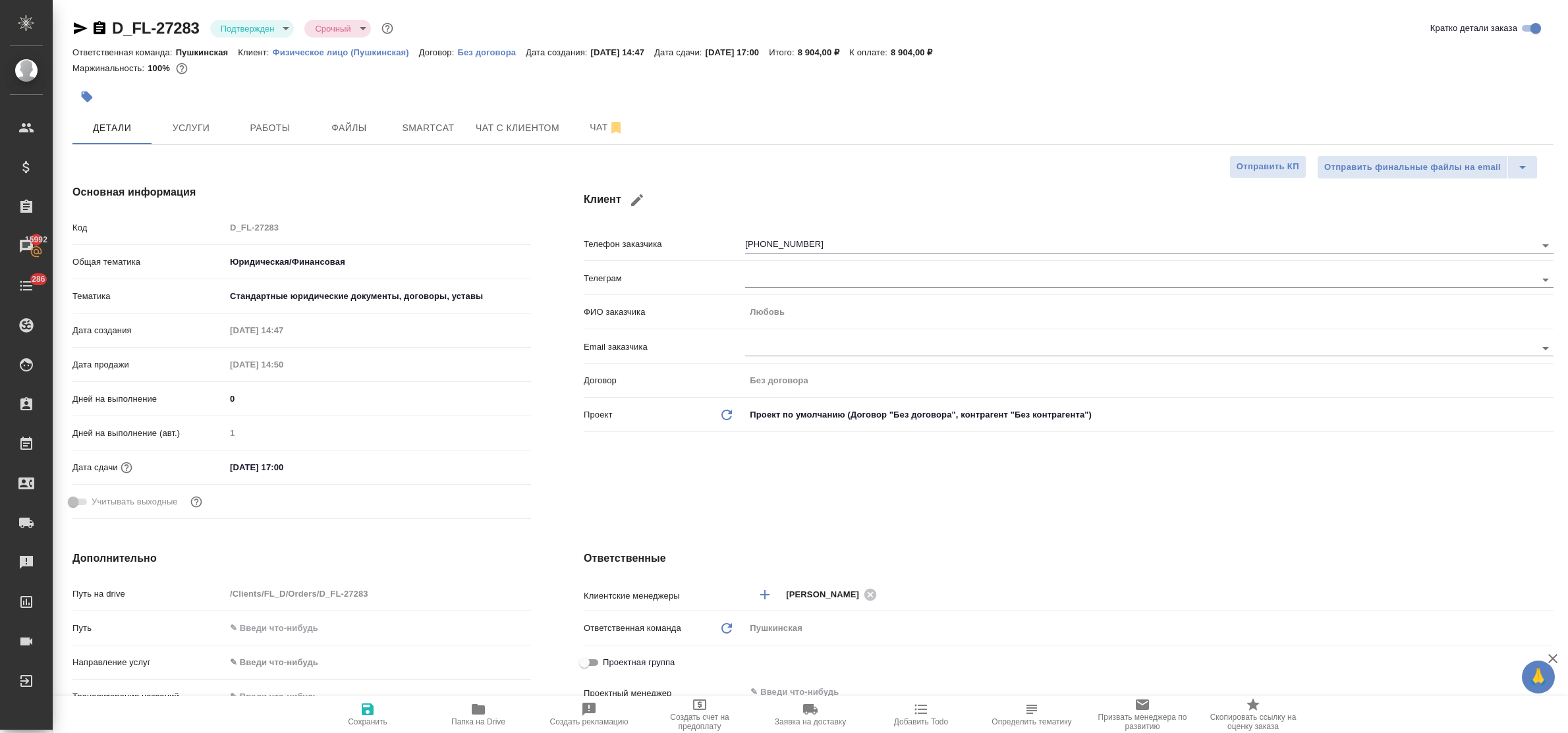
type textarea "x"
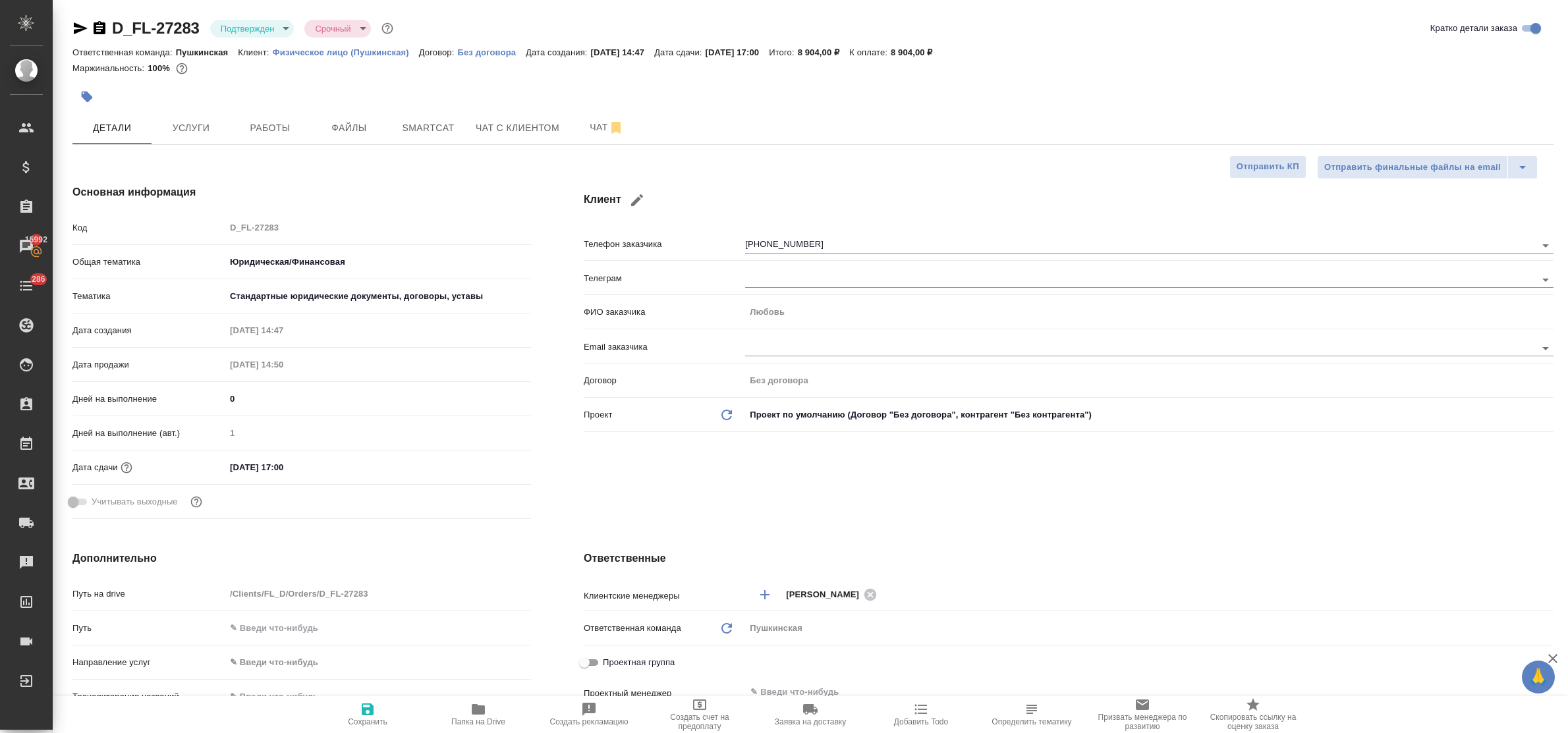
type textarea "x"
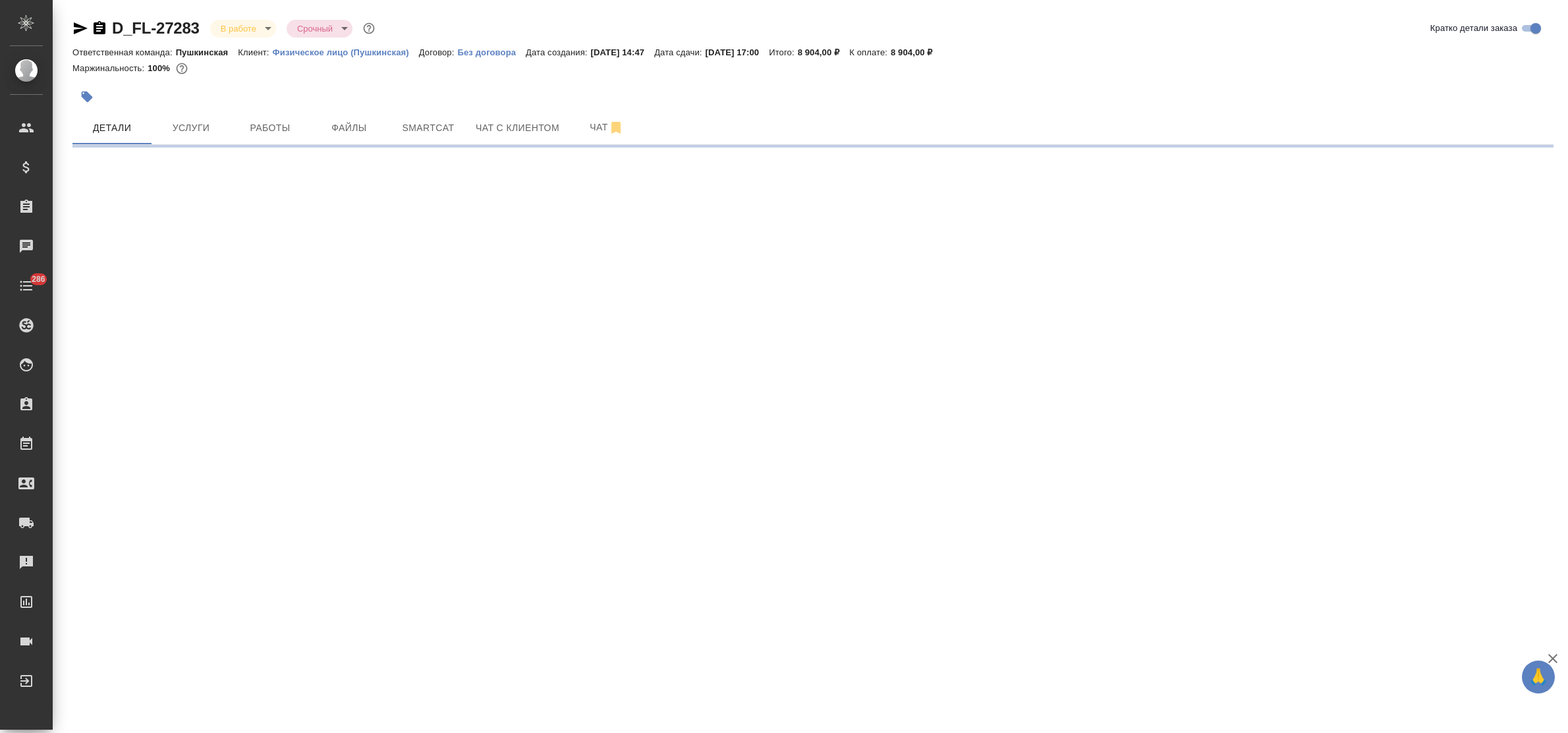
select select "RU"
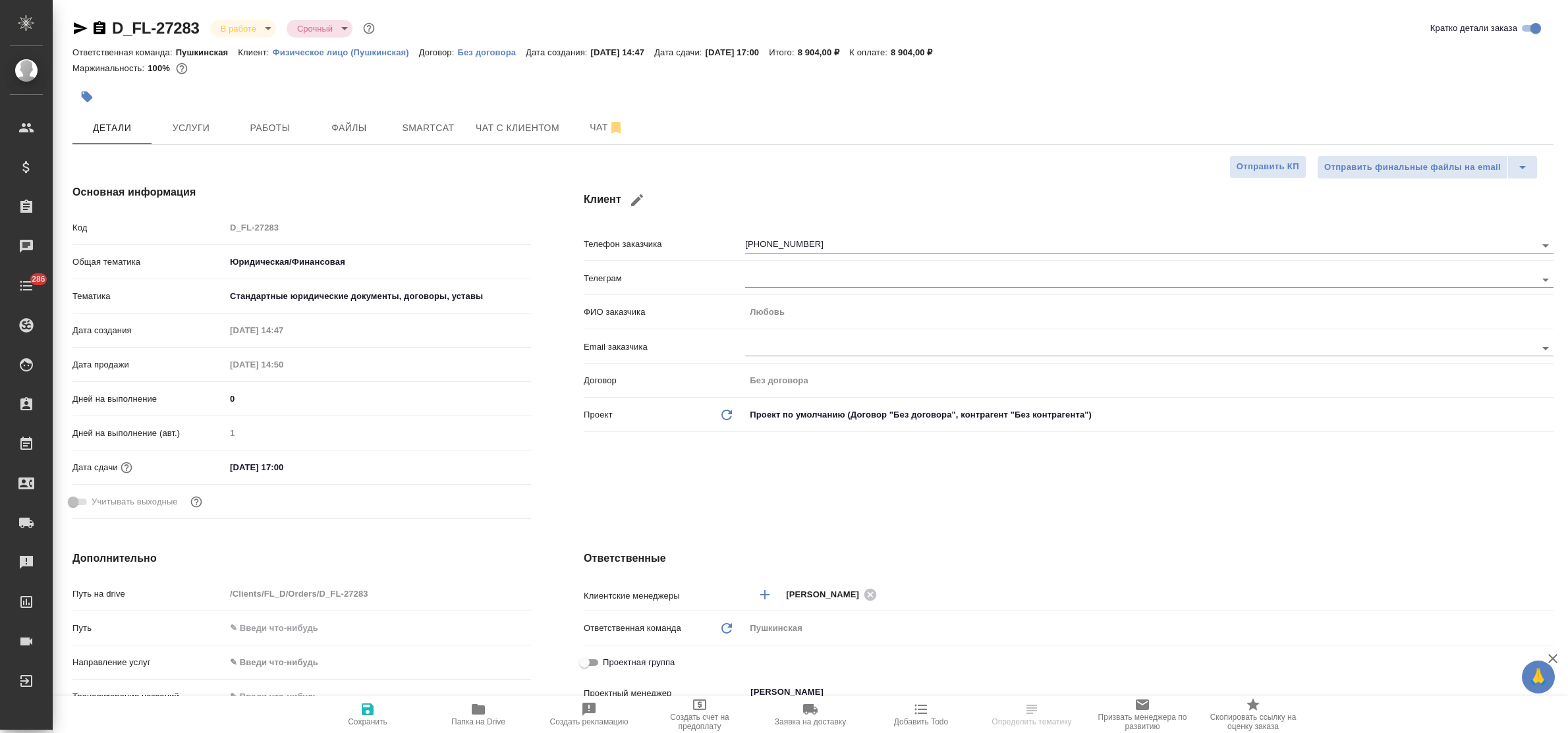
type textarea "x"
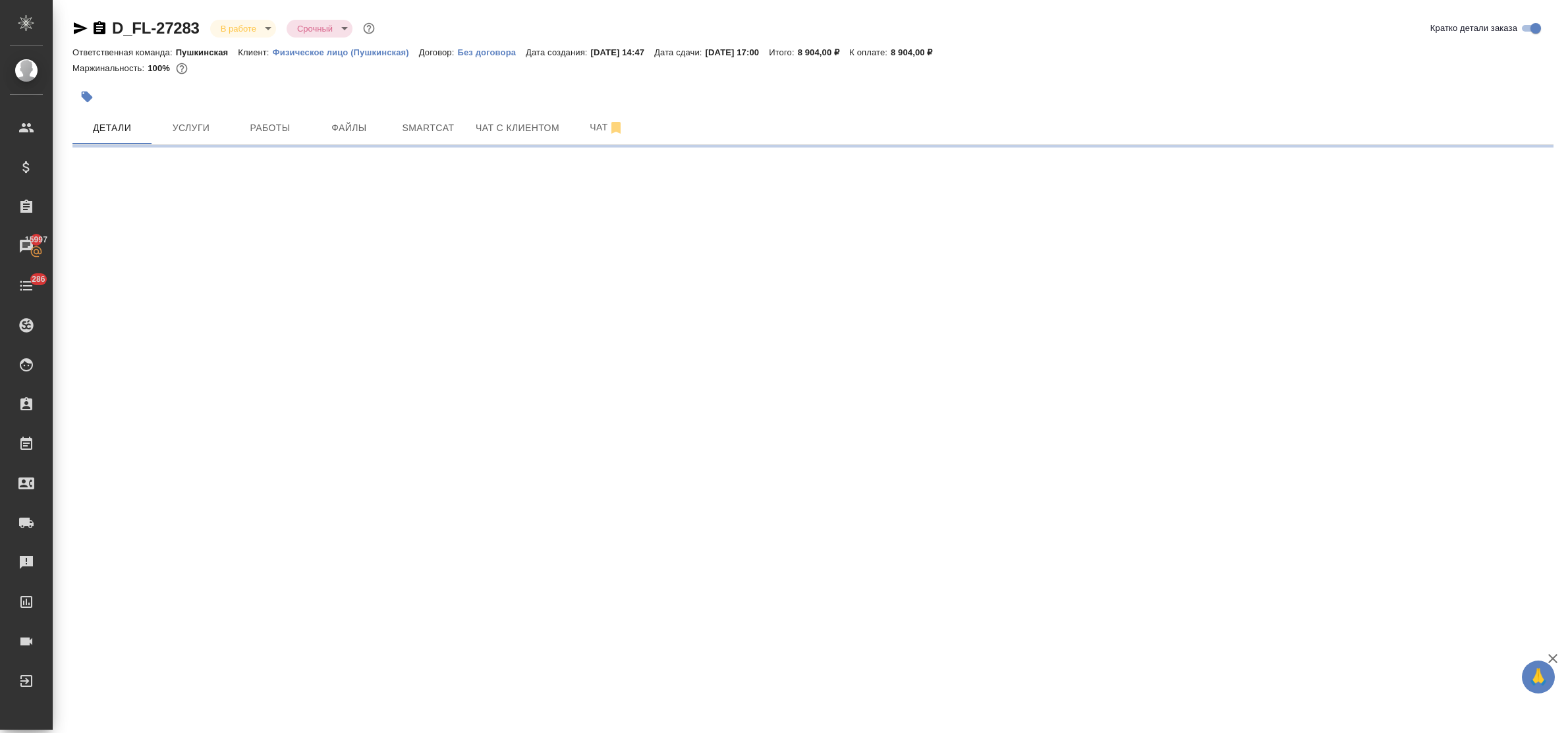
select select "RU"
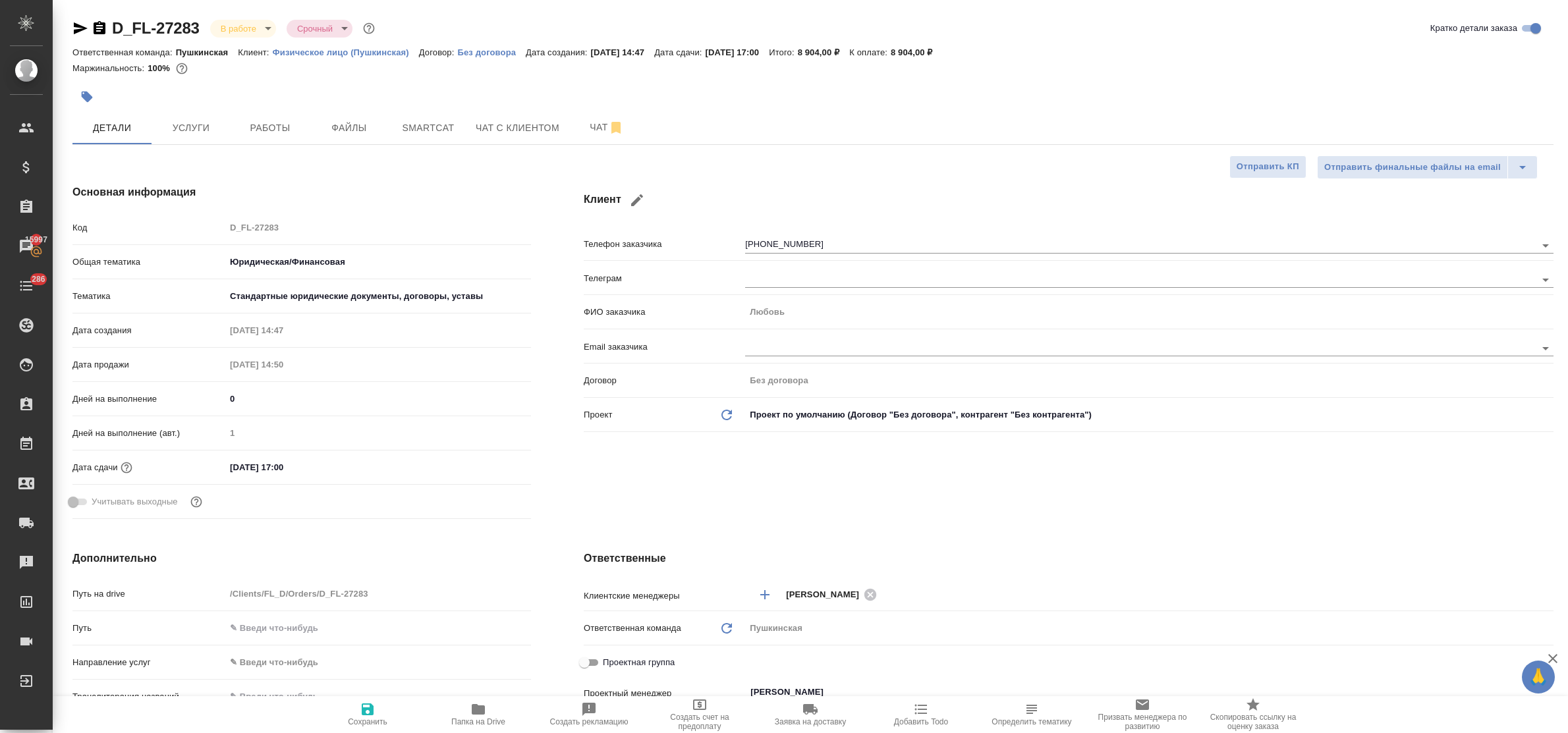
type textarea "x"
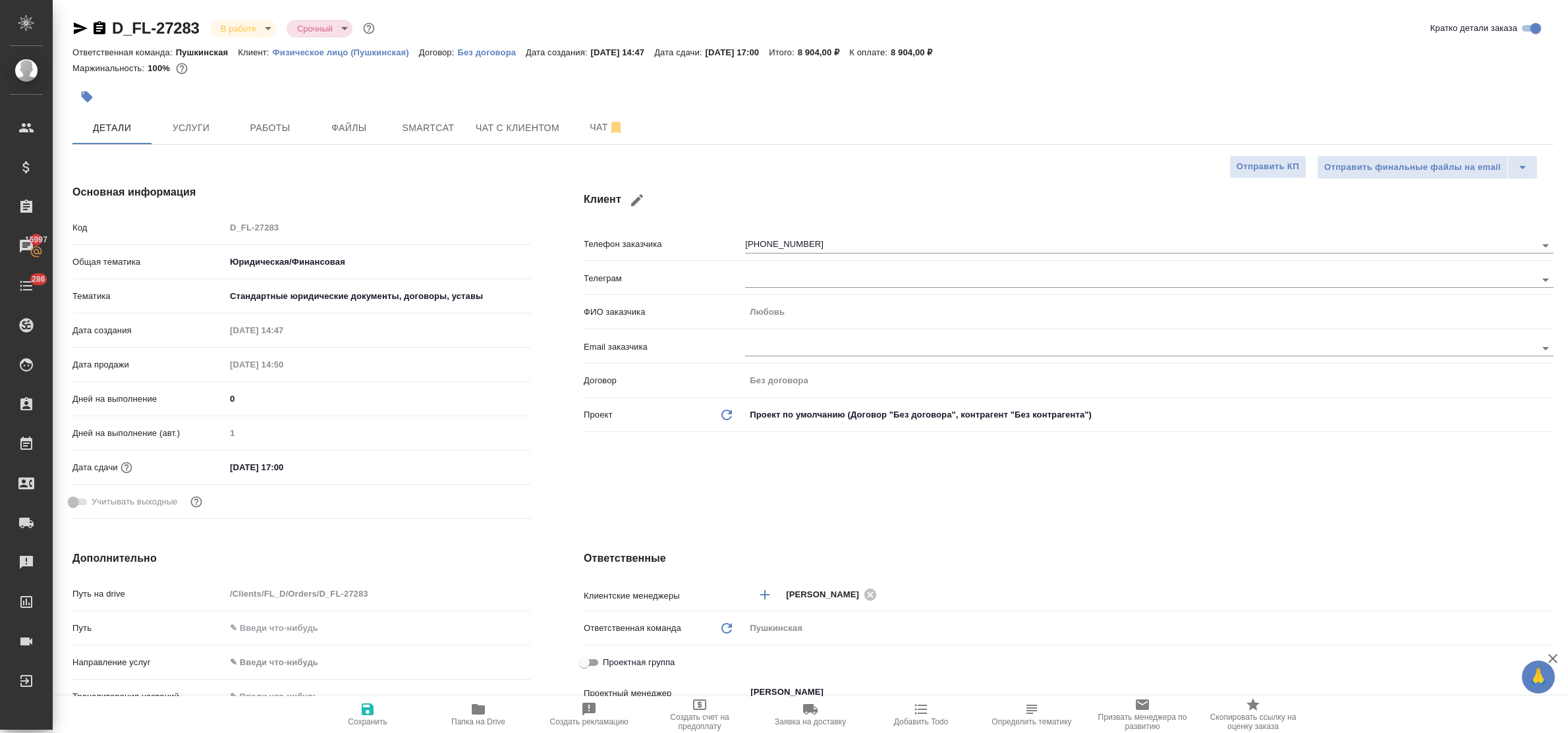
type textarea "x"
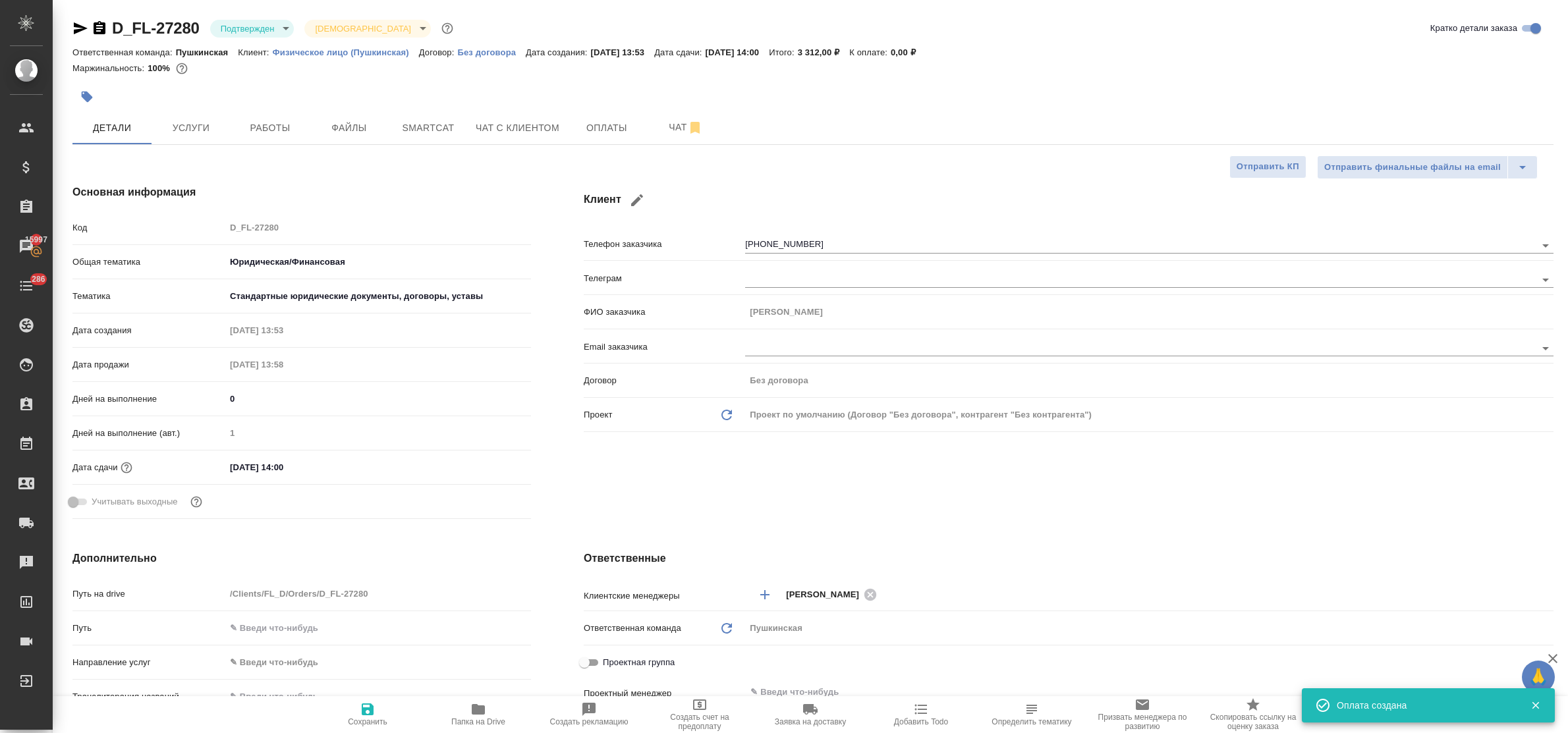
select select "RU"
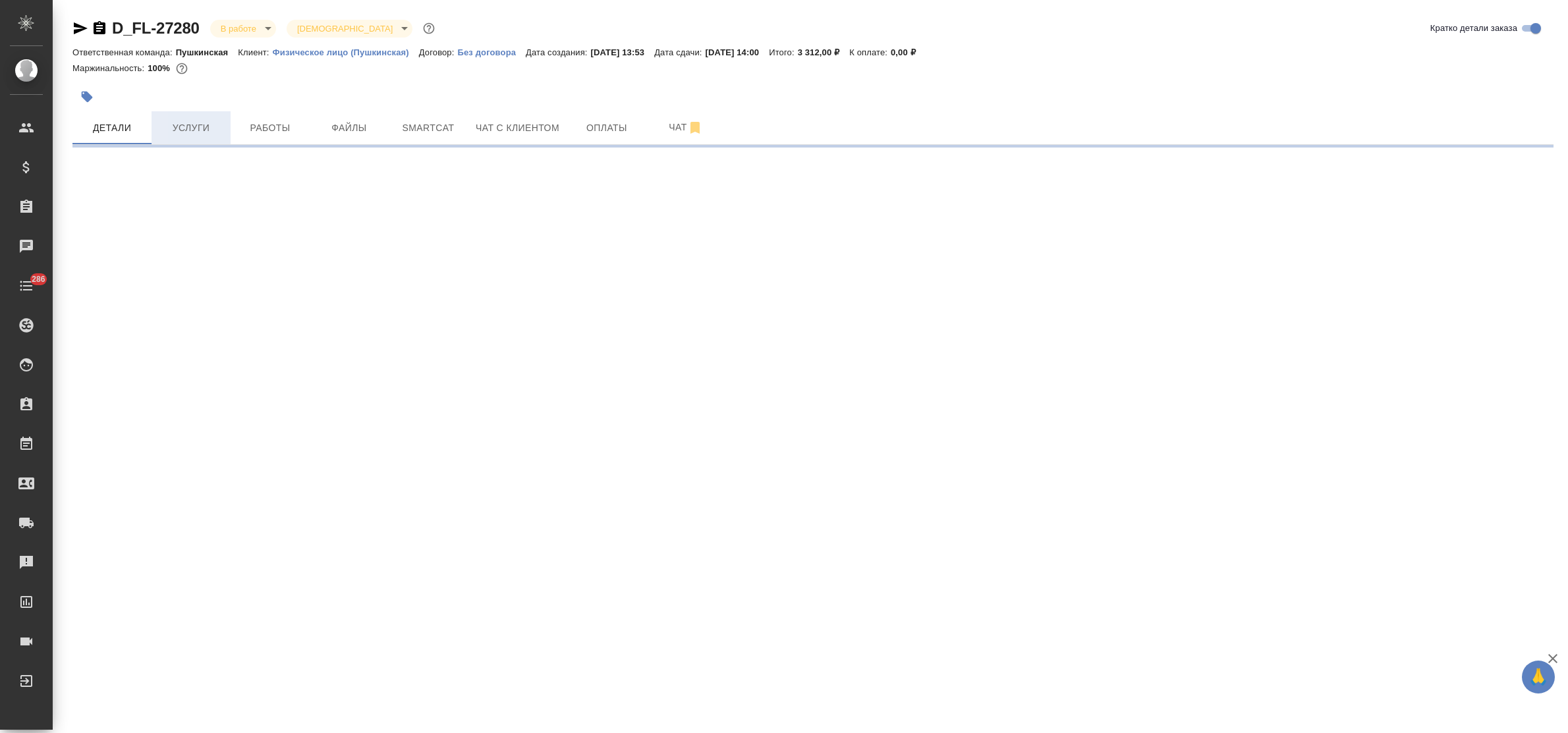
select select "RU"
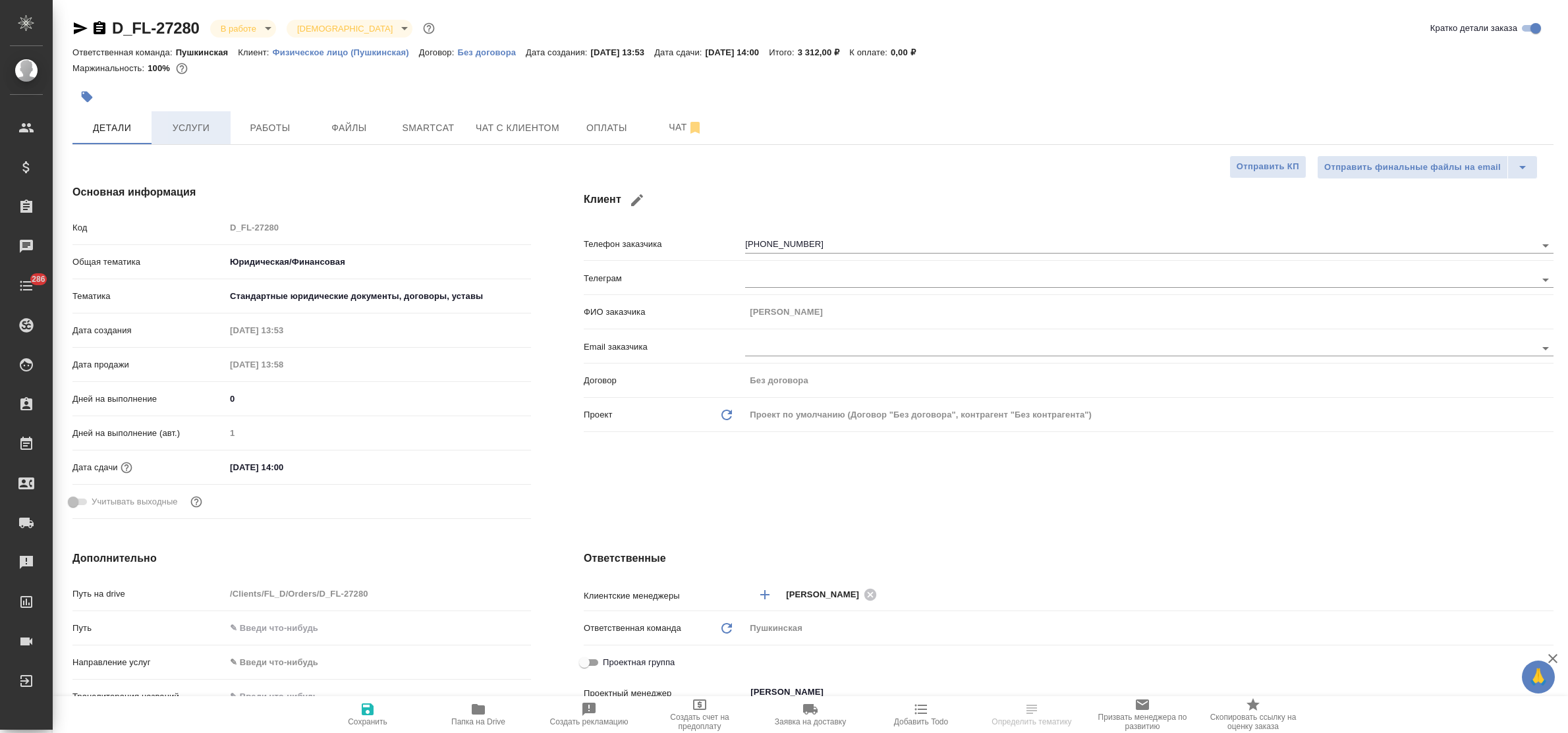
type textarea "x"
click at [195, 134] on span "Услуги" at bounding box center [191, 128] width 63 height 17
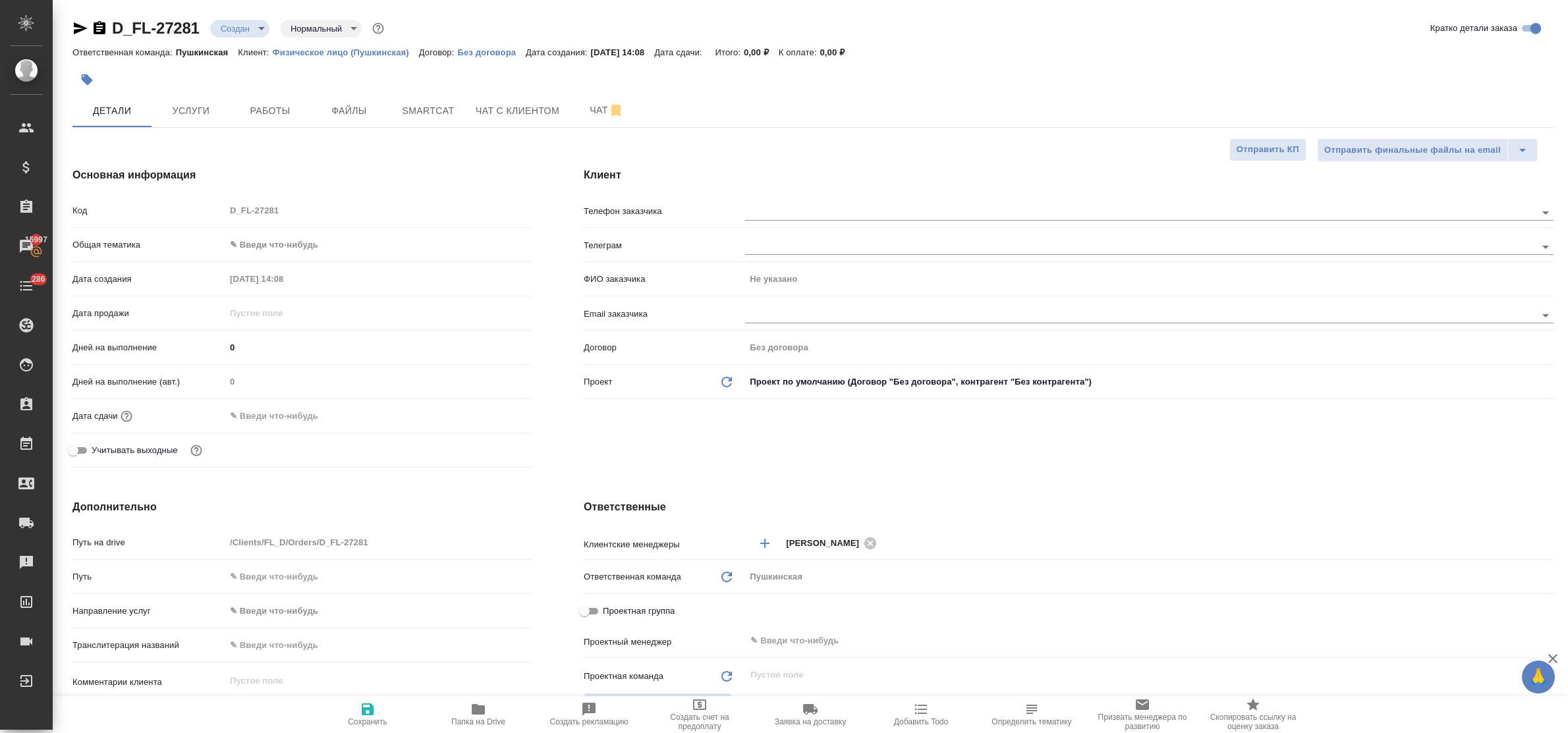
select select "RU"
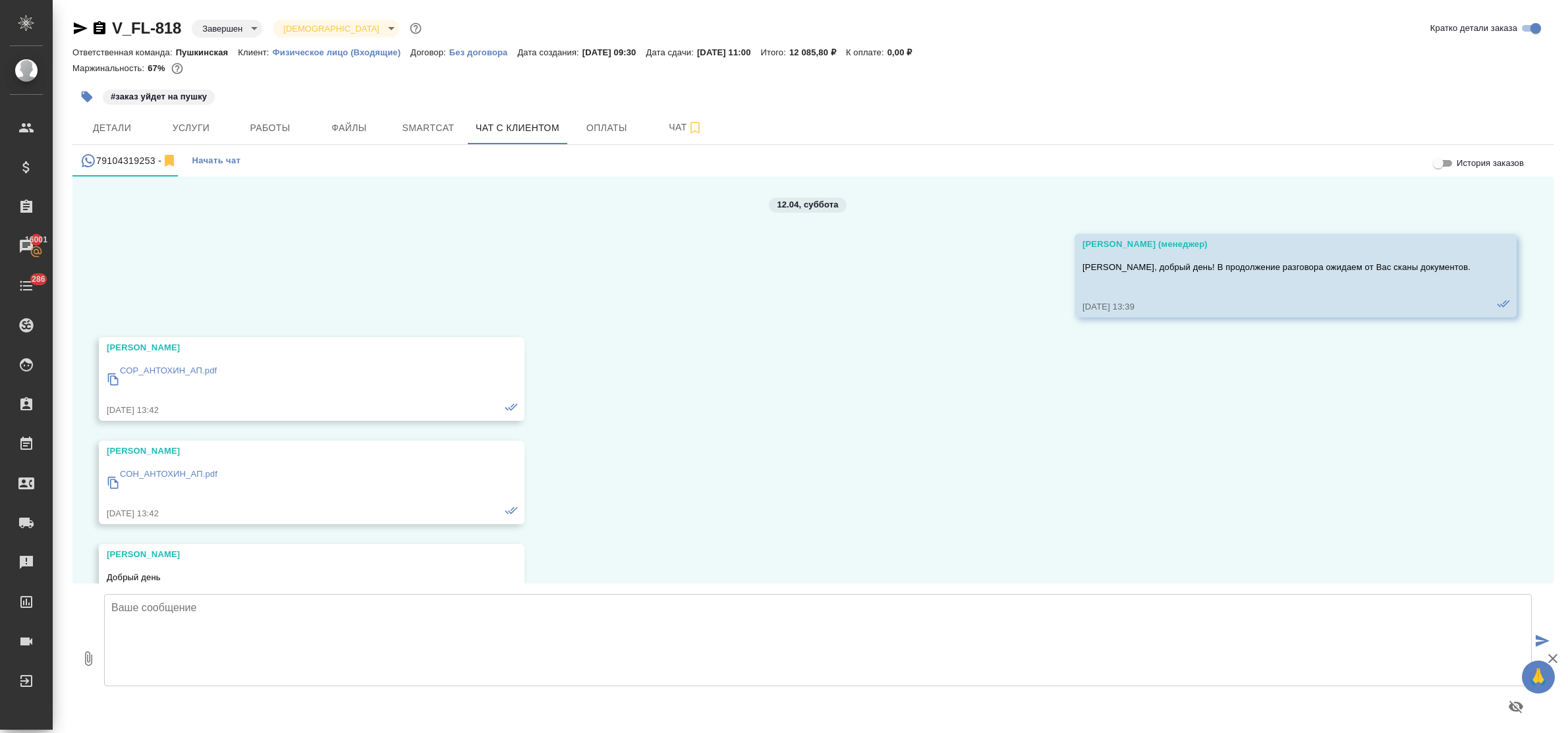
scroll to position [13135, 0]
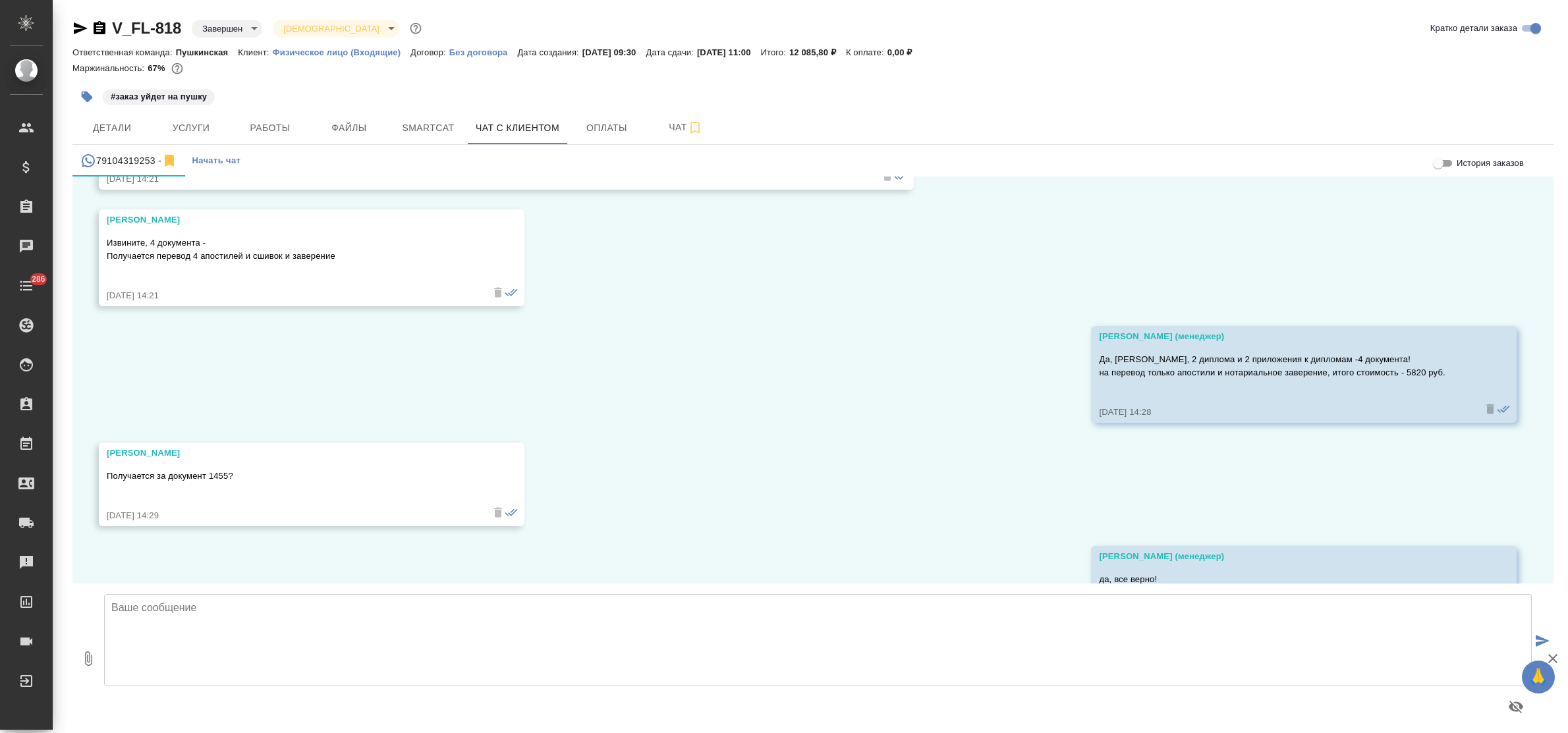
scroll to position [13134, 0]
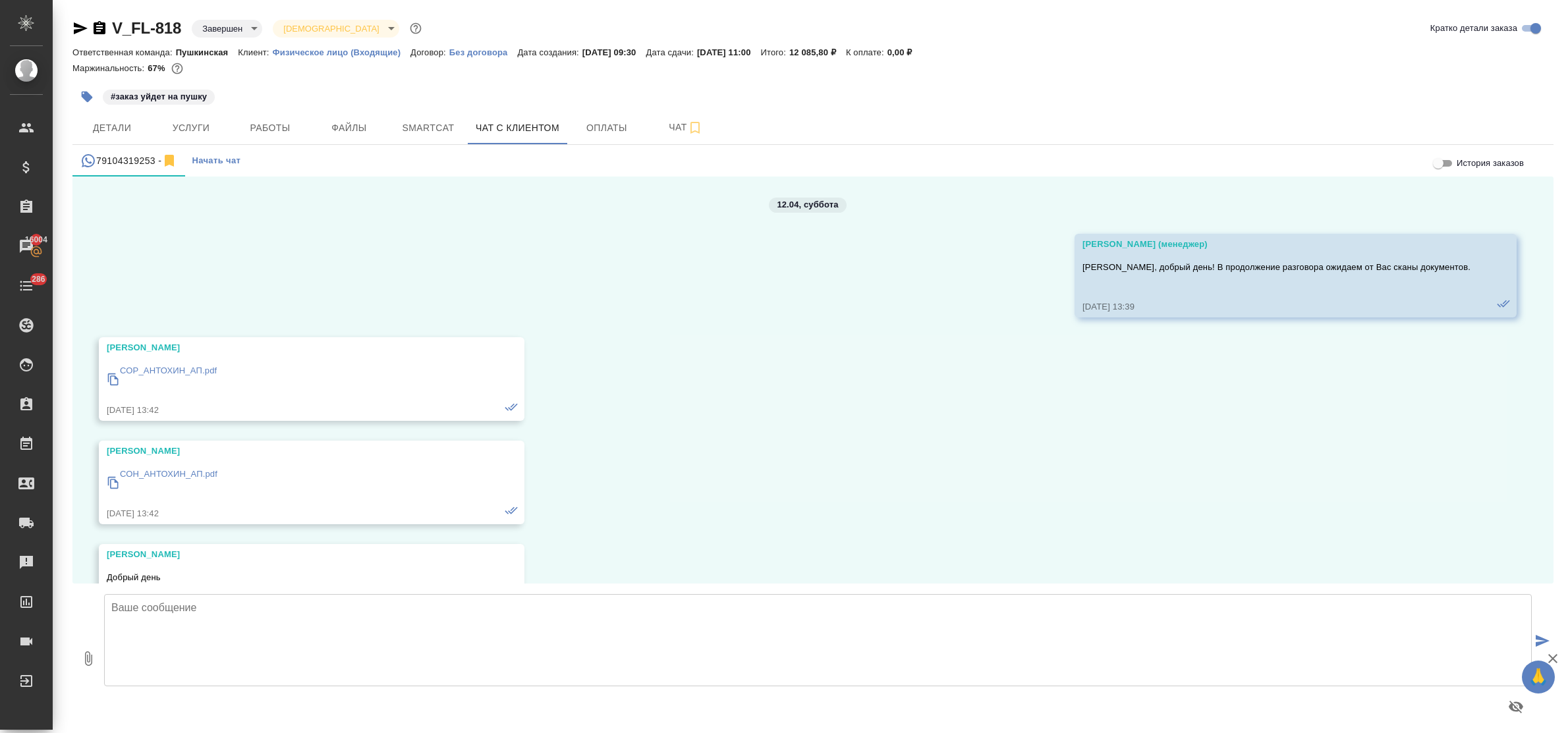
scroll to position [13134, 0]
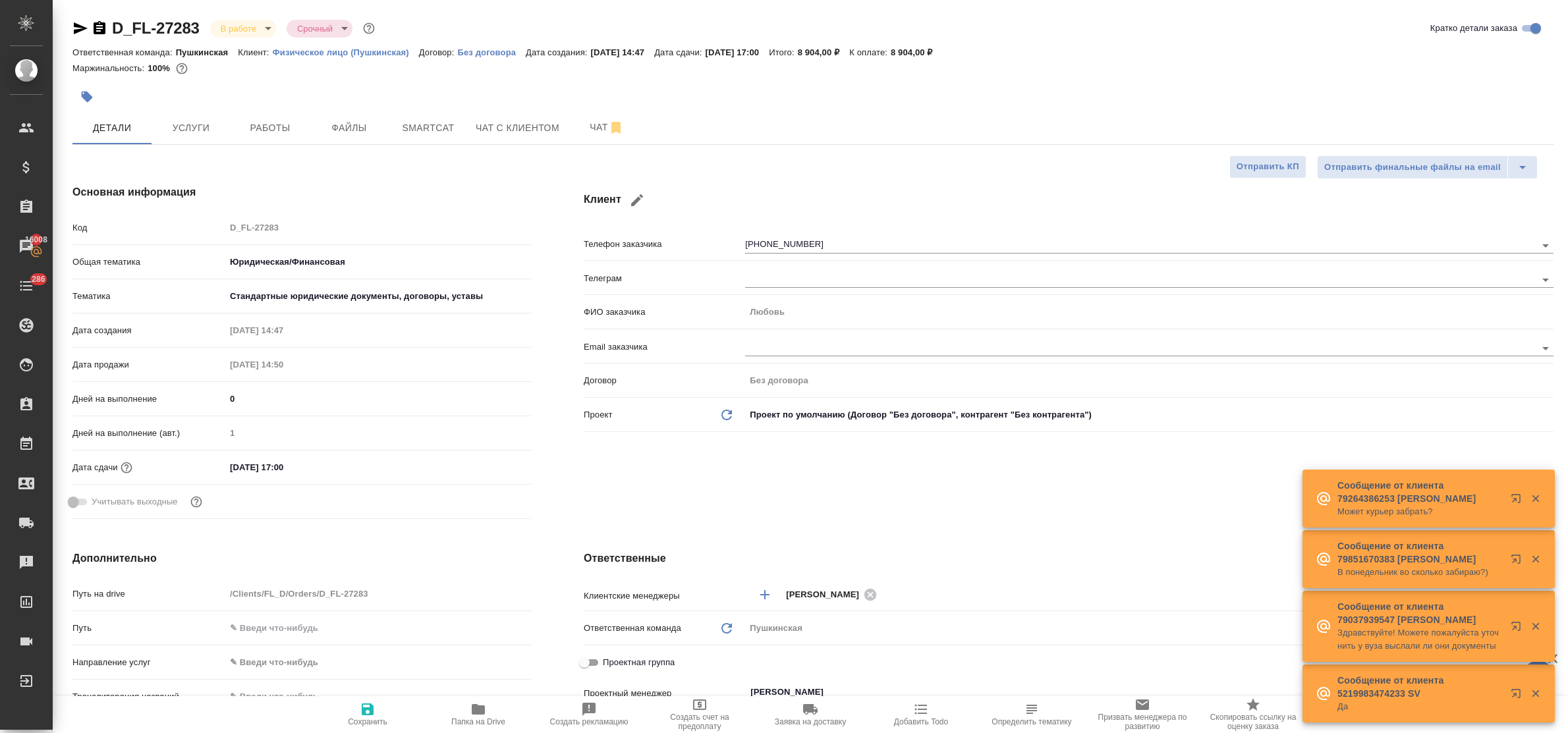
select select "RU"
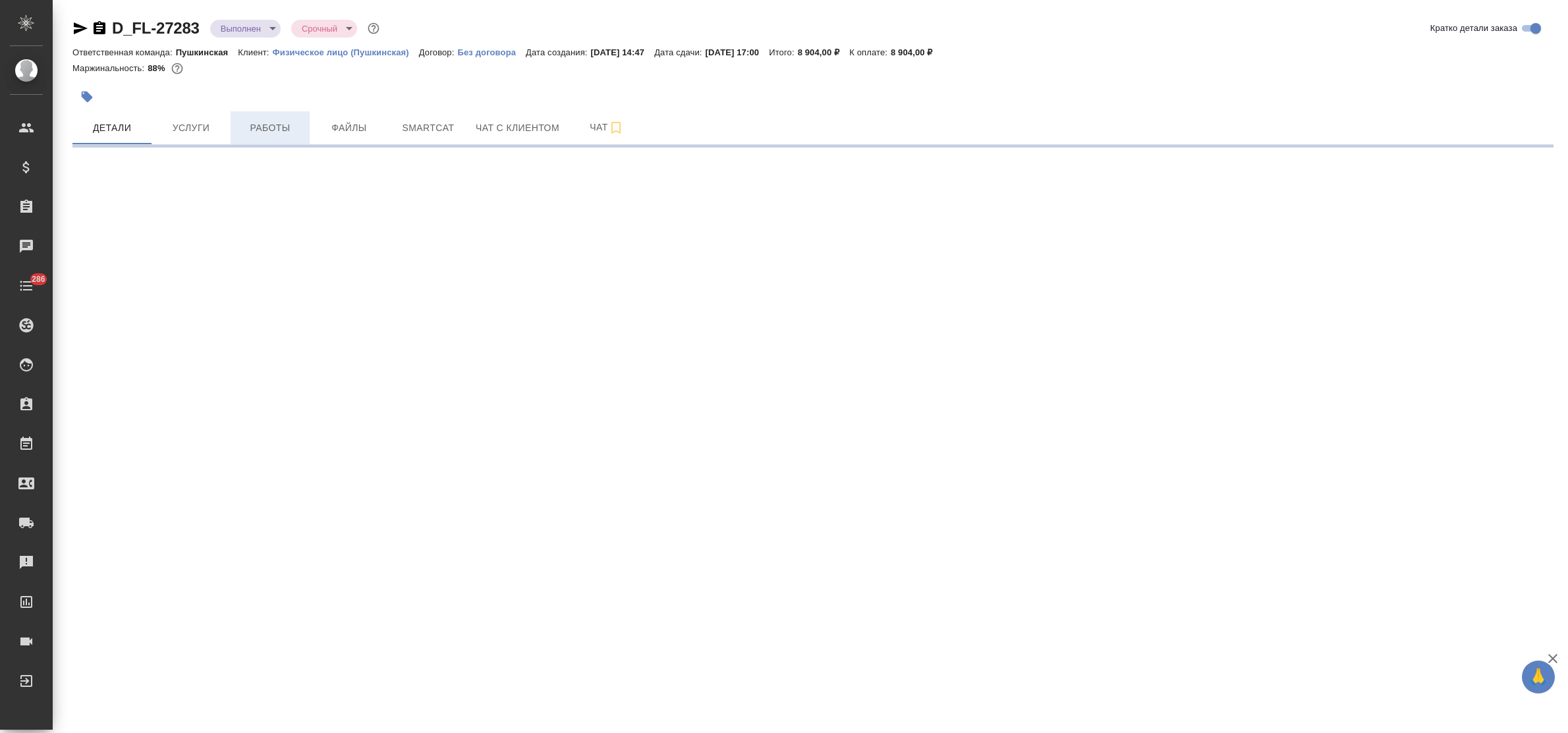
click at [269, 130] on span "Работы" at bounding box center [270, 128] width 63 height 17
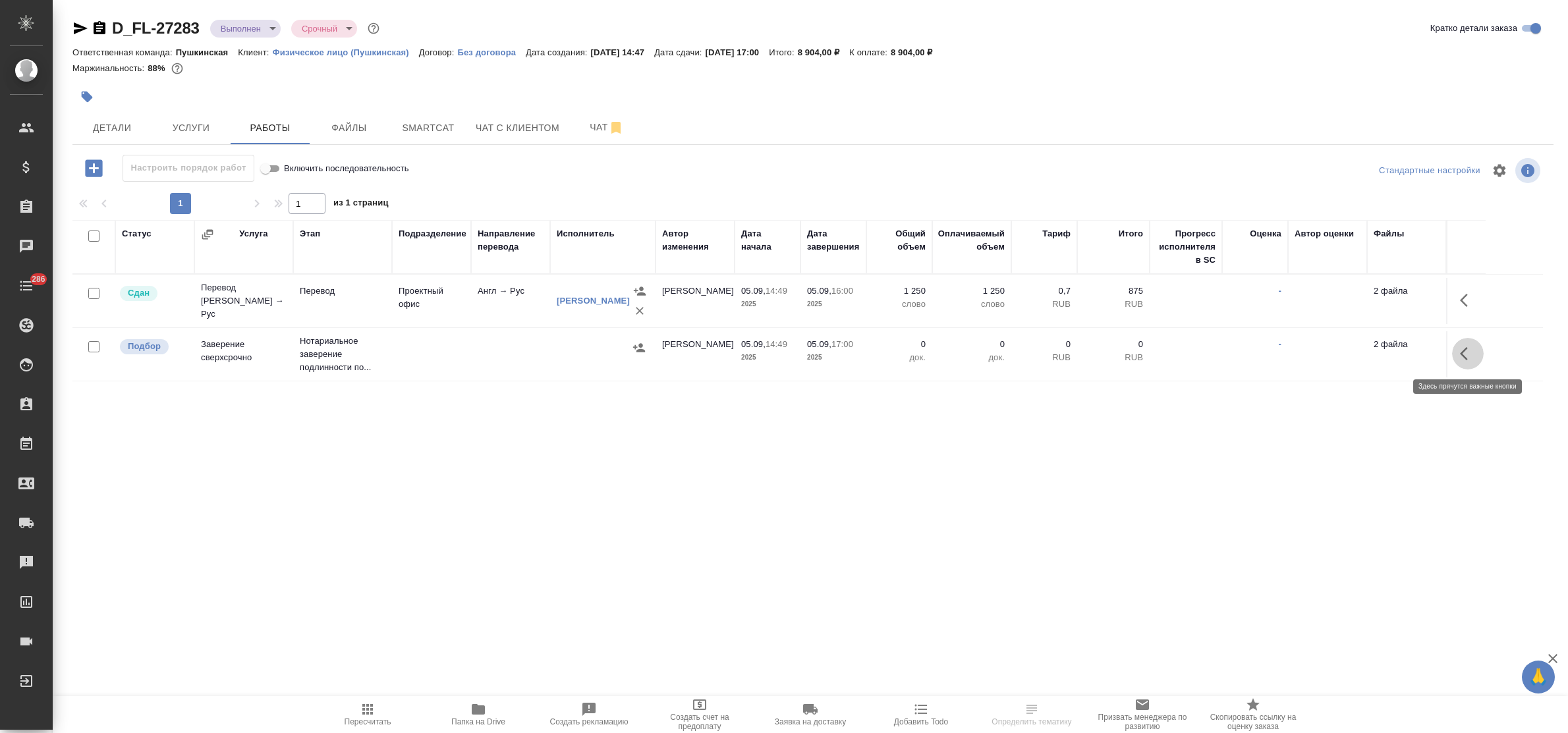
click at [1461, 358] on icon "button" at bounding box center [1468, 353] width 16 height 16
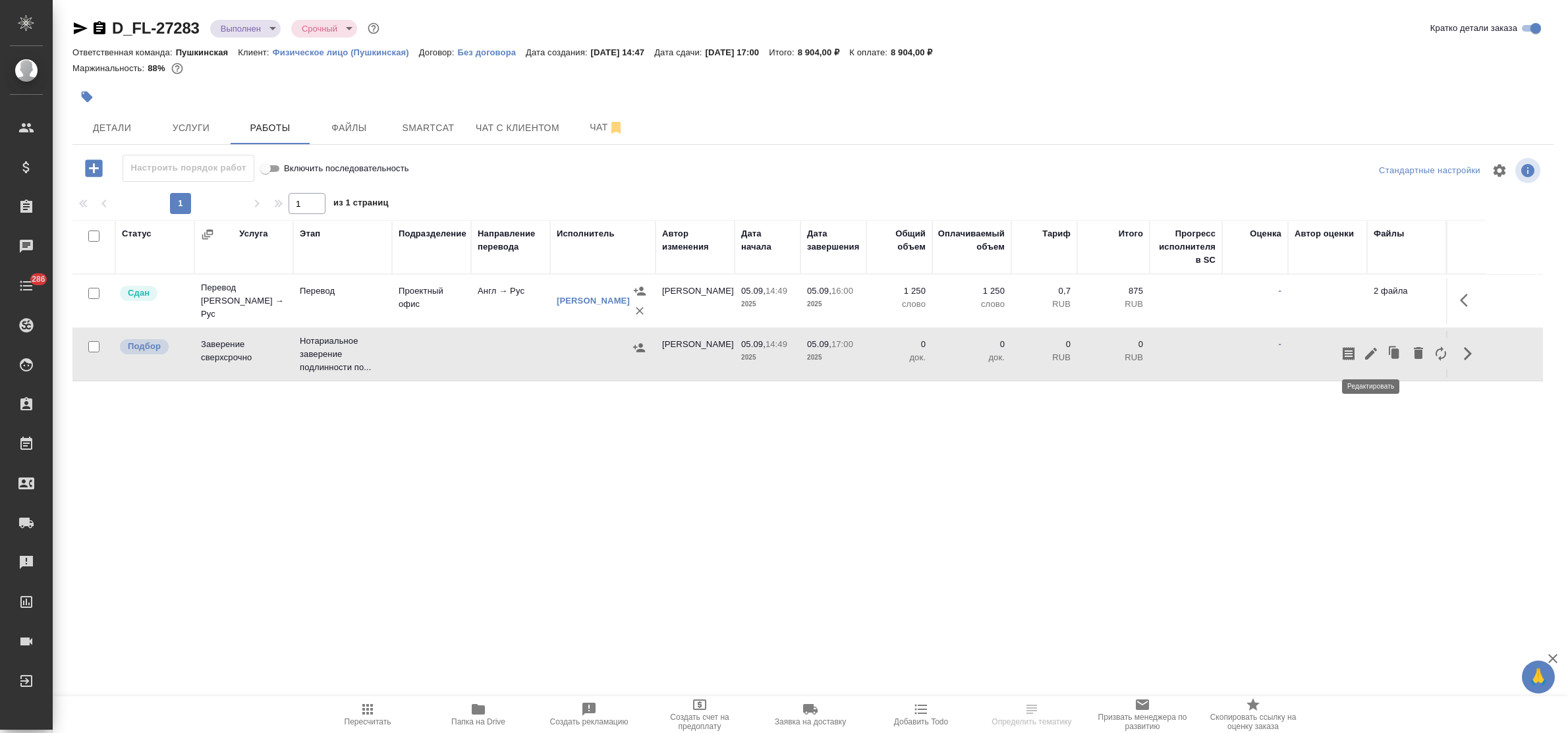
click at [1374, 348] on icon "button" at bounding box center [1371, 353] width 16 height 16
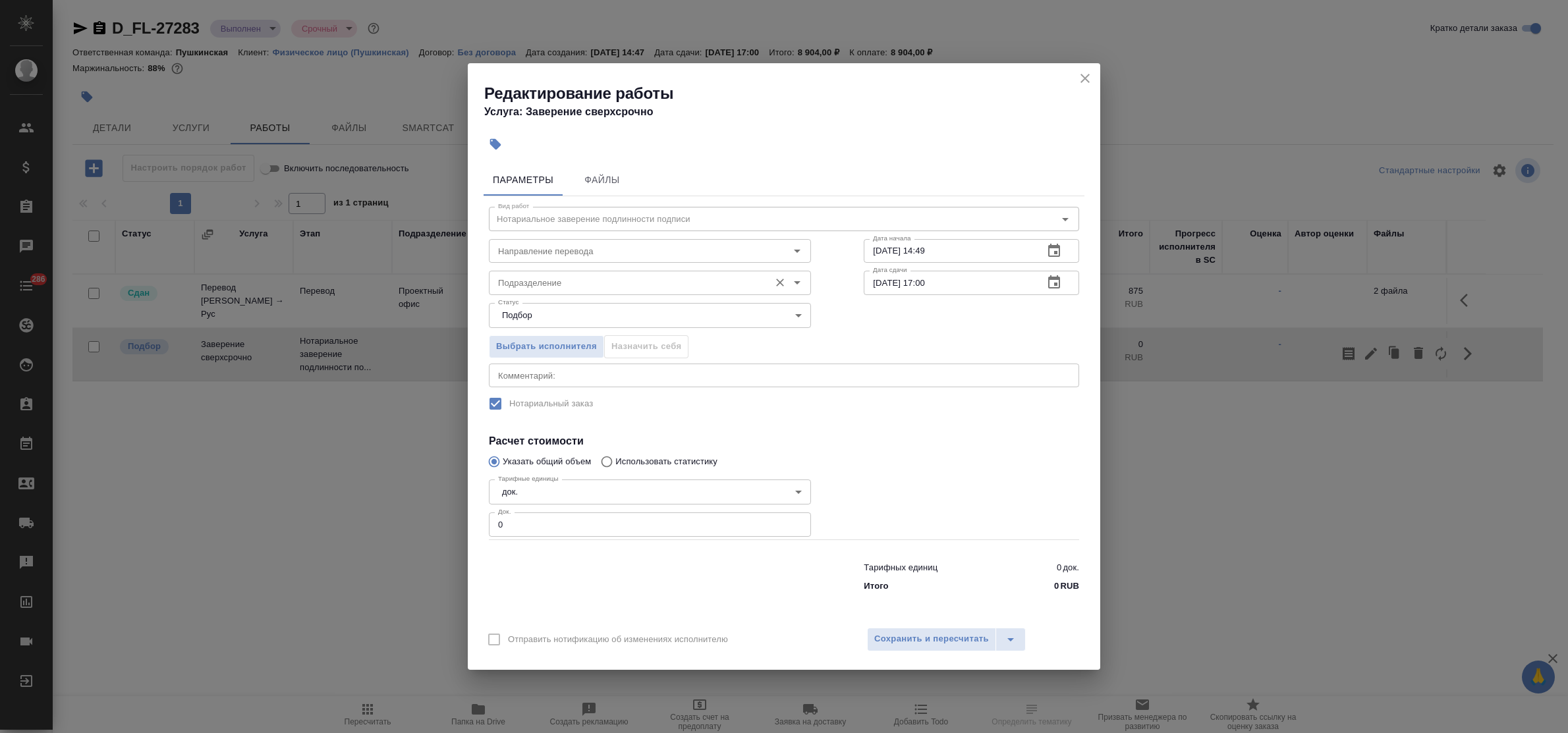
click at [555, 281] on input "Подразделение" at bounding box center [628, 282] width 270 height 16
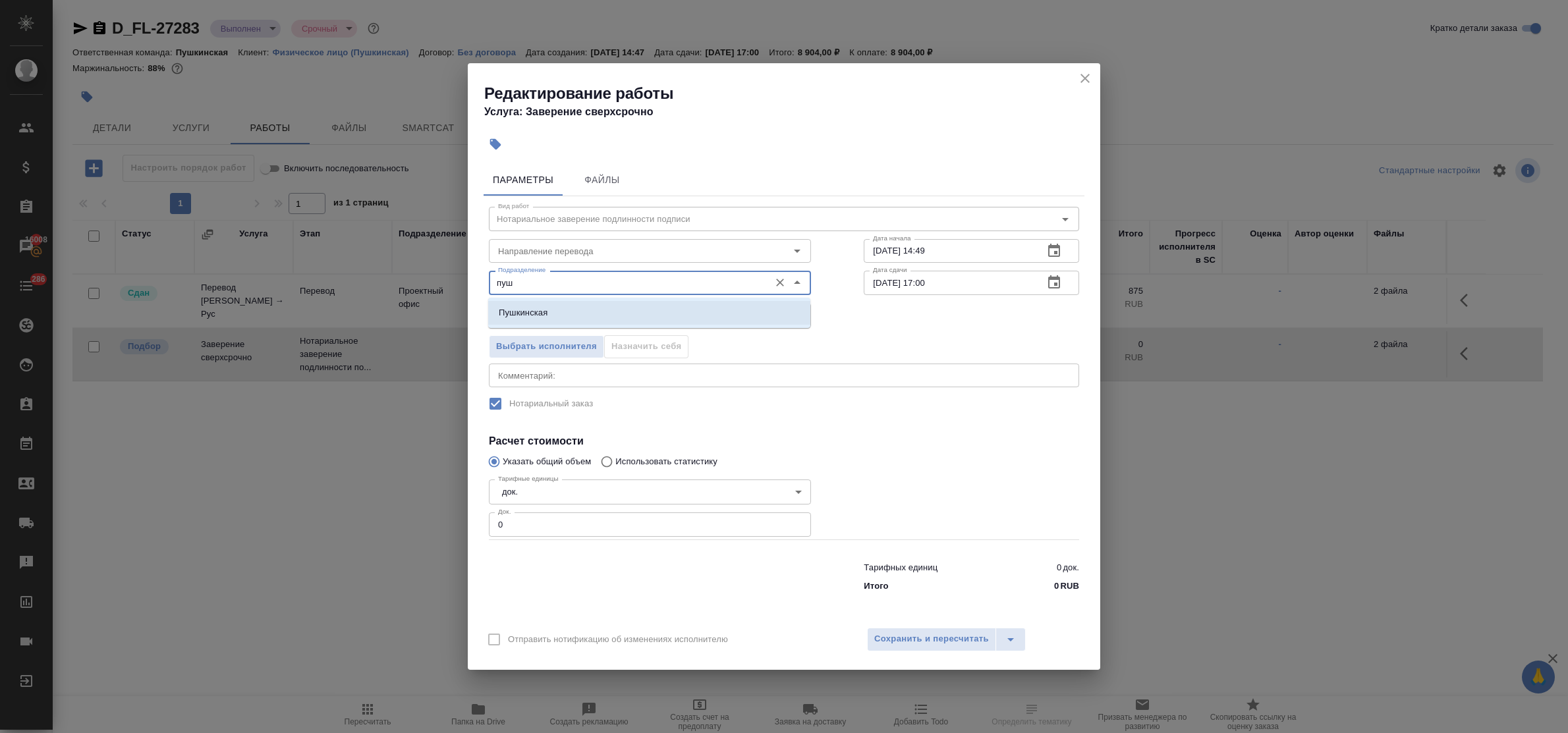
click at [558, 311] on li "Пушкинская" at bounding box center [649, 312] width 322 height 23
type input "Пушкинская"
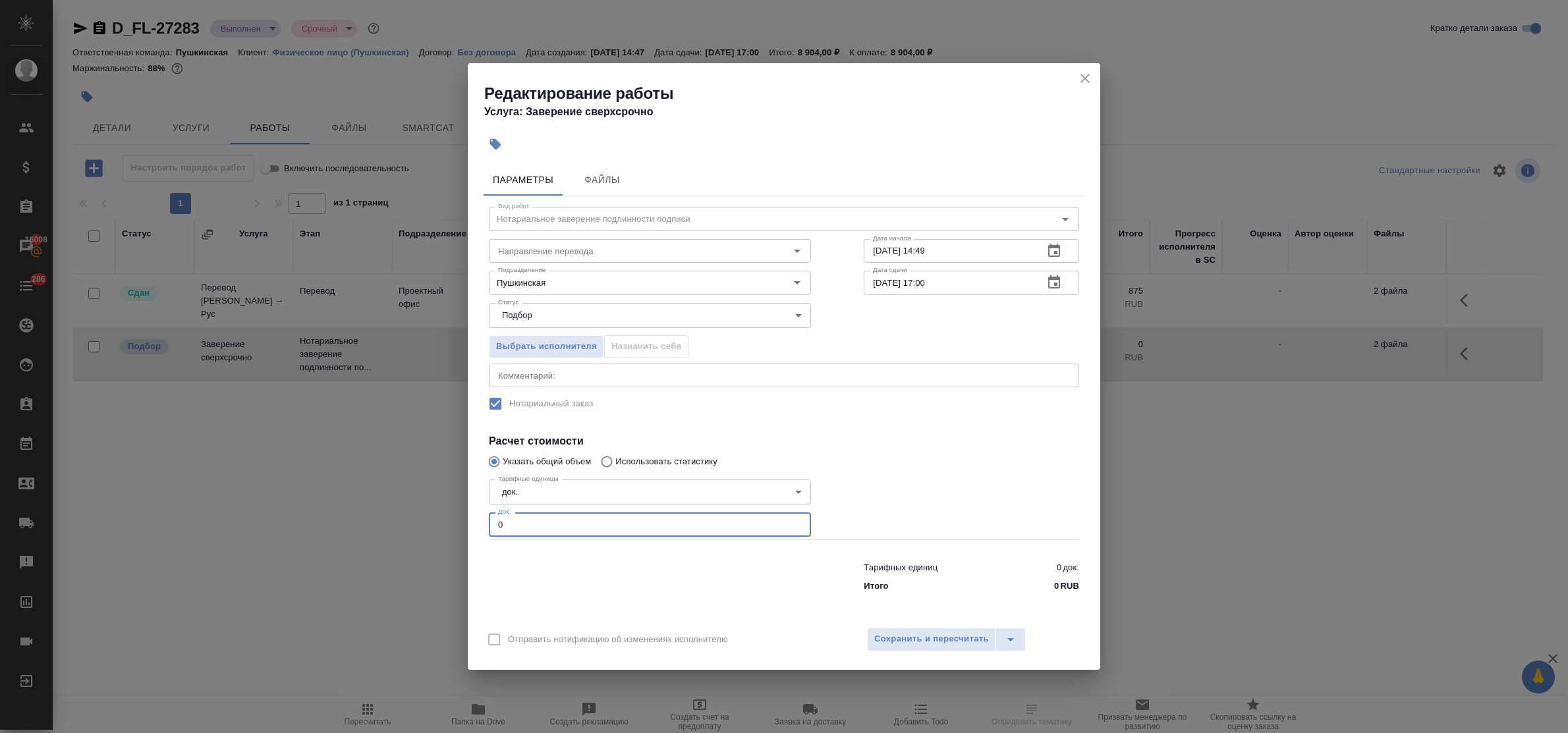
drag, startPoint x: 509, startPoint y: 525, endPoint x: 450, endPoint y: 512, distance: 60.4
click at [455, 519] on div "Редактирование работы Услуга: Заверение сверхсрочно Параметры Файлы Вид работ Н…" at bounding box center [784, 366] width 1568 height 733
type input "2"
click at [964, 640] on span "Сохранить и пересчитать" at bounding box center [931, 639] width 115 height 15
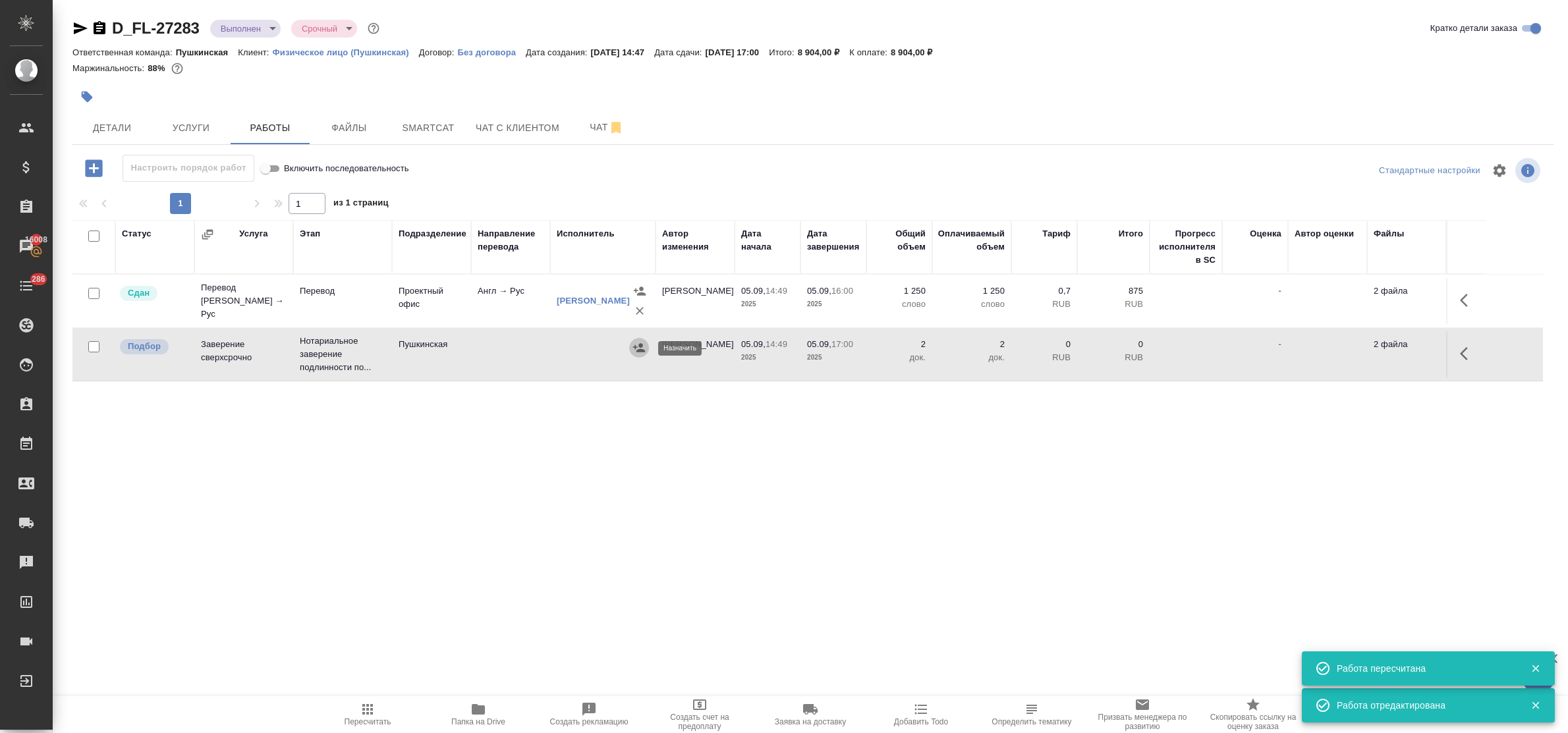
click at [633, 350] on icon "button" at bounding box center [639, 348] width 13 height 13
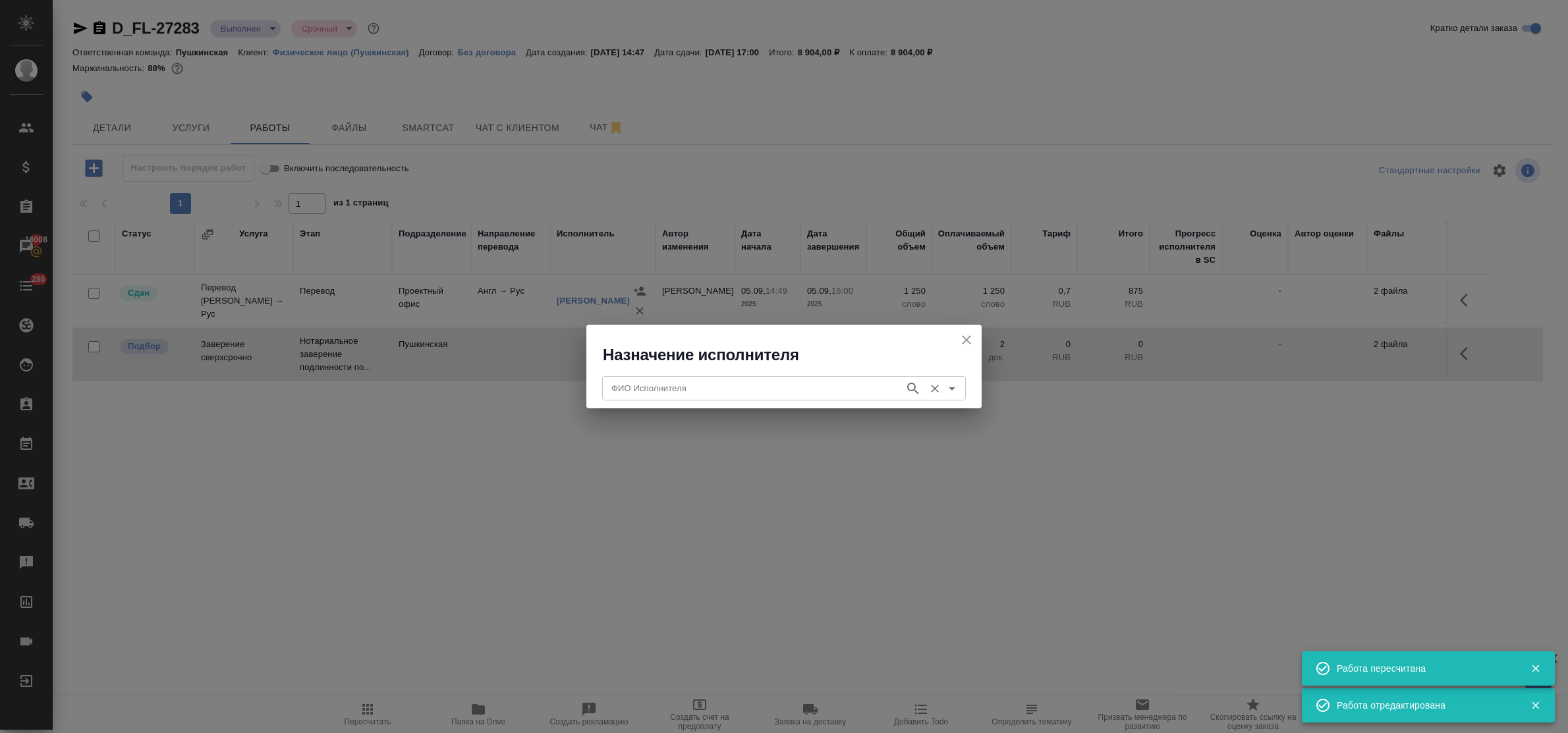
click at [676, 383] on input "ФИО Исполнителя" at bounding box center [752, 388] width 292 height 16
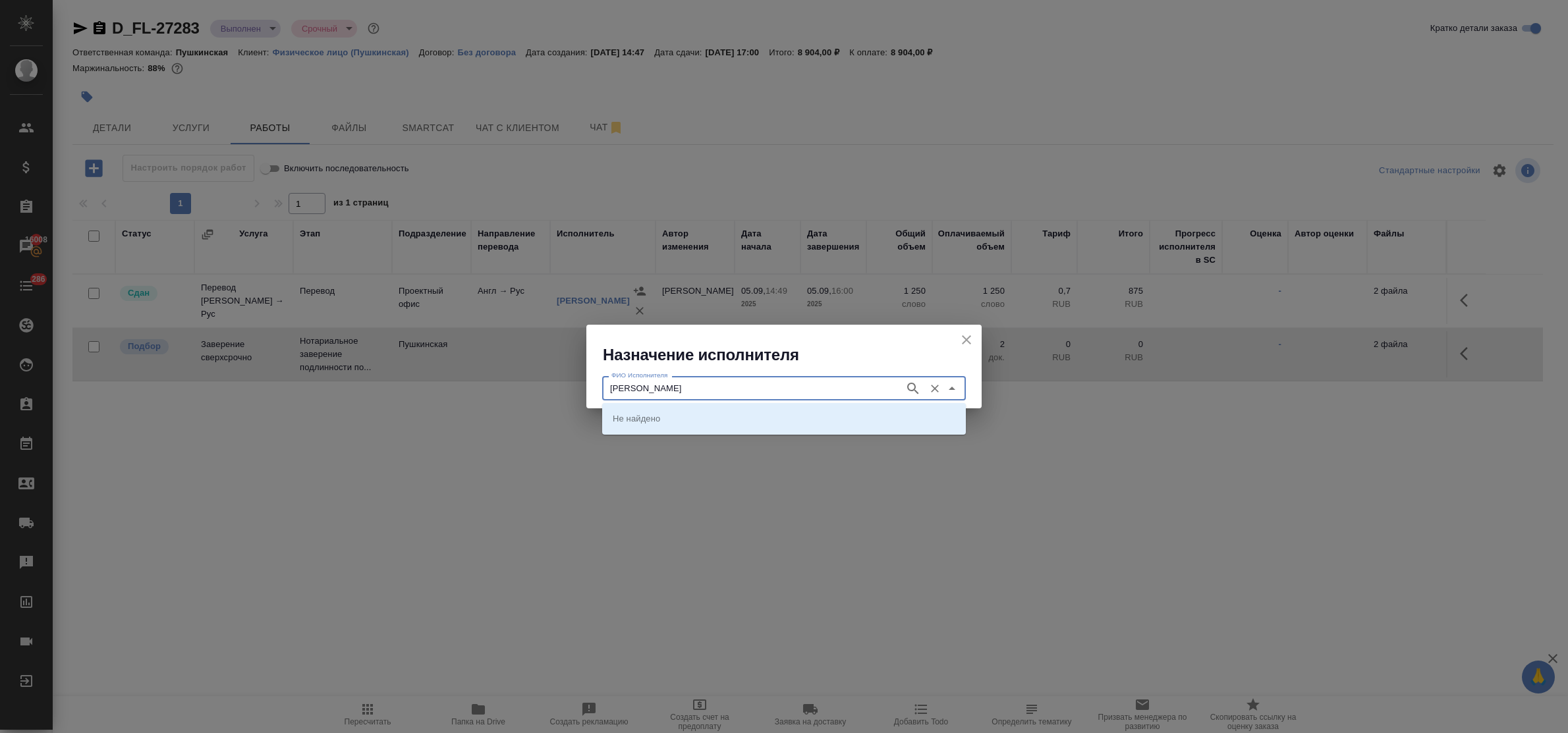
type input "федорченко"
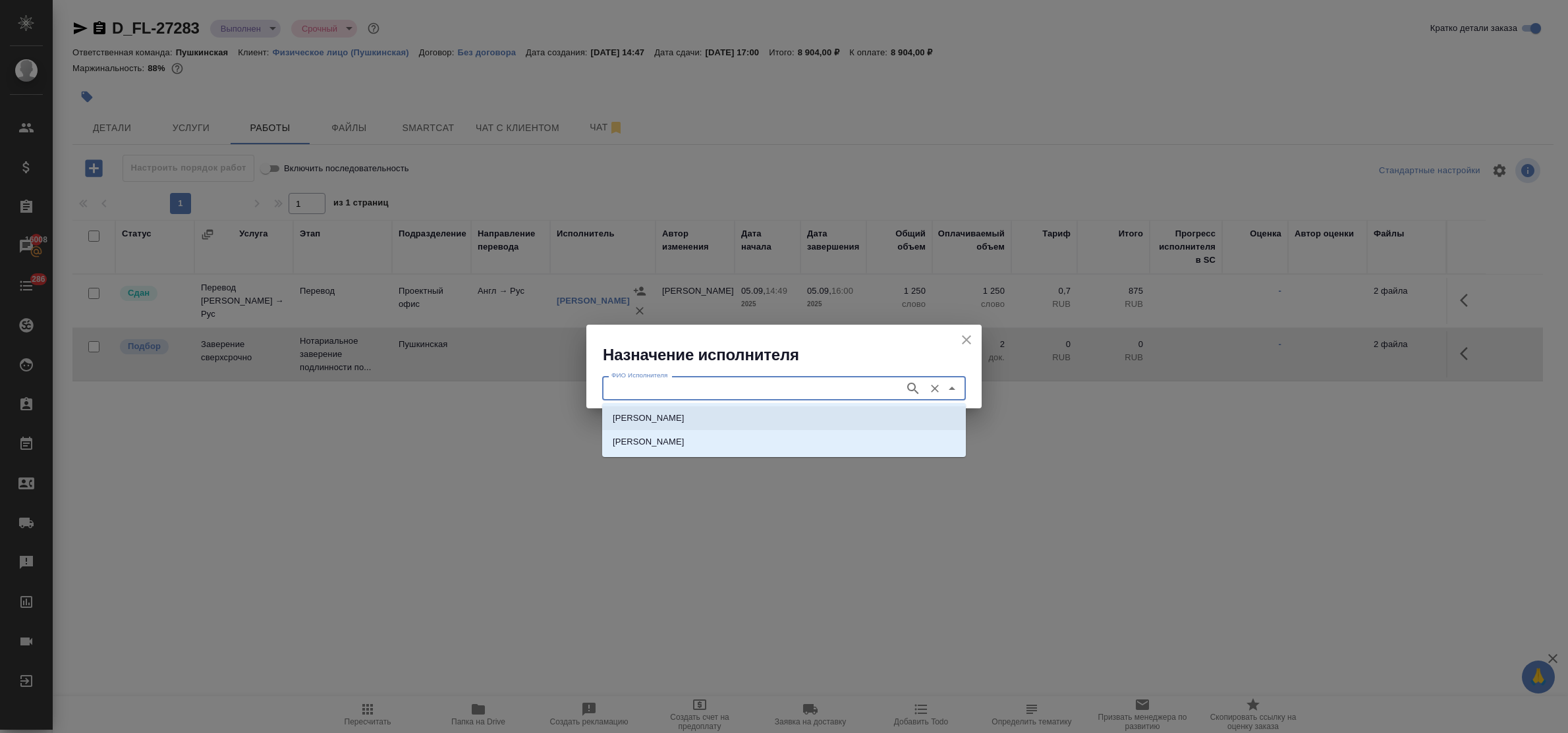
click at [679, 412] on p "НОТАРИУС Федорченко Александр Вячеславович" at bounding box center [648, 418] width 72 height 13
type input "НОТАРИУС Федорченко Александр Вячеславович"
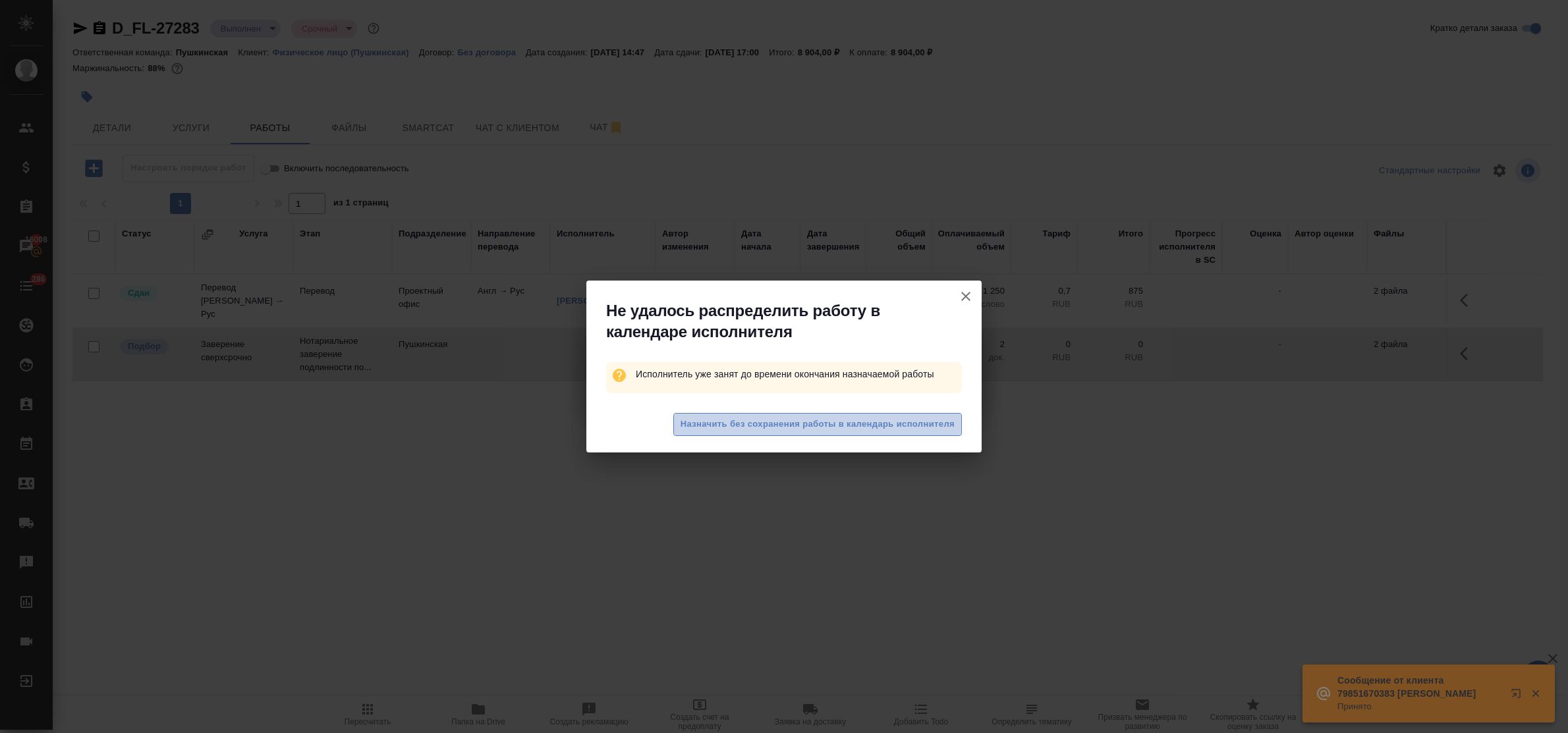
click at [711, 419] on span "Назначить без сохранения работы в календарь исполнителя" at bounding box center [817, 425] width 274 height 15
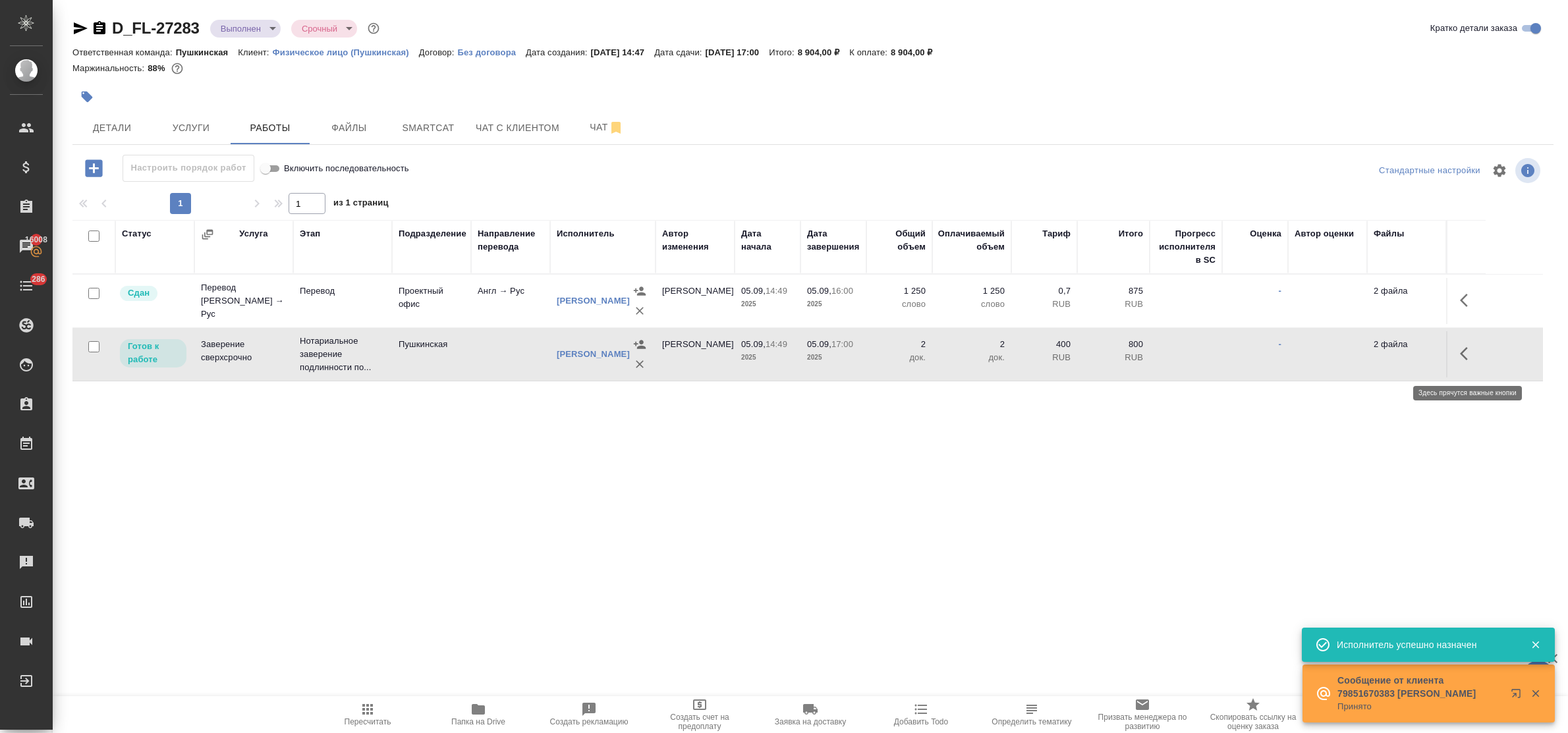
click at [1462, 360] on icon "button" at bounding box center [1464, 353] width 8 height 13
click at [1367, 360] on icon "button" at bounding box center [1371, 353] width 12 height 12
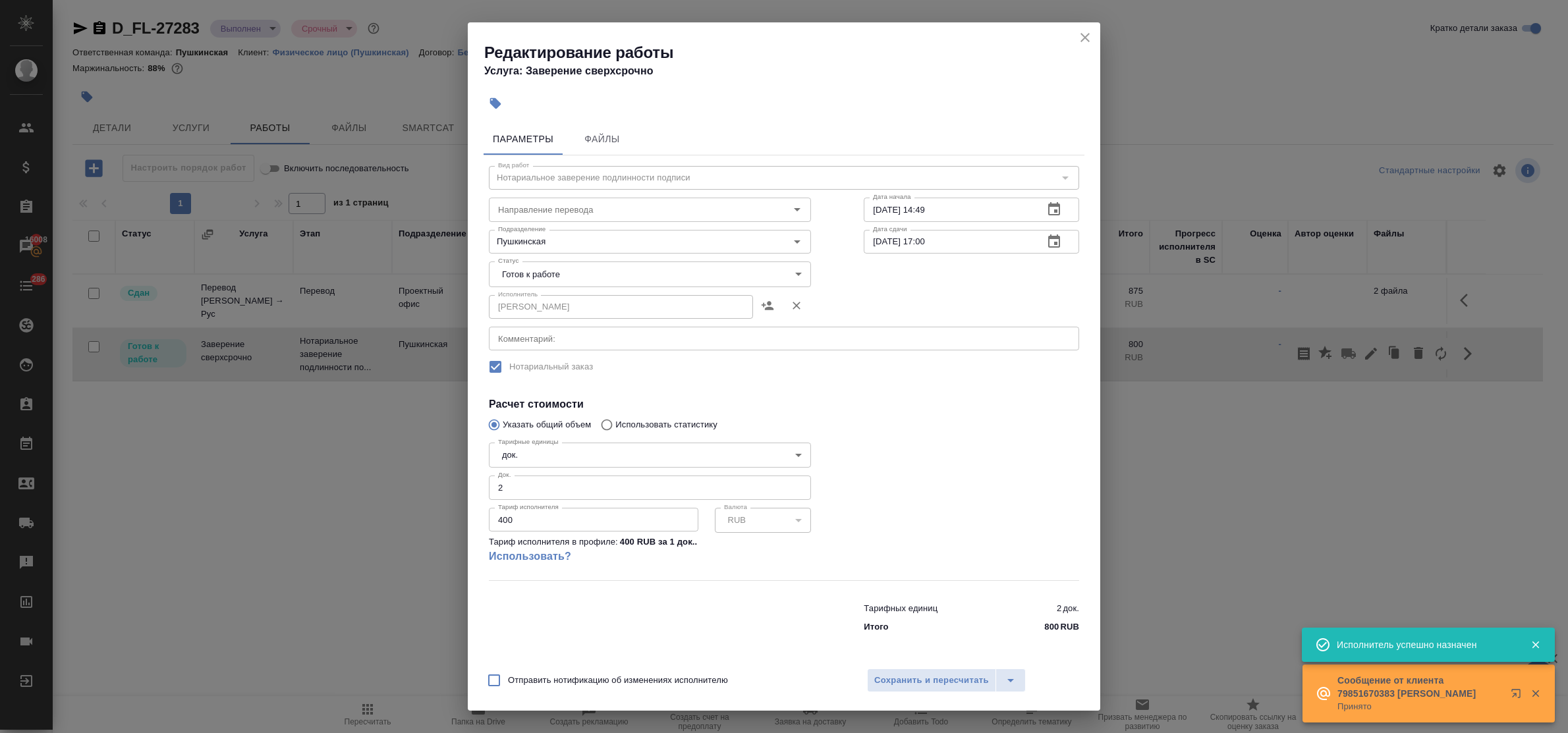
click at [596, 274] on body "🙏 .cls-1 fill:#fff; AWATERA Bulakhova Elena Клиенты Спецификации Заказы 16008 Ч…" at bounding box center [784, 366] width 1568 height 733
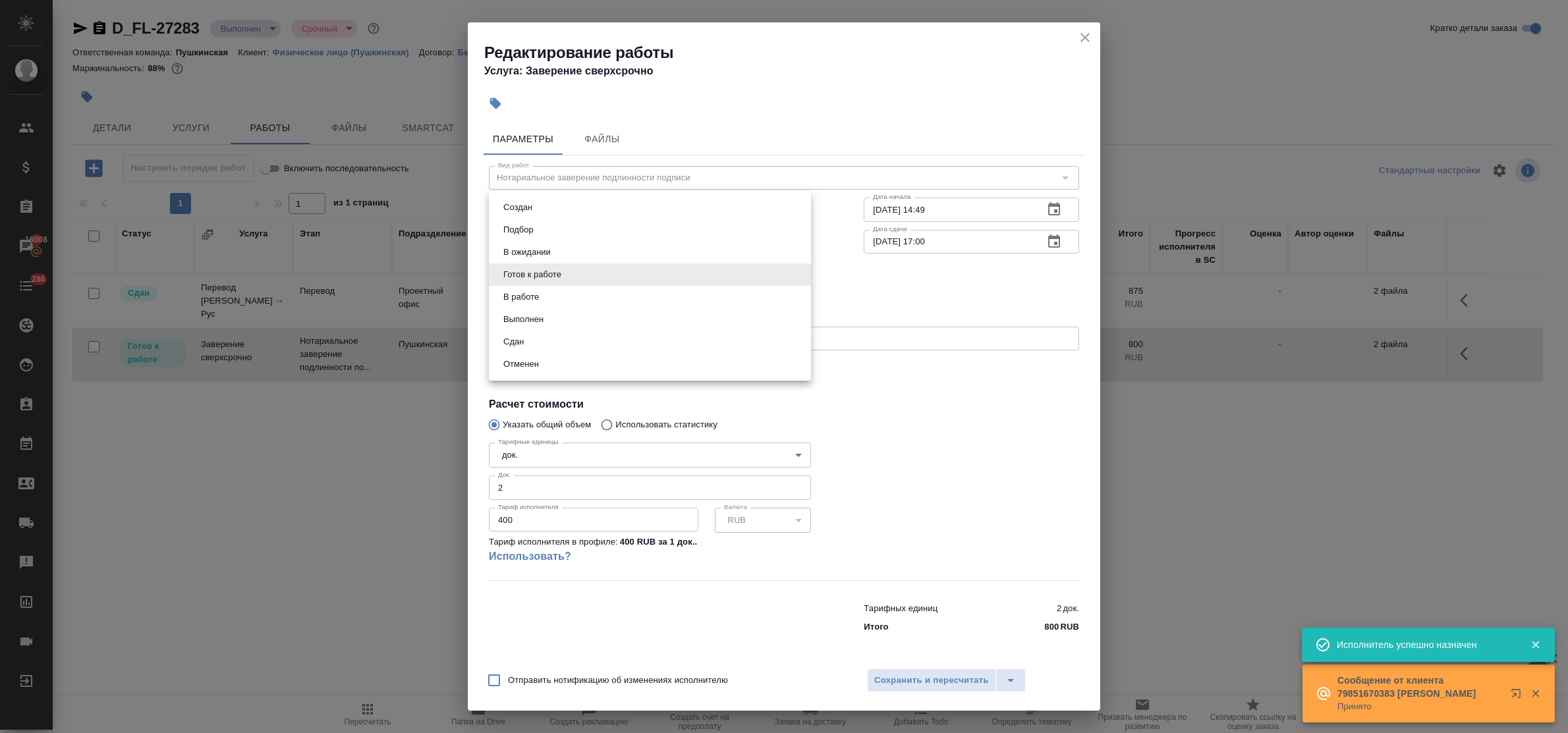
click at [548, 337] on li "Сдан" at bounding box center [650, 341] width 322 height 22
type input "closed"
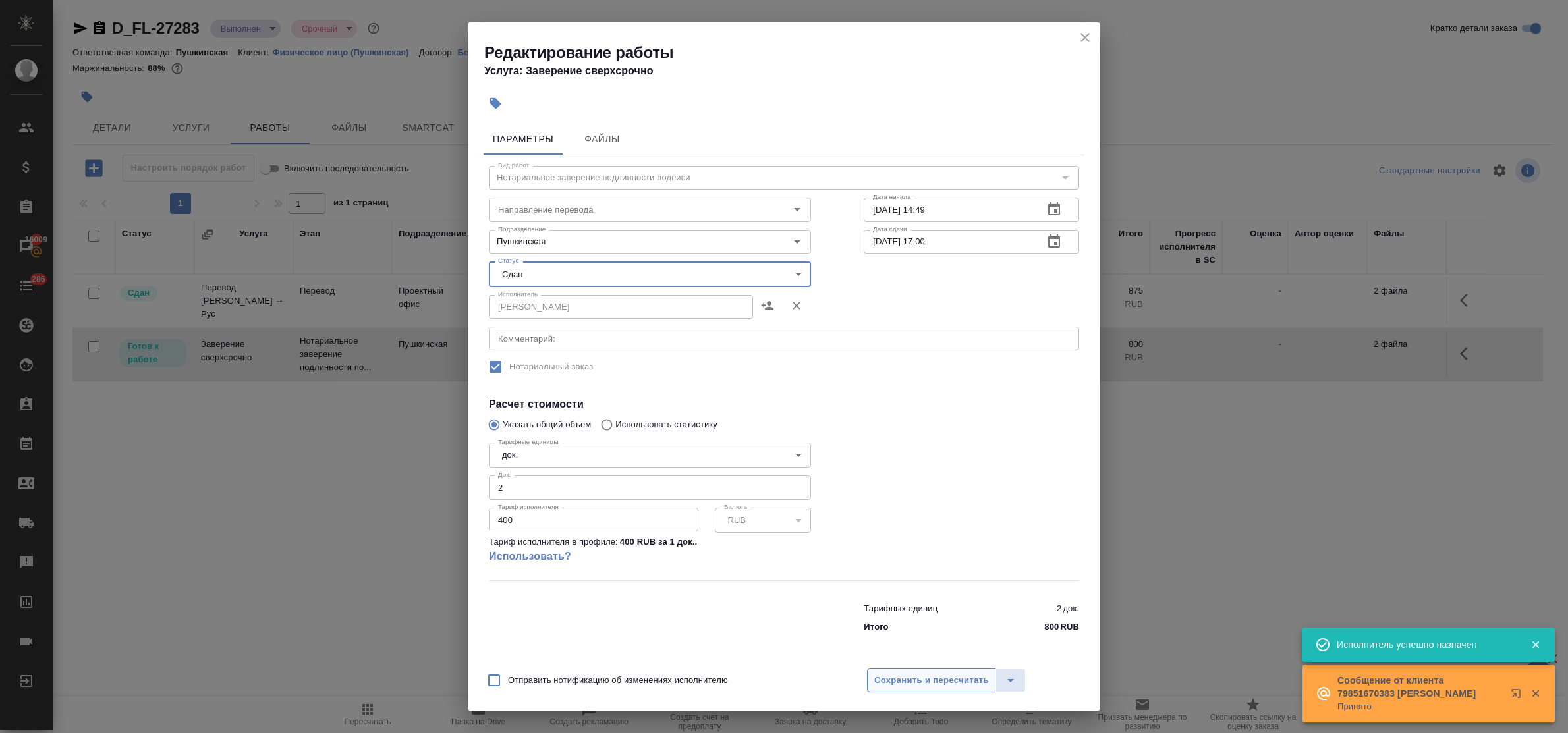
click at [937, 676] on span "Сохранить и пересчитать" at bounding box center [931, 681] width 115 height 15
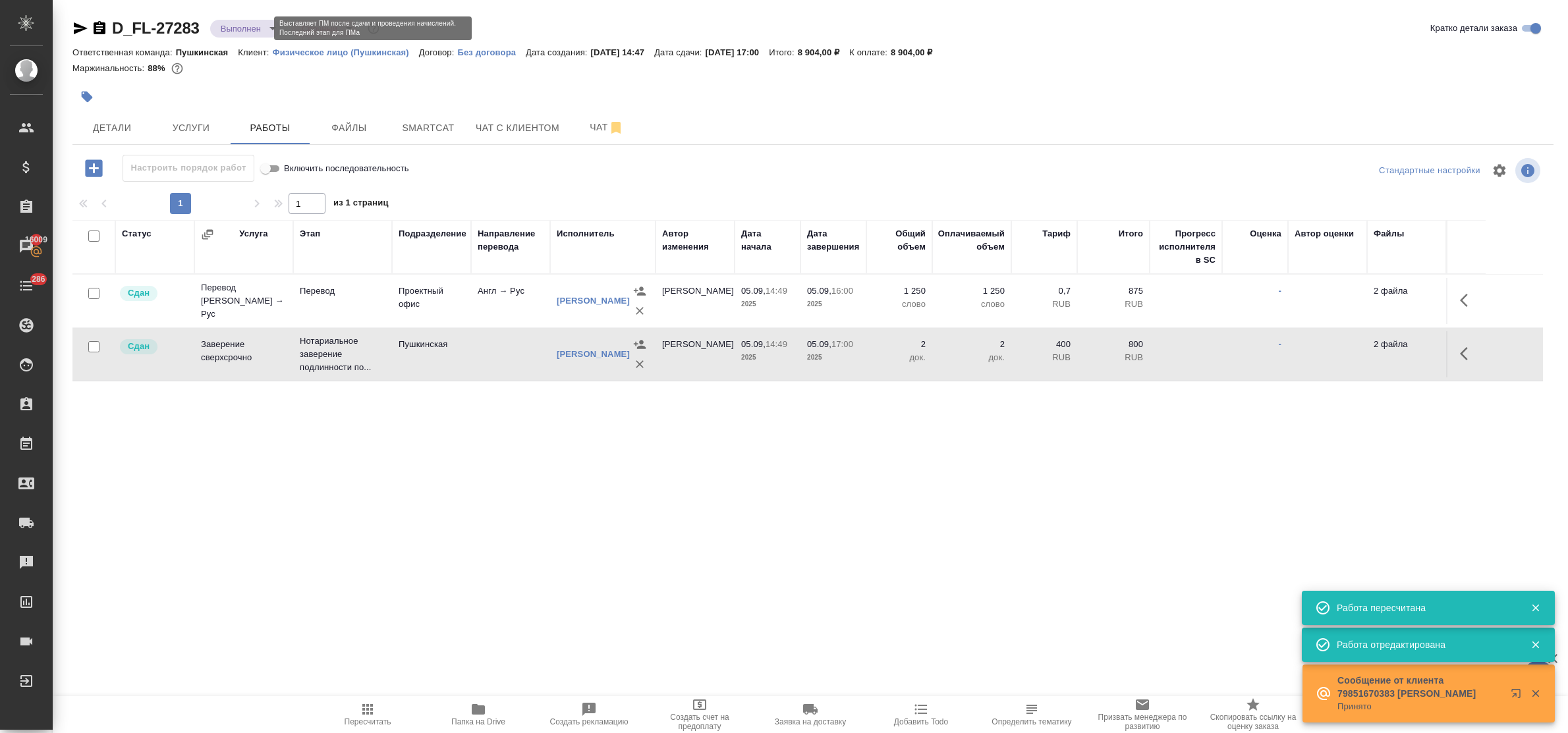
click at [241, 33] on body "🙏 .cls-1 fill:#fff; AWATERA Bulakhova Elena Клиенты Спецификации Заказы 16009 Ч…" at bounding box center [784, 366] width 1568 height 733
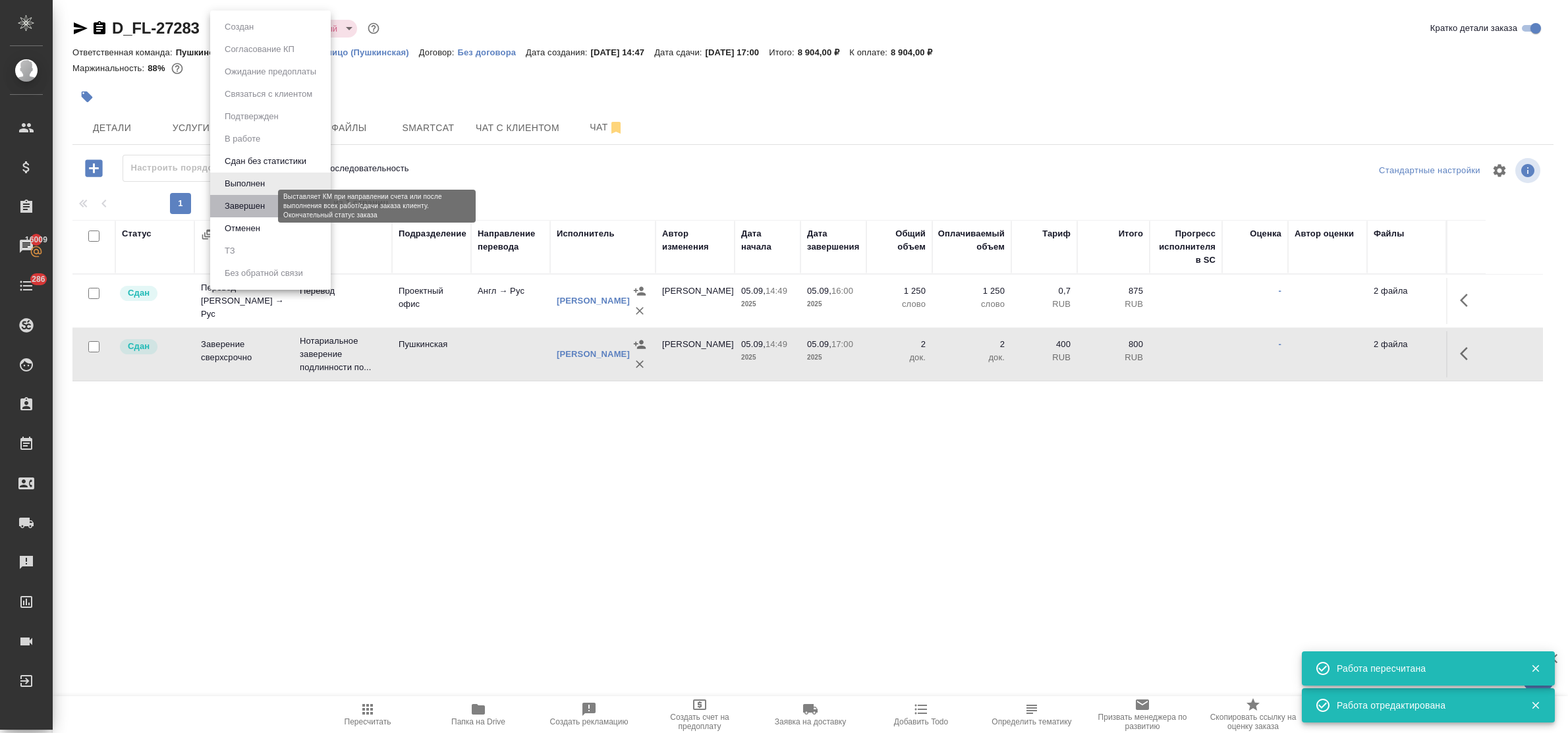
click at [268, 205] on button "Завершен" at bounding box center [245, 205] width 48 height 14
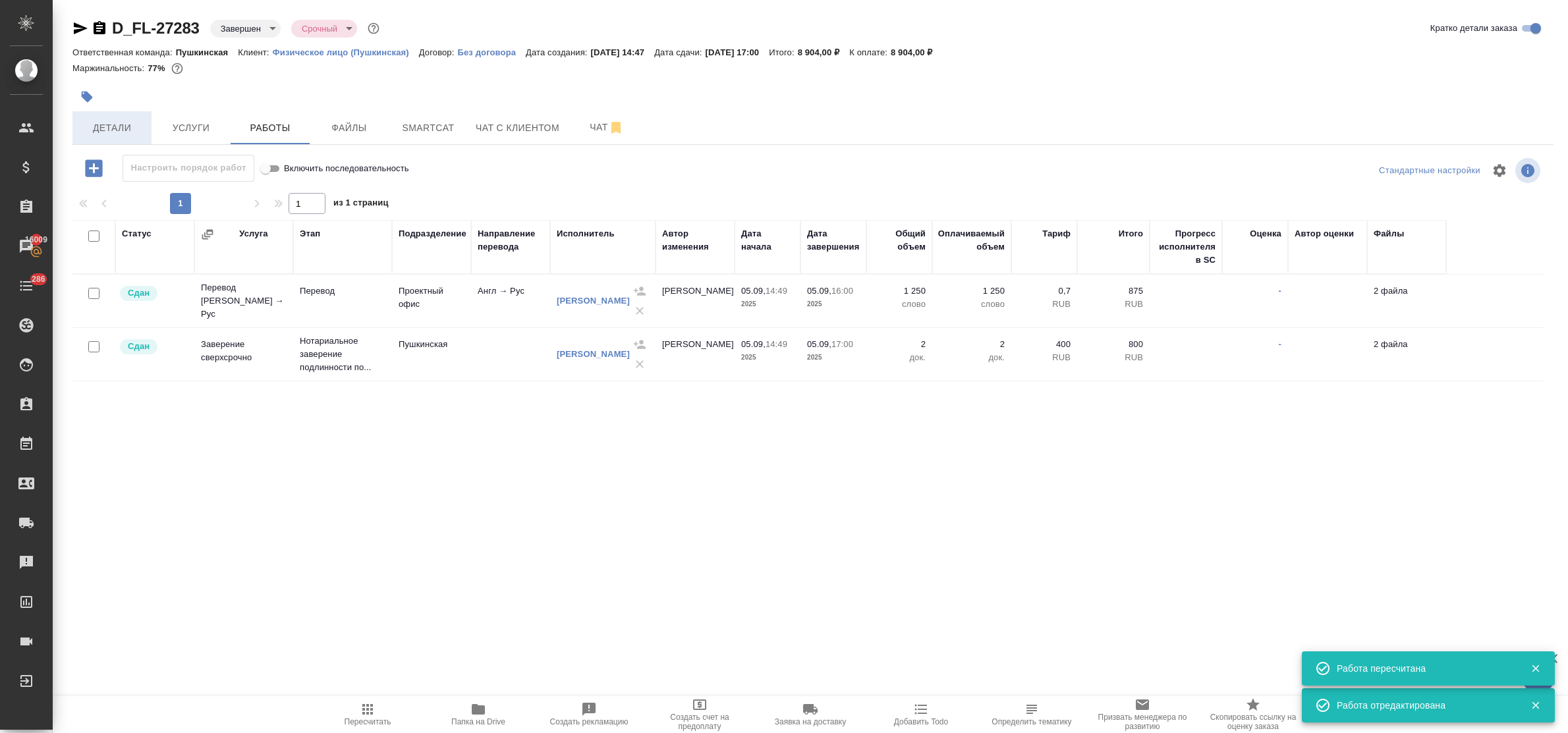
click at [116, 124] on span "Детали" at bounding box center [112, 128] width 63 height 17
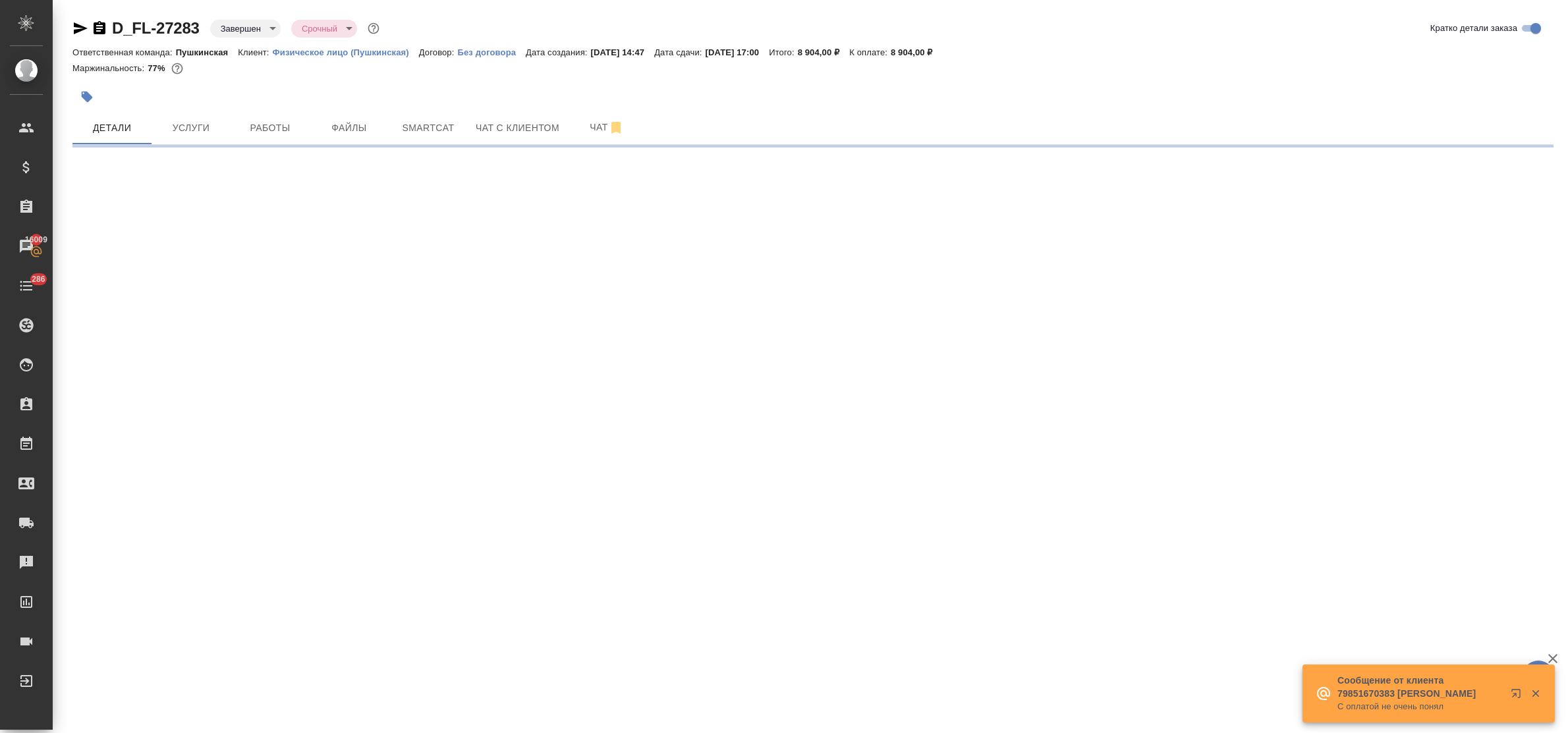
select select "RU"
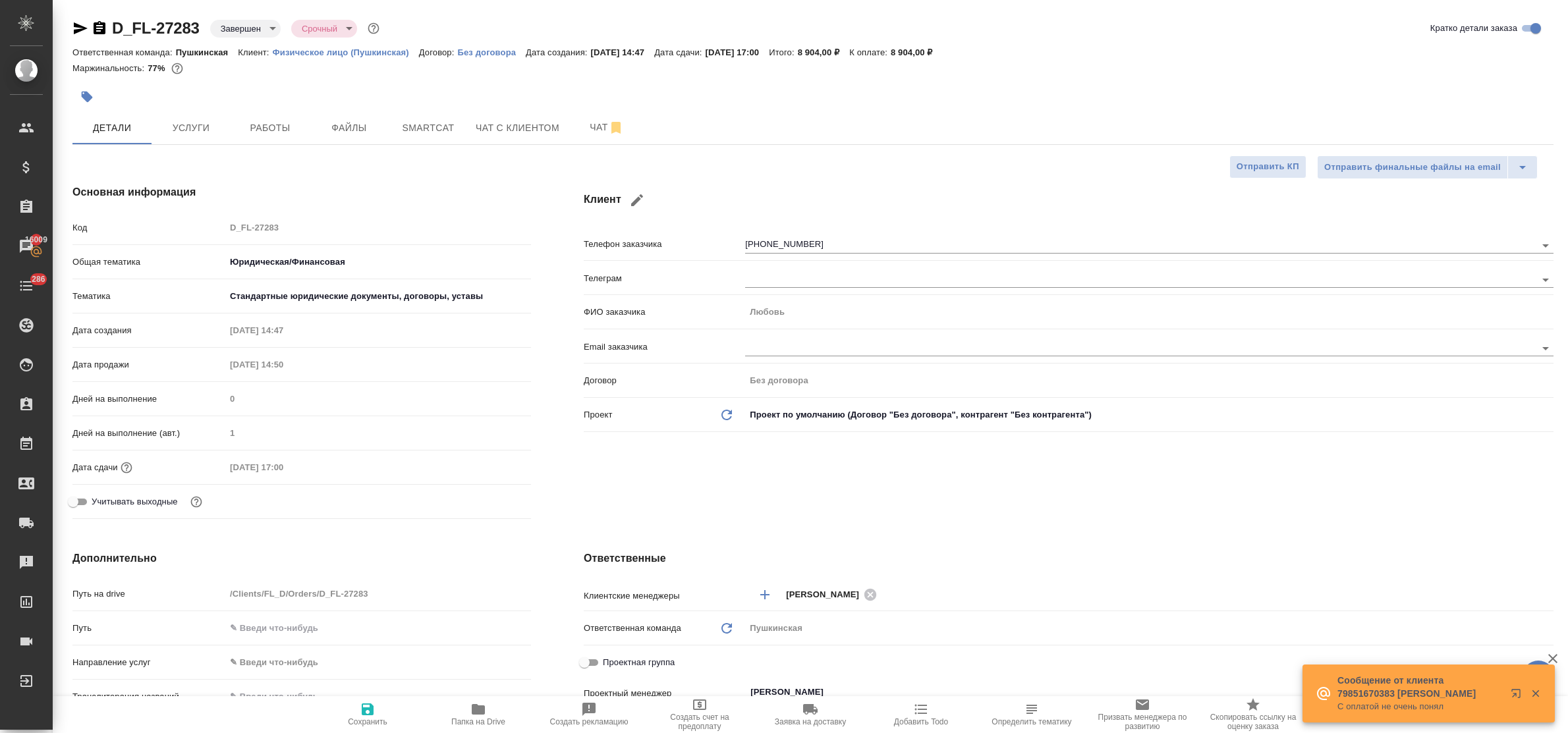
type textarea "x"
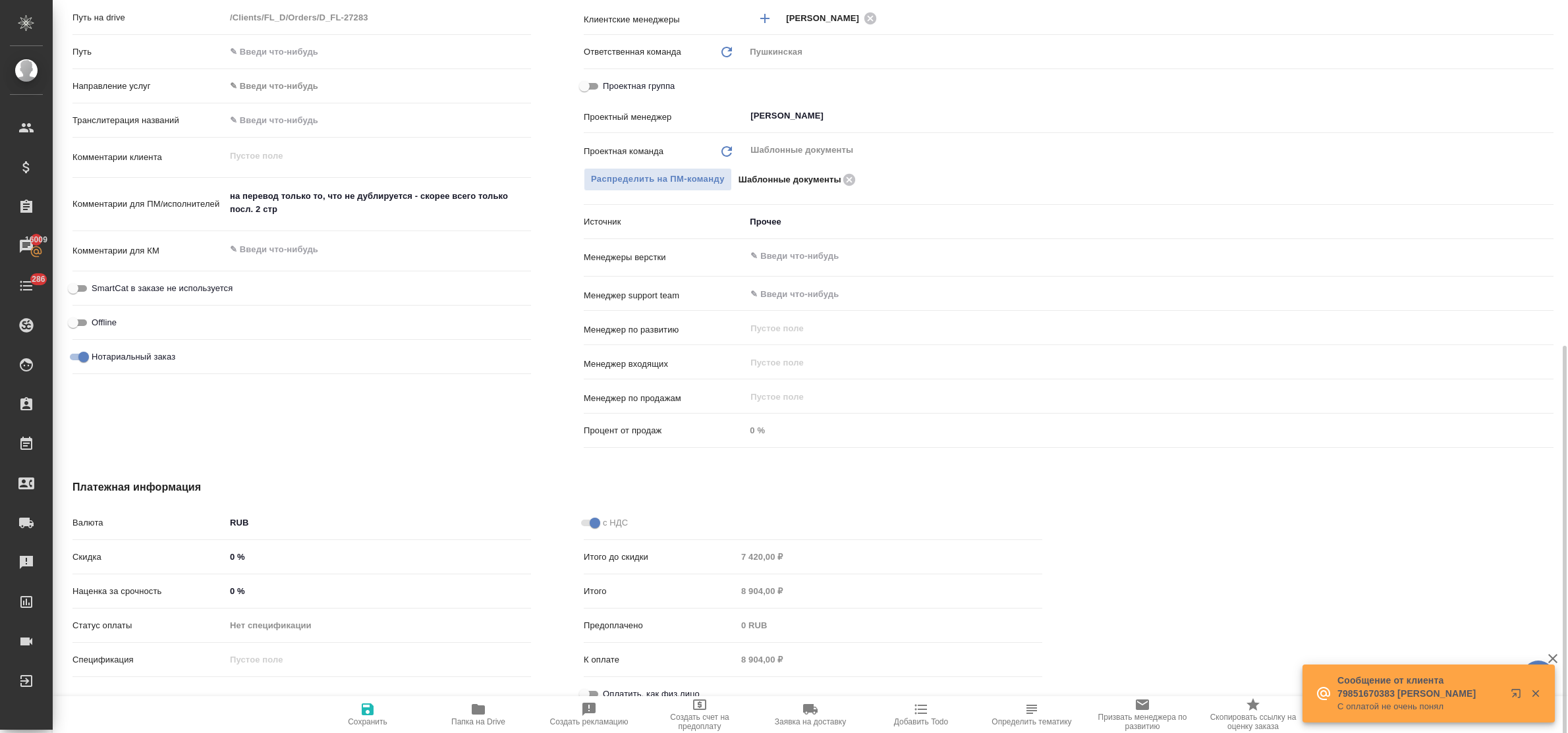
scroll to position [594, 0]
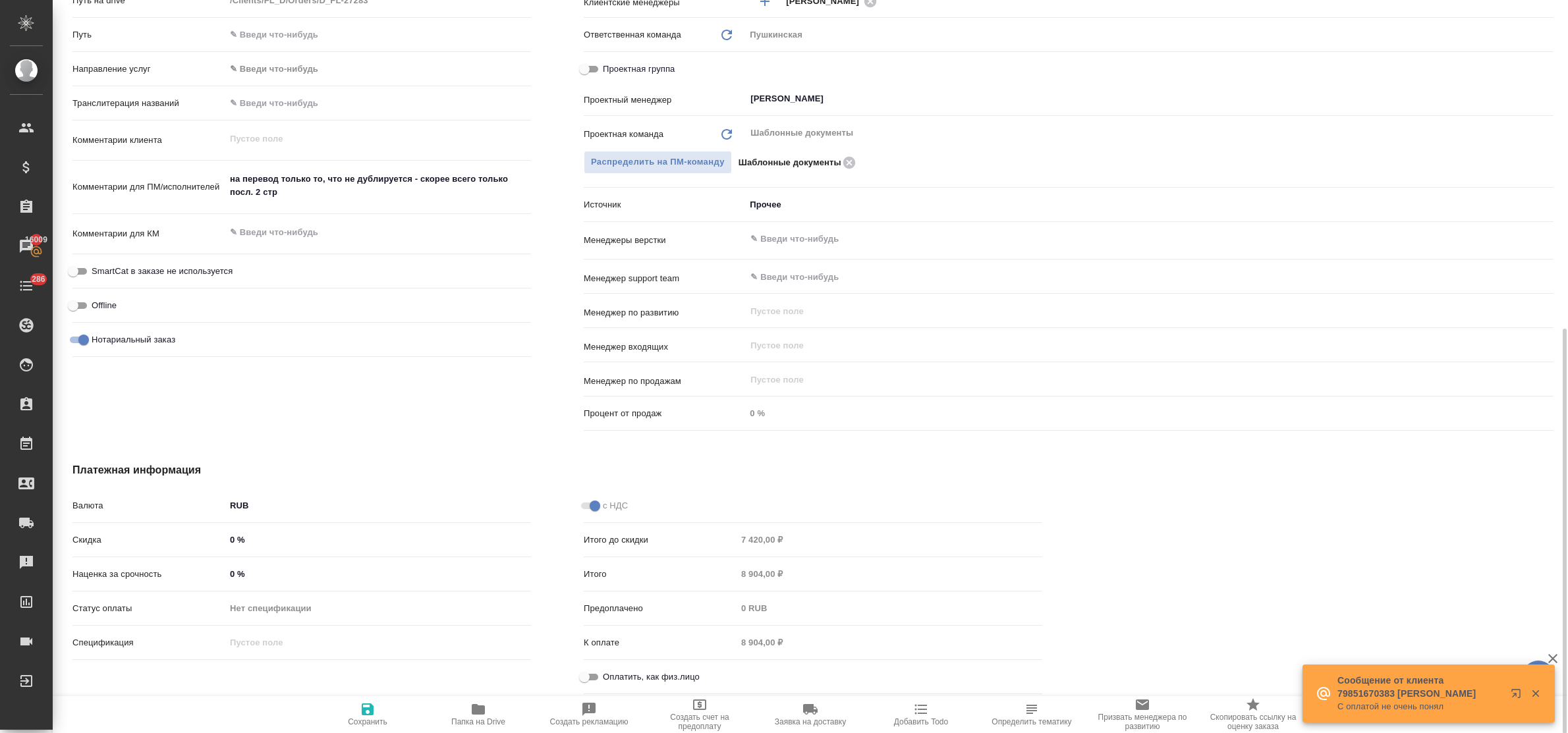
click at [593, 674] on input "Оплатить, как физ.лицо" at bounding box center [584, 676] width 48 height 16
checkbox input "true"
type textarea "x"
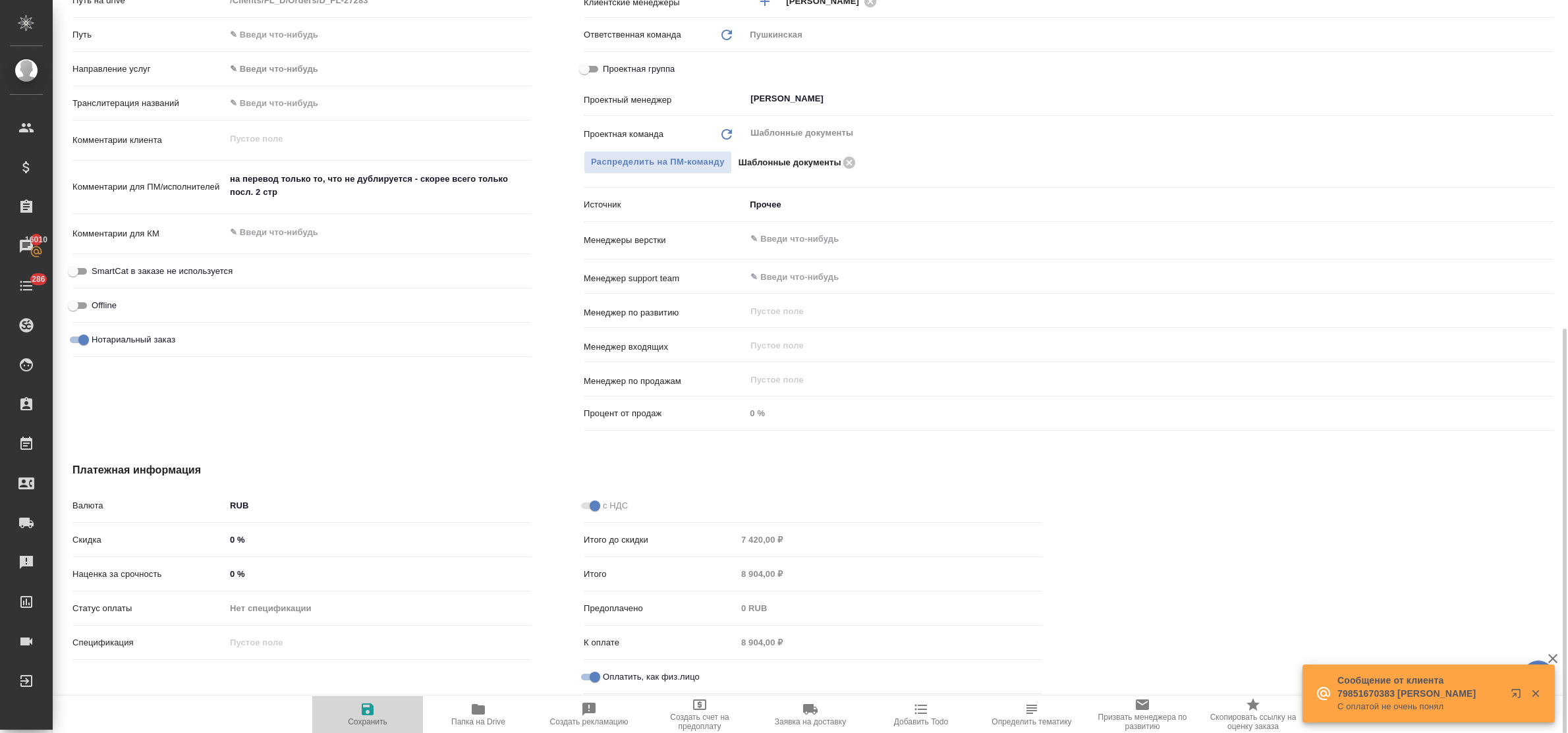
click at [356, 705] on span "Сохранить" at bounding box center [368, 714] width 95 height 25
type textarea "x"
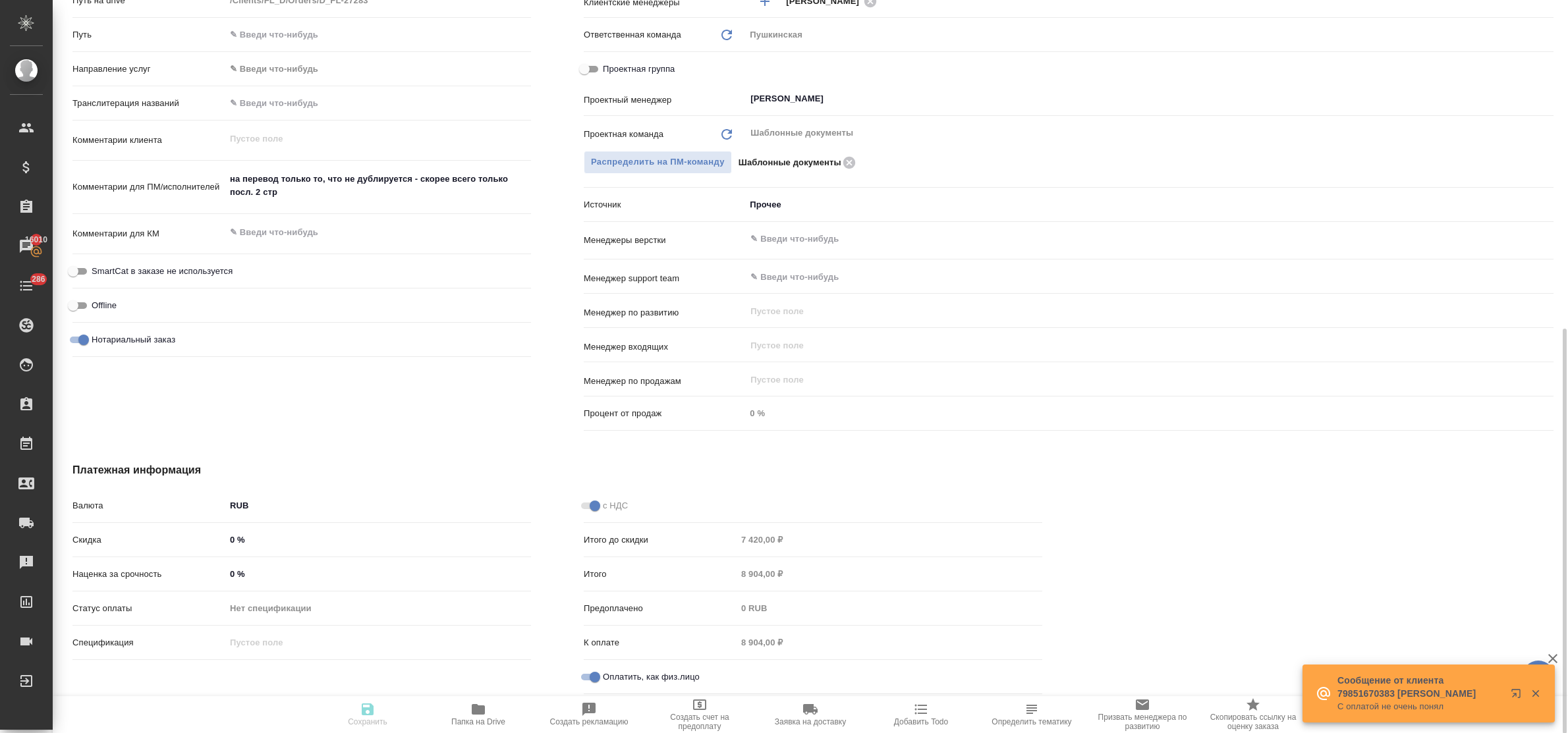
type textarea "x"
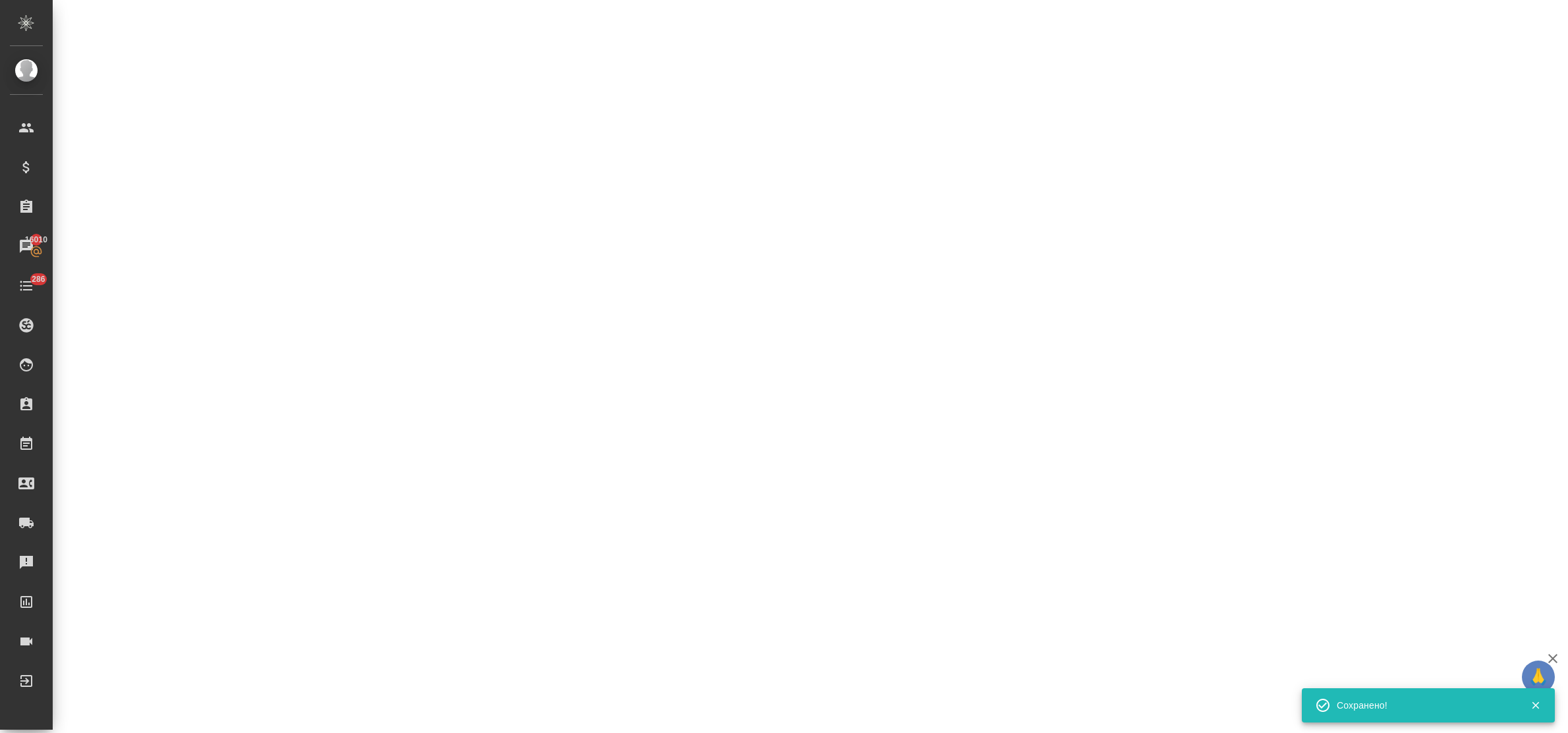
select select "RU"
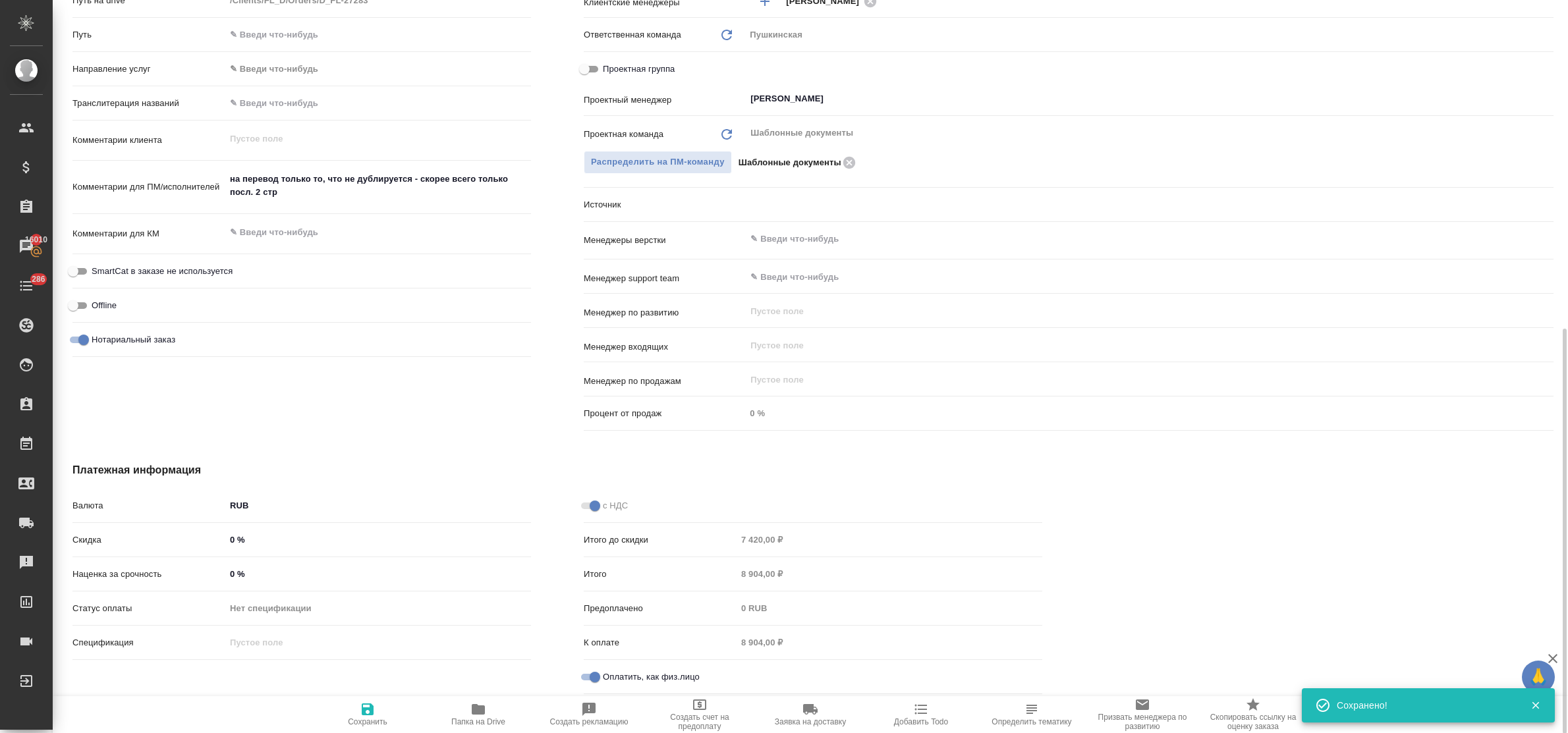
type textarea "x"
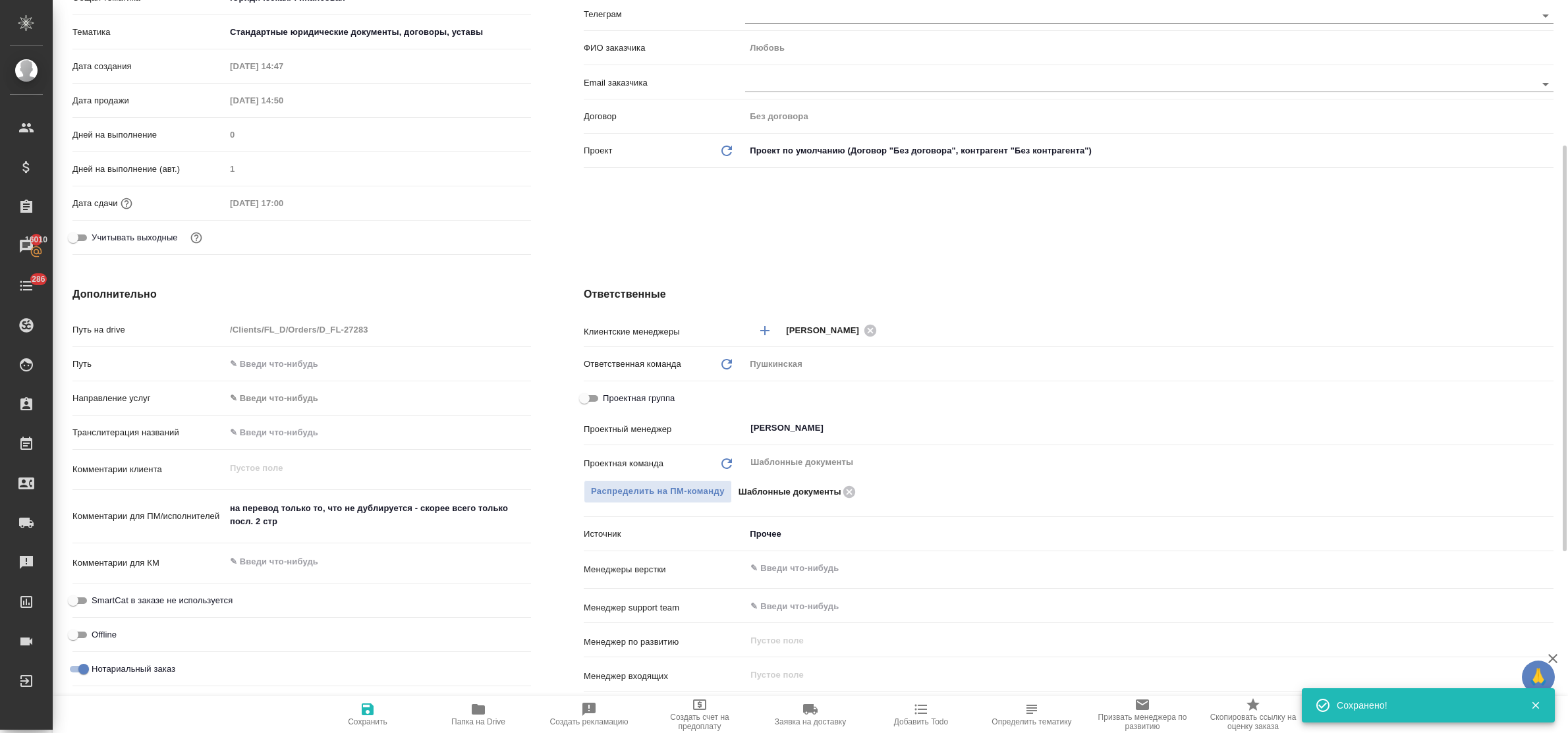
scroll to position [0, 0]
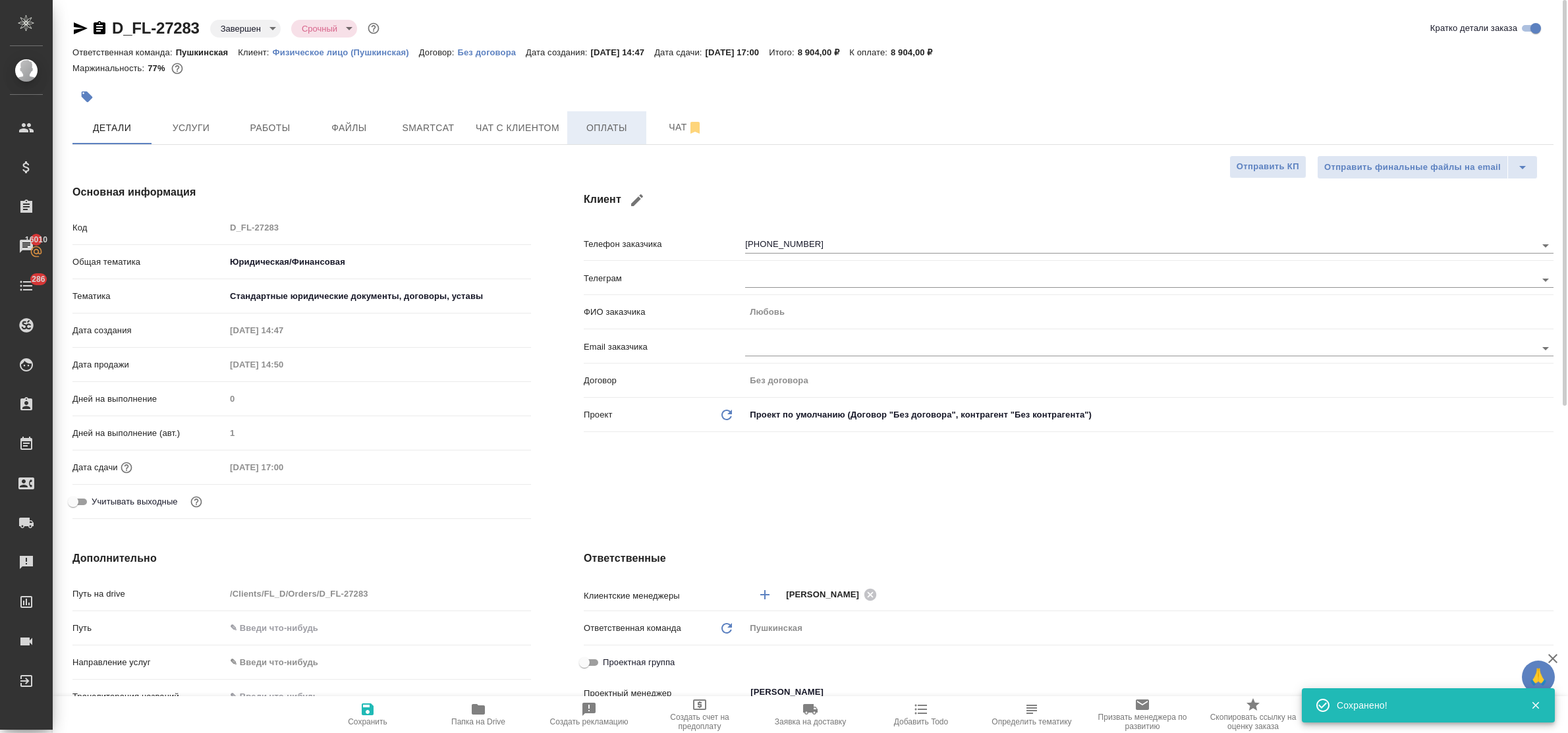
click at [590, 129] on span "Оплаты" at bounding box center [607, 128] width 63 height 17
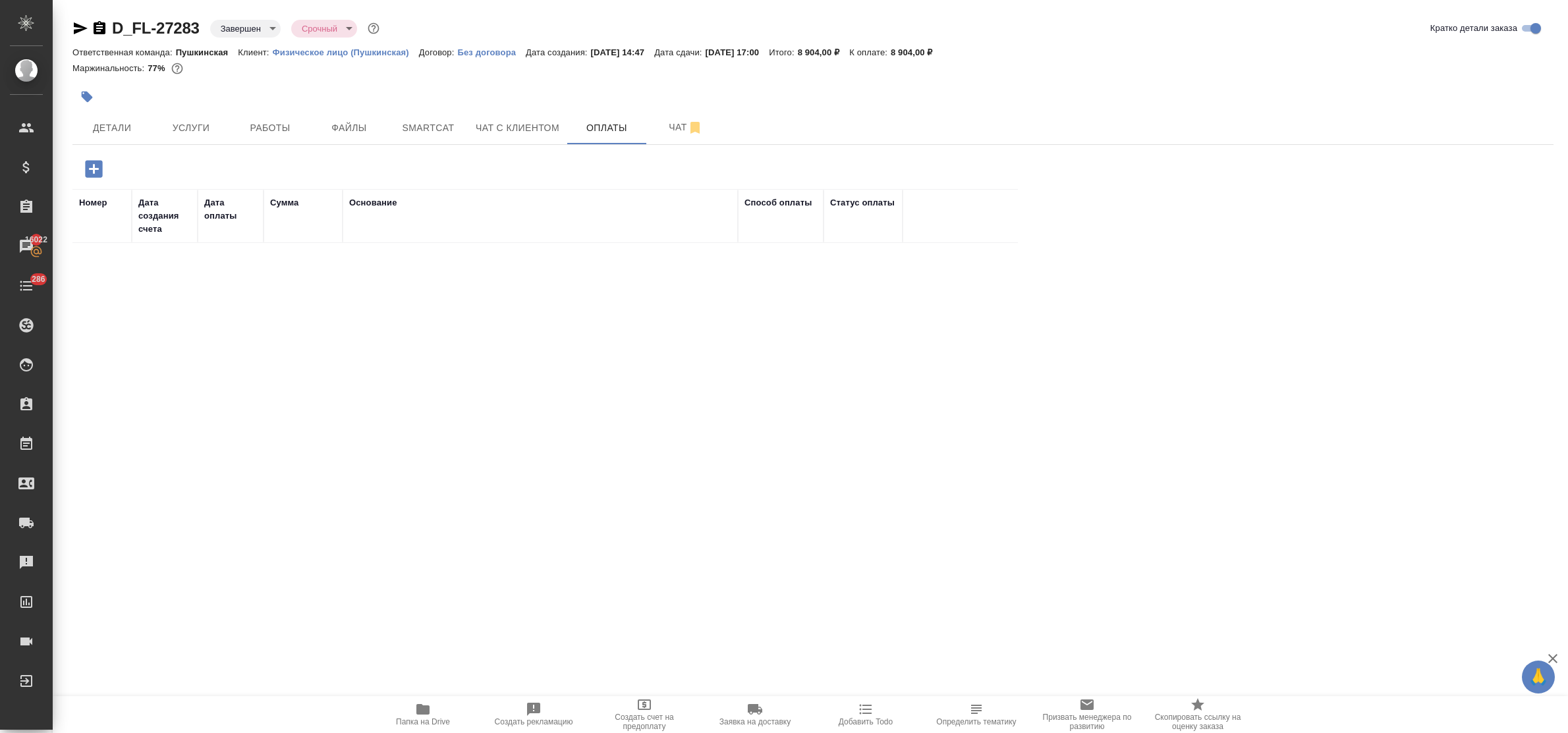
click at [90, 169] on icon "button" at bounding box center [93, 168] width 23 height 23
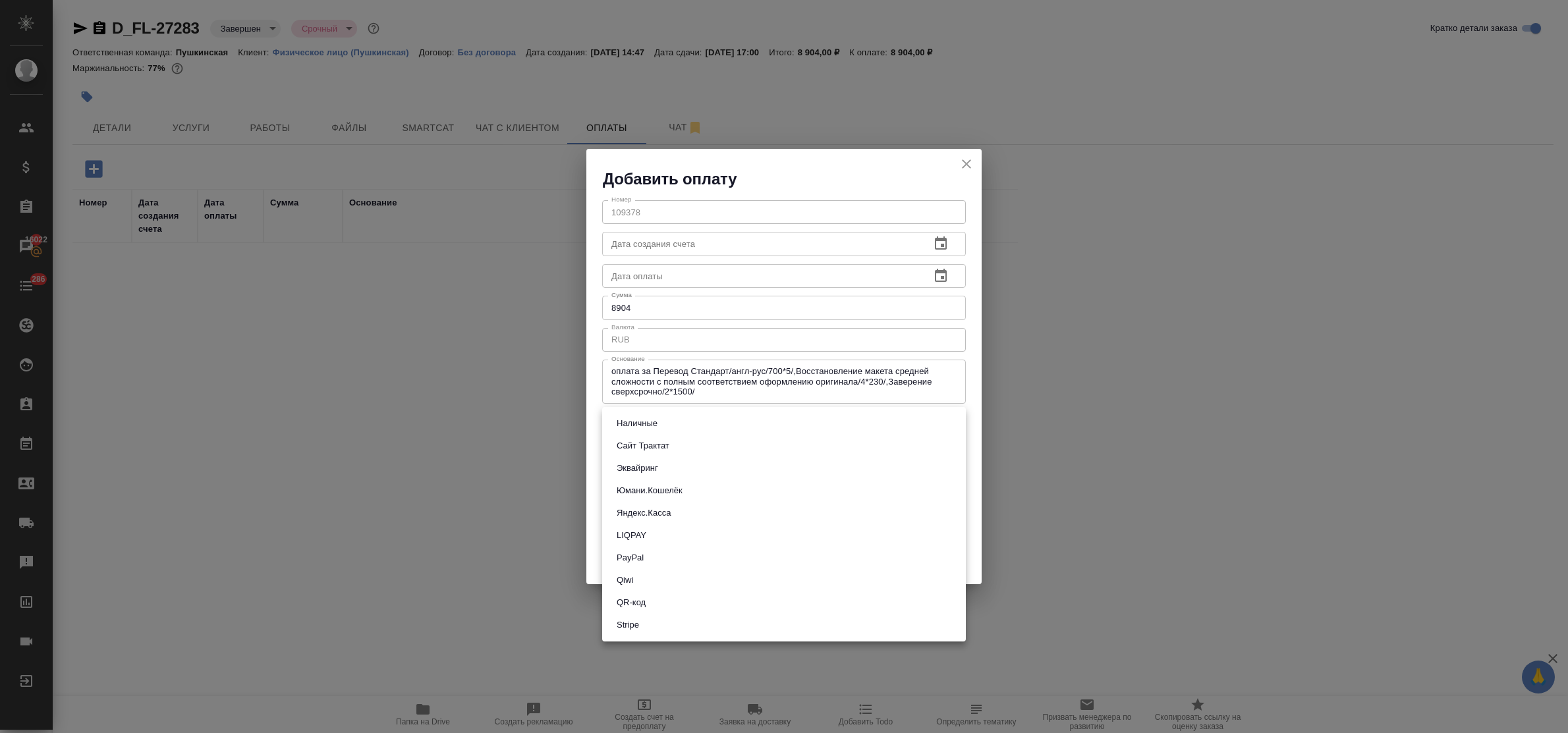
click at [739, 420] on body "🙏 .cls-1 fill:#fff; AWATERA Bulakhova Elena Клиенты Спецификации Заказы 16022 Ч…" at bounding box center [784, 366] width 1568 height 733
click at [739, 420] on li "Наличные" at bounding box center [784, 423] width 364 height 22
type input "cash"
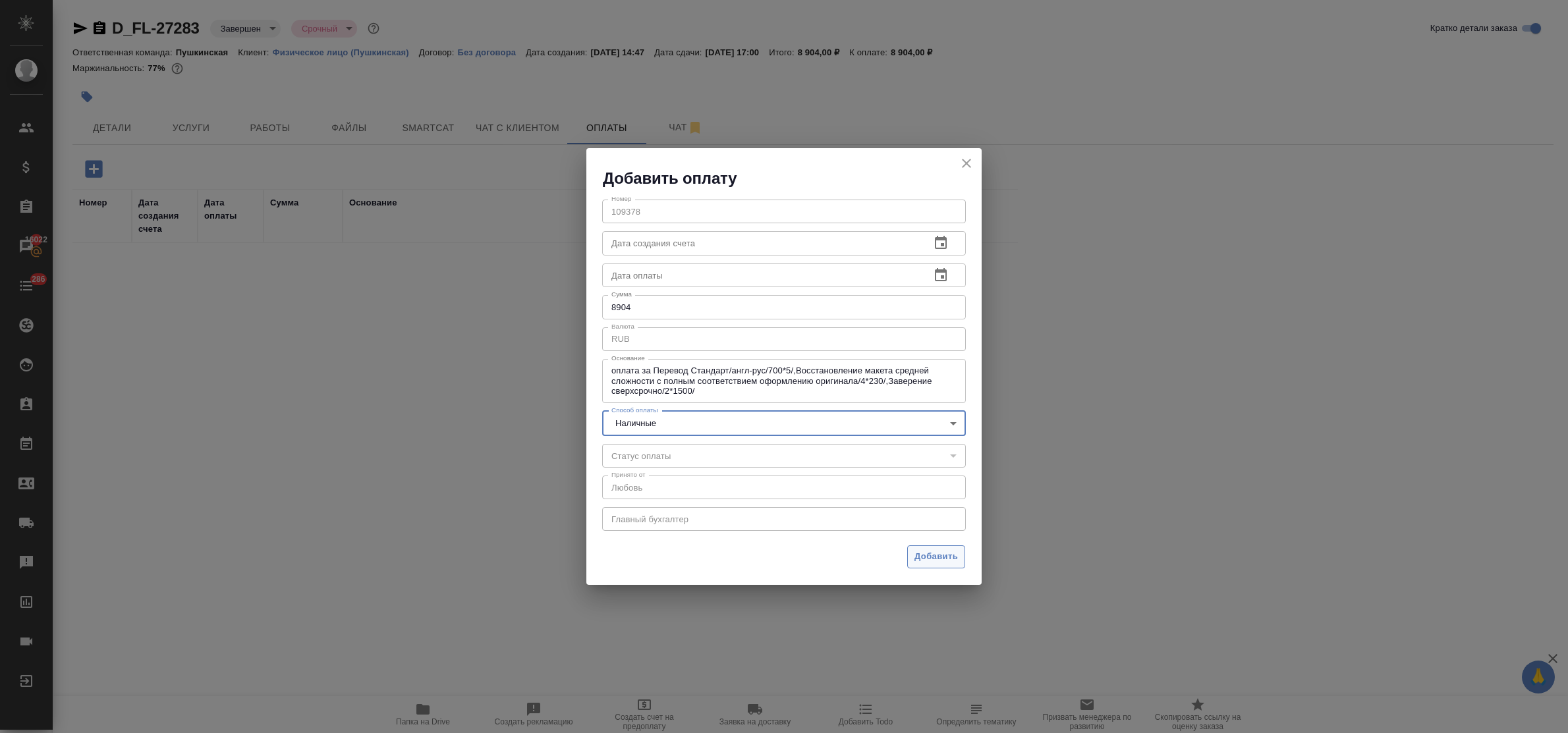
click at [941, 552] on span "Добавить" at bounding box center [936, 557] width 43 height 15
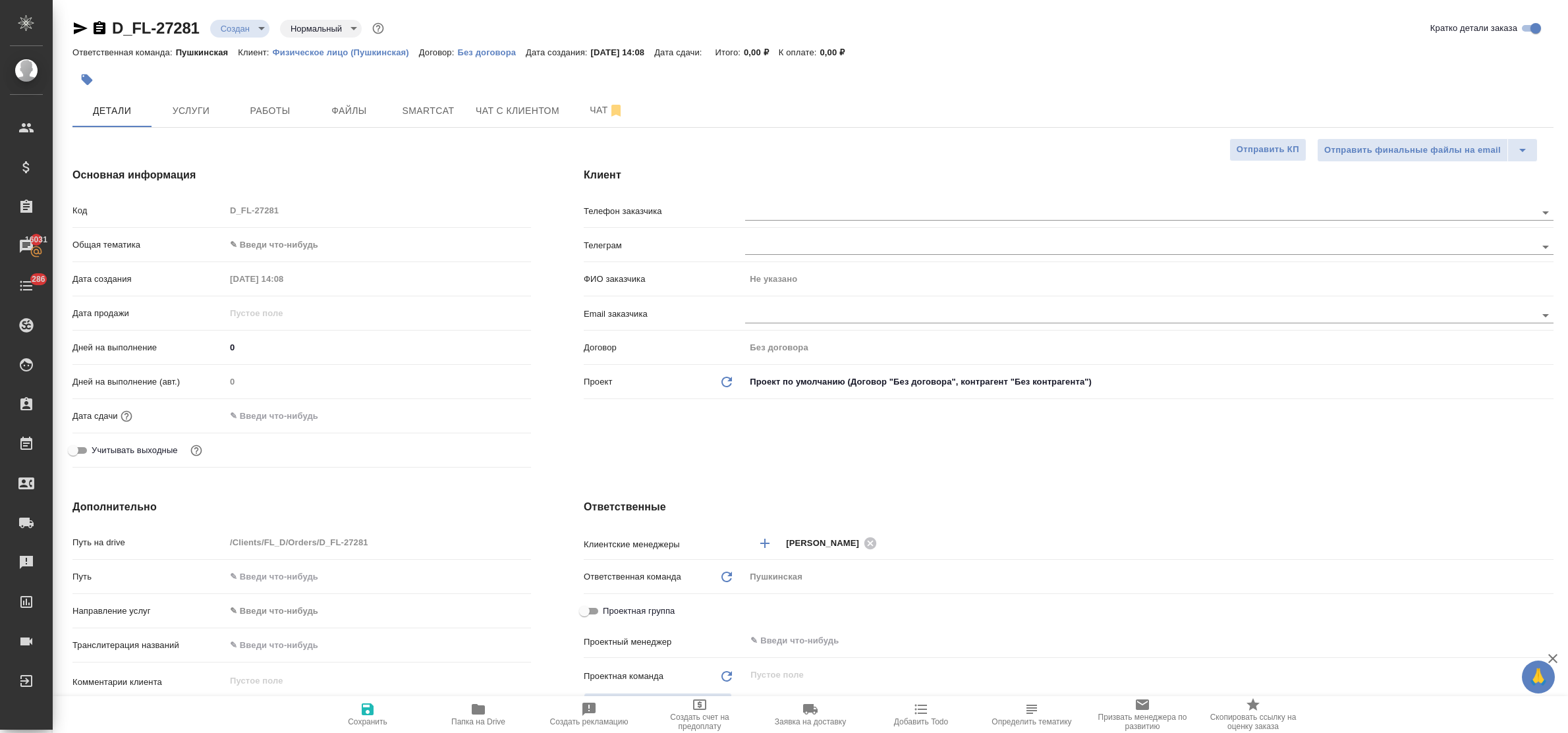
select select "RU"
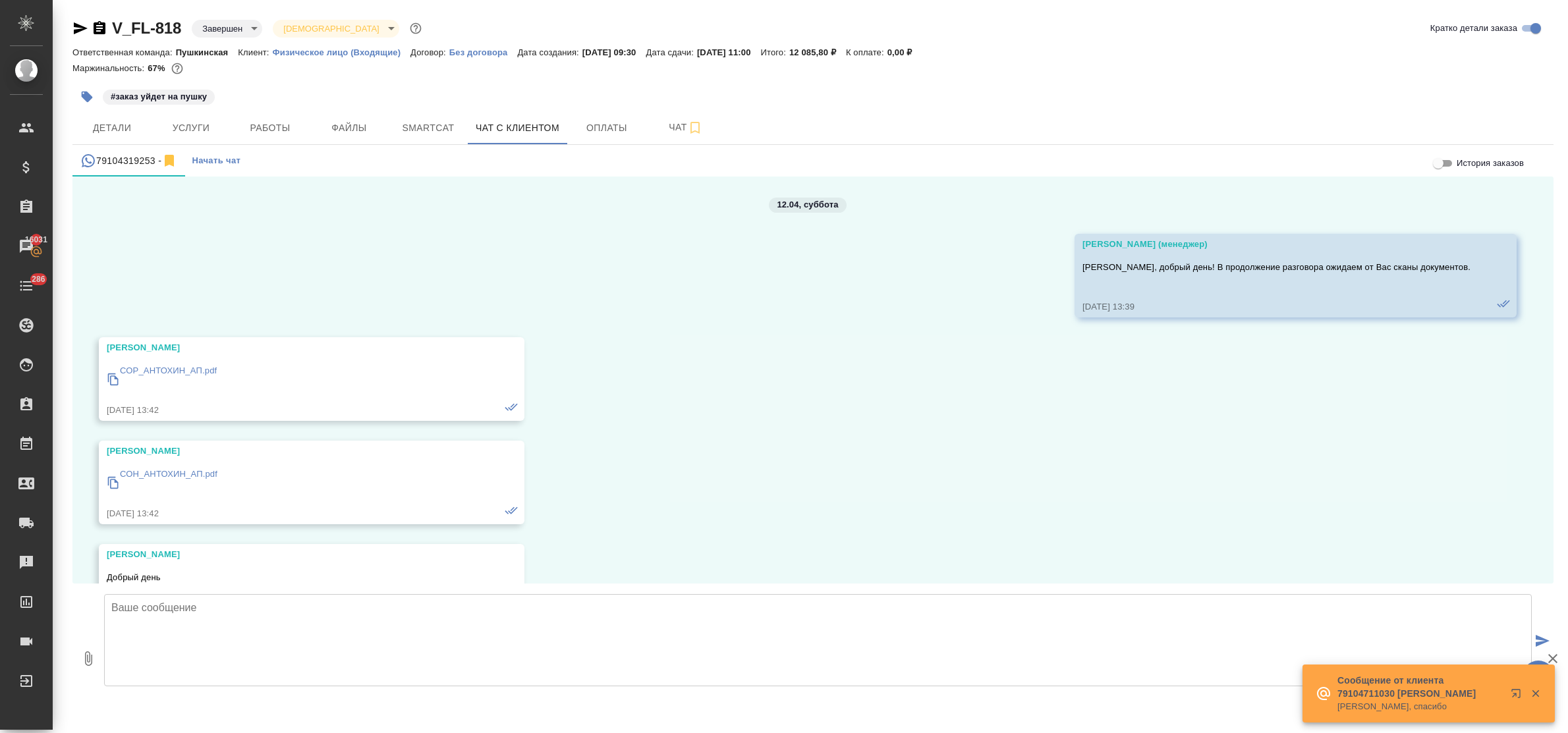
scroll to position [13134, 0]
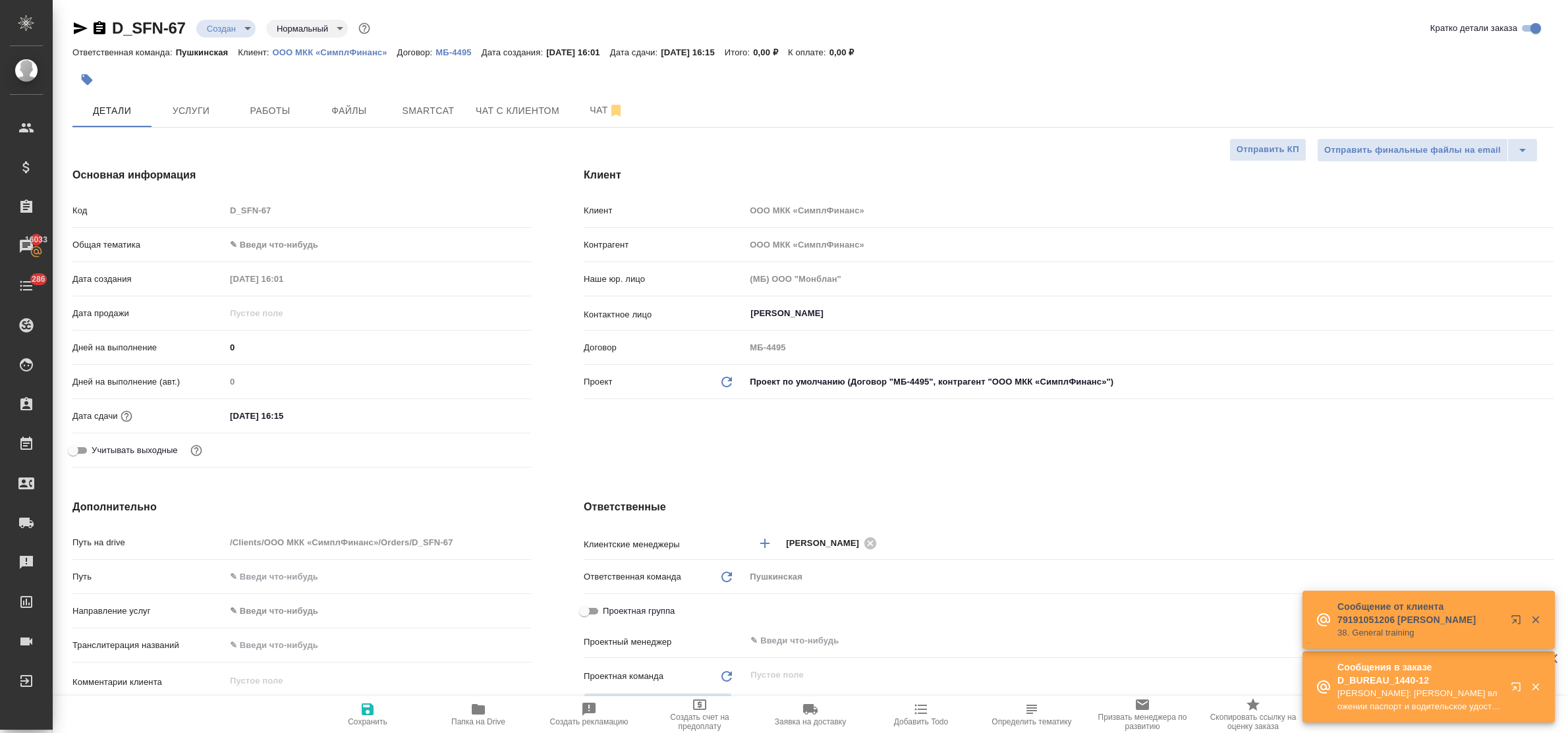
select select "RU"
click at [188, 112] on span "Услуги" at bounding box center [191, 111] width 63 height 17
